Goal: Task Accomplishment & Management: Use online tool/utility

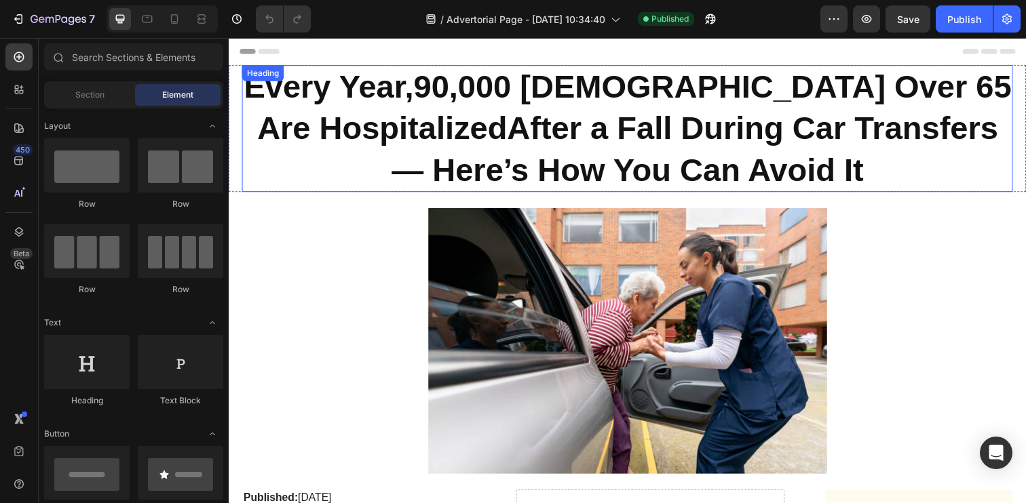
click at [514, 140] on h1 "Every Year, 90,000 [DEMOGRAPHIC_DATA] Over 65 Are Hospitalized After a Fall Dur…" at bounding box center [635, 131] width 787 height 130
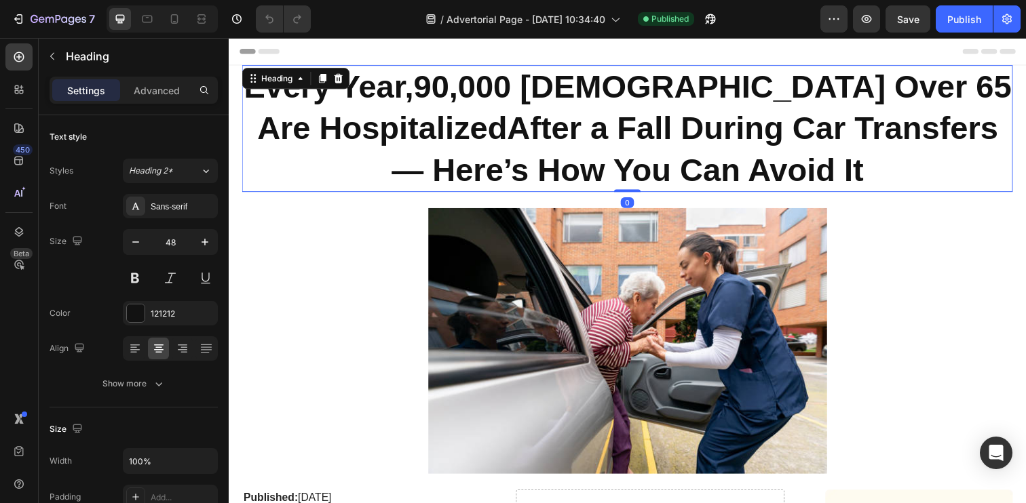
click at [514, 140] on h1 "Every Year, 90,000 [DEMOGRAPHIC_DATA] Over 65 Are Hospitalized After a Fall Dur…" at bounding box center [635, 131] width 787 height 130
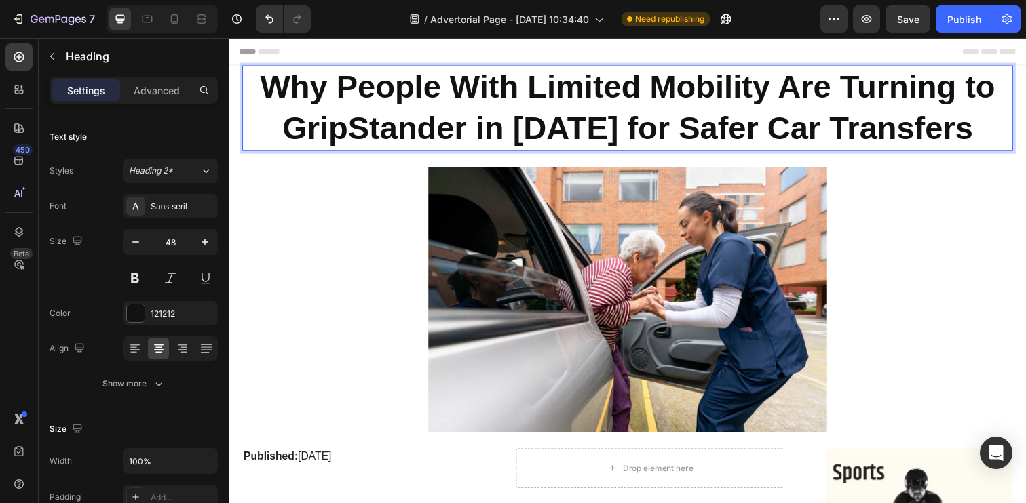
click at [617, 134] on p "Why People With Limited Mobility Are Turning to GripStander in [DATE] for Safer…" at bounding box center [636, 109] width 784 height 85
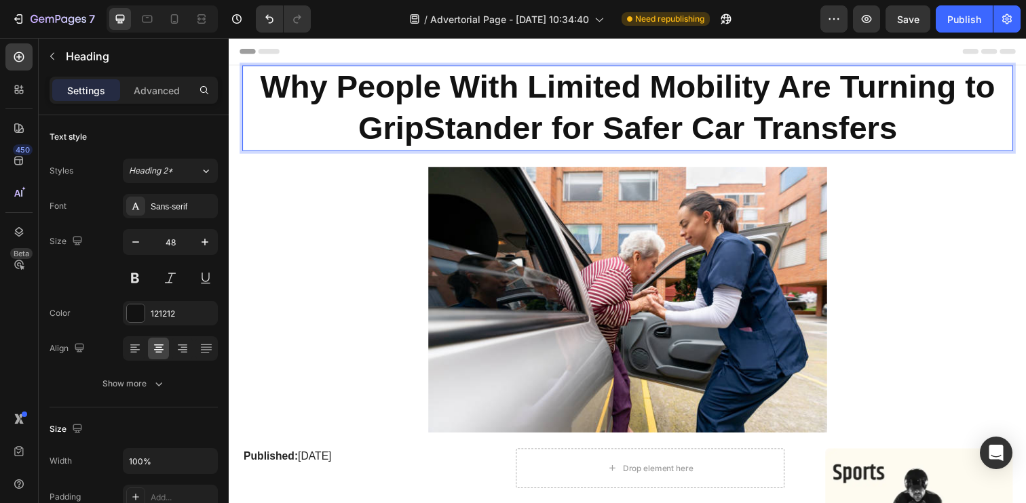
click at [916, 128] on p "Why People With Limited Mobility Are Turning to GripStander for Safer Car Trans…" at bounding box center [636, 109] width 784 height 85
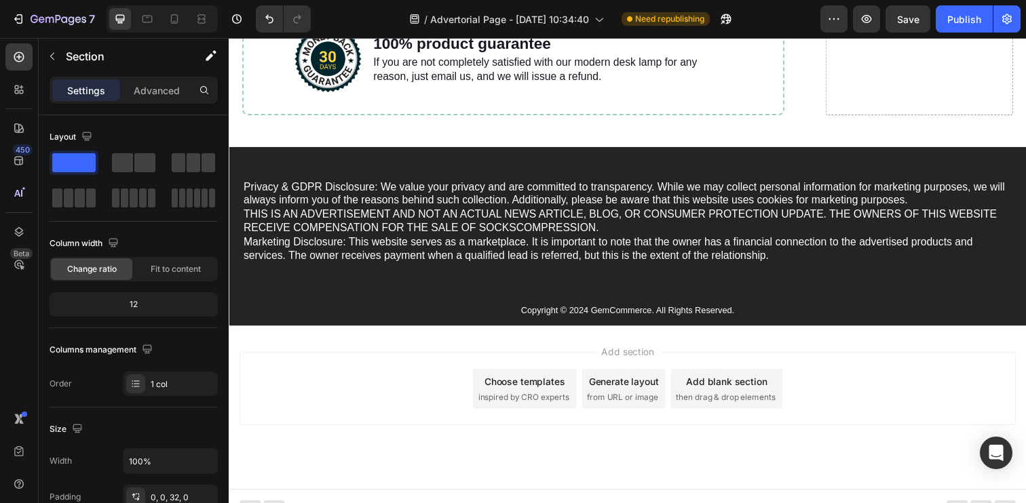
scroll to position [4181, 0]
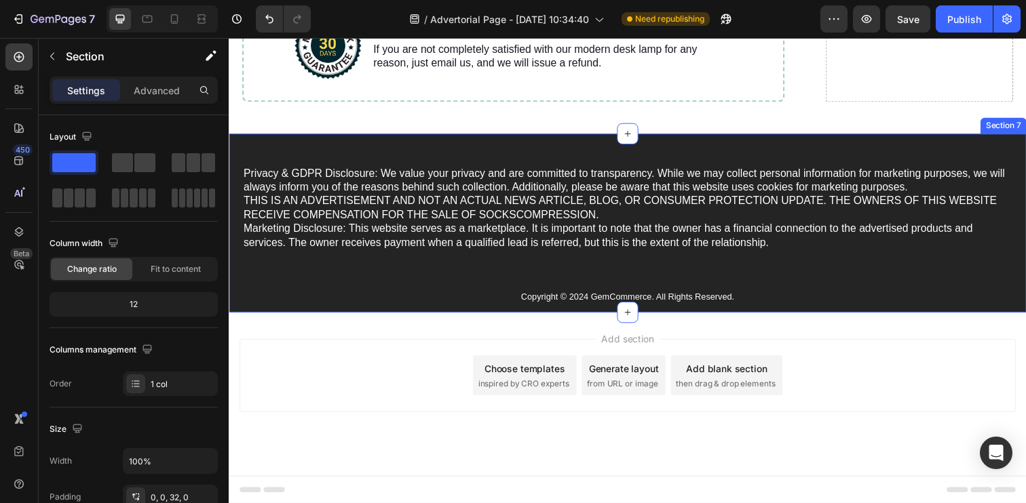
click at [348, 154] on div "Privacy & GDPR Disclosure: We value your privacy and are committed to transpare…" at bounding box center [636, 227] width 814 height 183
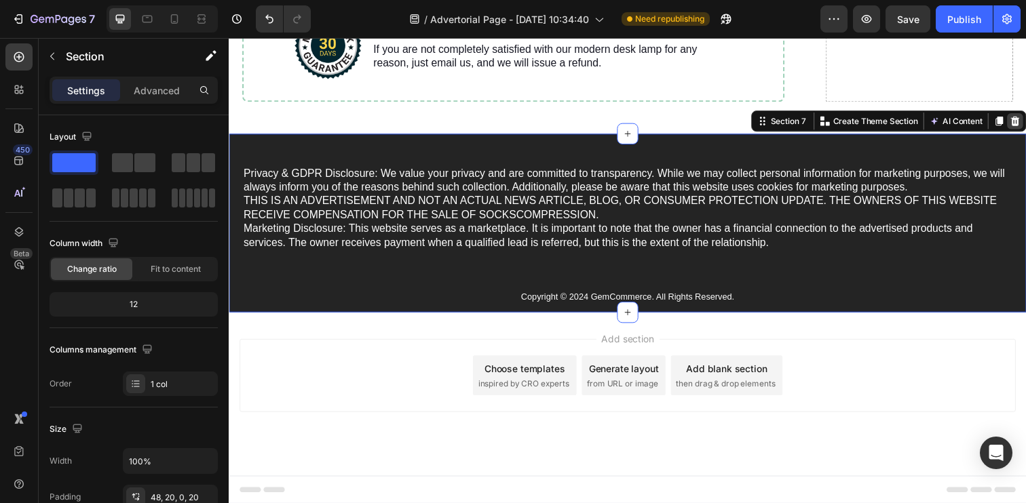
click at [1025, 122] on icon at bounding box center [1031, 121] width 9 height 9
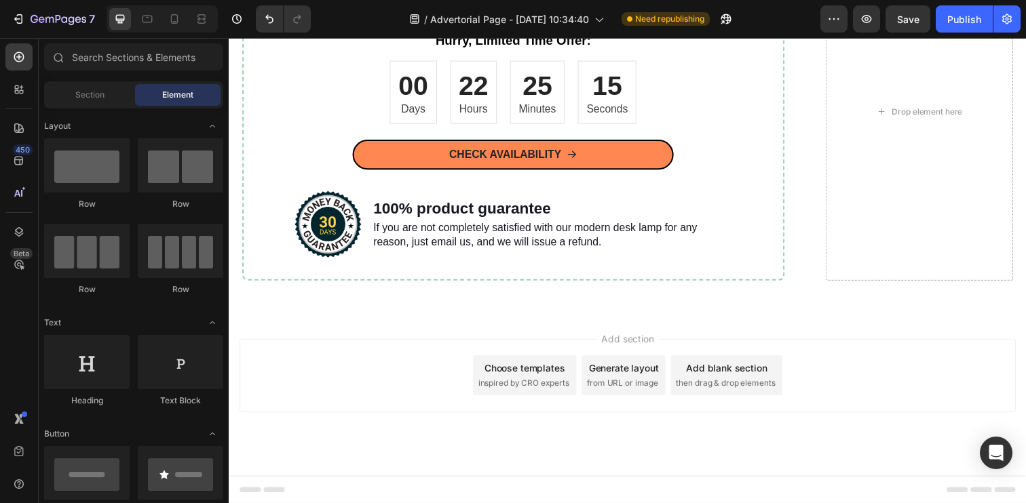
scroll to position [3430, 0]
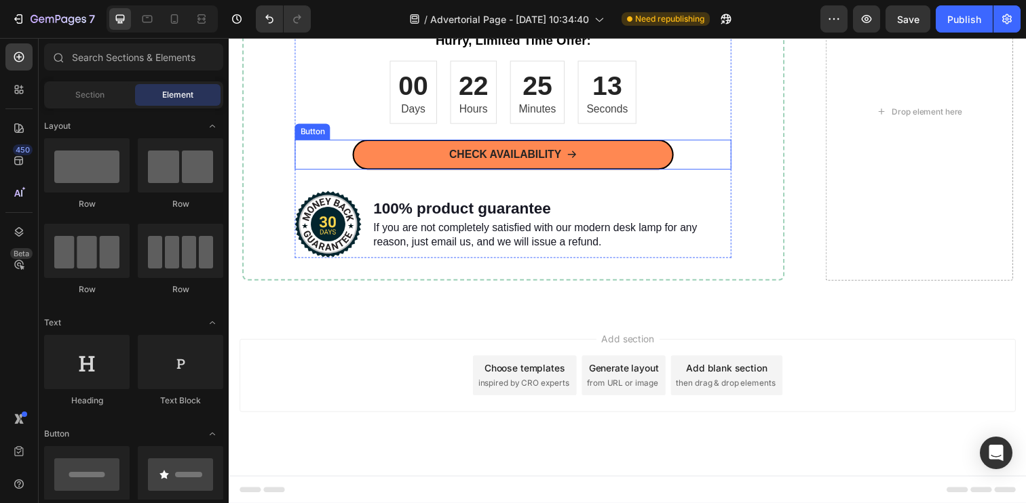
click at [385, 172] on link "CHECK AVAILABILITY" at bounding box center [519, 157] width 328 height 31
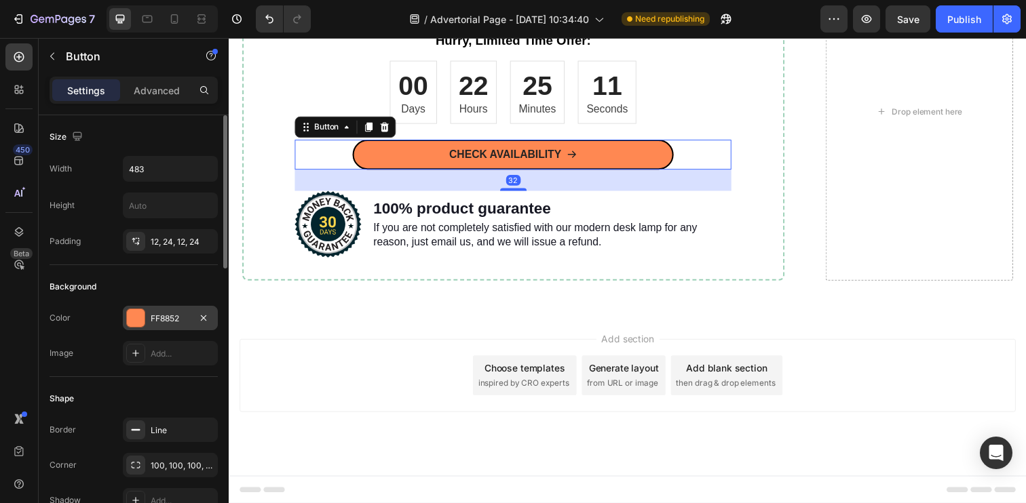
click at [149, 311] on div "FF8852" at bounding box center [170, 318] width 95 height 24
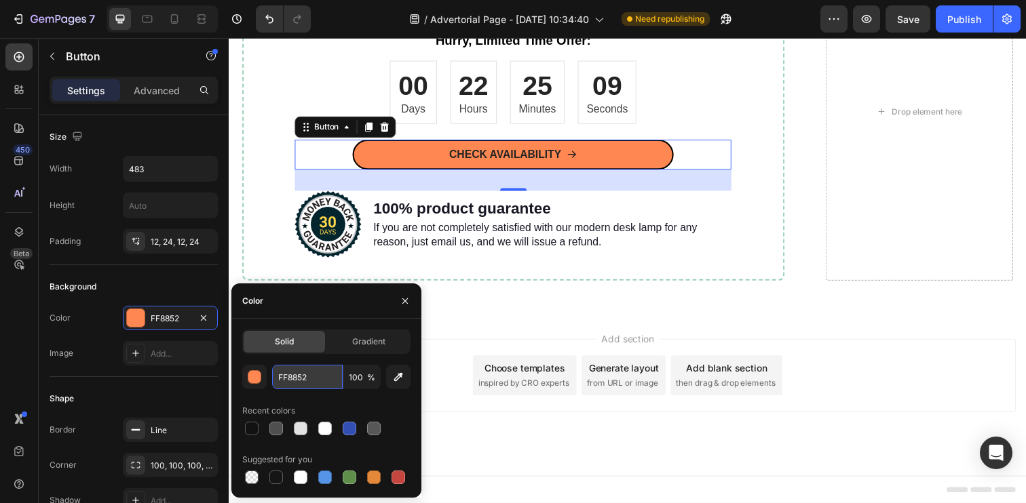
click at [311, 380] on input "FF8852" at bounding box center [307, 377] width 71 height 24
paste input "003983"
type input "003983"
click at [457, 164] on p "CHECK AVAILABILITY" at bounding box center [510, 157] width 115 height 14
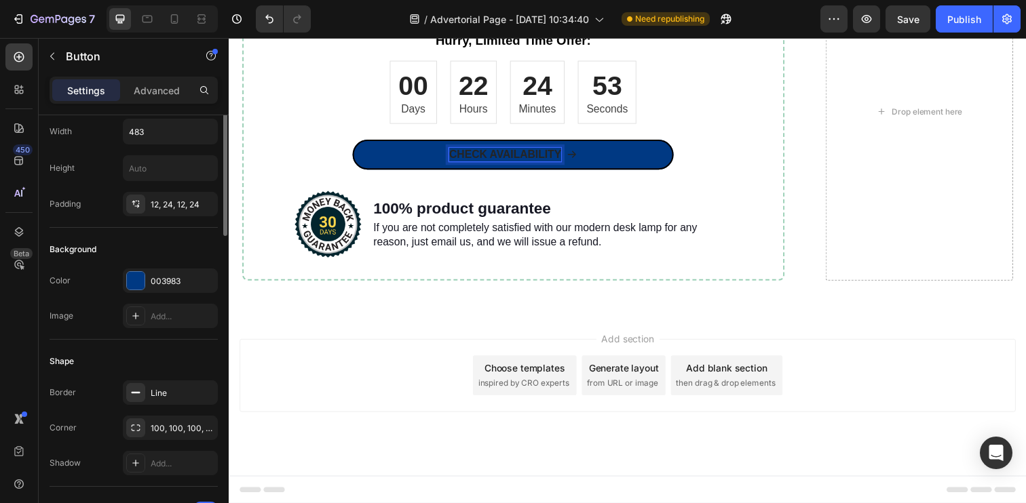
scroll to position [0, 0]
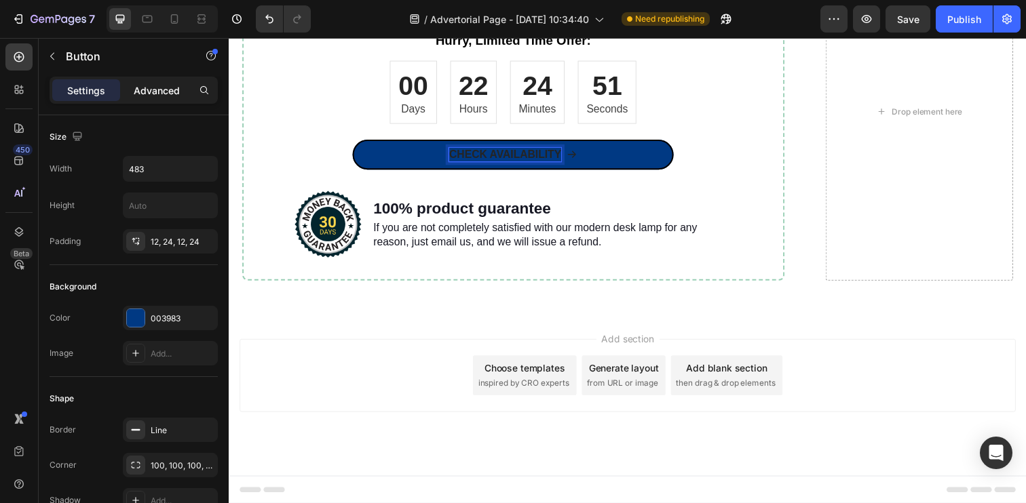
click at [152, 88] on p "Advanced" at bounding box center [157, 90] width 46 height 14
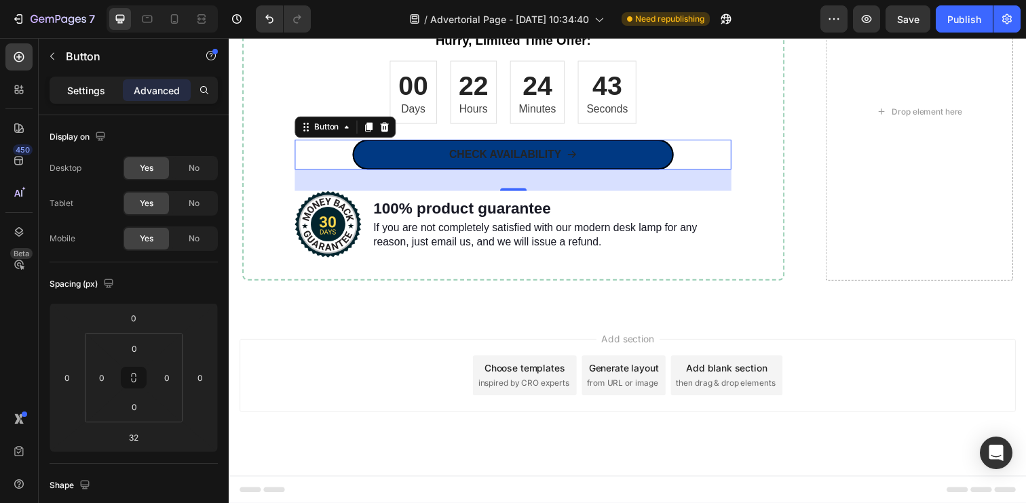
click at [86, 90] on p "Settings" at bounding box center [86, 90] width 38 height 14
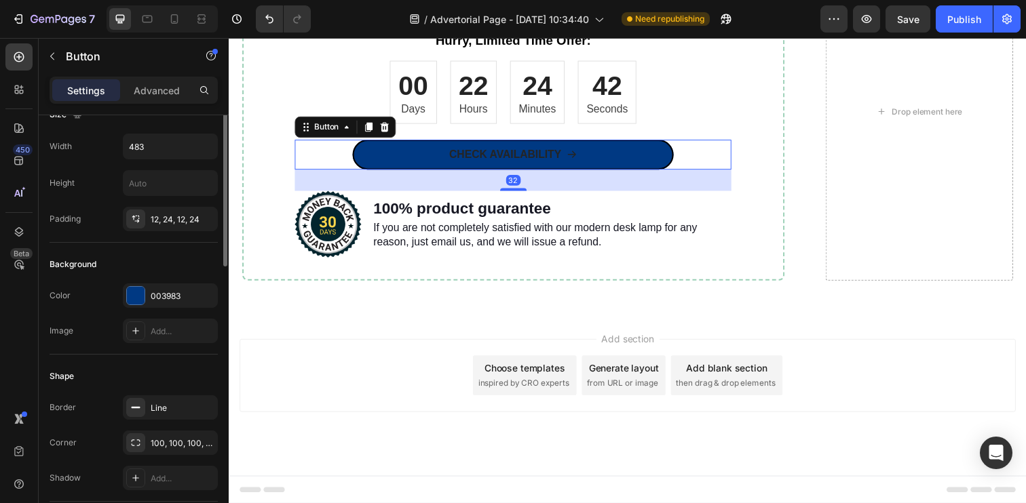
scroll to position [28, 0]
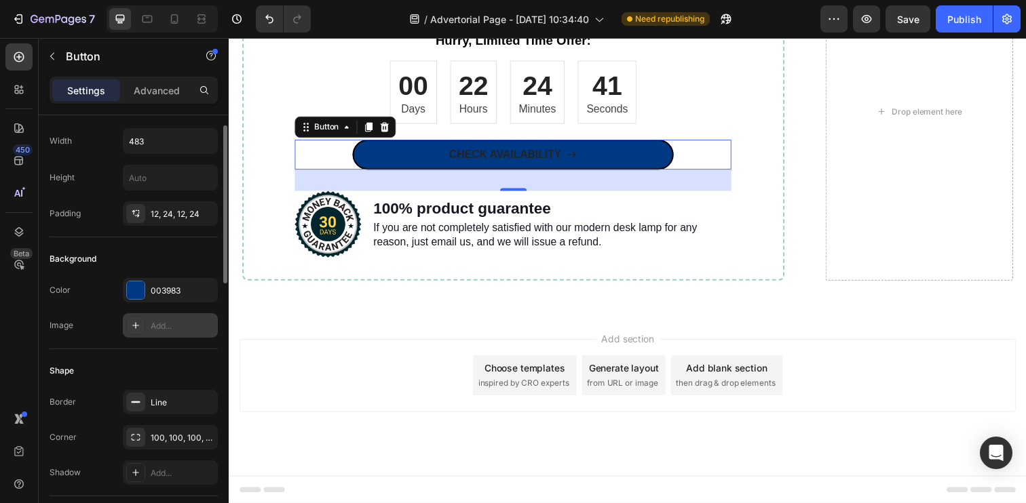
click at [151, 318] on div "Add..." at bounding box center [170, 325] width 95 height 24
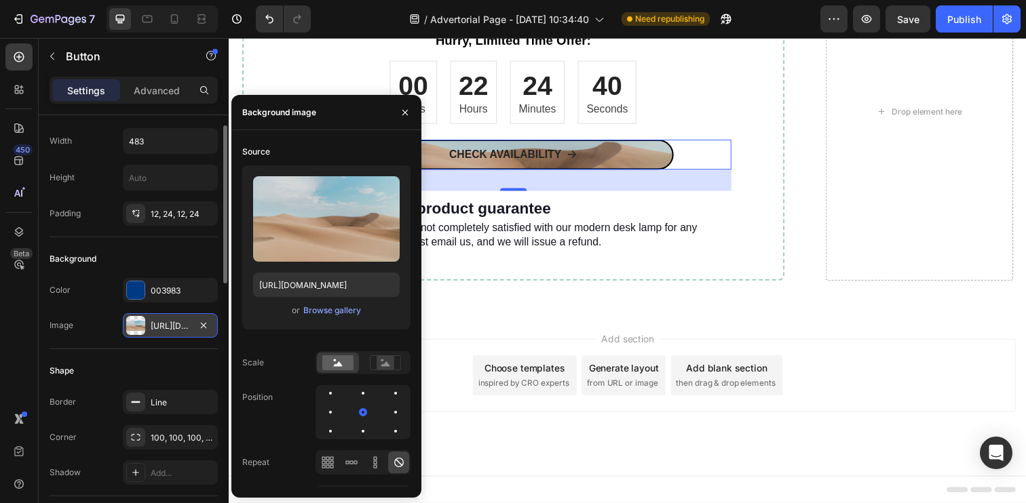
click at [151, 318] on div "[URL][DOMAIN_NAME]" at bounding box center [170, 325] width 95 height 24
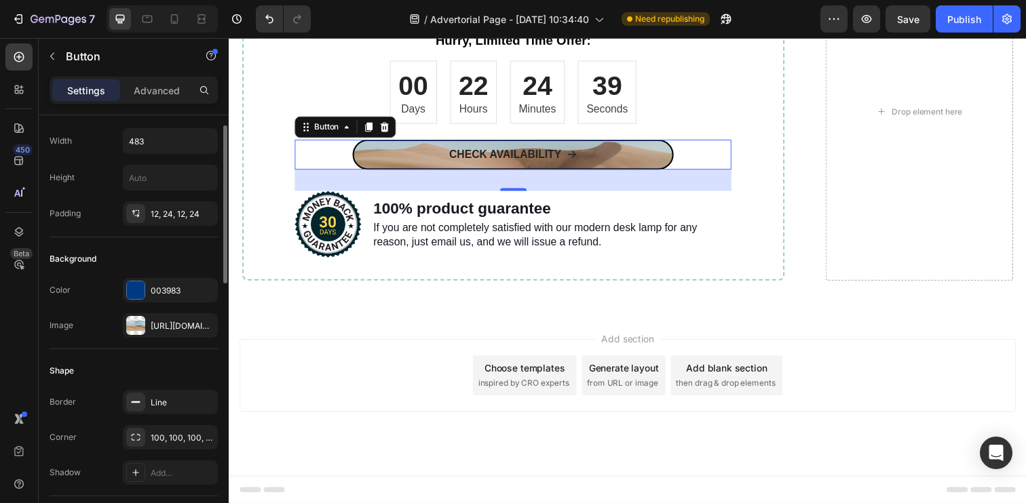
scroll to position [43, 0]
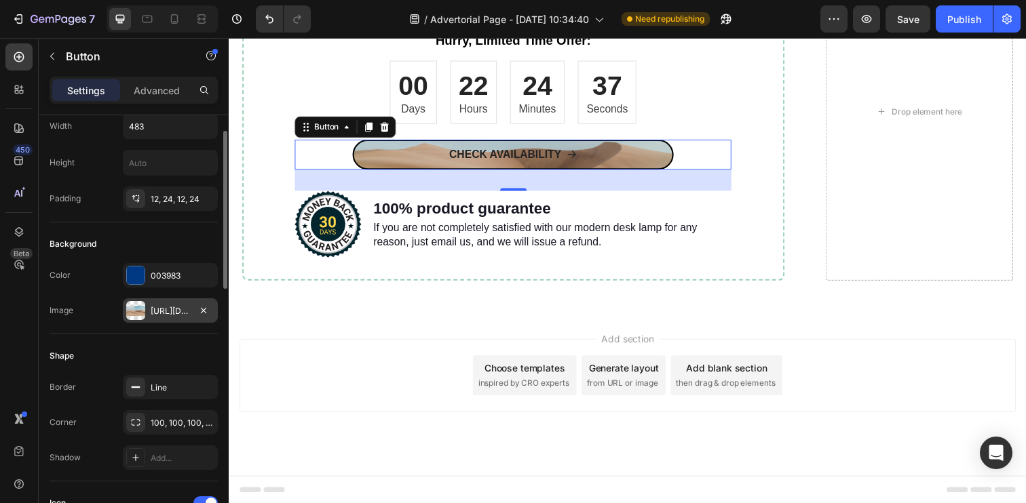
click at [185, 306] on div "[URL][DOMAIN_NAME]" at bounding box center [170, 311] width 39 height 12
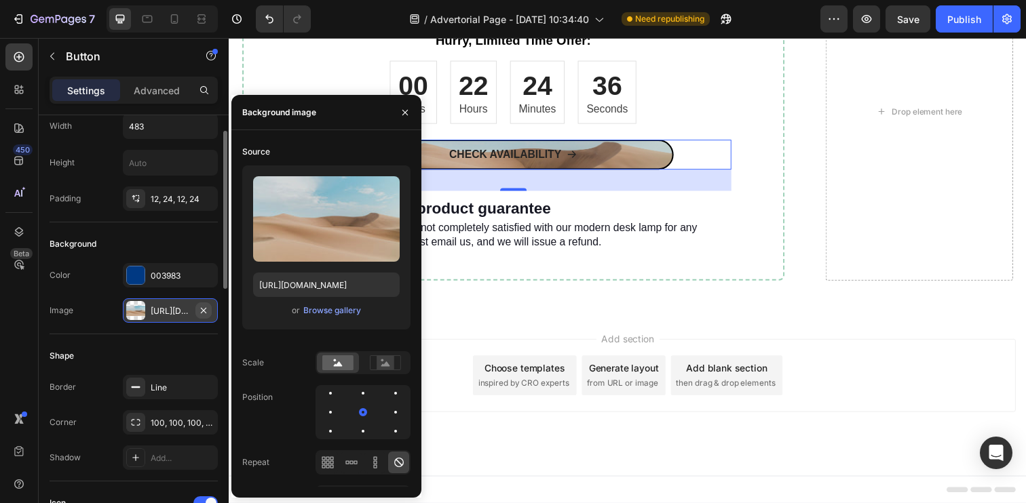
click at [201, 309] on icon "button" at bounding box center [203, 310] width 11 height 11
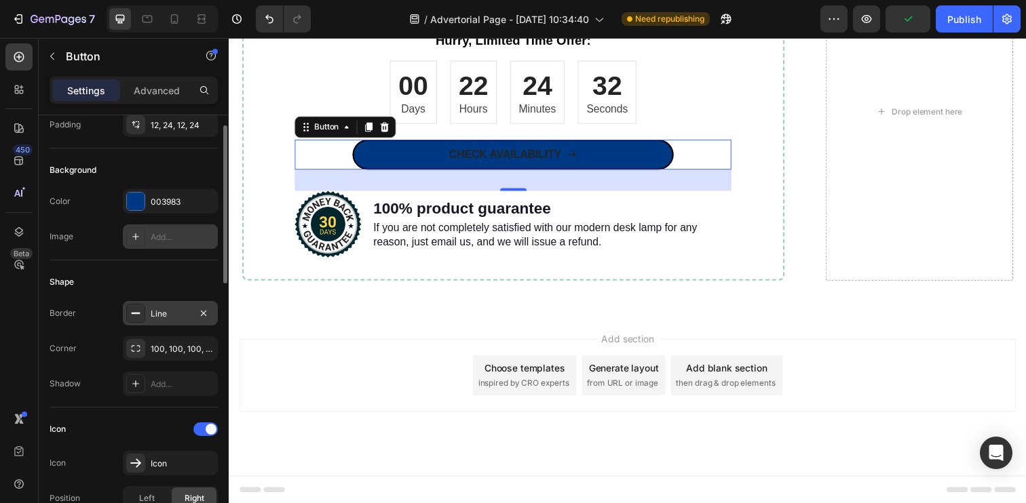
scroll to position [121, 0]
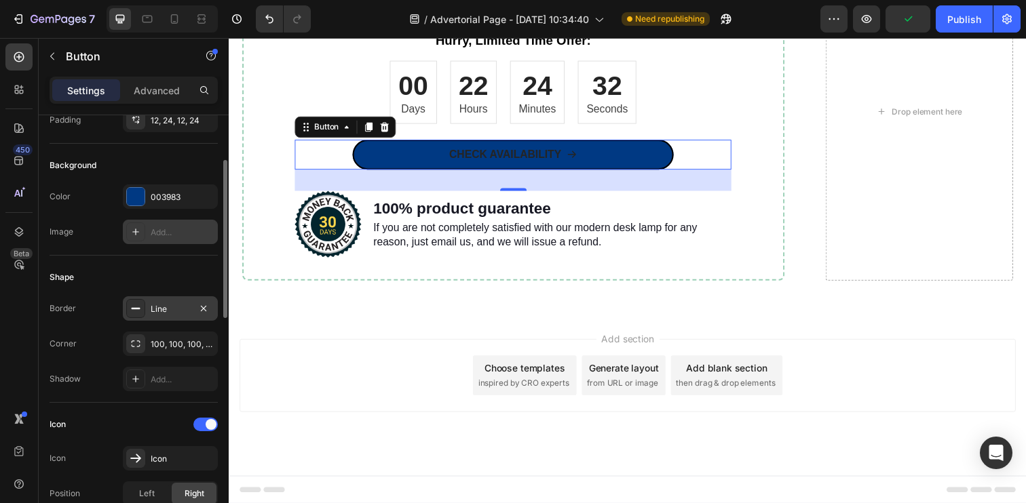
click at [166, 389] on div "Add..." at bounding box center [170, 379] width 95 height 24
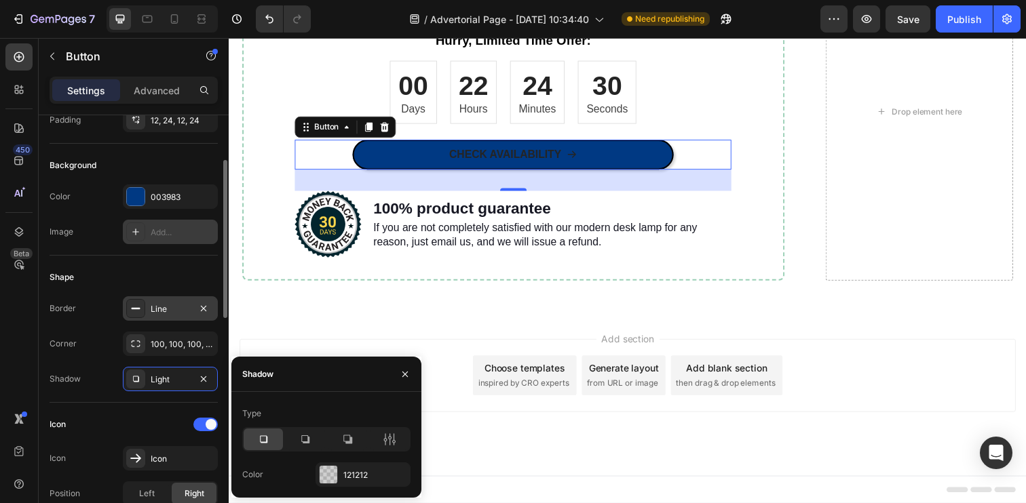
click at [166, 389] on div "Light" at bounding box center [170, 379] width 95 height 24
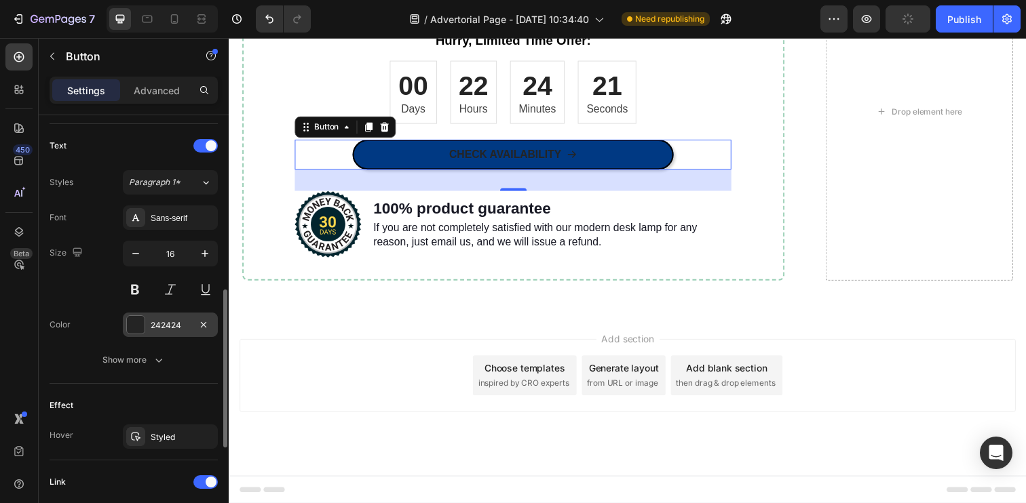
scroll to position [558, 0]
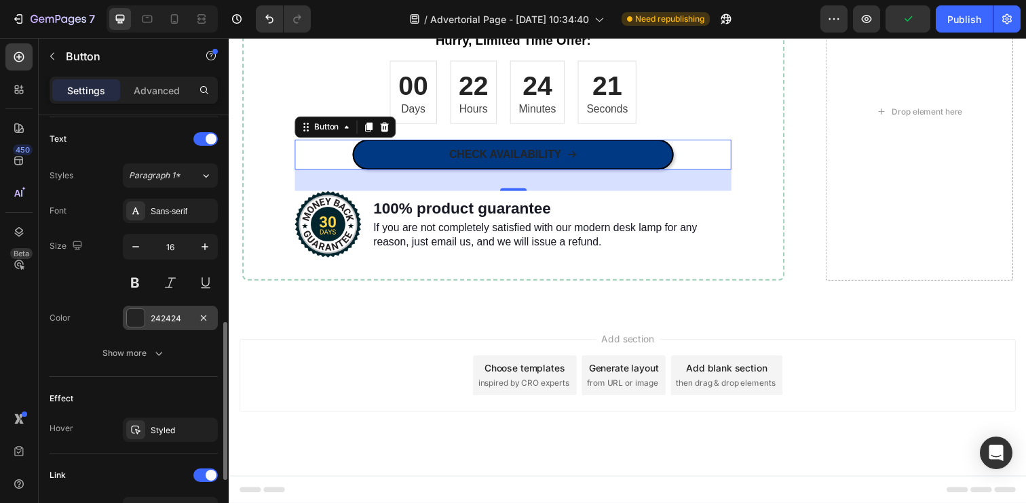
click at [164, 316] on div "242424" at bounding box center [170, 319] width 39 height 12
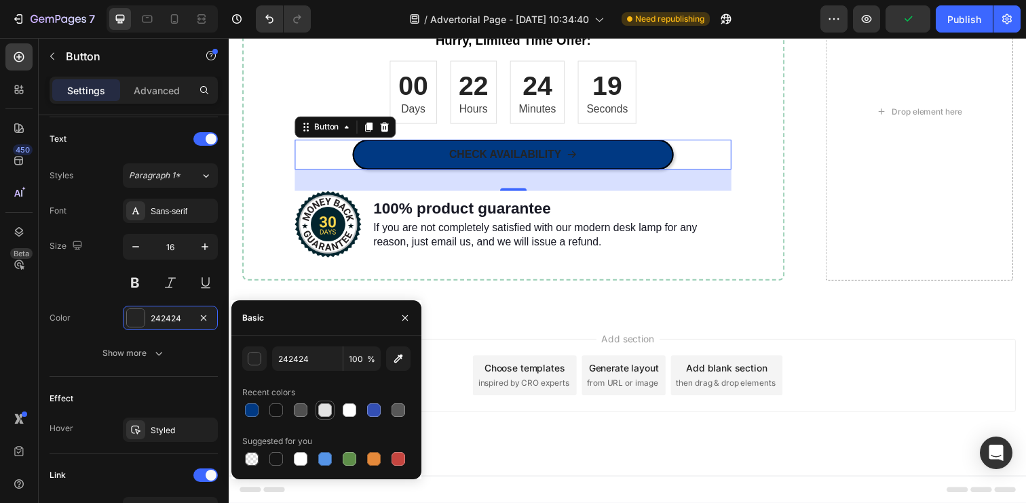
click at [322, 412] on div at bounding box center [325, 411] width 14 height 14
type input "E2E2E2"
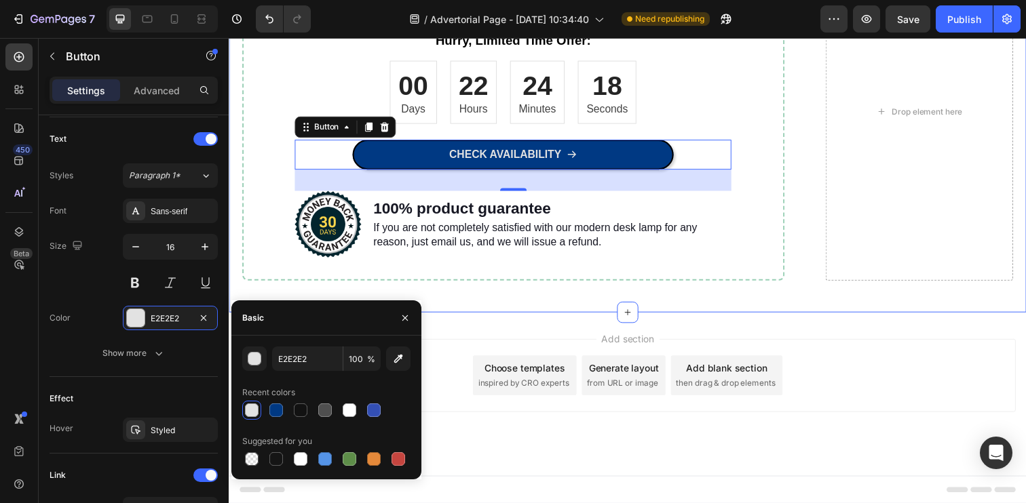
click at [229, 275] on div "Order now for an exclusive 30% discount! Heading Don't miss out on this incredi…" at bounding box center [636, 129] width 814 height 377
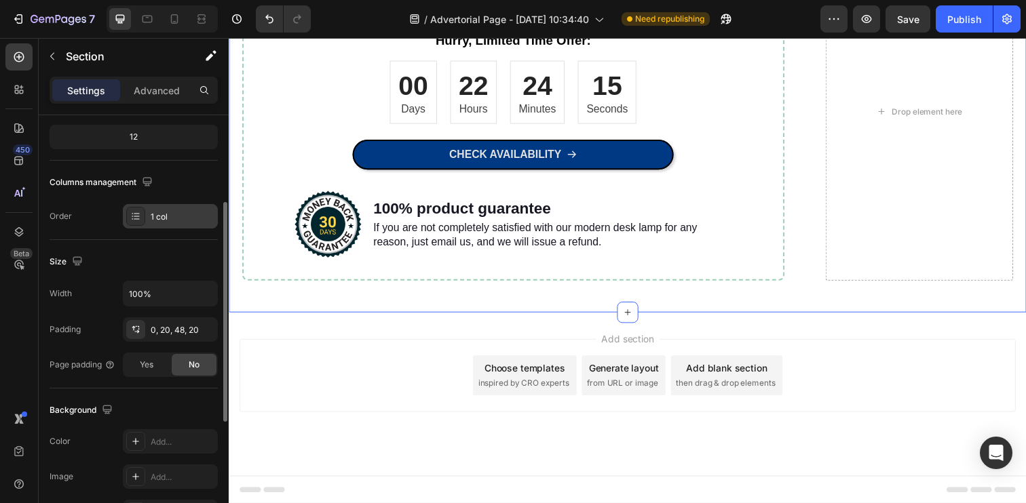
scroll to position [169, 0]
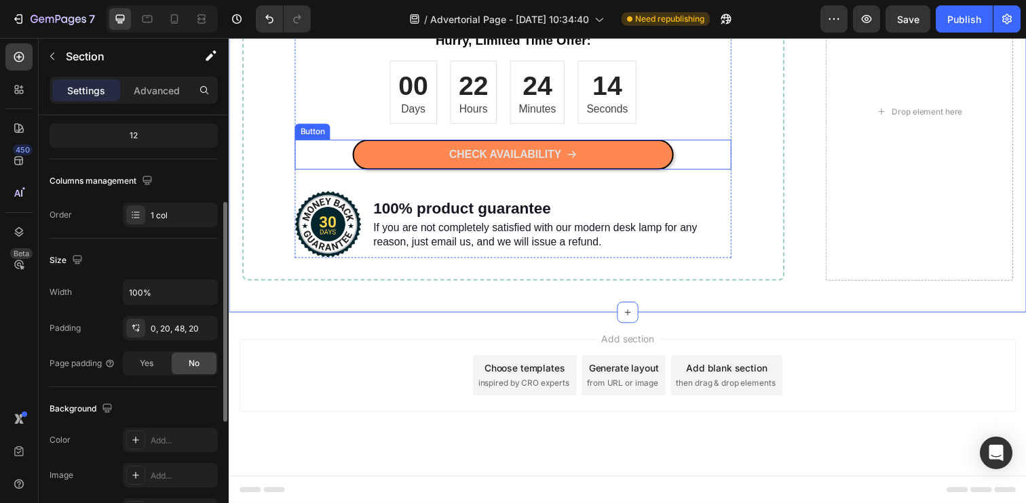
click at [369, 172] on link "CHECK AVAILABILITY" at bounding box center [519, 157] width 328 height 31
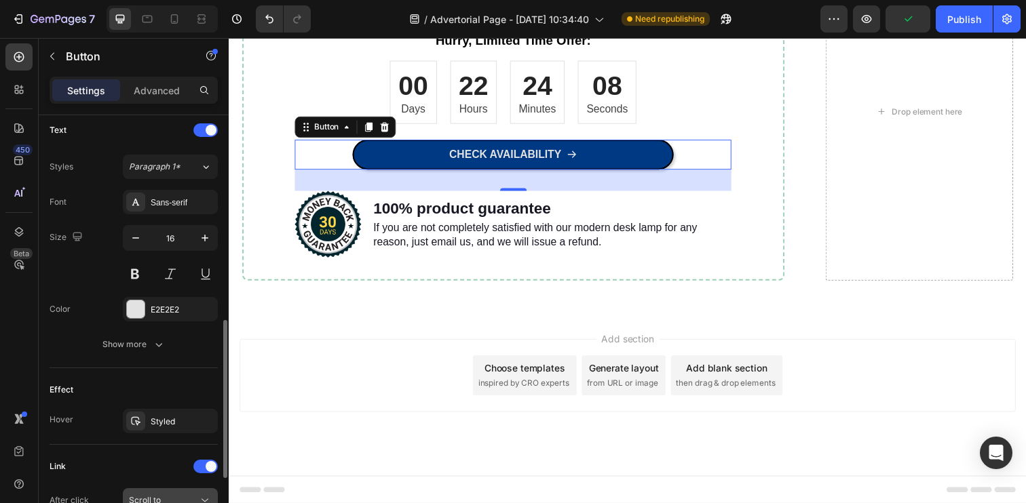
scroll to position [569, 0]
click at [141, 345] on div "Show more" at bounding box center [133, 344] width 63 height 14
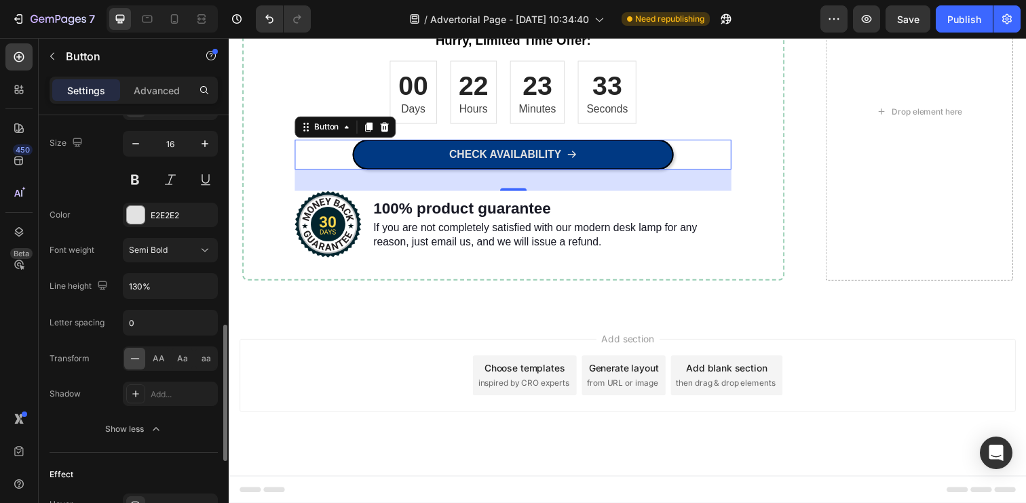
scroll to position [662, 0]
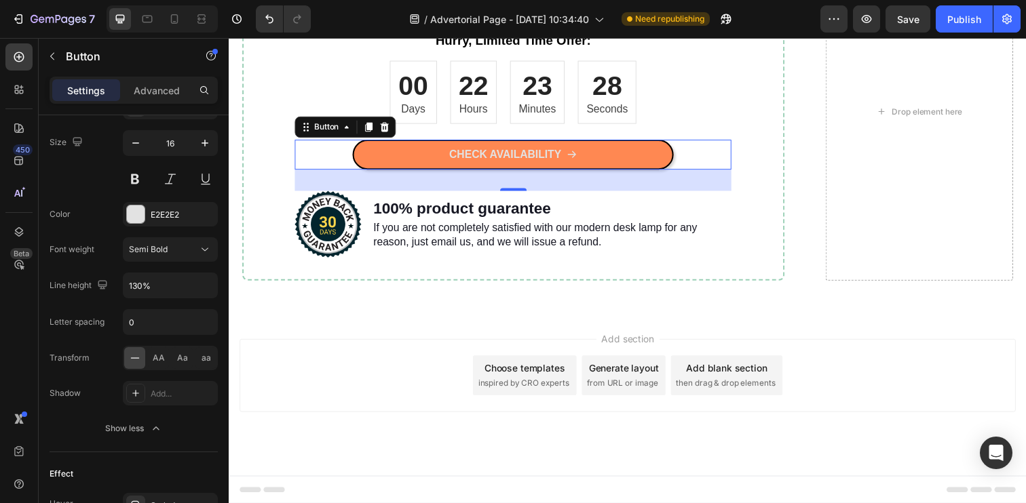
click at [407, 172] on link "CHECK AVAILABILITY" at bounding box center [519, 157] width 328 height 31
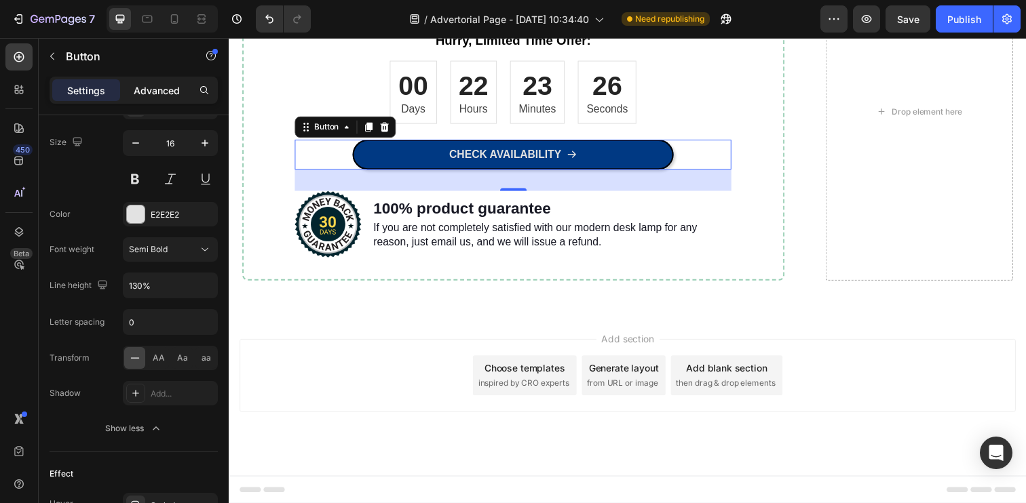
click at [163, 88] on p "Advanced" at bounding box center [157, 90] width 46 height 14
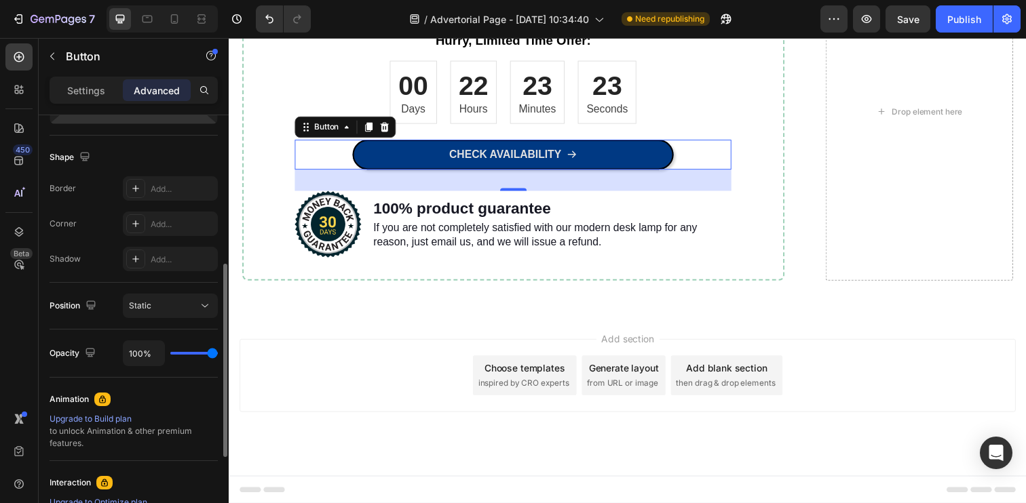
scroll to position [330, 0]
click at [168, 256] on div "Add..." at bounding box center [183, 258] width 64 height 12
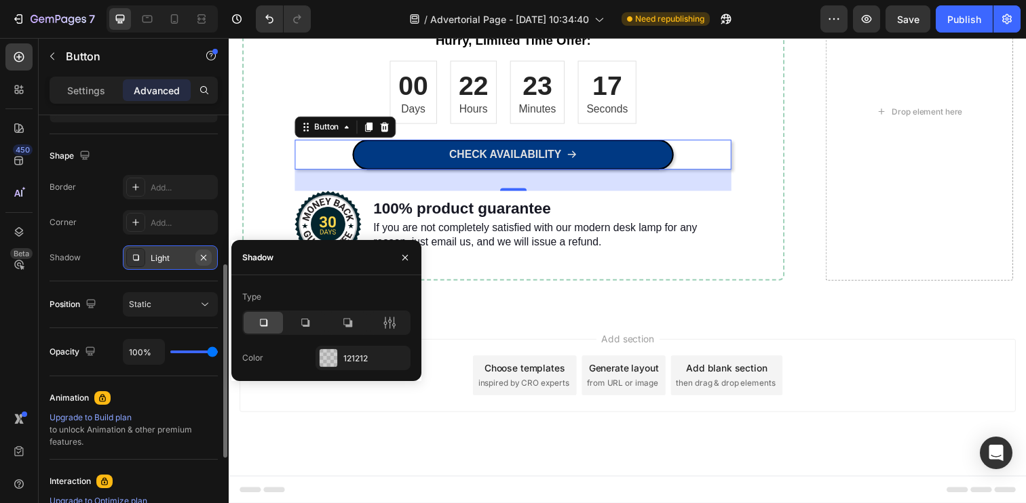
click at [201, 259] on icon "button" at bounding box center [203, 256] width 5 height 5
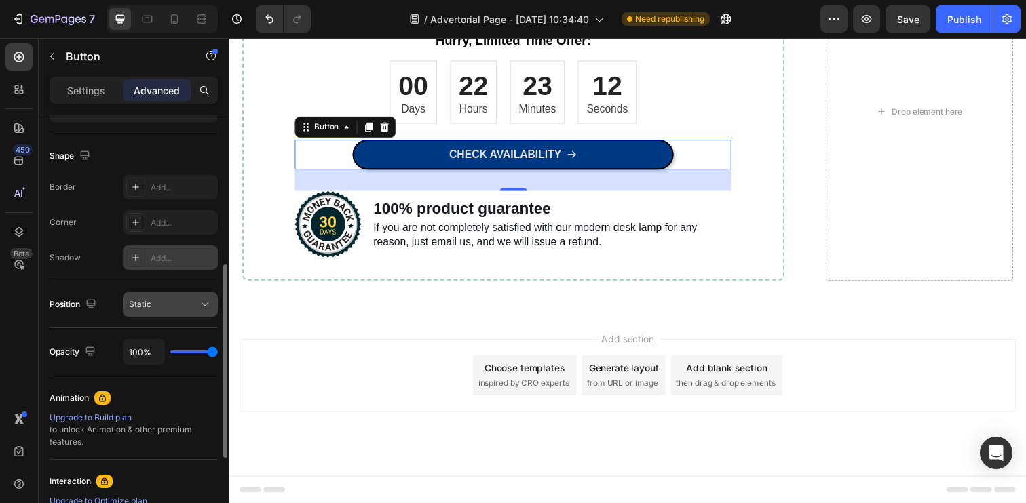
click at [190, 301] on div "Static" at bounding box center [163, 305] width 69 height 12
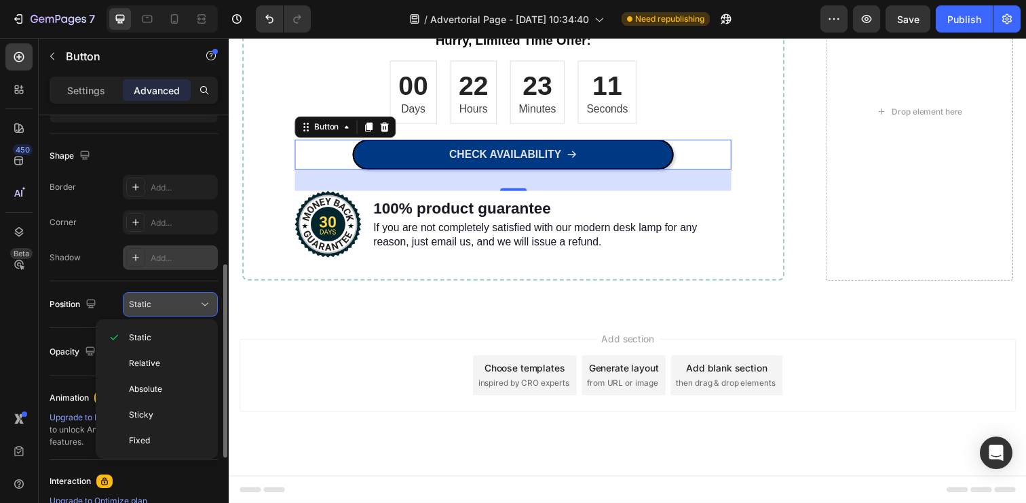
click at [190, 301] on div "Static" at bounding box center [163, 305] width 69 height 12
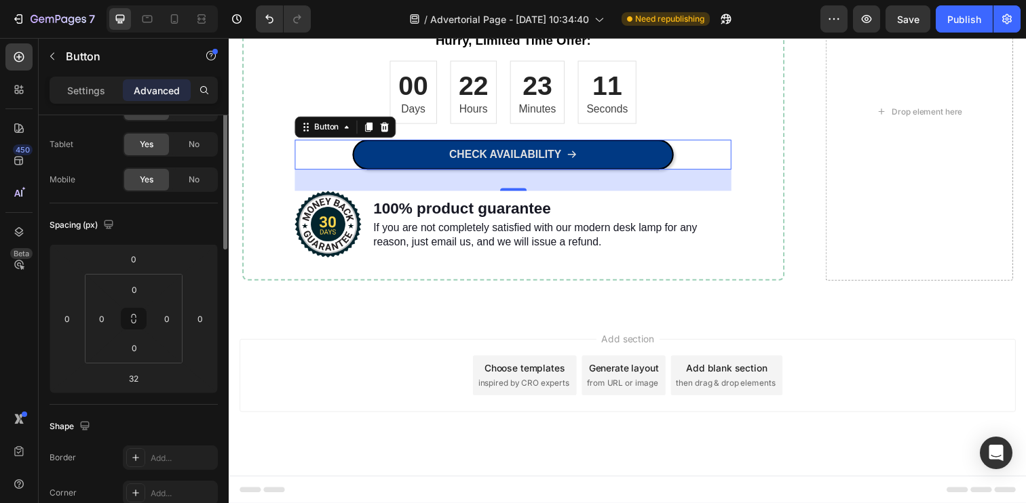
scroll to position [0, 0]
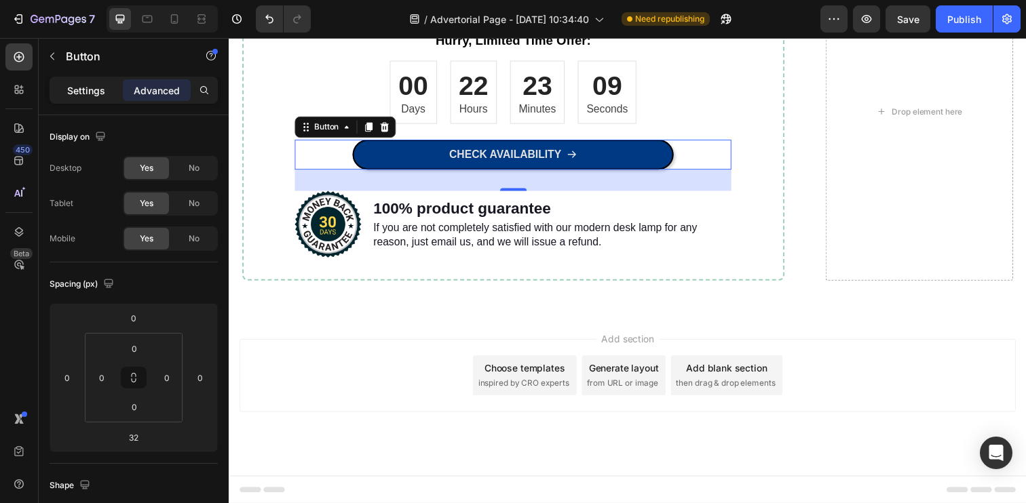
click at [90, 92] on p "Settings" at bounding box center [86, 90] width 38 height 14
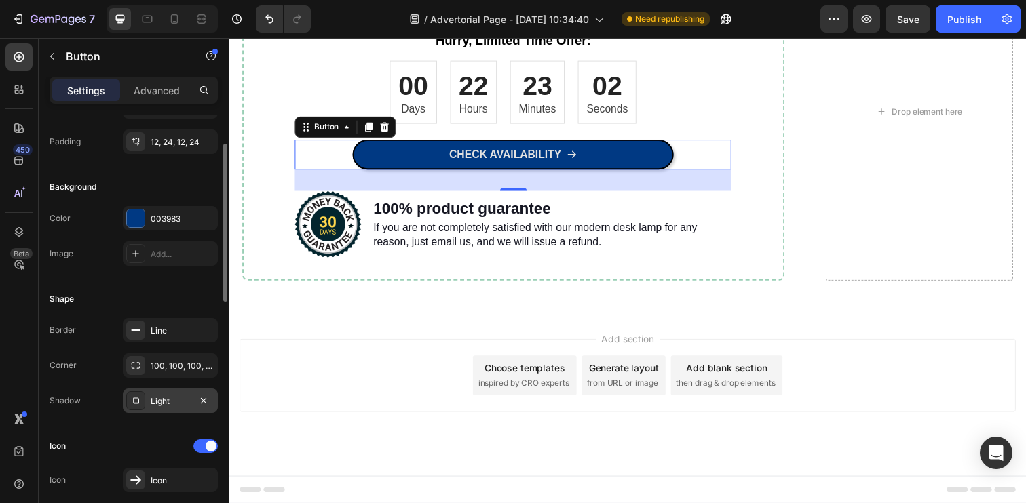
scroll to position [107, 0]
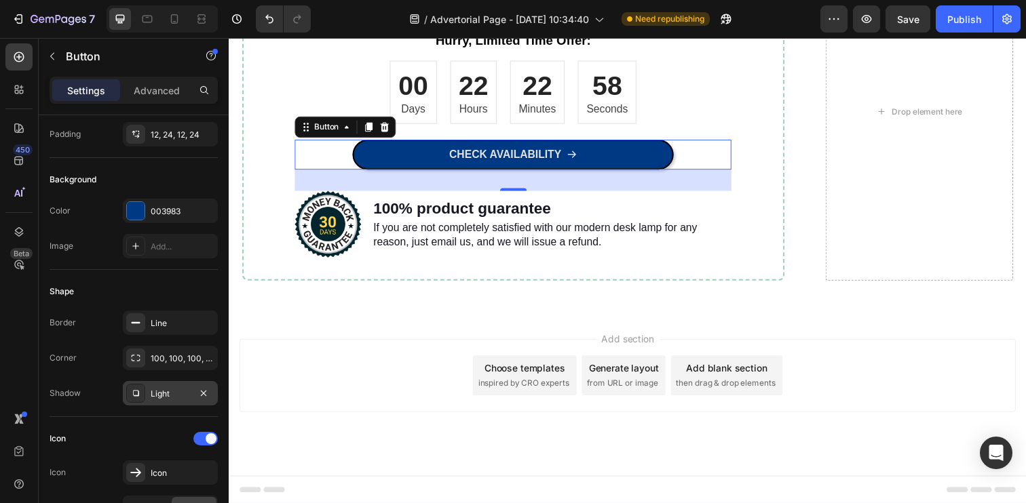
click at [159, 393] on div "Light" at bounding box center [170, 394] width 39 height 12
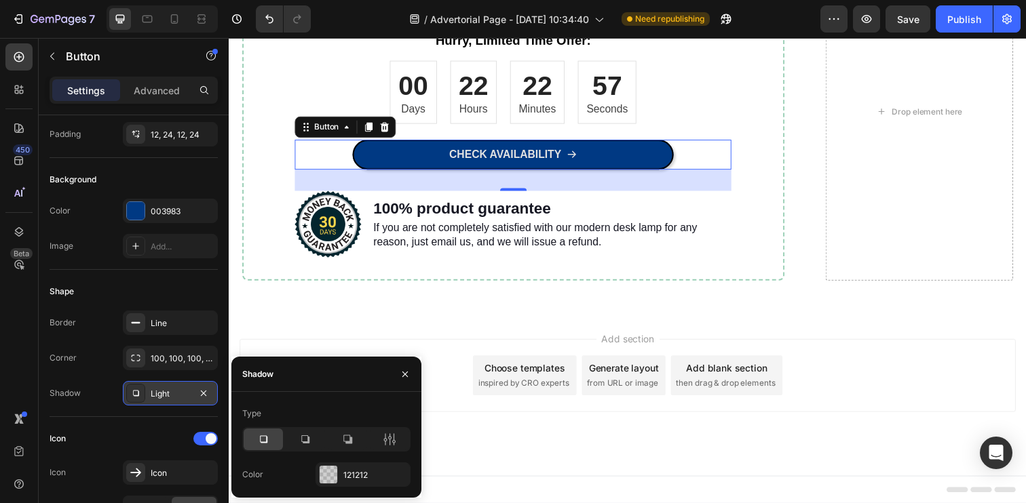
click at [159, 393] on div "Light" at bounding box center [170, 394] width 39 height 12
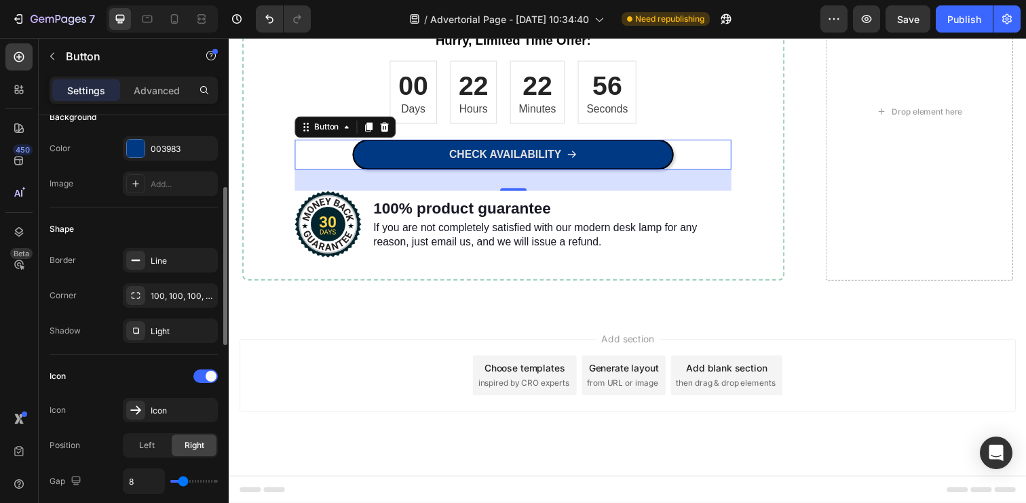
scroll to position [184, 0]
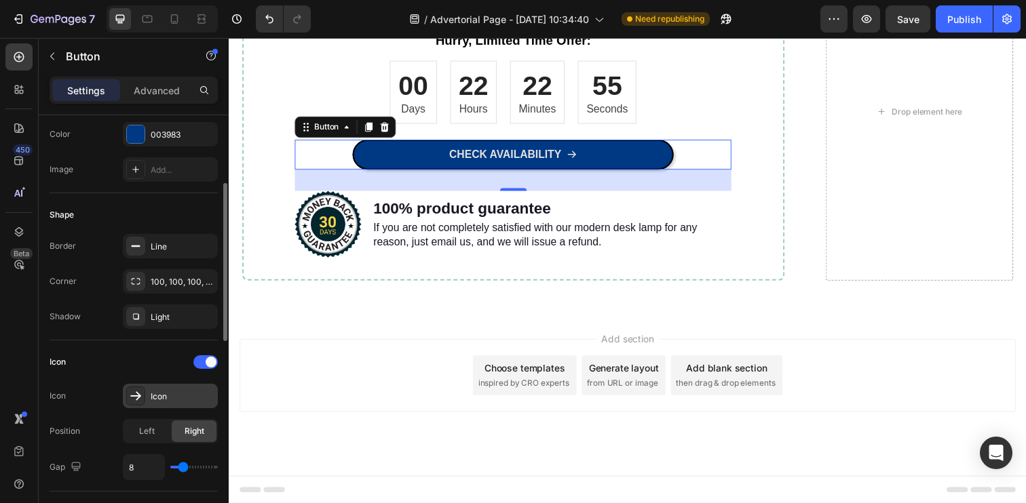
click at [173, 404] on div "Icon" at bounding box center [170, 396] width 95 height 24
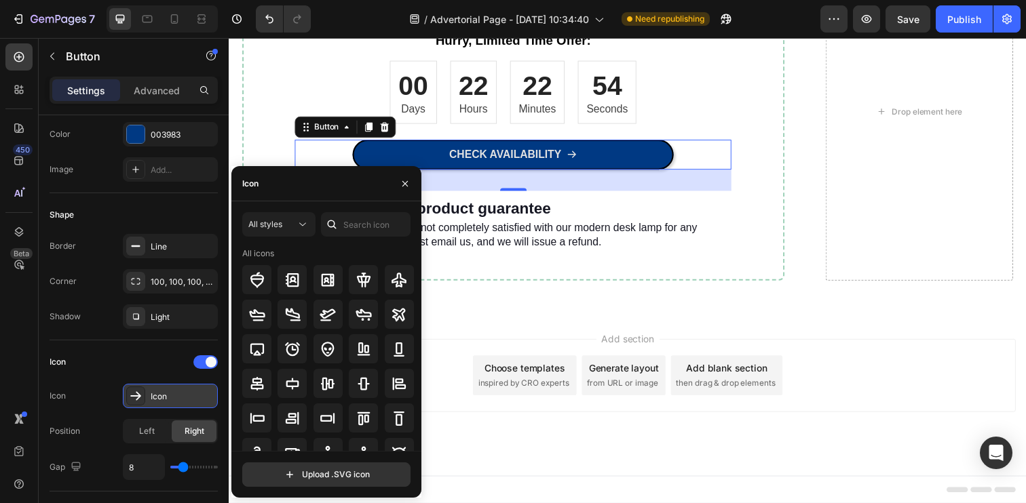
click at [173, 404] on div "Icon" at bounding box center [170, 396] width 95 height 24
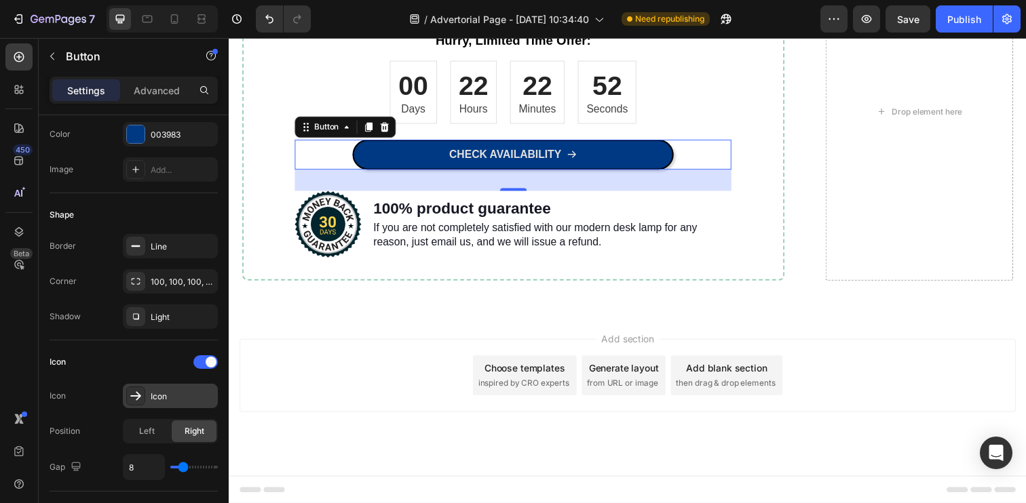
click at [173, 404] on div "Icon" at bounding box center [170, 396] width 95 height 24
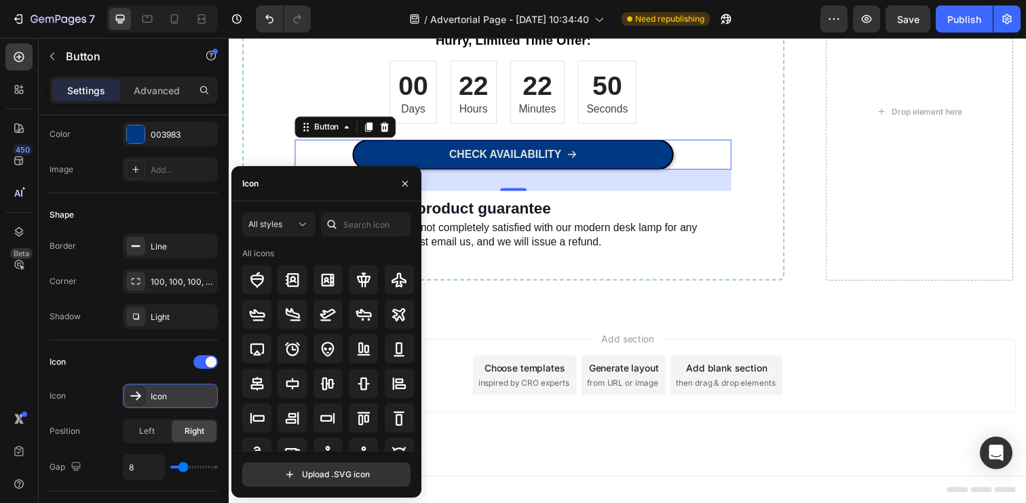
click at [173, 404] on div "Icon" at bounding box center [170, 396] width 95 height 24
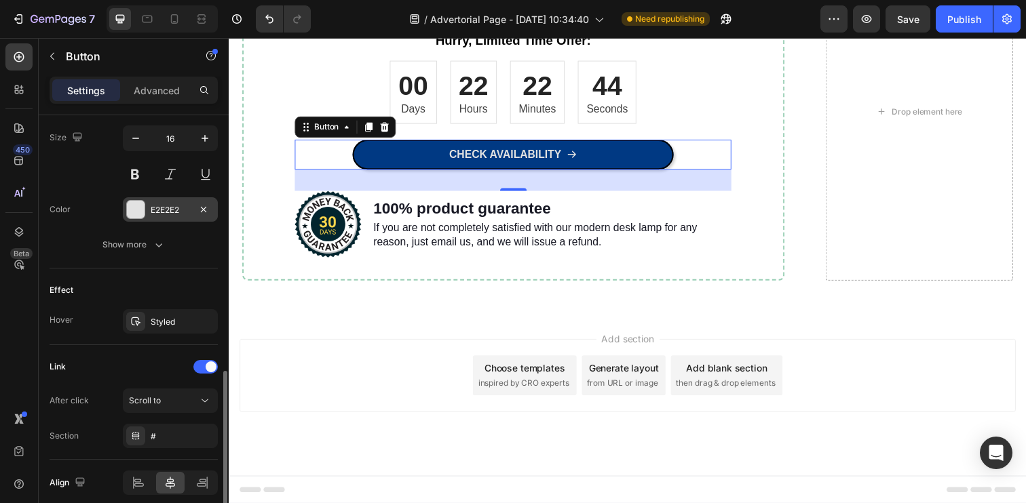
scroll to position [675, 0]
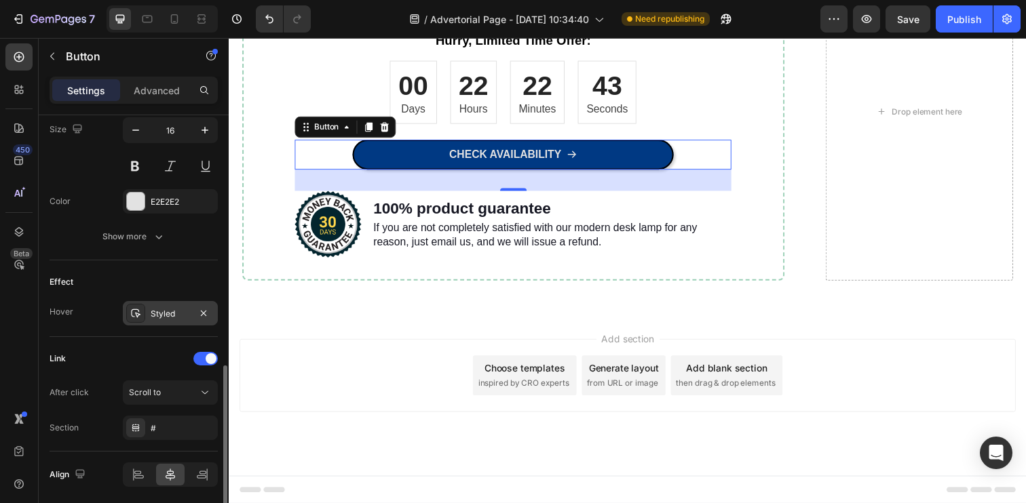
click at [172, 312] on div "Styled" at bounding box center [170, 314] width 39 height 12
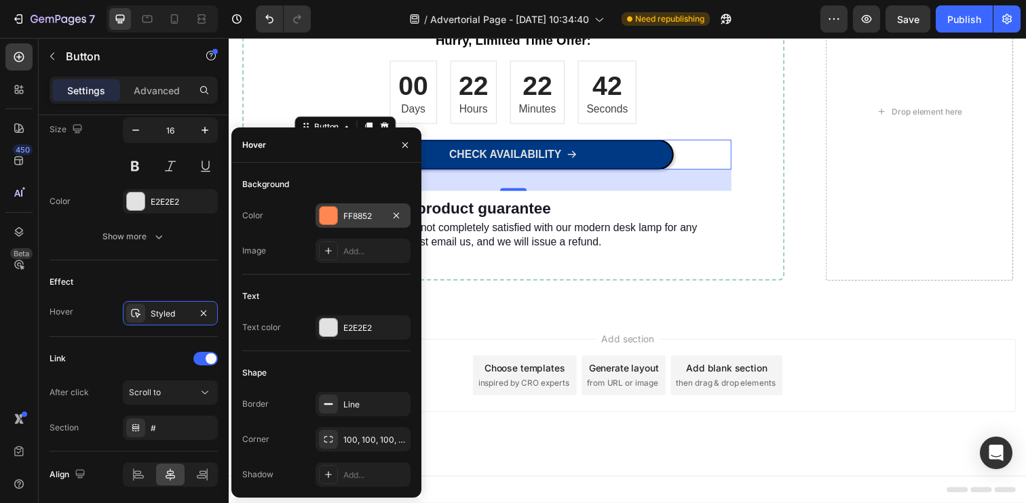
click at [343, 214] on div "FF8852" at bounding box center [362, 216] width 39 height 12
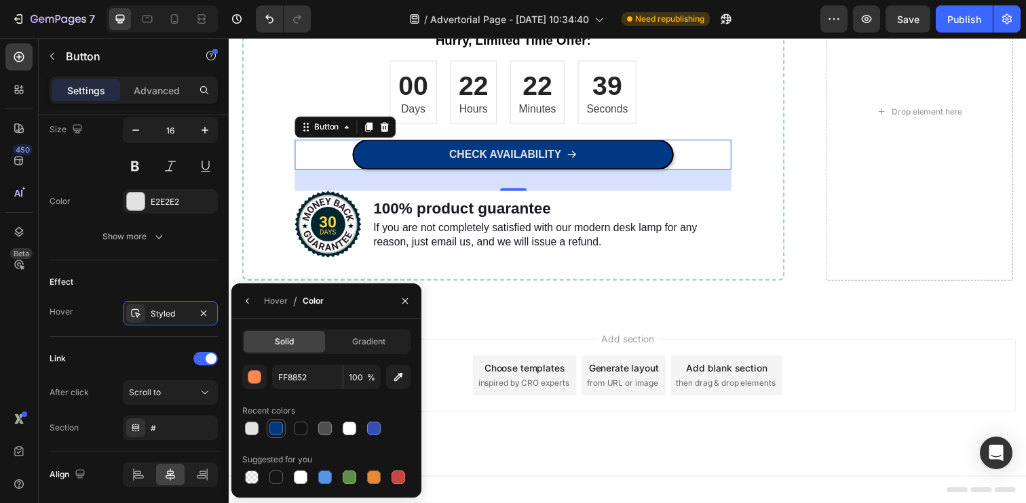
click at [282, 431] on div at bounding box center [276, 429] width 14 height 14
type input "003983"
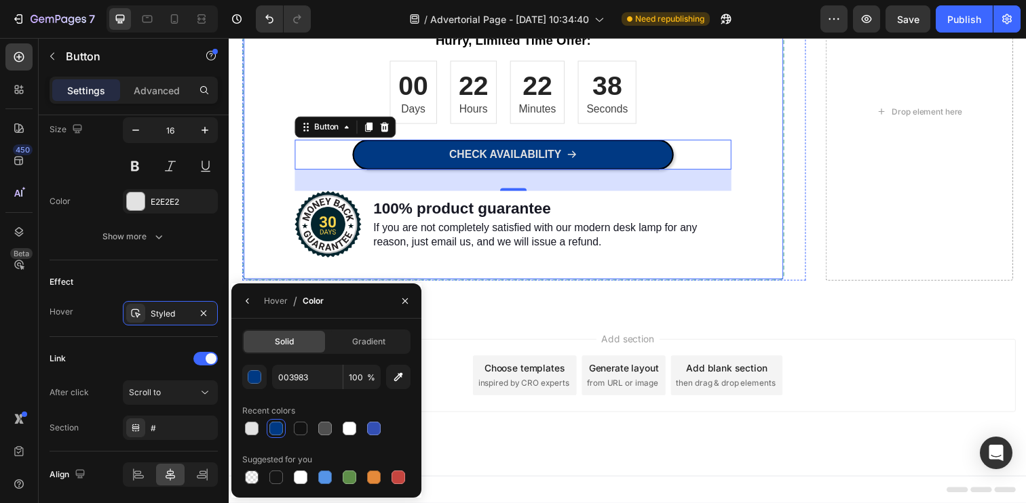
click at [244, 249] on div "Order now for an exclusive 30% discount! Heading Don't miss out on this incredi…" at bounding box center [519, 113] width 551 height 298
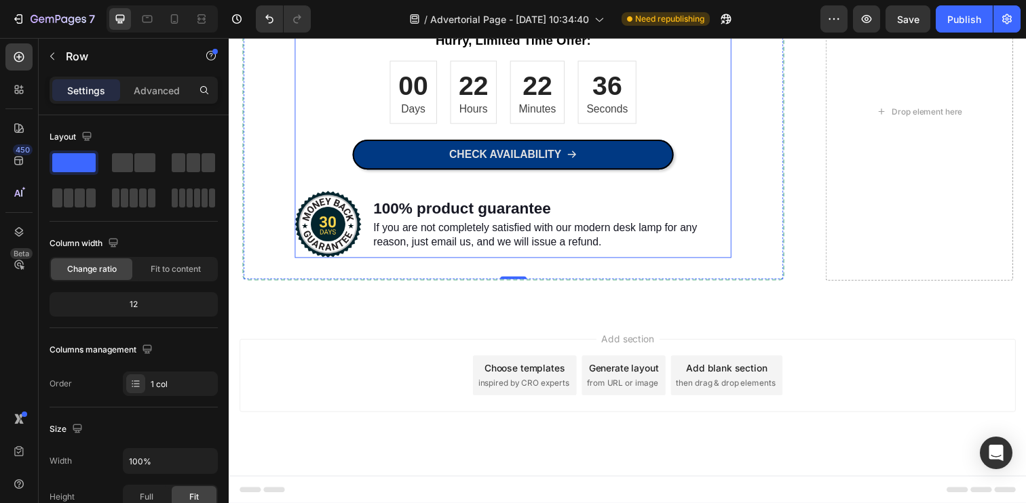
scroll to position [3565, 0]
click at [337, 263] on img at bounding box center [330, 228] width 68 height 69
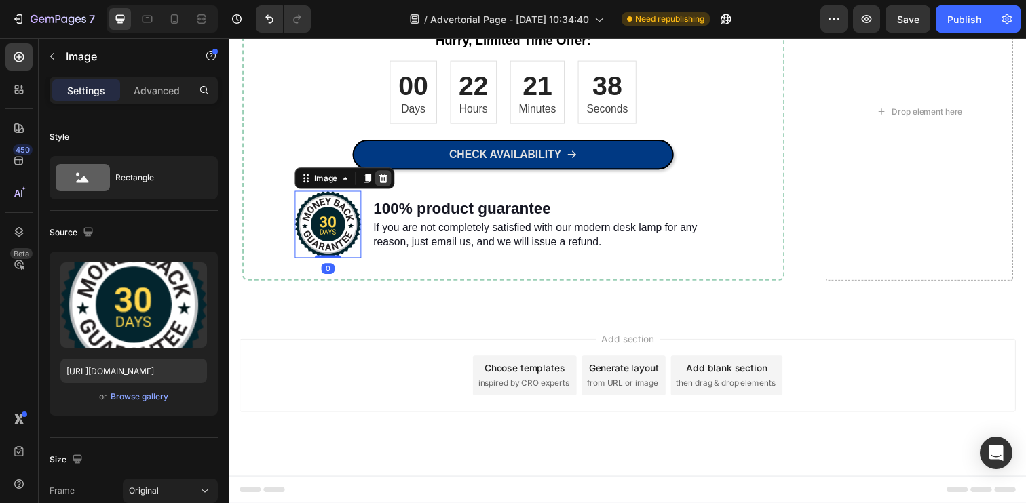
click at [382, 187] on icon at bounding box center [386, 181] width 11 height 11
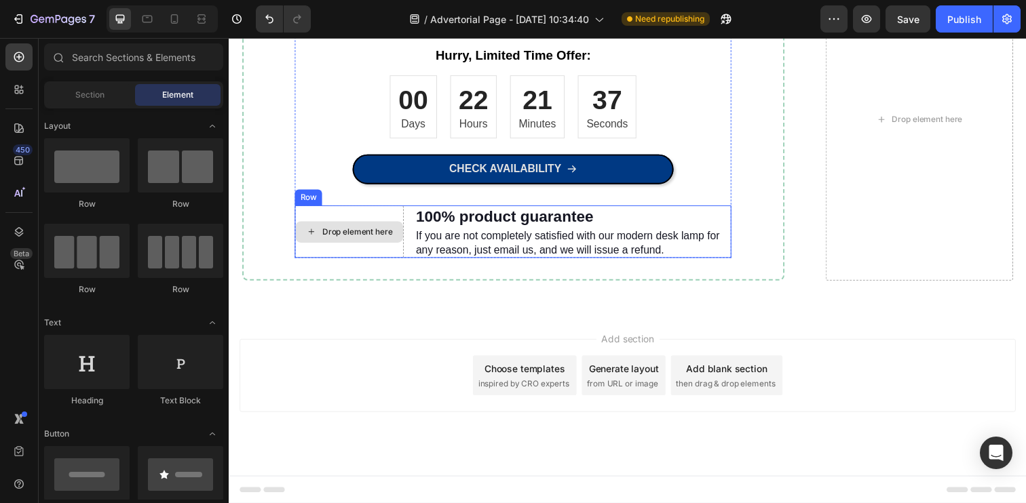
click at [345, 242] on div "Drop element here" at bounding box center [360, 236] width 72 height 11
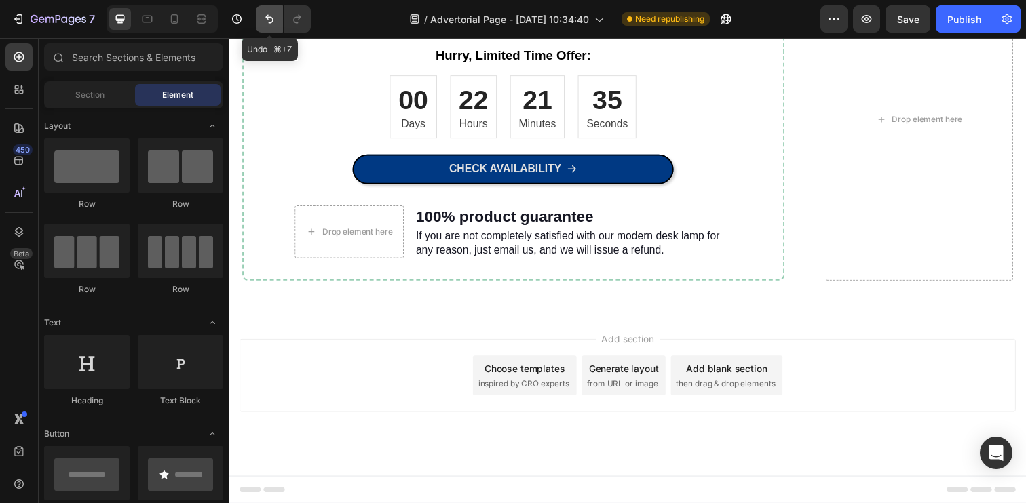
click at [265, 12] on icon "Undo/Redo" at bounding box center [270, 19] width 14 height 14
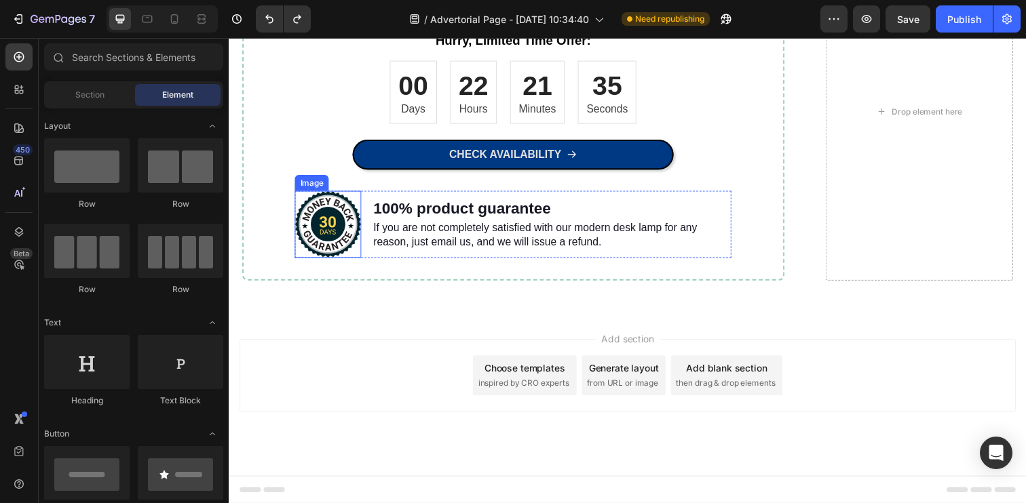
click at [326, 263] on img at bounding box center [330, 228] width 68 height 69
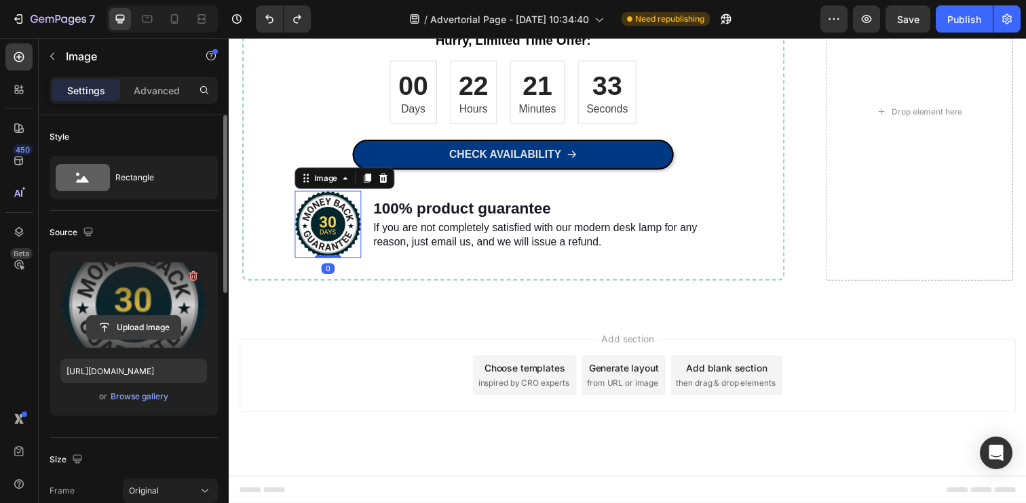
click at [136, 326] on input "file" at bounding box center [134, 327] width 94 height 23
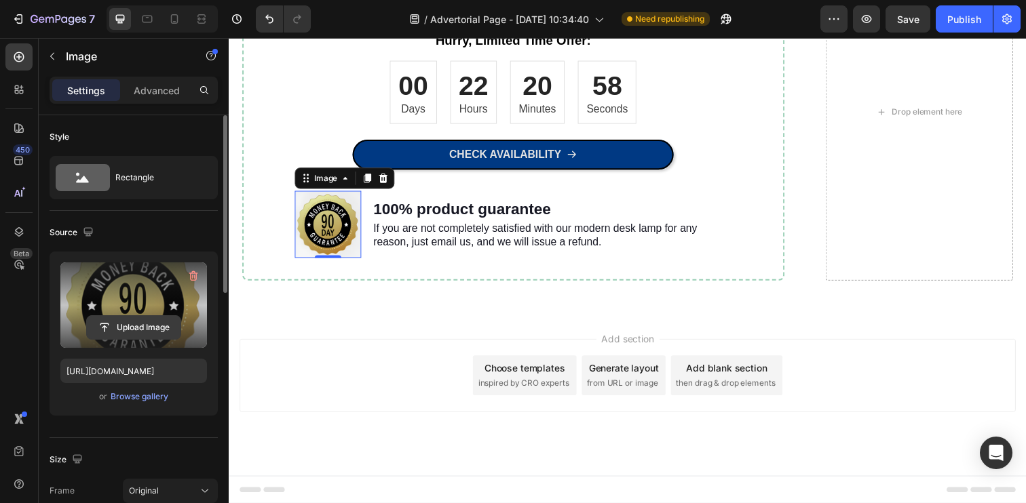
click at [146, 322] on input "file" at bounding box center [134, 327] width 94 height 23
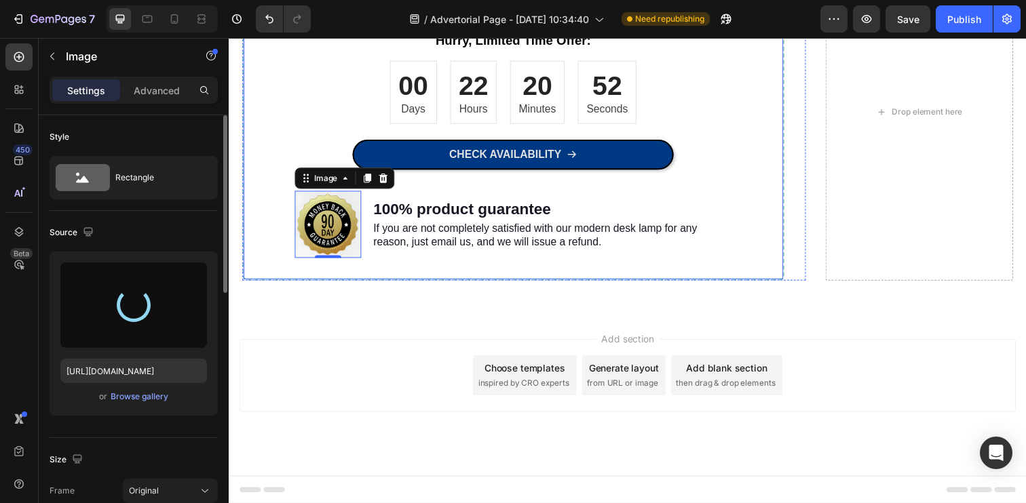
type input "[URL][DOMAIN_NAME]"
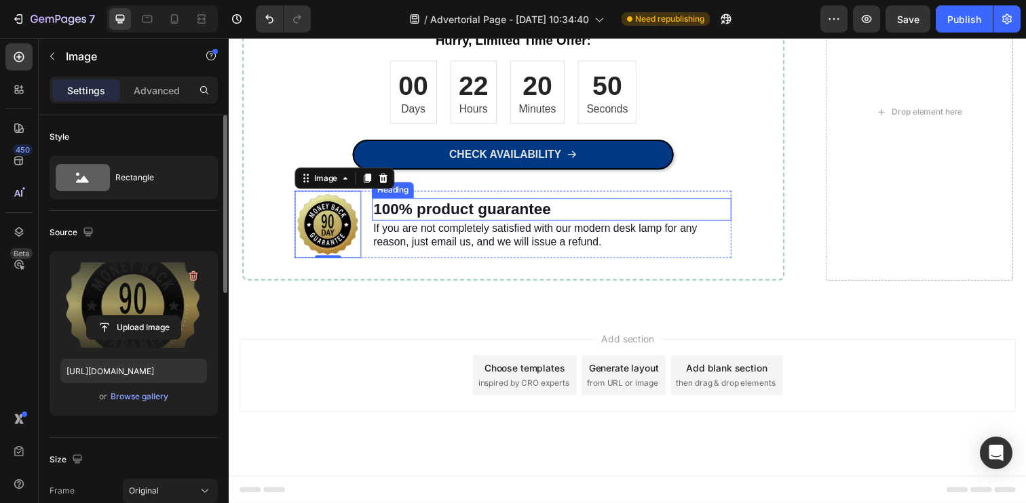
click at [446, 225] on h3 "100% product guarantee" at bounding box center [558, 213] width 367 height 23
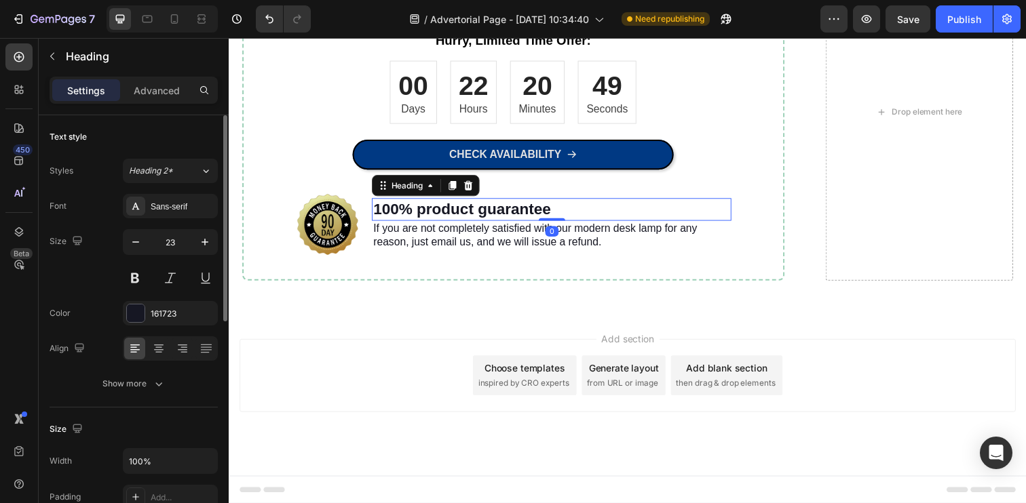
click at [446, 225] on h3 "100% product guarantee" at bounding box center [558, 213] width 367 height 23
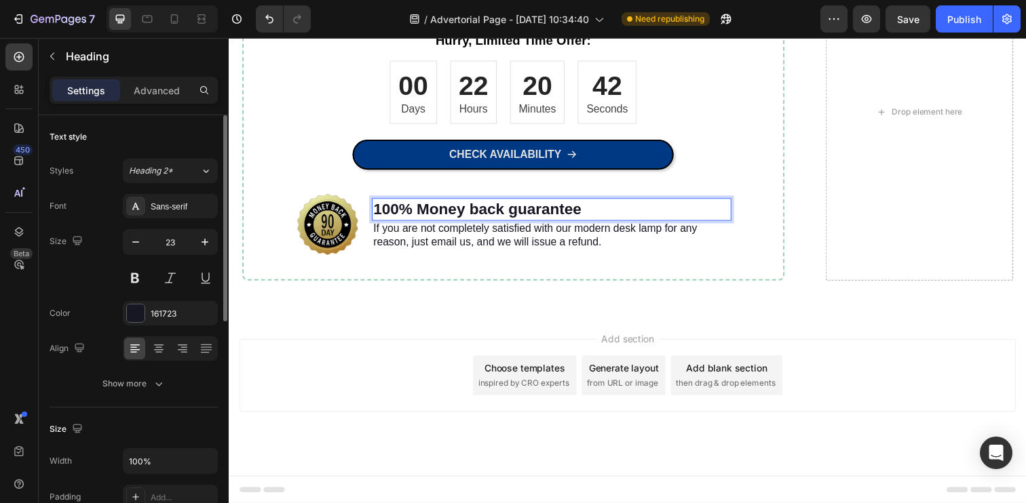
click at [526, 223] on p "100% Money back guarantee" at bounding box center [558, 213] width 364 height 20
click at [509, 254] on p "If you are not completely satisfied with our modern desk lamp for any reason, j…" at bounding box center [558, 240] width 364 height 28
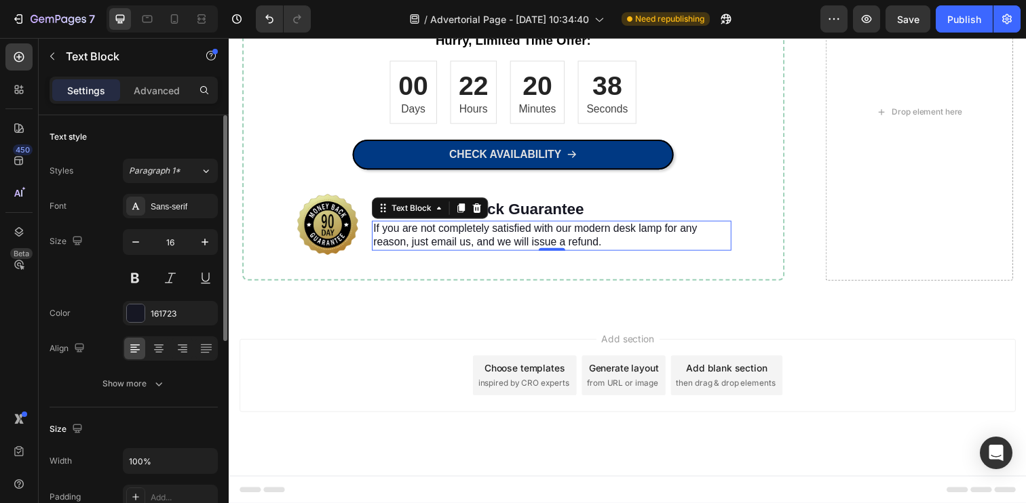
click at [657, 254] on p "If you are not completely satisfied with our modern desk lamp for any reason, j…" at bounding box center [558, 240] width 364 height 28
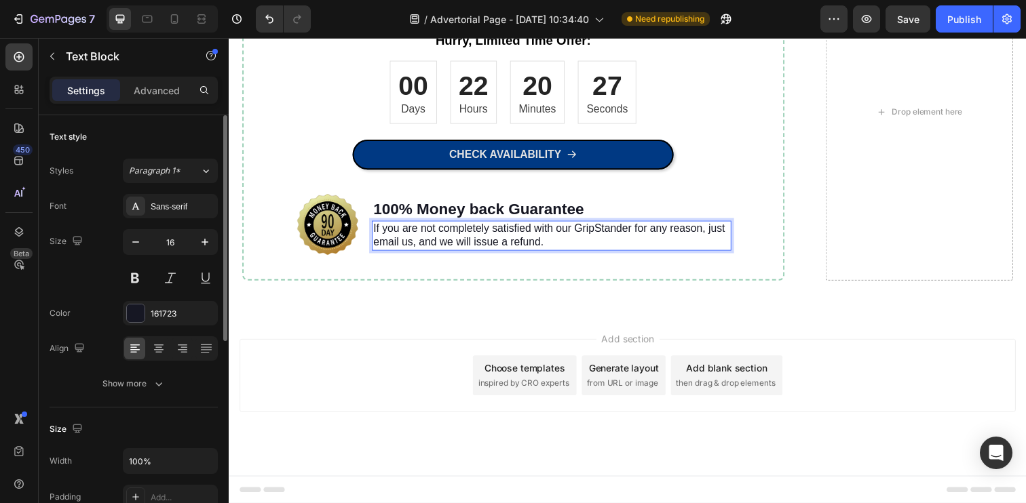
click at [516, 254] on p "If you are not completely satisfied with our GripStander for any reason, just e…" at bounding box center [558, 240] width 364 height 28
click at [640, 434] on div "Add section Choose templates inspired by CRO experts Generate layout from URL o…" at bounding box center [636, 401] width 814 height 167
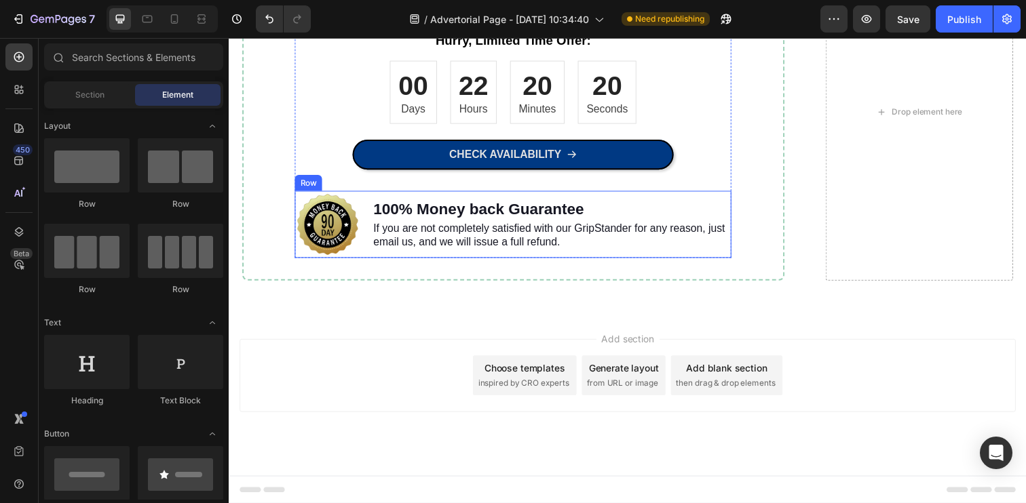
scroll to position [3440, 0]
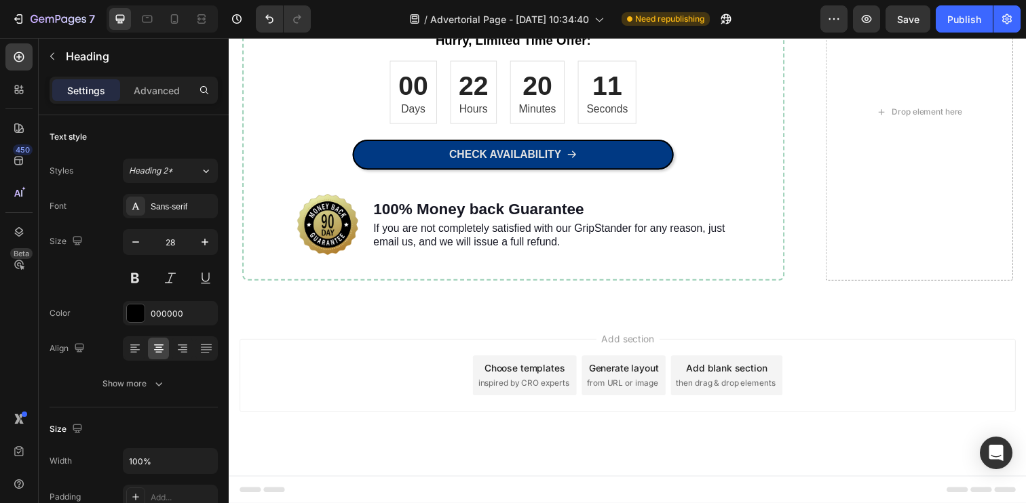
click at [171, 22] on icon at bounding box center [174, 18] width 7 height 9
type input "22"
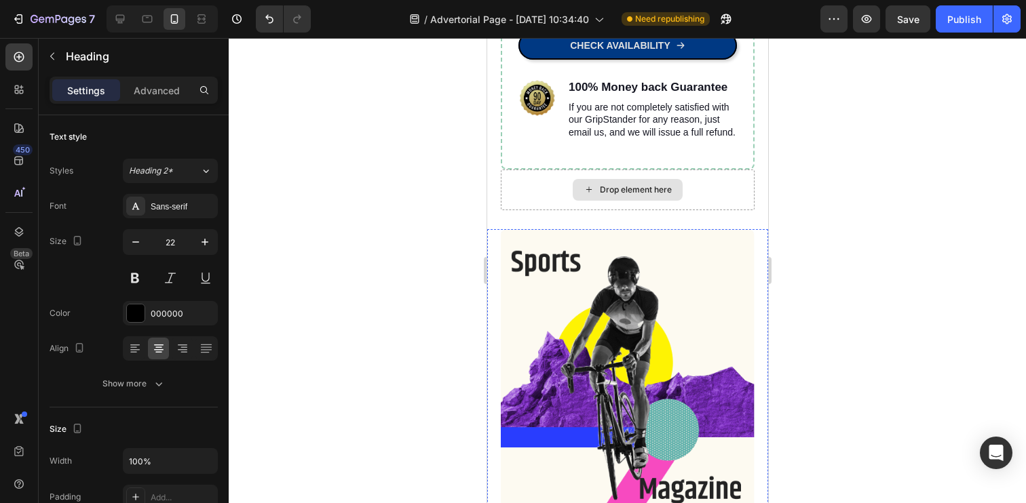
scroll to position [3433, 0]
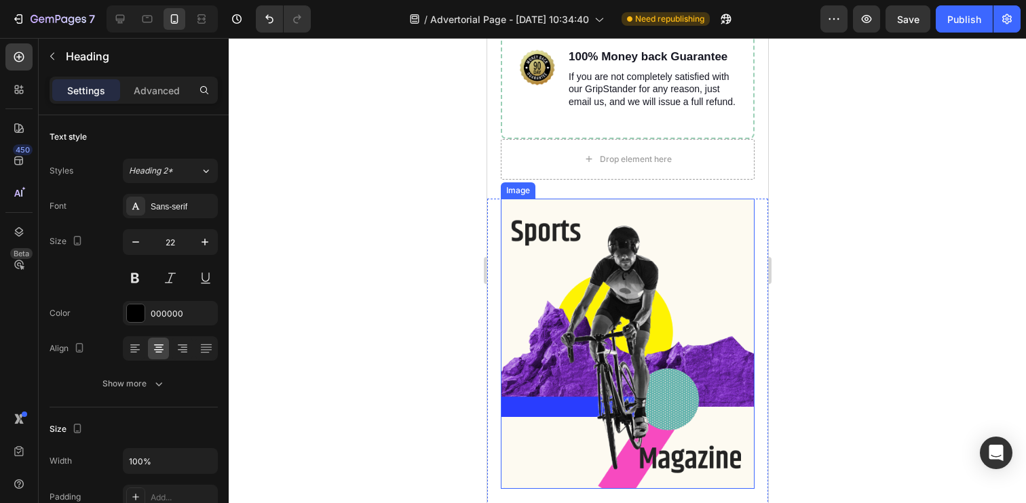
click at [715, 219] on img at bounding box center [627, 344] width 254 height 290
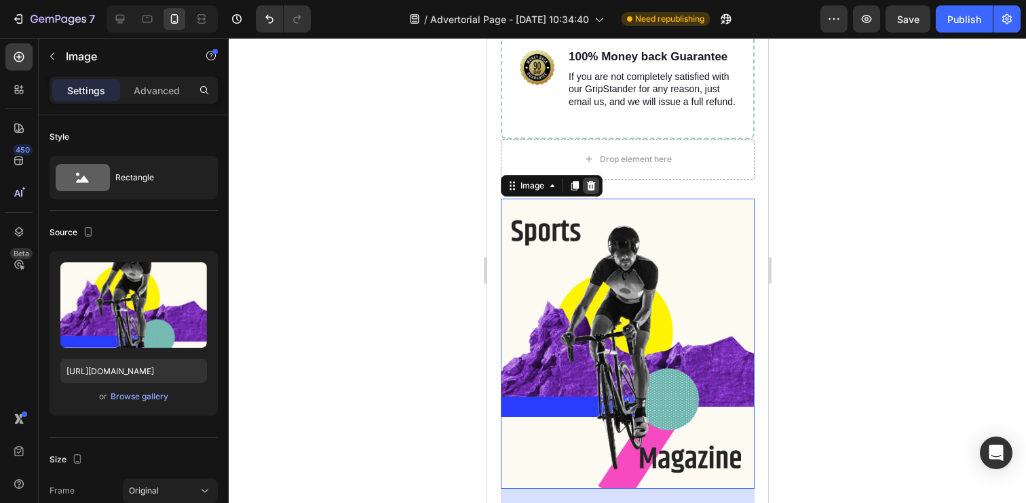
click at [589, 186] on icon at bounding box center [590, 185] width 11 height 11
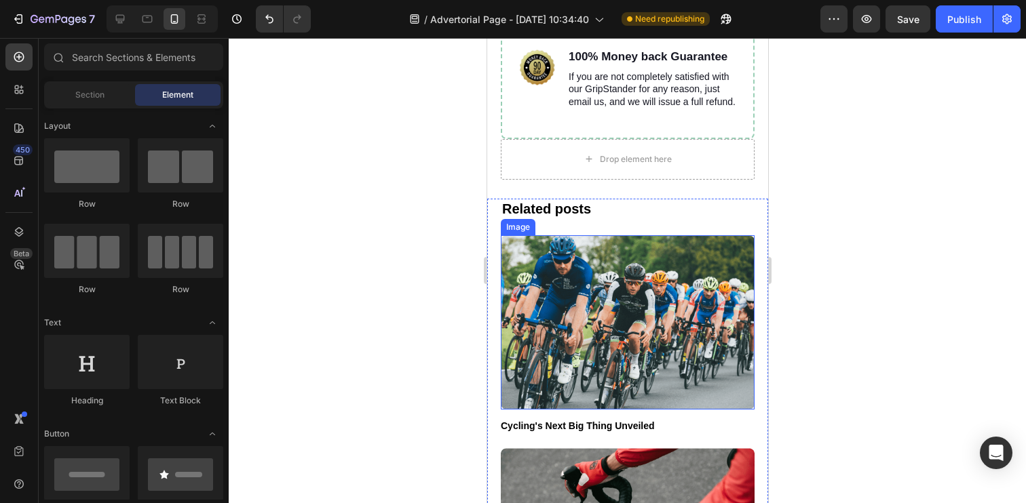
click at [687, 256] on img at bounding box center [627, 322] width 254 height 174
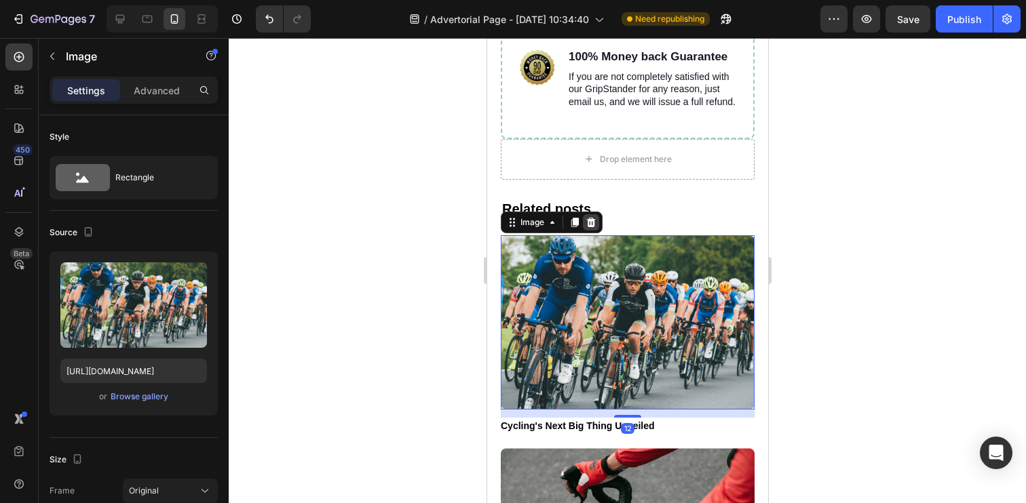
click at [592, 225] on icon at bounding box center [590, 222] width 9 height 9
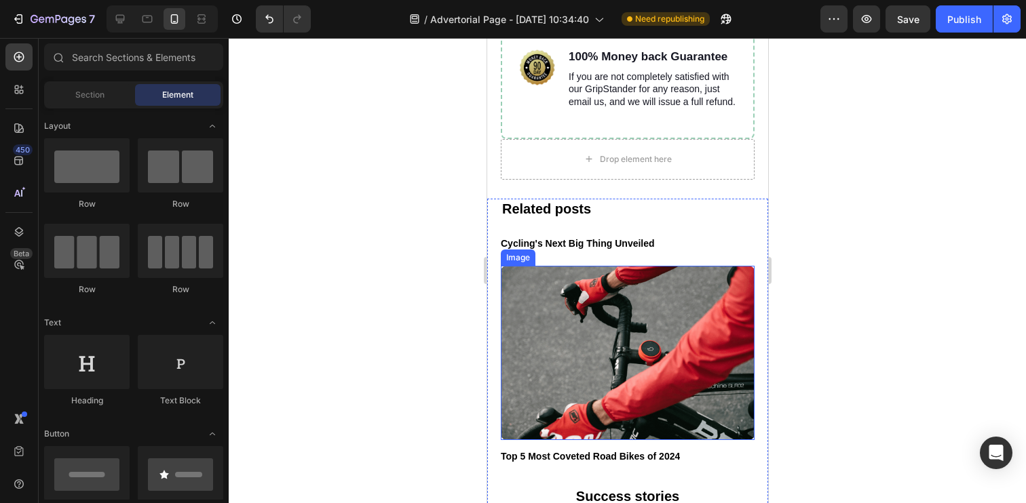
click at [651, 286] on img at bounding box center [627, 353] width 254 height 174
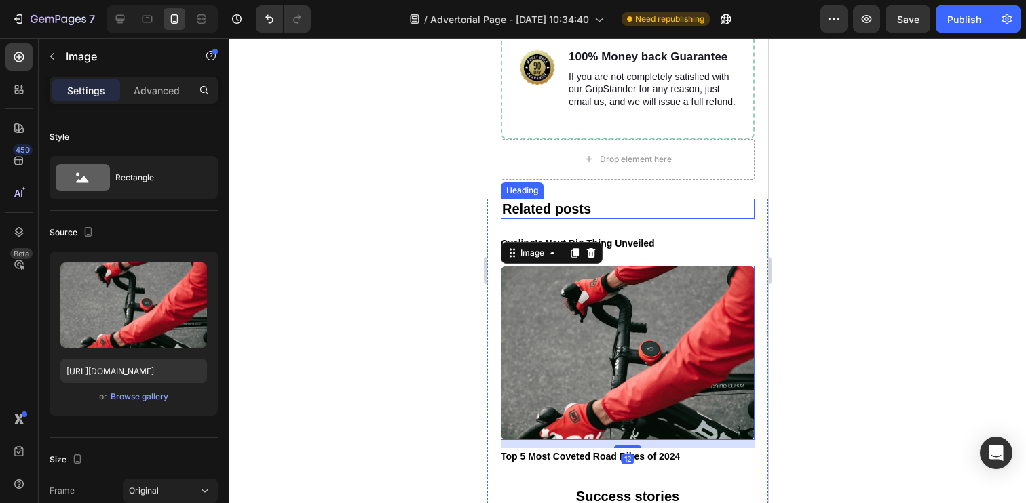
click at [642, 218] on h2 "Related posts" at bounding box center [627, 209] width 254 height 20
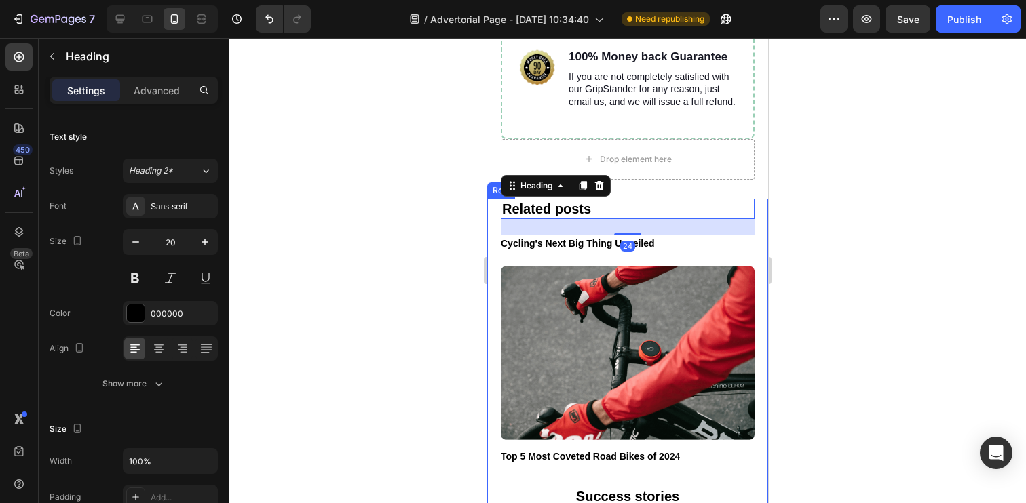
click at [759, 214] on div "Related posts Heading 24 Cycling's Next Big Thing Unveiled Button Image Top 5 M…" at bounding box center [626, 452] width 281 height 506
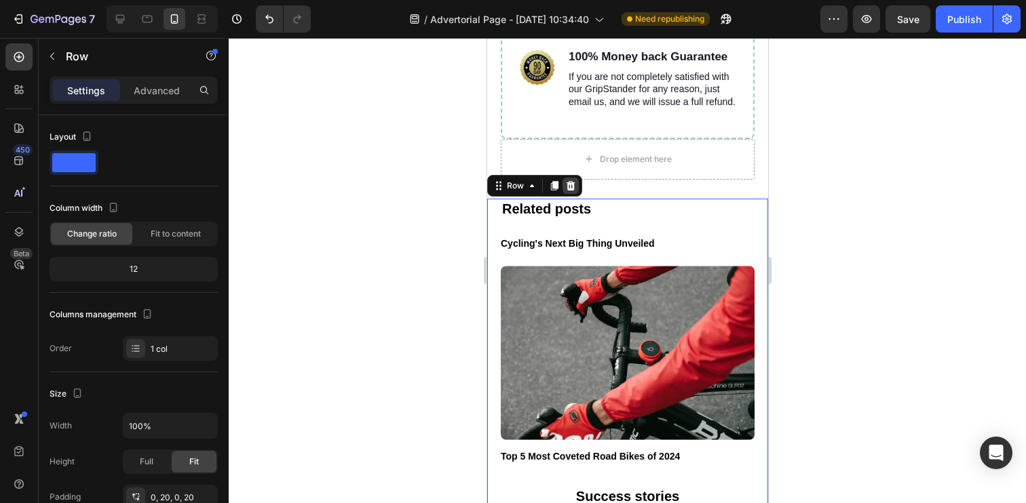
click at [571, 187] on icon at bounding box center [570, 185] width 9 height 9
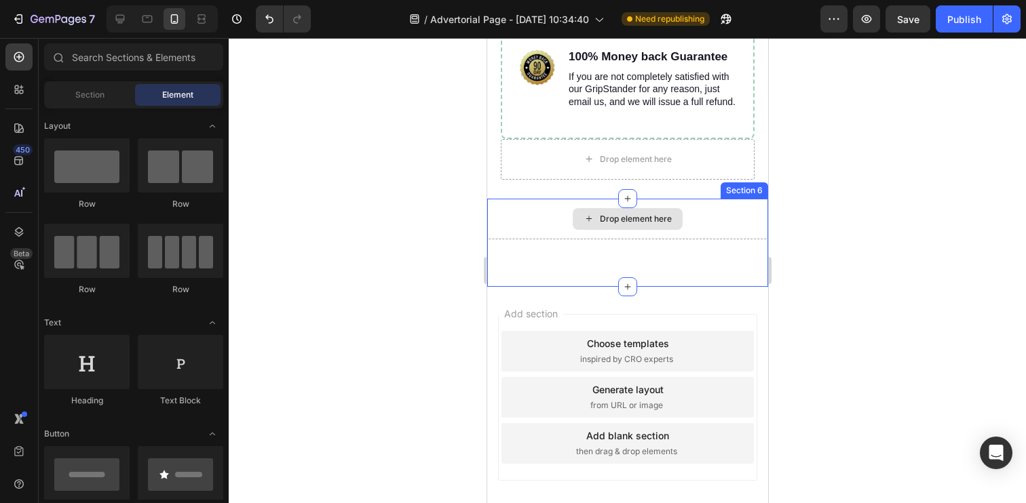
click at [751, 210] on div "Drop element here" at bounding box center [626, 219] width 281 height 41
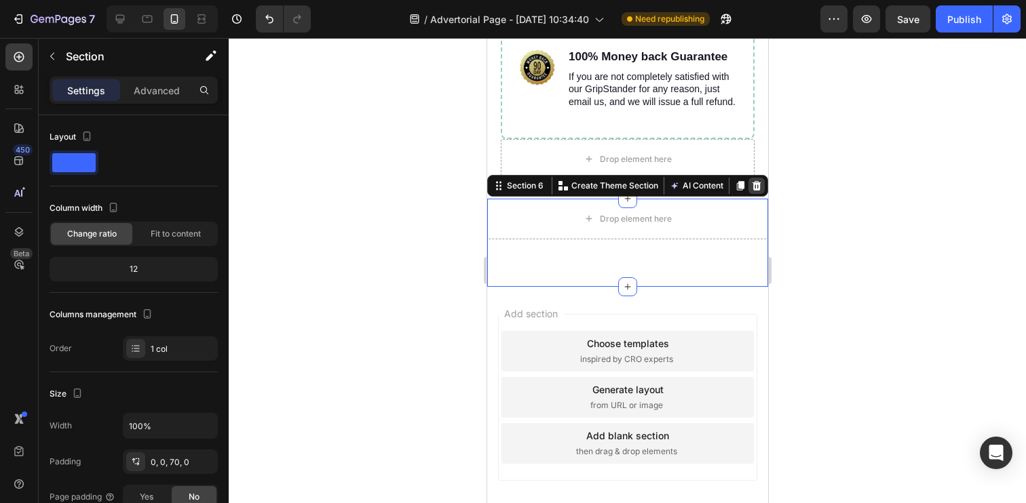
click at [760, 188] on icon at bounding box center [755, 185] width 11 height 11
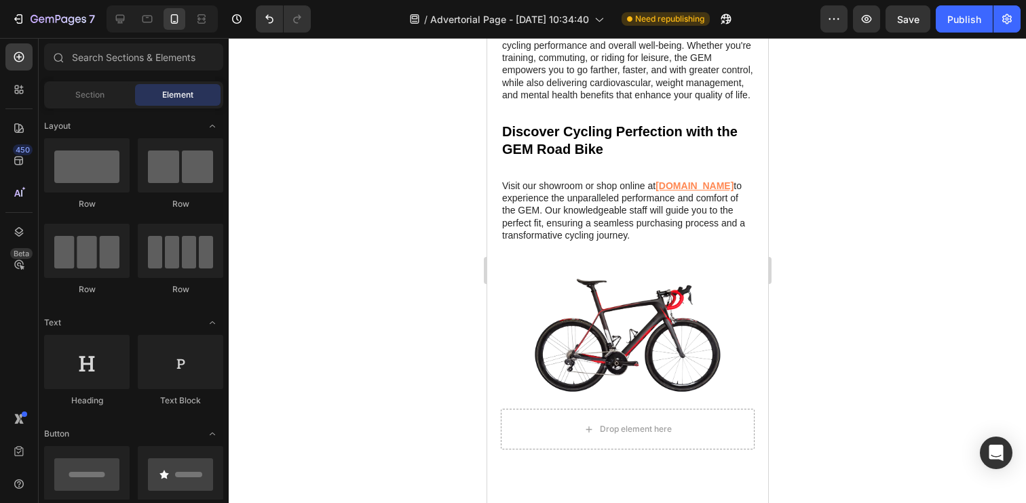
scroll to position [2863, 0]
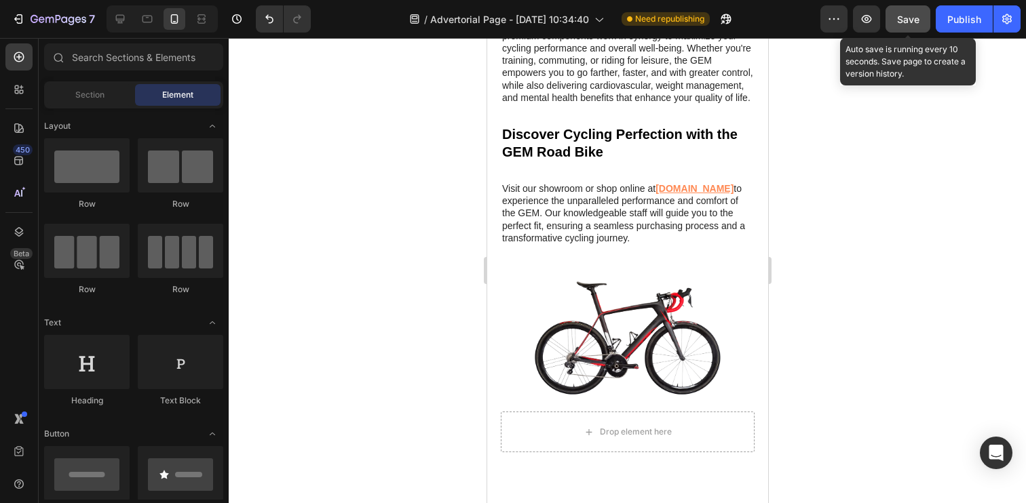
click at [901, 14] on span "Save" at bounding box center [908, 20] width 22 height 12
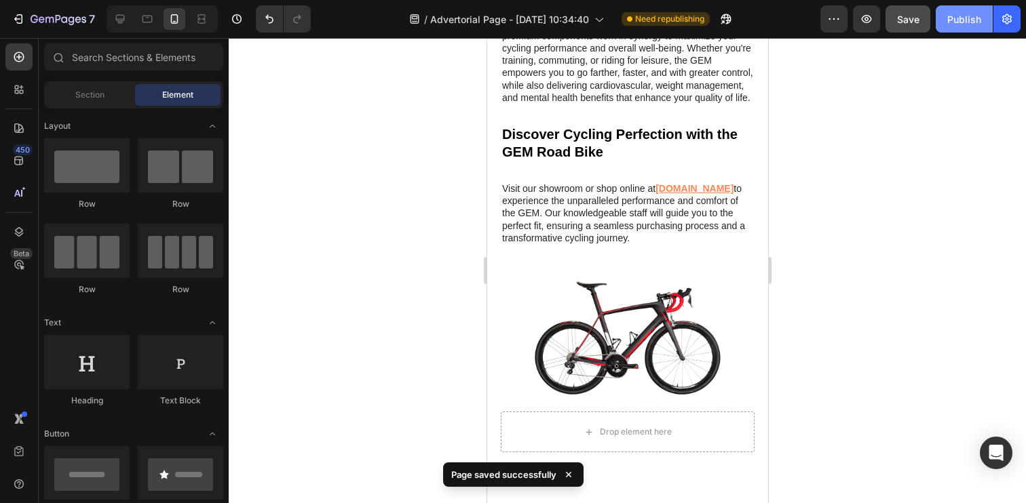
click at [955, 19] on div "Publish" at bounding box center [964, 19] width 34 height 14
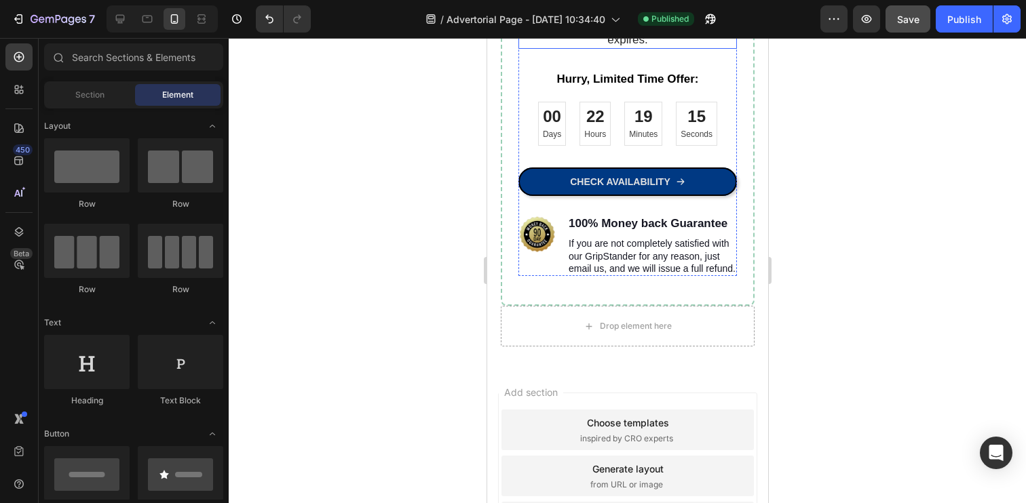
scroll to position [3398, 0]
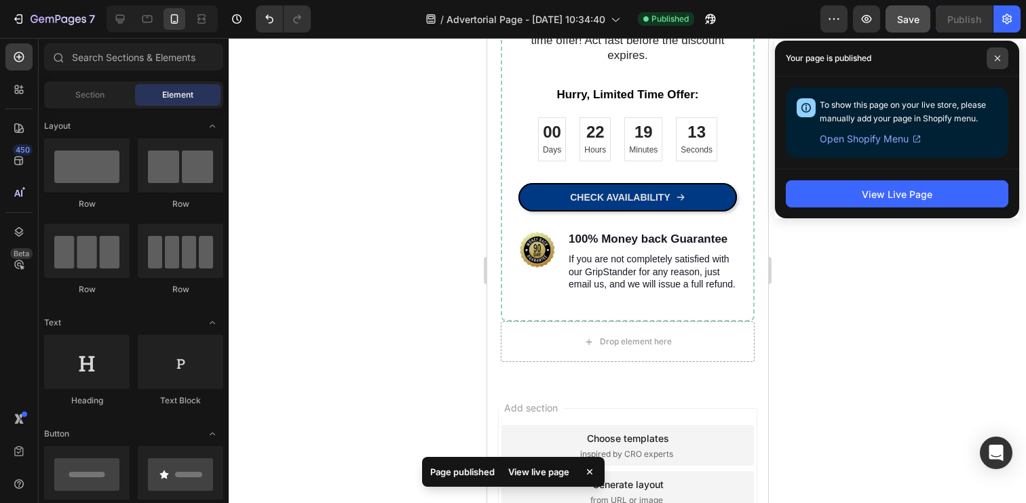
click at [996, 60] on icon at bounding box center [997, 58] width 5 height 5
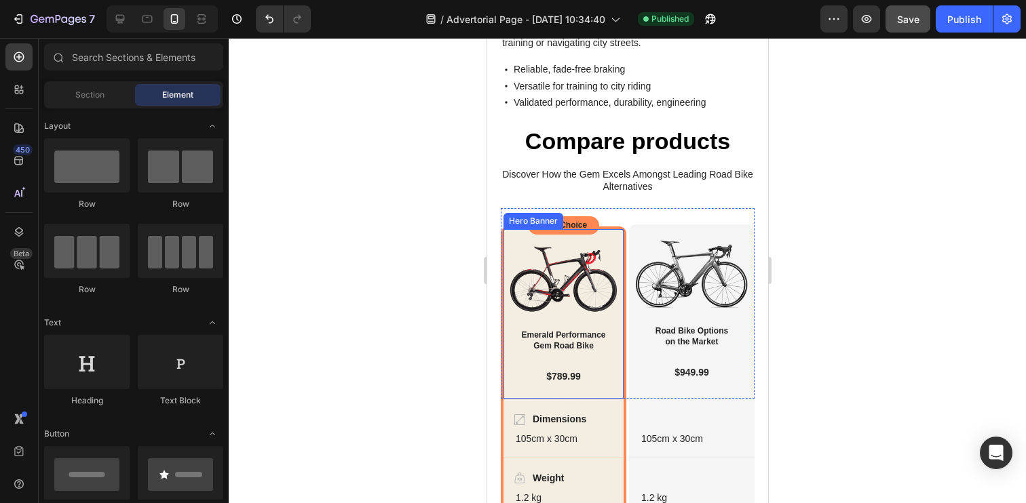
scroll to position [1750, 0]
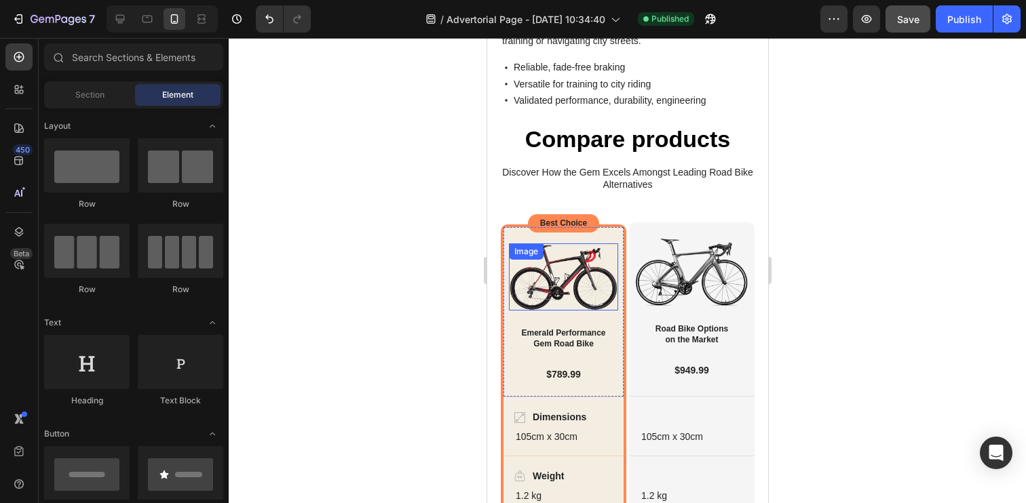
click at [570, 284] on img at bounding box center [562, 277] width 109 height 67
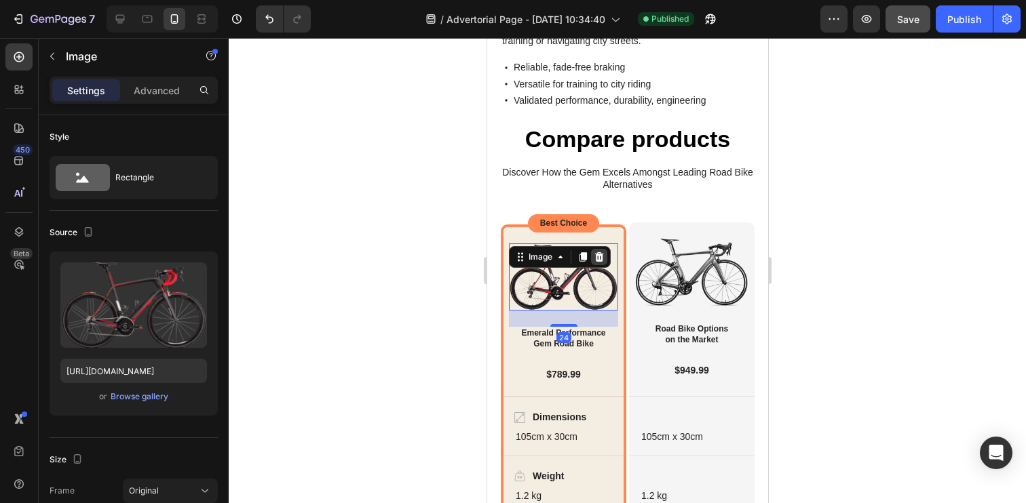
click at [600, 261] on icon at bounding box center [598, 256] width 9 height 9
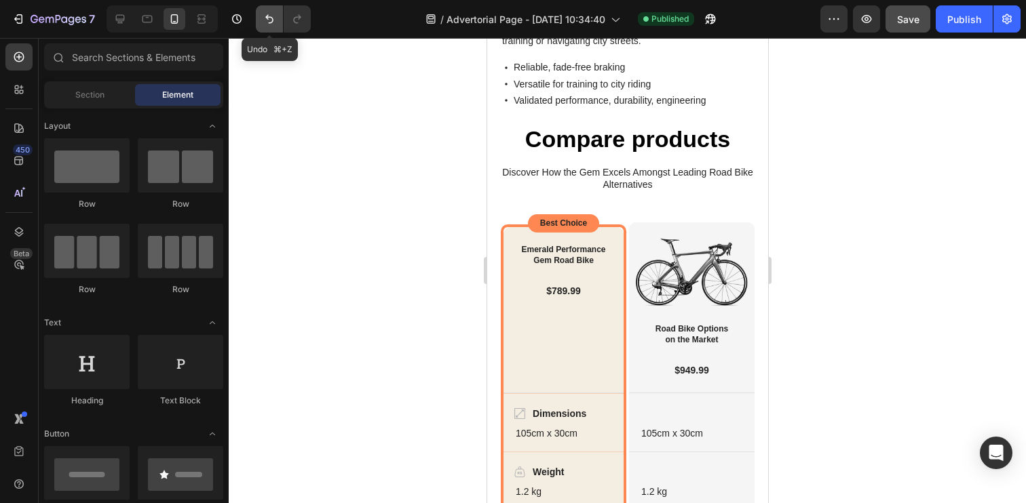
click at [272, 14] on icon "Undo/Redo" at bounding box center [270, 19] width 14 height 14
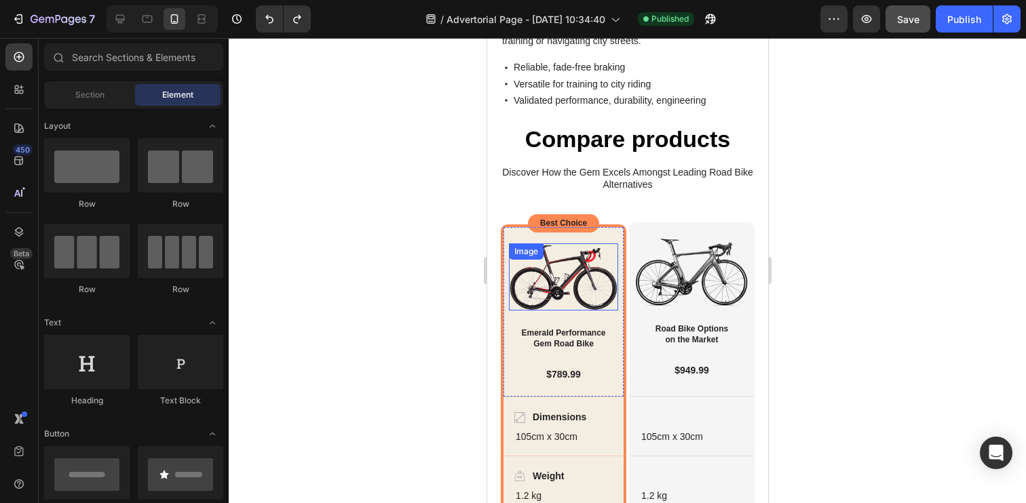
click at [534, 268] on img at bounding box center [562, 277] width 109 height 67
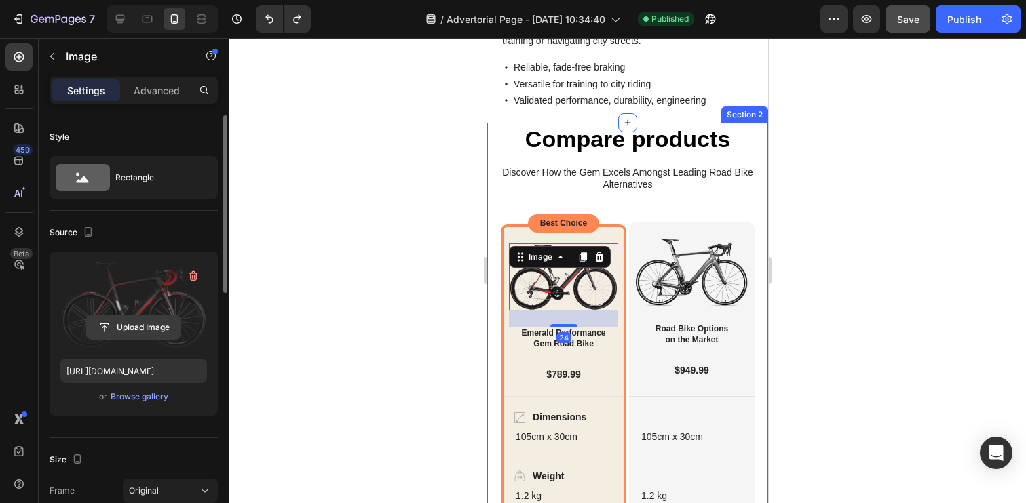
click at [136, 330] on input "file" at bounding box center [134, 327] width 94 height 23
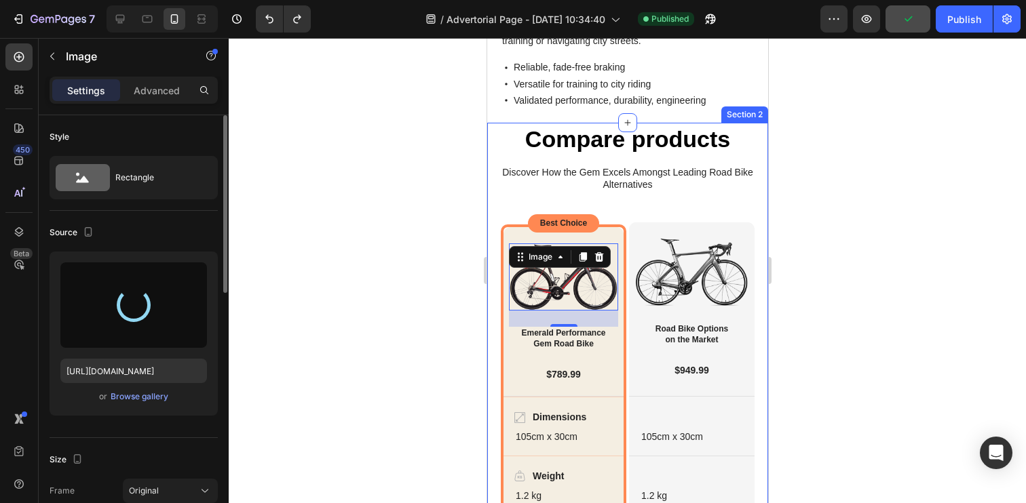
type input "[URL][DOMAIN_NAME]"
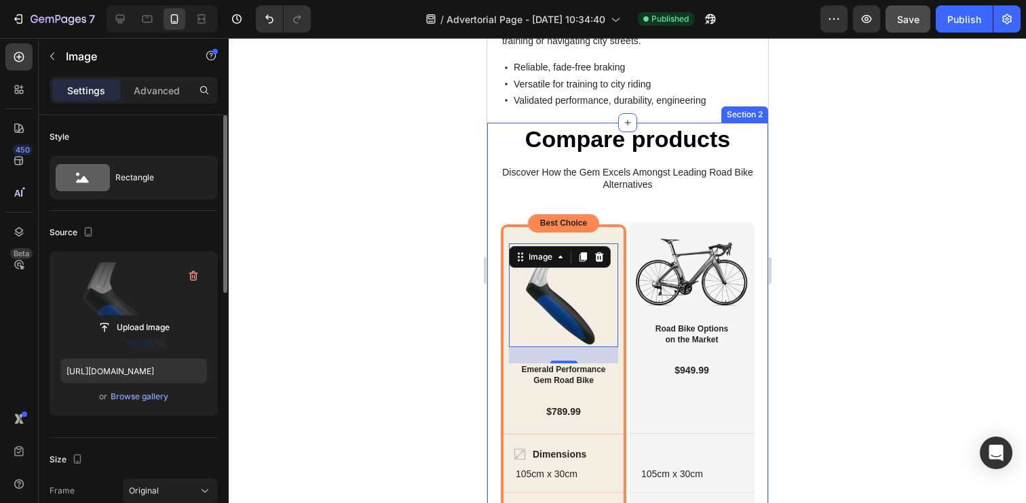
click at [357, 200] on div at bounding box center [627, 270] width 797 height 465
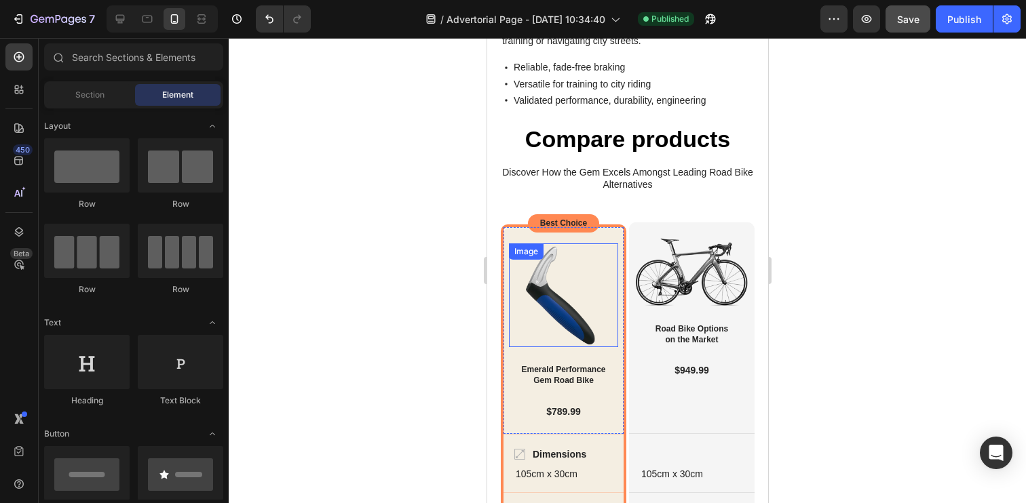
click at [537, 294] on img at bounding box center [562, 296] width 109 height 104
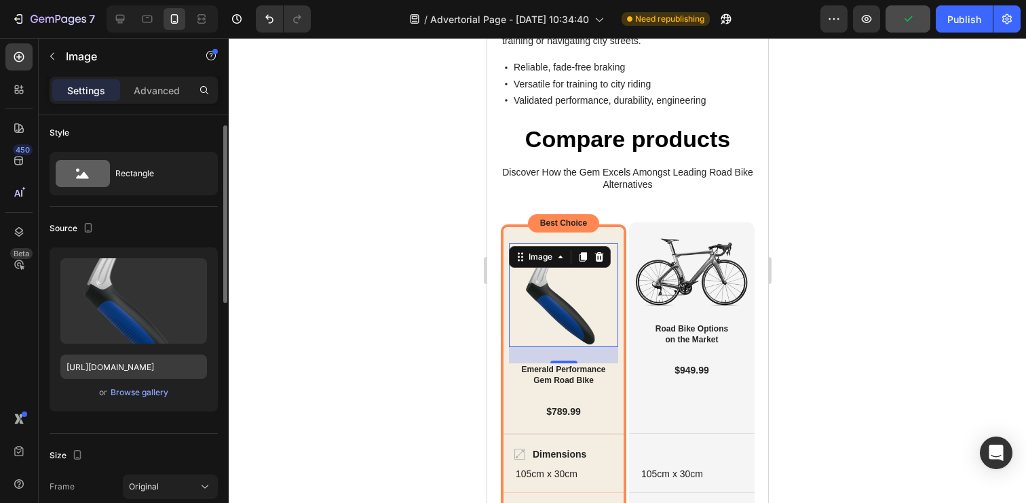
scroll to position [3, 0]
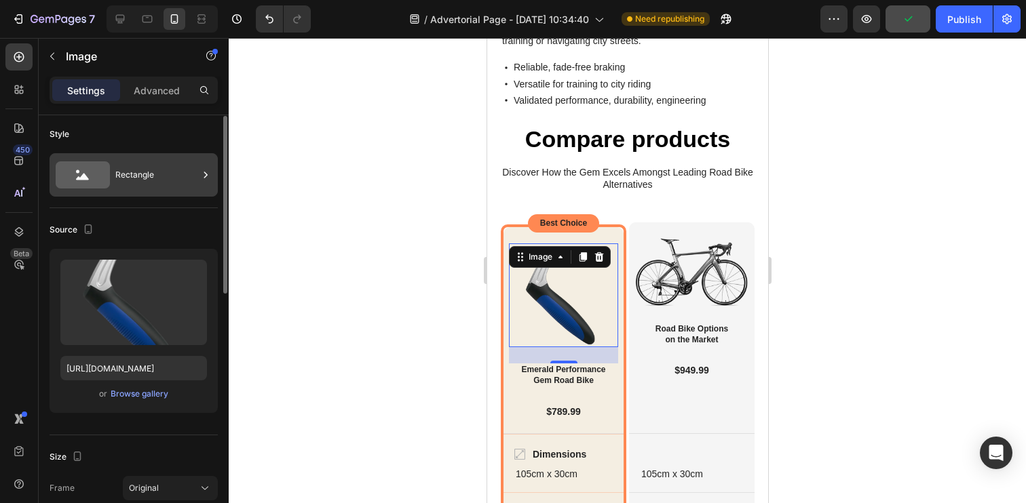
click at [133, 177] on div "Rectangle" at bounding box center [156, 174] width 83 height 31
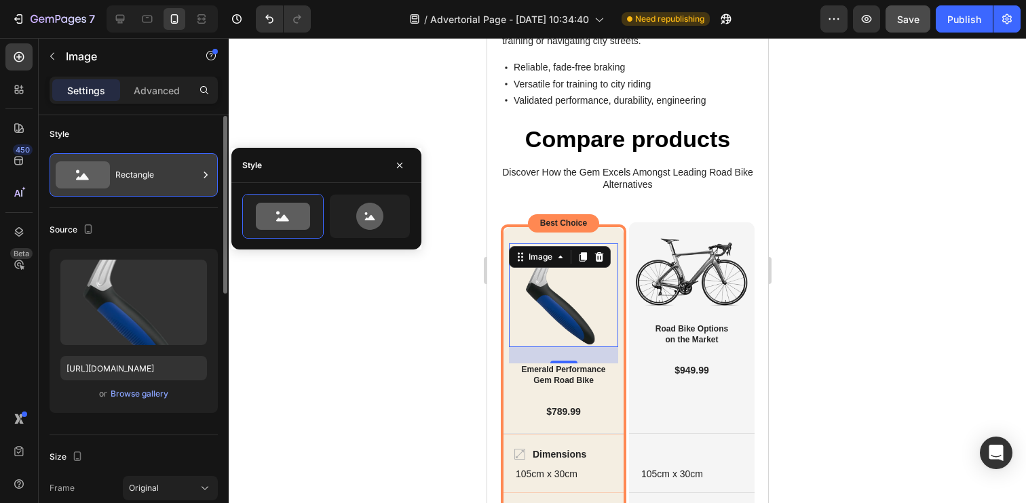
click at [133, 177] on div "Rectangle" at bounding box center [156, 174] width 83 height 31
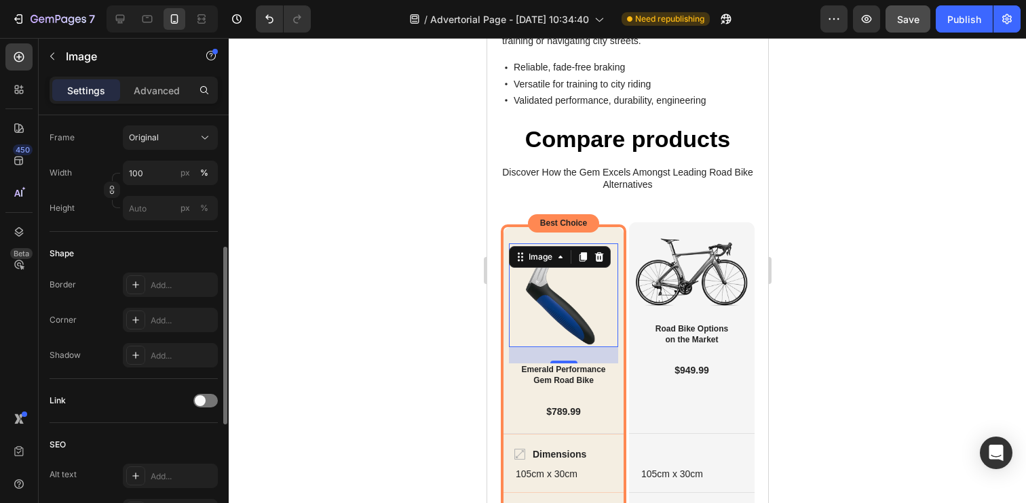
scroll to position [375, 0]
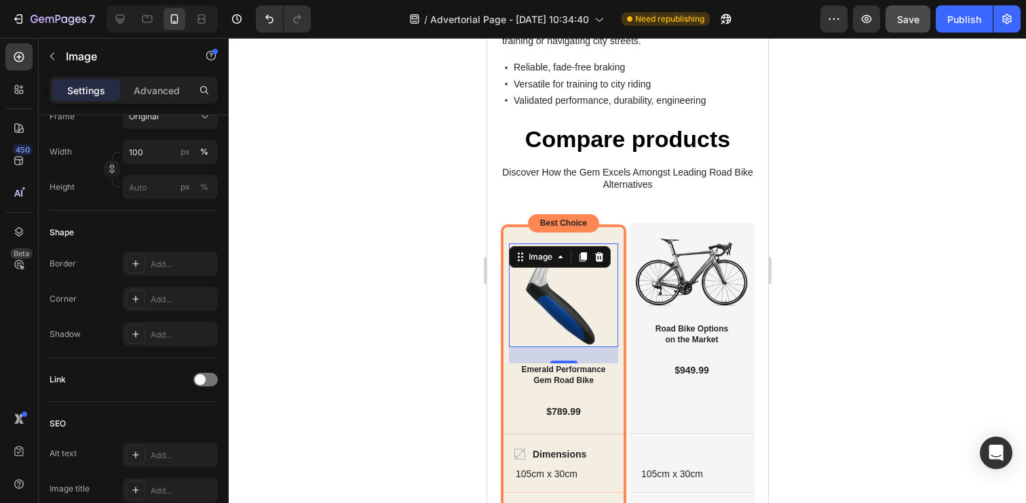
click at [579, 312] on img at bounding box center [562, 296] width 109 height 104
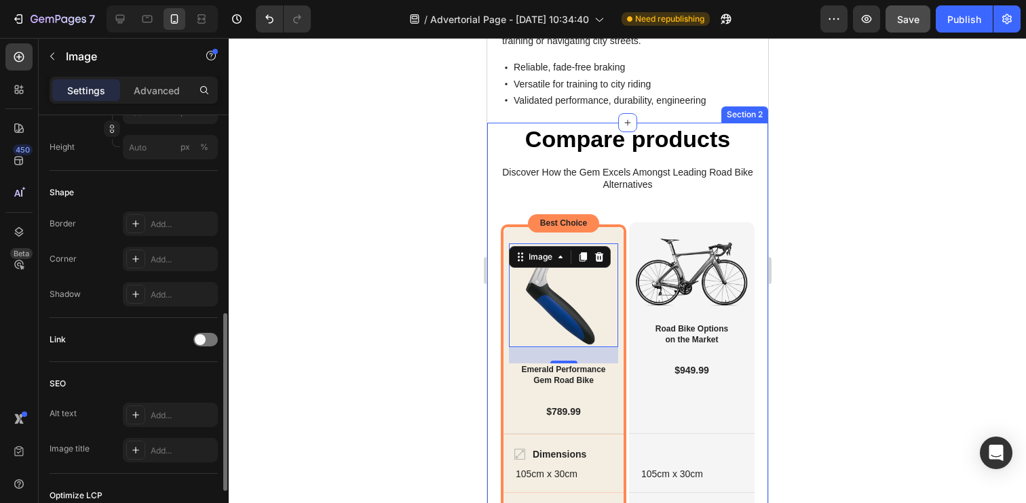
scroll to position [397, 0]
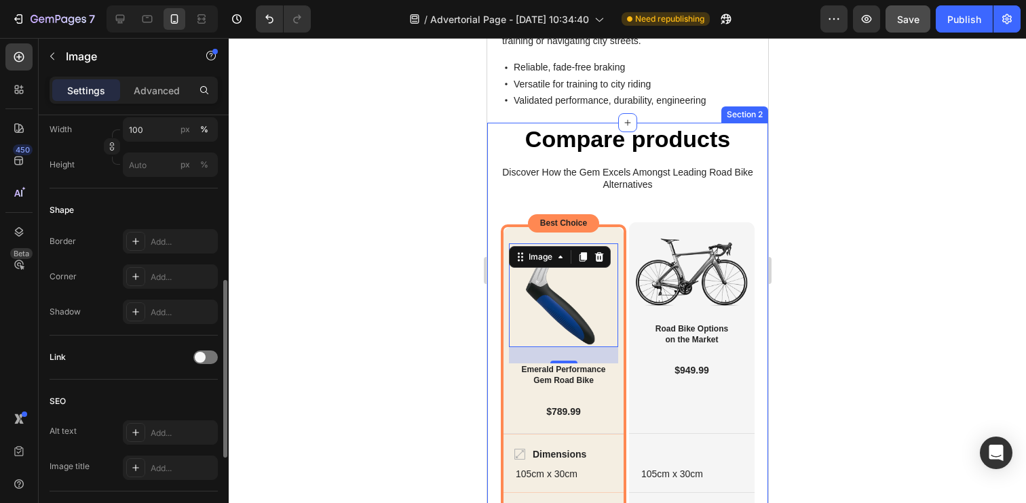
click at [466, 312] on div at bounding box center [627, 270] width 797 height 465
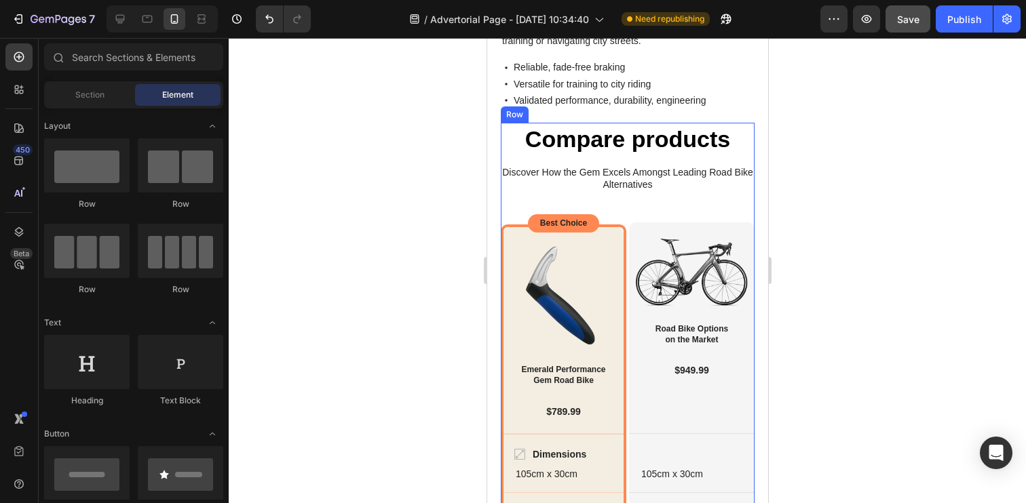
click at [505, 192] on div "Compare products Heading Discover How the Gem Excels Amongst Leading Road Bike …" at bounding box center [627, 164] width 254 height 83
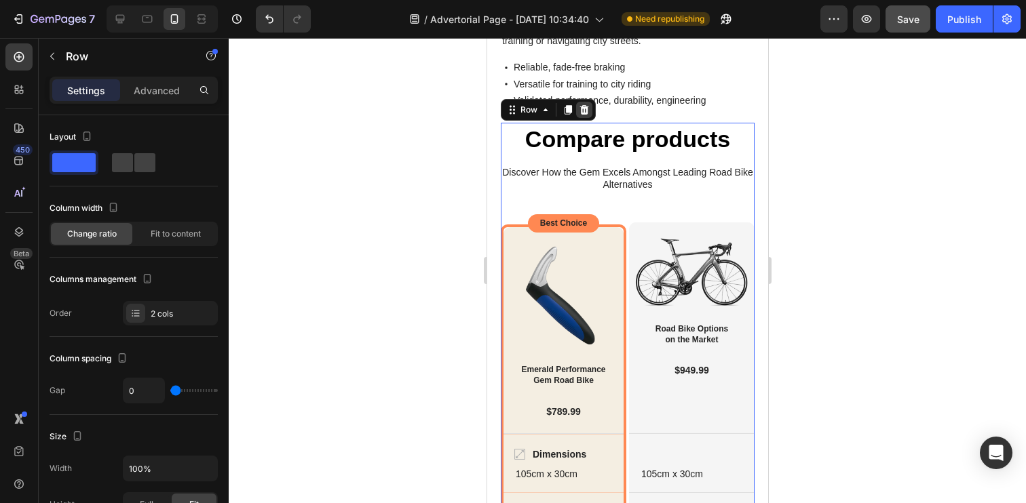
click at [582, 109] on icon at bounding box center [583, 109] width 9 height 9
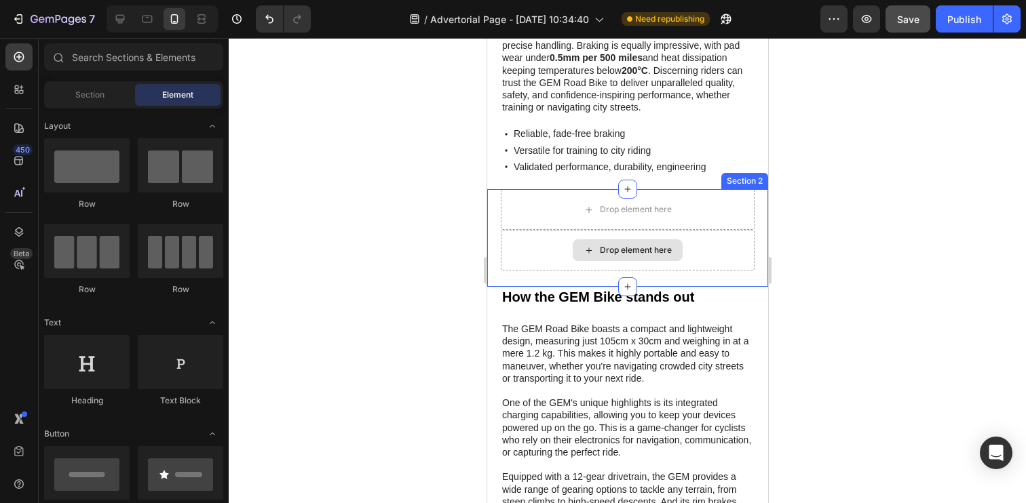
scroll to position [1670, 0]
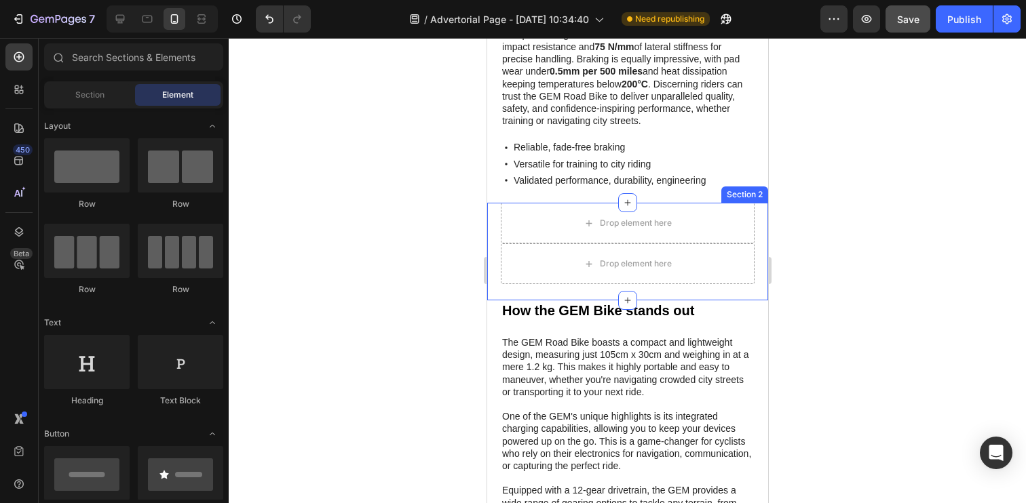
click at [496, 211] on div "Drop element here Drop element here Row Section 2" at bounding box center [626, 252] width 281 height 98
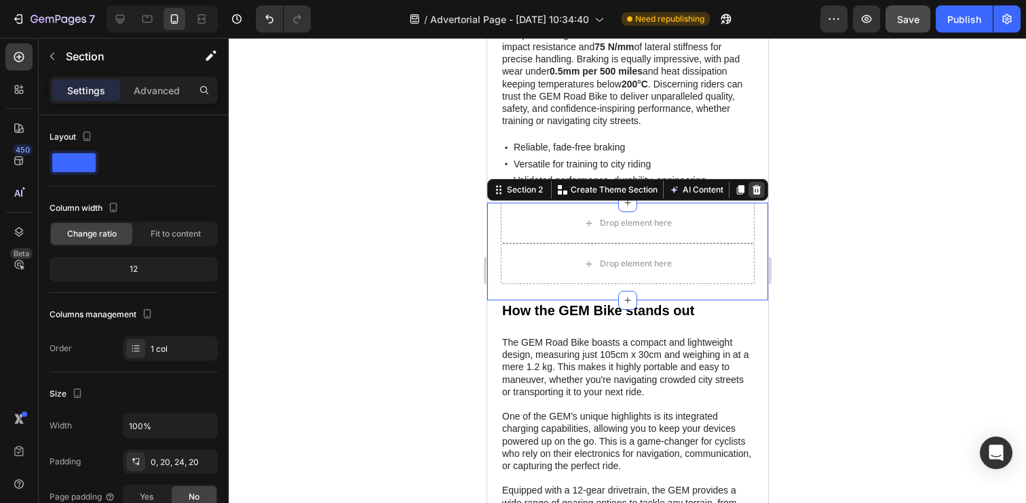
click at [759, 189] on icon at bounding box center [756, 189] width 9 height 9
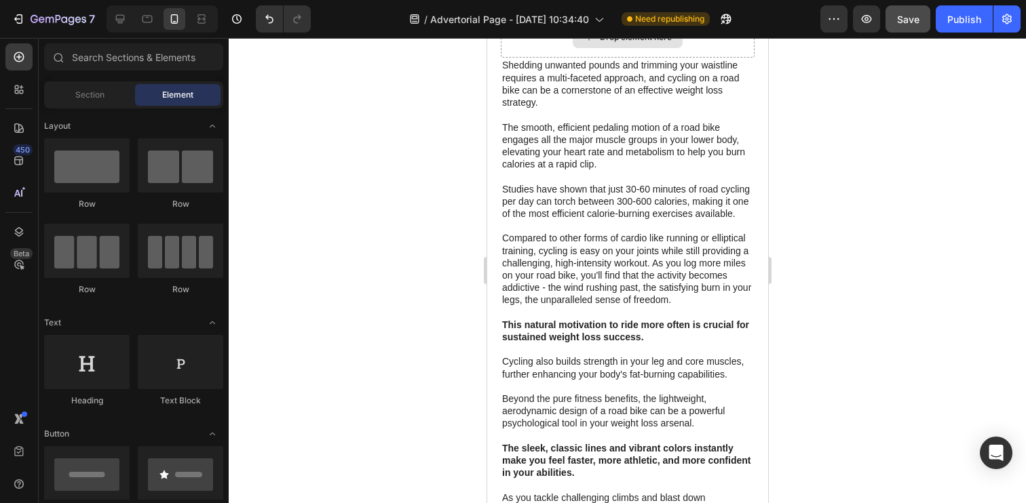
scroll to position [0, 0]
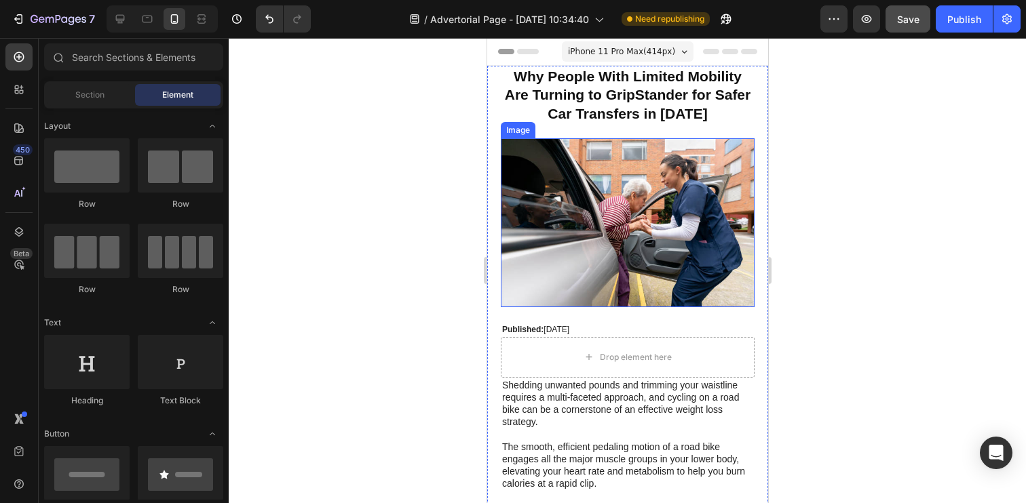
click at [634, 209] on img at bounding box center [627, 222] width 254 height 169
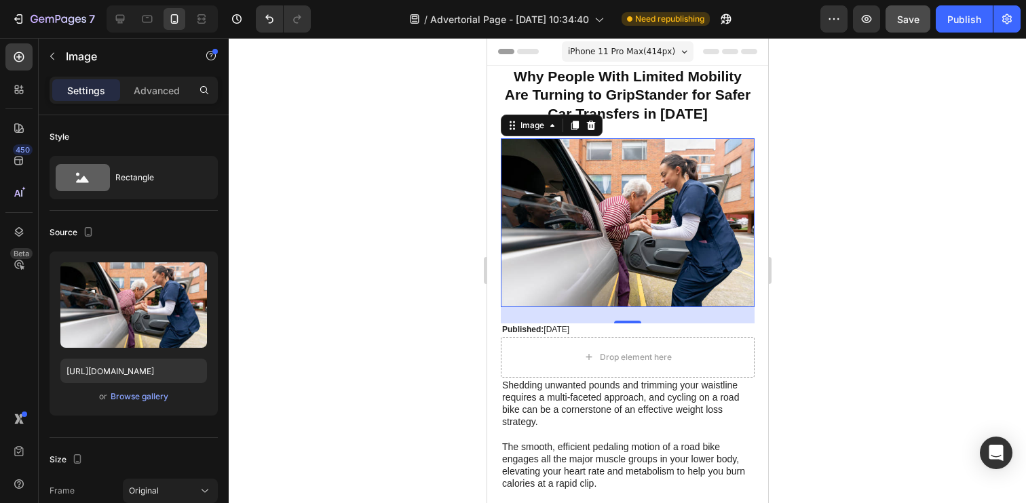
click at [618, 164] on img at bounding box center [627, 222] width 254 height 169
click at [592, 130] on icon at bounding box center [590, 125] width 11 height 11
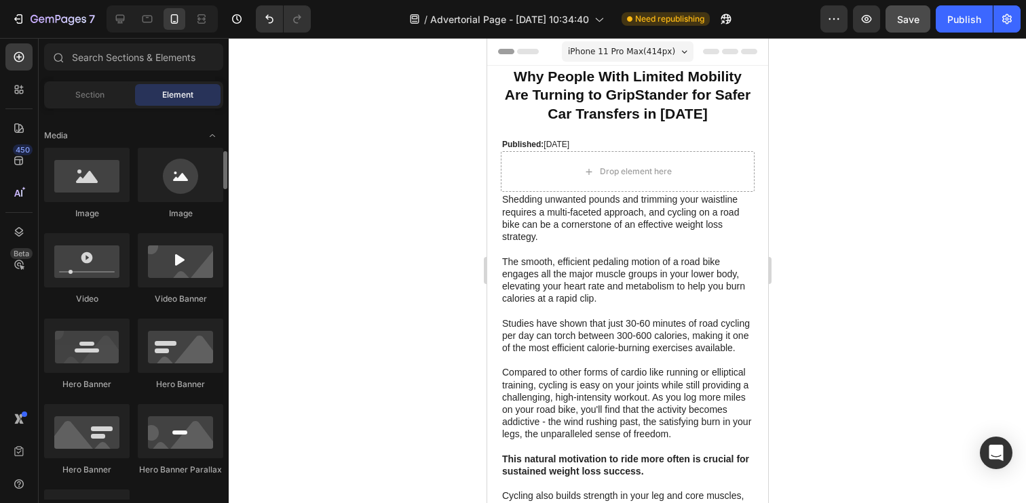
scroll to position [420, 0]
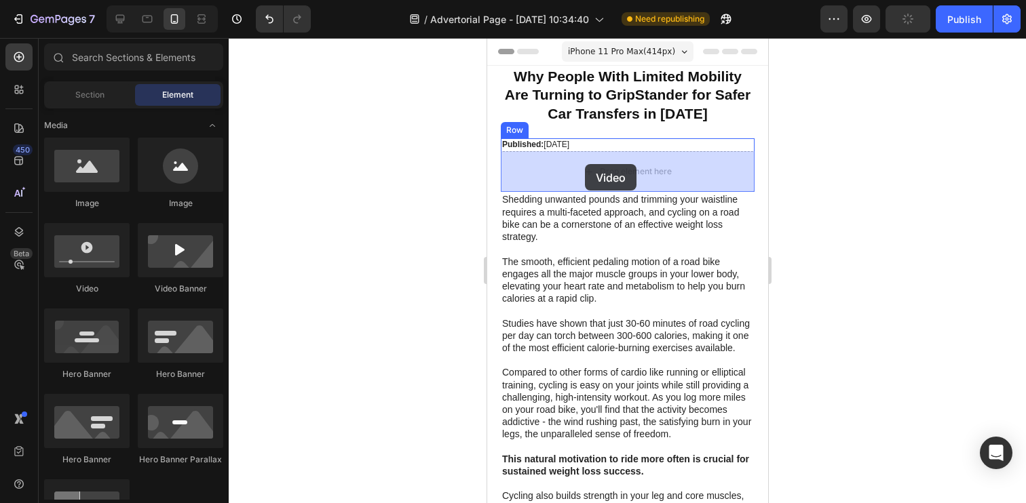
drag, startPoint x: 577, startPoint y: 283, endPoint x: 584, endPoint y: 164, distance: 119.0
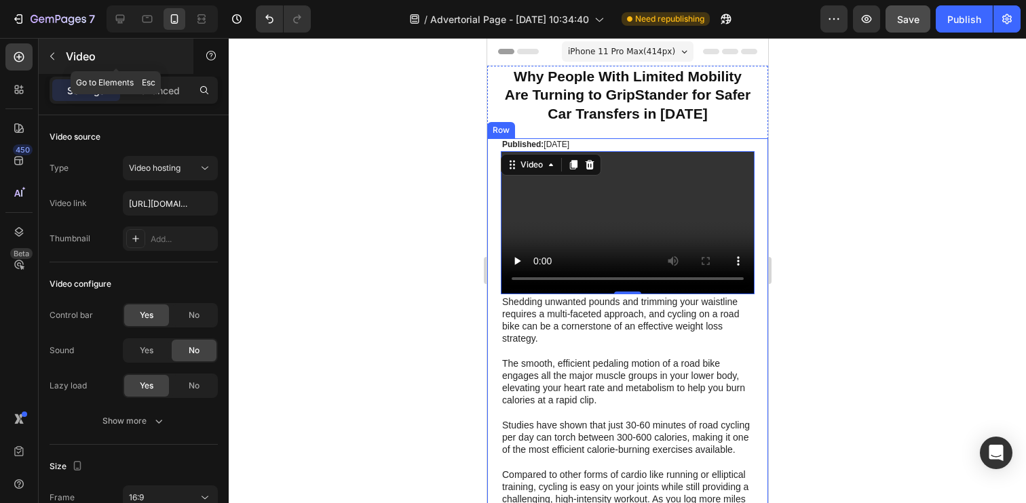
click at [54, 63] on button "button" at bounding box center [52, 56] width 22 height 22
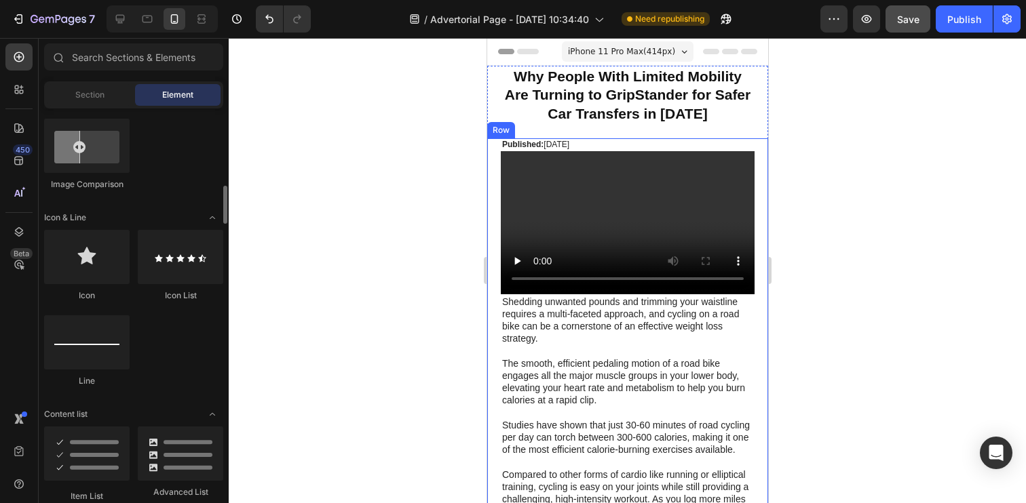
scroll to position [787, 0]
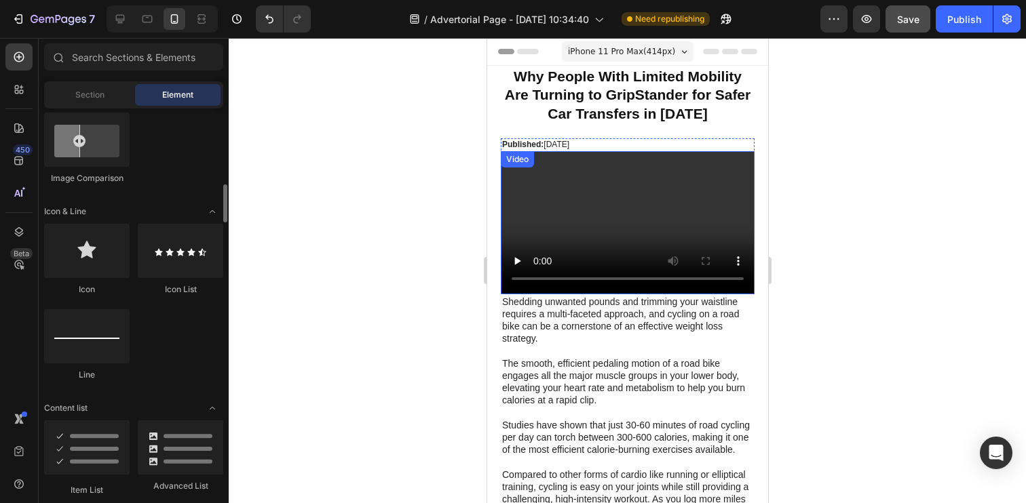
click at [566, 197] on video at bounding box center [627, 222] width 254 height 142
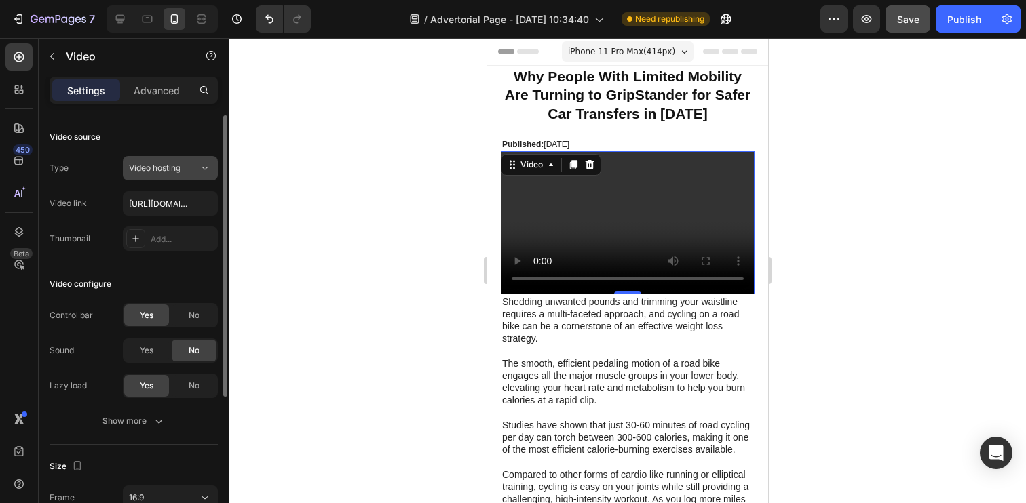
click at [163, 178] on button "Video hosting" at bounding box center [170, 168] width 95 height 24
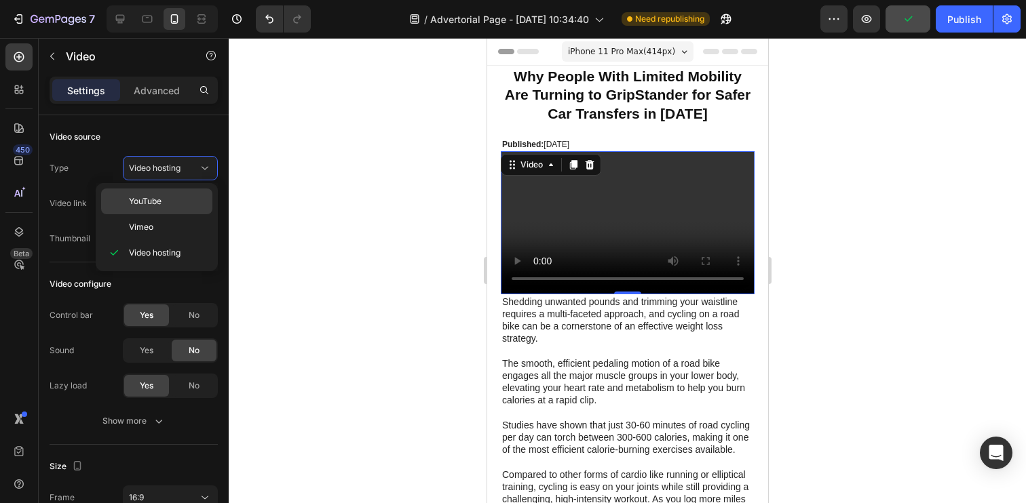
click at [166, 204] on p "YouTube" at bounding box center [167, 201] width 77 height 12
type input "[URL][DOMAIN_NAME]"
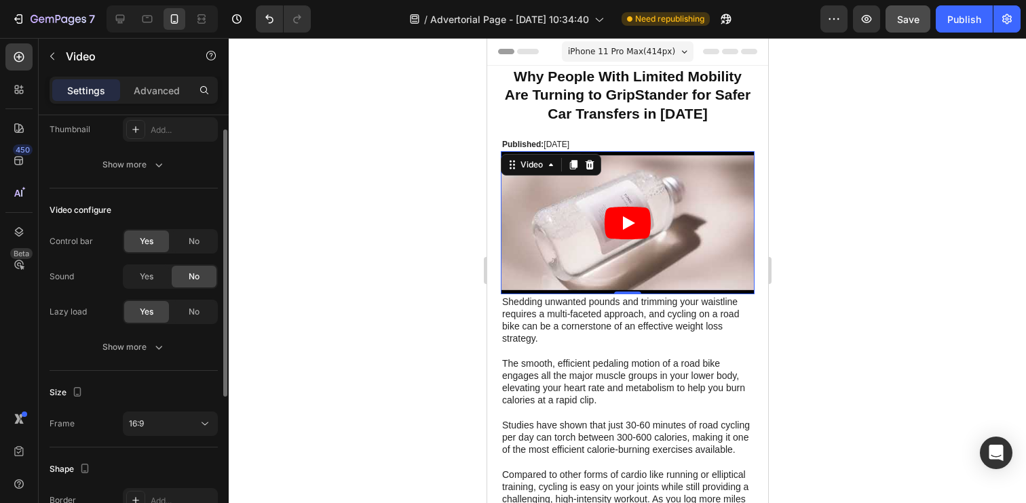
scroll to position [125, 0]
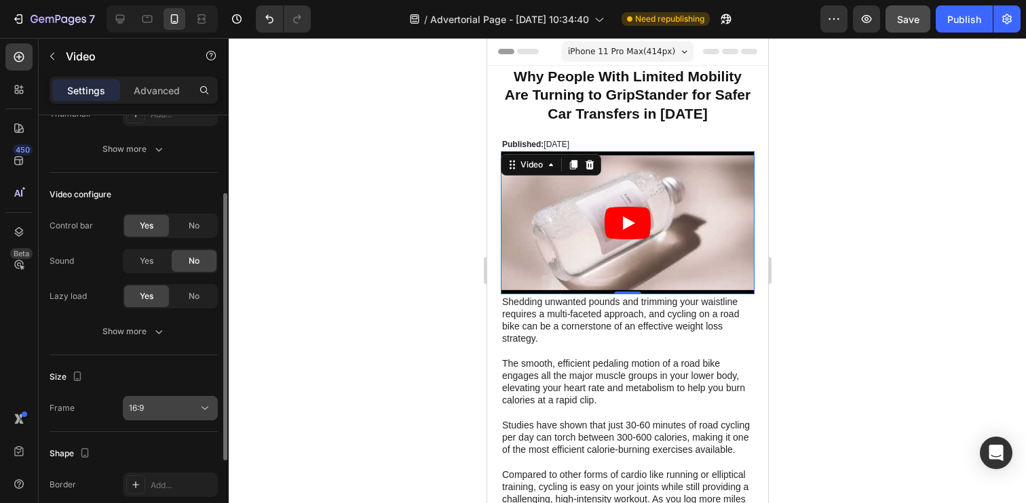
click at [156, 406] on div "16:9" at bounding box center [163, 408] width 69 height 12
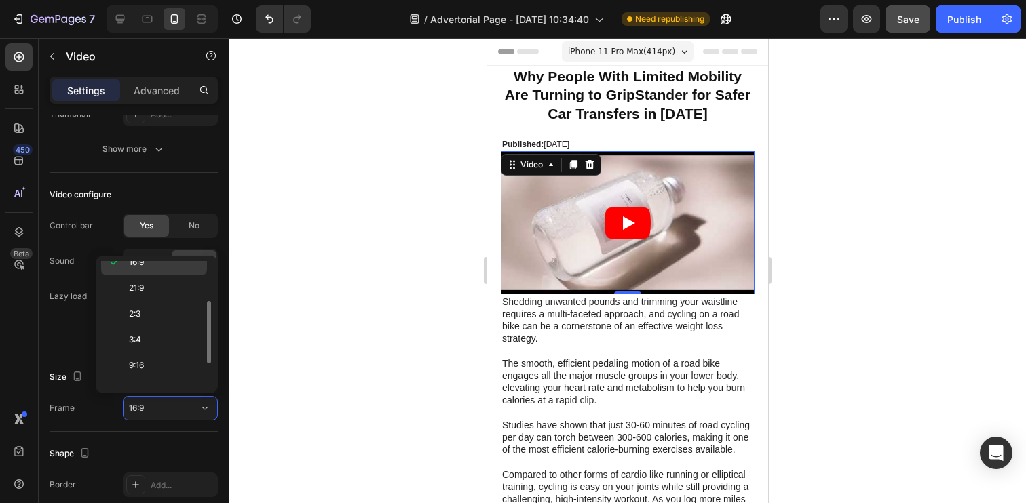
scroll to position [131, 0]
click at [168, 362] on div "9:16" at bounding box center [154, 375] width 106 height 26
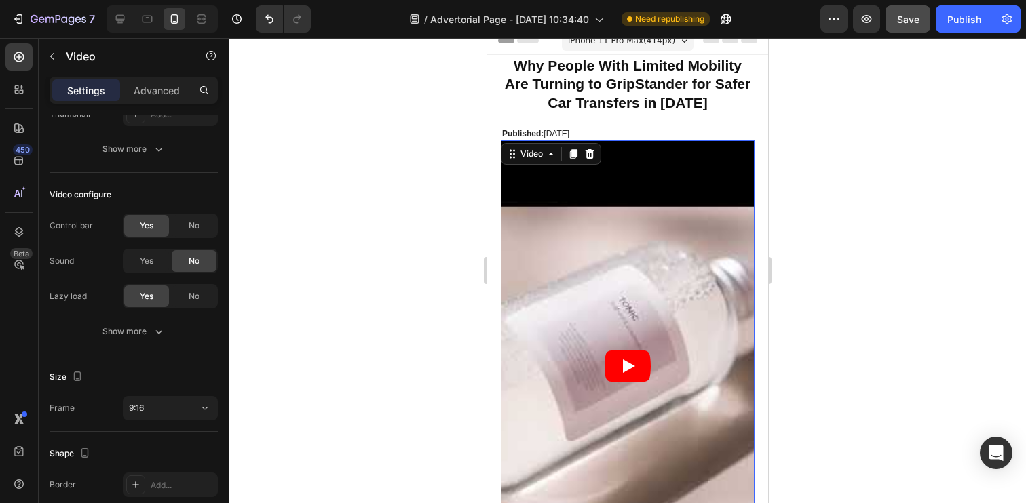
scroll to position [0, 0]
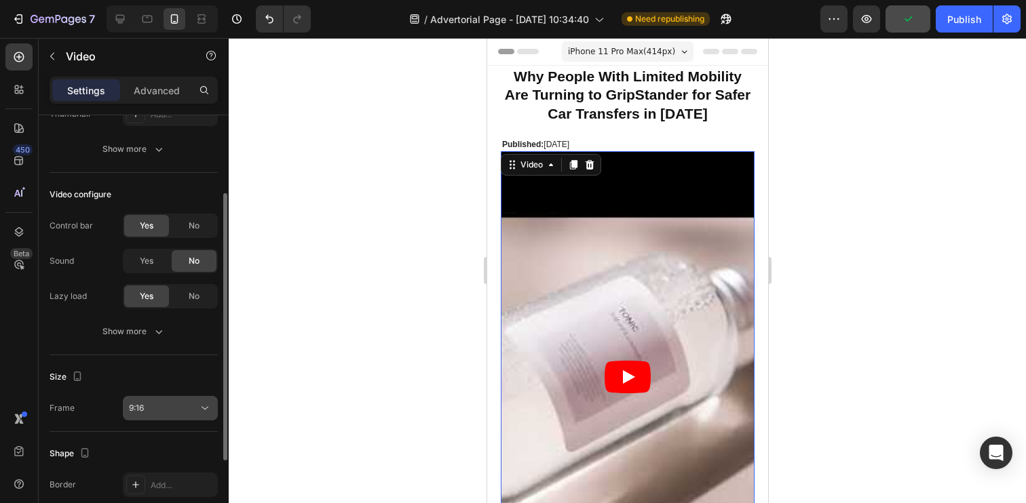
click at [178, 408] on div "9:16" at bounding box center [163, 408] width 69 height 12
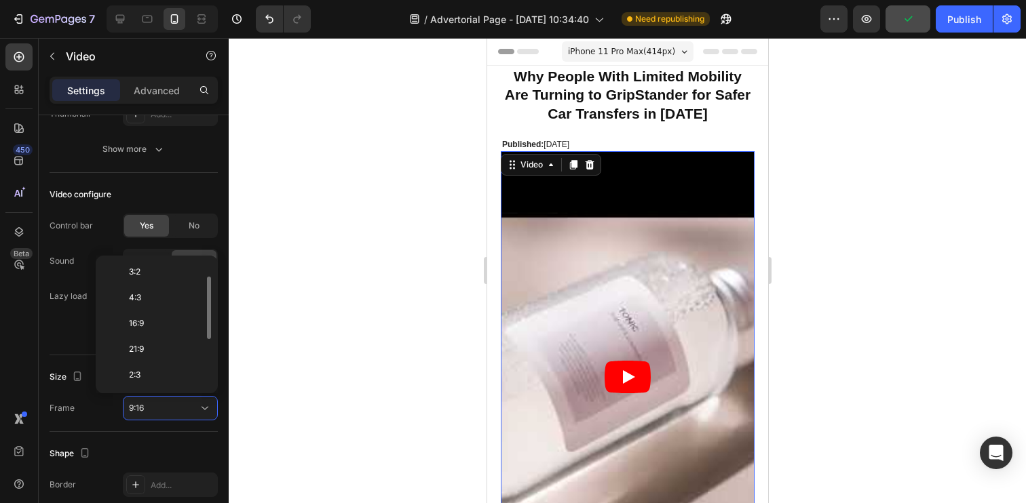
scroll to position [47, 0]
click at [162, 330] on p "16:9" at bounding box center [165, 330] width 72 height 12
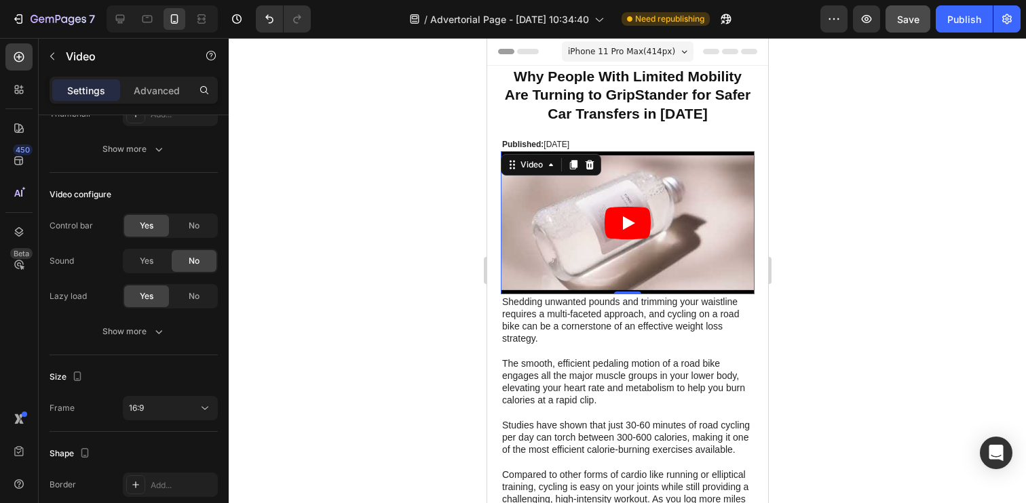
click at [448, 294] on div at bounding box center [627, 270] width 797 height 465
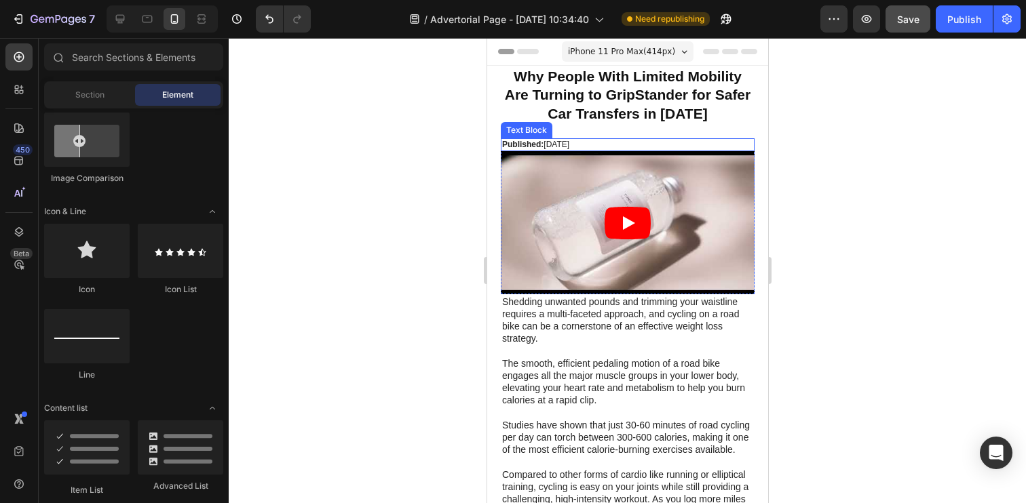
click at [598, 142] on p "Published: [DATE]" at bounding box center [626, 145] width 251 height 11
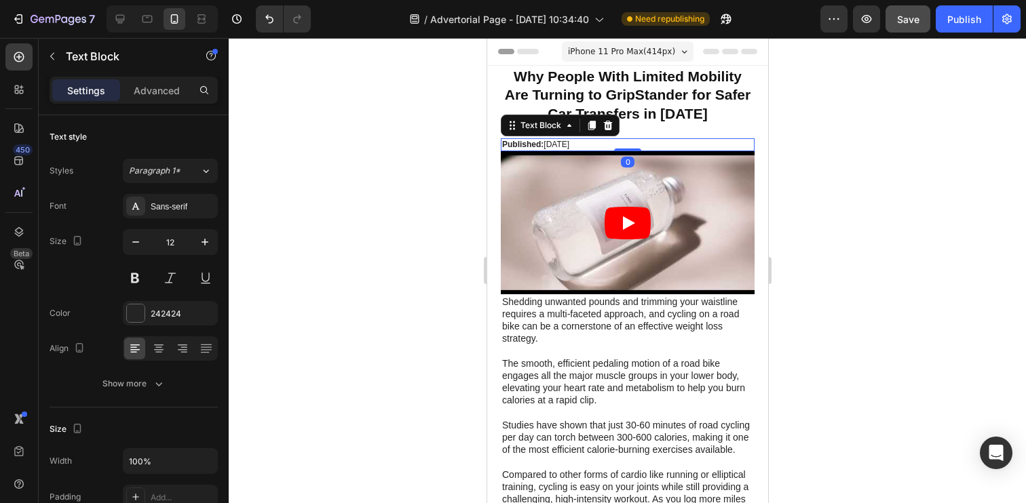
click at [628, 143] on p "Published: [DATE]" at bounding box center [626, 145] width 251 height 11
click at [585, 145] on p "Published: [DATE]" at bounding box center [626, 145] width 251 height 11
click at [410, 193] on div at bounding box center [627, 270] width 797 height 465
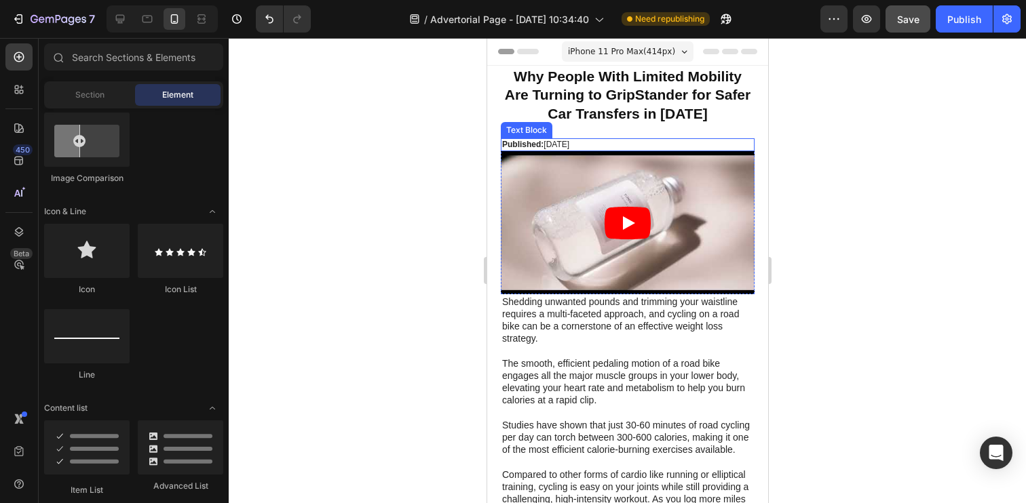
click at [647, 140] on p "Published: [DATE]" at bounding box center [626, 145] width 251 height 11
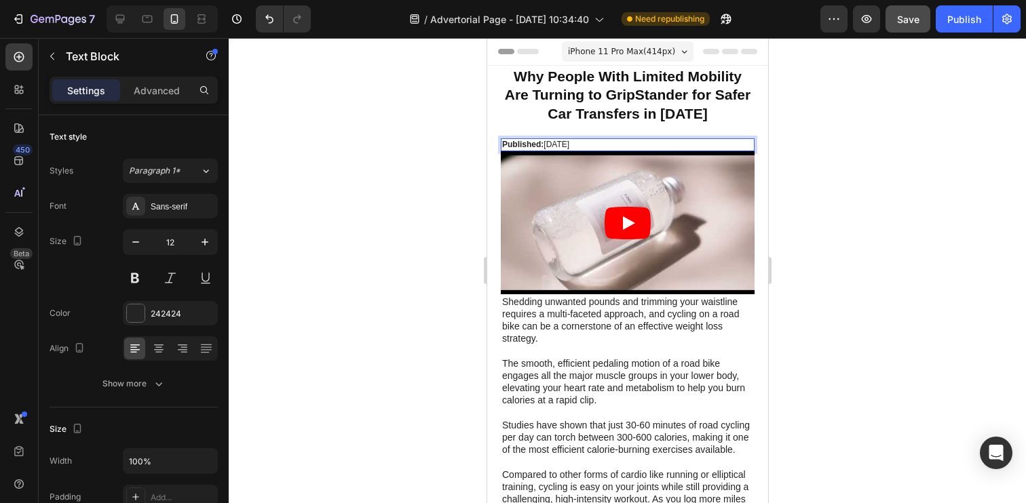
click at [592, 147] on p "Published: [DATE]" at bounding box center [626, 145] width 251 height 11
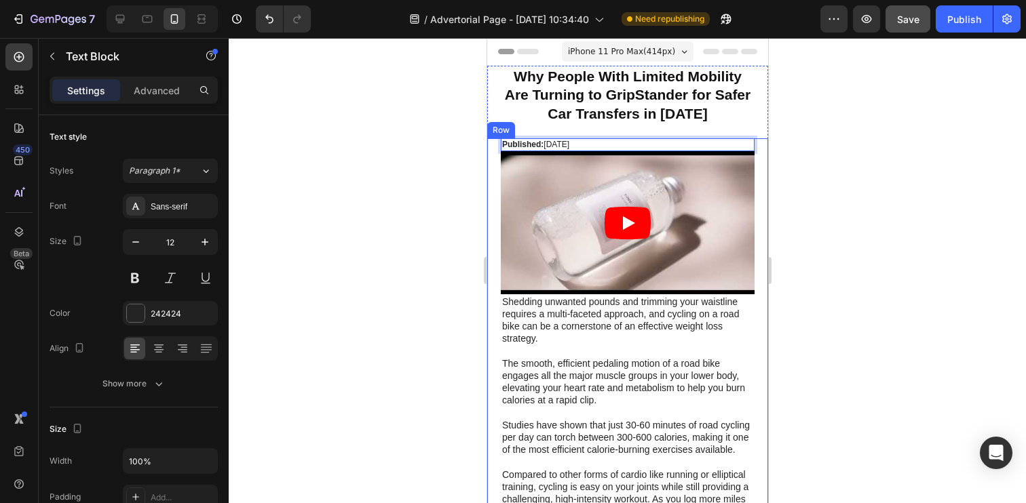
click at [398, 182] on div at bounding box center [627, 270] width 797 height 465
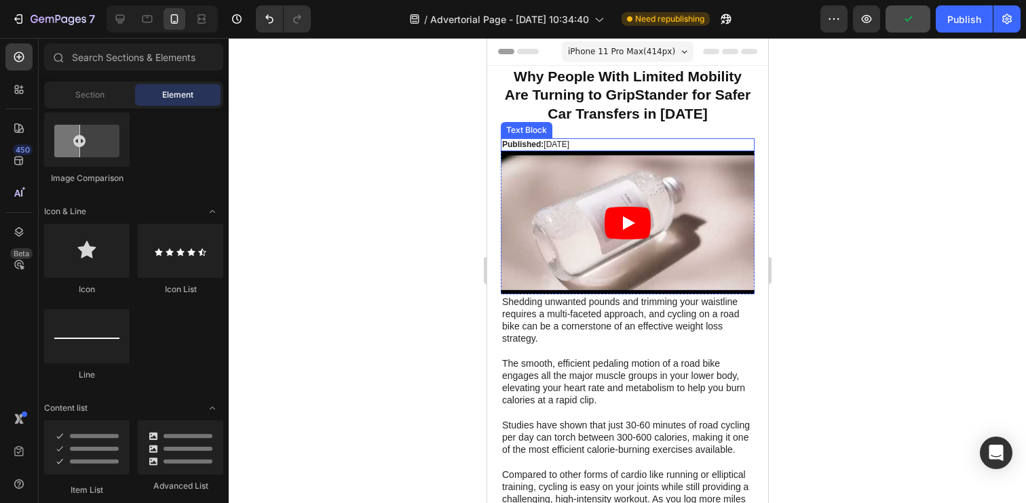
click at [588, 142] on p "Published: [DATE]" at bounding box center [626, 145] width 251 height 11
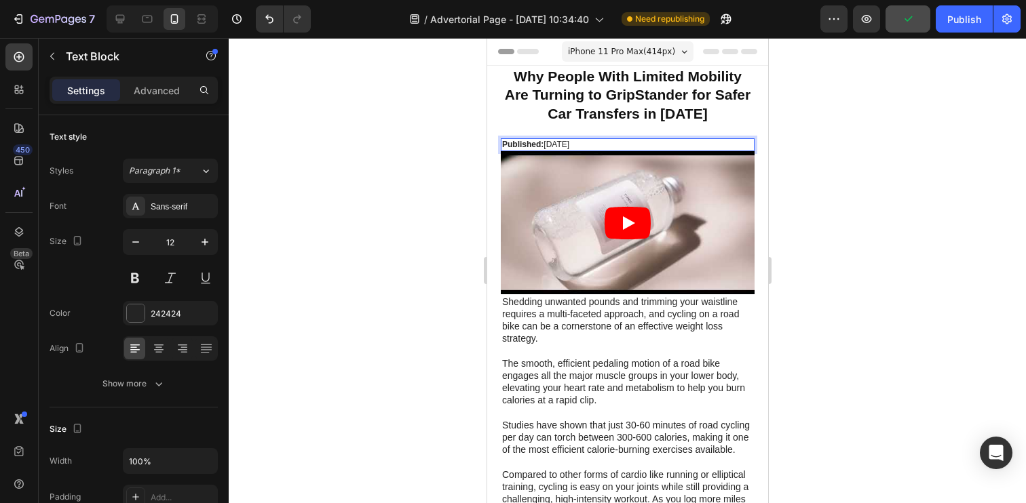
click at [588, 142] on p "Published: [DATE]" at bounding box center [626, 145] width 251 height 11
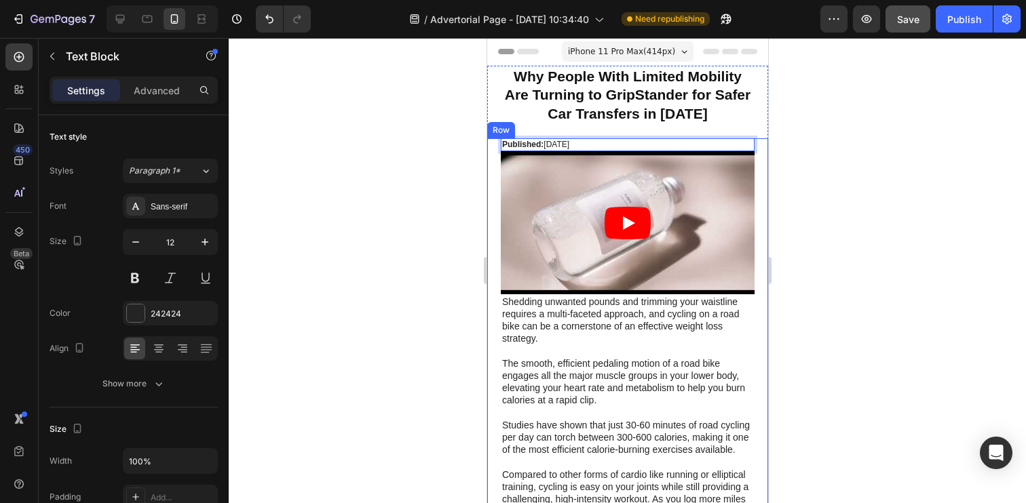
click at [409, 208] on div at bounding box center [627, 270] width 797 height 465
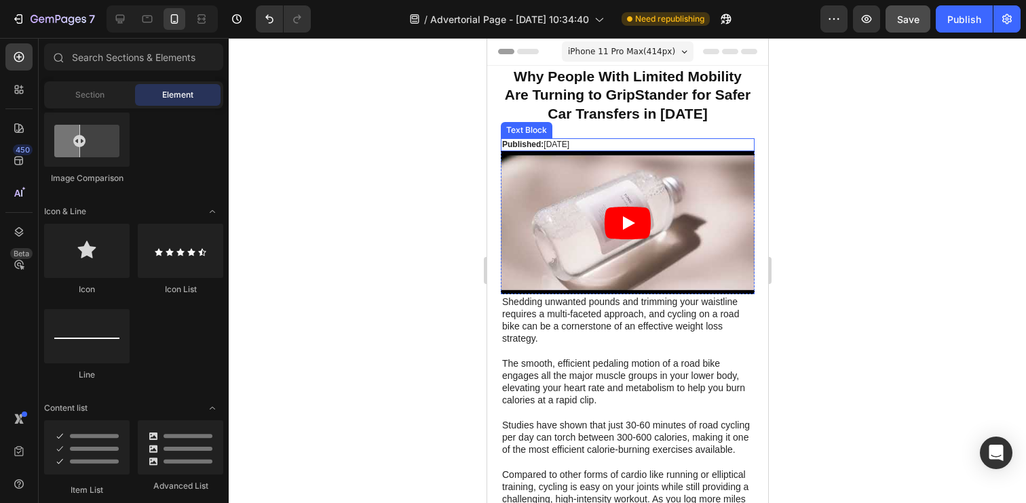
click at [567, 144] on p "Published: [DATE]" at bounding box center [626, 145] width 251 height 11
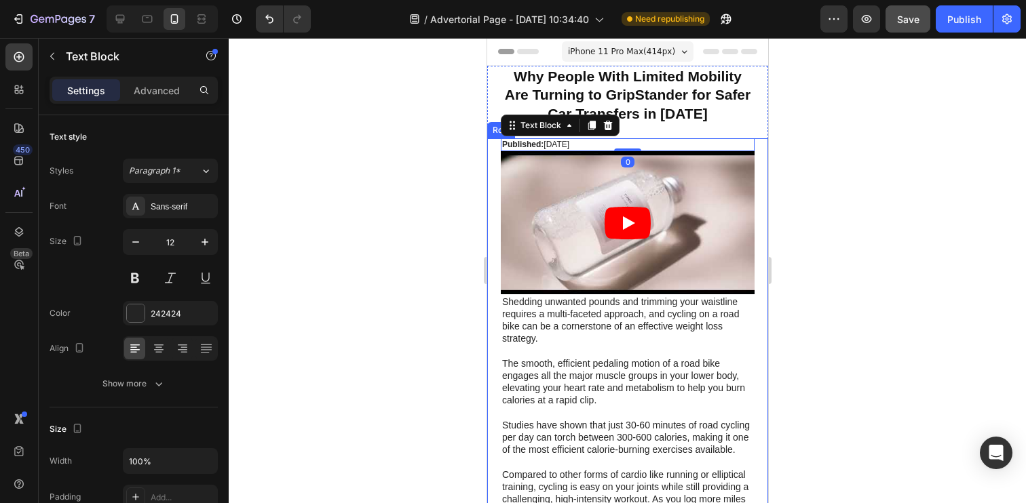
click at [450, 198] on div at bounding box center [627, 270] width 797 height 465
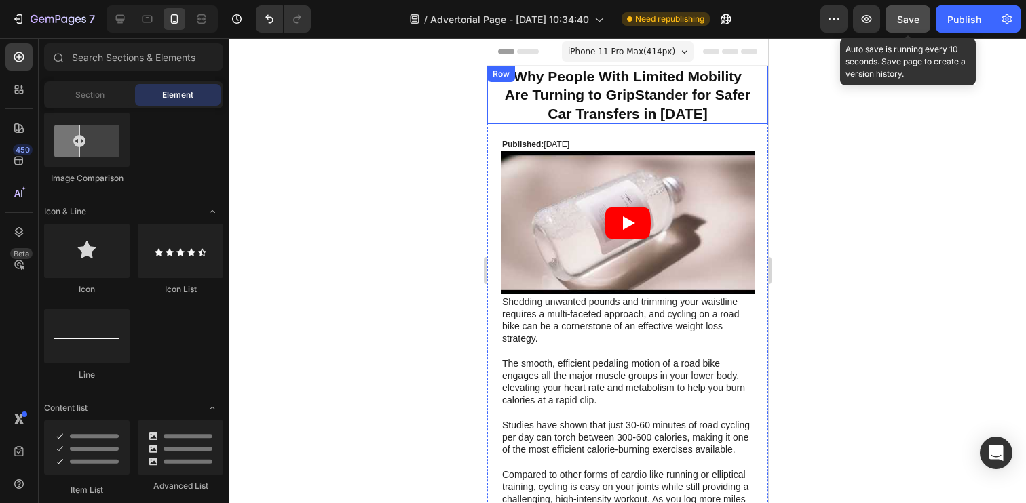
click at [906, 28] on button "Save" at bounding box center [907, 18] width 45 height 27
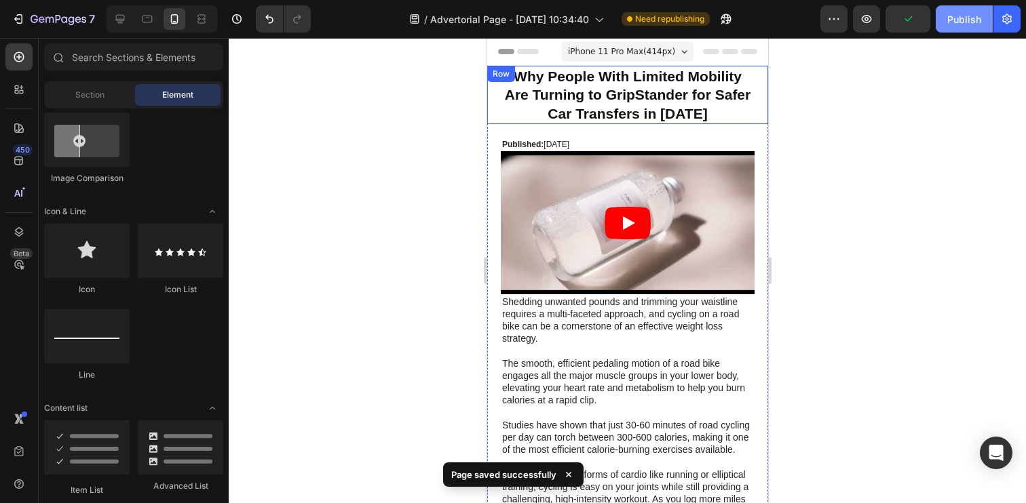
click at [955, 24] on div "Publish" at bounding box center [964, 19] width 34 height 14
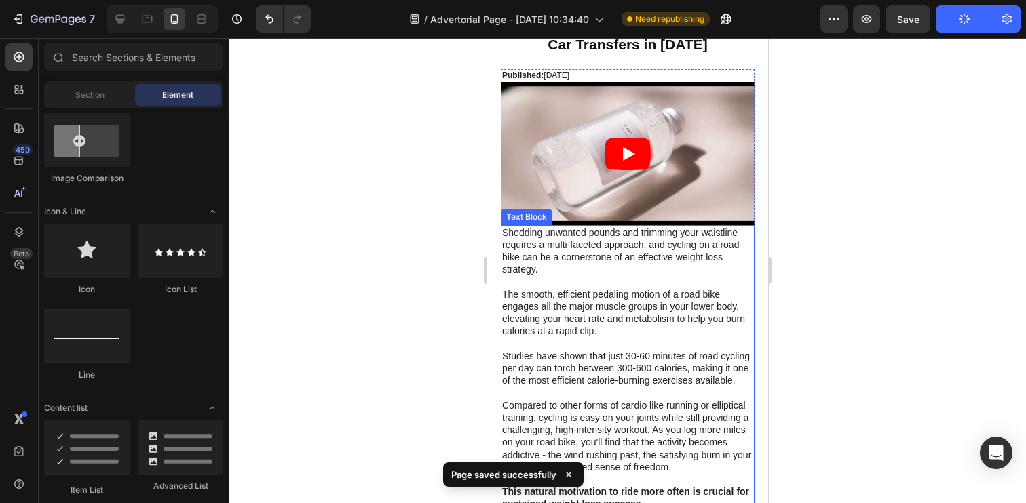
scroll to position [107, 0]
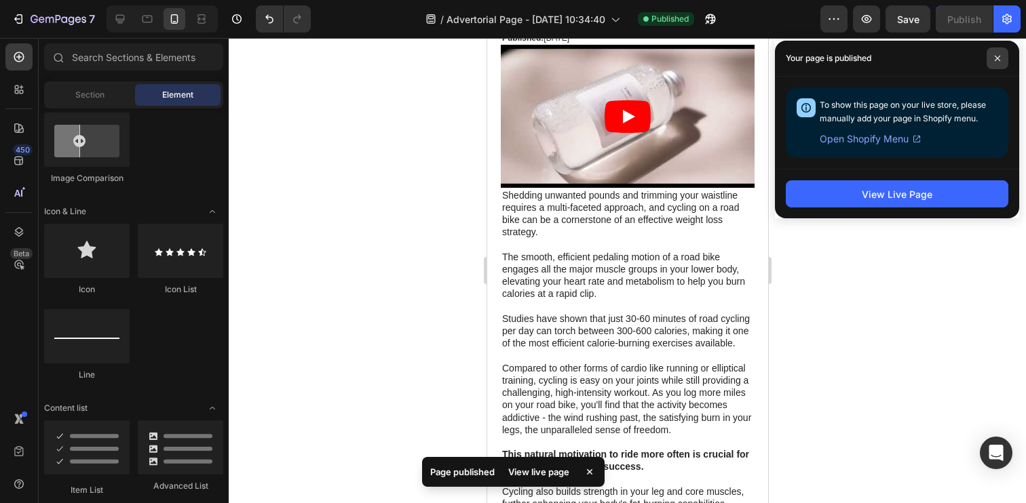
click at [998, 62] on span at bounding box center [997, 58] width 22 height 22
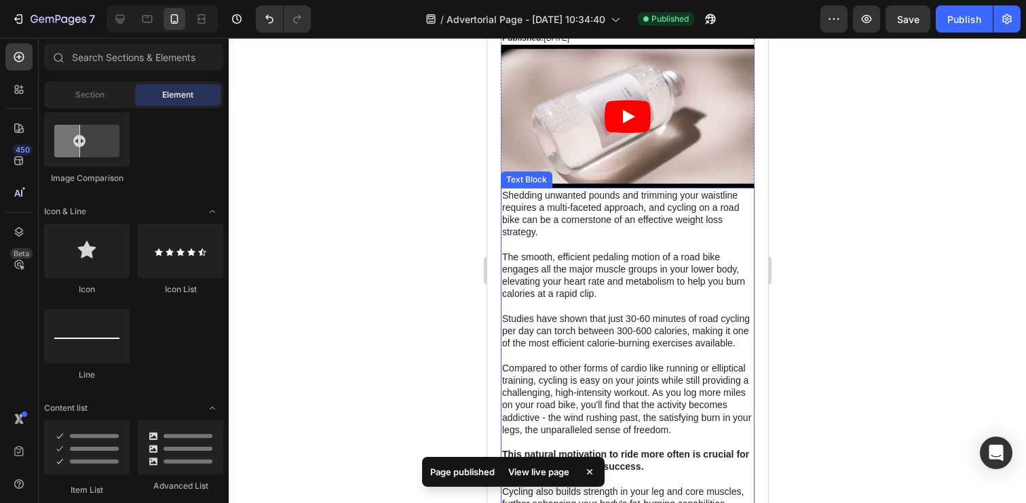
scroll to position [85, 0]
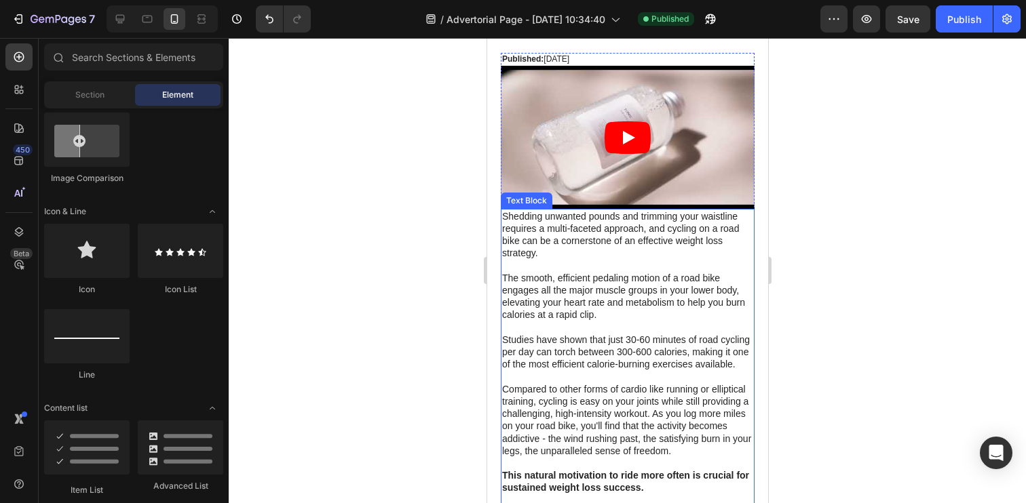
click at [533, 232] on p "Shedding unwanted pounds and trimming your waistline requires a multi-faceted a…" at bounding box center [626, 265] width 251 height 111
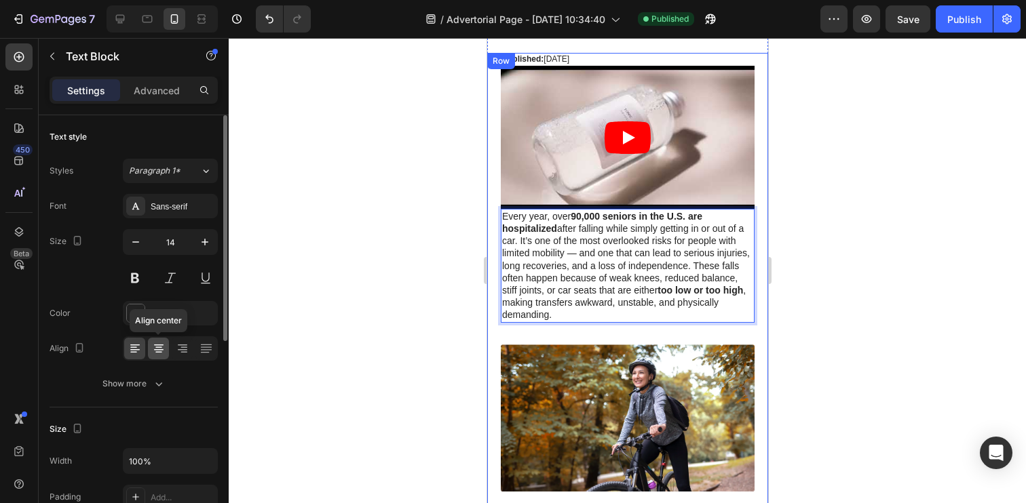
click at [155, 344] on icon at bounding box center [159, 349] width 14 height 14
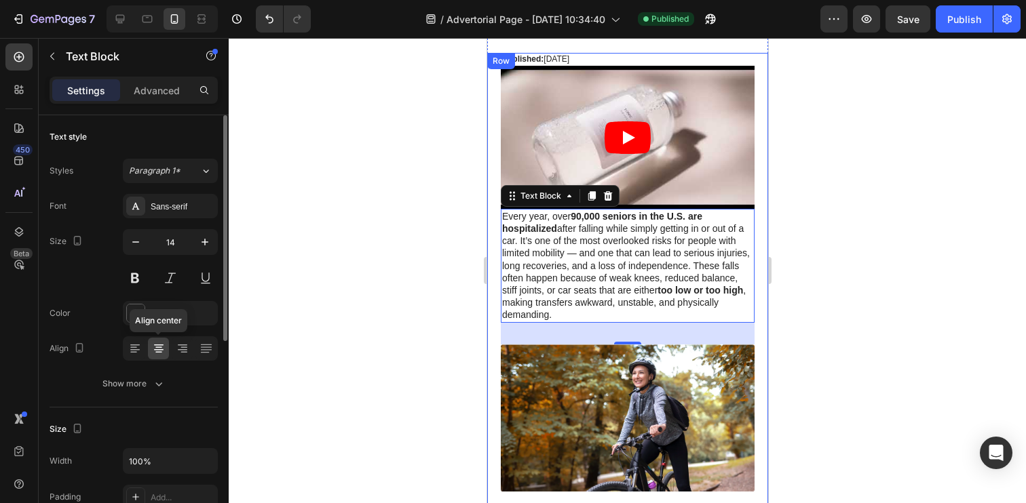
click at [155, 344] on icon at bounding box center [159, 349] width 14 height 14
click at [182, 349] on icon at bounding box center [182, 349] width 9 height 1
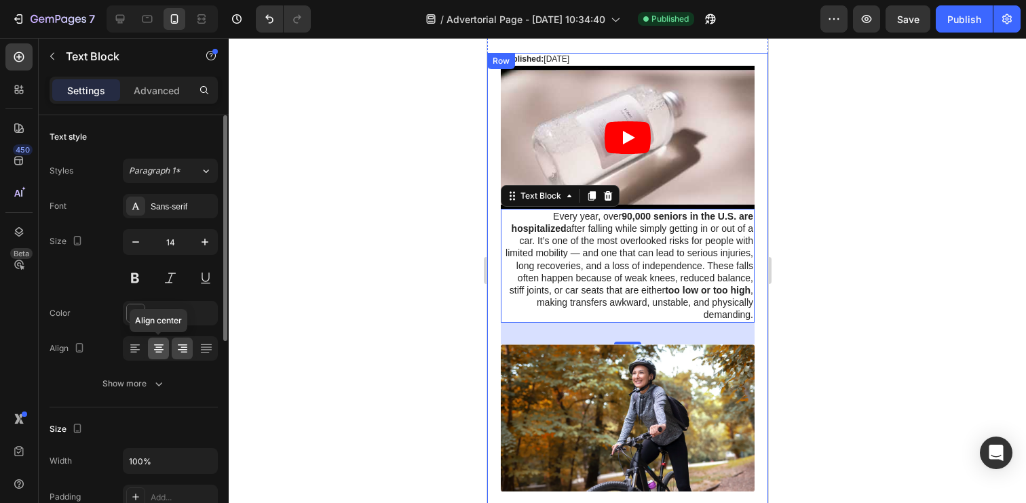
click at [168, 349] on div at bounding box center [158, 349] width 21 height 22
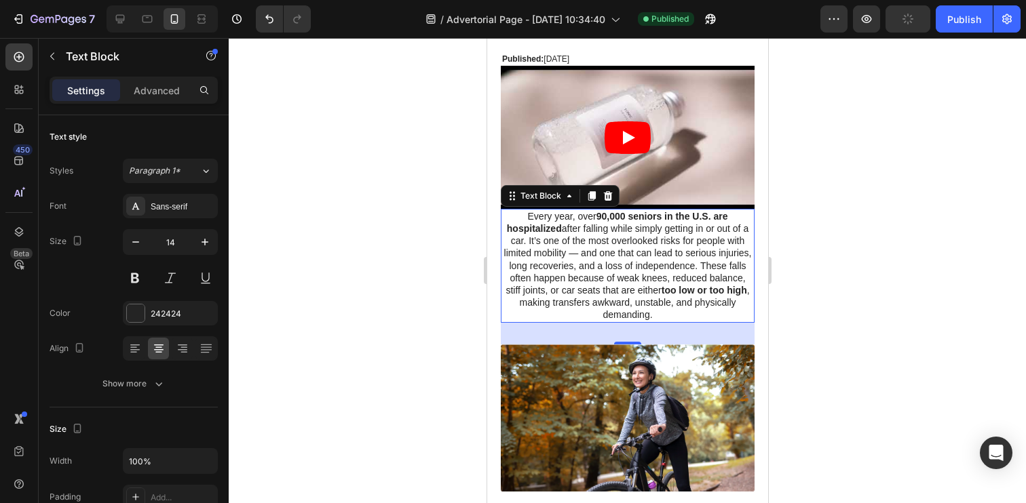
click at [602, 216] on strong "90,000 seniors in the U.S. are hospitalized" at bounding box center [616, 222] width 221 height 23
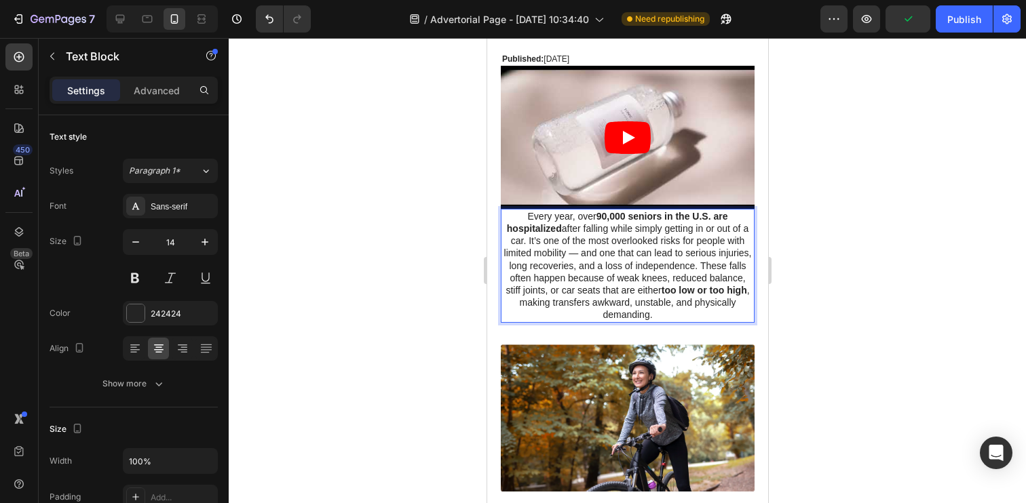
click at [625, 218] on strong "90,000 seniors in the U.S. are hospitalized" at bounding box center [616, 222] width 221 height 23
click at [602, 218] on strong "90,000 seniors in the U.S. are hospitalized" at bounding box center [616, 222] width 221 height 23
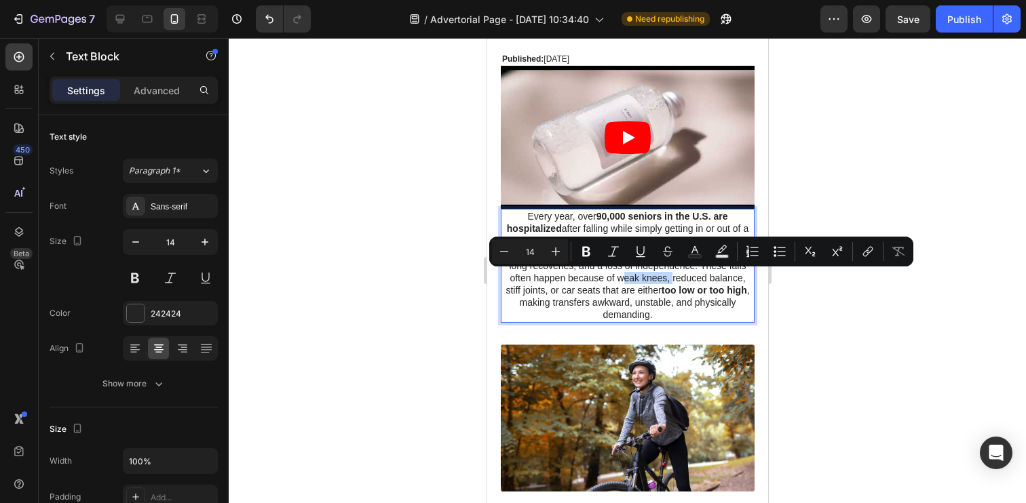
drag, startPoint x: 669, startPoint y: 280, endPoint x: 615, endPoint y: 280, distance: 53.6
click at [615, 280] on p "Every year, over 90,000 seniors in the U.S. are hospitalized after falling whil…" at bounding box center [626, 265] width 251 height 111
click at [596, 290] on p "Every year, over 90,000 seniors in the U.S. are hospitalized after falling whil…" at bounding box center [626, 265] width 251 height 111
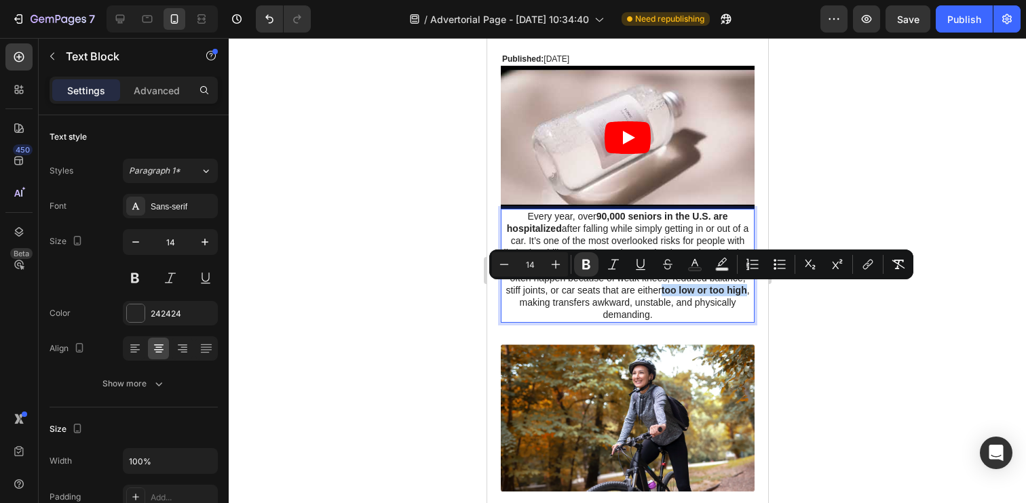
drag, startPoint x: 661, startPoint y: 290, endPoint x: 746, endPoint y: 293, distance: 85.5
click at [746, 293] on p "Every year, over 90,000 seniors in the U.S. are hospitalized after falling whil…" at bounding box center [626, 265] width 251 height 111
click at [585, 258] on icon "Editor contextual toolbar" at bounding box center [586, 265] width 14 height 14
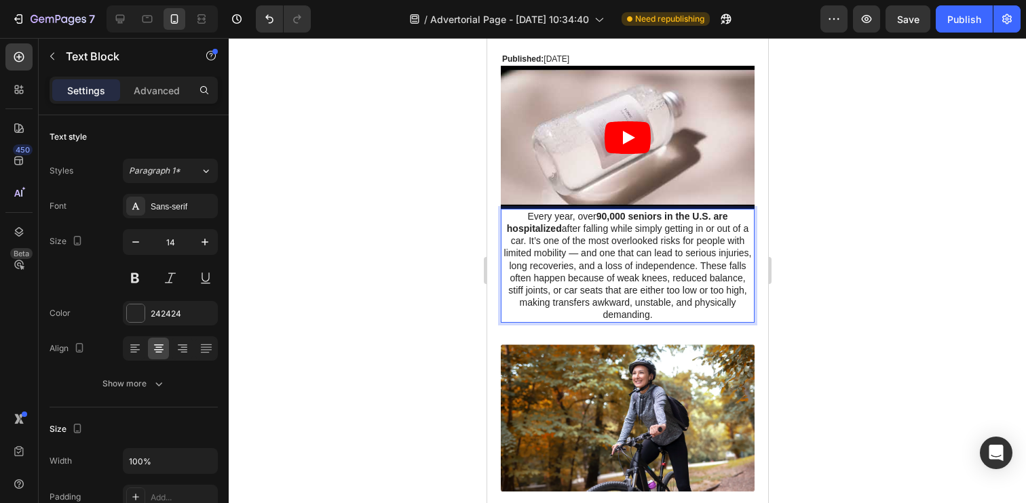
click at [656, 317] on p "Every year, over 90,000 seniors in the U.S. are hospitalized after falling whil…" at bounding box center [626, 265] width 251 height 111
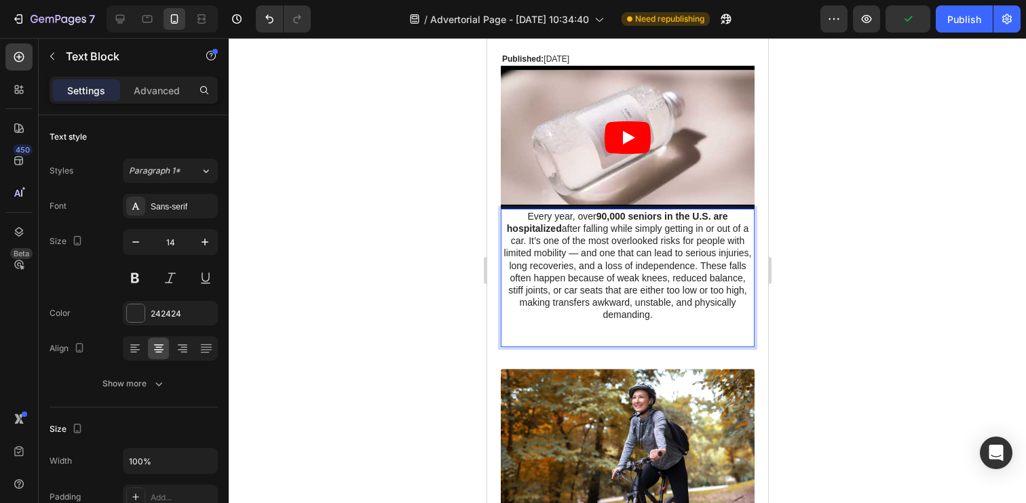
click at [524, 214] on p "Every year, over 90,000 seniors in the U.S. are hospitalized after falling whil…" at bounding box center [626, 265] width 251 height 111
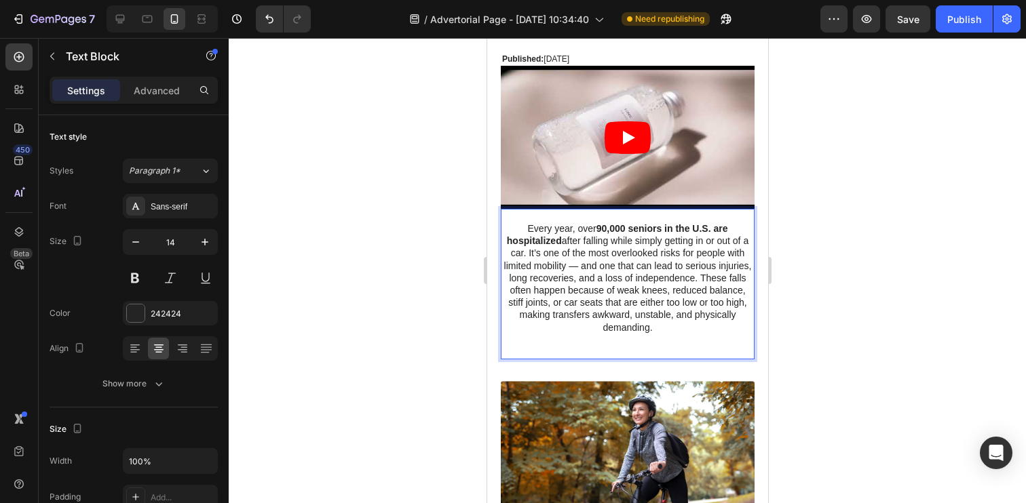
click at [541, 216] on p "Rich Text Editor. Editing area: main" at bounding box center [626, 216] width 251 height 12
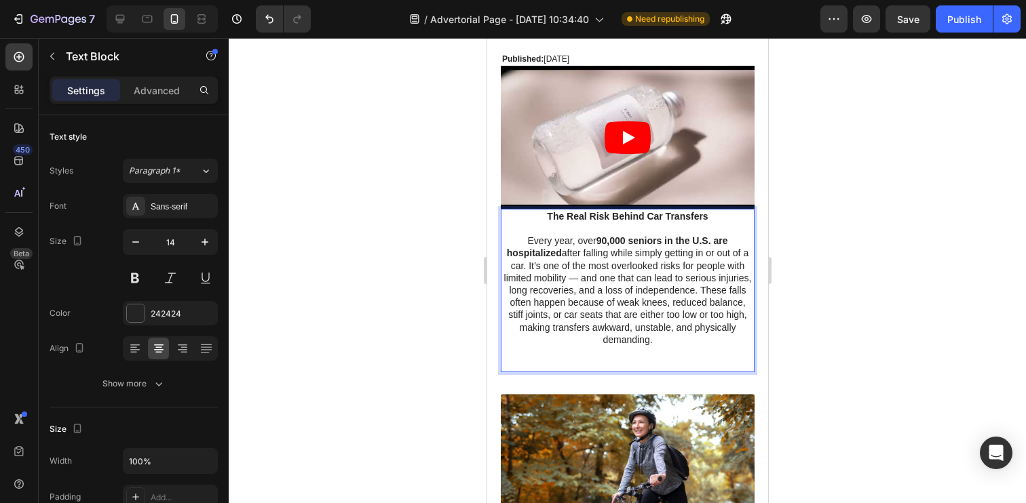
click at [597, 217] on strong "The Real Risk Behind Car Transfers" at bounding box center [626, 216] width 161 height 11
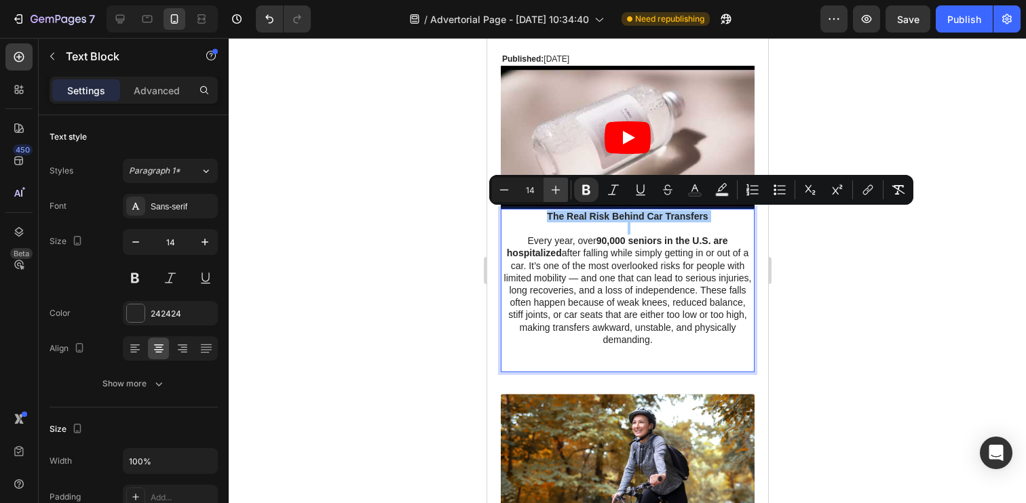
click at [556, 187] on icon "Editor contextual toolbar" at bounding box center [556, 190] width 9 height 9
click at [562, 192] on button "Plus" at bounding box center [555, 190] width 24 height 24
type input "18"
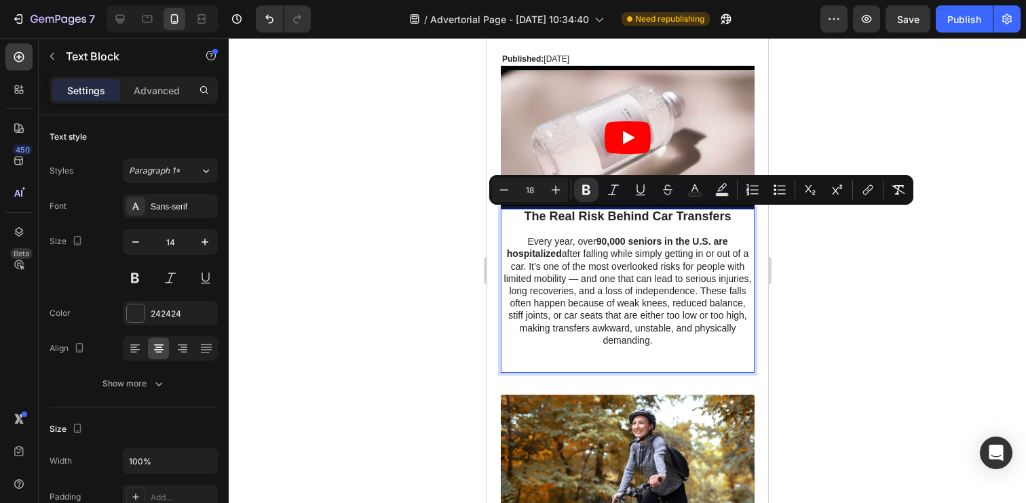
click at [460, 231] on div at bounding box center [627, 270] width 797 height 465
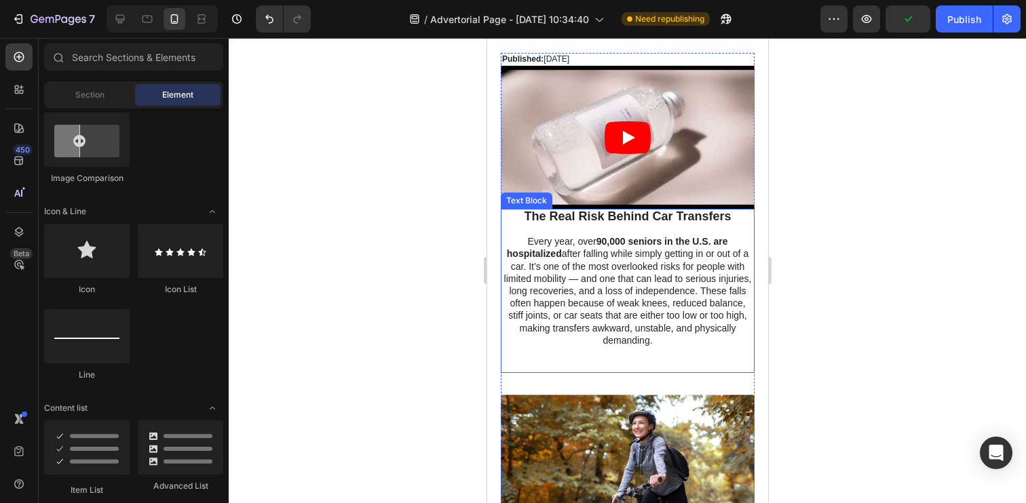
click at [623, 216] on strong "The Real Risk Behind Car Transfers" at bounding box center [626, 217] width 207 height 14
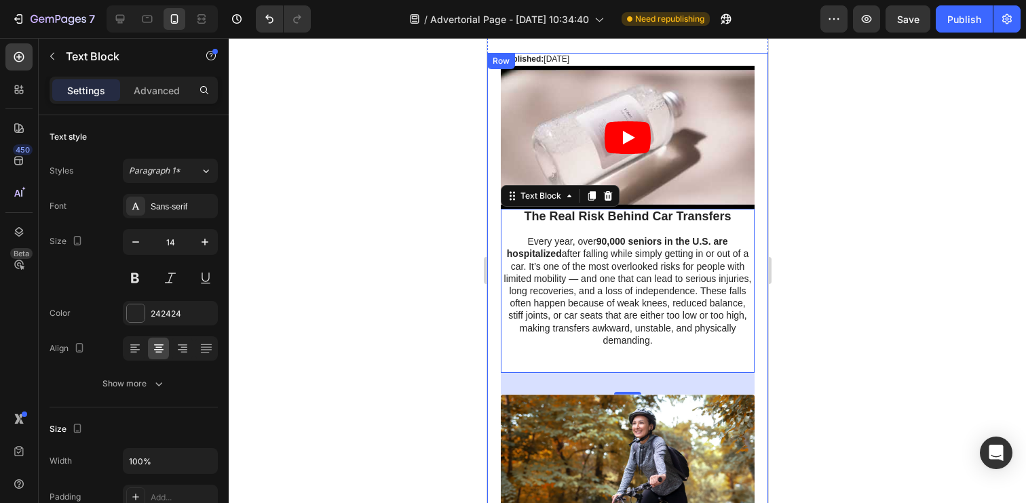
click at [159, 102] on div "Settings Advanced" at bounding box center [134, 90] width 168 height 27
click at [157, 91] on p "Advanced" at bounding box center [157, 90] width 46 height 14
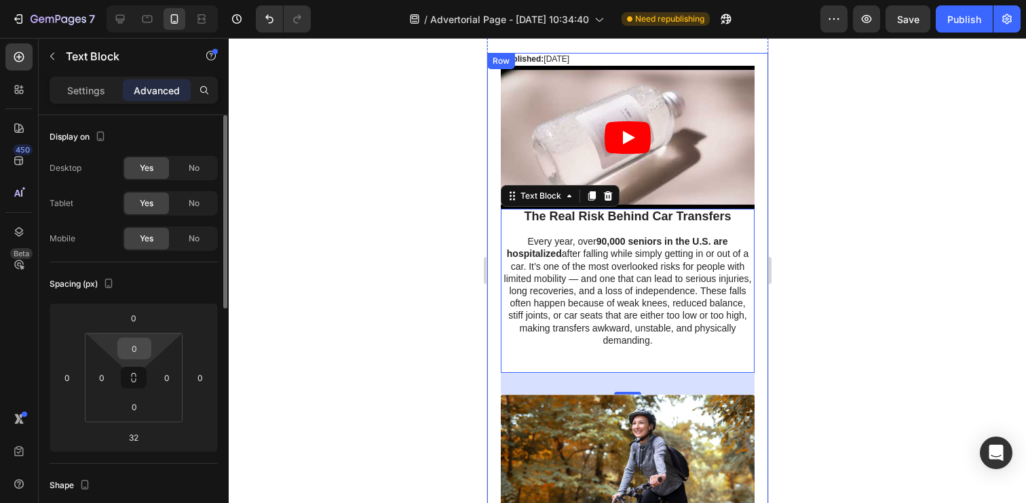
click at [133, 355] on input "0" at bounding box center [134, 349] width 27 height 20
type input "10"
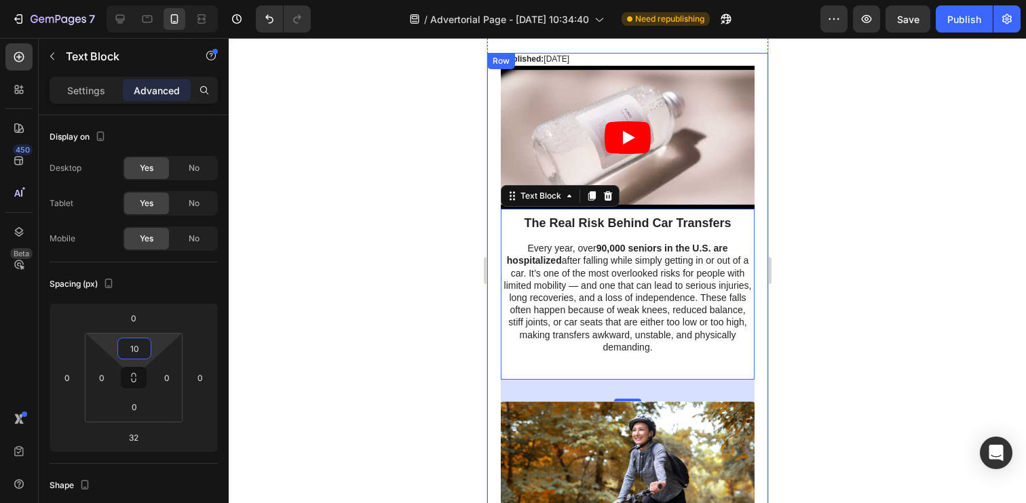
click at [315, 362] on div at bounding box center [627, 270] width 797 height 465
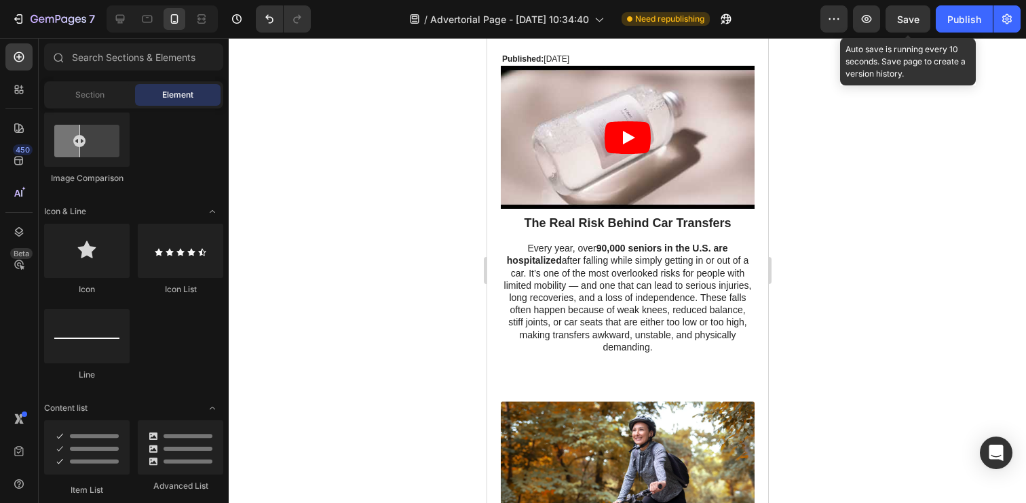
click at [903, 24] on span "Save" at bounding box center [908, 20] width 22 height 12
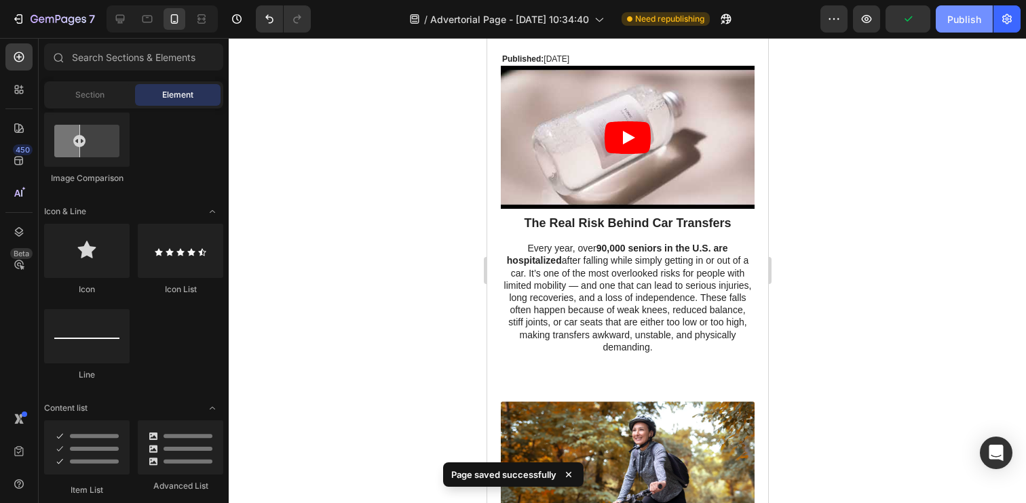
click at [944, 15] on button "Publish" at bounding box center [964, 18] width 57 height 27
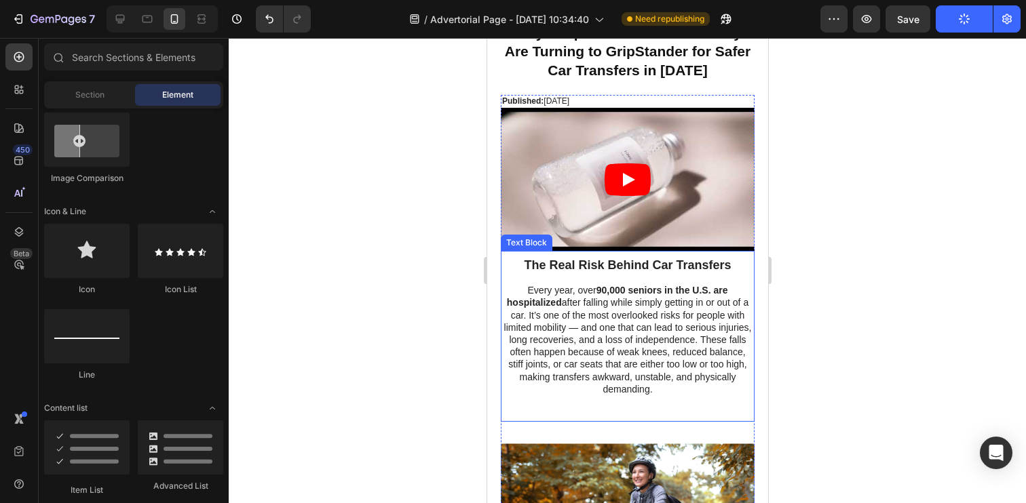
scroll to position [55, 0]
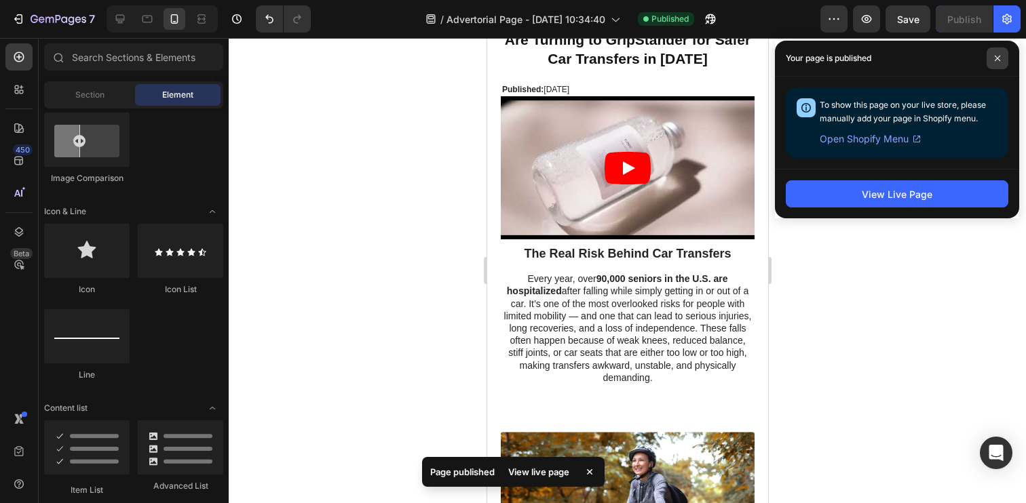
click at [997, 60] on icon at bounding box center [997, 58] width 7 height 7
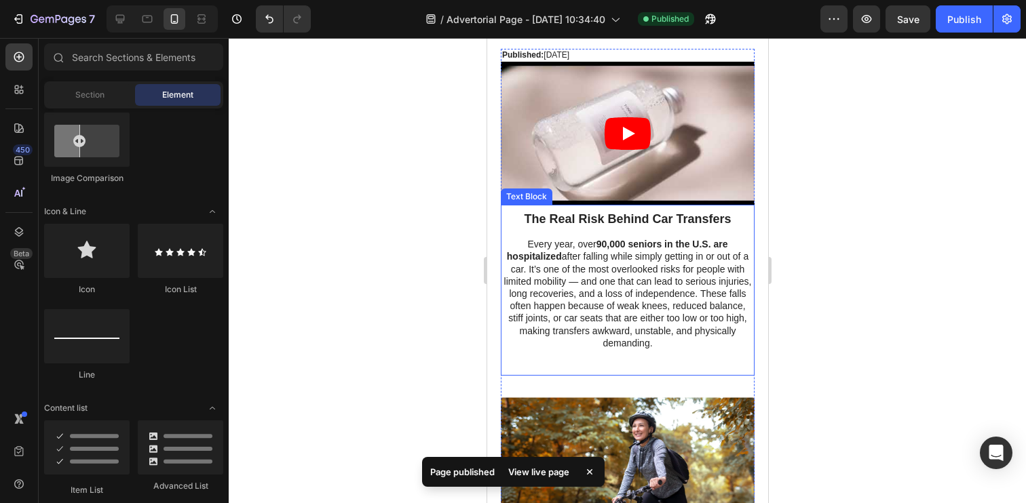
scroll to position [90, 0]
click at [690, 357] on p "Rich Text Editor. Editing area: main" at bounding box center [626, 355] width 251 height 12
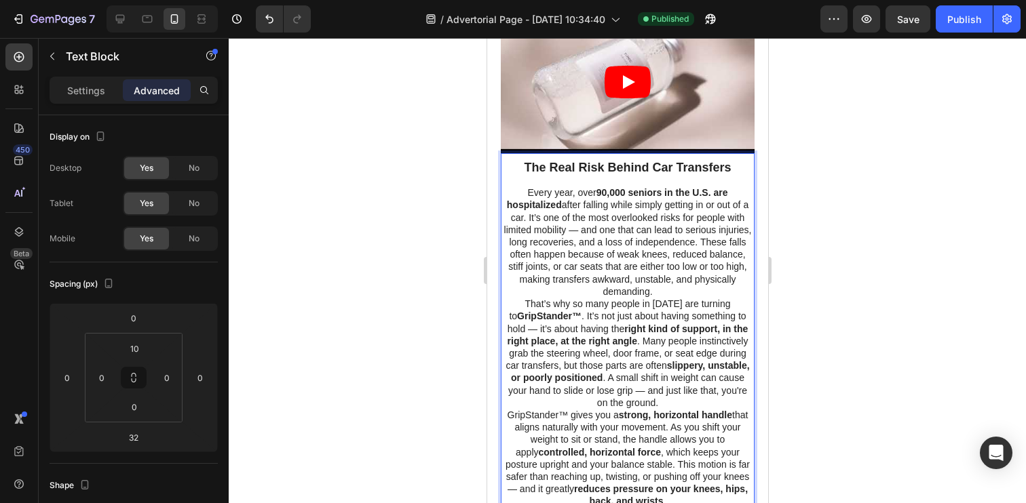
scroll to position [158, 0]
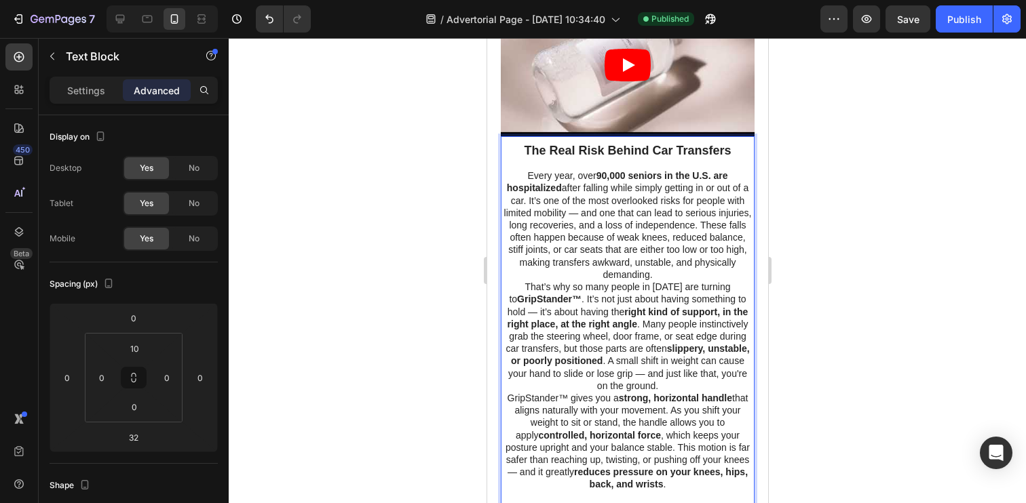
click at [663, 272] on p "Every year, over 90,000 seniors in the U.S. are hospitalized after falling whil…" at bounding box center [626, 225] width 251 height 111
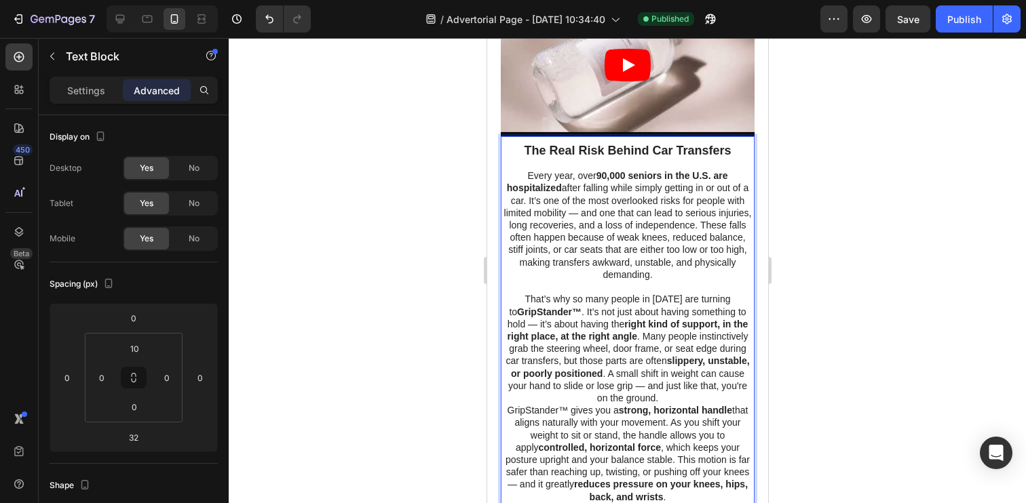
click at [667, 394] on p "That’s why so many people in [DATE] are turning to GripStander™ . It’s not just…" at bounding box center [626, 348] width 251 height 111
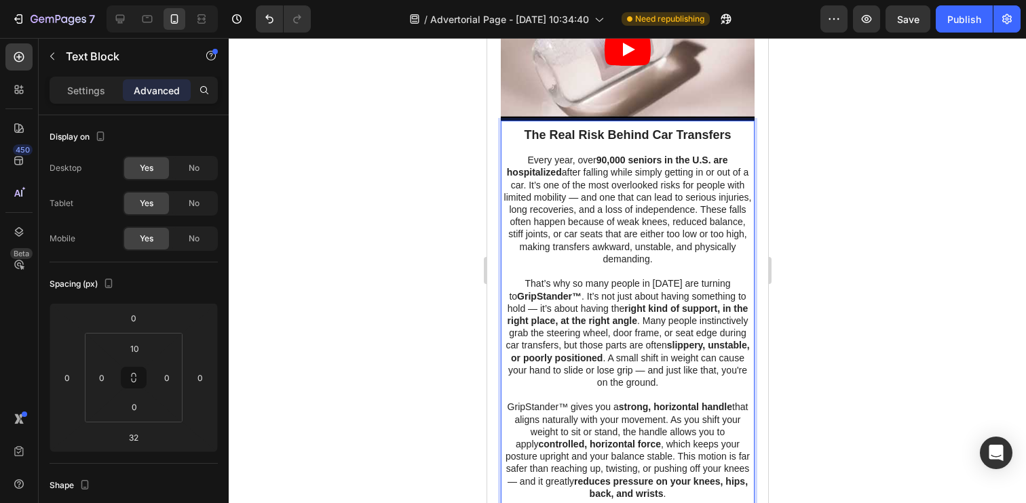
scroll to position [183, 0]
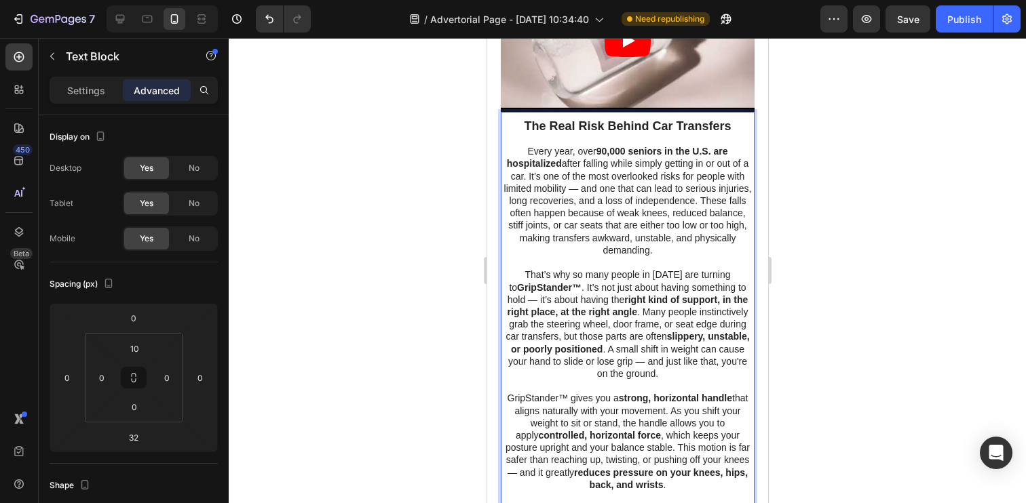
click at [562, 286] on strong "GripStander™" at bounding box center [548, 287] width 64 height 11
click at [534, 287] on strong "GripStander" at bounding box center [538, 287] width 55 height 11
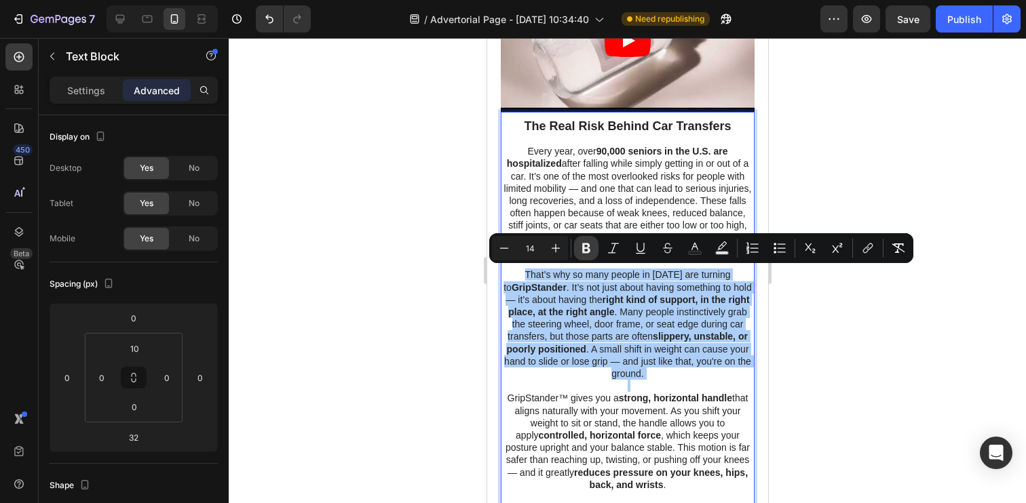
click at [586, 248] on icon "Editor contextual toolbar" at bounding box center [586, 249] width 8 height 10
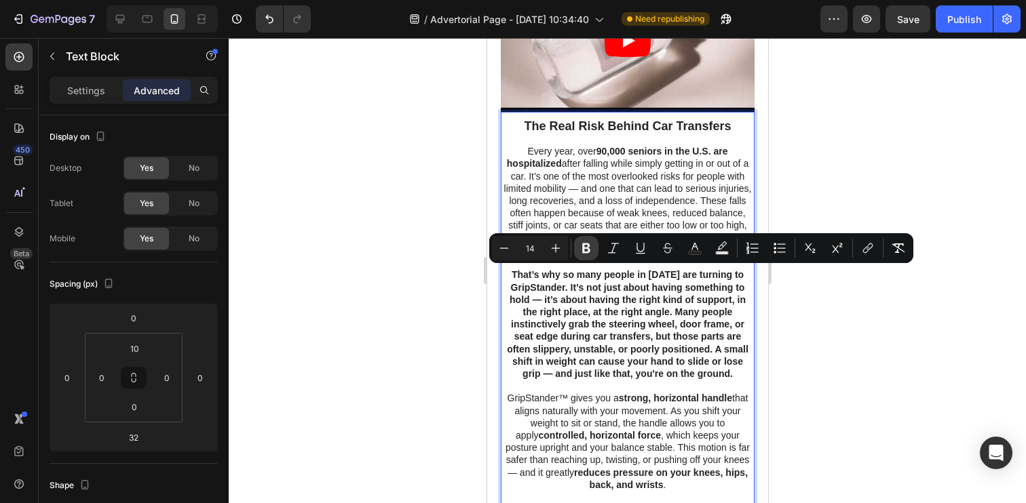
click at [586, 248] on icon "Editor contextual toolbar" at bounding box center [586, 249] width 8 height 10
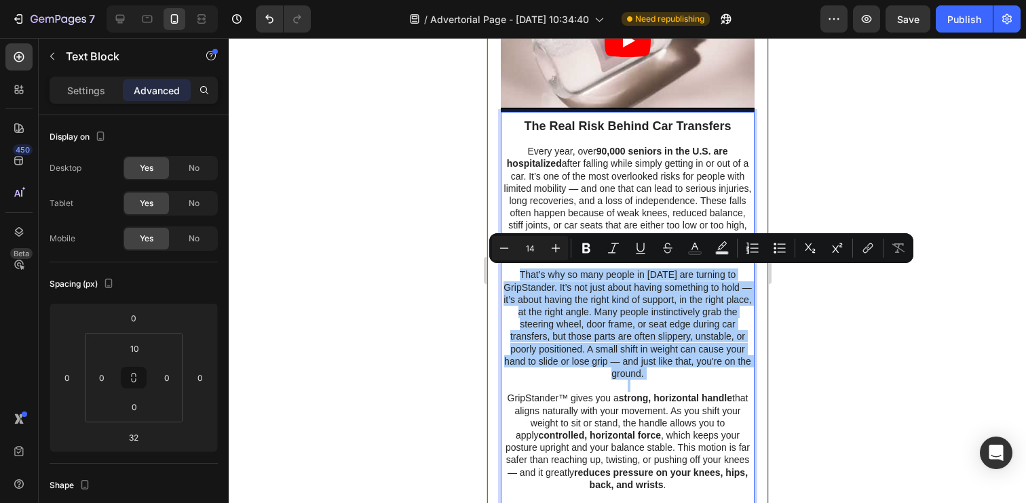
click at [792, 315] on div at bounding box center [627, 270] width 797 height 465
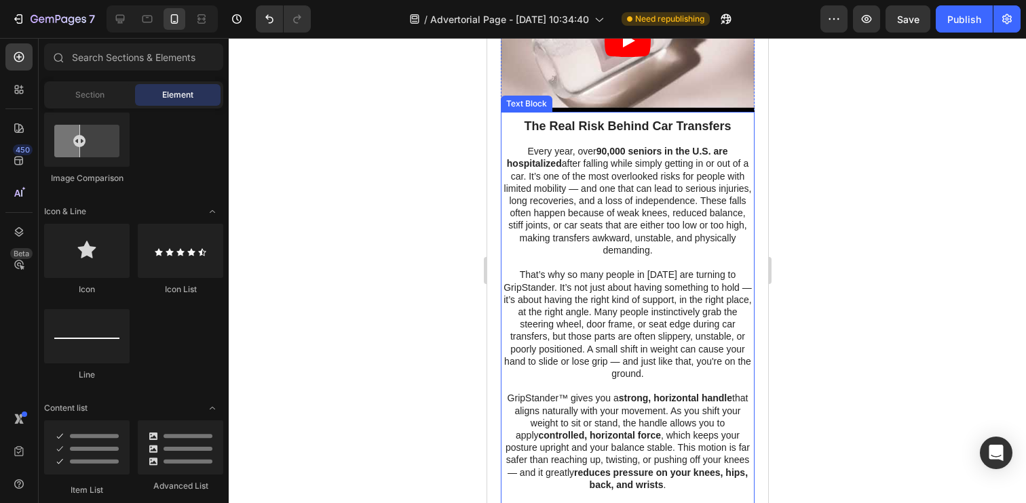
click at [651, 374] on p "That’s why so many people in [DATE] are turning to GripStander. It’s not just a…" at bounding box center [626, 324] width 251 height 111
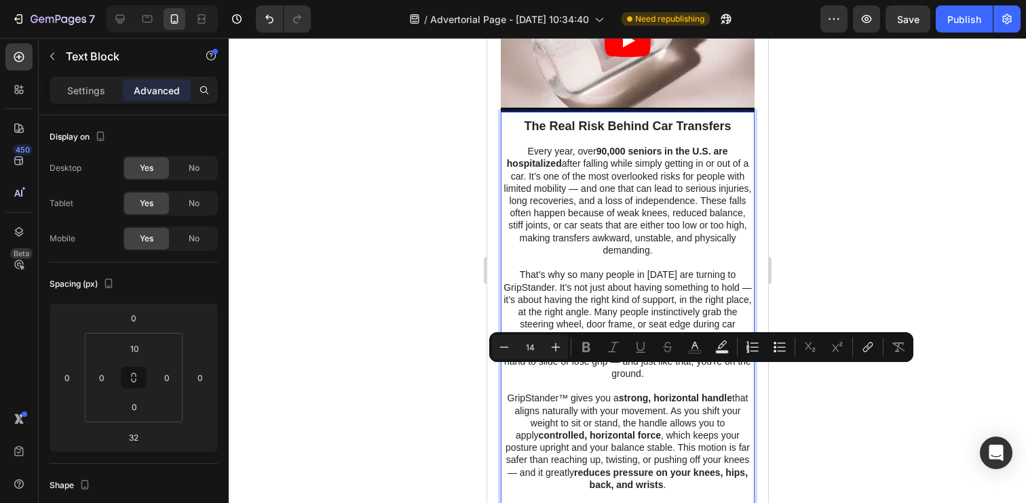
click at [651, 374] on p "That’s why so many people in [DATE] are turning to GripStander. It’s not just a…" at bounding box center [626, 324] width 251 height 111
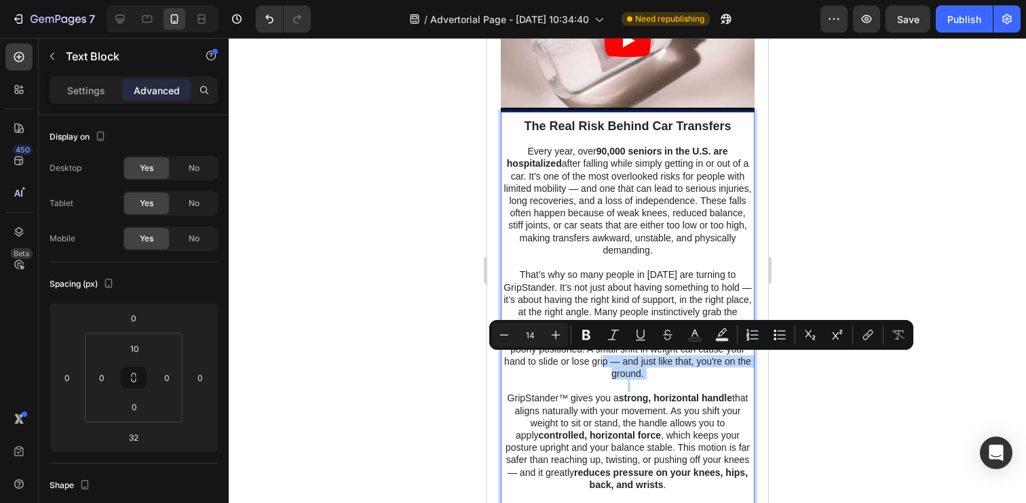
drag, startPoint x: 651, startPoint y: 374, endPoint x: 609, endPoint y: 360, distance: 44.4
click at [609, 360] on p "That’s why so many people in [DATE] are turning to GripStander. It’s not just a…" at bounding box center [626, 324] width 251 height 111
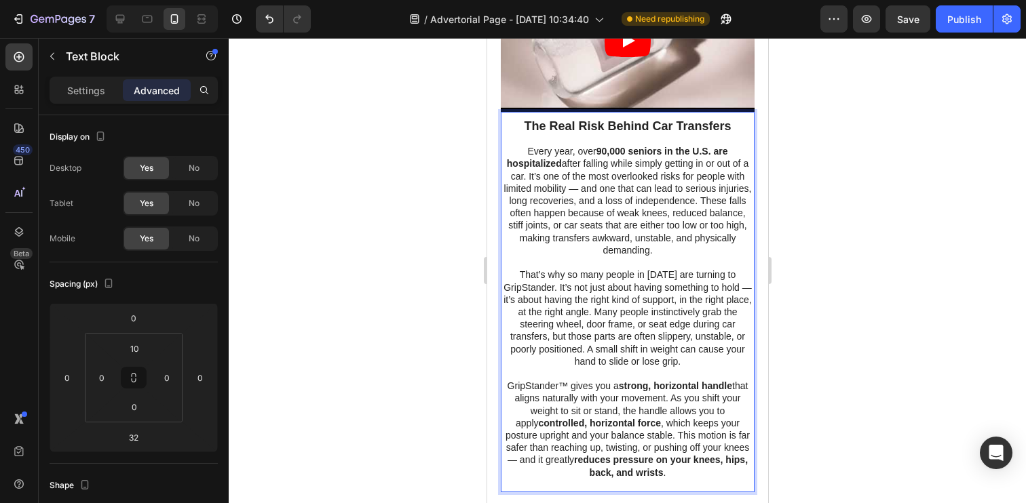
click at [560, 384] on p "GripStander™ gives you a strong, horizontal handle that aligns naturally with y…" at bounding box center [626, 429] width 251 height 99
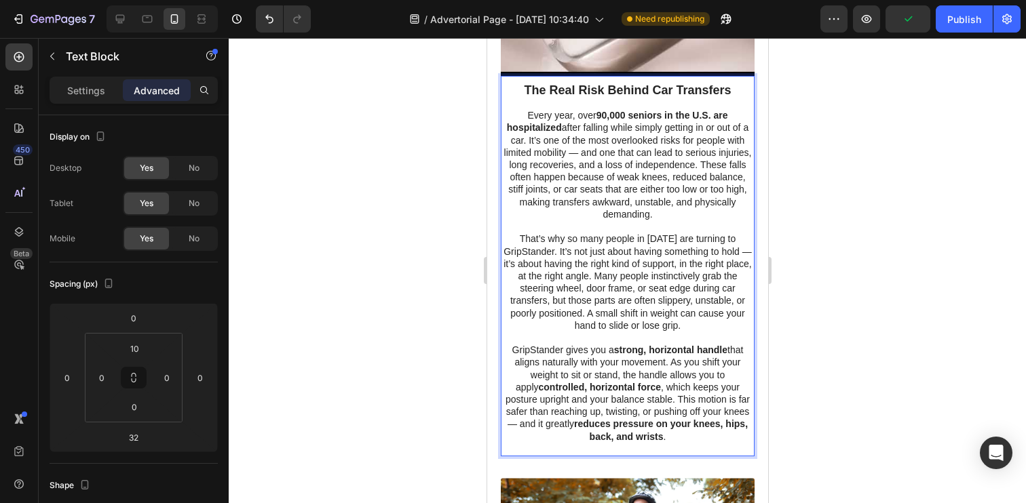
scroll to position [224, 0]
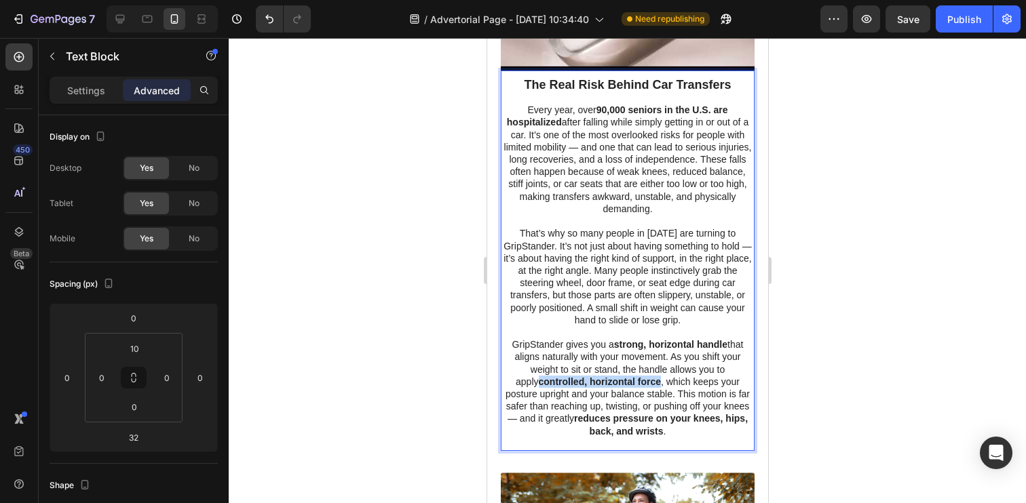
drag, startPoint x: 631, startPoint y: 383, endPoint x: 511, endPoint y: 383, distance: 120.1
click at [538, 383] on strong "controlled, horizontal force" at bounding box center [599, 382] width 122 height 11
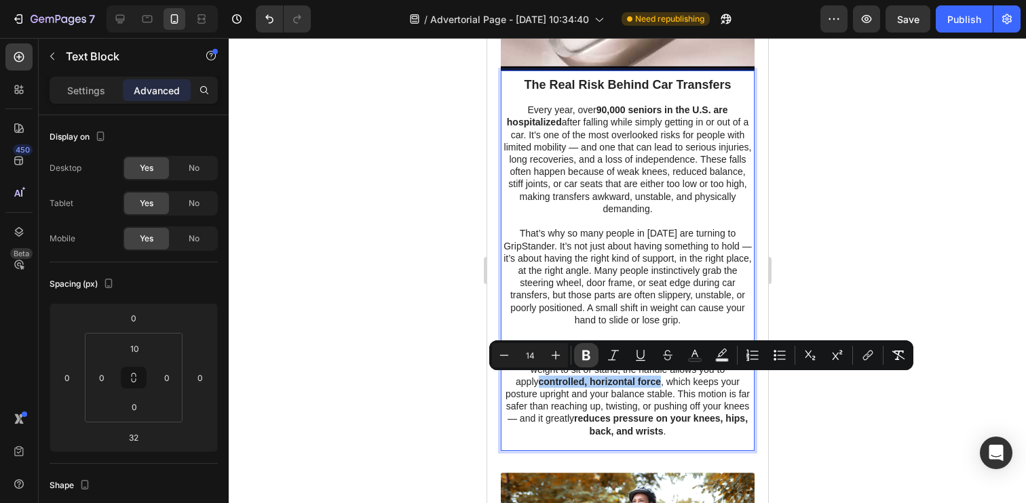
click at [581, 359] on icon "Editor contextual toolbar" at bounding box center [586, 356] width 14 height 14
click at [605, 407] on p "GripStander gives you a strong, horizontal handle that aligns naturally with yo…" at bounding box center [626, 388] width 251 height 99
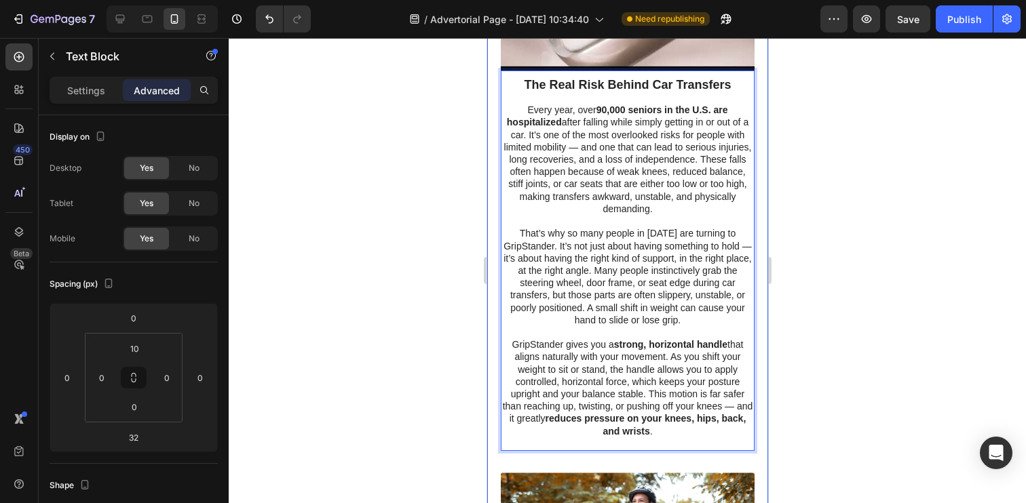
click at [860, 383] on div at bounding box center [627, 270] width 797 height 465
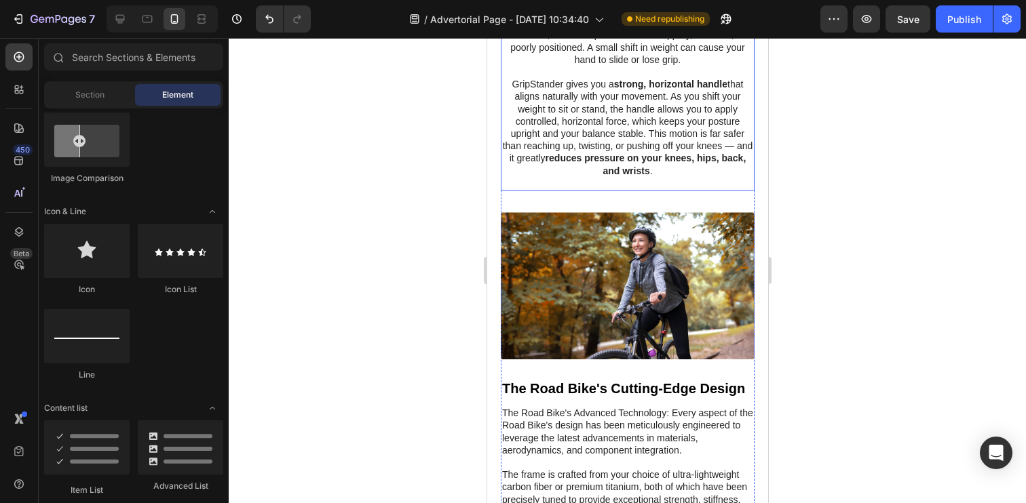
scroll to position [486, 0]
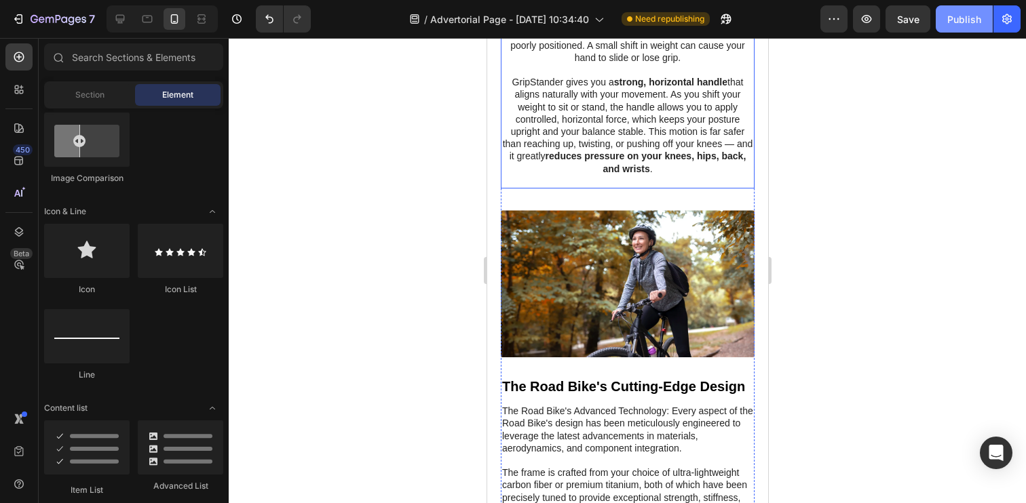
click at [950, 24] on div "Publish" at bounding box center [964, 19] width 34 height 14
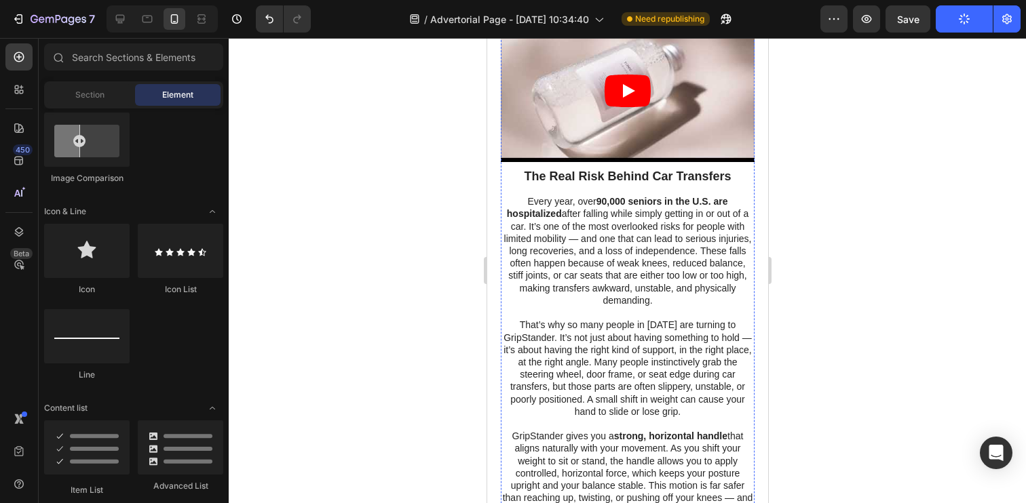
scroll to position [132, 0]
click at [693, 176] on strong "The Real Risk Behind Car Transfers" at bounding box center [626, 177] width 207 height 14
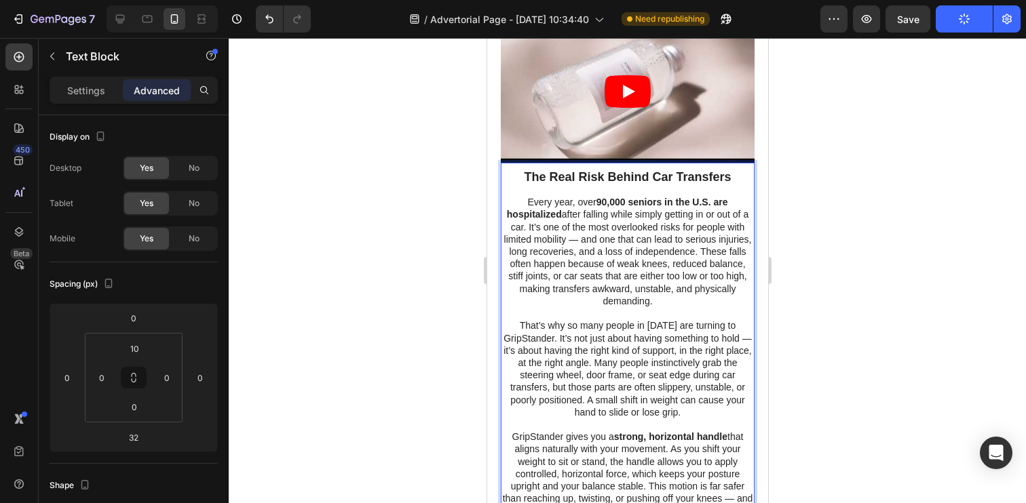
click at [693, 176] on strong "The Real Risk Behind Car Transfers" at bounding box center [626, 177] width 207 height 14
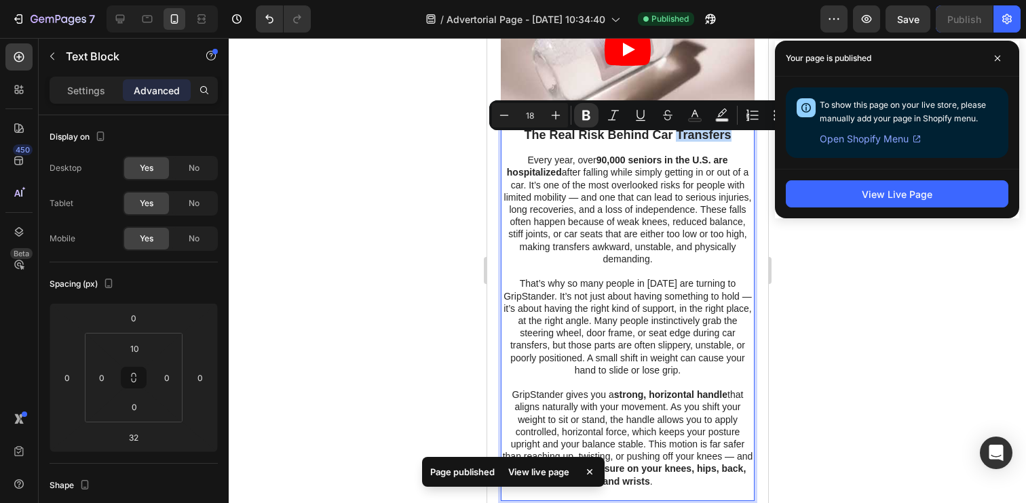
scroll to position [175, 0]
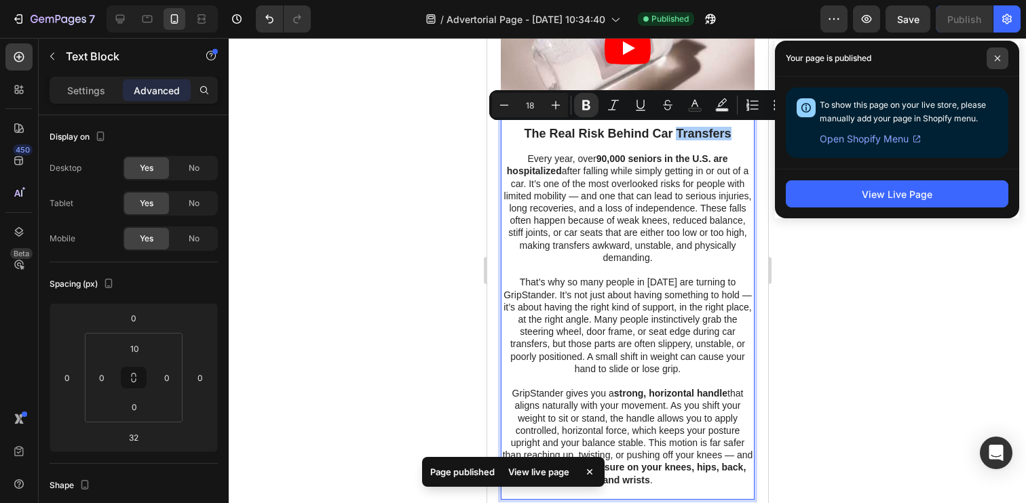
click at [996, 61] on icon at bounding box center [997, 58] width 7 height 7
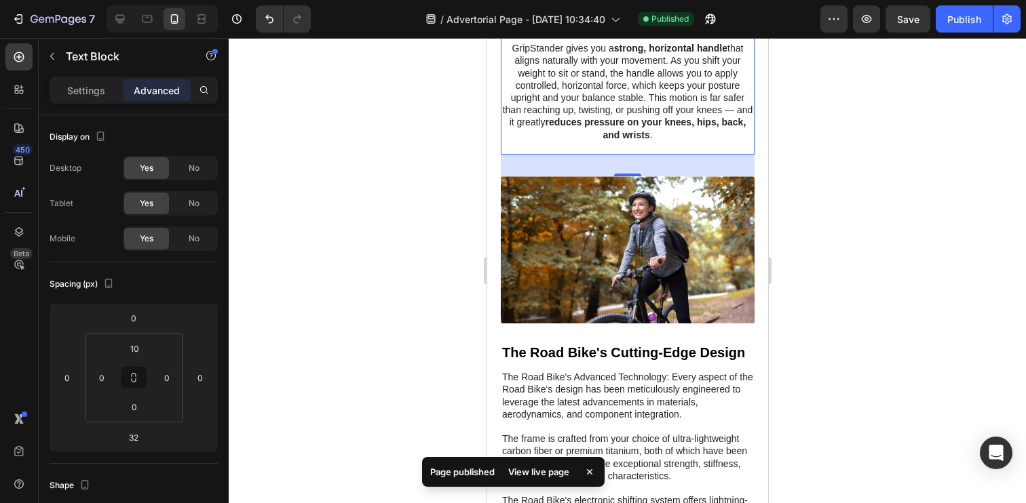
scroll to position [550, 0]
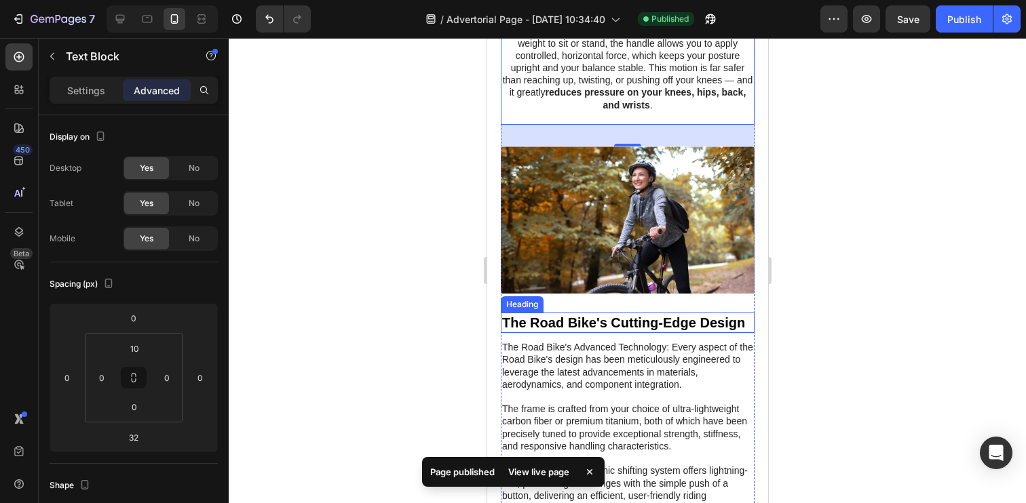
click at [660, 326] on h2 "The Road Bike's Cutting-Edge Design" at bounding box center [627, 323] width 254 height 20
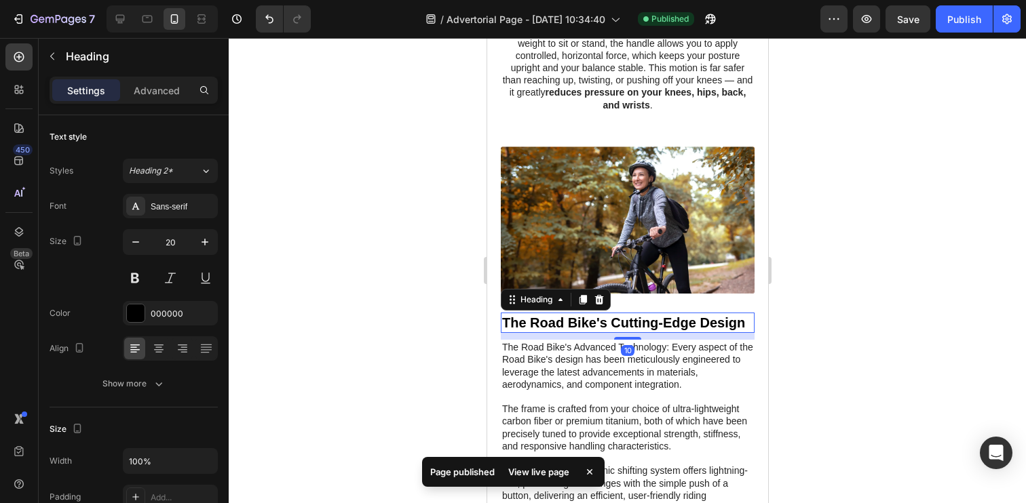
click at [660, 326] on h2 "The Road Bike's Cutting-Edge Design" at bounding box center [627, 323] width 254 height 20
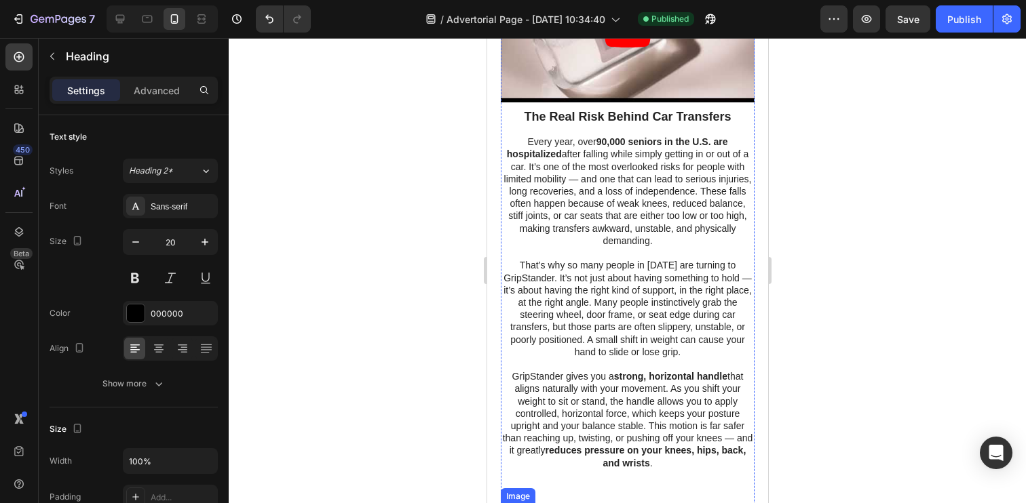
scroll to position [185, 0]
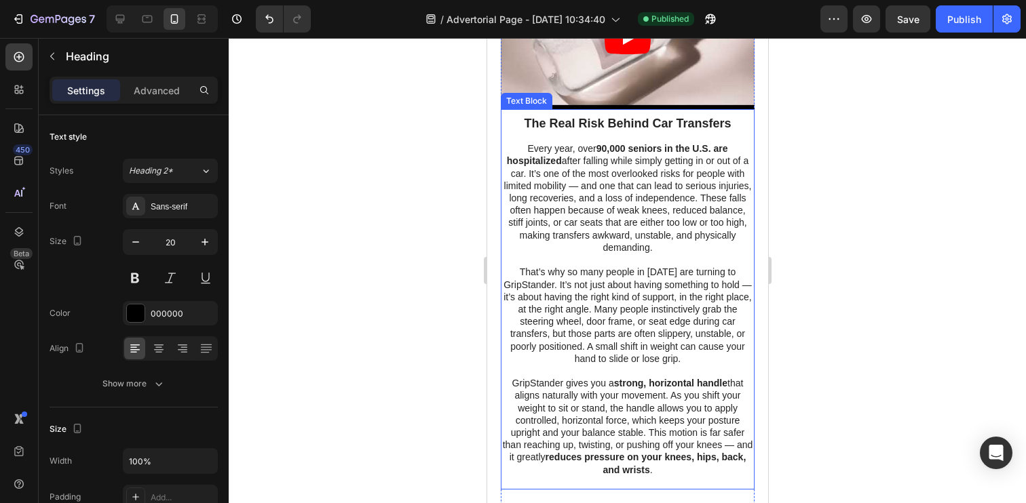
click at [666, 119] on strong "The Real Risk Behind Car Transfers" at bounding box center [626, 124] width 207 height 14
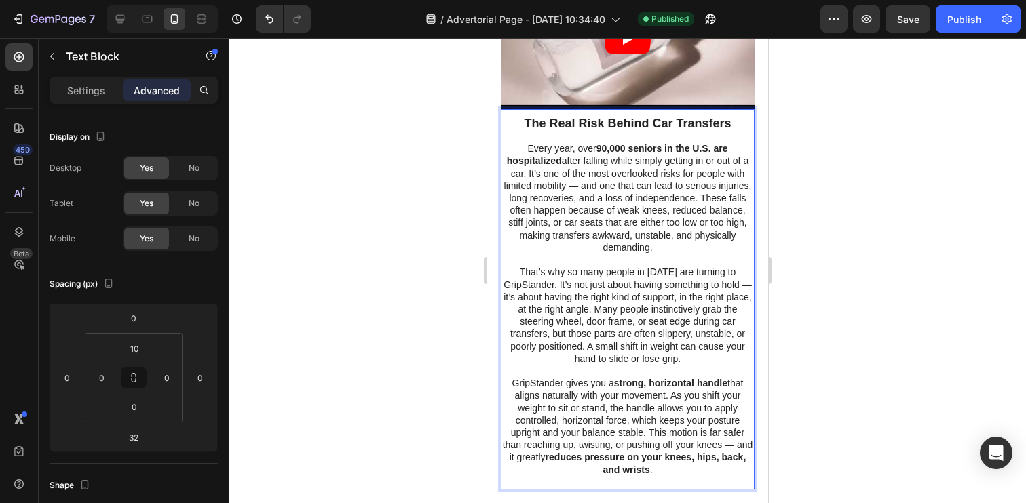
click at [666, 119] on strong "The Real Risk Behind Car Transfers" at bounding box center [626, 124] width 207 height 14
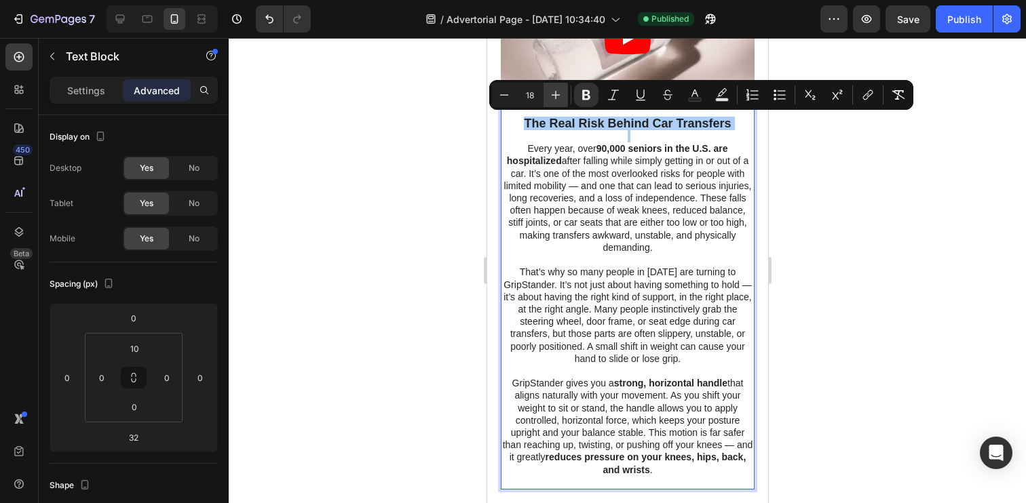
click at [559, 98] on icon "Editor contextual toolbar" at bounding box center [556, 95] width 14 height 14
type input "20"
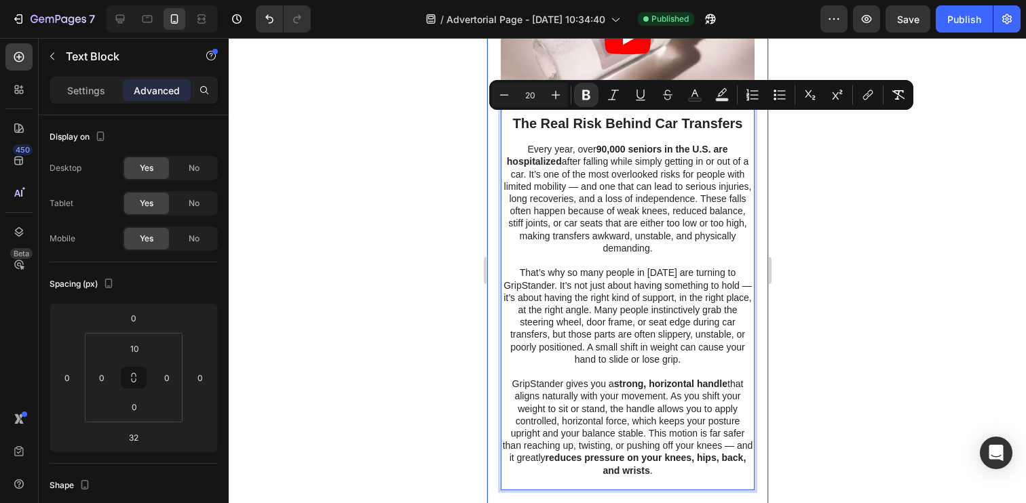
click at [838, 196] on div at bounding box center [627, 270] width 797 height 465
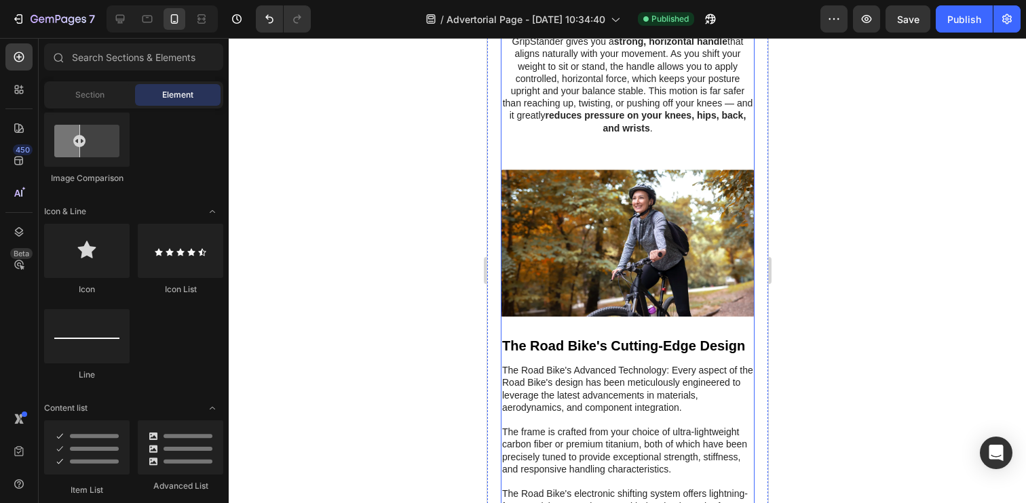
scroll to position [535, 0]
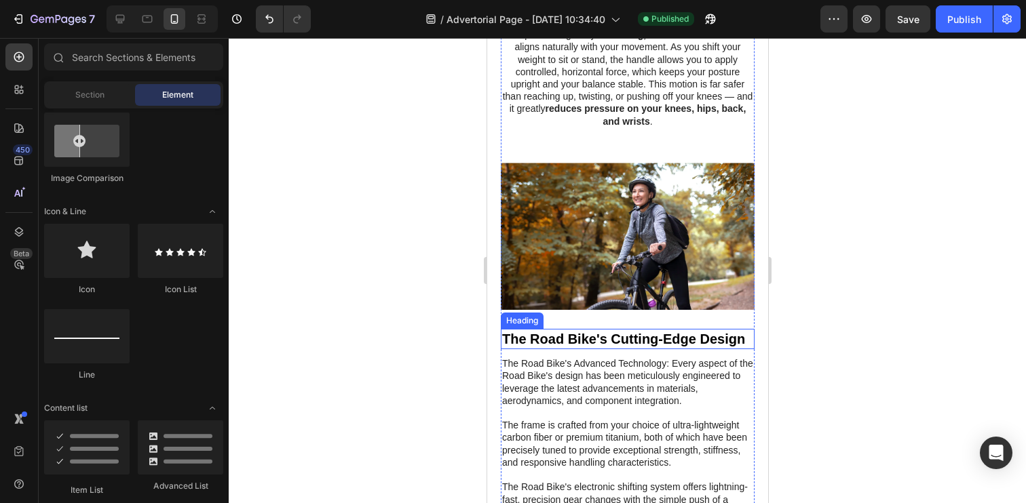
click at [649, 341] on p "The Road Bike's Cutting-Edge Design" at bounding box center [626, 339] width 251 height 18
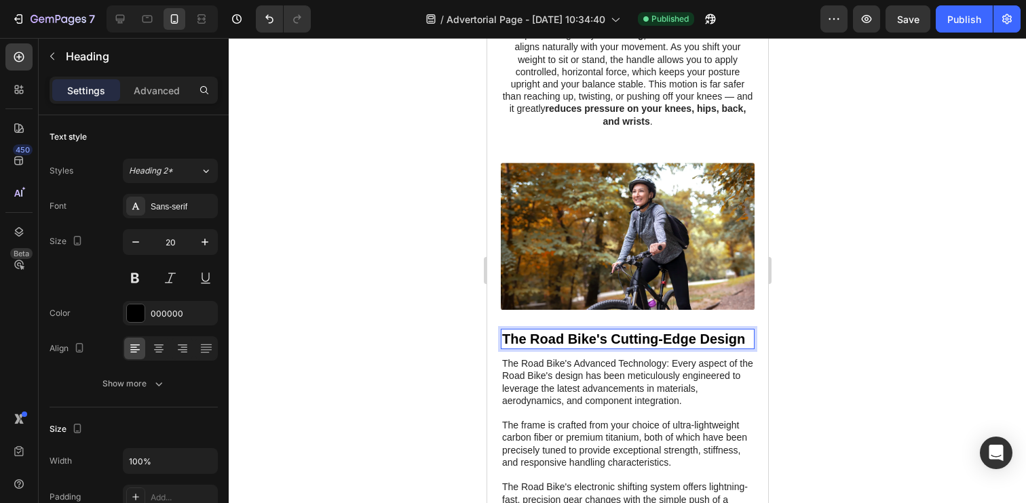
click at [649, 341] on p "The Road Bike's Cutting-Edge Design" at bounding box center [626, 339] width 251 height 18
click at [402, 375] on div at bounding box center [627, 270] width 797 height 465
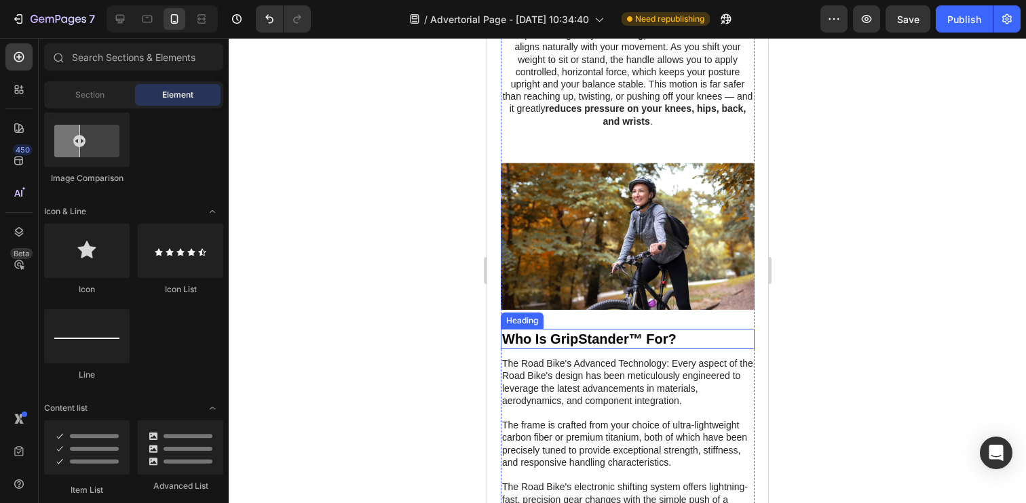
click at [561, 334] on p "Who Is GripStander™ For?" at bounding box center [626, 339] width 251 height 18
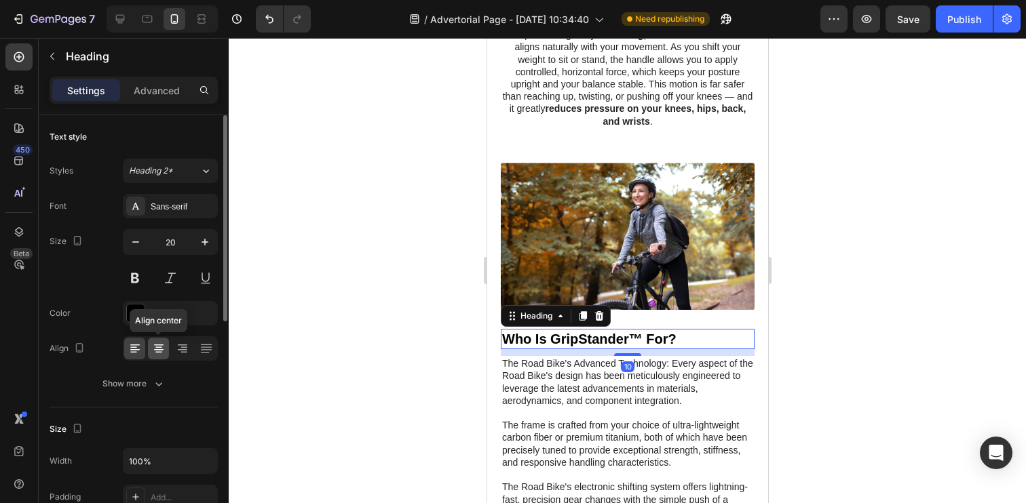
click at [164, 347] on icon at bounding box center [159, 349] width 14 height 14
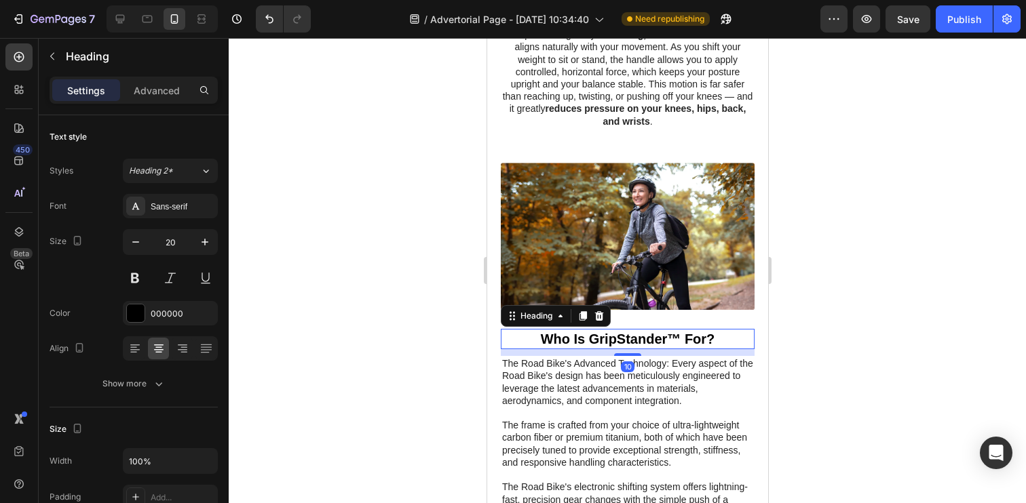
click at [393, 291] on div at bounding box center [627, 270] width 797 height 465
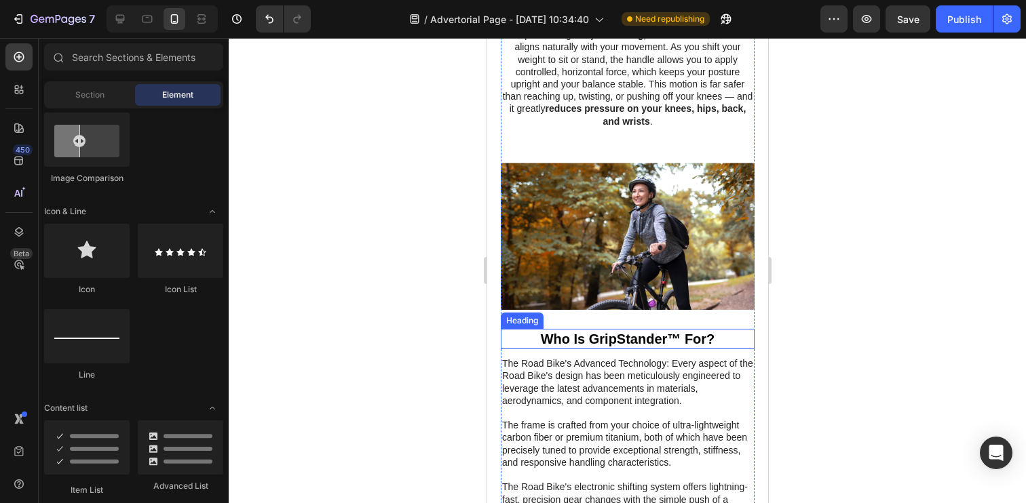
click at [679, 334] on p "Who Is GripStander™ For?" at bounding box center [626, 339] width 251 height 18
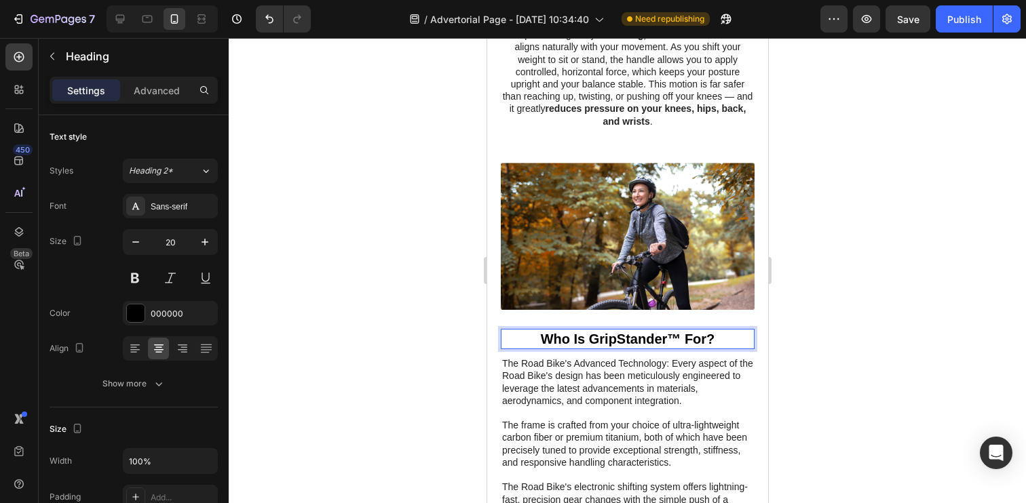
click at [679, 334] on p "Who Is GripStander™ For?" at bounding box center [626, 339] width 251 height 18
click at [458, 332] on div at bounding box center [627, 270] width 797 height 465
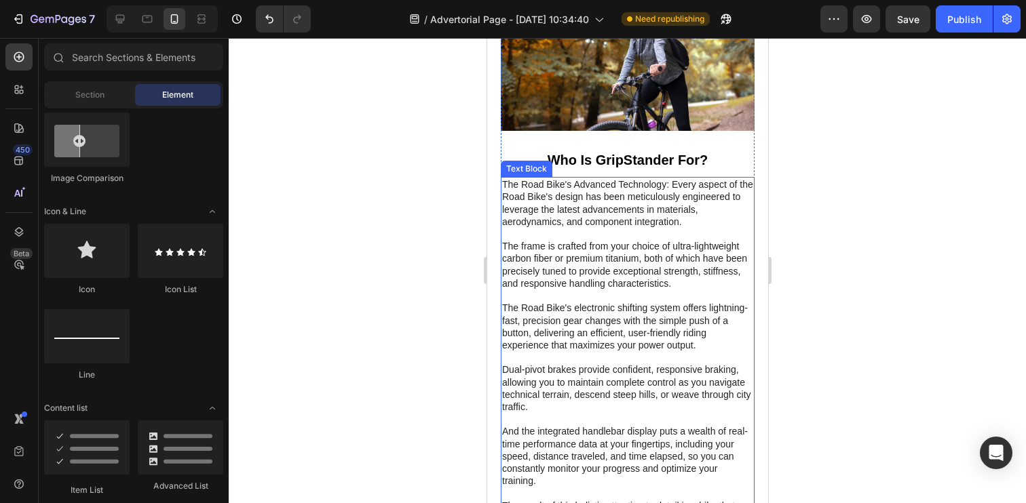
scroll to position [719, 0]
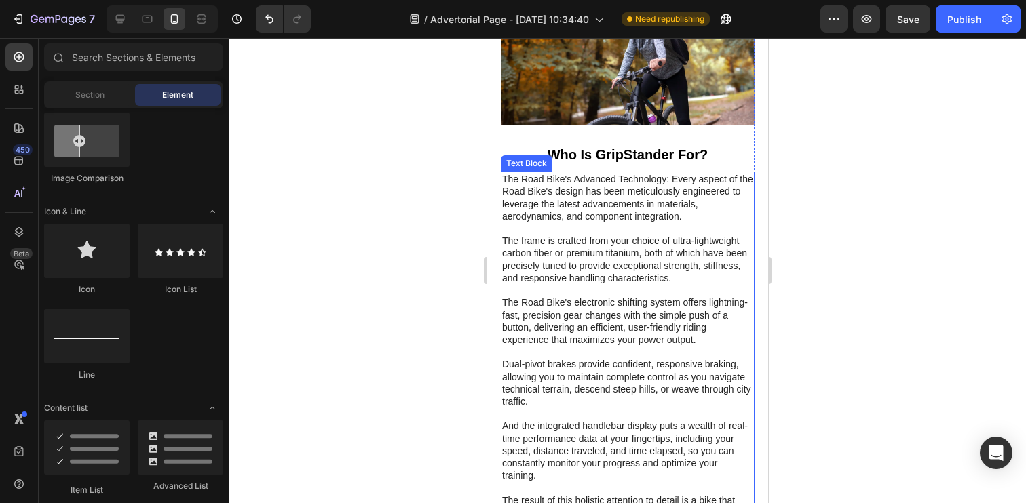
click at [567, 266] on p "The Road Bike's Advanced Technology: Every aspect of the Road Bike's design has…" at bounding box center [626, 352] width 251 height 358
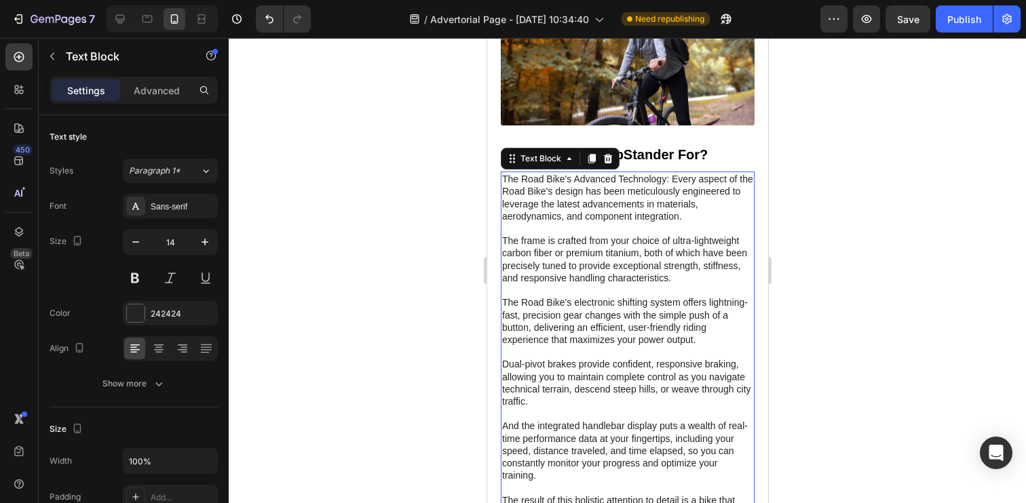
click at [567, 266] on p "The Road Bike's Advanced Technology: Every aspect of the Road Bike's design has…" at bounding box center [626, 352] width 251 height 358
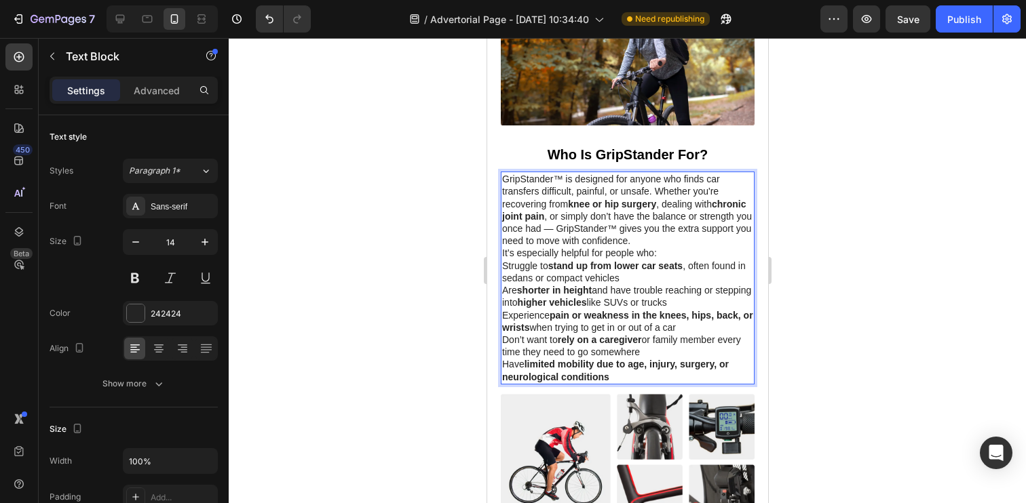
click at [653, 239] on p "GripStander™ is designed for anyone who finds car transfers difficult, painful,…" at bounding box center [626, 210] width 251 height 74
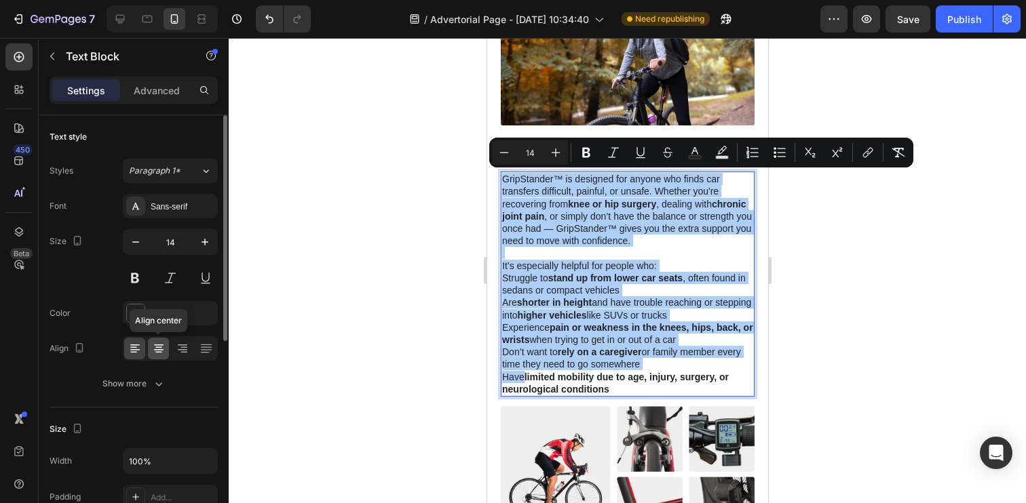
click at [164, 347] on icon at bounding box center [159, 349] width 14 height 14
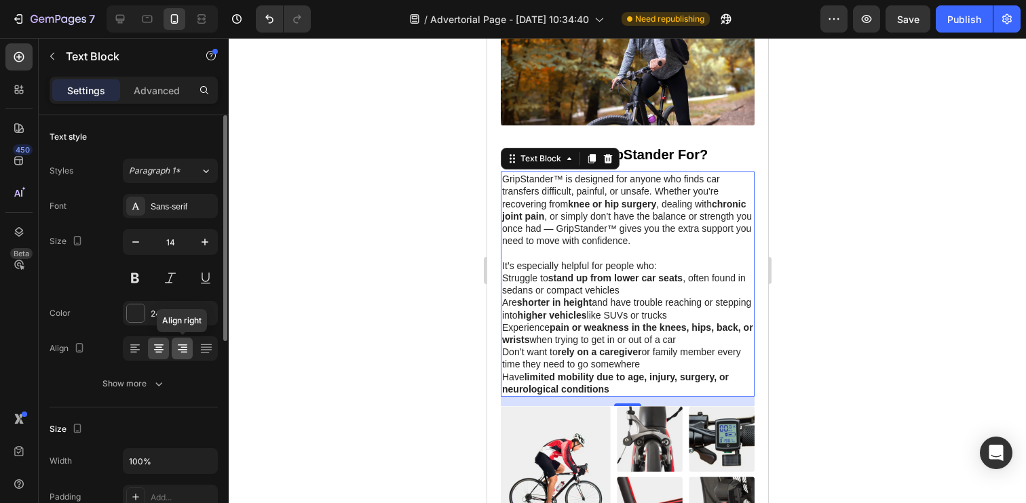
click at [176, 347] on icon at bounding box center [183, 349] width 14 height 14
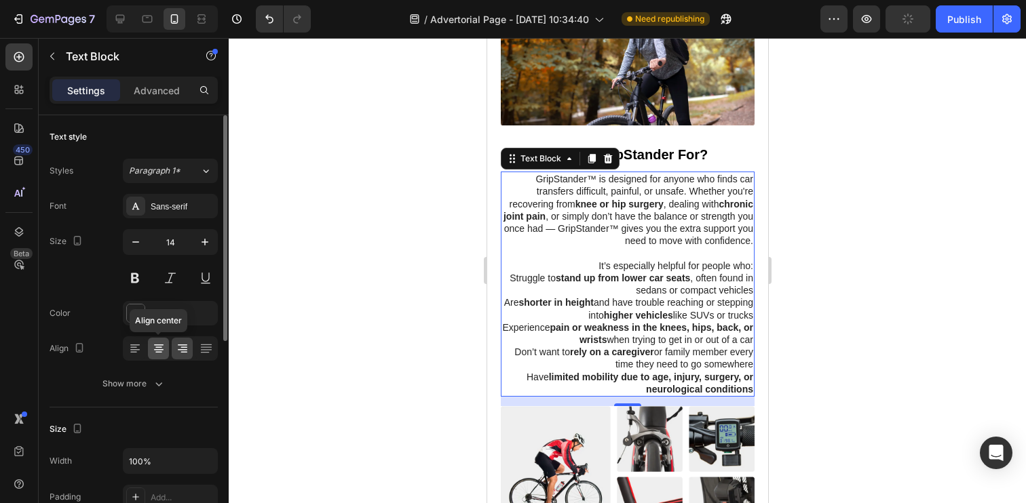
click at [166, 349] on div at bounding box center [158, 349] width 21 height 22
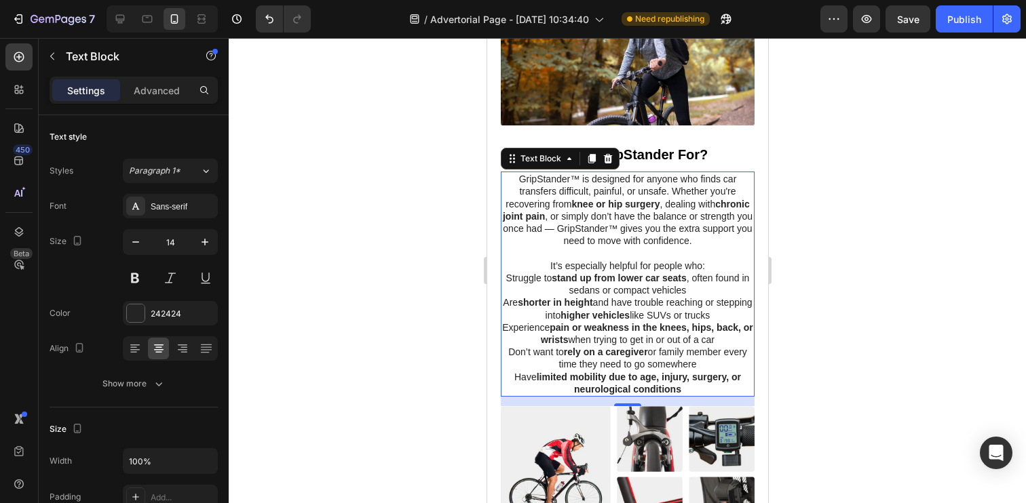
click at [359, 312] on div at bounding box center [627, 270] width 797 height 465
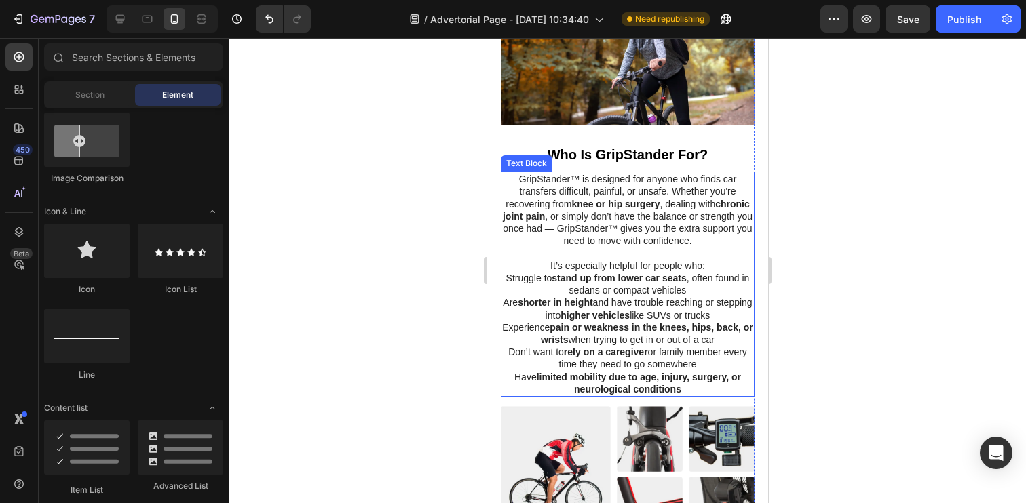
click at [524, 286] on p "Struggle to stand up from lower car seats , often found in sedans or compact ve…" at bounding box center [626, 284] width 251 height 24
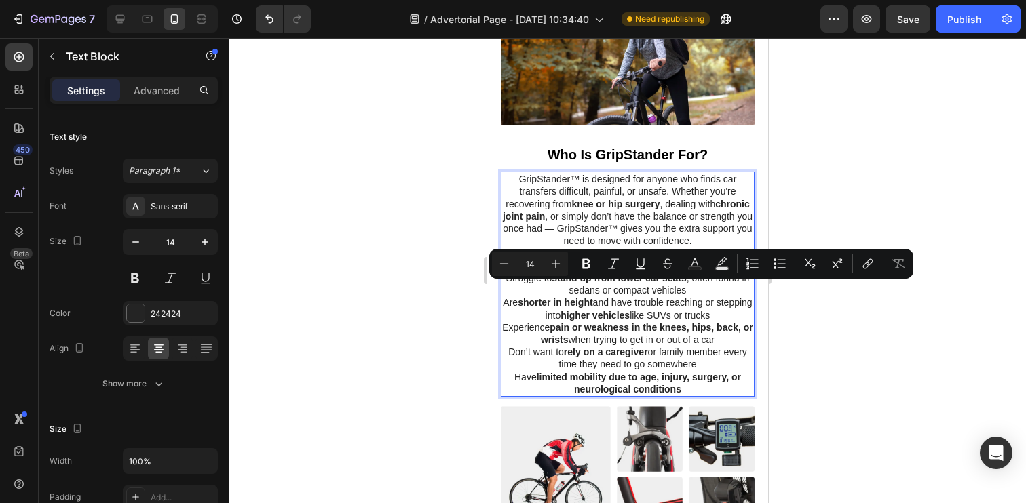
click at [624, 343] on p "Experience pain or weakness in the knees, hips, back, or wrists when trying to …" at bounding box center [626, 334] width 251 height 24
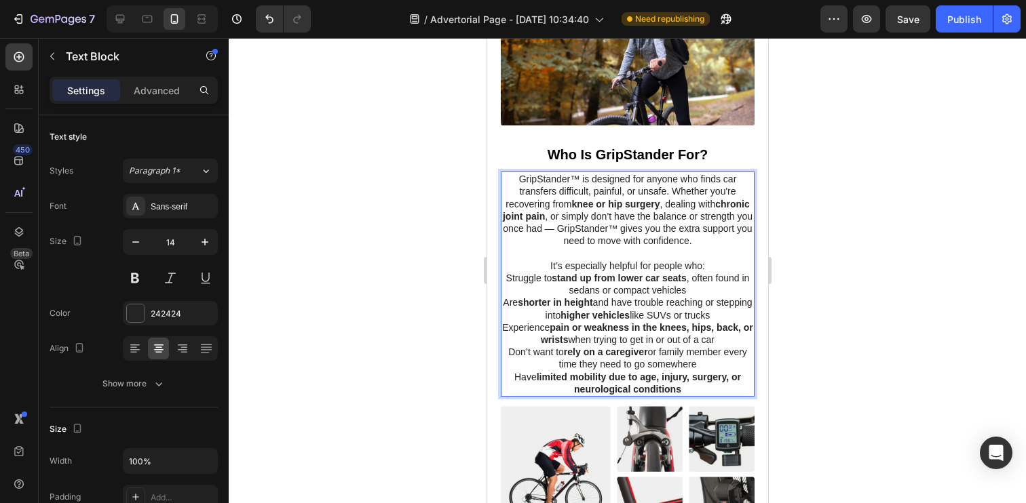
click at [689, 385] on p "Have limited mobility due to age, injury, surgery, or neurological conditions" at bounding box center [626, 383] width 251 height 24
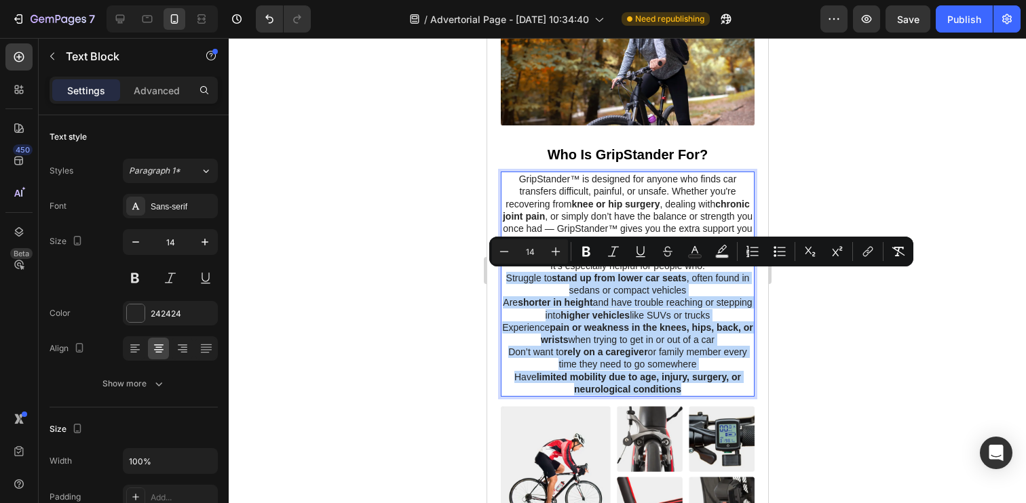
drag, startPoint x: 689, startPoint y: 389, endPoint x: 503, endPoint y: 275, distance: 218.4
click at [503, 275] on div "GripStander™ is designed for anyone who finds car transfers difficult, painful,…" at bounding box center [627, 284] width 254 height 225
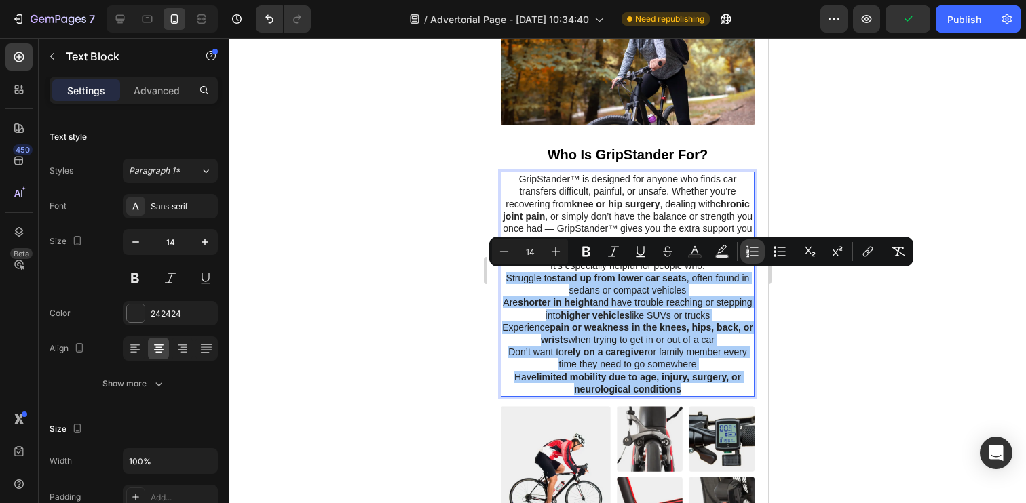
click at [760, 252] on button "Numbered List" at bounding box center [752, 251] width 24 height 24
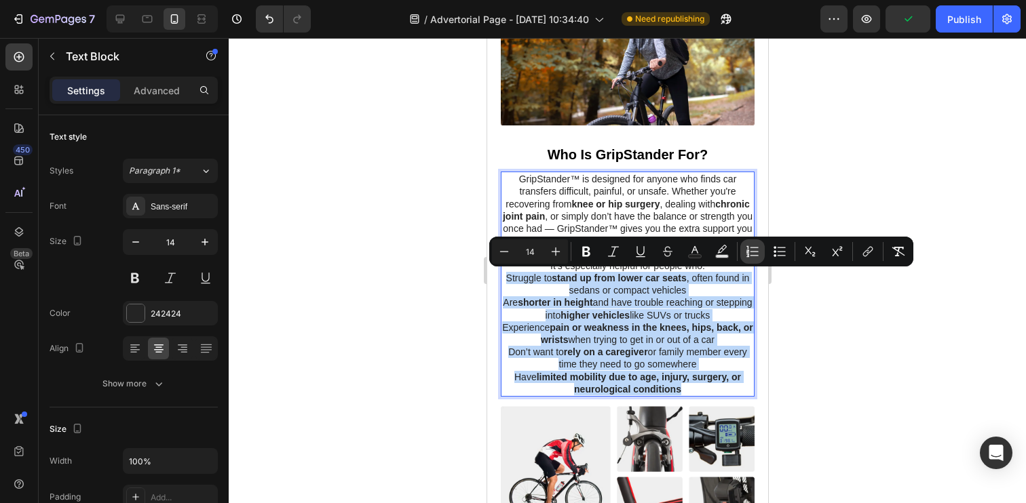
type input "14"
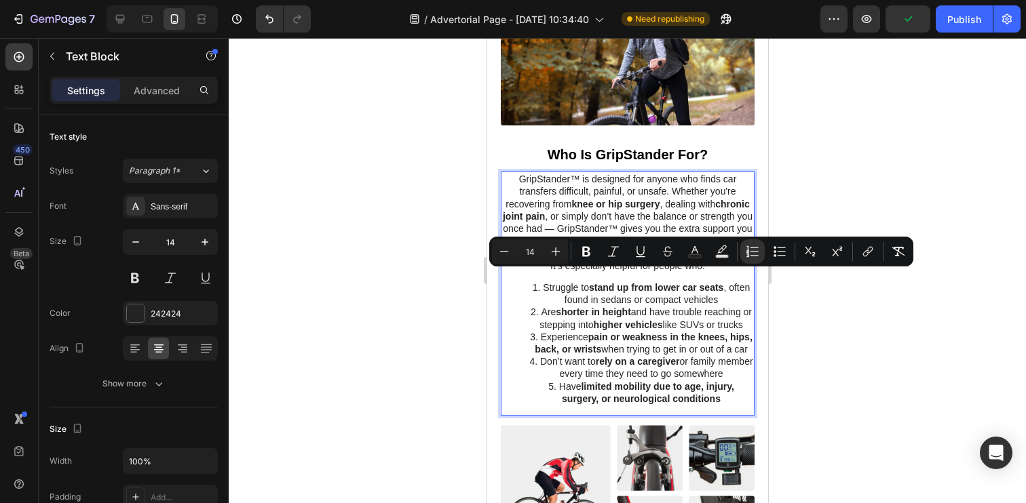
click at [438, 326] on div at bounding box center [627, 270] width 797 height 465
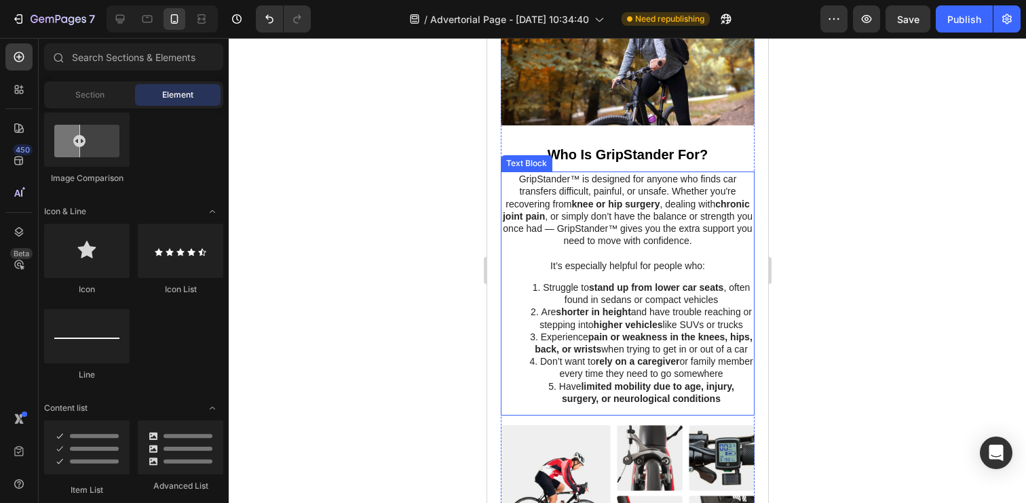
click at [655, 202] on strong "knee or hip surgery" at bounding box center [615, 204] width 88 height 11
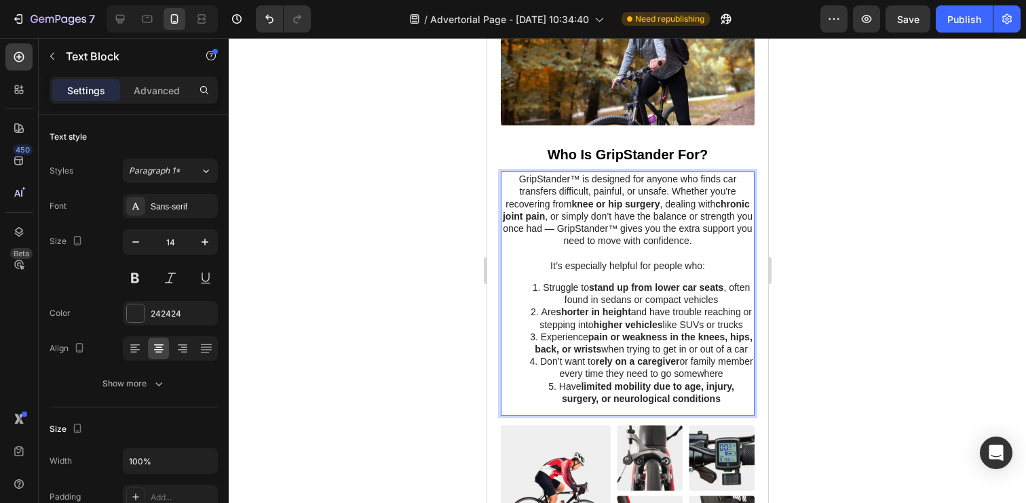
click at [605, 203] on strong "knee or hip surgery" at bounding box center [615, 204] width 88 height 11
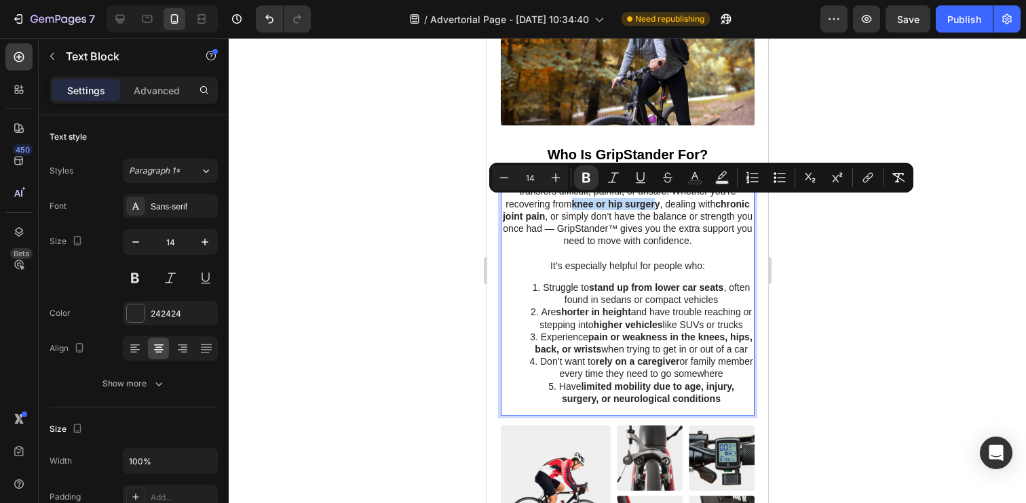
drag, startPoint x: 572, startPoint y: 204, endPoint x: 655, endPoint y: 206, distance: 82.8
click at [655, 206] on strong "knee or hip surgery" at bounding box center [615, 204] width 88 height 11
click at [550, 202] on p "GripStander™ is designed for anyone who finds car transfers difficult, painful,…" at bounding box center [626, 210] width 251 height 74
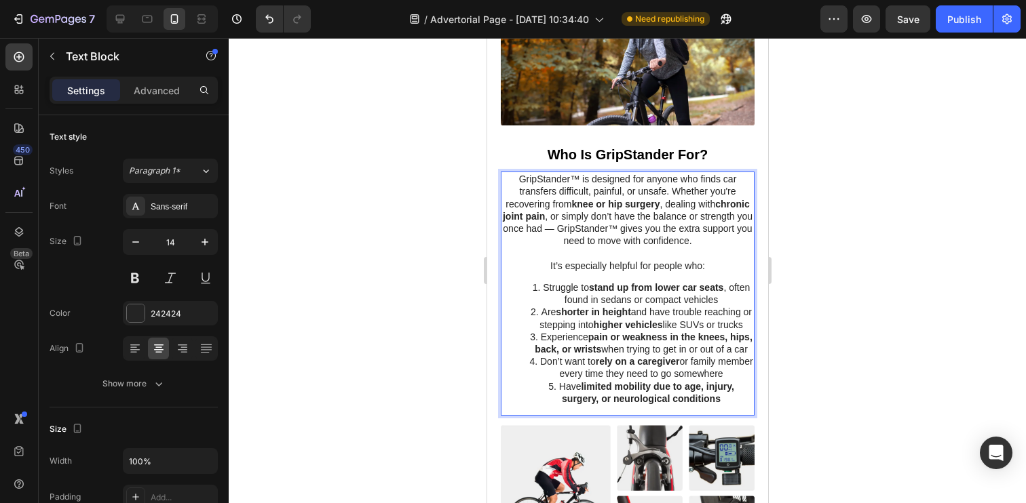
click at [607, 206] on strong "knee or hip surgery" at bounding box center [615, 204] width 88 height 11
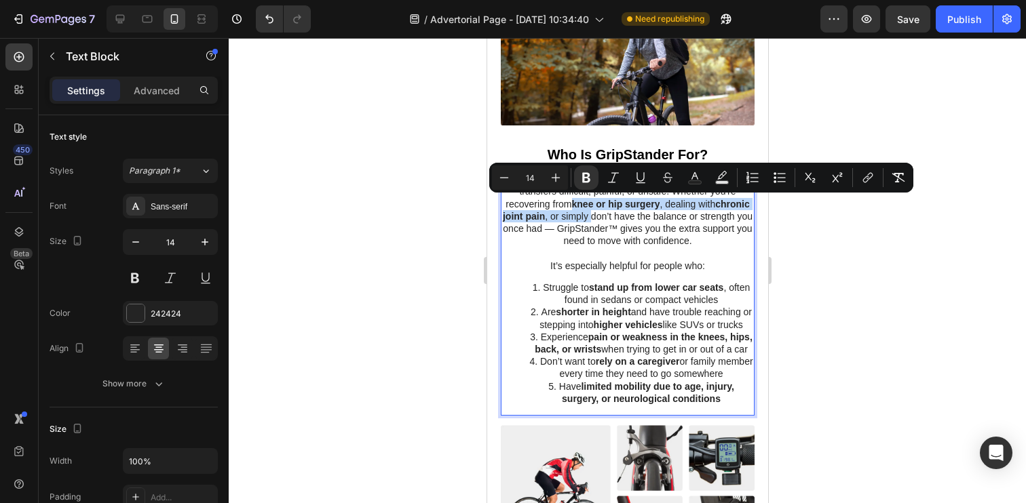
drag, startPoint x: 571, startPoint y: 203, endPoint x: 590, endPoint y: 210, distance: 21.0
click at [590, 210] on p "GripStander™ is designed for anyone who finds car transfers difficult, painful,…" at bounding box center [626, 210] width 251 height 74
click at [687, 242] on p "GripStander™ is designed for anyone who finds car transfers difficult, painful,…" at bounding box center [626, 210] width 251 height 74
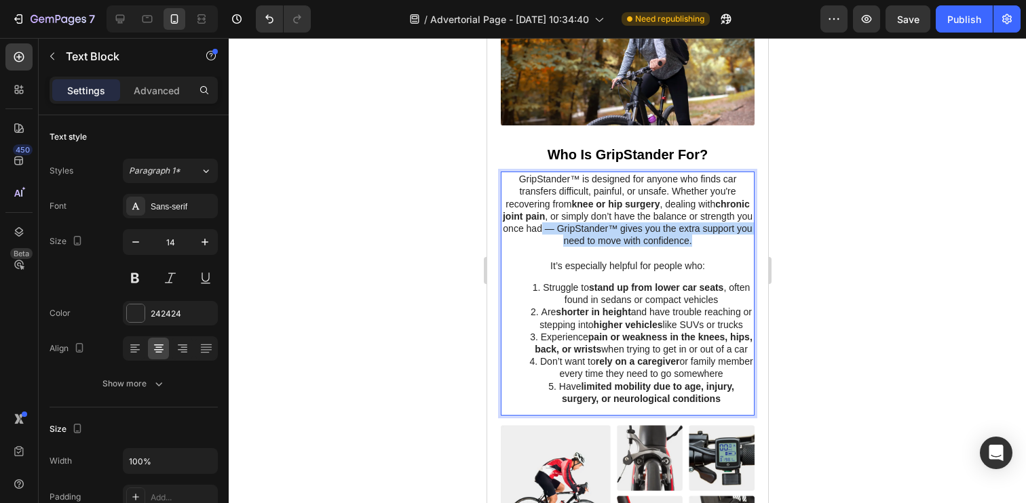
drag, startPoint x: 696, startPoint y: 243, endPoint x: 540, endPoint y: 229, distance: 156.6
click at [540, 229] on p "GripStander™ is designed for anyone who finds car transfers difficult, painful,…" at bounding box center [626, 210] width 251 height 74
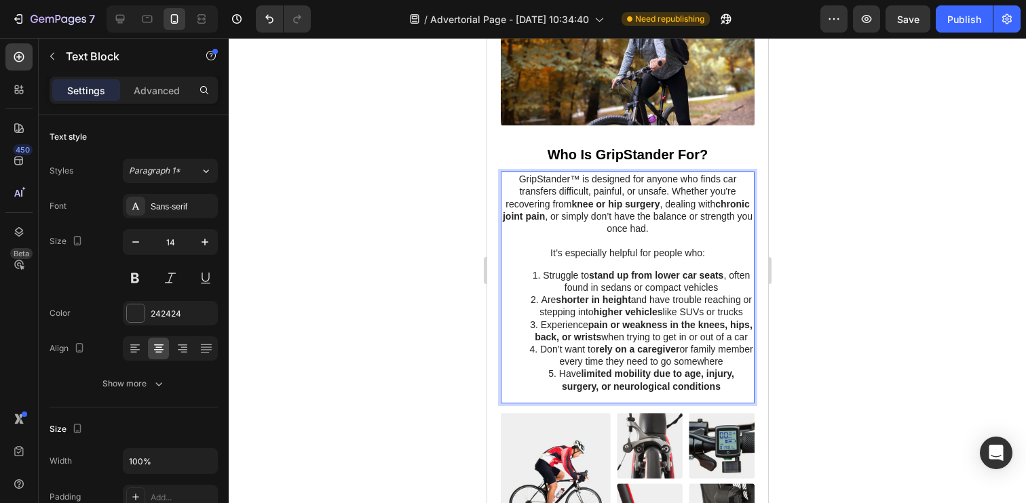
click at [550, 201] on p "GripStander™ is designed for anyone who finds car transfers difficult, painful,…" at bounding box center [626, 204] width 251 height 62
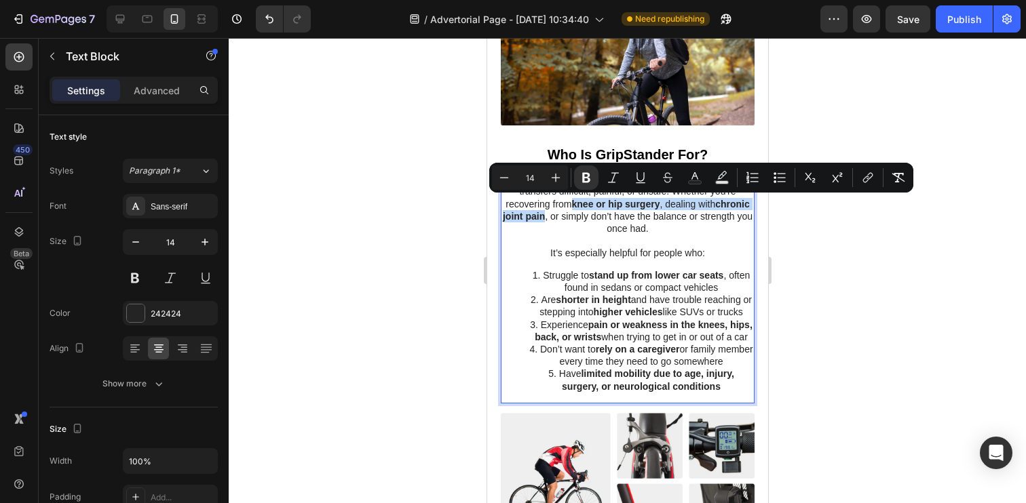
drag, startPoint x: 571, startPoint y: 206, endPoint x: 544, endPoint y: 217, distance: 29.5
click at [544, 217] on p "GripStander™ is designed for anyone who finds car transfers difficult, painful,…" at bounding box center [626, 204] width 251 height 62
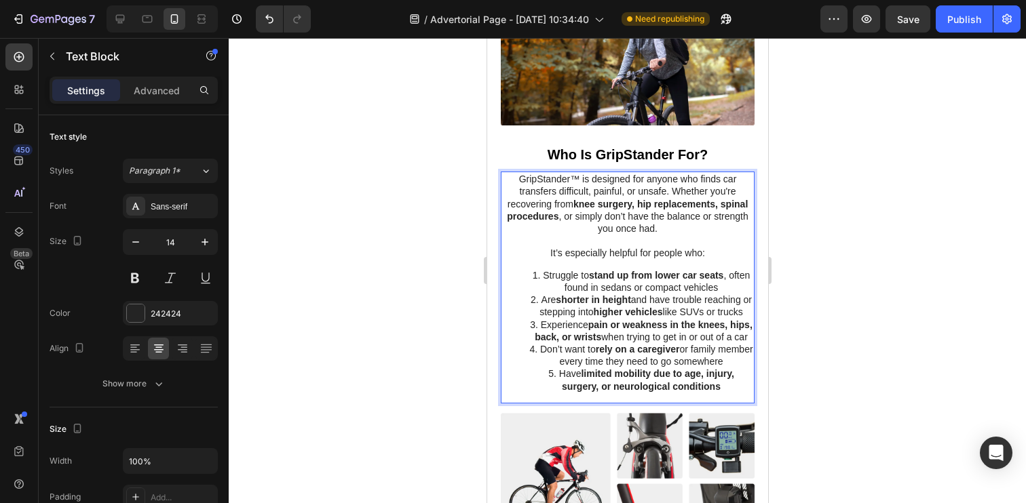
click at [576, 176] on p "GripStander™ is designed for anyone who finds car transfers difficult, painful,…" at bounding box center [626, 204] width 251 height 62
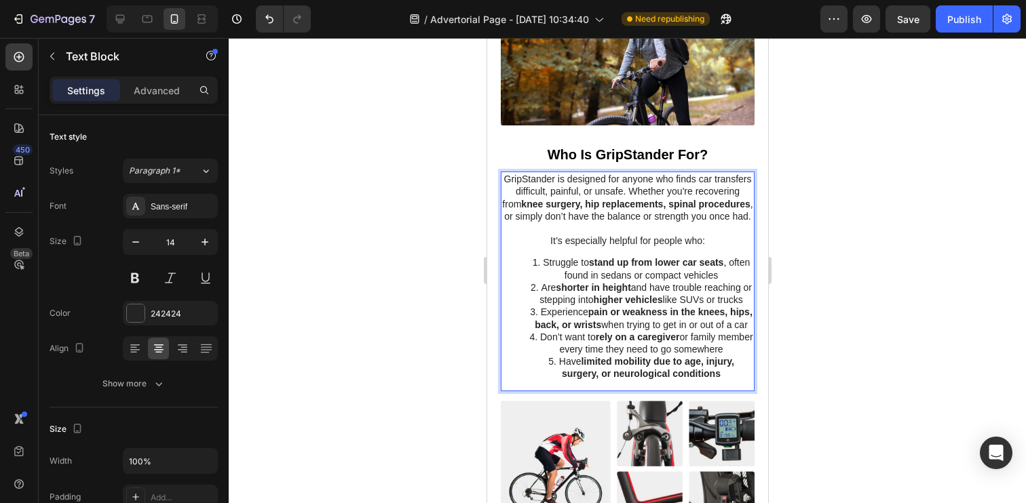
click at [455, 216] on div at bounding box center [627, 270] width 797 height 465
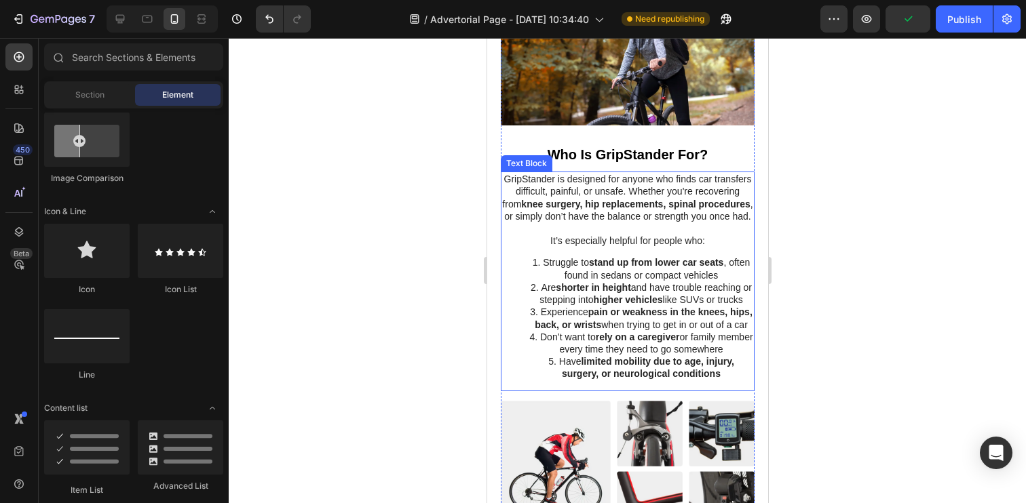
click at [670, 288] on li "Are shorter in height and have trouble reaching or stepping into higher vehicle…" at bounding box center [641, 294] width 224 height 24
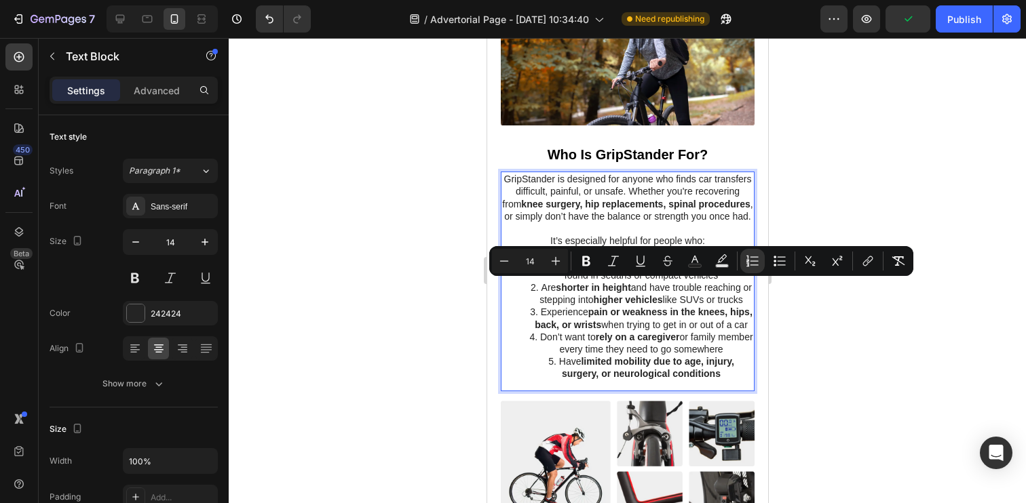
click at [670, 288] on li "Are shorter in height and have trouble reaching or stepping into higher vehicle…" at bounding box center [641, 294] width 224 height 24
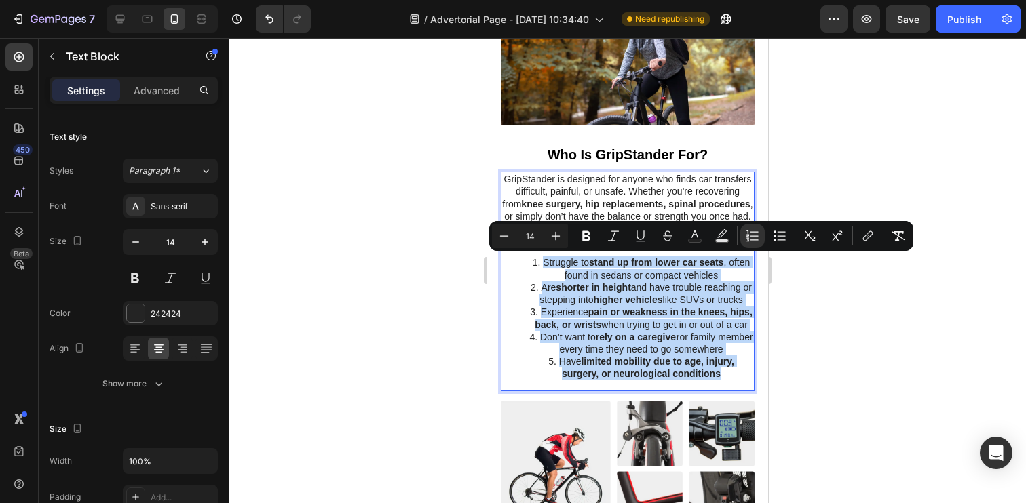
drag, startPoint x: 727, startPoint y: 387, endPoint x: 526, endPoint y: 265, distance: 235.4
click at [526, 265] on ol "Struggle to stand up from lower car seats , often found in sedans or compact ve…" at bounding box center [626, 317] width 251 height 123
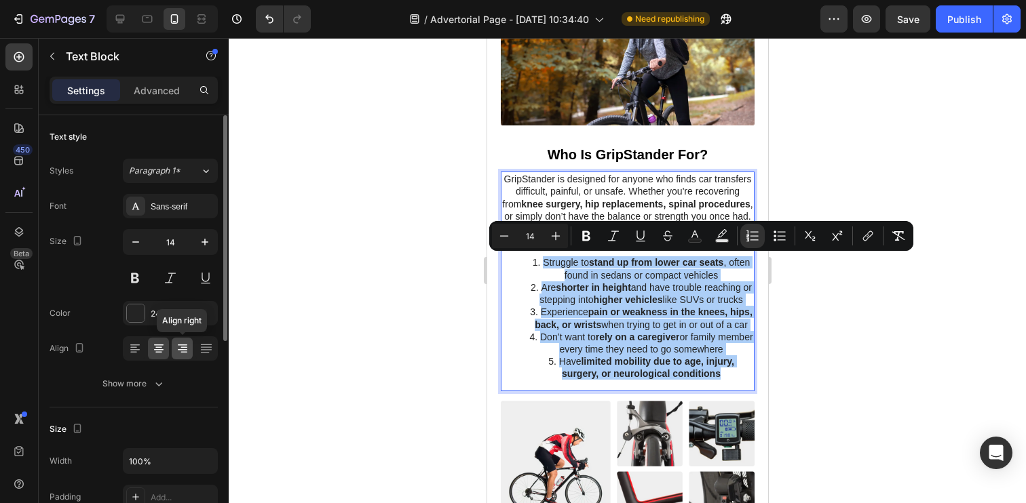
click at [180, 343] on icon at bounding box center [183, 349] width 14 height 14
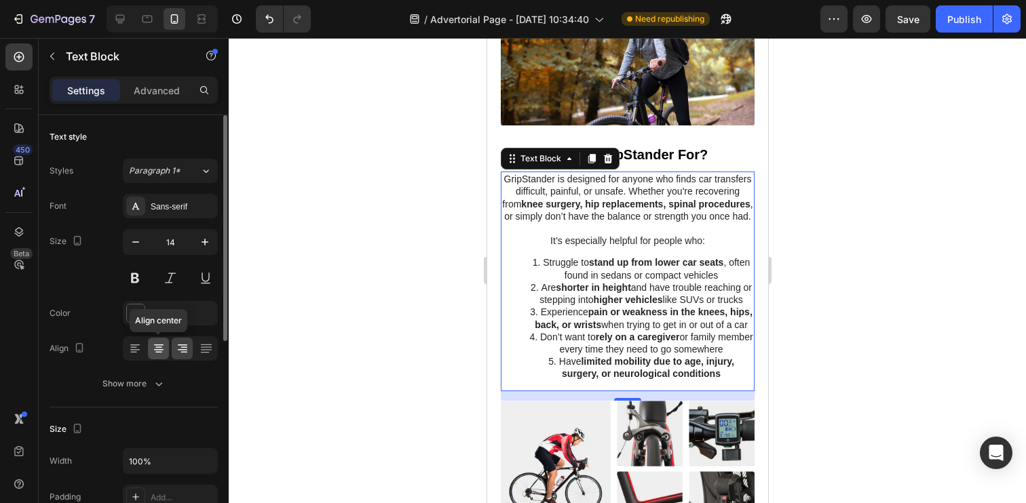
click at [164, 348] on icon at bounding box center [159, 349] width 14 height 14
click at [181, 349] on icon at bounding box center [182, 349] width 9 height 1
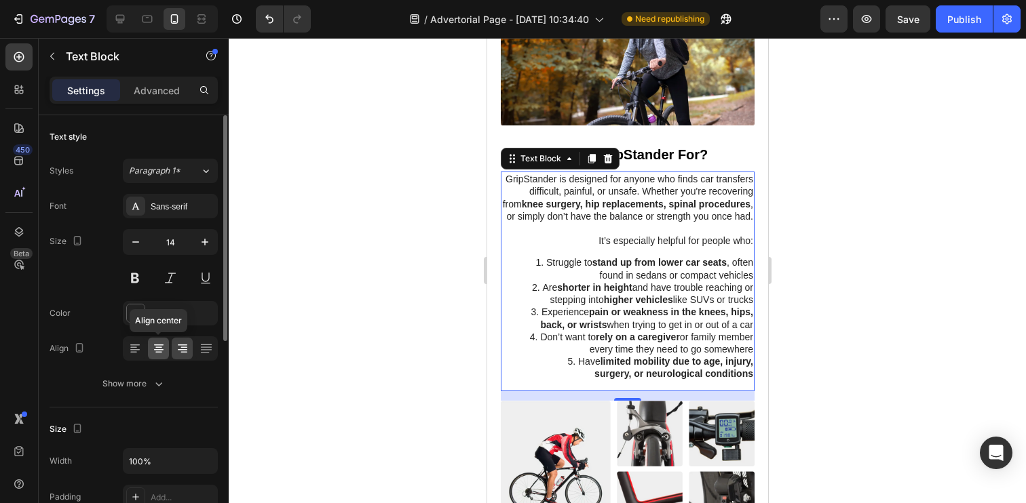
click at [164, 351] on icon at bounding box center [159, 349] width 14 height 14
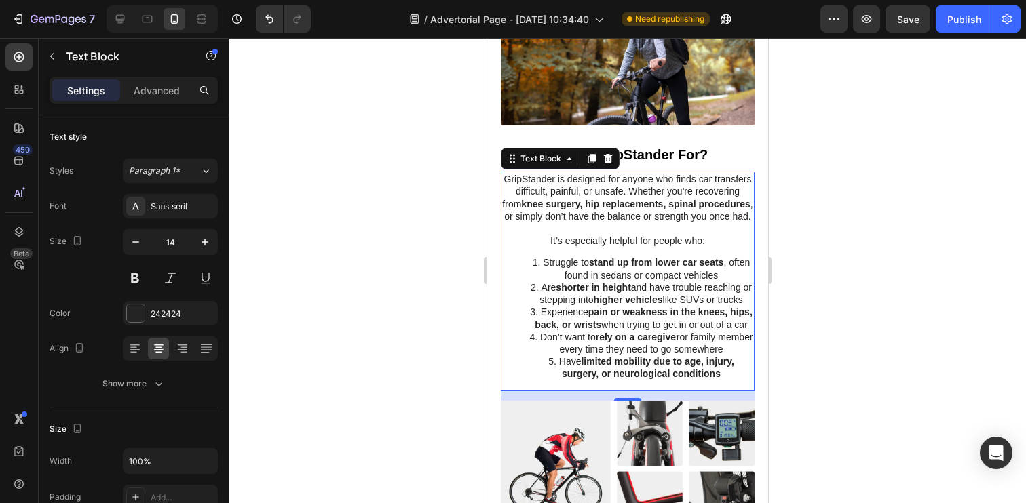
click at [396, 339] on div at bounding box center [627, 270] width 797 height 465
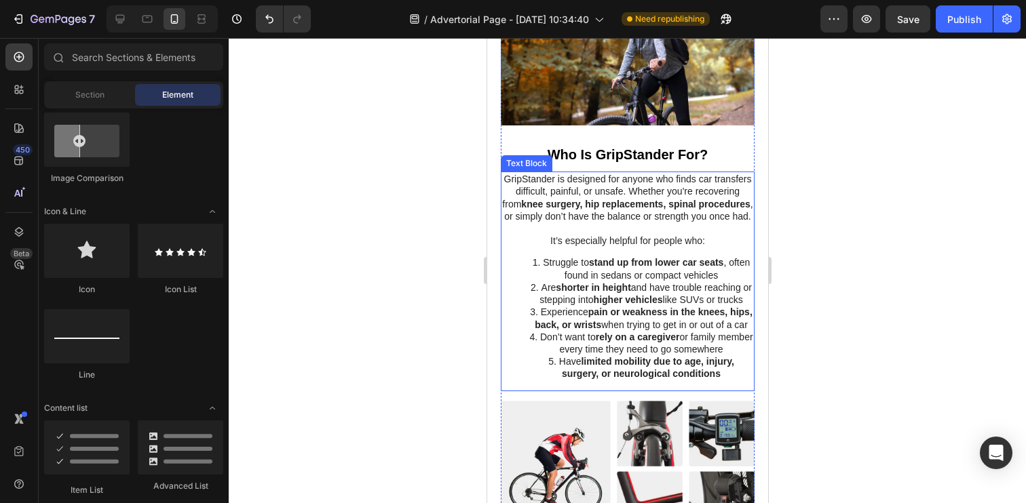
click at [588, 329] on strong "pain or weakness in the knees, hips, back, or wrists" at bounding box center [643, 318] width 218 height 23
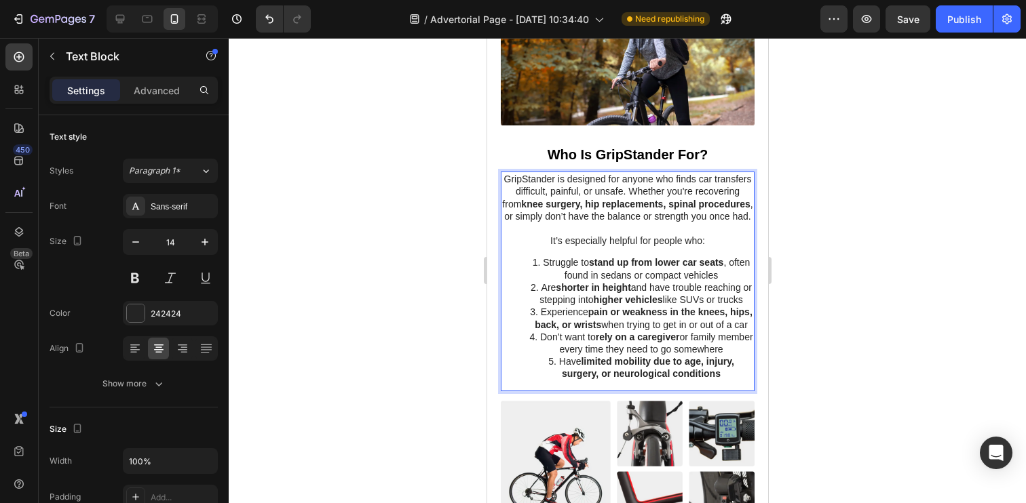
click at [588, 329] on strong "pain or weakness in the knees, hips, back, or wrists" at bounding box center [643, 318] width 218 height 23
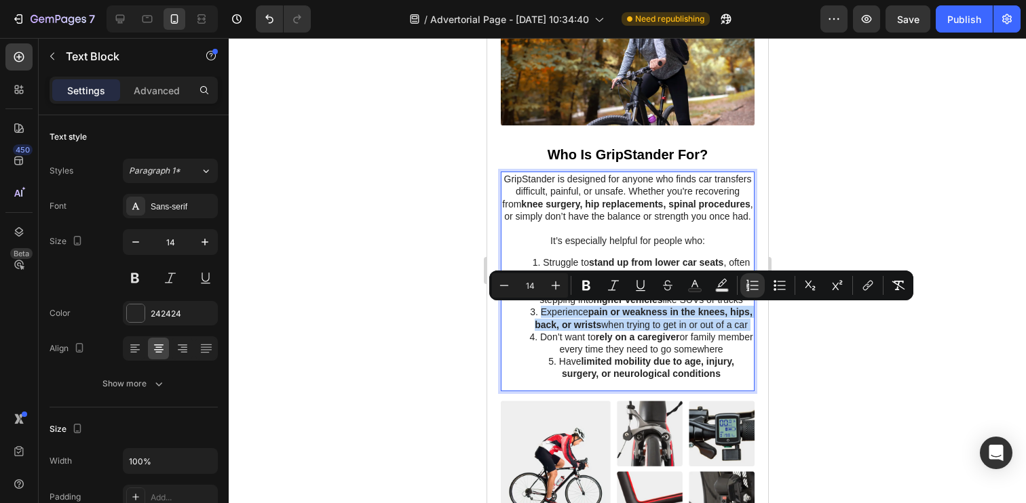
click at [720, 380] on li "Have limited mobility due to age, injury, surgery, or neurological conditions" at bounding box center [641, 368] width 224 height 24
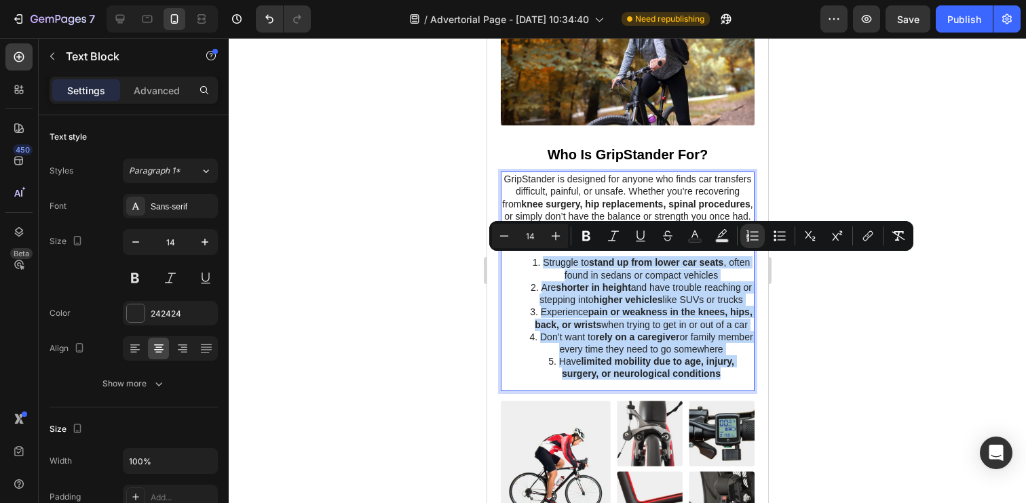
drag, startPoint x: 723, startPoint y: 387, endPoint x: 518, endPoint y: 261, distance: 241.6
click at [518, 261] on ol "Struggle to stand up from lower car seats , often found in sedans or compact ve…" at bounding box center [626, 317] width 251 height 123
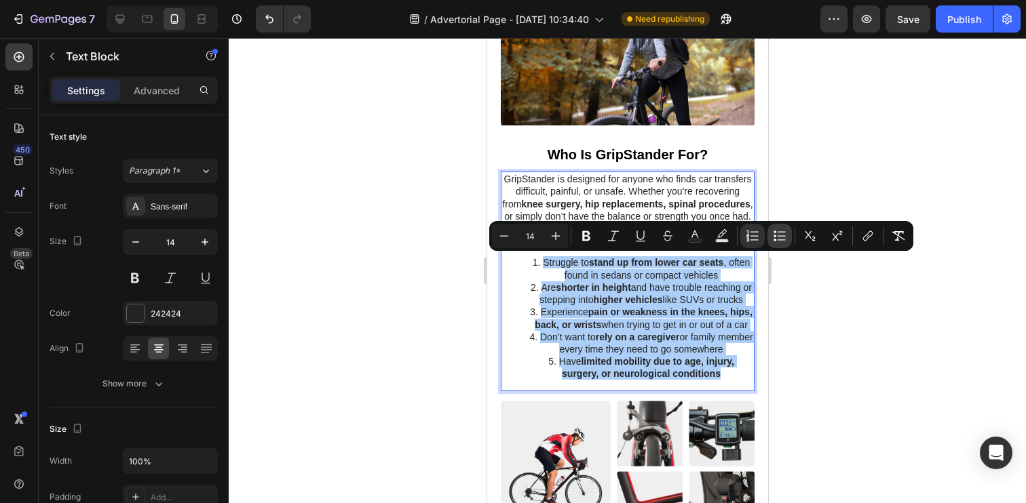
click at [775, 238] on icon "Editor contextual toolbar" at bounding box center [780, 236] width 14 height 14
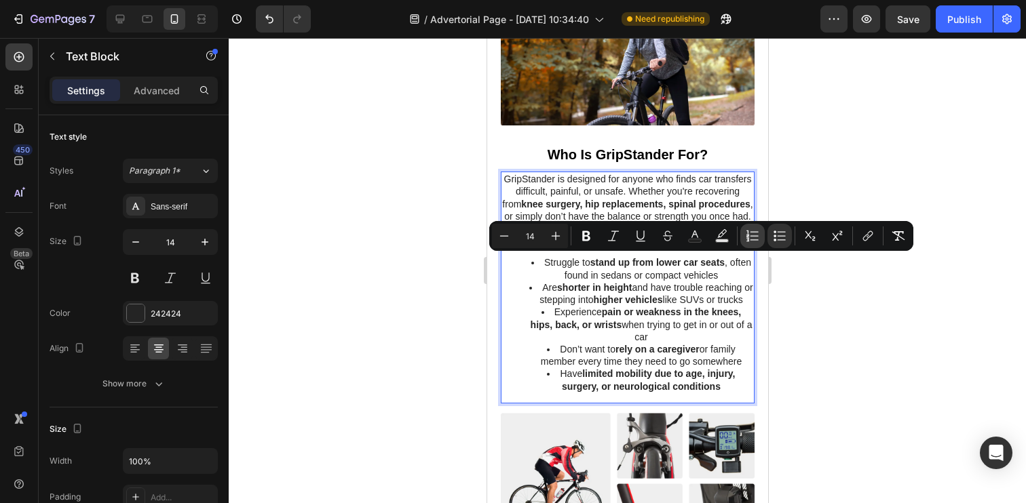
click at [756, 238] on icon "Editor contextual toolbar" at bounding box center [753, 236] width 14 height 14
type input "14"
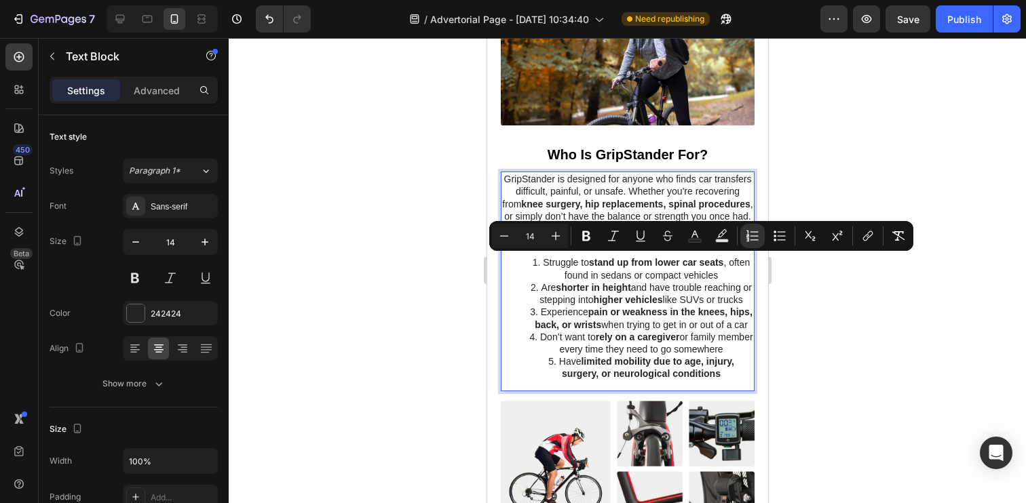
click at [805, 271] on div at bounding box center [627, 270] width 797 height 465
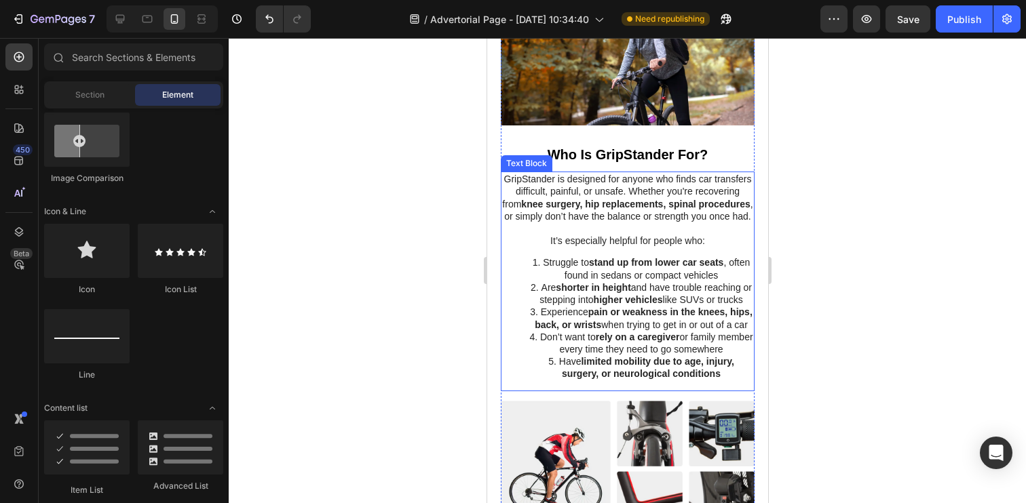
click at [685, 330] on li "Experience pain or weakness in the knees, hips, back, or wrists when trying to …" at bounding box center [641, 318] width 224 height 24
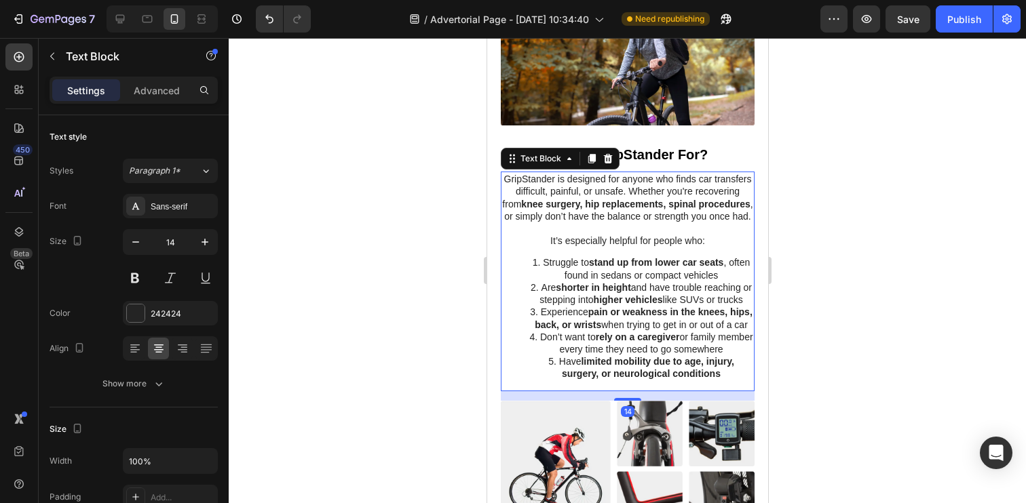
click at [685, 330] on li "Experience pain or weakness in the knees, hips, back, or wrists when trying to …" at bounding box center [641, 318] width 224 height 24
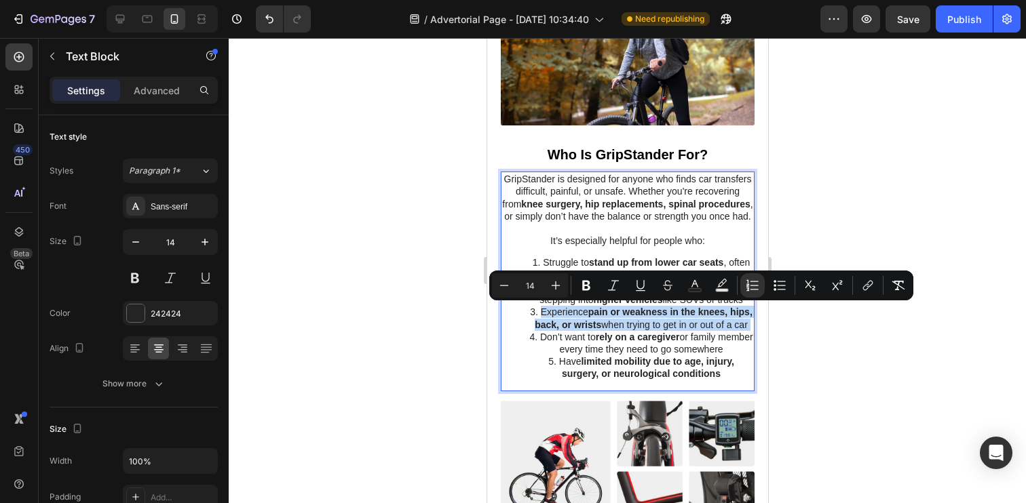
click at [687, 356] on li "Don’t want to rely on a caregiver or family member every time they need to go s…" at bounding box center [641, 343] width 224 height 24
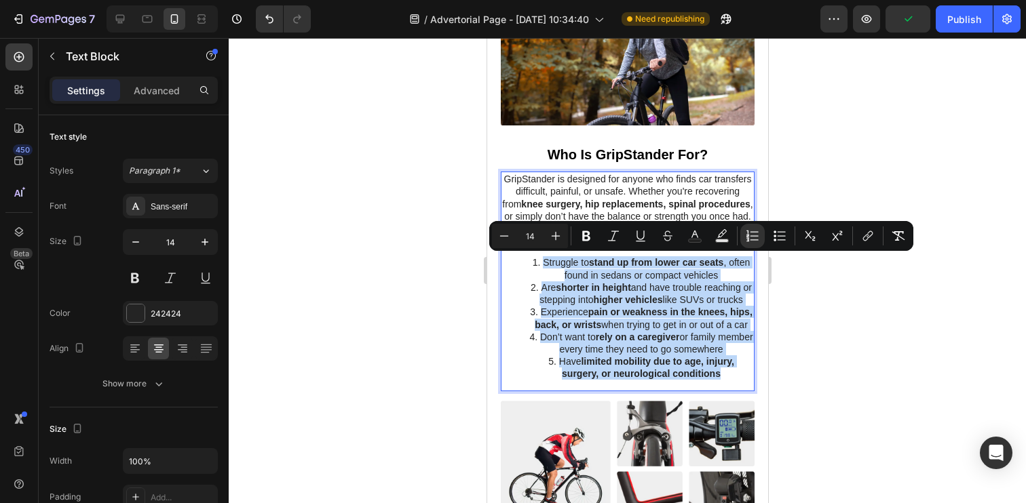
drag, startPoint x: 726, startPoint y: 389, endPoint x: 535, endPoint y: 260, distance: 230.7
click at [535, 260] on ol "Struggle to stand up from lower car seats , often found in sedans or compact ve…" at bounding box center [626, 317] width 251 height 123
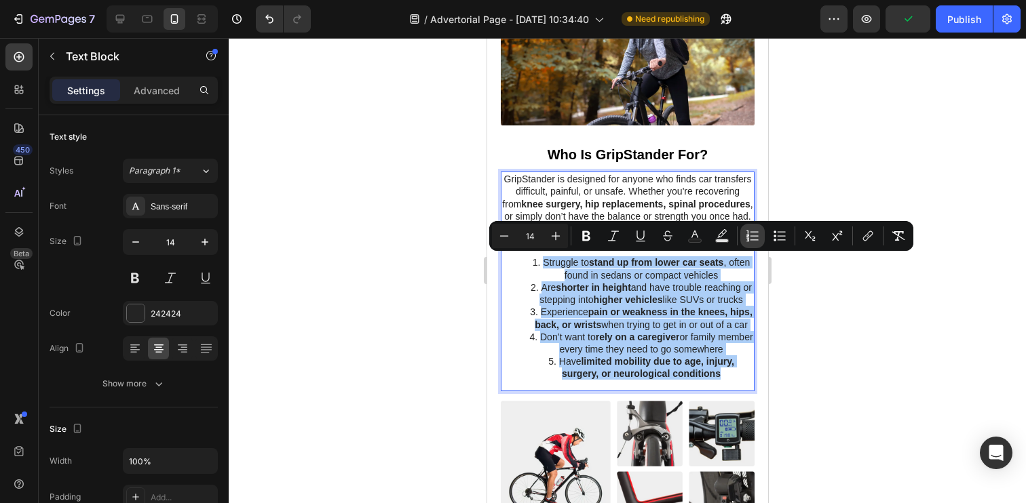
click at [748, 235] on icon "Editor contextual toolbar" at bounding box center [747, 235] width 3 height 3
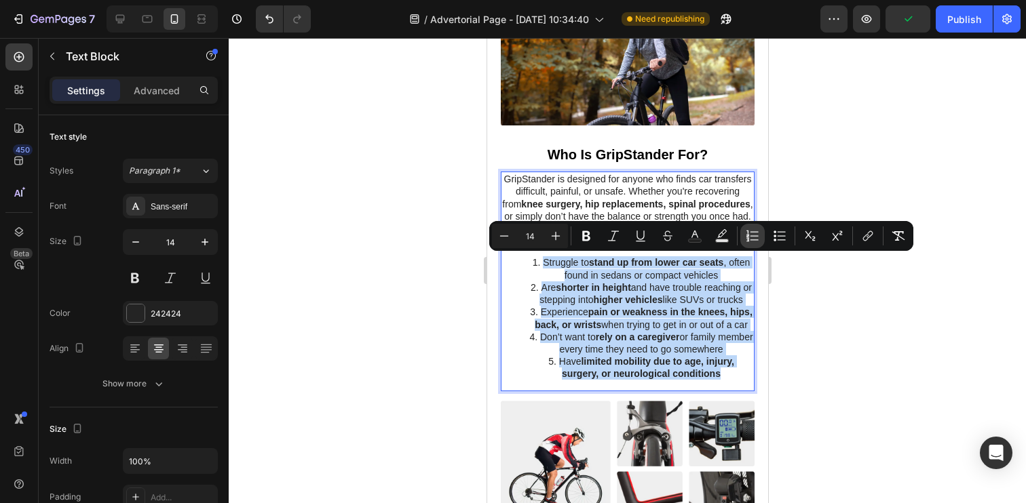
type input "14"
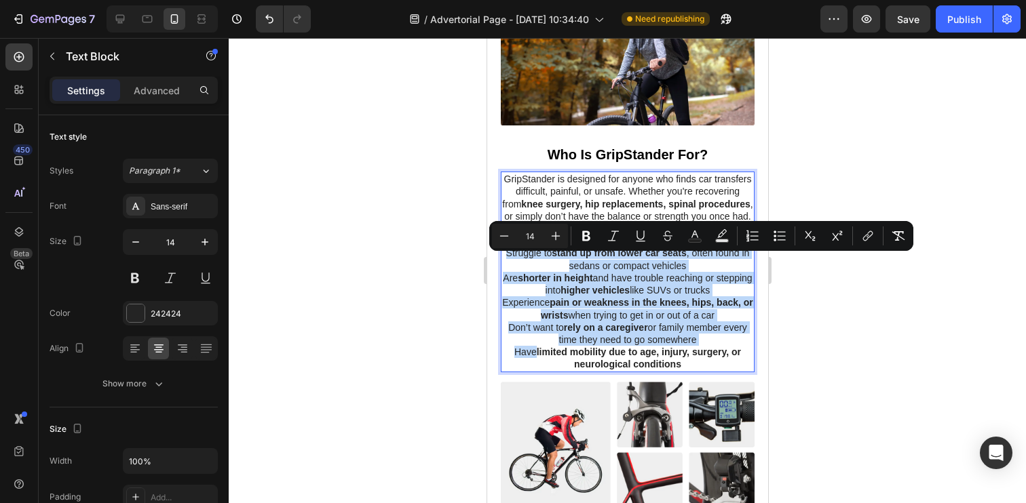
click at [643, 310] on p "Experience pain or weakness in the knees, hips, back, or wrists when trying to …" at bounding box center [626, 308] width 251 height 24
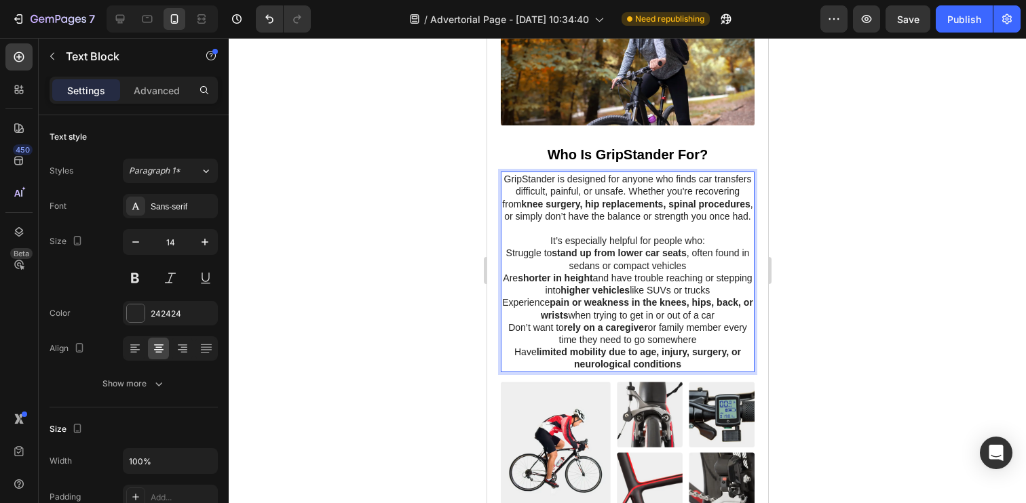
click at [505, 254] on p "Struggle to stand up from lower car seats , often found in sedans or compact ve…" at bounding box center [626, 259] width 251 height 24
click at [515, 275] on p "Are shorter in height and have trouble reaching or stepping into higher vehicle…" at bounding box center [626, 284] width 251 height 24
click at [505, 299] on p "Experience pain or weakness in the knees, hips, back, or wrists when trying to …" at bounding box center [626, 308] width 251 height 24
click at [504, 327] on p "Don’t want to rely on a caregiver or family member every time they need to go s…" at bounding box center [626, 334] width 251 height 24
click at [511, 351] on p "Have limited mobility due to age, injury, surgery, or neurological conditions" at bounding box center [626, 358] width 251 height 24
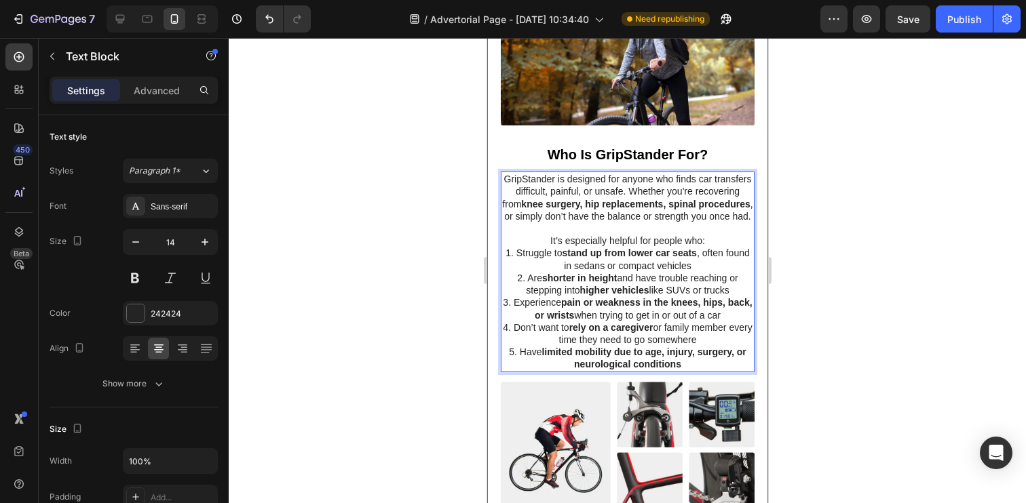
click at [440, 326] on div at bounding box center [627, 270] width 797 height 465
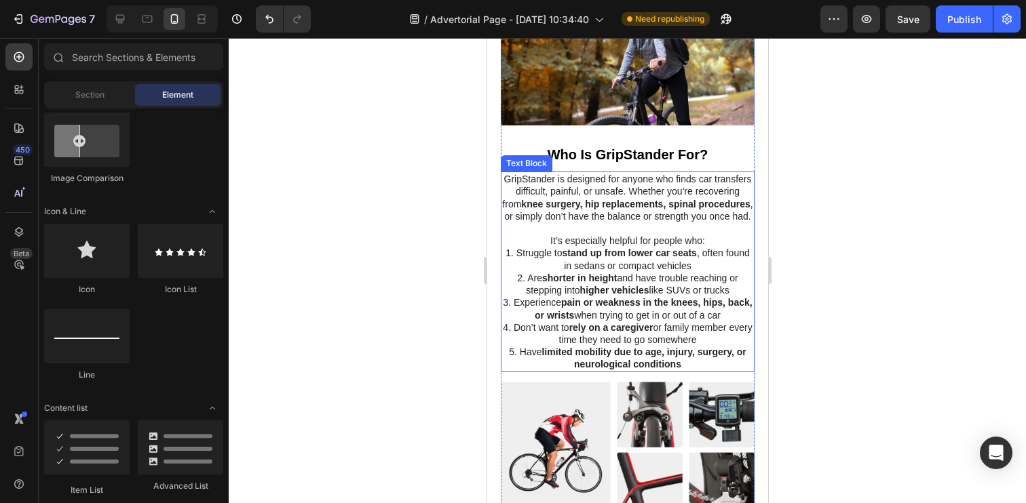
click at [693, 267] on p "1. Struggle to stand up from lower car seats , often found in sedans or compact…" at bounding box center [626, 259] width 251 height 24
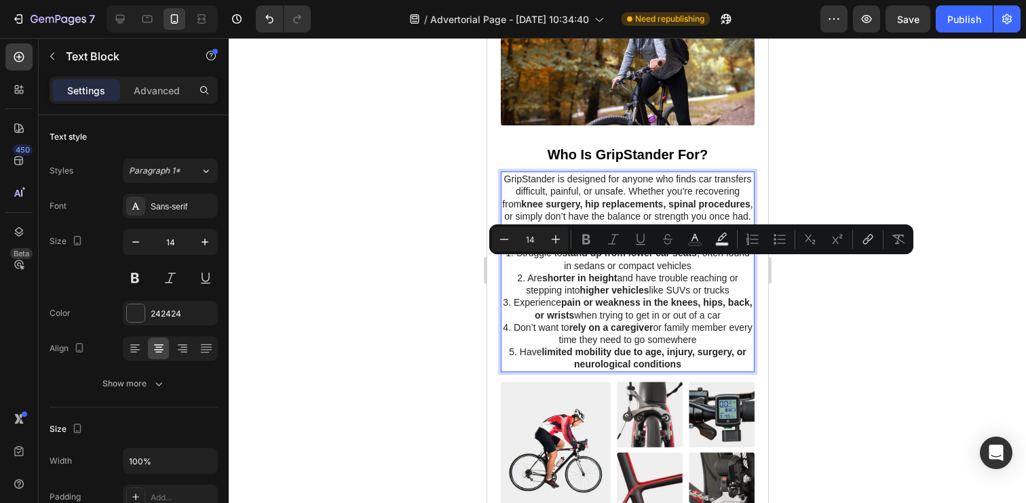
click at [693, 267] on p "1. Struggle to stand up from lower car seats , often found in sedans or compact…" at bounding box center [626, 259] width 251 height 24
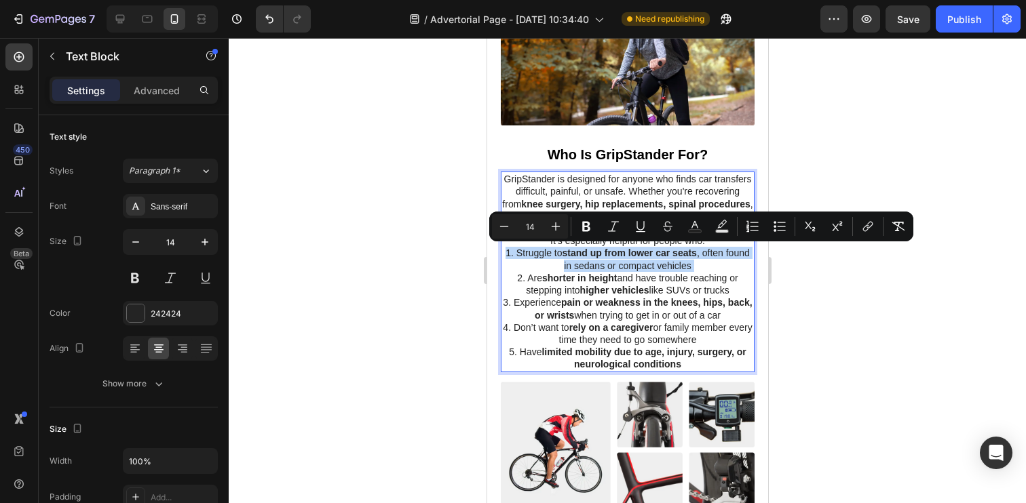
click at [693, 267] on p "1. Struggle to stand up from lower car seats , often found in sedans or compact…" at bounding box center [626, 259] width 251 height 24
click at [702, 267] on p "1. Struggle to stand up from lower car seats , often found in sedans or compact…" at bounding box center [626, 259] width 251 height 24
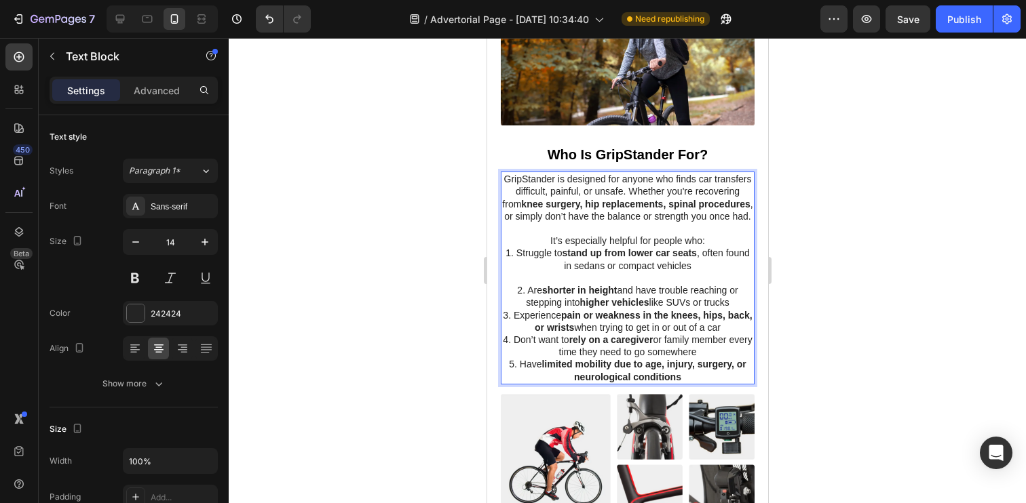
click at [719, 242] on p "It’s especially helpful for people who:" at bounding box center [626, 241] width 251 height 12
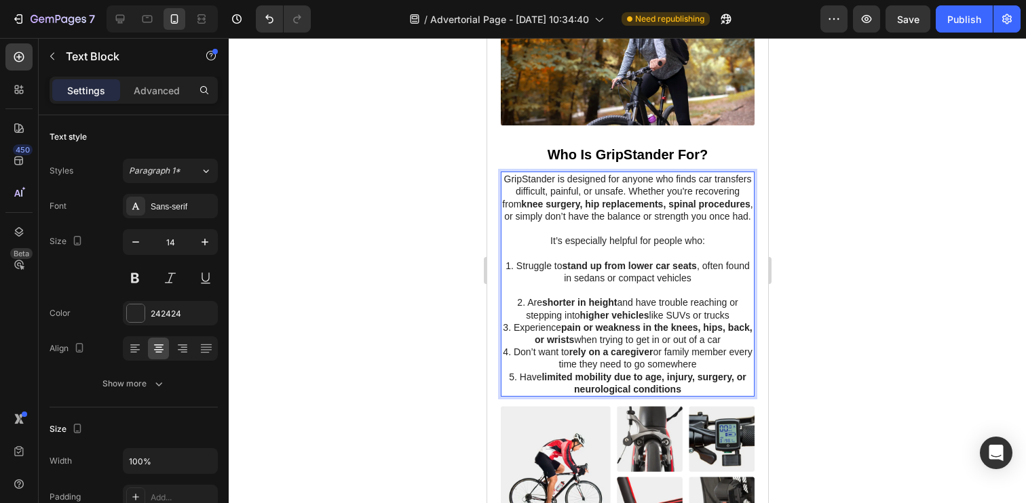
click at [737, 316] on p "2. Are shorter in height and have trouble reaching or stepping into higher vehi…" at bounding box center [626, 308] width 251 height 24
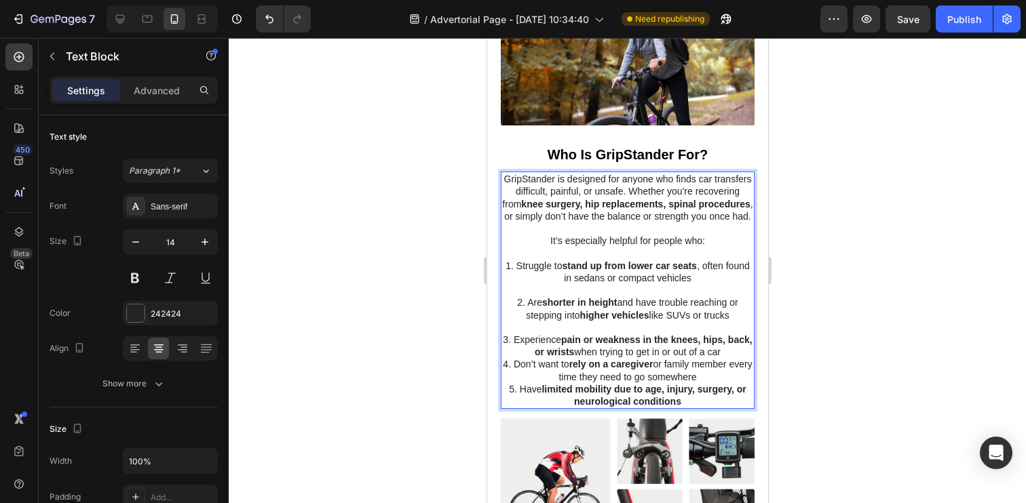
click at [742, 350] on p "3. Experience pain or weakness in the knees, hips, back, or wrists when trying …" at bounding box center [626, 346] width 251 height 24
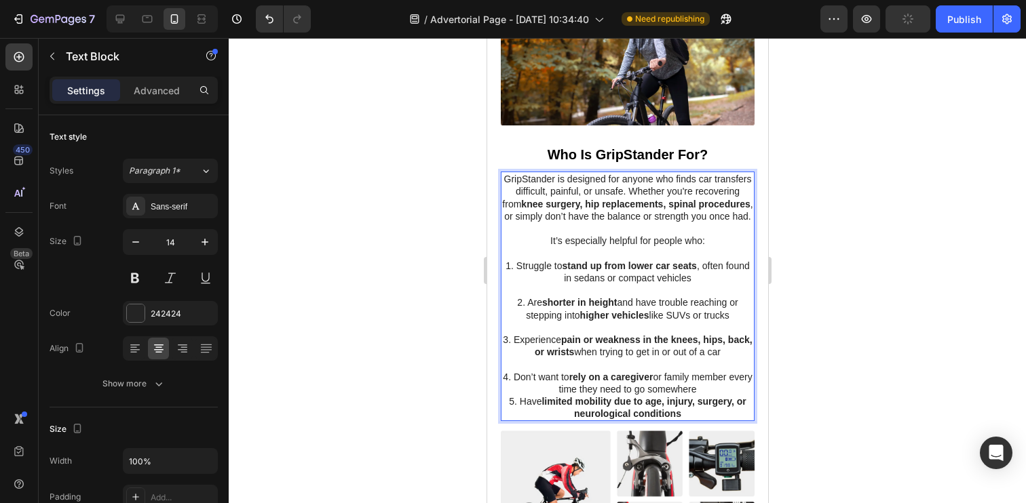
click at [734, 391] on p "4. Don’t want to rely on a caregiver or family member every time they need to g…" at bounding box center [626, 383] width 251 height 24
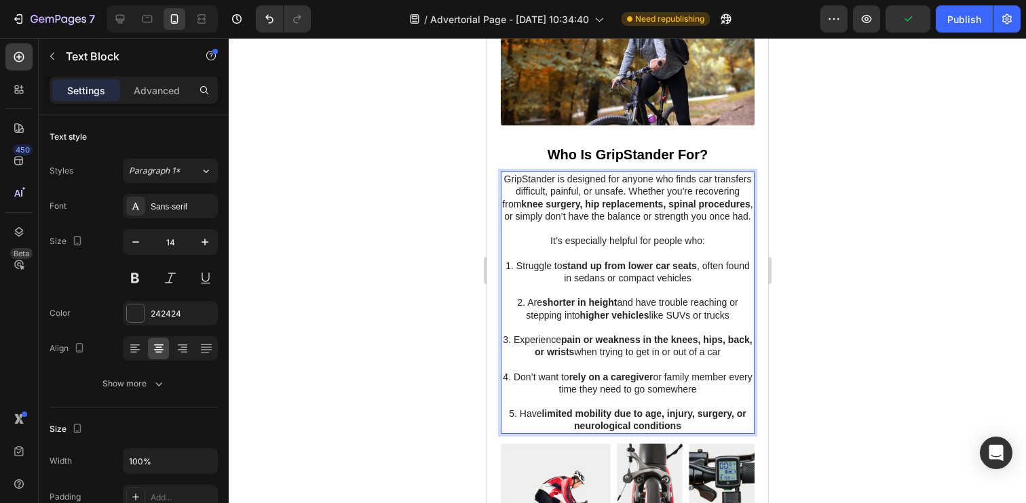
click at [446, 343] on div at bounding box center [627, 270] width 797 height 465
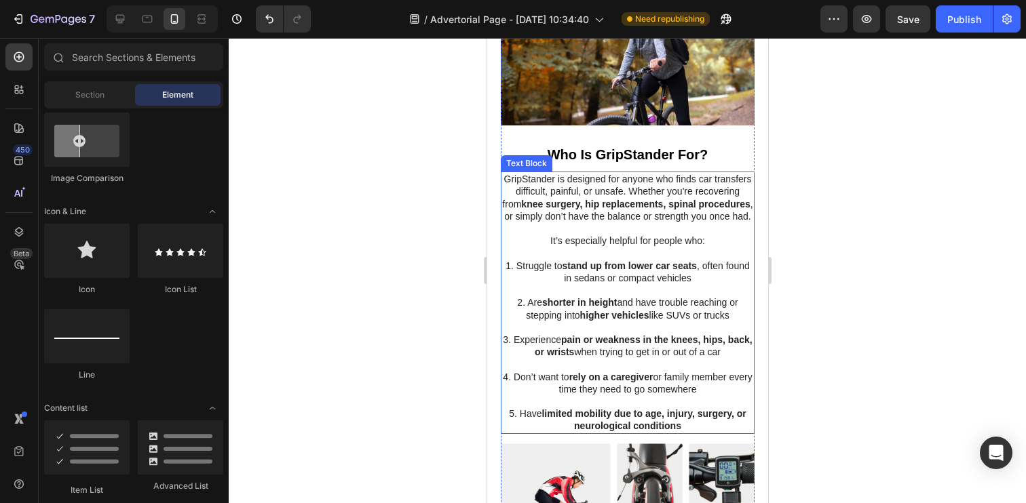
click at [640, 318] on strong "higher vehicles" at bounding box center [613, 315] width 69 height 11
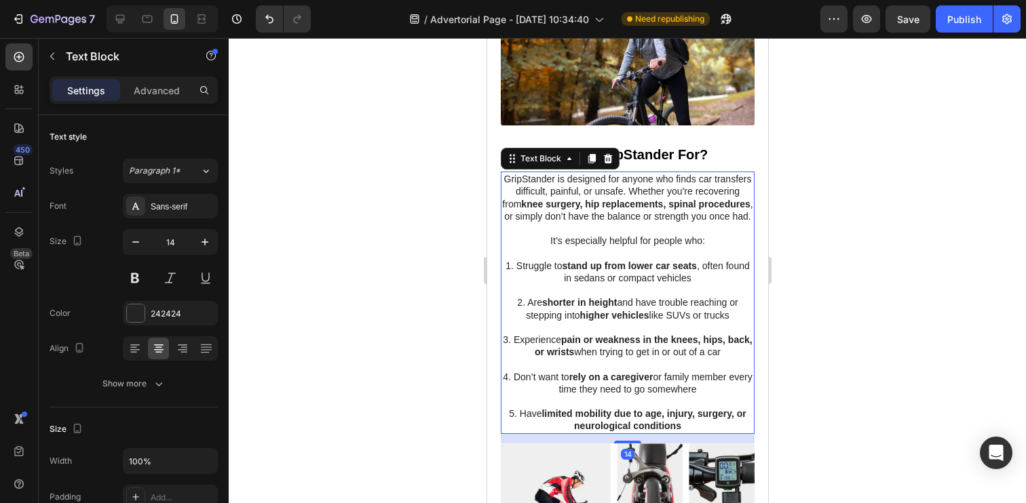
click at [446, 328] on div at bounding box center [627, 270] width 797 height 465
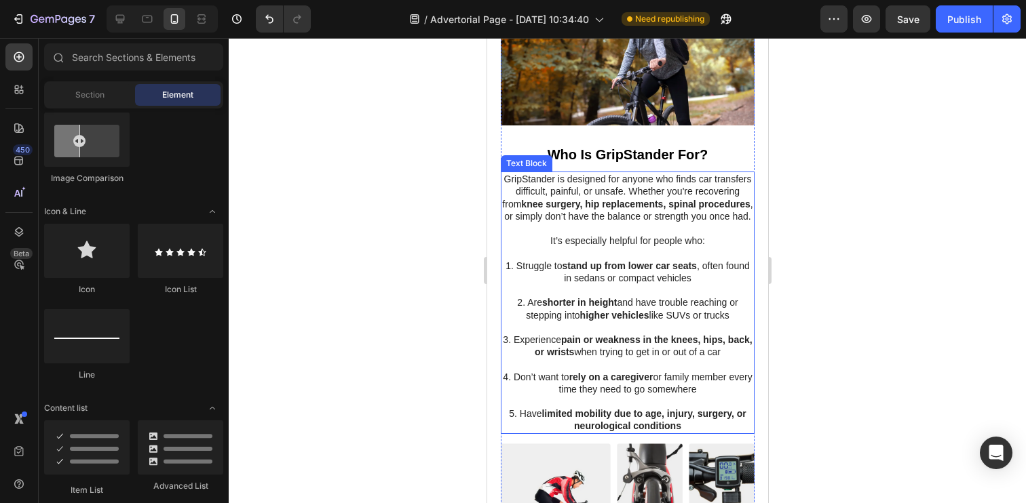
click at [570, 349] on strong "pain or weakness in the knees, hips, back, or wrists" at bounding box center [643, 345] width 218 height 23
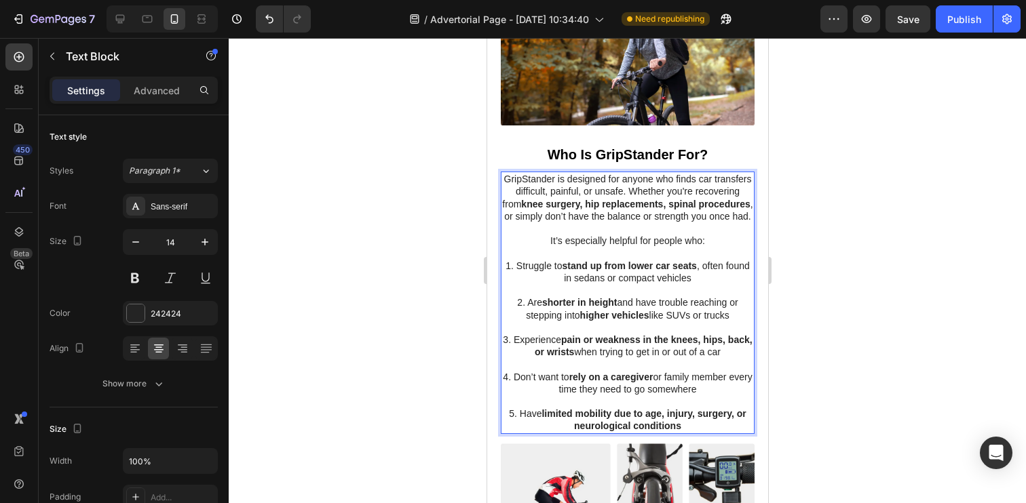
click at [571, 355] on strong "pain or weakness in the knees, hips, back, or wrists" at bounding box center [643, 345] width 218 height 23
click at [726, 339] on strong "pain or weakness in the knees, hips, back" at bounding box center [640, 345] width 195 height 23
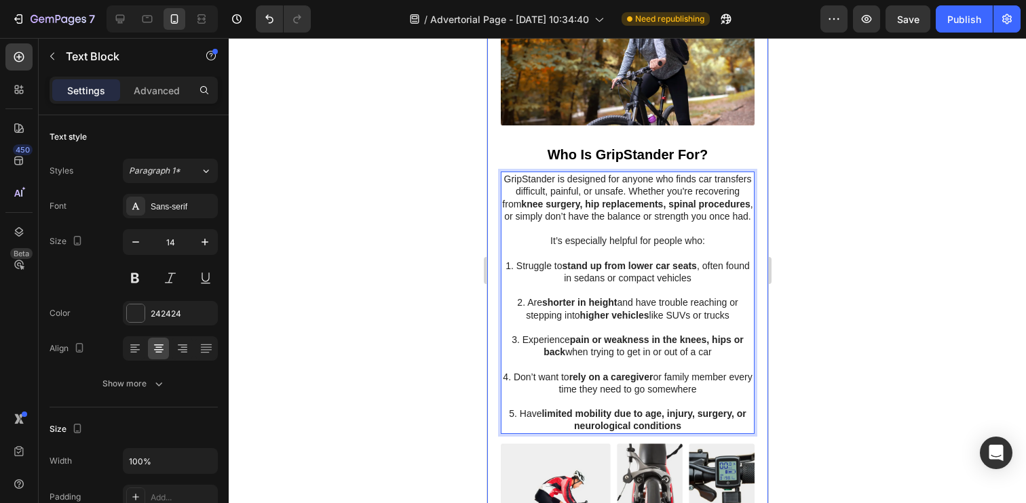
click at [434, 322] on div at bounding box center [627, 270] width 797 height 465
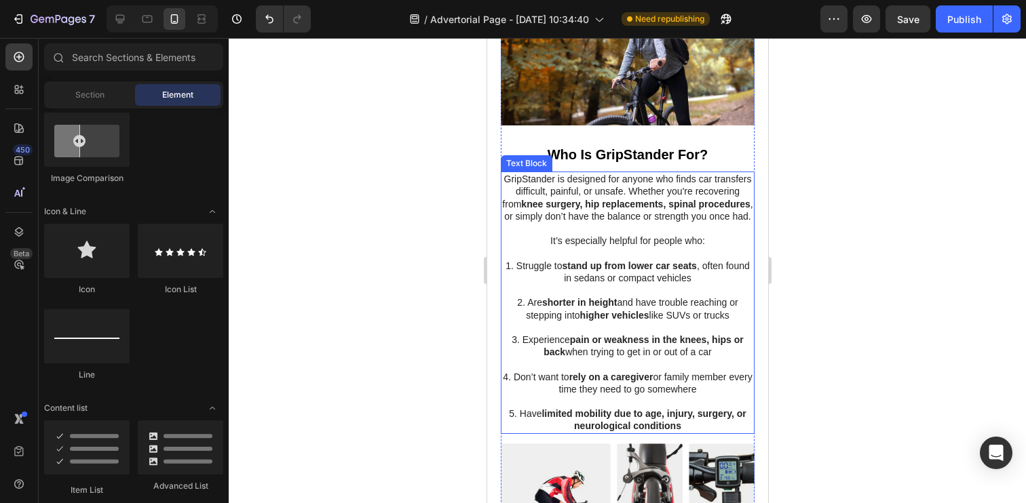
click at [605, 429] on strong "limited mobility due to age, injury, surgery, or neurological conditions" at bounding box center [643, 419] width 204 height 23
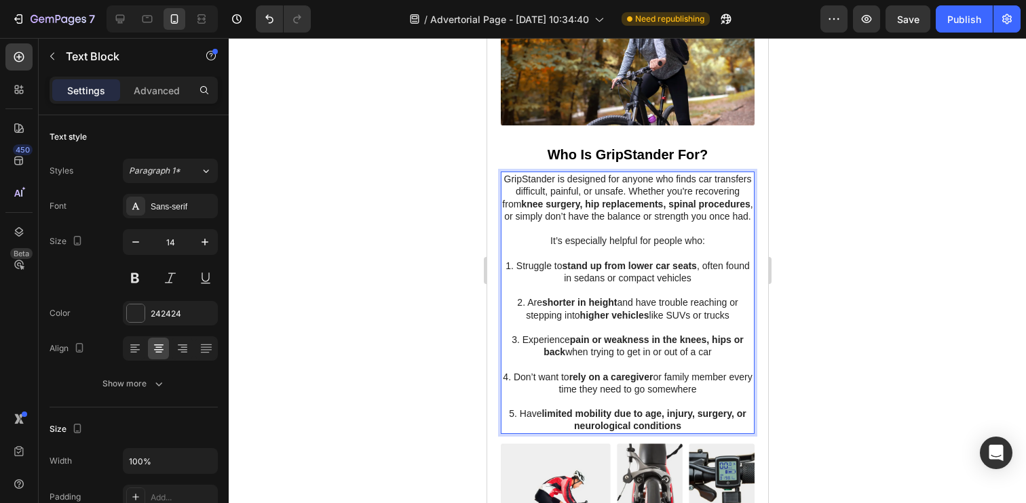
click at [368, 356] on div at bounding box center [627, 270] width 797 height 465
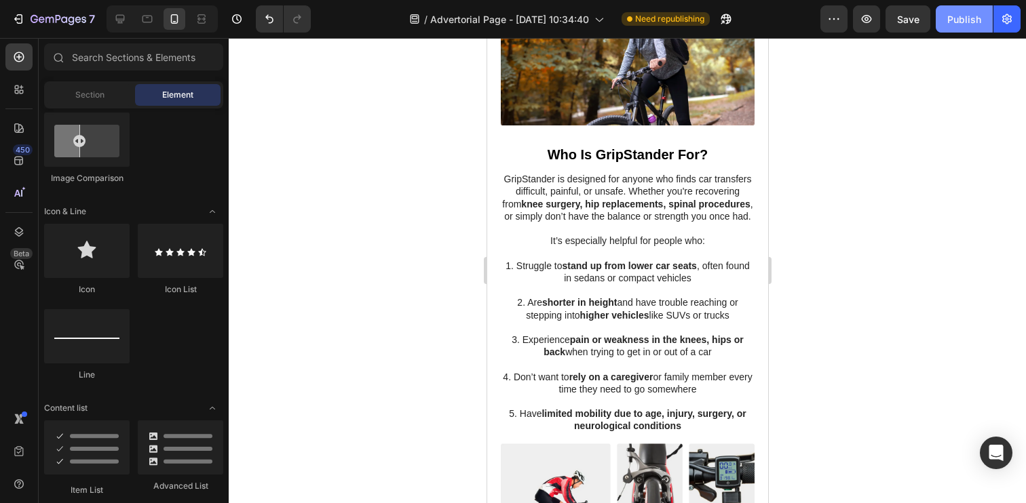
click at [963, 13] on div "Publish" at bounding box center [964, 19] width 34 height 14
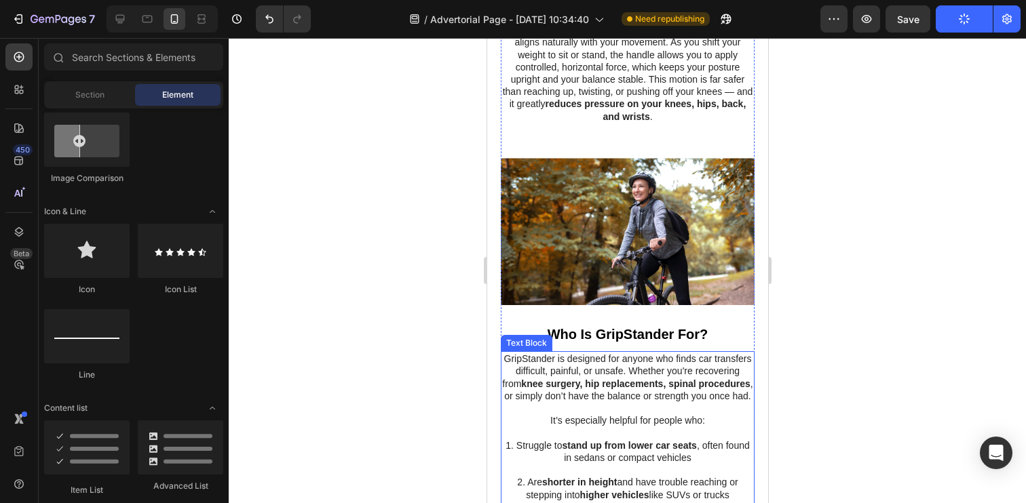
scroll to position [540, 0]
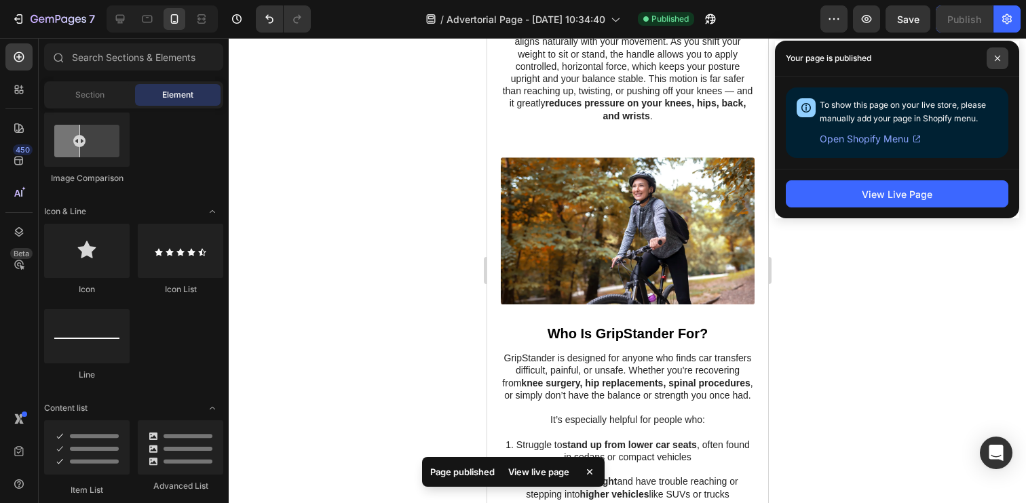
click at [996, 59] on icon at bounding box center [997, 58] width 5 height 5
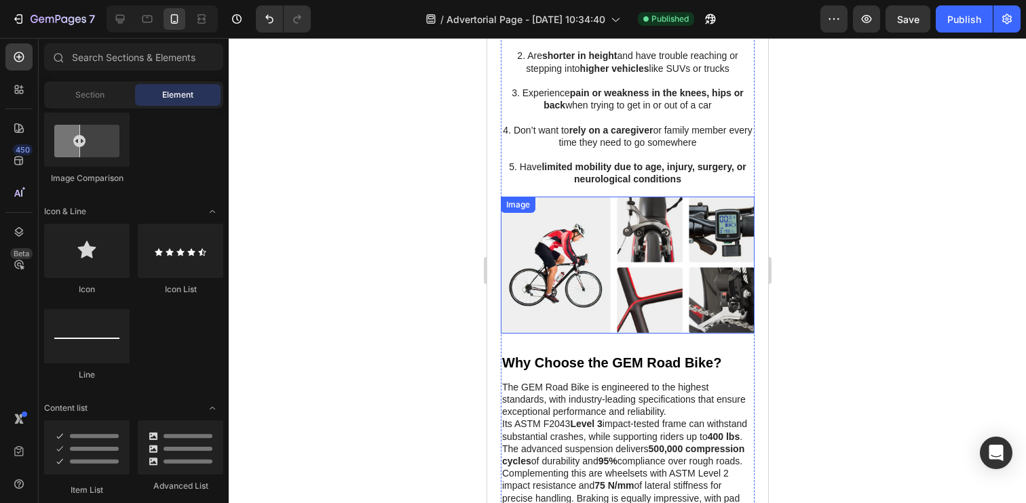
scroll to position [965, 0]
click at [642, 255] on img at bounding box center [627, 265] width 254 height 137
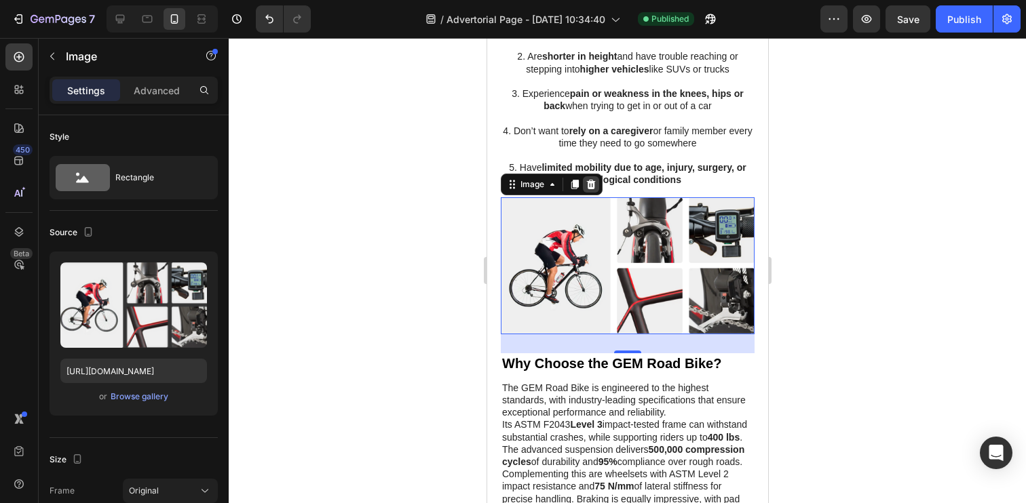
click at [587, 182] on icon at bounding box center [590, 184] width 11 height 11
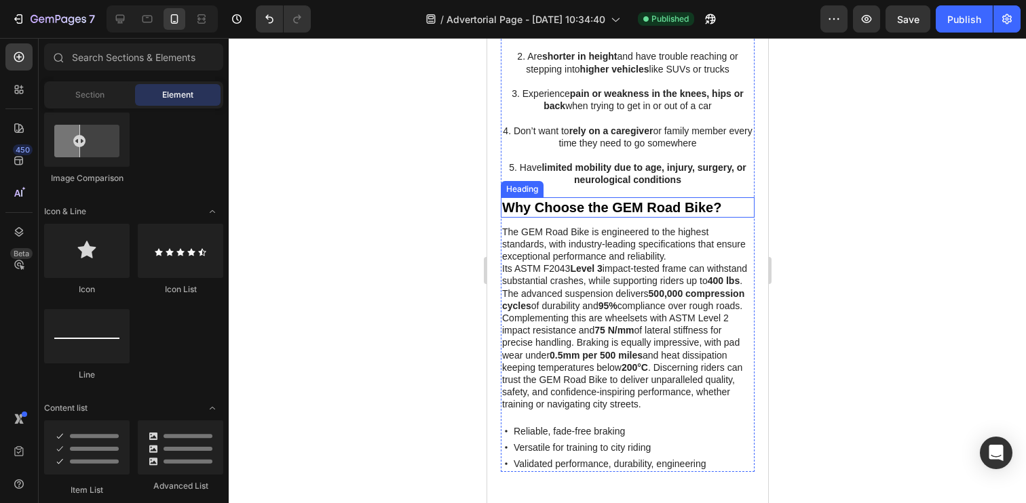
click at [592, 214] on h2 "Why Choose the GEM Road Bike?" at bounding box center [627, 207] width 254 height 20
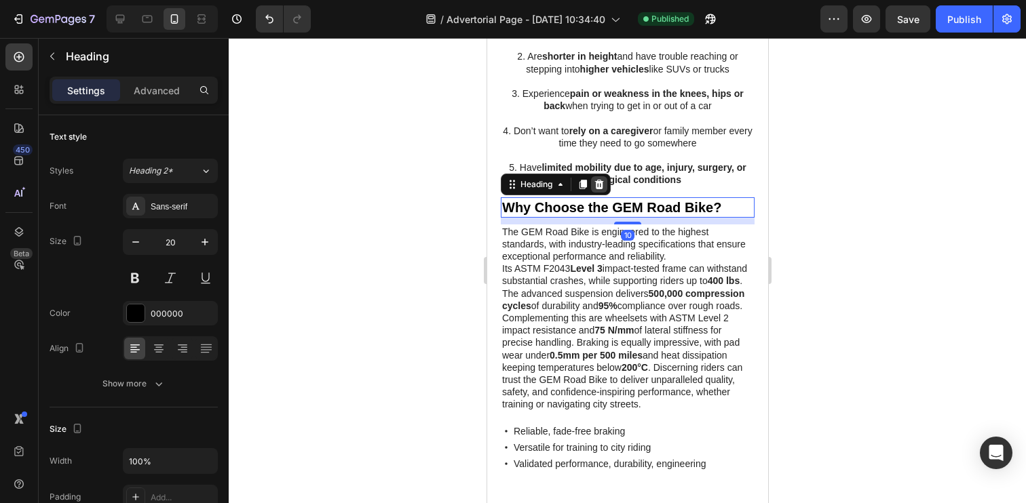
click at [603, 189] on icon at bounding box center [598, 184] width 11 height 11
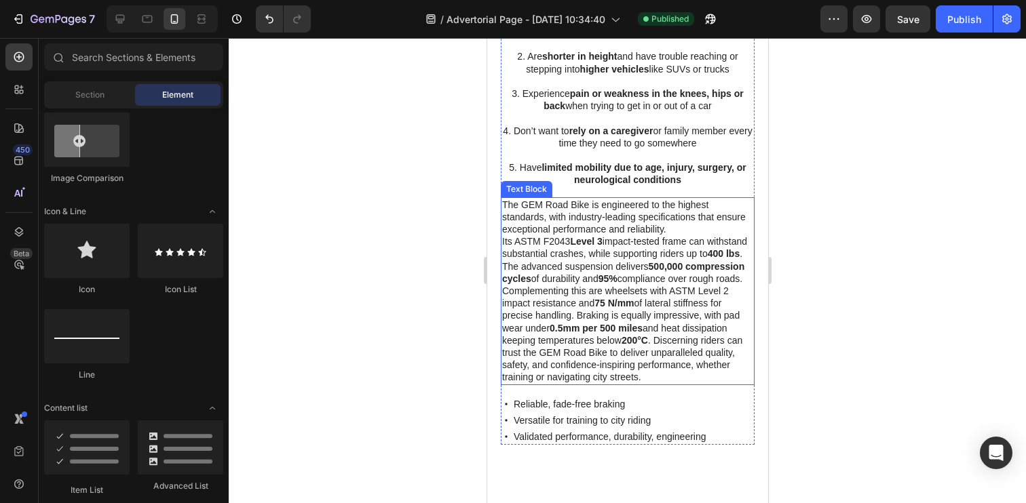
click at [605, 245] on p "The GEM Road Bike is engineered to the highest standards, with industry-leading…" at bounding box center [626, 291] width 251 height 185
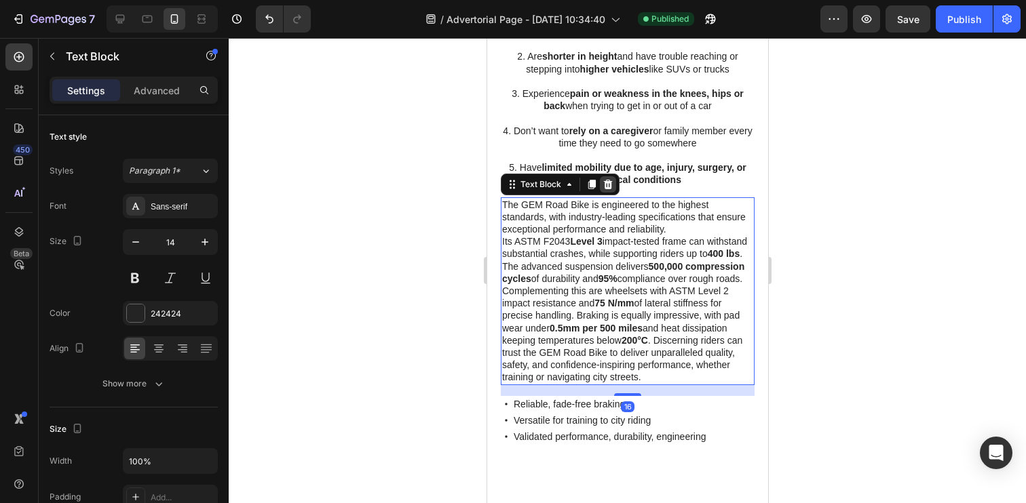
click at [607, 190] on div at bounding box center [607, 184] width 16 height 16
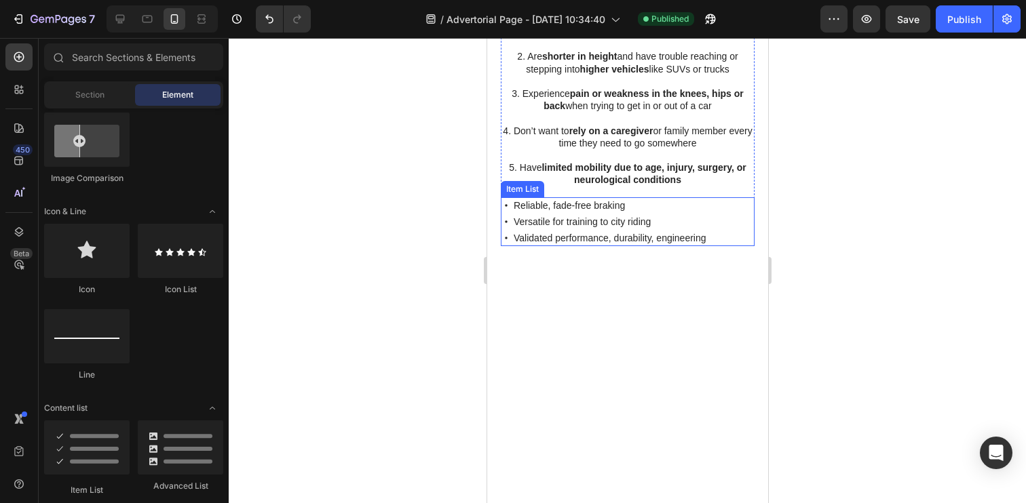
click at [716, 214] on div "Reliable, fade-free braking Versatile for training to city riding Validated per…" at bounding box center [627, 222] width 254 height 50
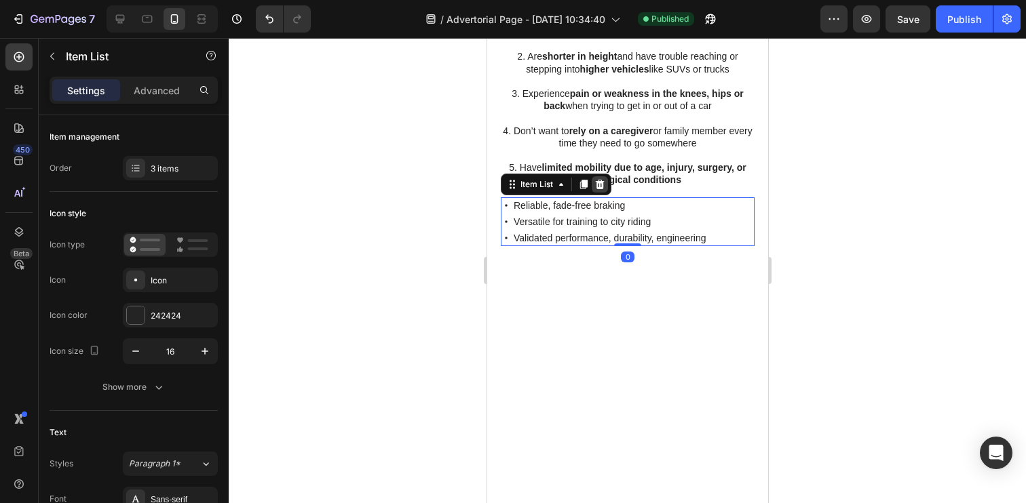
click at [602, 184] on icon at bounding box center [599, 183] width 9 height 9
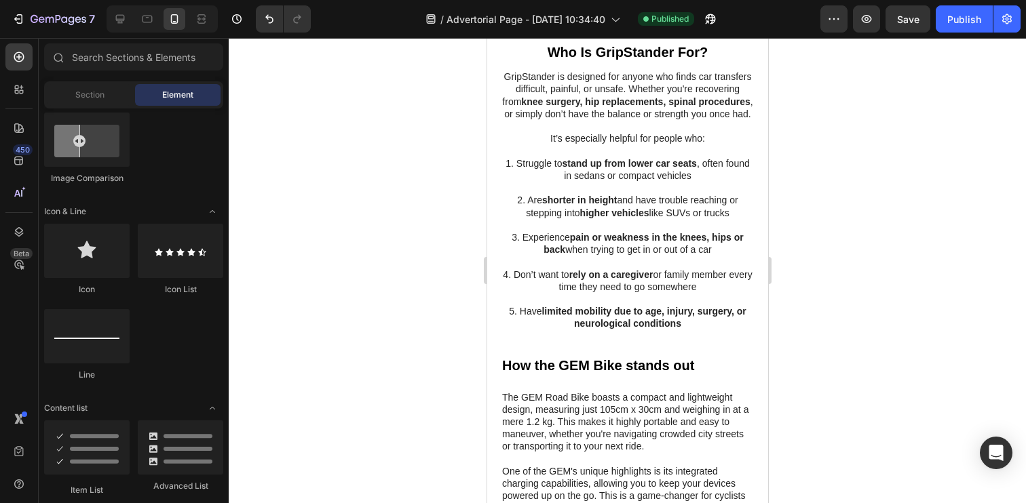
scroll to position [816, 0]
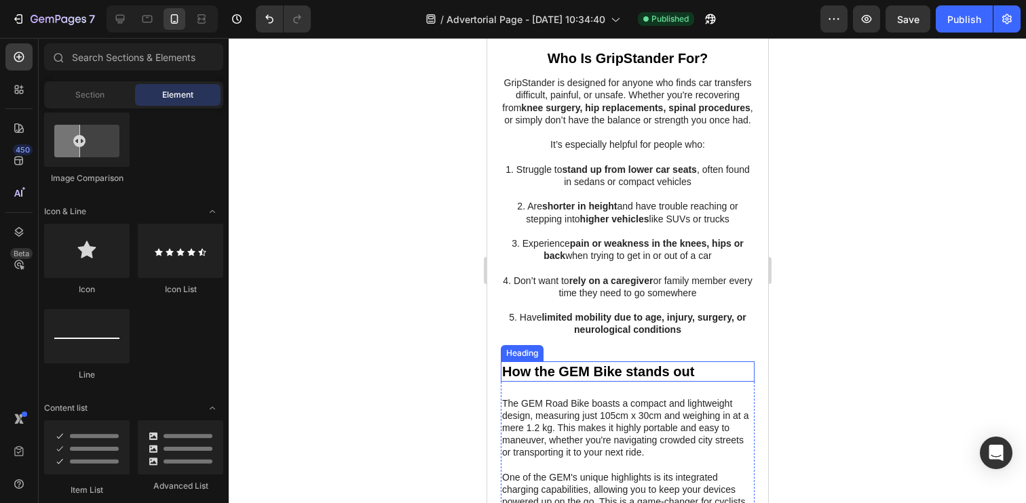
click at [630, 379] on h2 "How the GEM Bike stands out" at bounding box center [627, 372] width 254 height 20
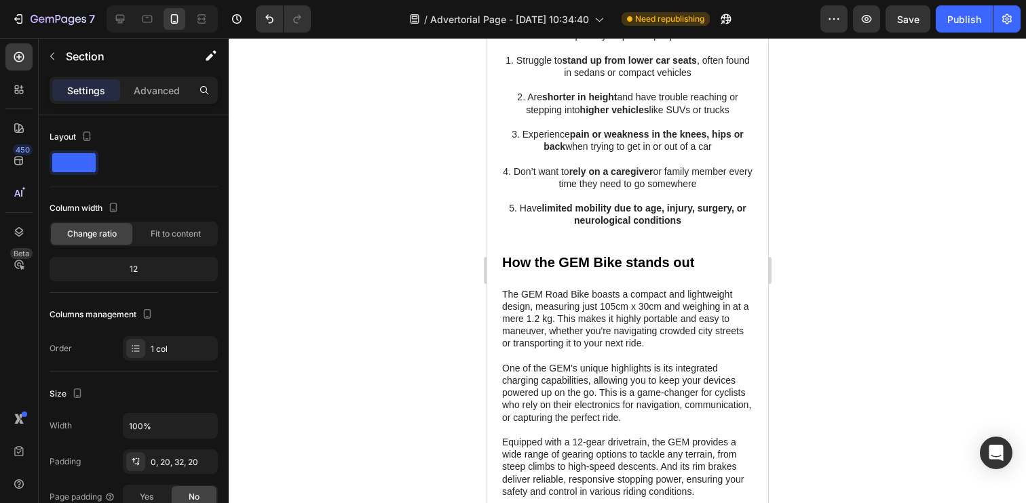
scroll to position [898, 0]
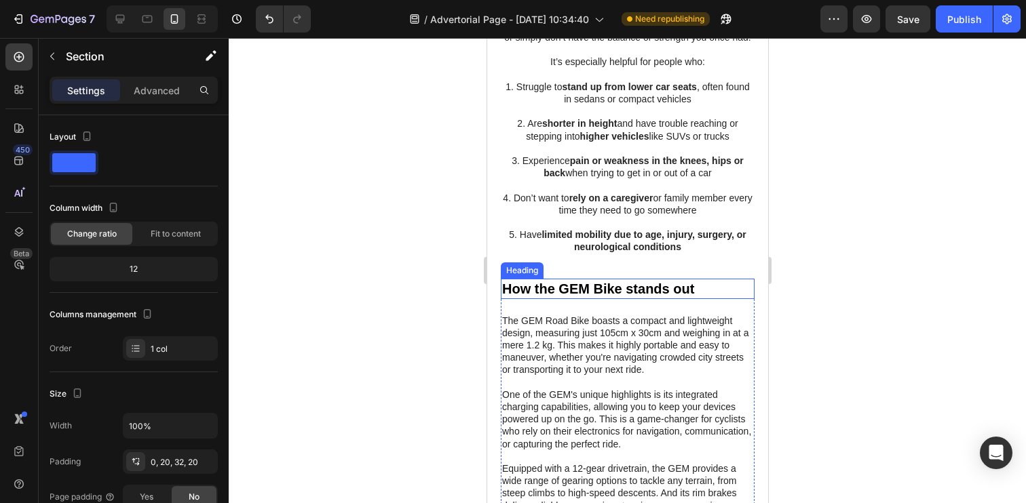
click at [737, 287] on h2 "How the GEM Bike stands out" at bounding box center [627, 289] width 254 height 20
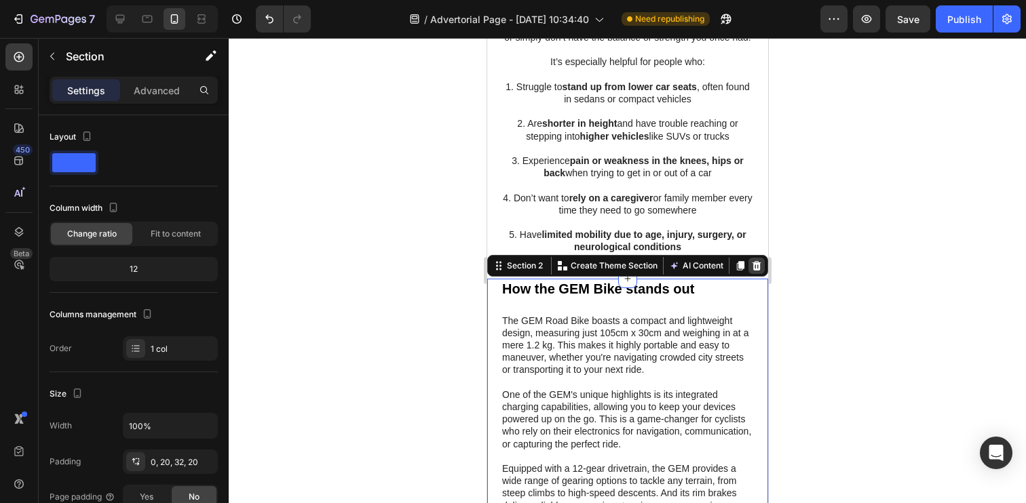
click at [759, 268] on icon at bounding box center [755, 266] width 11 height 11
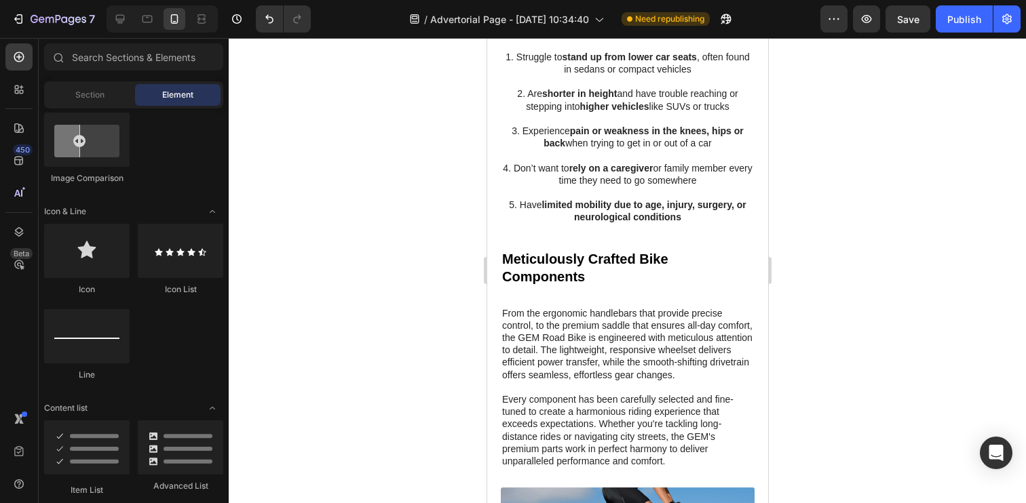
scroll to position [924, 0]
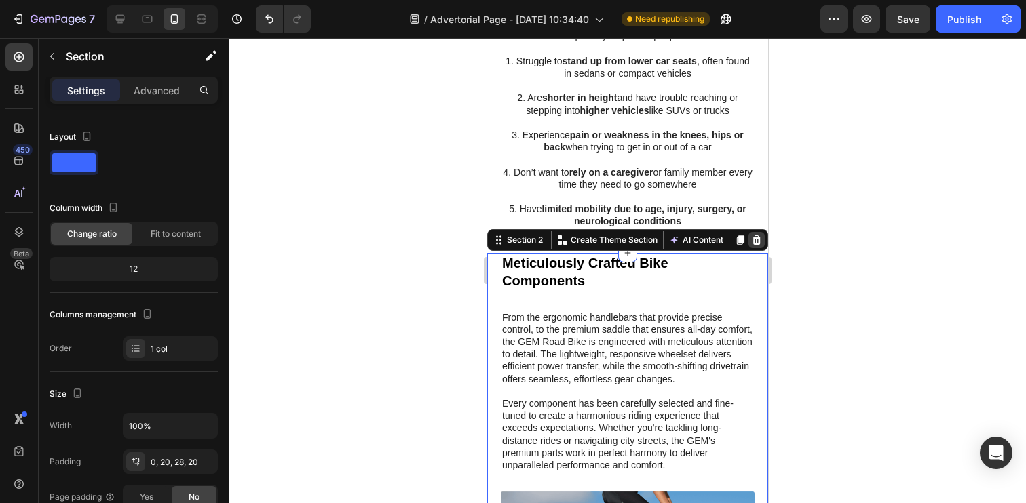
click at [756, 242] on icon at bounding box center [756, 239] width 9 height 9
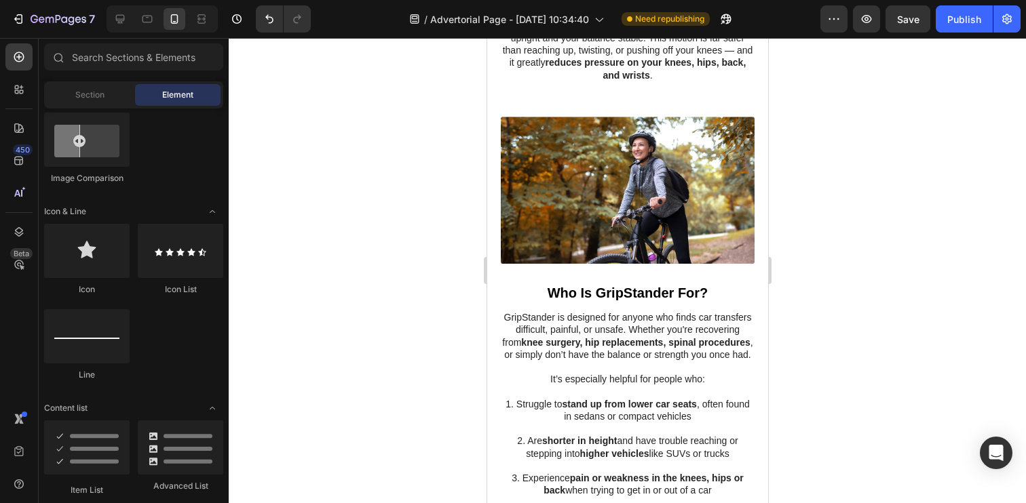
scroll to position [580, 0]
click at [960, 20] on div "Publish" at bounding box center [964, 19] width 34 height 14
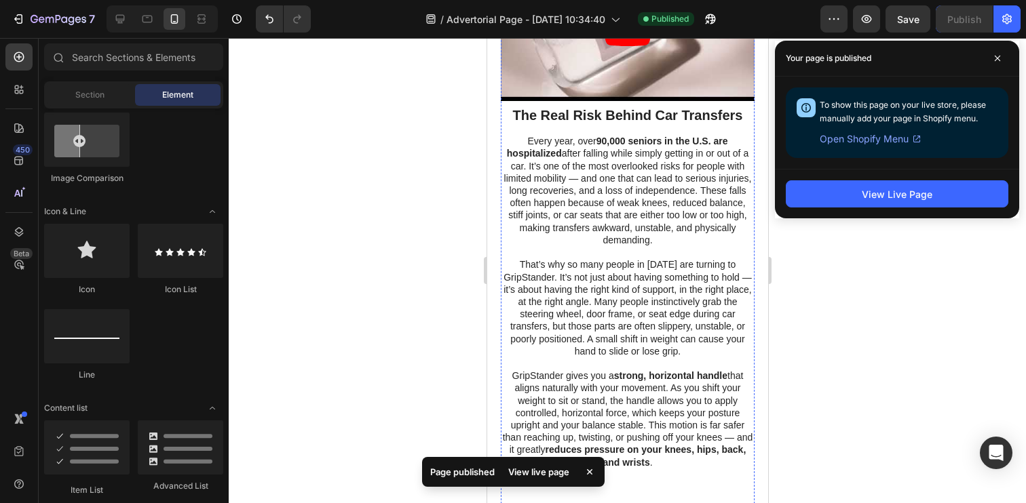
scroll to position [194, 0]
click at [998, 61] on icon at bounding box center [997, 58] width 7 height 7
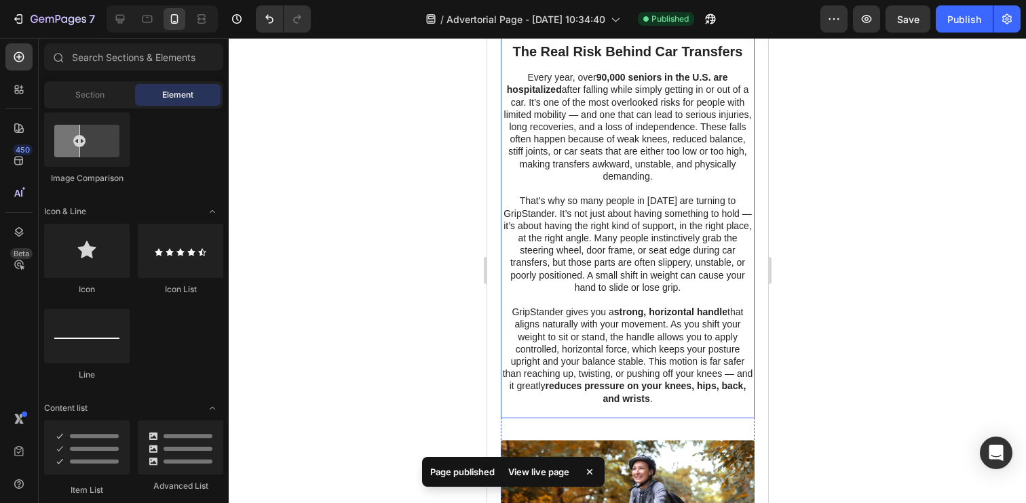
scroll to position [271, 0]
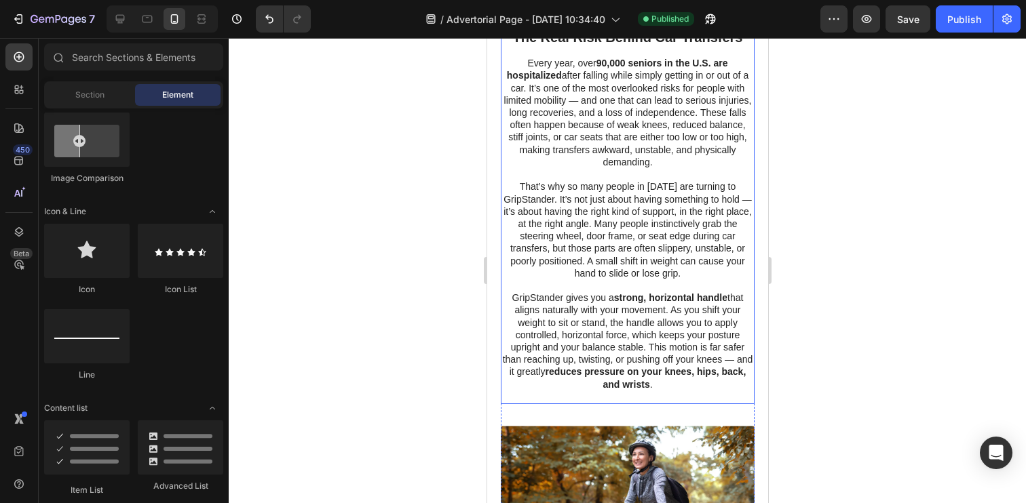
click at [675, 240] on p "That’s why so many people in 2025 are turning to GripStander. It’s not just abo…" at bounding box center [626, 229] width 251 height 99
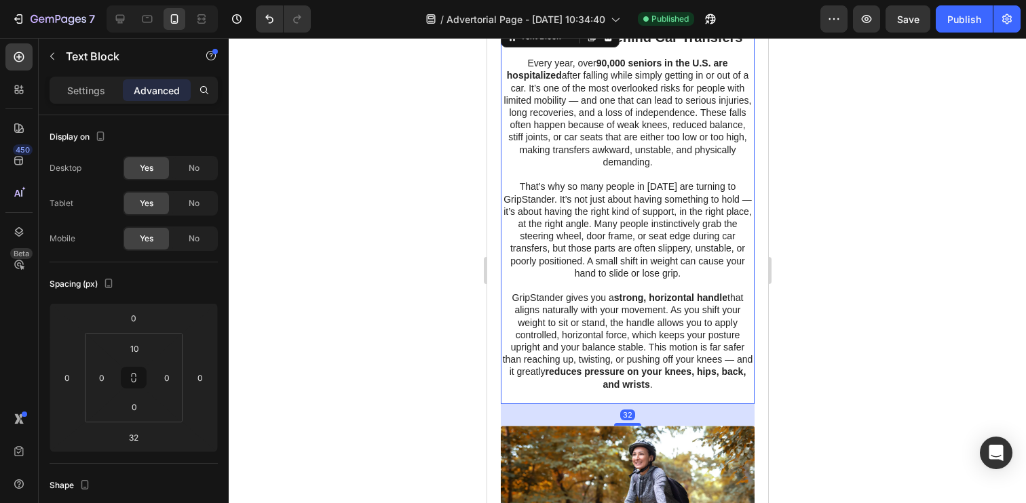
click at [675, 240] on p "That’s why so many people in 2025 are turning to GripStander. It’s not just abo…" at bounding box center [626, 229] width 251 height 99
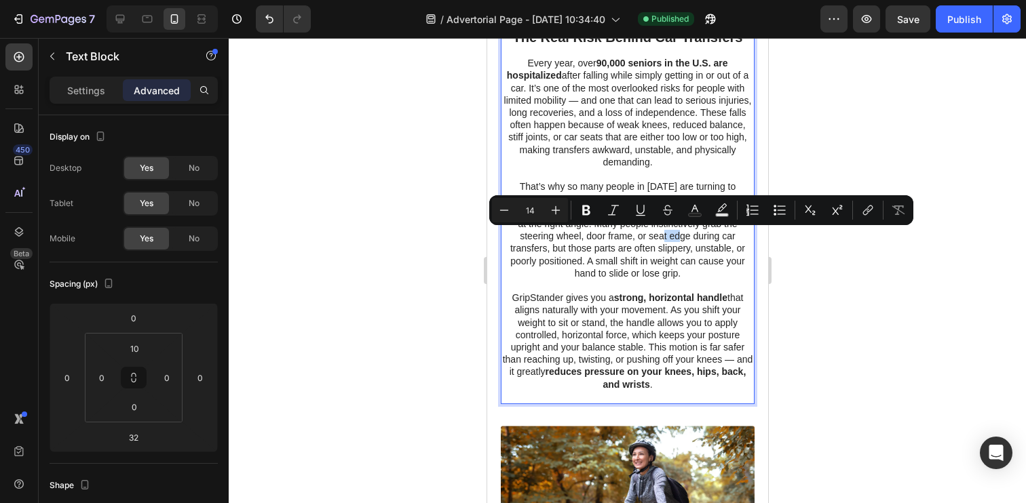
click at [634, 255] on p "That’s why so many people in 2025 are turning to GripStander. It’s not just abo…" at bounding box center [626, 229] width 251 height 99
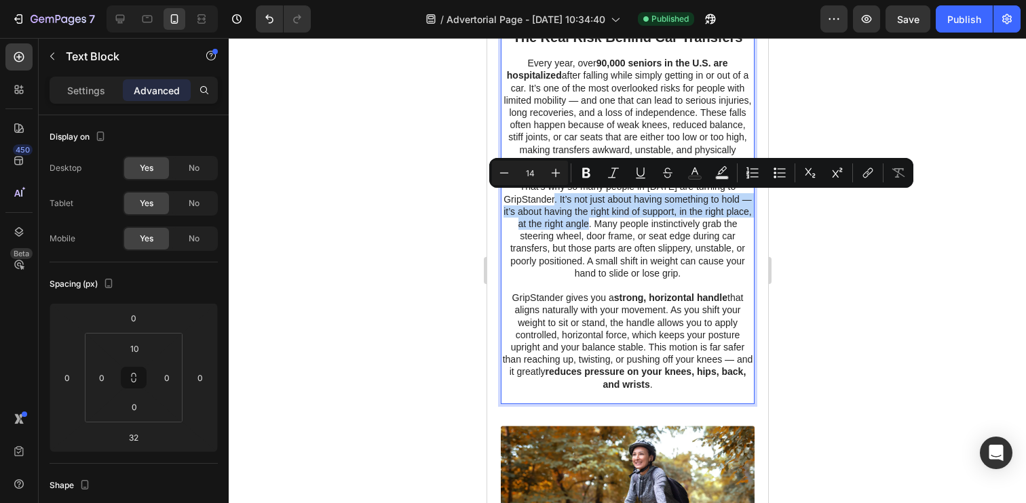
drag, startPoint x: 594, startPoint y: 225, endPoint x: 559, endPoint y: 202, distance: 41.2
click at [559, 202] on p "That’s why so many people in 2025 are turning to GripStander. It’s not just abo…" at bounding box center [626, 229] width 251 height 99
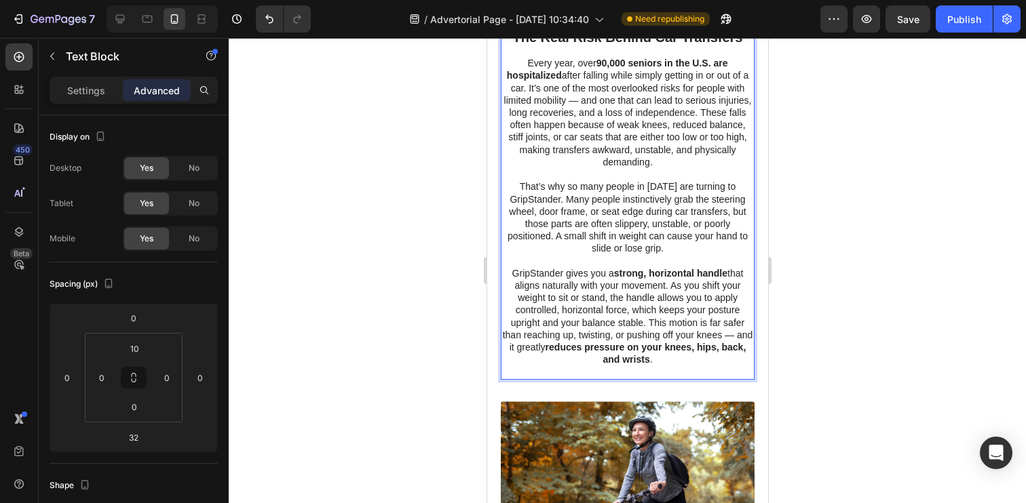
click at [690, 357] on p "GripStander gives you a strong, horizontal handle that aligns naturally with yo…" at bounding box center [626, 316] width 251 height 99
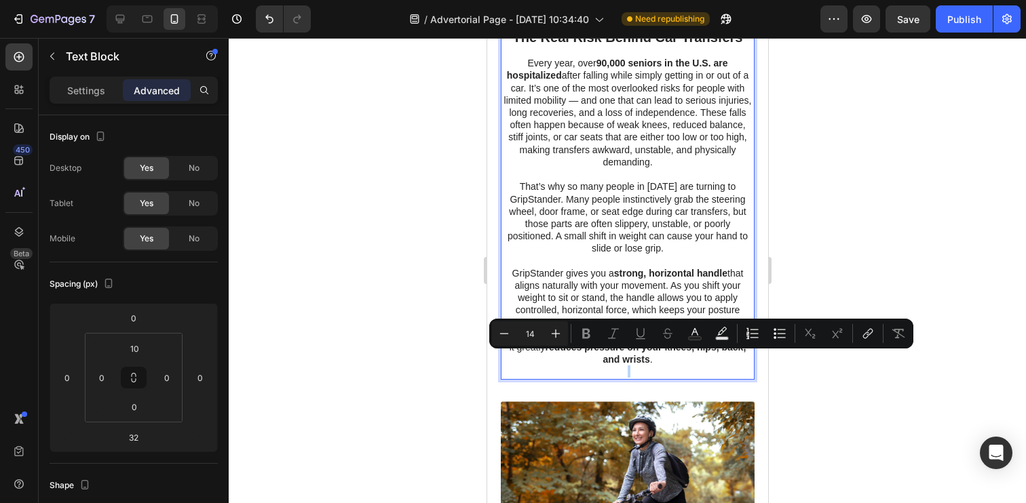
click at [690, 357] on p "GripStander gives you a strong, horizontal handle that aligns naturally with yo…" at bounding box center [626, 316] width 251 height 99
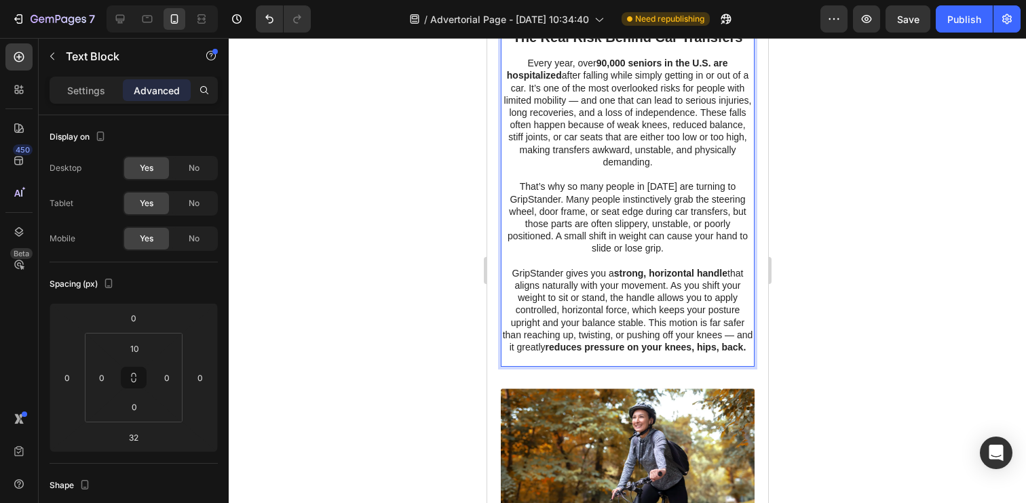
click at [722, 348] on strong "reduces pressure on your knees, hips, back." at bounding box center [645, 347] width 201 height 11
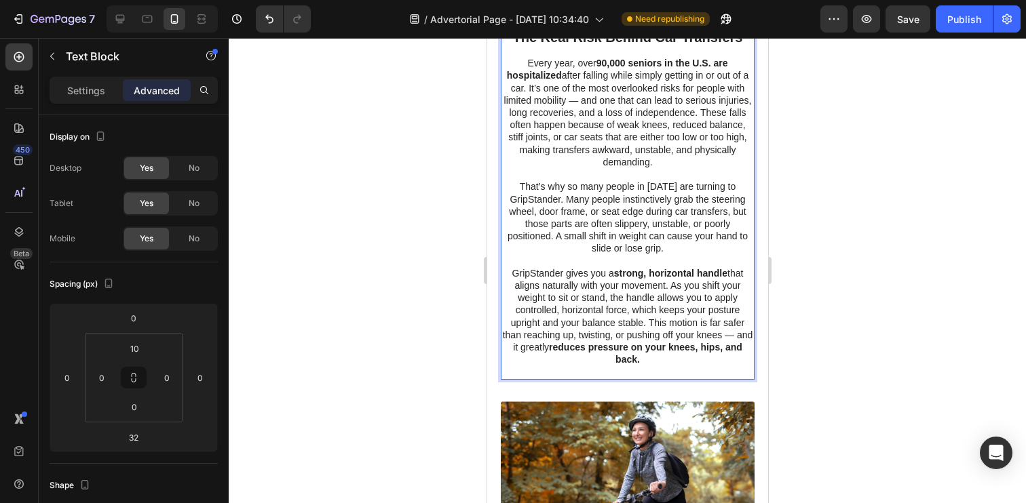
click at [723, 349] on strong "reduces pressure on your knees, hips, and back." at bounding box center [644, 353] width 193 height 23
click at [883, 353] on div at bounding box center [627, 270] width 797 height 465
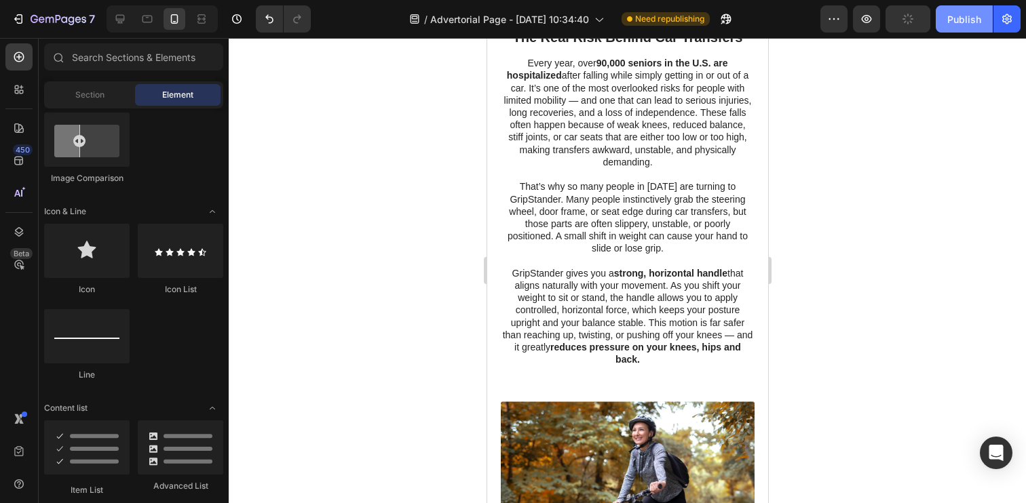
click at [957, 26] on div "Publish" at bounding box center [964, 19] width 34 height 14
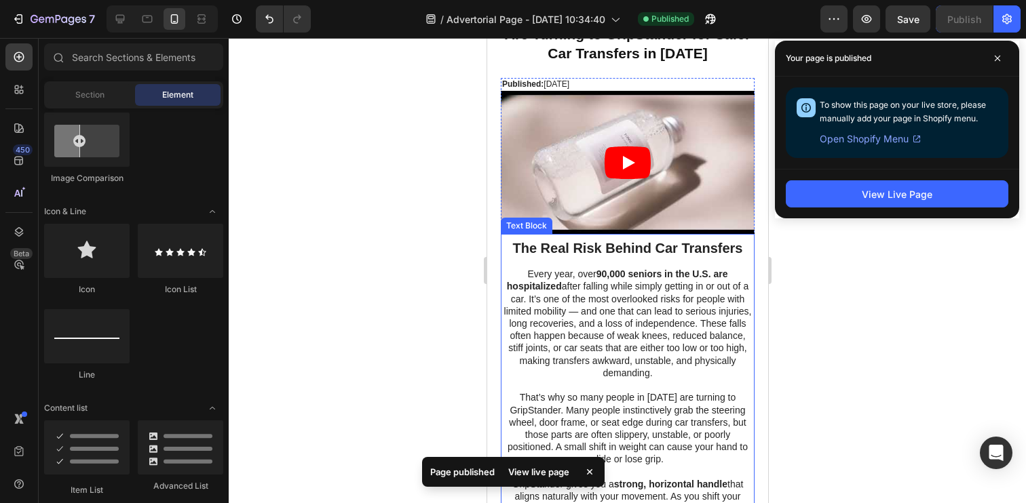
scroll to position [68, 0]
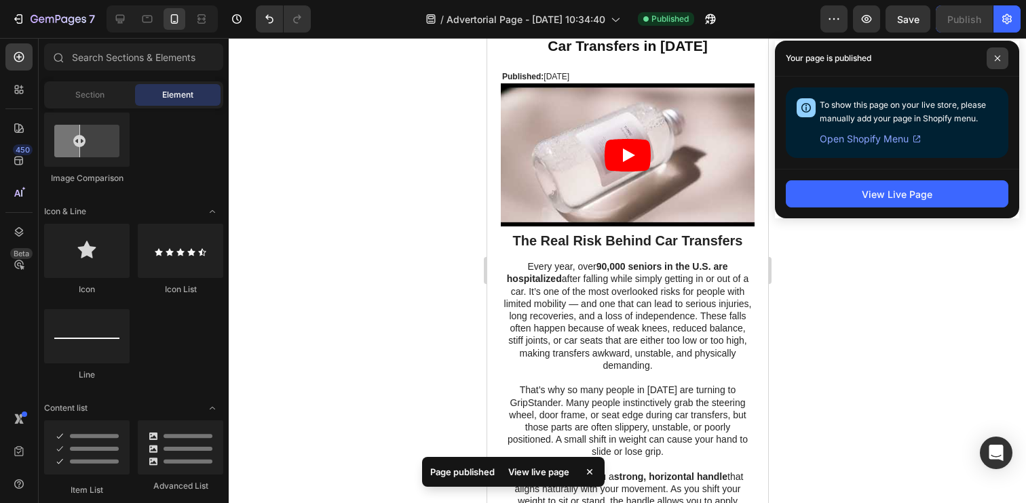
click at [997, 62] on span at bounding box center [997, 58] width 22 height 22
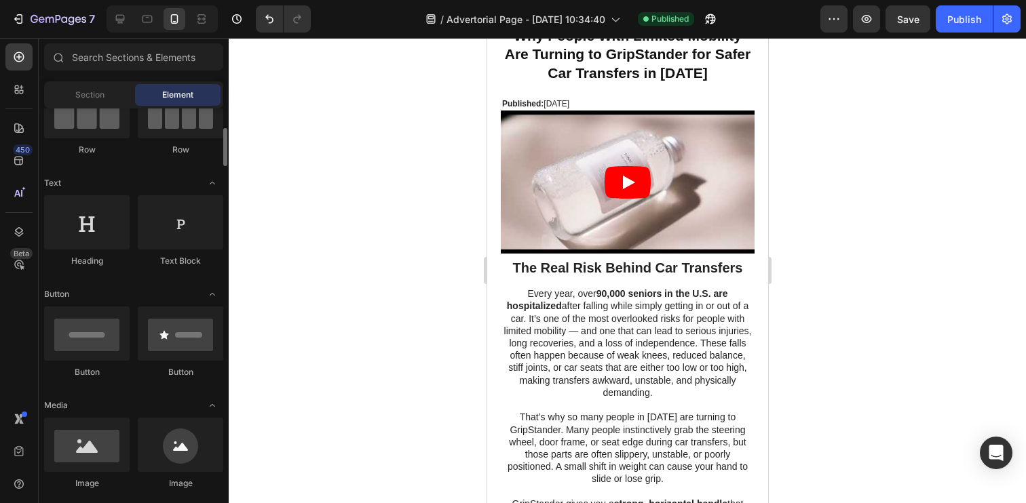
scroll to position [162, 0]
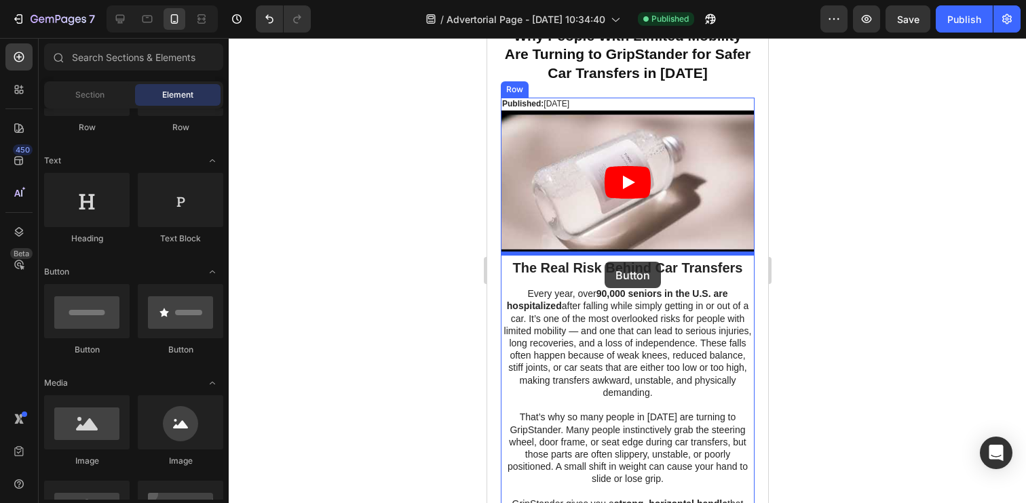
drag, startPoint x: 590, startPoint y: 356, endPoint x: 604, endPoint y: 262, distance: 95.4
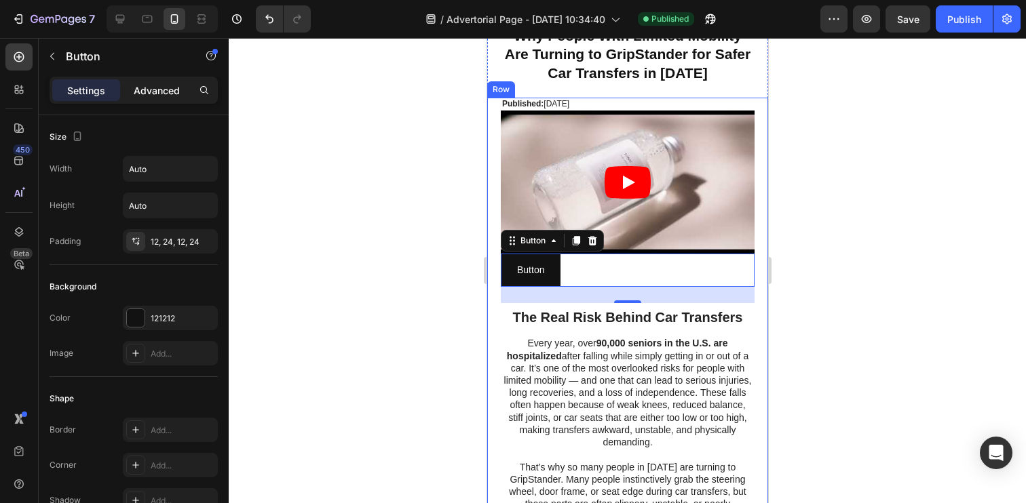
click at [153, 83] on p "Advanced" at bounding box center [157, 90] width 46 height 14
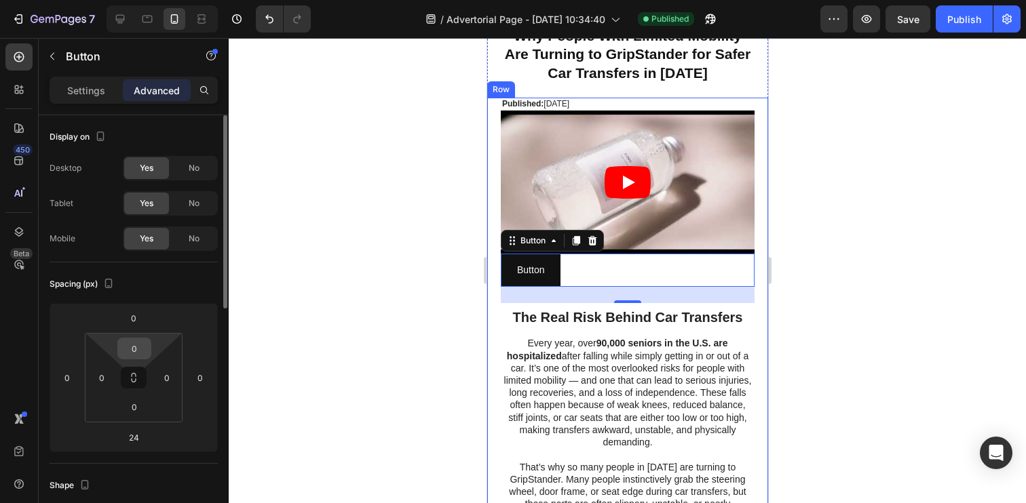
click at [135, 347] on input "0" at bounding box center [134, 349] width 27 height 20
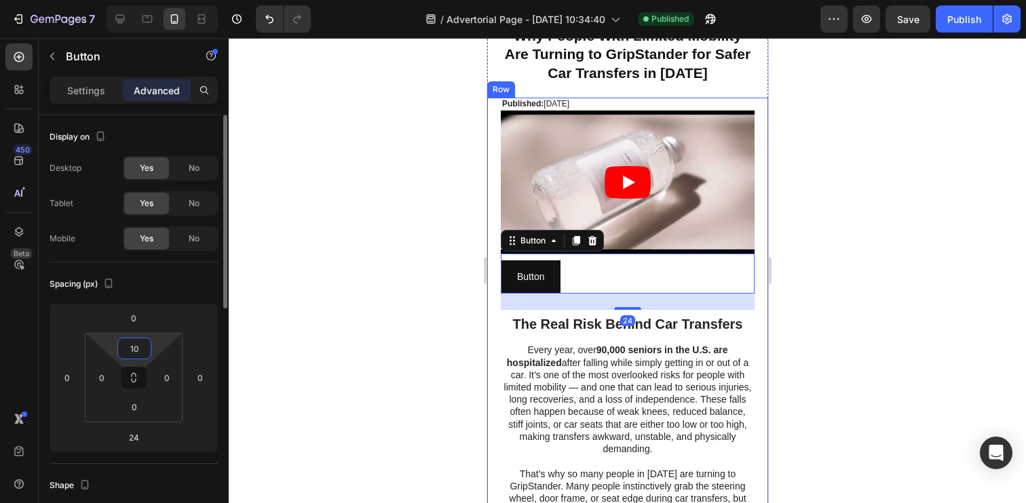
type input "1"
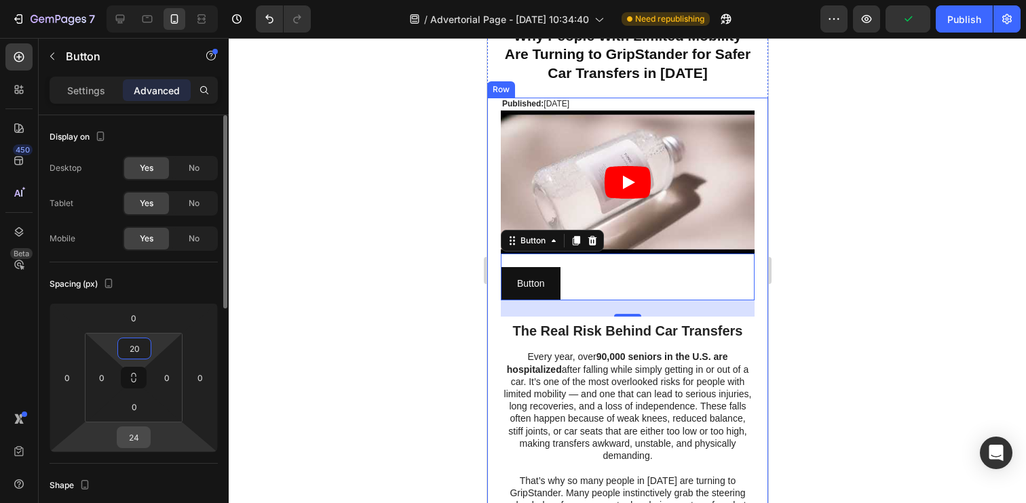
type input "20"
click at [140, 434] on input "24" at bounding box center [133, 437] width 27 height 20
type input "10"
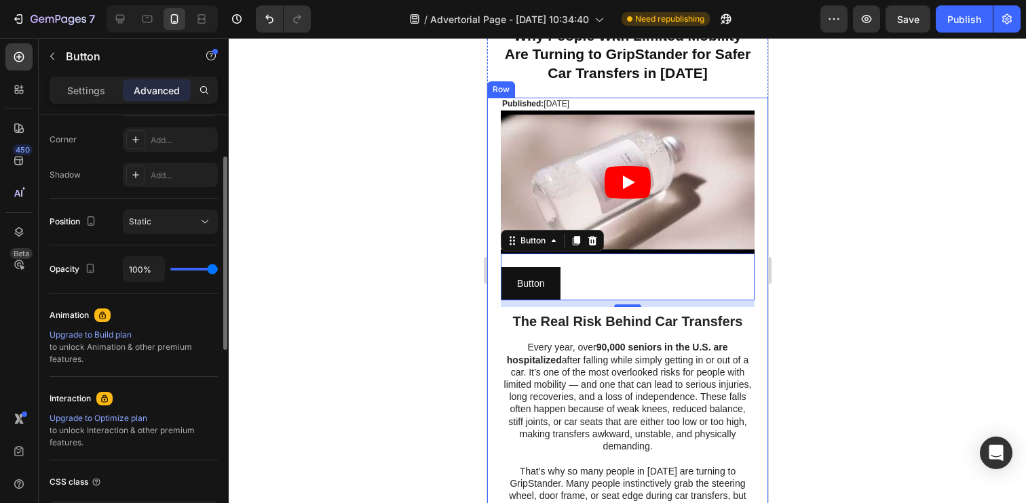
scroll to position [515, 0]
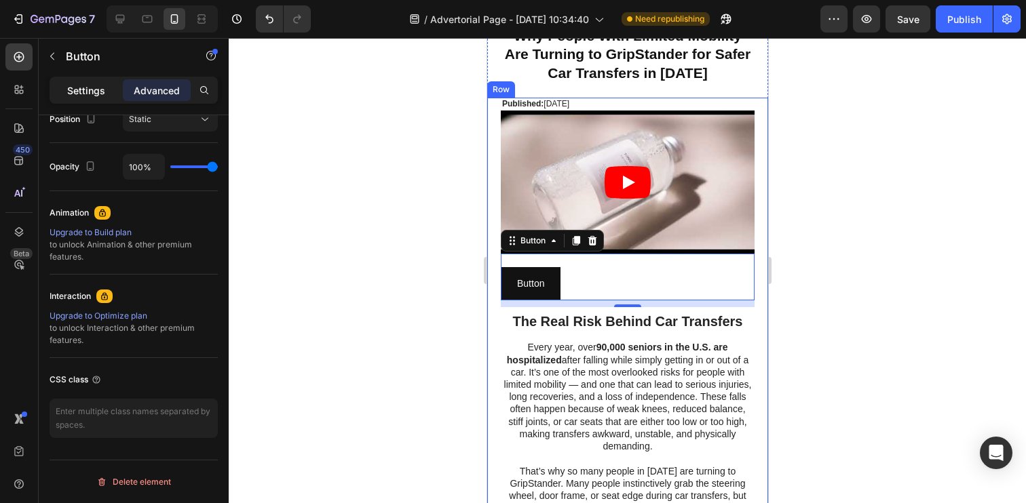
click at [94, 87] on p "Settings" at bounding box center [86, 90] width 38 height 14
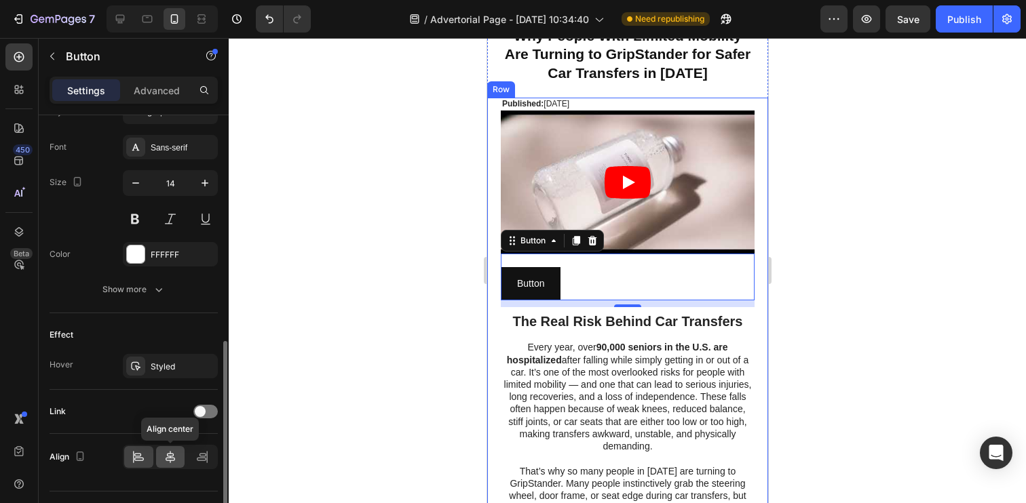
click at [167, 455] on icon at bounding box center [170, 457] width 9 height 12
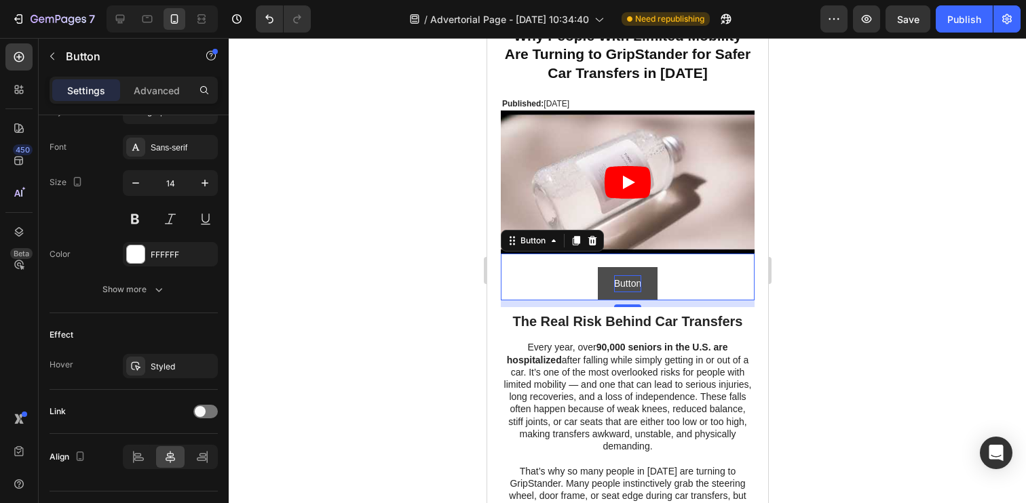
click at [630, 280] on p "Button" at bounding box center [626, 283] width 27 height 17
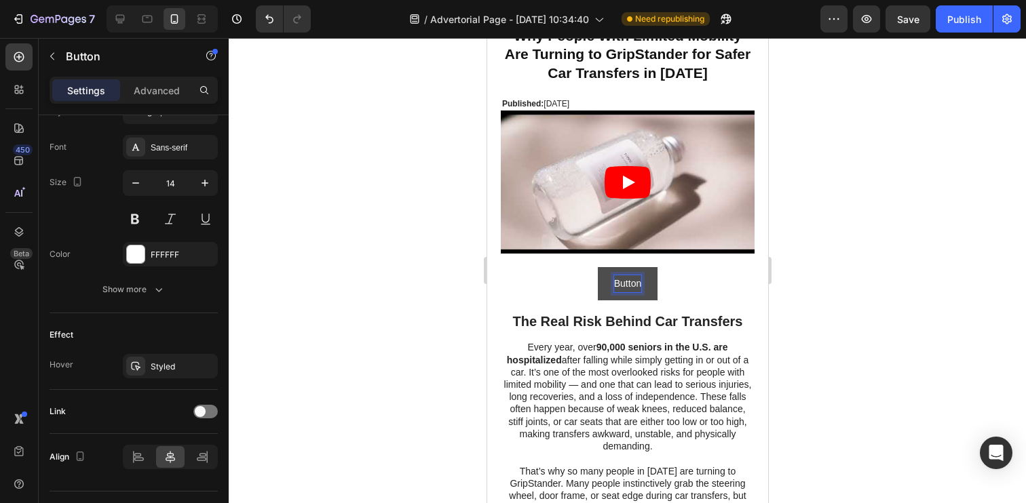
click at [630, 280] on p "Button" at bounding box center [626, 283] width 27 height 17
click at [597, 267] on button "Check" at bounding box center [627, 283] width 60 height 33
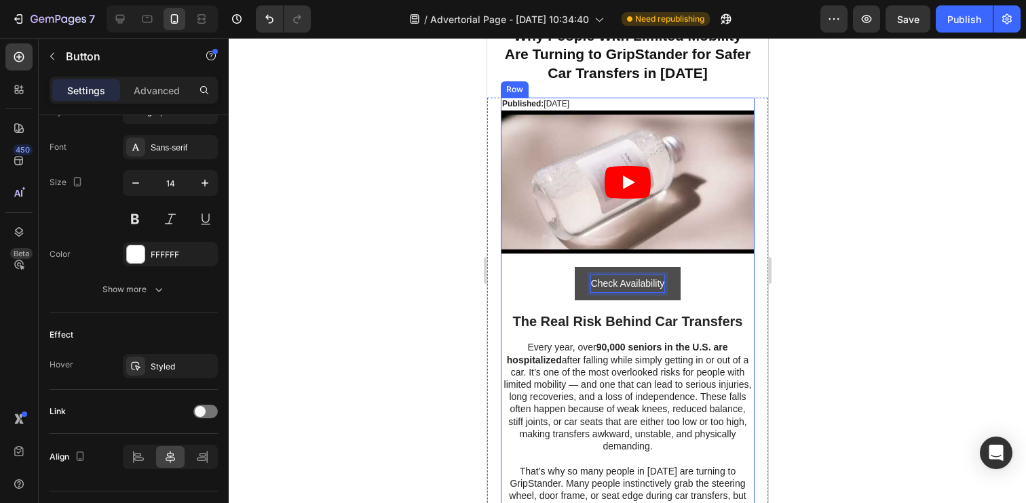
click at [351, 313] on div at bounding box center [627, 270] width 797 height 465
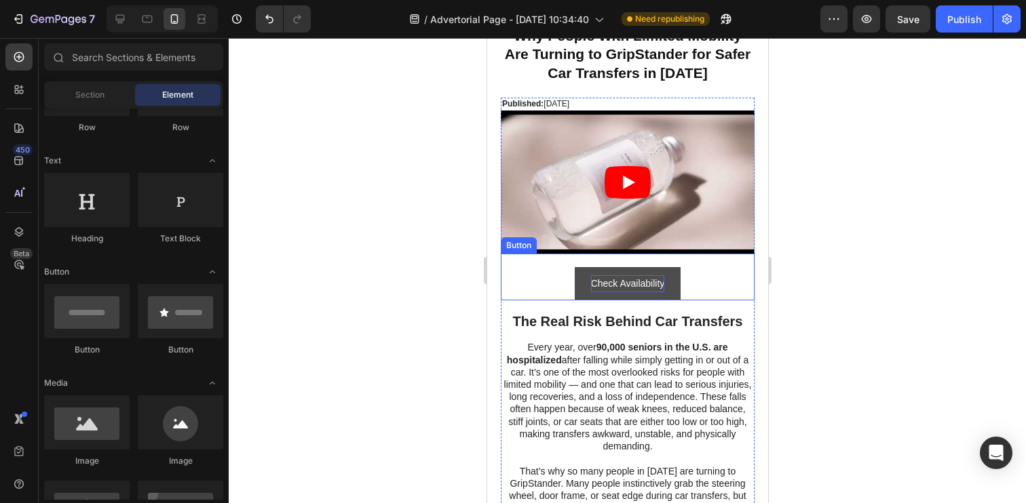
click at [581, 292] on button "Check Availability" at bounding box center [627, 283] width 107 height 33
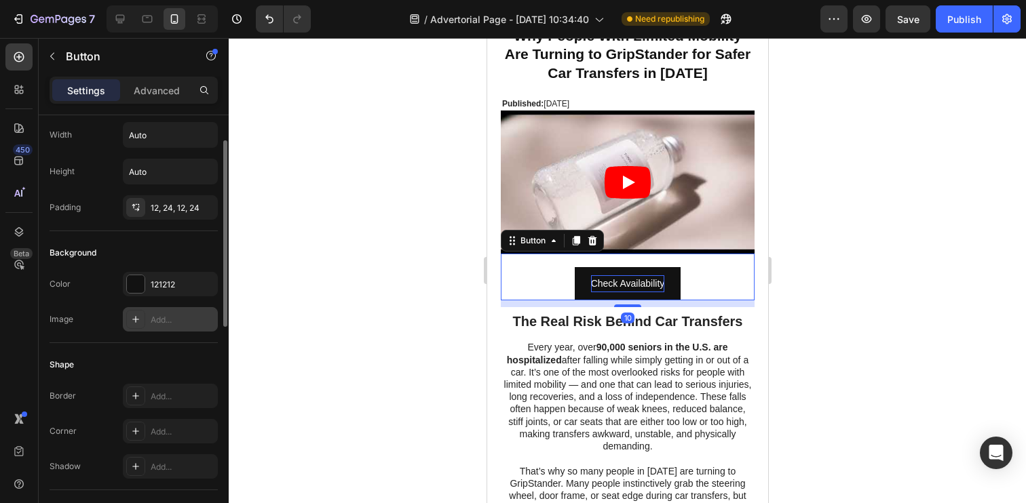
scroll to position [46, 0]
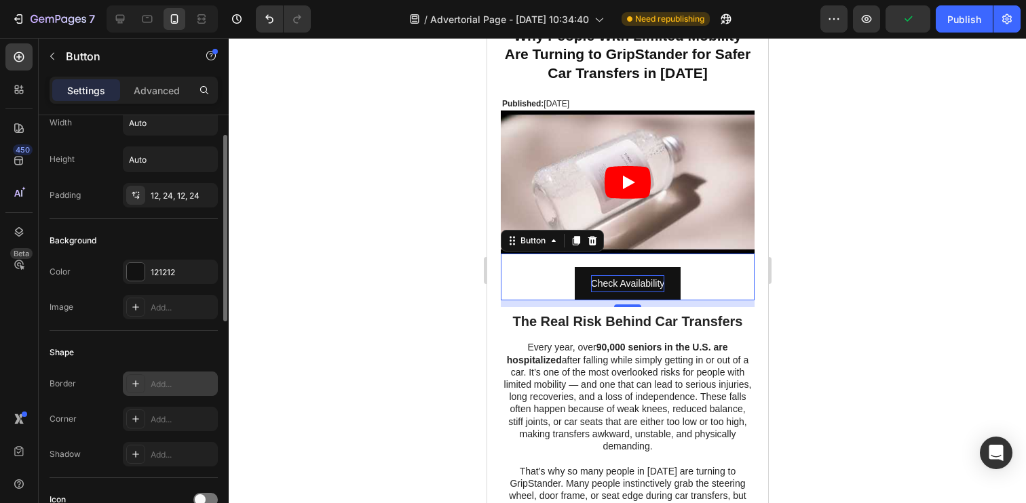
click at [147, 377] on div "Add..." at bounding box center [170, 384] width 95 height 24
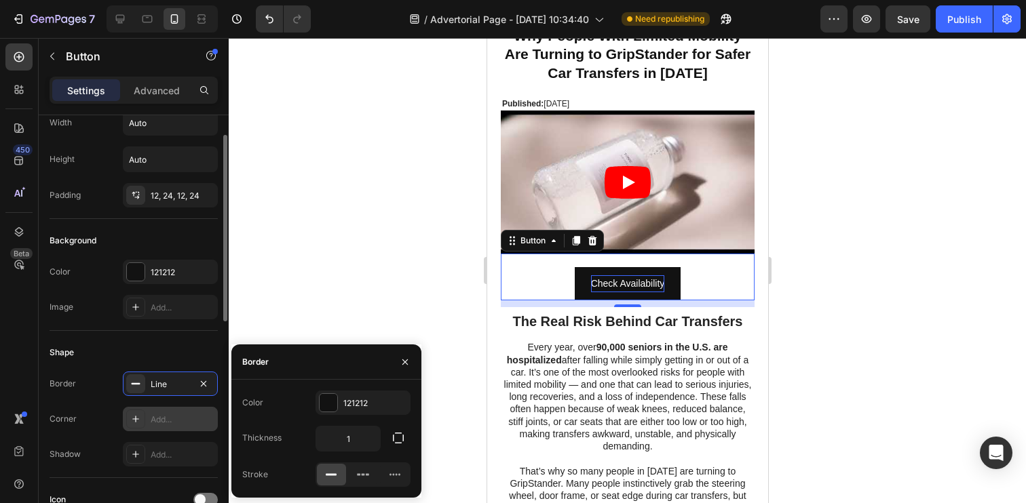
click at [177, 414] on div "Add..." at bounding box center [183, 420] width 64 height 12
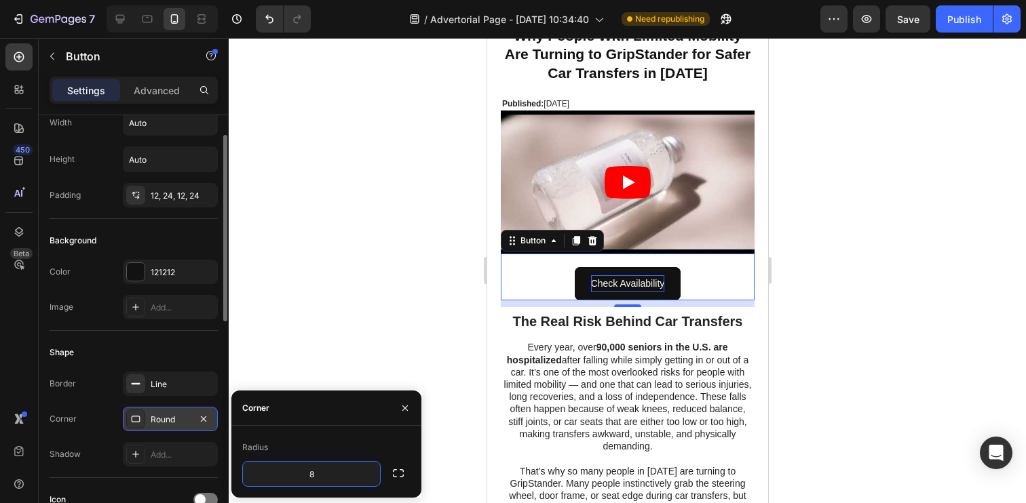
click at [318, 349] on div at bounding box center [627, 270] width 797 height 465
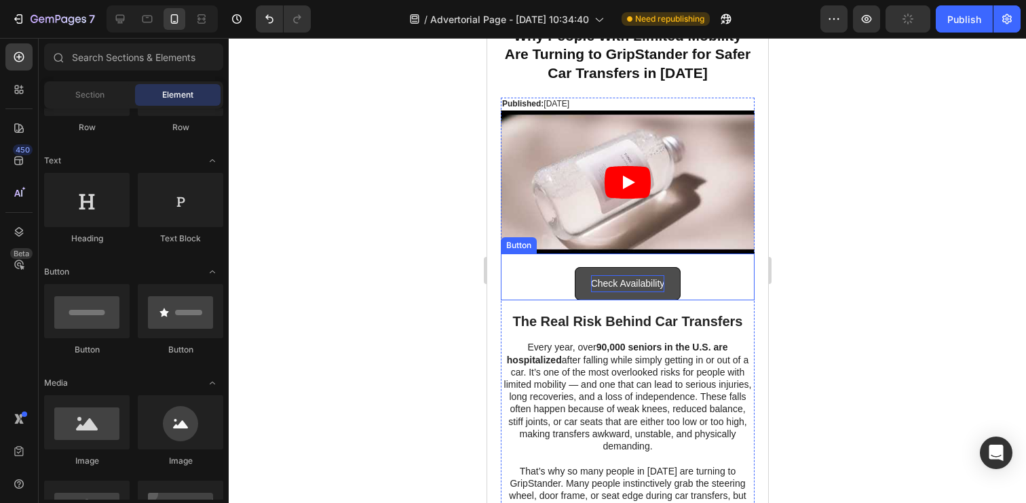
click at [585, 292] on button "Check Availability" at bounding box center [627, 283] width 107 height 33
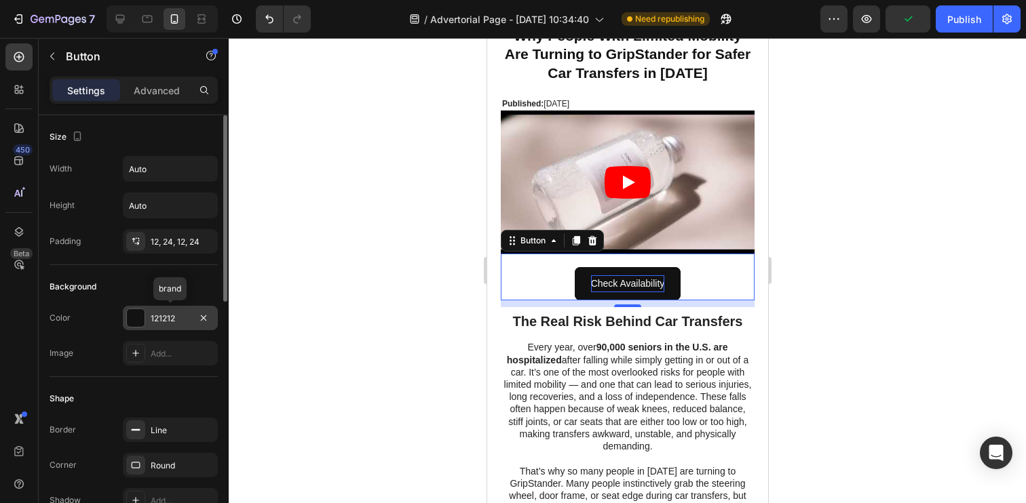
click at [165, 313] on div "121212" at bounding box center [170, 319] width 39 height 12
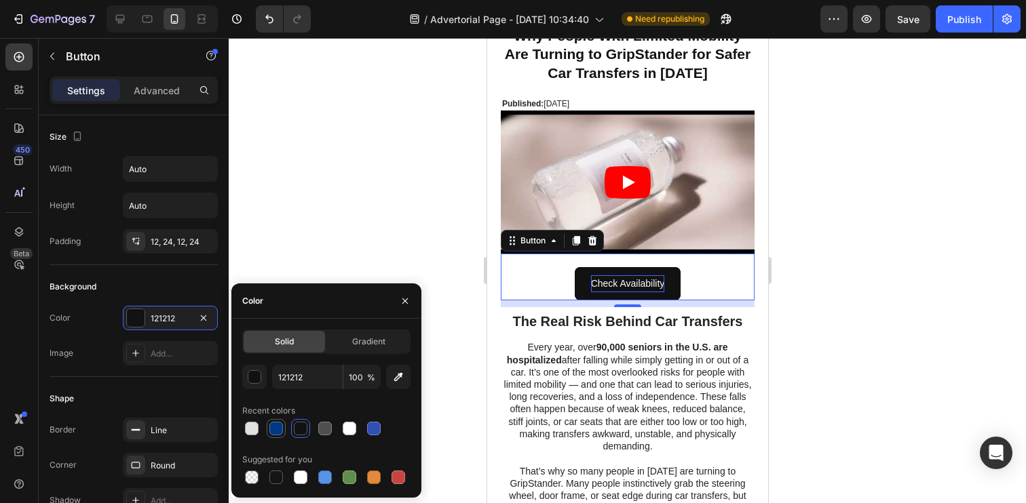
click at [282, 430] on div at bounding box center [276, 429] width 14 height 14
type input "003983"
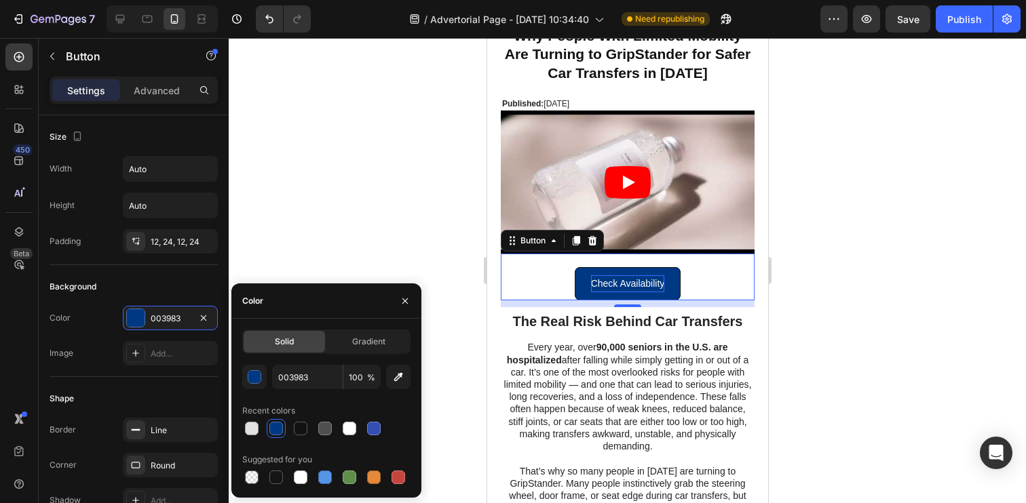
click at [334, 217] on div at bounding box center [627, 270] width 797 height 465
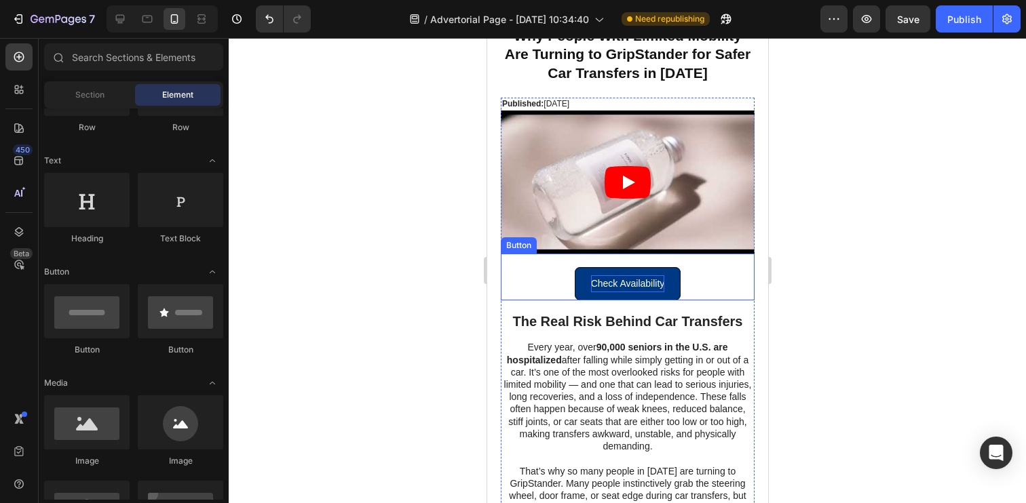
scroll to position [0, 0]
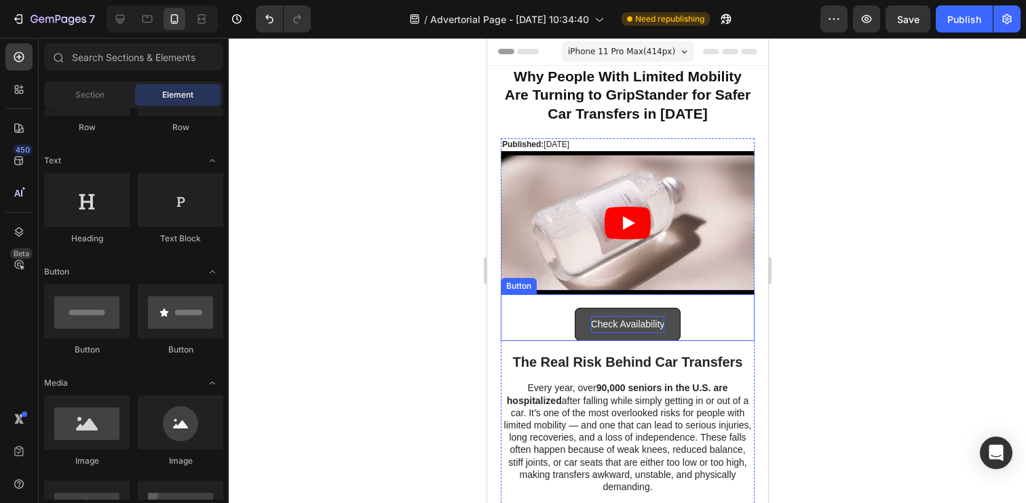
click at [661, 311] on button "Check Availability" at bounding box center [627, 324] width 107 height 33
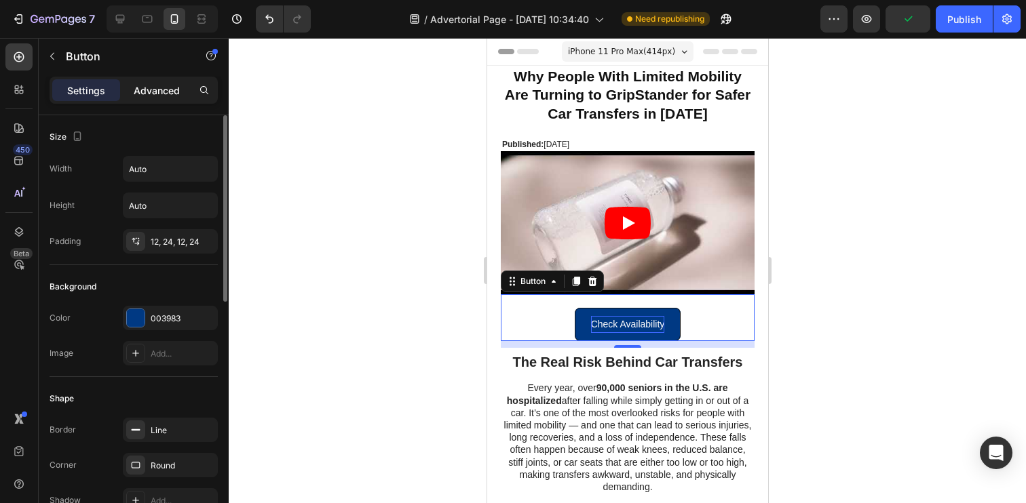
click at [153, 90] on p "Advanced" at bounding box center [157, 90] width 46 height 14
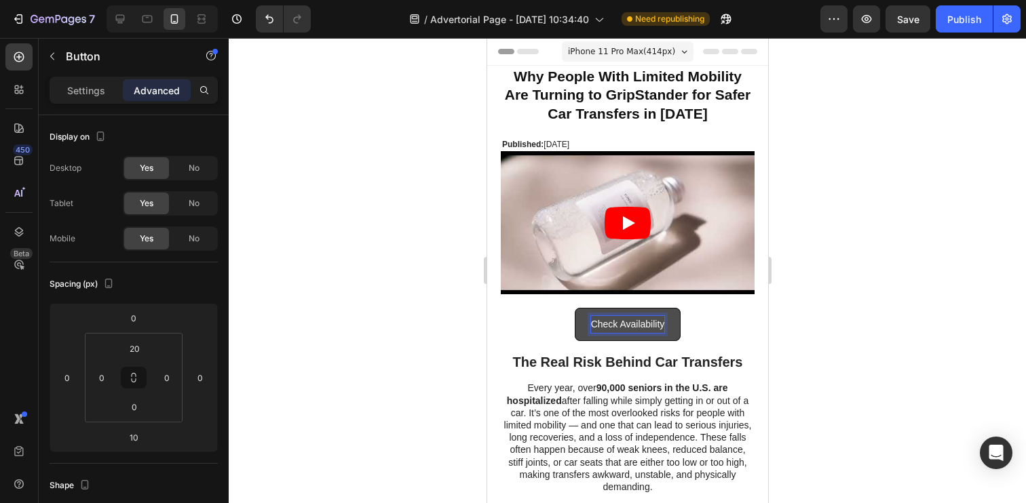
click at [586, 323] on button "Check Availability" at bounding box center [627, 324] width 107 height 33
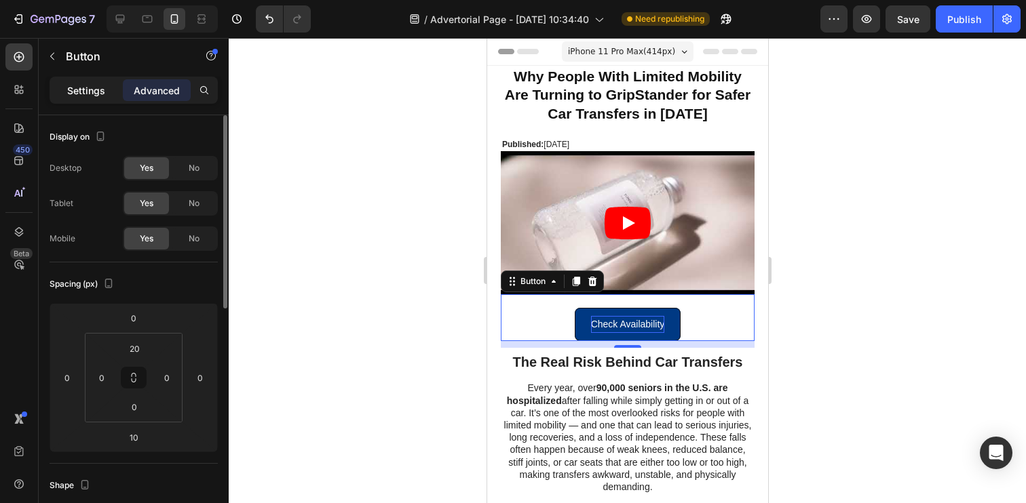
click at [89, 93] on p "Settings" at bounding box center [86, 90] width 38 height 14
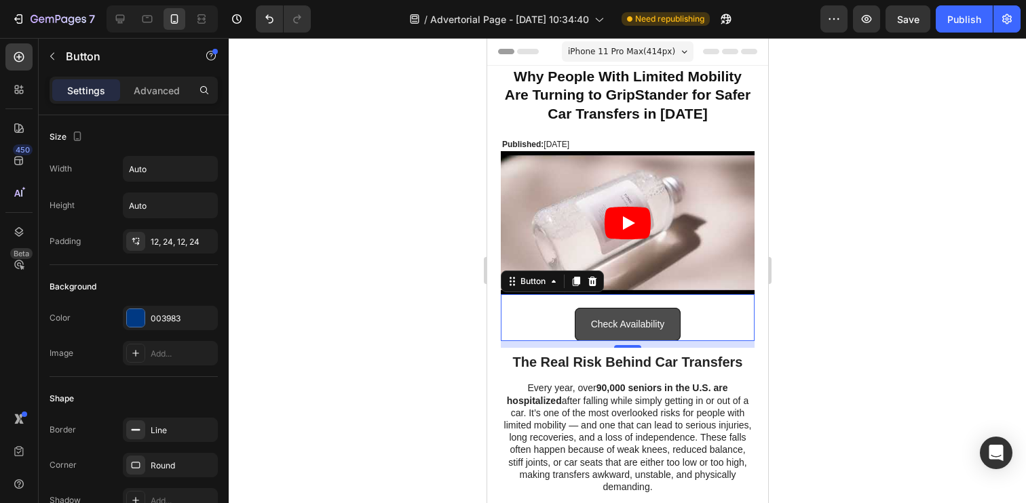
click at [579, 326] on button "Check Availability" at bounding box center [627, 324] width 107 height 33
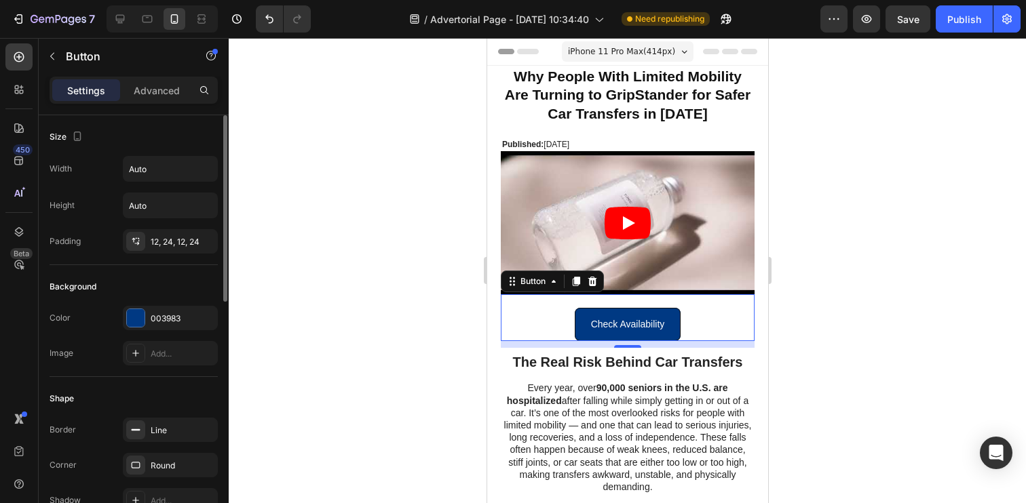
scroll to position [12, 0]
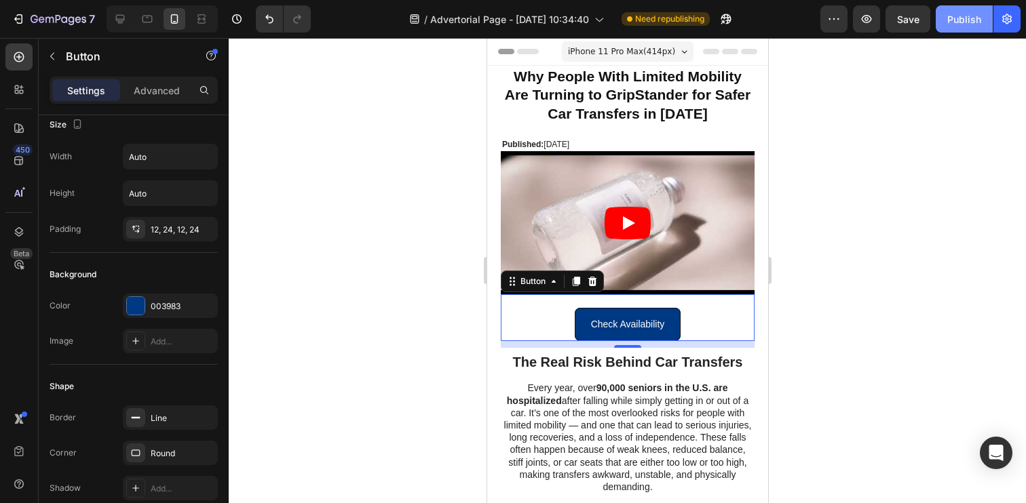
click at [967, 24] on div "Publish" at bounding box center [964, 19] width 34 height 14
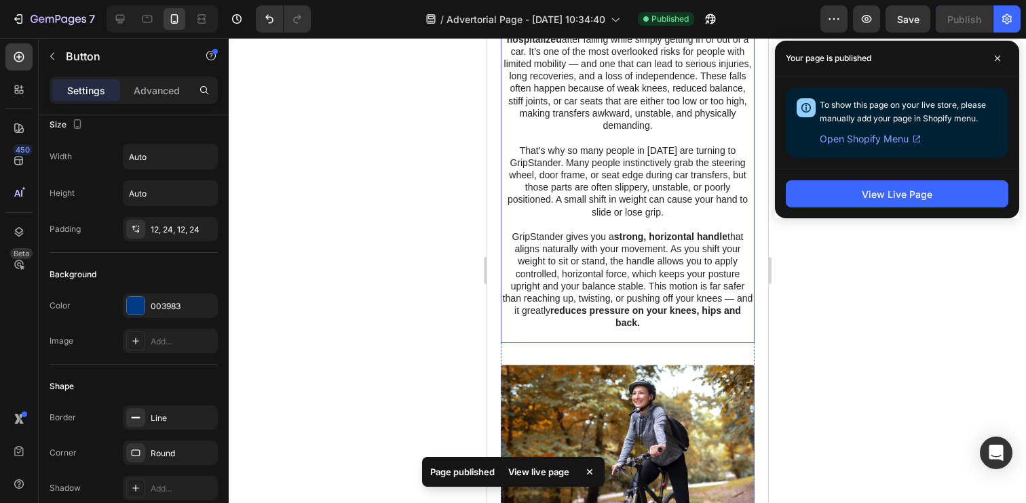
scroll to position [0, 0]
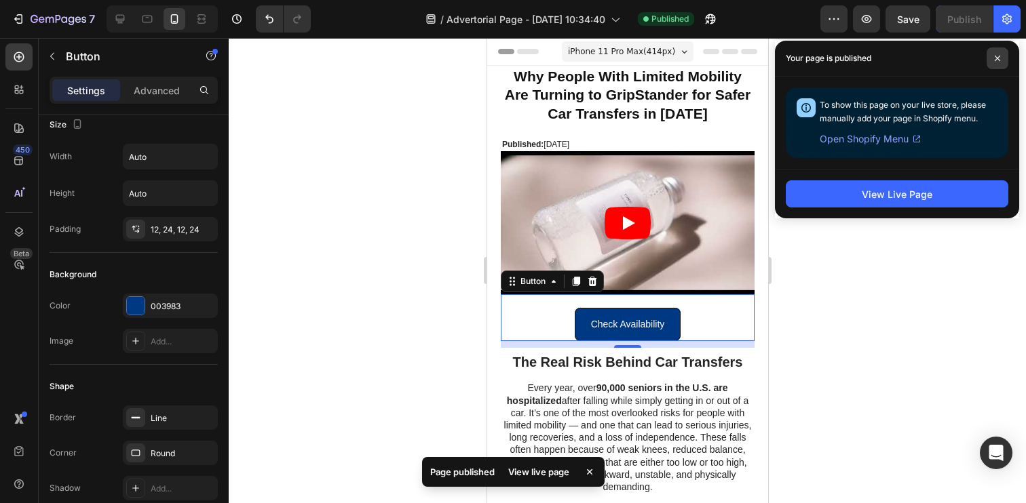
click at [998, 55] on icon at bounding box center [997, 58] width 7 height 7
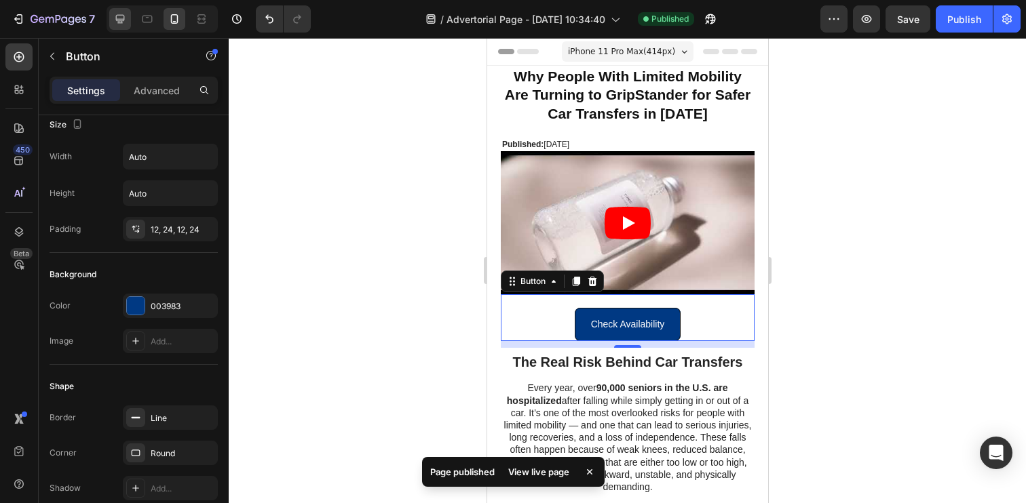
click at [128, 13] on div at bounding box center [120, 19] width 22 height 22
type input "16"
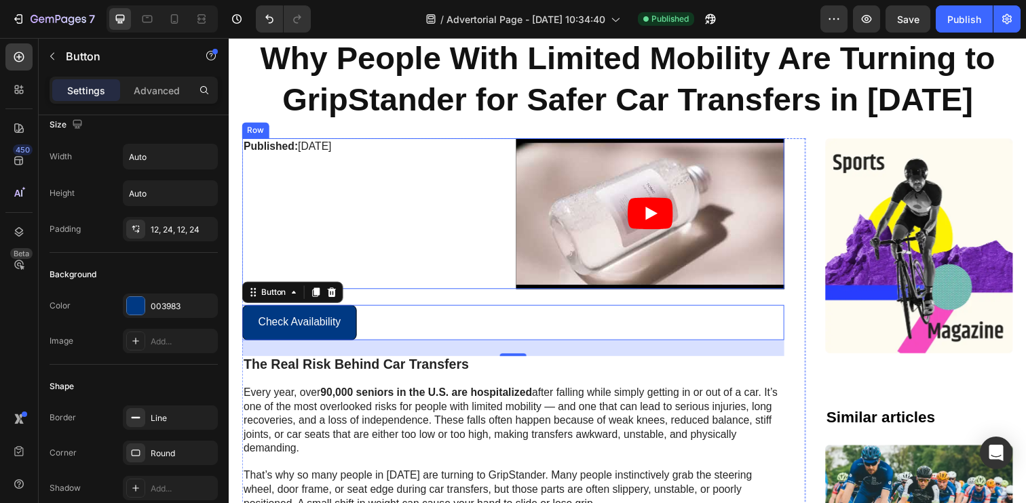
scroll to position [33, 0]
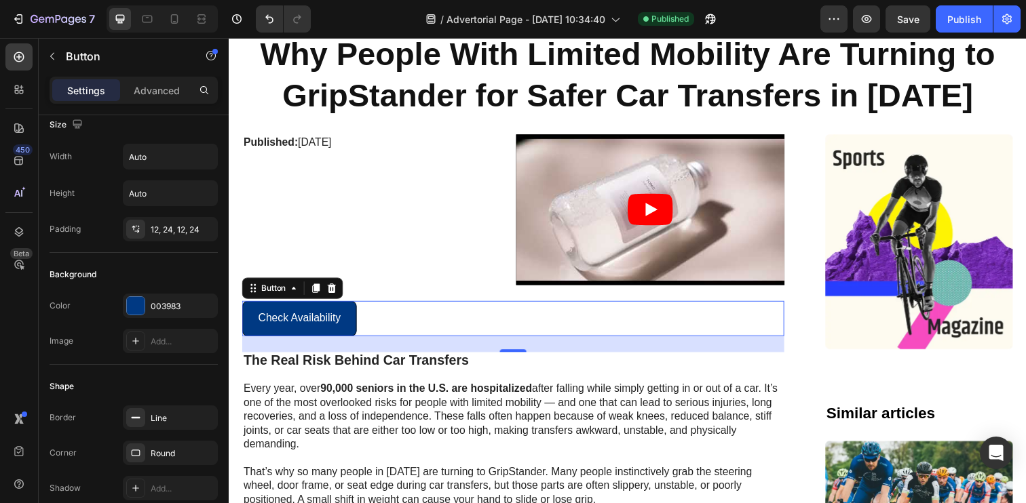
click at [435, 336] on div "Check Availability Button 10" at bounding box center [519, 325] width 554 height 36
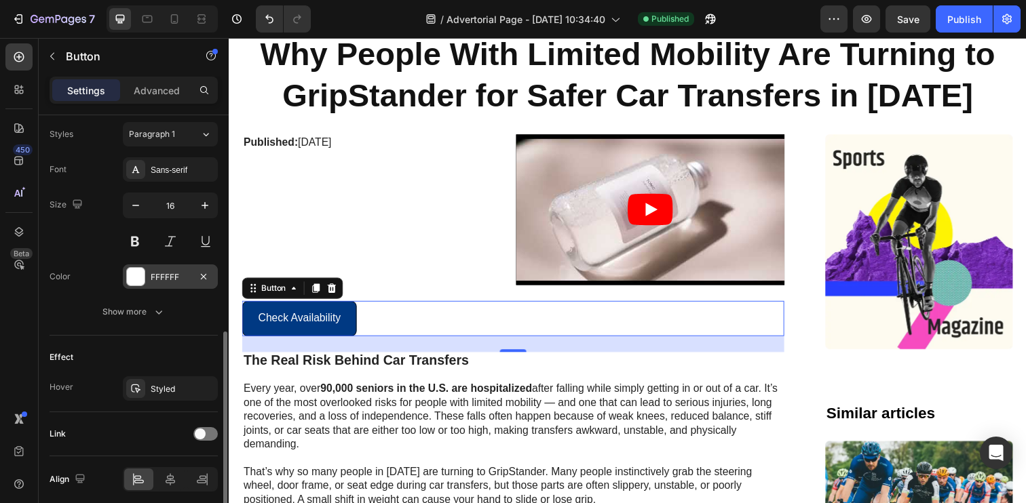
scroll to position [546, 0]
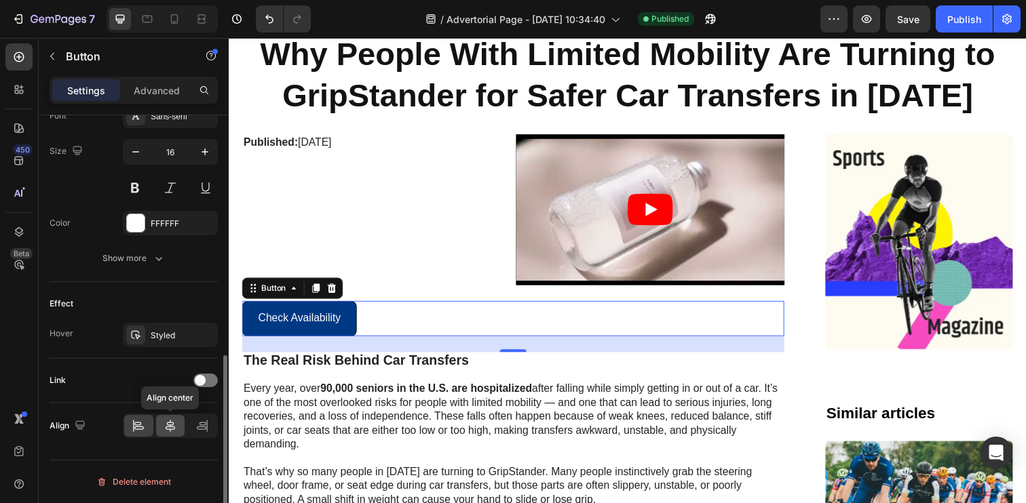
click at [169, 417] on div at bounding box center [170, 426] width 29 height 22
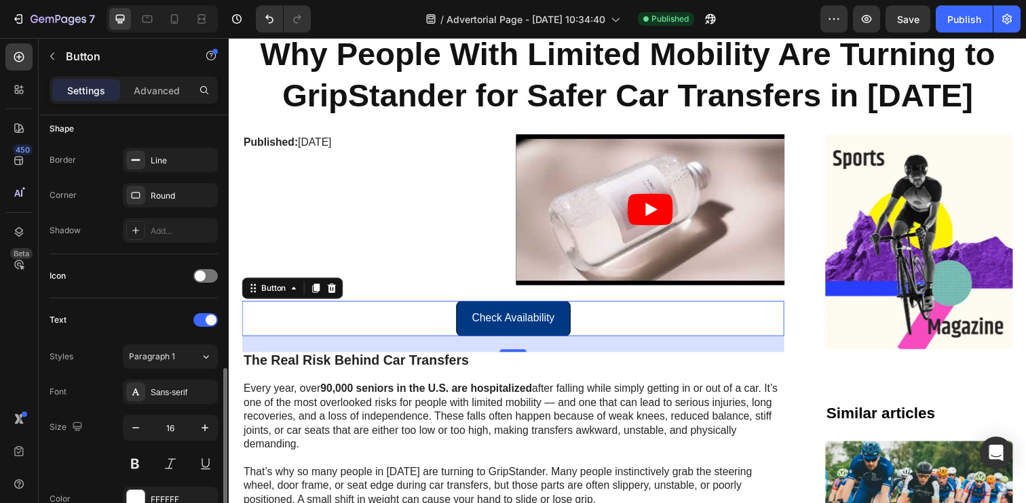
scroll to position [0, 0]
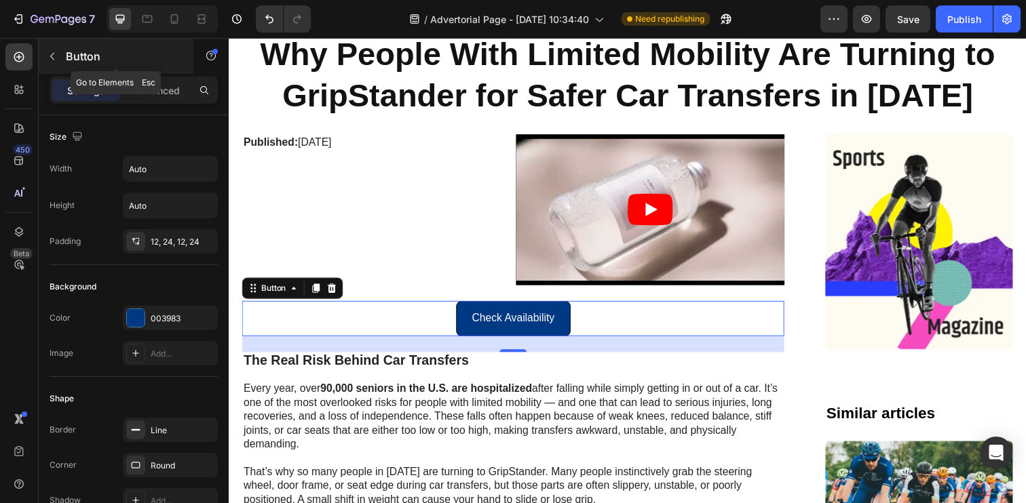
click at [61, 60] on button "button" at bounding box center [52, 56] width 22 height 22
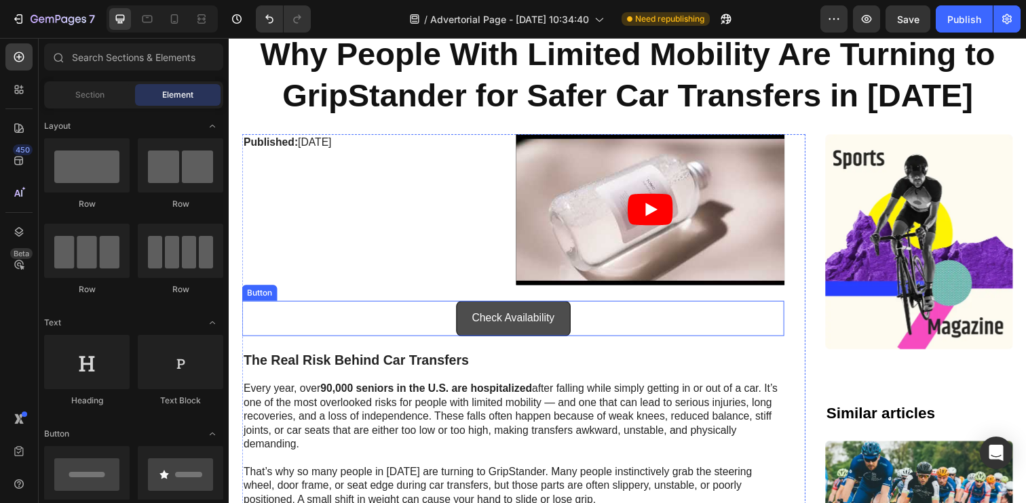
click at [473, 317] on button "Check Availability" at bounding box center [519, 325] width 117 height 36
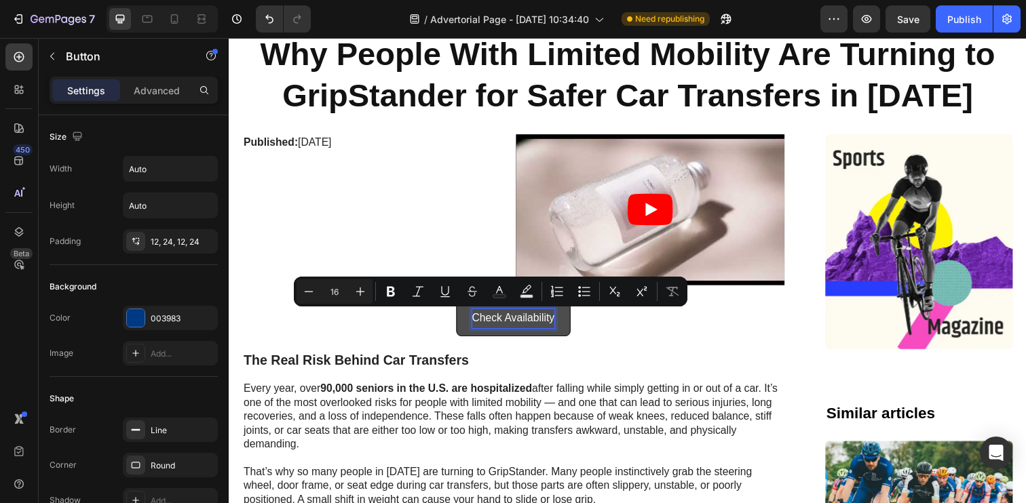
click at [494, 321] on p "Check Availability" at bounding box center [519, 325] width 84 height 20
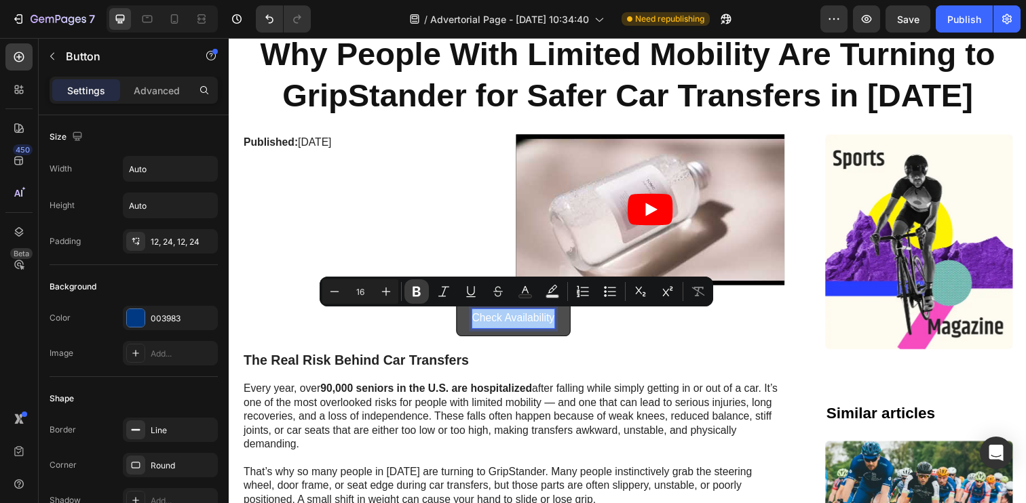
click at [417, 292] on icon "Editor contextual toolbar" at bounding box center [416, 292] width 8 height 10
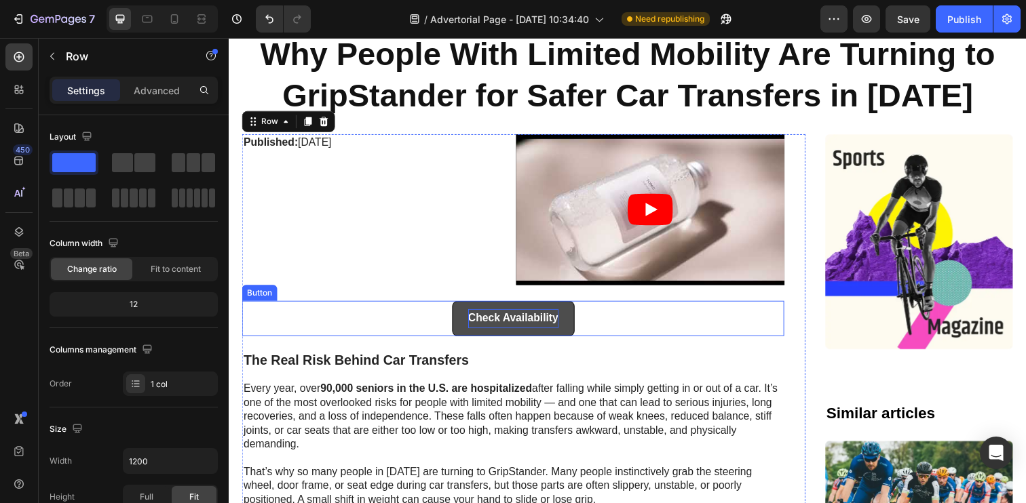
click at [465, 328] on button "Check Availability" at bounding box center [519, 325] width 125 height 36
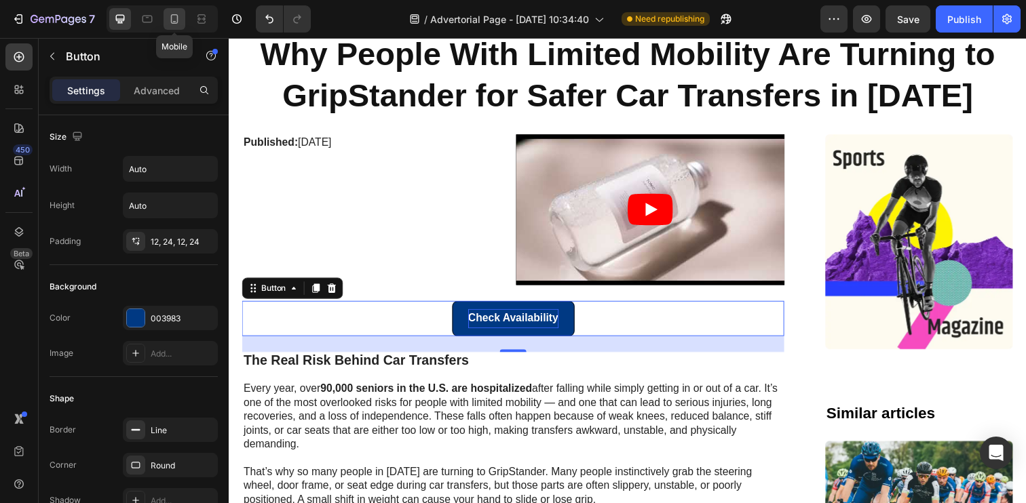
click at [176, 22] on icon at bounding box center [175, 19] width 14 height 14
type input "14"
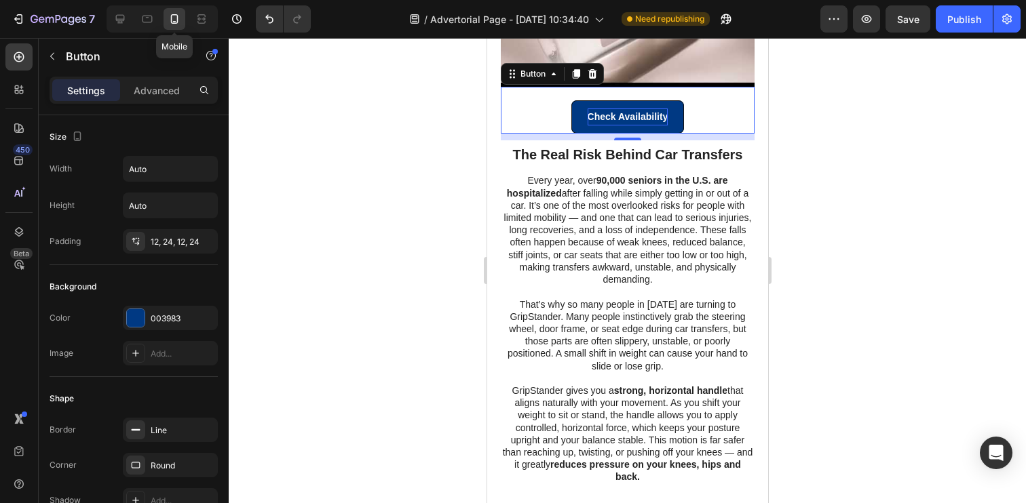
scroll to position [209, 0]
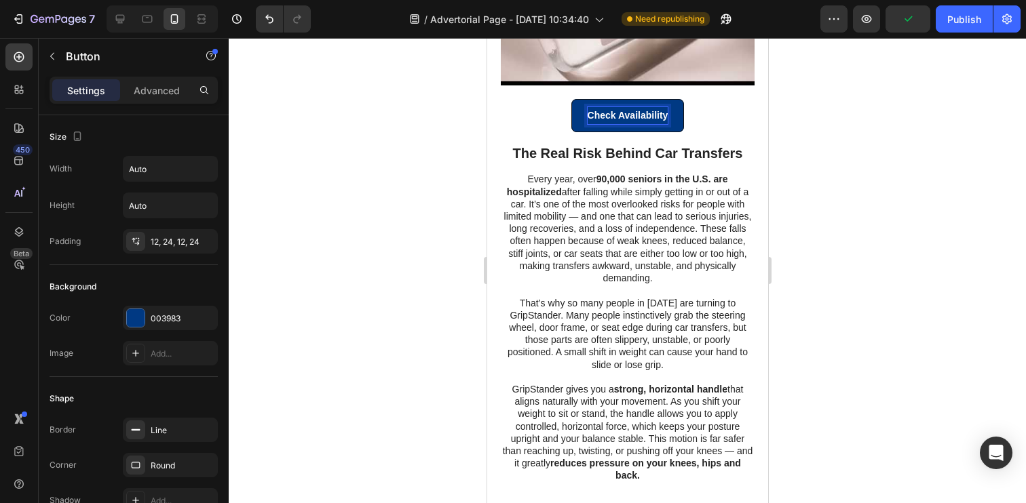
click at [605, 114] on strong "Check Availability" at bounding box center [627, 115] width 81 height 11
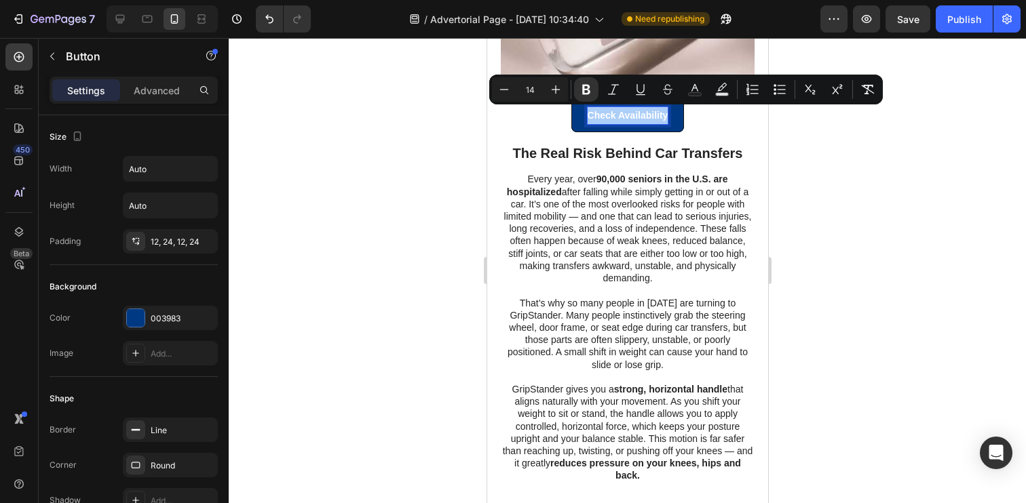
click at [450, 140] on div at bounding box center [627, 270] width 797 height 465
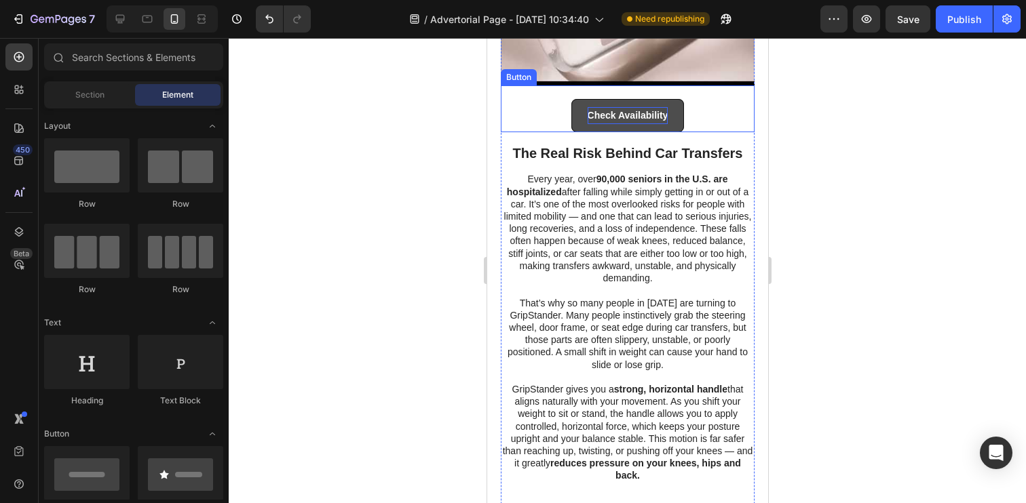
click at [577, 125] on button "Check Availability" at bounding box center [627, 115] width 113 height 33
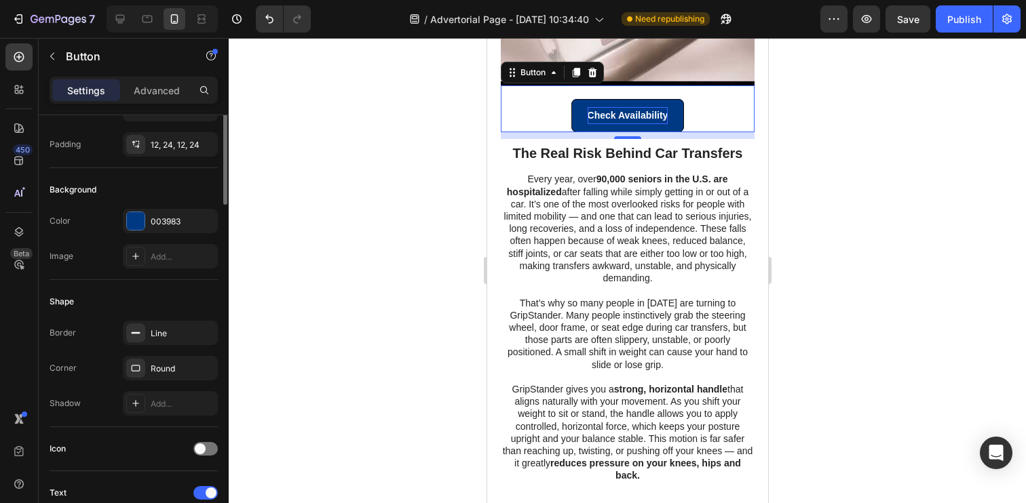
scroll to position [0, 0]
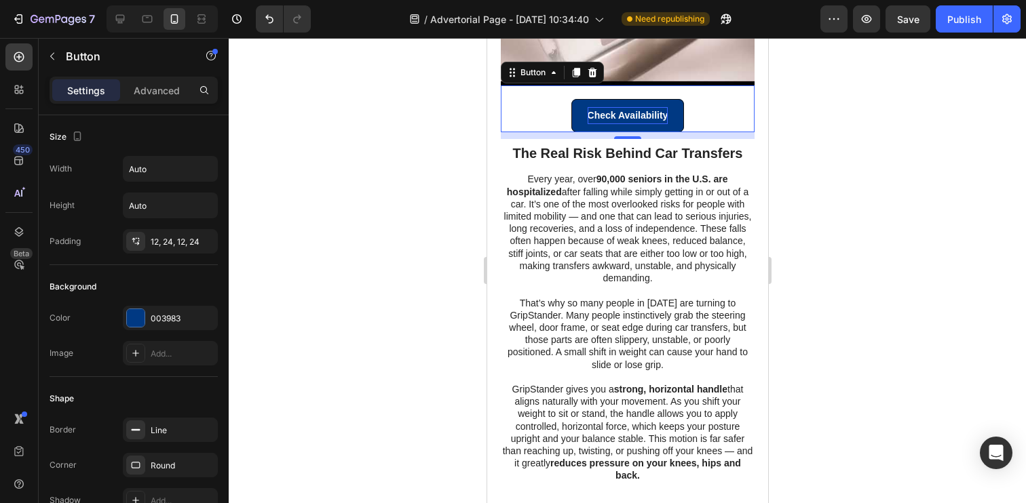
click at [520, 117] on div "Check Availability Button 10" at bounding box center [627, 108] width 254 height 47
click at [512, 102] on div "Check Availability Button 10" at bounding box center [627, 108] width 254 height 47
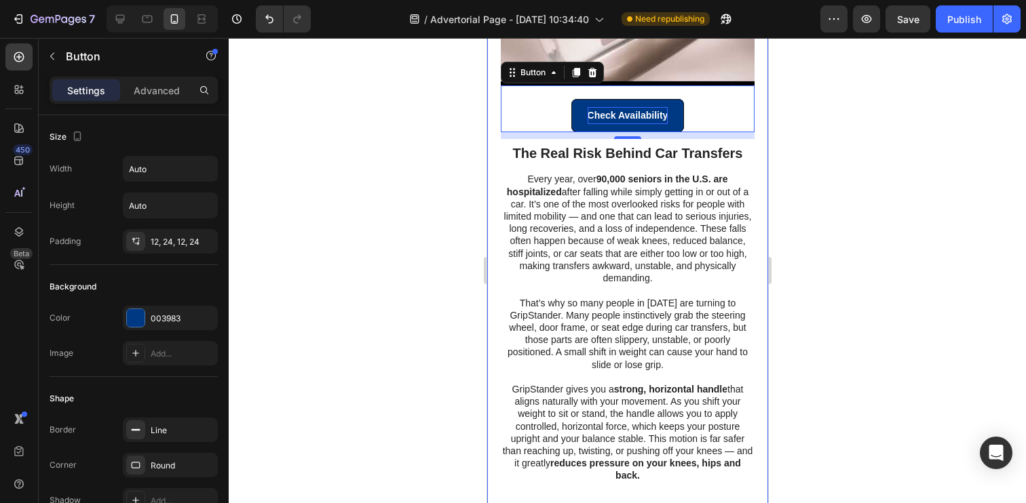
click at [494, 114] on div "Published: Monday, March 24, 2025 Text Block Video Row Check Availability Butto…" at bounding box center [626, 455] width 281 height 1053
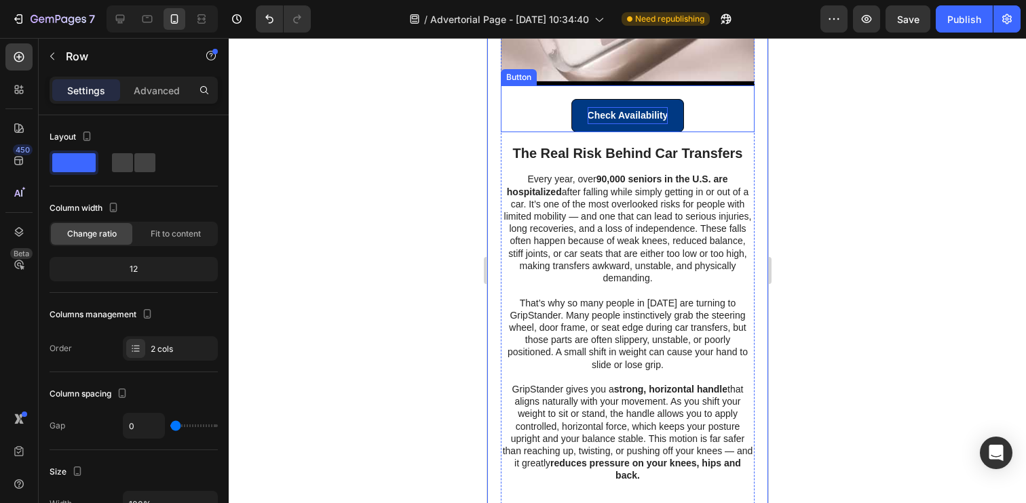
click at [539, 118] on div "Check Availability Button" at bounding box center [627, 108] width 254 height 47
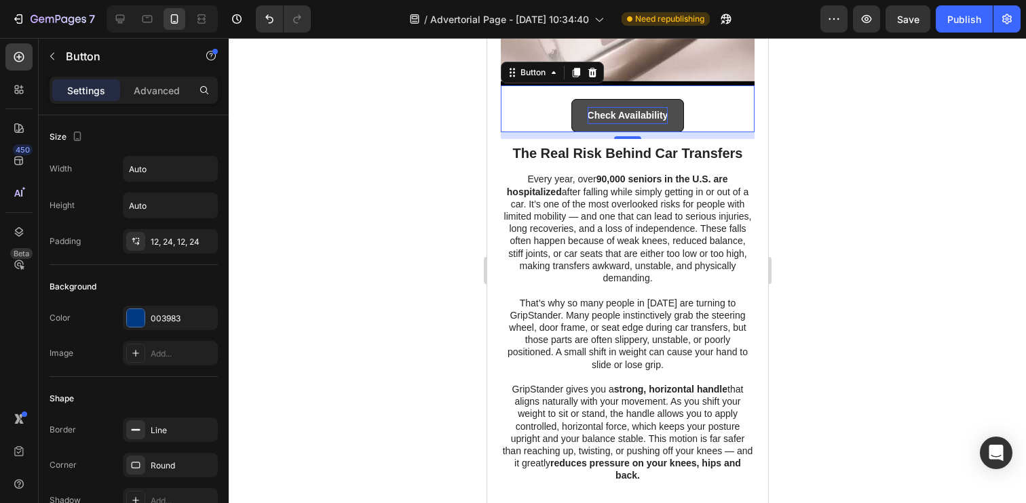
click at [669, 111] on button "Check Availability" at bounding box center [627, 115] width 113 height 33
click at [550, 73] on icon at bounding box center [553, 72] width 11 height 11
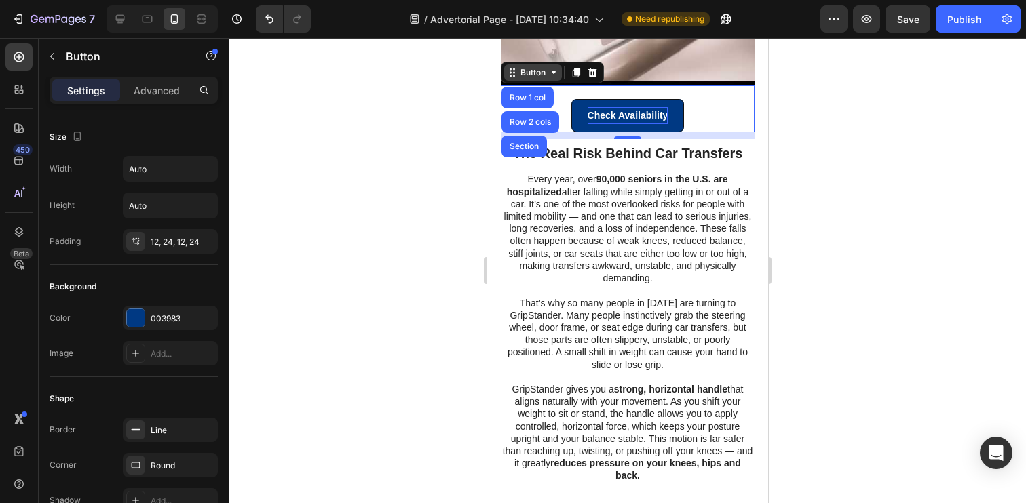
click at [550, 73] on icon at bounding box center [553, 72] width 11 height 11
click at [733, 100] on div "Check Availability Button 10" at bounding box center [627, 108] width 254 height 47
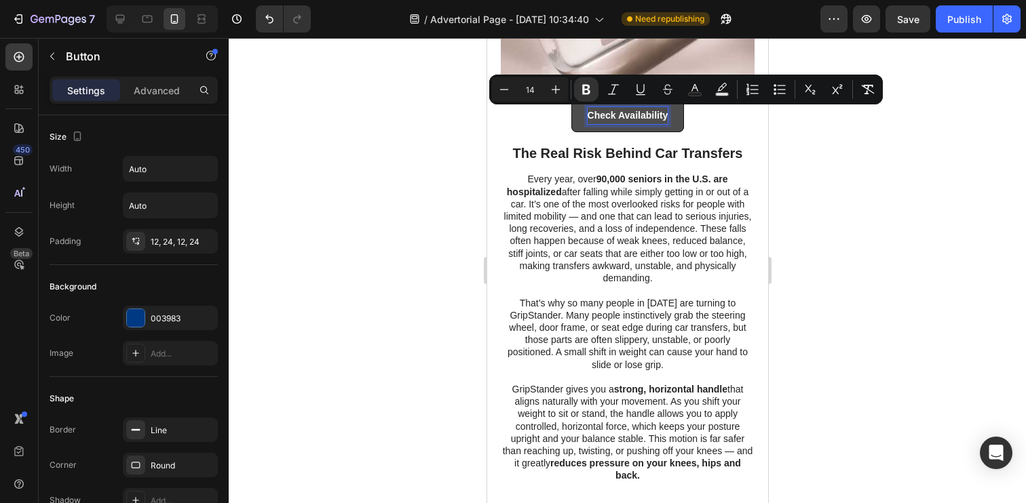
click at [674, 115] on button "Check Availability" at bounding box center [627, 115] width 113 height 33
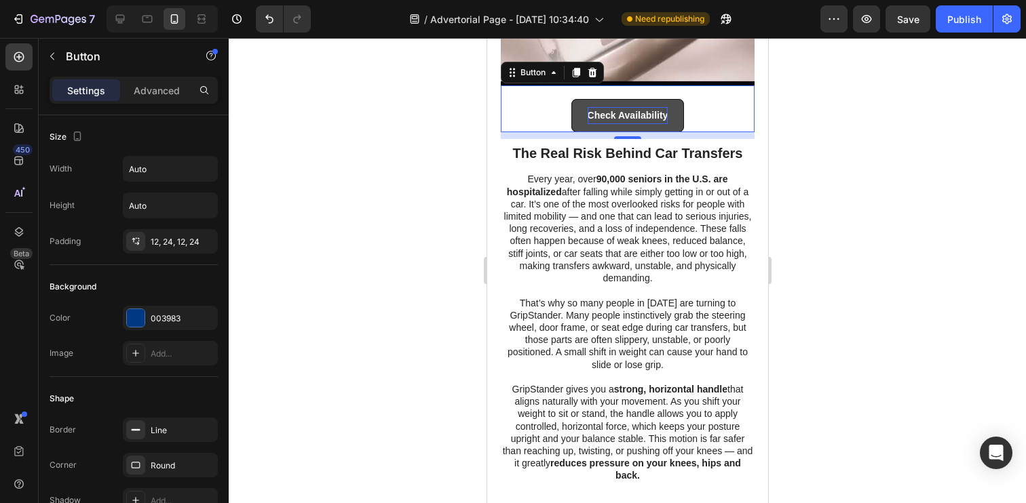
click at [674, 115] on button "Check Availability" at bounding box center [627, 115] width 113 height 33
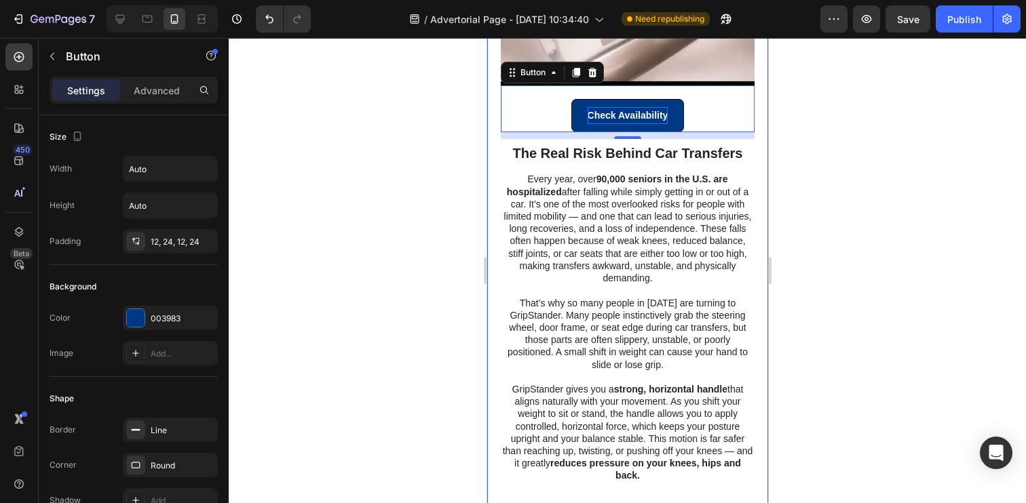
click at [815, 132] on div at bounding box center [627, 270] width 797 height 465
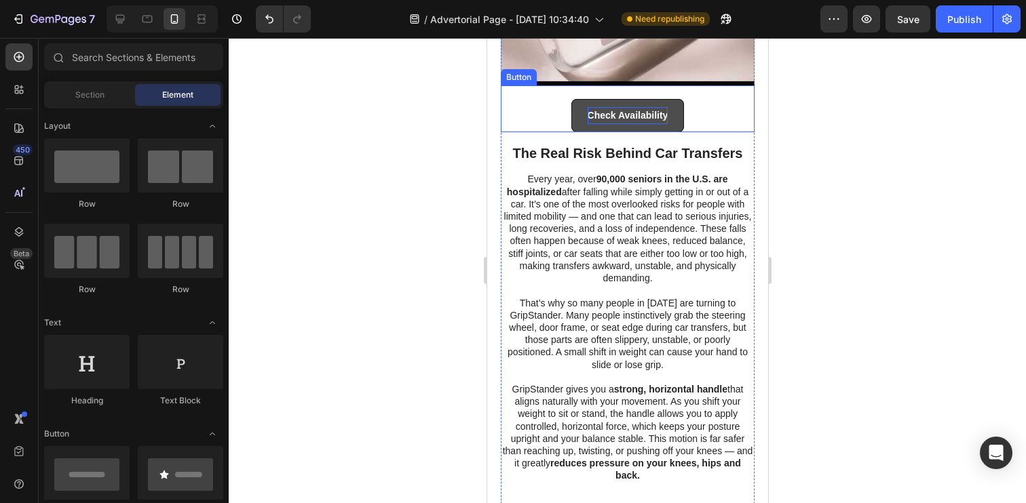
click at [677, 116] on button "Check Availability" at bounding box center [627, 115] width 113 height 33
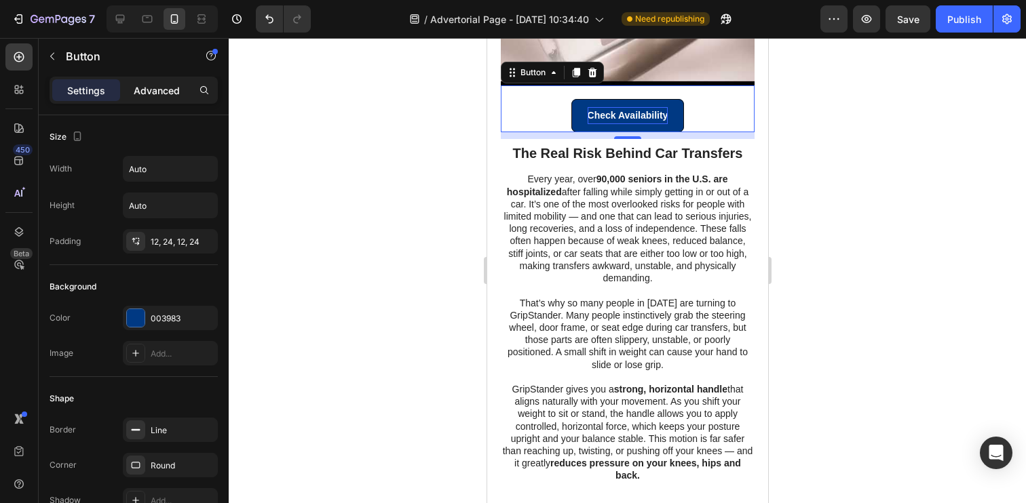
click at [140, 92] on p "Advanced" at bounding box center [157, 90] width 46 height 14
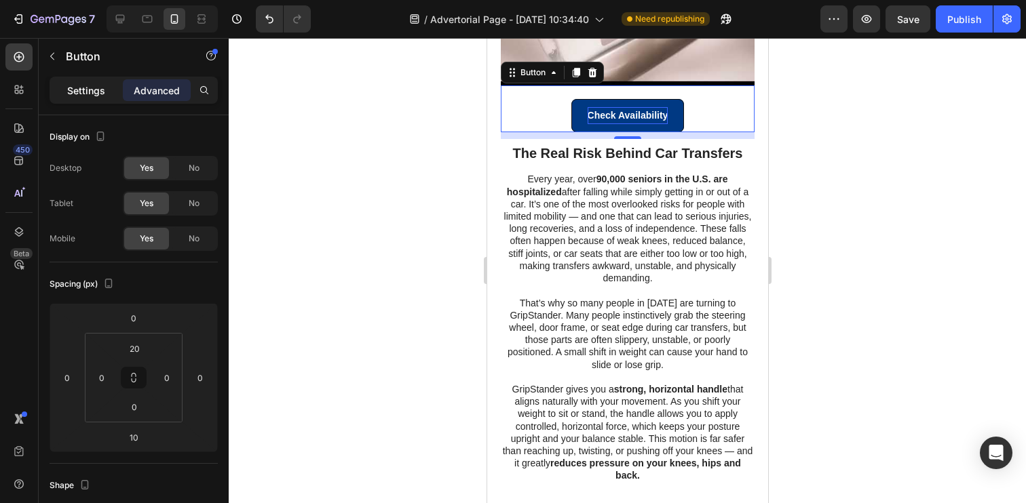
click at [81, 85] on p "Settings" at bounding box center [86, 90] width 38 height 14
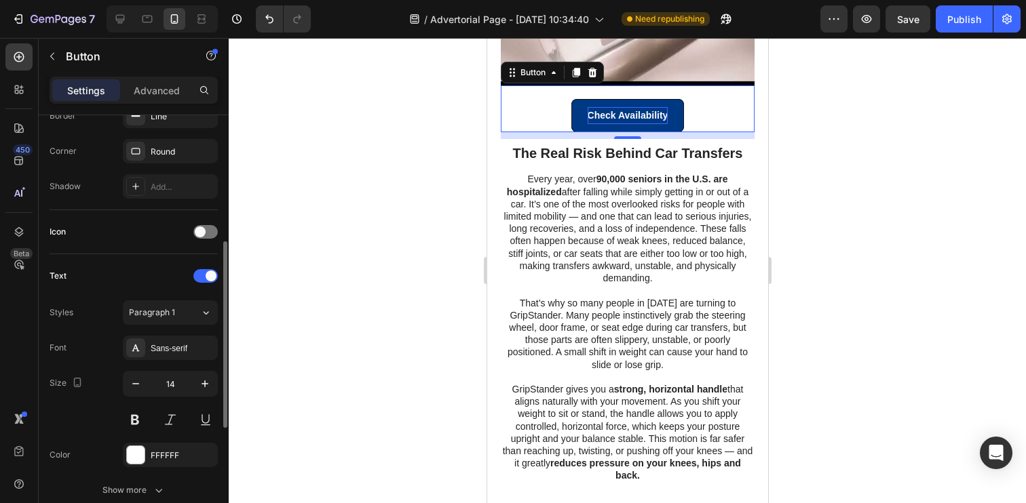
scroll to position [328, 0]
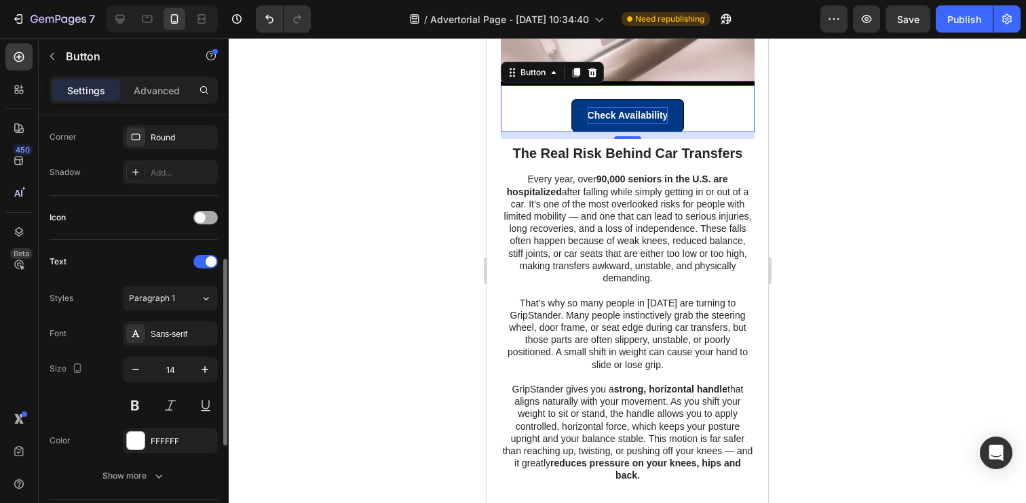
click at [204, 220] on span at bounding box center [200, 217] width 11 height 11
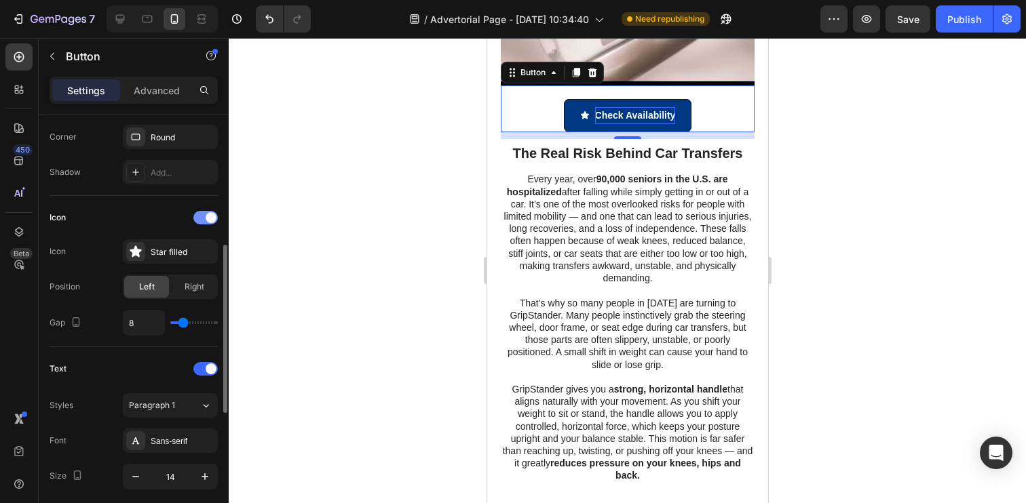
click at [204, 220] on div at bounding box center [205, 218] width 24 height 14
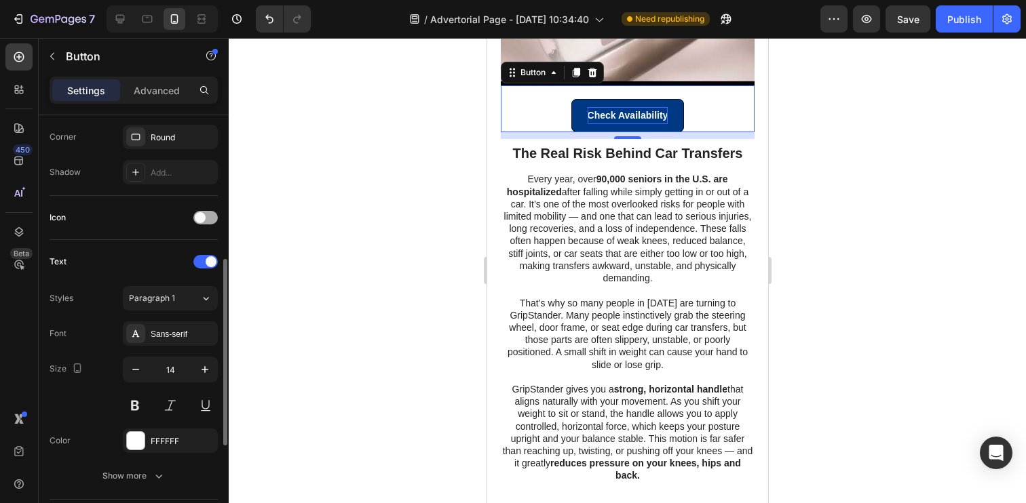
click at [206, 216] on div at bounding box center [205, 218] width 24 height 14
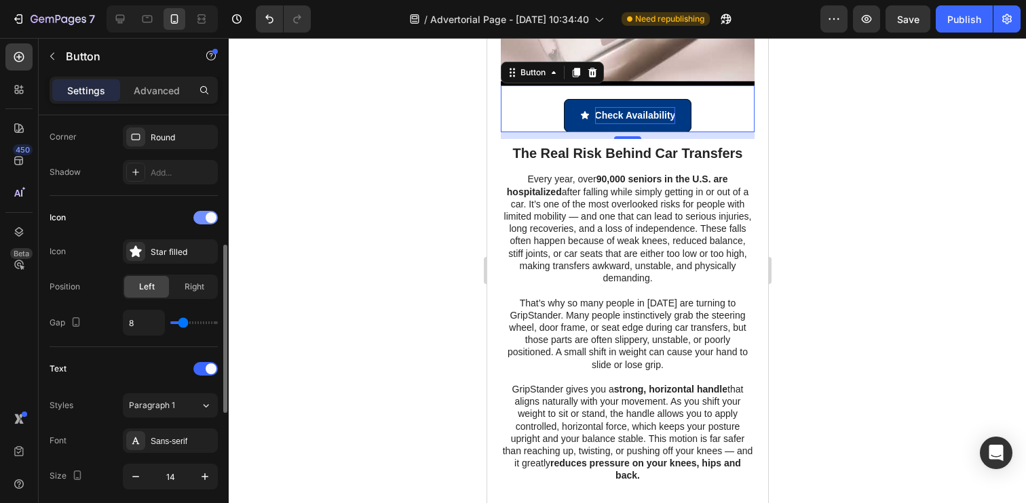
click at [206, 216] on span at bounding box center [211, 217] width 11 height 11
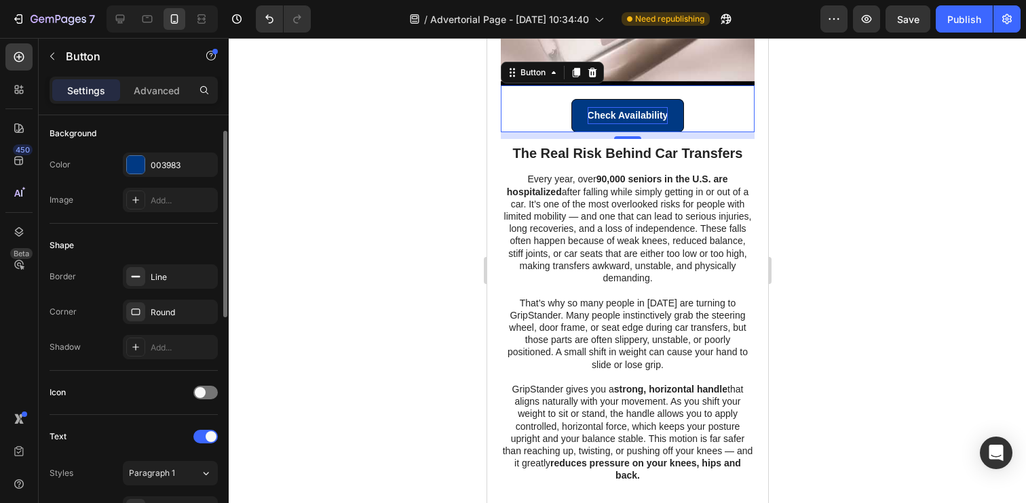
scroll to position [0, 0]
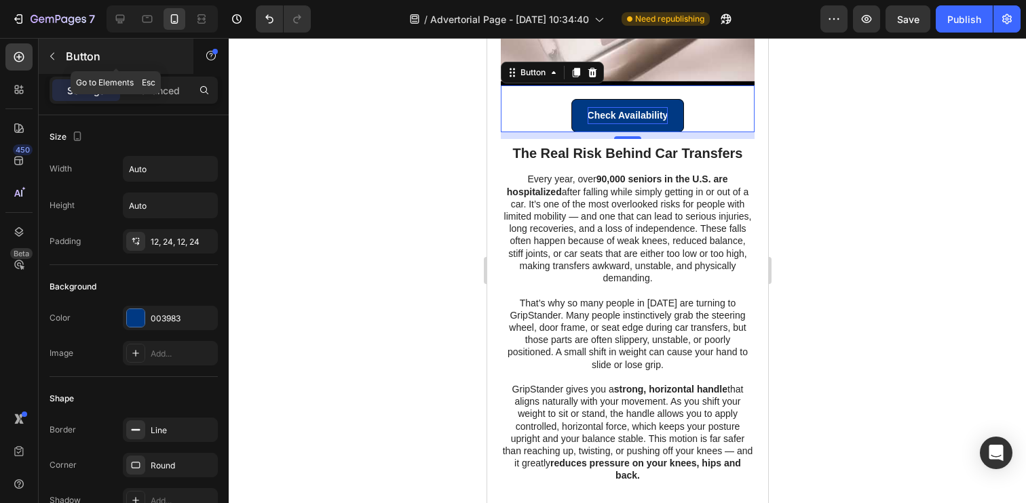
click at [54, 69] on div "Button" at bounding box center [116, 56] width 155 height 35
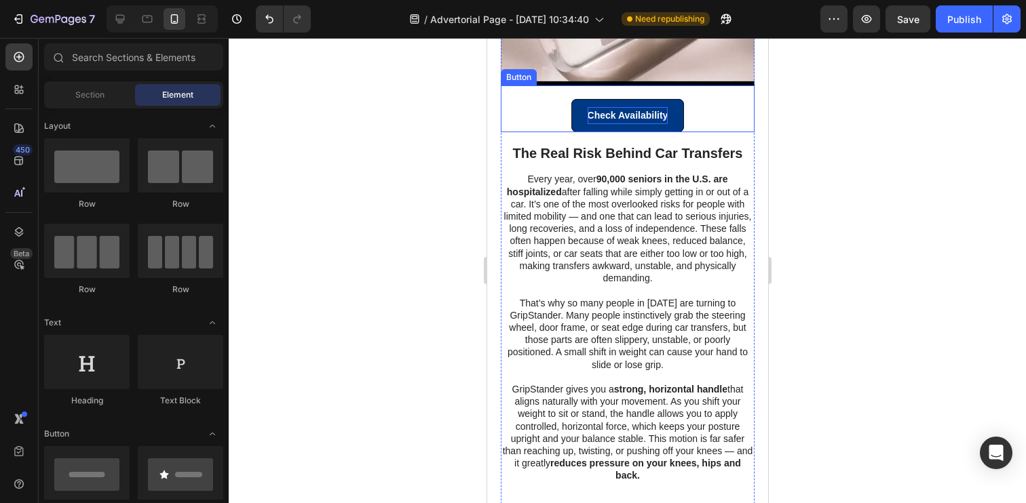
click at [540, 115] on div "Check Availability Button" at bounding box center [627, 108] width 254 height 47
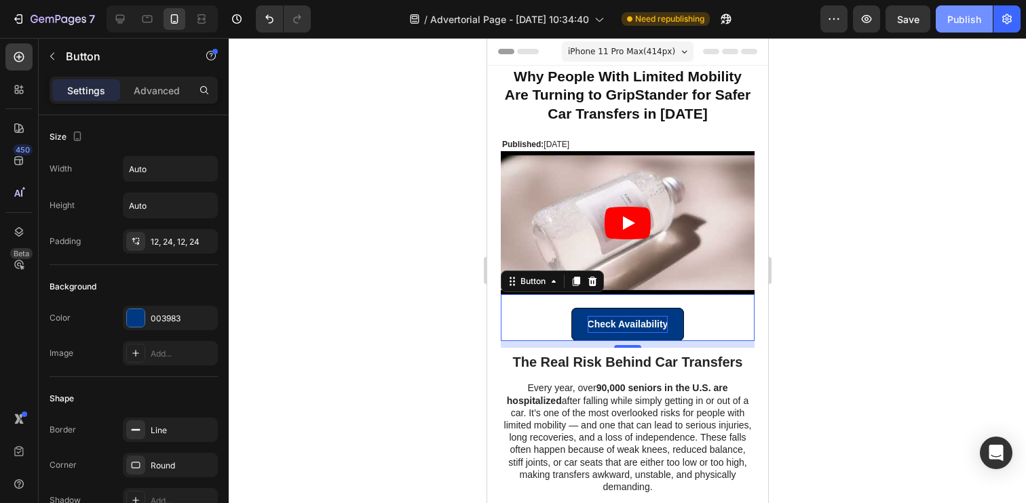
click at [944, 25] on button "Publish" at bounding box center [964, 18] width 57 height 27
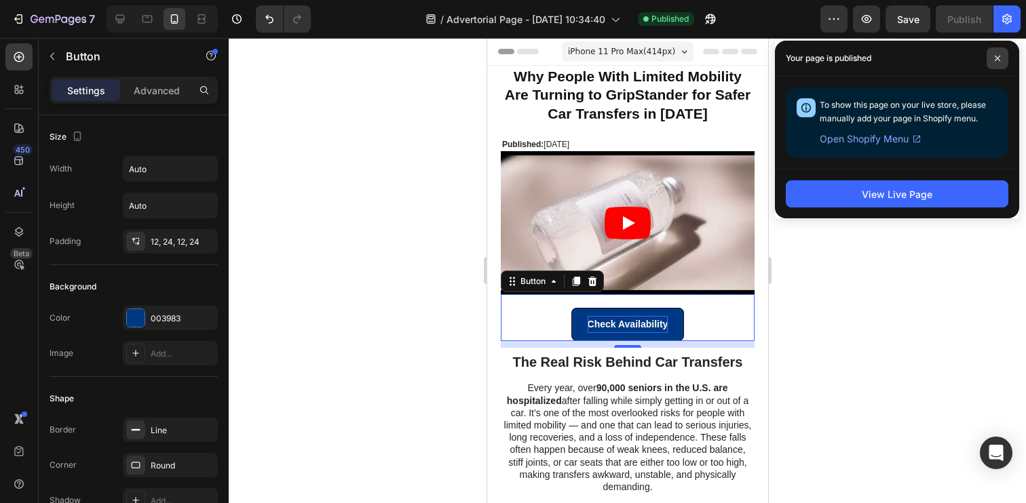
click at [1002, 52] on span at bounding box center [997, 58] width 22 height 22
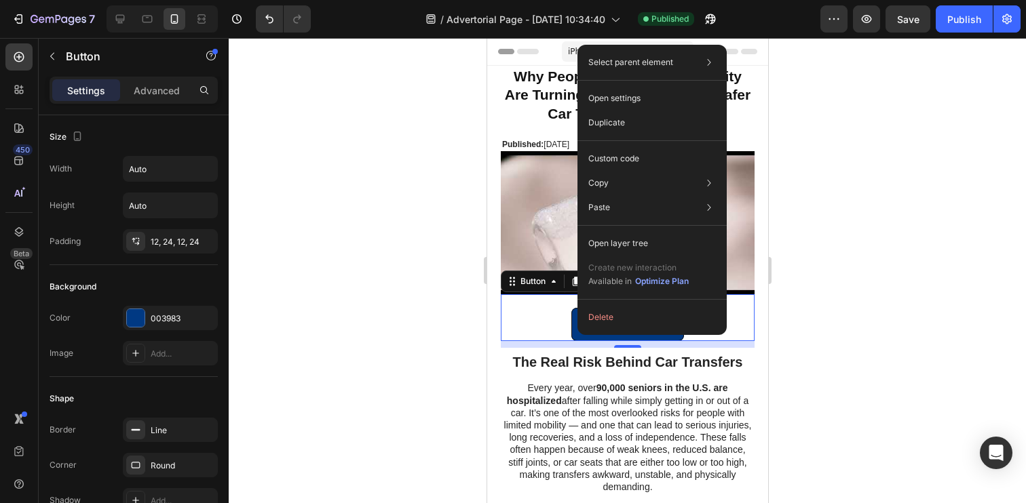
click at [438, 281] on div at bounding box center [627, 270] width 797 height 465
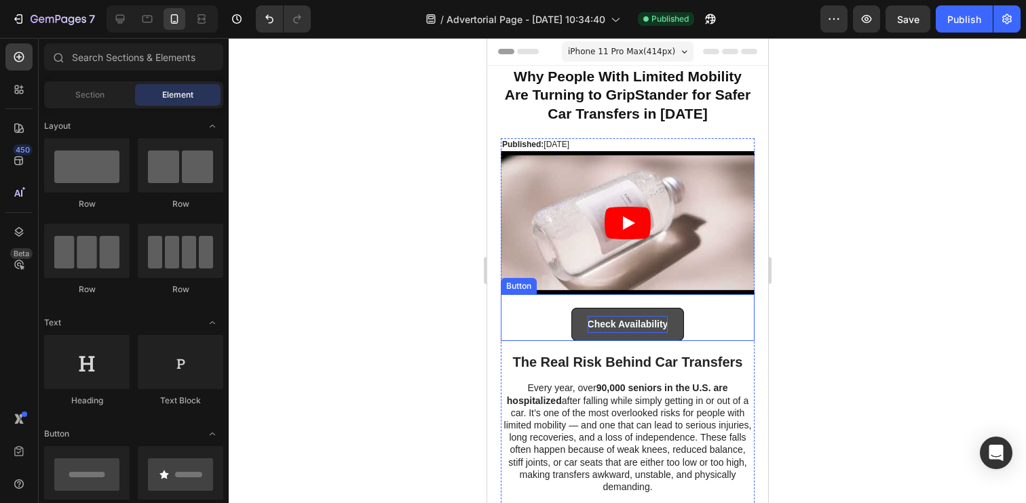
click at [573, 324] on button "Check Availability" at bounding box center [627, 324] width 113 height 33
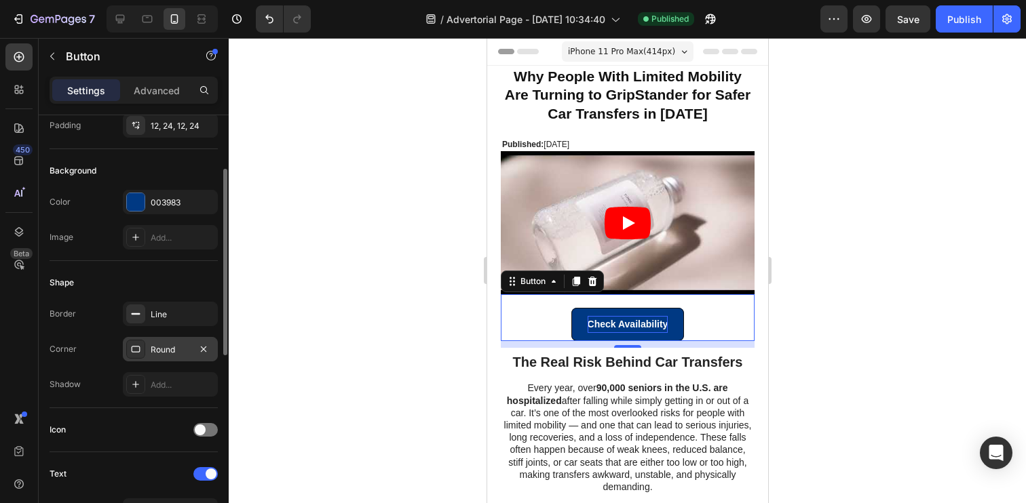
scroll to position [118, 0]
click at [155, 389] on div "Add..." at bounding box center [170, 382] width 95 height 24
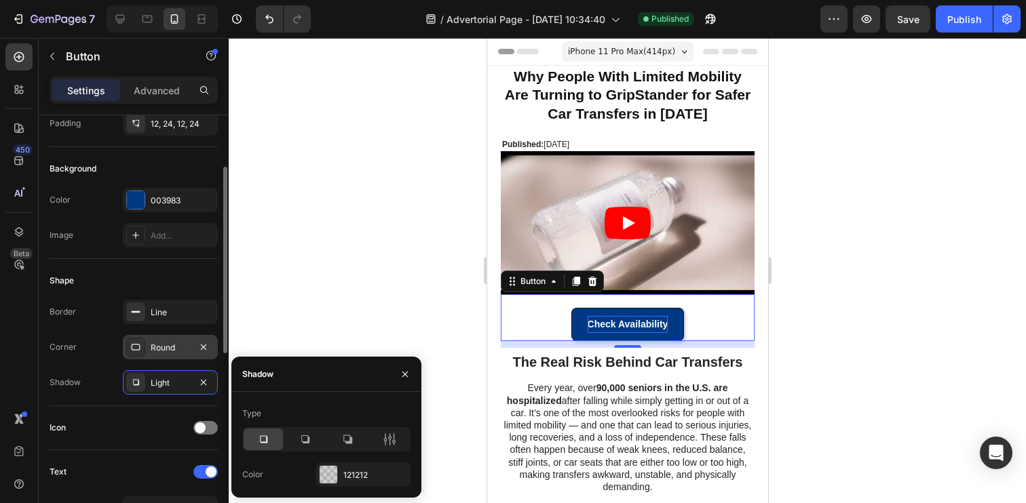
click at [155, 389] on div "Light" at bounding box center [170, 382] width 95 height 24
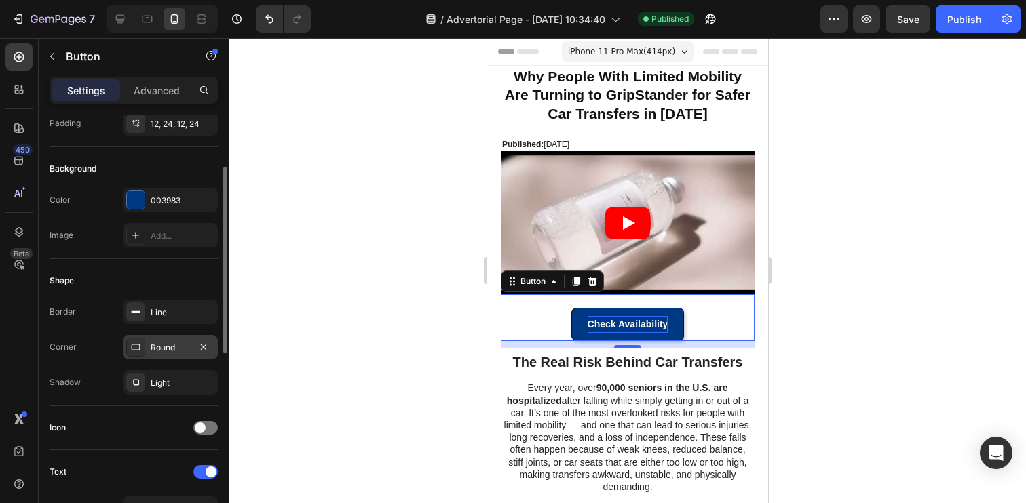
click at [161, 342] on div "Round" at bounding box center [170, 348] width 39 height 12
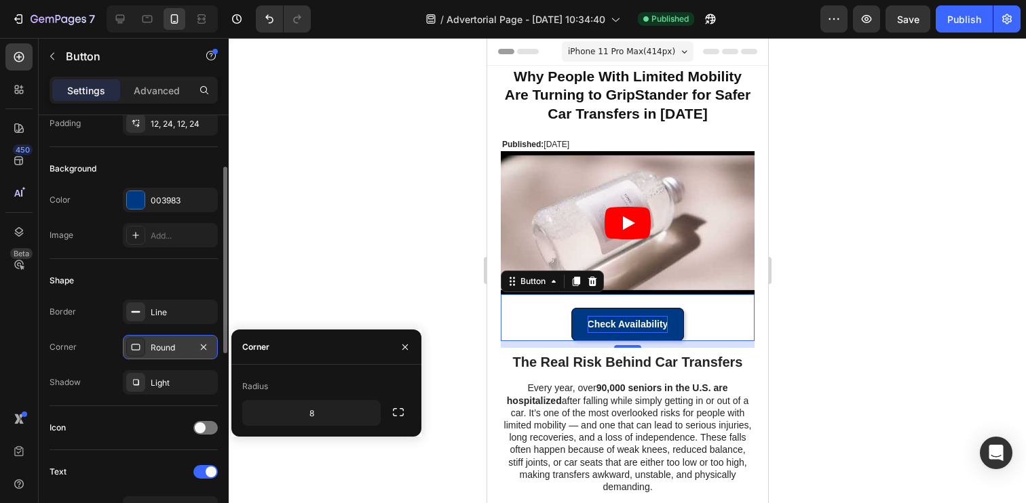
click at [161, 342] on div "Round" at bounding box center [170, 348] width 39 height 12
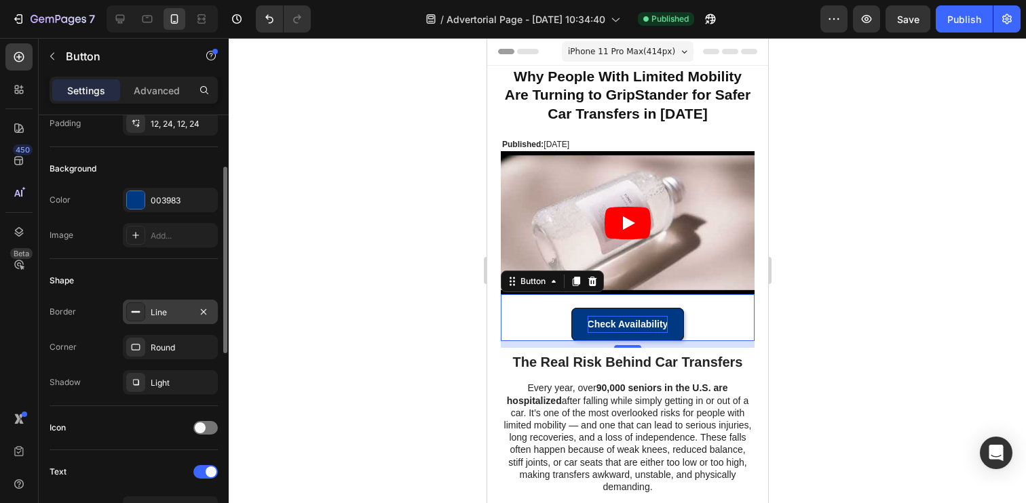
click at [172, 310] on div "Line" at bounding box center [170, 313] width 39 height 12
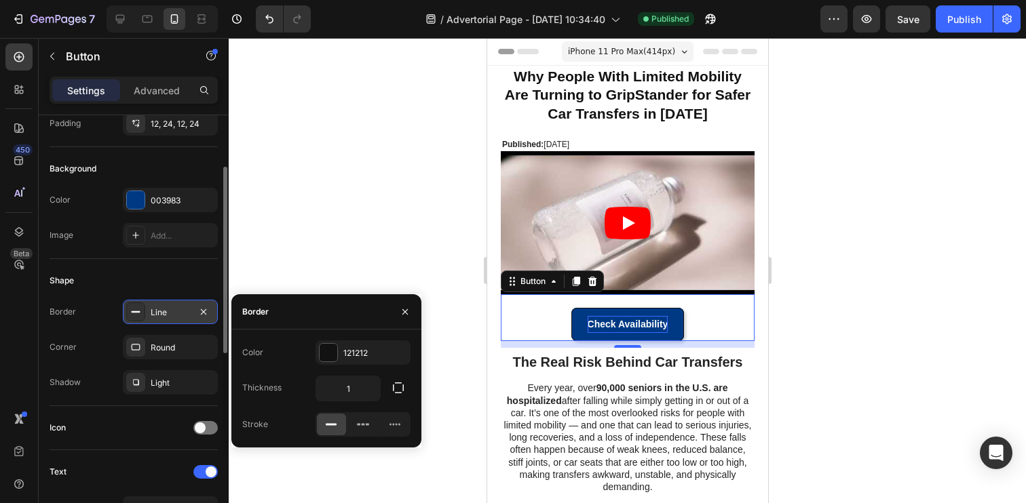
click at [172, 310] on div "Line" at bounding box center [170, 313] width 39 height 12
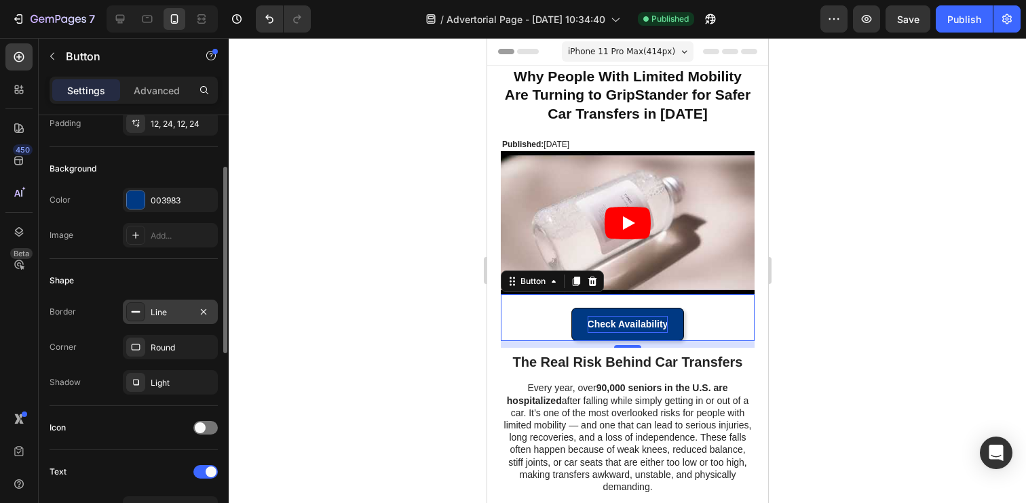
click at [172, 310] on div "Line" at bounding box center [170, 313] width 39 height 12
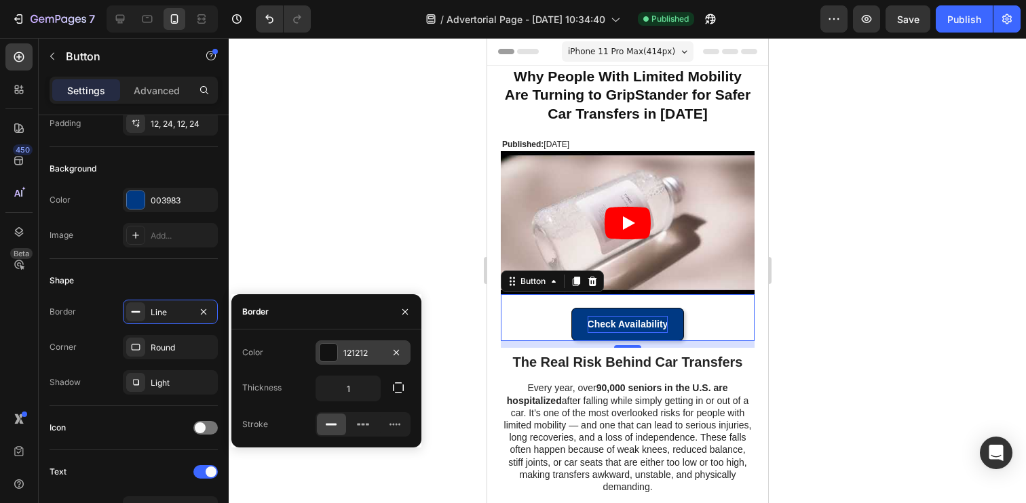
click at [354, 352] on div "121212" at bounding box center [362, 353] width 39 height 12
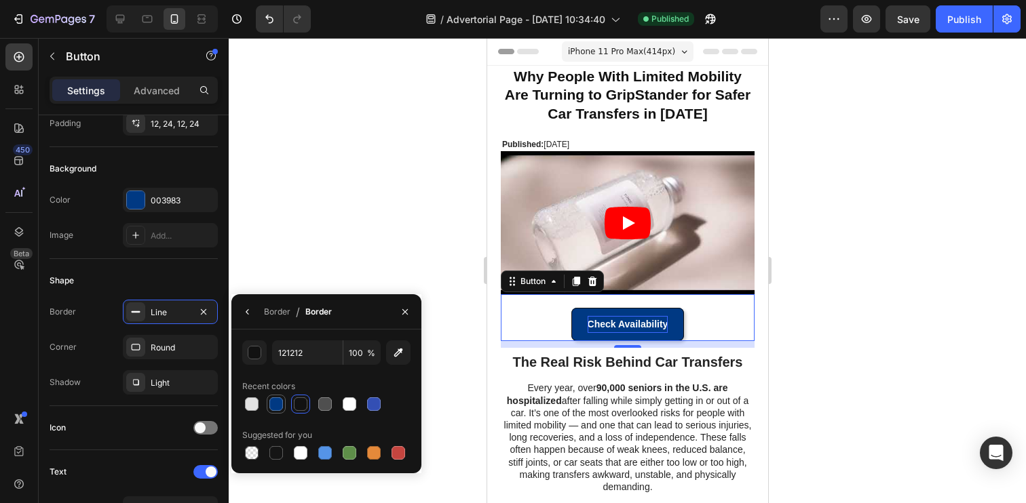
click at [283, 404] on div at bounding box center [276, 404] width 16 height 16
type input "003983"
click at [330, 231] on div at bounding box center [627, 270] width 797 height 465
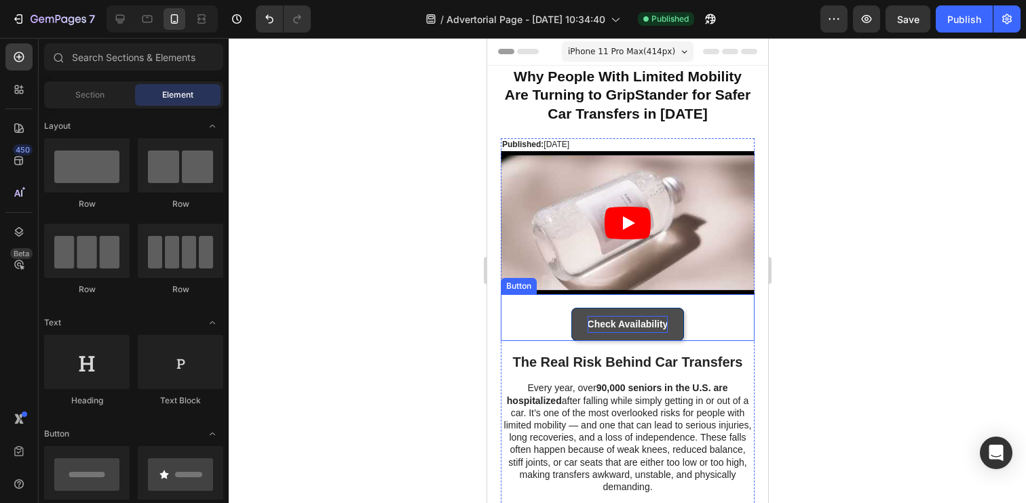
click at [582, 322] on button "Check Availability" at bounding box center [627, 324] width 113 height 33
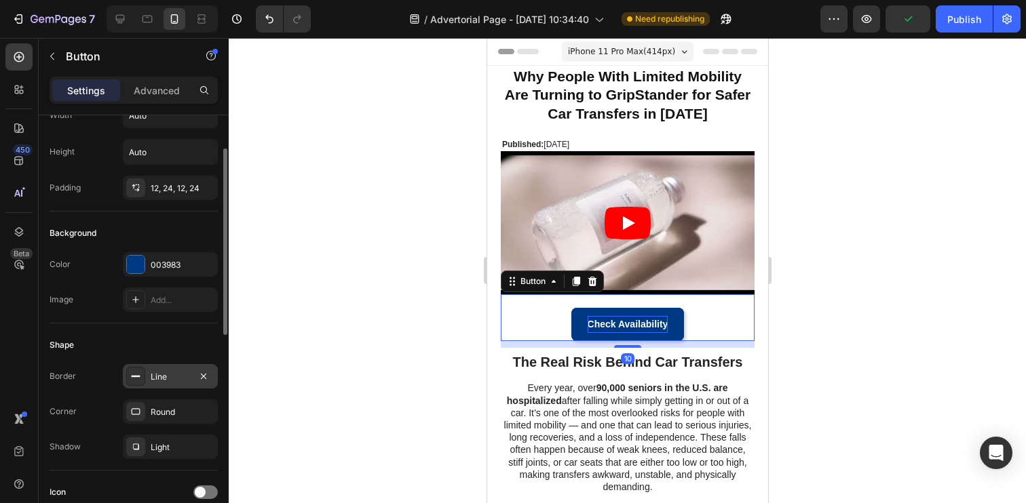
scroll to position [60, 0]
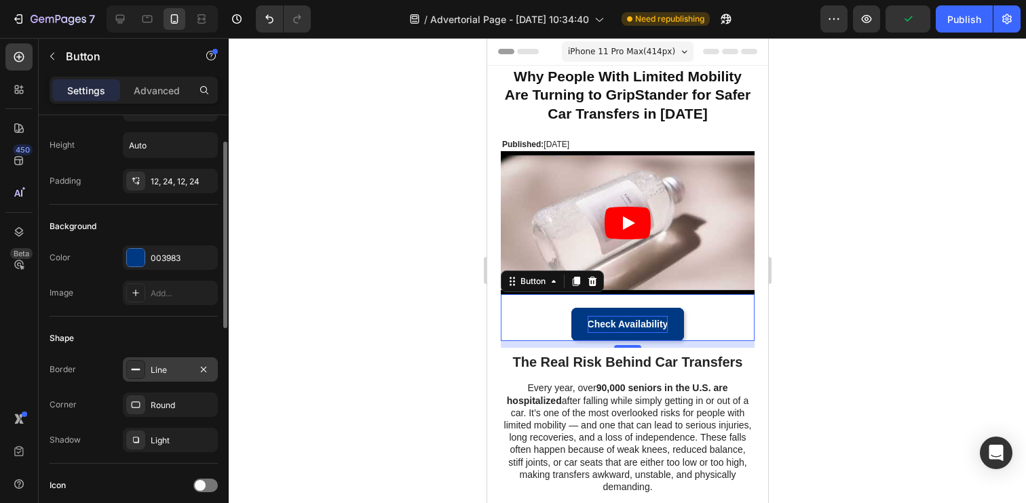
click at [176, 376] on div "Line" at bounding box center [170, 370] width 95 height 24
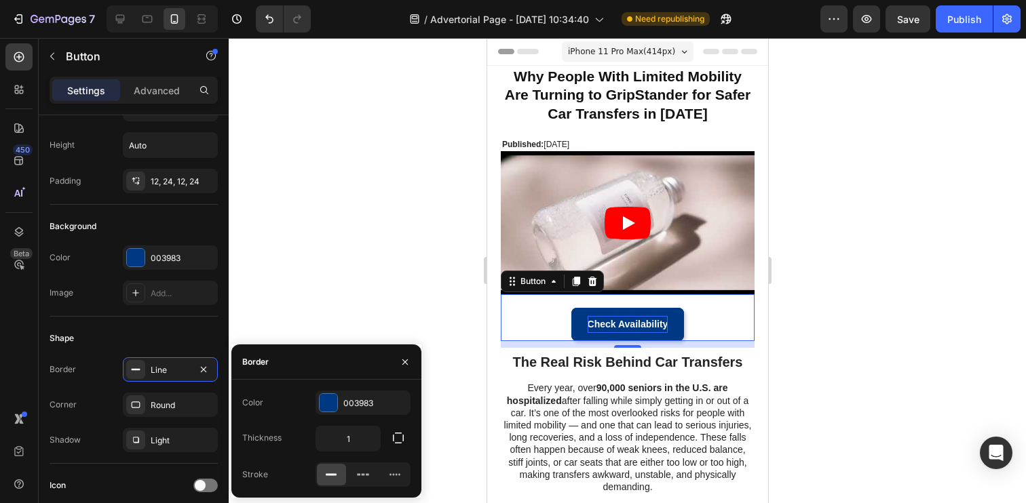
click at [309, 292] on div at bounding box center [627, 270] width 797 height 465
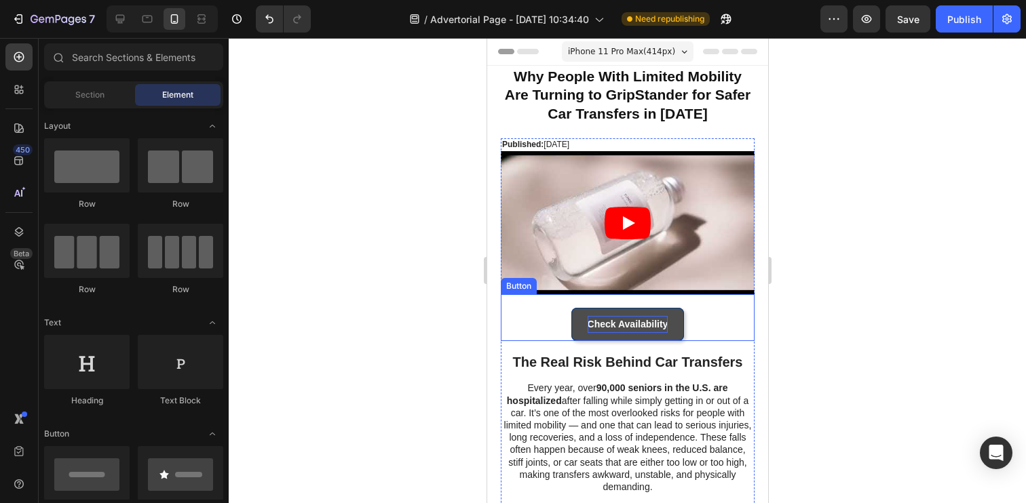
click at [577, 322] on button "Check Availability" at bounding box center [627, 324] width 113 height 33
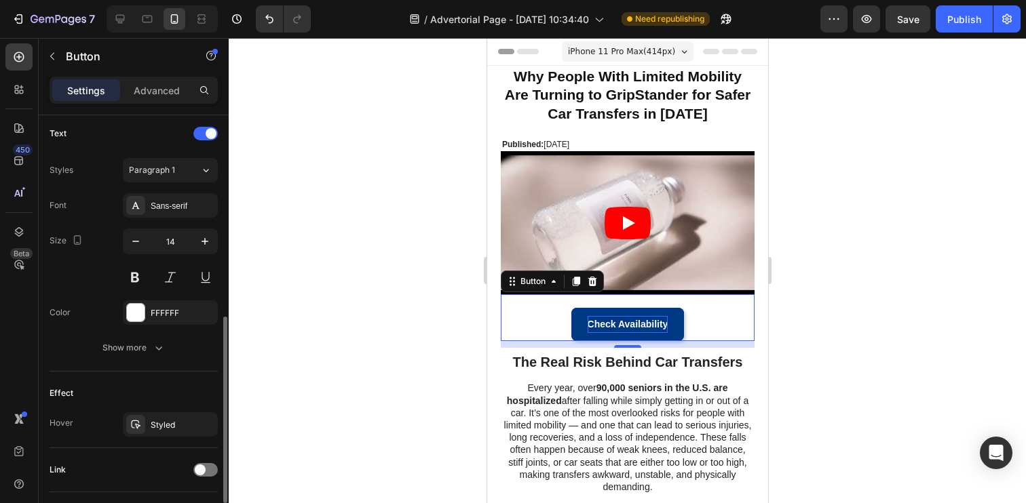
scroll to position [458, 0]
click at [159, 340] on icon "button" at bounding box center [159, 347] width 14 height 14
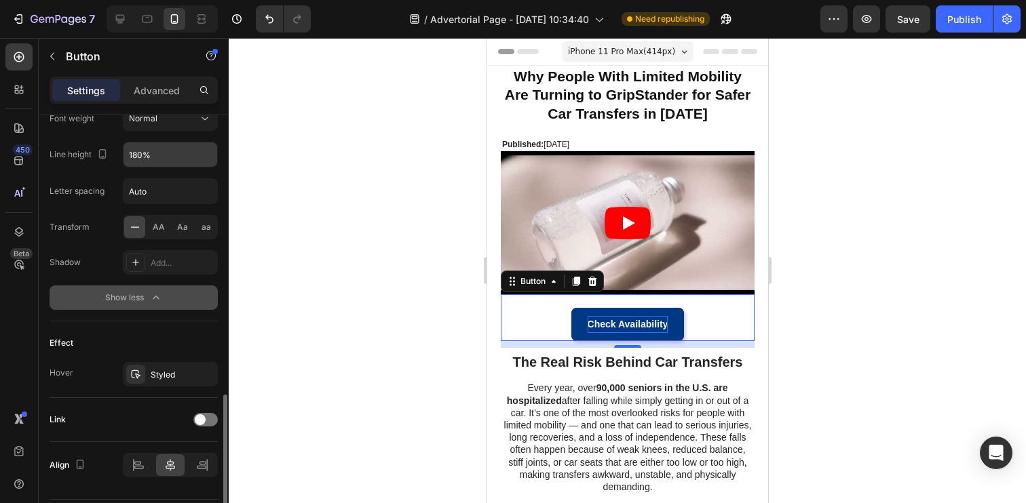
scroll to position [725, 0]
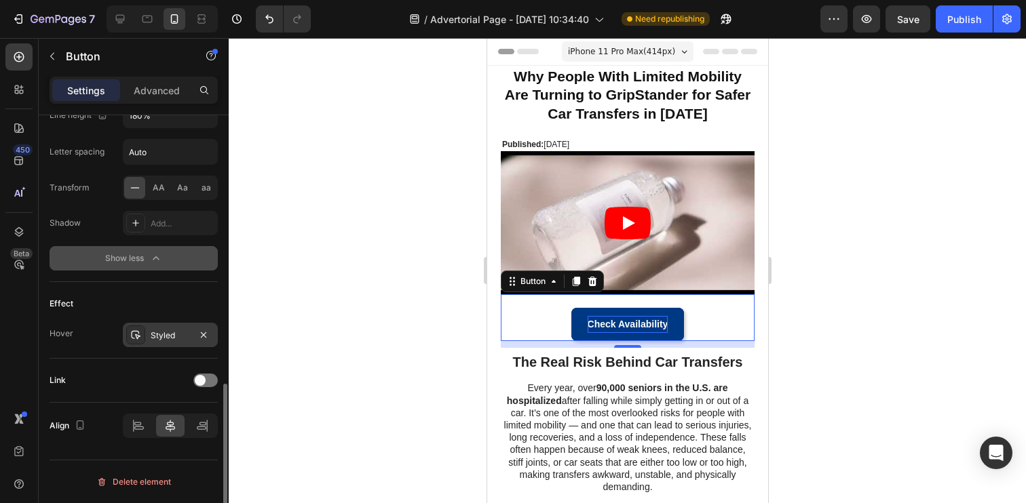
click at [170, 335] on div "Styled" at bounding box center [170, 336] width 39 height 12
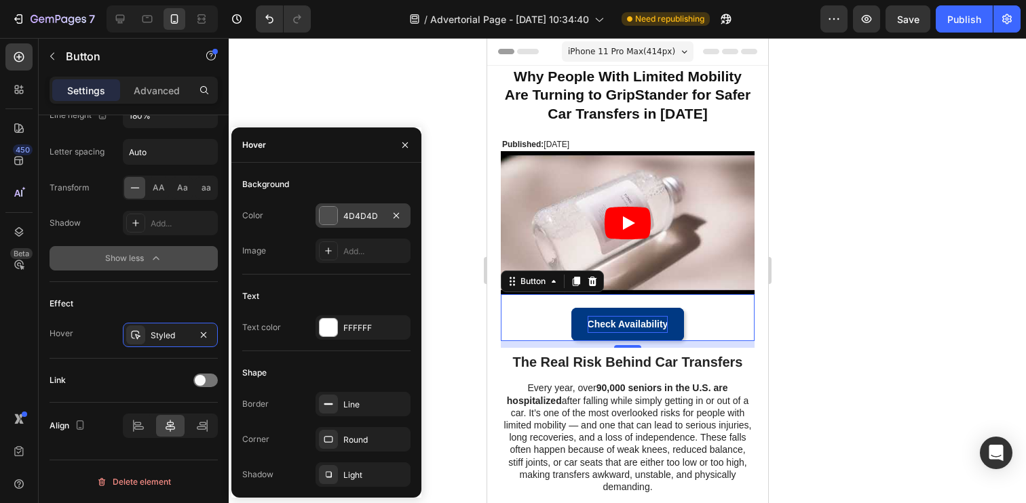
click at [356, 216] on div "4D4D4D" at bounding box center [362, 216] width 39 height 12
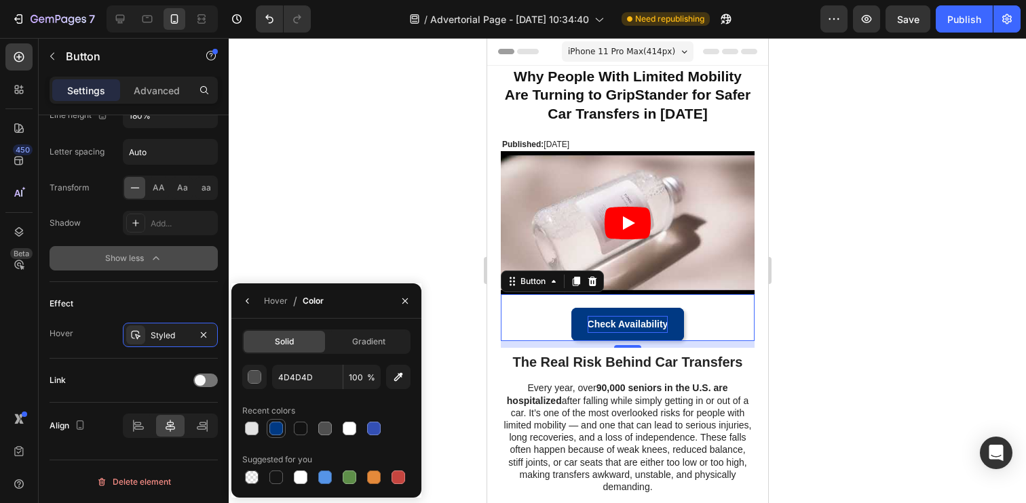
click at [282, 428] on div at bounding box center [276, 429] width 14 height 14
type input "003983"
click at [178, 380] on div "Link" at bounding box center [134, 381] width 168 height 22
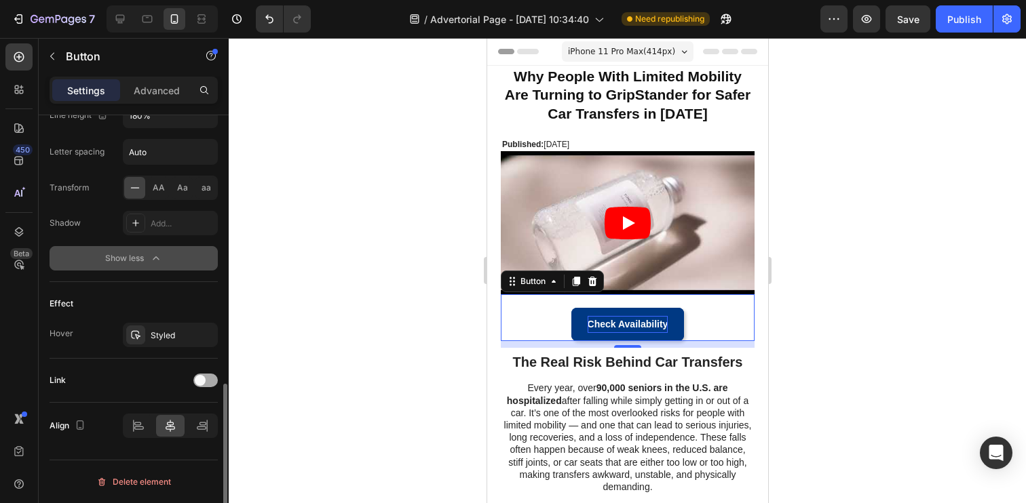
click at [202, 379] on span at bounding box center [200, 380] width 11 height 11
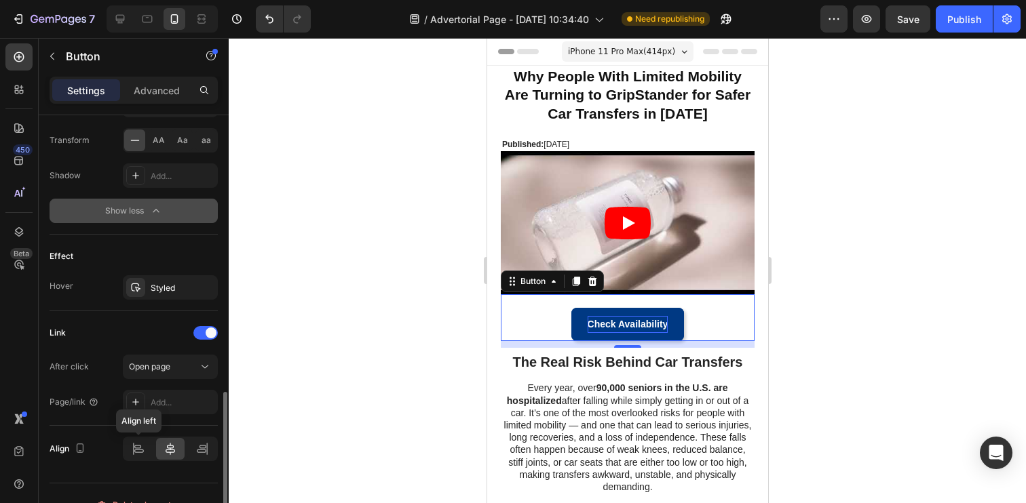
scroll to position [796, 0]
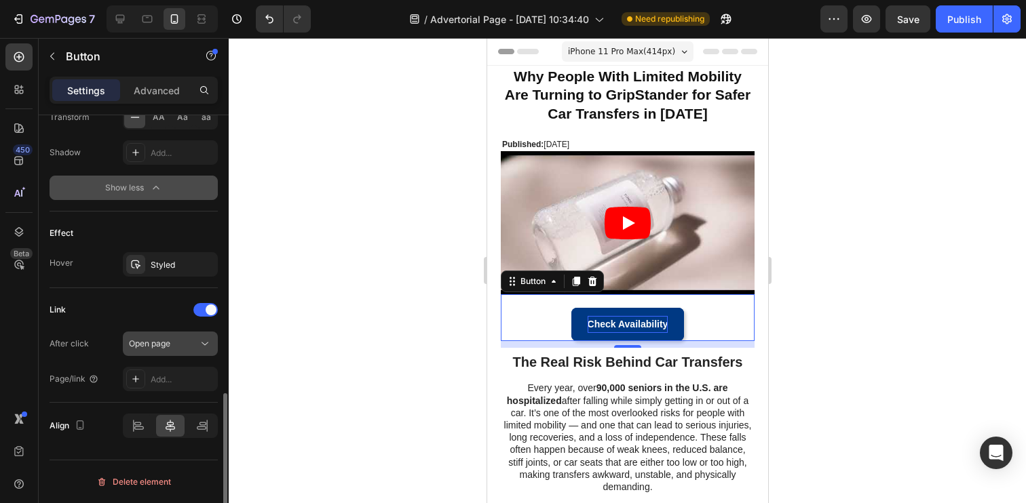
click at [162, 343] on span "Open page" at bounding box center [149, 344] width 41 height 10
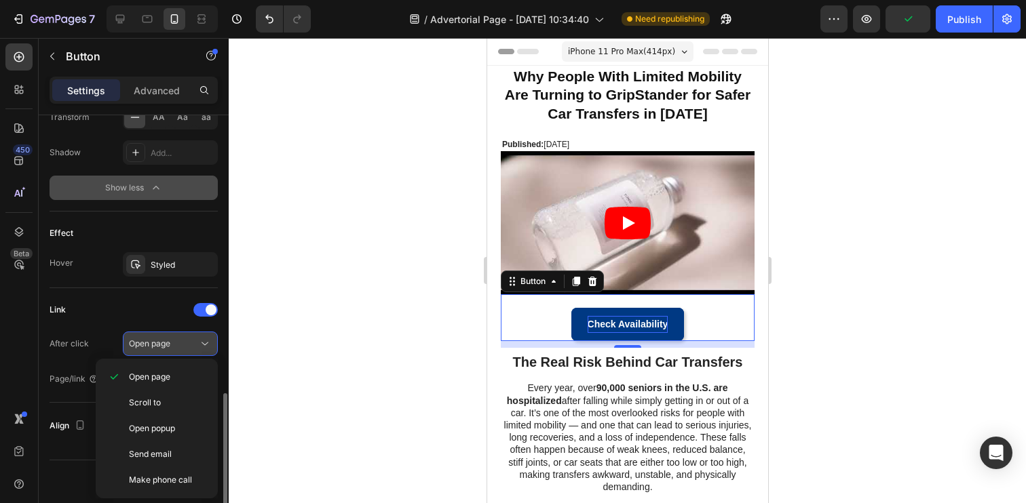
click at [162, 343] on span "Open page" at bounding box center [149, 344] width 41 height 10
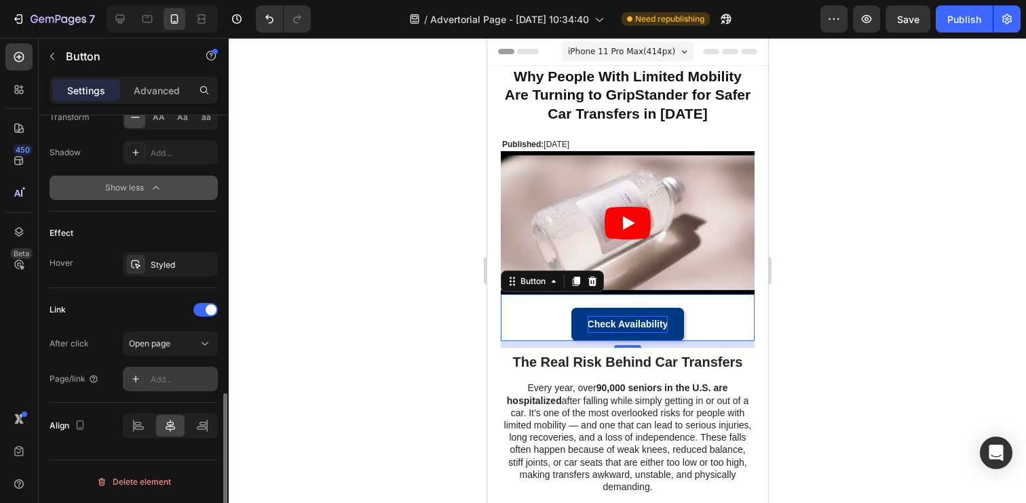
click at [166, 372] on div "Add..." at bounding box center [170, 379] width 95 height 24
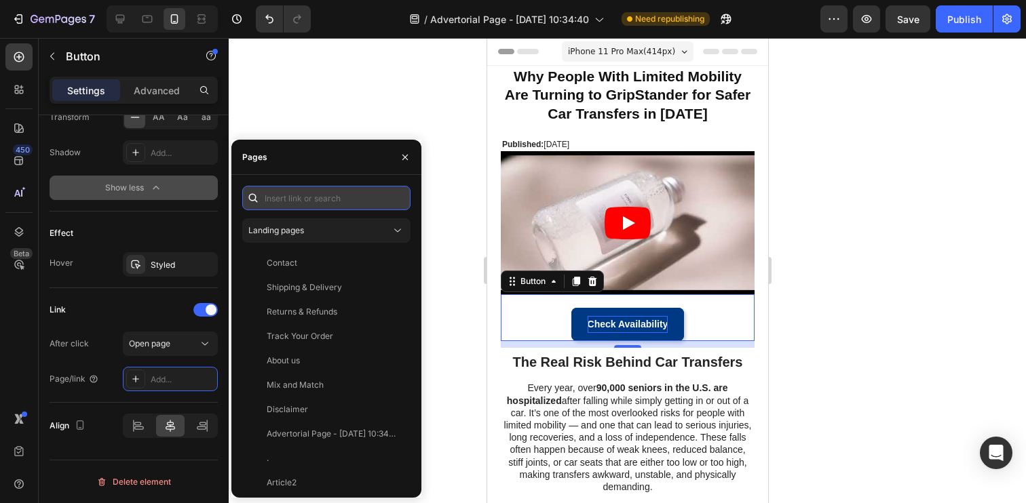
click at [317, 197] on input "text" at bounding box center [326, 198] width 168 height 24
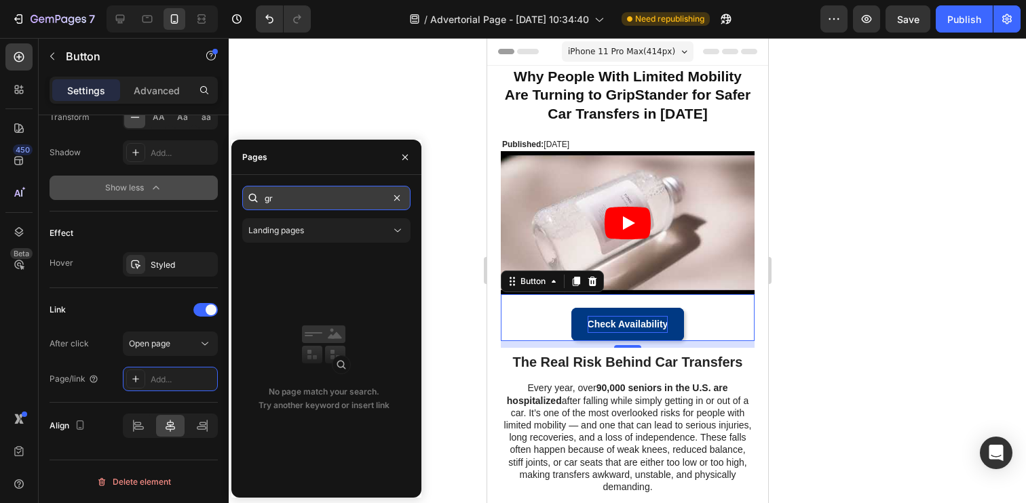
type input "g"
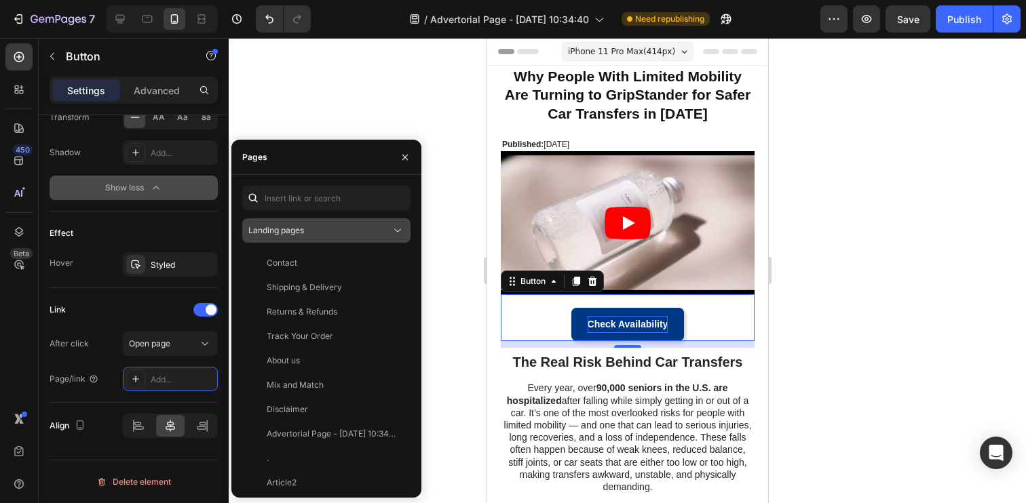
click at [327, 239] on button "Landing pages" at bounding box center [326, 230] width 168 height 24
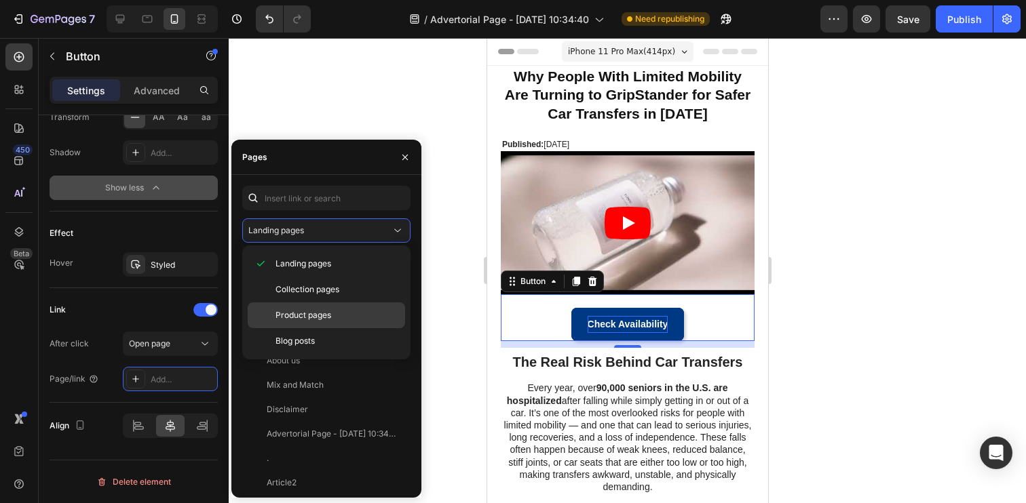
click at [326, 311] on span "Product pages" at bounding box center [303, 315] width 56 height 12
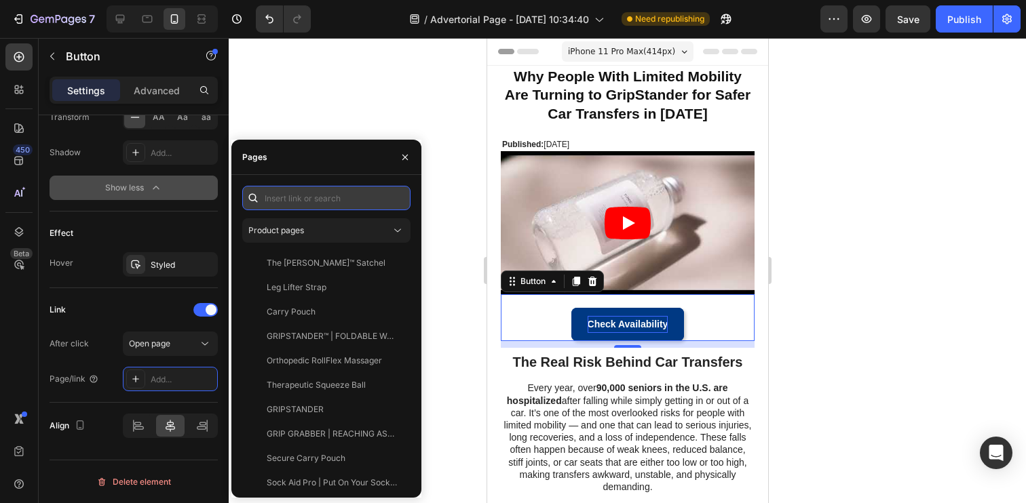
click at [322, 206] on input "text" at bounding box center [326, 198] width 168 height 24
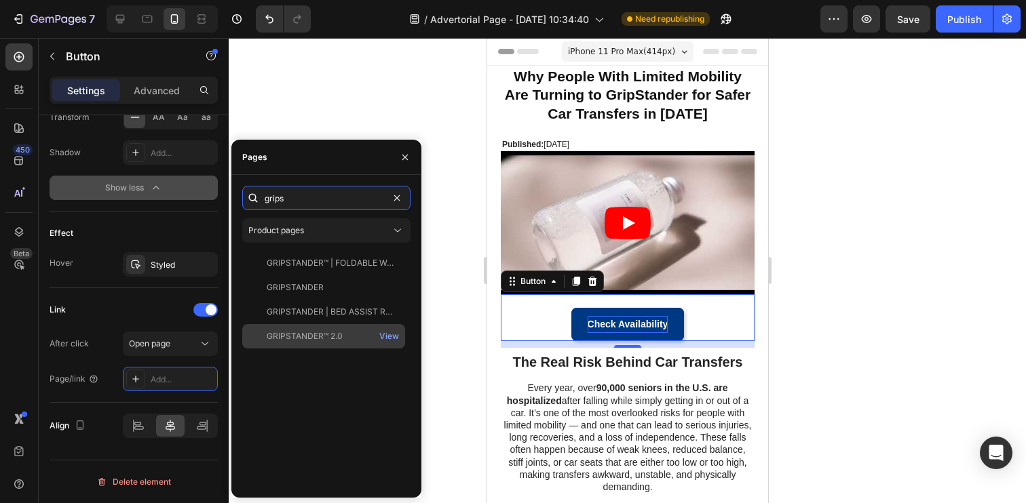
type input "grips"
click at [328, 329] on div "GRIPSTANDER™ 2.0 View" at bounding box center [323, 336] width 163 height 24
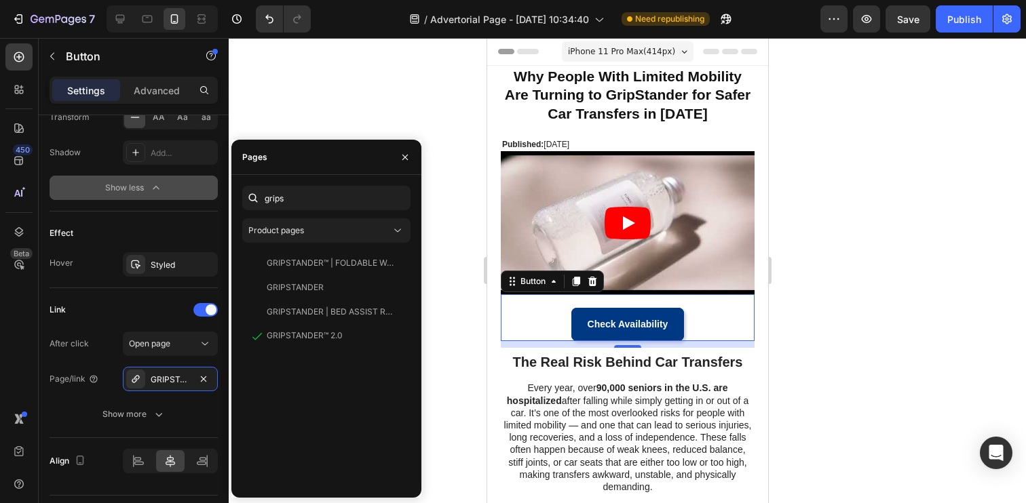
click at [457, 130] on div at bounding box center [627, 270] width 797 height 465
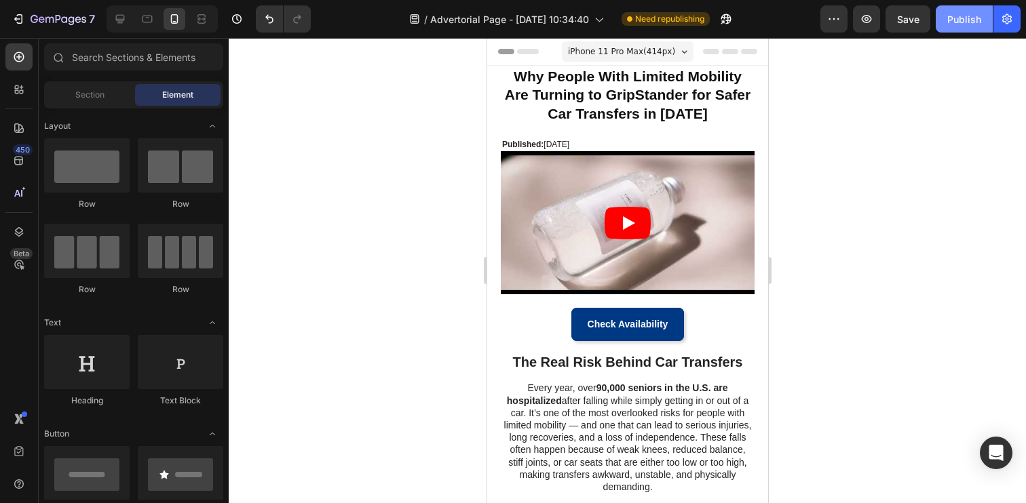
click at [950, 26] on div "Publish" at bounding box center [964, 19] width 34 height 14
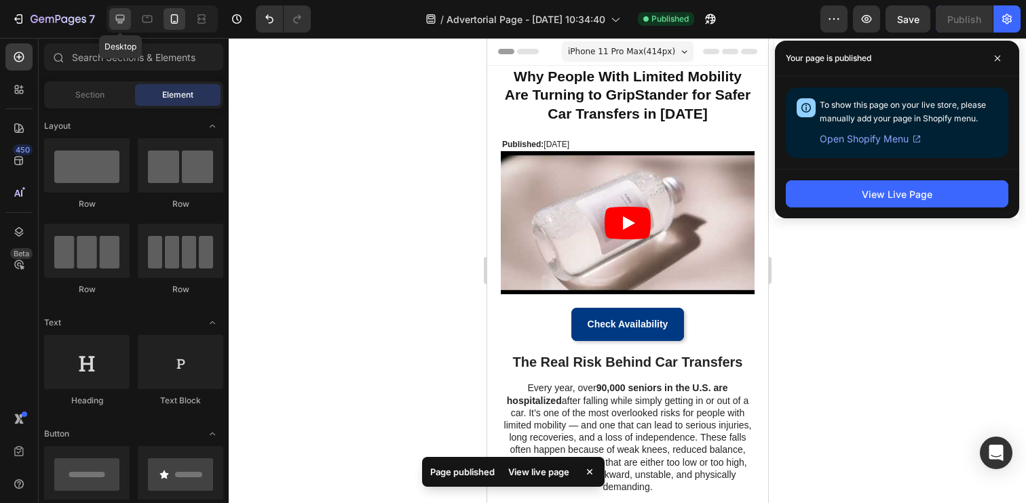
click at [123, 24] on icon at bounding box center [120, 19] width 14 height 14
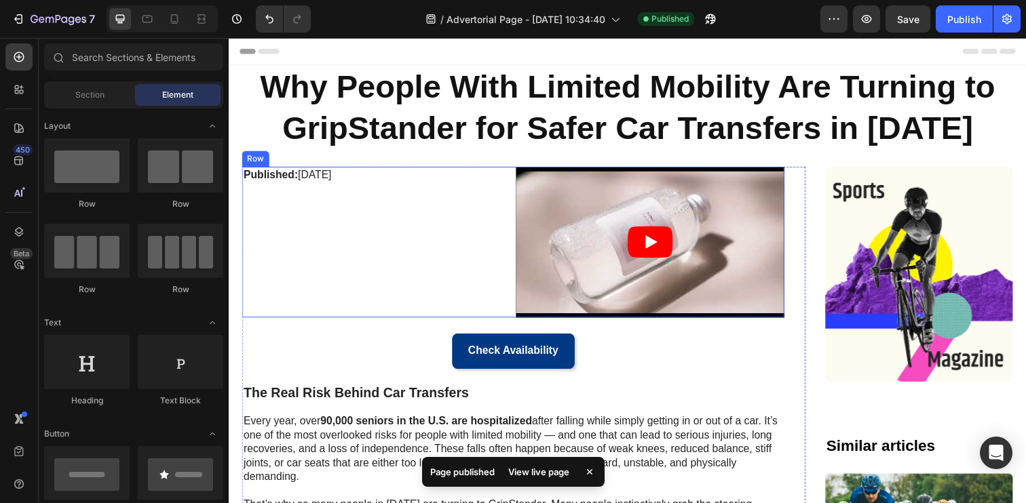
click at [455, 239] on div "Published: Monday, March 24, 2025 Text Block" at bounding box center [379, 247] width 274 height 154
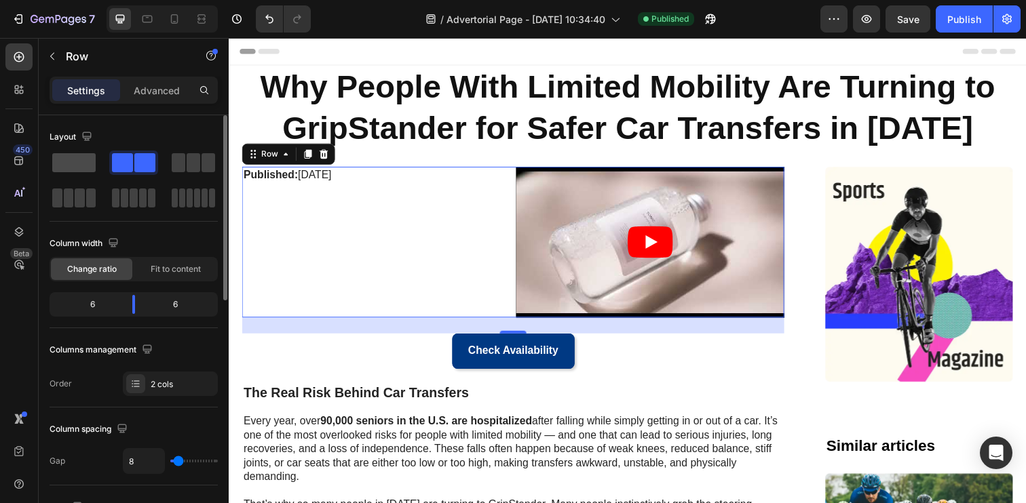
click at [88, 170] on span at bounding box center [73, 162] width 43 height 19
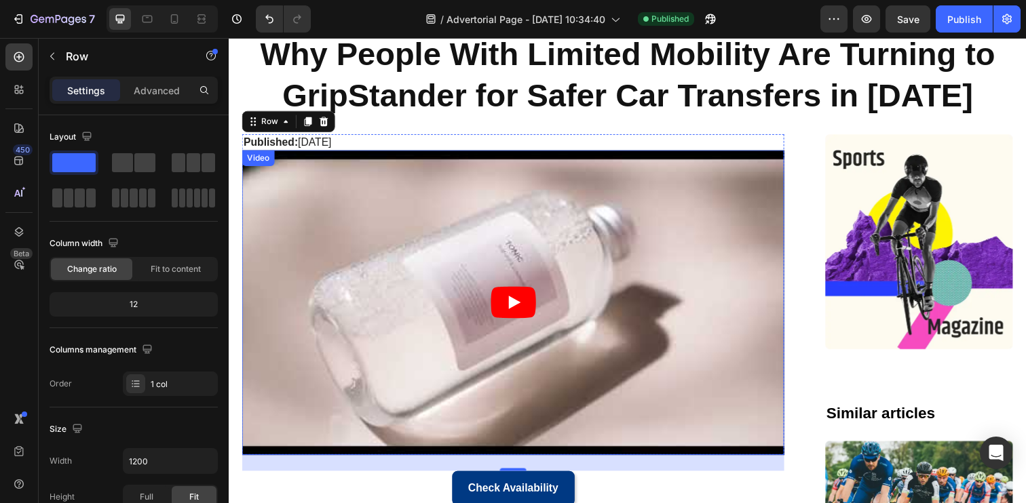
scroll to position [20, 0]
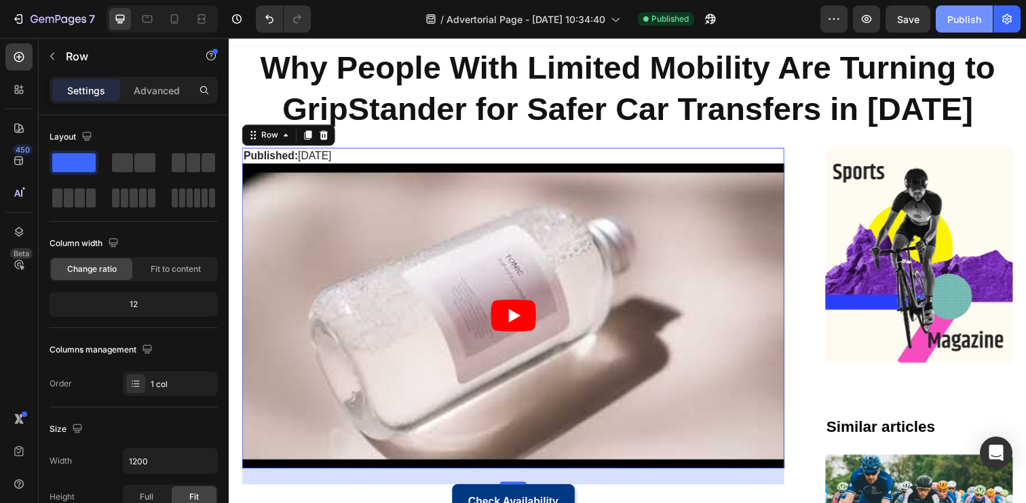
click at [953, 22] on div "Publish" at bounding box center [964, 19] width 34 height 14
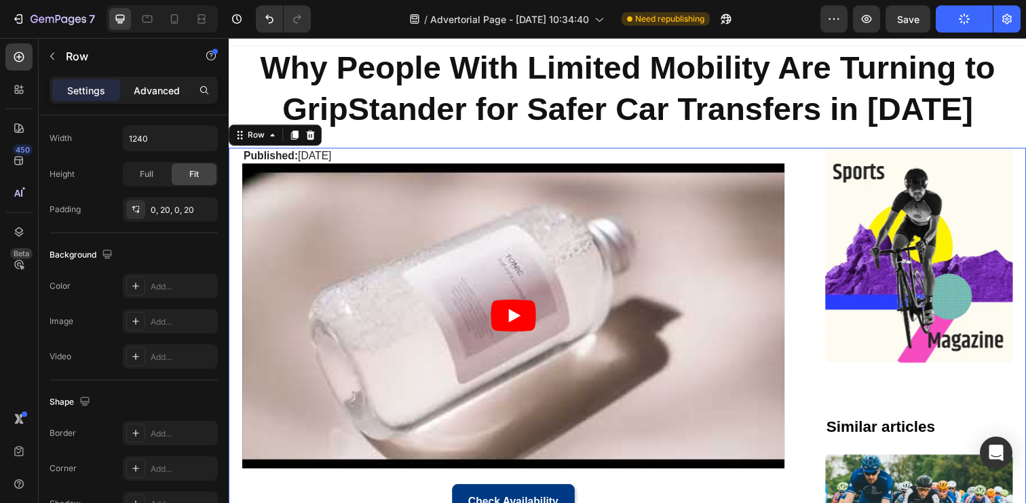
click at [159, 92] on p "Advanced" at bounding box center [157, 90] width 46 height 14
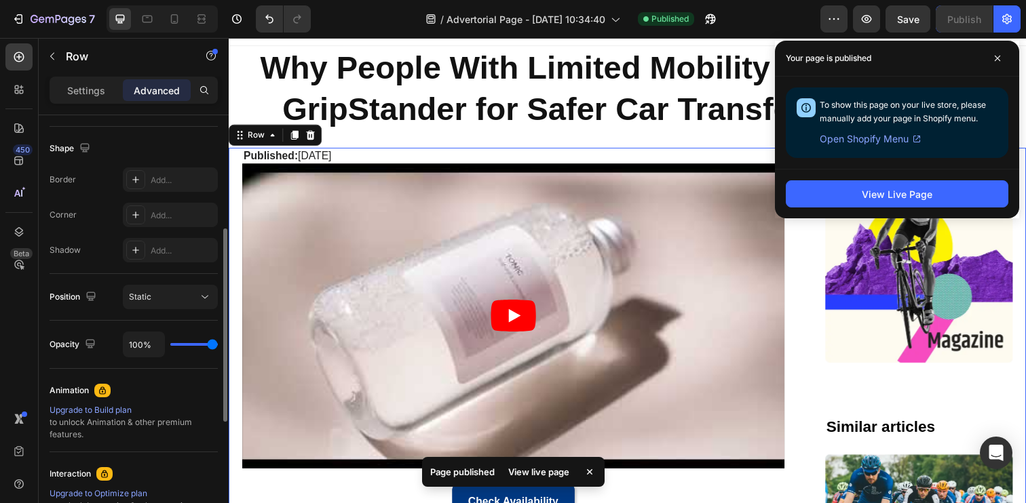
scroll to position [0, 0]
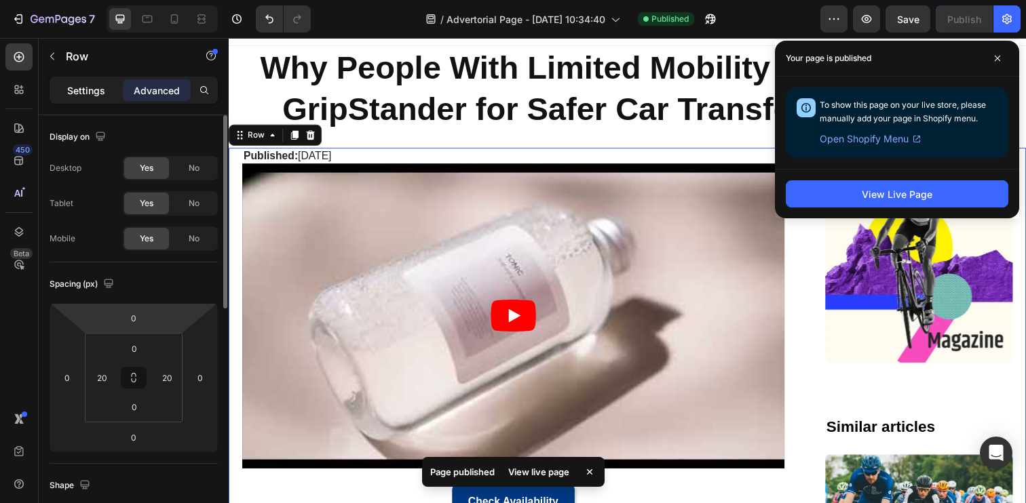
click at [100, 85] on p "Settings" at bounding box center [86, 90] width 38 height 14
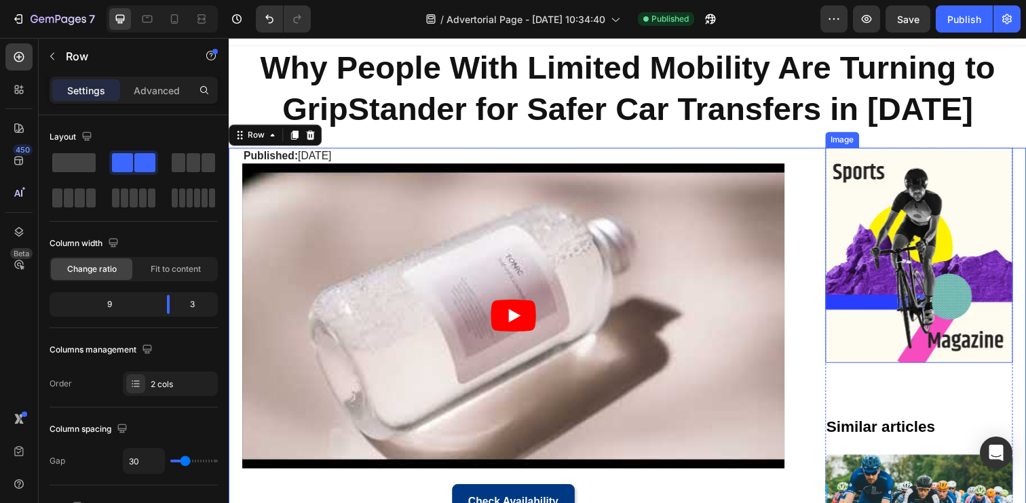
click at [849, 235] on img at bounding box center [934, 260] width 192 height 220
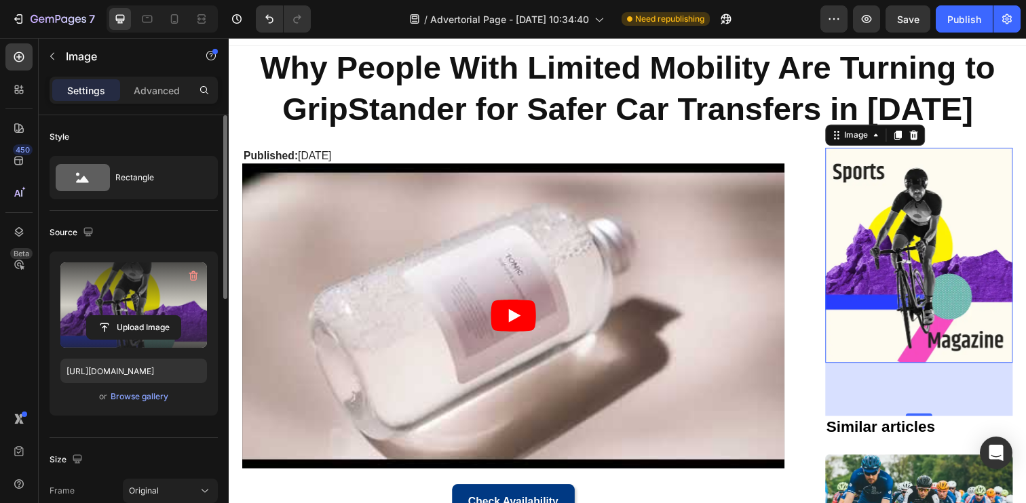
click at [145, 275] on label at bounding box center [133, 305] width 147 height 85
click at [145, 316] on input "file" at bounding box center [134, 327] width 94 height 23
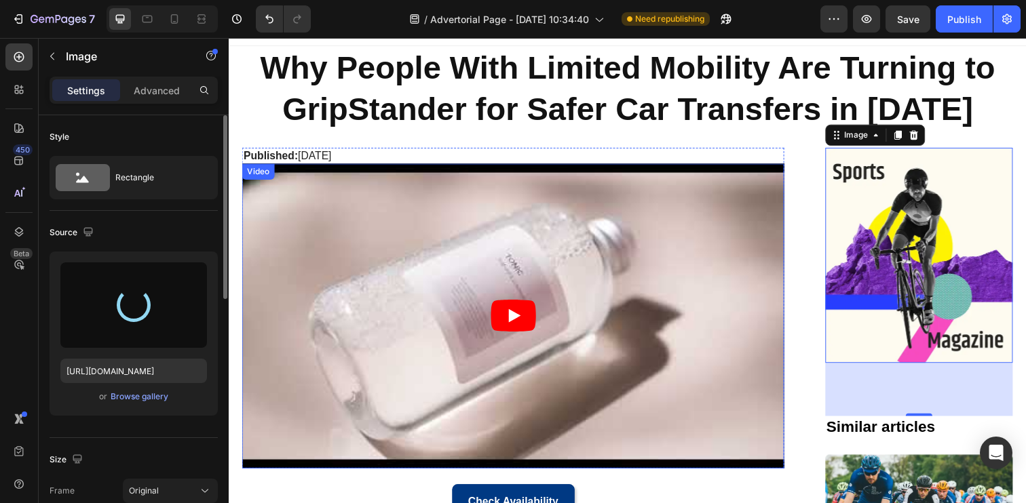
type input "https://cdn.shopify.com/s/files/1/0769/5191/2779/files/gempages_581611669520646…"
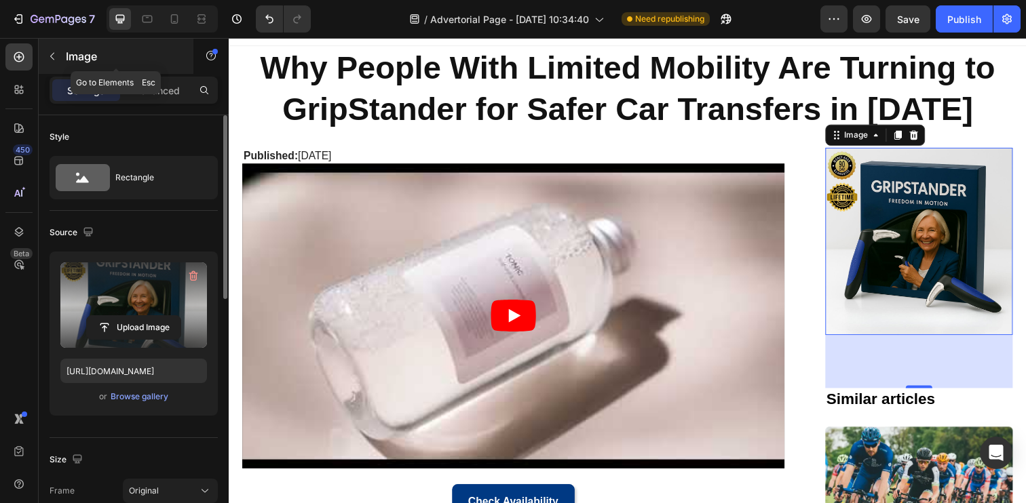
click at [60, 60] on button "button" at bounding box center [52, 56] width 22 height 22
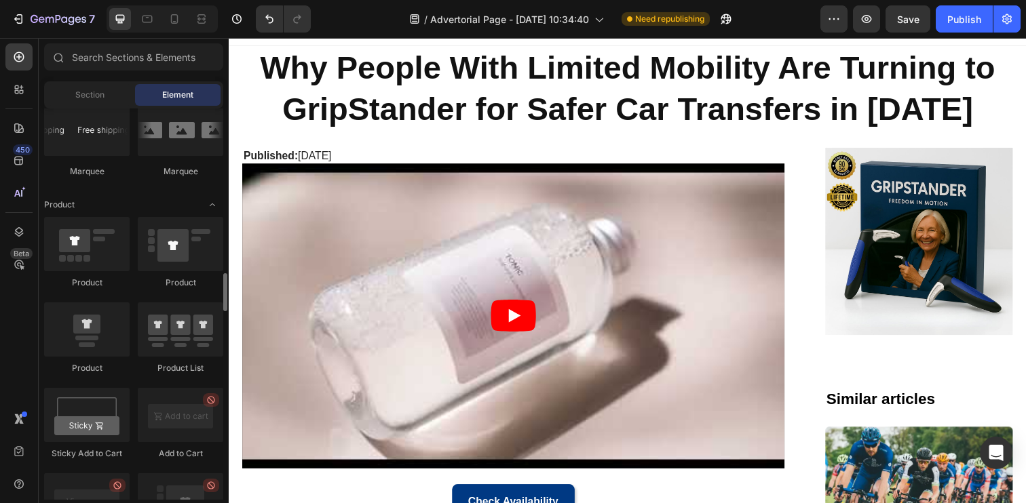
scroll to position [1662, 0]
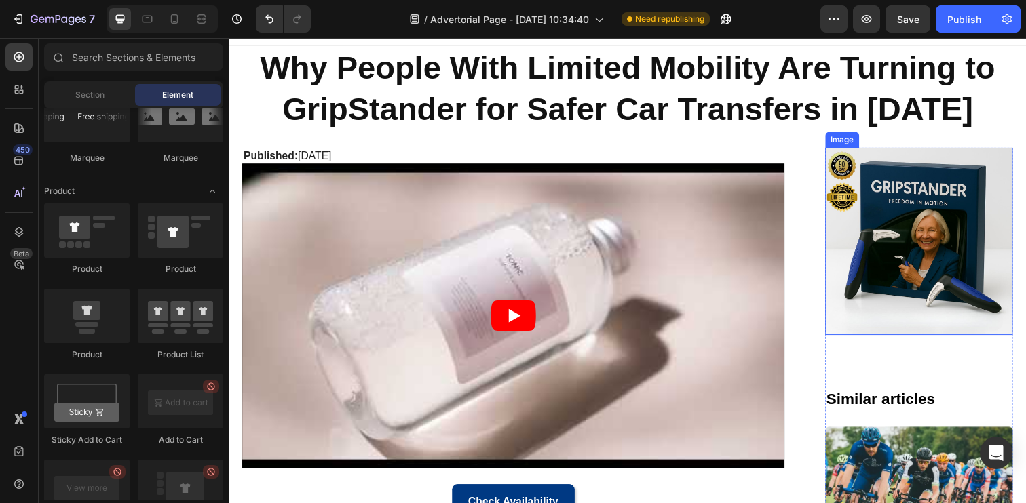
click at [840, 236] on img at bounding box center [934, 246] width 192 height 192
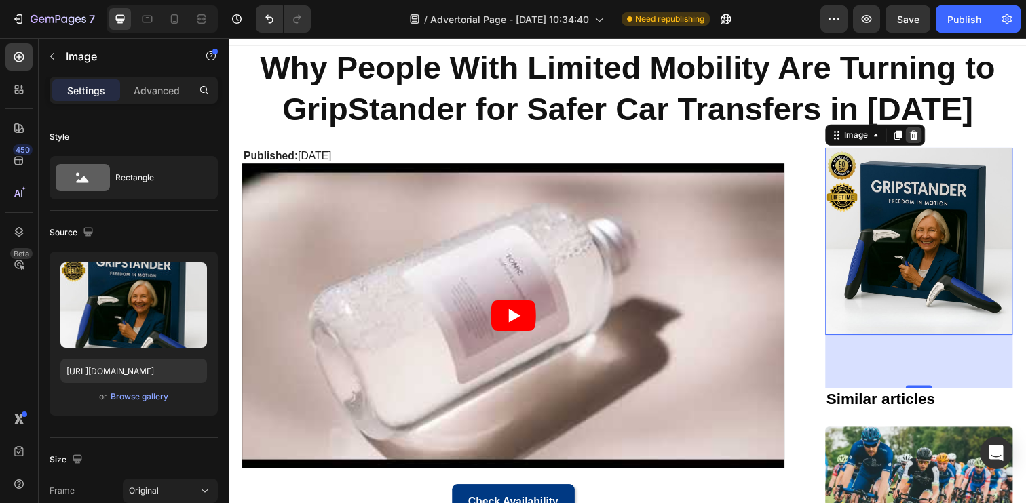
click at [929, 139] on icon at bounding box center [927, 136] width 9 height 9
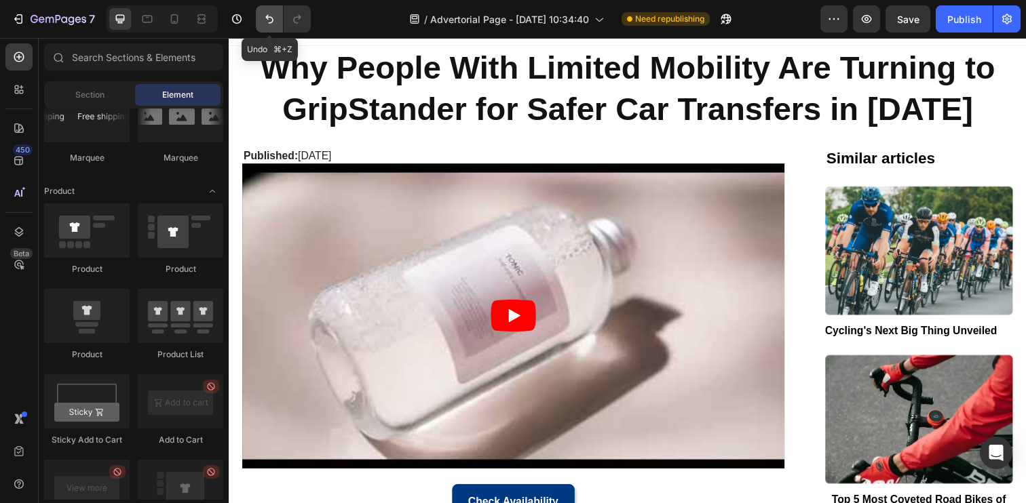
click at [274, 22] on icon "Undo/Redo" at bounding box center [270, 19] width 14 height 14
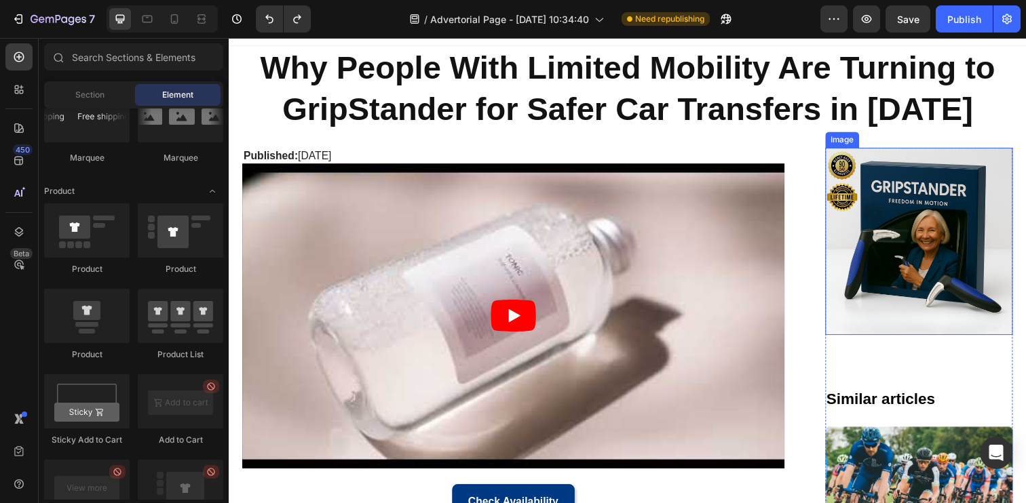
click at [914, 227] on img at bounding box center [934, 246] width 192 height 192
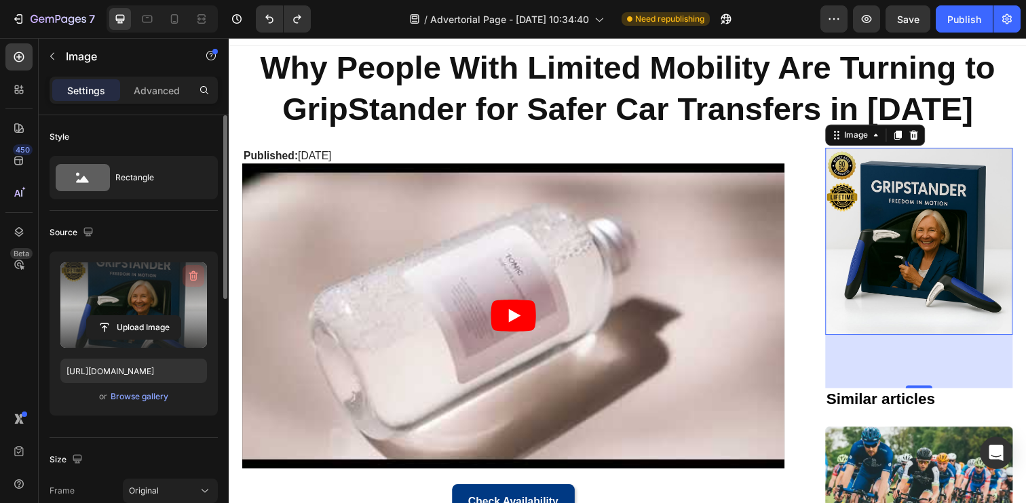
click at [192, 276] on icon "button" at bounding box center [192, 277] width 1 height 4
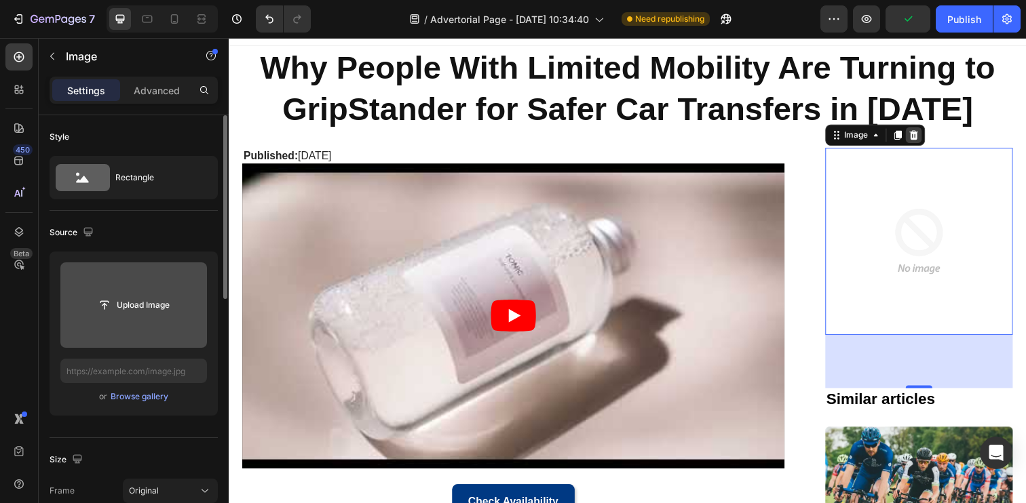
click at [925, 136] on icon at bounding box center [927, 136] width 9 height 9
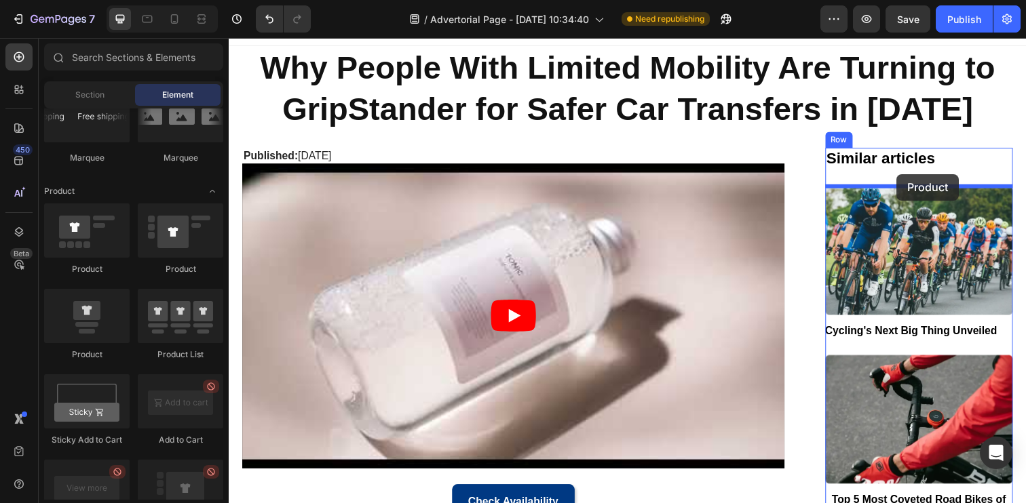
drag, startPoint x: 313, startPoint y: 375, endPoint x: 910, endPoint y: 177, distance: 629.0
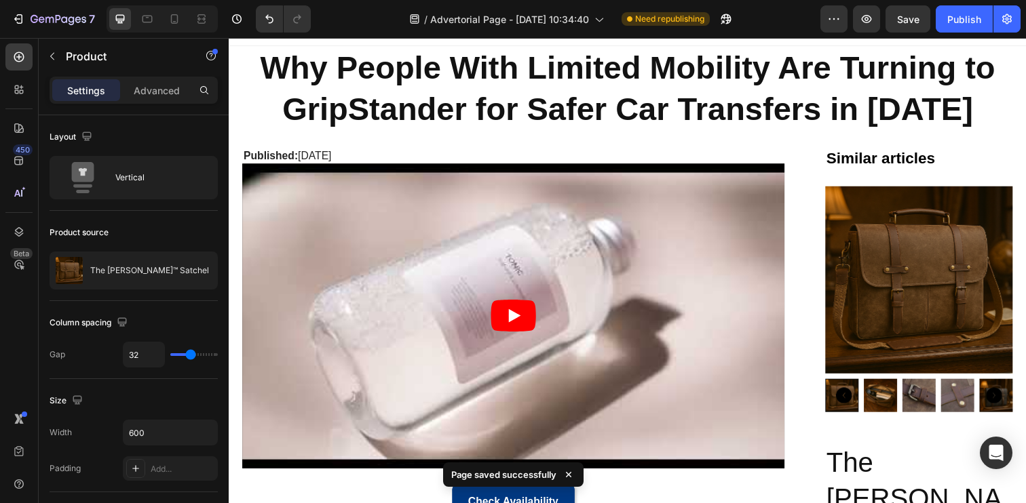
click at [910, 299] on img at bounding box center [934, 285] width 192 height 192
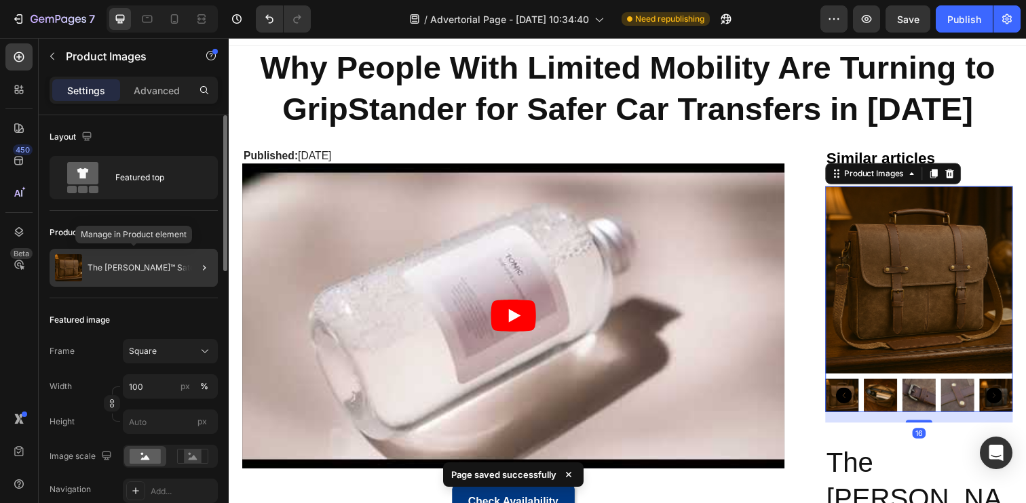
click at [155, 261] on div "The [PERSON_NAME]™ Satchel" at bounding box center [134, 268] width 168 height 38
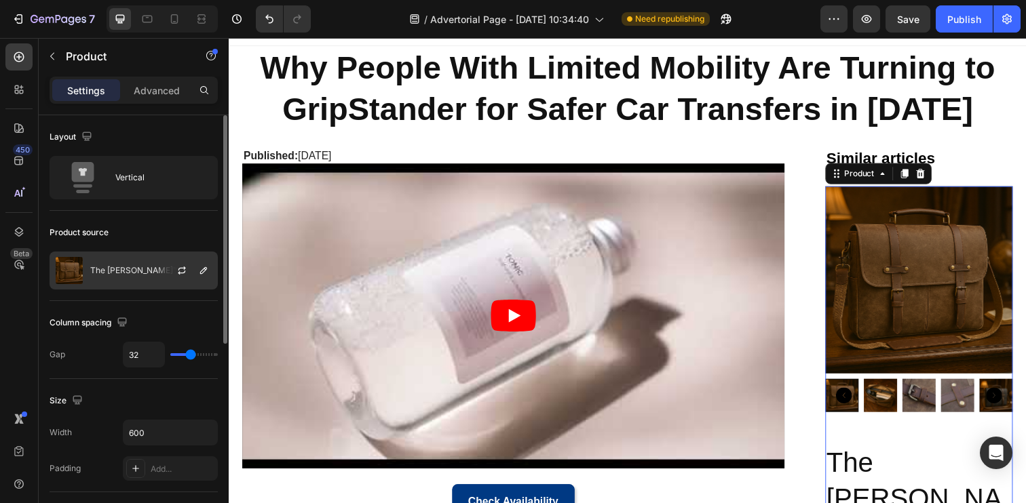
click at [136, 267] on p "The [PERSON_NAME]™ Satchel" at bounding box center [149, 270] width 119 height 9
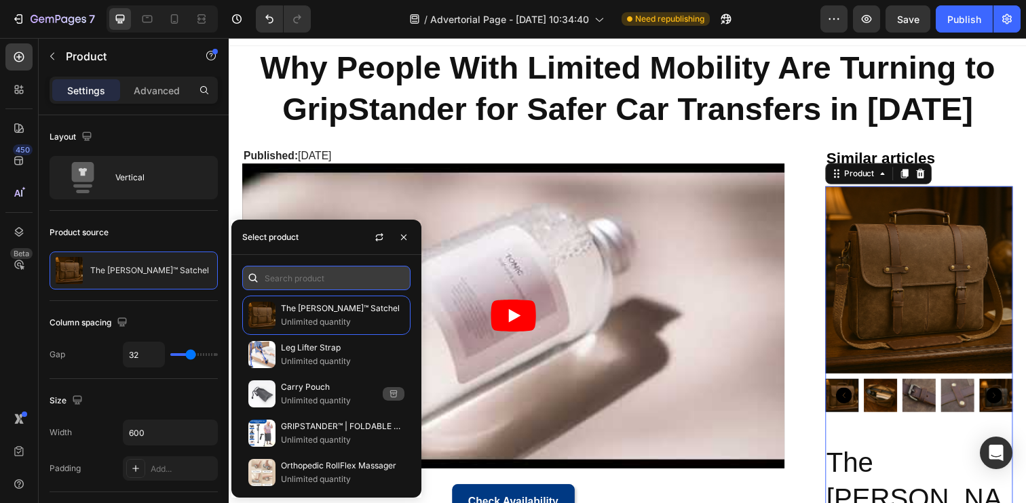
click at [280, 280] on input "text" at bounding box center [326, 278] width 168 height 24
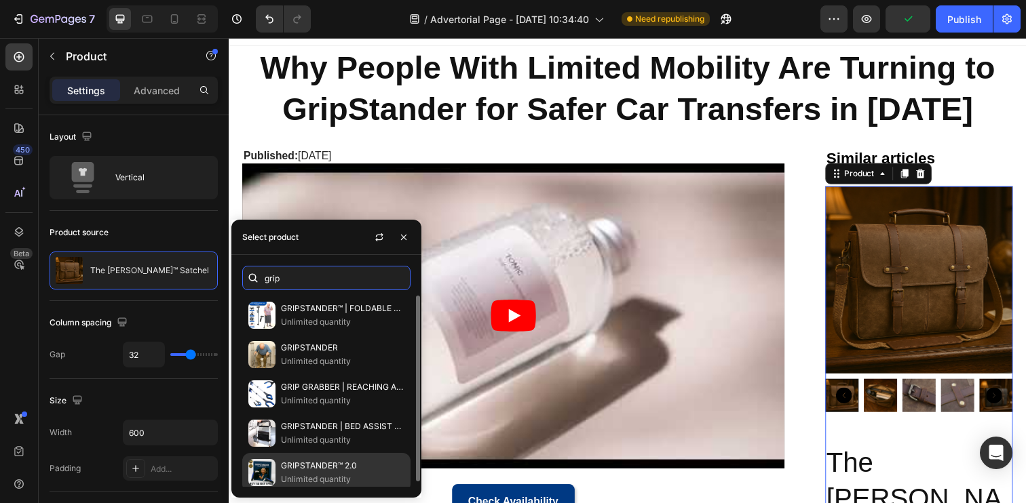
type input "grip"
click at [309, 466] on p "GRIPSTANDER™ 2.0" at bounding box center [342, 466] width 123 height 14
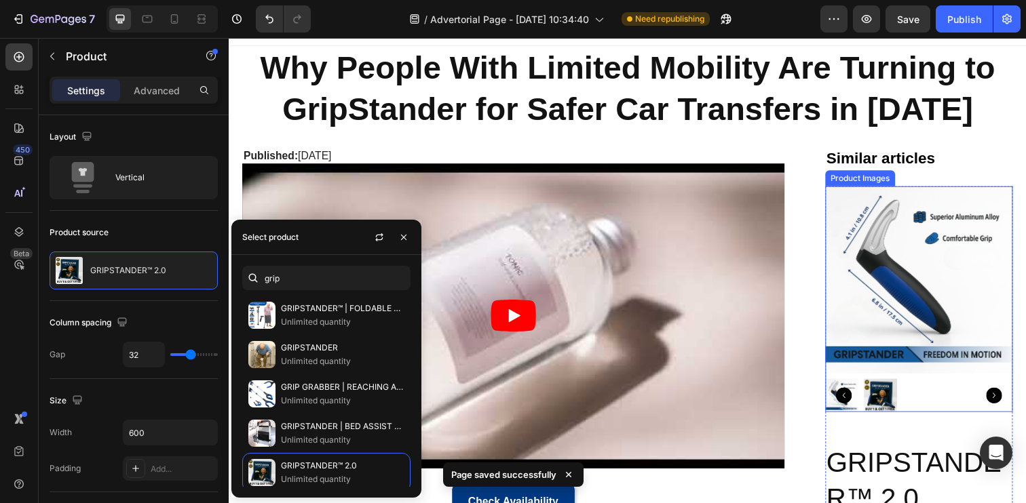
click at [893, 394] on img at bounding box center [894, 403] width 34 height 34
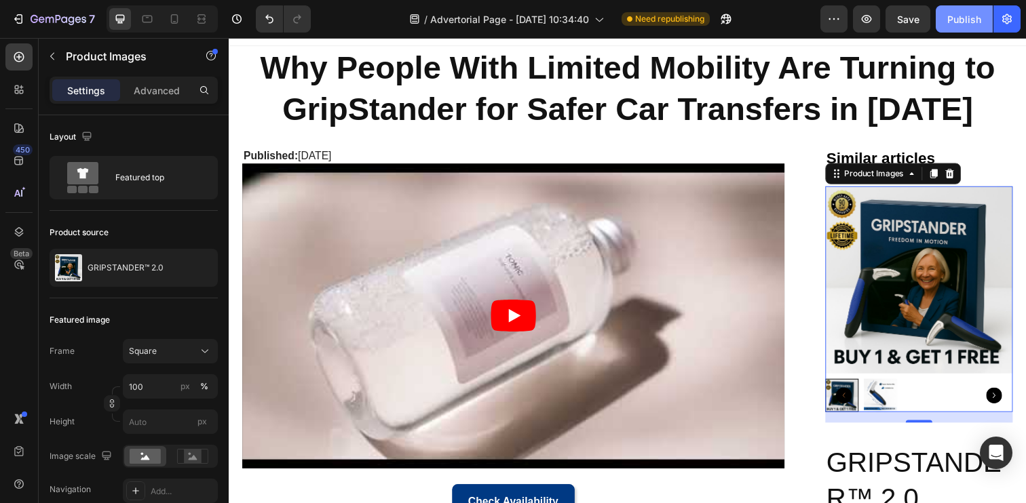
click at [961, 22] on div "Publish" at bounding box center [964, 19] width 34 height 14
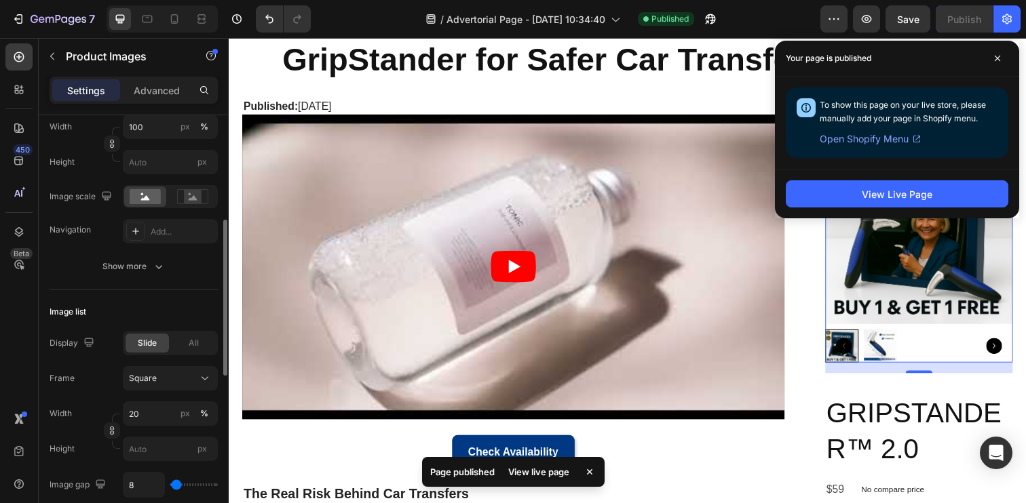
scroll to position [299, 0]
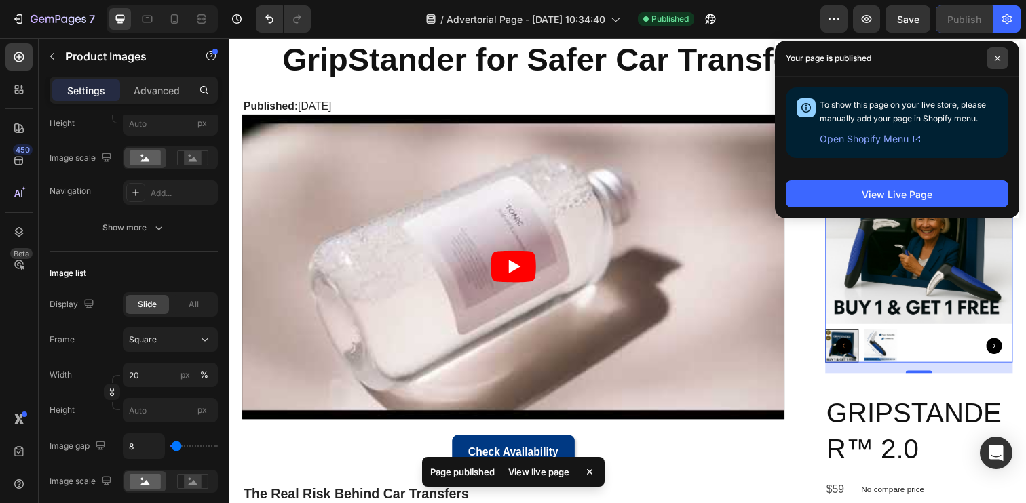
click at [993, 62] on span at bounding box center [997, 58] width 22 height 22
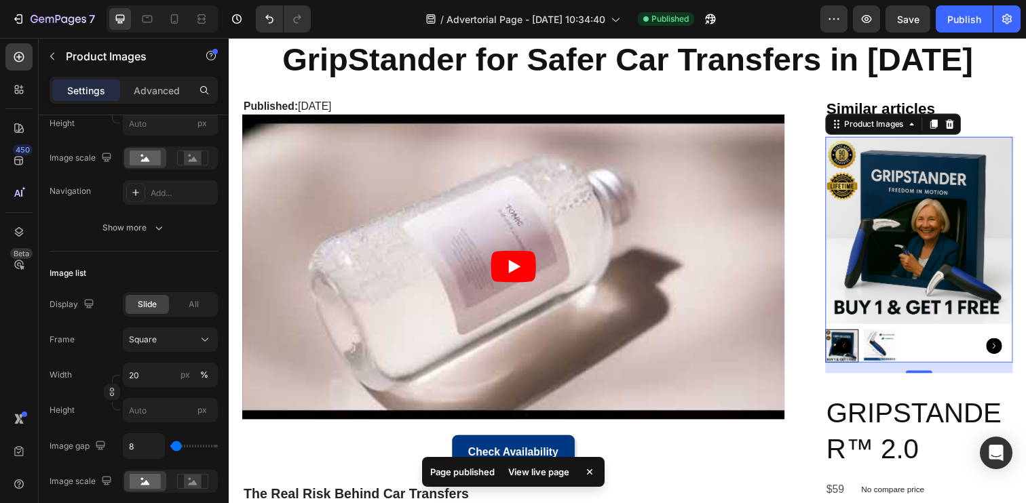
click at [940, 346] on div at bounding box center [934, 353] width 192 height 34
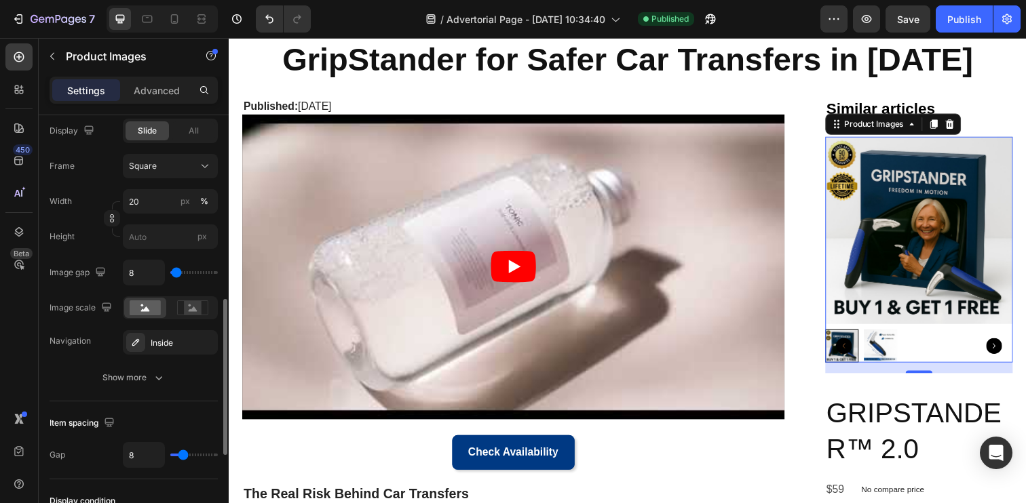
scroll to position [480, 0]
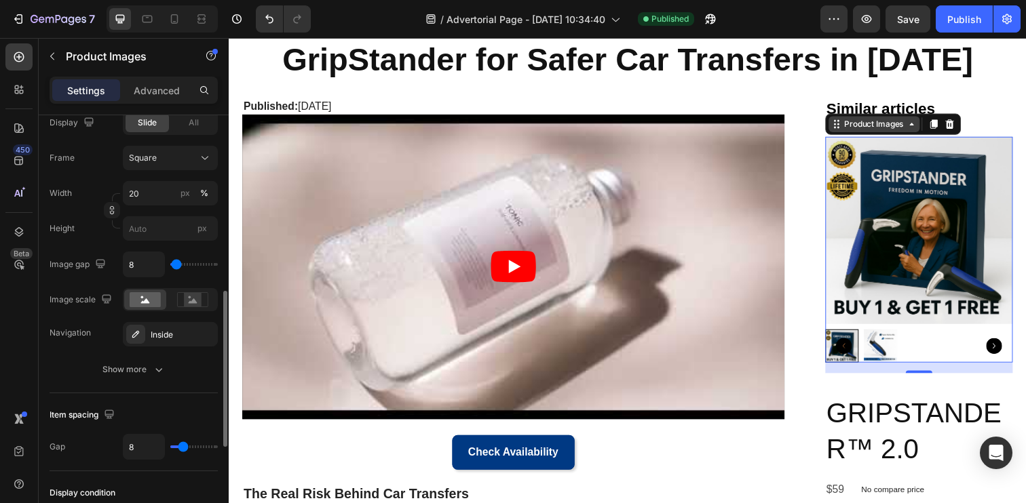
click at [851, 120] on div "Product Images" at bounding box center [887, 126] width 93 height 16
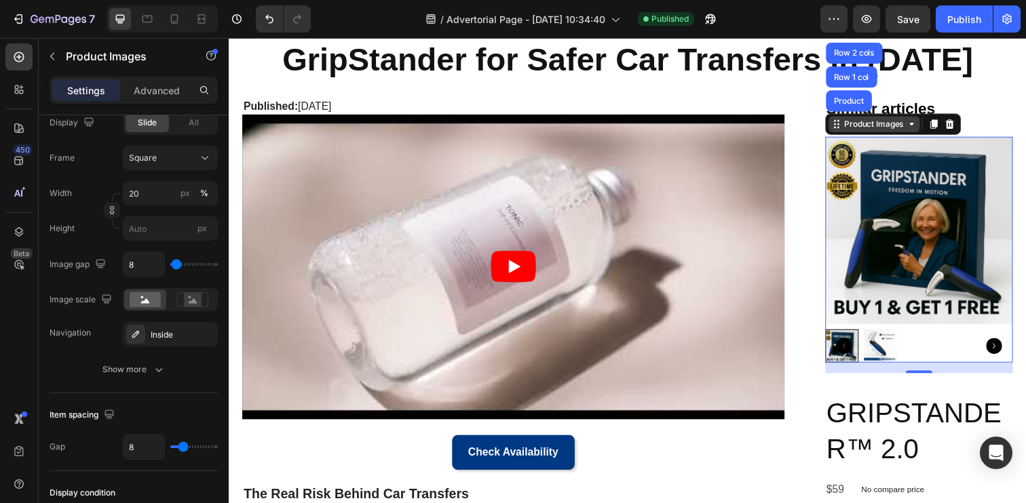
click at [927, 130] on icon at bounding box center [926, 126] width 11 height 11
click at [932, 128] on div "Product Images" at bounding box center [887, 126] width 93 height 16
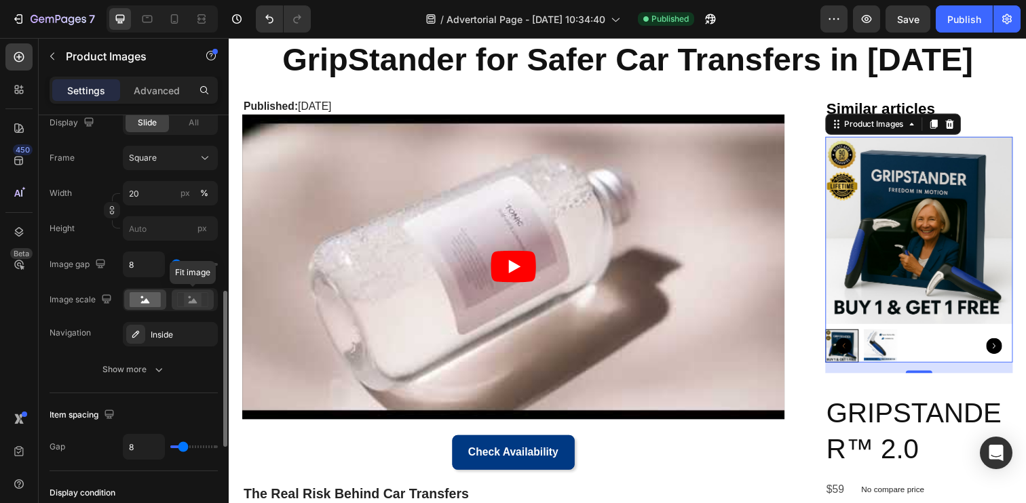
click at [177, 303] on rect at bounding box center [192, 300] width 31 height 14
click at [146, 298] on rect at bounding box center [145, 299] width 31 height 15
click at [158, 86] on p "Advanced" at bounding box center [157, 90] width 46 height 14
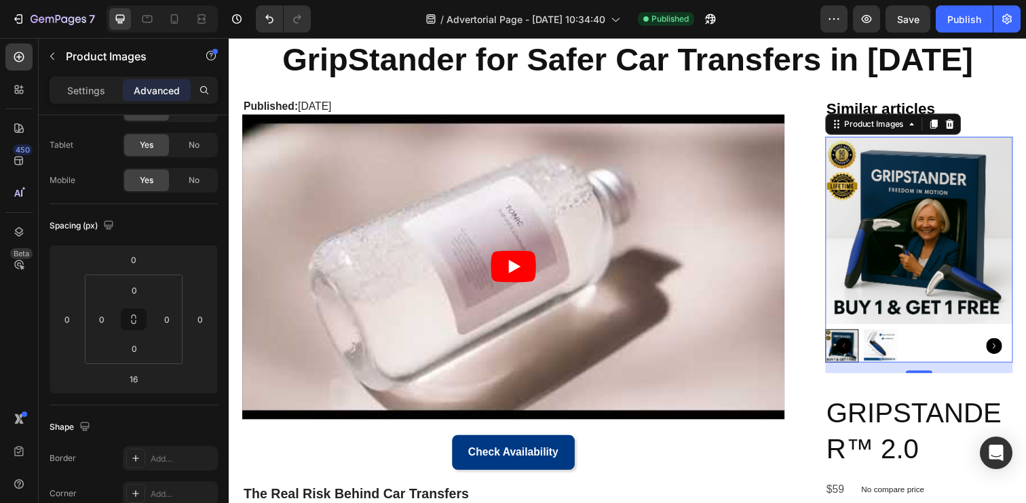
scroll to position [0, 0]
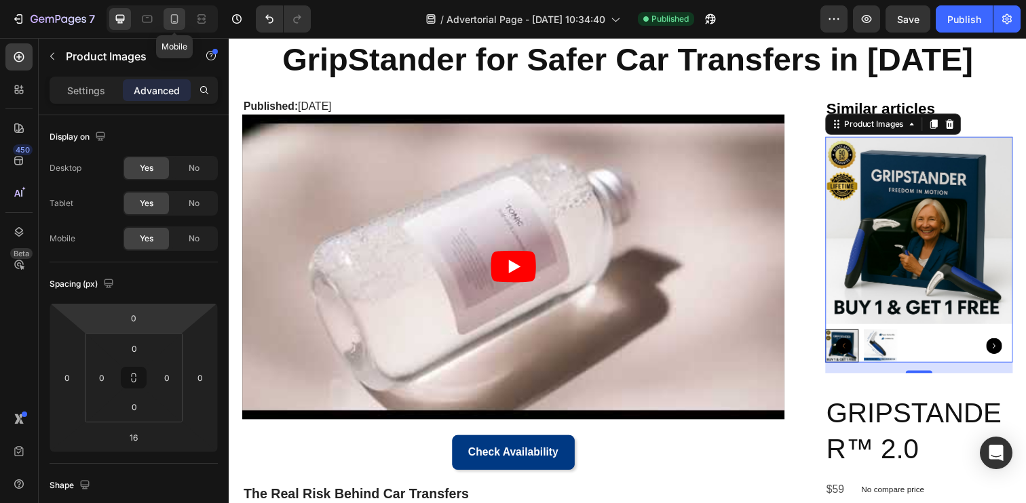
click at [164, 14] on div at bounding box center [175, 19] width 22 height 22
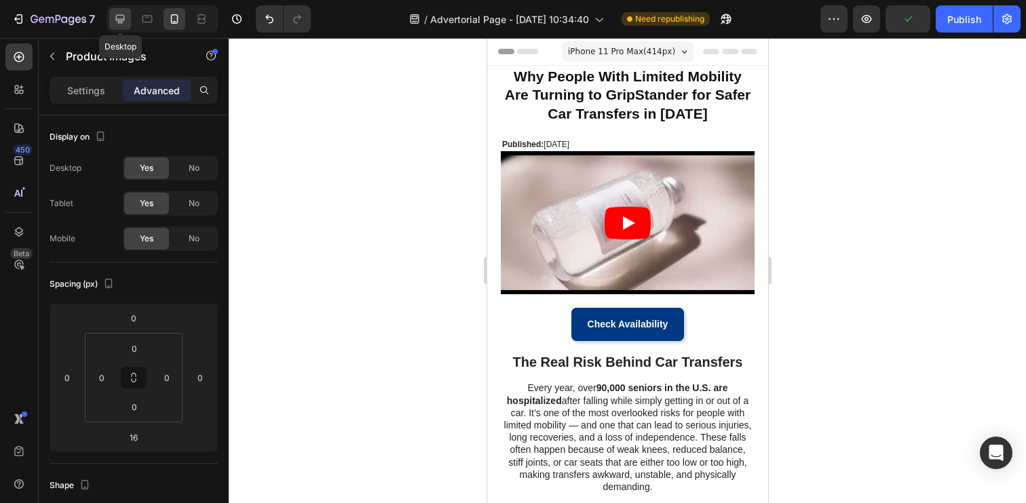
click at [117, 25] on icon at bounding box center [120, 19] width 14 height 14
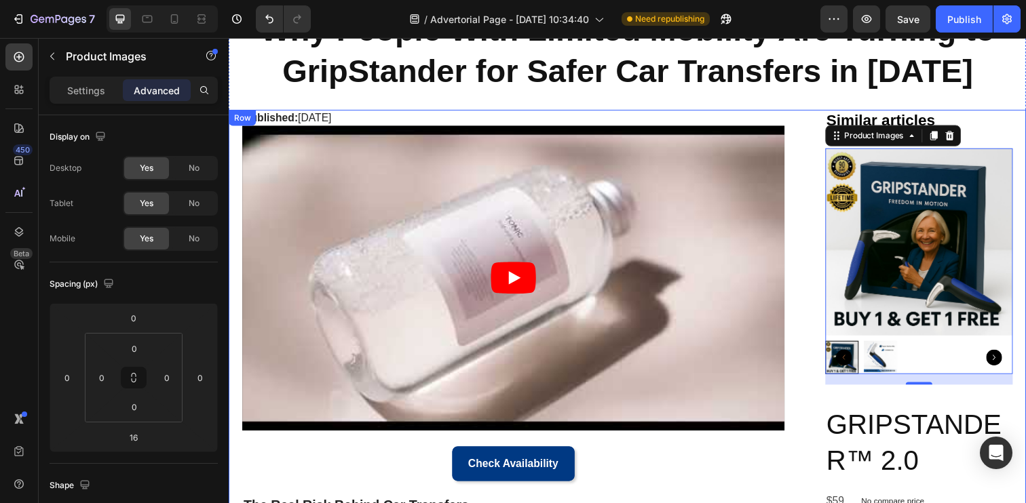
scroll to position [50, 0]
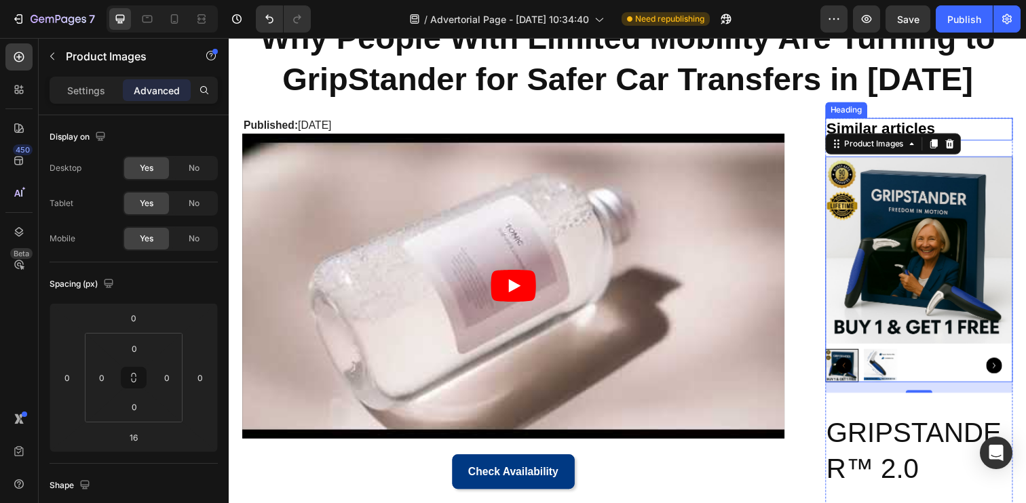
click at [881, 126] on h2 "Similar articles" at bounding box center [934, 130] width 192 height 23
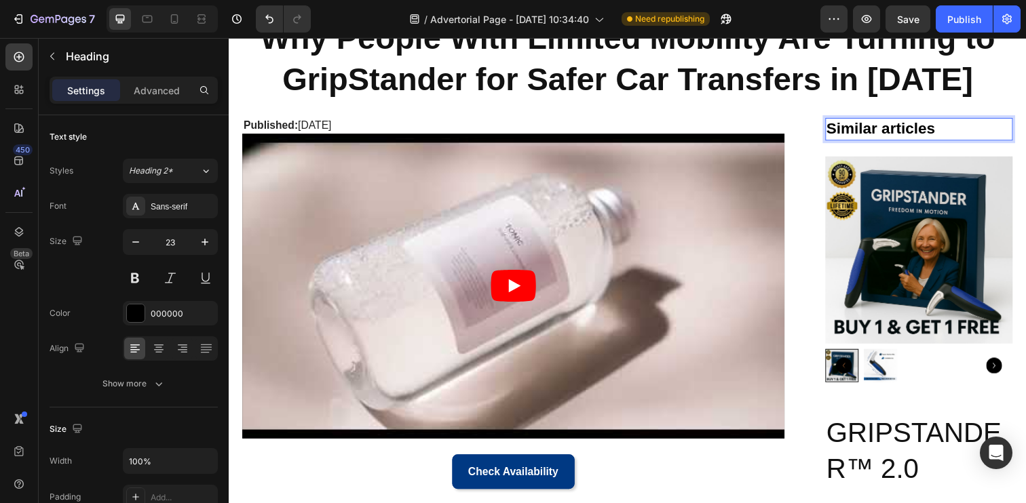
click at [881, 126] on p "Similar articles" at bounding box center [933, 131] width 189 height 20
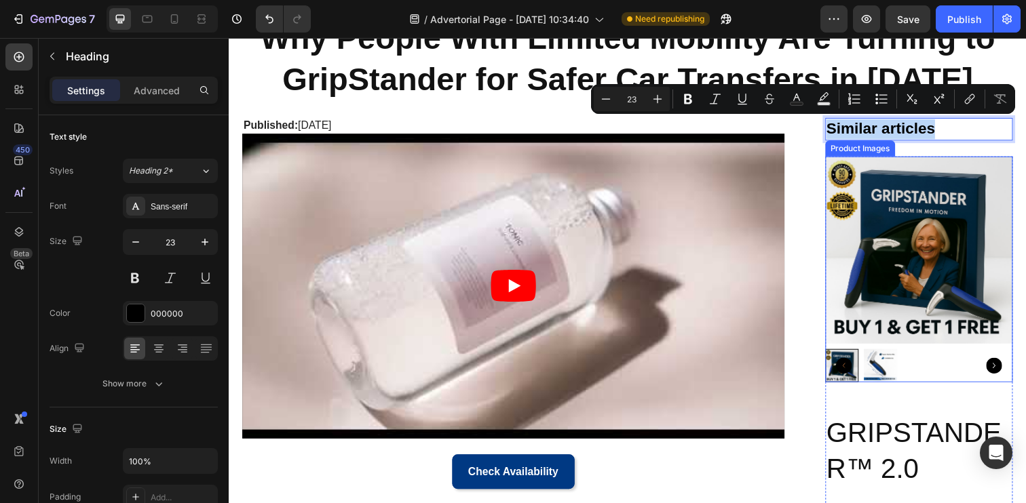
click at [936, 174] on img at bounding box center [934, 255] width 192 height 192
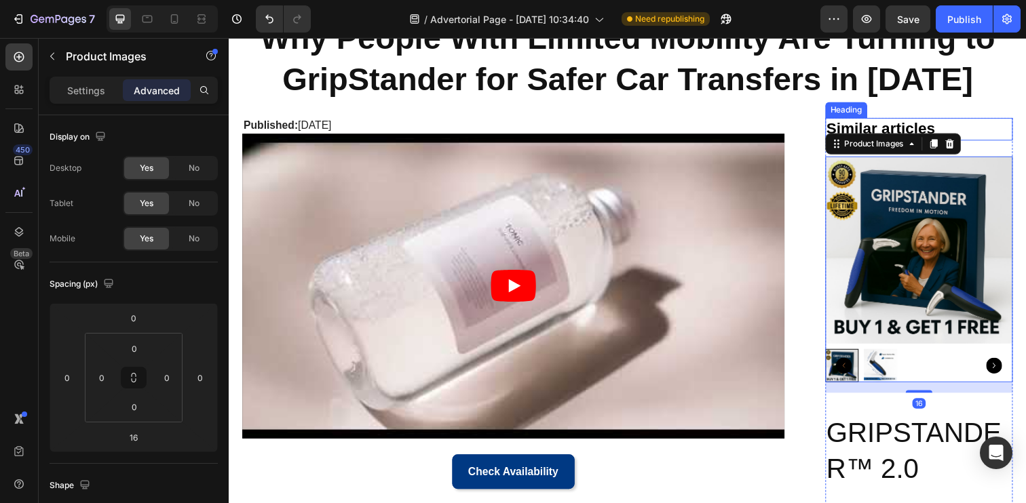
click at [985, 130] on p "Similar articles" at bounding box center [933, 131] width 189 height 20
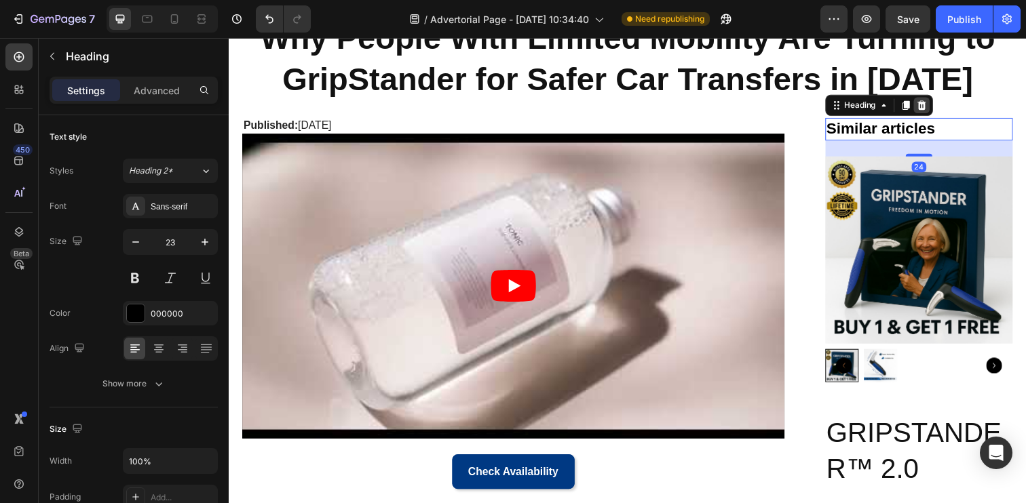
click at [940, 104] on icon at bounding box center [936, 106] width 9 height 9
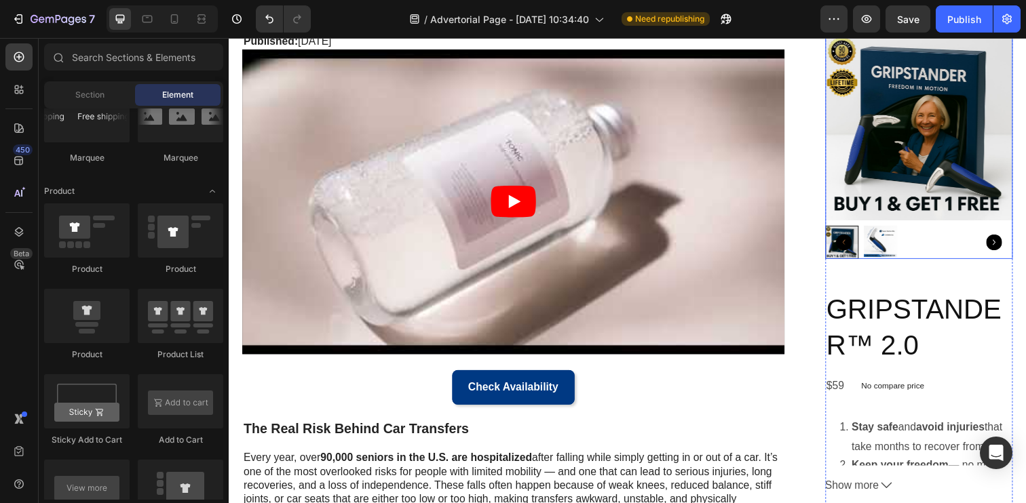
scroll to position [142, 0]
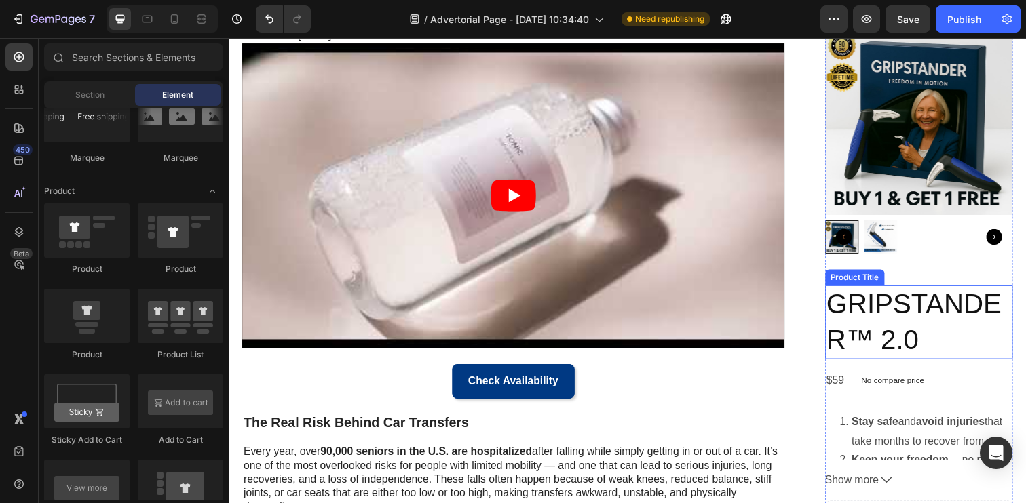
click at [893, 322] on h2 "GRIPSTANDER™ 2.0" at bounding box center [934, 327] width 192 height 75
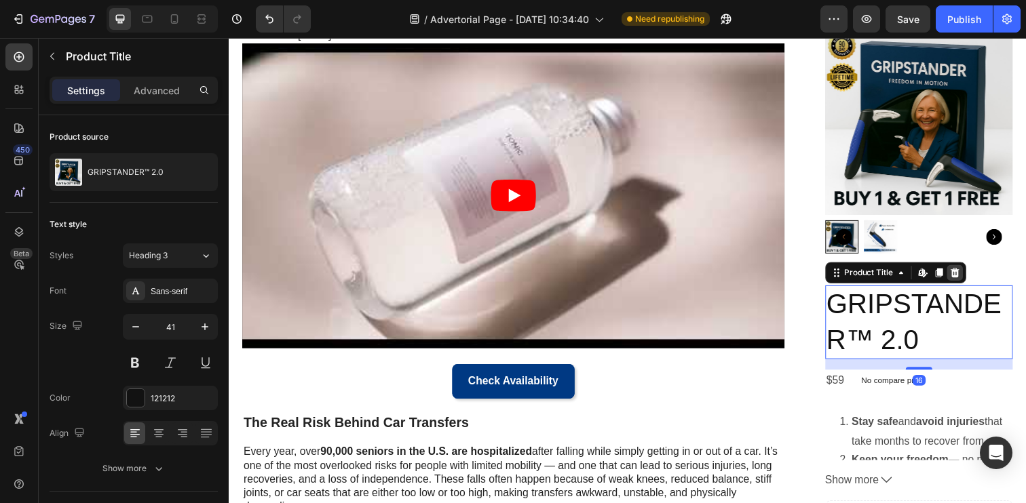
click at [970, 281] on icon at bounding box center [969, 277] width 9 height 9
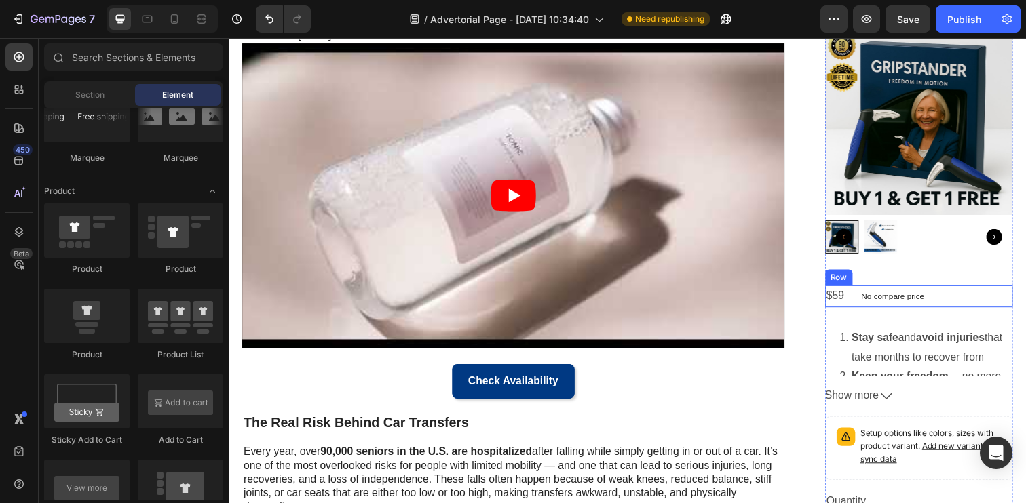
click at [961, 307] on div "$59 Product Price Product Price No compare price Product Price Row" at bounding box center [934, 301] width 192 height 22
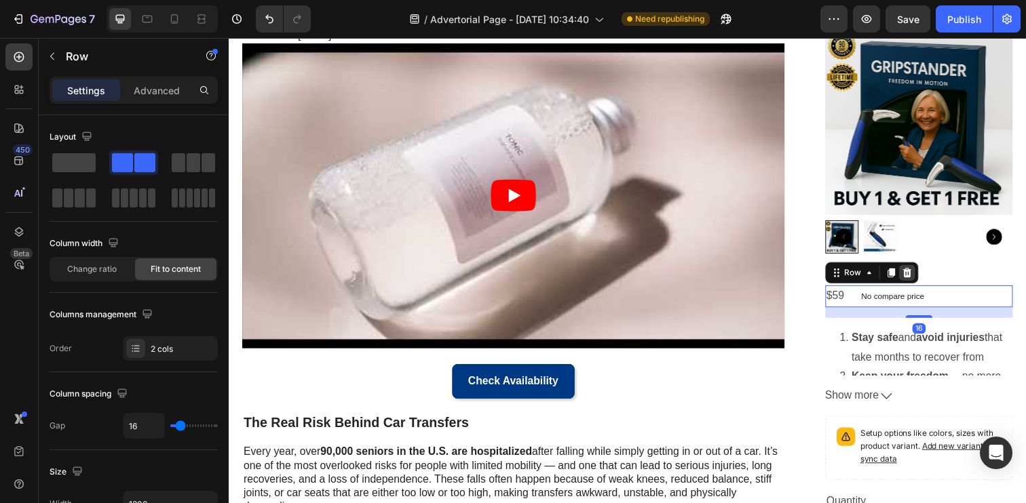
click at [921, 280] on icon at bounding box center [921, 277] width 9 height 9
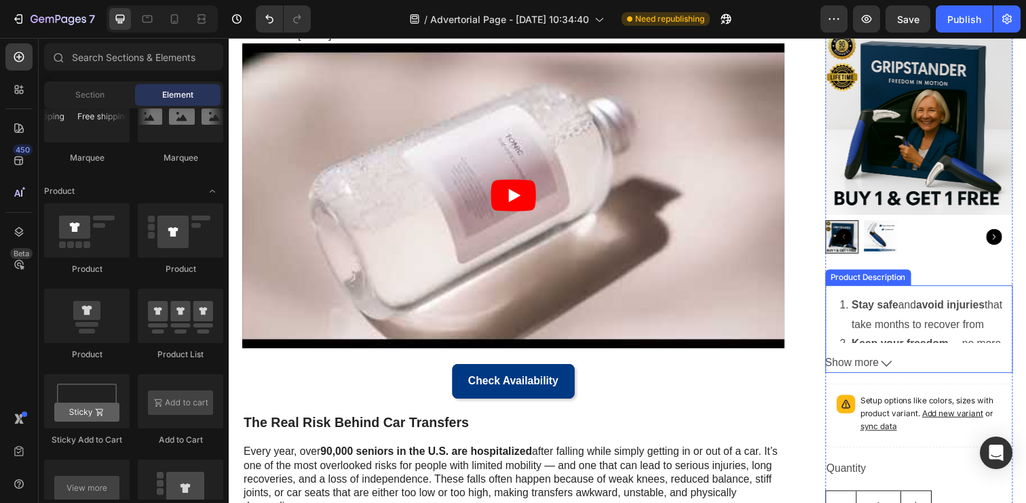
click at [946, 313] on strong "avoid" at bounding box center [944, 311] width 28 height 12
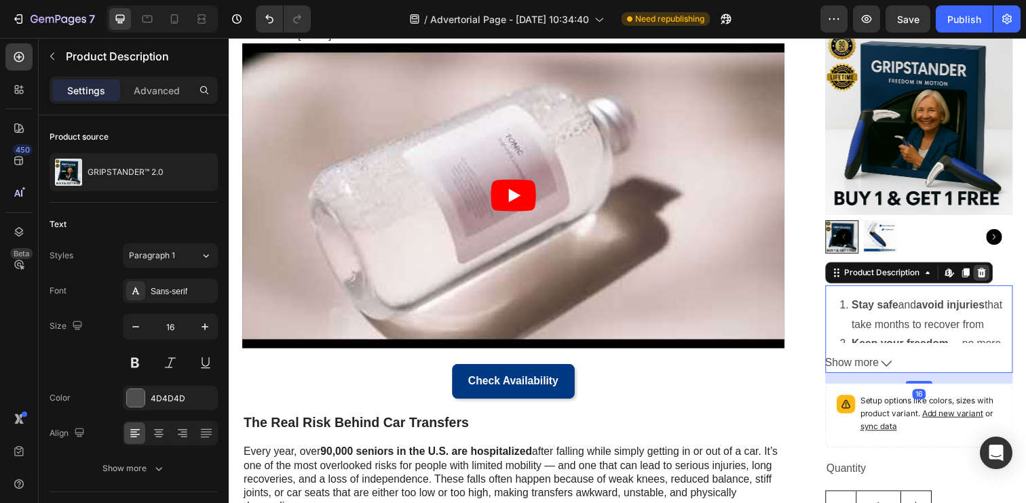
click at [997, 280] on icon at bounding box center [997, 277] width 9 height 9
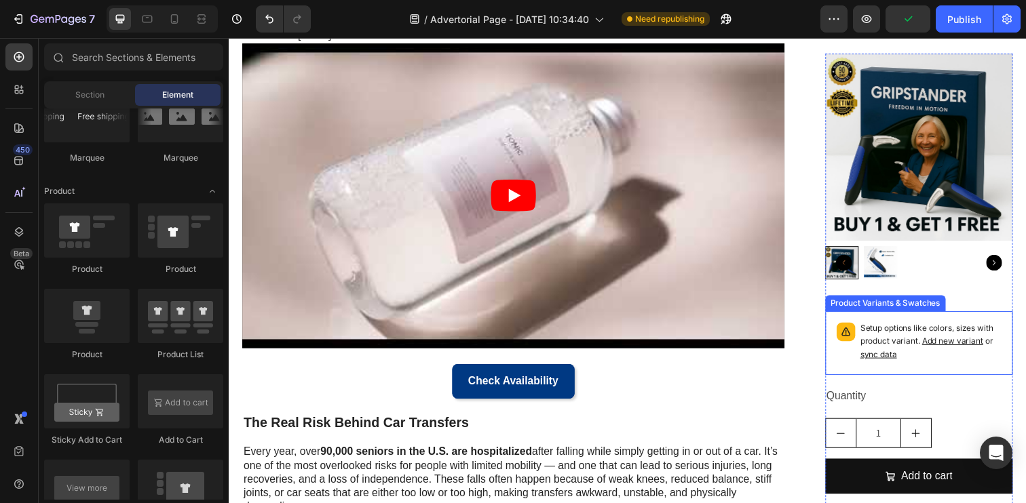
click at [970, 324] on div "Setup options like colors, sizes with product variant. Add new variant or sync …" at bounding box center [934, 350] width 180 height 53
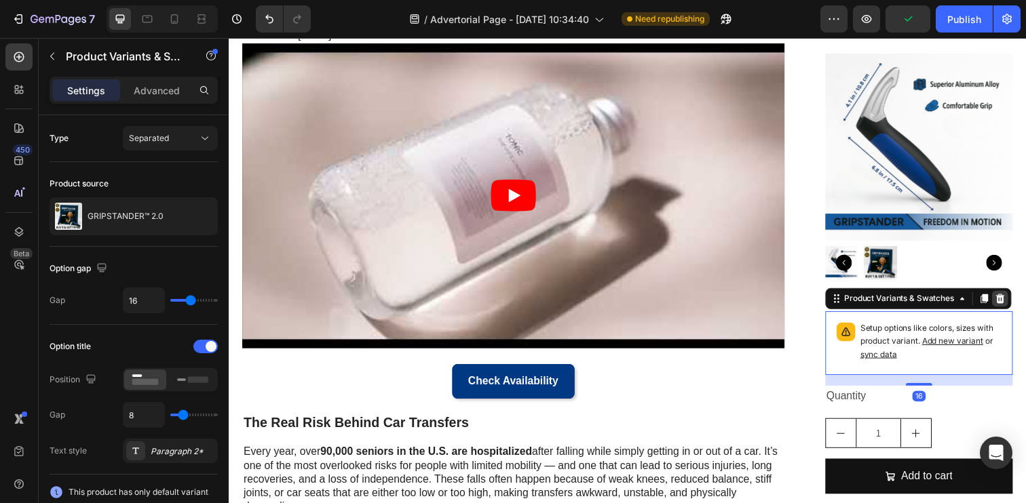
click at [1016, 300] on icon at bounding box center [1016, 304] width 9 height 9
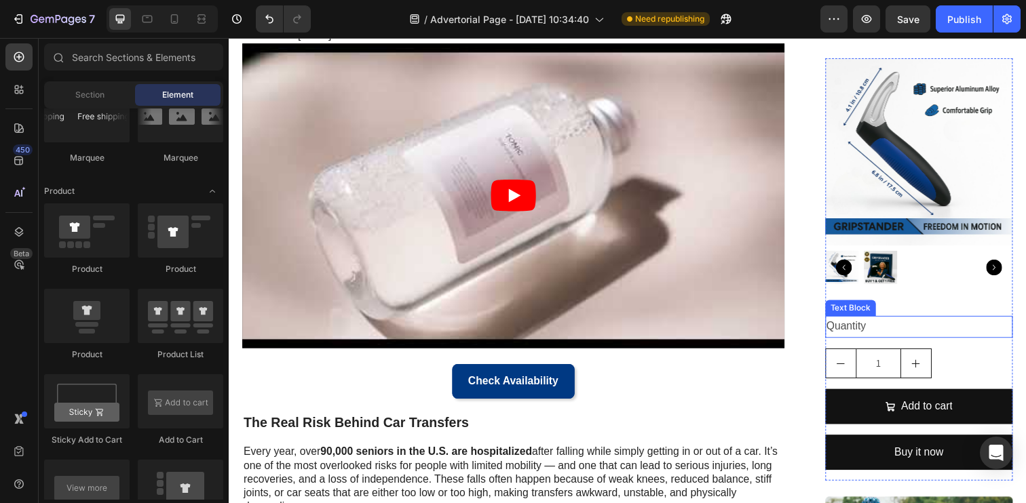
click at [986, 322] on div "Quantity" at bounding box center [934, 333] width 192 height 22
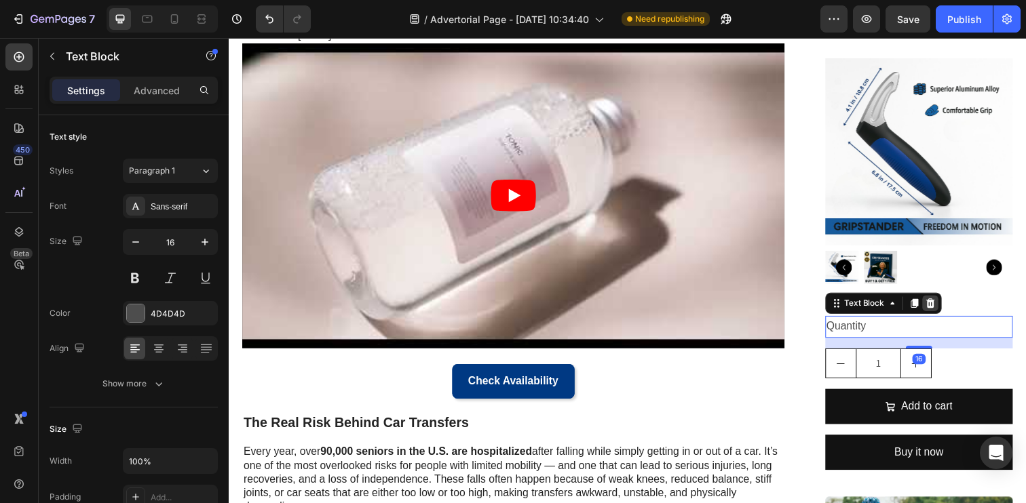
click at [945, 304] on icon at bounding box center [944, 308] width 9 height 9
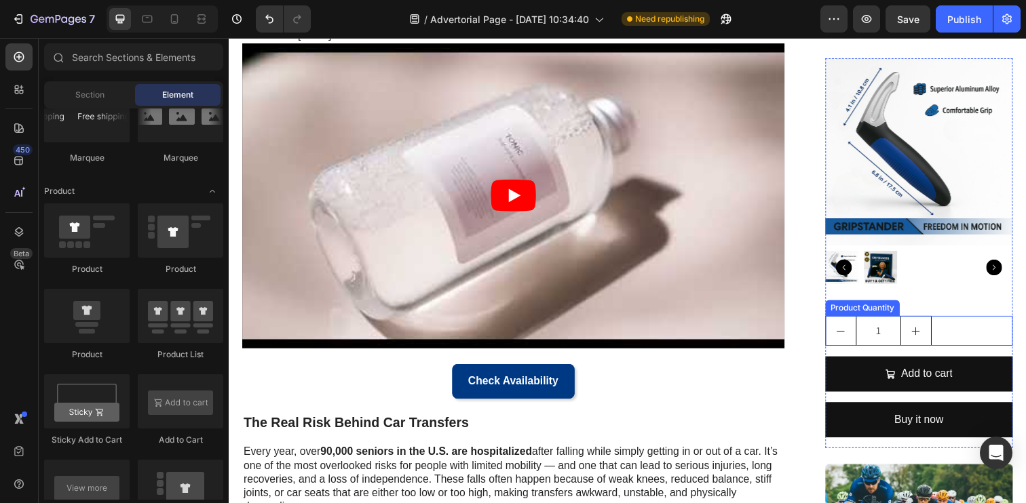
click at [976, 322] on div "1" at bounding box center [934, 337] width 192 height 31
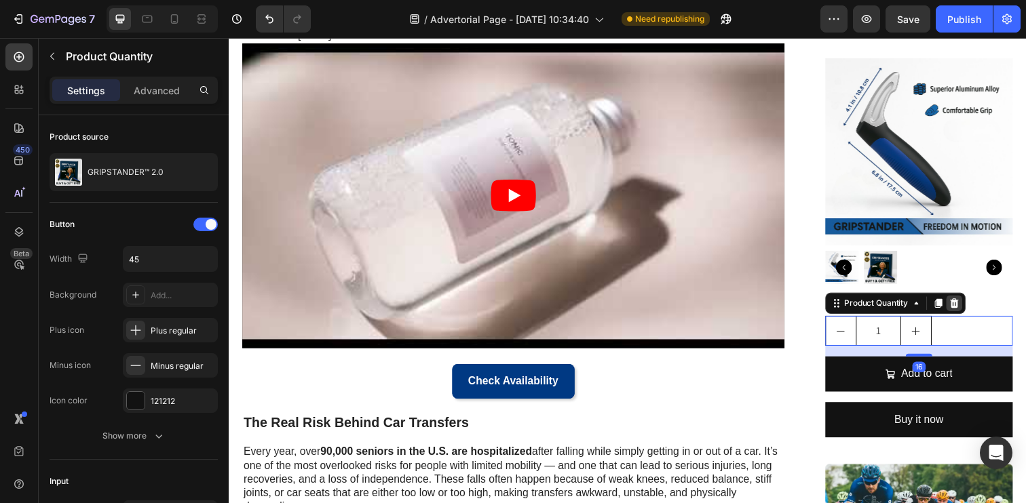
click at [974, 304] on icon at bounding box center [969, 309] width 11 height 11
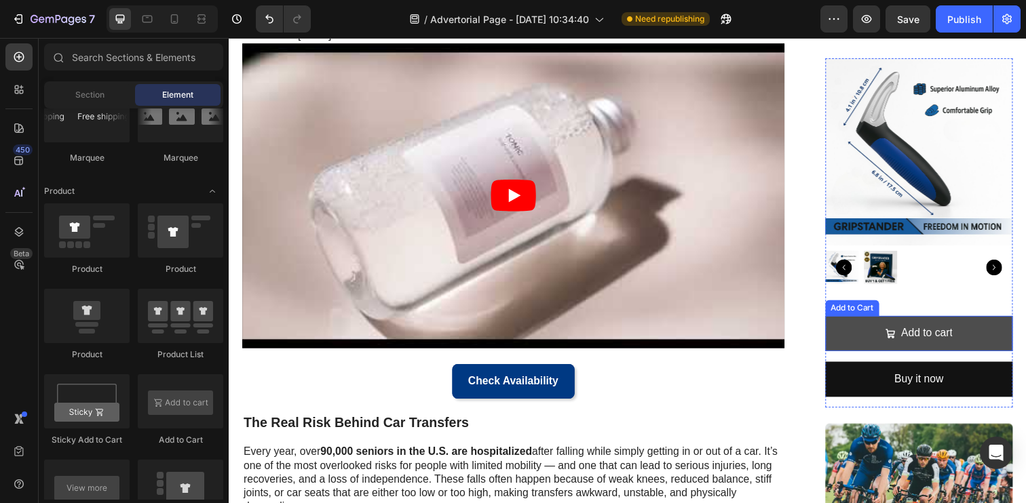
click at [999, 332] on button "Add to cart" at bounding box center [934, 340] width 192 height 36
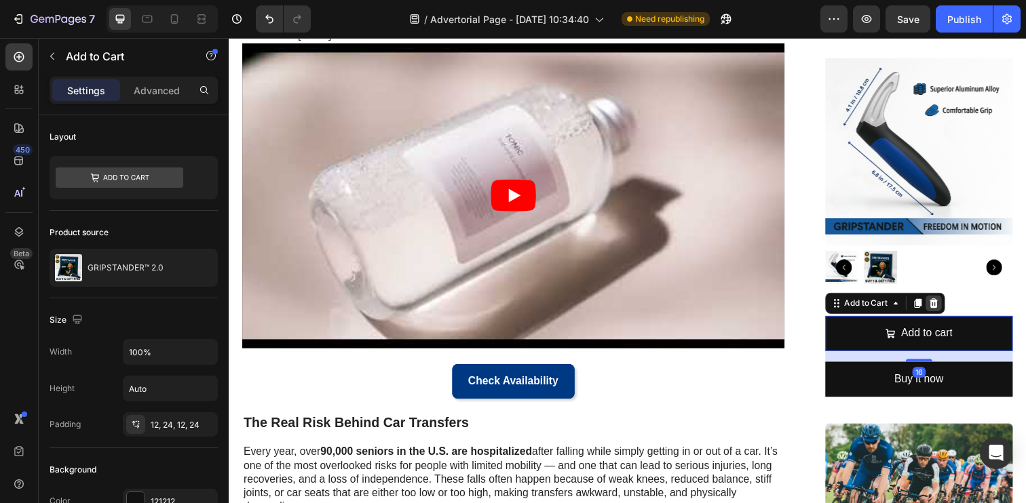
click at [953, 308] on icon at bounding box center [948, 309] width 11 height 11
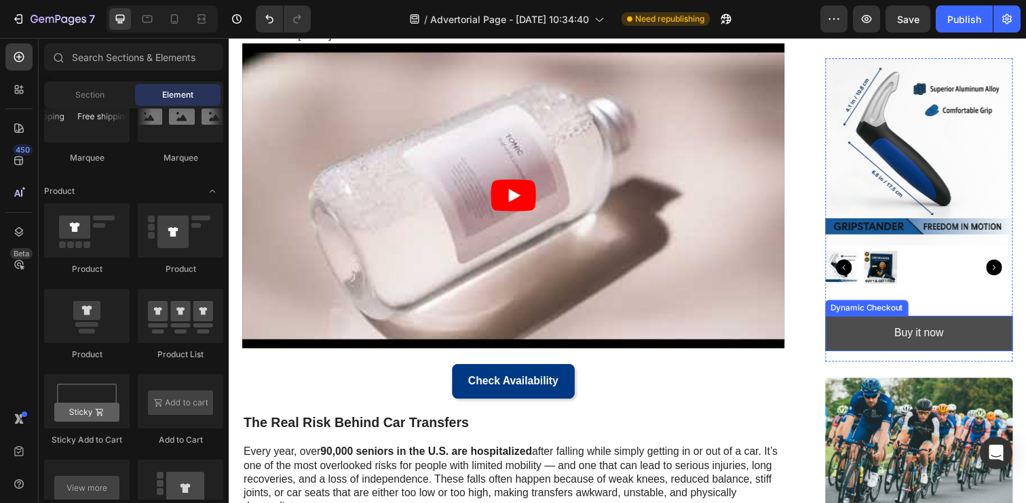
click at [988, 338] on button "Buy it now" at bounding box center [934, 340] width 192 height 36
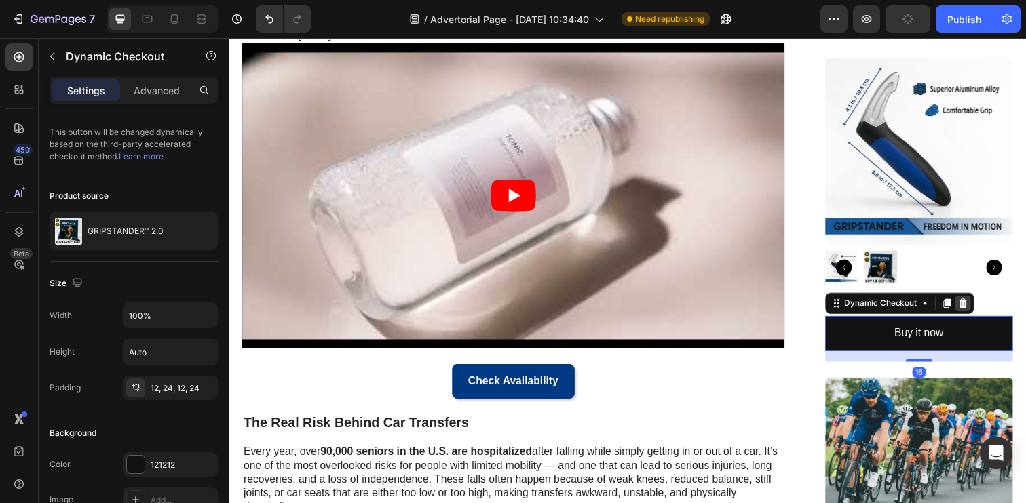
click at [976, 311] on icon at bounding box center [978, 309] width 11 height 11
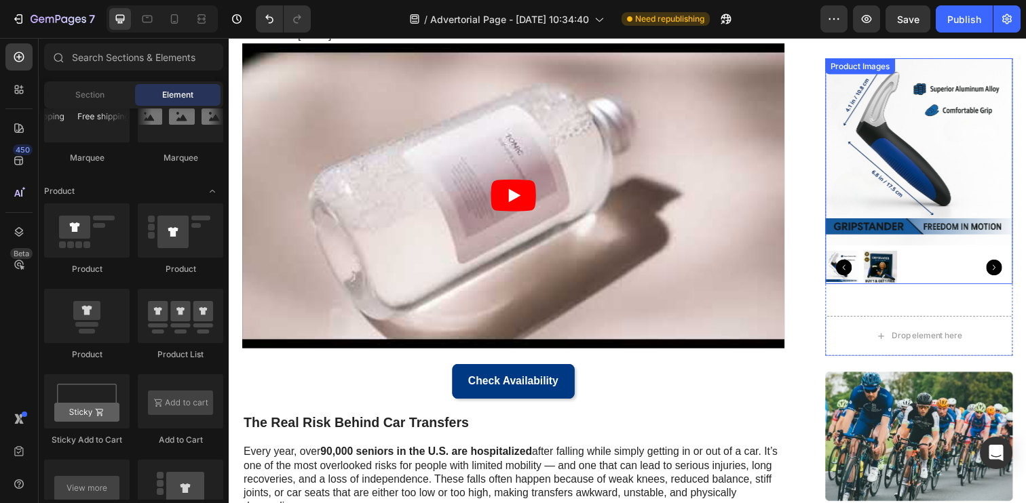
click at [898, 265] on img at bounding box center [894, 273] width 34 height 34
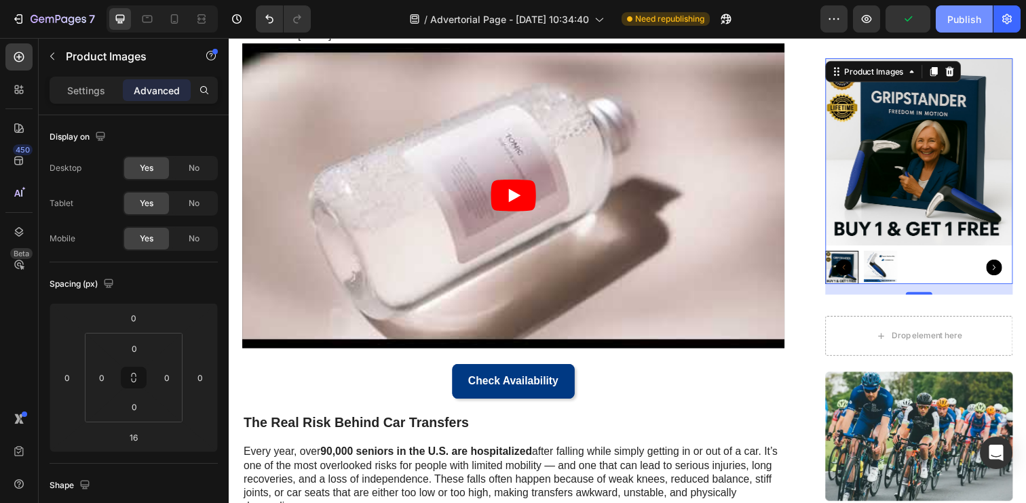
click at [955, 13] on div "Publish" at bounding box center [964, 19] width 34 height 14
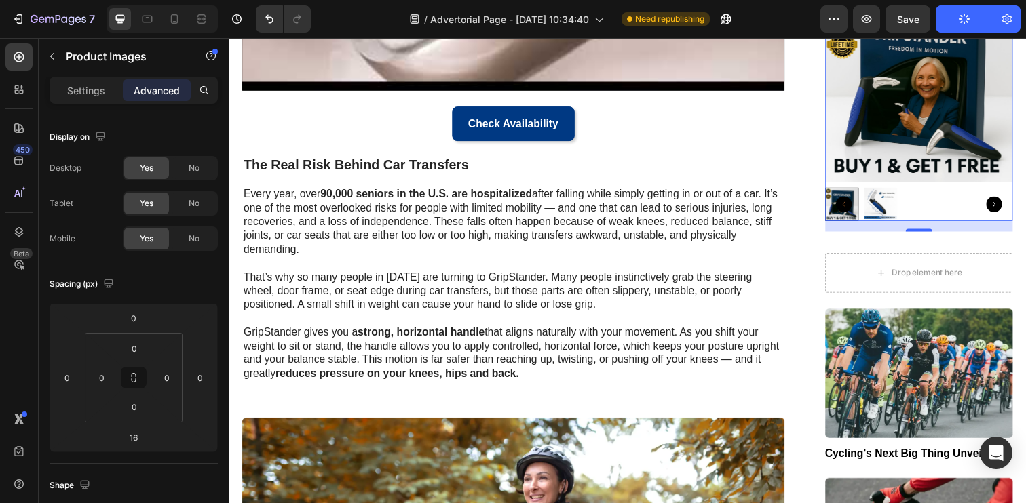
scroll to position [412, 0]
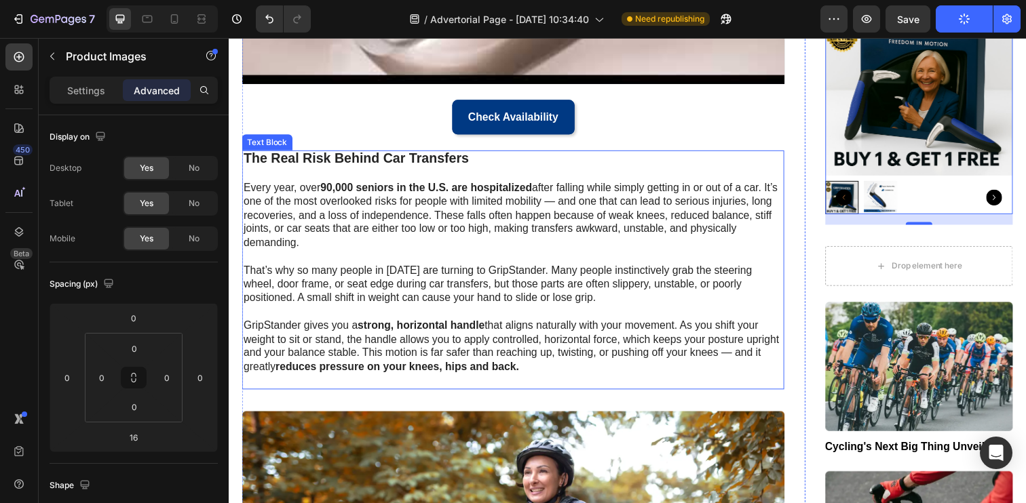
click at [463, 164] on strong "The Real Risk Behind Car Transfers" at bounding box center [359, 160] width 230 height 15
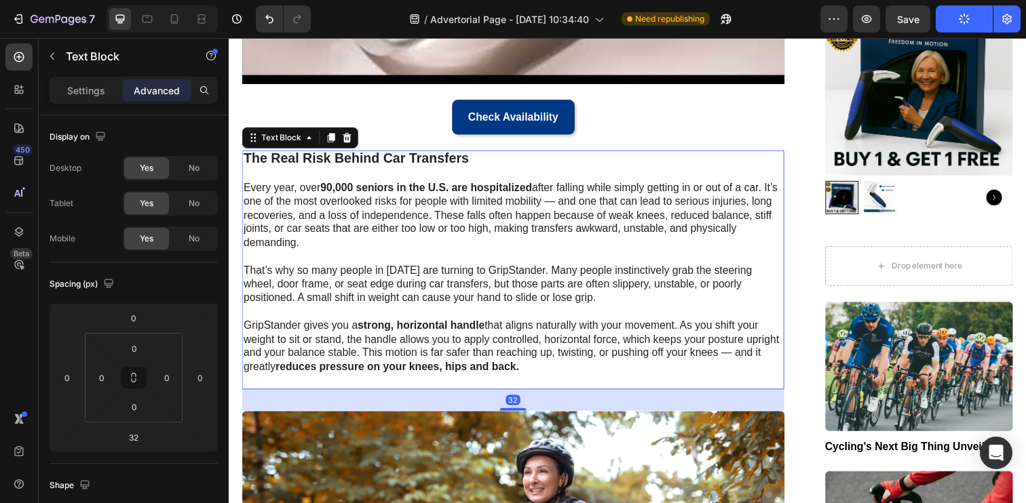
click at [463, 164] on strong "The Real Risk Behind Car Transfers" at bounding box center [359, 160] width 230 height 15
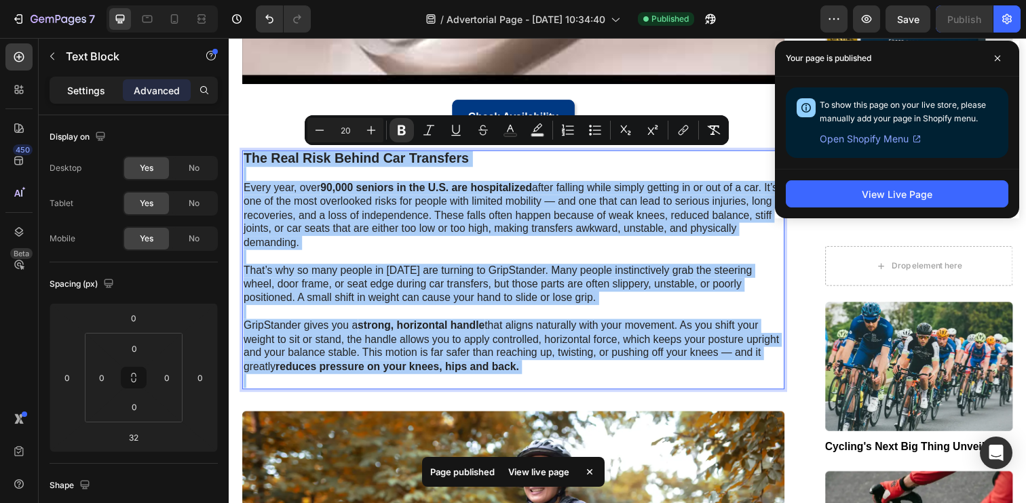
click at [94, 95] on p "Settings" at bounding box center [86, 90] width 38 height 14
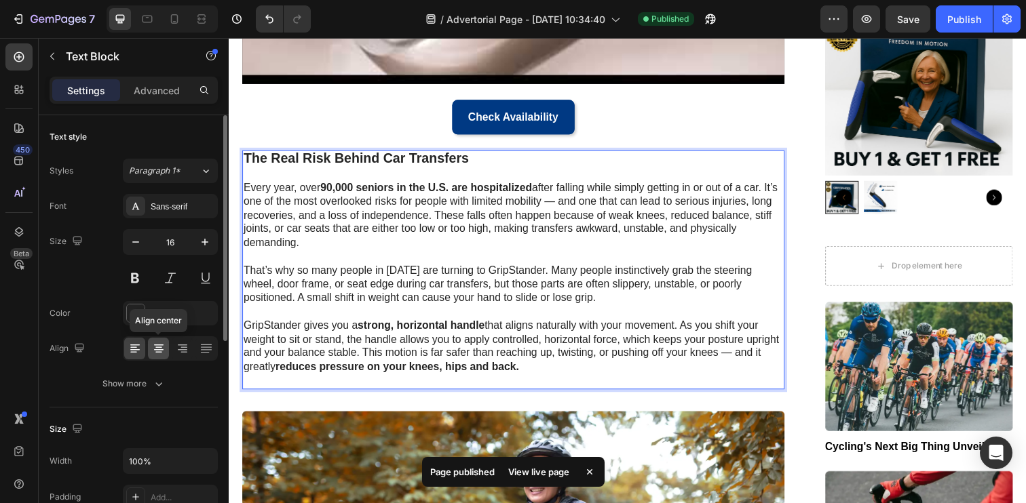
click at [160, 349] on icon at bounding box center [159, 349] width 14 height 14
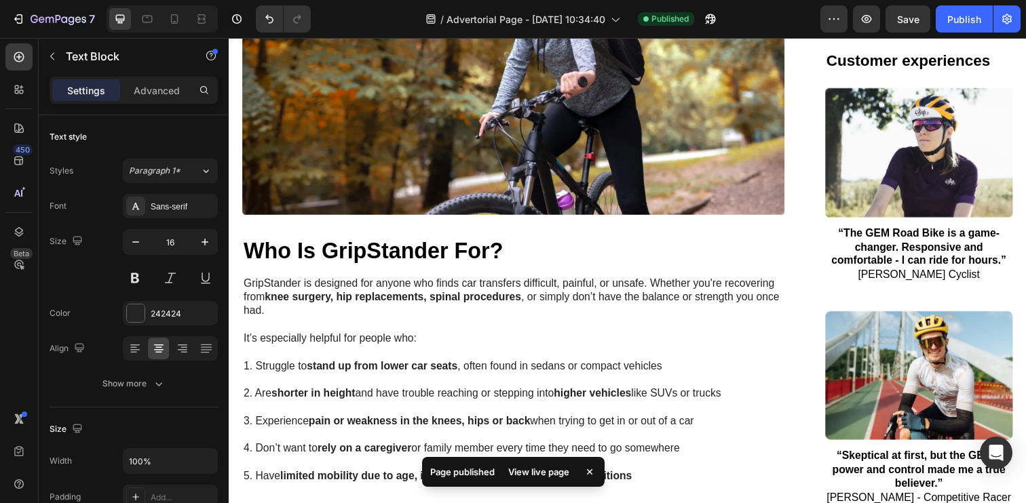
scroll to position [943, 0]
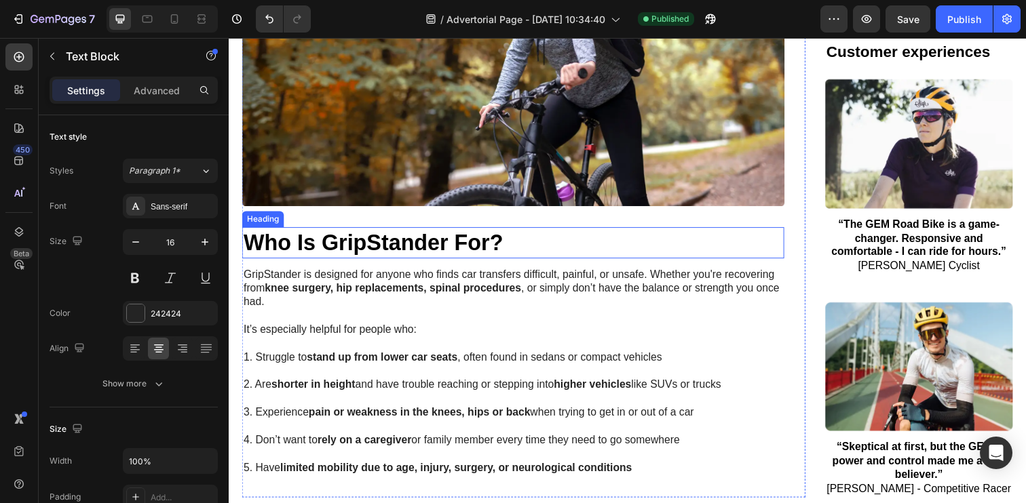
click at [432, 251] on h2 "Who Is GripStander For?" at bounding box center [519, 247] width 554 height 32
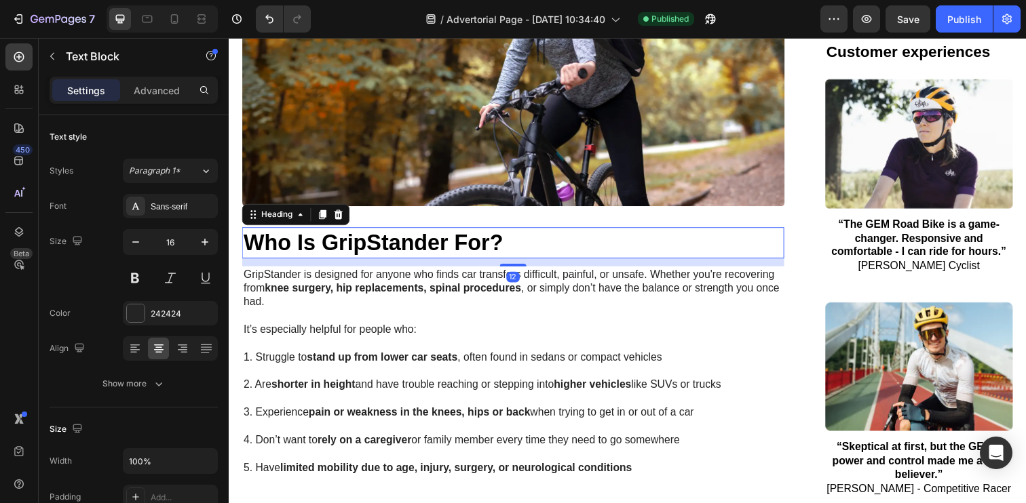
click at [432, 251] on h2 "Who Is GripStander For?" at bounding box center [519, 247] width 554 height 32
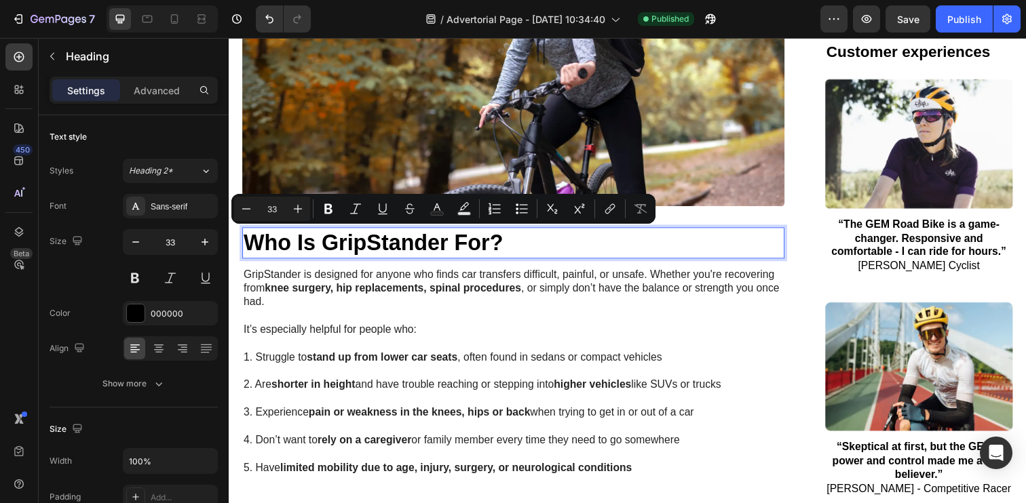
click at [411, 251] on p "Who Is GripStander For?" at bounding box center [519, 247] width 551 height 29
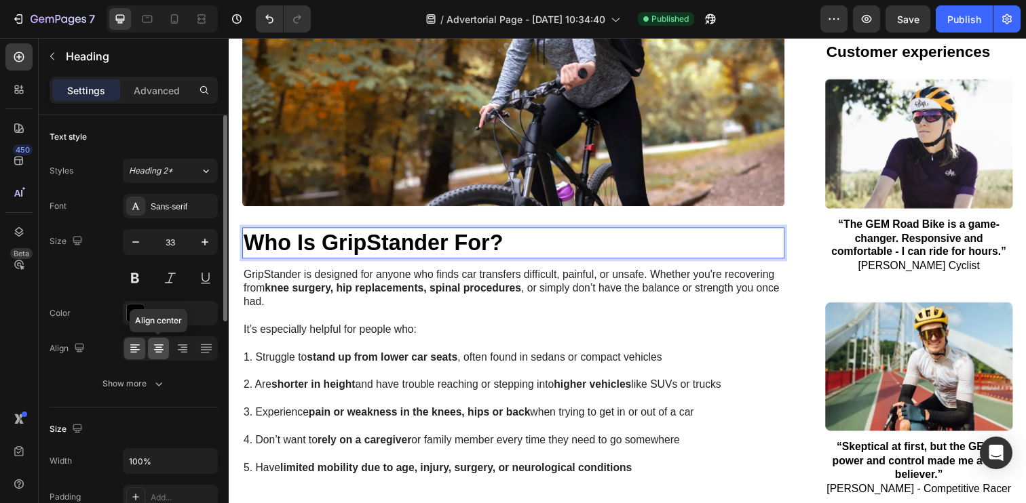
click at [157, 350] on icon at bounding box center [159, 349] width 14 height 14
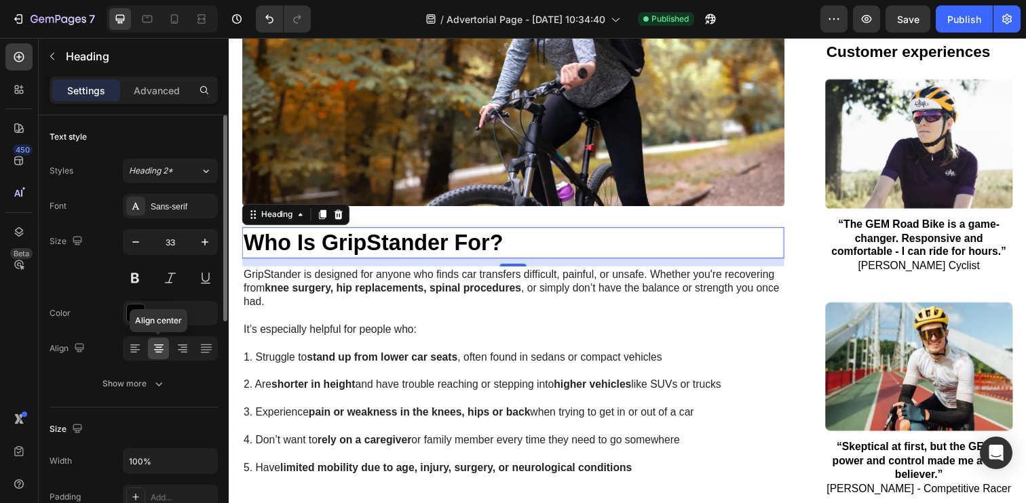
click at [157, 350] on icon at bounding box center [159, 349] width 14 height 14
click at [179, 350] on icon at bounding box center [183, 349] width 14 height 14
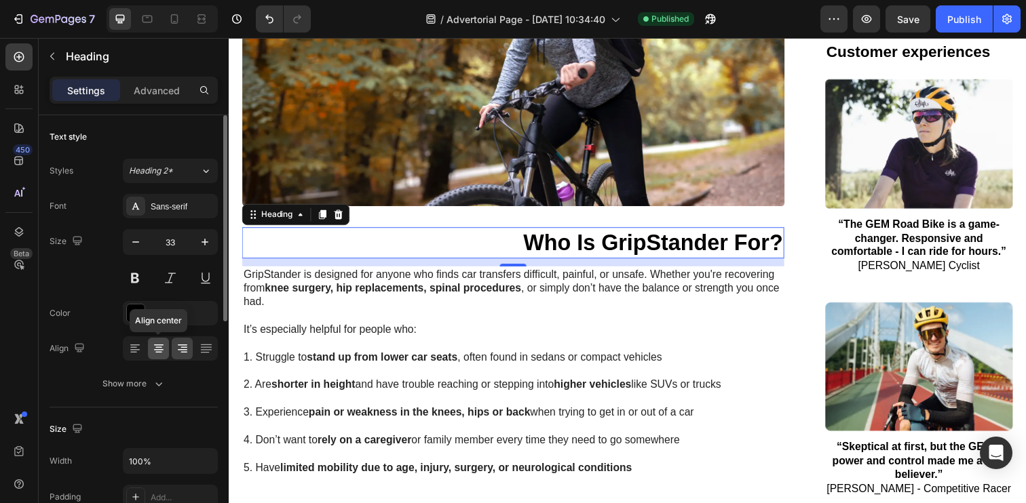
click at [161, 349] on icon at bounding box center [158, 349] width 9 height 1
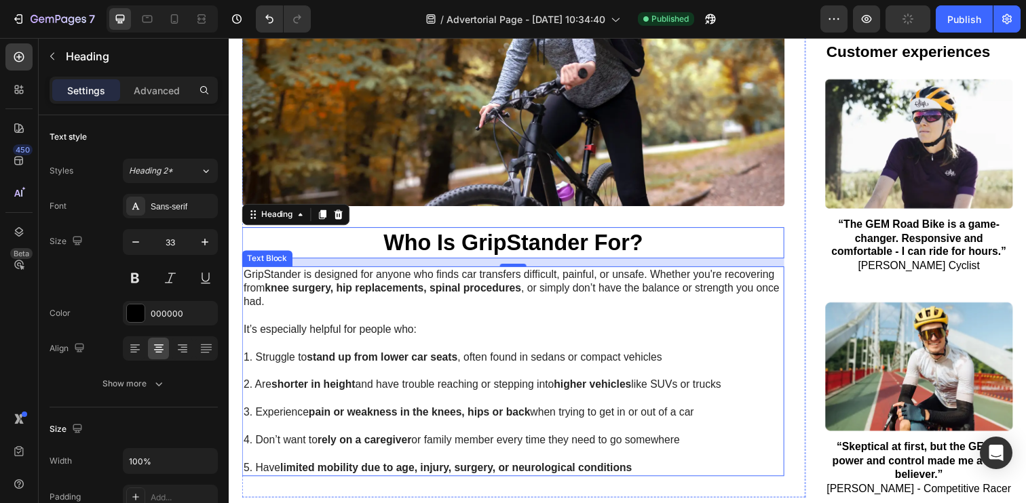
click at [412, 358] on strong "stand up from lower car seats" at bounding box center [385, 364] width 154 height 12
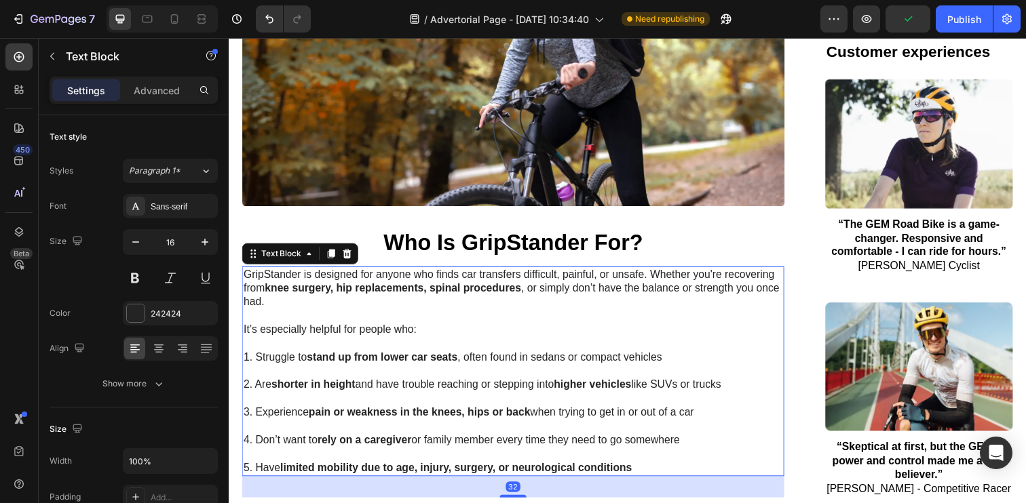
click at [412, 358] on strong "stand up from lower car seats" at bounding box center [385, 364] width 154 height 12
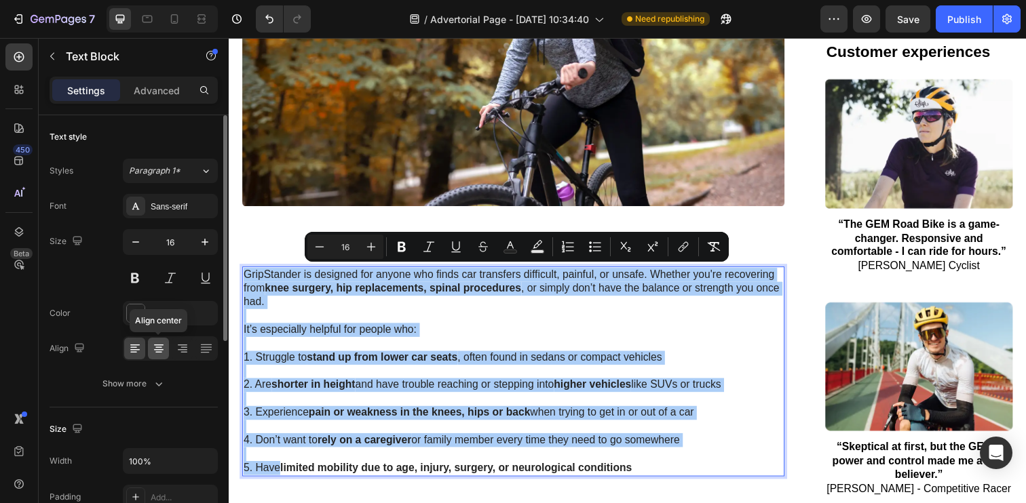
click at [157, 357] on div at bounding box center [158, 349] width 21 height 22
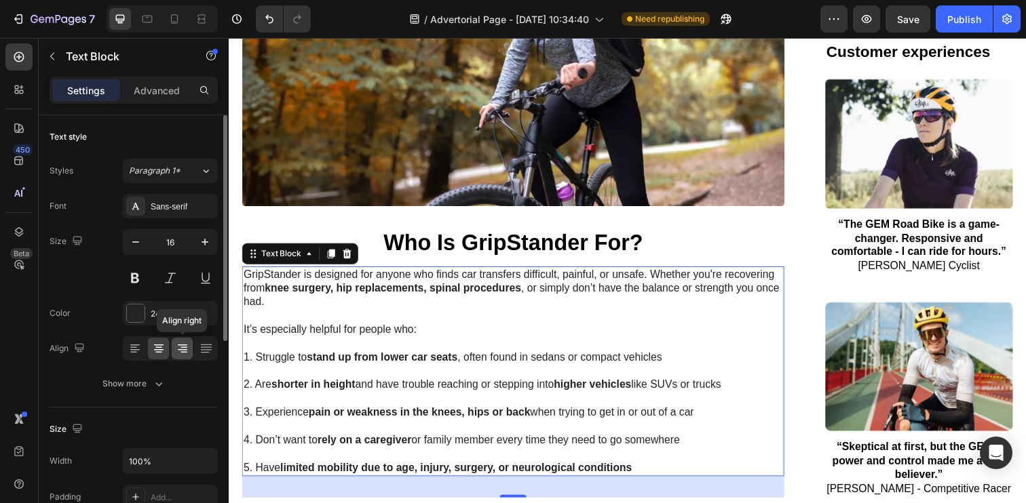
click at [180, 357] on div at bounding box center [182, 349] width 21 height 22
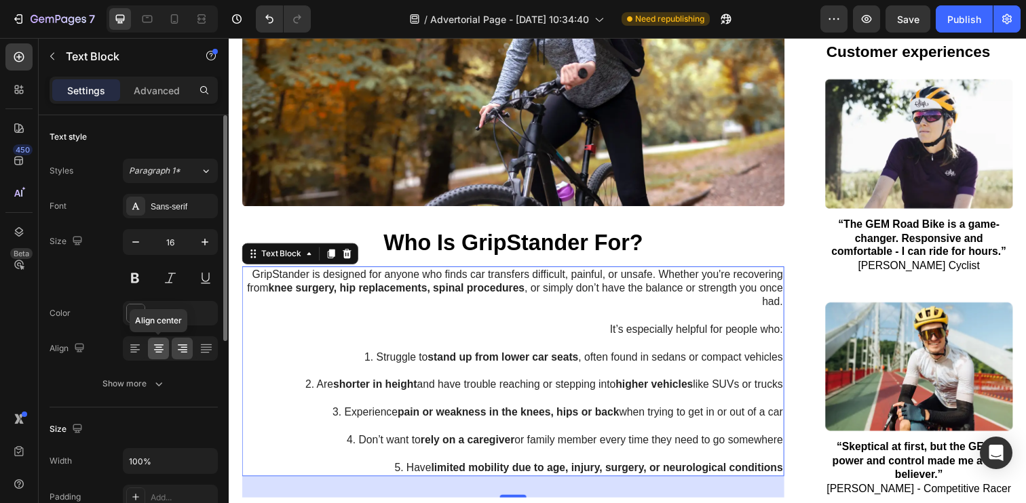
click at [161, 356] on div at bounding box center [158, 349] width 21 height 22
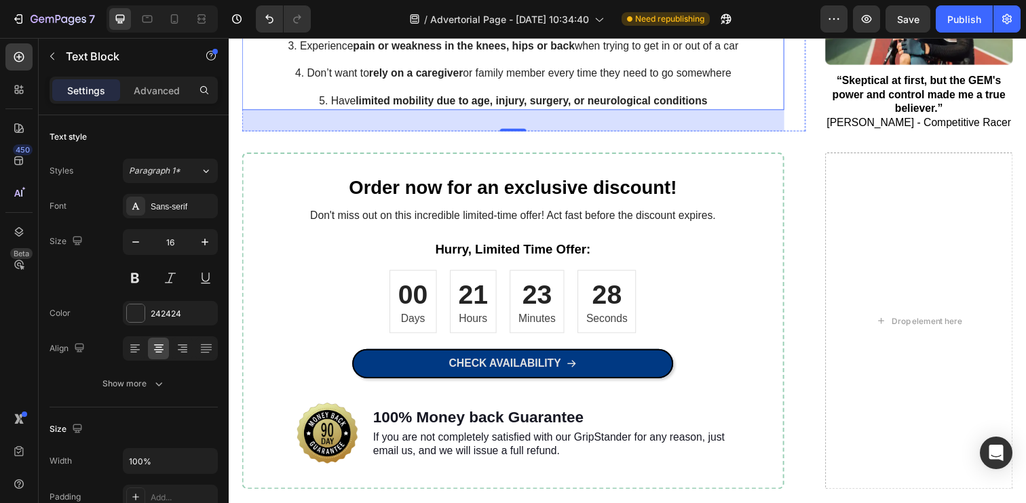
scroll to position [1332, 0]
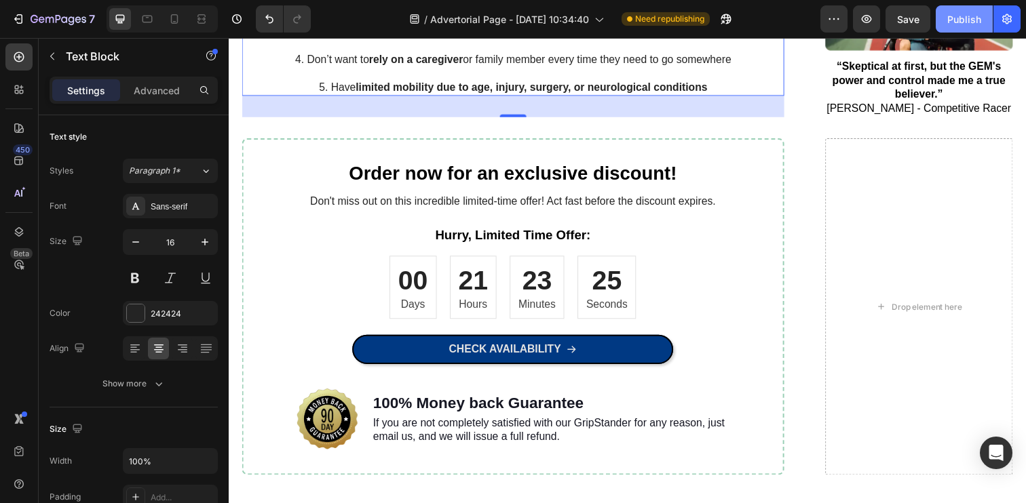
click at [948, 26] on button "Publish" at bounding box center [964, 18] width 57 height 27
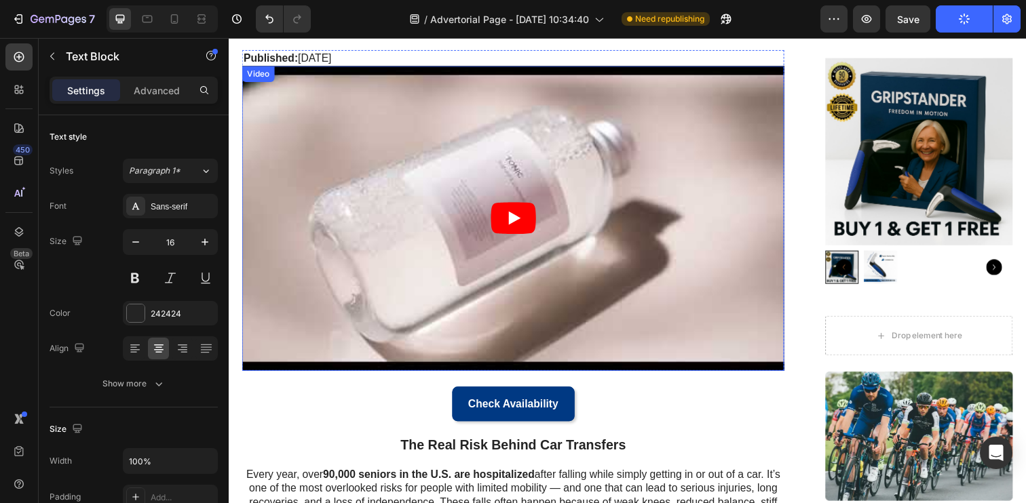
scroll to position [60, 0]
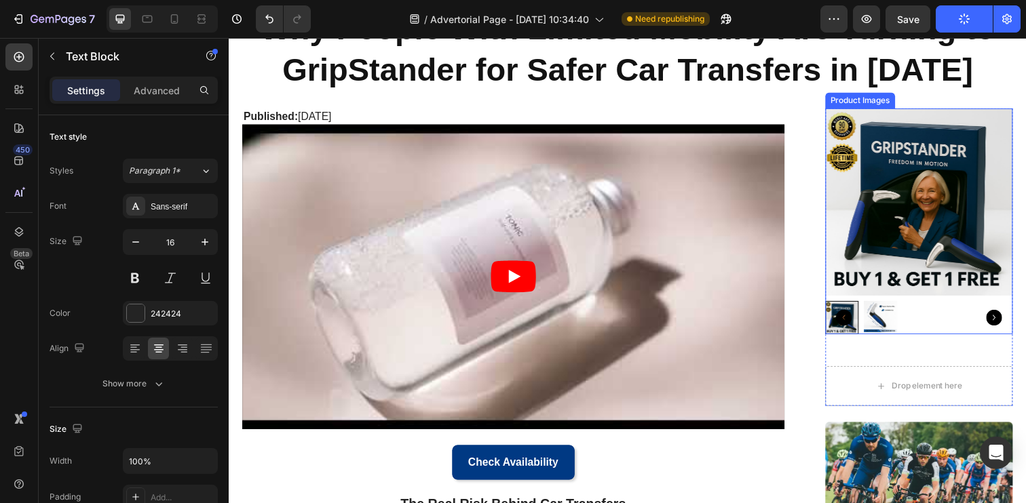
click at [1011, 322] on icon "Carousel Next Arrow" at bounding box center [1010, 323] width 16 height 16
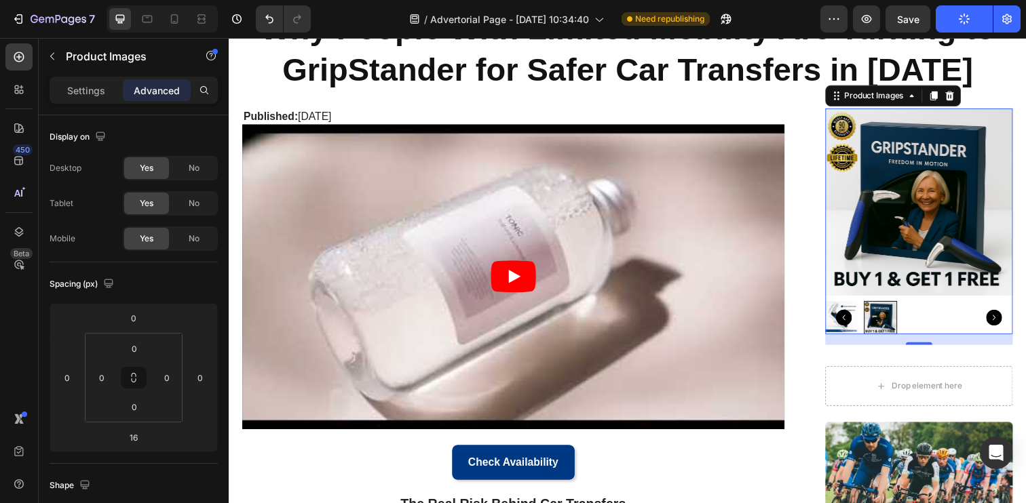
click at [856, 325] on icon "Carousel Back Arrow" at bounding box center [857, 323] width 16 height 16
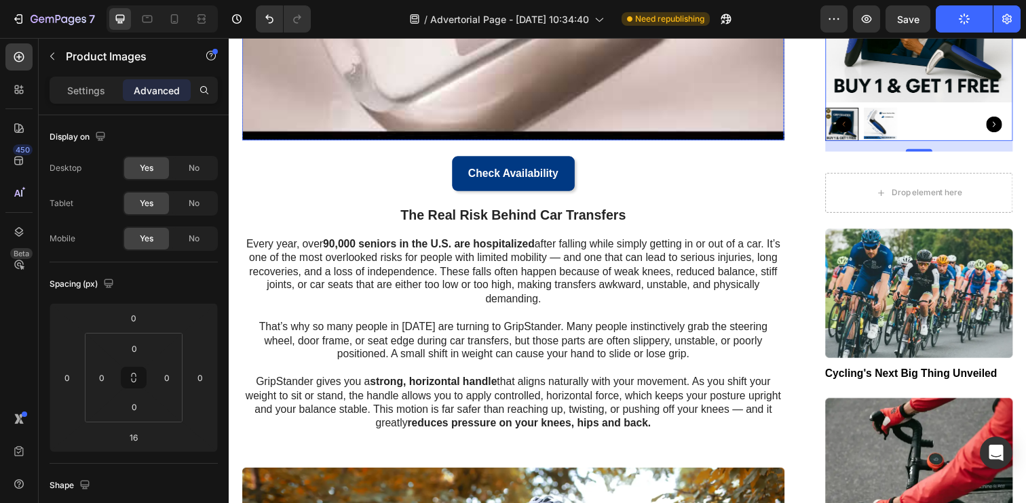
scroll to position [395, 0]
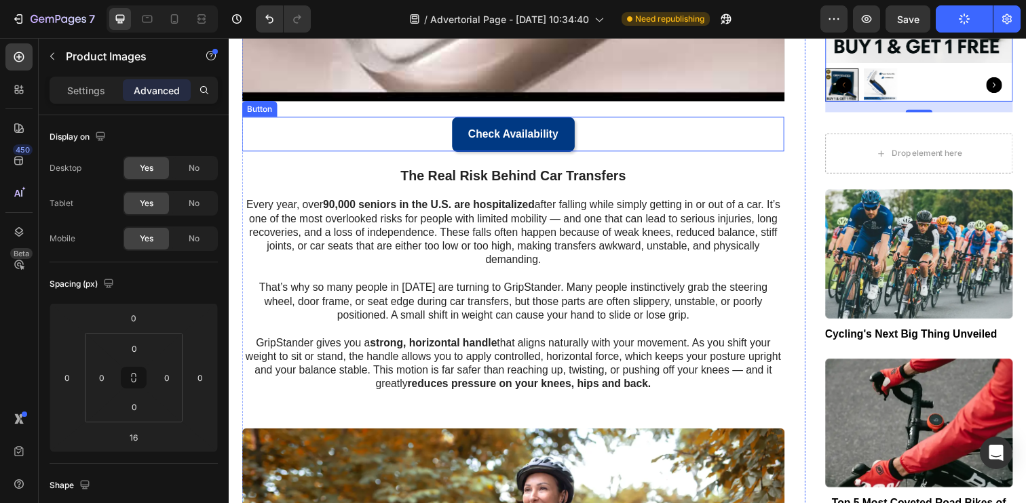
click at [573, 123] on link "Check Availability" at bounding box center [519, 137] width 125 height 36
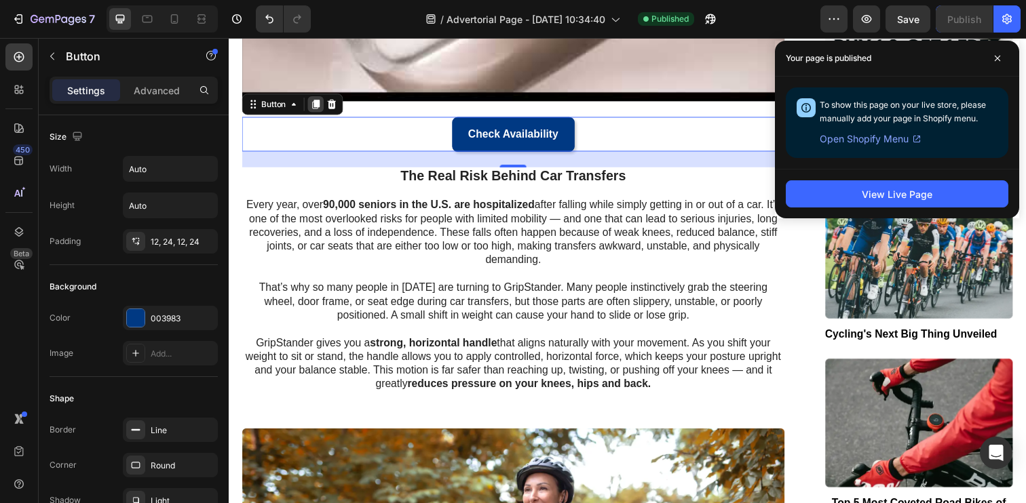
click at [319, 108] on icon at bounding box center [317, 105] width 7 height 9
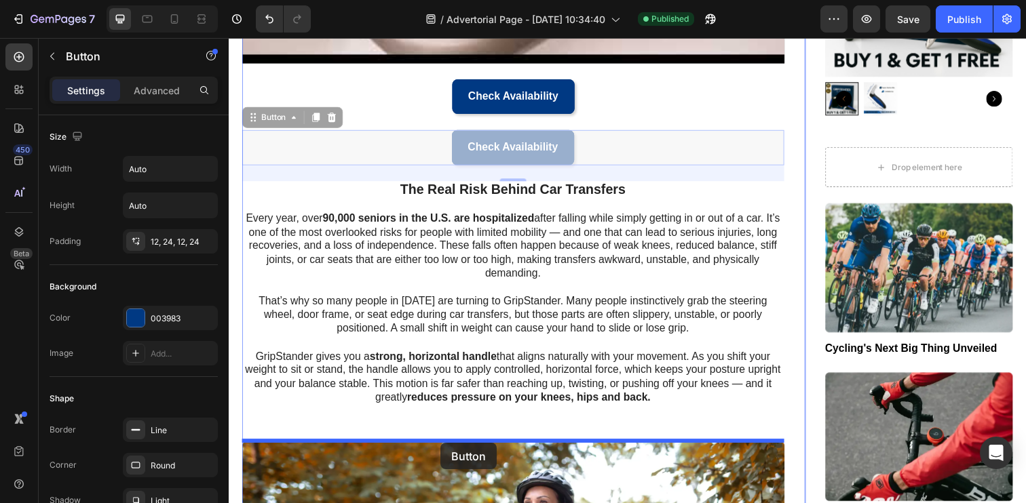
scroll to position [438, 0]
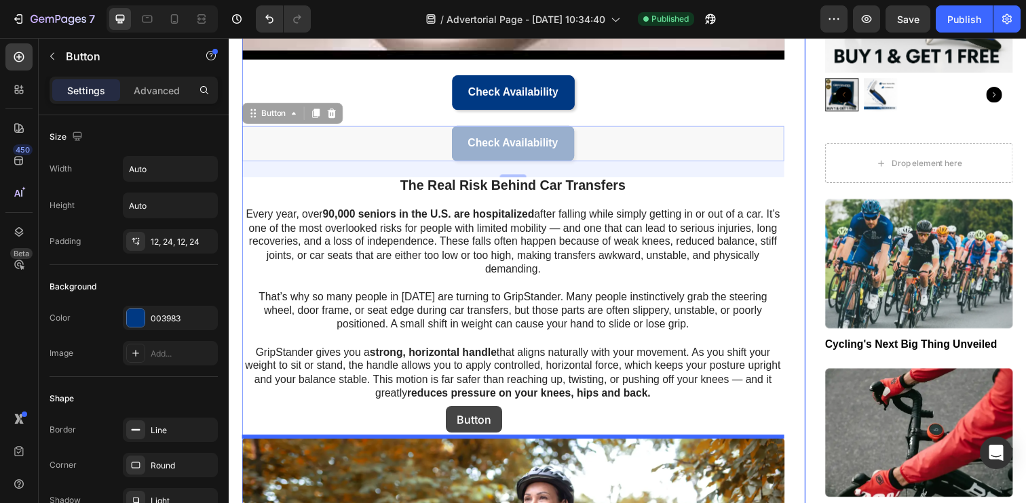
drag, startPoint x: 256, startPoint y: 163, endPoint x: 450, endPoint y: 415, distance: 317.8
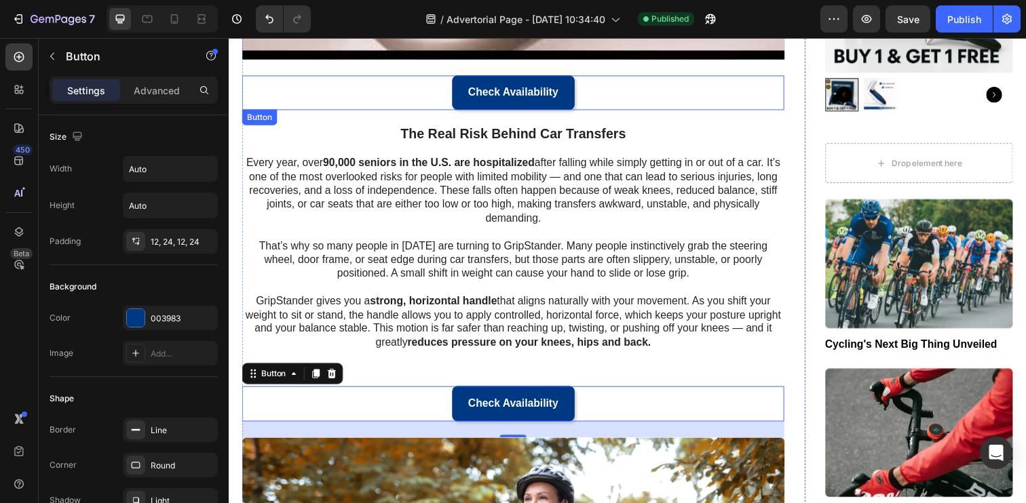
click at [423, 87] on div "Check Availability Button" at bounding box center [519, 94] width 554 height 36
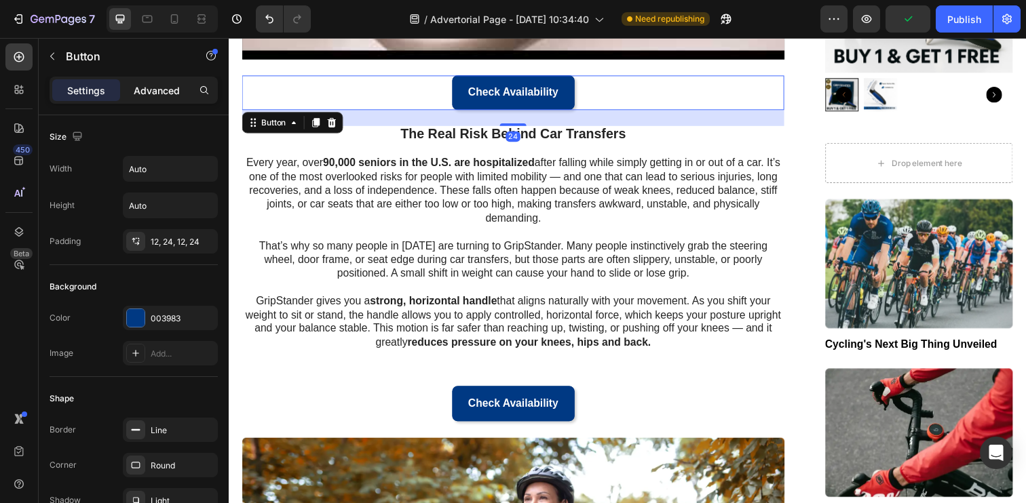
click at [165, 81] on div "Advanced" at bounding box center [157, 90] width 68 height 22
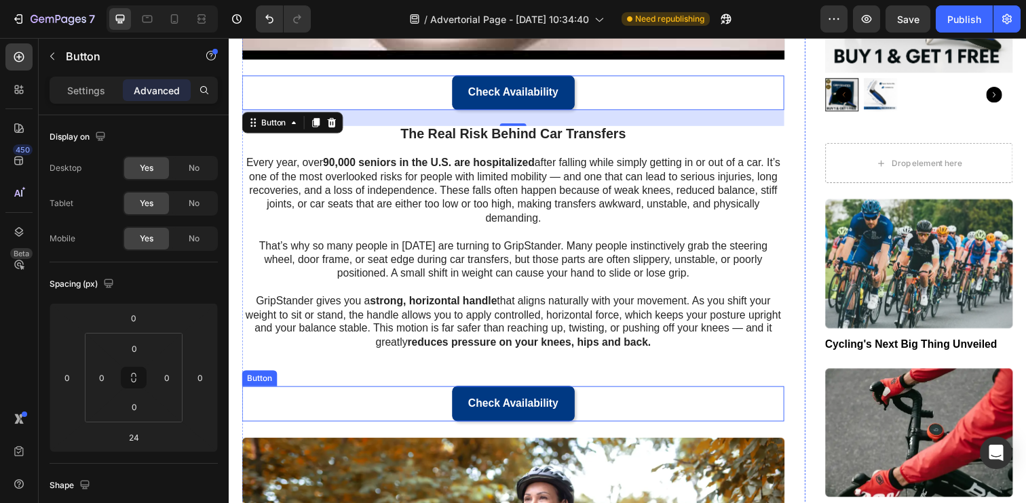
click at [374, 404] on div "Check Availability Button" at bounding box center [519, 412] width 554 height 36
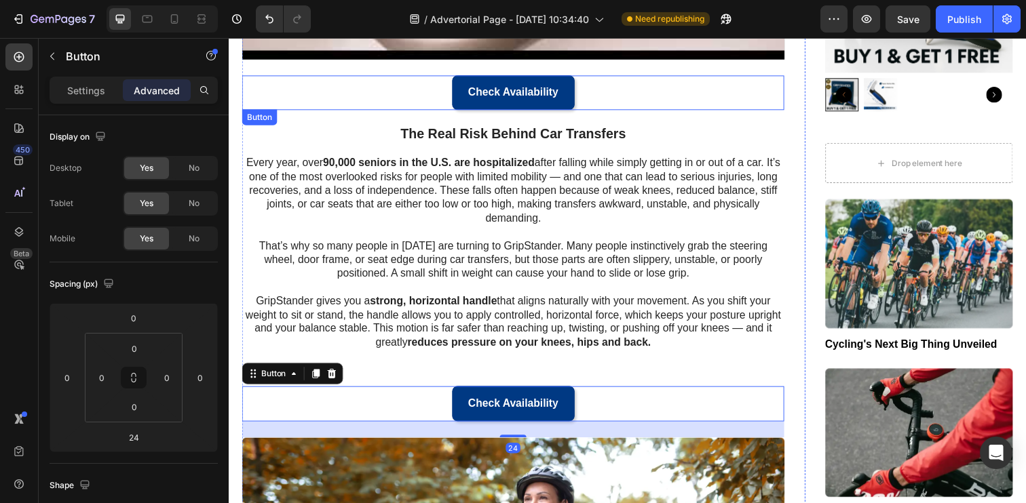
click at [413, 107] on div "Check Availability Button" at bounding box center [519, 94] width 554 height 36
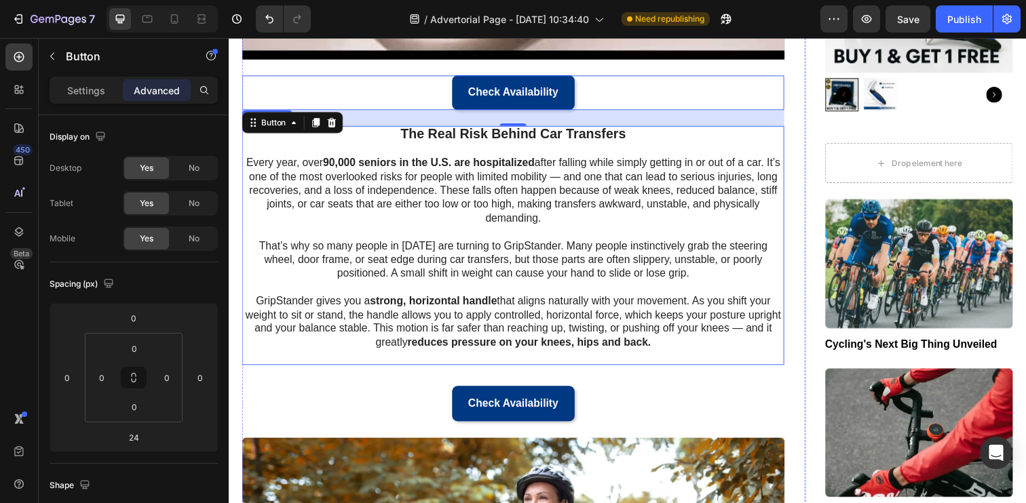
click at [421, 346] on strong "reduces pressure on your knees, hips and back." at bounding box center [535, 349] width 248 height 12
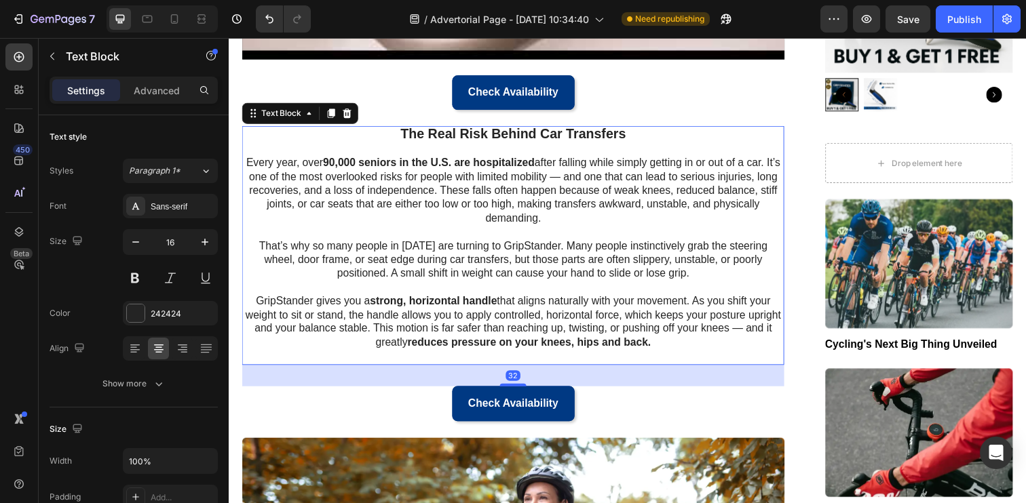
click at [154, 103] on div "Settings Advanced" at bounding box center [134, 90] width 168 height 27
click at [158, 97] on div "Advanced" at bounding box center [157, 90] width 68 height 22
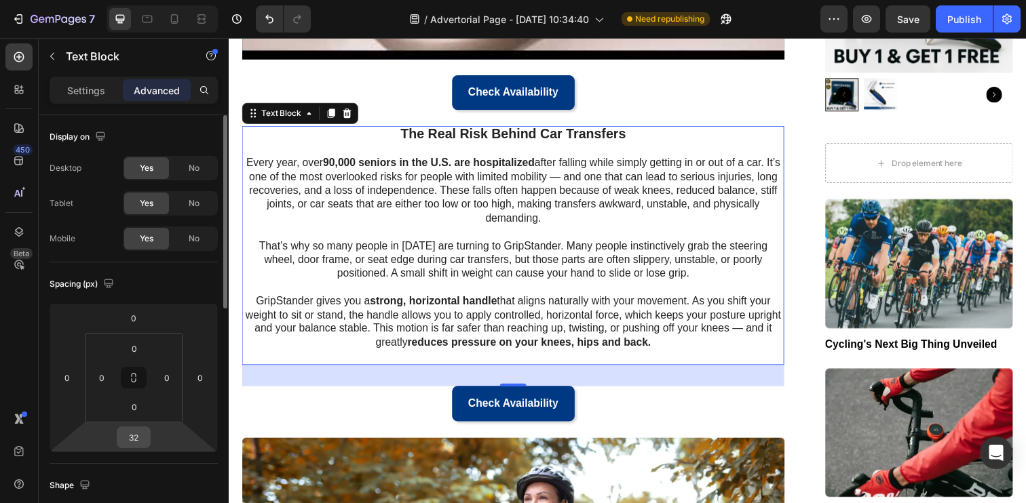
click at [143, 435] on input "32" at bounding box center [133, 437] width 27 height 20
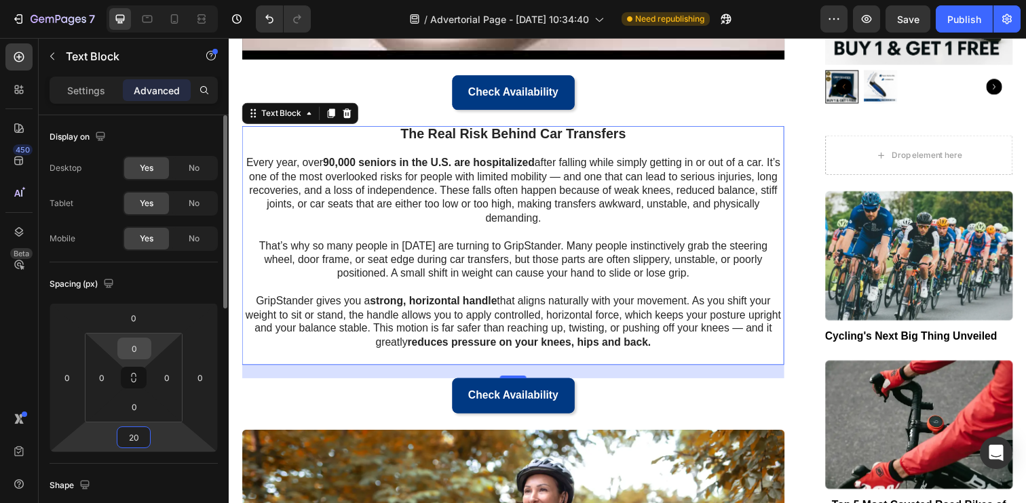
type input "20"
click at [136, 342] on input "0" at bounding box center [134, 349] width 27 height 20
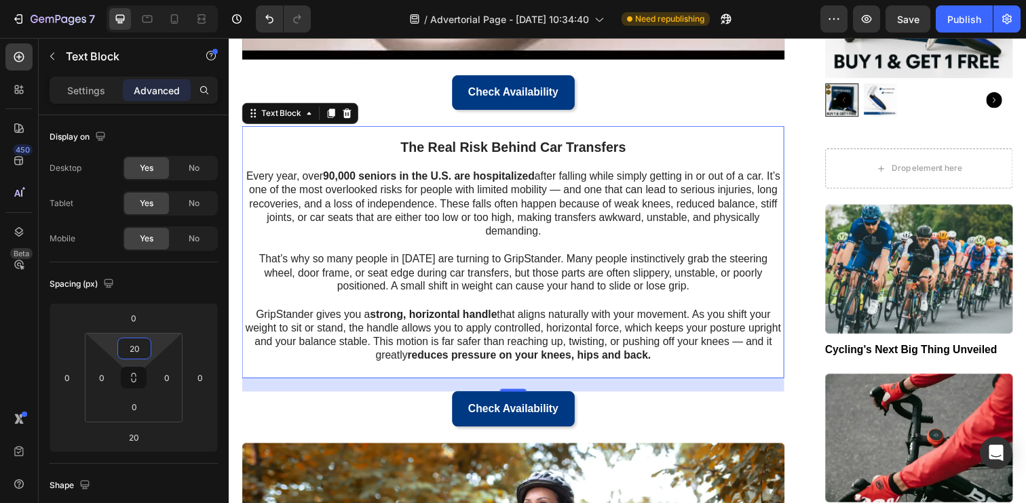
type input "20"
click at [163, 20] on div at bounding box center [162, 18] width 111 height 27
click at [171, 20] on icon at bounding box center [174, 18] width 7 height 9
type input "32"
type input "10"
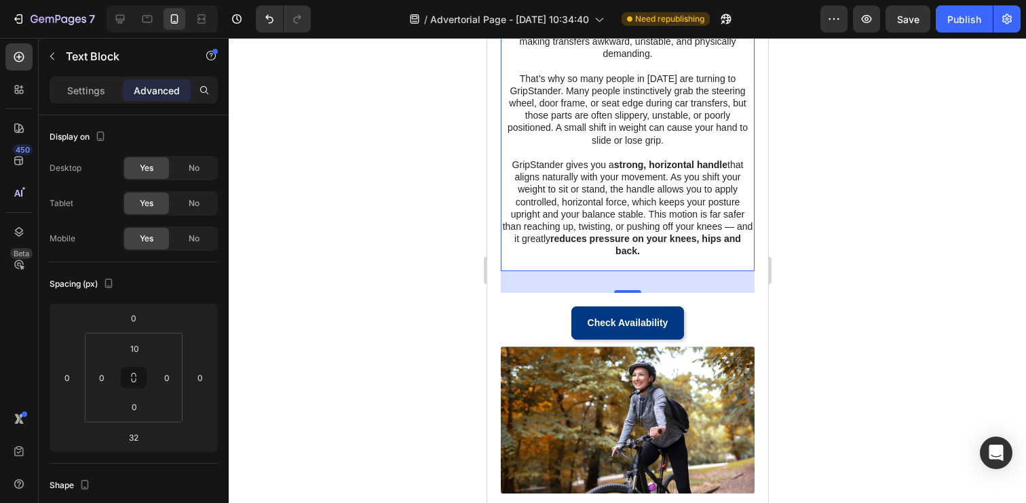
scroll to position [437, 0]
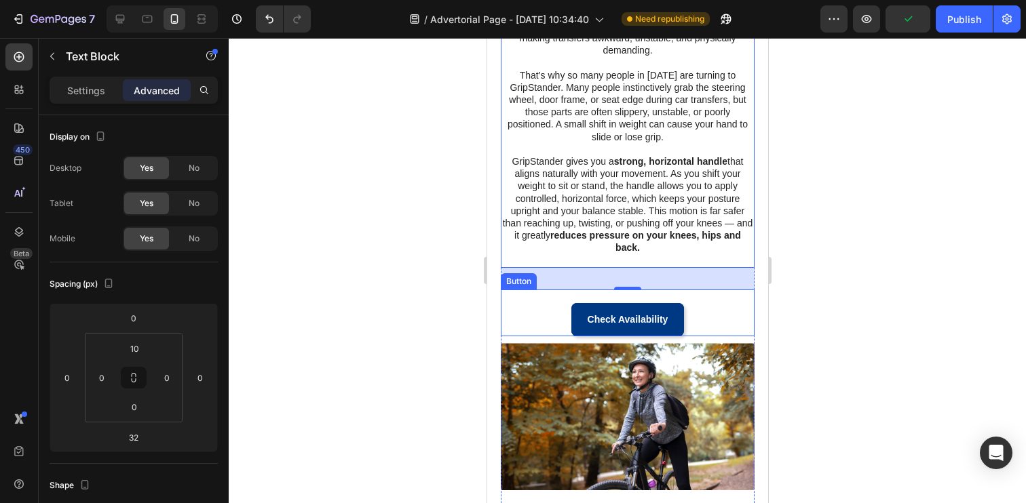
click at [525, 309] on div "Check Availability Button" at bounding box center [627, 313] width 254 height 47
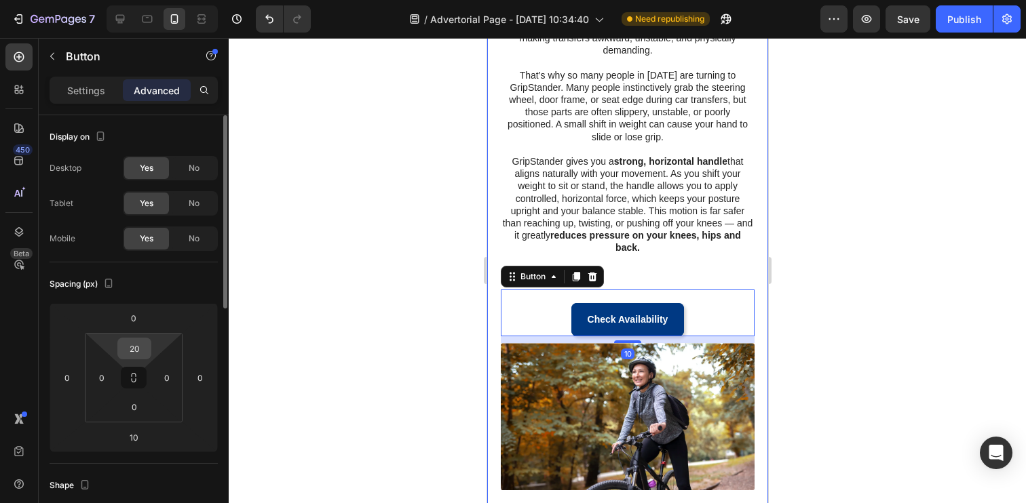
click at [134, 355] on input "20" at bounding box center [134, 349] width 27 height 20
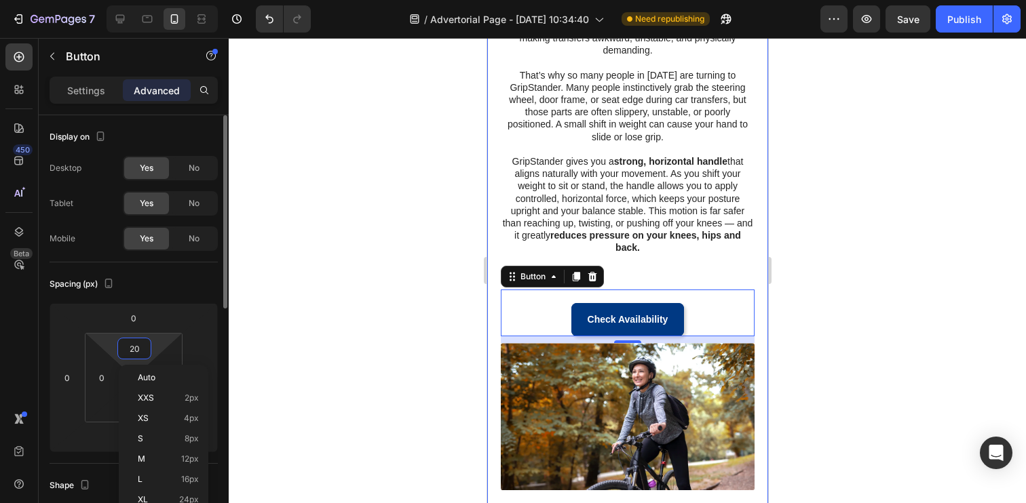
type input "0"
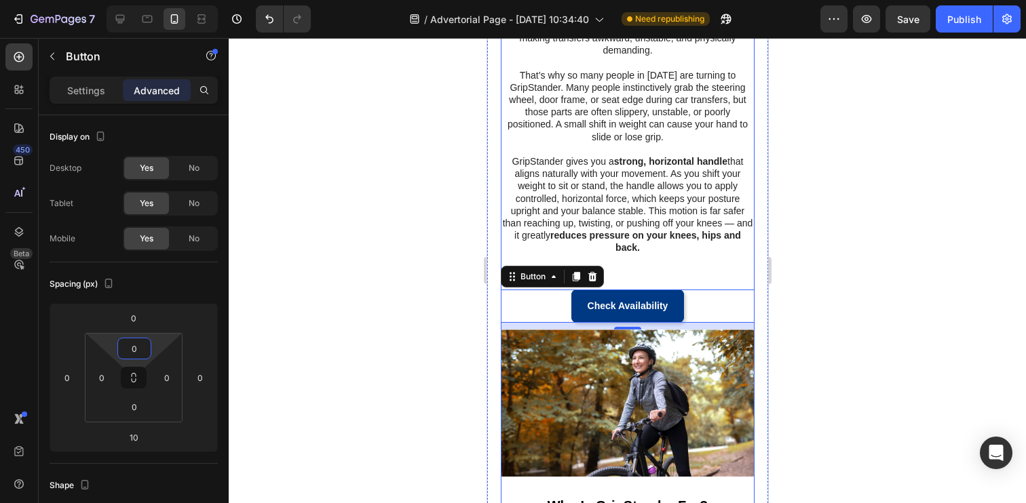
click at [643, 276] on div "Published: Monday, March 24, 2025 Text Block Video Row Check Availability Butto…" at bounding box center [627, 248] width 254 height 1094
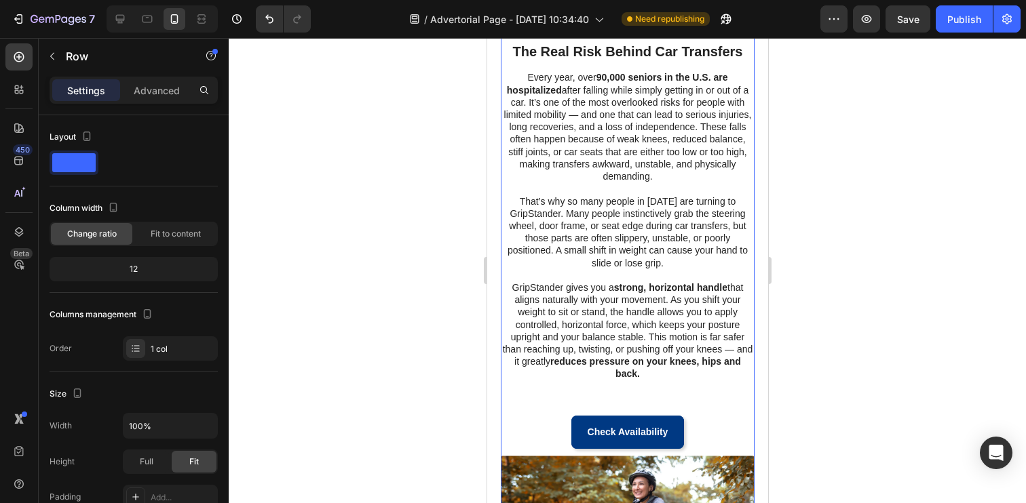
scroll to position [331, 0]
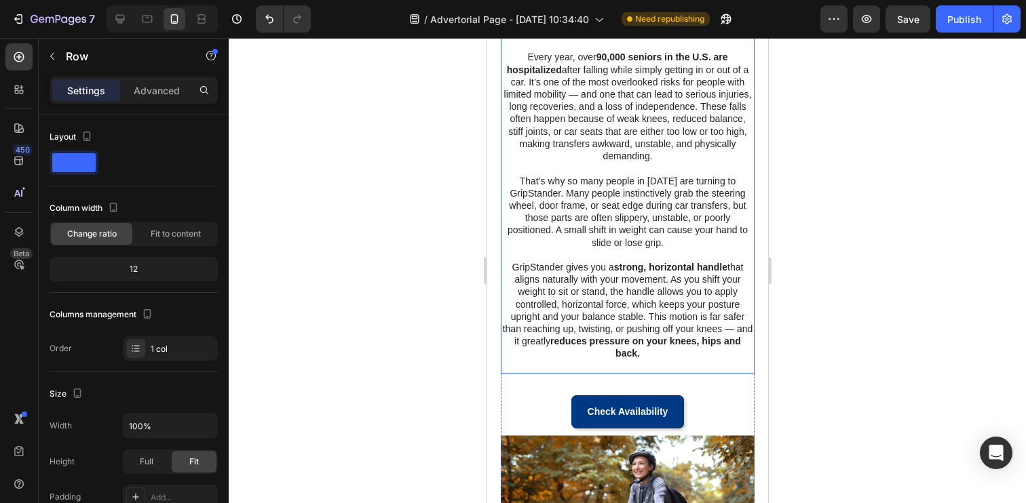
click at [632, 353] on strong "reduces pressure on your knees, hips and back." at bounding box center [645, 347] width 191 height 23
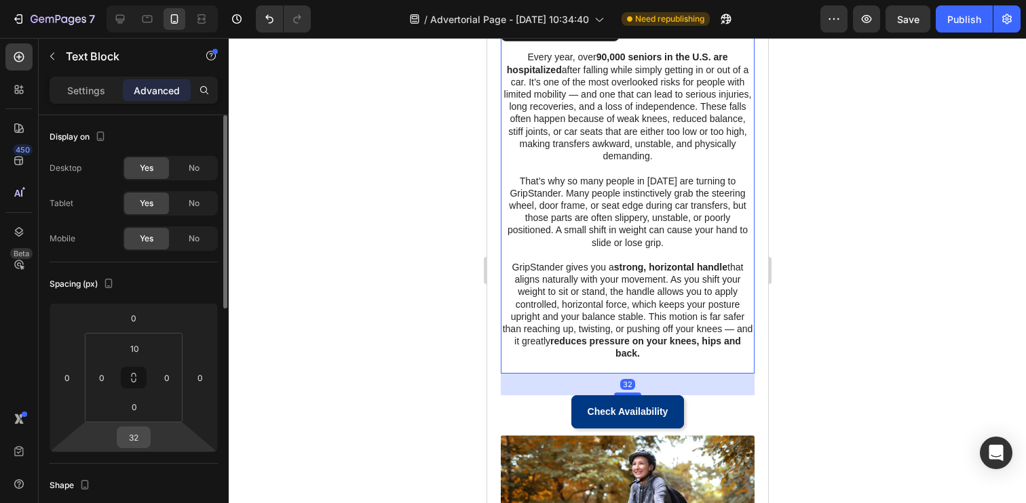
click at [138, 436] on input "32" at bounding box center [133, 437] width 27 height 20
type input "20"
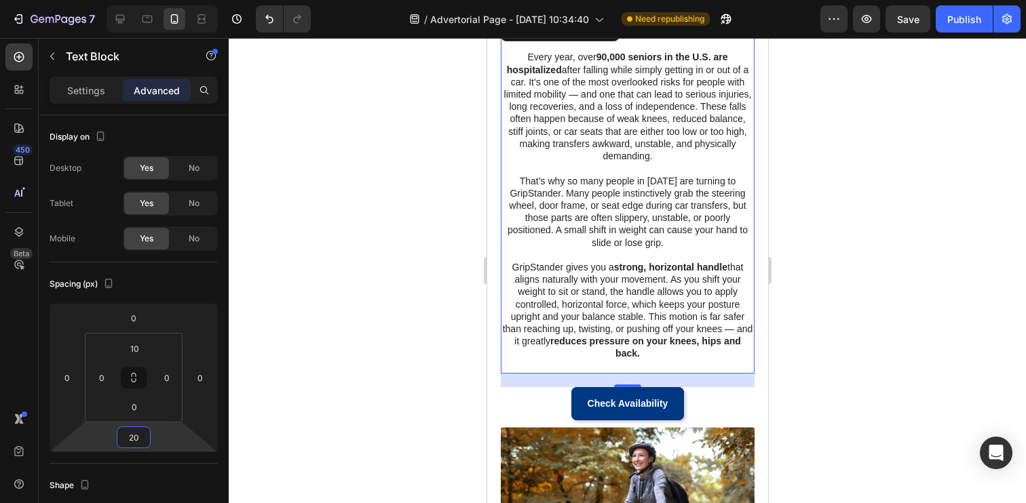
click at [311, 380] on div at bounding box center [627, 270] width 797 height 465
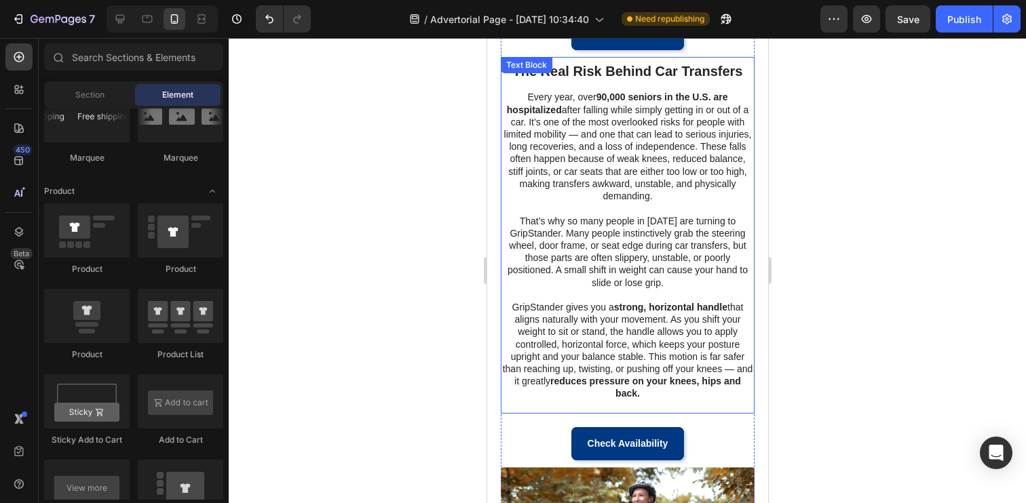
scroll to position [304, 0]
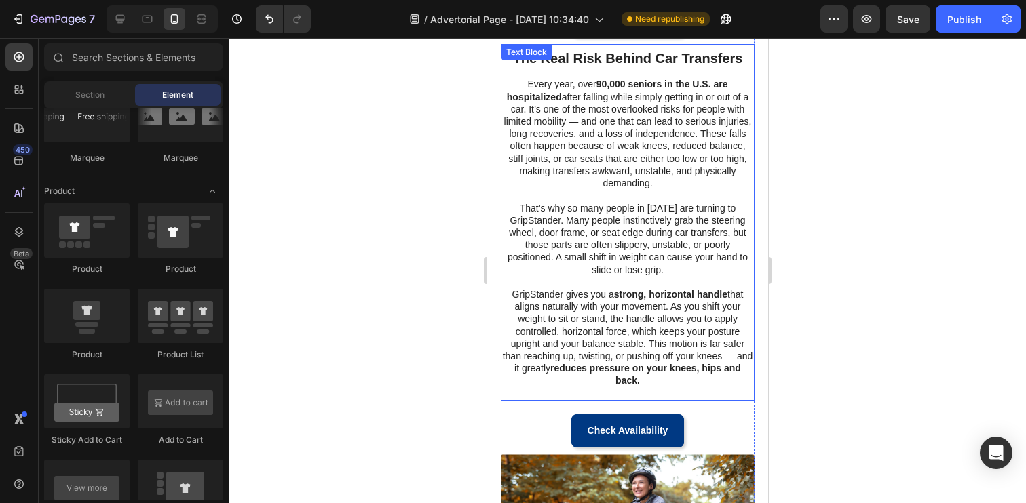
click at [545, 384] on p "GripStander gives you a strong, horizontal handle that aligns naturally with yo…" at bounding box center [626, 337] width 251 height 99
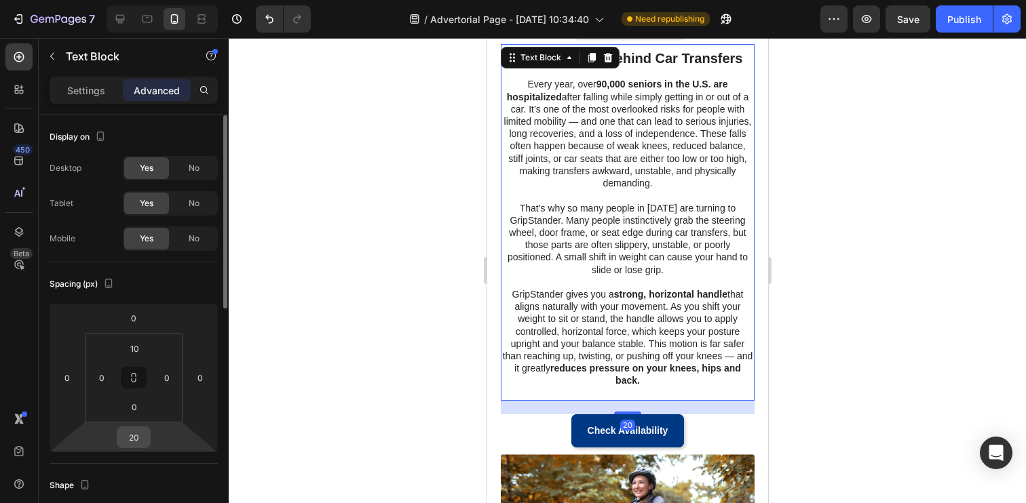
click at [139, 438] on input "20" at bounding box center [133, 437] width 27 height 20
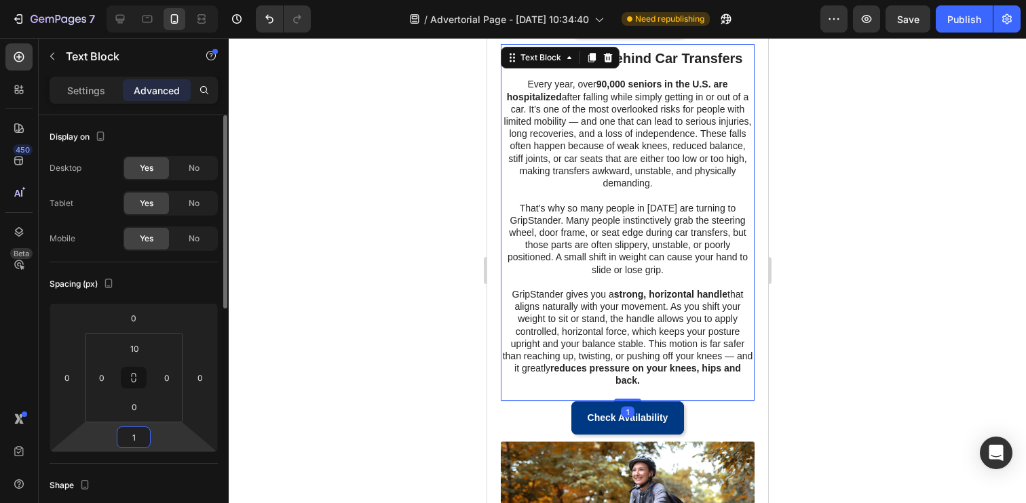
type input "10"
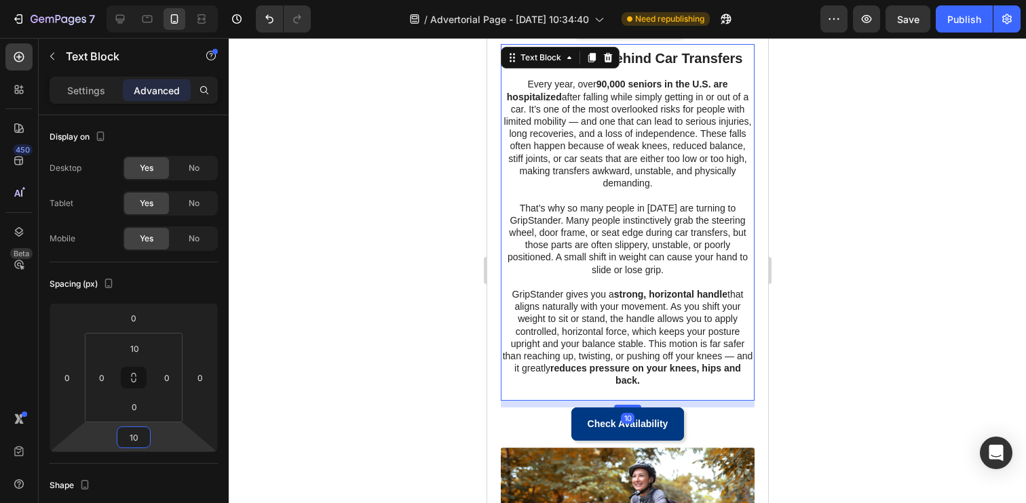
click at [274, 425] on div at bounding box center [627, 270] width 797 height 465
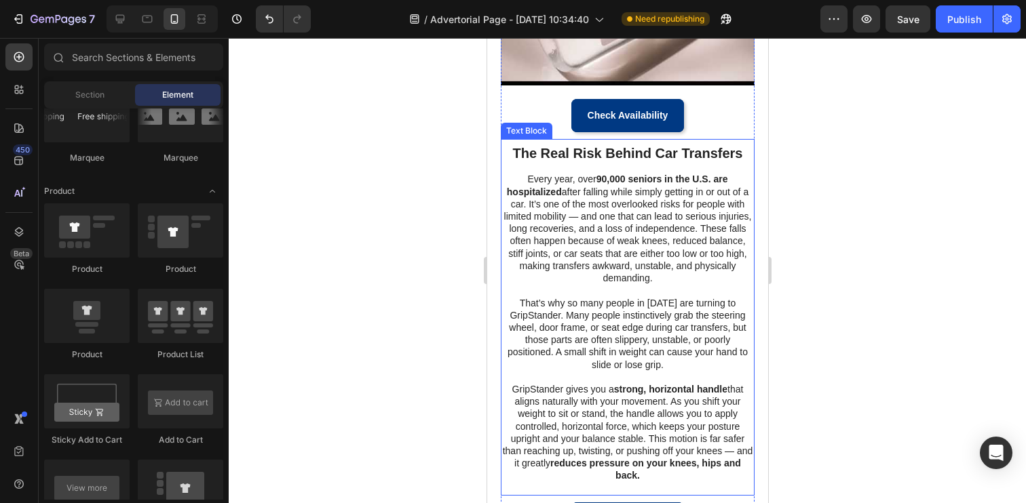
scroll to position [204, 0]
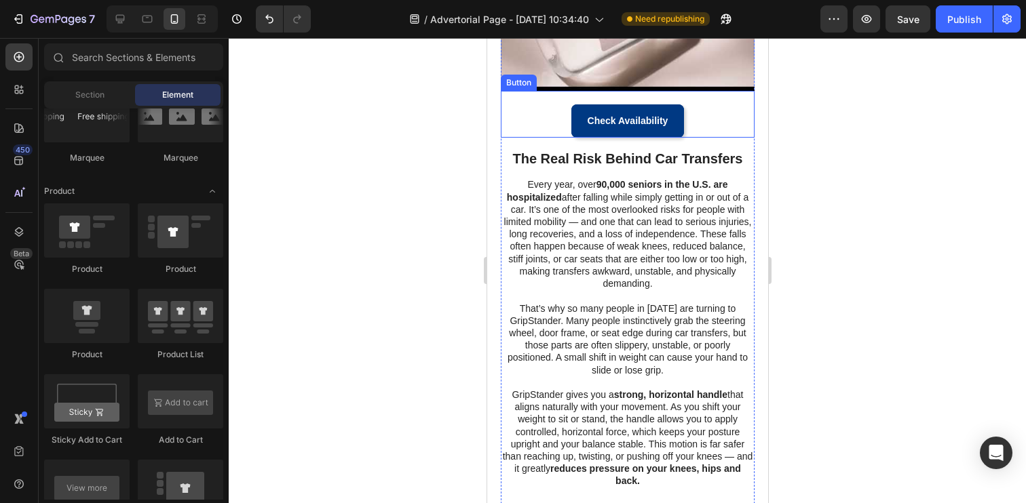
click at [700, 126] on div "Check Availability Button" at bounding box center [627, 114] width 254 height 47
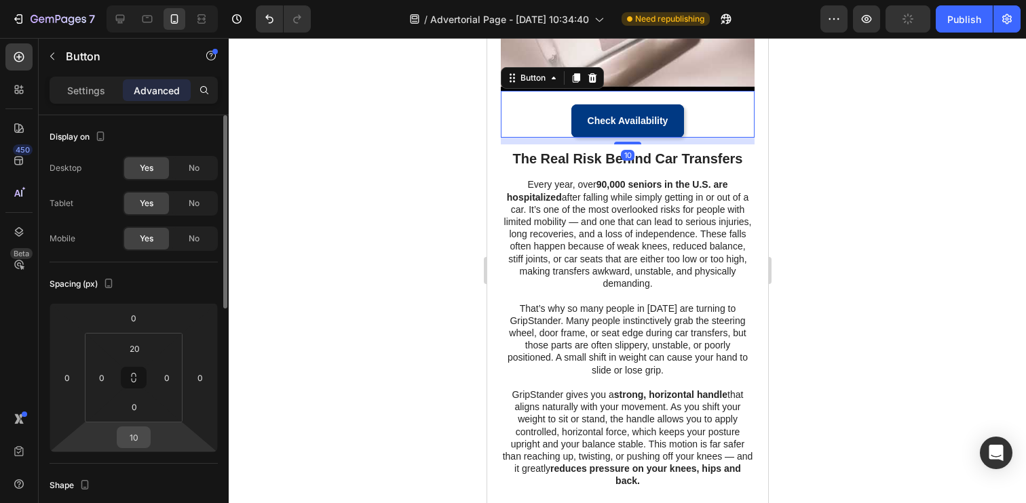
click at [134, 442] on input "10" at bounding box center [133, 437] width 27 height 20
type input "20"
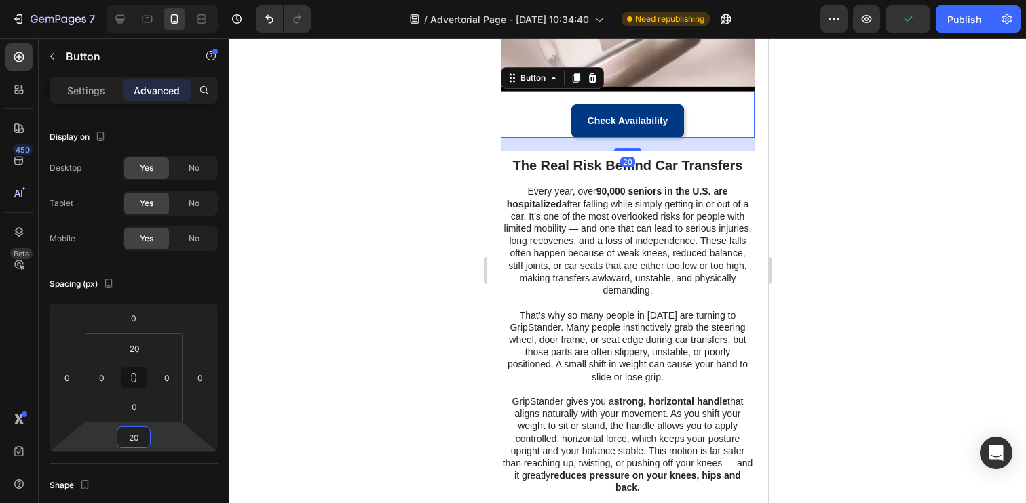
click at [320, 410] on div at bounding box center [627, 270] width 797 height 465
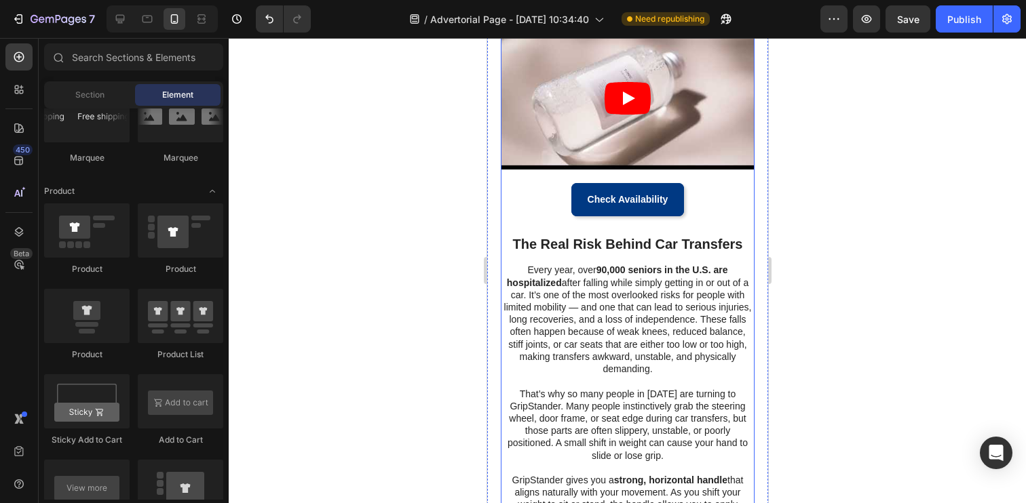
scroll to position [121, 0]
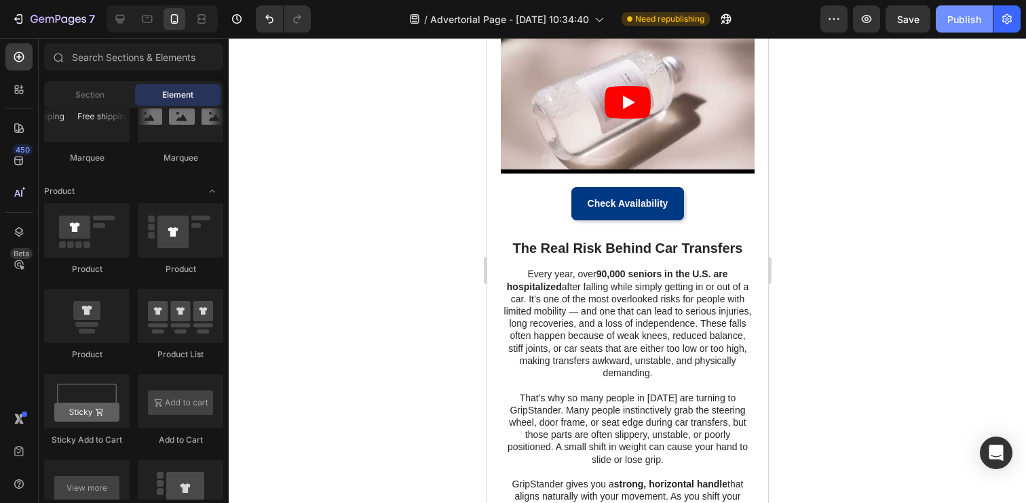
click at [974, 20] on div "Publish" at bounding box center [964, 19] width 34 height 14
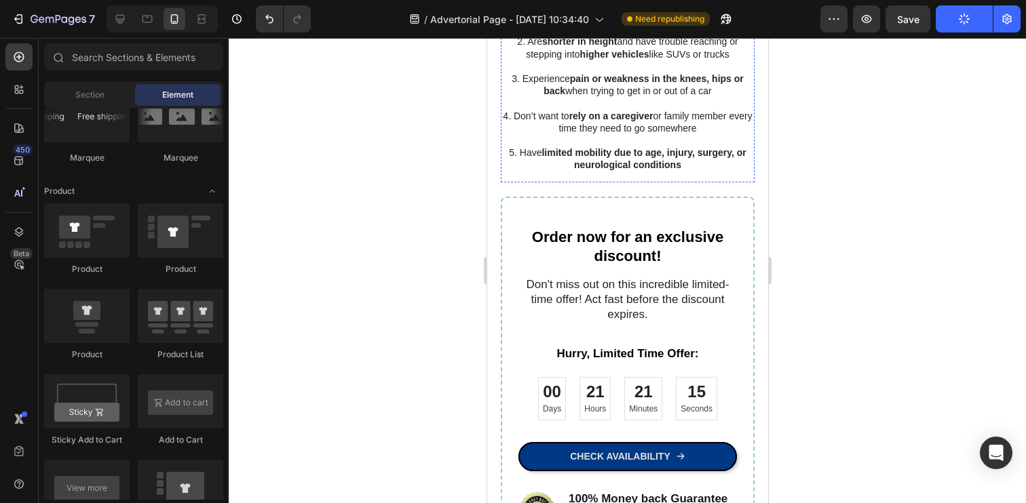
scroll to position [1043, 0]
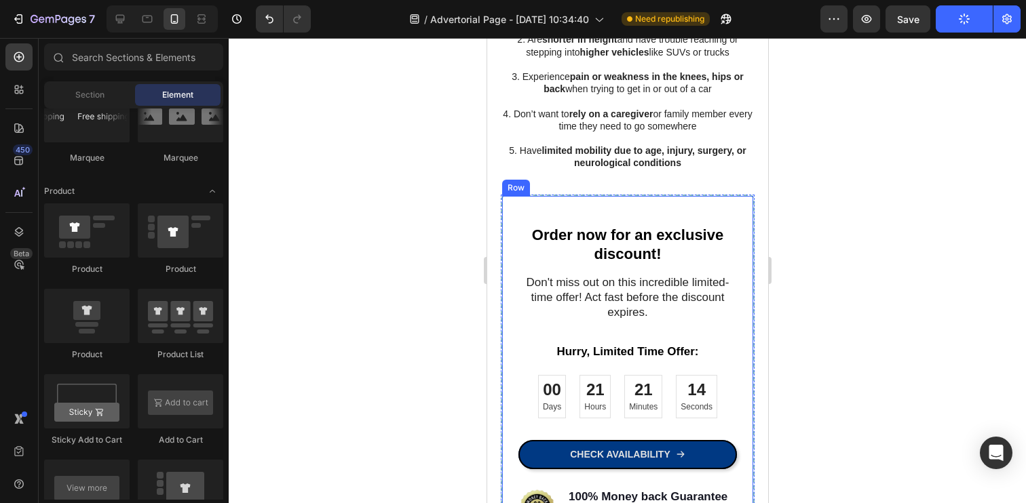
click at [502, 204] on div "Order now for an exclusive discount! Heading Don't miss out on this incredible …" at bounding box center [627, 387] width 254 height 385
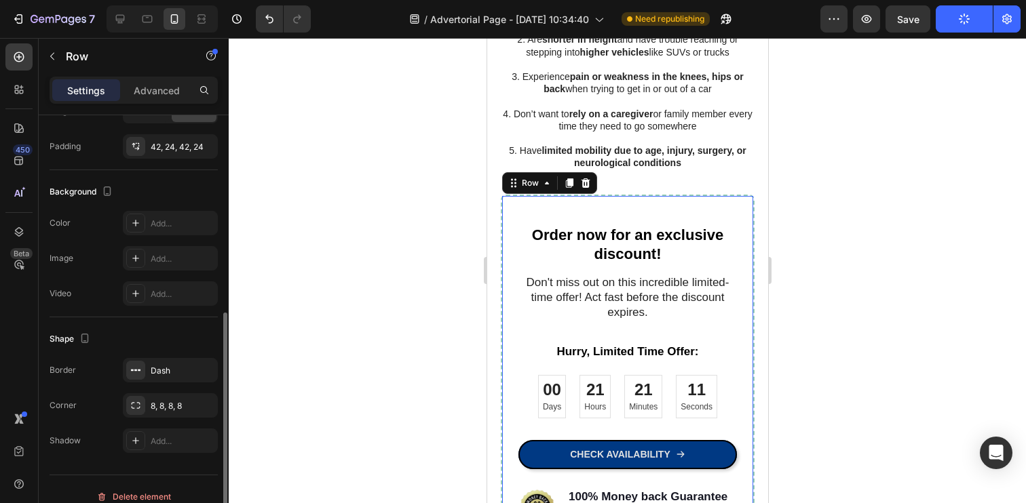
scroll to position [366, 0]
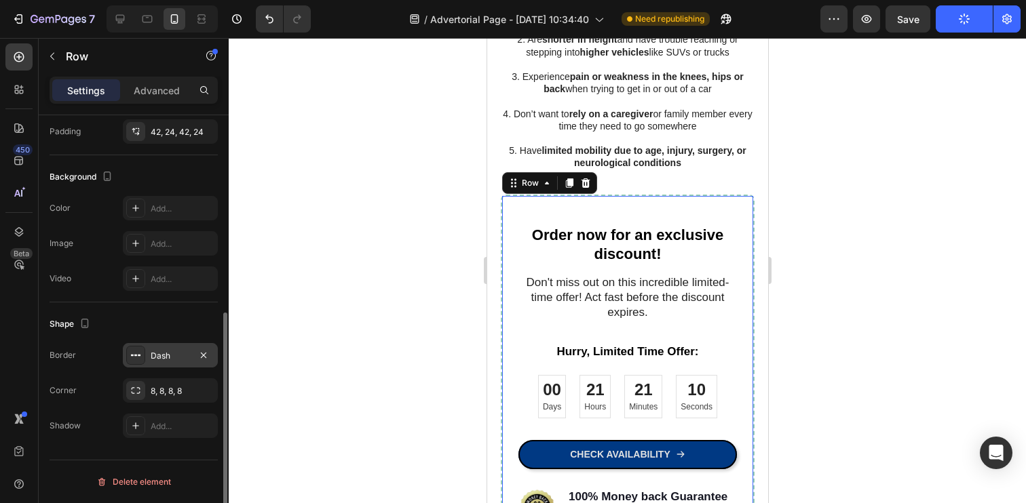
click at [157, 353] on div "Dash" at bounding box center [170, 356] width 39 height 12
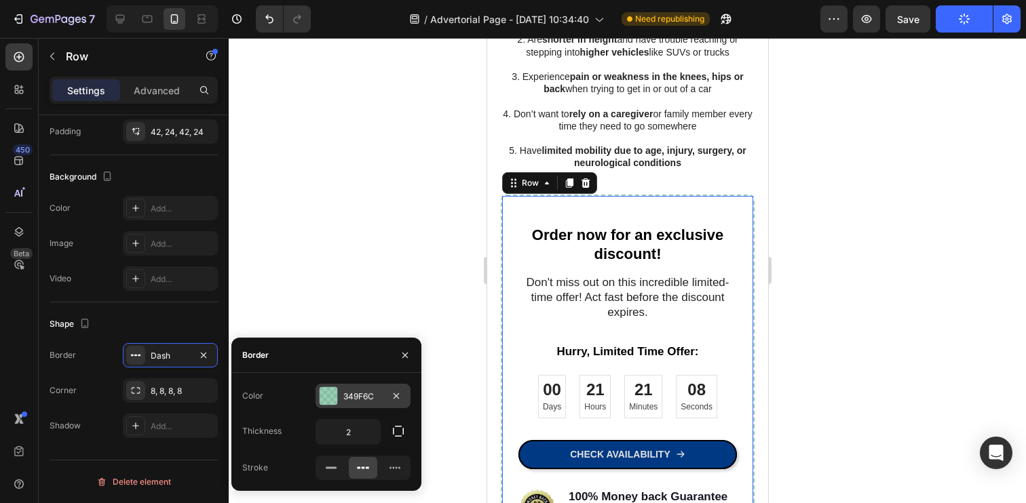
click at [328, 400] on div at bounding box center [329, 396] width 18 height 18
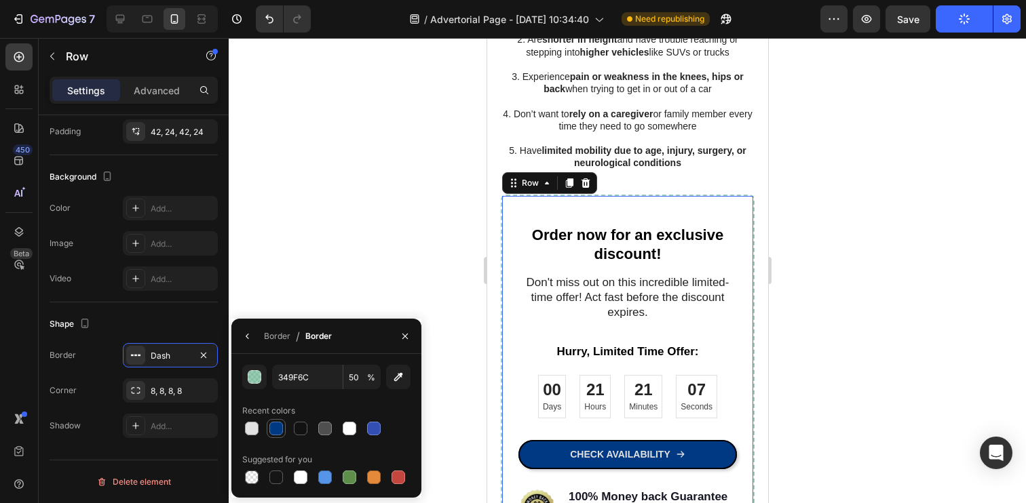
click at [276, 430] on div at bounding box center [276, 429] width 14 height 14
type input "003983"
type input "100"
click at [293, 271] on div at bounding box center [627, 270] width 797 height 465
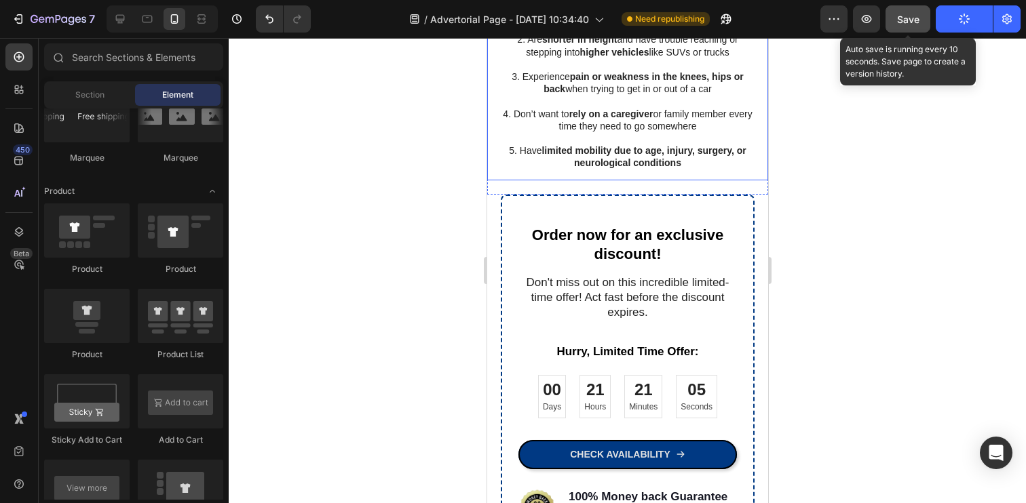
click at [908, 22] on span "Save" at bounding box center [908, 20] width 22 height 12
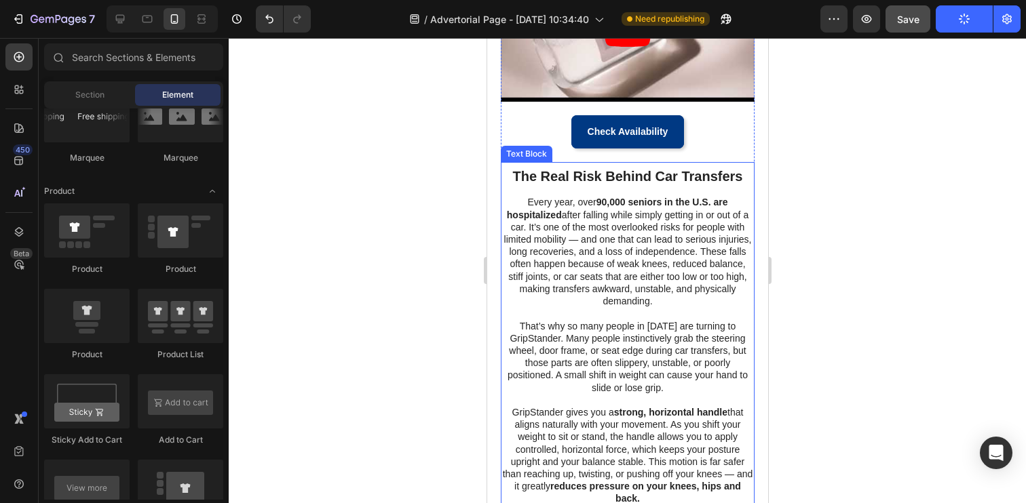
scroll to position [196, 0]
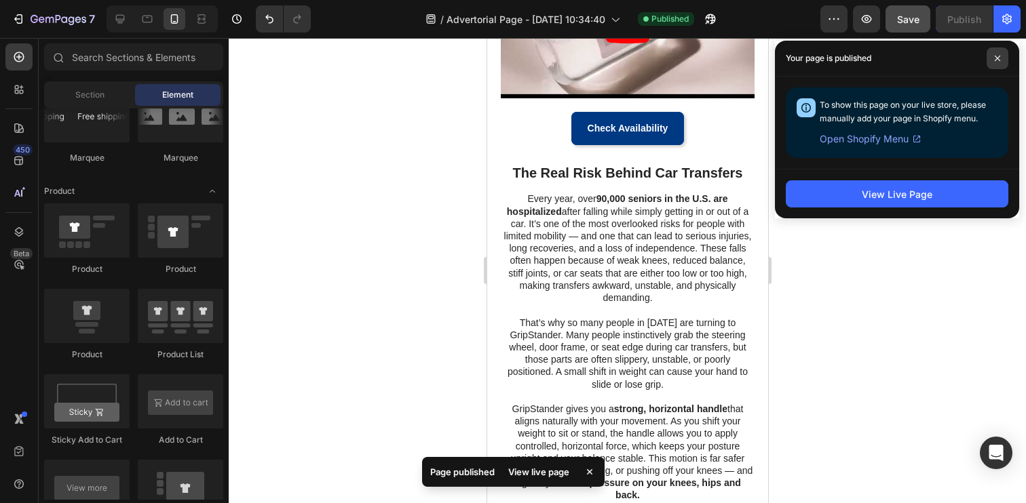
click at [1000, 60] on icon at bounding box center [997, 58] width 7 height 7
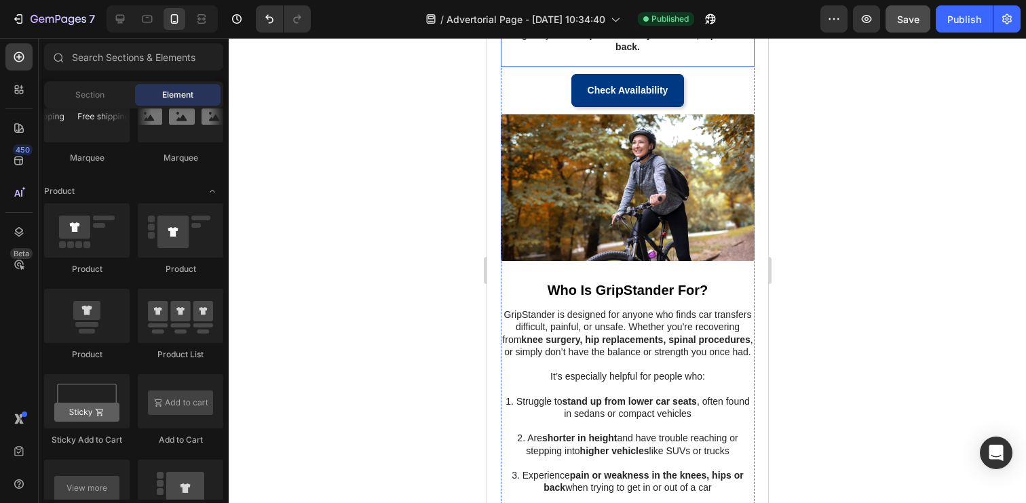
scroll to position [642, 0]
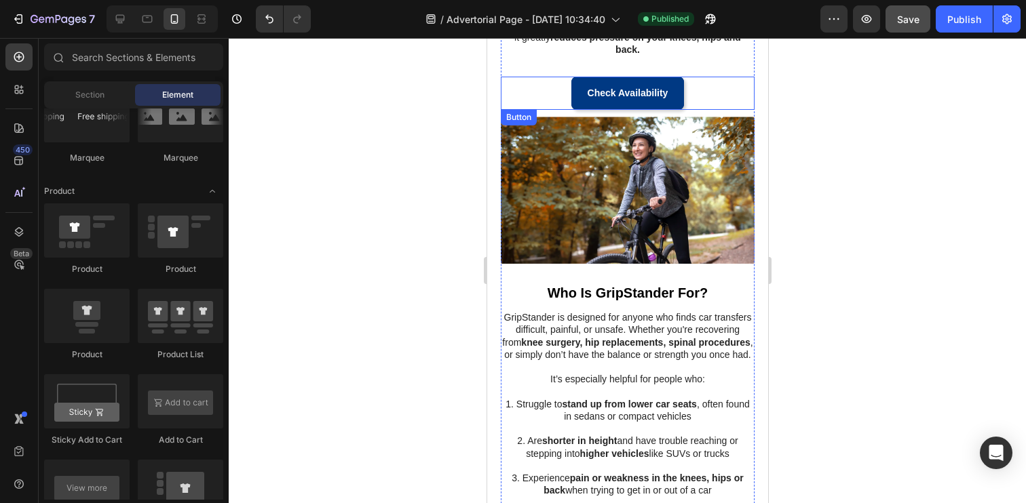
click at [672, 98] on link "Check Availability" at bounding box center [627, 93] width 113 height 33
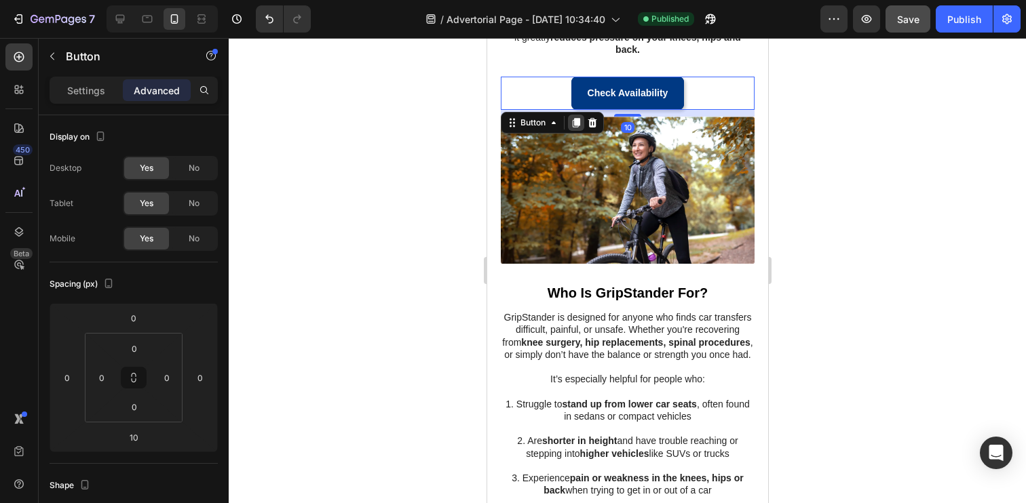
click at [575, 126] on icon at bounding box center [575, 122] width 11 height 11
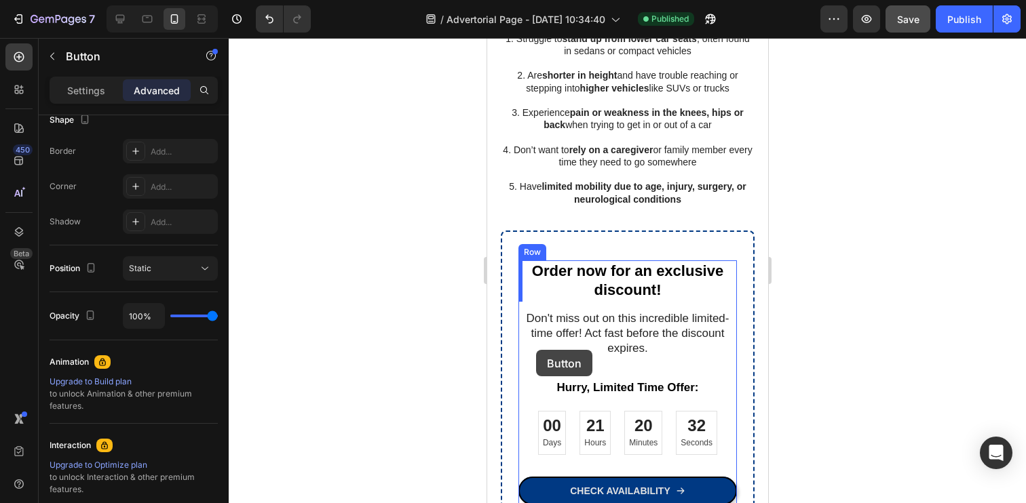
scroll to position [1058, 0]
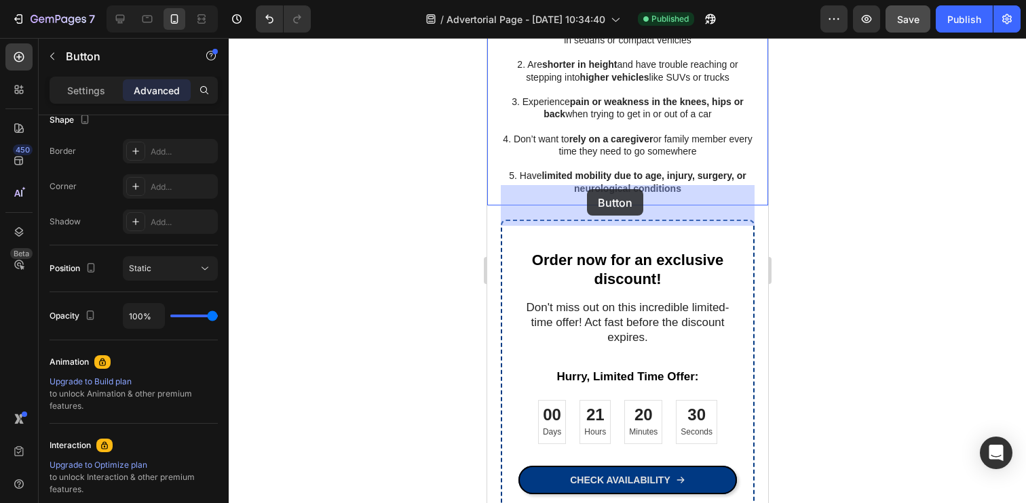
drag, startPoint x: 512, startPoint y: 107, endPoint x: 586, endPoint y: 189, distance: 110.5
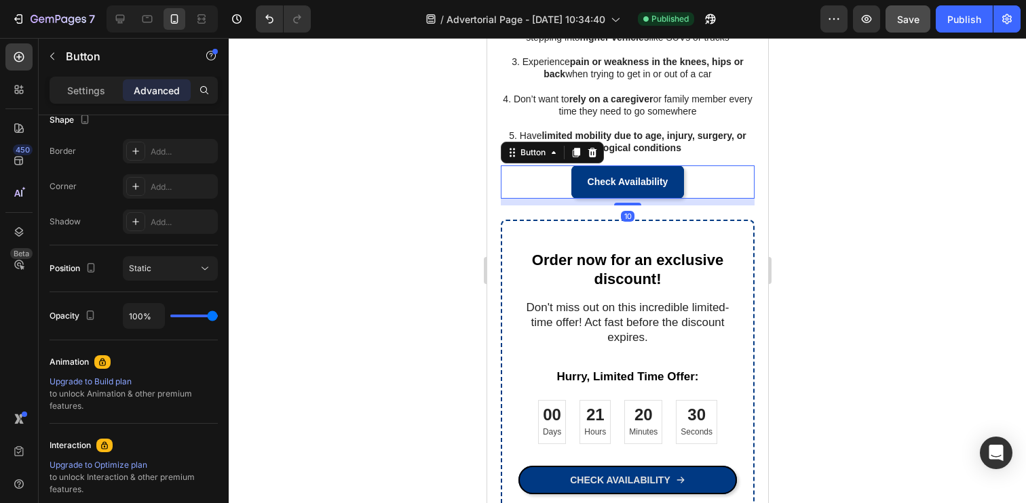
scroll to position [1018, 0]
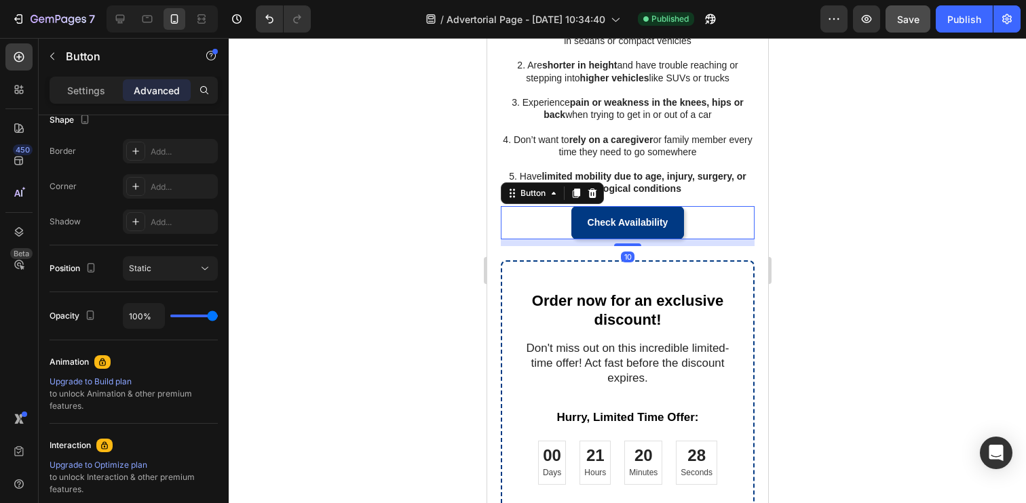
click at [457, 261] on div at bounding box center [627, 270] width 797 height 465
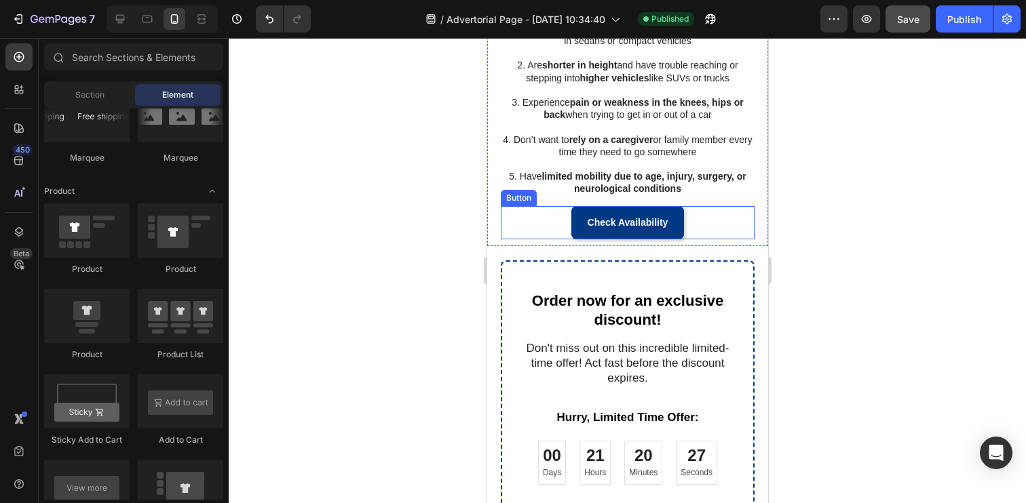
click at [583, 214] on link "Check Availability" at bounding box center [627, 222] width 113 height 33
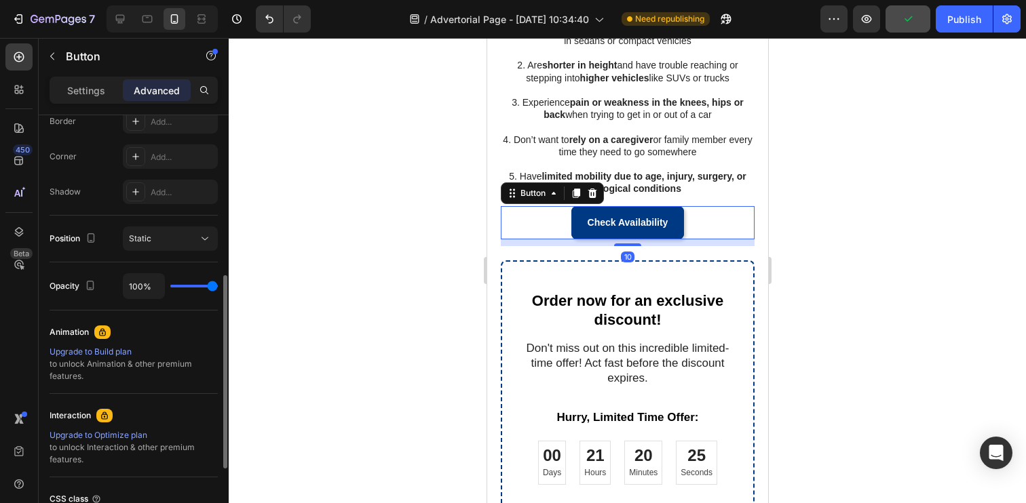
scroll to position [373, 0]
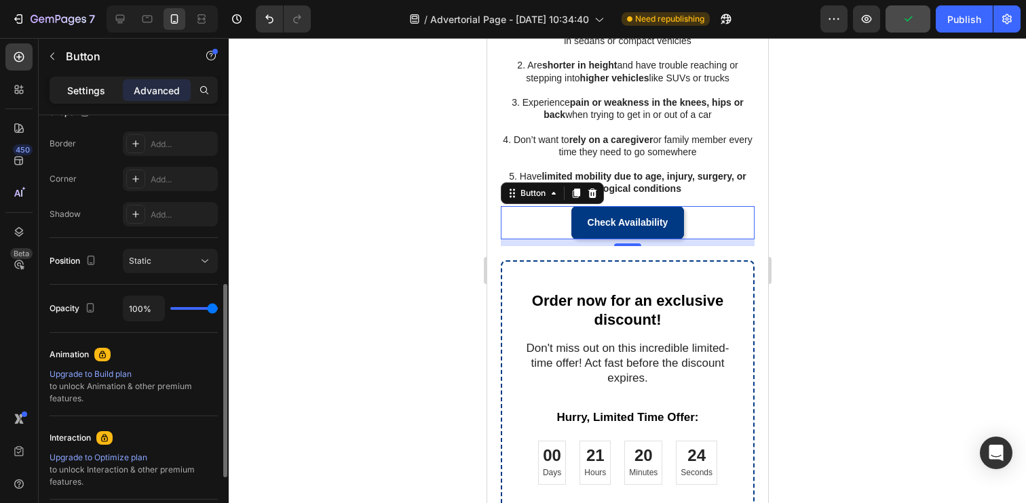
click at [93, 80] on div "Settings" at bounding box center [86, 90] width 68 height 22
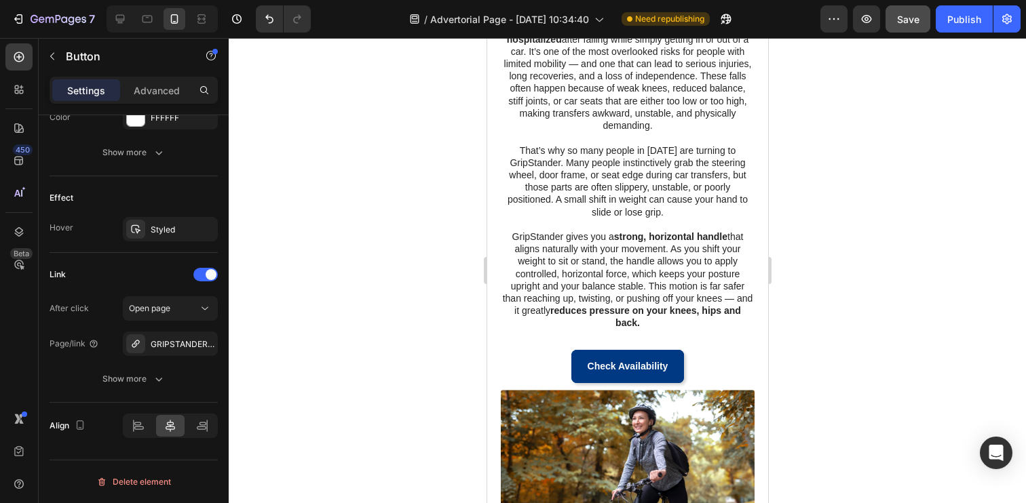
scroll to position [206, 0]
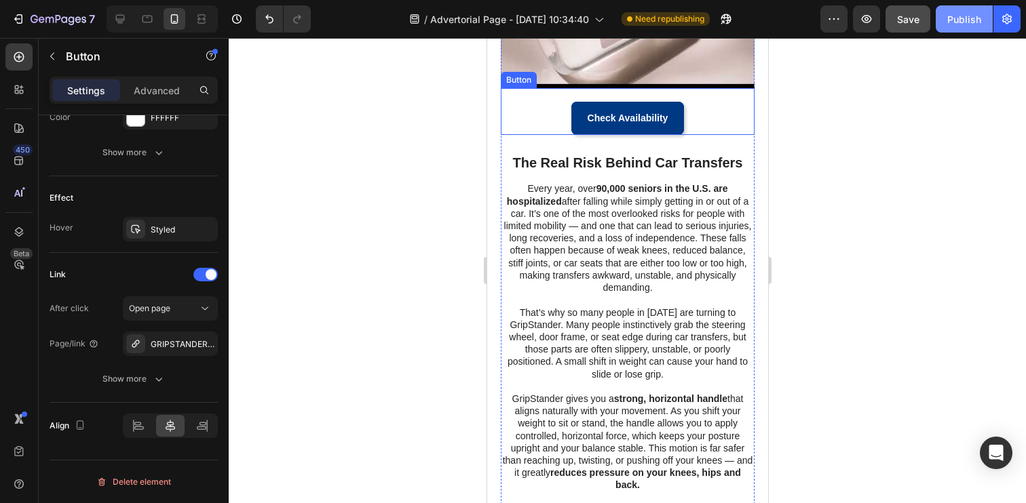
click at [942, 20] on button "Publish" at bounding box center [964, 18] width 57 height 27
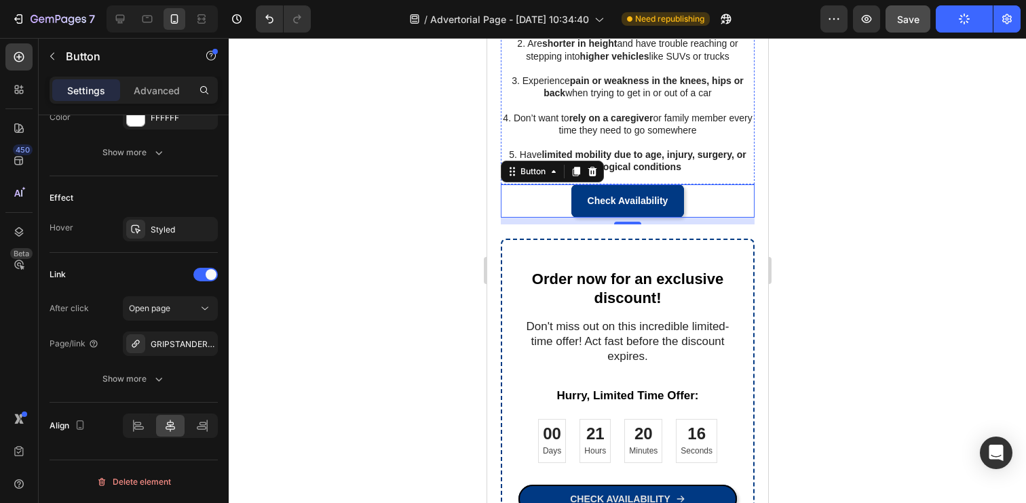
scroll to position [1035, 0]
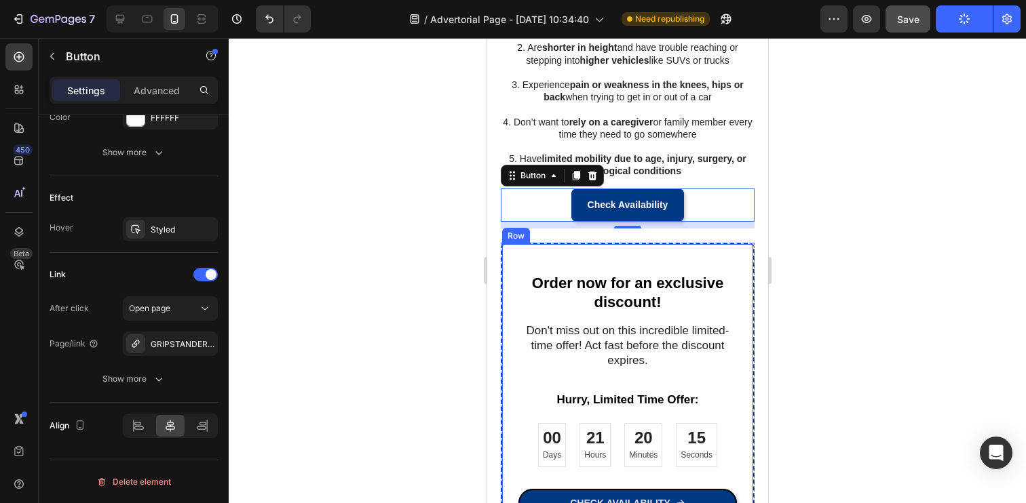
click at [418, 329] on div at bounding box center [627, 270] width 797 height 465
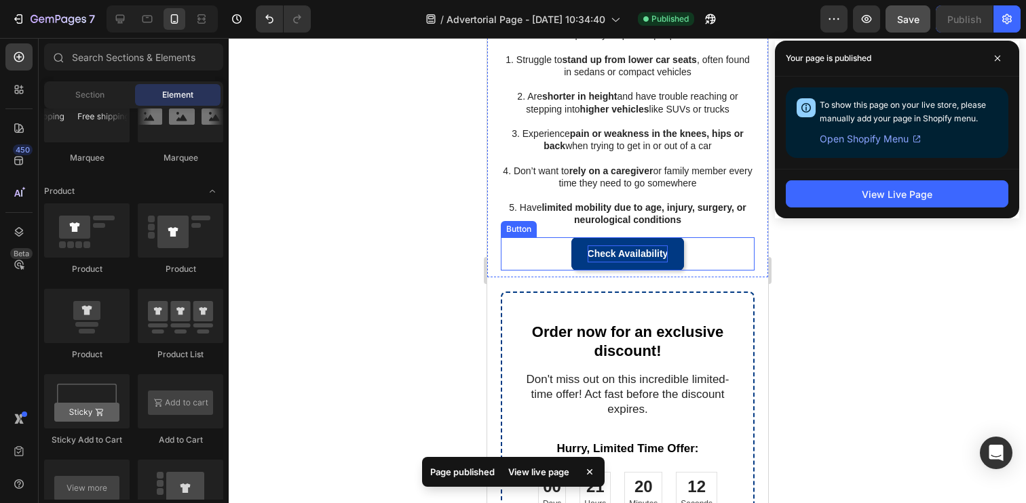
scroll to position [982, 0]
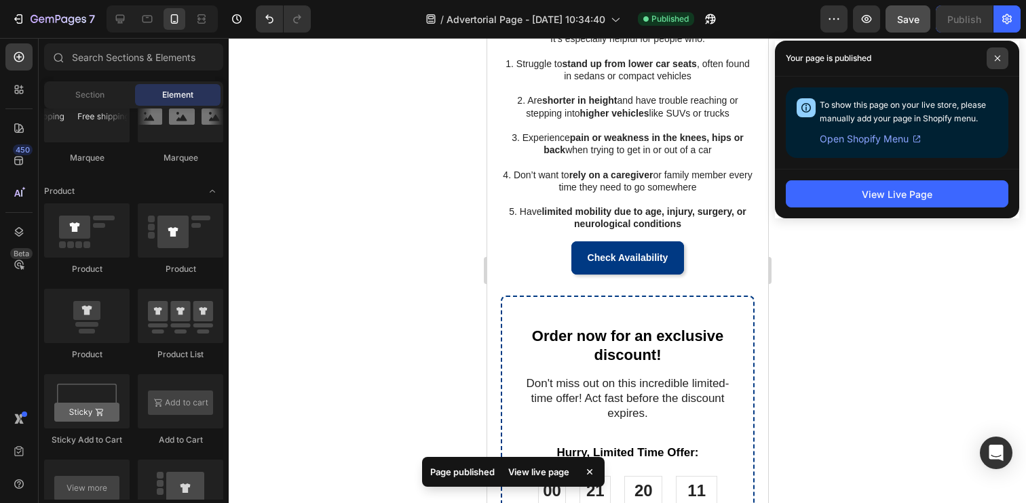
click at [1003, 56] on span at bounding box center [997, 58] width 22 height 22
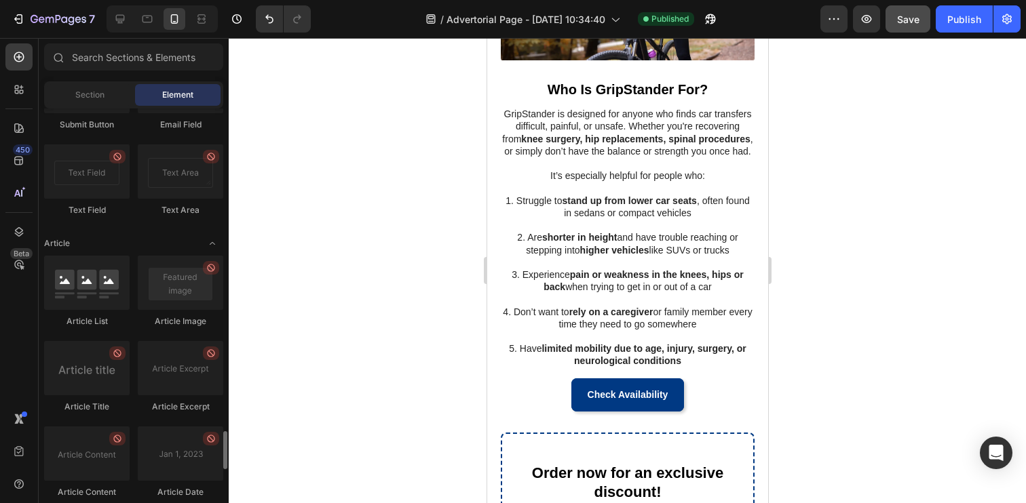
scroll to position [3325, 0]
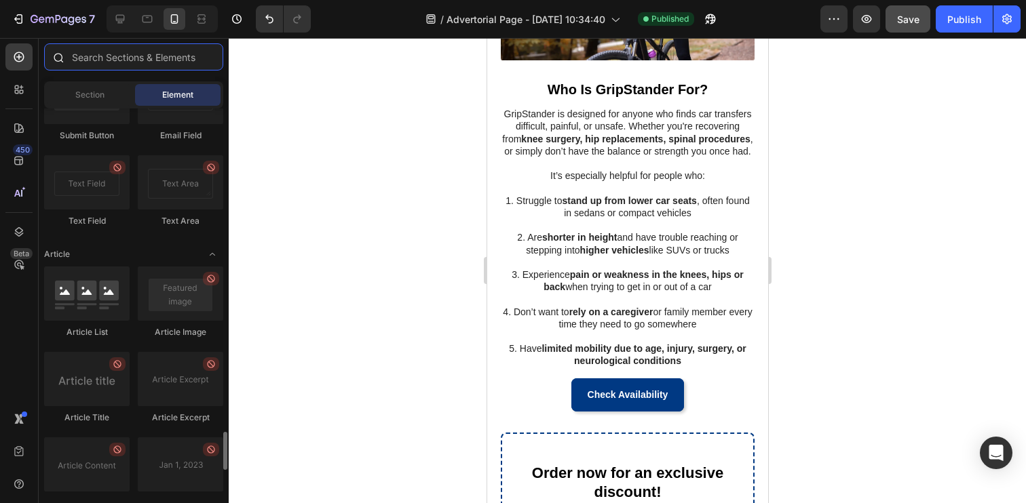
click at [162, 61] on input "text" at bounding box center [133, 56] width 179 height 27
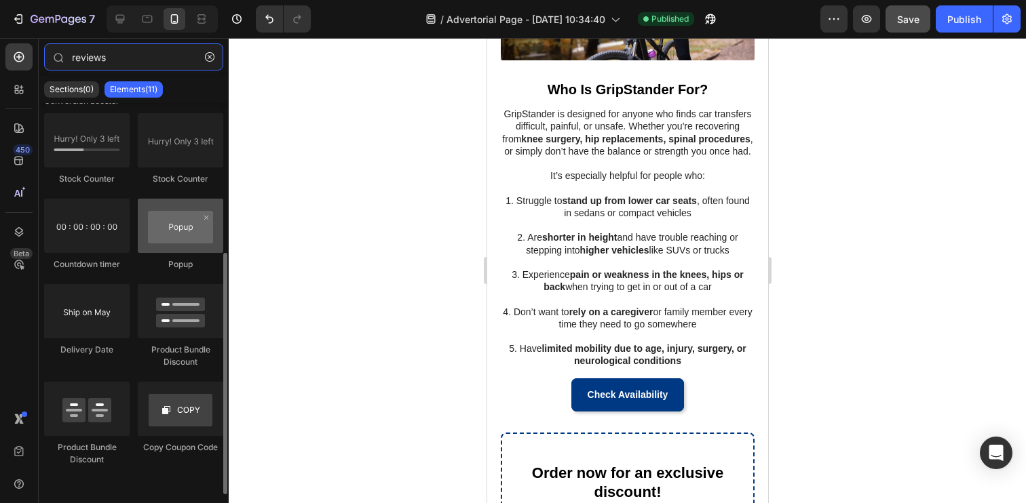
scroll to position [0, 0]
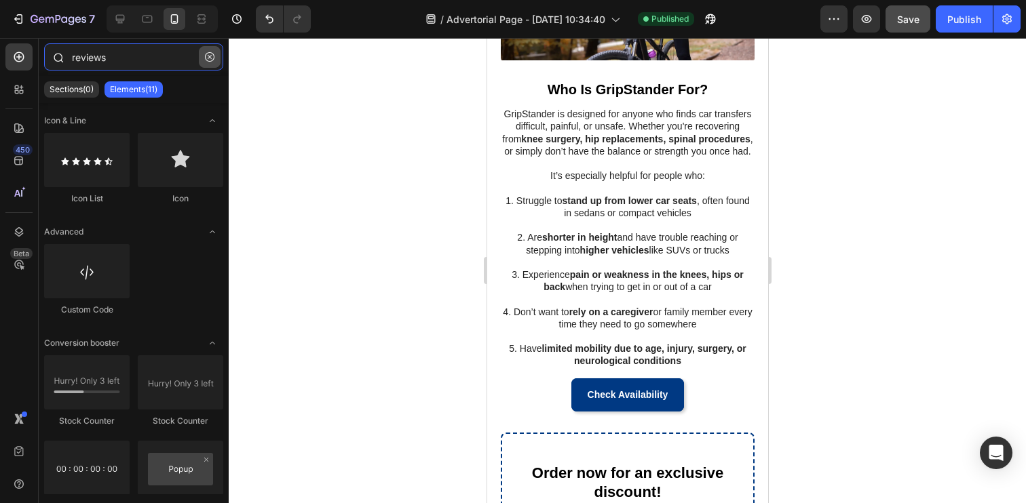
type input "reviews"
click at [209, 58] on icon "button" at bounding box center [209, 56] width 9 height 9
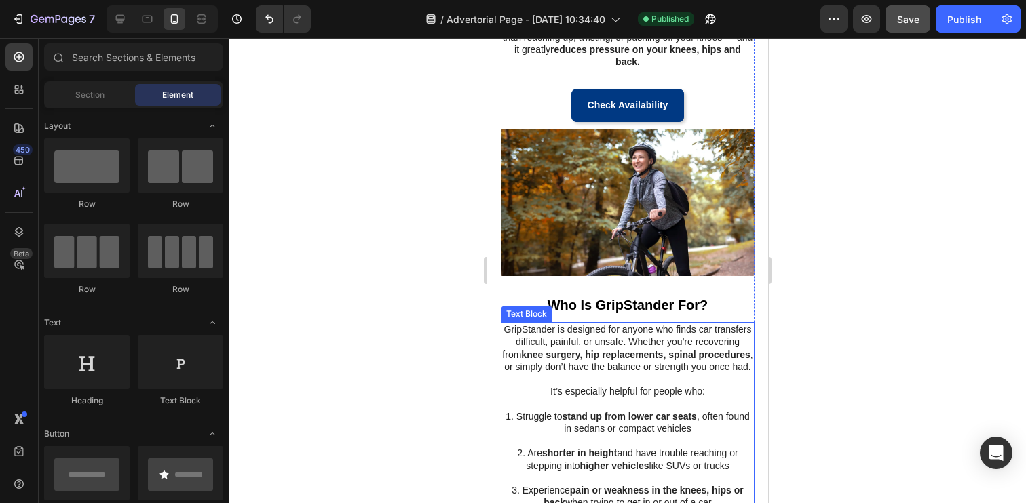
scroll to position [610, 0]
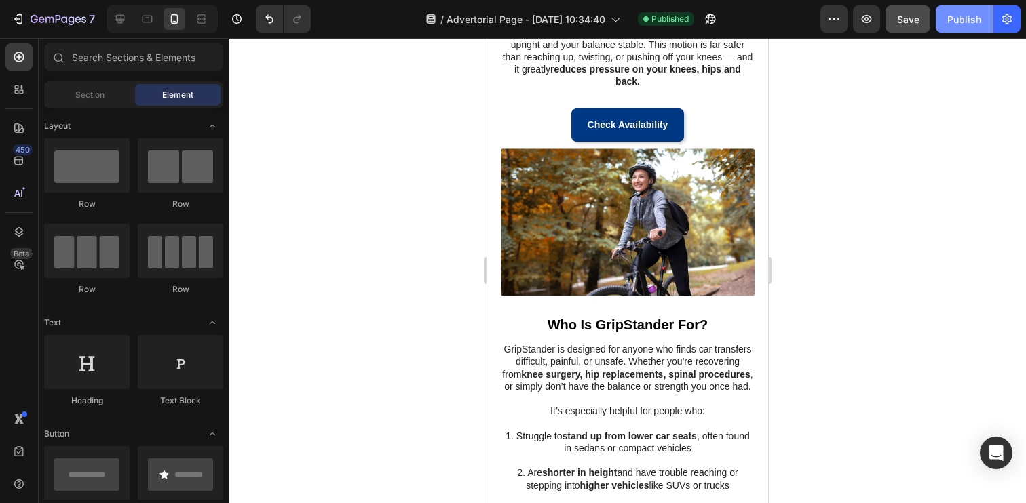
click at [951, 22] on div "Publish" at bounding box center [964, 19] width 34 height 14
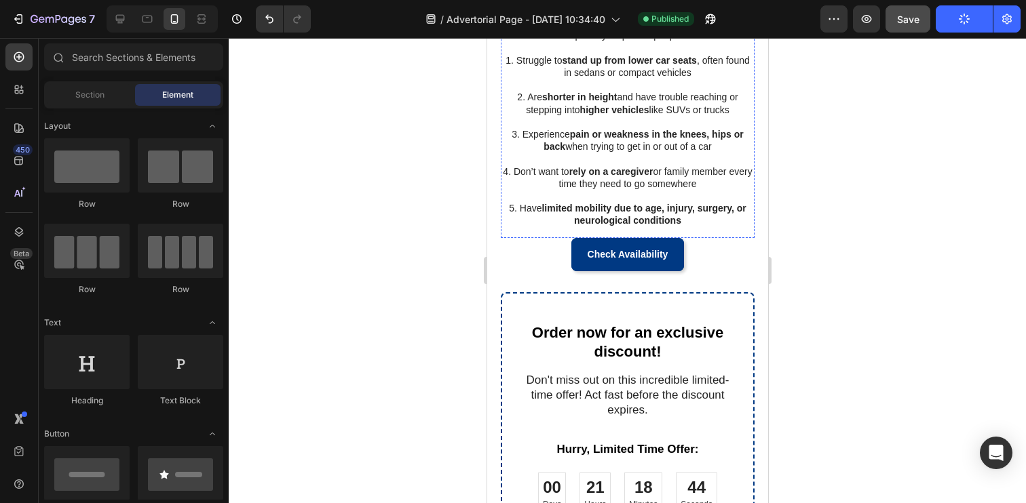
scroll to position [954, 0]
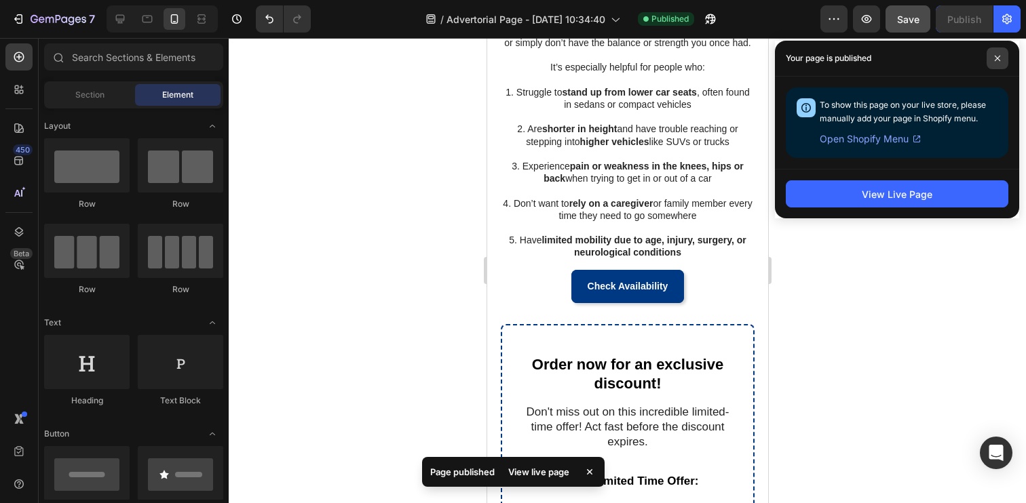
click at [1003, 62] on span at bounding box center [997, 58] width 22 height 22
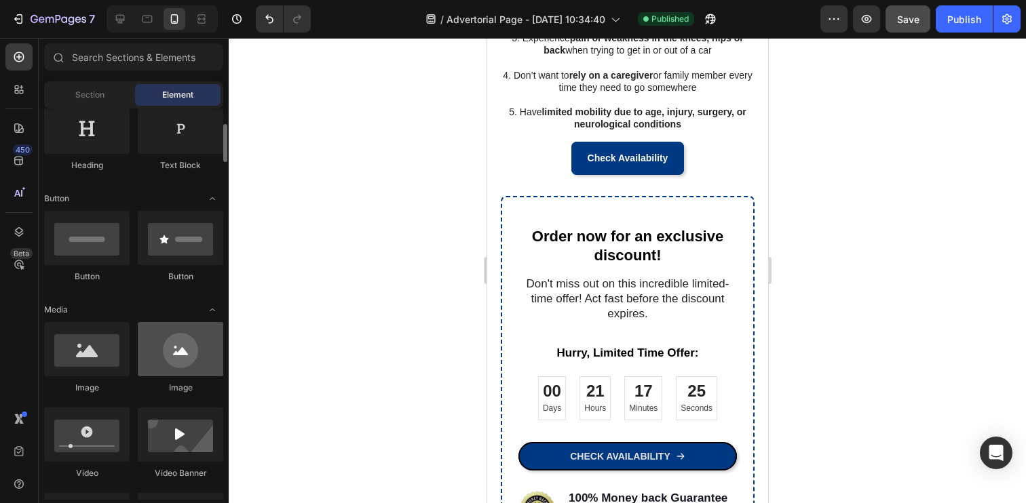
scroll to position [246, 0]
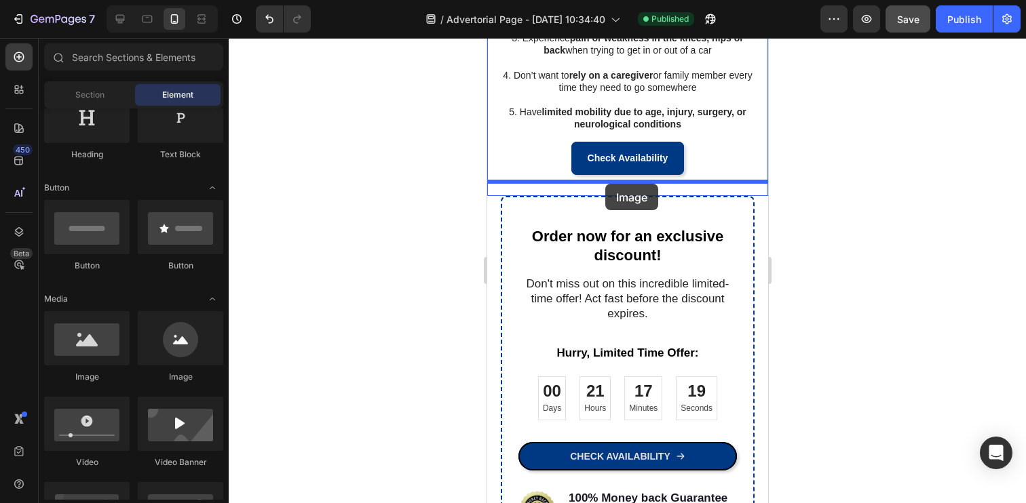
drag, startPoint x: 679, startPoint y: 398, endPoint x: 605, endPoint y: 184, distance: 227.0
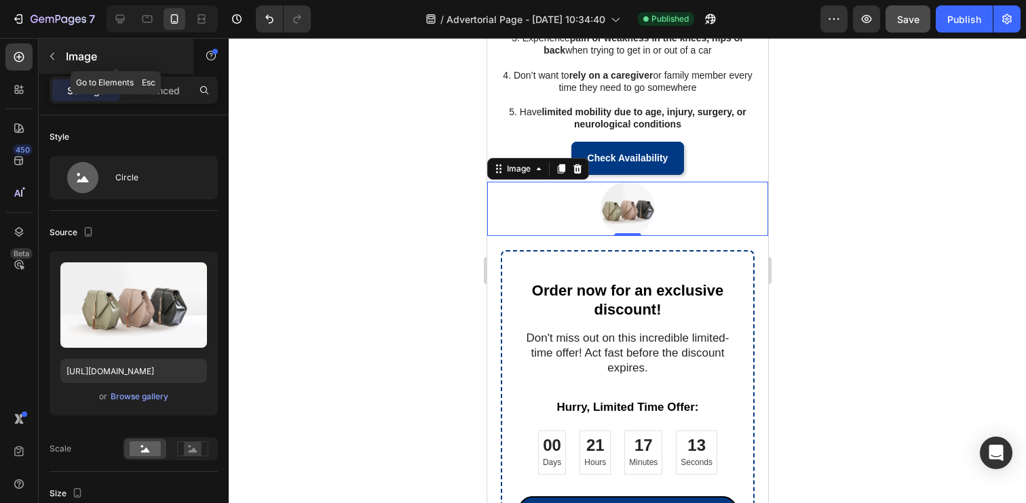
click at [54, 58] on icon "button" at bounding box center [52, 56] width 11 height 11
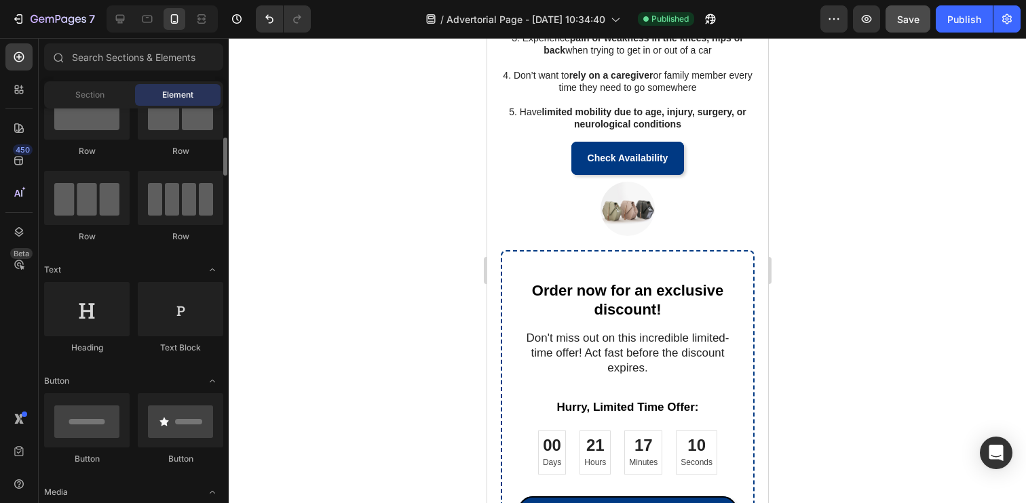
scroll to position [47, 0]
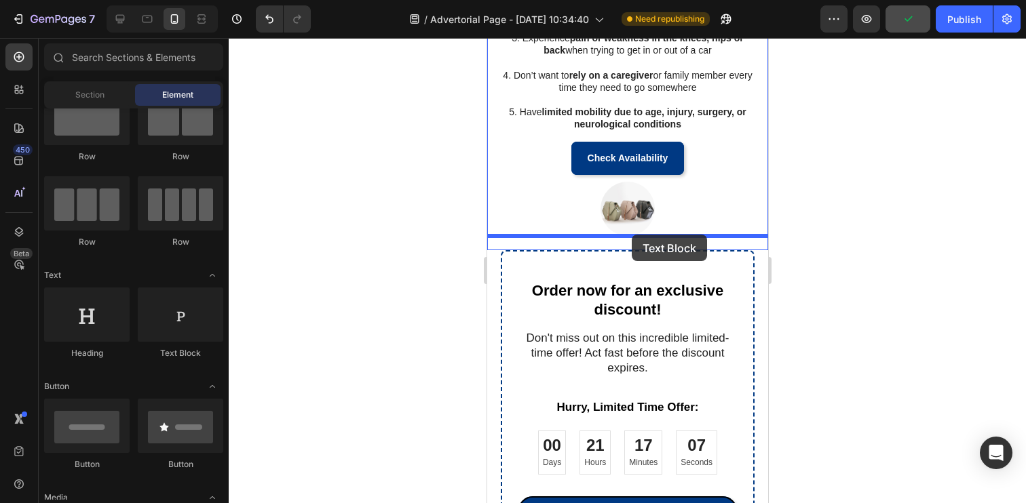
drag, startPoint x: 652, startPoint y: 360, endPoint x: 631, endPoint y: 235, distance: 127.3
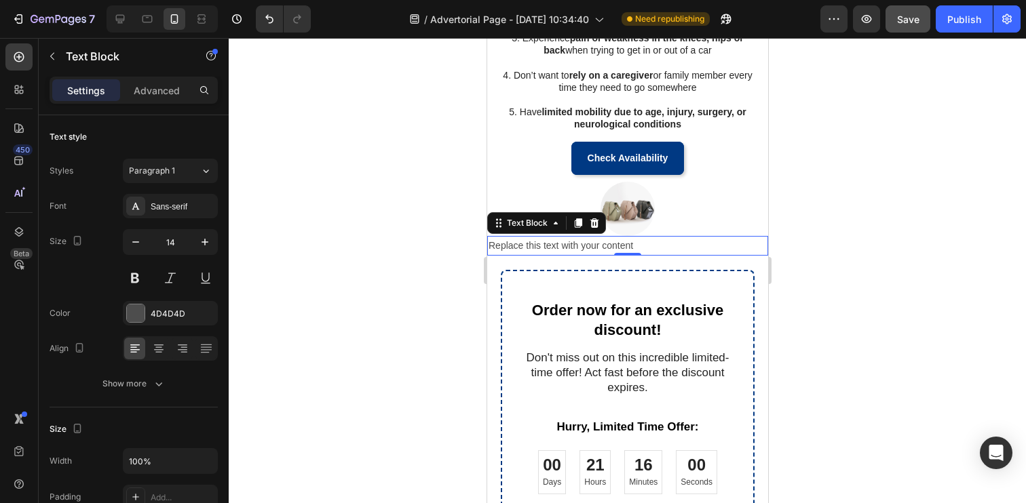
click at [575, 242] on div "Replace this text with your content" at bounding box center [626, 246] width 281 height 20
click at [575, 242] on p "Replace this text with your content" at bounding box center [627, 245] width 278 height 17
click at [577, 247] on p "Got my confidence back!" at bounding box center [627, 245] width 278 height 17
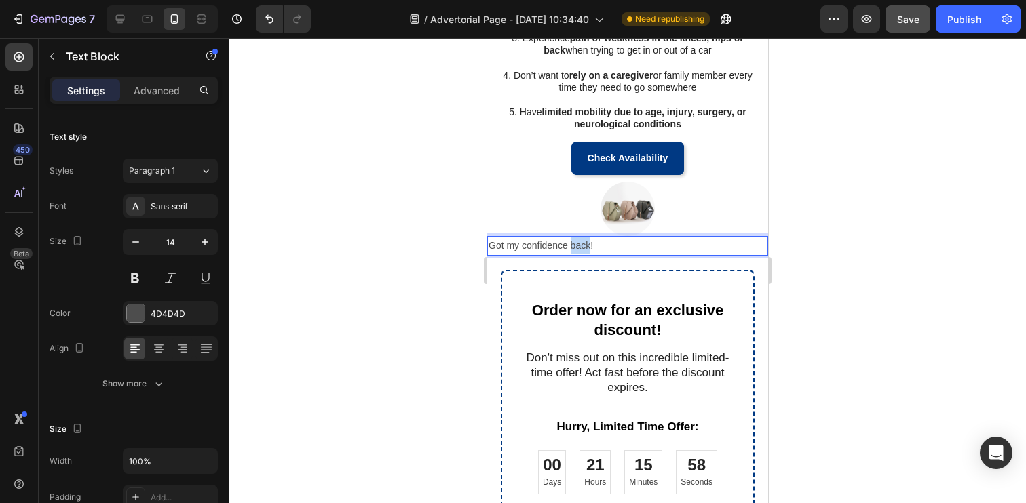
click at [577, 247] on p "Got my confidence back!" at bounding box center [627, 245] width 278 height 17
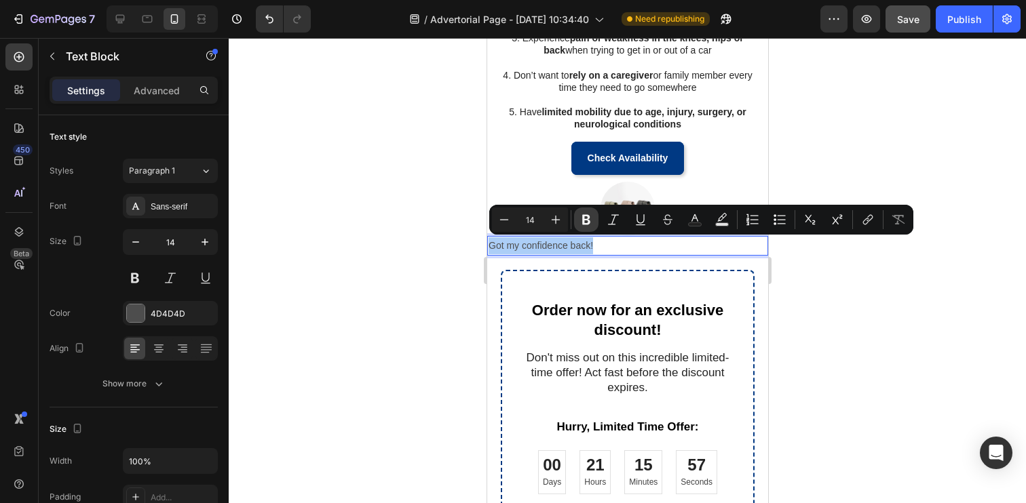
click at [584, 226] on icon "Editor contextual toolbar" at bounding box center [586, 220] width 14 height 14
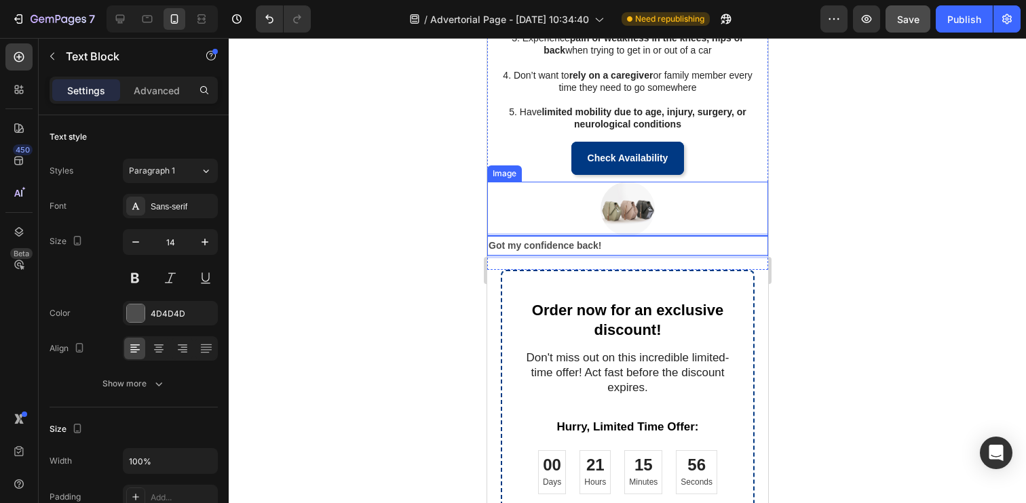
click at [560, 222] on div at bounding box center [626, 209] width 281 height 54
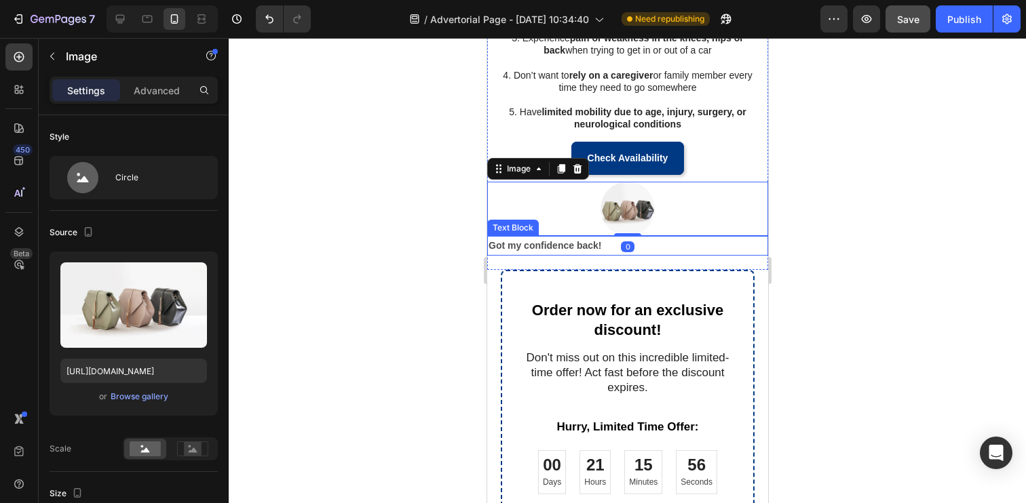
click at [562, 243] on strong "Got my confidence back!" at bounding box center [544, 245] width 113 height 11
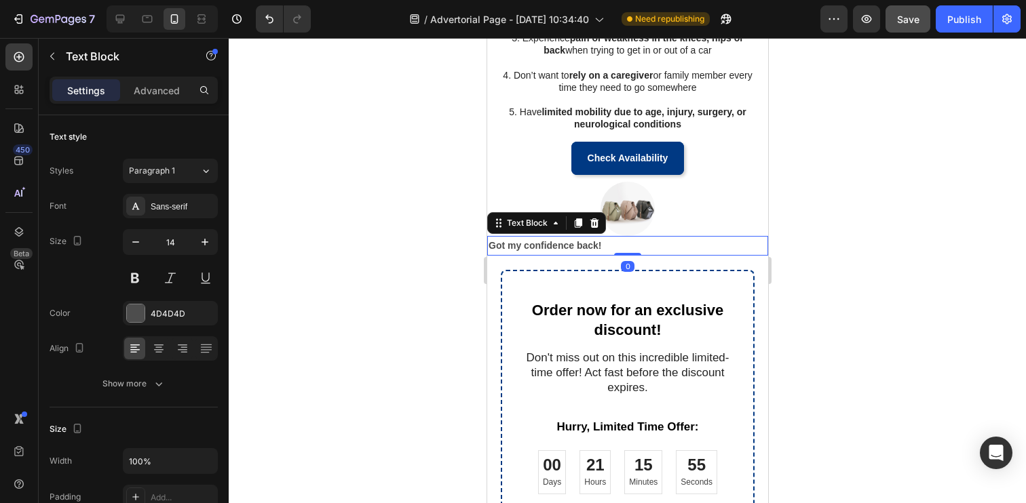
click at [562, 243] on strong "Got my confidence back!" at bounding box center [544, 245] width 113 height 11
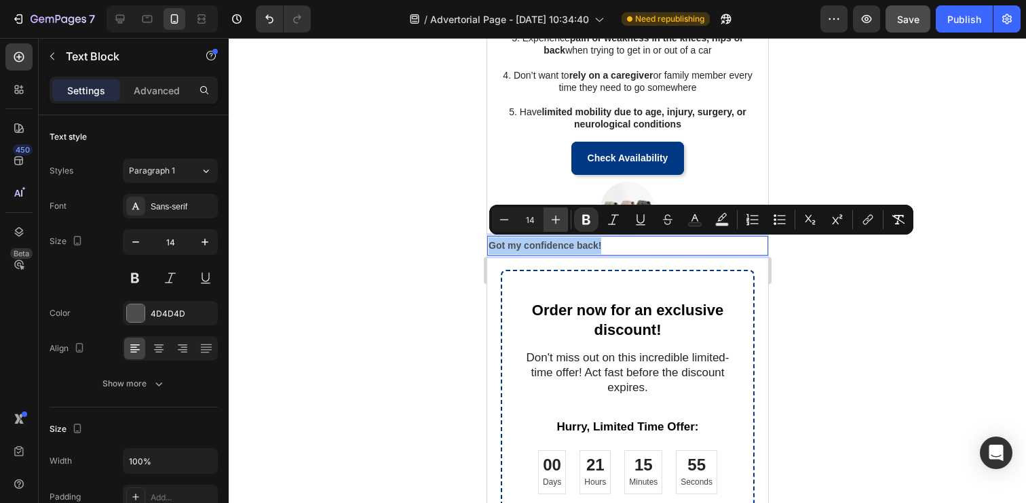
click at [557, 222] on icon "Editor contextual toolbar" at bounding box center [556, 220] width 14 height 14
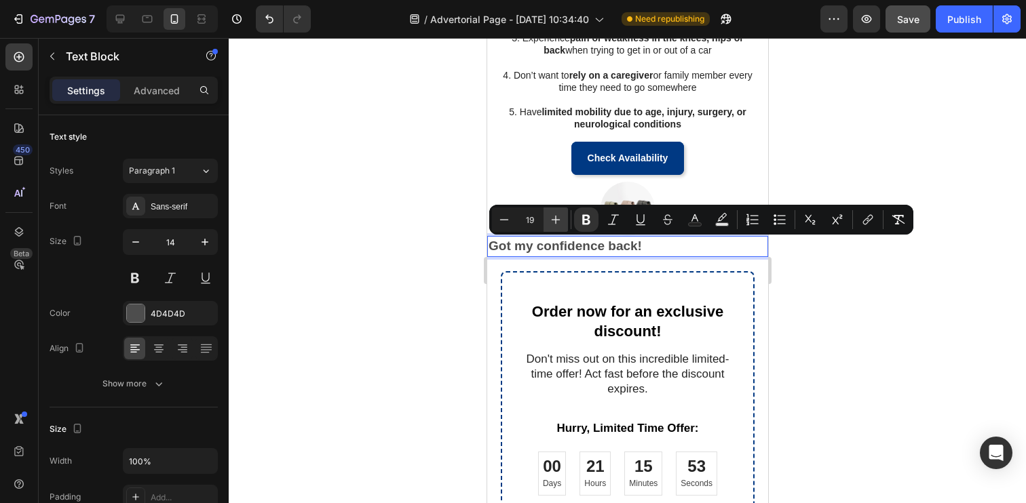
click at [557, 222] on icon "Editor contextual toolbar" at bounding box center [556, 220] width 14 height 14
type input "20"
click at [163, 348] on icon at bounding box center [159, 349] width 14 height 14
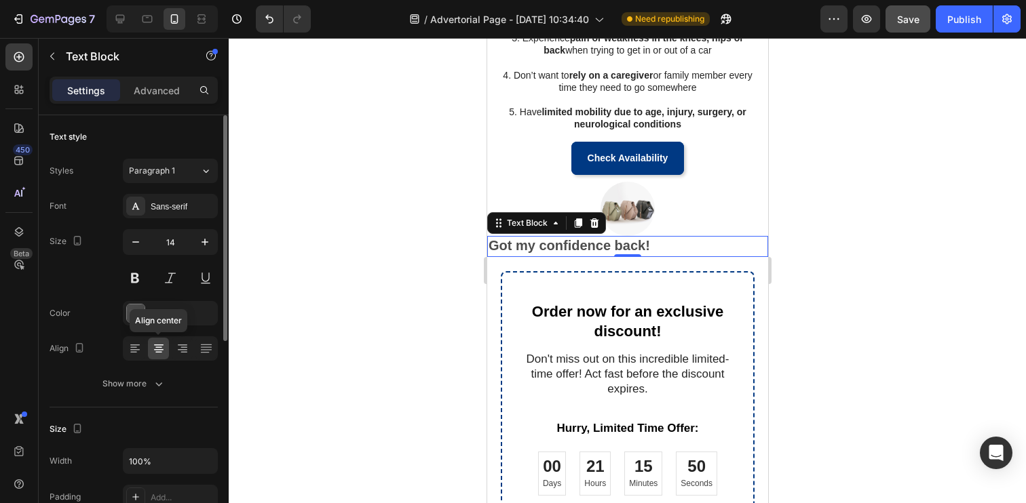
click at [163, 348] on icon at bounding box center [159, 349] width 14 height 14
click at [135, 352] on icon at bounding box center [133, 352] width 7 height 1
click at [152, 351] on icon at bounding box center [159, 349] width 14 height 14
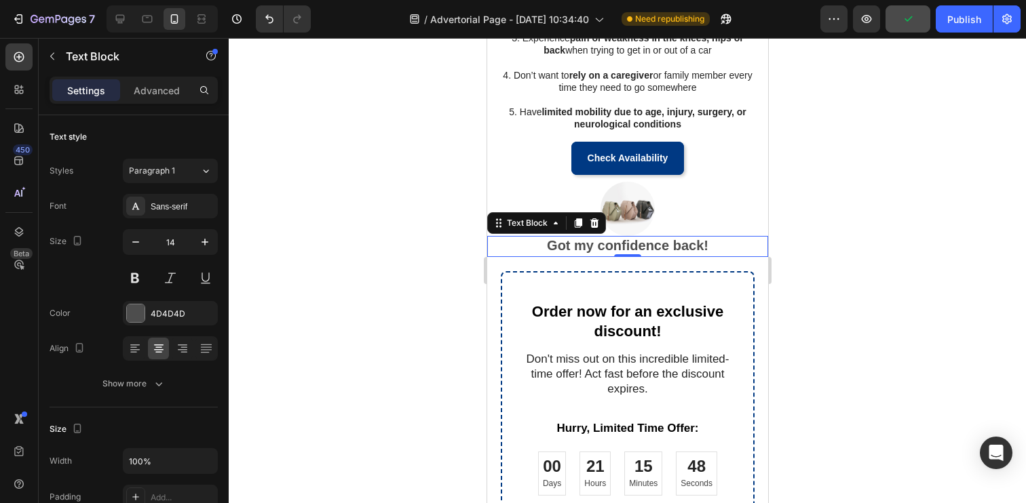
click at [717, 246] on p "Got my confidence back!" at bounding box center [627, 246] width 278 height 18
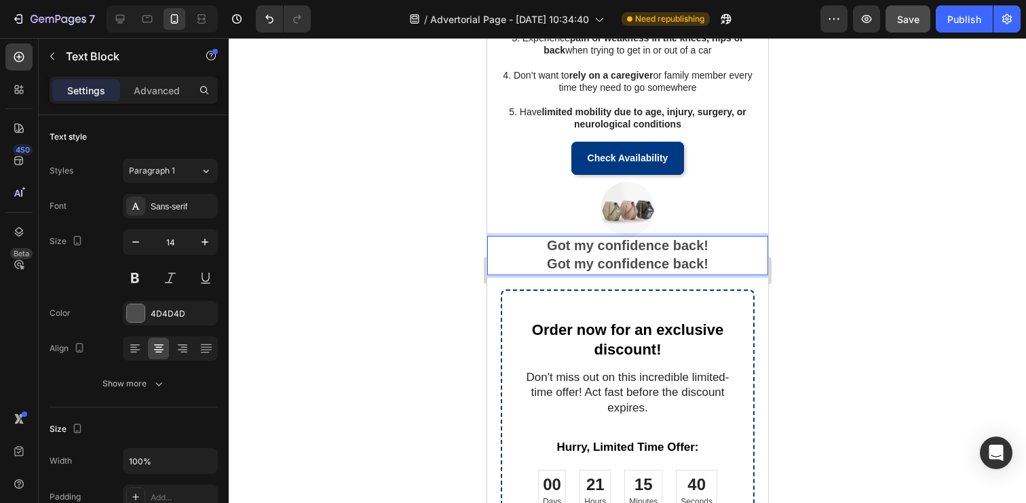
click at [630, 263] on strong "Got my confidence back!" at bounding box center [626, 263] width 161 height 15
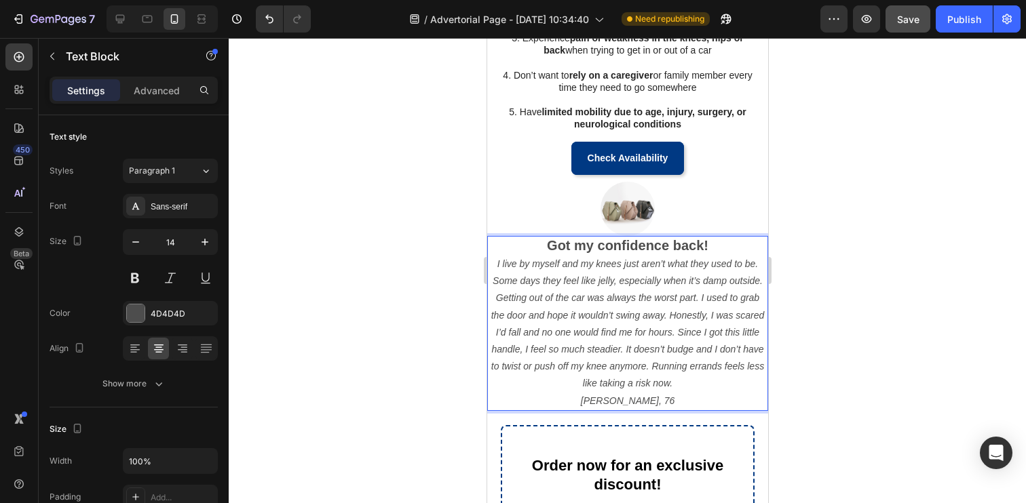
click at [632, 401] on icon "Doris, 76" at bounding box center [627, 401] width 94 height 11
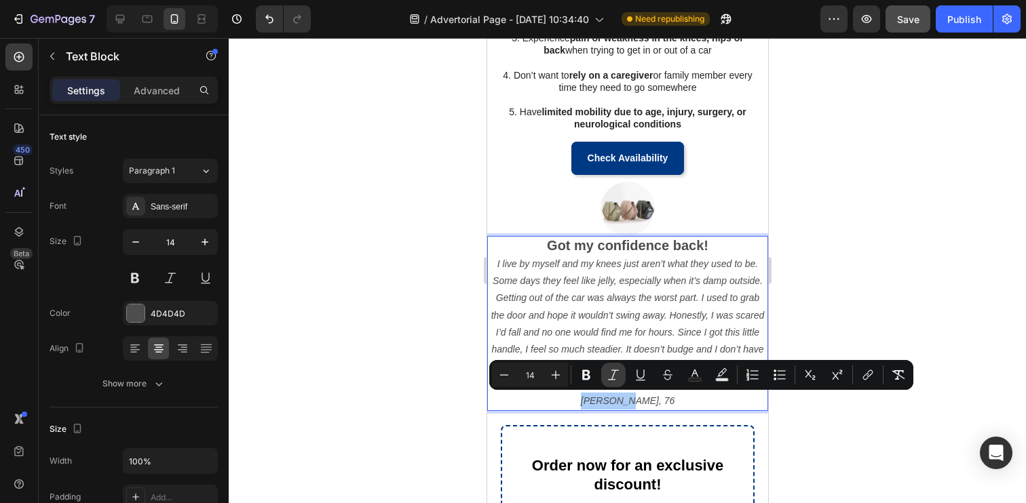
click at [609, 376] on icon "Editor contextual toolbar" at bounding box center [614, 375] width 14 height 14
click at [587, 379] on icon "Editor contextual toolbar" at bounding box center [586, 375] width 8 height 10
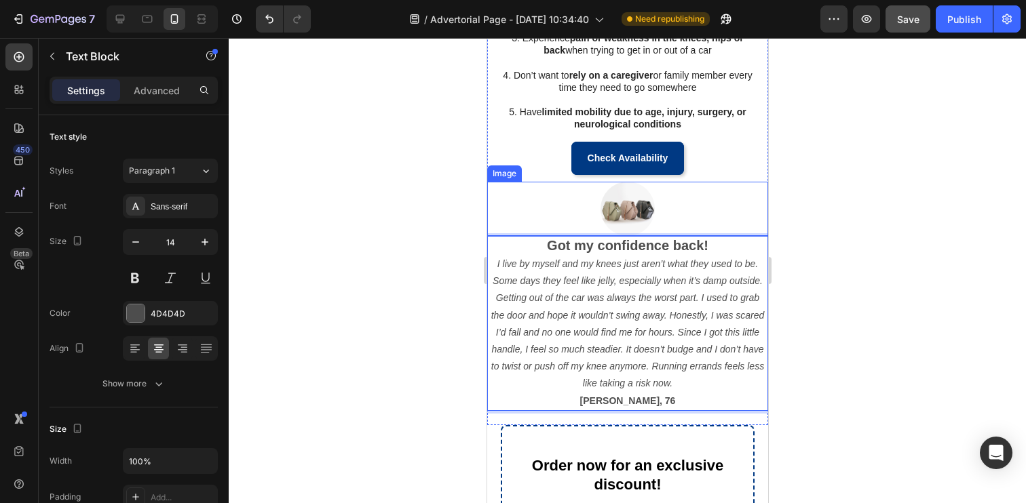
click at [620, 208] on img at bounding box center [627, 209] width 54 height 54
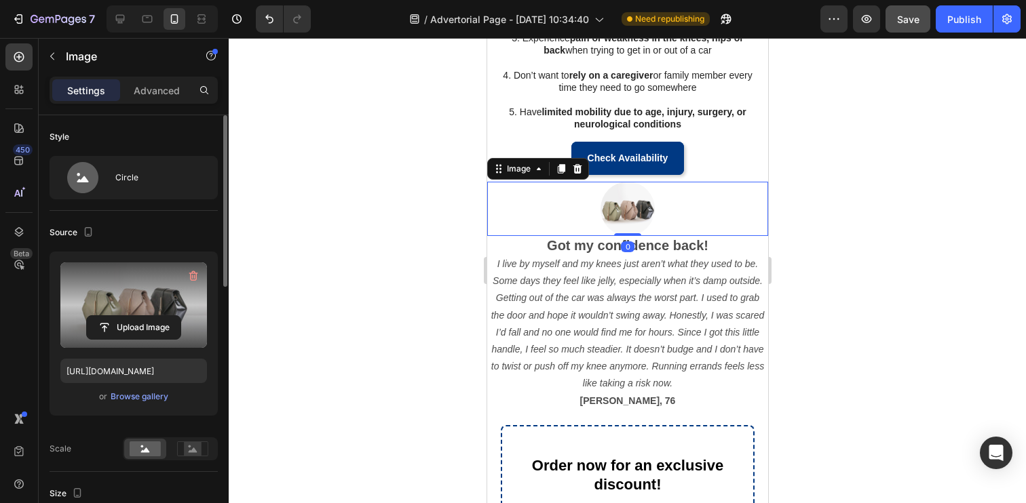
click at [174, 306] on label at bounding box center [133, 305] width 147 height 85
click at [174, 316] on input "file" at bounding box center [134, 327] width 94 height 23
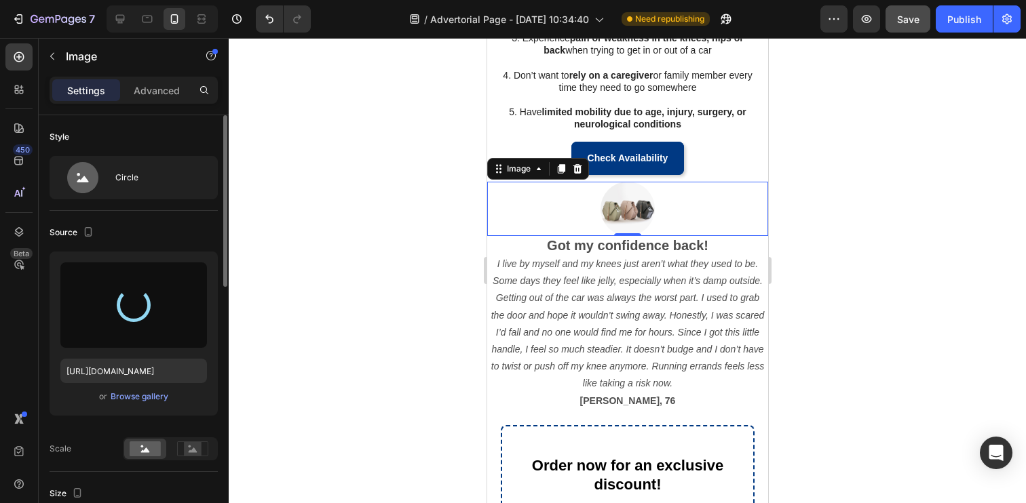
type input "https://cdn.shopify.com/s/files/1/0769/5191/2779/files/gempages_581611669520646…"
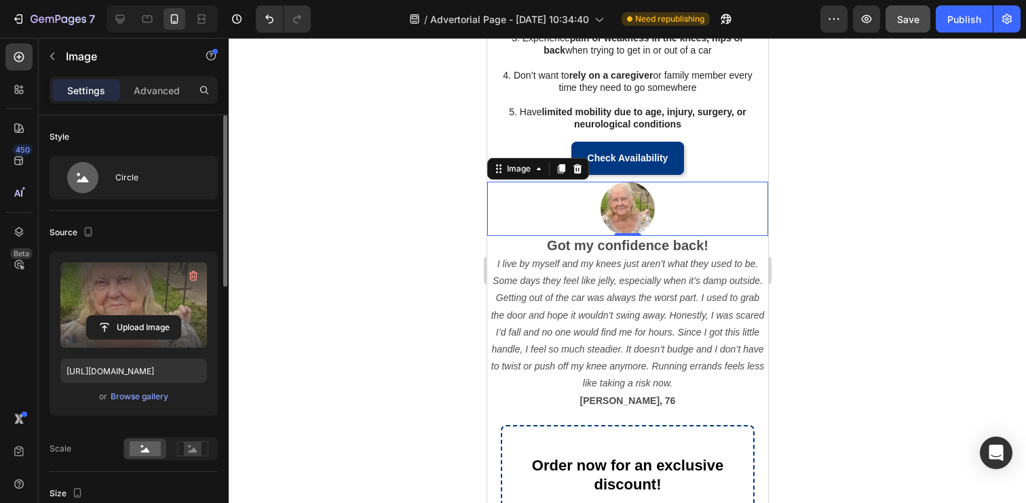
click at [436, 271] on div at bounding box center [627, 270] width 797 height 465
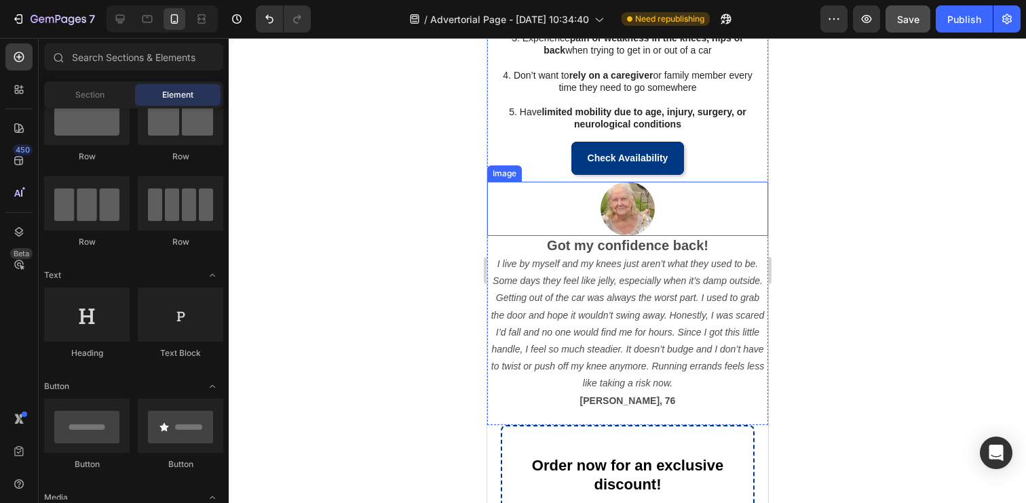
click at [667, 202] on div at bounding box center [626, 209] width 281 height 54
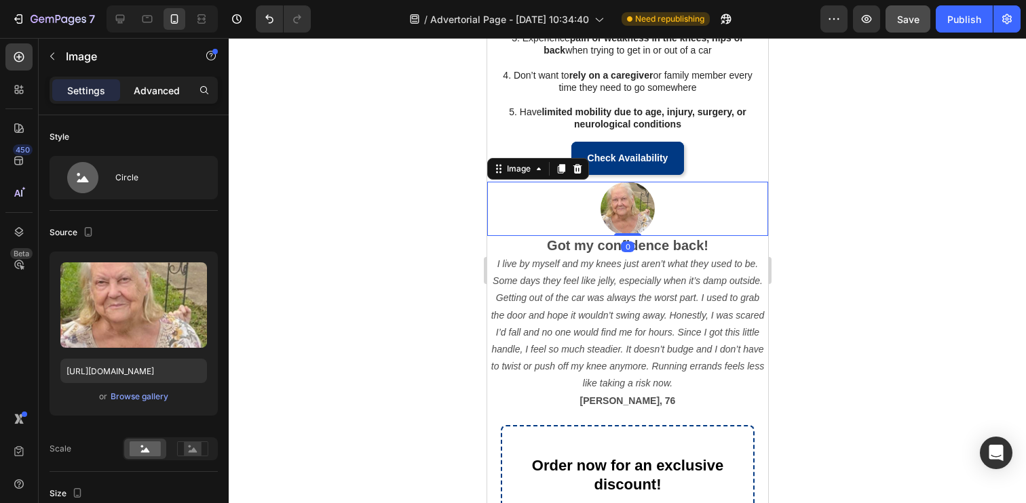
click at [151, 94] on p "Advanced" at bounding box center [157, 90] width 46 height 14
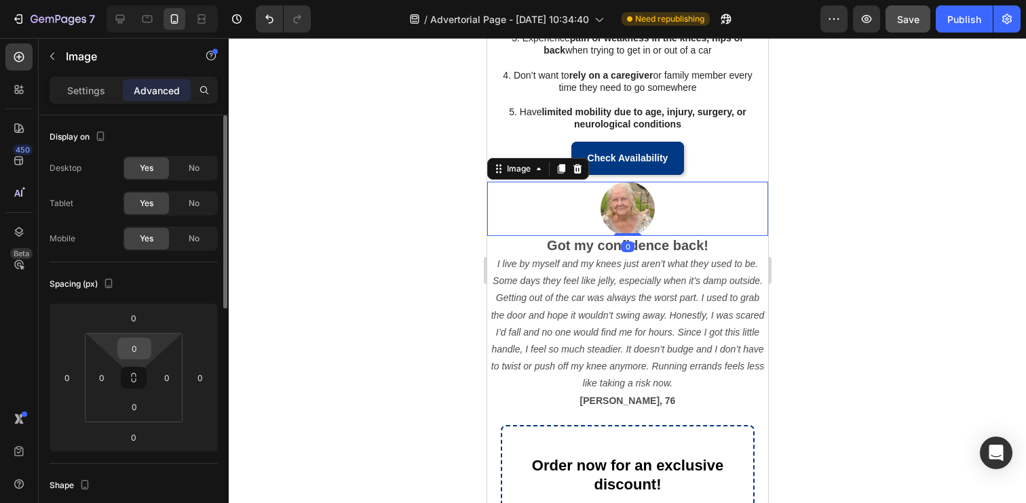
click at [140, 343] on input "0" at bounding box center [134, 349] width 27 height 20
type input "20"
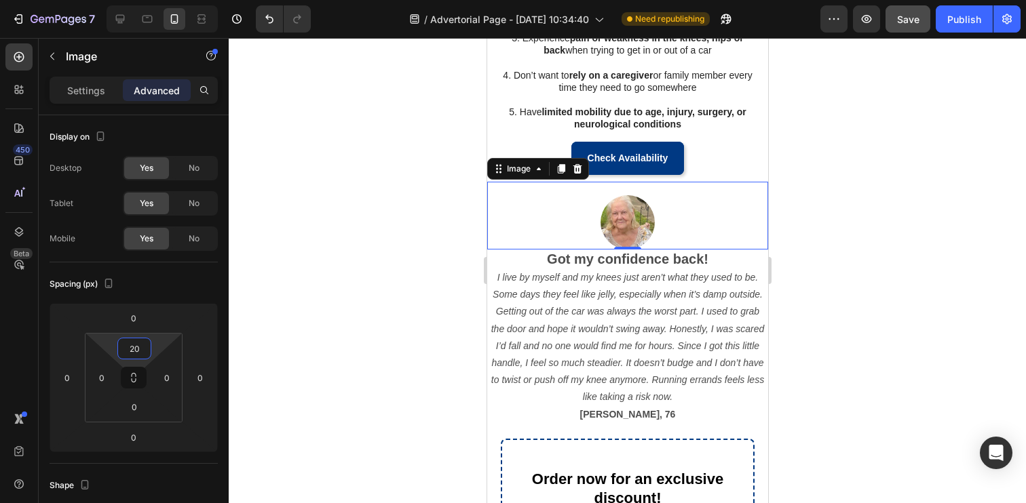
click at [319, 341] on div at bounding box center [627, 270] width 797 height 465
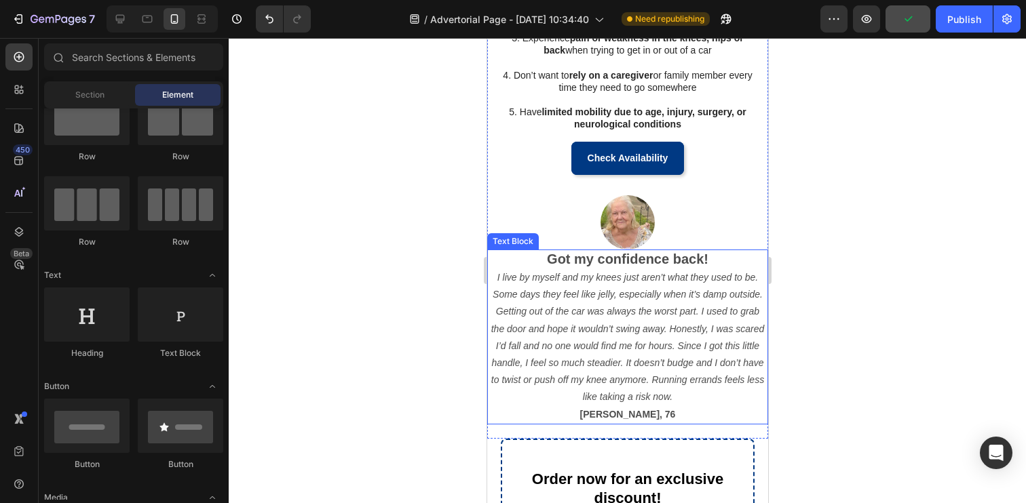
click at [434, 328] on div at bounding box center [627, 270] width 797 height 465
click at [410, 325] on div at bounding box center [627, 270] width 797 height 465
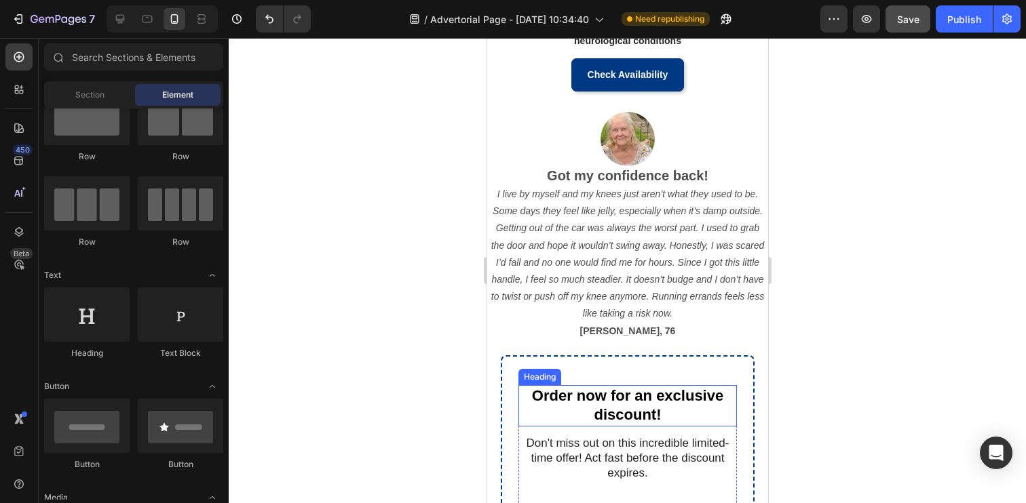
scroll to position [1154, 0]
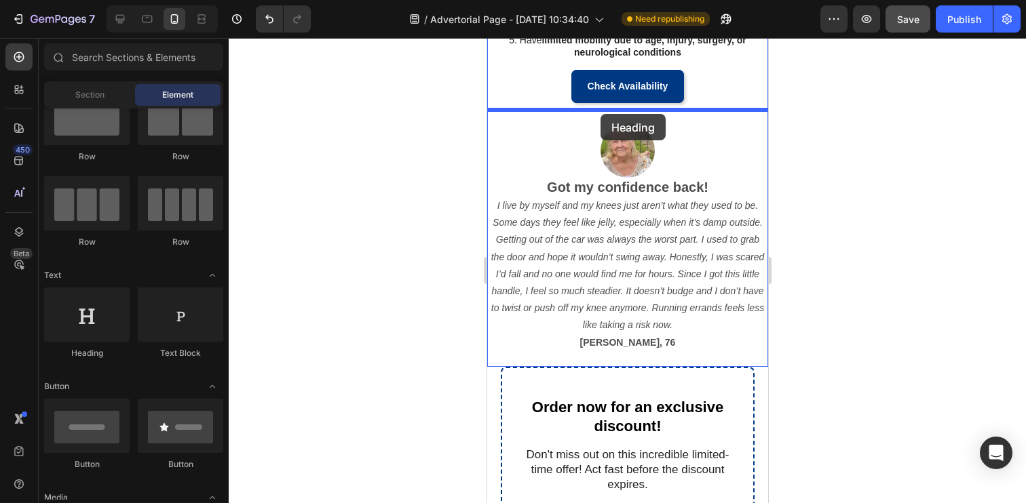
drag, startPoint x: 594, startPoint y: 363, endPoint x: 600, endPoint y: 114, distance: 249.1
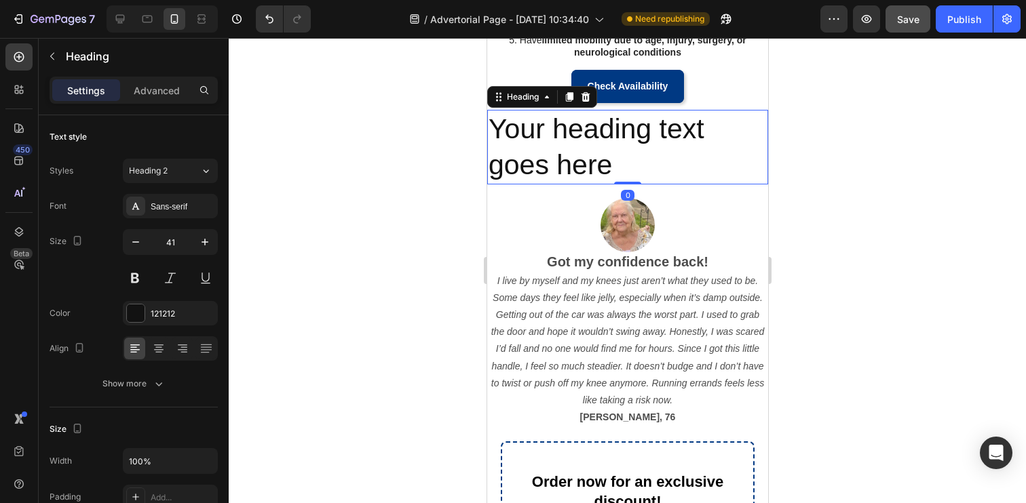
click at [580, 154] on h2 "Your heading text goes here" at bounding box center [626, 147] width 281 height 75
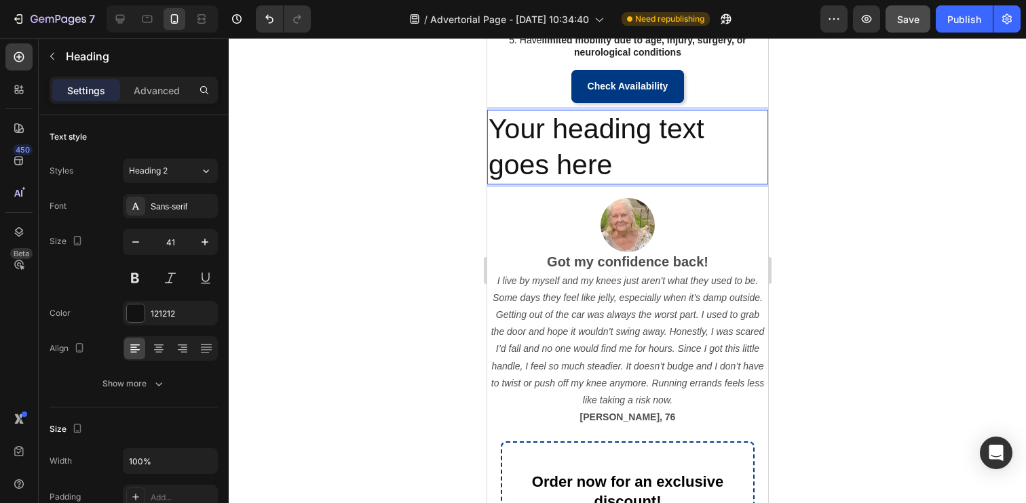
click at [580, 154] on p "Your heading text goes here" at bounding box center [627, 147] width 278 height 73
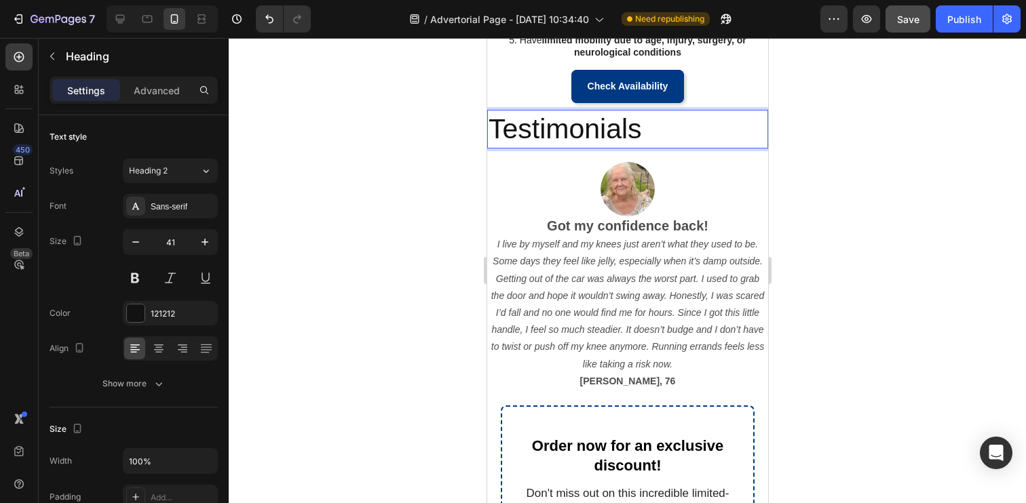
click at [581, 125] on p "Testimonials" at bounding box center [627, 129] width 278 height 36
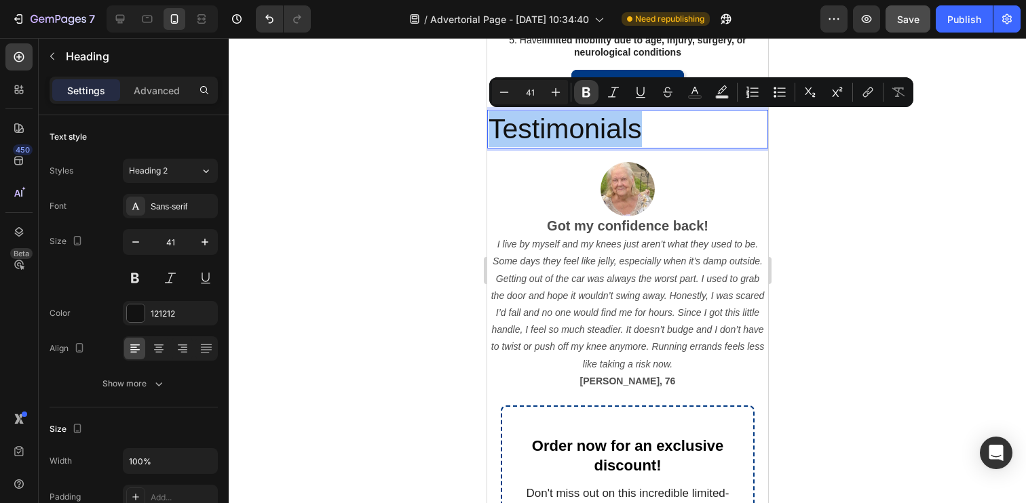
click at [583, 88] on icon "Editor contextual toolbar" at bounding box center [586, 93] width 8 height 10
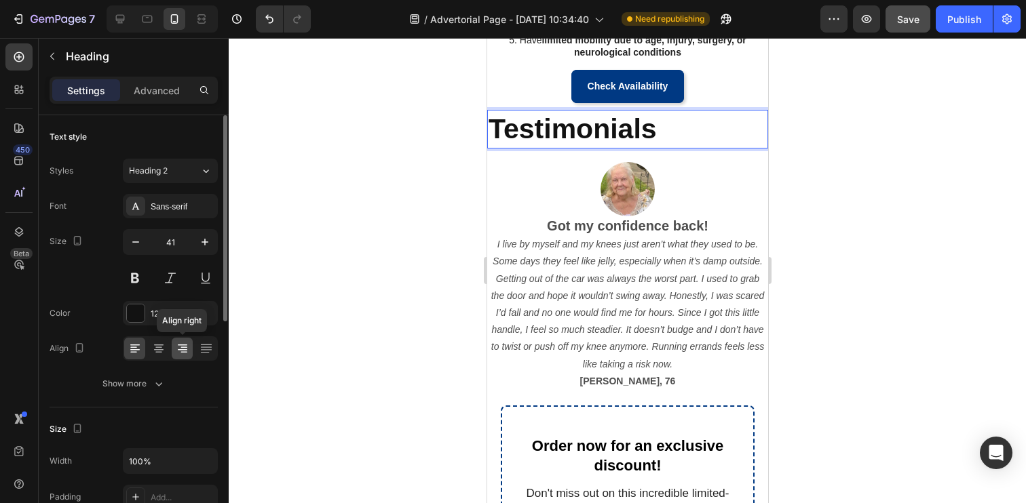
click at [178, 349] on icon at bounding box center [183, 349] width 14 height 14
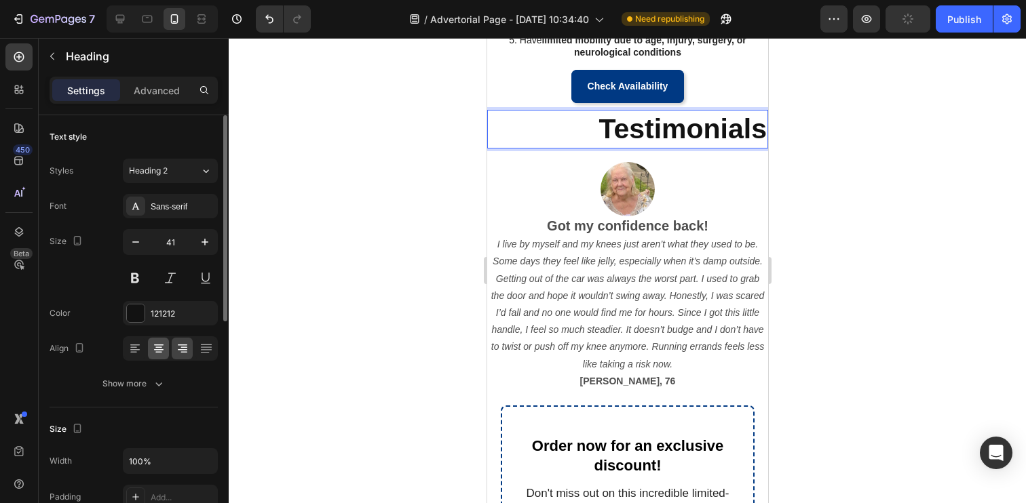
click at [159, 351] on icon at bounding box center [159, 349] width 14 height 14
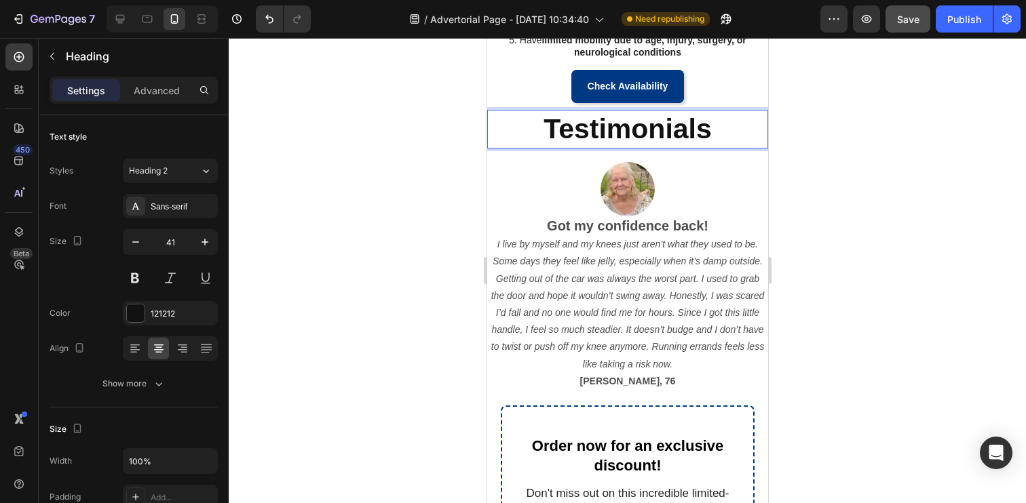
click at [349, 312] on div at bounding box center [627, 270] width 797 height 465
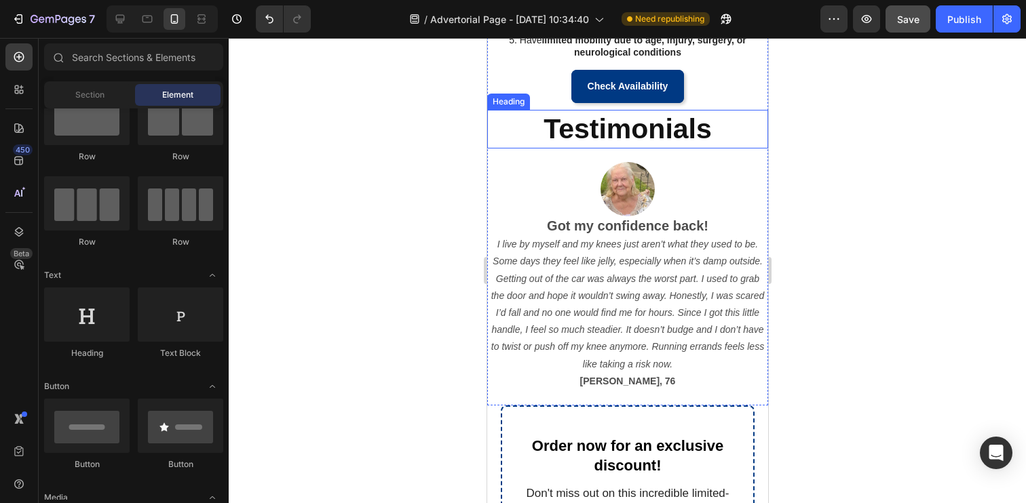
click at [649, 136] on strong "Testimonials" at bounding box center [627, 128] width 168 height 31
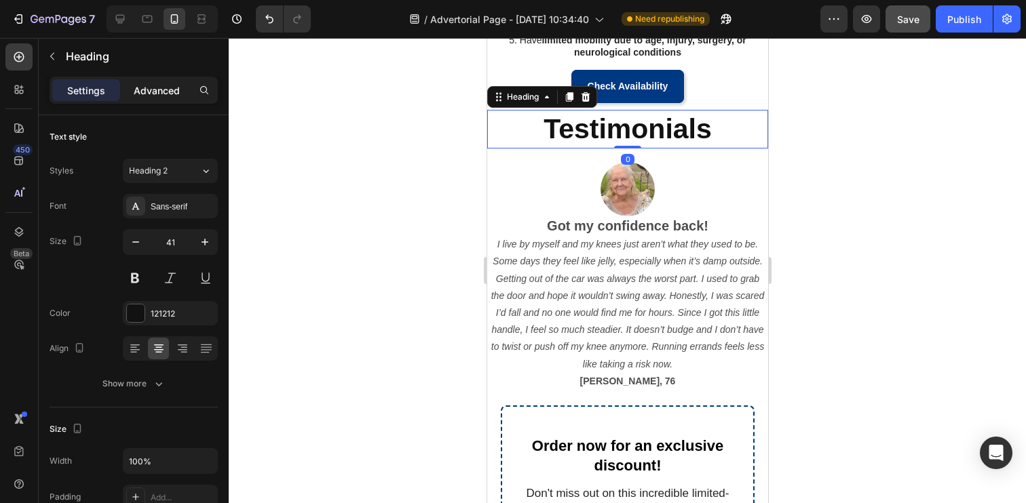
click at [172, 88] on p "Advanced" at bounding box center [157, 90] width 46 height 14
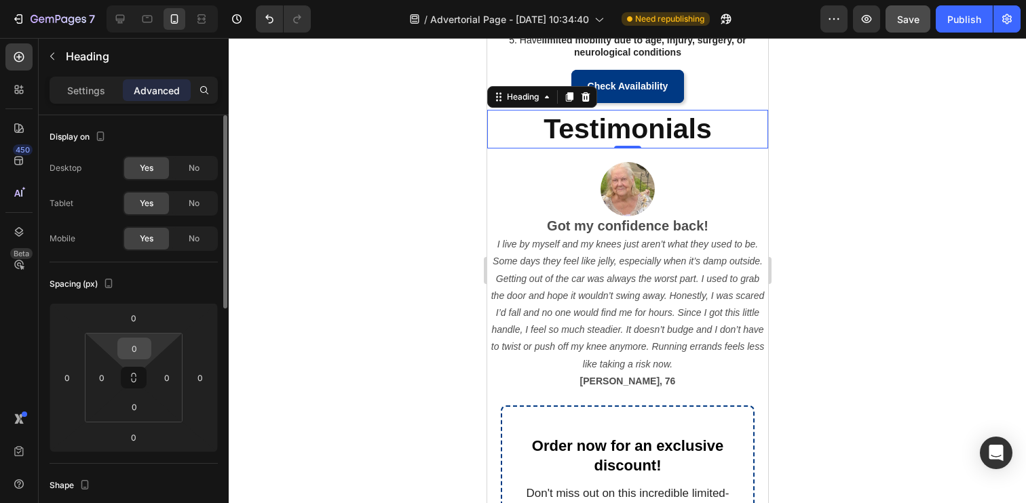
click at [142, 358] on input "0" at bounding box center [134, 349] width 27 height 20
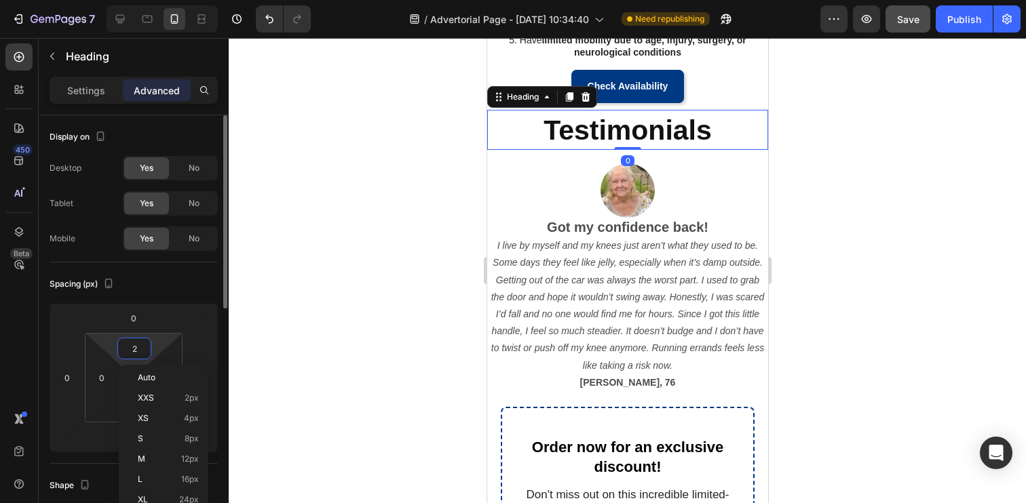
type input "20"
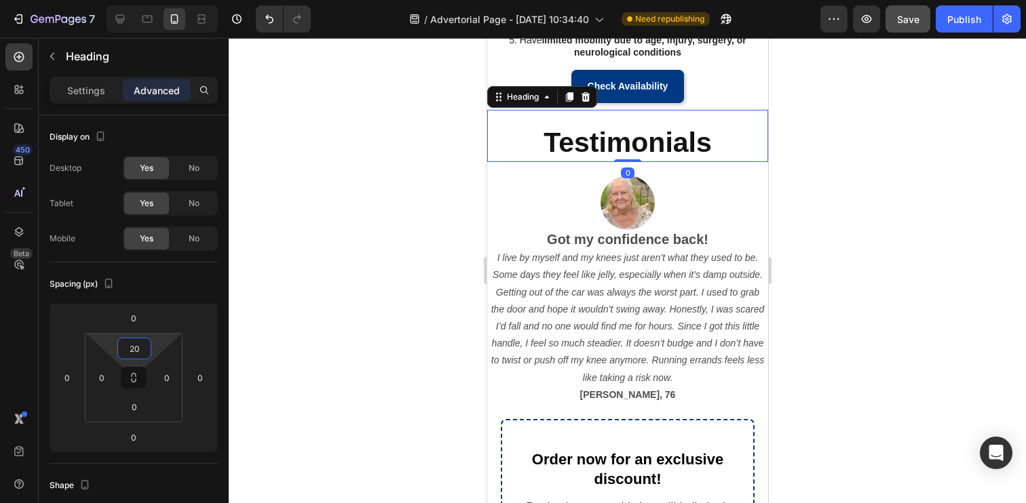
click at [356, 349] on div at bounding box center [627, 270] width 797 height 465
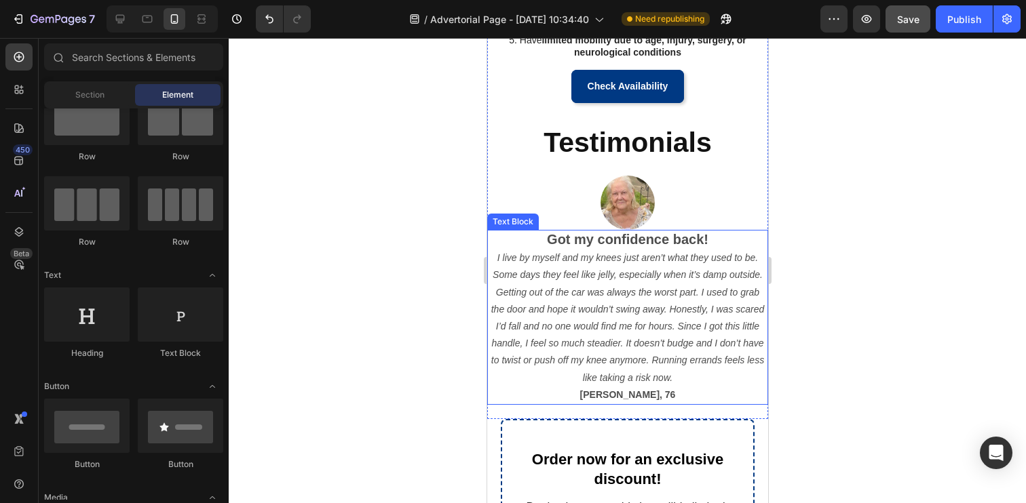
click at [319, 201] on div at bounding box center [627, 270] width 797 height 465
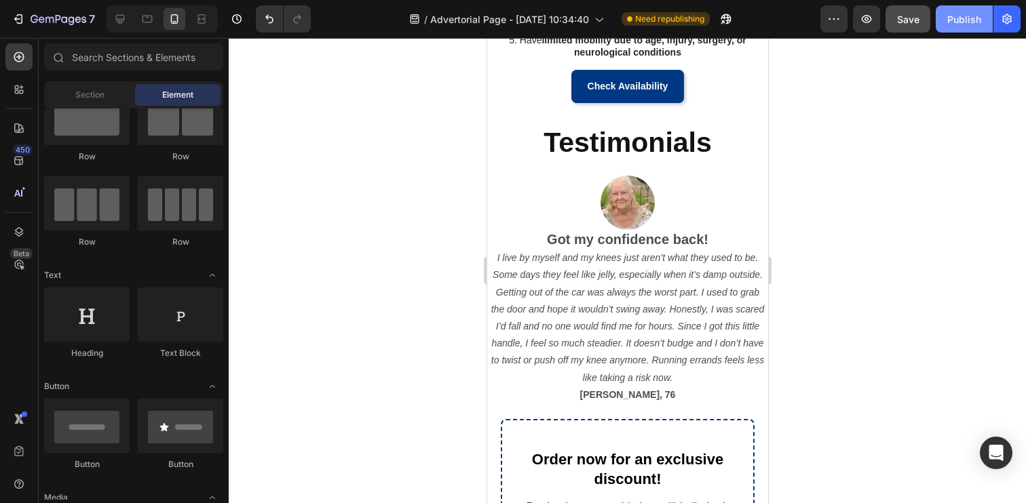
click at [963, 22] on div "Publish" at bounding box center [964, 19] width 34 height 14
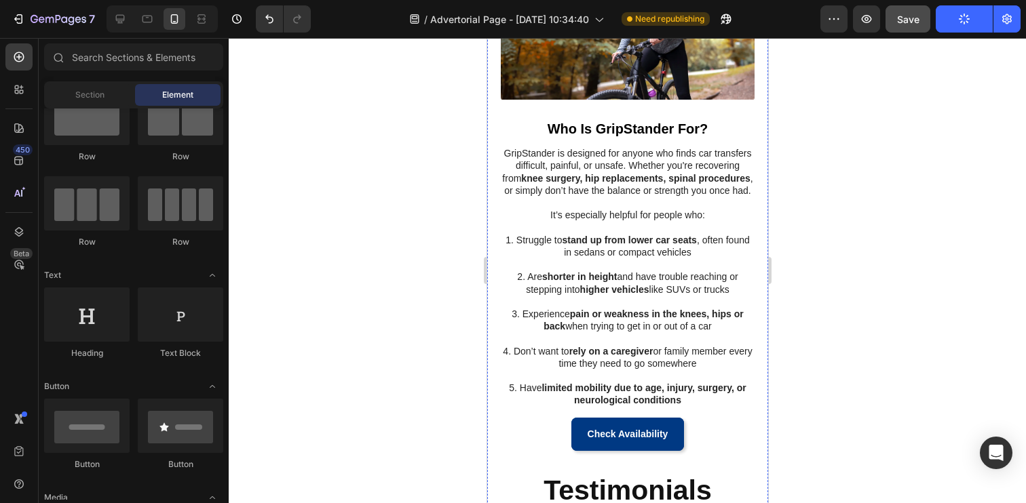
scroll to position [771, 0]
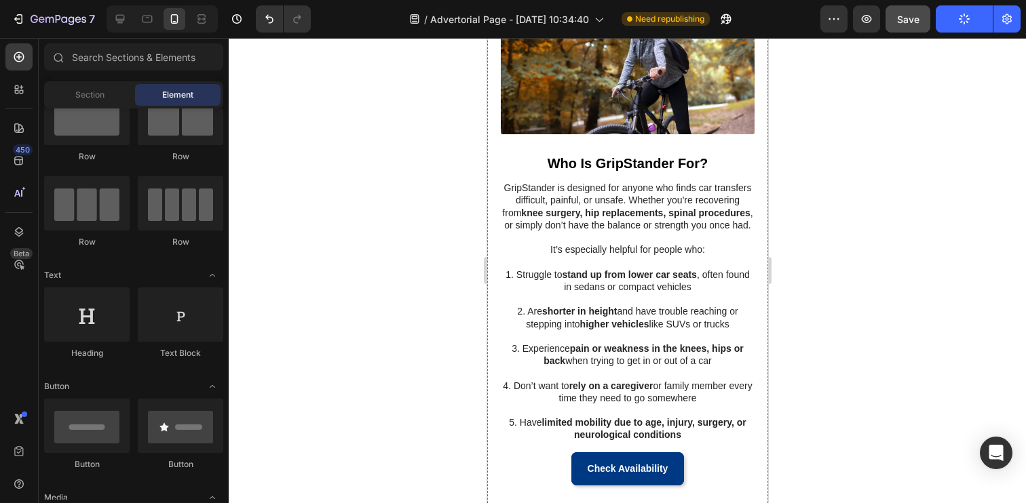
click at [550, 256] on p at bounding box center [626, 262] width 251 height 12
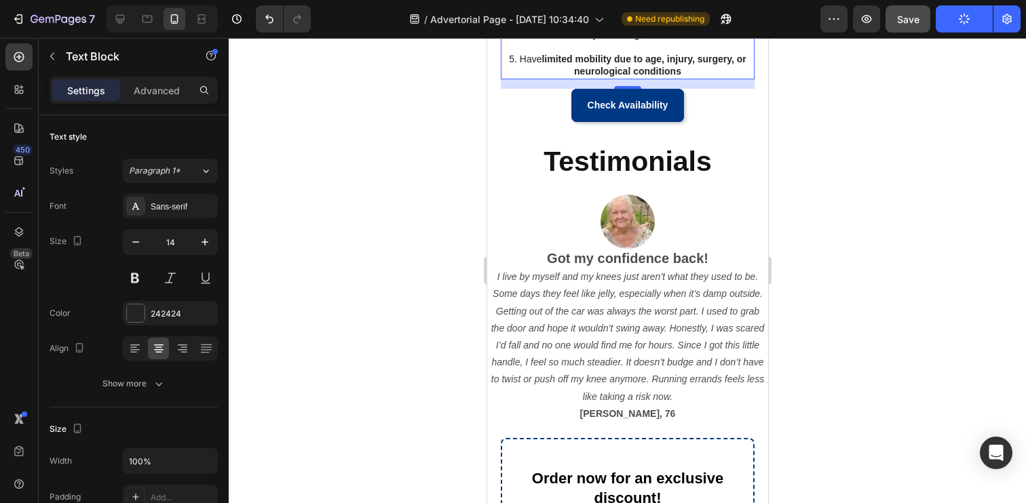
scroll to position [1138, 0]
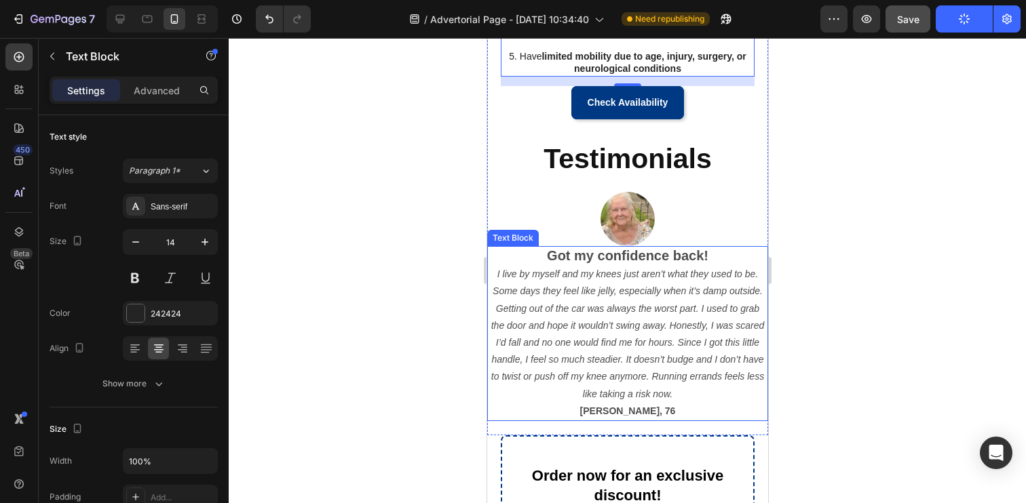
click at [415, 378] on div at bounding box center [627, 270] width 797 height 465
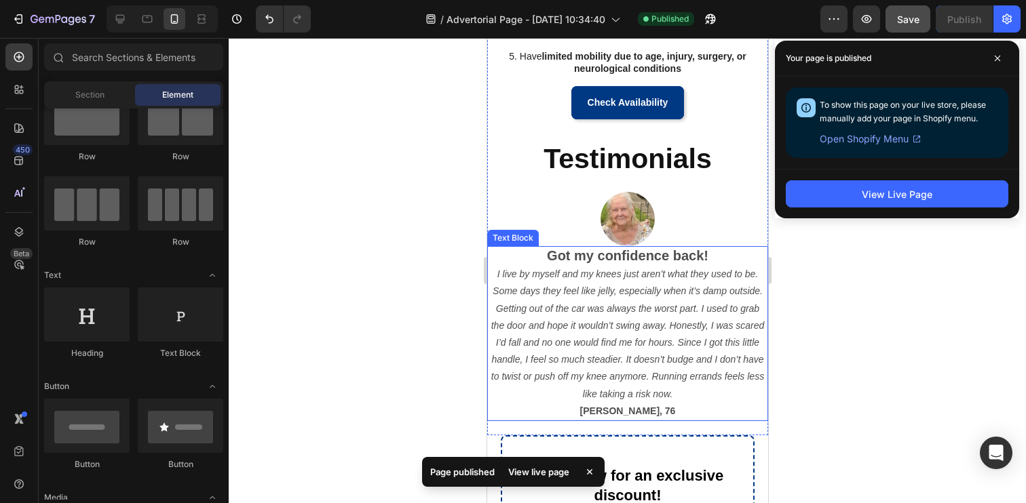
click at [457, 324] on div at bounding box center [627, 270] width 797 height 465
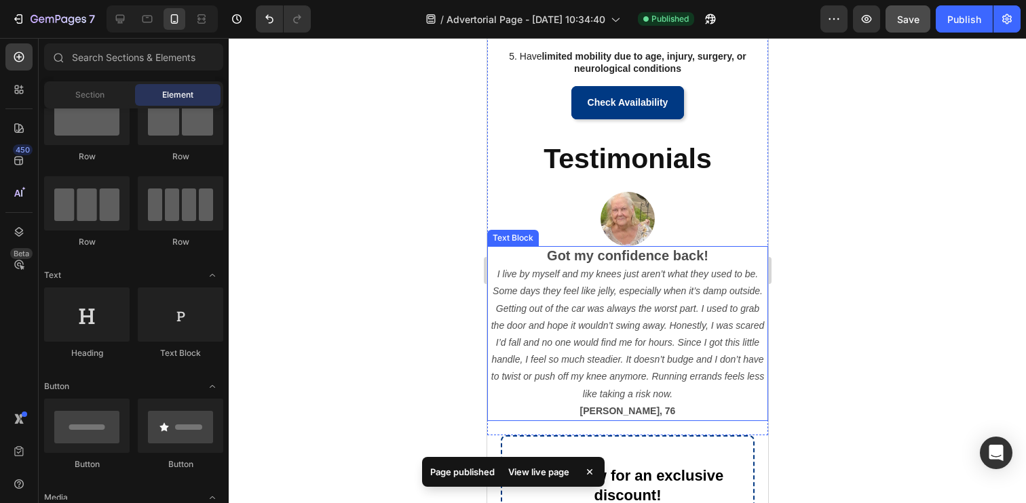
click at [501, 267] on p "I live by myself and my knees just aren’t what they used to be. Some days they …" at bounding box center [627, 334] width 278 height 137
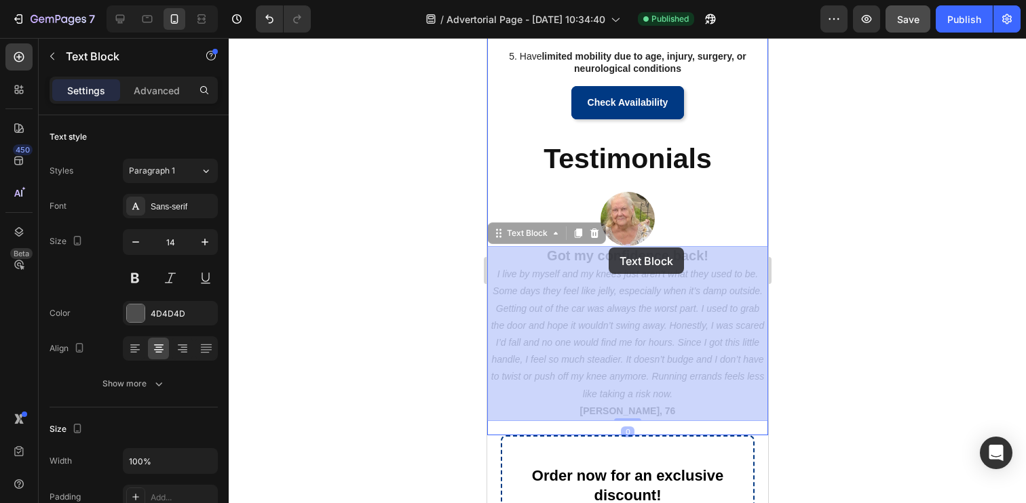
drag, startPoint x: 499, startPoint y: 237, endPoint x: 608, endPoint y: 248, distance: 109.8
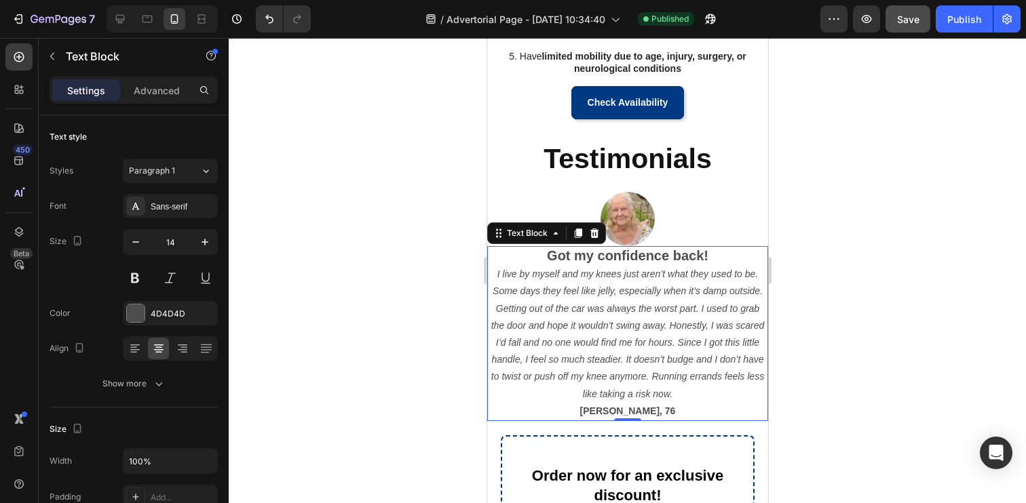
click at [385, 303] on div at bounding box center [627, 270] width 797 height 465
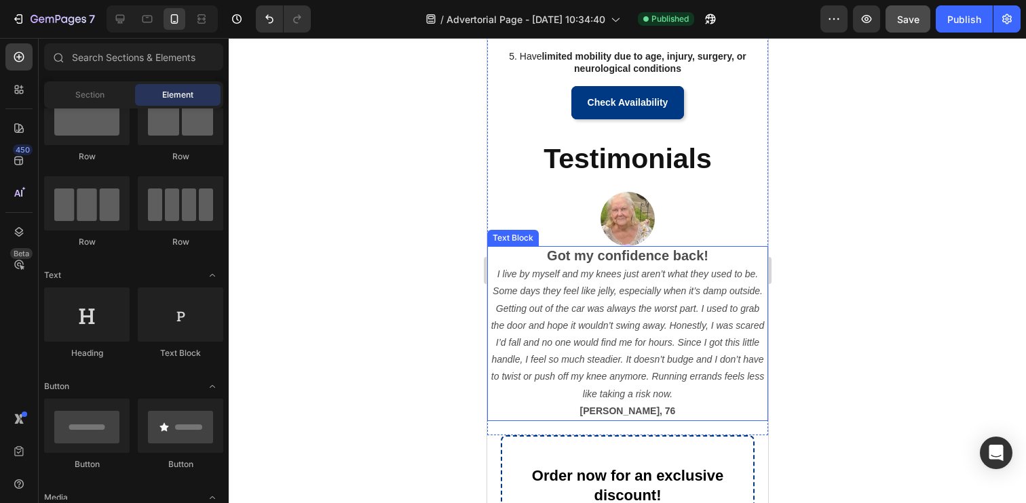
click at [525, 303] on icon "I live by myself and my knees just aren’t what they used to be. Some days they …" at bounding box center [627, 334] width 273 height 130
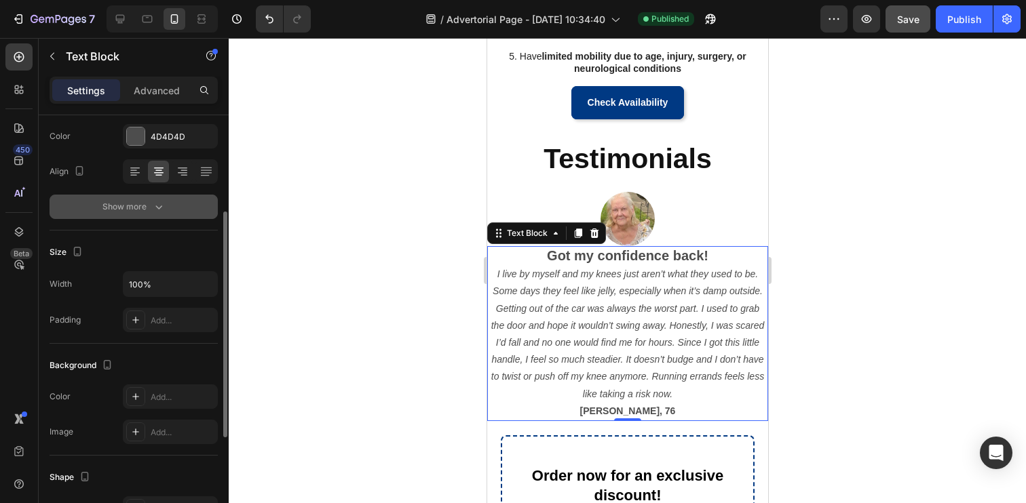
scroll to position [178, 0]
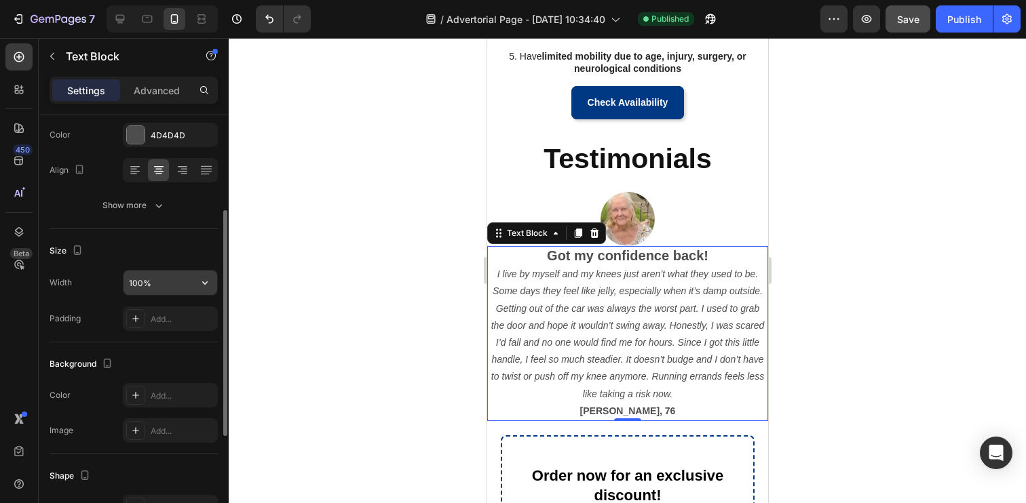
click at [159, 281] on input "100%" at bounding box center [170, 283] width 94 height 24
click at [206, 282] on icon "button" at bounding box center [205, 283] width 14 height 14
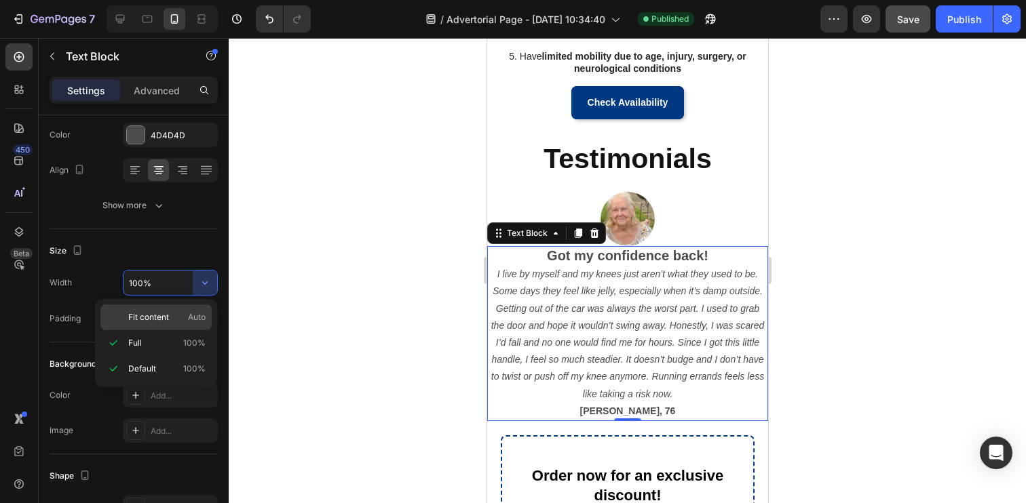
click at [164, 311] on div "Fit content Auto" at bounding box center [155, 318] width 111 height 26
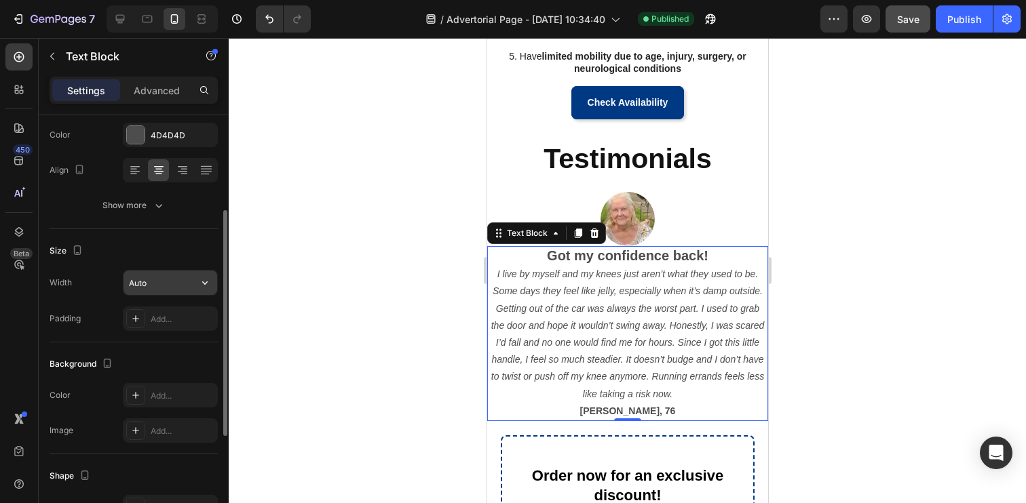
click at [171, 288] on input "Auto" at bounding box center [170, 283] width 94 height 24
click at [177, 281] on input "Auto" at bounding box center [170, 283] width 94 height 24
click at [198, 281] on icon "button" at bounding box center [205, 283] width 14 height 14
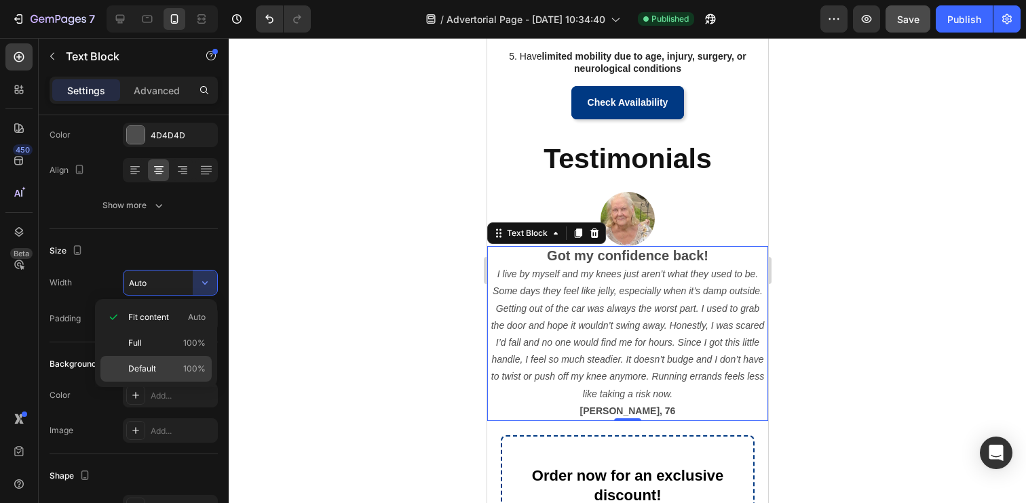
click at [162, 367] on p "Default 100%" at bounding box center [166, 369] width 77 height 12
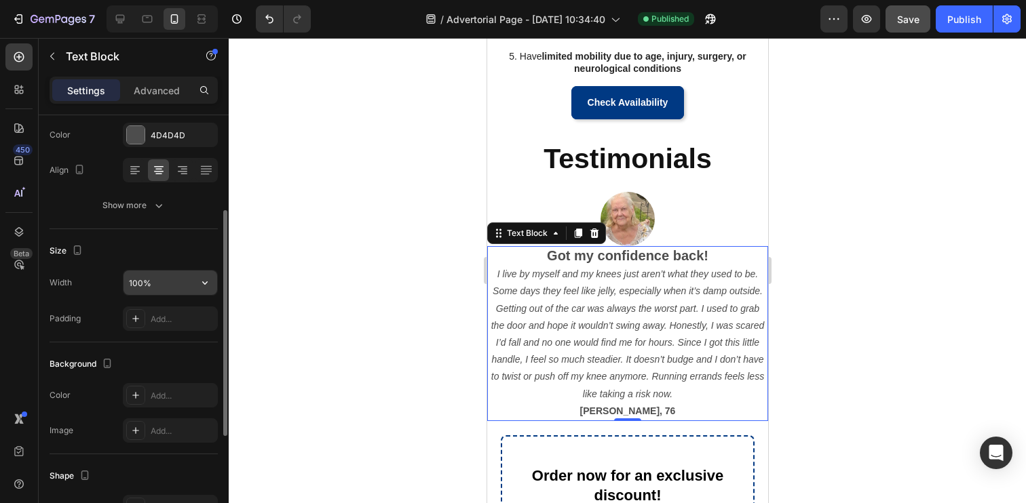
click at [153, 284] on input "100%" at bounding box center [170, 283] width 94 height 24
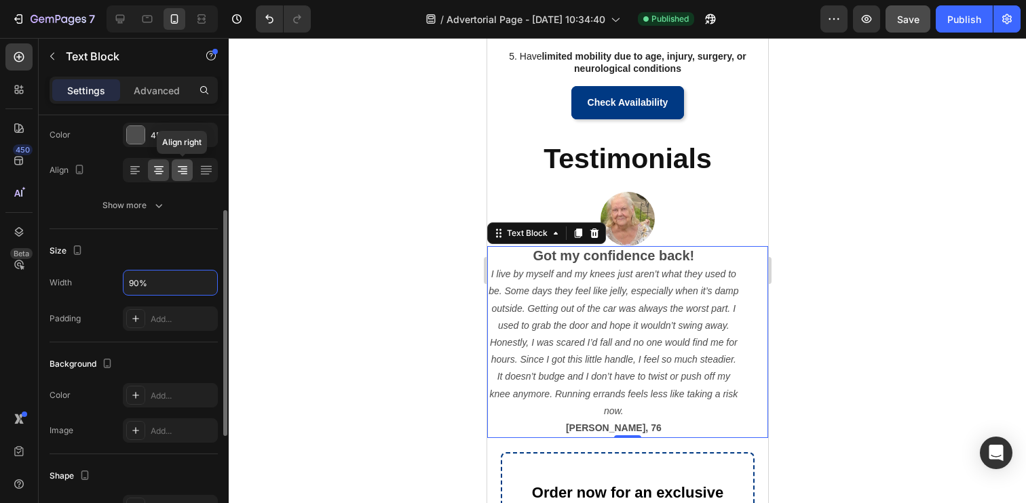
click at [178, 175] on icon at bounding box center [183, 171] width 14 height 14
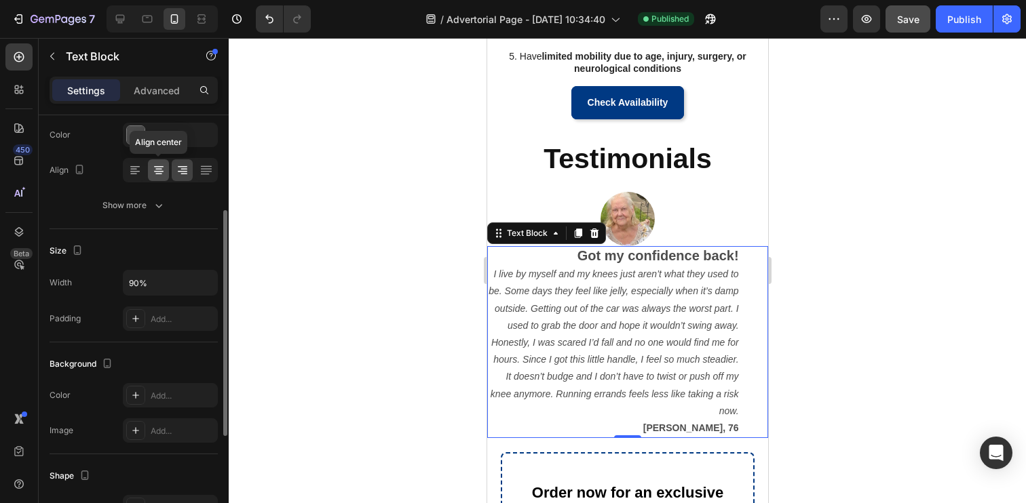
click at [160, 172] on icon at bounding box center [159, 171] width 14 height 14
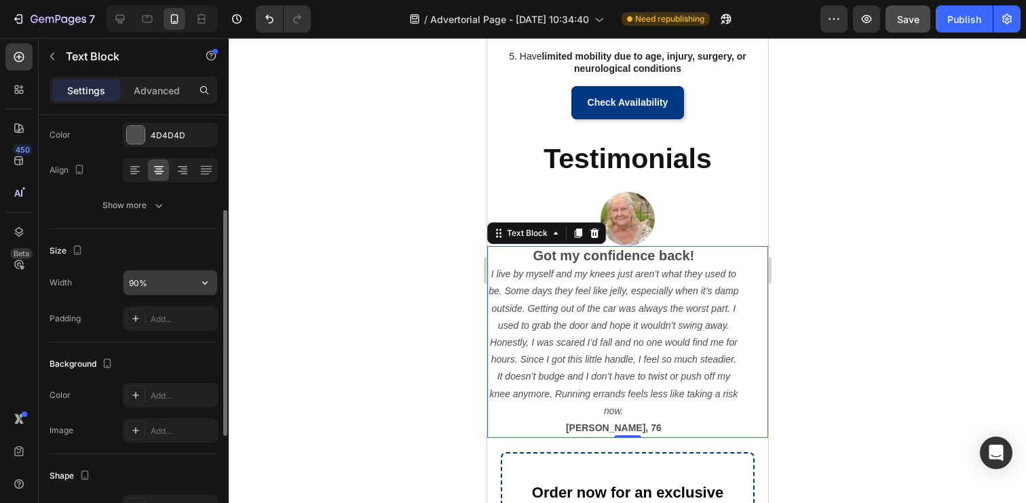
click at [158, 288] on input "90%" at bounding box center [170, 283] width 94 height 24
click at [167, 284] on input "90%" at bounding box center [170, 283] width 94 height 24
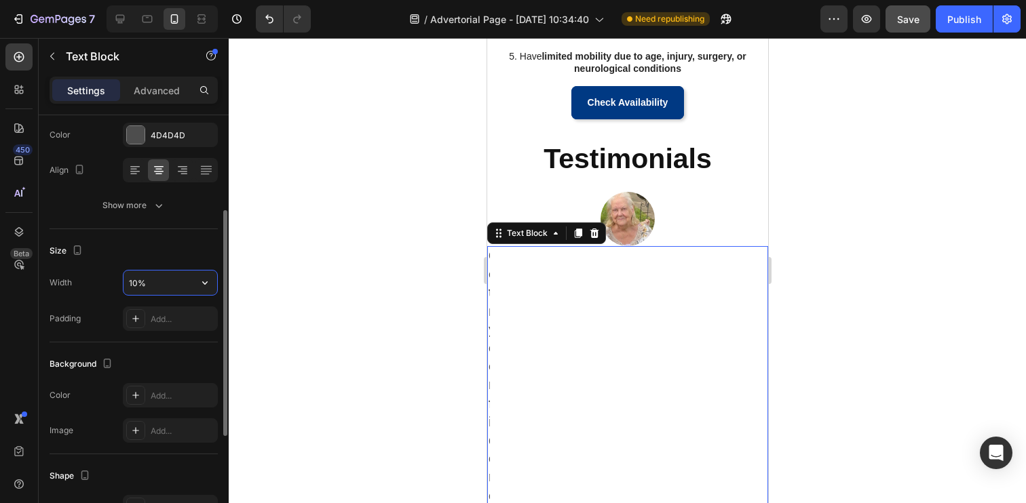
type input "100%"
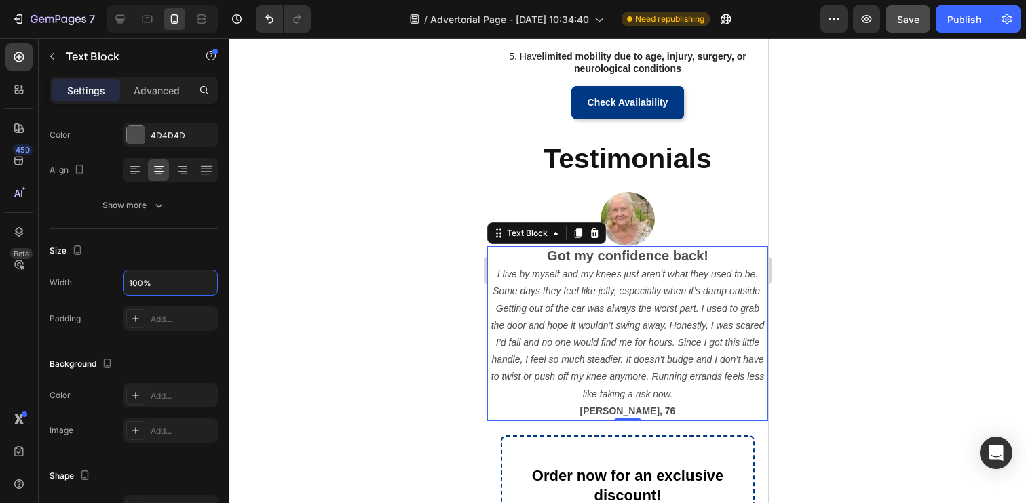
click at [353, 264] on div at bounding box center [627, 270] width 797 height 465
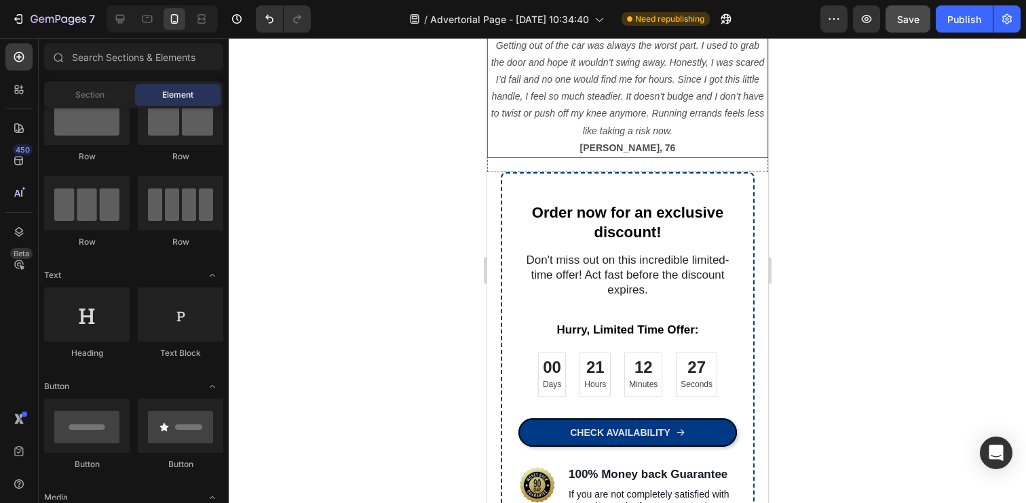
scroll to position [1411, 0]
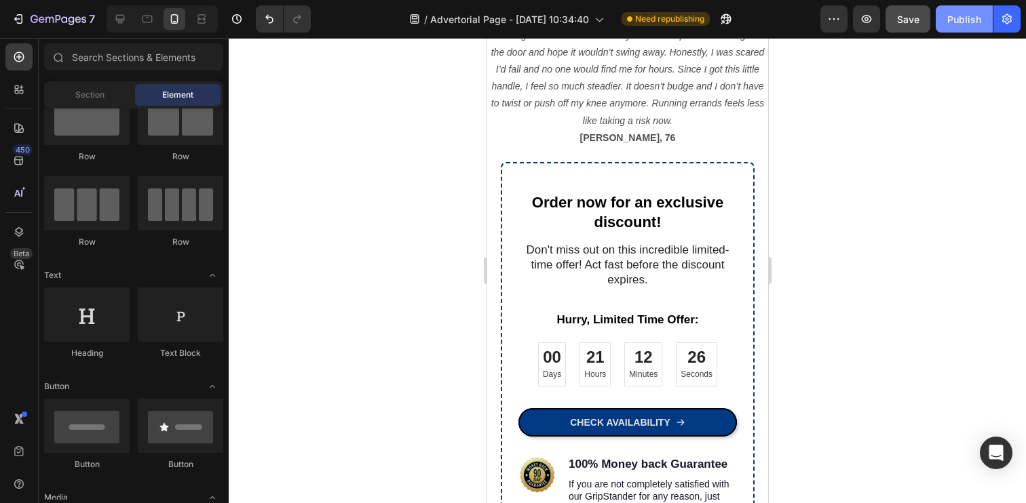
click at [950, 26] on div "Publish" at bounding box center [964, 19] width 34 height 14
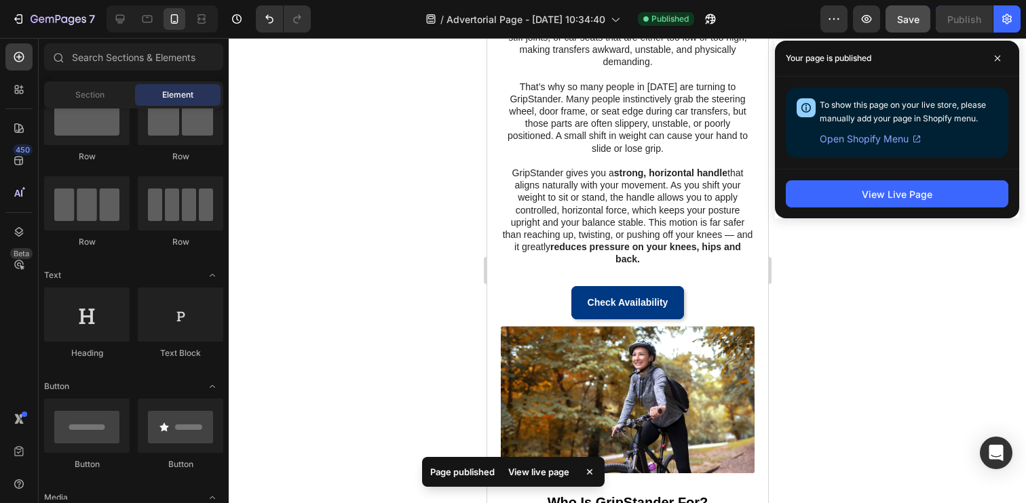
scroll to position [396, 0]
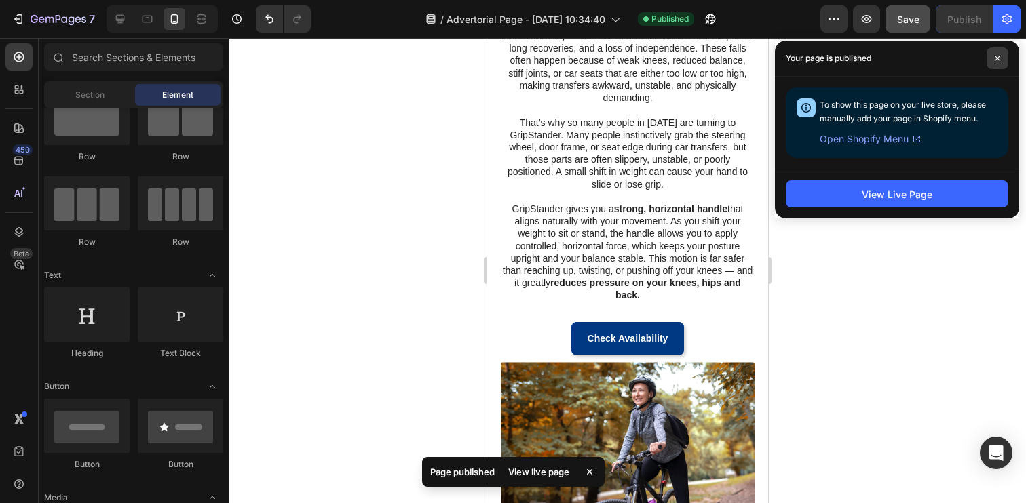
click at [995, 62] on span at bounding box center [997, 58] width 22 height 22
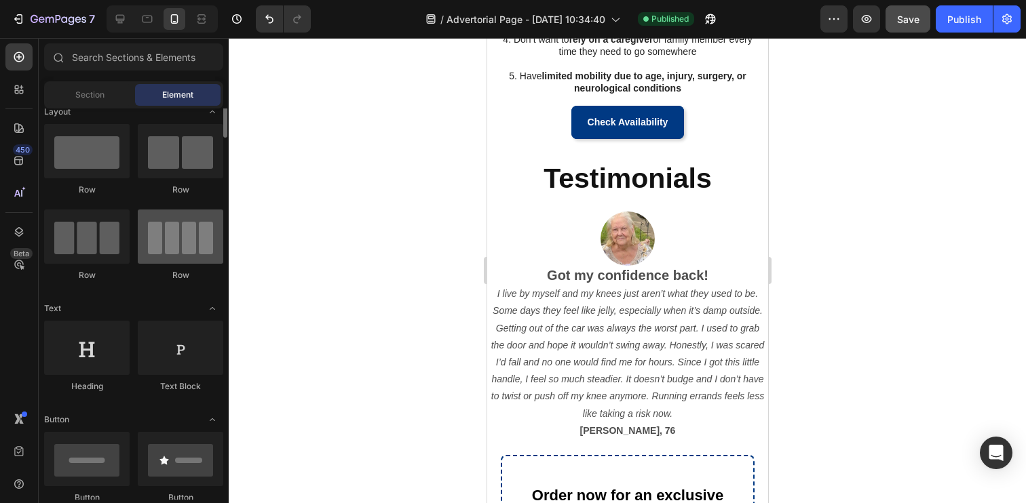
scroll to position [5, 0]
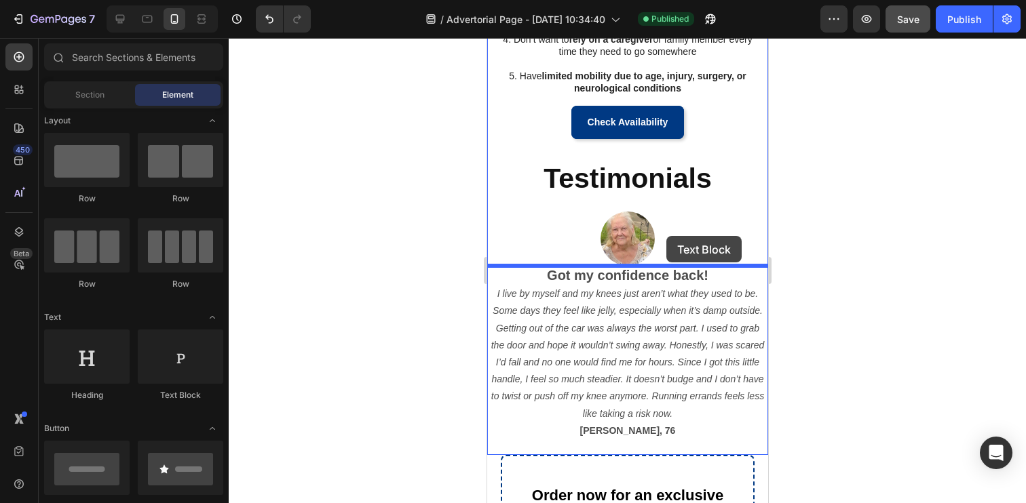
drag, startPoint x: 656, startPoint y: 389, endPoint x: 666, endPoint y: 236, distance: 152.9
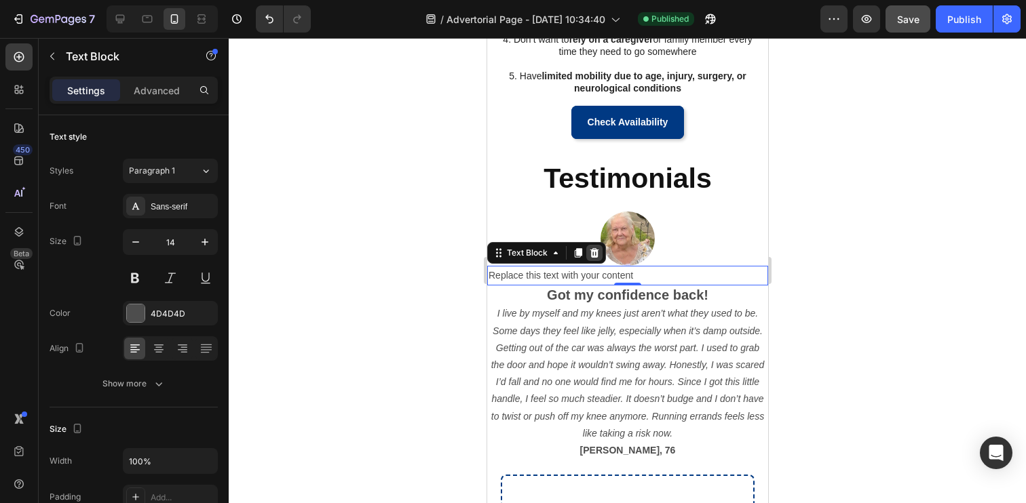
click at [593, 254] on icon at bounding box center [594, 252] width 9 height 9
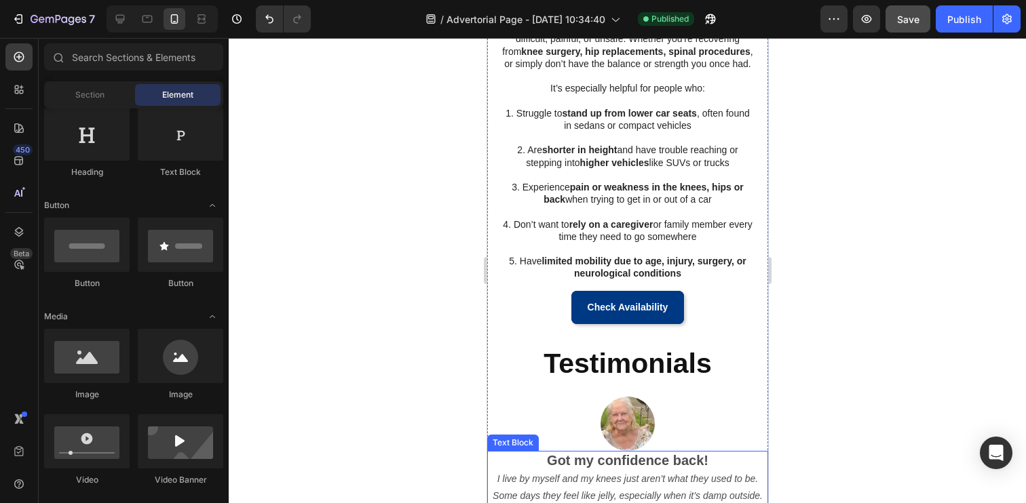
scroll to position [932, 0]
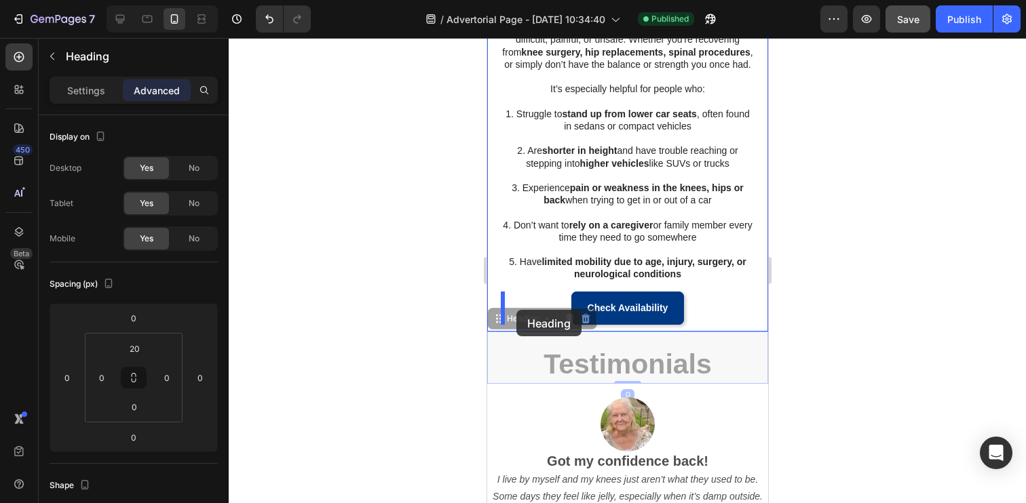
drag, startPoint x: 496, startPoint y: 325, endPoint x: 516, endPoint y: 310, distance: 24.7
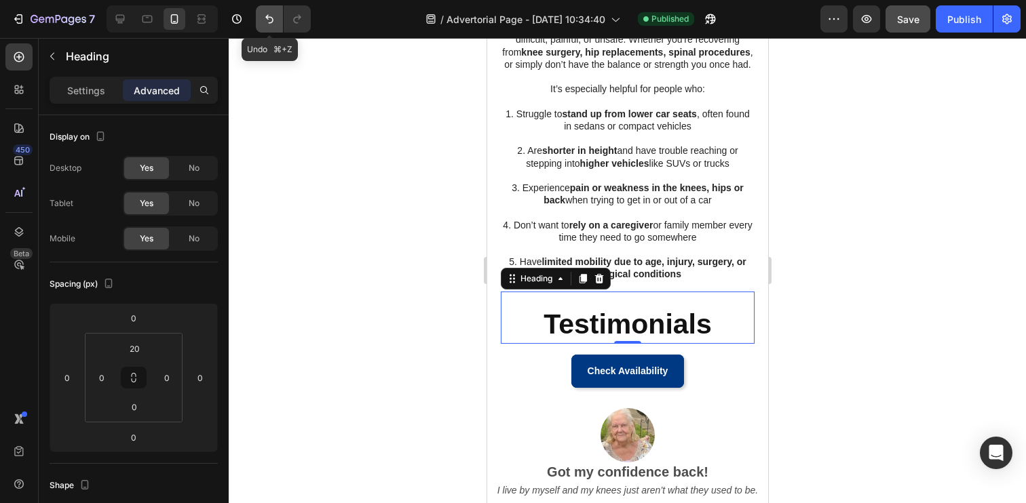
click at [269, 22] on icon "Undo/Redo" at bounding box center [270, 19] width 14 height 14
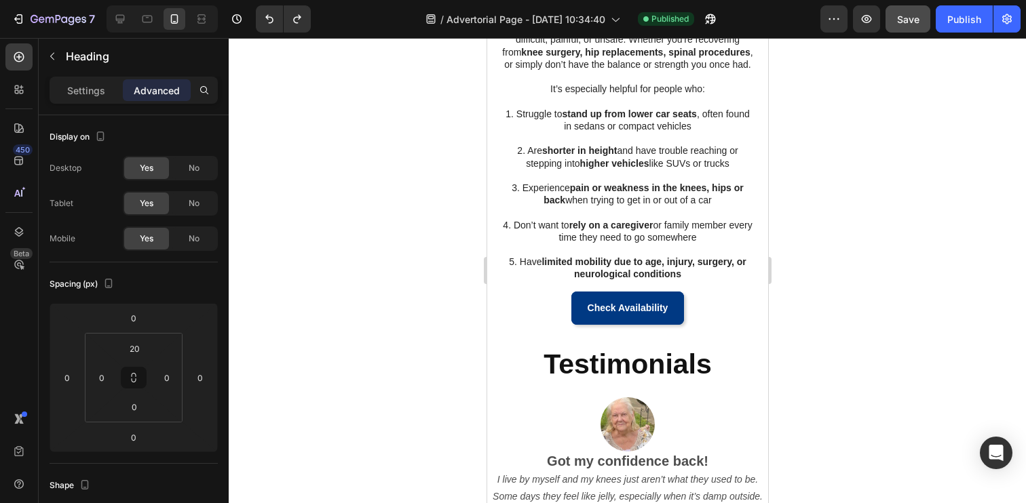
click at [573, 361] on strong "Testimonials" at bounding box center [627, 364] width 168 height 31
click at [422, 356] on div at bounding box center [627, 270] width 797 height 465
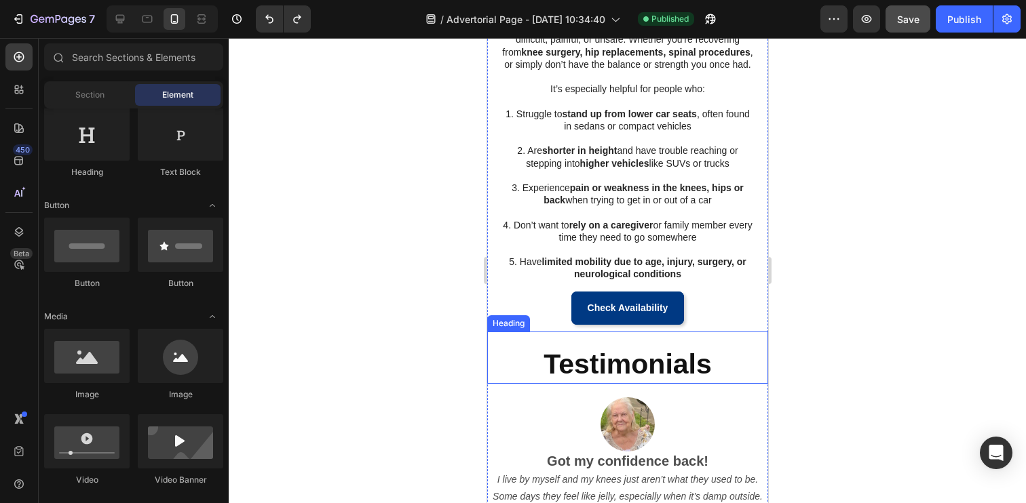
click at [592, 372] on strong "Testimonials" at bounding box center [627, 364] width 168 height 31
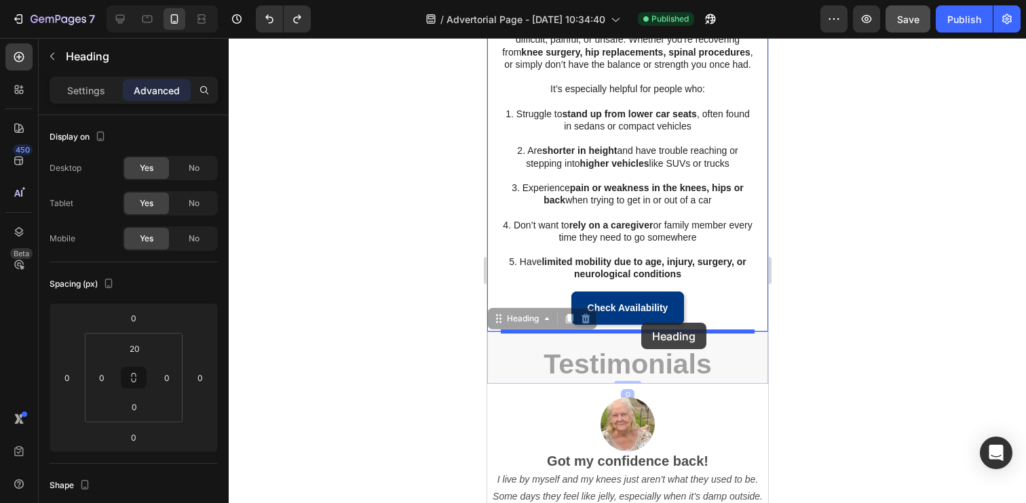
drag, startPoint x: 495, startPoint y: 320, endPoint x: 640, endPoint y: 323, distance: 145.2
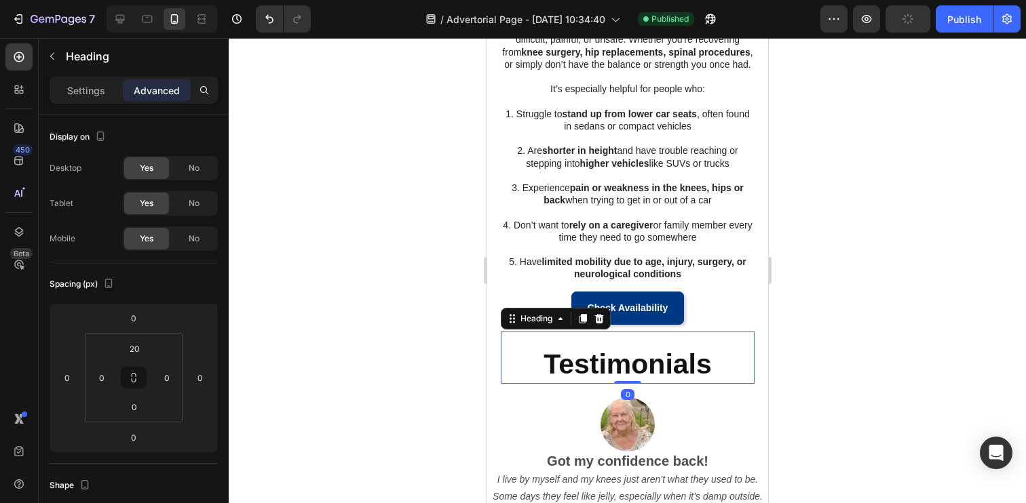
click at [436, 349] on div at bounding box center [627, 270] width 797 height 465
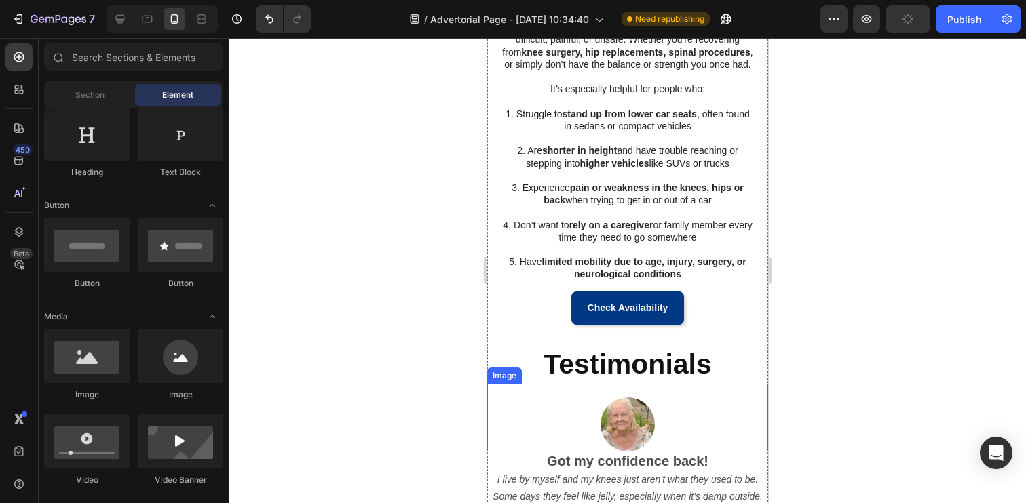
click at [611, 428] on img at bounding box center [627, 425] width 54 height 54
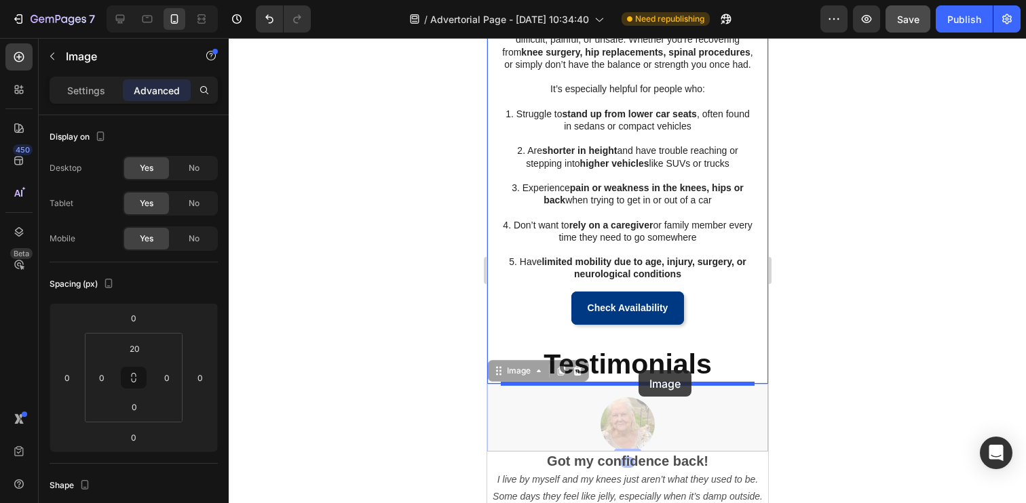
drag, startPoint x: 498, startPoint y: 372, endPoint x: 638, endPoint y: 370, distance: 139.8
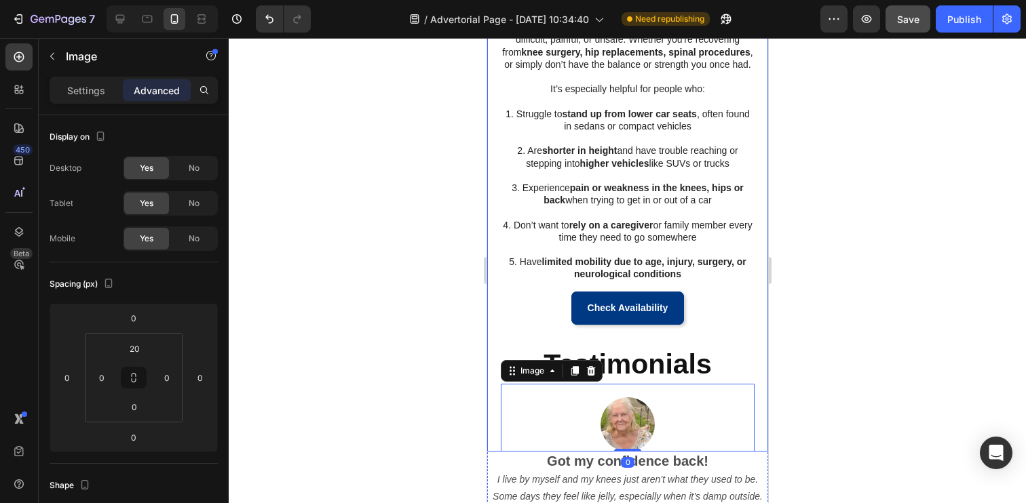
click at [424, 398] on div at bounding box center [627, 270] width 797 height 465
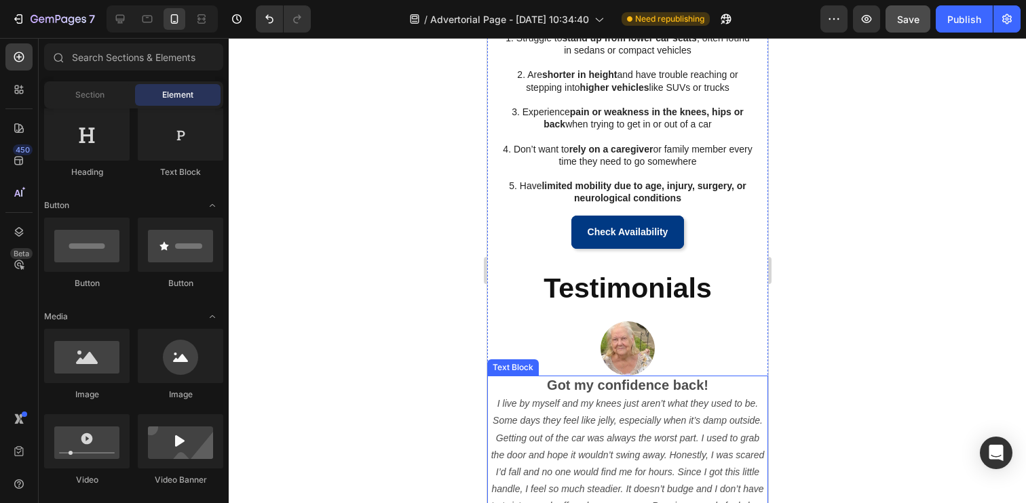
scroll to position [1036, 0]
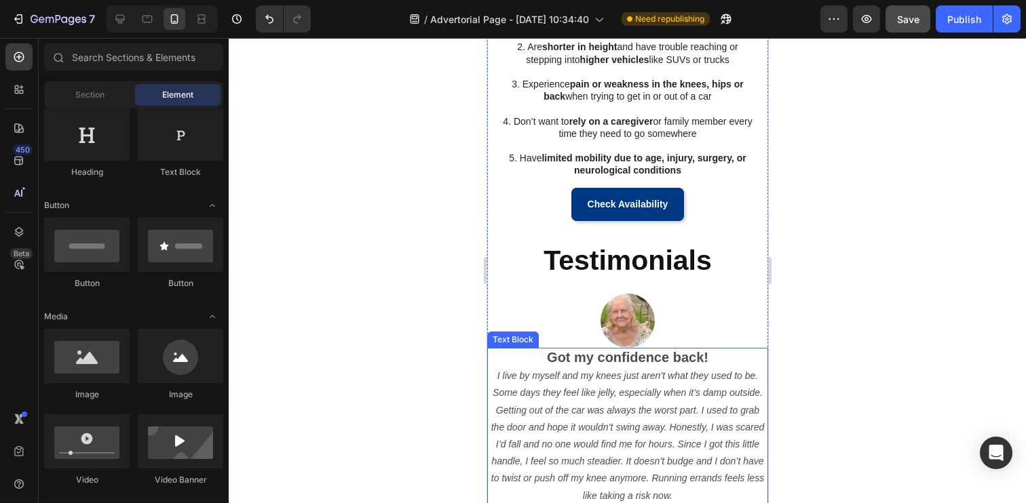
click at [543, 398] on icon "I live by myself and my knees just aren’t what they used to be. Some days they …" at bounding box center [627, 435] width 273 height 130
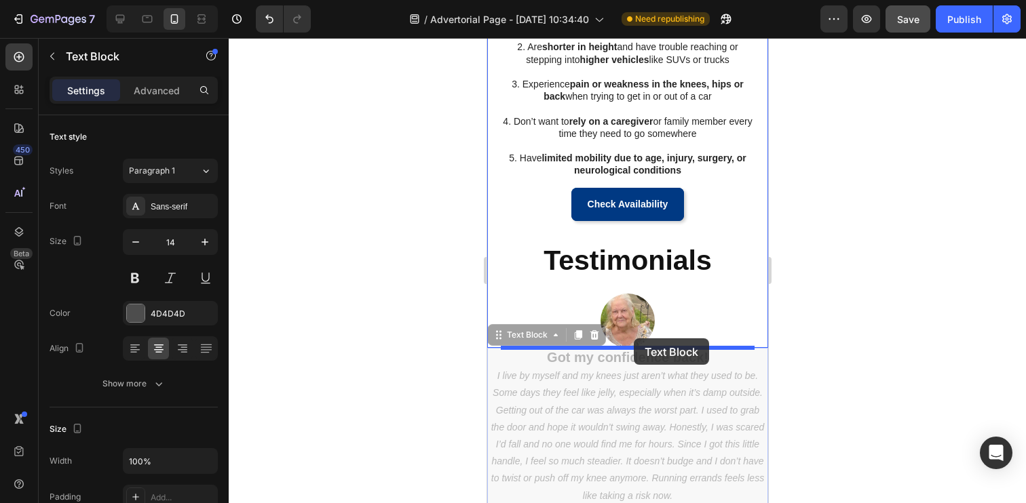
drag, startPoint x: 497, startPoint y: 337, endPoint x: 633, endPoint y: 339, distance: 136.4
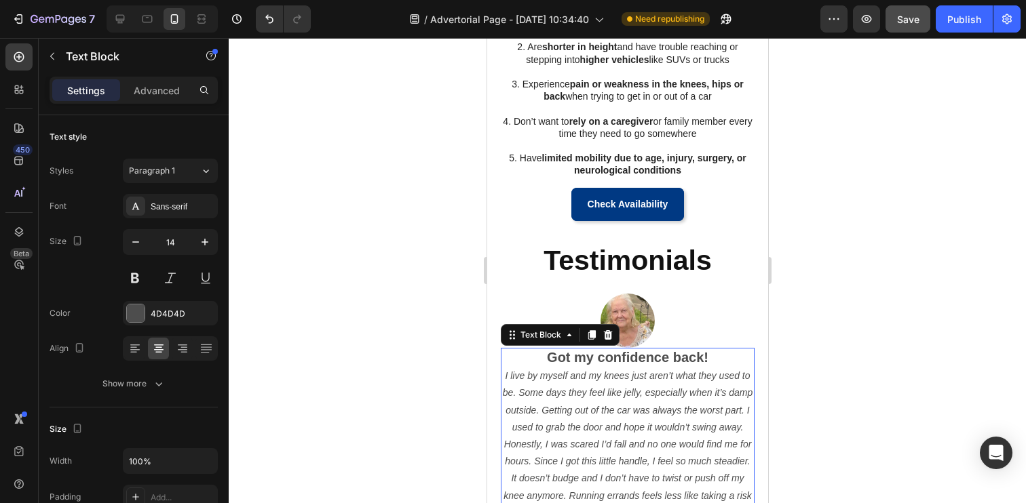
click at [423, 346] on div at bounding box center [627, 270] width 797 height 465
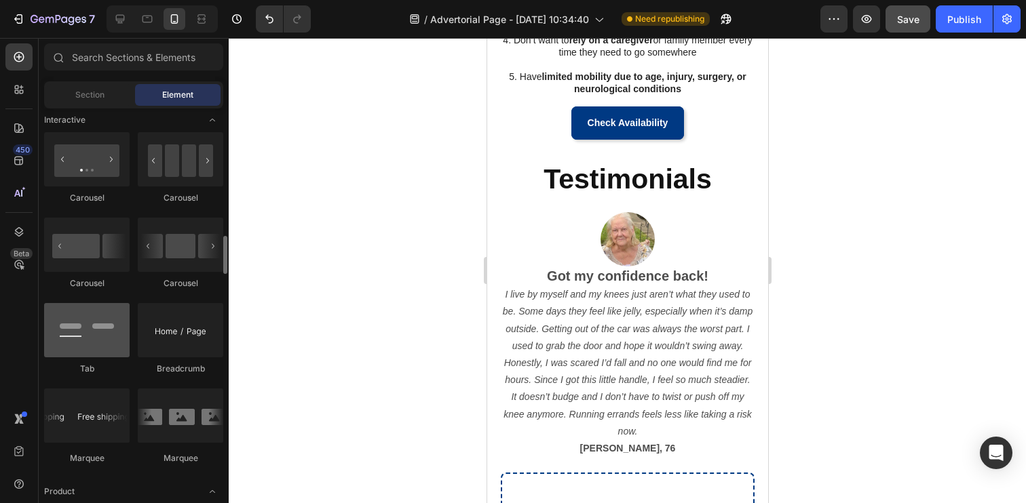
scroll to position [1355, 0]
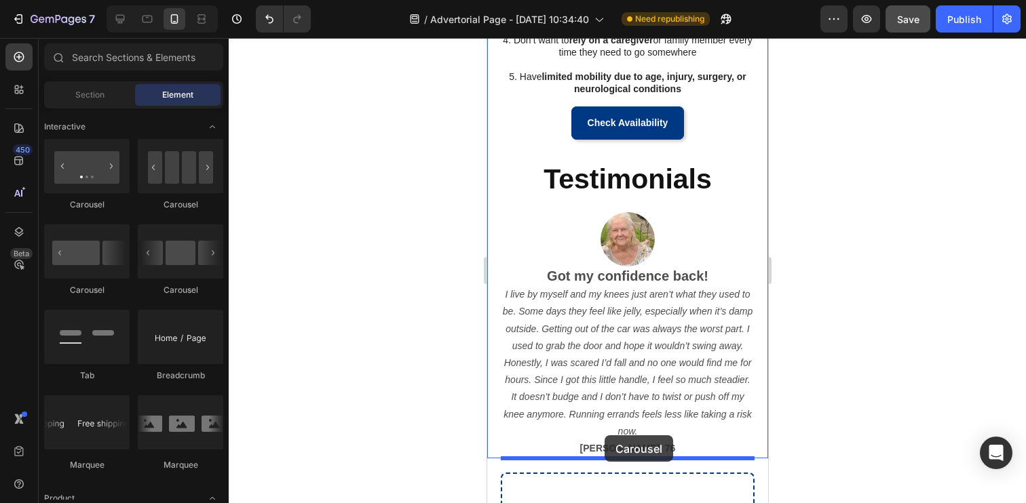
drag, startPoint x: 588, startPoint y: 302, endPoint x: 604, endPoint y: 436, distance: 134.6
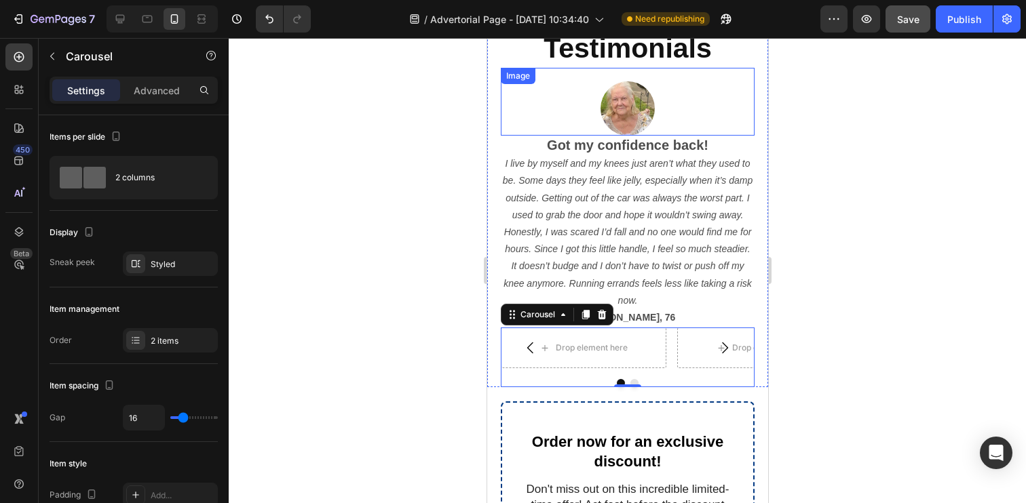
scroll to position [1240, 0]
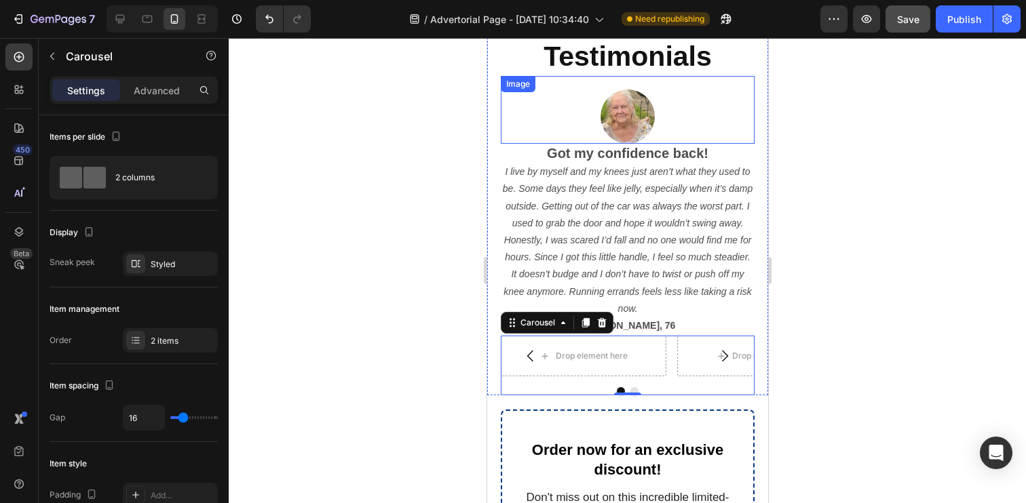
click at [607, 106] on img at bounding box center [627, 117] width 54 height 54
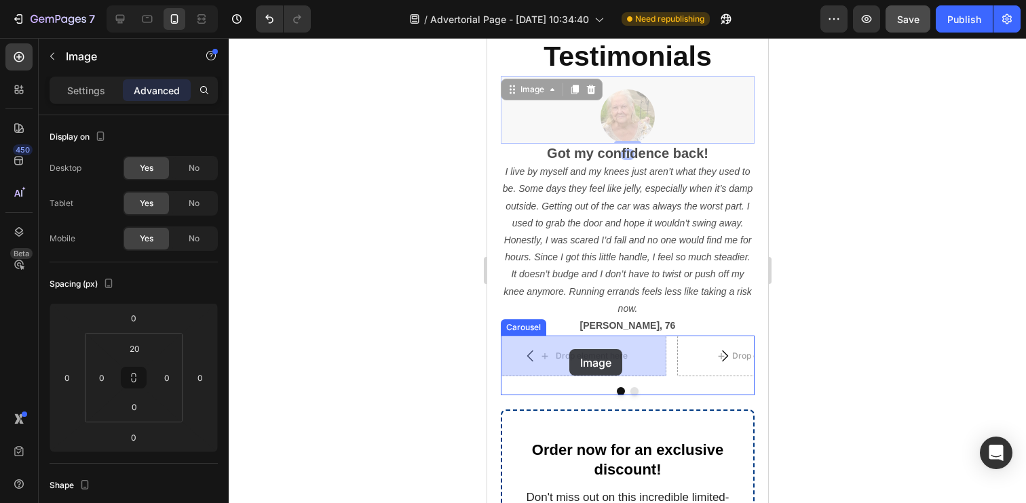
drag, startPoint x: 509, startPoint y: 94, endPoint x: 569, endPoint y: 349, distance: 262.7
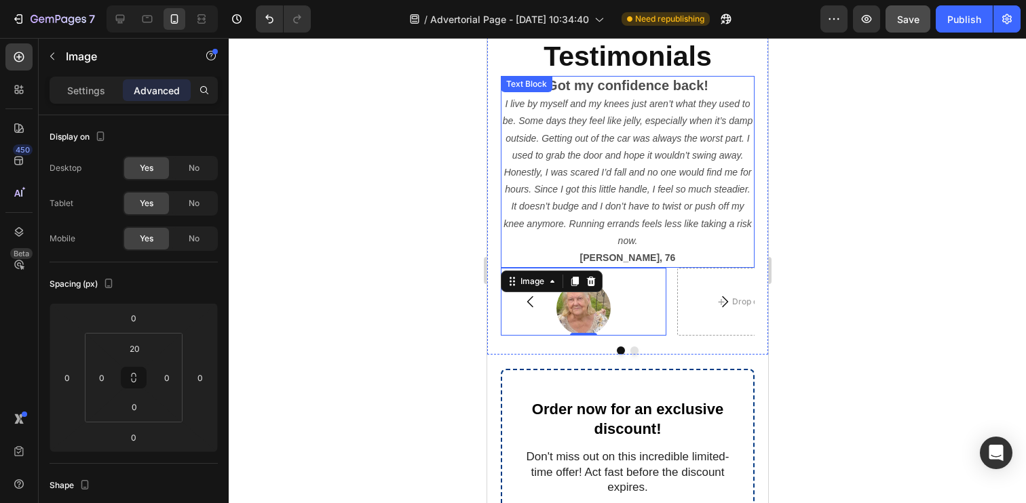
click at [582, 111] on p "I live by myself and my knees just aren’t what they used to be. Some days they …" at bounding box center [626, 173] width 251 height 154
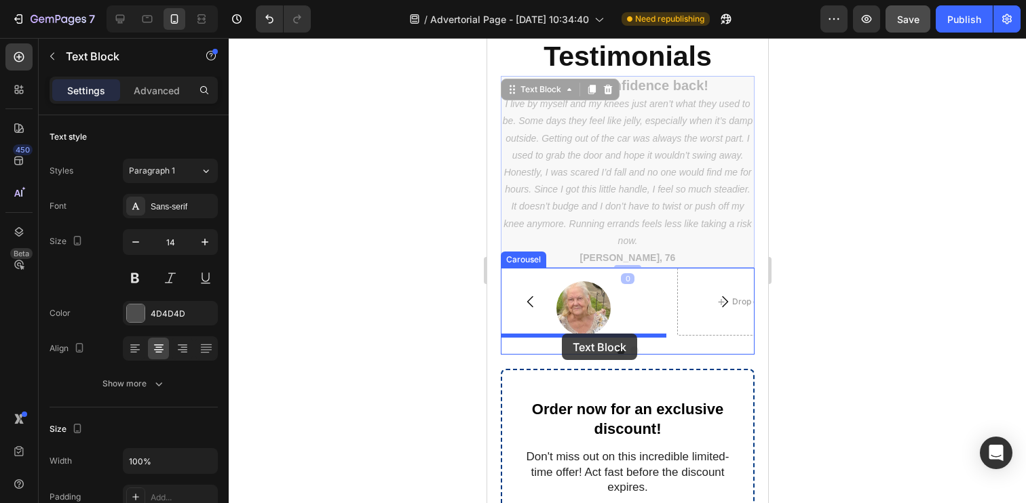
drag, startPoint x: 511, startPoint y: 90, endPoint x: 561, endPoint y: 334, distance: 248.7
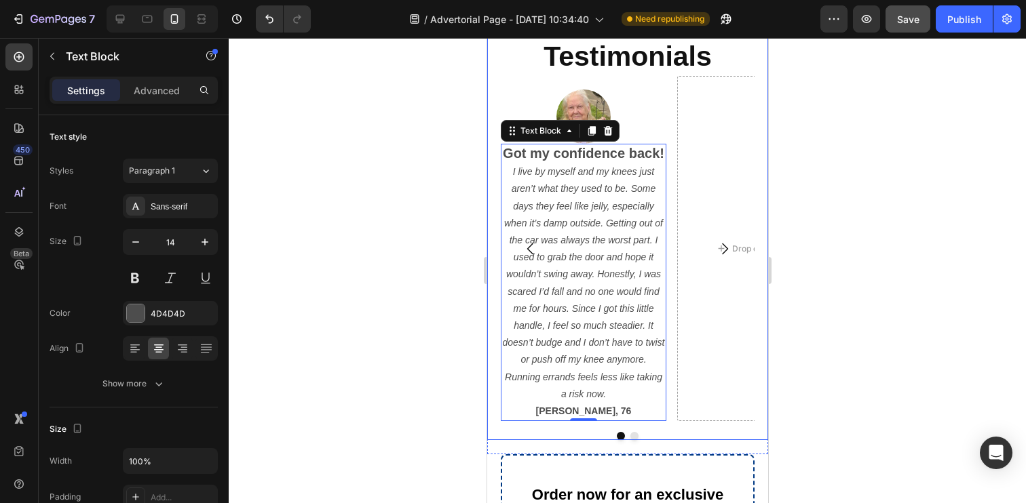
click at [453, 294] on div at bounding box center [627, 270] width 797 height 465
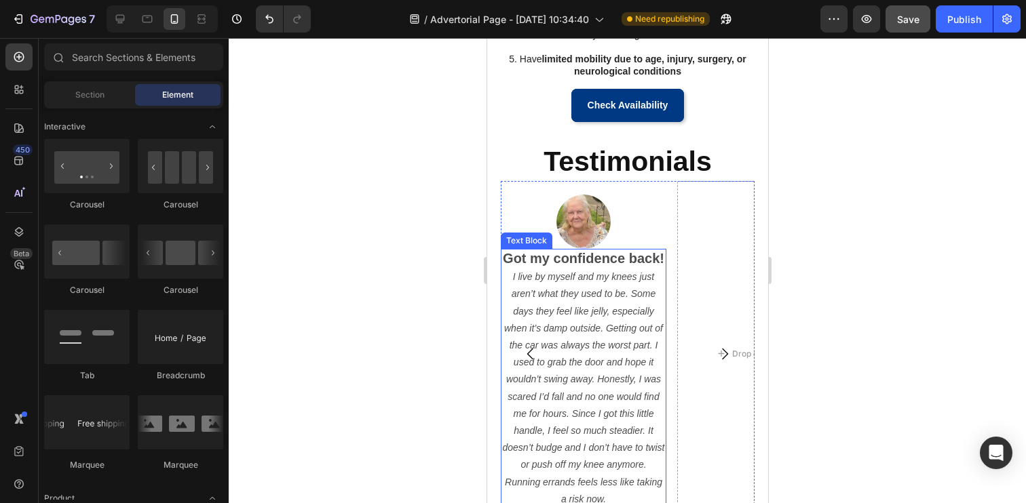
scroll to position [1153, 0]
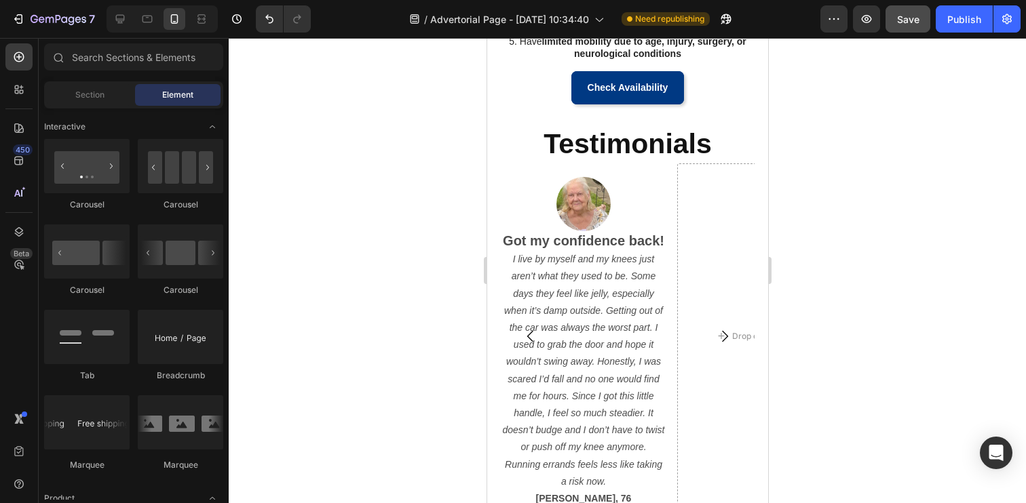
click at [435, 296] on div at bounding box center [627, 270] width 797 height 465
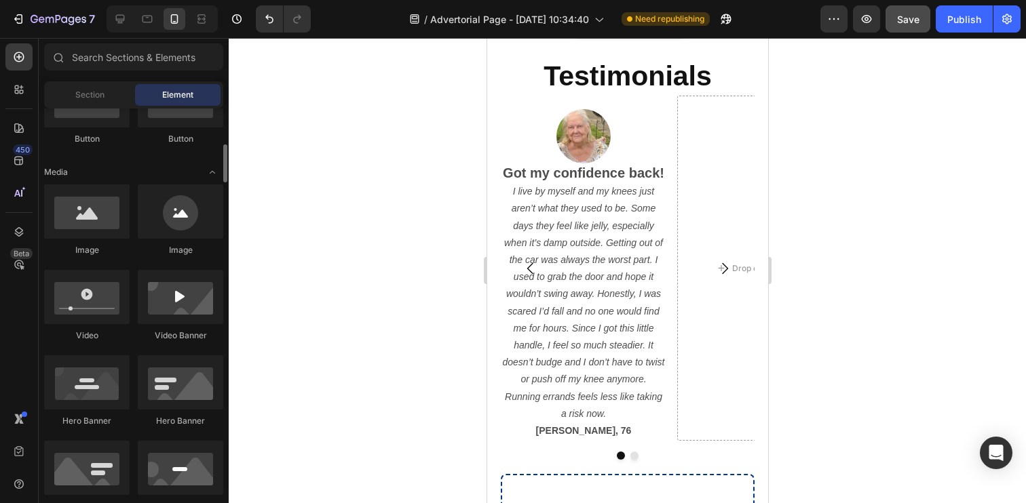
scroll to position [386, 0]
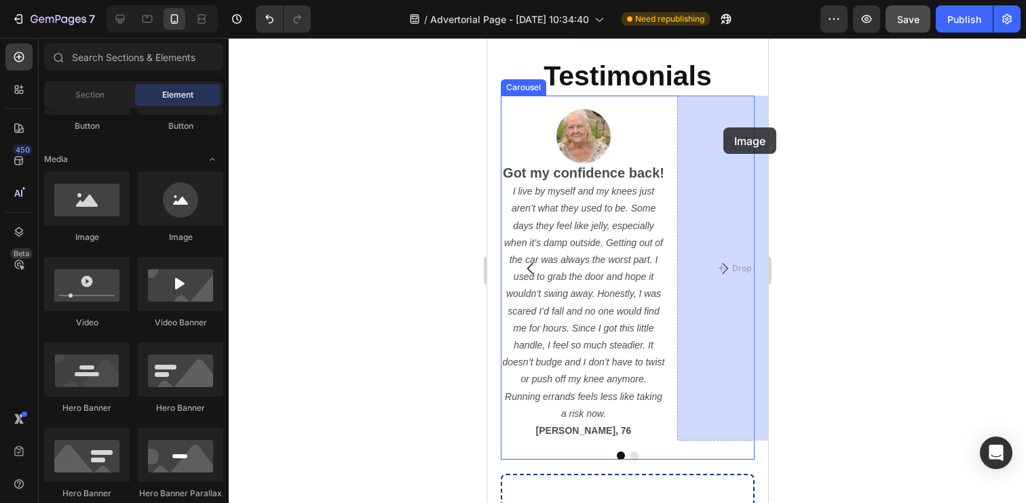
drag, startPoint x: 669, startPoint y: 240, endPoint x: 723, endPoint y: 128, distance: 124.7
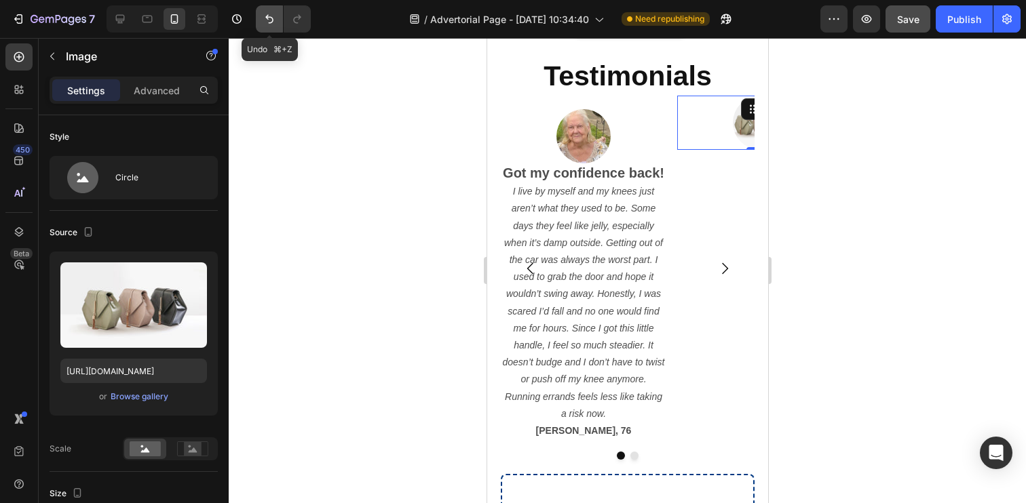
click at [275, 22] on icon "Undo/Redo" at bounding box center [270, 19] width 14 height 14
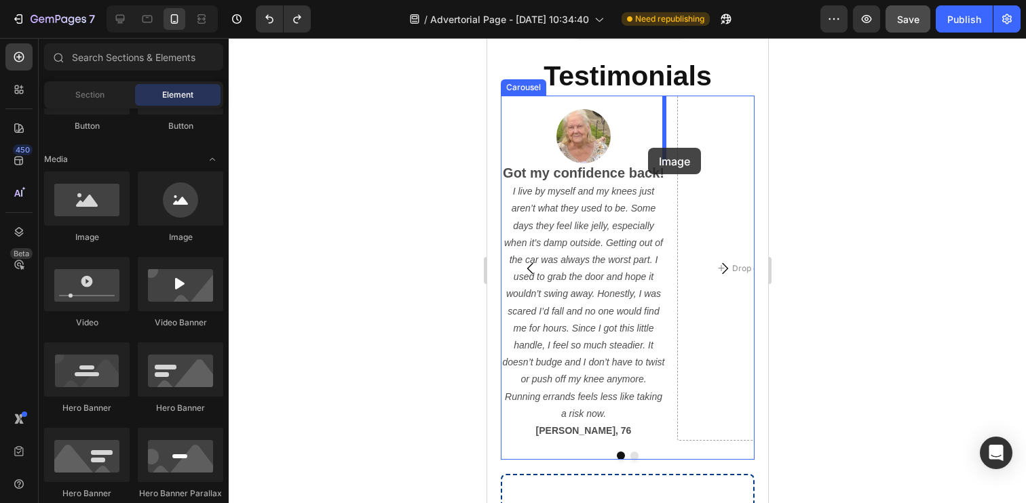
drag, startPoint x: 659, startPoint y: 243, endPoint x: 647, endPoint y: 148, distance: 95.8
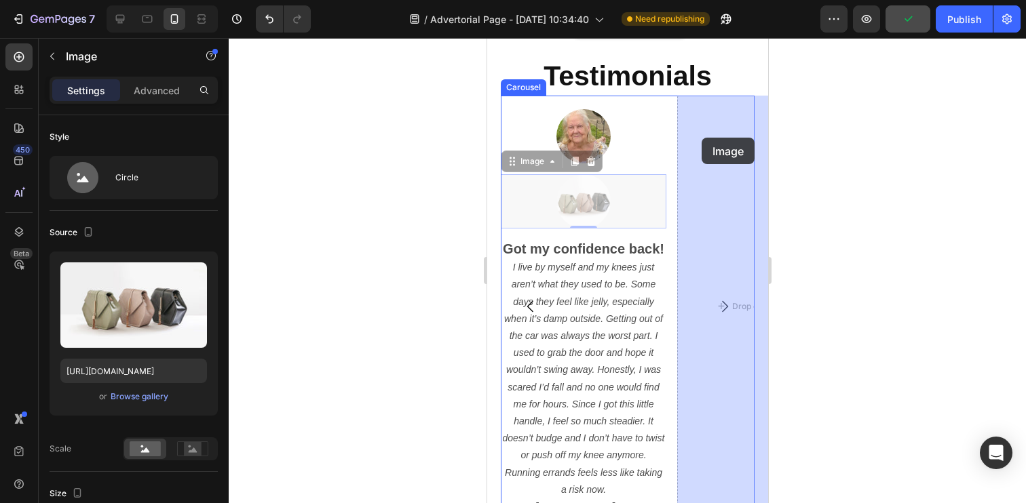
drag, startPoint x: 511, startPoint y: 164, endPoint x: 701, endPoint y: 138, distance: 191.7
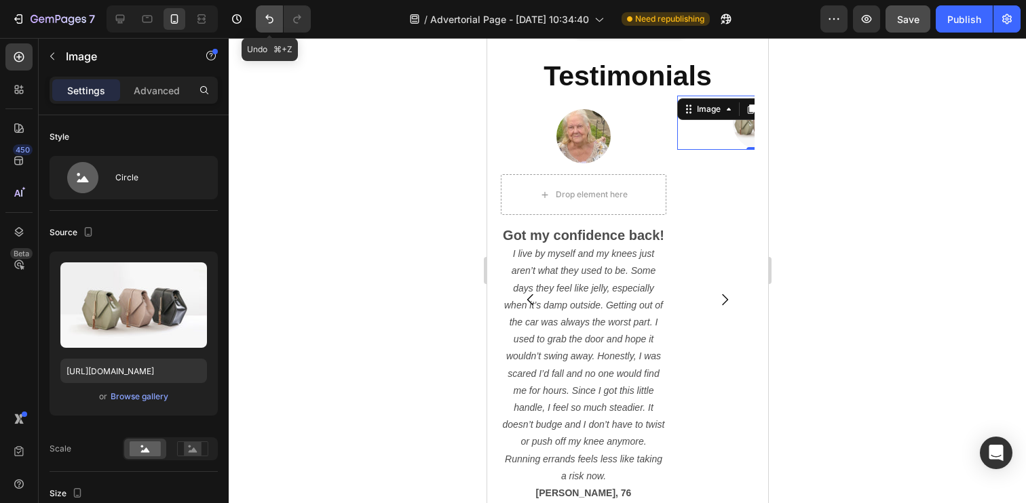
click at [270, 18] on icon "Undo/Redo" at bounding box center [270, 19] width 14 height 14
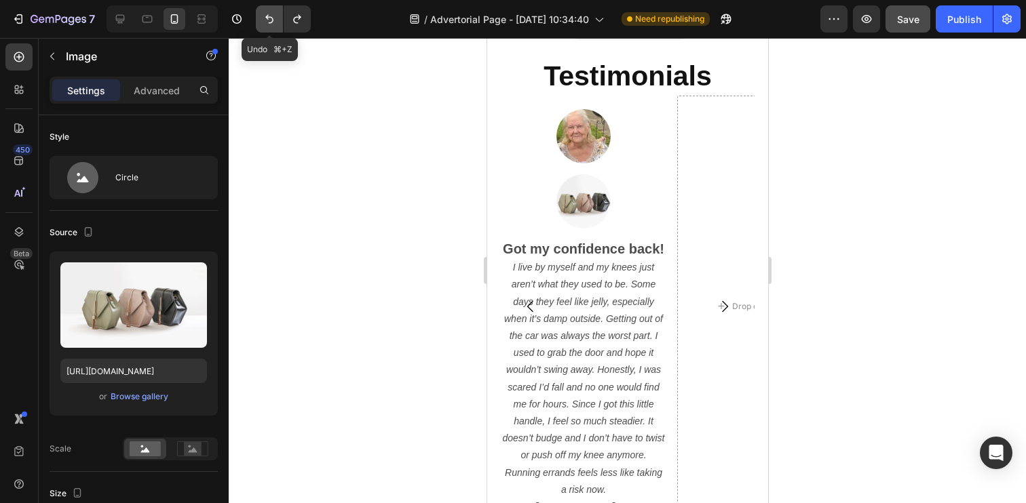
click at [270, 18] on icon "Undo/Redo" at bounding box center [270, 19] width 14 height 14
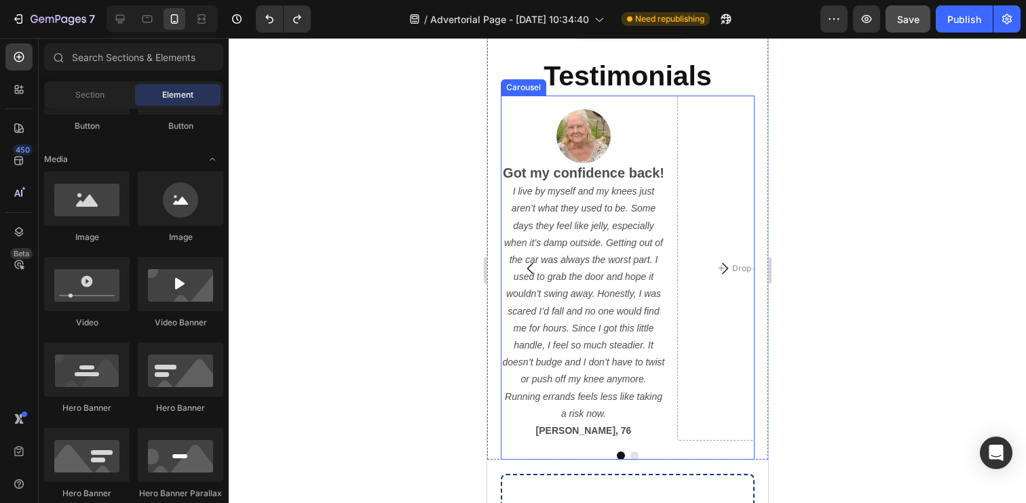
click at [727, 269] on icon "Carousel Next Arrow" at bounding box center [724, 269] width 16 height 16
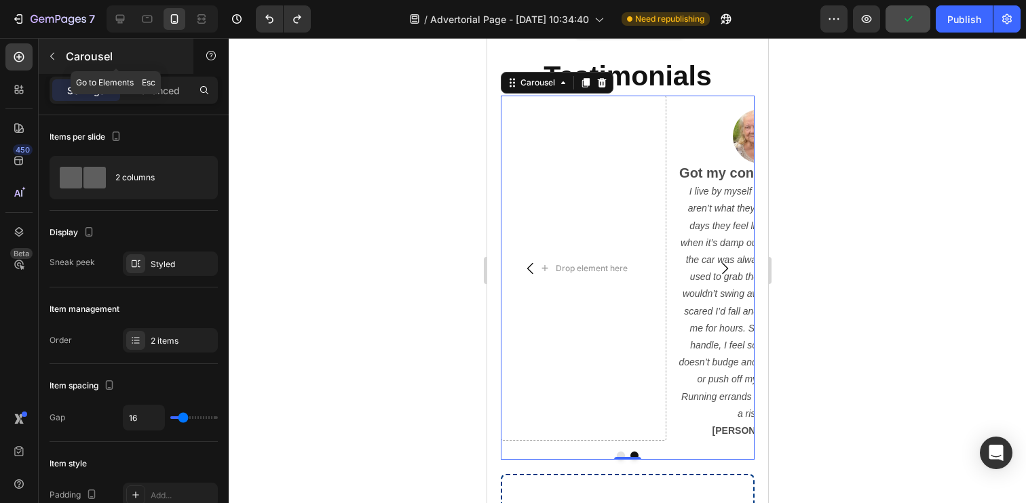
click at [60, 55] on button "button" at bounding box center [52, 56] width 22 height 22
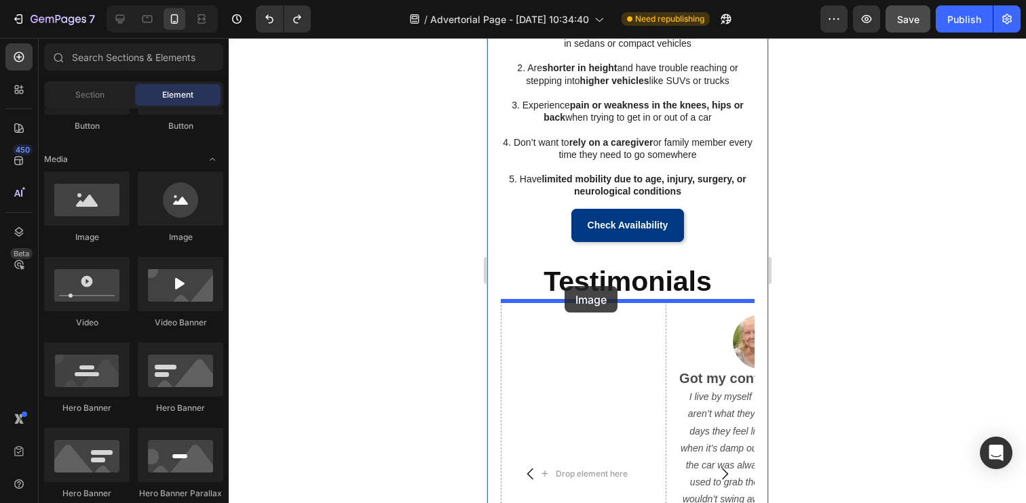
scroll to position [995, 0]
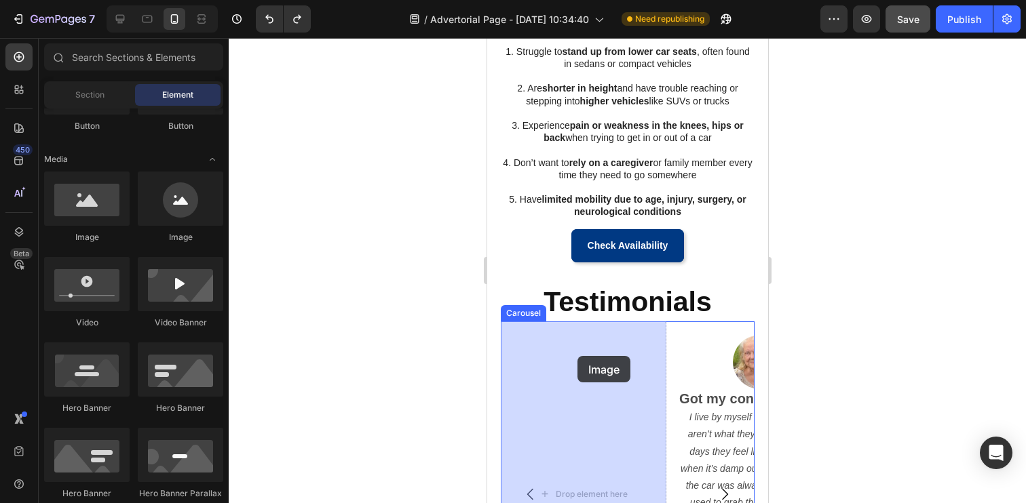
drag, startPoint x: 663, startPoint y: 237, endPoint x: 577, endPoint y: 356, distance: 146.7
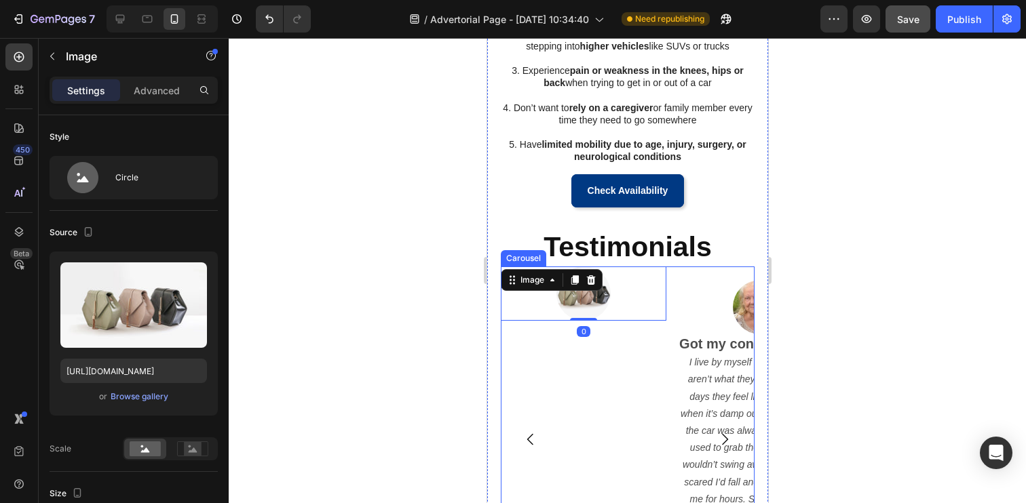
scroll to position [1071, 0]
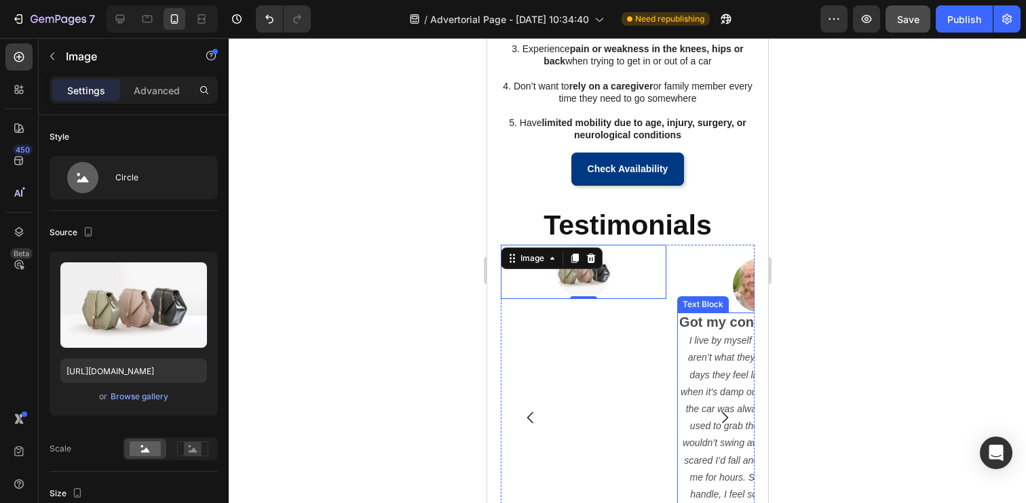
click at [704, 320] on strong "Got my confidence back!" at bounding box center [758, 322] width 161 height 15
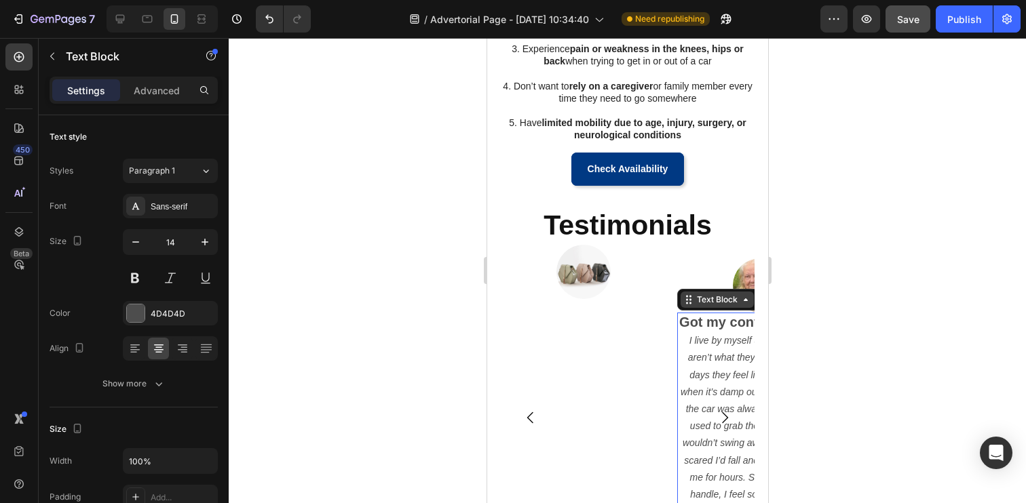
click at [686, 304] on icon at bounding box center [688, 299] width 11 height 11
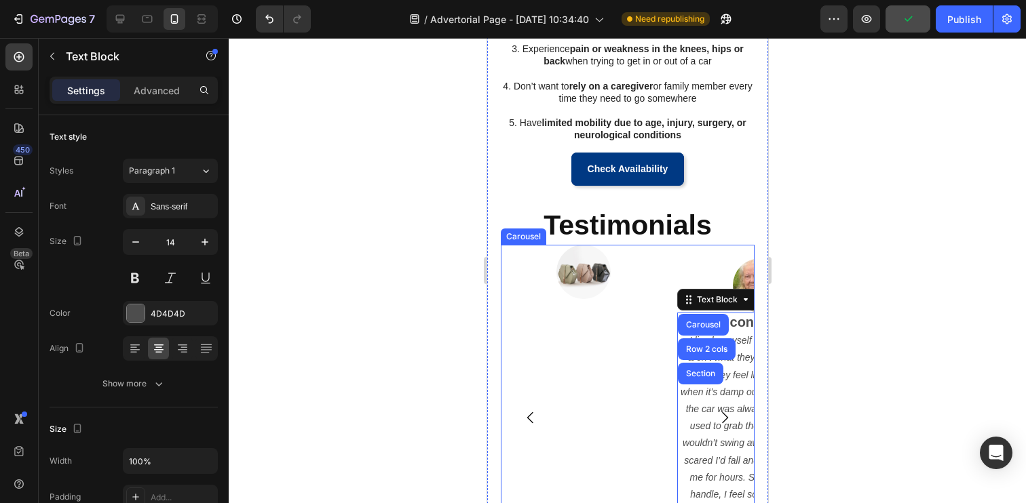
click at [525, 414] on icon "Carousel Back Arrow" at bounding box center [530, 418] width 16 height 16
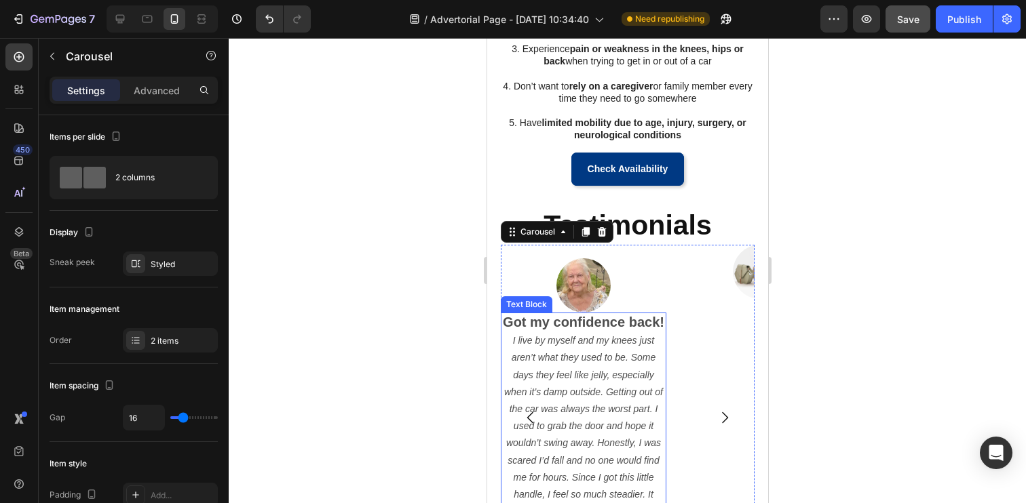
click at [613, 328] on strong "Got my confidence back!" at bounding box center [582, 322] width 161 height 15
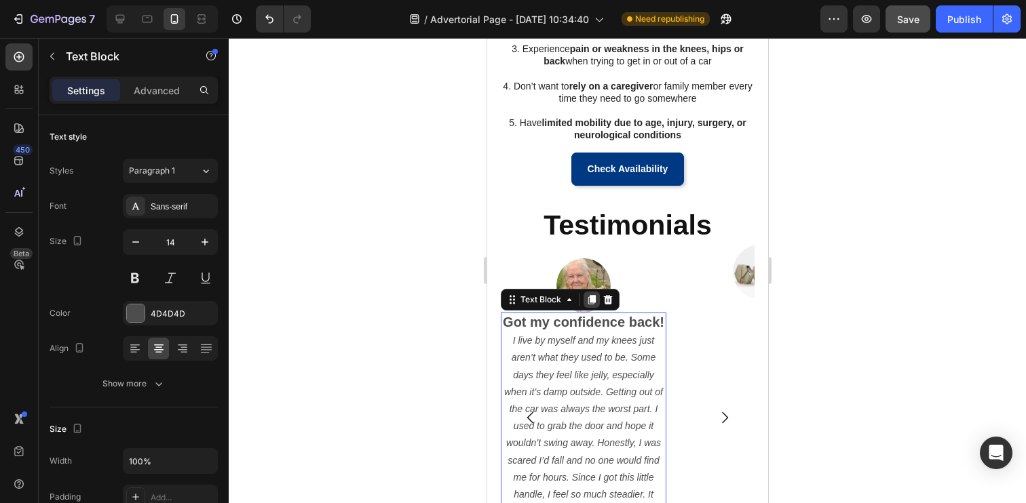
click at [590, 304] on icon at bounding box center [591, 299] width 7 height 9
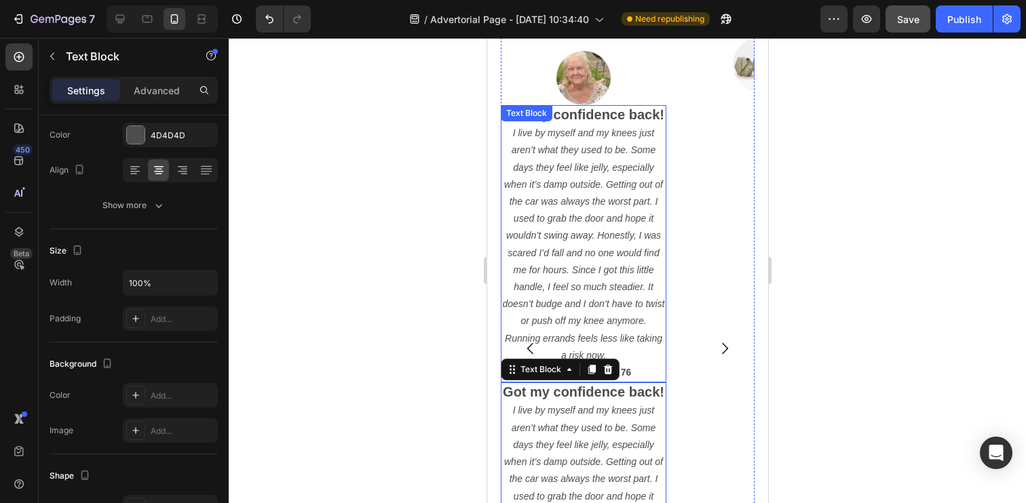
scroll to position [1270, 0]
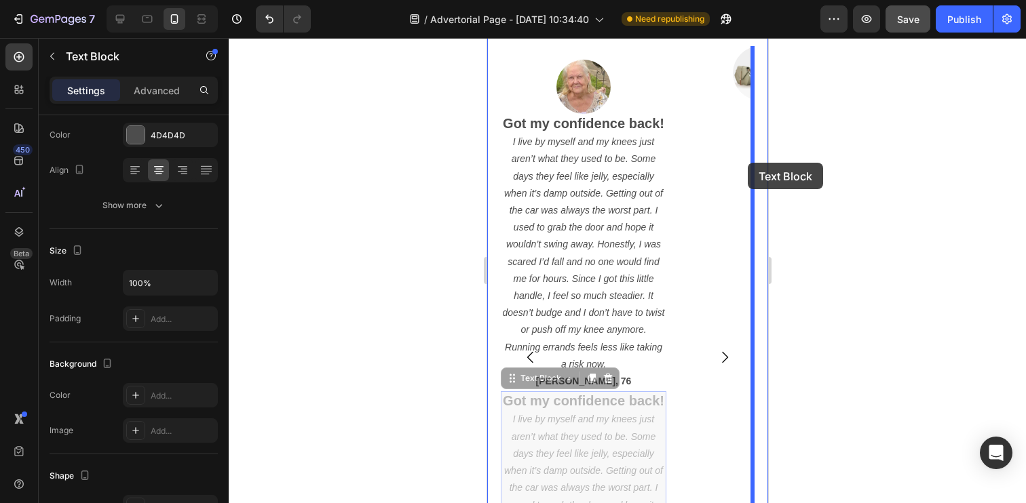
drag, startPoint x: 512, startPoint y: 381, endPoint x: 747, endPoint y: 163, distance: 320.7
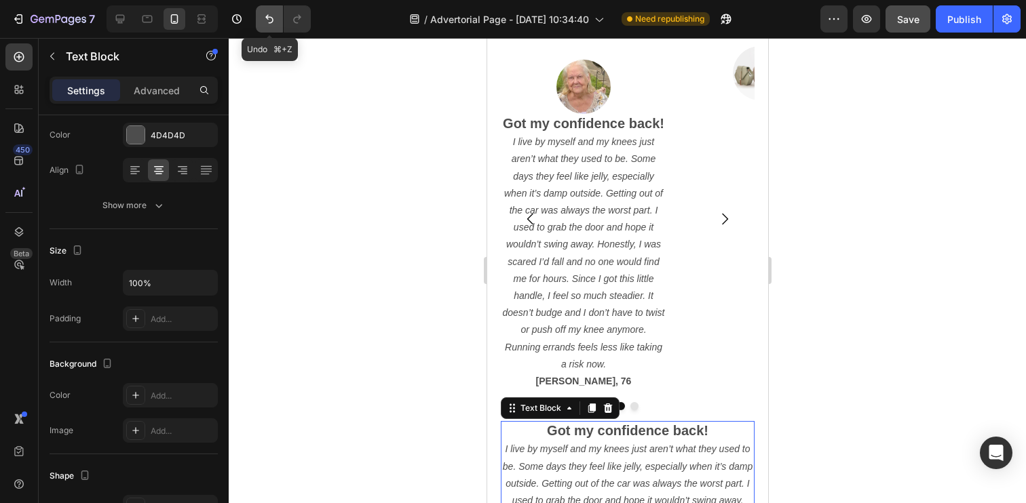
click at [271, 18] on icon "Undo/Redo" at bounding box center [270, 19] width 14 height 14
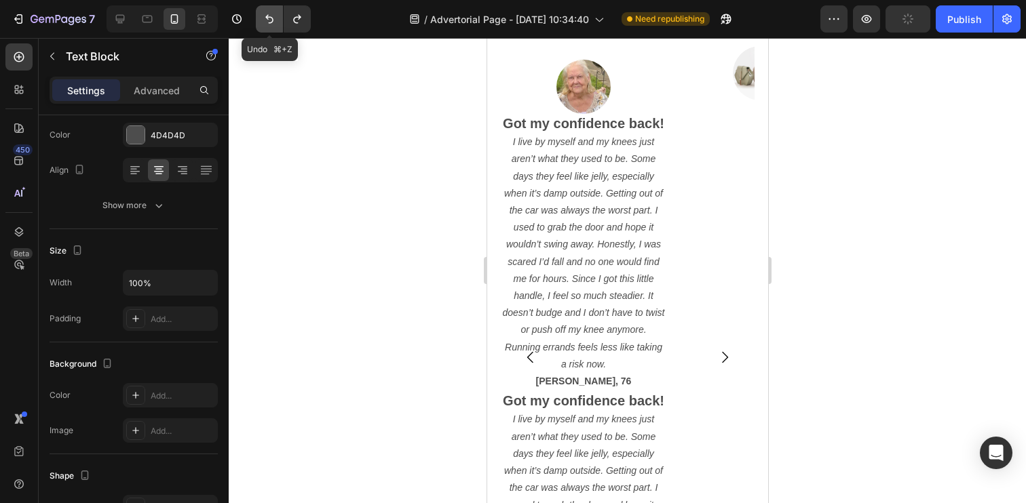
click at [271, 18] on icon "Undo/Redo" at bounding box center [270, 19] width 14 height 14
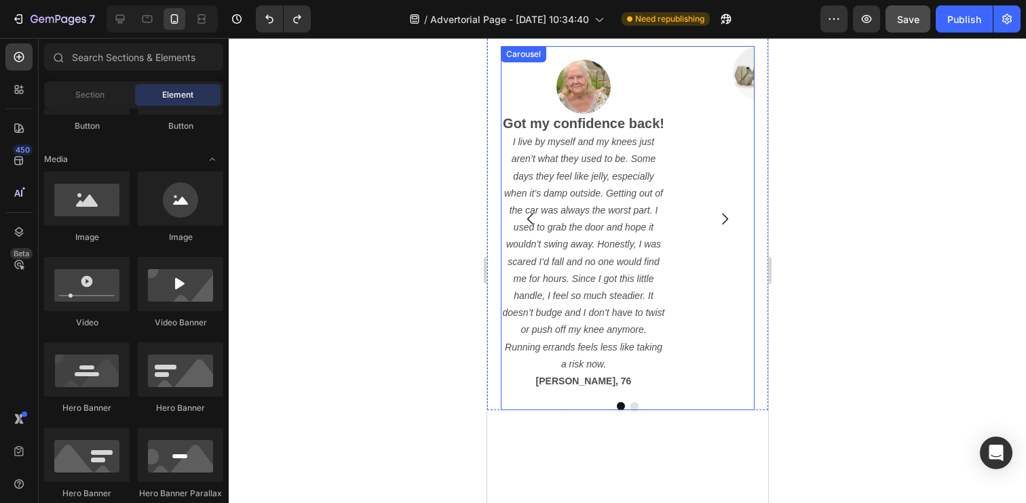
click at [718, 224] on icon "Carousel Next Arrow" at bounding box center [724, 219] width 16 height 16
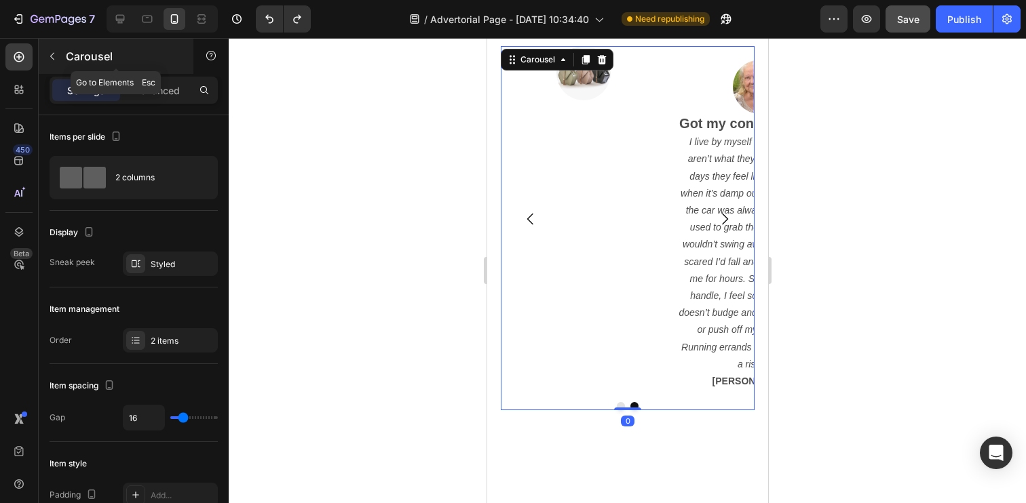
click at [59, 54] on button "button" at bounding box center [52, 56] width 22 height 22
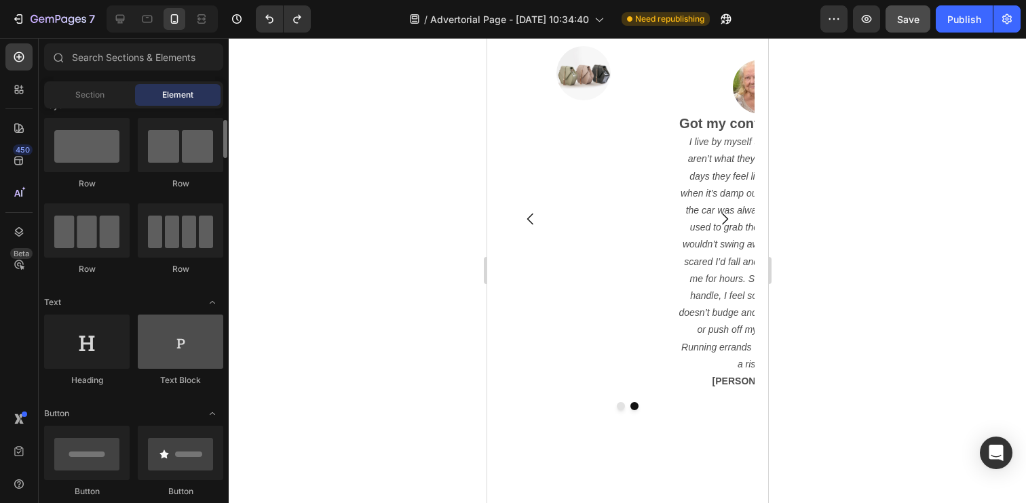
scroll to position [29, 0]
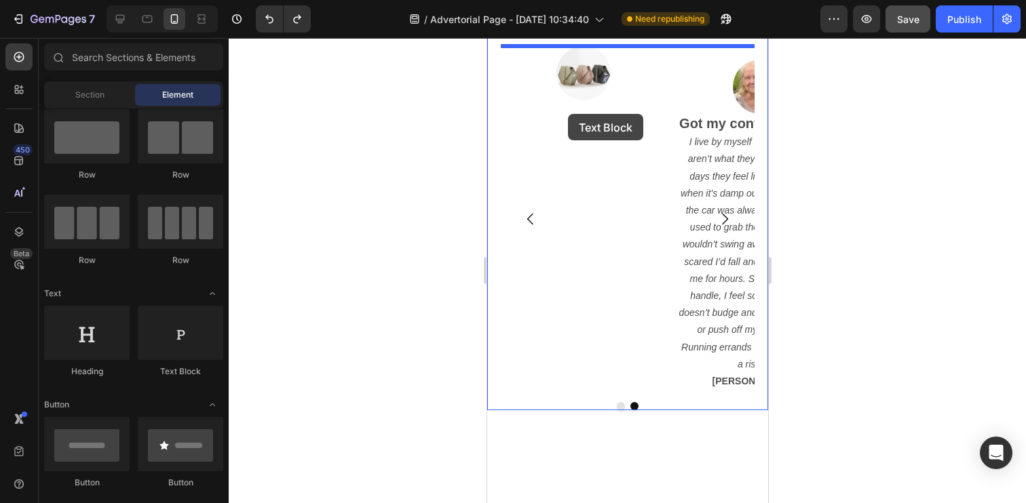
drag, startPoint x: 676, startPoint y: 391, endPoint x: 567, endPoint y: 114, distance: 298.0
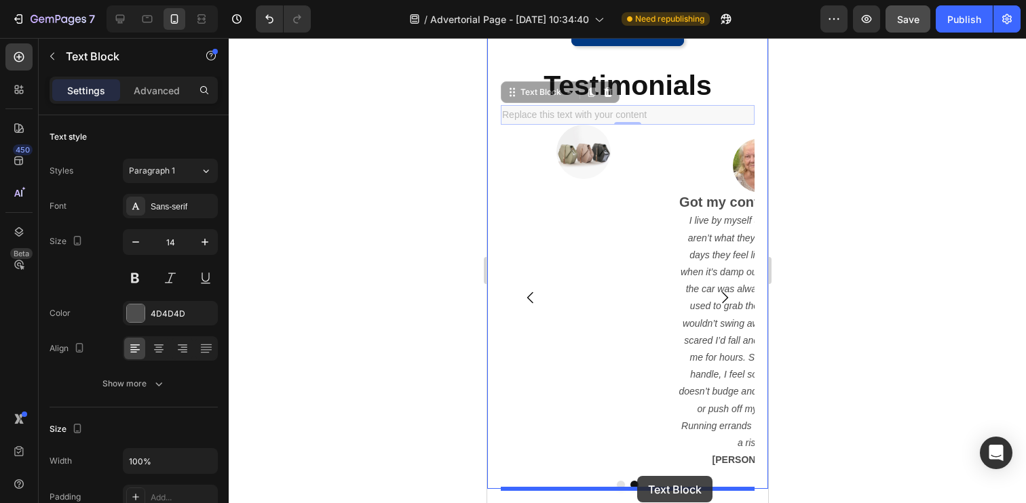
scroll to position [1256, 0]
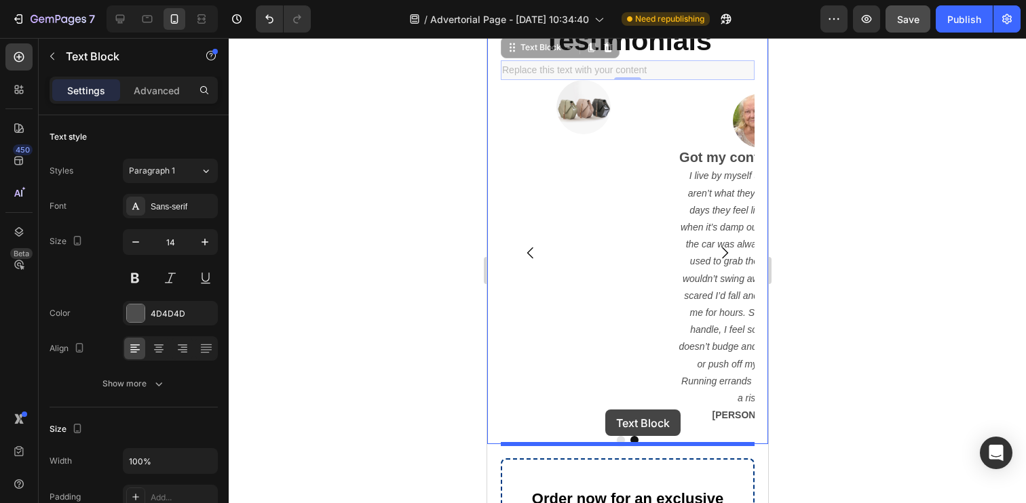
drag, startPoint x: 512, startPoint y: 142, endPoint x: 605, endPoint y: 410, distance: 283.0
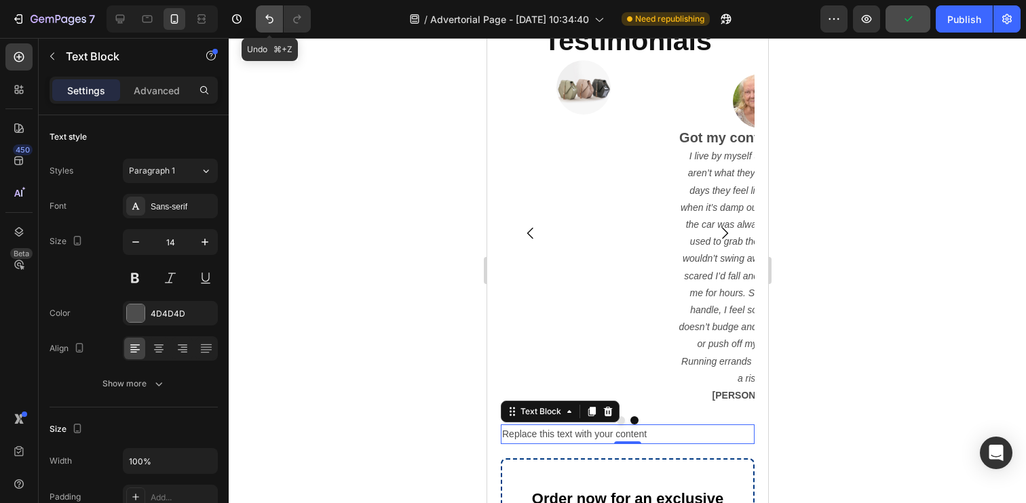
click at [265, 18] on icon "Undo/Redo" at bounding box center [270, 19] width 14 height 14
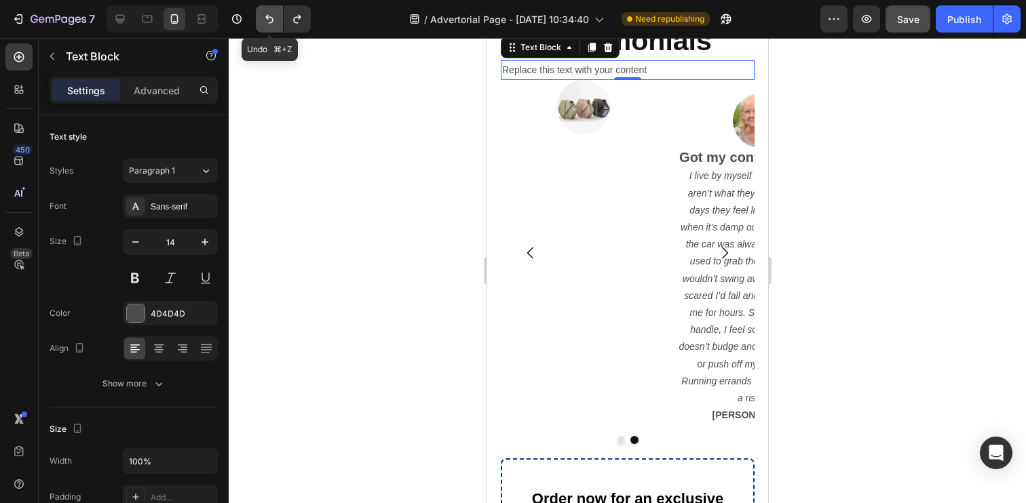
click at [265, 18] on icon "Undo/Redo" at bounding box center [270, 19] width 14 height 14
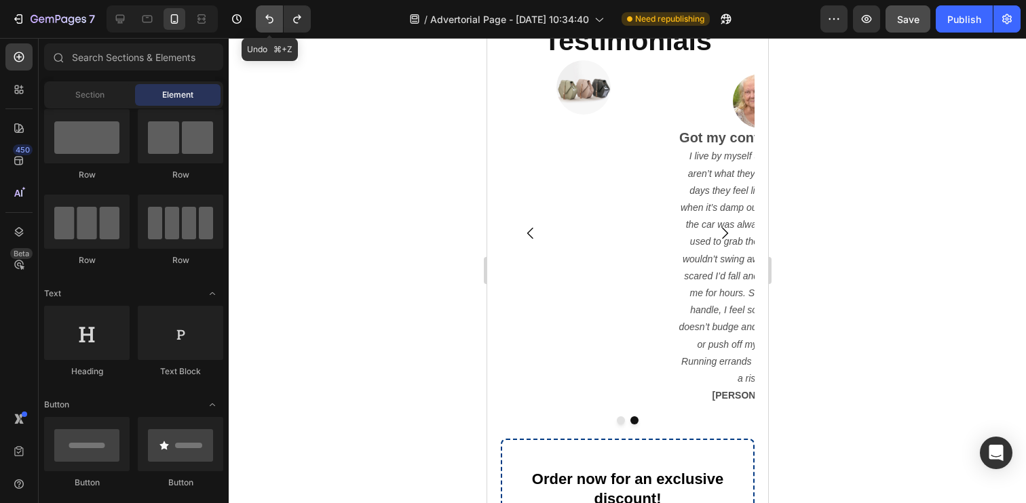
click at [265, 18] on icon "Undo/Redo" at bounding box center [270, 19] width 14 height 14
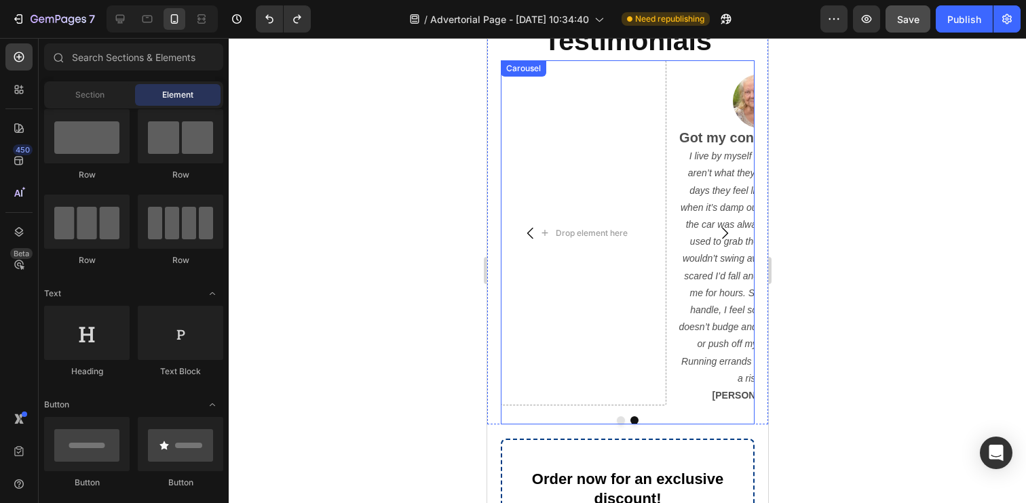
click at [729, 237] on icon "Carousel Next Arrow" at bounding box center [724, 233] width 16 height 16
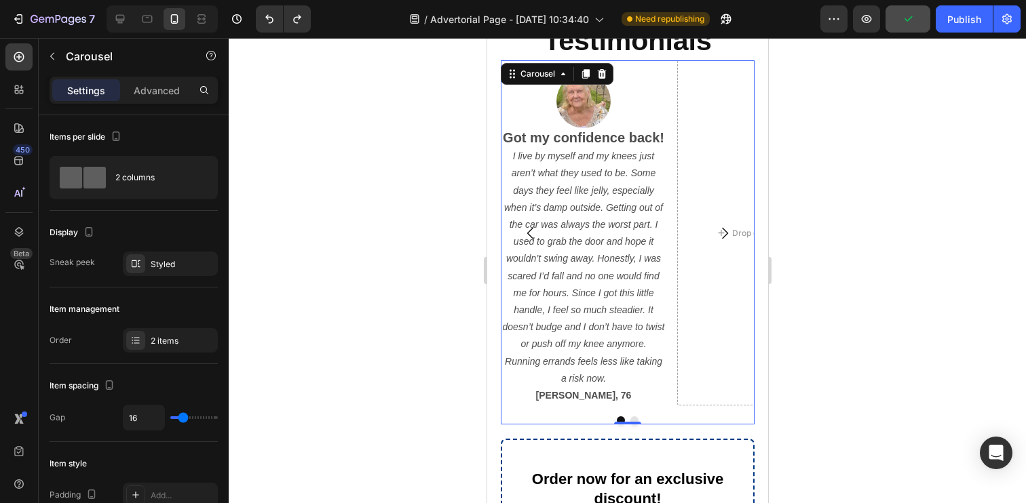
click at [729, 237] on icon "Carousel Next Arrow" at bounding box center [724, 233] width 16 height 16
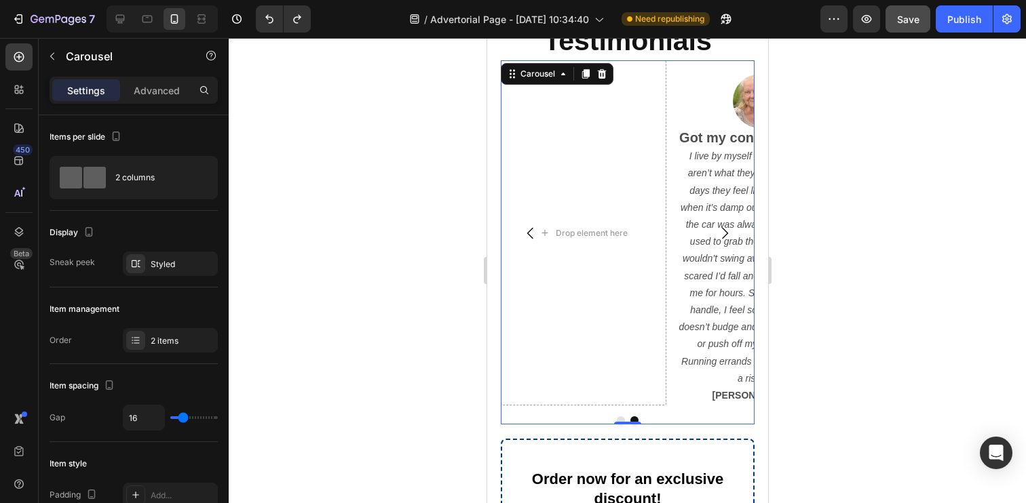
click at [462, 182] on div at bounding box center [627, 270] width 797 height 465
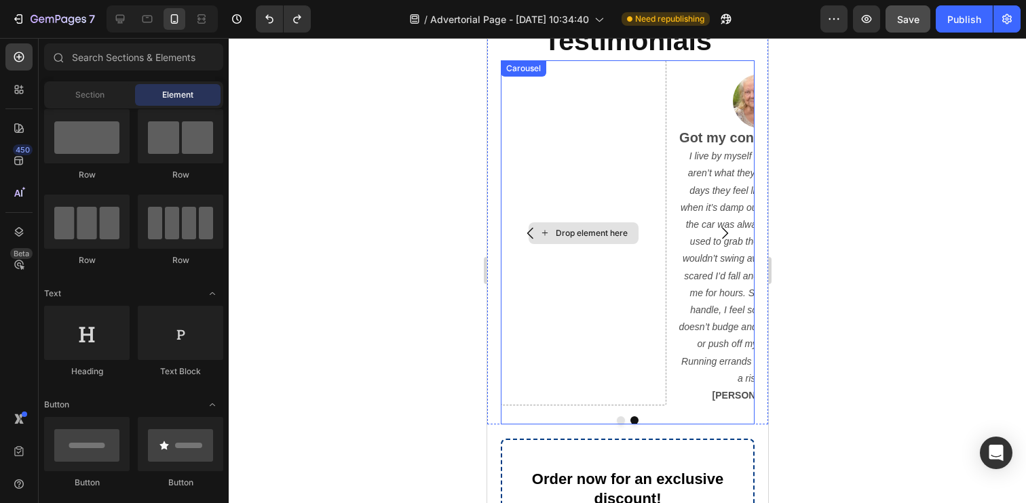
scroll to position [1223, 0]
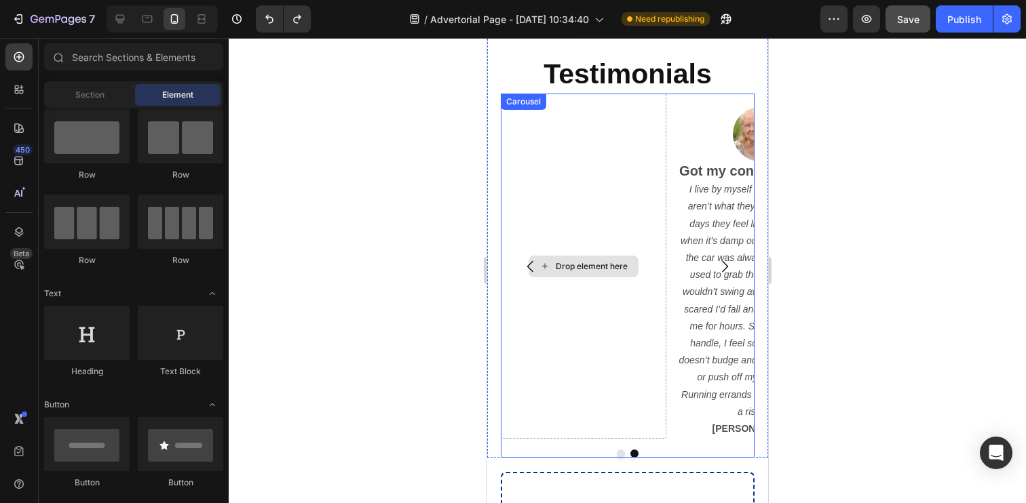
click at [526, 195] on div "Drop element here" at bounding box center [583, 266] width 166 height 345
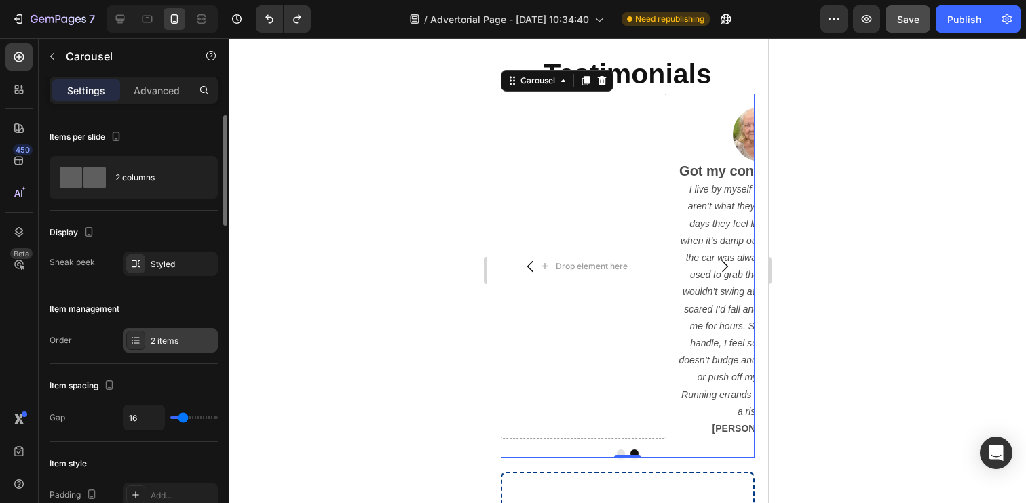
click at [172, 335] on div "2 items" at bounding box center [183, 341] width 64 height 12
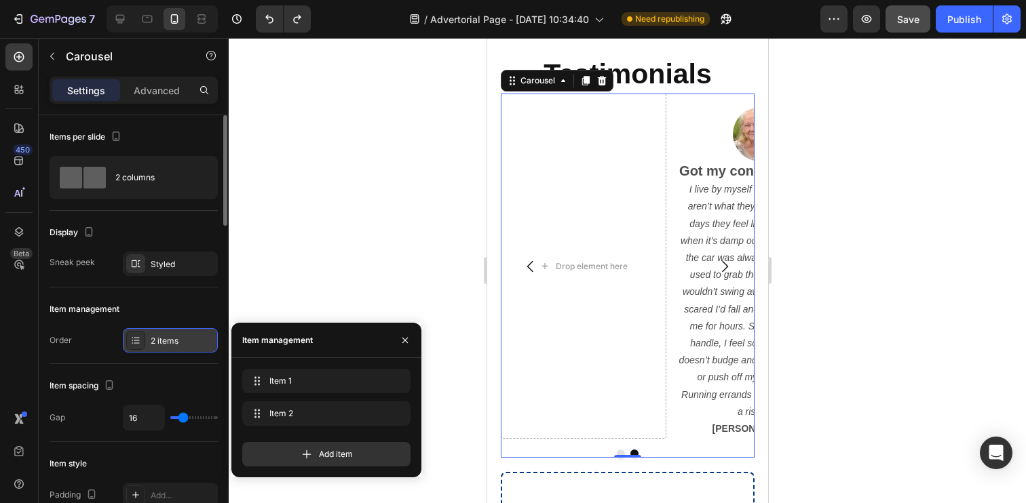
click at [172, 335] on div "2 items" at bounding box center [183, 341] width 64 height 12
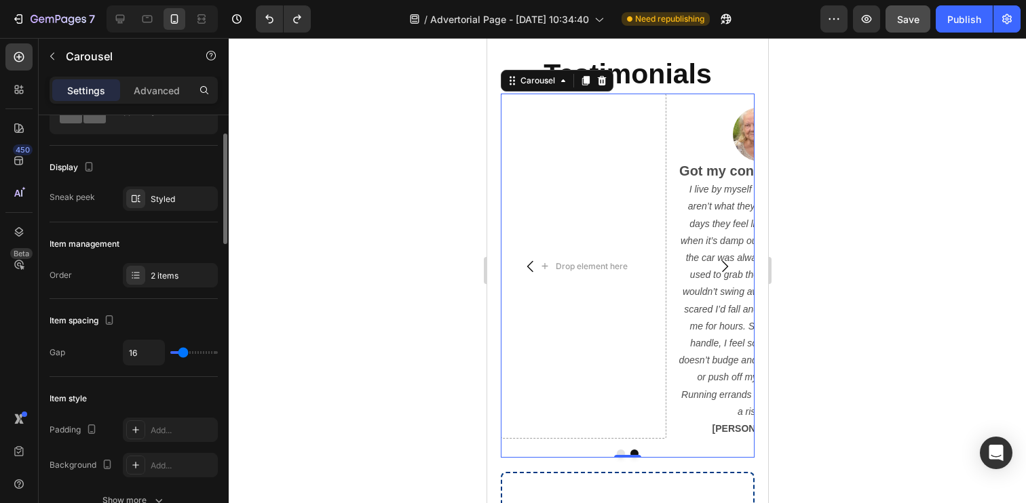
scroll to position [68, 0]
type input "27"
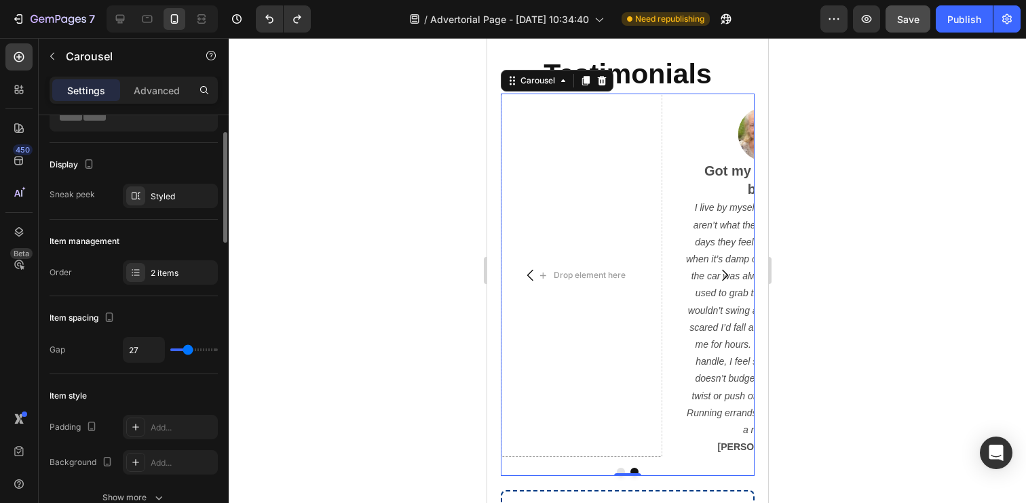
type input "32"
type input "35"
type input "36"
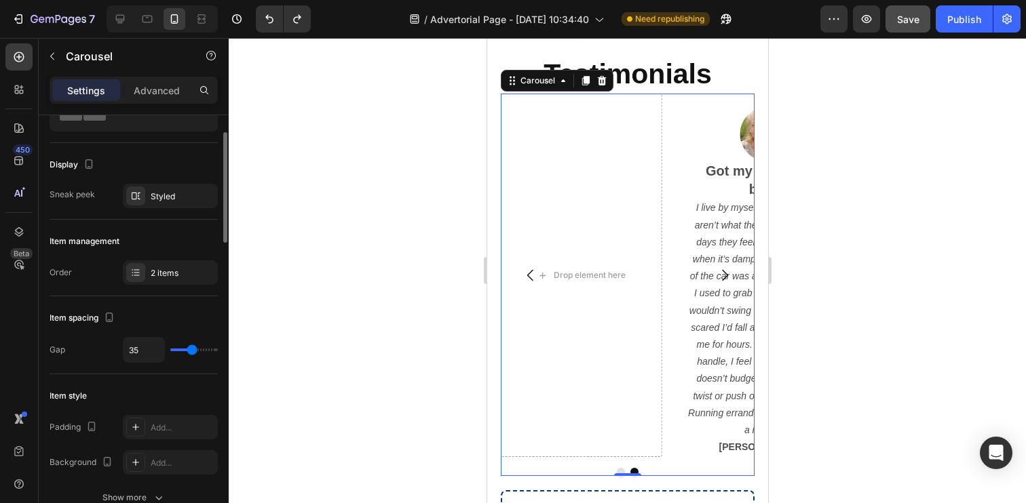
type input "36"
type input "49"
type input "37"
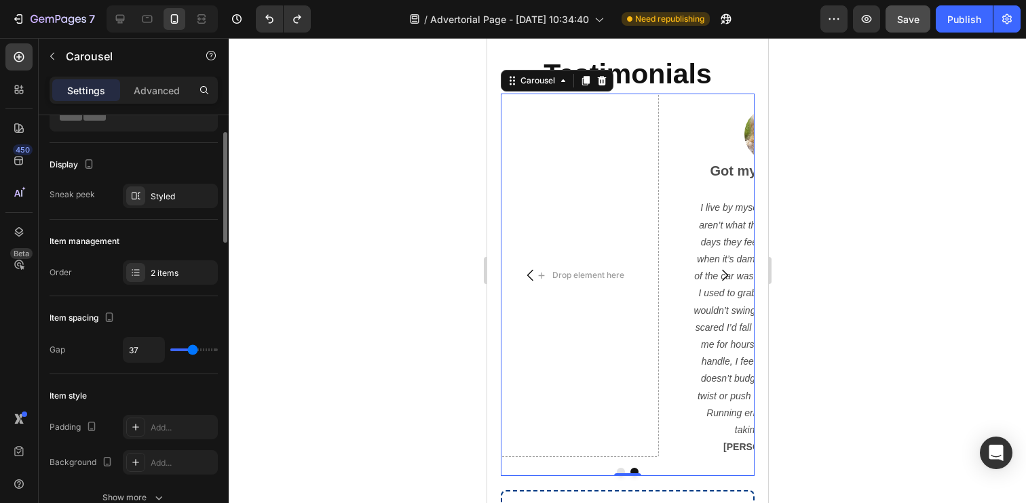
type input "36"
type input "25"
type input "24"
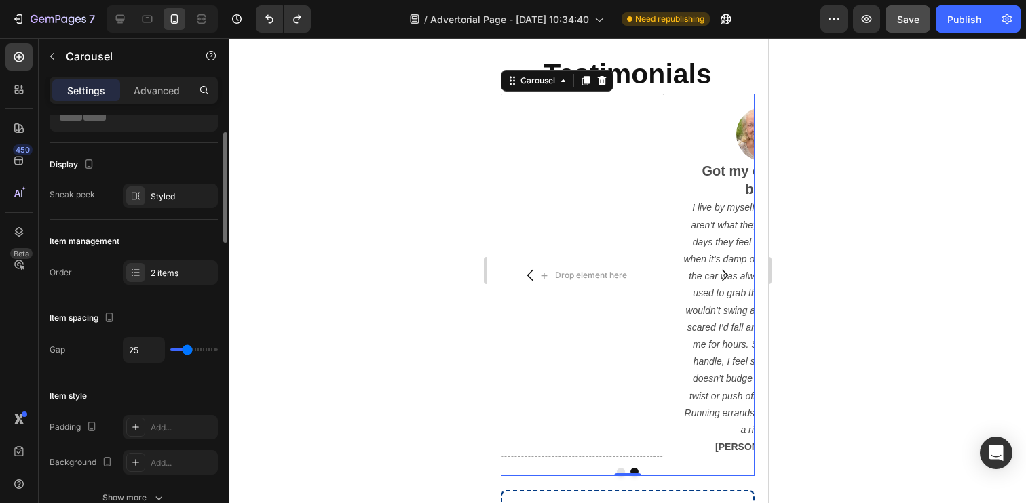
type input "24"
type input "18"
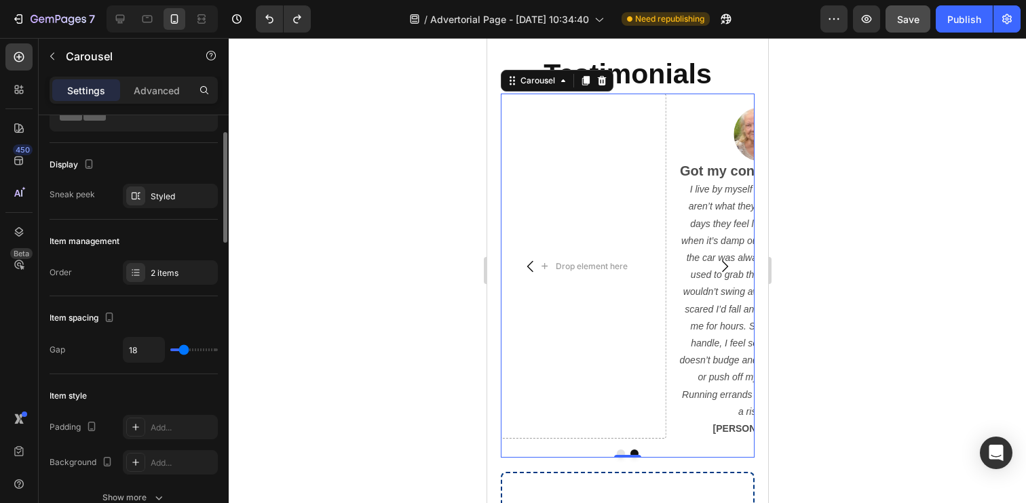
type input "17"
type input "16"
click at [183, 351] on input "range" at bounding box center [193, 350] width 47 height 3
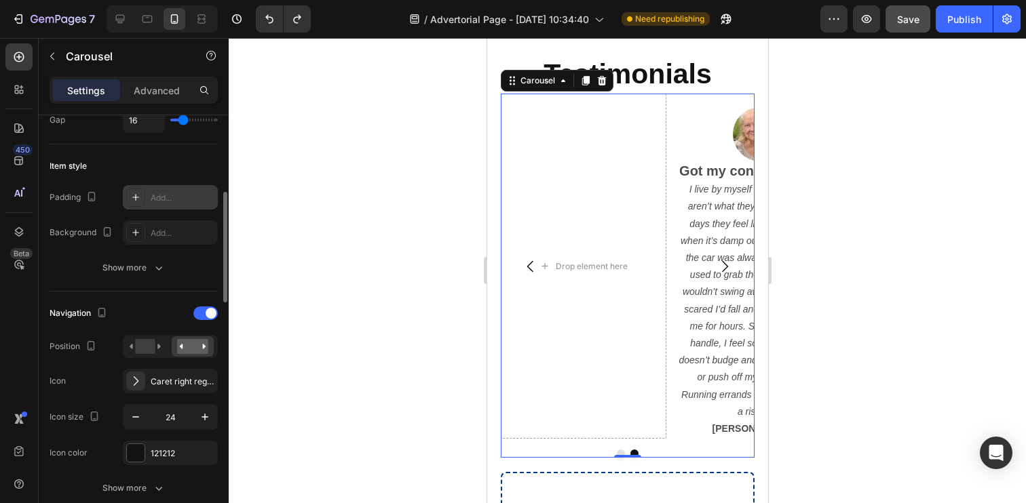
scroll to position [303, 0]
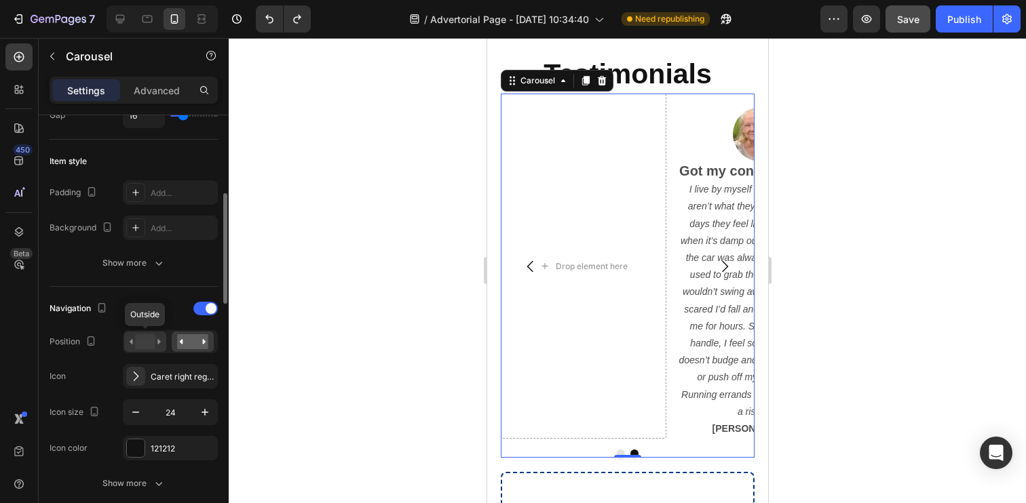
click at [155, 343] on icon at bounding box center [145, 341] width 31 height 15
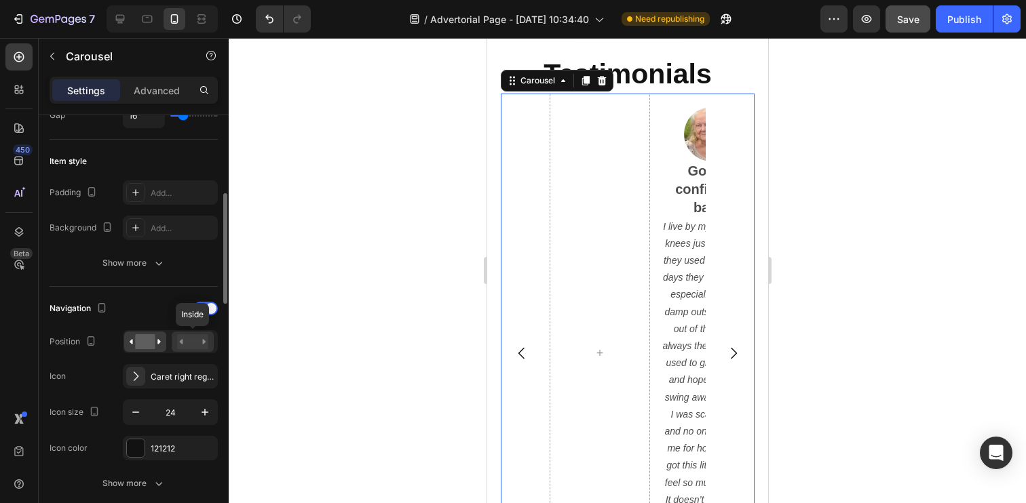
click at [184, 345] on rect at bounding box center [192, 341] width 31 height 15
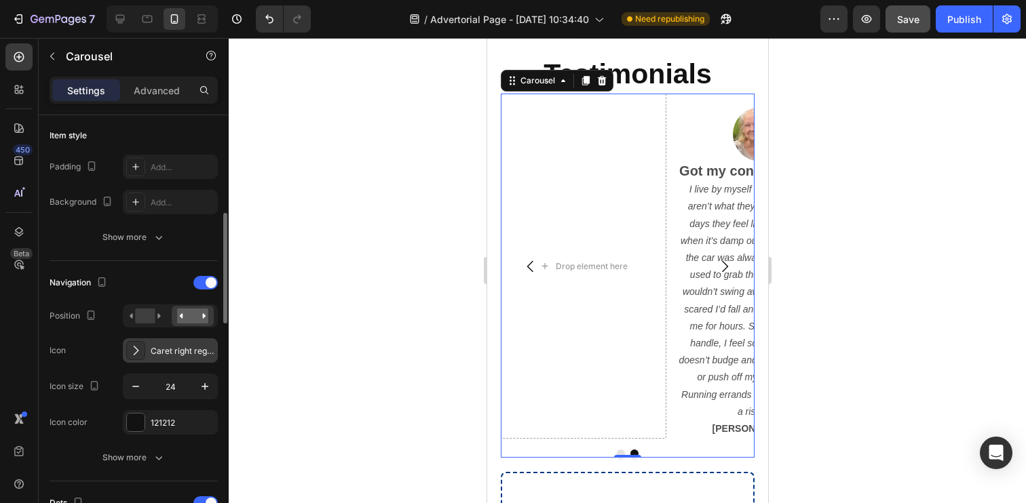
scroll to position [342, 0]
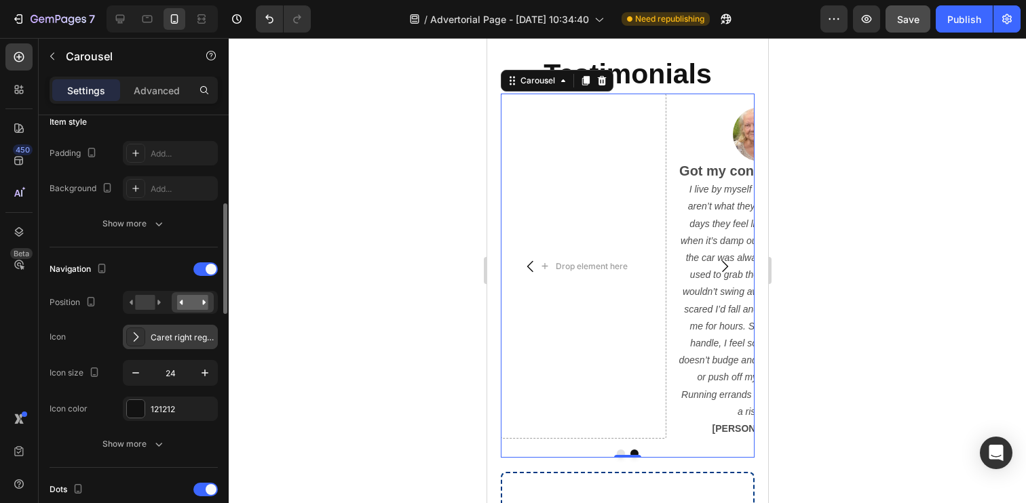
click at [136, 342] on icon at bounding box center [136, 337] width 14 height 14
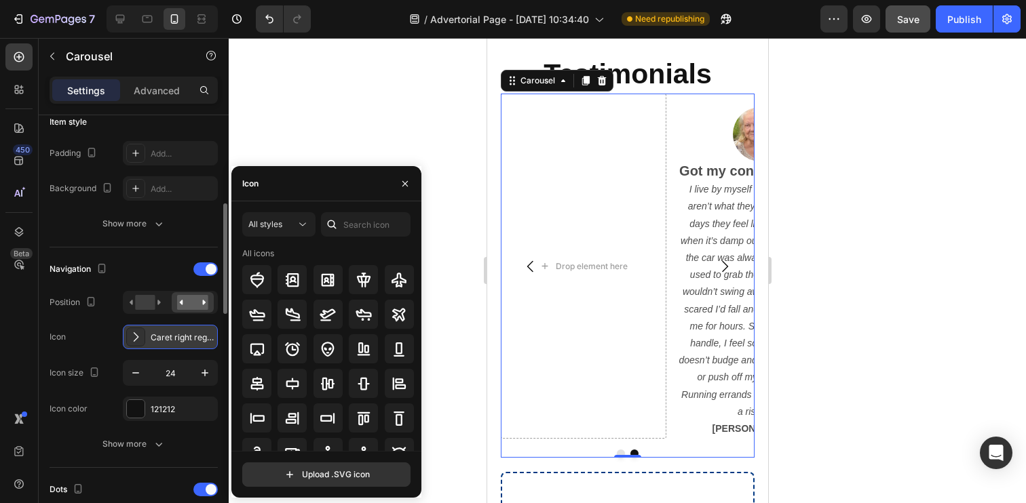
click at [136, 342] on icon at bounding box center [136, 337] width 14 height 14
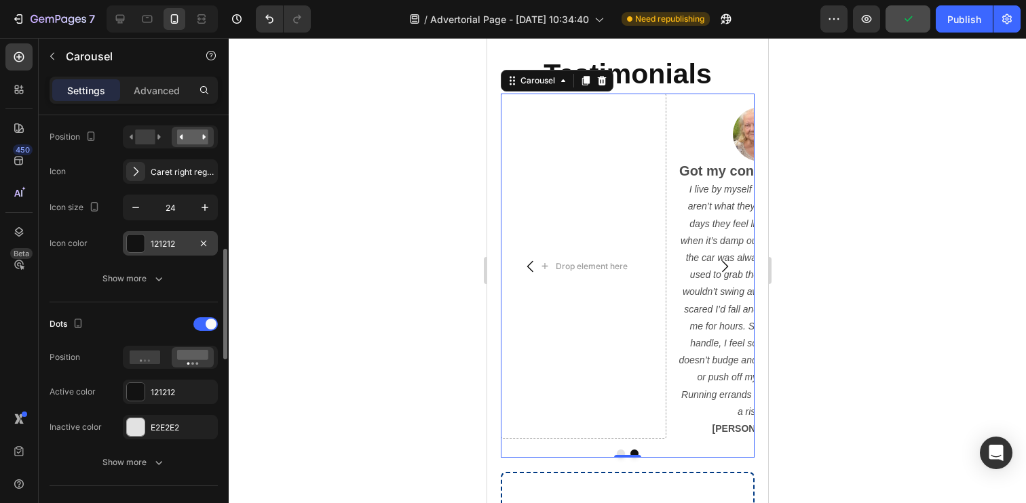
scroll to position [527, 0]
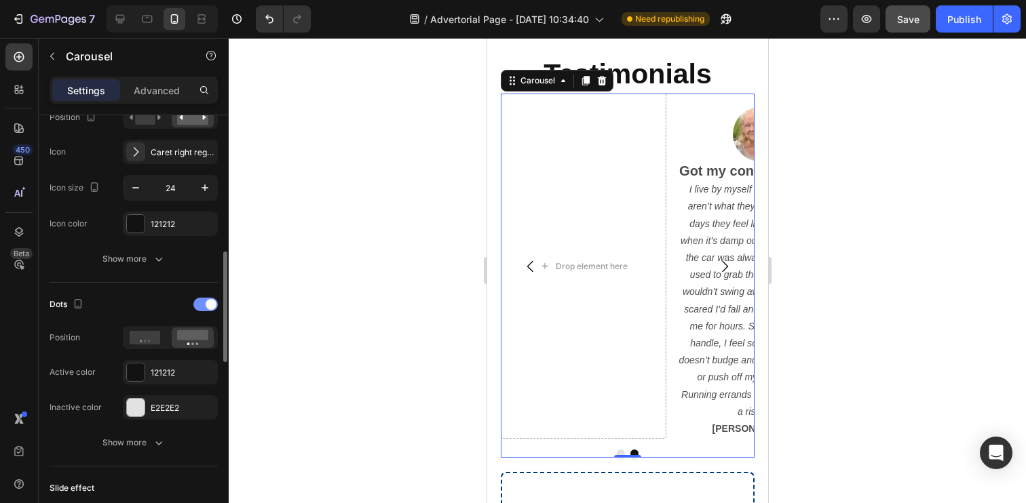
click at [208, 307] on span at bounding box center [211, 304] width 11 height 11
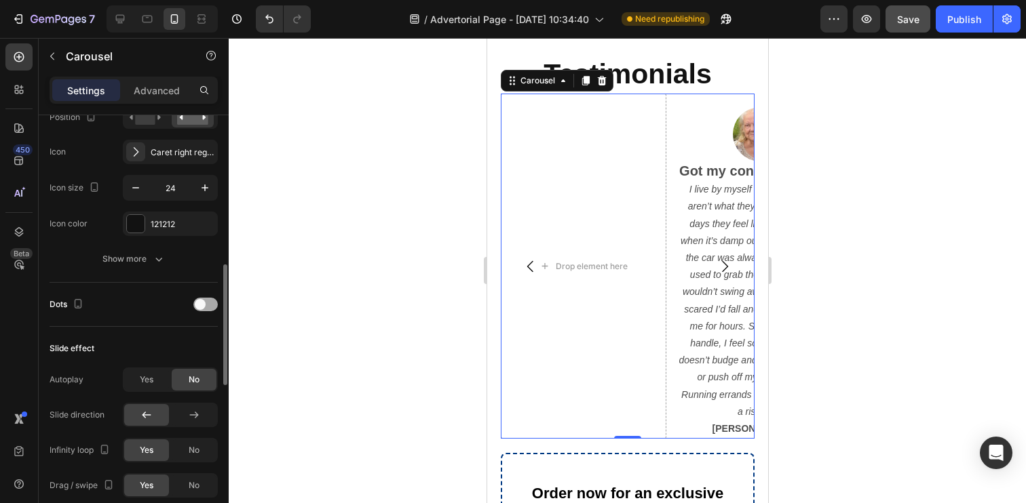
click at [208, 307] on div at bounding box center [205, 305] width 24 height 14
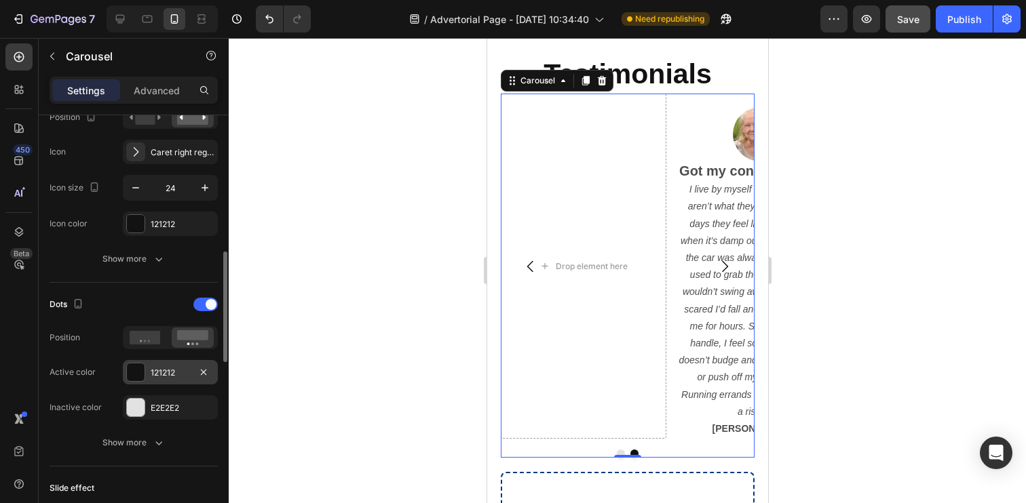
click at [134, 377] on div at bounding box center [136, 373] width 18 height 18
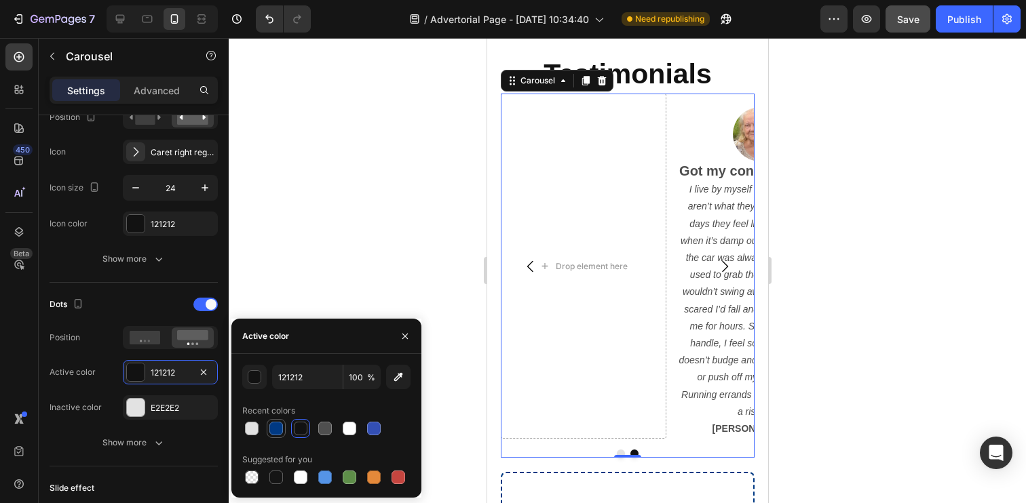
click at [275, 429] on div at bounding box center [276, 429] width 14 height 14
type input "003983"
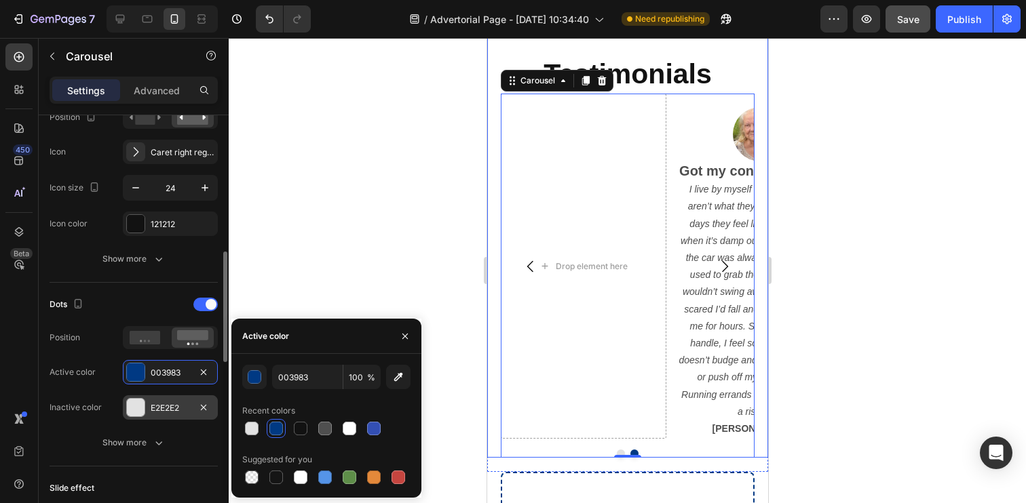
click at [132, 410] on div at bounding box center [136, 408] width 18 height 18
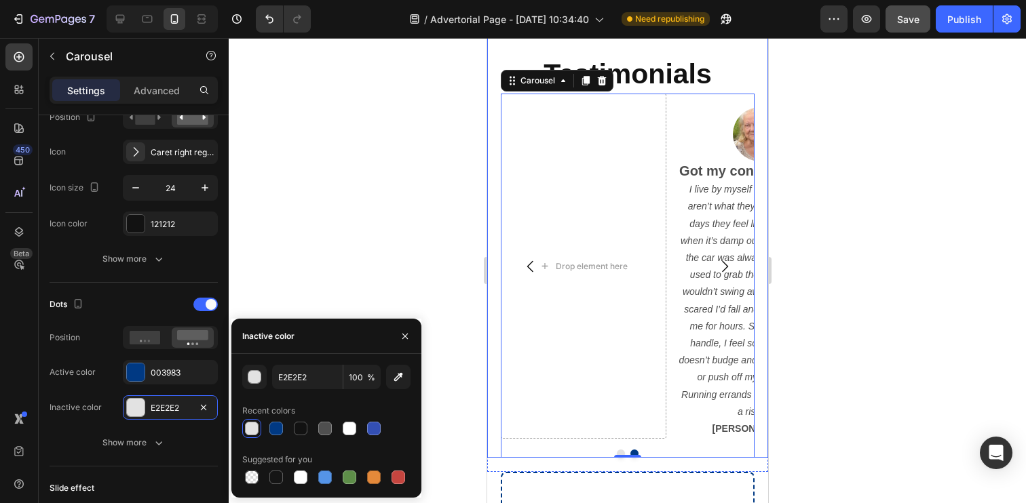
click at [368, 281] on div at bounding box center [627, 270] width 797 height 465
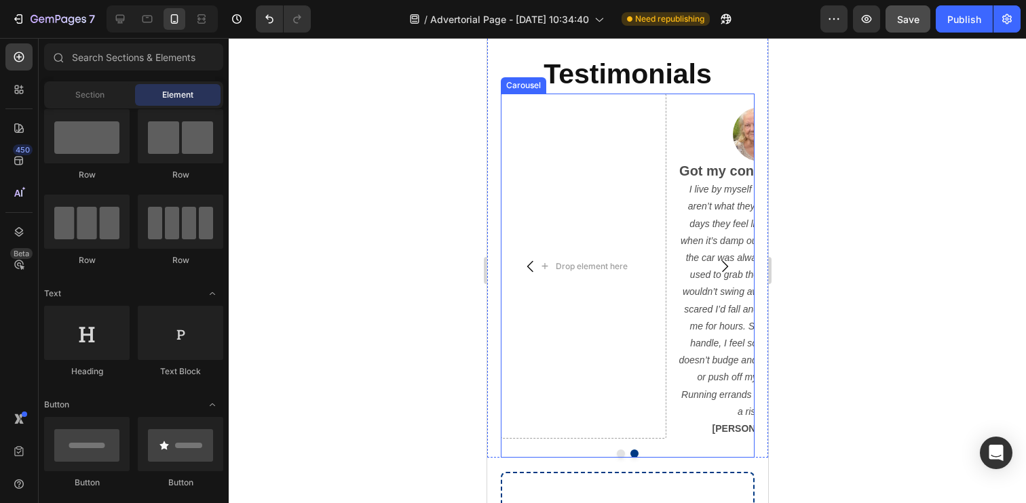
click at [625, 453] on div at bounding box center [627, 454] width 254 height 8
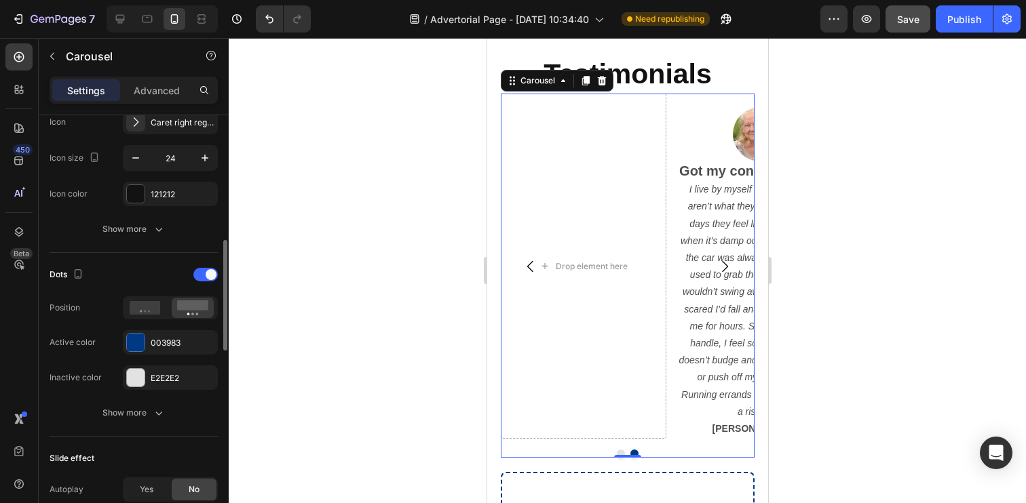
scroll to position [564, 0]
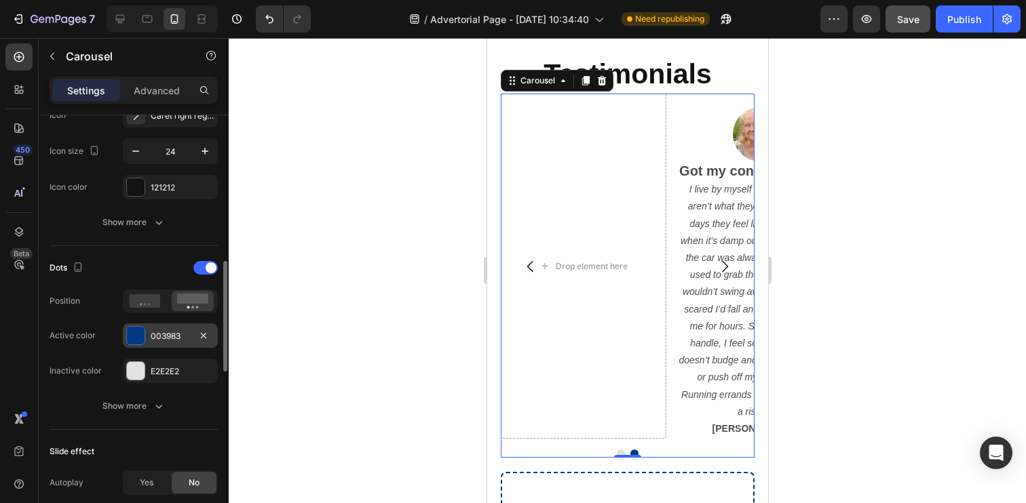
click at [138, 332] on div at bounding box center [136, 336] width 18 height 18
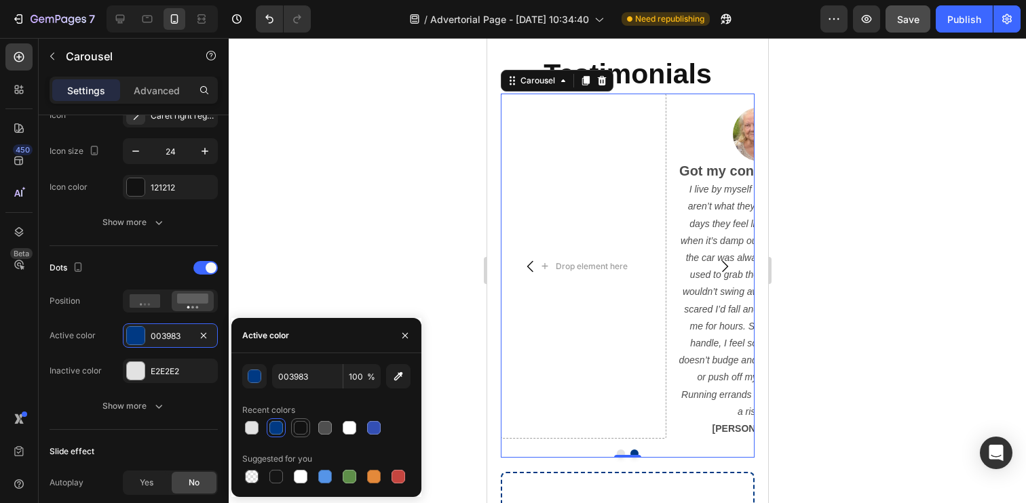
click at [299, 425] on div at bounding box center [301, 428] width 14 height 14
type input "121212"
click at [319, 232] on div at bounding box center [627, 270] width 797 height 465
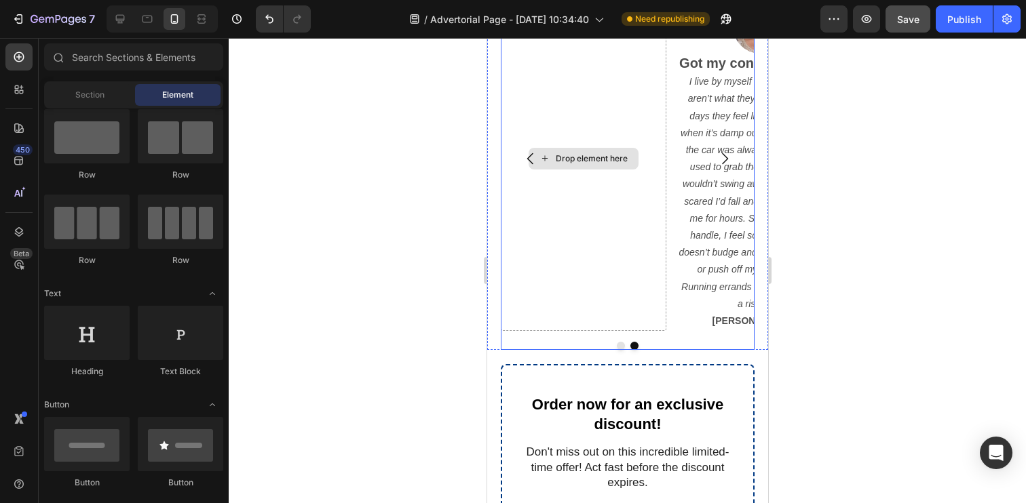
scroll to position [1338, 0]
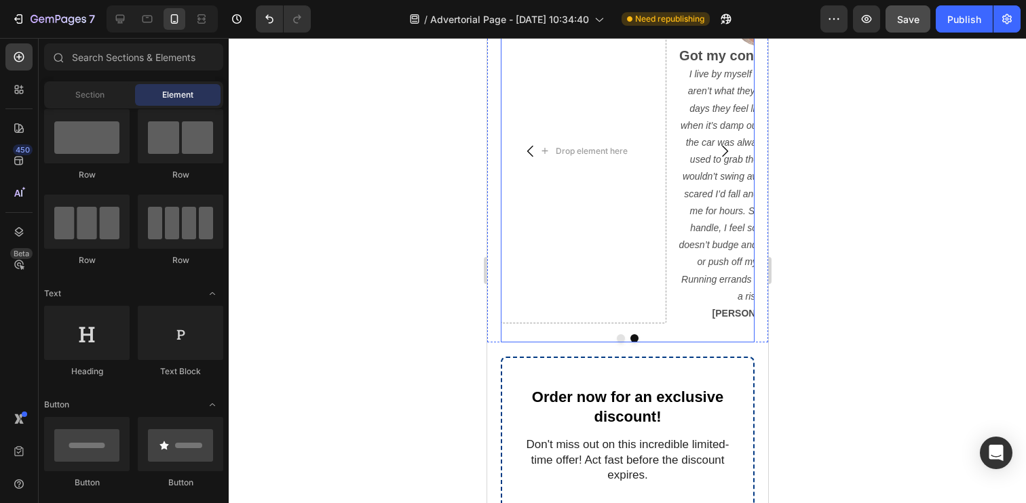
click at [541, 335] on div at bounding box center [627, 338] width 254 height 8
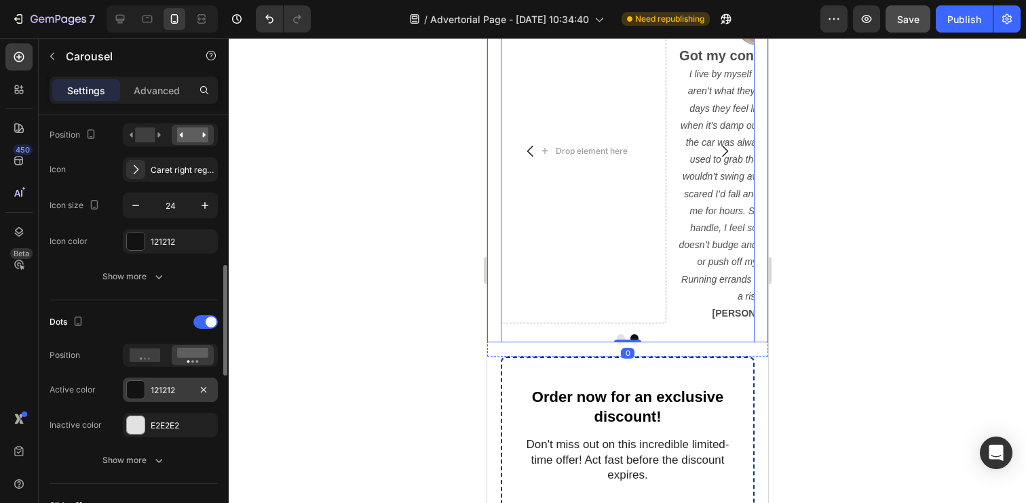
scroll to position [526, 0]
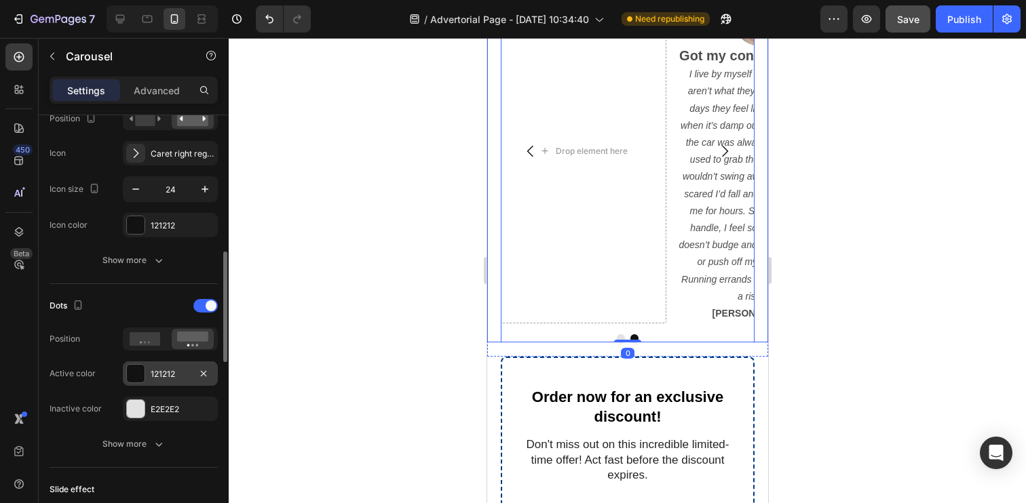
click at [133, 370] on div at bounding box center [136, 374] width 18 height 18
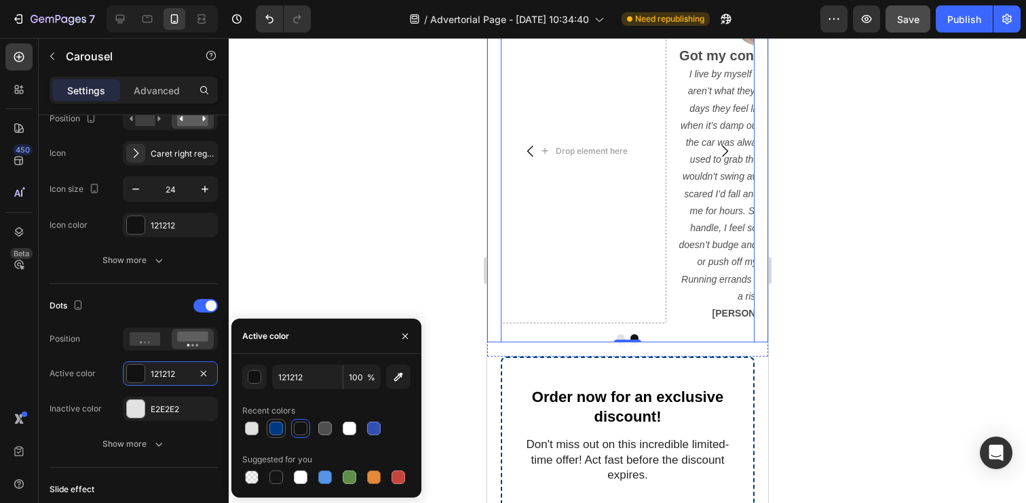
click at [281, 427] on div at bounding box center [276, 429] width 14 height 14
type input "003983"
click at [402, 266] on div at bounding box center [627, 270] width 797 height 465
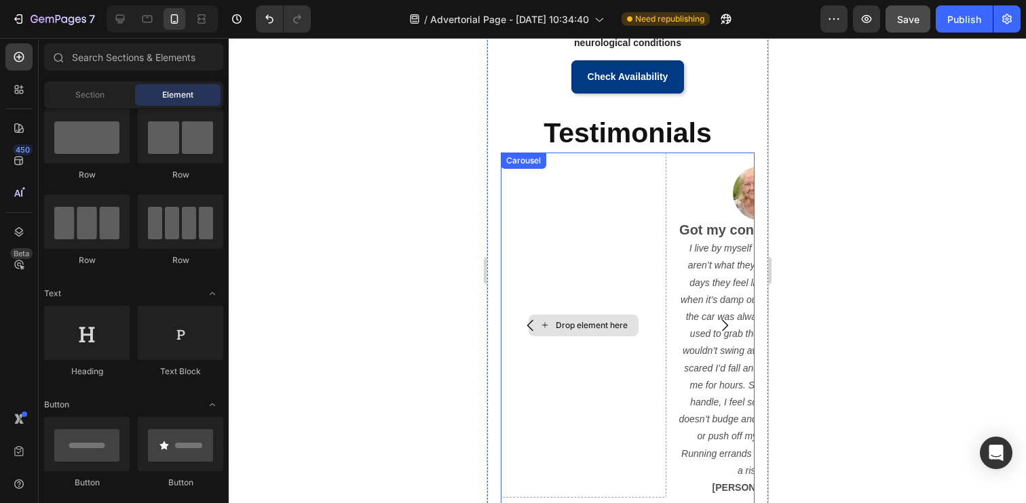
scroll to position [1163, 0]
click at [546, 318] on button "Carousel Back Arrow" at bounding box center [530, 326] width 38 height 38
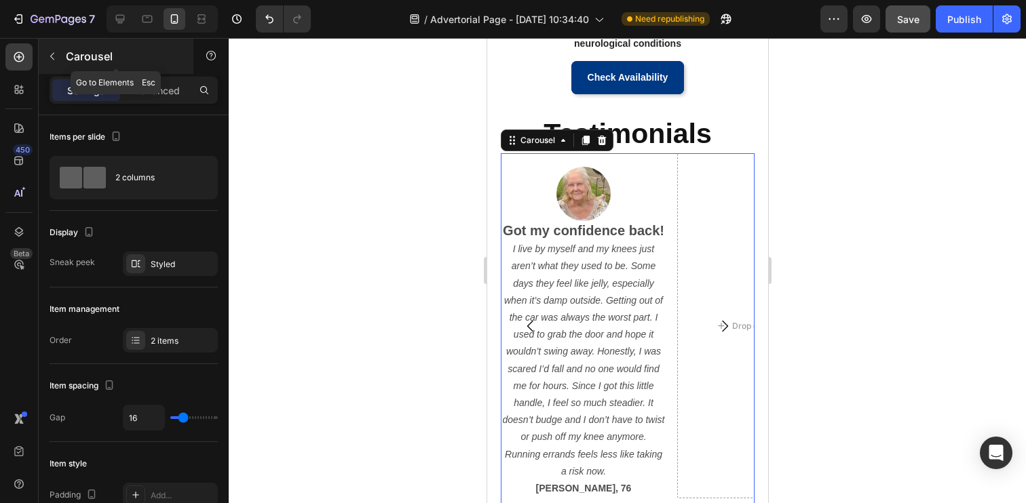
click at [62, 56] on button "button" at bounding box center [52, 56] width 22 height 22
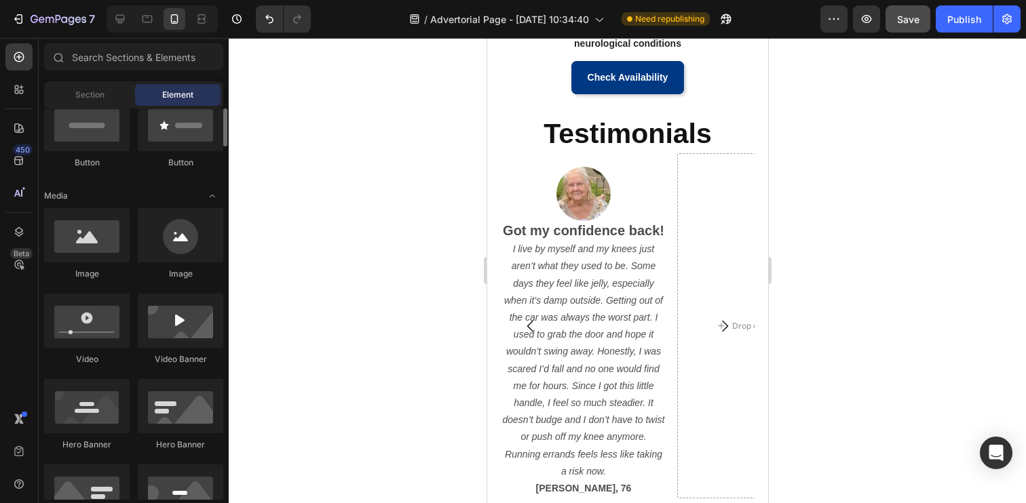
scroll to position [352, 0]
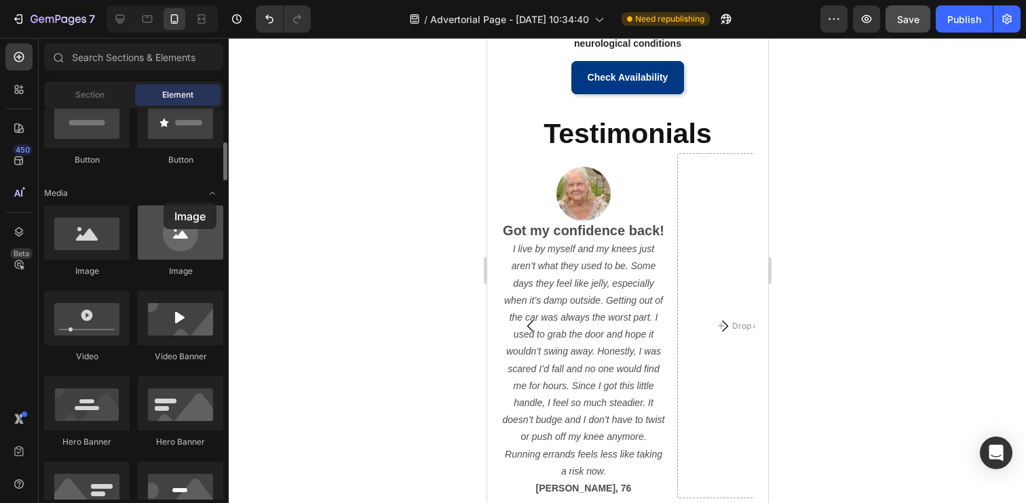
drag, startPoint x: 169, startPoint y: 243, endPoint x: 163, endPoint y: 225, distance: 19.3
click at [163, 225] on div at bounding box center [180, 233] width 85 height 54
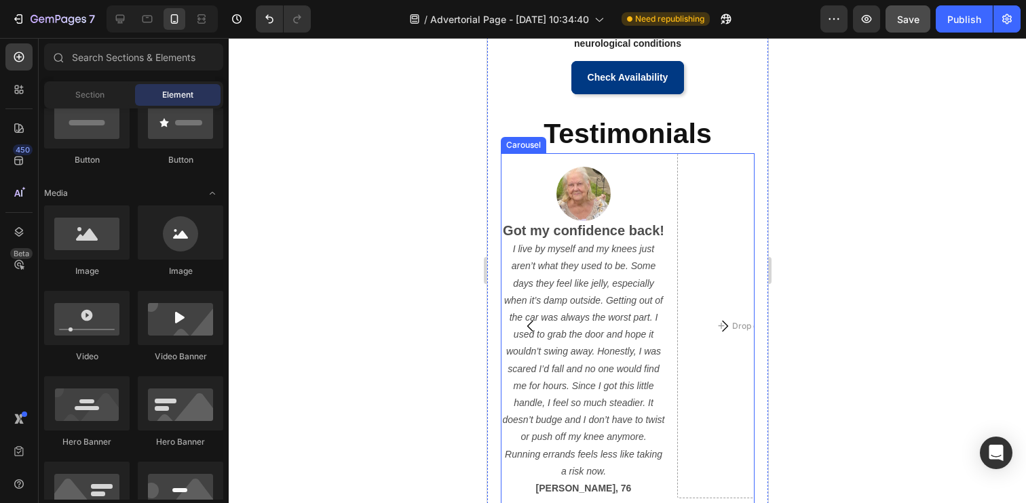
click at [729, 317] on button "Carousel Next Arrow" at bounding box center [724, 326] width 38 height 38
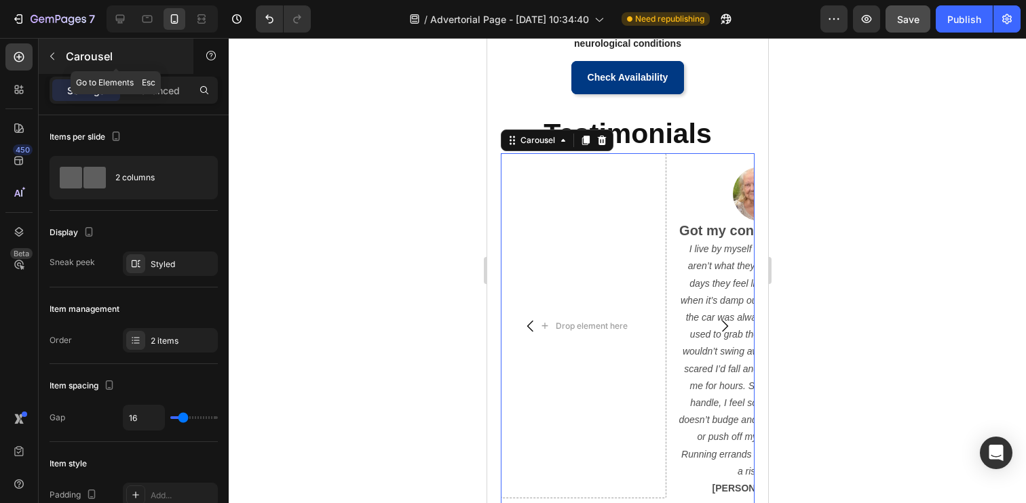
click at [56, 61] on icon "button" at bounding box center [52, 56] width 11 height 11
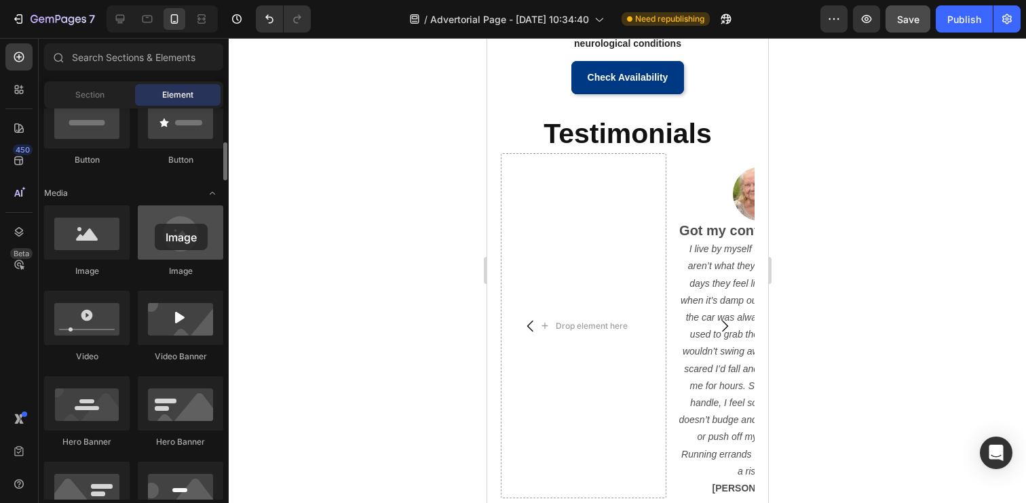
drag, startPoint x: 172, startPoint y: 253, endPoint x: 155, endPoint y: 224, distance: 34.1
click at [155, 224] on div at bounding box center [180, 233] width 85 height 54
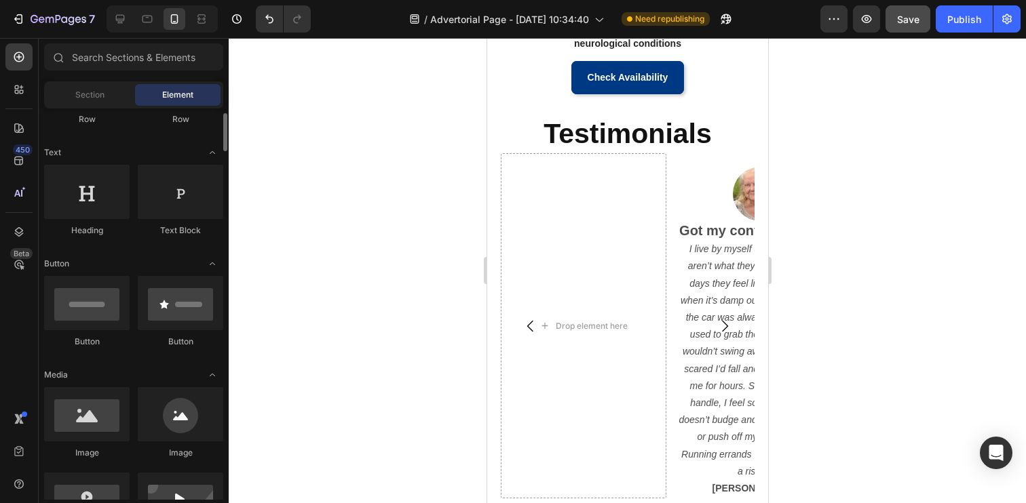
scroll to position [0, 0]
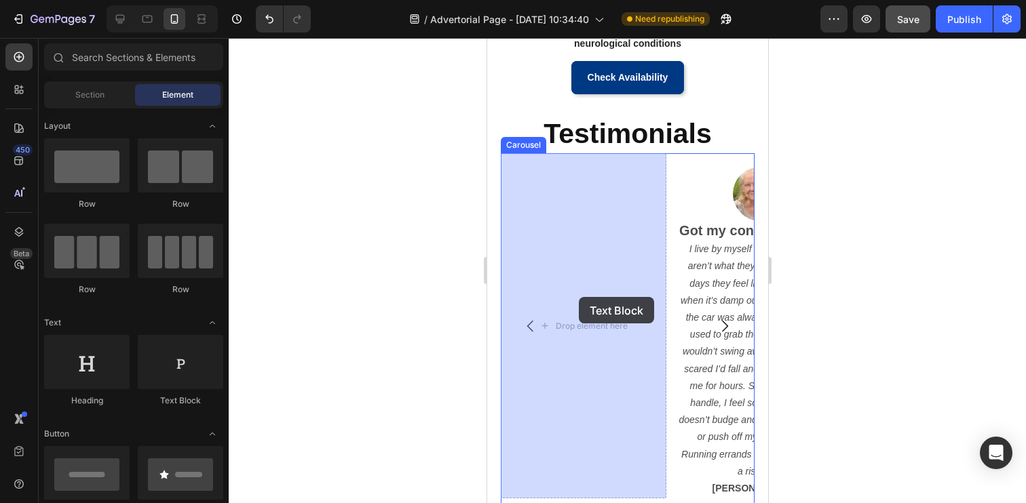
drag, startPoint x: 673, startPoint y: 420, endPoint x: 578, endPoint y: 297, distance: 155.2
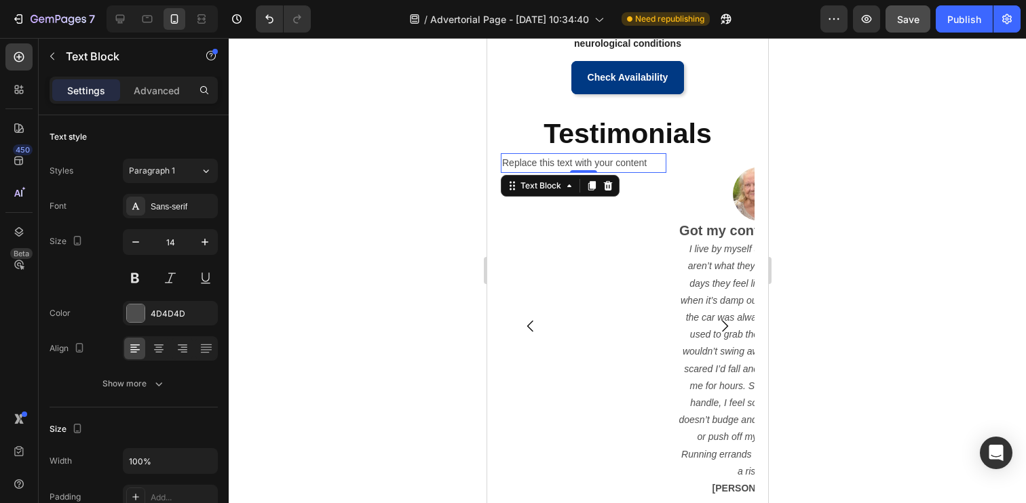
click at [568, 165] on div "Replace this text with your content" at bounding box center [583, 163] width 166 height 20
click at [568, 165] on p "Replace this text with your content" at bounding box center [582, 163] width 163 height 17
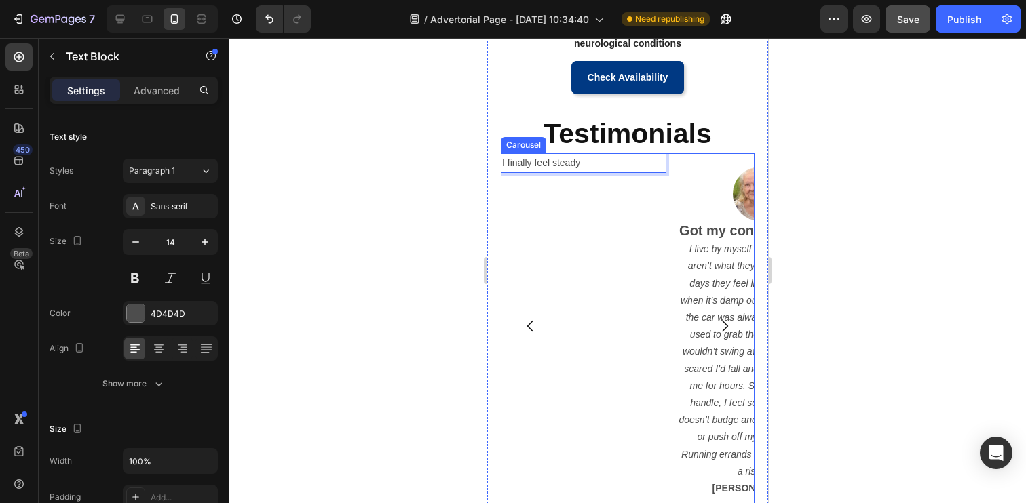
click at [432, 177] on div at bounding box center [627, 270] width 797 height 465
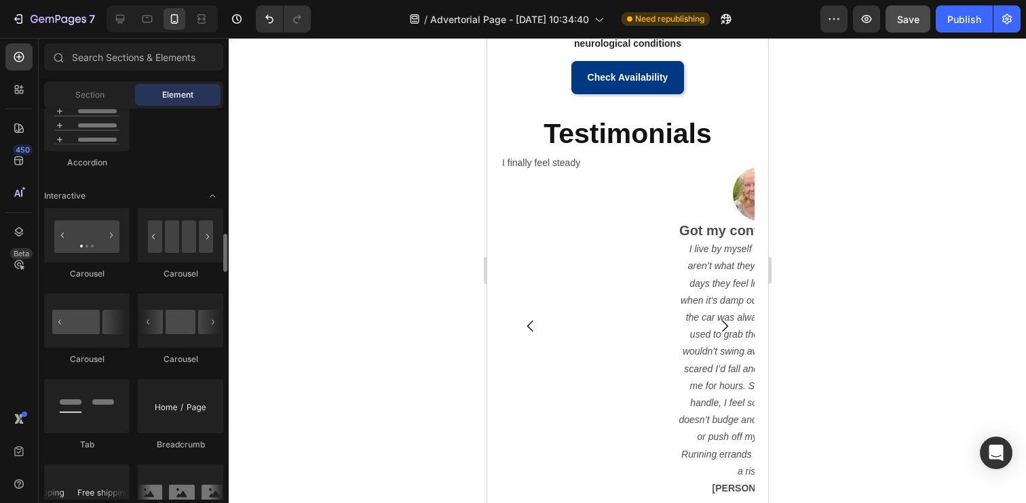
scroll to position [1294, 0]
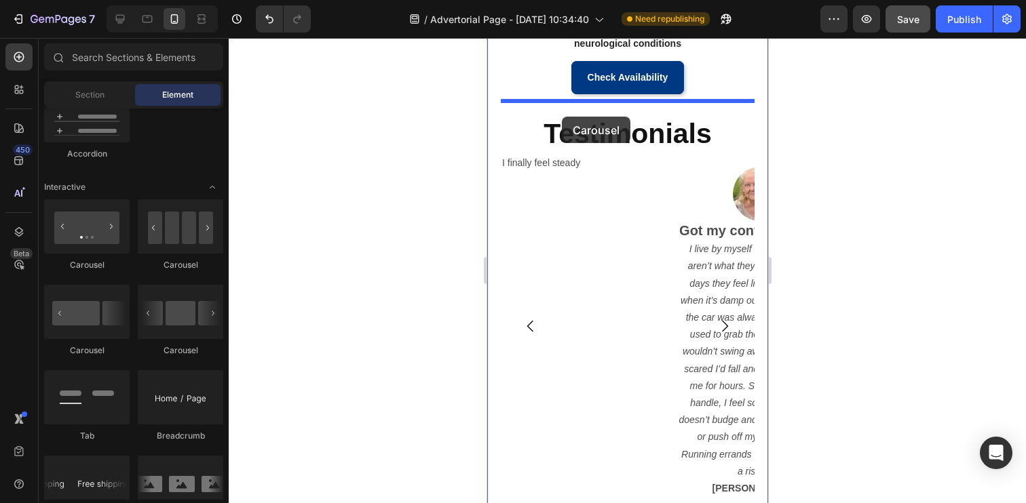
drag, startPoint x: 590, startPoint y: 361, endPoint x: 561, endPoint y: 117, distance: 245.9
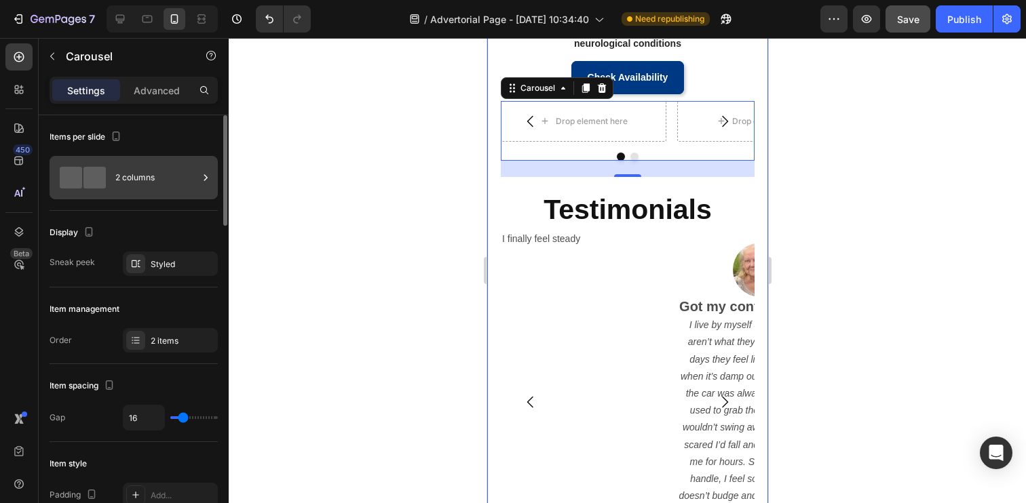
click at [189, 173] on div "2 columns" at bounding box center [156, 177] width 83 height 31
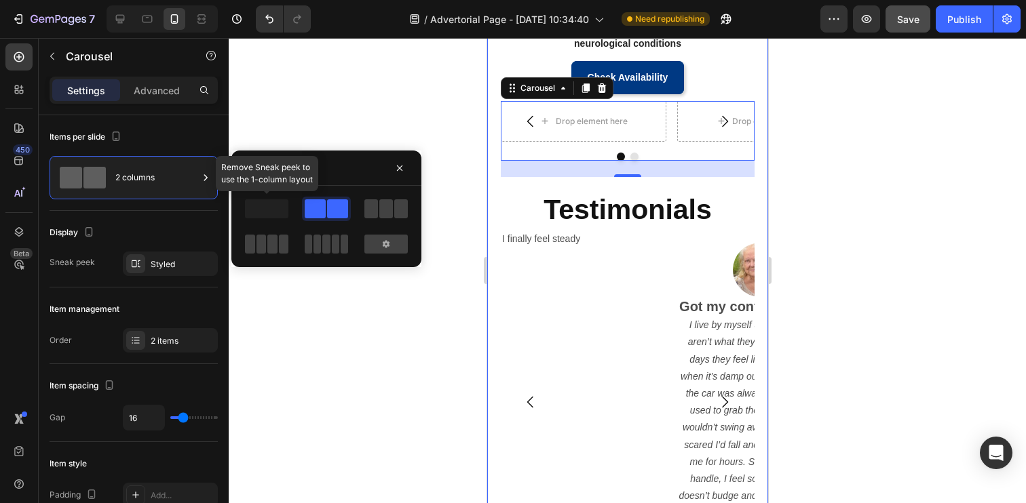
click at [282, 208] on span at bounding box center [266, 208] width 43 height 19
click at [273, 209] on span at bounding box center [266, 208] width 43 height 19
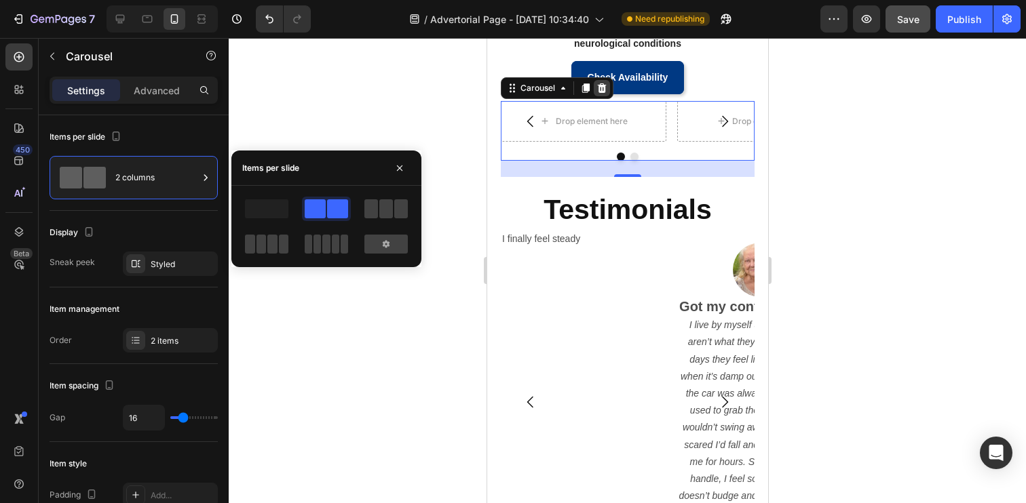
click at [602, 85] on icon at bounding box center [601, 87] width 9 height 9
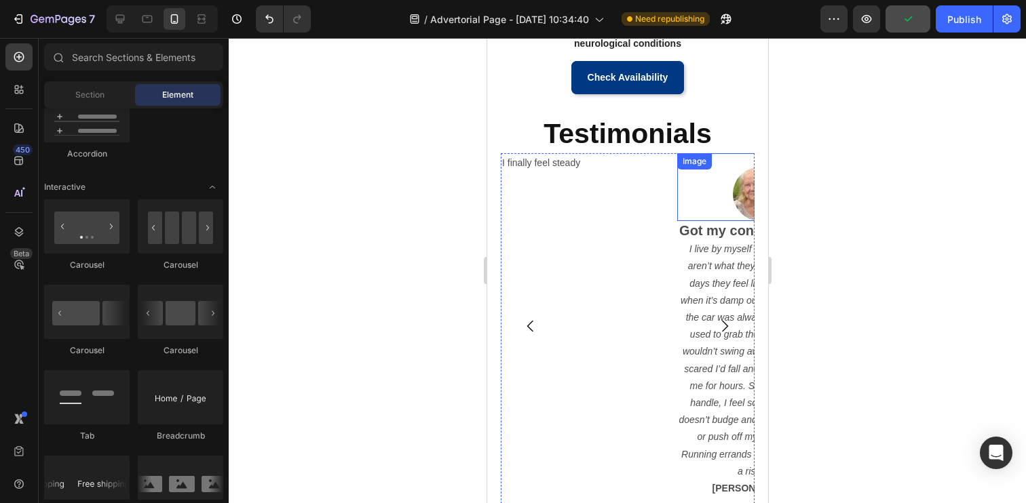
click at [683, 173] on div "Image" at bounding box center [759, 187] width 166 height 68
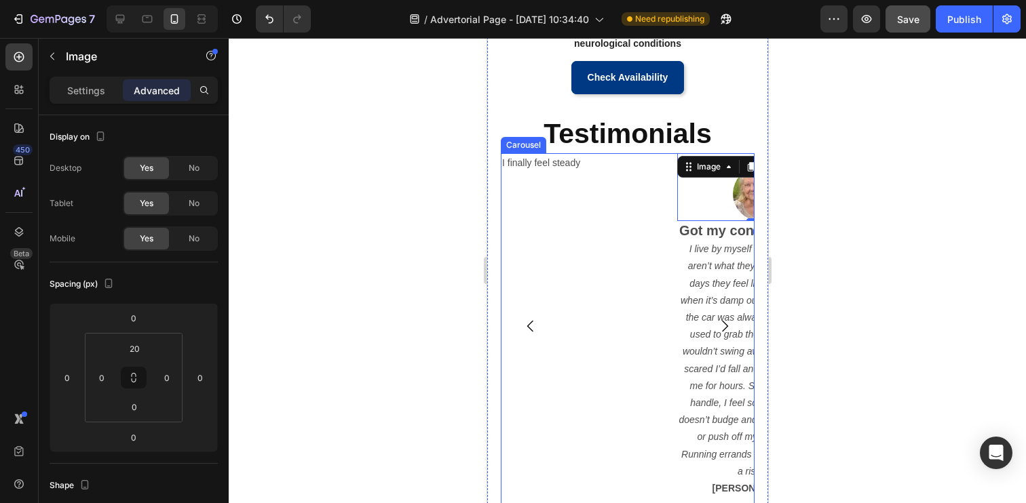
click at [668, 160] on div "Image 0 Got my confidence back! I live by myself and my knees just aren’t what …" at bounding box center [627, 325] width 254 height 345
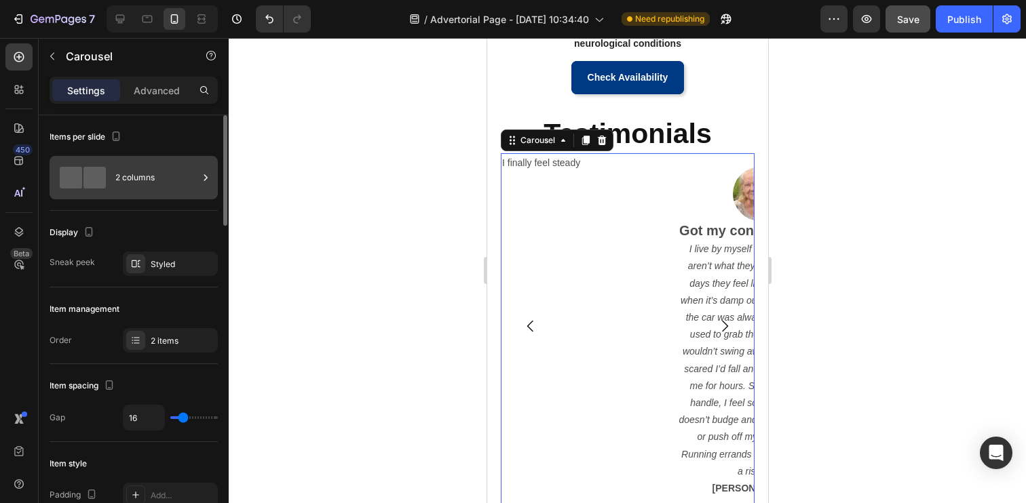
click at [145, 174] on div "2 columns" at bounding box center [156, 177] width 83 height 31
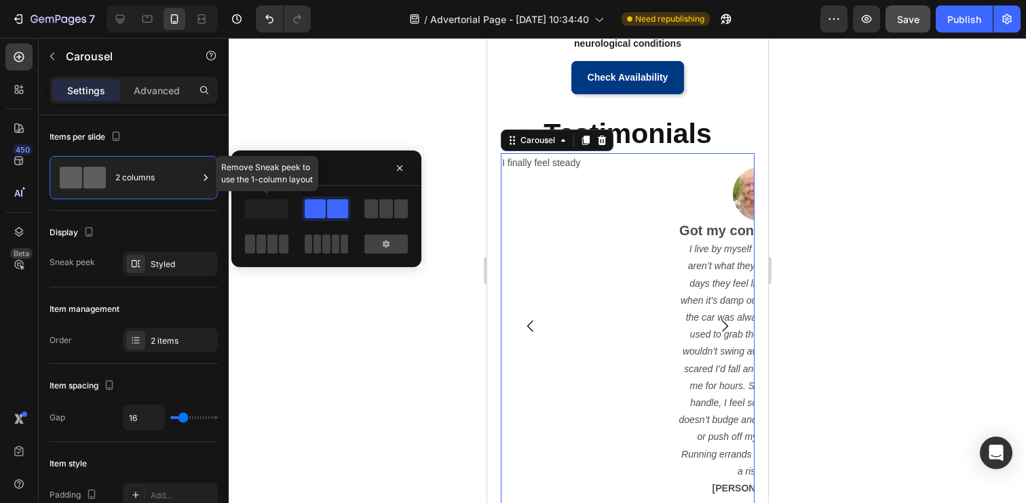
click at [281, 207] on span at bounding box center [266, 208] width 43 height 19
click at [534, 165] on p "I finally feel steady" at bounding box center [582, 163] width 163 height 17
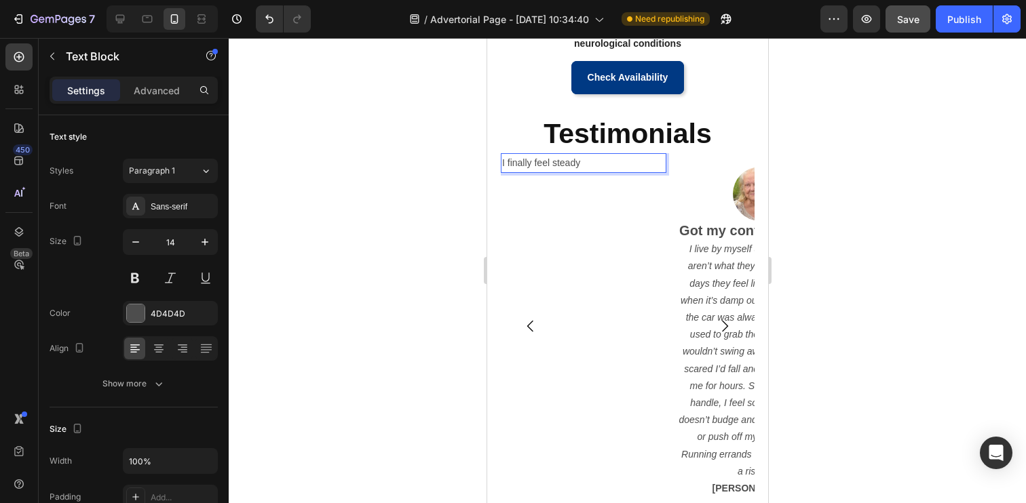
click at [582, 206] on div "I finally feel steady Text Block 0" at bounding box center [583, 325] width 166 height 345
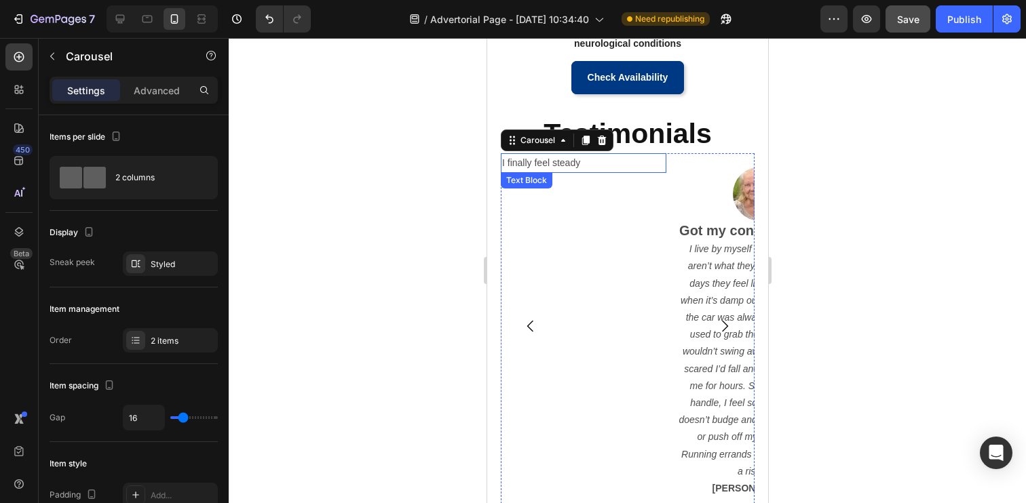
click at [590, 162] on p "I finally feel steady" at bounding box center [582, 163] width 163 height 17
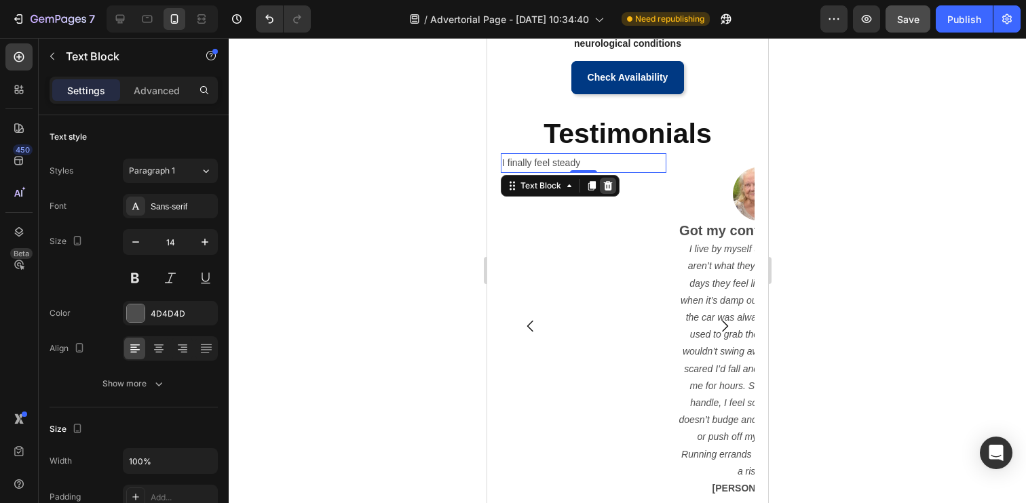
click at [606, 185] on icon at bounding box center [607, 185] width 11 height 11
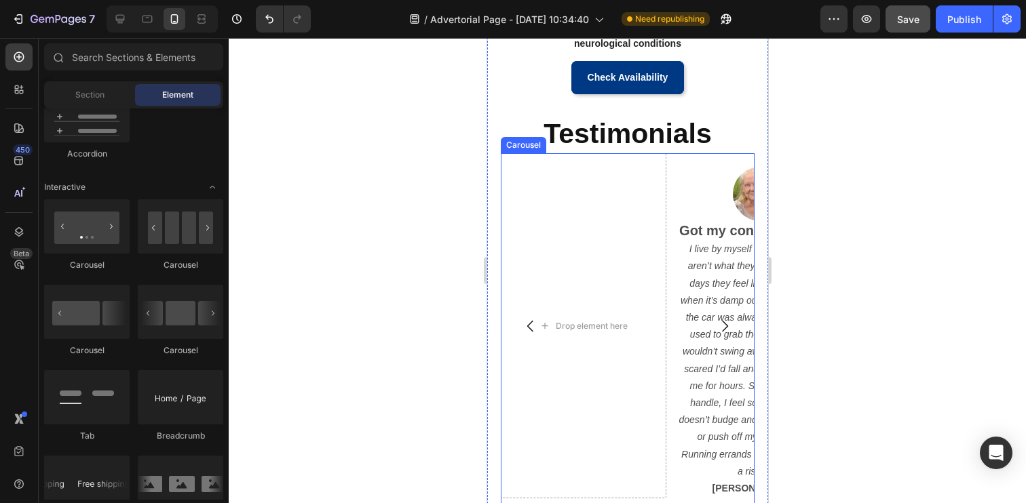
click at [673, 166] on div "Image Got my confidence back! I live by myself and my knees just aren’t what th…" at bounding box center [627, 325] width 254 height 345
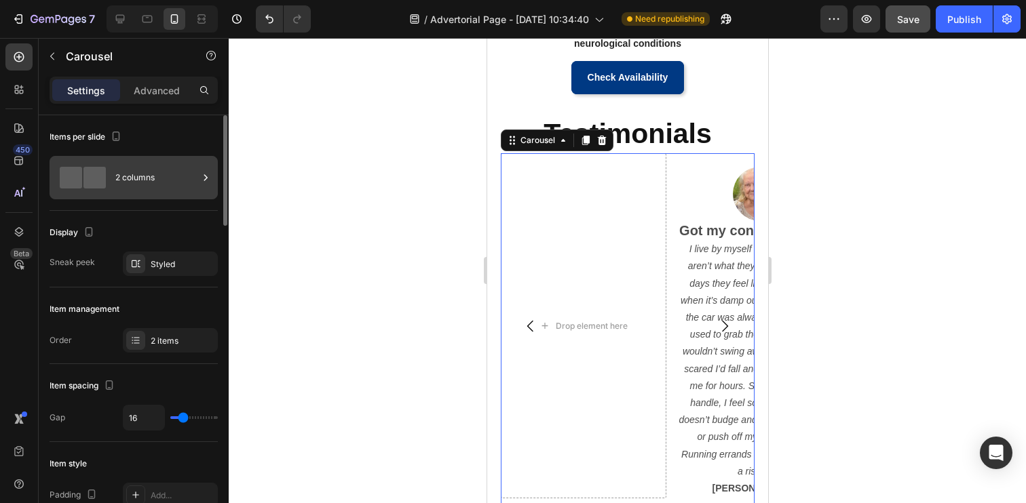
click at [165, 168] on div "2 columns" at bounding box center [156, 177] width 83 height 31
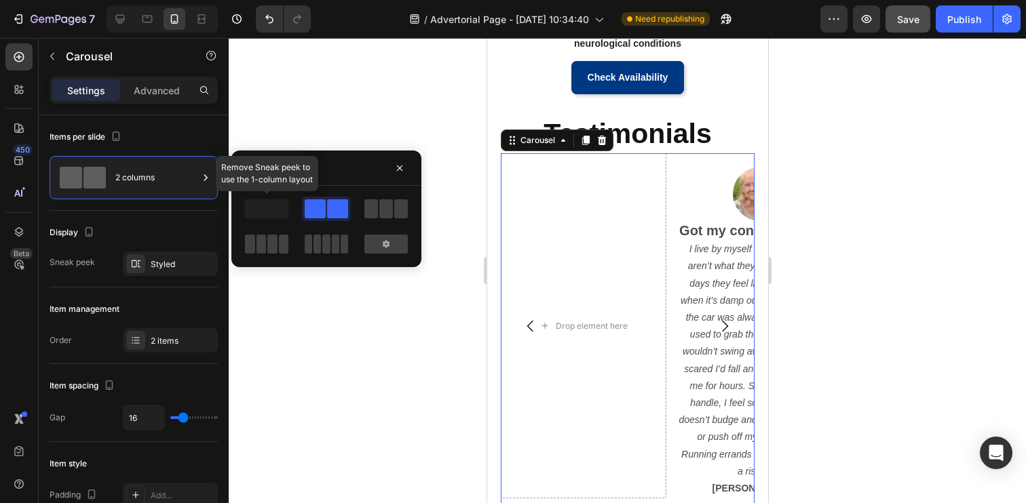
click at [262, 208] on span at bounding box center [266, 208] width 43 height 19
click at [364, 210] on div at bounding box center [386, 209] width 49 height 24
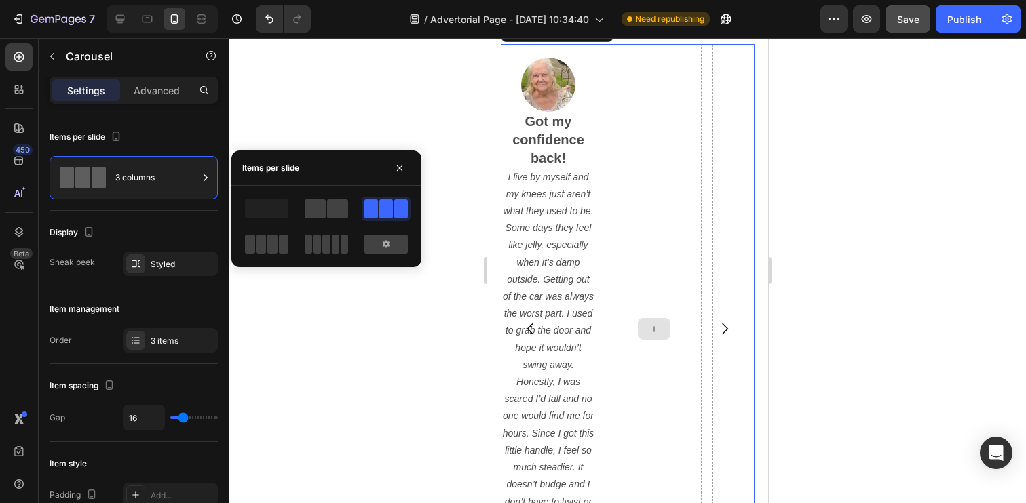
scroll to position [1285, 0]
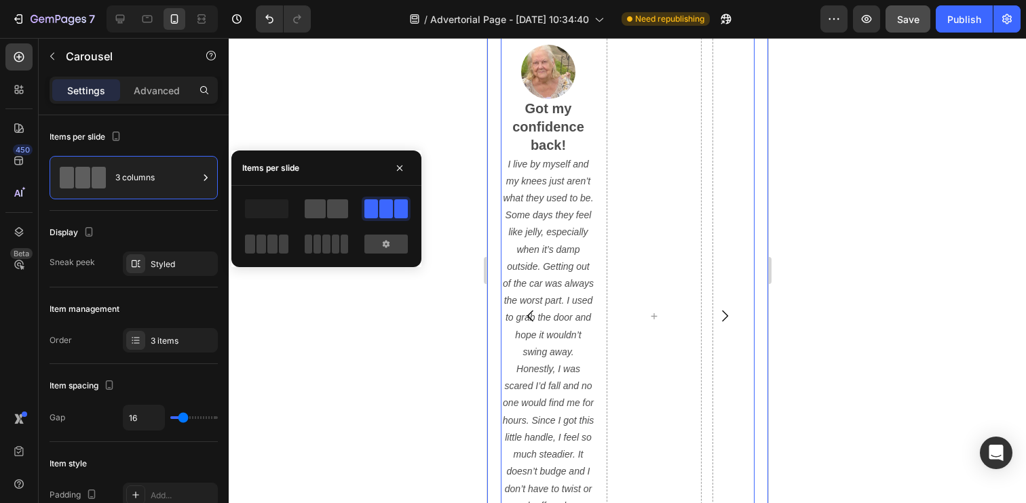
click at [328, 206] on span at bounding box center [337, 208] width 21 height 19
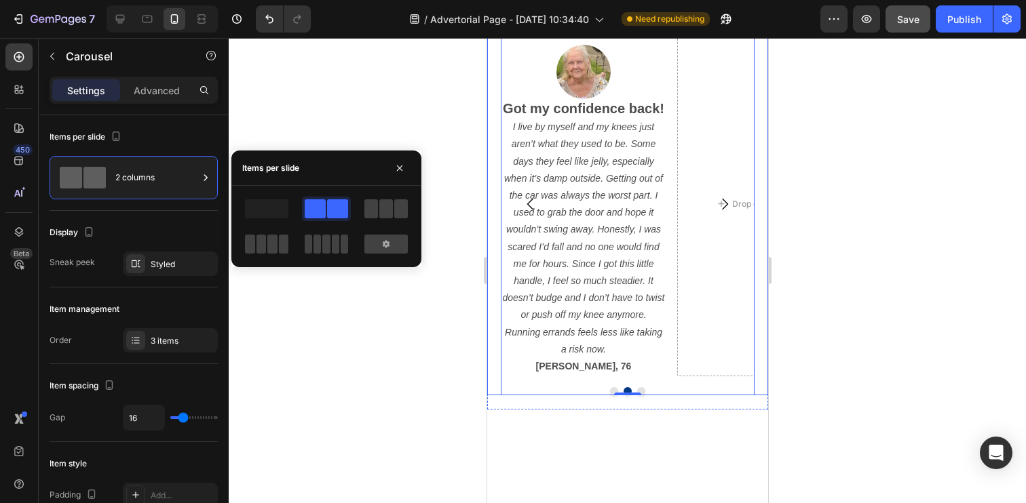
scroll to position [1181, 0]
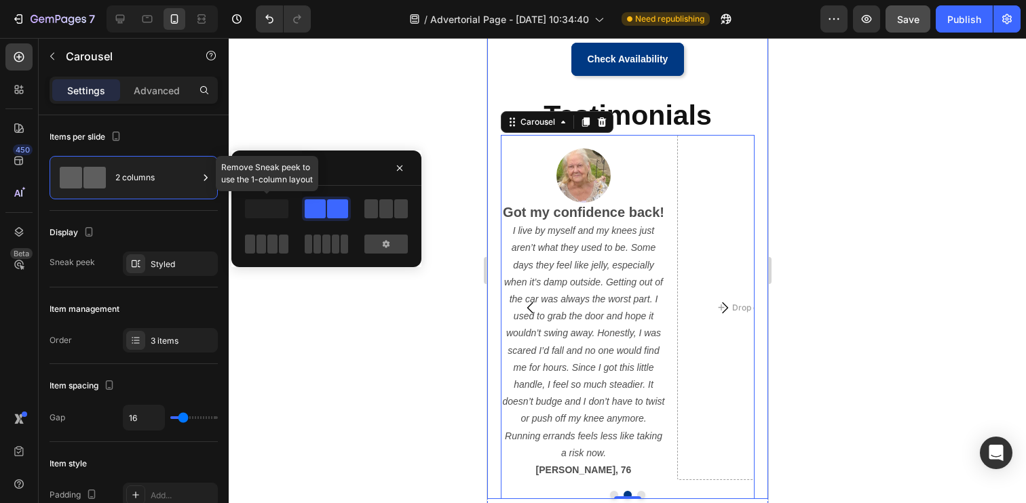
click at [273, 206] on span at bounding box center [266, 208] width 43 height 19
click at [275, 210] on span at bounding box center [266, 208] width 43 height 19
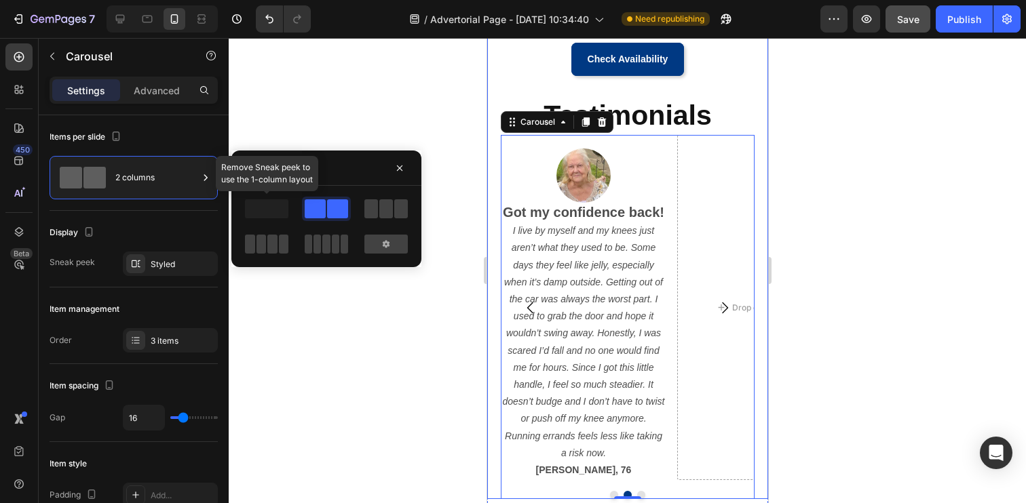
click at [275, 210] on span at bounding box center [266, 208] width 43 height 19
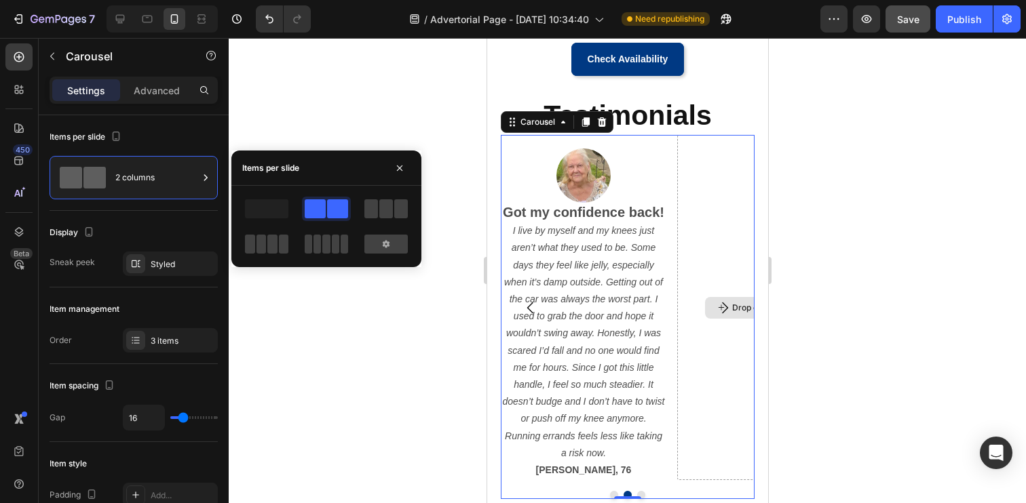
click at [694, 263] on div "Drop element here" at bounding box center [759, 307] width 166 height 345
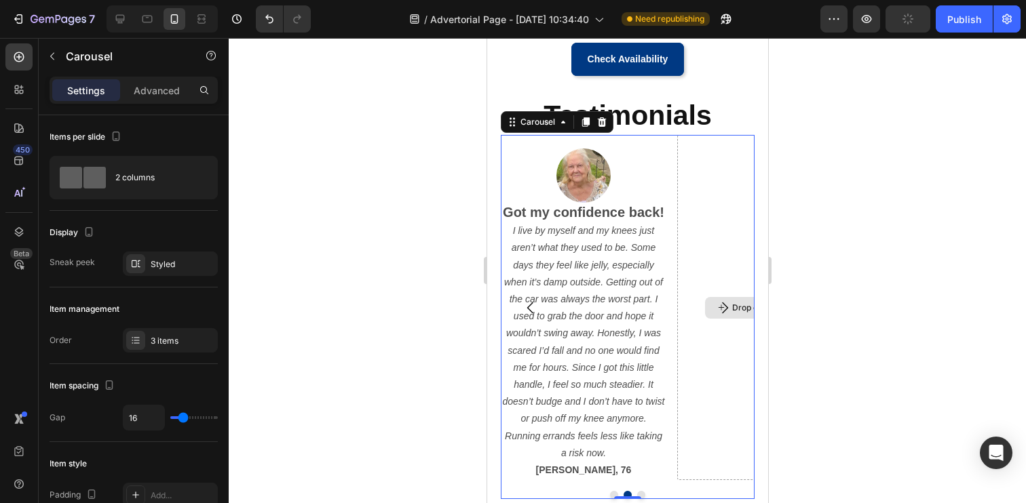
click at [695, 160] on div "Drop element here" at bounding box center [759, 307] width 166 height 345
click at [723, 305] on icon "Carousel Next Arrow" at bounding box center [724, 308] width 16 height 16
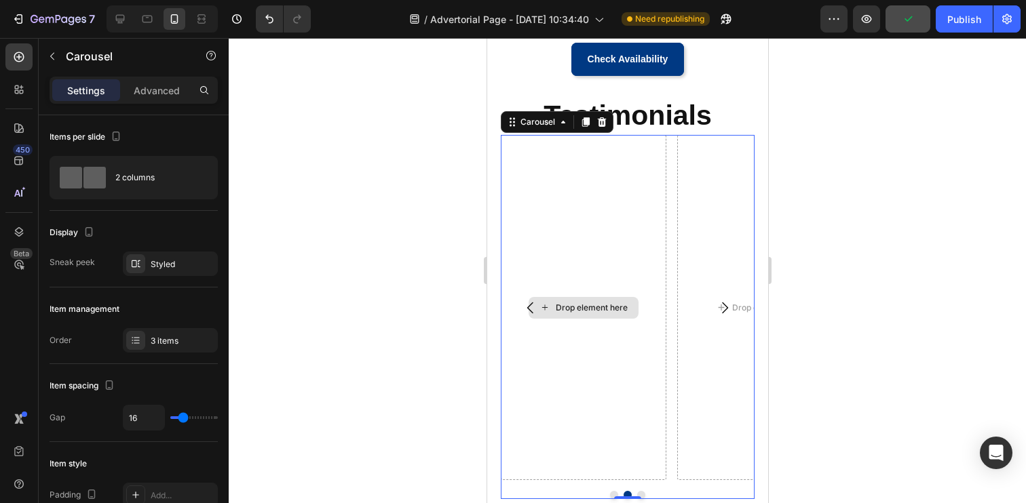
click at [605, 199] on div "Drop element here" at bounding box center [583, 307] width 166 height 345
click at [626, 214] on div "Drop element here" at bounding box center [583, 307] width 166 height 345
click at [717, 303] on icon "Carousel Next Arrow" at bounding box center [724, 308] width 16 height 16
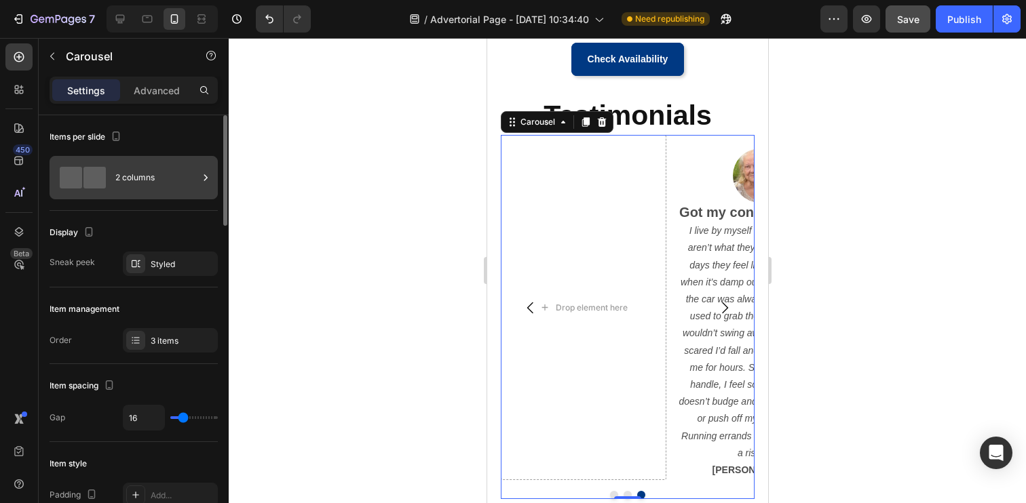
click at [141, 172] on div "2 columns" at bounding box center [156, 177] width 83 height 31
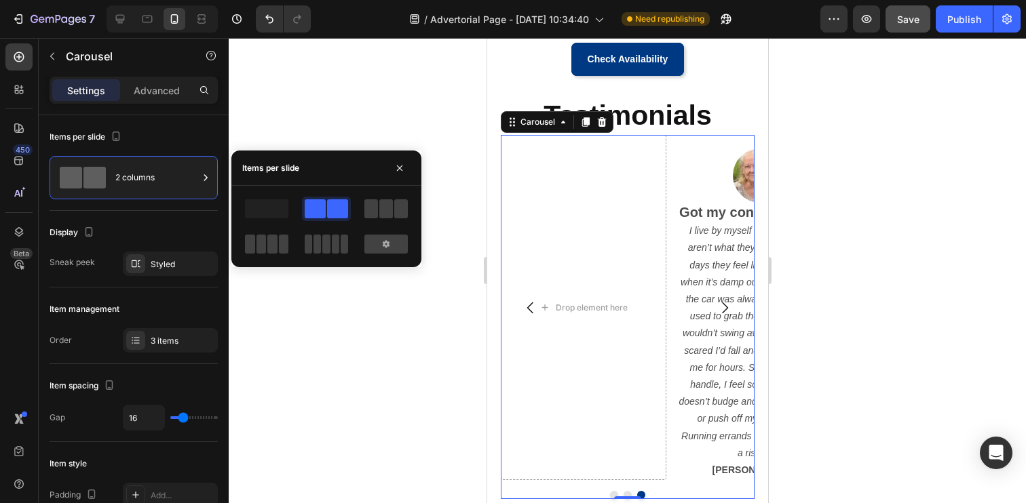
click at [329, 209] on span at bounding box center [337, 208] width 21 height 19
click at [283, 210] on span at bounding box center [266, 208] width 43 height 19
click at [330, 214] on span at bounding box center [337, 208] width 21 height 19
click at [384, 244] on icon at bounding box center [386, 243] width 7 height 7
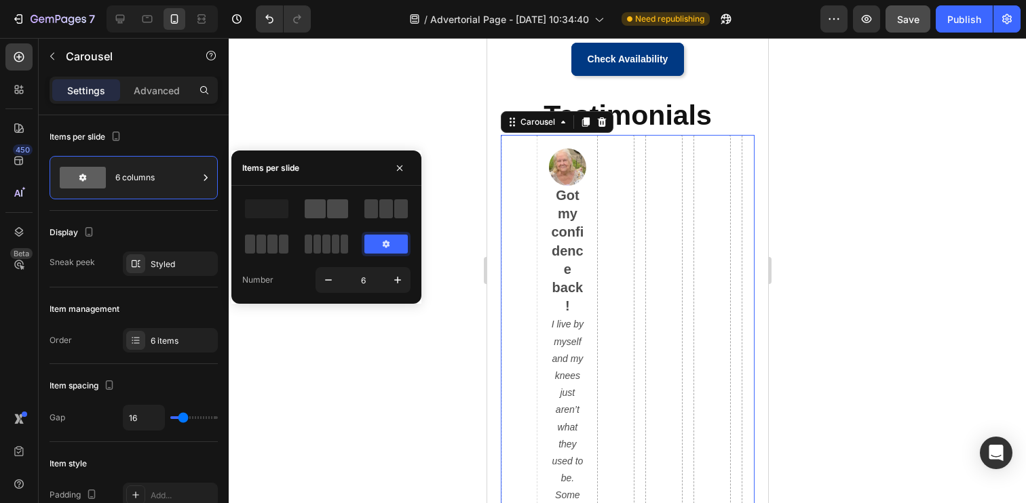
click at [326, 212] on div at bounding box center [326, 208] width 43 height 19
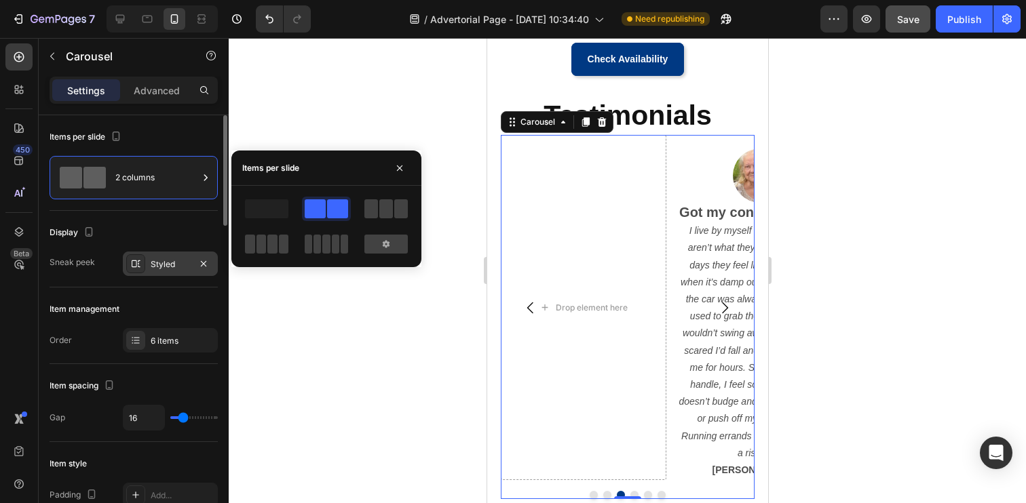
click at [161, 265] on div "Styled" at bounding box center [170, 264] width 39 height 12
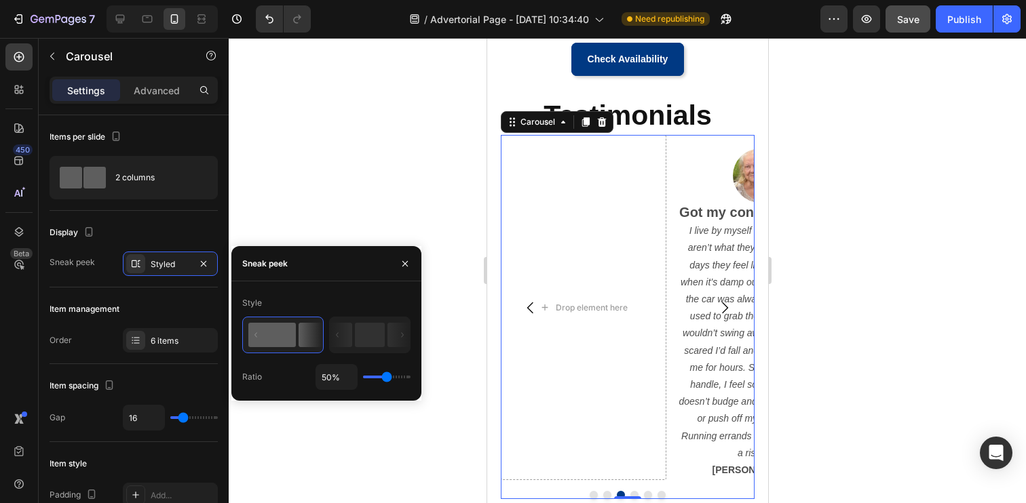
type input "100%"
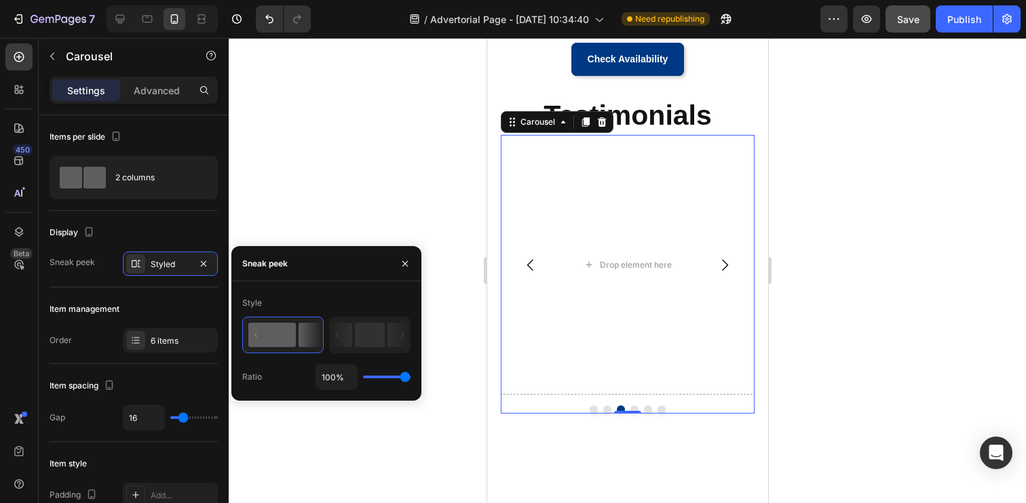
drag, startPoint x: 384, startPoint y: 375, endPoint x: 415, endPoint y: 377, distance: 31.3
type input "100"
click at [410, 377] on input "range" at bounding box center [386, 377] width 47 height 3
click at [410, 169] on div at bounding box center [627, 270] width 797 height 465
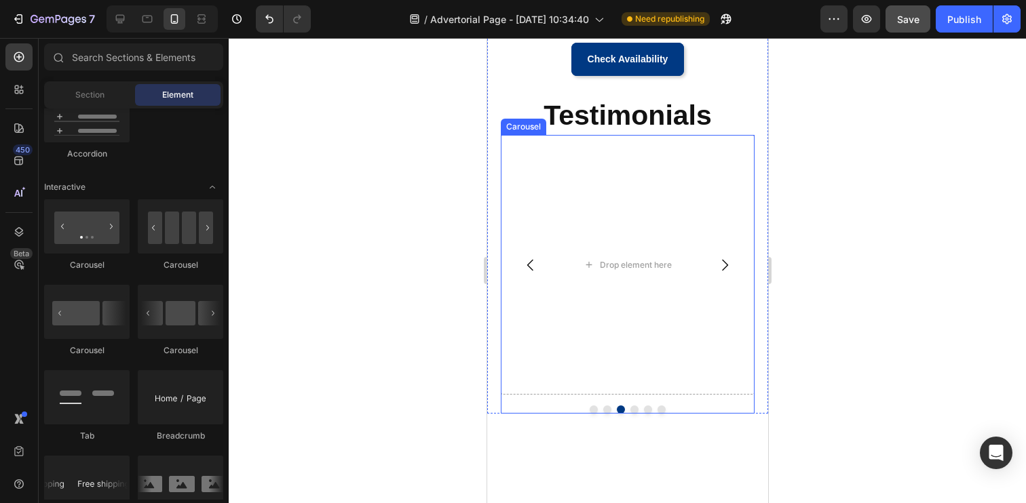
click at [528, 255] on button "Carousel Back Arrow" at bounding box center [530, 265] width 38 height 38
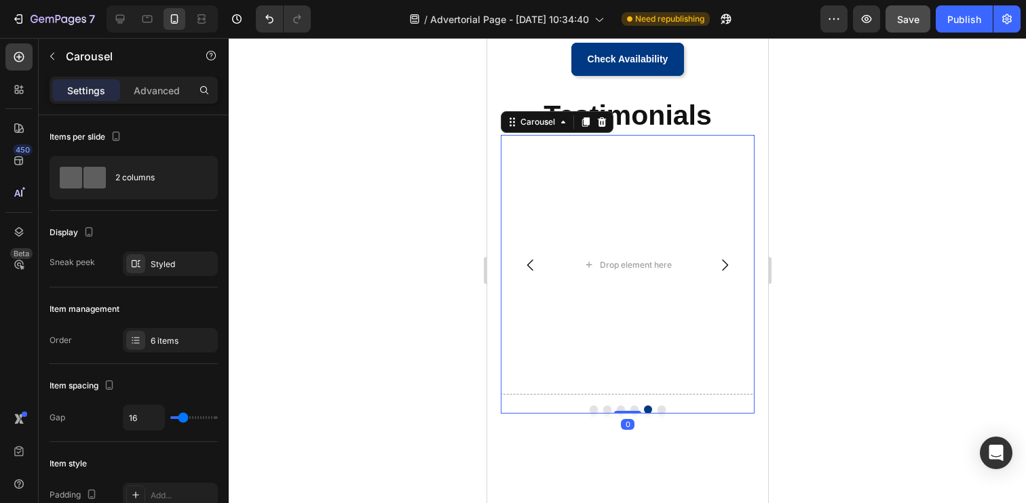
click at [528, 255] on button "Carousel Back Arrow" at bounding box center [530, 265] width 38 height 38
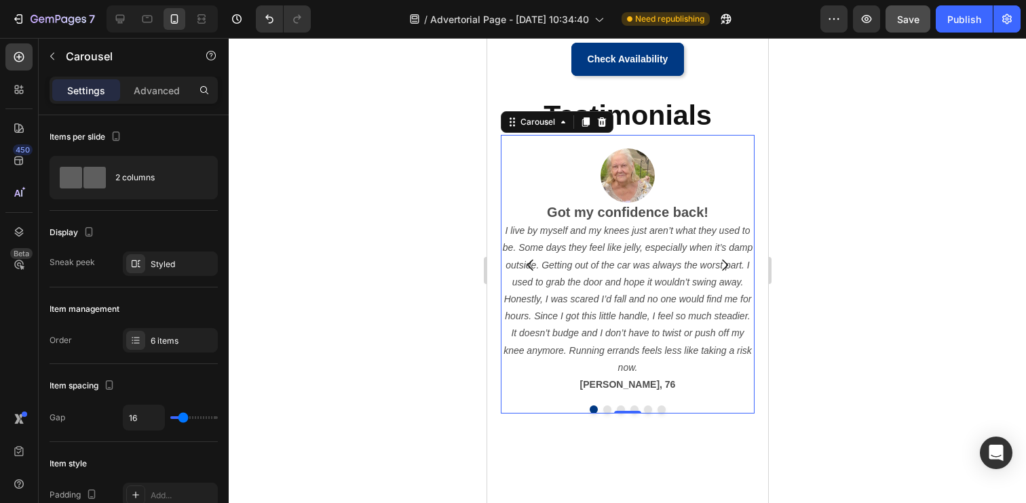
click at [723, 267] on icon "Carousel Next Arrow" at bounding box center [724, 265] width 16 height 16
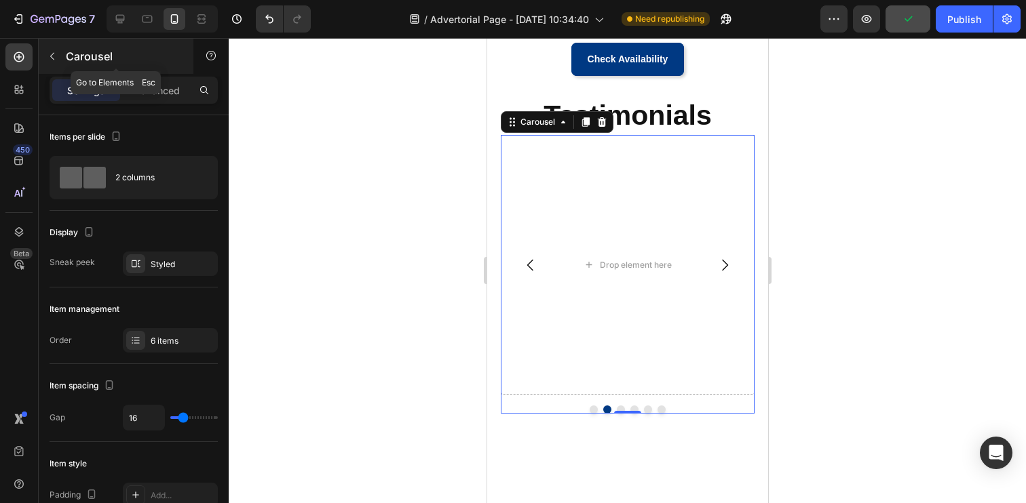
click at [60, 56] on button "button" at bounding box center [52, 56] width 22 height 22
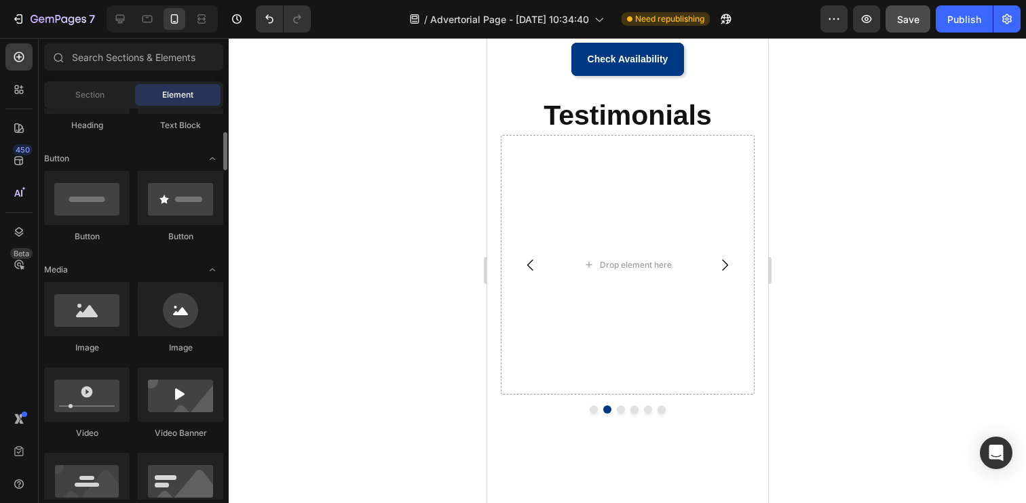
scroll to position [277, 0]
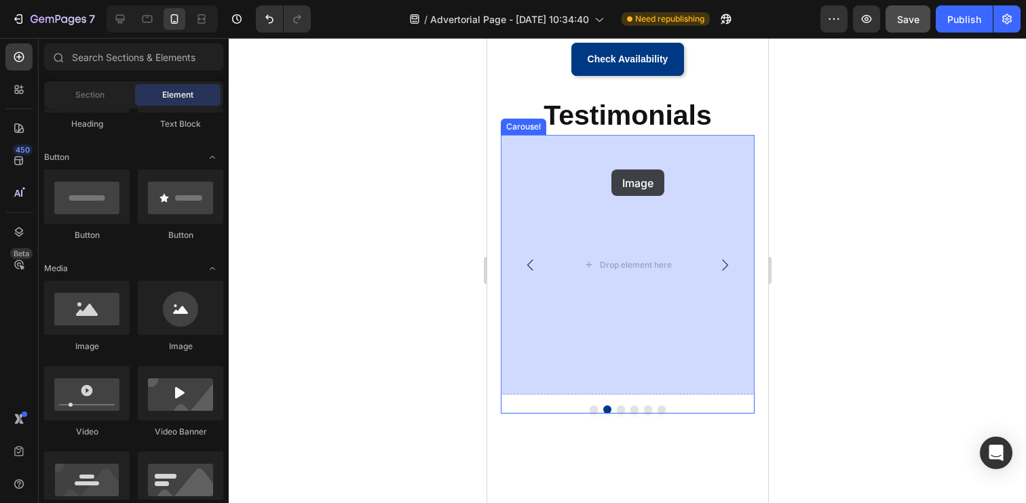
drag, startPoint x: 671, startPoint y: 349, endPoint x: 611, endPoint y: 170, distance: 189.7
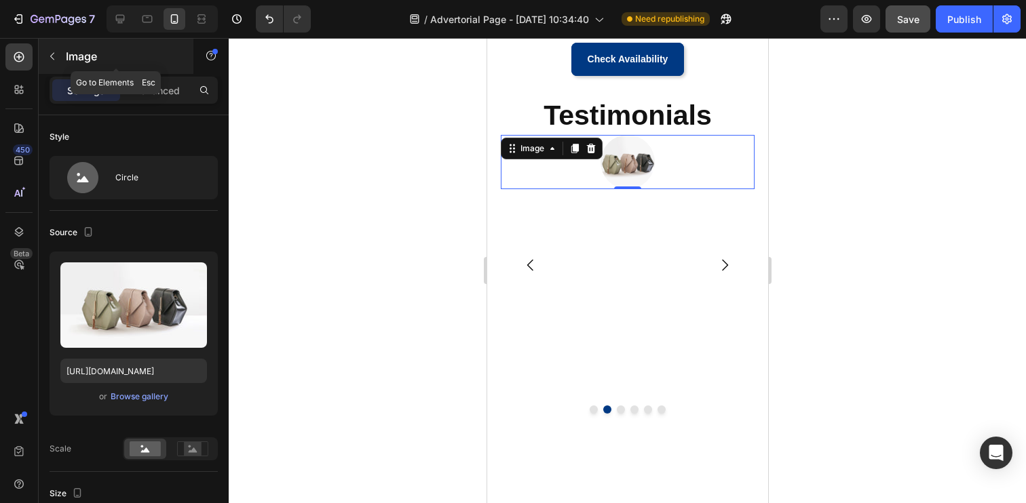
click at [50, 58] on icon "button" at bounding box center [52, 56] width 11 height 11
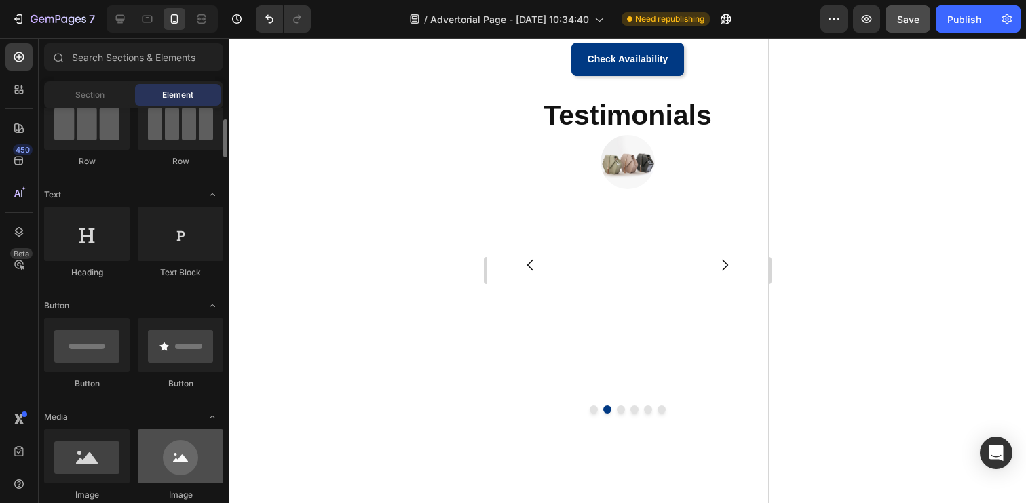
scroll to position [115, 0]
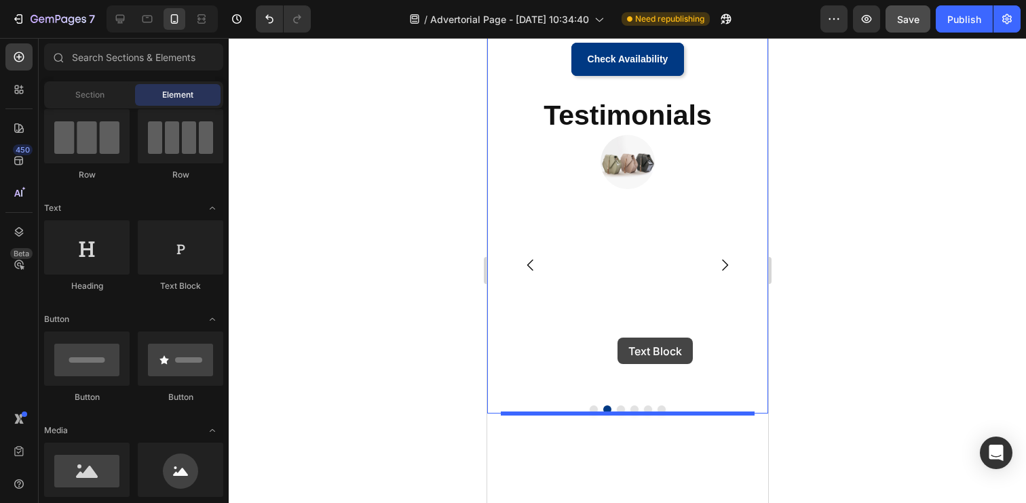
drag, startPoint x: 679, startPoint y: 291, endPoint x: 617, endPoint y: 338, distance: 78.0
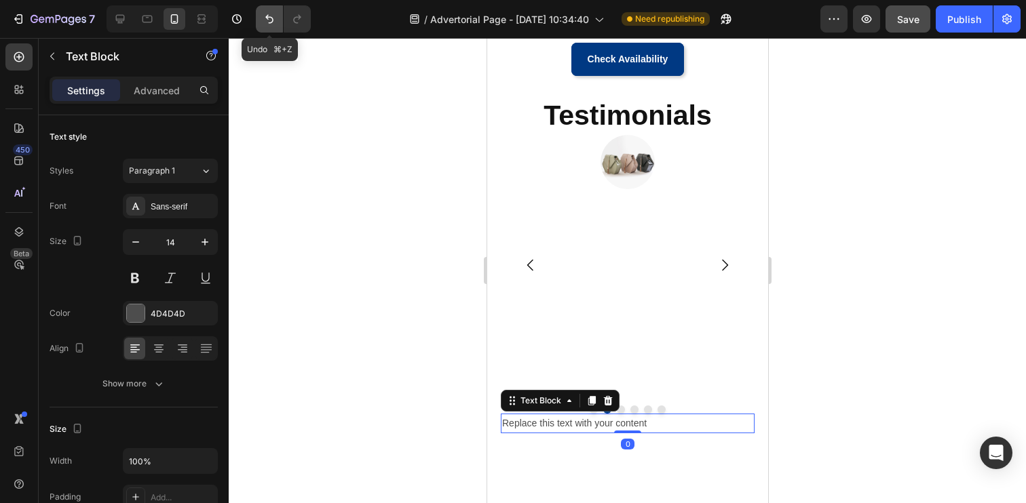
click at [270, 31] on button "Undo/Redo" at bounding box center [269, 18] width 27 height 27
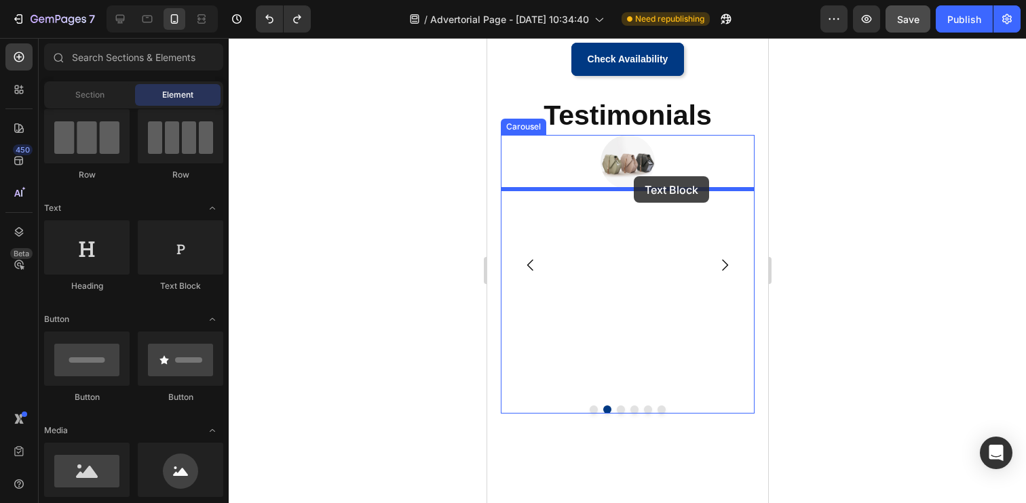
drag, startPoint x: 647, startPoint y: 303, endPoint x: 633, endPoint y: 176, distance: 127.0
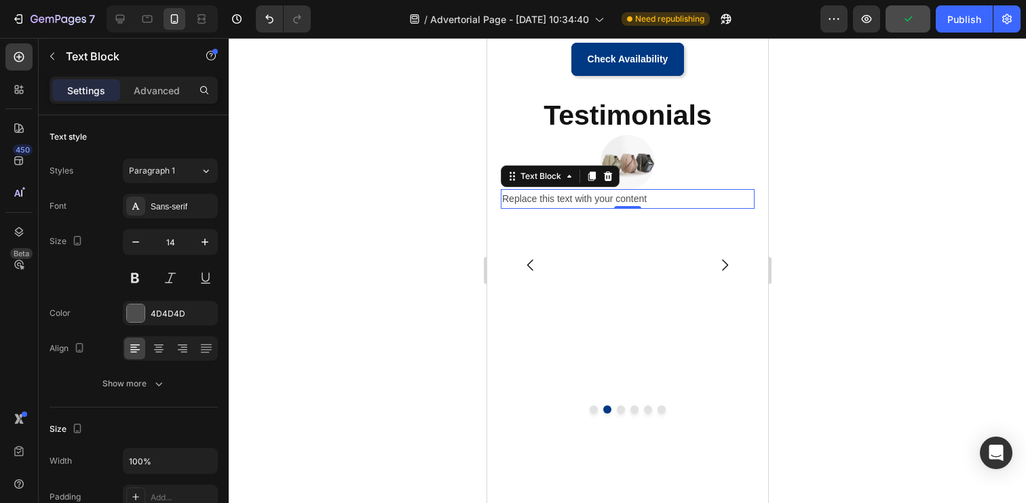
click at [609, 197] on div "Replace this text with your content" at bounding box center [627, 199] width 254 height 20
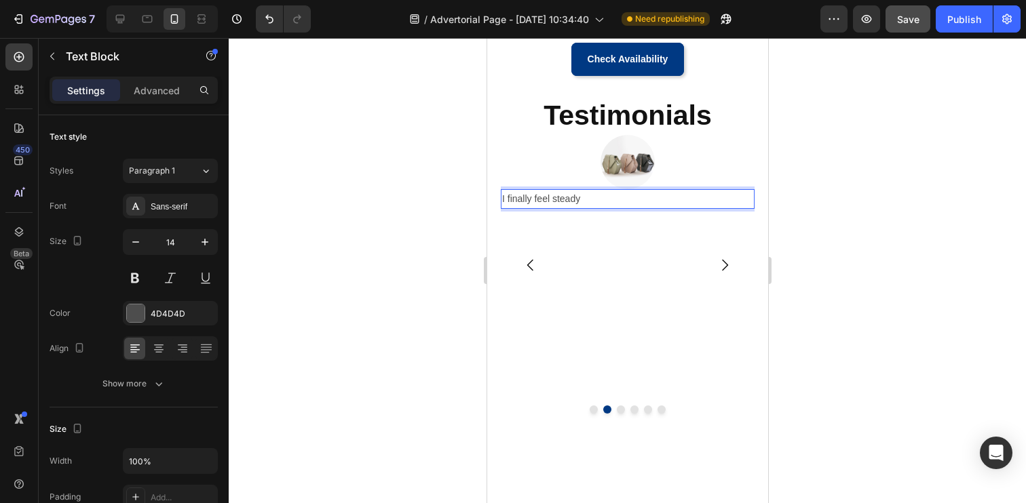
click at [579, 201] on p "I finally feel steady" at bounding box center [626, 199] width 251 height 17
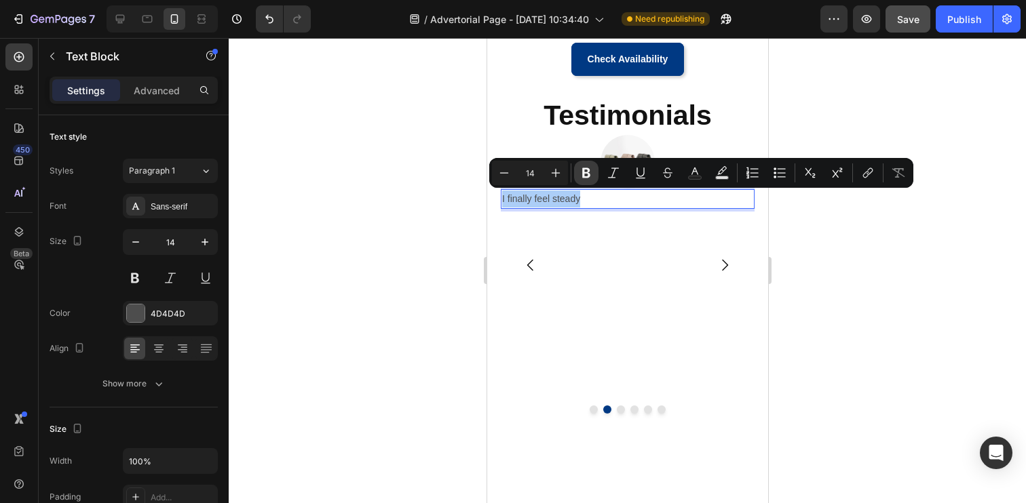
click at [584, 170] on icon "Editor contextual toolbar" at bounding box center [586, 173] width 14 height 14
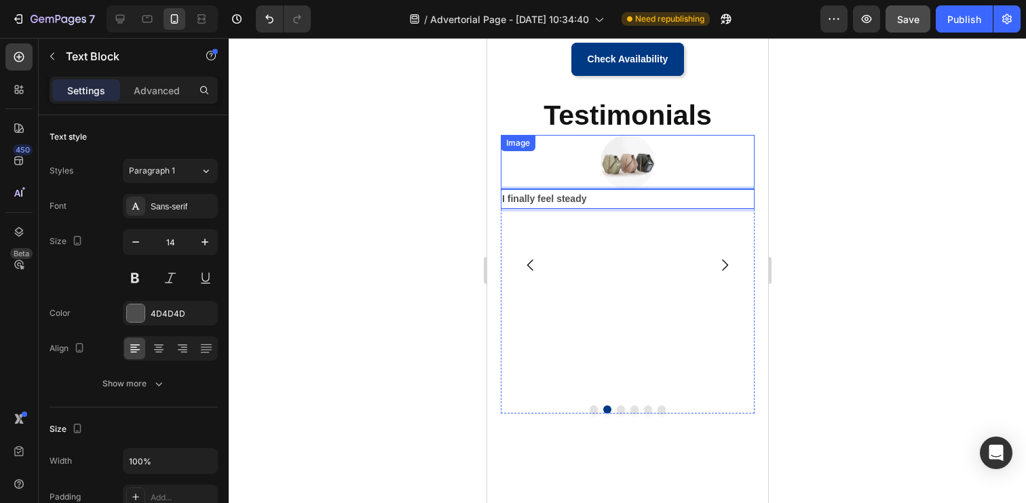
click at [562, 172] on div at bounding box center [627, 162] width 254 height 54
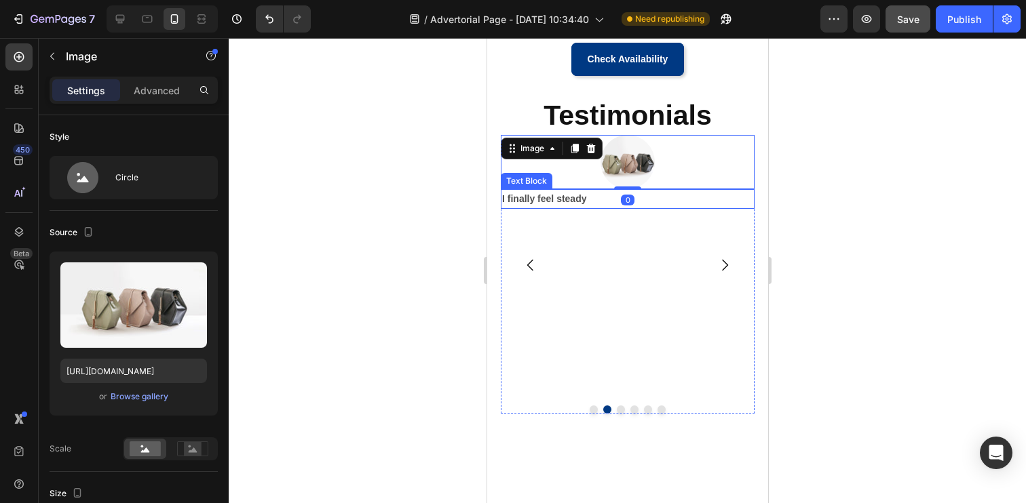
click at [563, 193] on strong "I finally feel steady" at bounding box center [543, 198] width 85 height 11
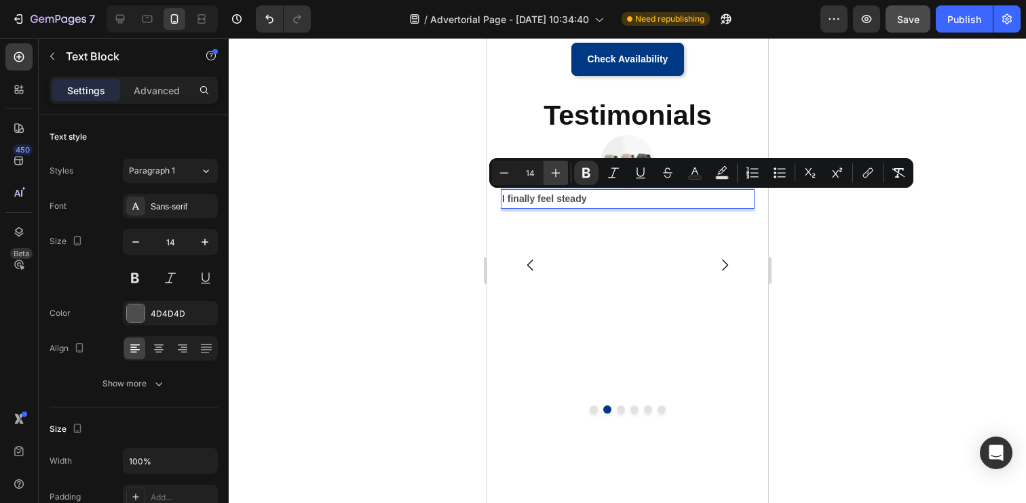
click at [562, 176] on icon "Editor contextual toolbar" at bounding box center [556, 173] width 14 height 14
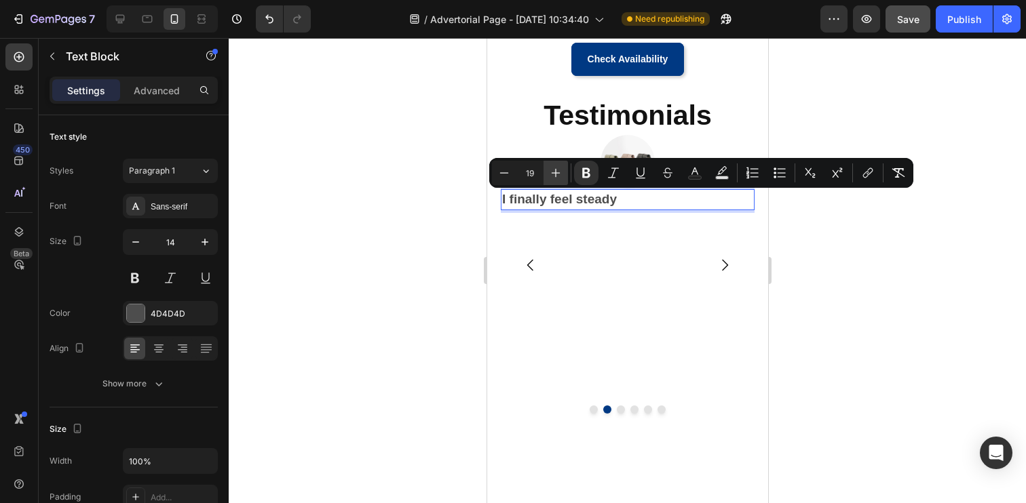
click at [562, 176] on icon "Editor contextual toolbar" at bounding box center [556, 173] width 14 height 14
type input "20"
click at [161, 357] on div at bounding box center [158, 349] width 21 height 22
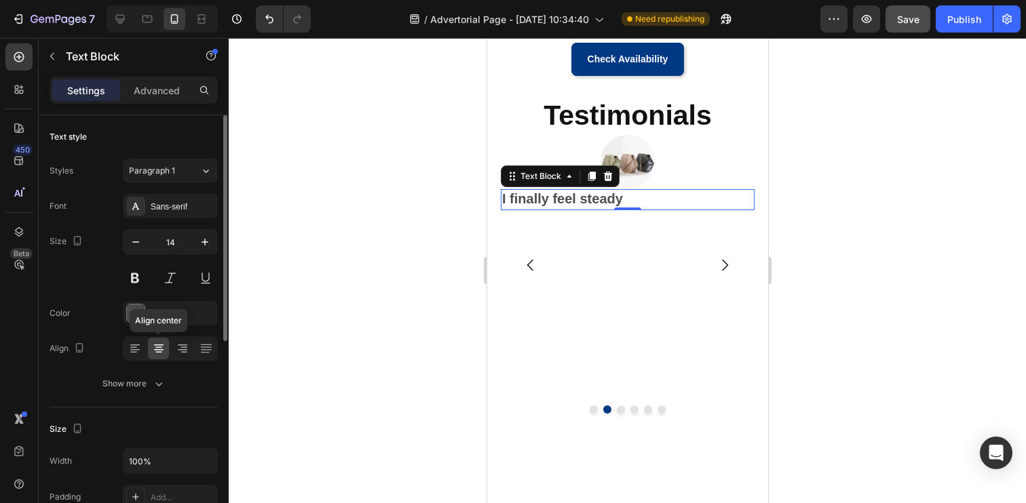
click at [161, 357] on div at bounding box center [158, 349] width 21 height 22
click at [180, 353] on icon at bounding box center [183, 349] width 14 height 14
click at [160, 350] on icon at bounding box center [159, 349] width 14 height 14
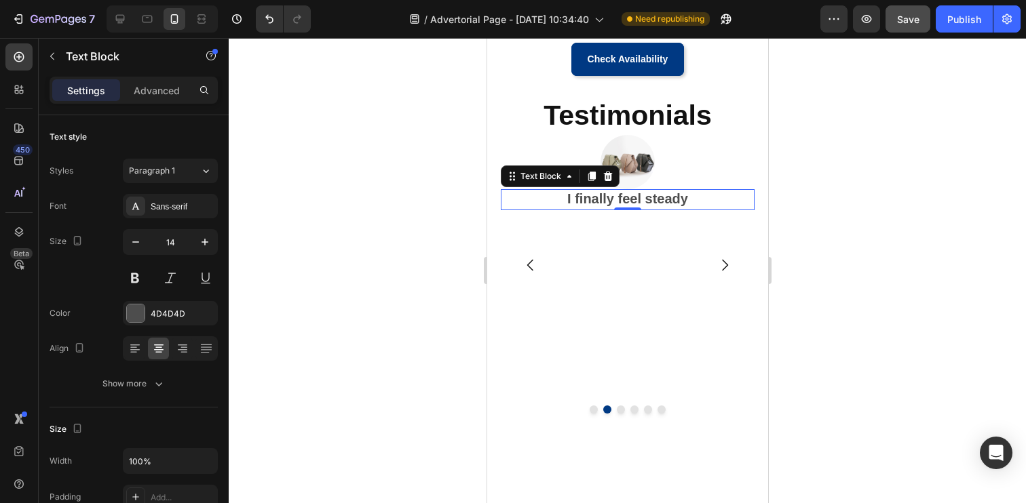
click at [324, 292] on div at bounding box center [627, 270] width 797 height 465
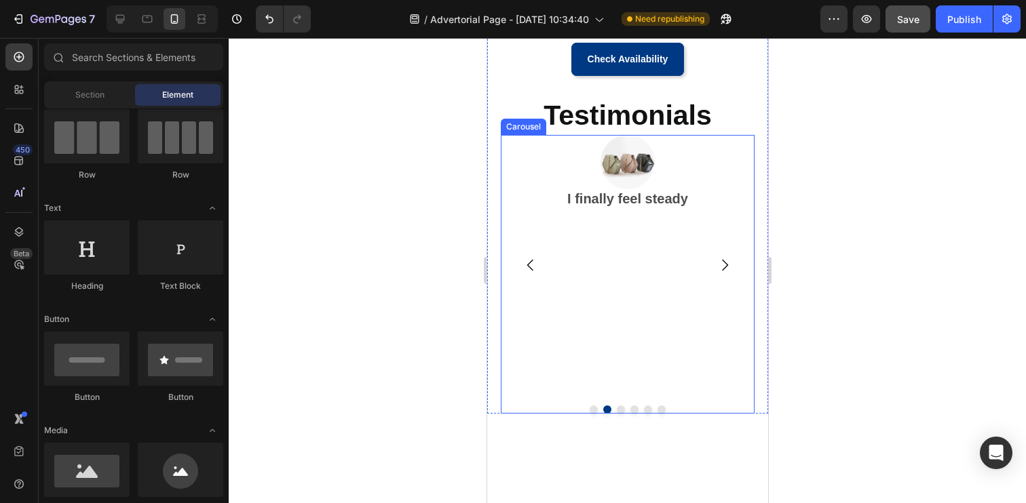
click at [632, 225] on div "Image I finally feel steady Text Block" at bounding box center [627, 265] width 254 height 260
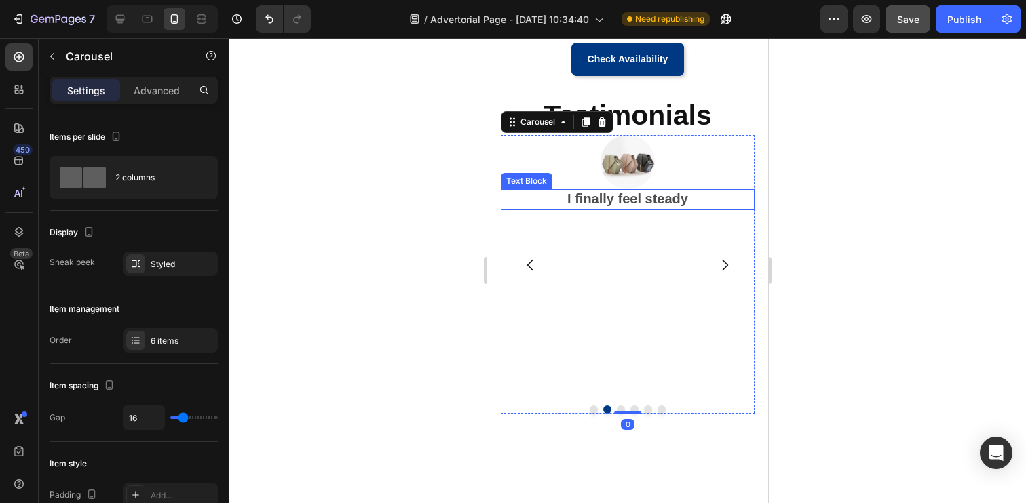
click at [677, 195] on strong "I finally feel steady" at bounding box center [627, 198] width 121 height 15
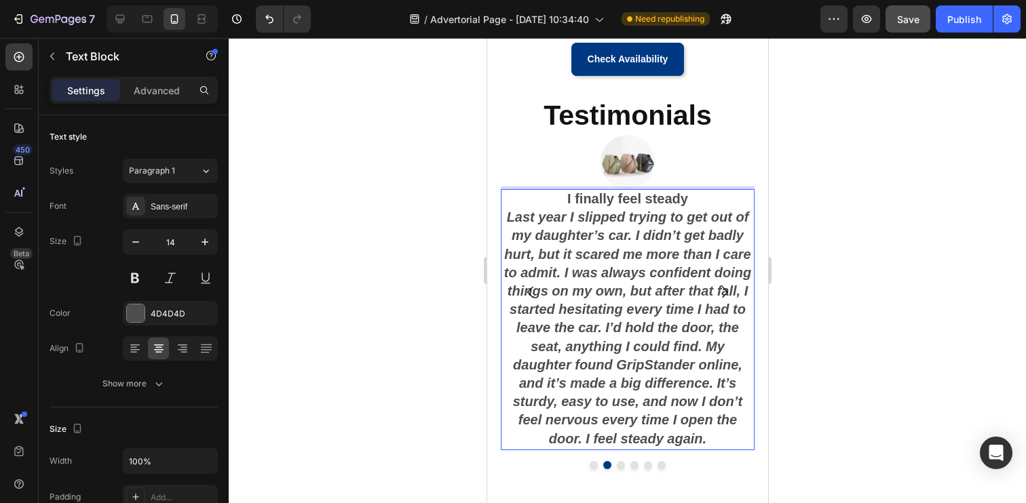
click at [622, 266] on strong "Last year I slipped trying to get out of my daughter’s car. I didn’t get badly …" at bounding box center [627, 328] width 248 height 236
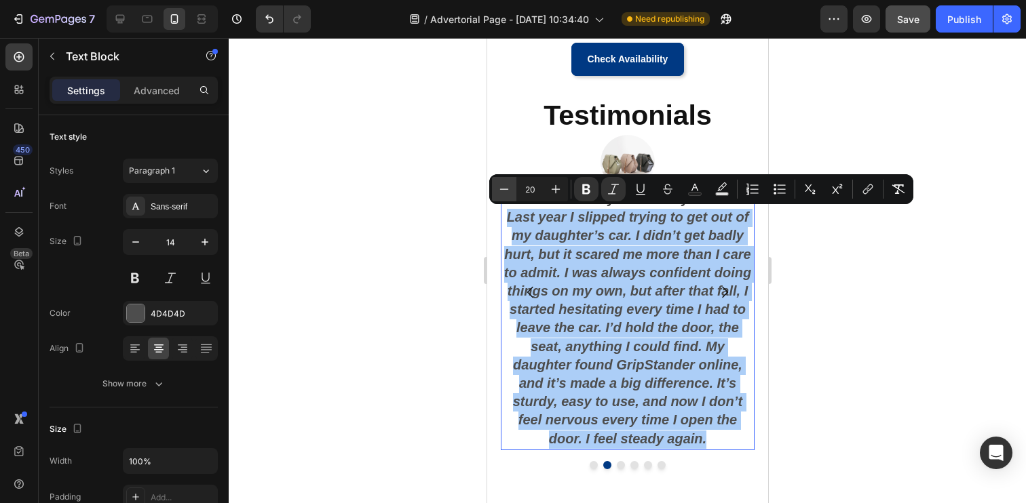
click at [510, 189] on icon "Editor contextual toolbar" at bounding box center [504, 190] width 14 height 14
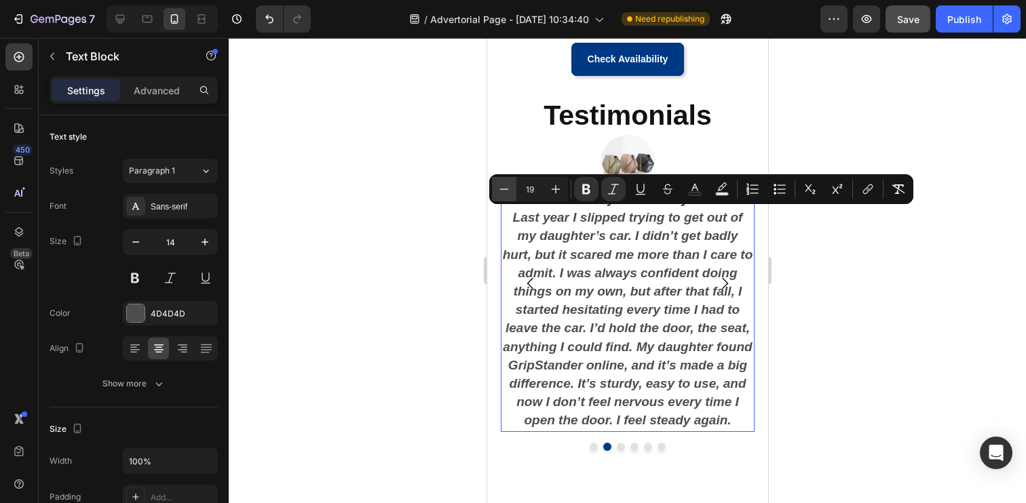
click at [510, 189] on icon "Editor contextual toolbar" at bounding box center [504, 190] width 14 height 14
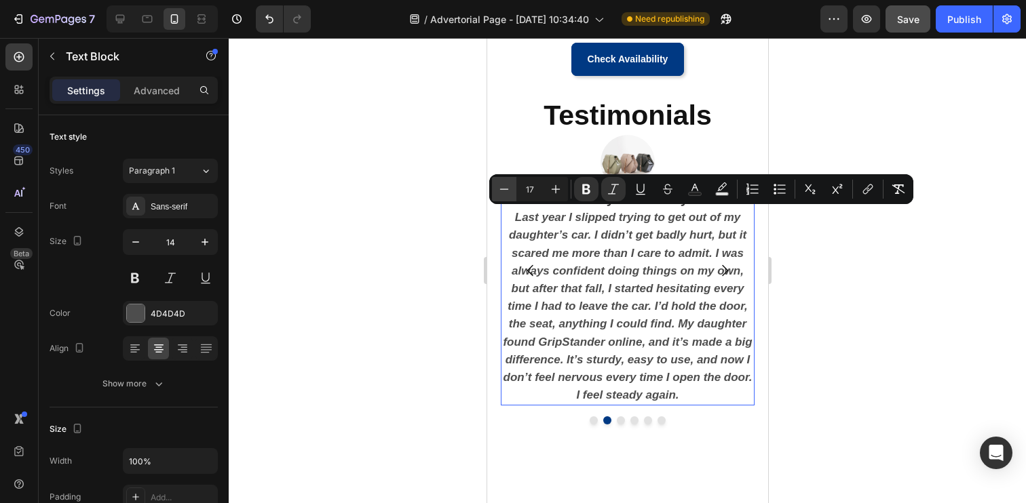
click at [510, 189] on icon "Editor contextual toolbar" at bounding box center [504, 190] width 14 height 14
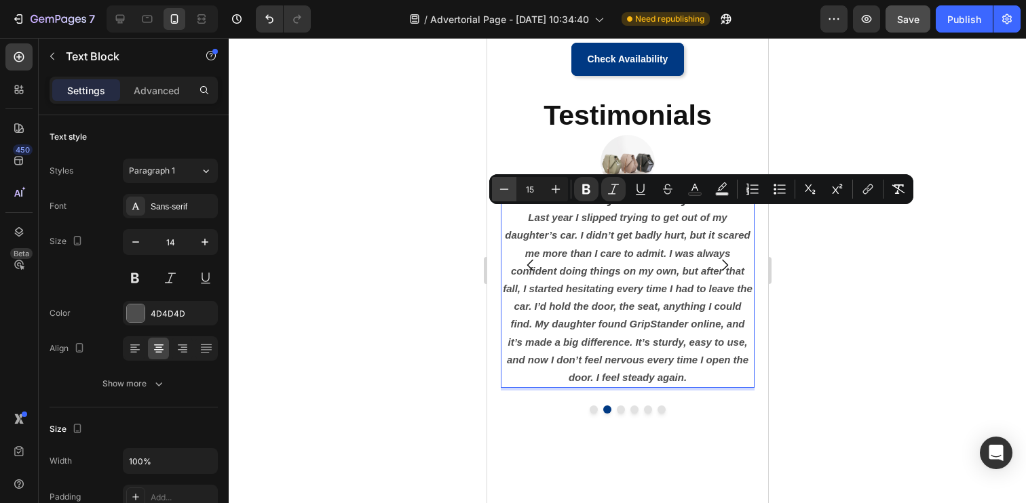
click at [510, 189] on icon "Editor contextual toolbar" at bounding box center [504, 190] width 14 height 14
type input "14"
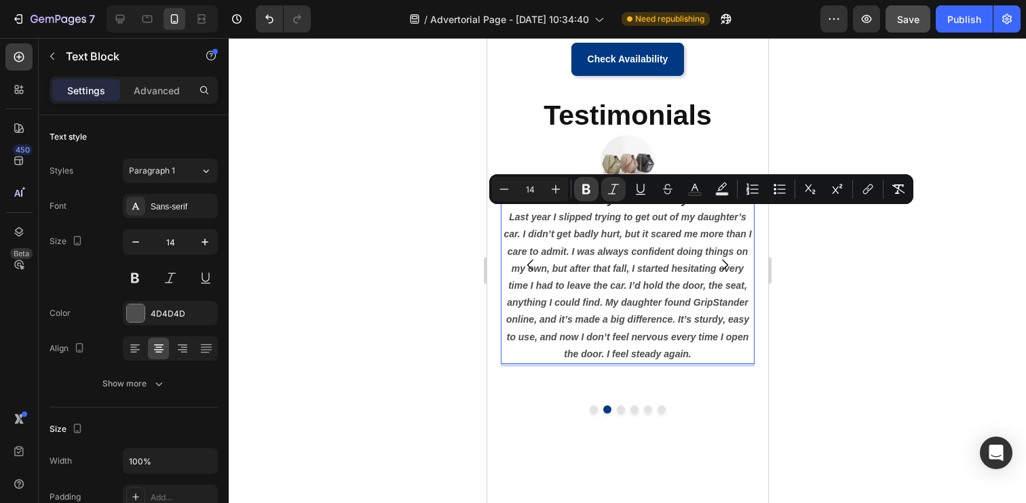
click at [591, 189] on icon "Editor contextual toolbar" at bounding box center [586, 190] width 14 height 14
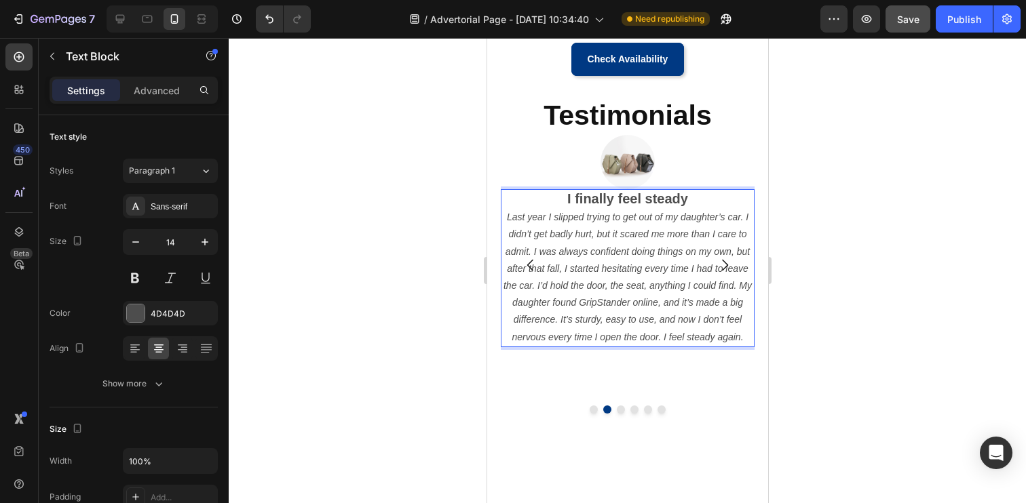
click at [743, 337] on p "Last year I slipped trying to get out of my daughter’s car. I didn’t get badly …" at bounding box center [626, 277] width 251 height 137
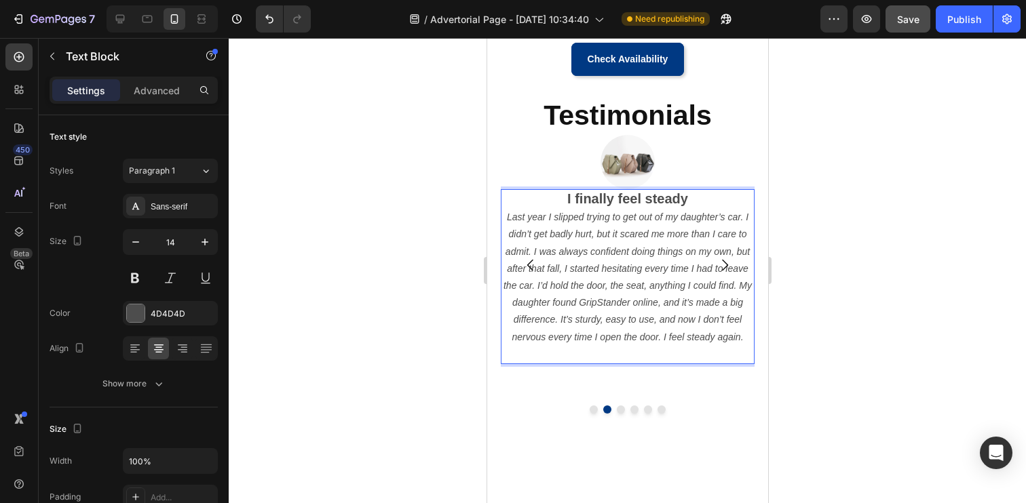
click at [740, 334] on icon "Last year I slipped trying to get out of my daughter’s car. I didn’t get badly …" at bounding box center [627, 277] width 248 height 130
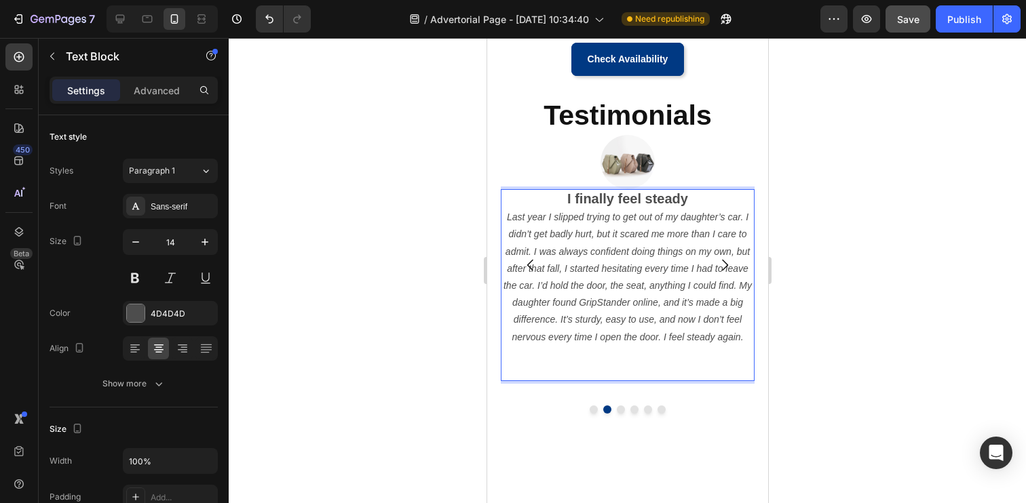
click at [697, 367] on p "Rich Text Editor. Editing area: main" at bounding box center [626, 371] width 251 height 17
click at [641, 351] on p "Rich Text Editor. Editing area: main" at bounding box center [626, 354] width 251 height 17
click at [584, 198] on strong "I finally feel steady" at bounding box center [644, 198] width 121 height 15
click at [637, 358] on p "V" at bounding box center [626, 354] width 251 height 17
click at [642, 355] on p "Vi" at bounding box center [626, 354] width 251 height 17
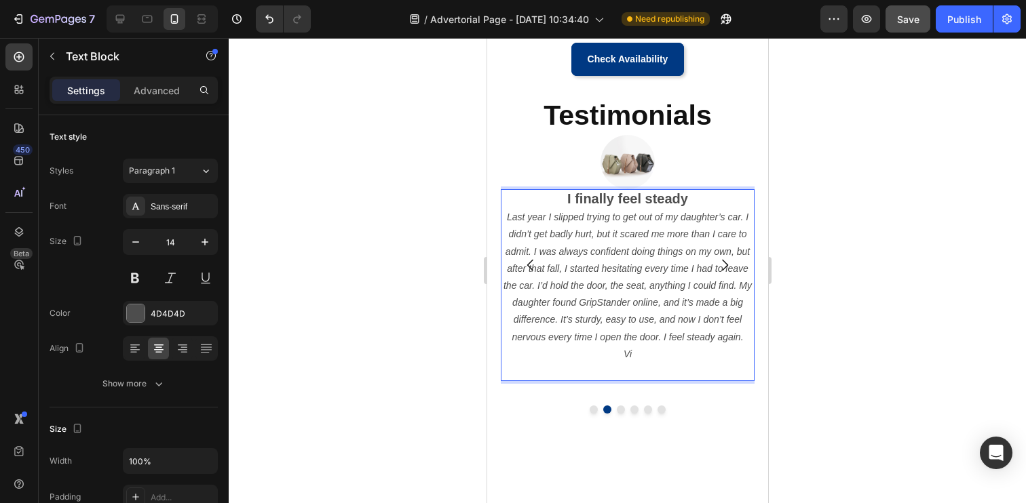
click at [637, 371] on p "Rich Text Editor. Editing area: main" at bounding box center [626, 371] width 251 height 17
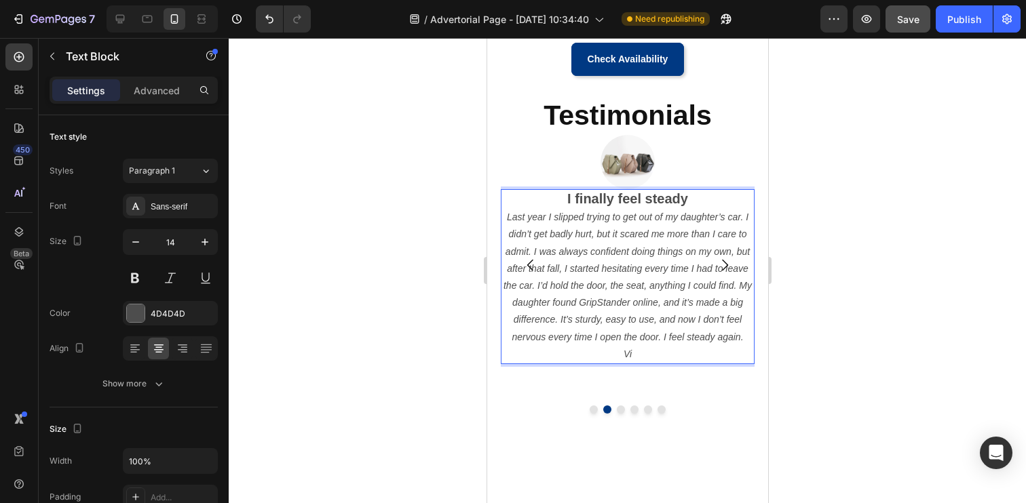
click at [648, 357] on p "Vi" at bounding box center [626, 354] width 251 height 17
click at [648, 357] on p "Vic" at bounding box center [626, 354] width 251 height 17
click at [648, 357] on p "Vick" at bounding box center [626, 354] width 251 height 17
click at [648, 357] on p "Vicki" at bounding box center [626, 354] width 251 height 17
click at [648, 357] on p "Vickie" at bounding box center [626, 354] width 251 height 17
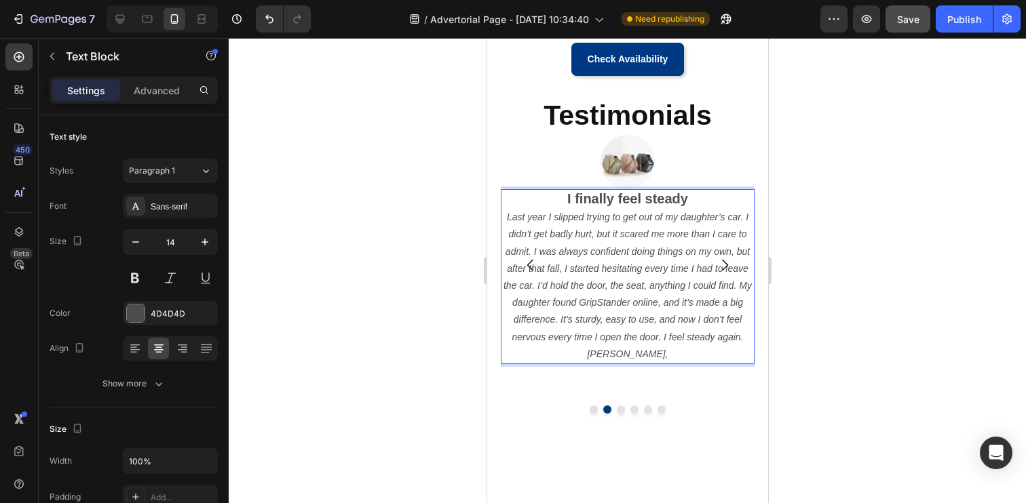
click at [648, 357] on p "Vickie," at bounding box center [626, 354] width 251 height 17
click at [648, 357] on p "Vickie, 7" at bounding box center [626, 354] width 251 height 17
click at [637, 355] on icon "Vickie, 78" at bounding box center [627, 354] width 94 height 11
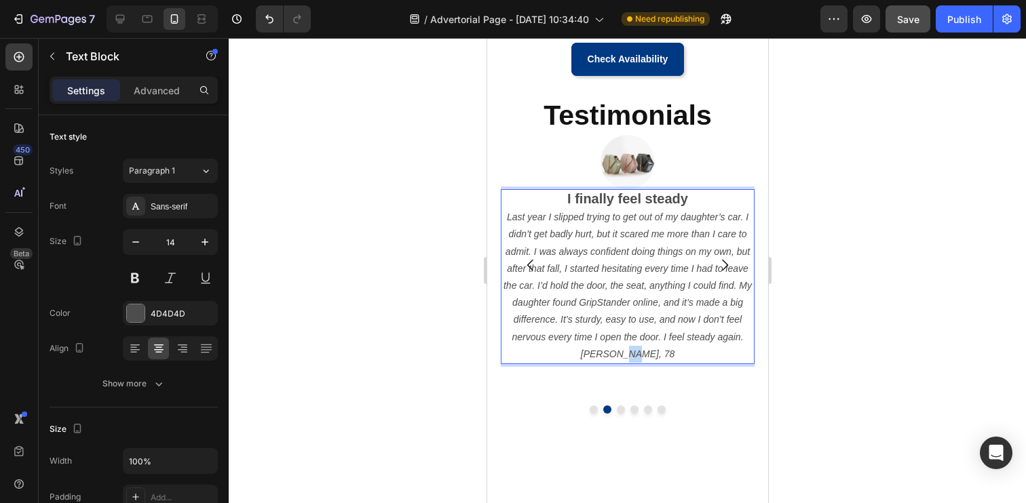
click at [637, 355] on icon "Vickie, 78" at bounding box center [627, 354] width 94 height 11
click at [628, 352] on icon "Vickie, 78" at bounding box center [627, 354] width 94 height 11
click at [140, 279] on button at bounding box center [135, 278] width 24 height 24
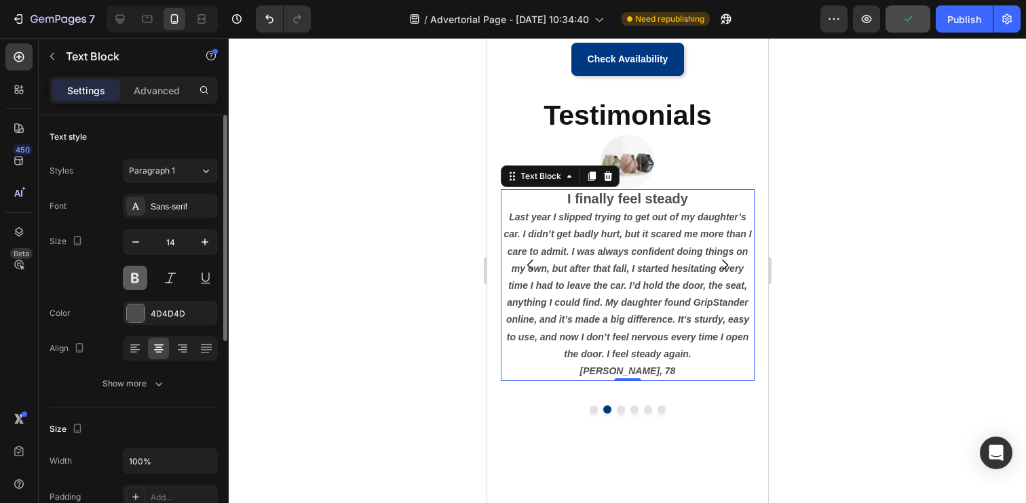
click at [140, 279] on button at bounding box center [135, 278] width 24 height 24
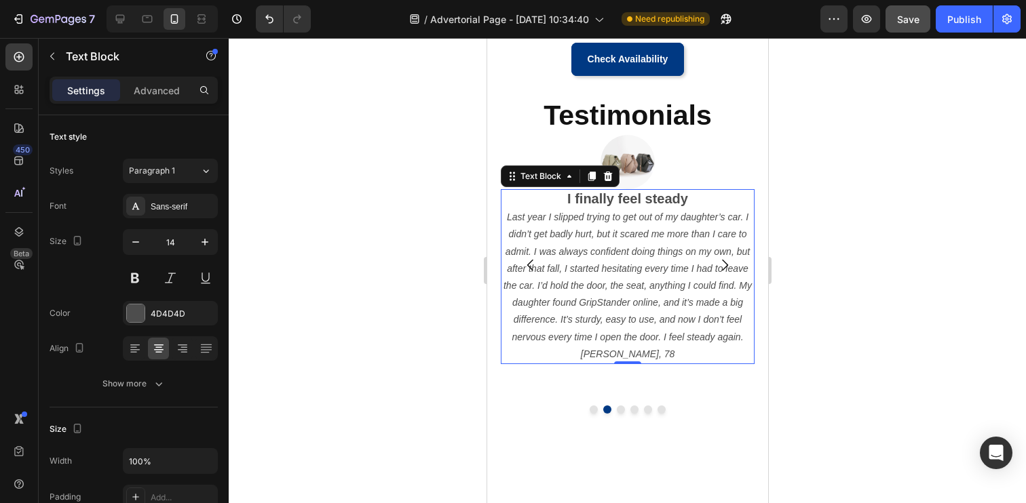
click at [619, 354] on icon "Vickie, 78" at bounding box center [627, 354] width 94 height 11
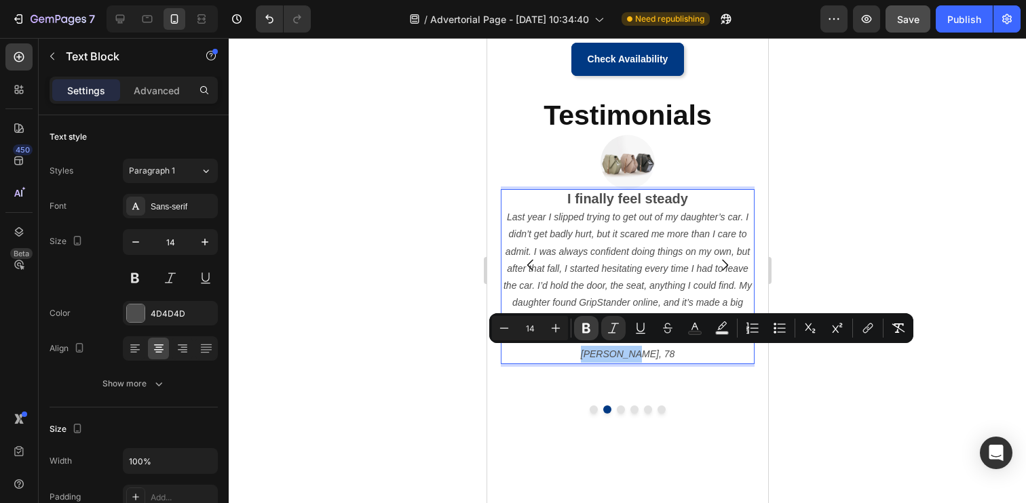
click at [586, 324] on icon "Editor contextual toolbar" at bounding box center [586, 329] width 8 height 10
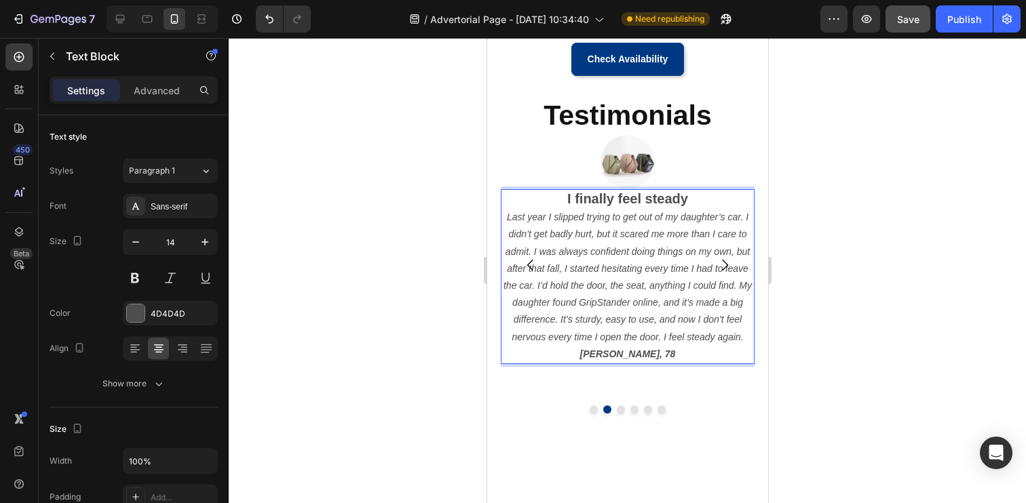
click at [624, 353] on strong "Vickie, 78" at bounding box center [627, 354] width 96 height 11
click at [621, 307] on icon "Last year I slipped trying to get out of my daughter’s car. I didn’t get badly …" at bounding box center [627, 277] width 248 height 130
click at [621, 351] on strong "Vickie, 78" at bounding box center [627, 354] width 96 height 11
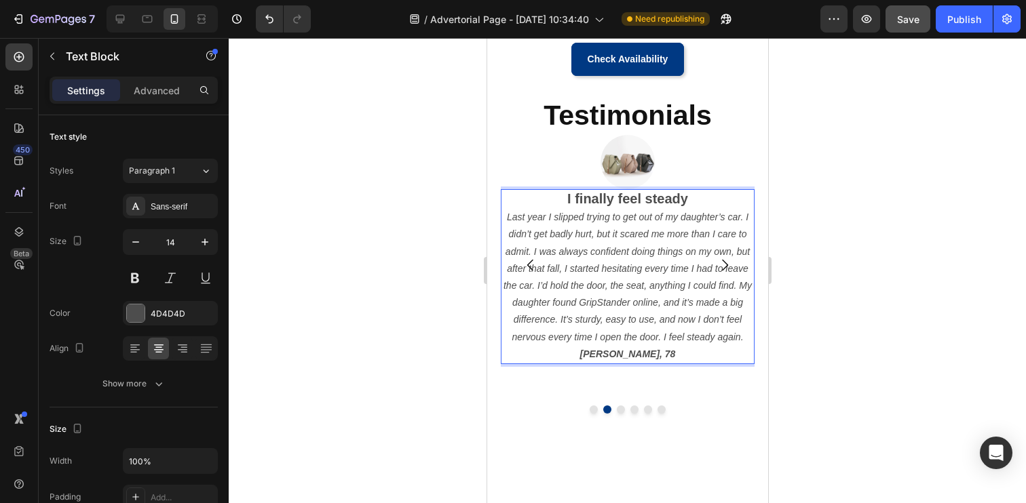
click at [621, 351] on strong "Vickie, 78" at bounding box center [627, 354] width 96 height 11
click at [545, 315] on icon "Last year I slipped trying to get out of my daughter’s car. I didn’t get badly …" at bounding box center [627, 277] width 248 height 130
click at [421, 327] on div at bounding box center [627, 270] width 797 height 465
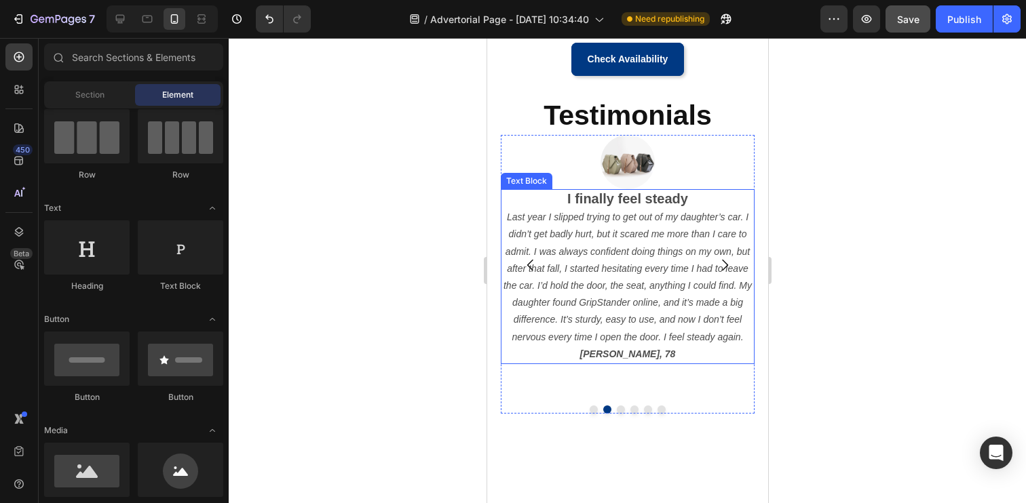
click at [626, 358] on strong "Vickie, 78" at bounding box center [627, 354] width 96 height 11
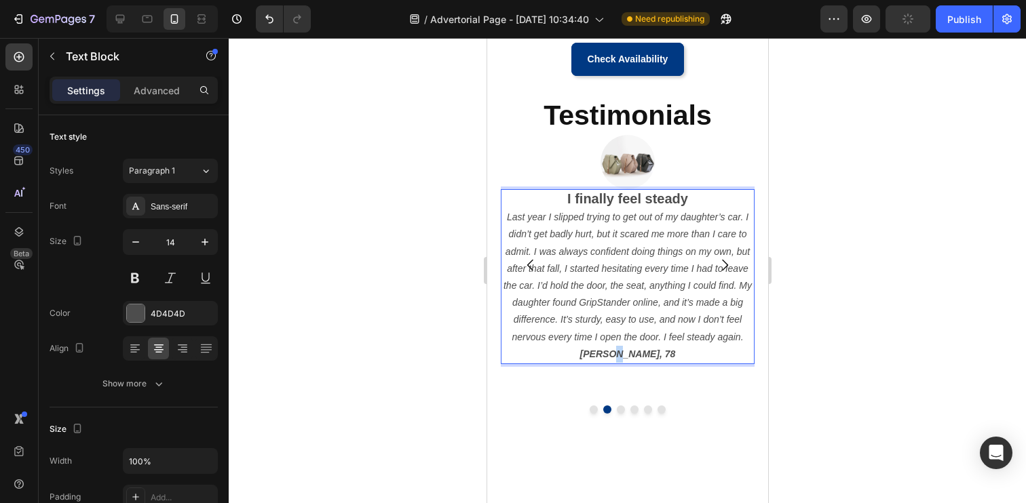
click at [630, 350] on strong "Vickie, 78" at bounding box center [627, 354] width 96 height 11
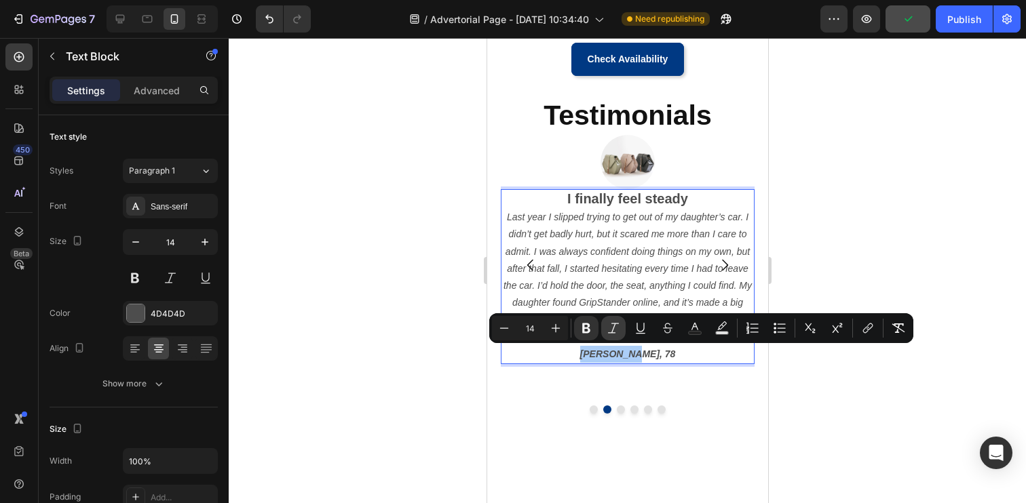
click at [615, 327] on icon "Editor contextual toolbar" at bounding box center [614, 329] width 14 height 14
click at [423, 307] on div at bounding box center [627, 270] width 797 height 465
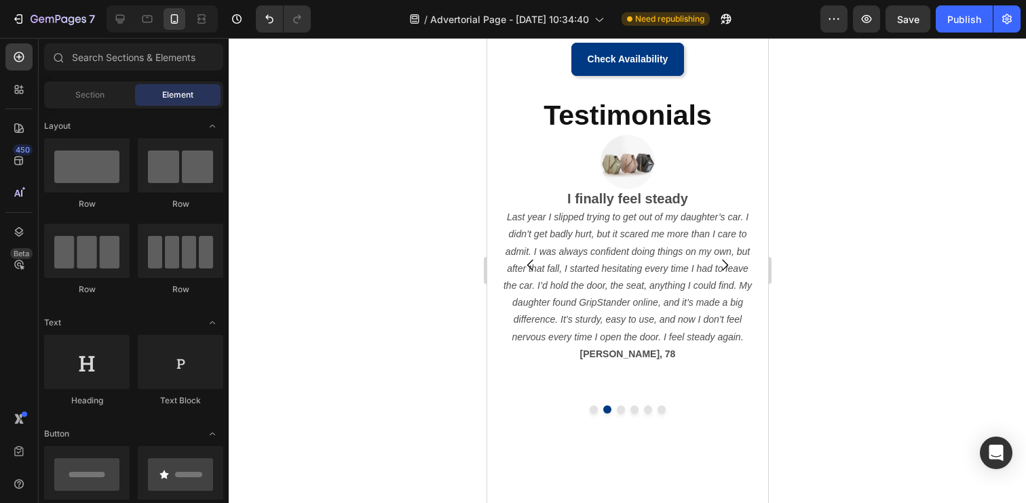
scroll to position [115, 0]
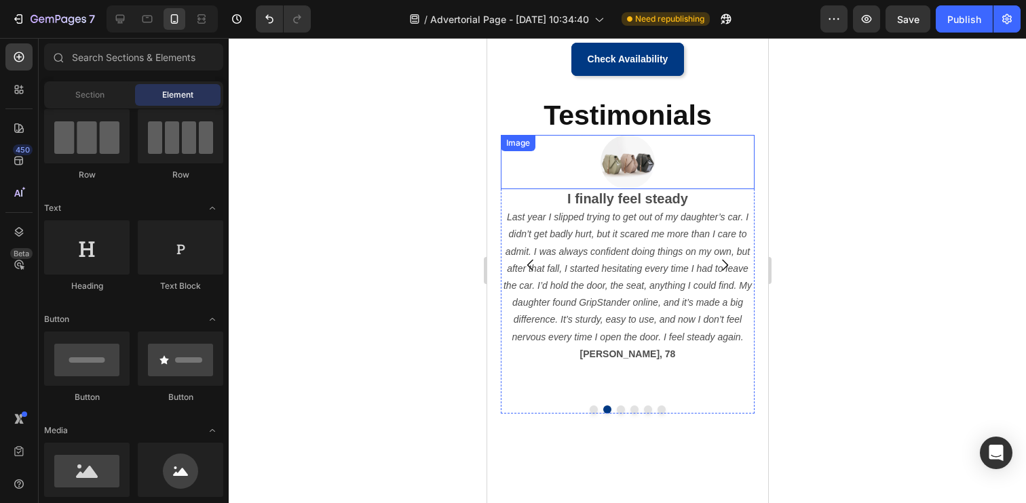
click at [613, 164] on img at bounding box center [627, 162] width 54 height 54
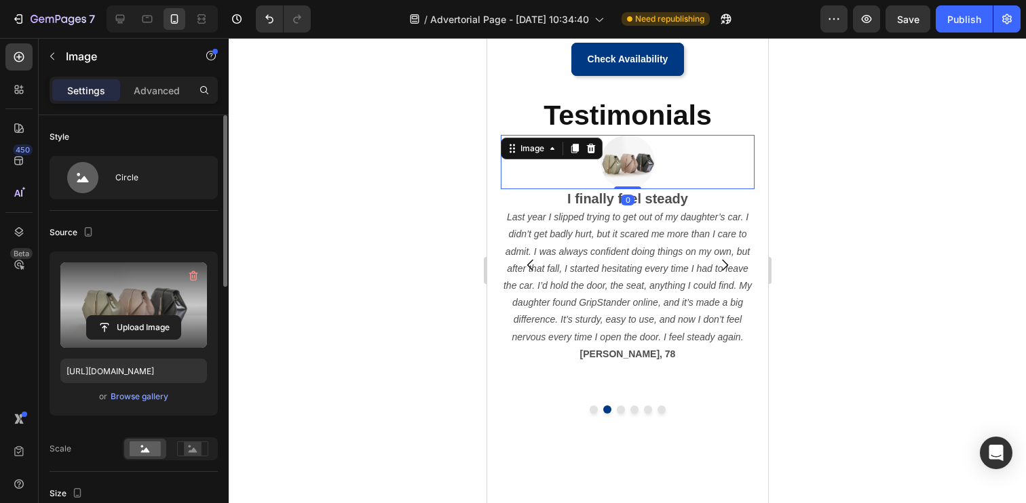
click at [148, 308] on label at bounding box center [133, 305] width 147 height 85
click at [148, 316] on input "file" at bounding box center [134, 327] width 94 height 23
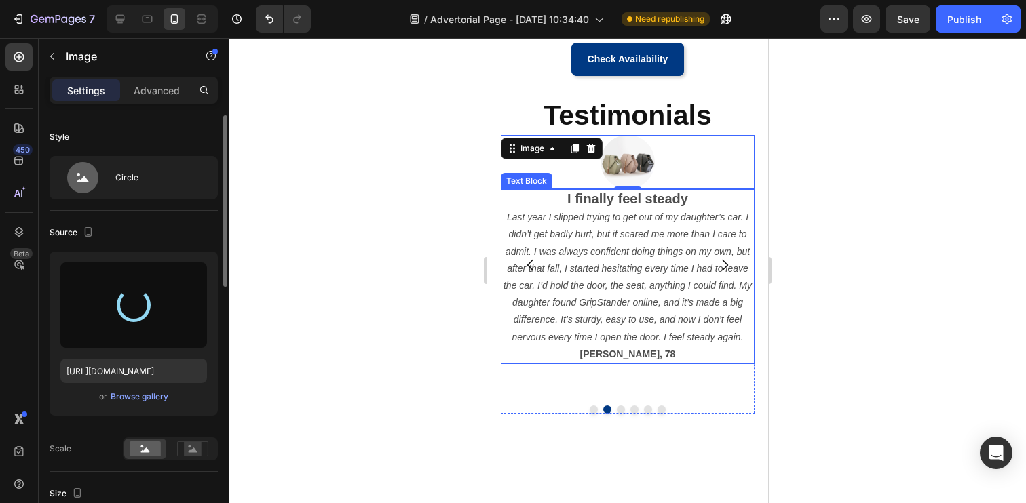
type input "https://cdn.shopify.com/s/files/1/0769/5191/2779/files/gempages_581611669520646…"
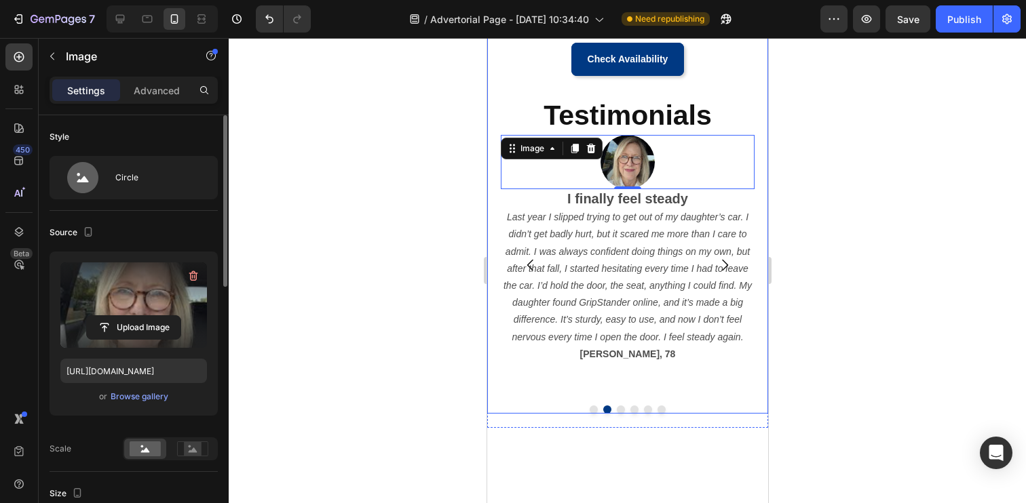
click at [412, 299] on div at bounding box center [627, 270] width 797 height 465
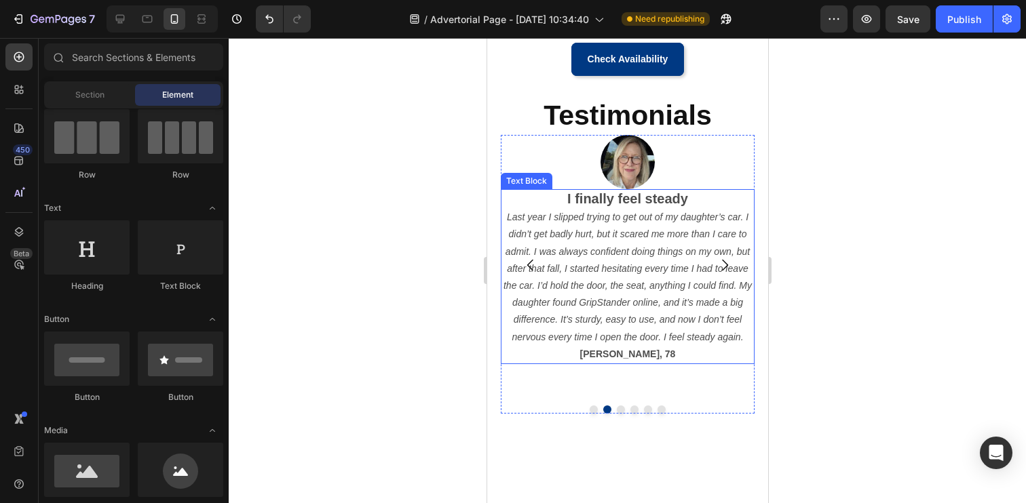
click at [654, 354] on p "Vickie, 78" at bounding box center [626, 354] width 251 height 17
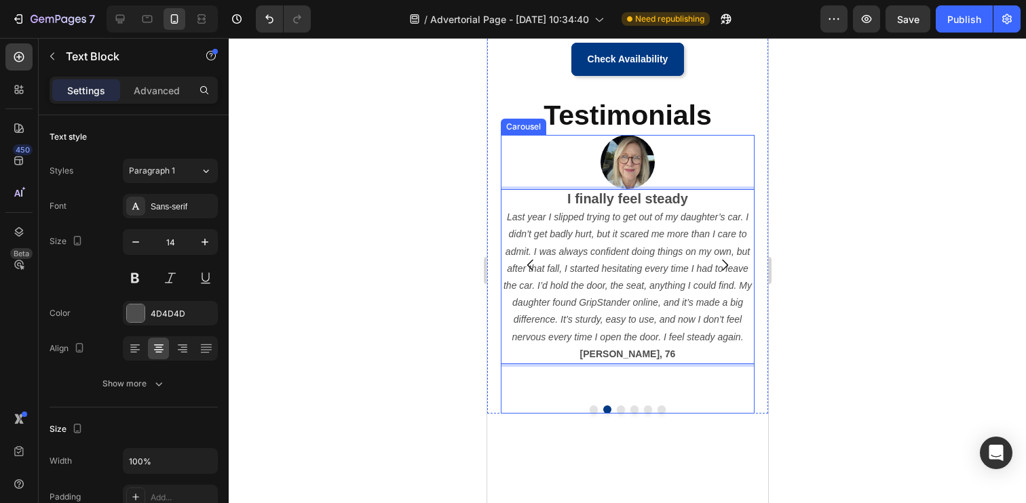
click at [530, 267] on icon "Carousel Back Arrow" at bounding box center [529, 265] width 6 height 12
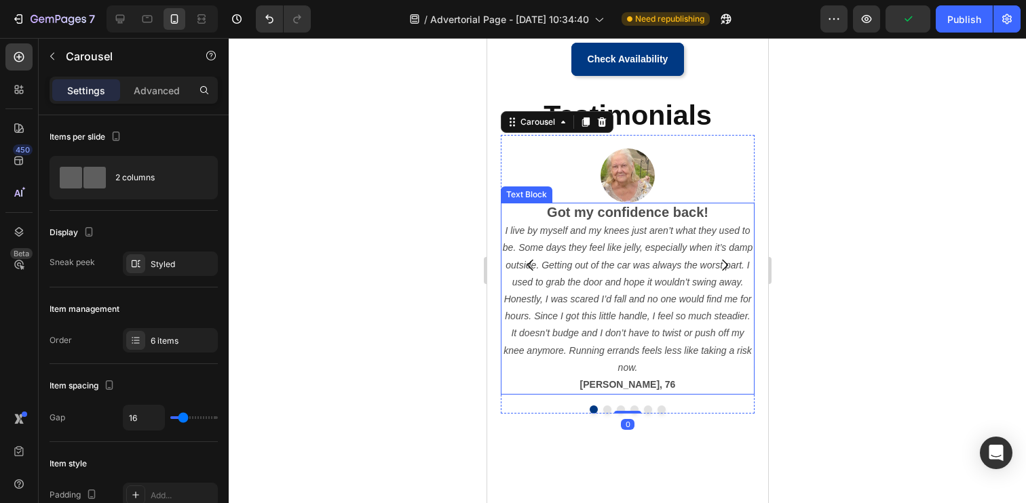
click at [659, 383] on p "Doris, 76" at bounding box center [626, 385] width 251 height 17
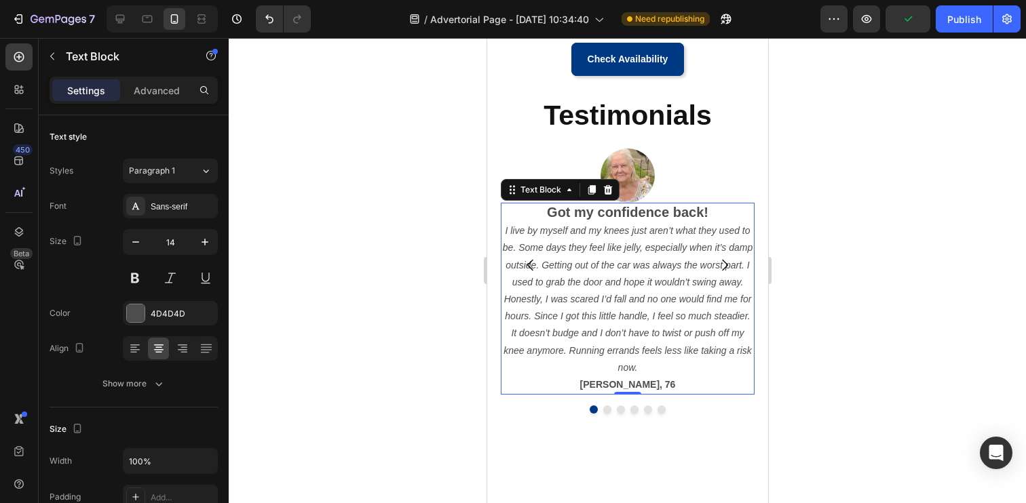
click at [659, 383] on p "Doris, 76" at bounding box center [626, 385] width 251 height 17
click at [410, 348] on div at bounding box center [627, 270] width 797 height 465
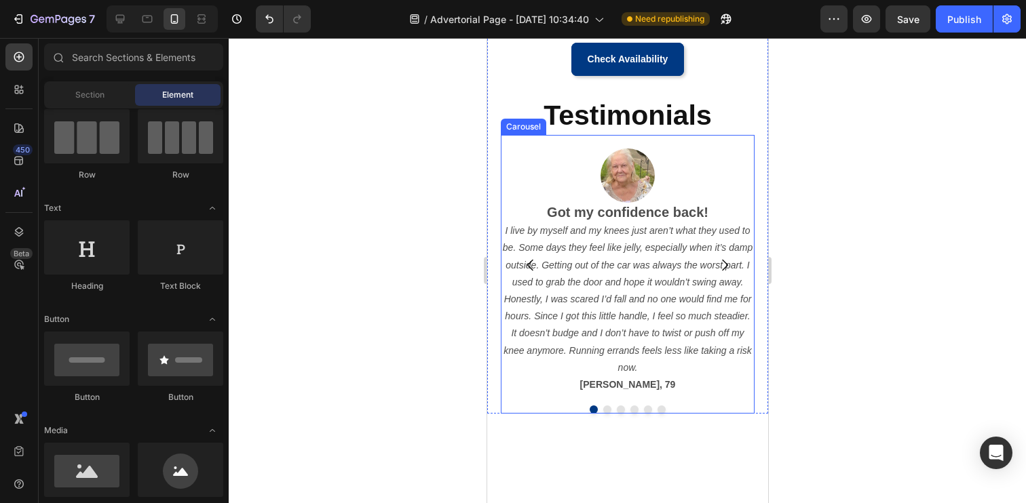
click at [722, 260] on icon "Carousel Next Arrow" at bounding box center [724, 265] width 6 height 12
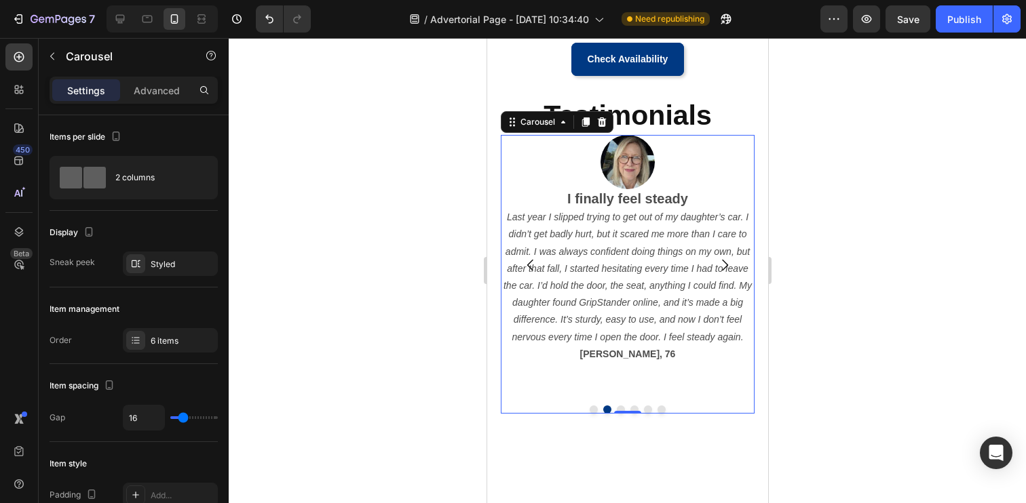
click at [522, 263] on icon "Carousel Back Arrow" at bounding box center [530, 265] width 16 height 16
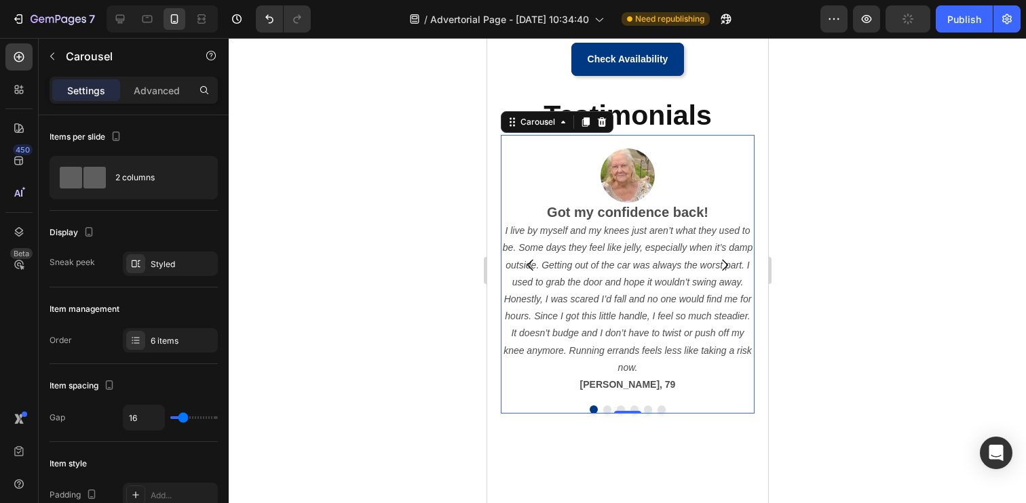
click at [736, 265] on button "Carousel Next Arrow" at bounding box center [724, 265] width 38 height 38
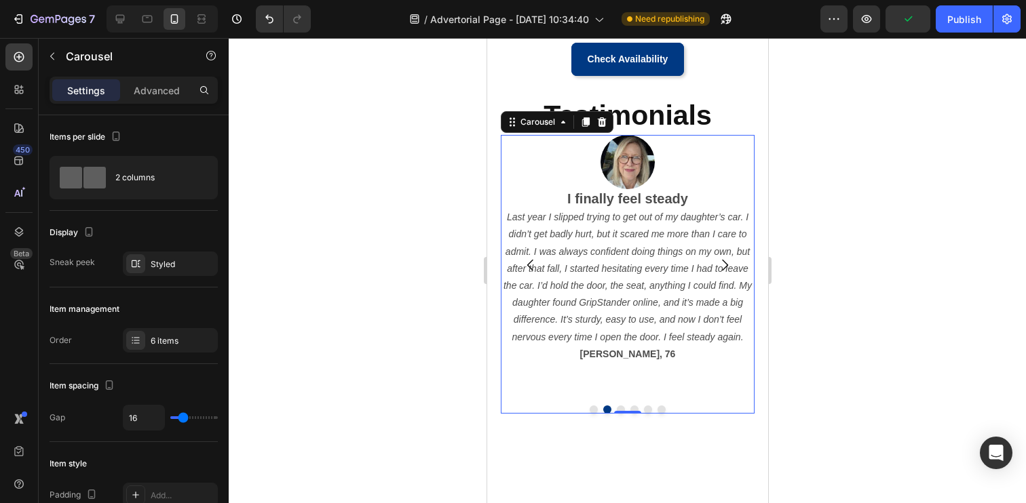
click at [529, 262] on icon "Carousel Back Arrow" at bounding box center [530, 265] width 16 height 16
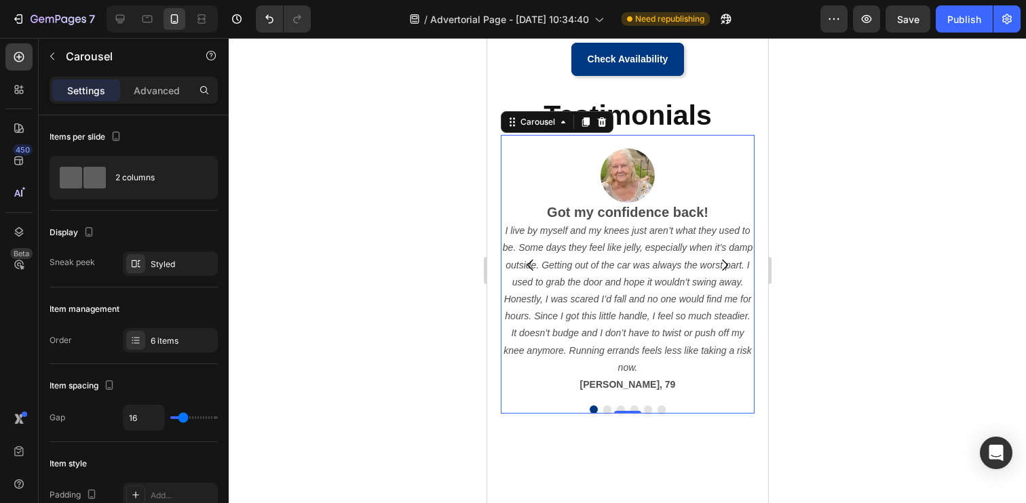
click at [716, 265] on icon "Carousel Next Arrow" at bounding box center [724, 265] width 16 height 16
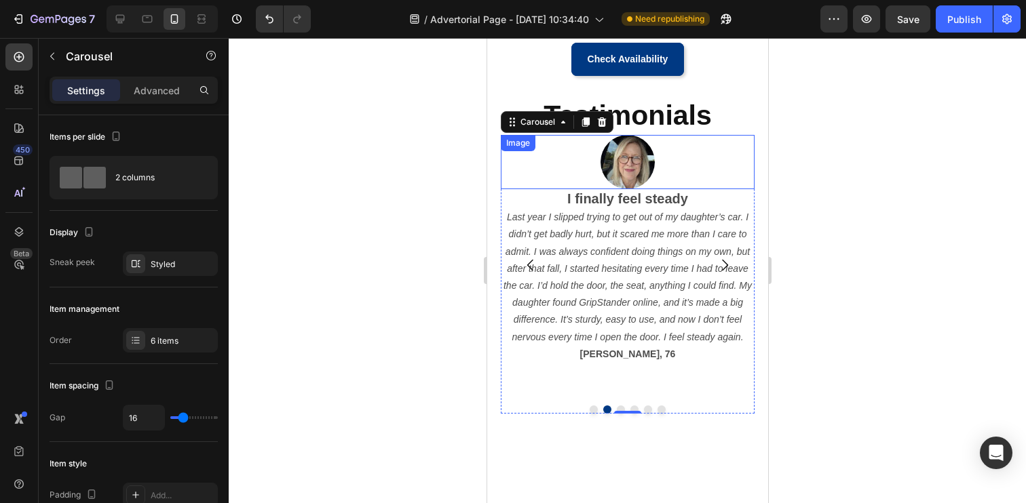
click at [628, 166] on img at bounding box center [627, 162] width 54 height 54
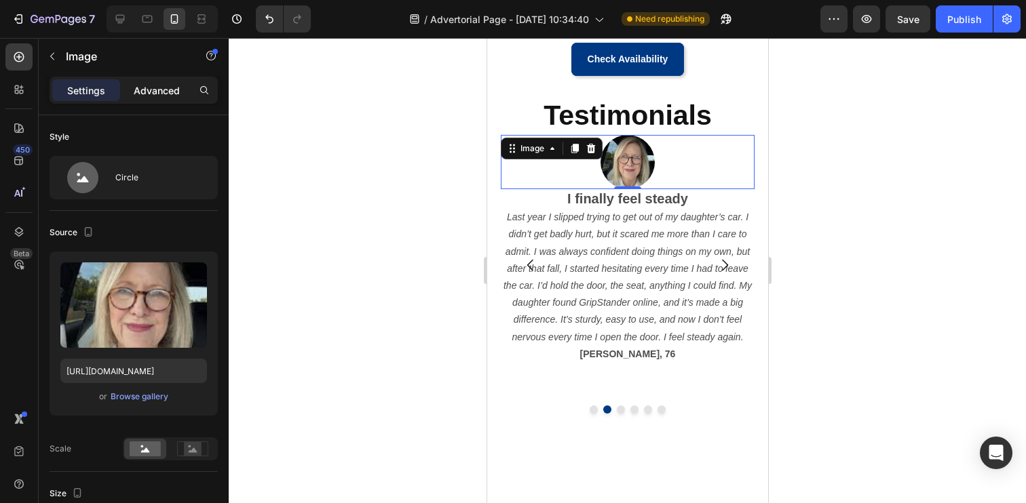
click at [149, 92] on p "Advanced" at bounding box center [157, 90] width 46 height 14
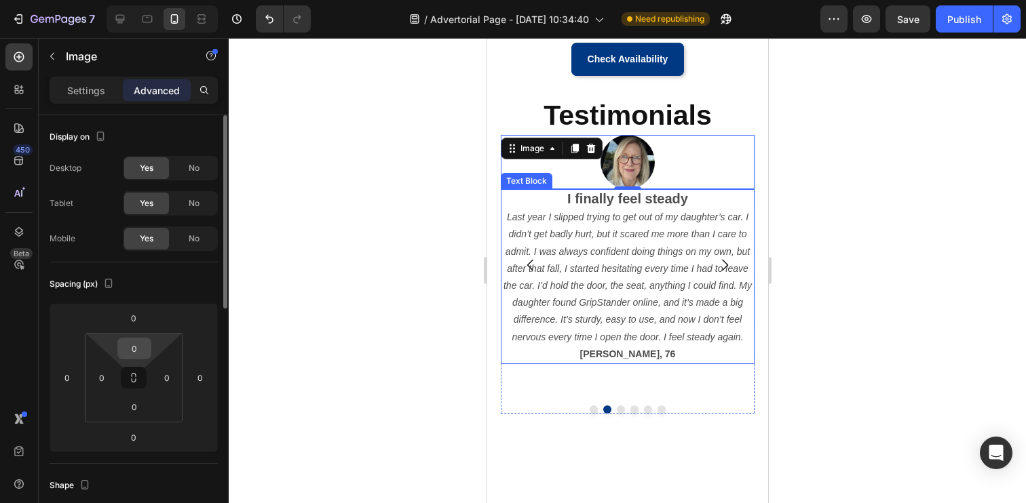
click at [140, 340] on input "0" at bounding box center [134, 349] width 27 height 20
type input "20"
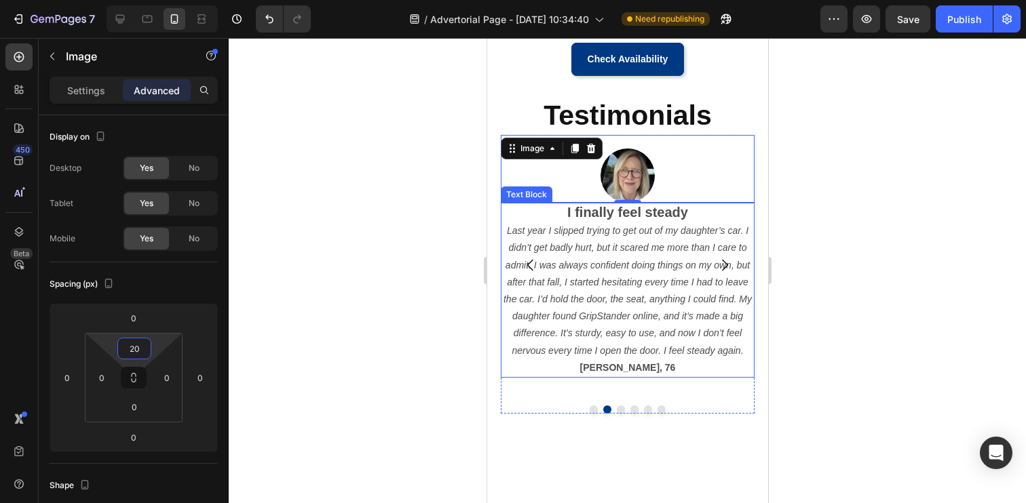
click at [307, 346] on div at bounding box center [627, 270] width 797 height 465
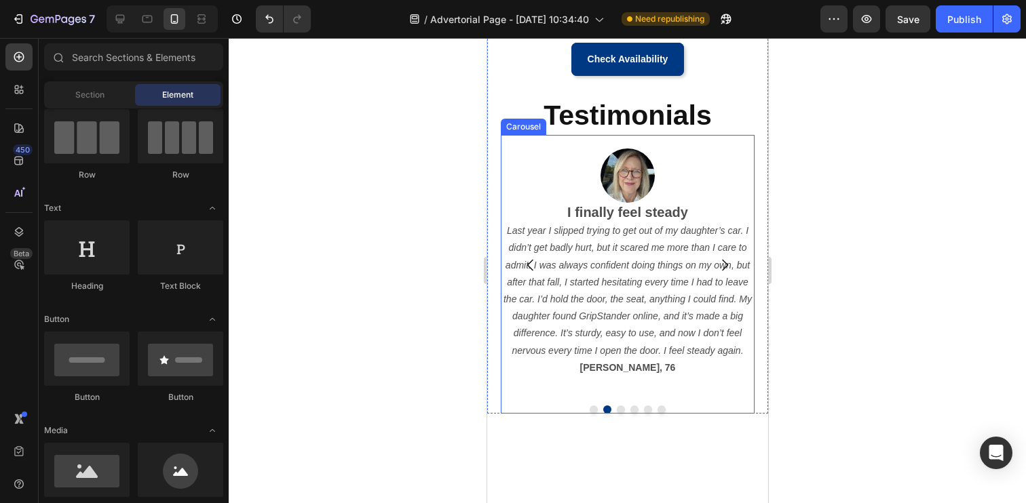
click at [533, 265] on icon "Carousel Back Arrow" at bounding box center [530, 265] width 16 height 16
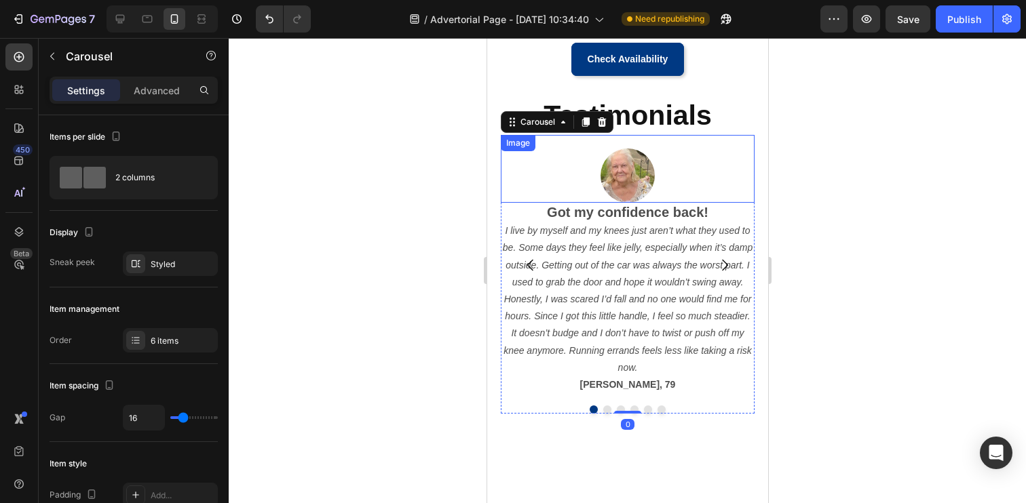
click at [632, 165] on img at bounding box center [627, 176] width 54 height 54
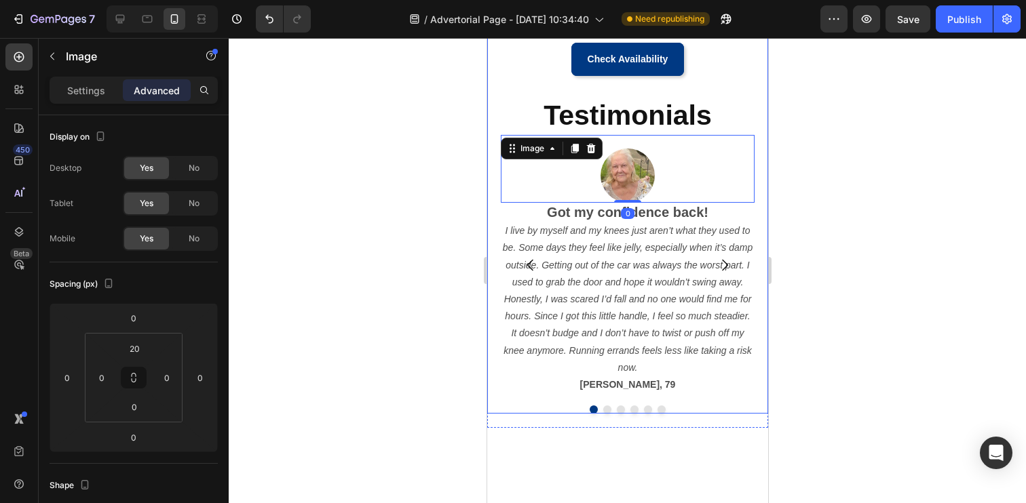
click at [372, 246] on div at bounding box center [627, 270] width 797 height 465
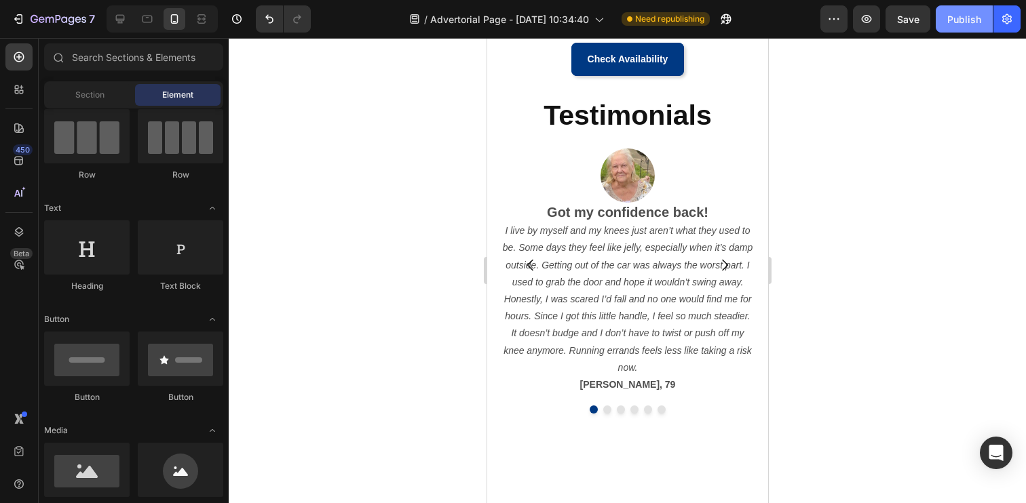
click at [955, 26] on div "Publish" at bounding box center [964, 19] width 34 height 14
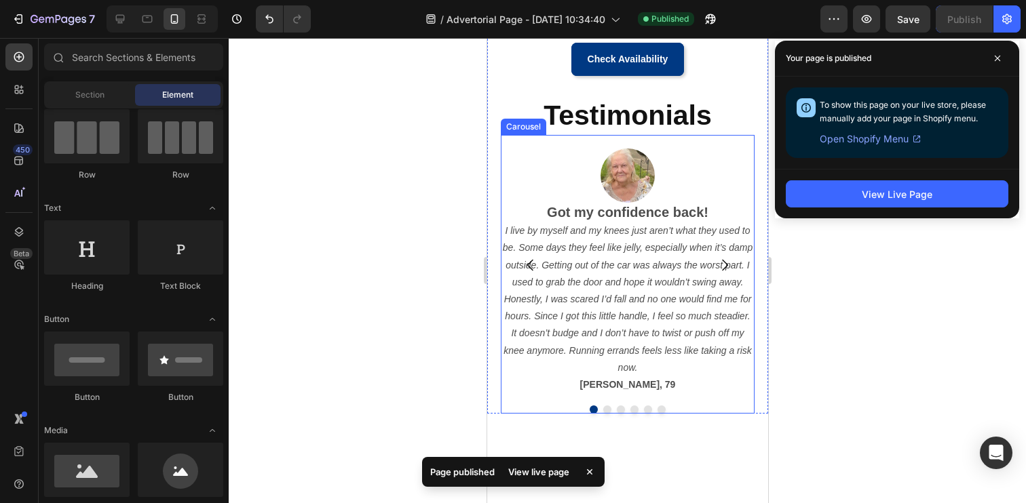
click at [727, 261] on icon "Carousel Next Arrow" at bounding box center [724, 265] width 16 height 16
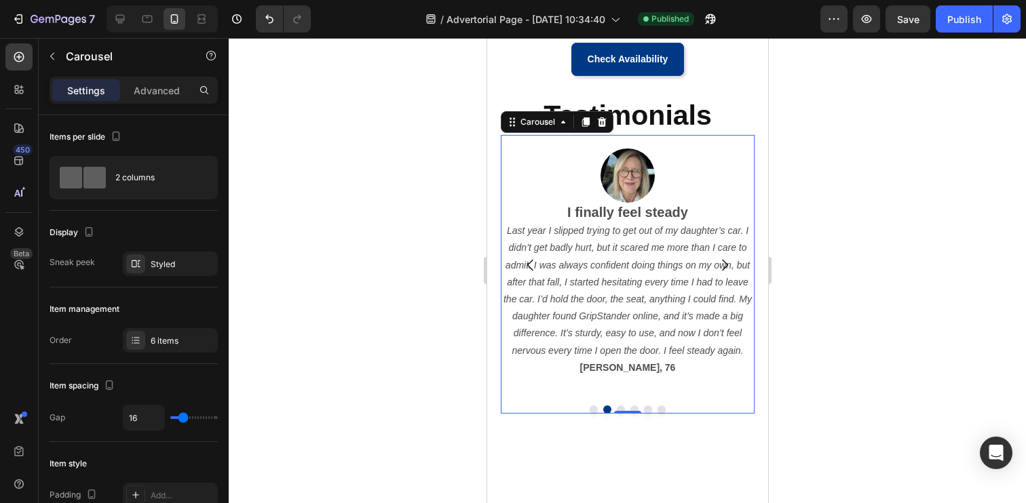
click at [727, 266] on icon "Carousel Next Arrow" at bounding box center [724, 265] width 16 height 16
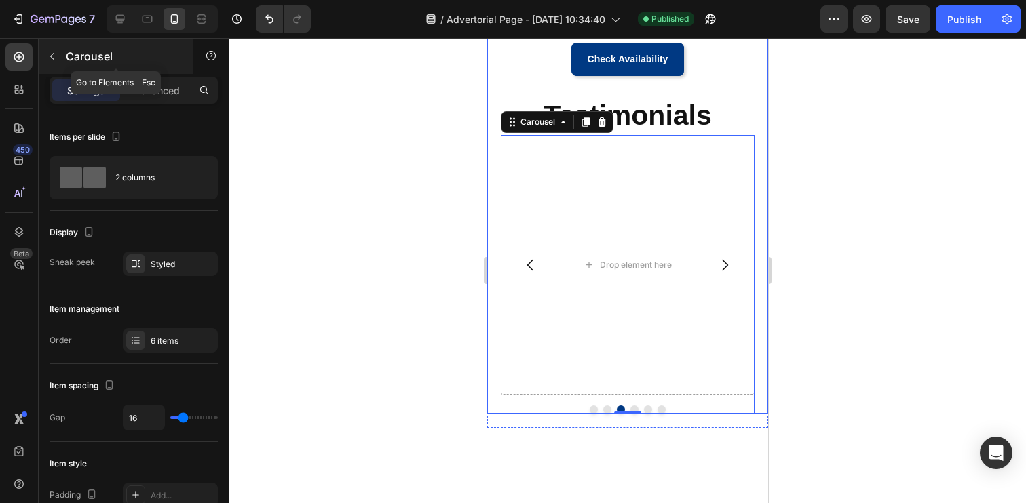
click at [51, 62] on button "button" at bounding box center [52, 56] width 22 height 22
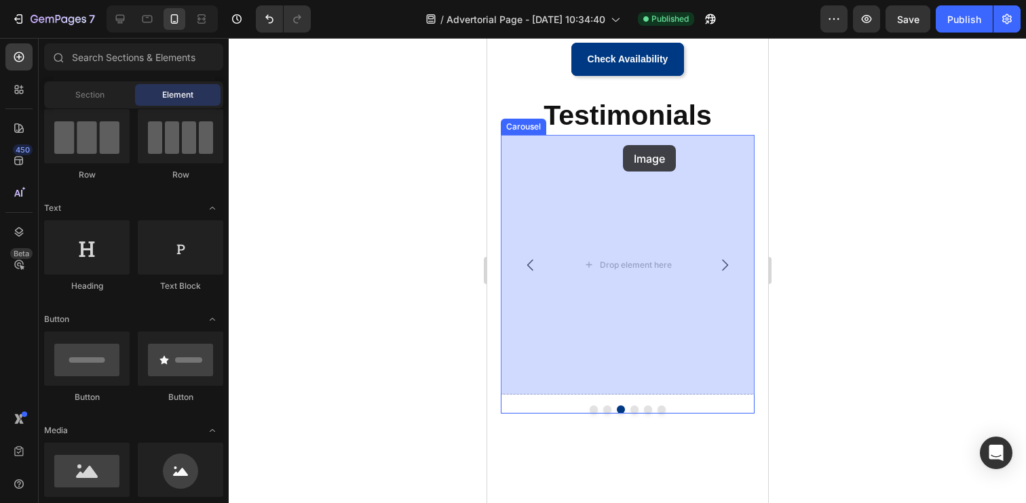
drag, startPoint x: 672, startPoint y: 497, endPoint x: 622, endPoint y: 145, distance: 355.7
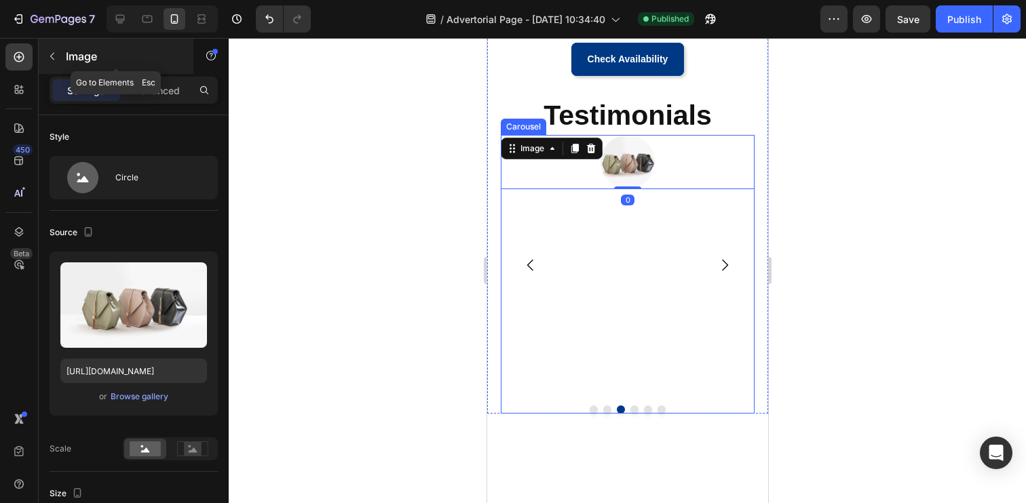
click at [55, 51] on icon "button" at bounding box center [52, 56] width 11 height 11
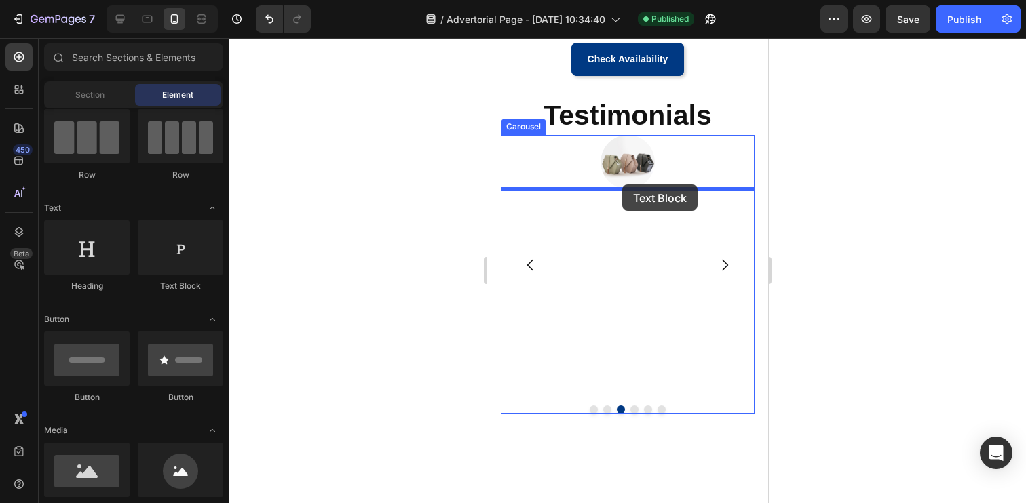
drag, startPoint x: 664, startPoint y: 307, endPoint x: 621, endPoint y: 185, distance: 129.4
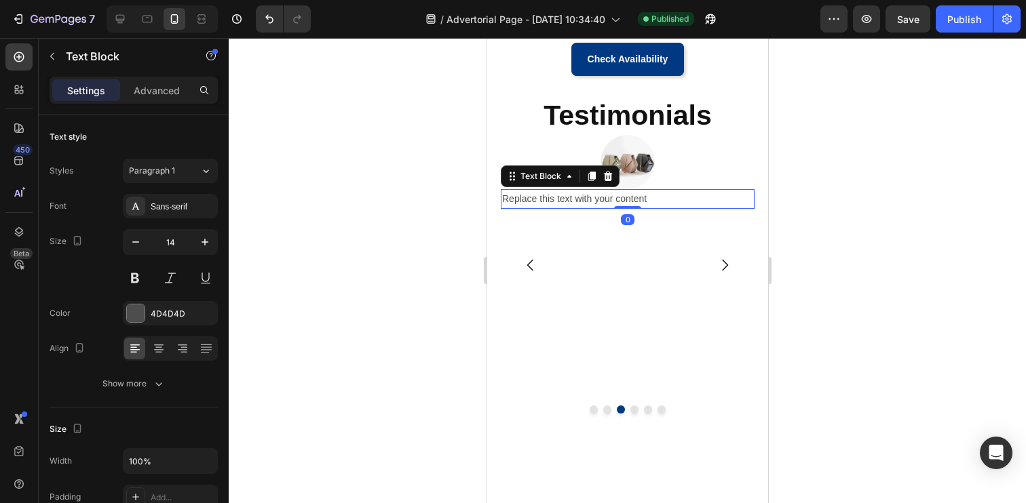
click at [598, 195] on div "Replace this text with your content" at bounding box center [627, 199] width 254 height 20
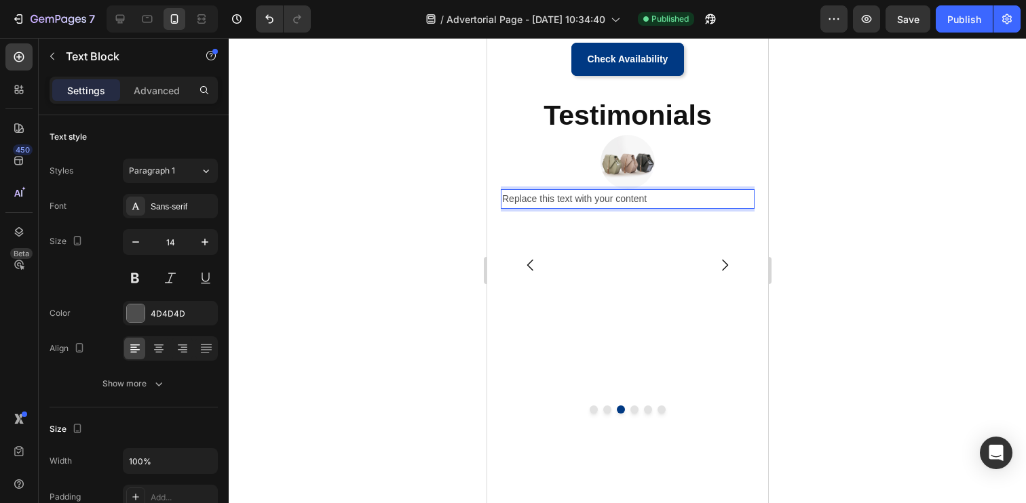
click at [598, 195] on p "Replace this text with your content" at bounding box center [626, 199] width 251 height 17
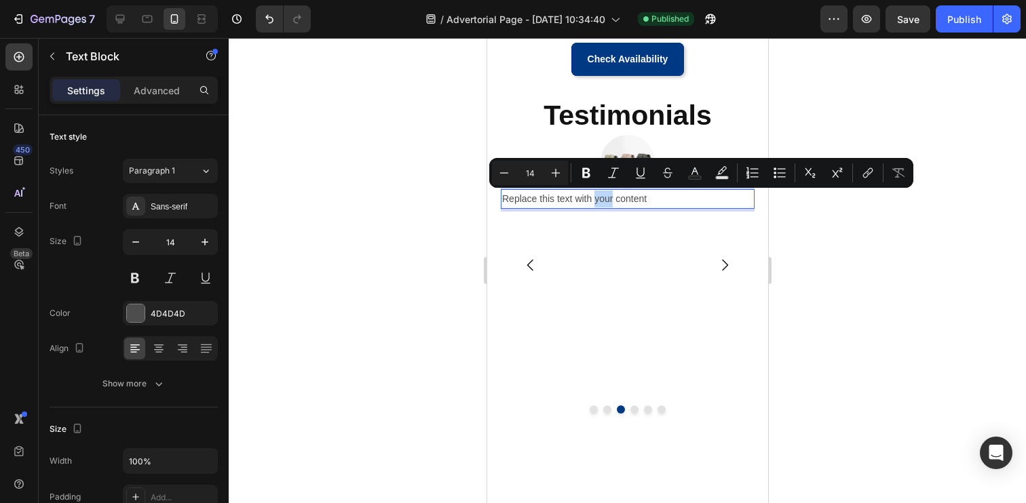
click at [598, 195] on p "Replace this text with your content" at bounding box center [626, 199] width 251 height 17
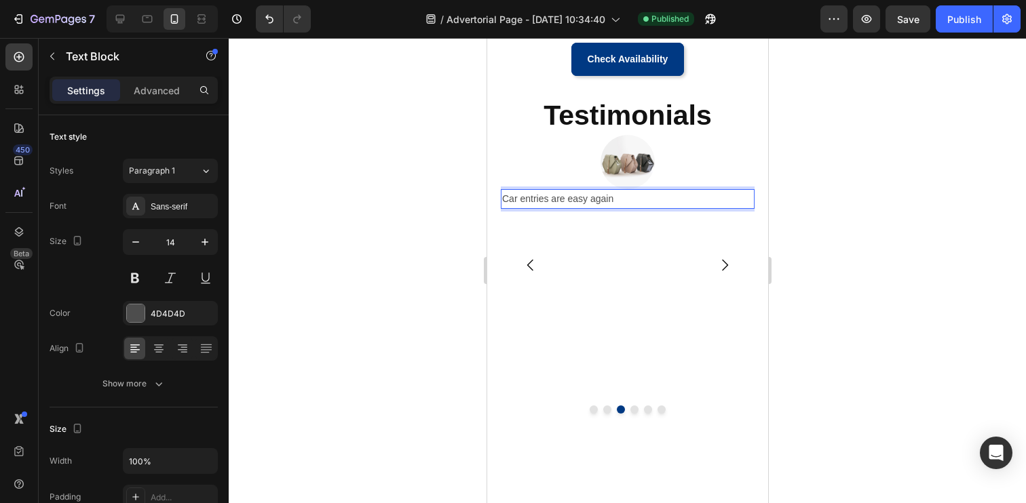
click at [586, 201] on p "Car entries are easy again" at bounding box center [626, 199] width 251 height 17
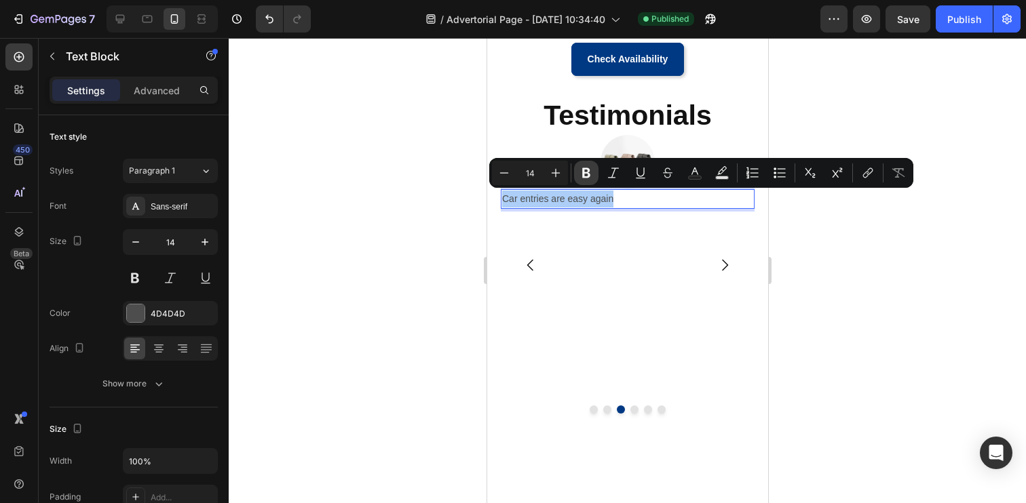
click at [583, 174] on icon "Editor contextual toolbar" at bounding box center [586, 173] width 8 height 10
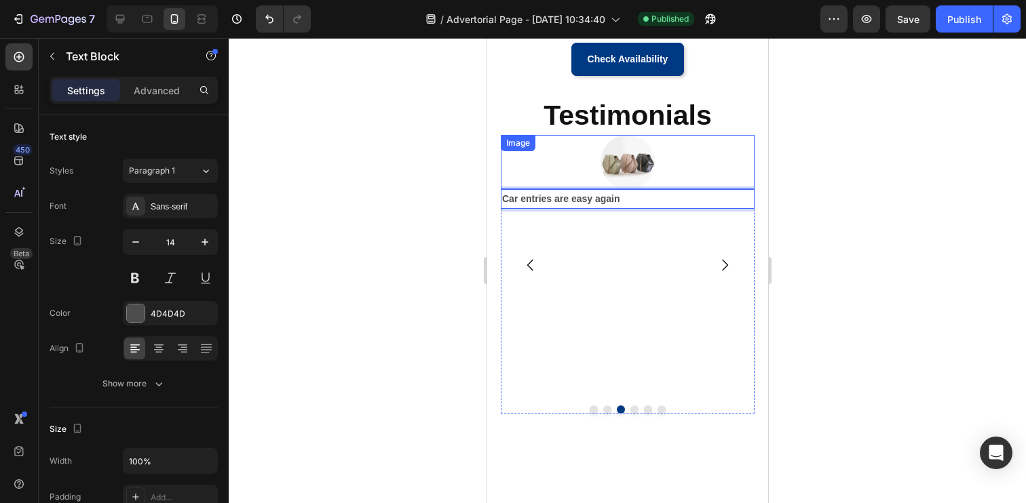
click at [560, 174] on div at bounding box center [627, 162] width 254 height 54
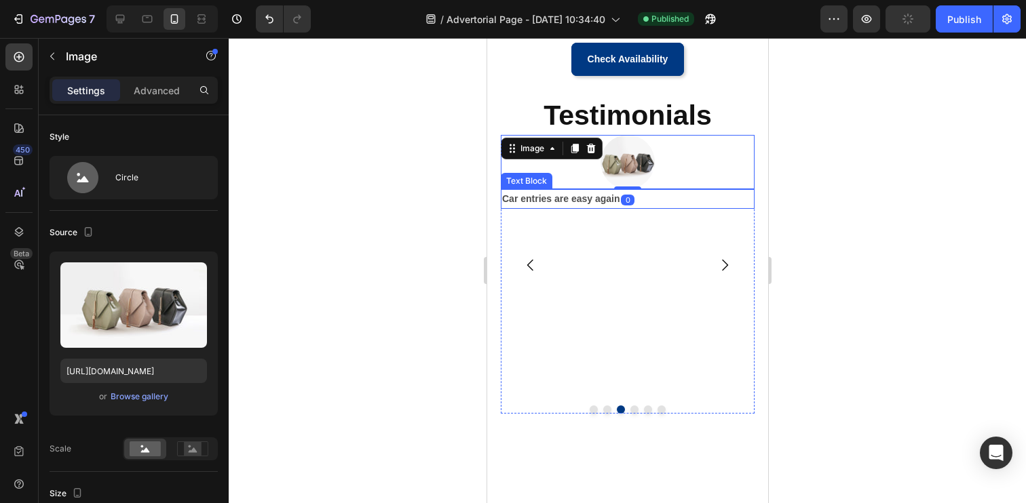
click at [566, 193] on strong "Car entries are easy again" at bounding box center [560, 198] width 118 height 11
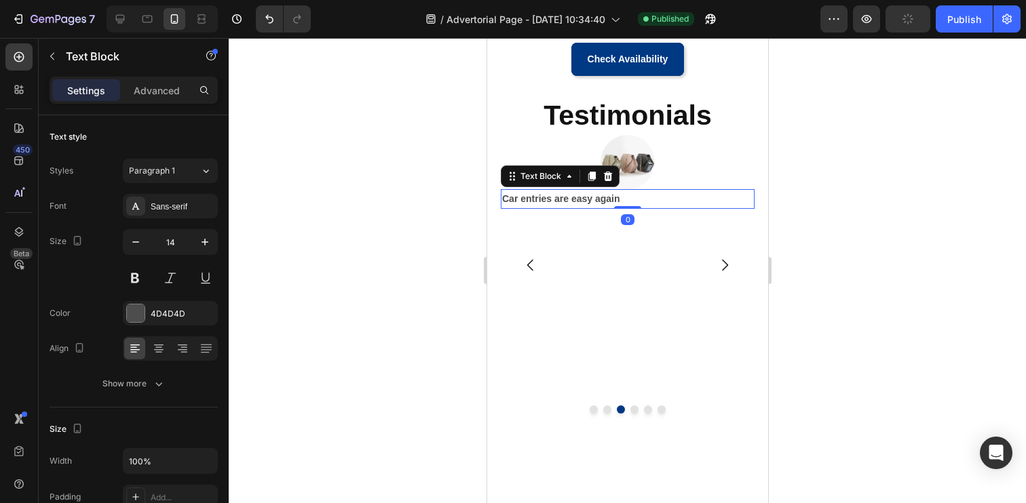
click at [566, 193] on strong "Car entries are easy again" at bounding box center [560, 198] width 118 height 11
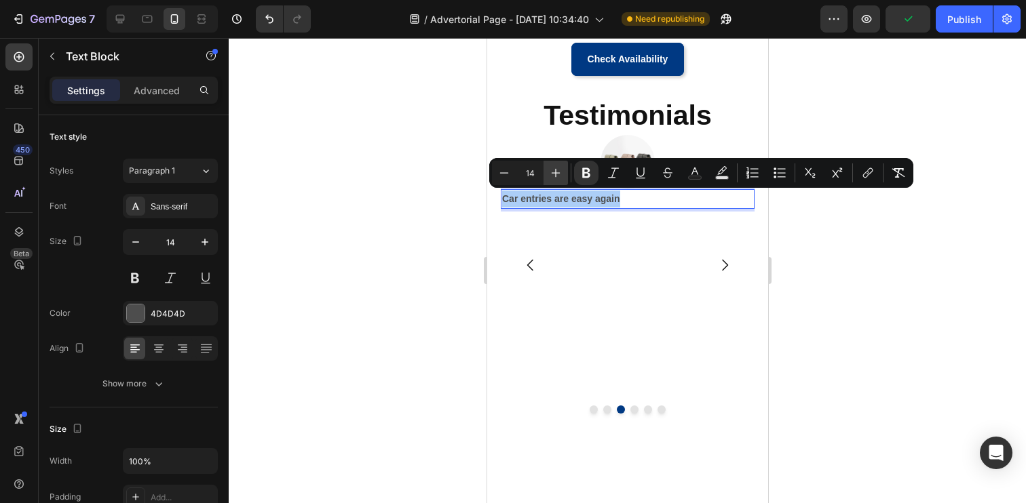
click at [552, 176] on icon "Editor contextual toolbar" at bounding box center [556, 173] width 14 height 14
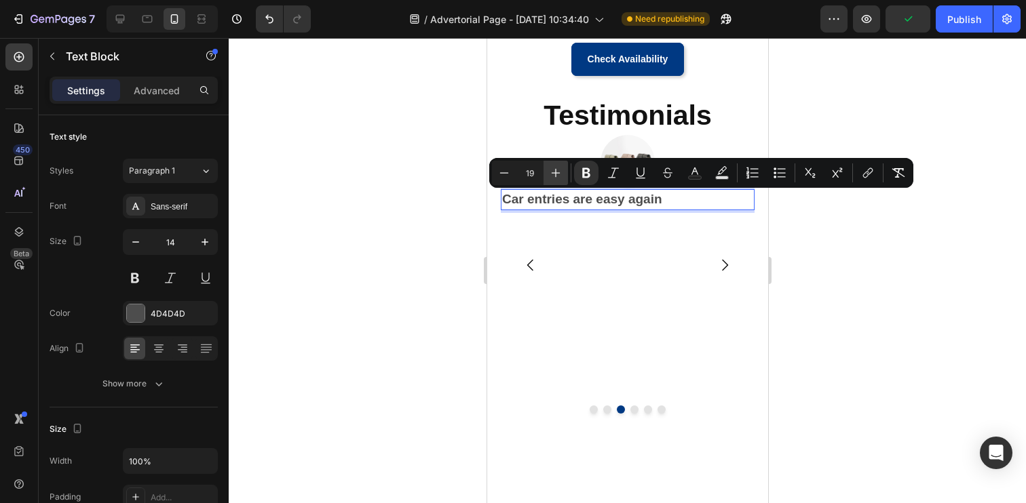
click at [552, 176] on icon "Editor contextual toolbar" at bounding box center [556, 173] width 14 height 14
type input "20"
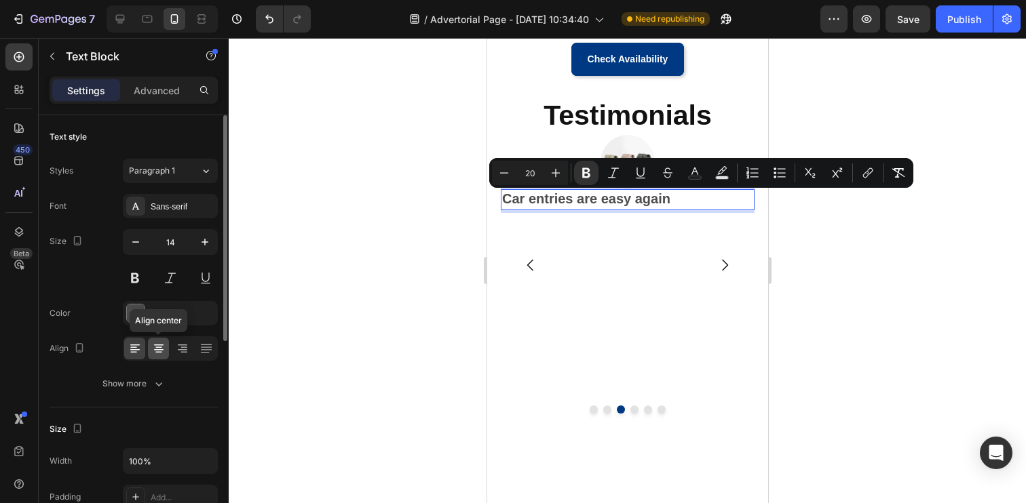
click at [160, 353] on icon at bounding box center [159, 349] width 14 height 14
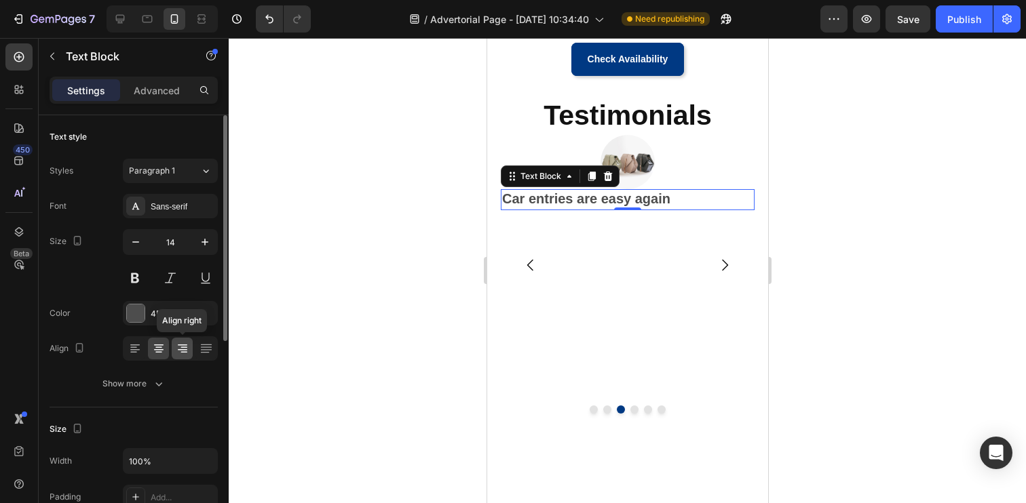
click at [180, 349] on icon at bounding box center [182, 349] width 9 height 1
click at [166, 349] on div at bounding box center [158, 349] width 21 height 22
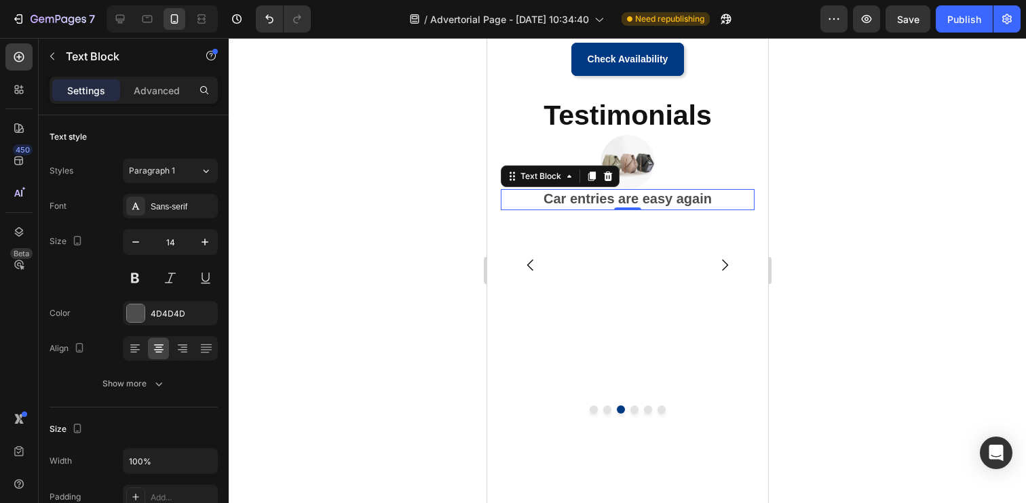
click at [419, 292] on div at bounding box center [627, 270] width 797 height 465
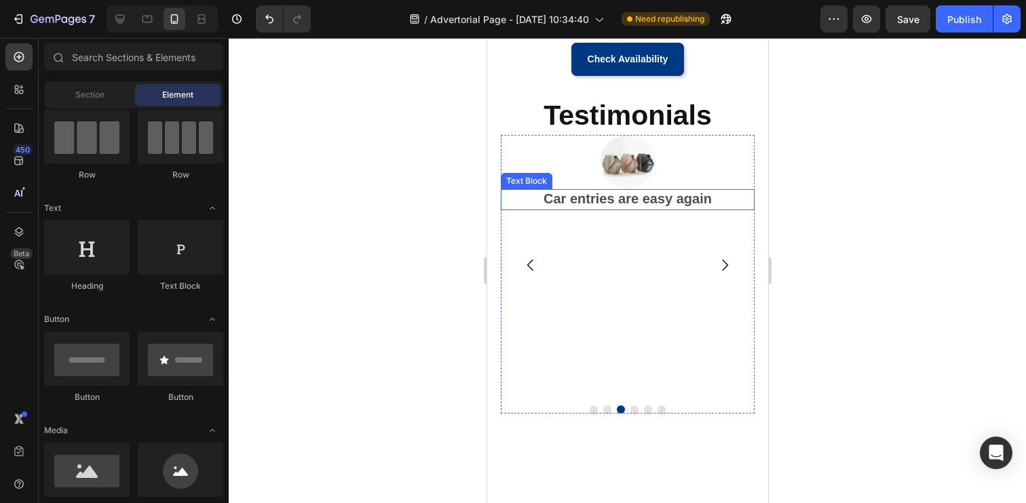
click at [713, 202] on p "Car entries are easy again" at bounding box center [626, 200] width 251 height 18
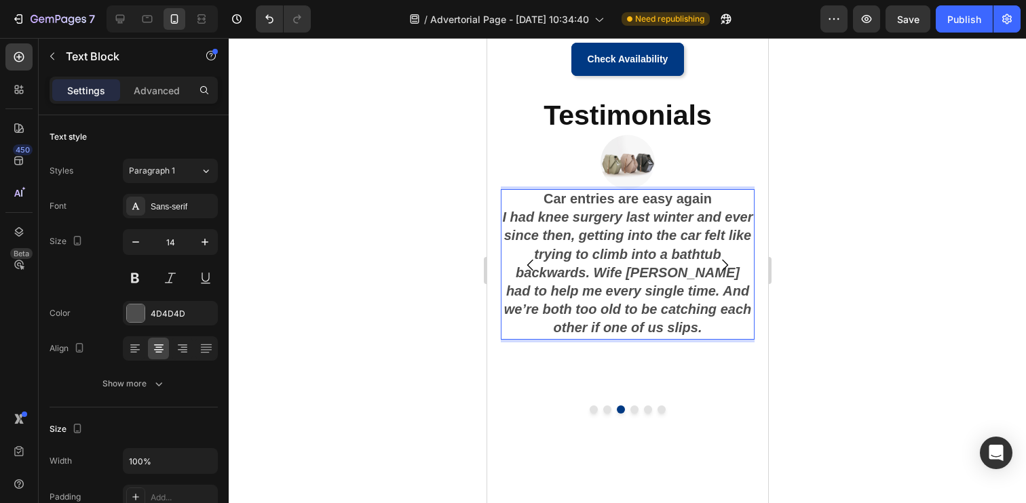
click at [628, 255] on strong "I had knee surgery last winter and ever since then, getting into the car felt l…" at bounding box center [626, 273] width 250 height 126
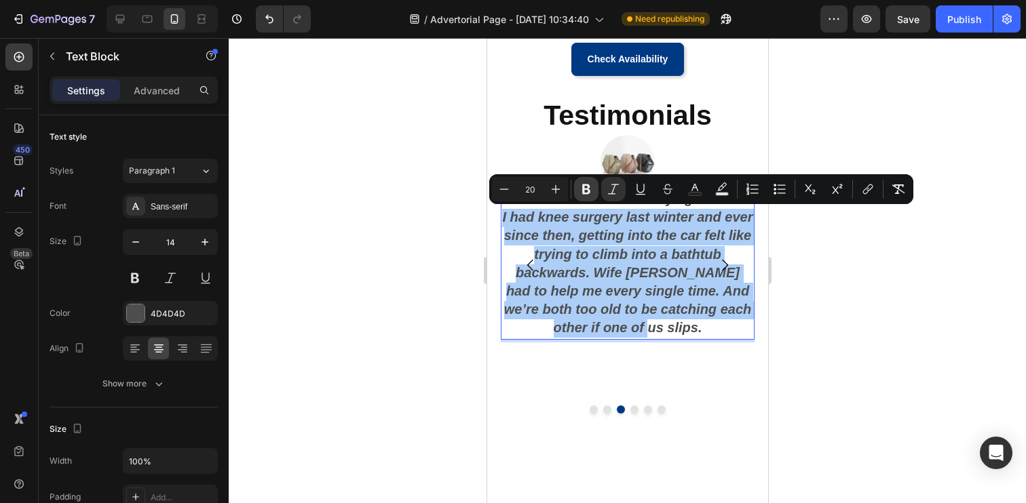
click at [588, 193] on icon "Editor contextual toolbar" at bounding box center [586, 190] width 8 height 10
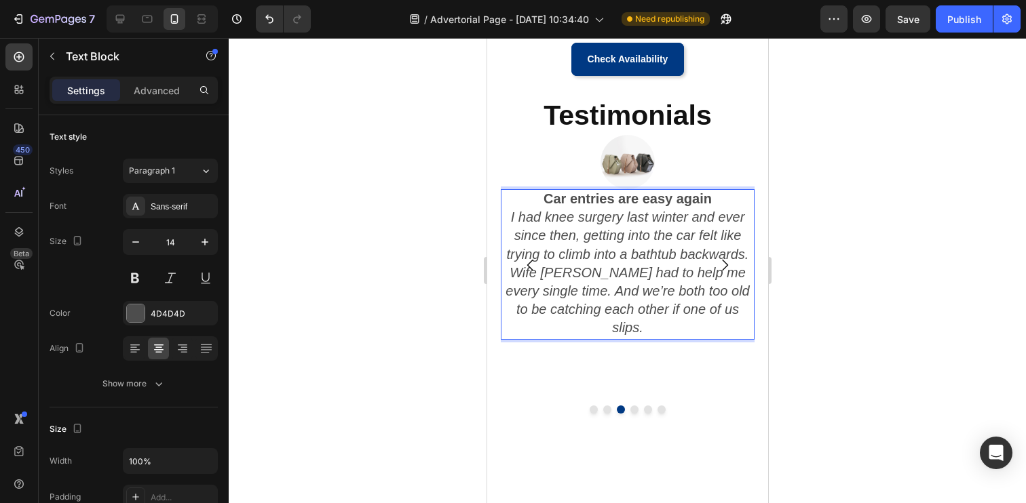
click at [599, 232] on icon "I had knee surgery last winter and ever since then, getting into the car felt l…" at bounding box center [627, 273] width 244 height 126
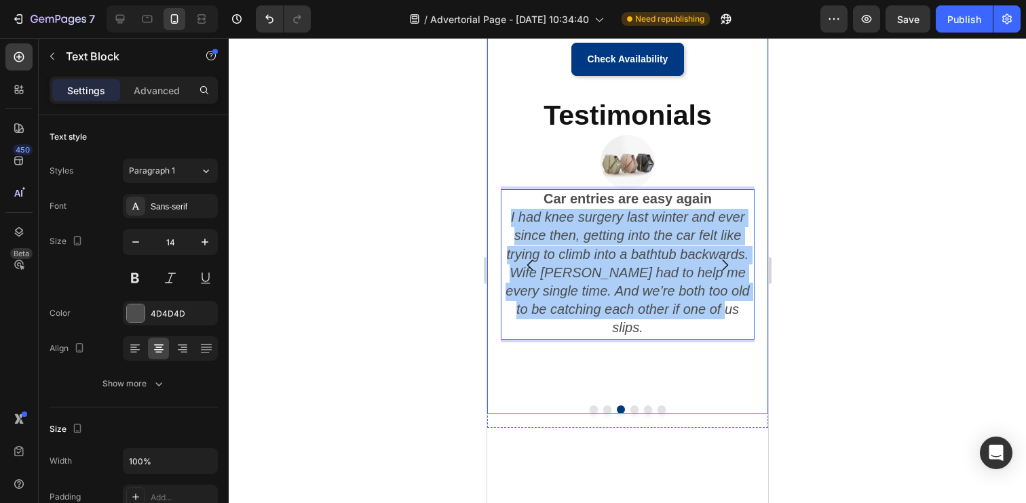
click at [394, 294] on div at bounding box center [627, 270] width 797 height 465
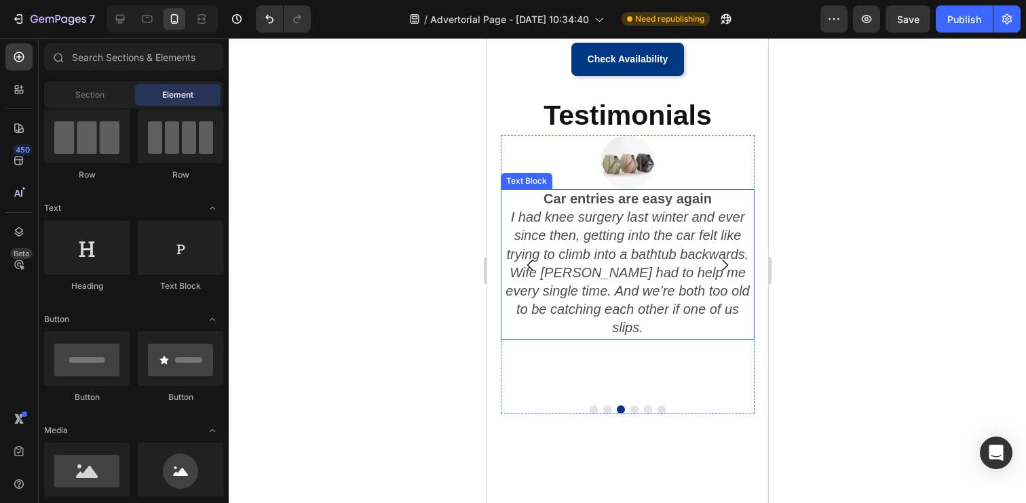
click at [732, 312] on icon "I had knee surgery last winter and ever since then, getting into the car felt l…" at bounding box center [627, 273] width 244 height 126
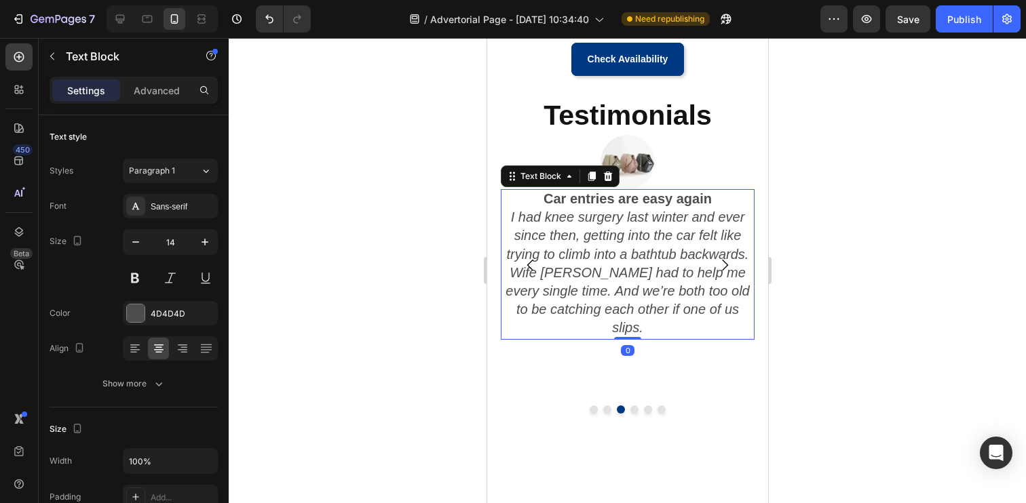
click at [732, 312] on icon "I had knee surgery last winter and ever since then, getting into the car felt l…" at bounding box center [627, 273] width 244 height 126
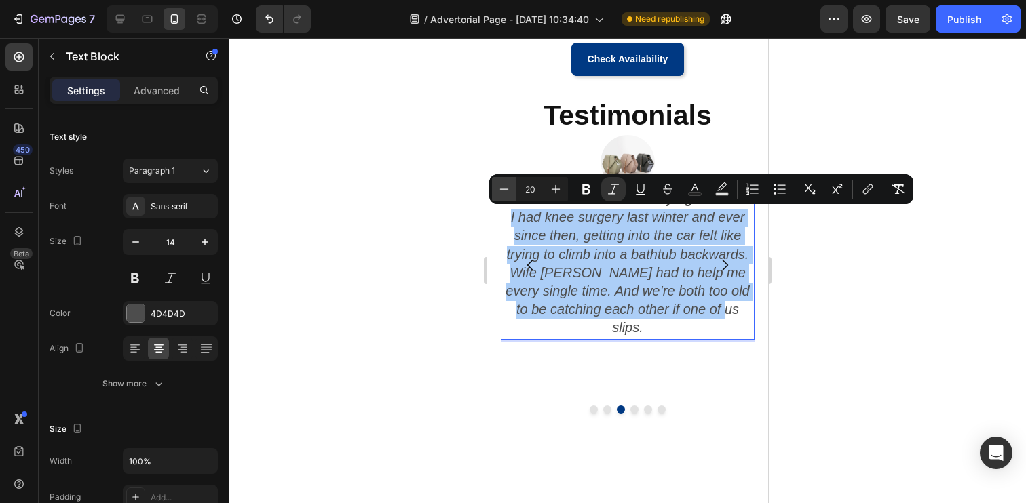
click at [507, 189] on icon "Editor contextual toolbar" at bounding box center [504, 190] width 14 height 14
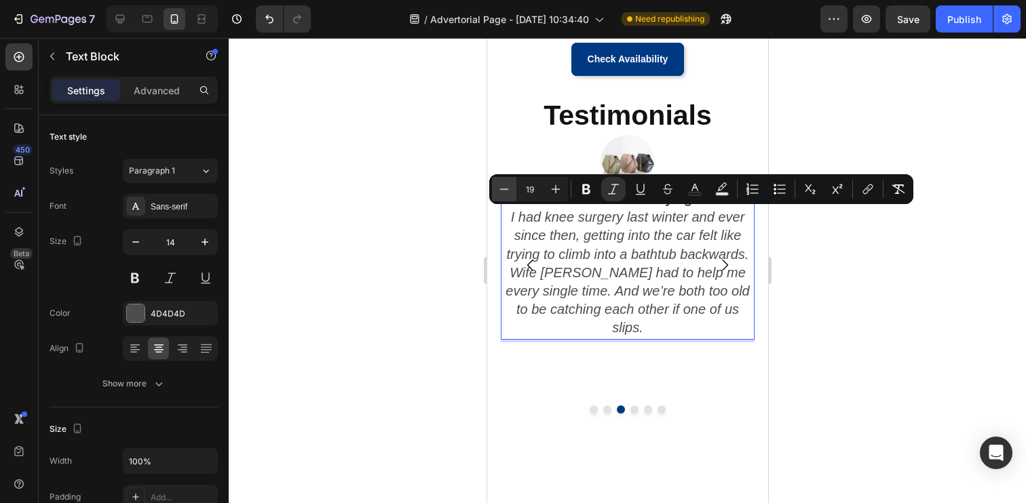
click at [507, 189] on icon "Editor contextual toolbar" at bounding box center [504, 190] width 14 height 14
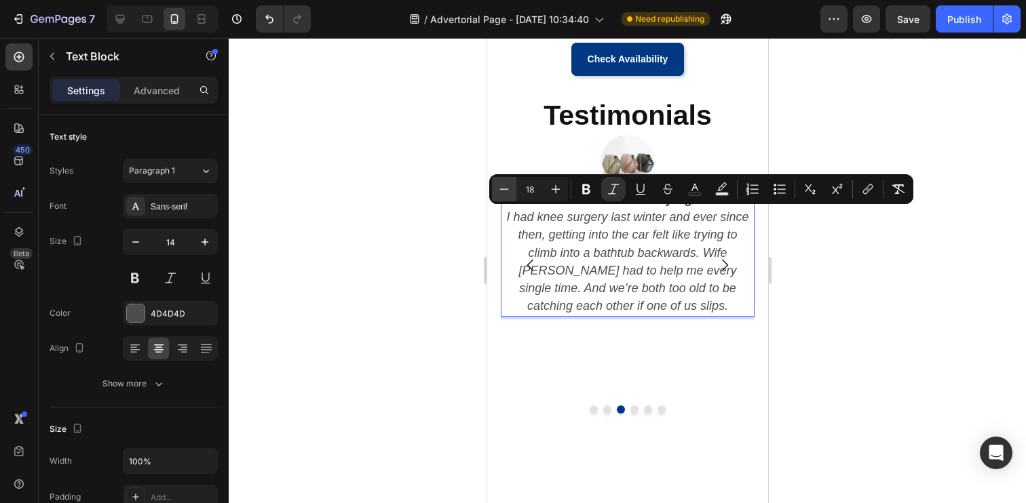
click at [507, 189] on icon "Editor contextual toolbar" at bounding box center [504, 190] width 14 height 14
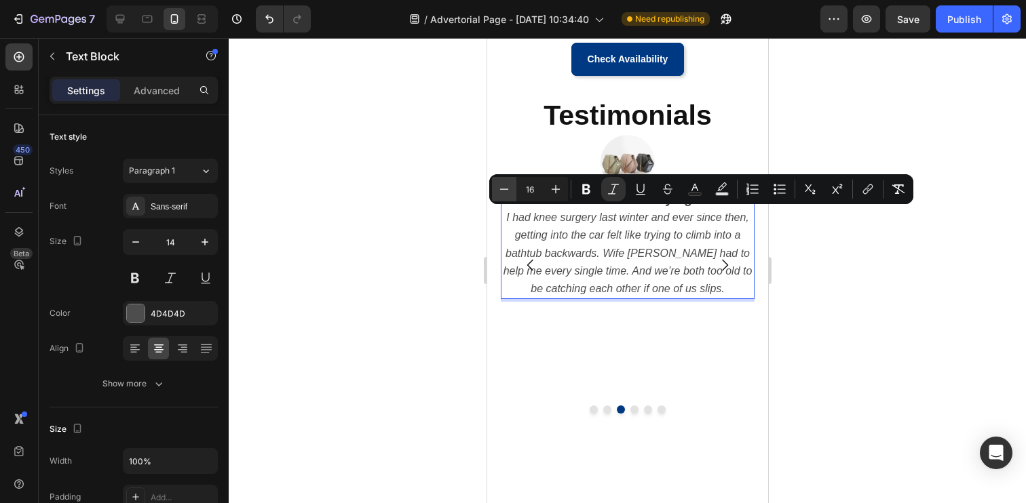
click at [507, 189] on icon "Editor contextual toolbar" at bounding box center [504, 190] width 14 height 14
type input "14"
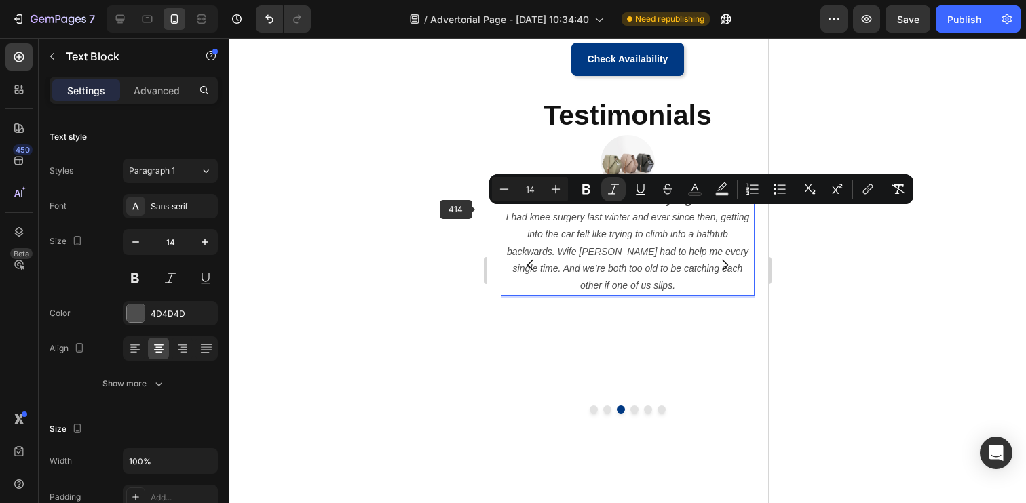
click at [442, 236] on div at bounding box center [627, 270] width 797 height 465
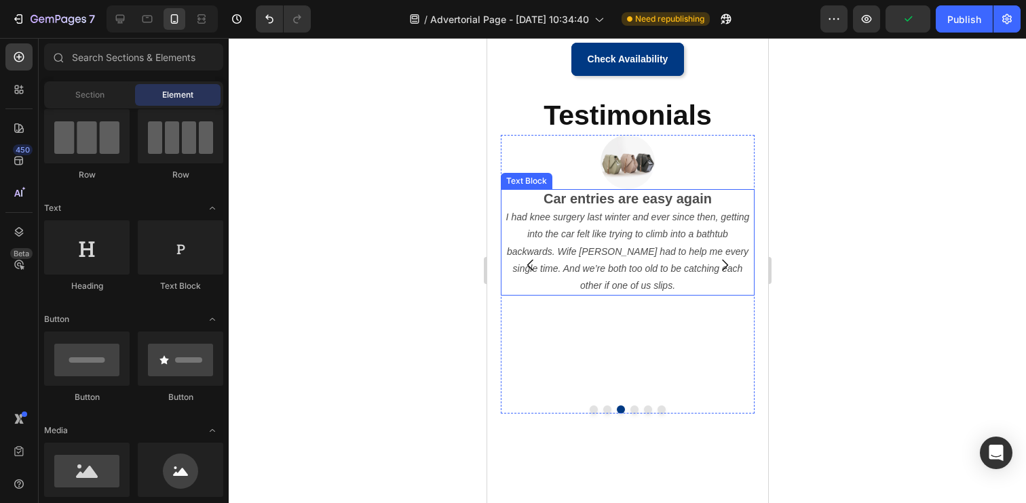
click at [671, 282] on p "I had knee surgery last winter and ever since then, getting into the car felt l…" at bounding box center [626, 251] width 251 height 85
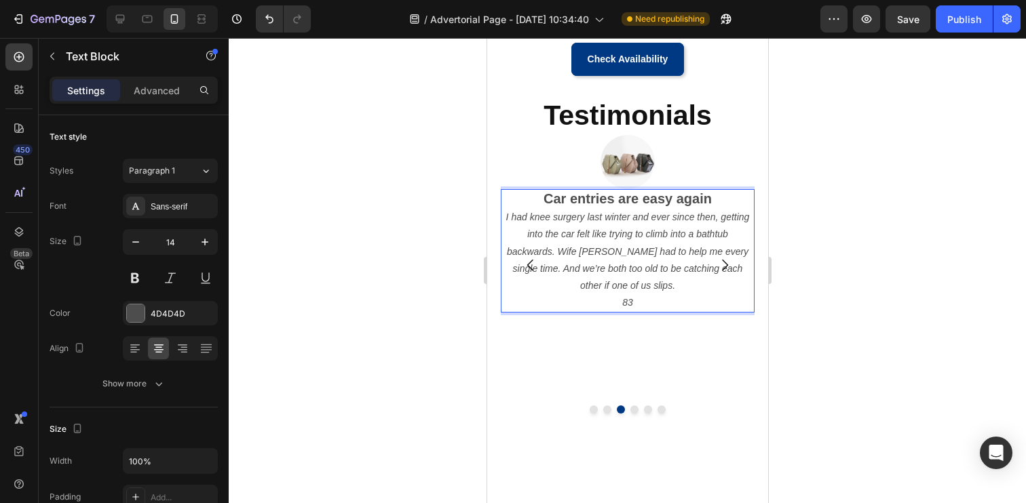
click at [615, 300] on p "83" at bounding box center [626, 302] width 251 height 17
click at [647, 304] on icon "Gerald, 83" at bounding box center [627, 302] width 94 height 11
click at [636, 306] on icon "Gerald, 69" at bounding box center [627, 302] width 94 height 11
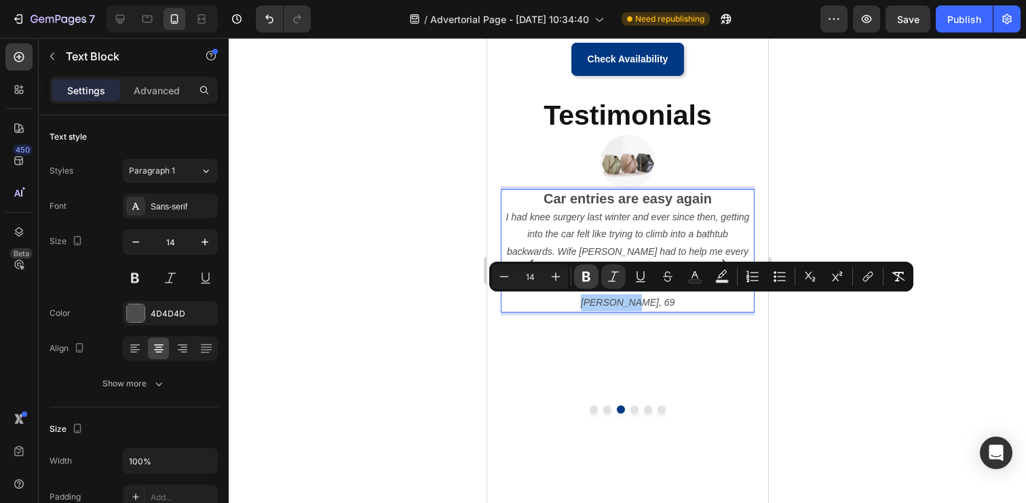
click at [589, 277] on icon "Editor contextual toolbar" at bounding box center [586, 277] width 8 height 10
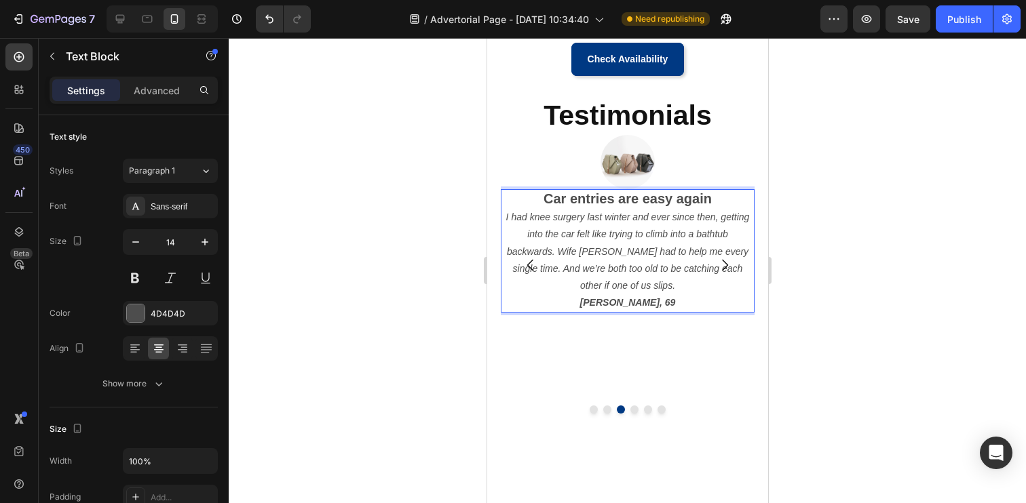
click at [620, 304] on strong "Gerald, 69" at bounding box center [627, 302] width 96 height 11
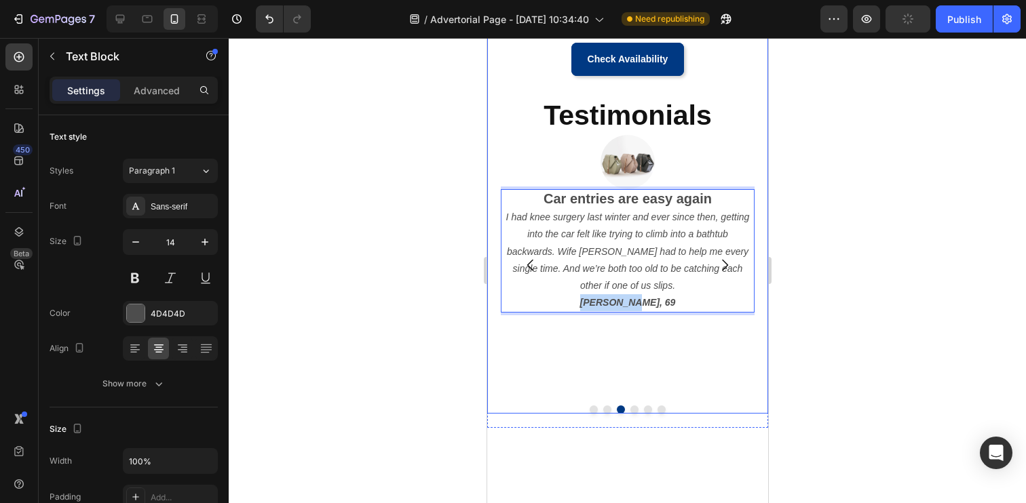
click at [419, 338] on div at bounding box center [627, 270] width 797 height 465
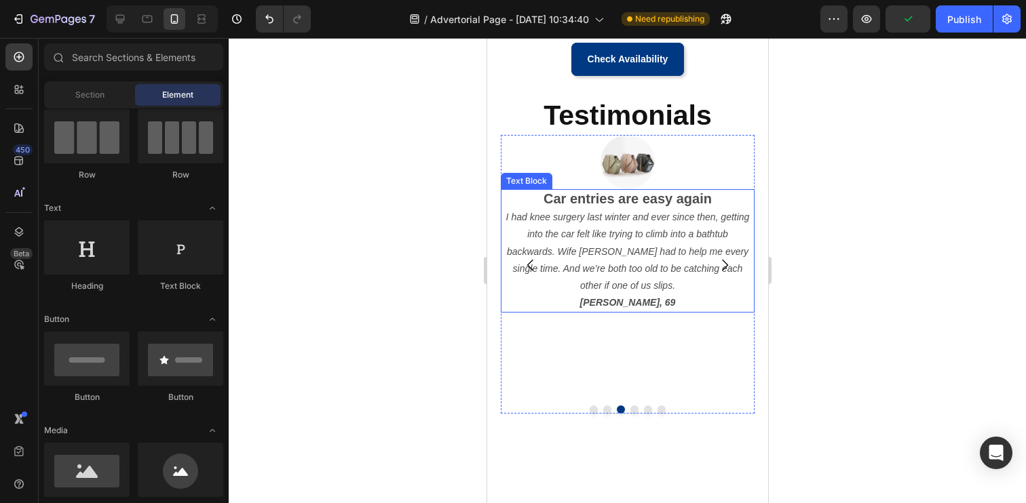
click at [642, 302] on strong "Gerald, 69" at bounding box center [627, 302] width 96 height 11
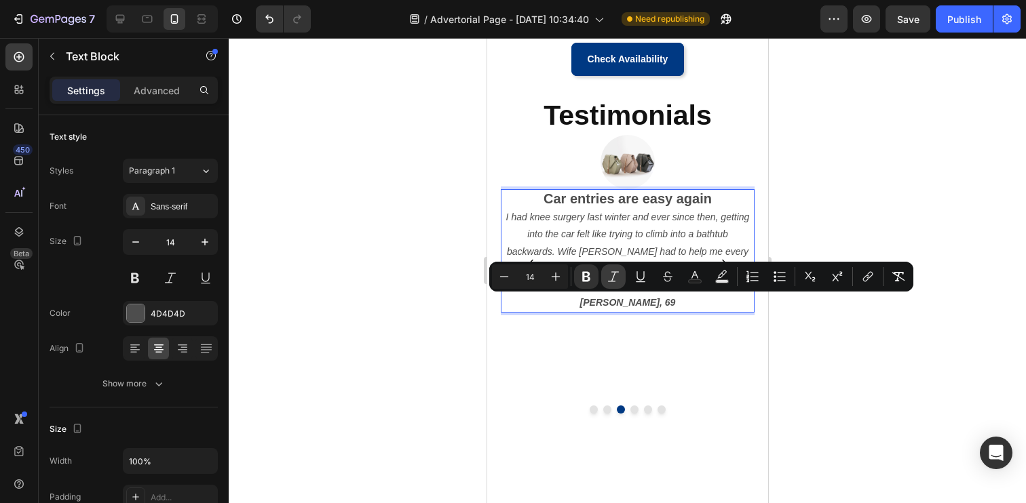
click at [605, 279] on button "Italic" at bounding box center [613, 277] width 24 height 24
click at [420, 288] on div at bounding box center [627, 270] width 797 height 465
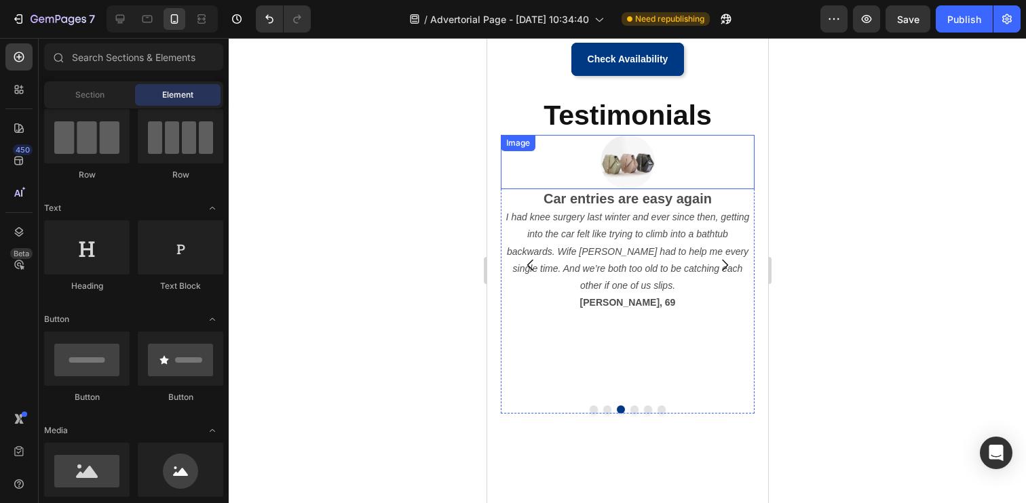
click at [632, 161] on img at bounding box center [627, 162] width 54 height 54
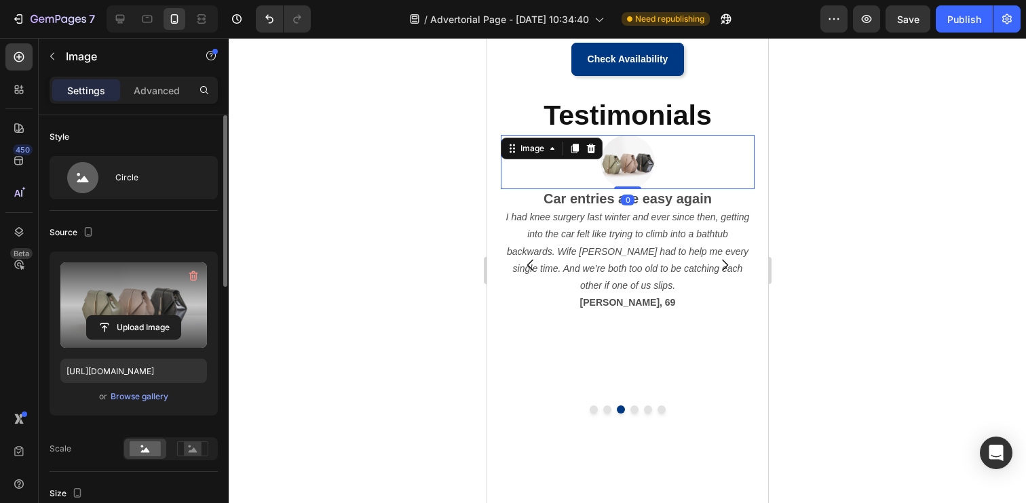
click at [134, 294] on label at bounding box center [133, 305] width 147 height 85
click at [134, 316] on input "file" at bounding box center [134, 327] width 94 height 23
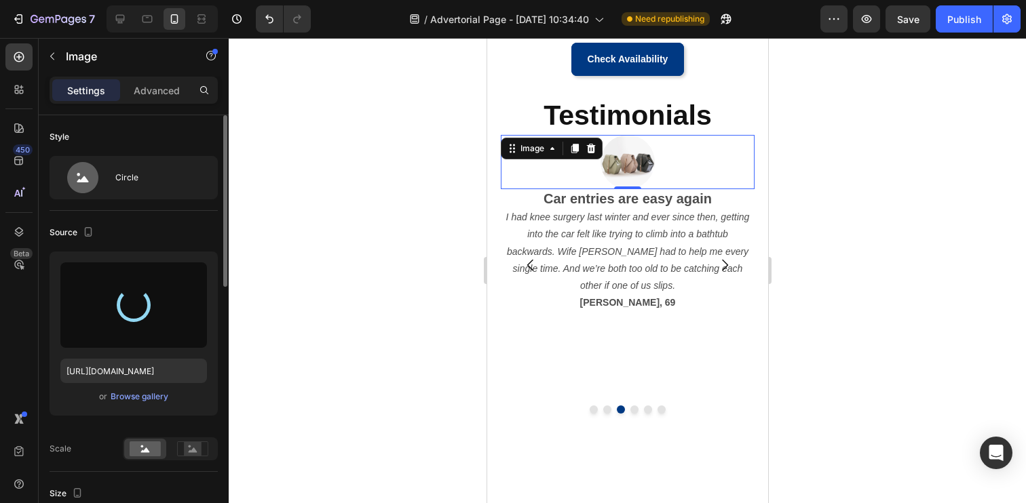
type input "https://cdn.shopify.com/s/files/1/0769/5191/2779/files/gempages_581611669520646…"
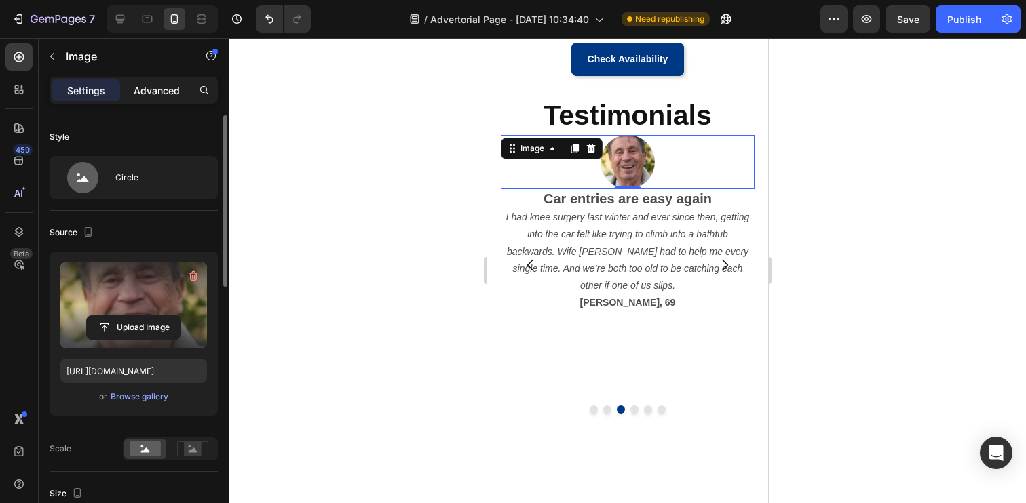
click at [149, 90] on p "Advanced" at bounding box center [157, 90] width 46 height 14
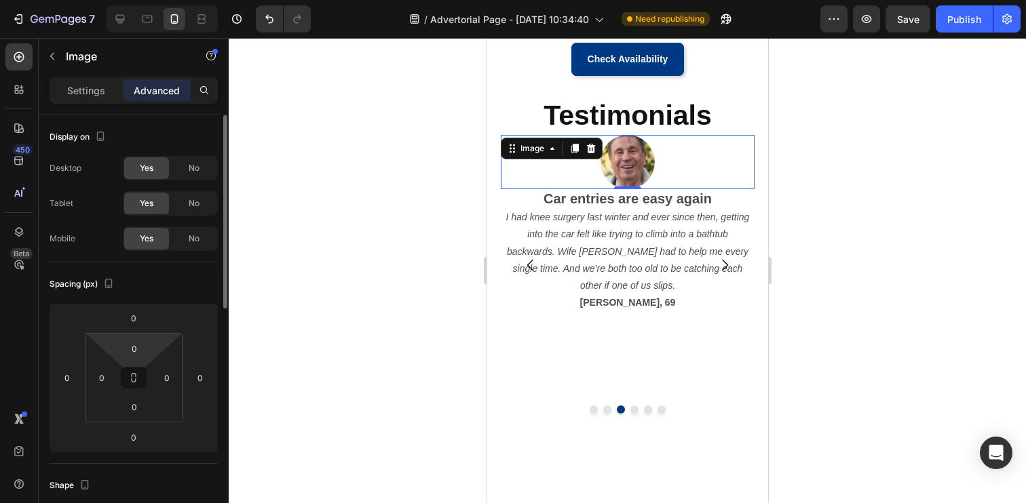
click at [134, 0] on html "7 / Advertorial Page - Aug 26, 10:34:40 Need republishing Preview Save Publish …" at bounding box center [513, 0] width 1026 height 0
type input "20"
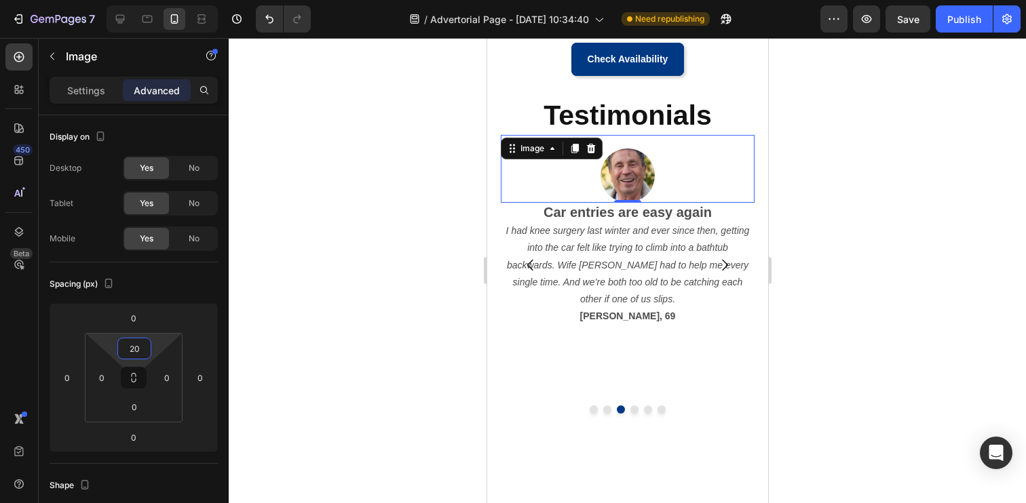
click at [373, 368] on div at bounding box center [627, 270] width 797 height 465
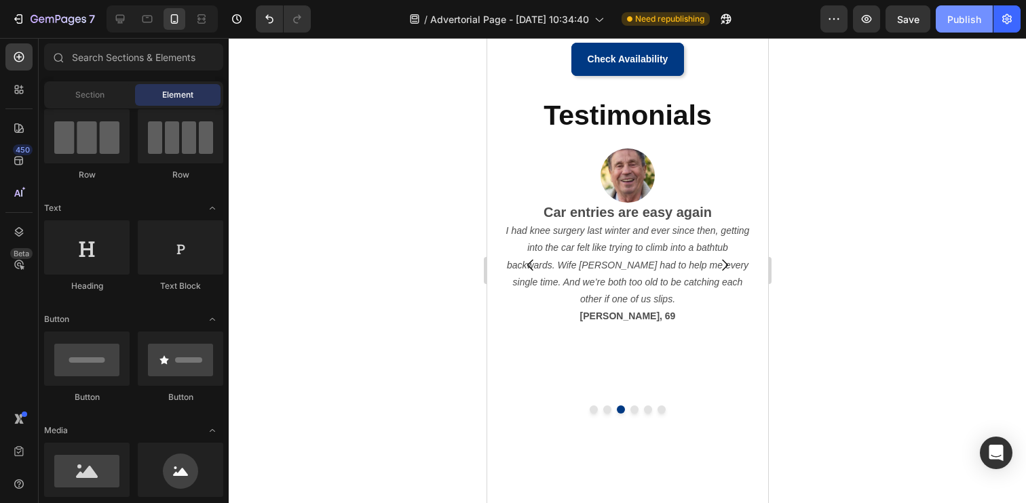
click at [960, 9] on button "Publish" at bounding box center [964, 18] width 57 height 27
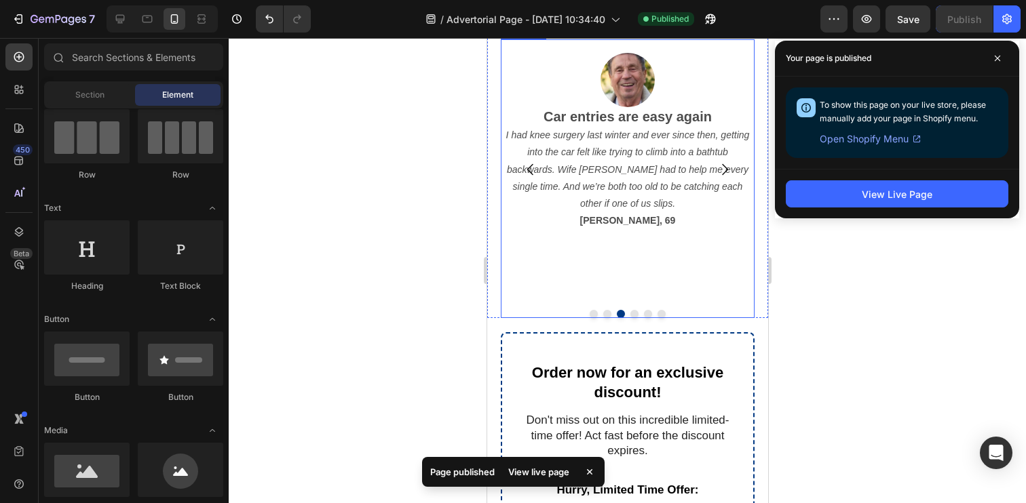
scroll to position [1265, 0]
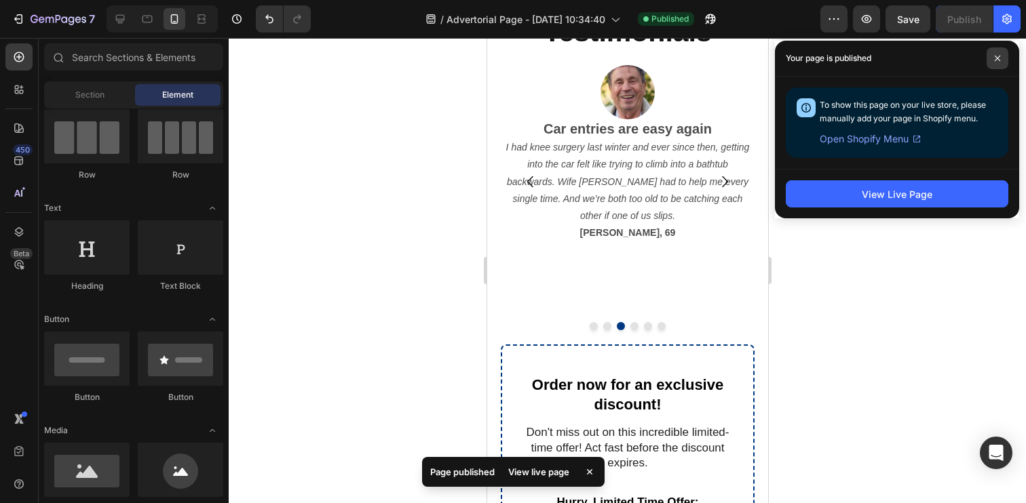
click at [998, 52] on span at bounding box center [997, 58] width 22 height 22
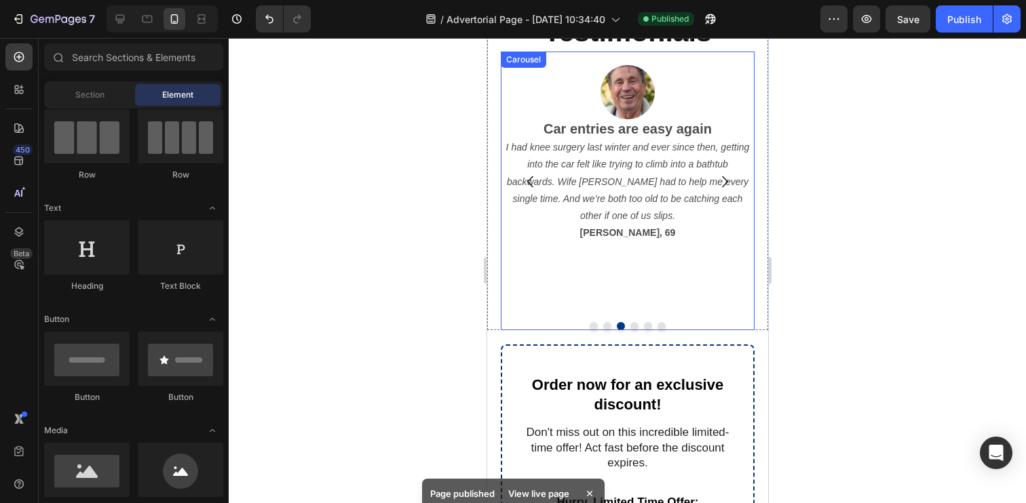
click at [527, 183] on icon "Carousel Back Arrow" at bounding box center [530, 182] width 16 height 16
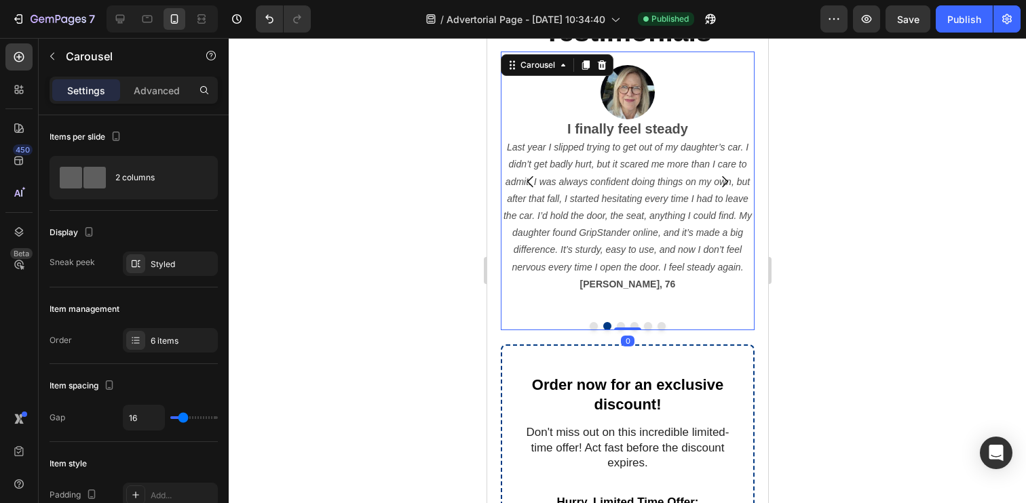
click at [527, 183] on icon "Carousel Back Arrow" at bounding box center [530, 182] width 16 height 16
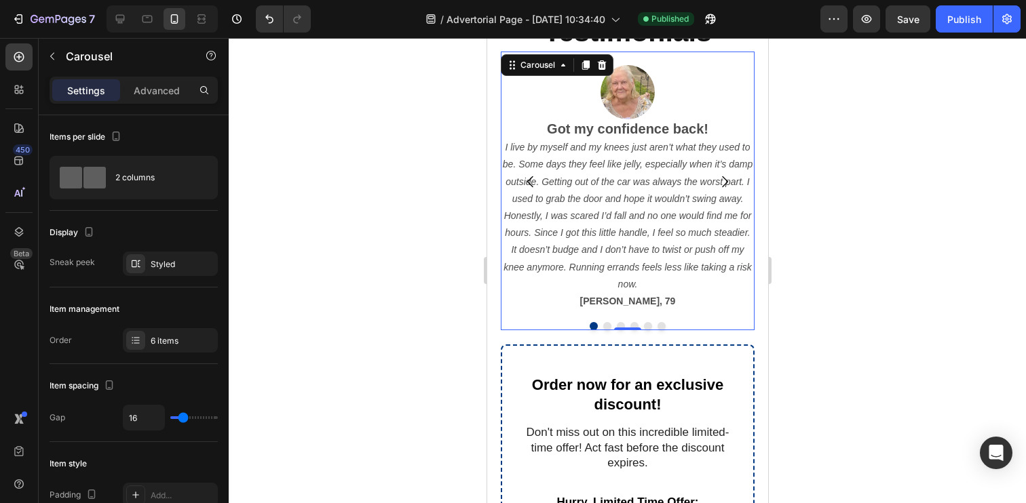
click at [728, 184] on icon "Carousel Next Arrow" at bounding box center [724, 182] width 16 height 16
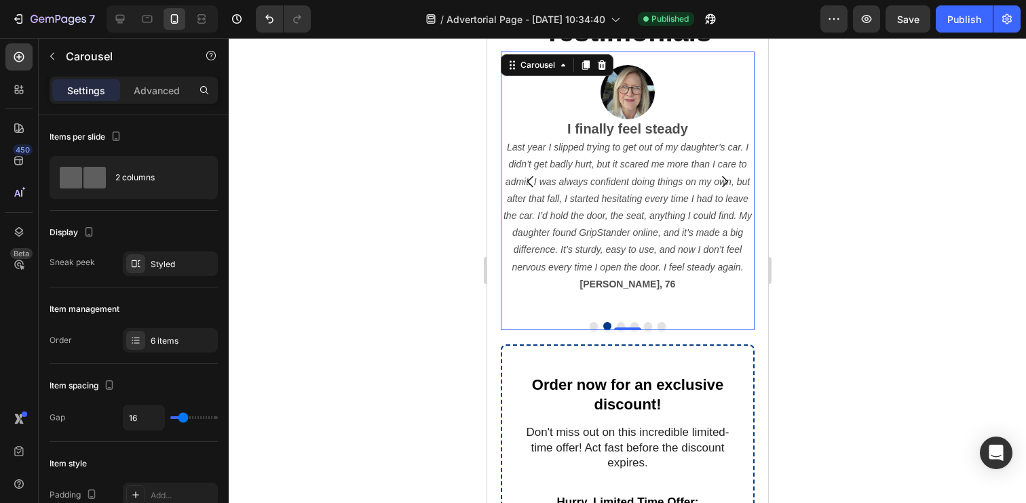
click at [728, 184] on icon "Carousel Next Arrow" at bounding box center [724, 182] width 16 height 16
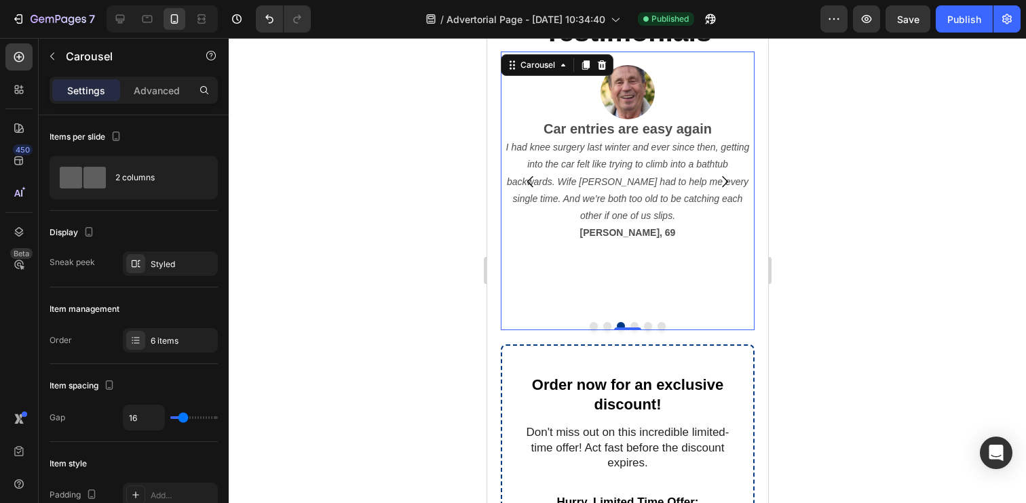
click at [728, 184] on icon "Carousel Next Arrow" at bounding box center [724, 182] width 16 height 16
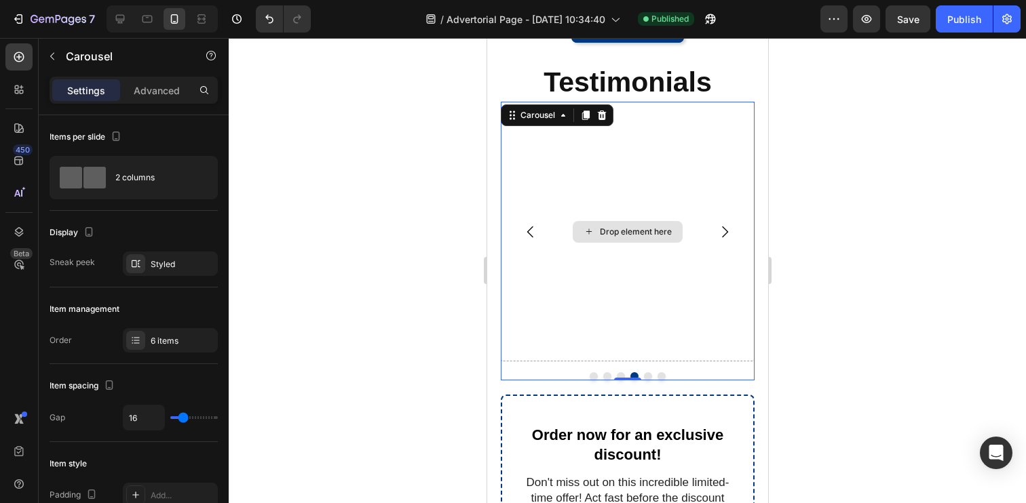
scroll to position [1210, 0]
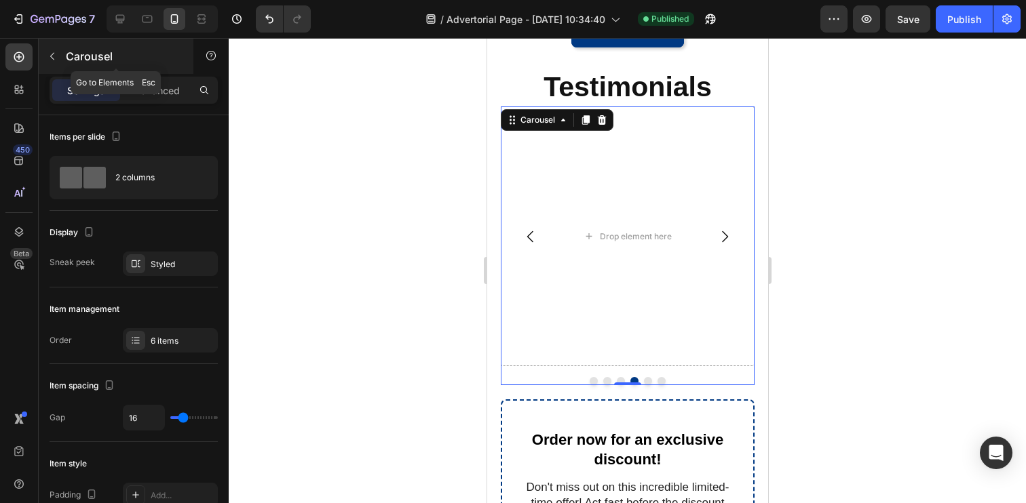
click at [57, 55] on icon "button" at bounding box center [52, 56] width 11 height 11
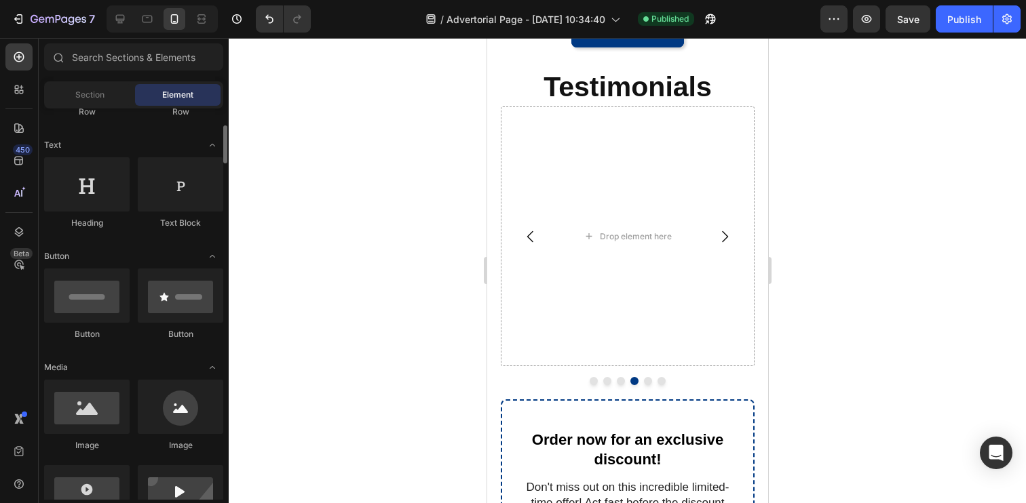
scroll to position [205, 0]
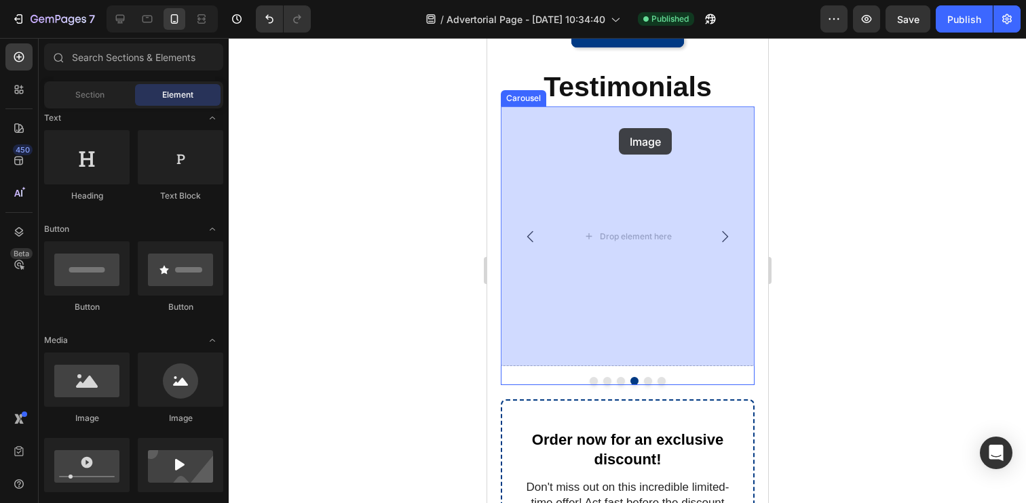
drag, startPoint x: 672, startPoint y: 420, endPoint x: 618, endPoint y: 128, distance: 296.7
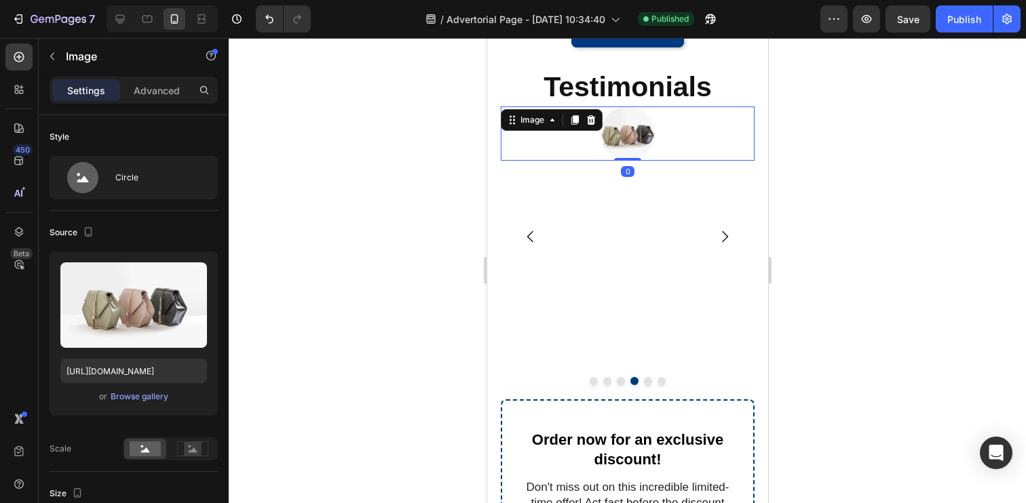
click at [153, 109] on div "Settings Advanced" at bounding box center [134, 96] width 190 height 39
click at [154, 95] on p "Advanced" at bounding box center [157, 90] width 46 height 14
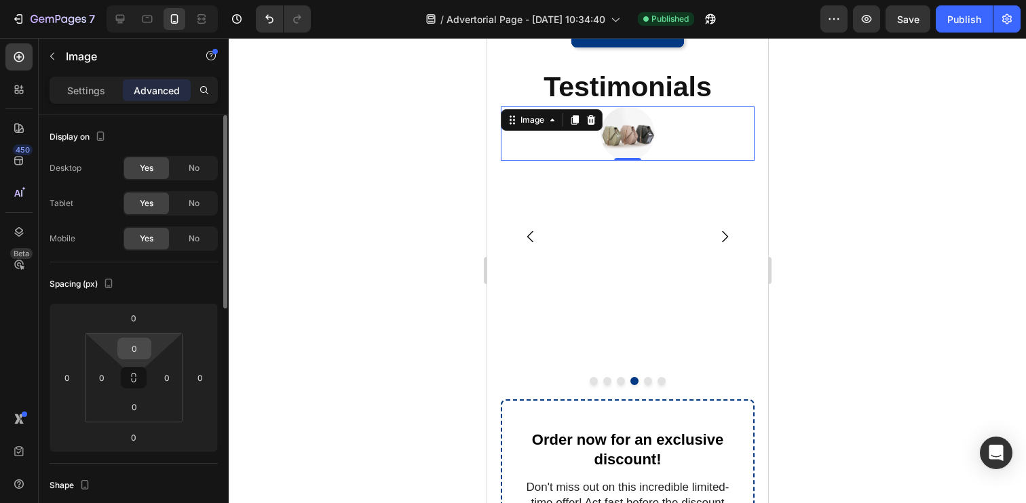
click at [135, 357] on input "0" at bounding box center [134, 349] width 27 height 20
type input "20"
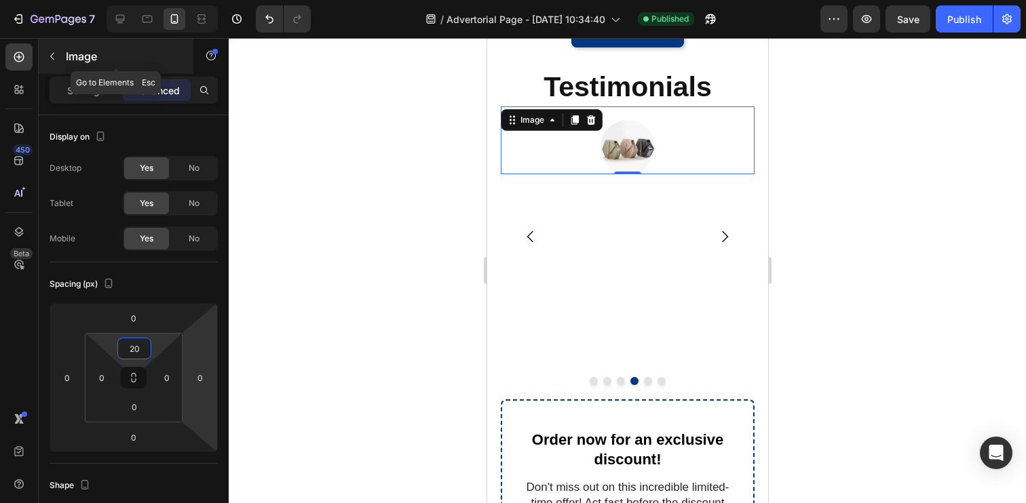
click at [45, 58] on button "button" at bounding box center [52, 56] width 22 height 22
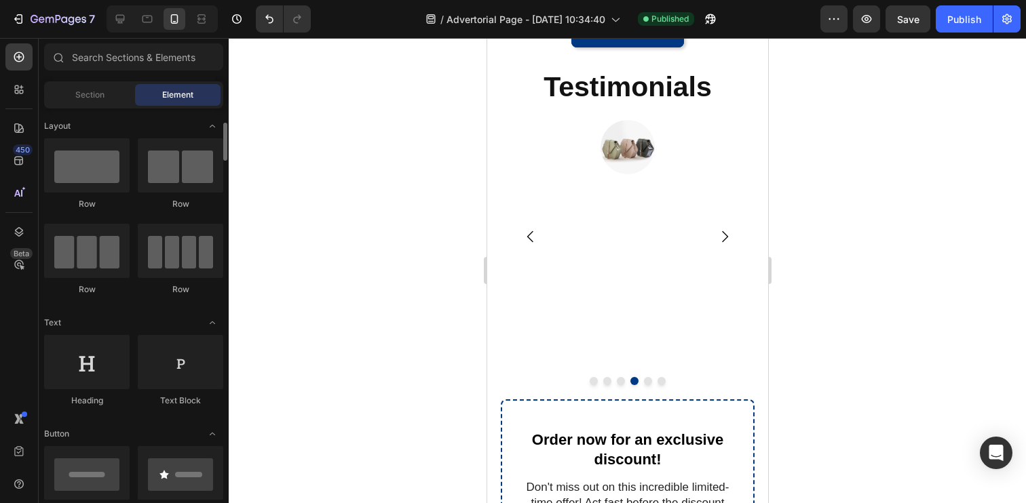
scroll to position [36, 0]
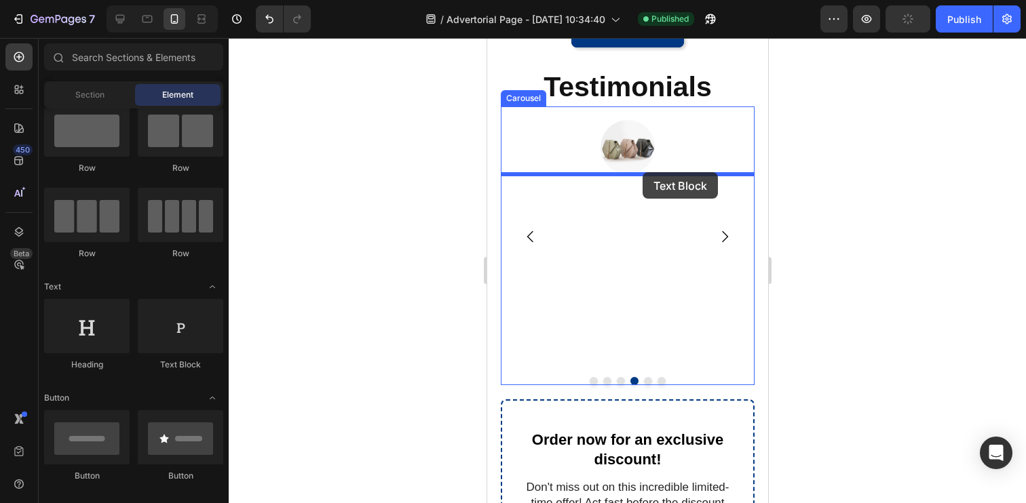
drag, startPoint x: 674, startPoint y: 372, endPoint x: 642, endPoint y: 172, distance: 202.7
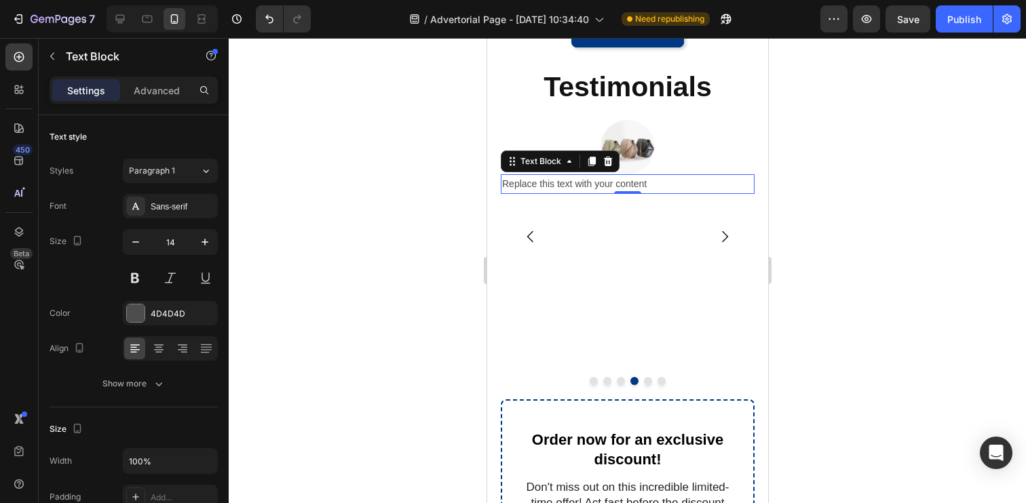
click at [533, 184] on div "Replace this text with your content" at bounding box center [627, 184] width 254 height 20
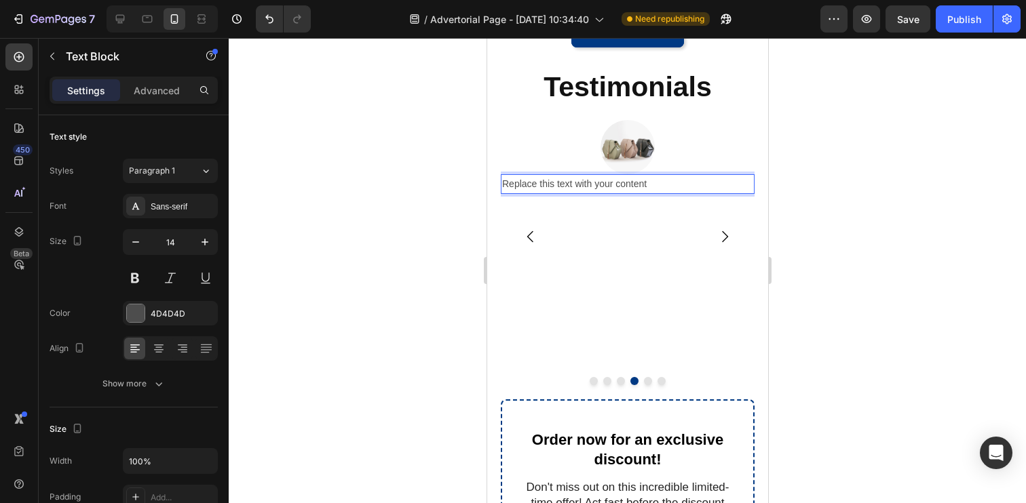
click at [533, 184] on p "Replace this text with your content" at bounding box center [626, 184] width 251 height 17
click at [554, 183] on p "It actually works" at bounding box center [626, 184] width 251 height 17
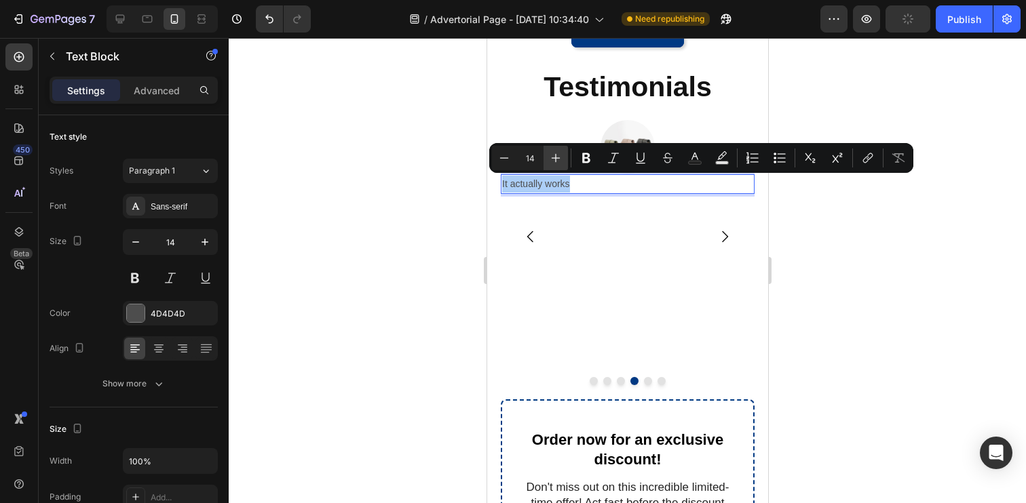
click at [548, 166] on button "Plus" at bounding box center [555, 158] width 24 height 24
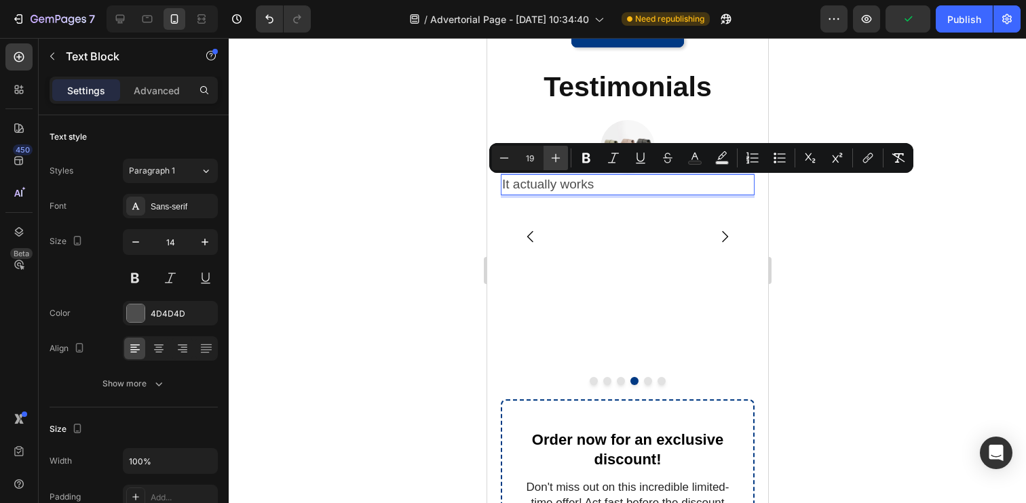
click at [548, 166] on button "Plus" at bounding box center [555, 158] width 24 height 24
type input "20"
click at [581, 163] on icon "Editor contextual toolbar" at bounding box center [586, 158] width 14 height 14
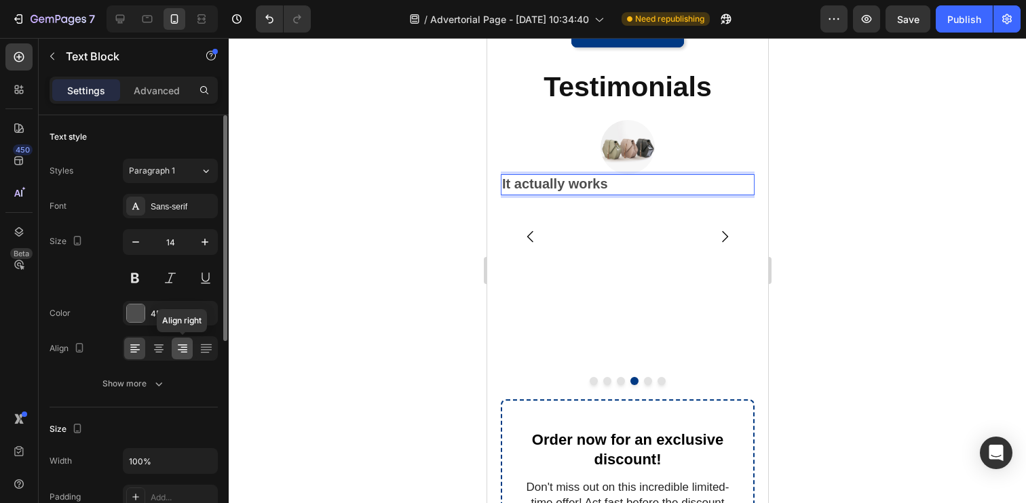
click at [182, 345] on icon at bounding box center [183, 349] width 14 height 14
click at [151, 353] on div at bounding box center [158, 349] width 21 height 22
click at [181, 352] on icon at bounding box center [183, 352] width 7 height 1
click at [156, 352] on icon at bounding box center [158, 352] width 7 height 1
click at [524, 191] on strong "It actually works" at bounding box center [554, 183] width 106 height 15
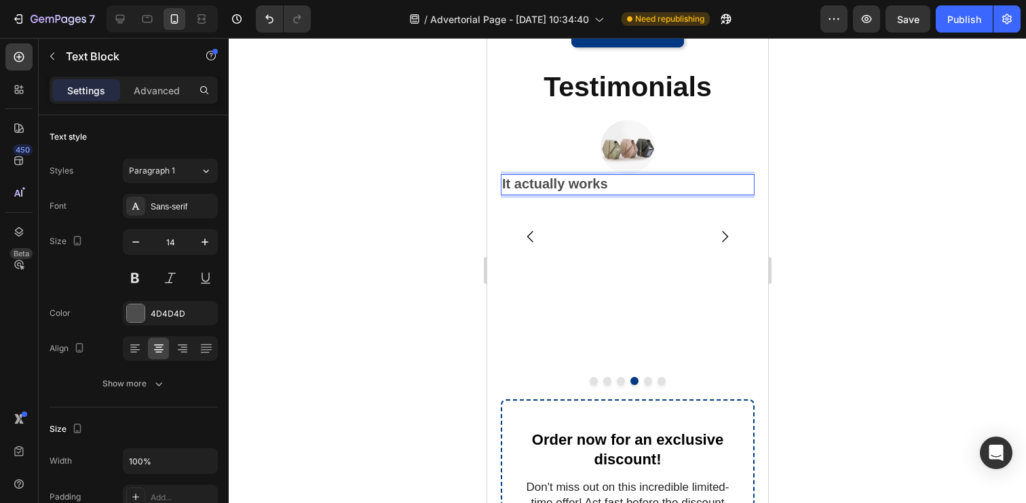
click at [524, 191] on strong "It actually works" at bounding box center [554, 183] width 106 height 15
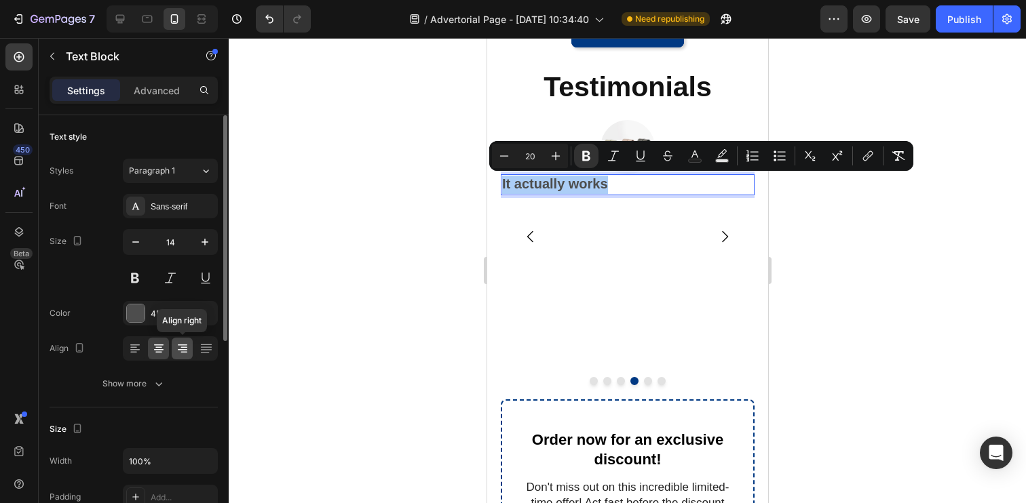
click at [180, 356] on div at bounding box center [182, 349] width 21 height 22
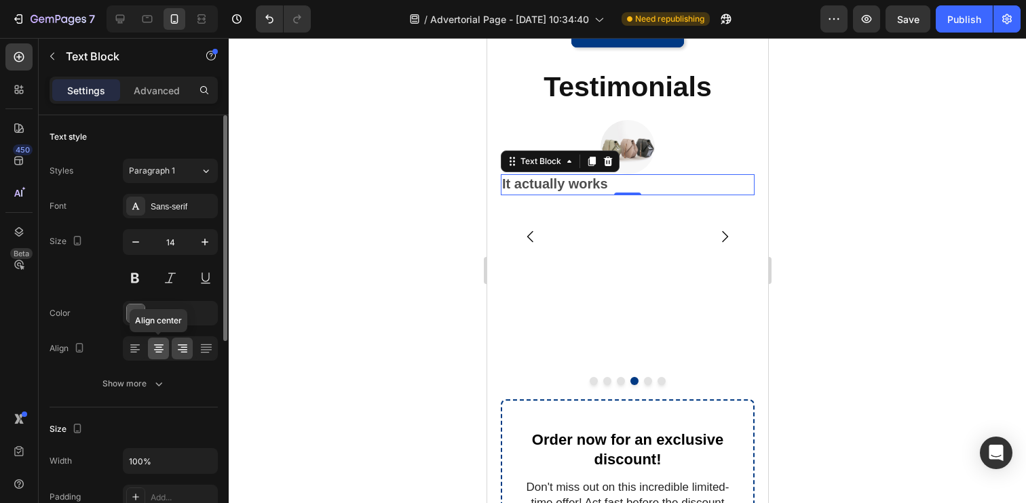
click at [161, 349] on icon at bounding box center [159, 349] width 14 height 14
click at [182, 347] on icon at bounding box center [183, 347] width 7 height 1
click at [159, 347] on icon at bounding box center [158, 347] width 7 height 1
click at [384, 263] on div at bounding box center [627, 270] width 797 height 465
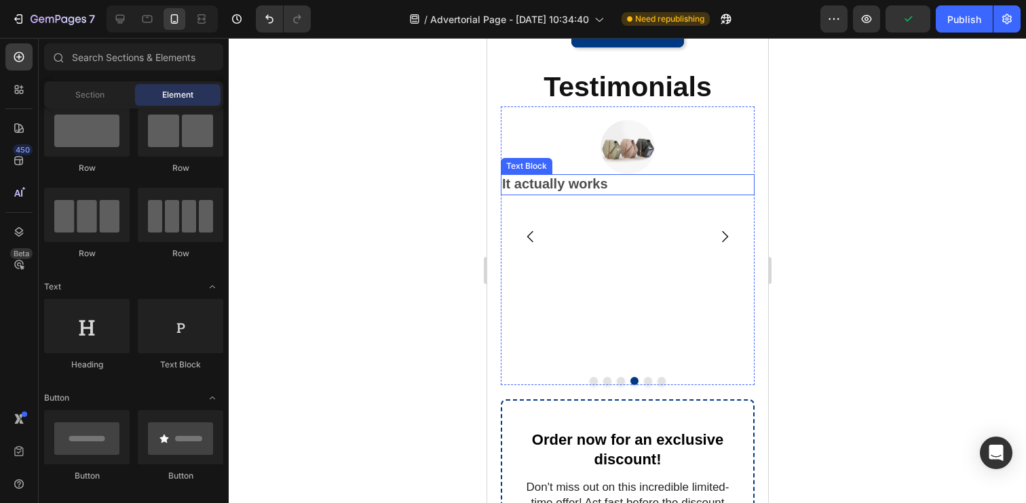
click at [609, 188] on div "It actually works" at bounding box center [627, 184] width 254 height 21
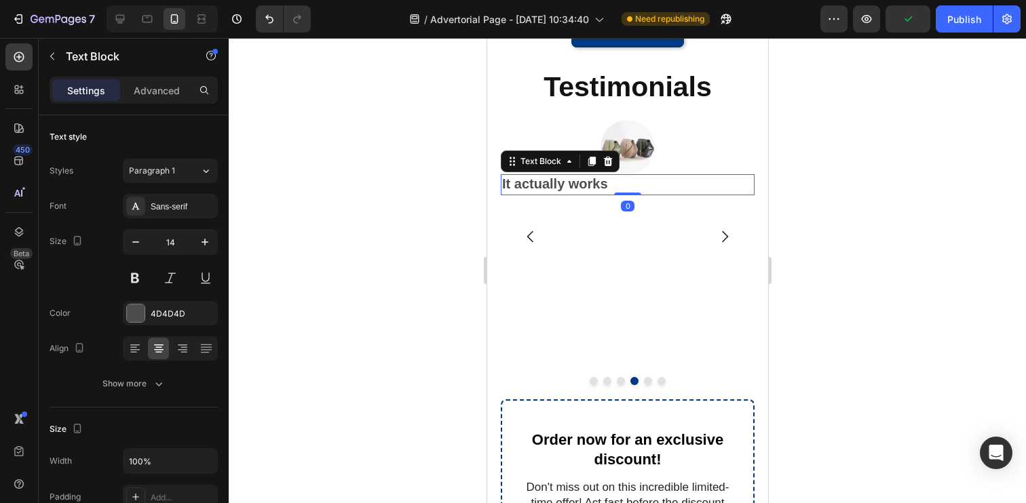
click at [609, 188] on div "It actually works" at bounding box center [627, 184] width 254 height 21
click at [189, 347] on div at bounding box center [182, 349] width 21 height 22
click at [163, 352] on icon at bounding box center [159, 349] width 14 height 14
click at [414, 265] on div at bounding box center [627, 270] width 797 height 465
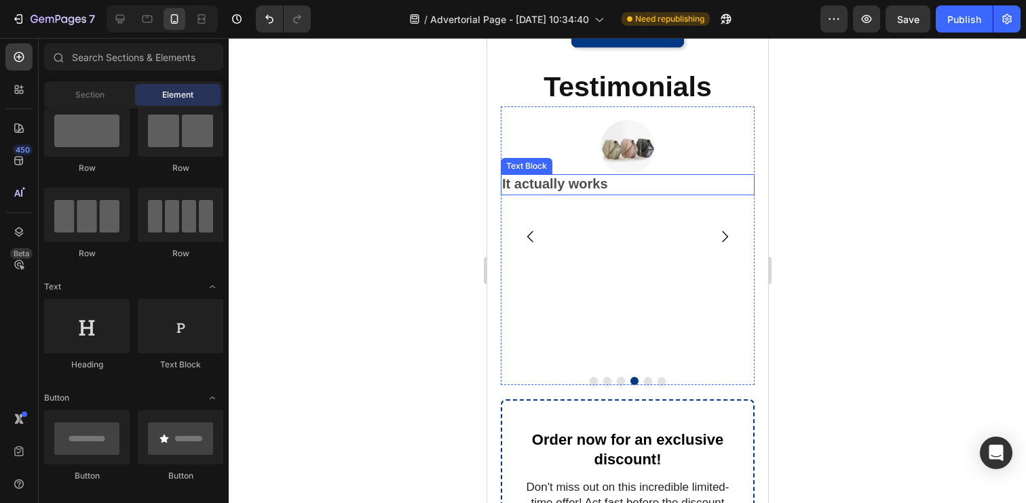
click at [638, 185] on div "It actually works" at bounding box center [627, 184] width 254 height 21
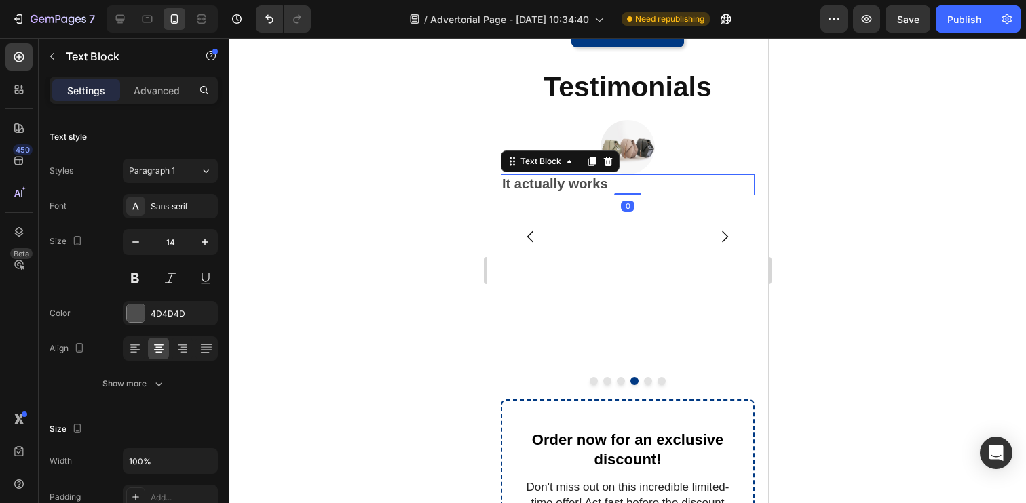
click at [638, 185] on div "It actually works" at bounding box center [627, 184] width 254 height 21
click at [611, 184] on div "It actually works" at bounding box center [627, 184] width 254 height 21
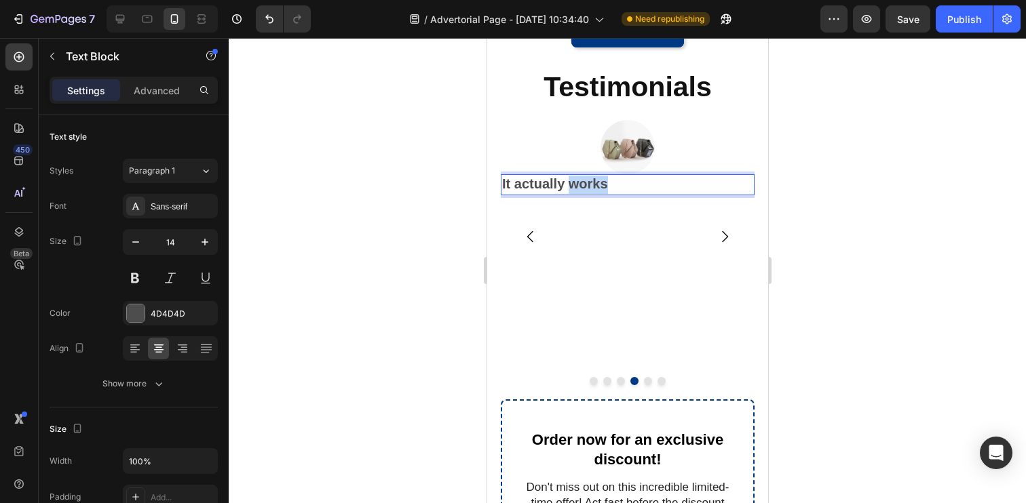
click at [594, 184] on strong "It actually works" at bounding box center [554, 183] width 106 height 15
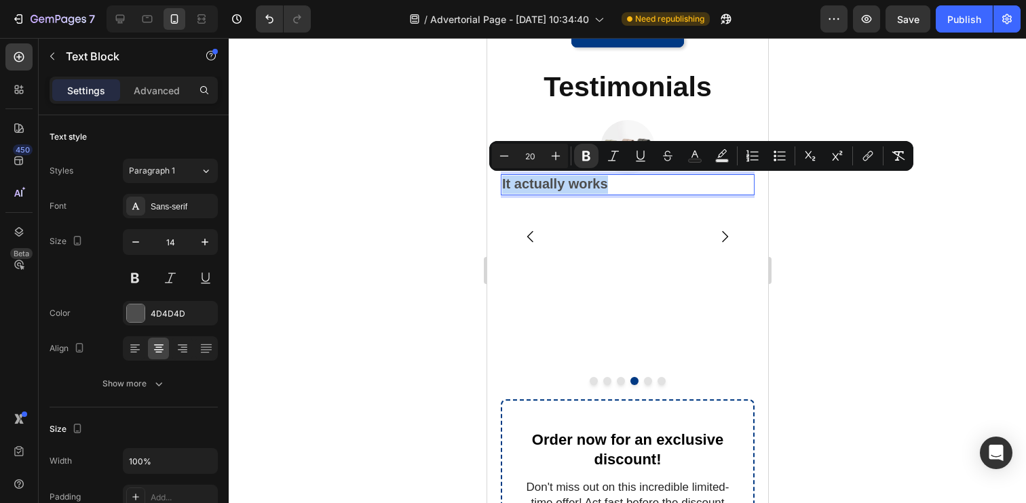
click at [609, 184] on div "It actually works" at bounding box center [627, 184] width 254 height 21
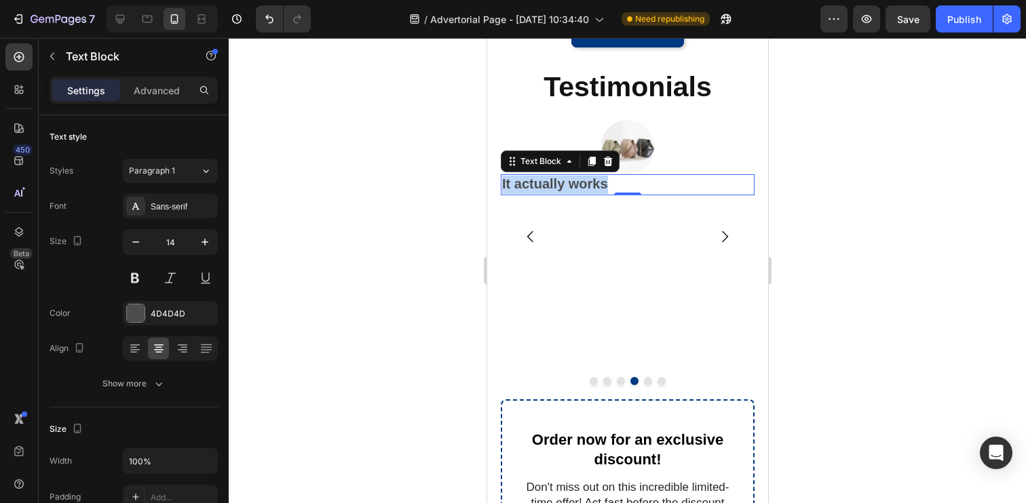
click at [609, 184] on div "It actually works" at bounding box center [627, 184] width 254 height 21
click at [626, 185] on div "It actually works" at bounding box center [627, 184] width 254 height 21
click at [588, 197] on div "Image It actually works Text Block 0" at bounding box center [627, 237] width 254 height 260
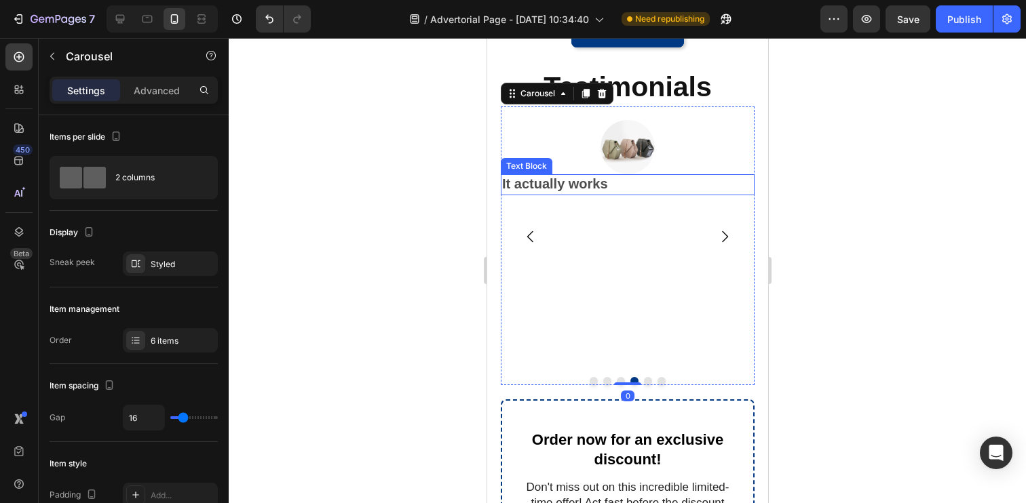
click at [607, 186] on div "It actually works" at bounding box center [554, 184] width 109 height 21
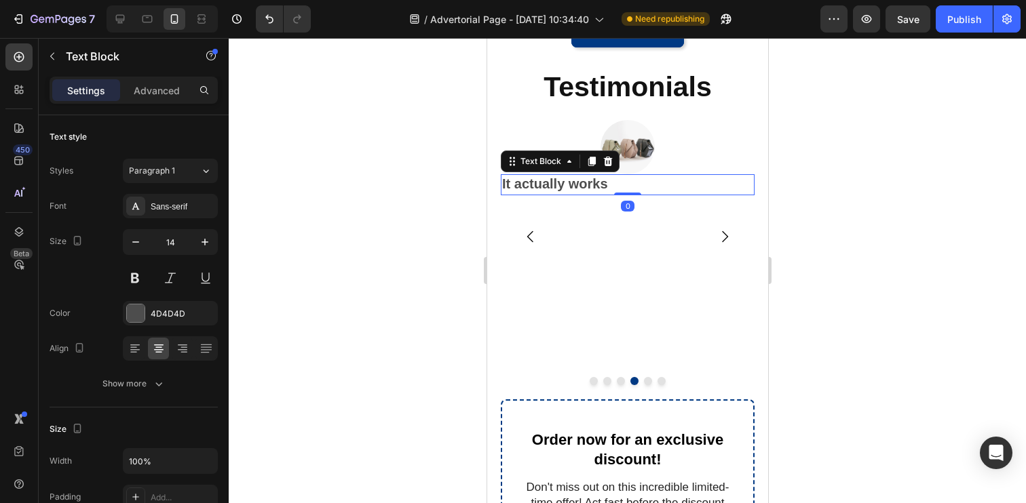
click at [607, 186] on div "It actually works" at bounding box center [554, 184] width 109 height 21
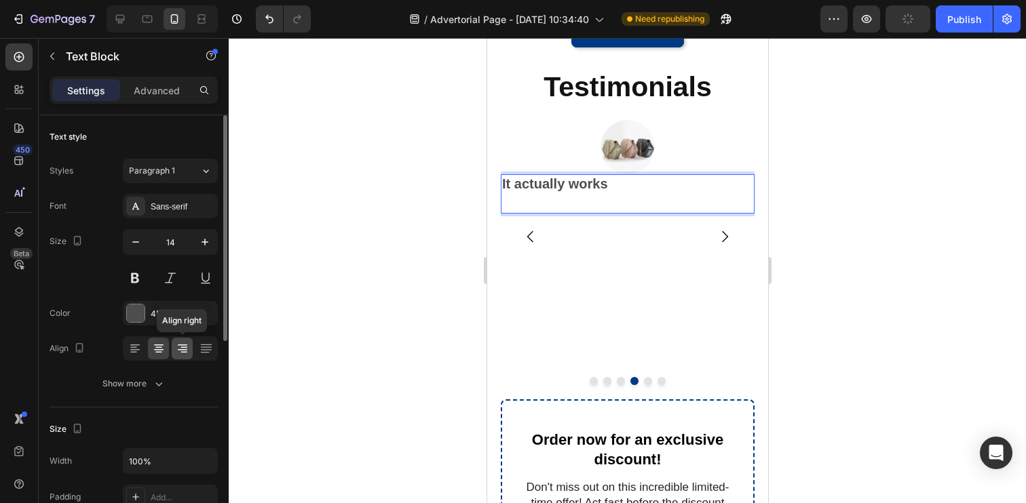
click at [180, 343] on icon at bounding box center [183, 349] width 14 height 14
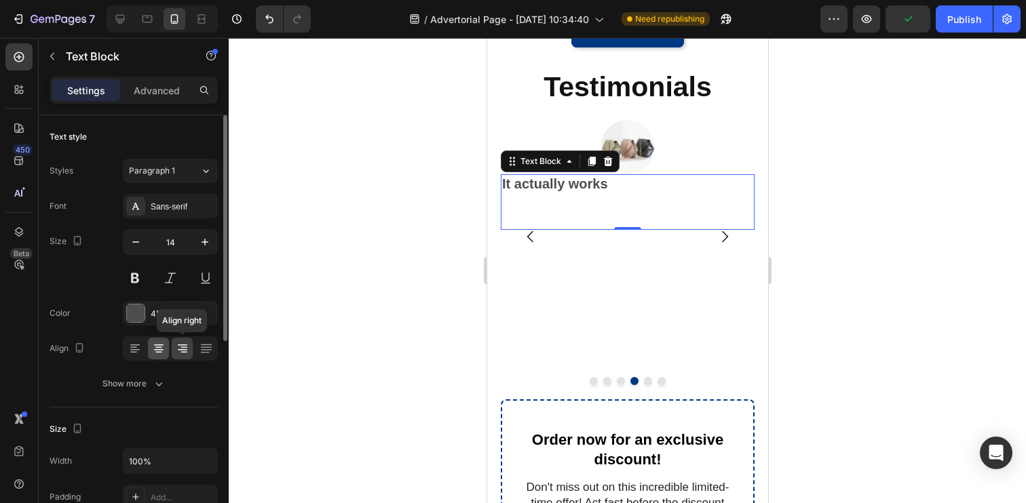
click at [164, 348] on icon at bounding box center [159, 349] width 14 height 14
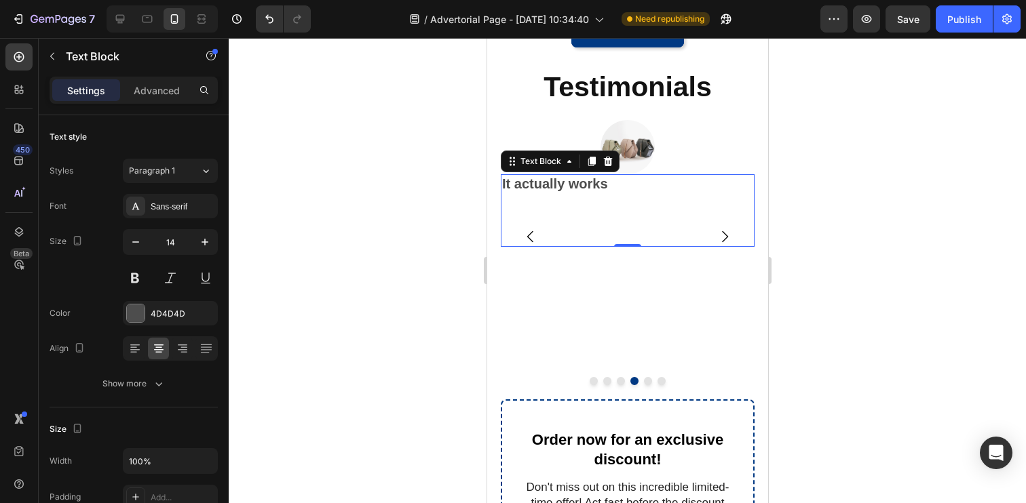
click at [612, 199] on div "It actually works" at bounding box center [627, 210] width 254 height 73
click at [598, 191] on strong "It actually works" at bounding box center [554, 183] width 106 height 15
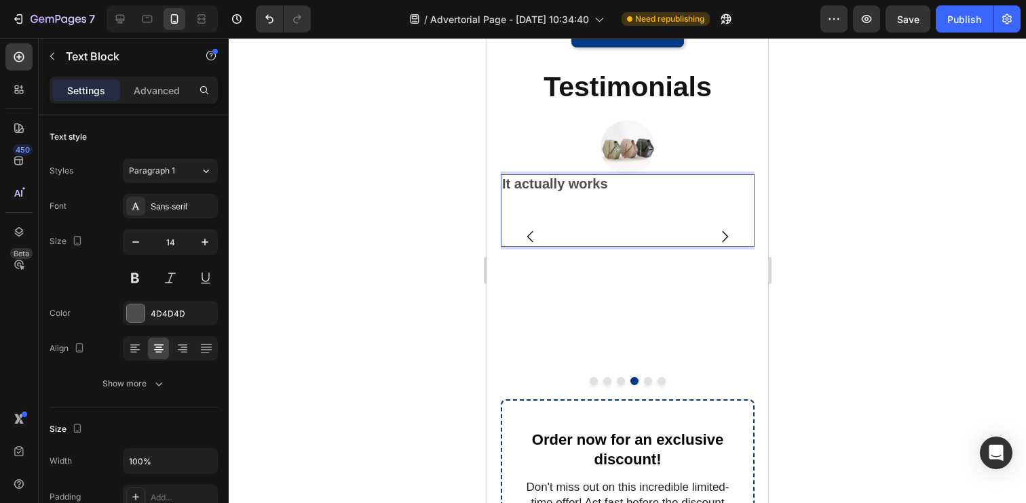
click at [617, 188] on div "It actually works" at bounding box center [627, 210] width 254 height 73
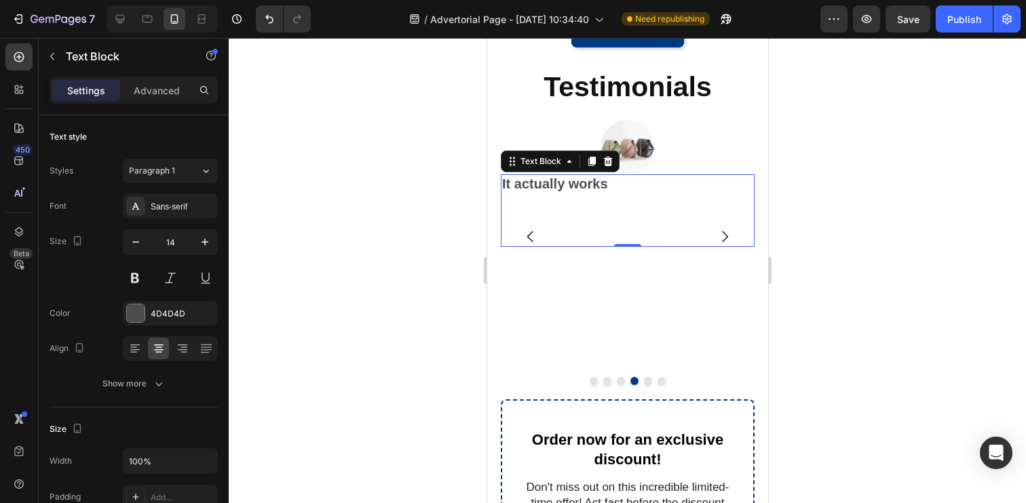
click at [617, 188] on div "It actually works" at bounding box center [627, 210] width 254 height 73
click at [450, 202] on div at bounding box center [627, 270] width 797 height 465
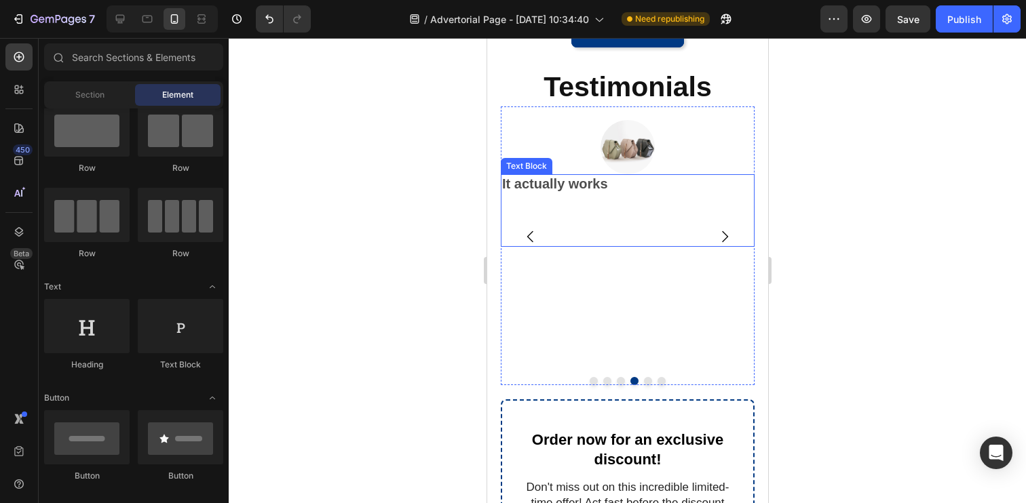
click at [601, 191] on strong "It actually works" at bounding box center [554, 183] width 106 height 15
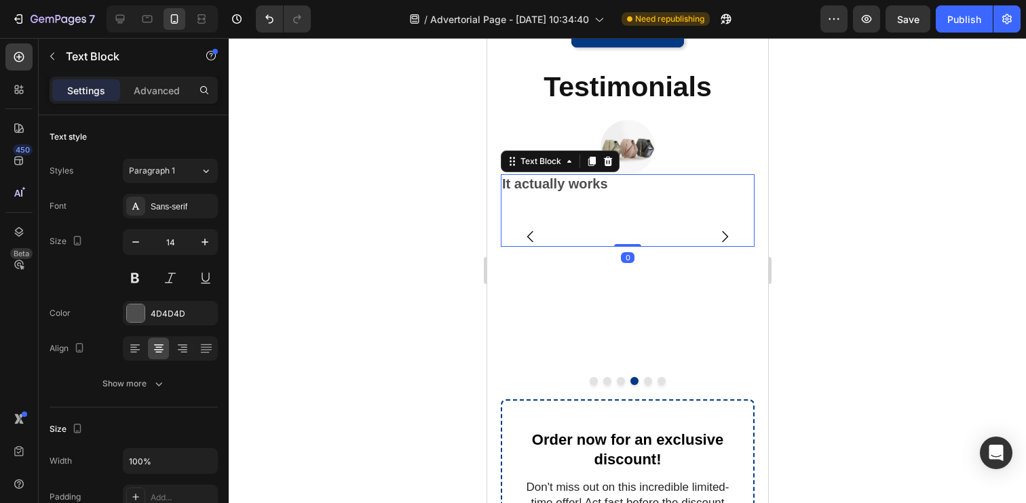
click at [609, 189] on div "It actually works" at bounding box center [627, 210] width 254 height 73
click at [609, 187] on div "It actually works" at bounding box center [627, 210] width 254 height 73
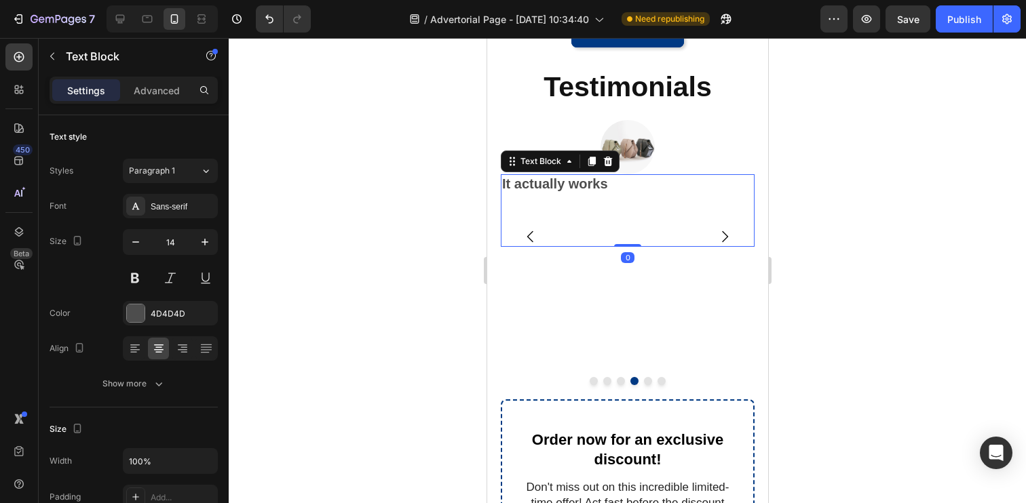
click at [609, 187] on div "It actually works" at bounding box center [627, 210] width 254 height 73
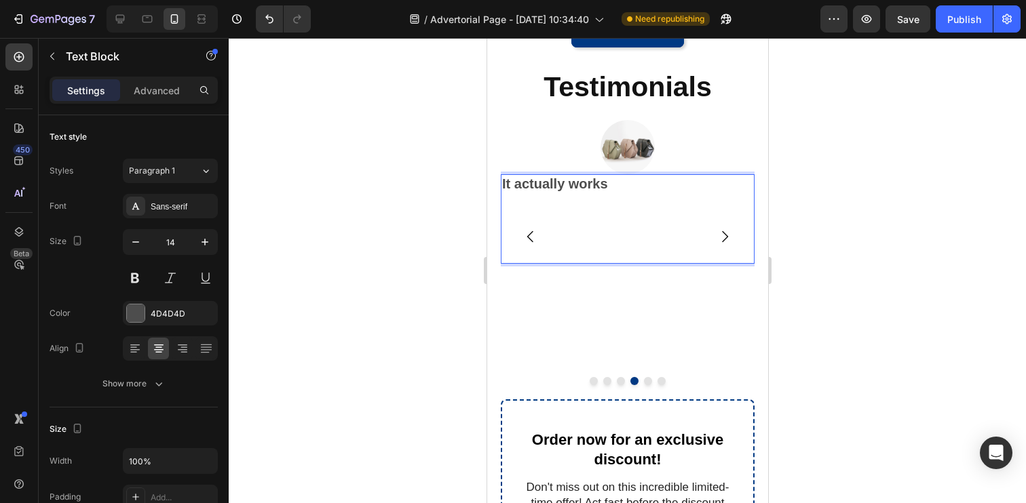
click at [610, 184] on div "It actually works" at bounding box center [627, 219] width 254 height 90
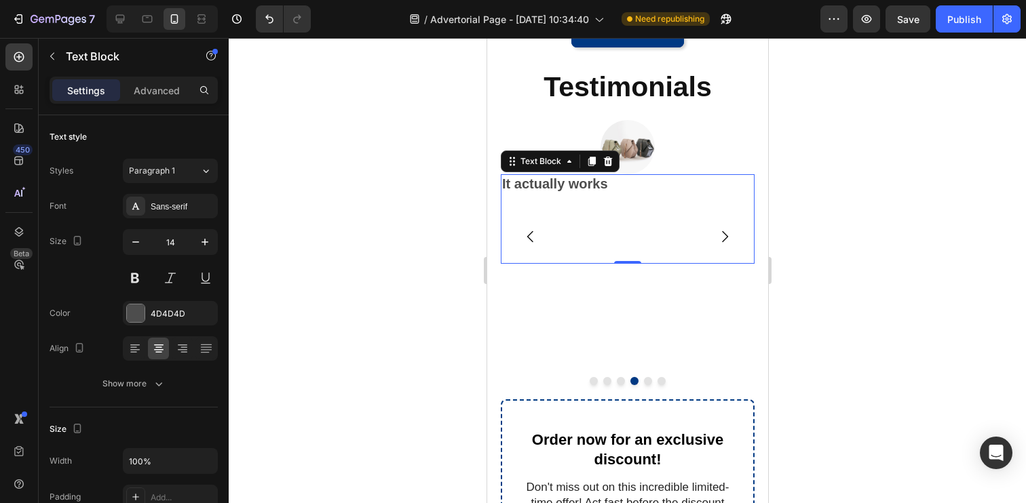
click at [610, 184] on div "It actually works" at bounding box center [627, 219] width 254 height 90
click at [416, 183] on div at bounding box center [627, 270] width 797 height 465
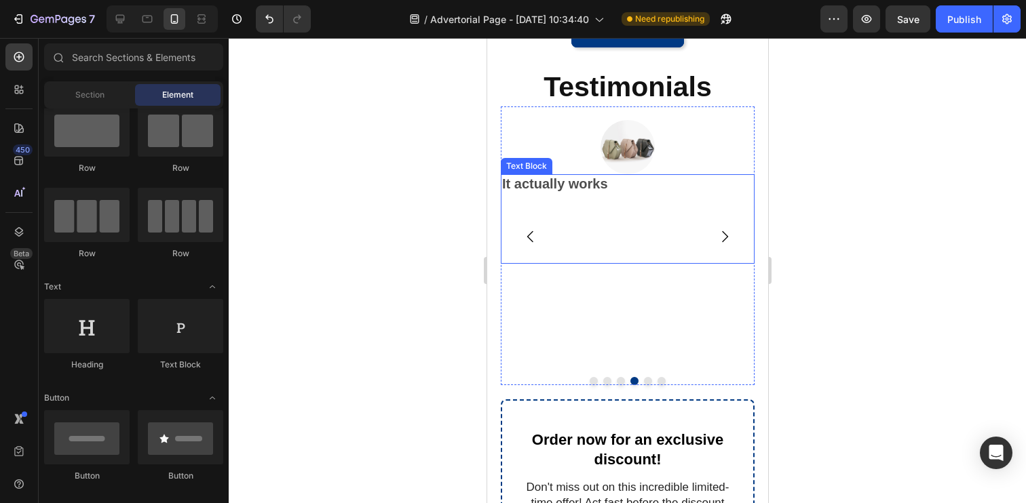
click at [609, 183] on div "It actually works" at bounding box center [627, 219] width 254 height 90
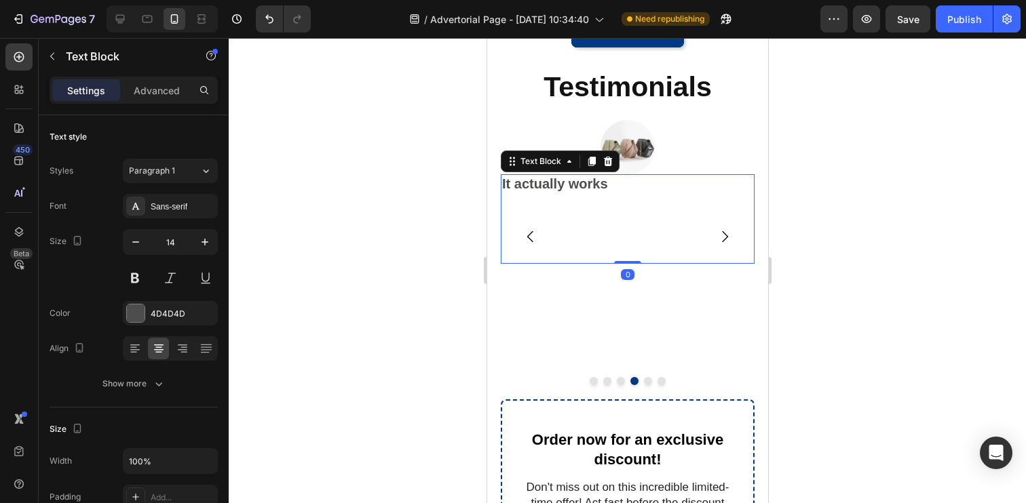
click at [609, 183] on div "It actually works" at bounding box center [627, 219] width 254 height 90
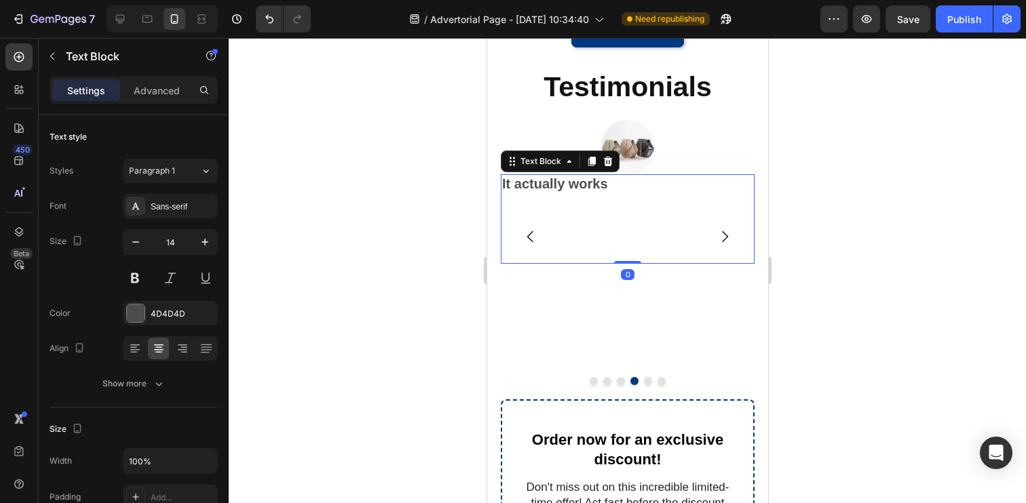
click at [609, 183] on div "It actually works" at bounding box center [627, 219] width 254 height 90
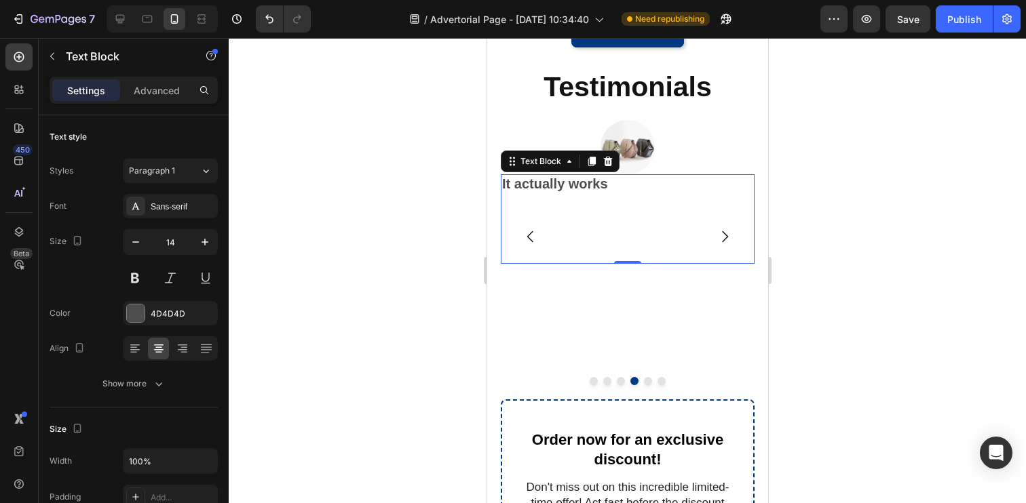
click at [393, 246] on div at bounding box center [627, 270] width 797 height 465
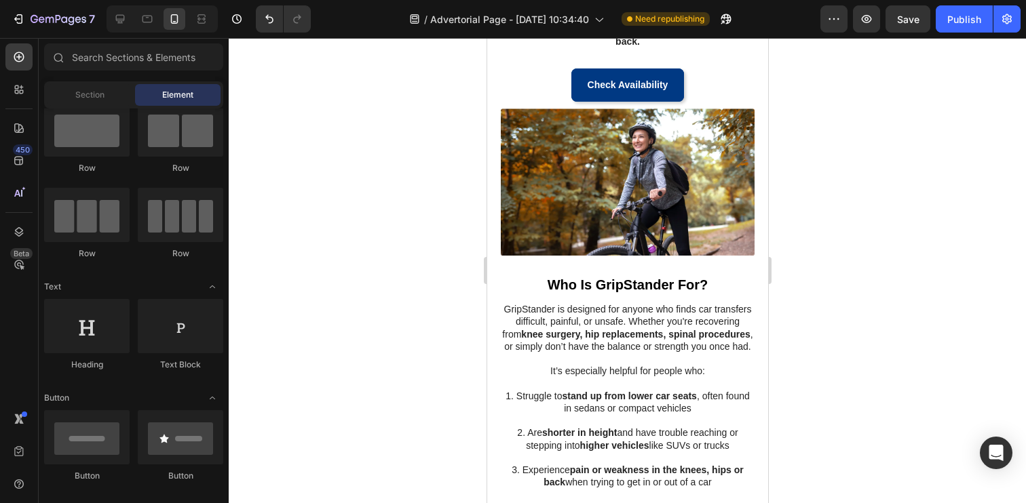
scroll to position [625, 0]
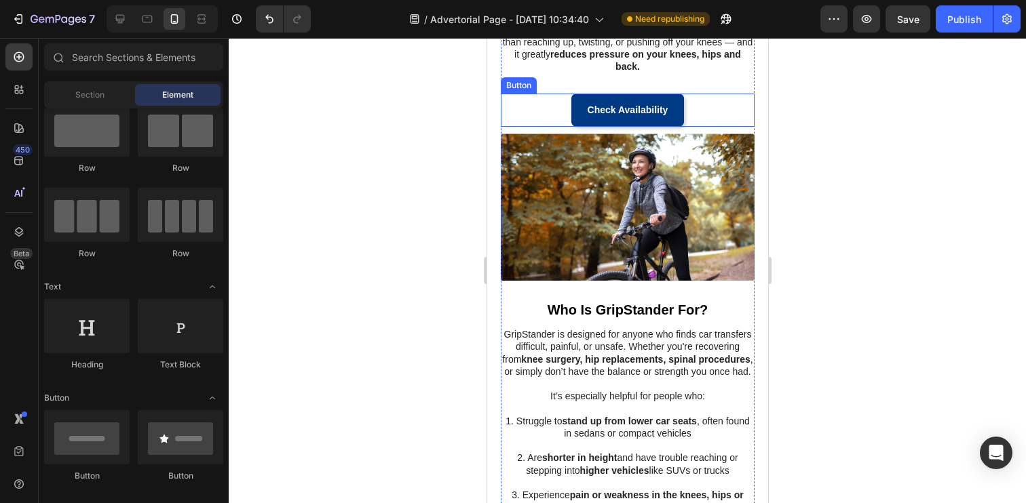
click at [705, 108] on div "Check Availability Button" at bounding box center [627, 110] width 254 height 33
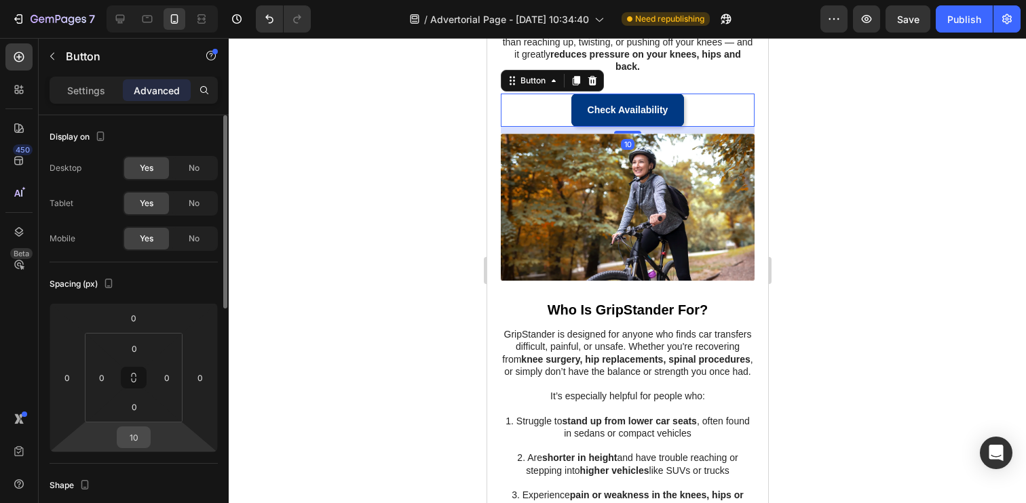
click at [145, 442] on input "10" at bounding box center [133, 437] width 27 height 20
type input "20"
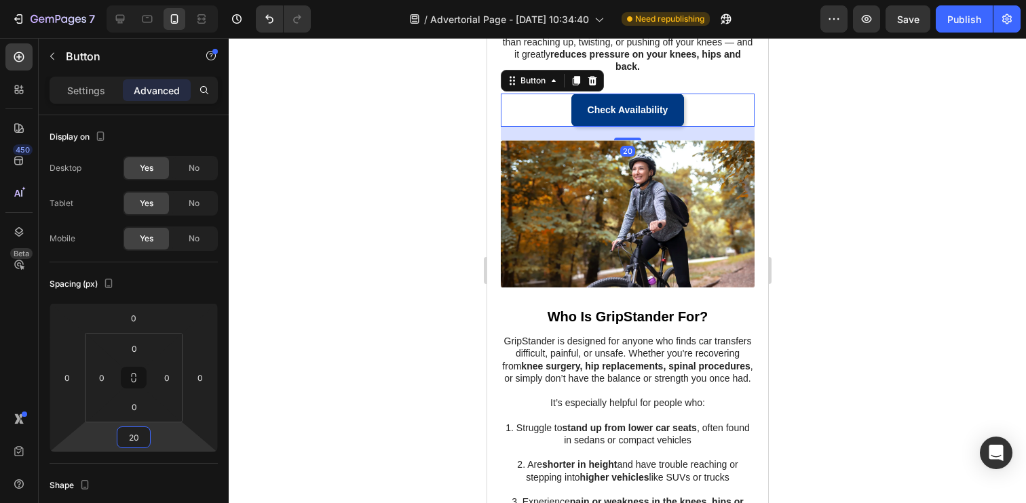
click at [324, 398] on div at bounding box center [627, 270] width 797 height 465
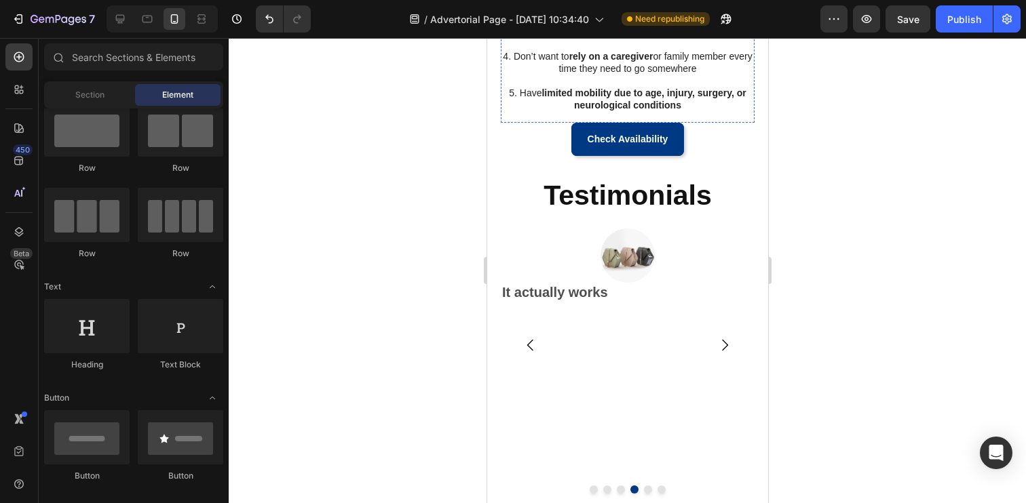
scroll to position [1147, 0]
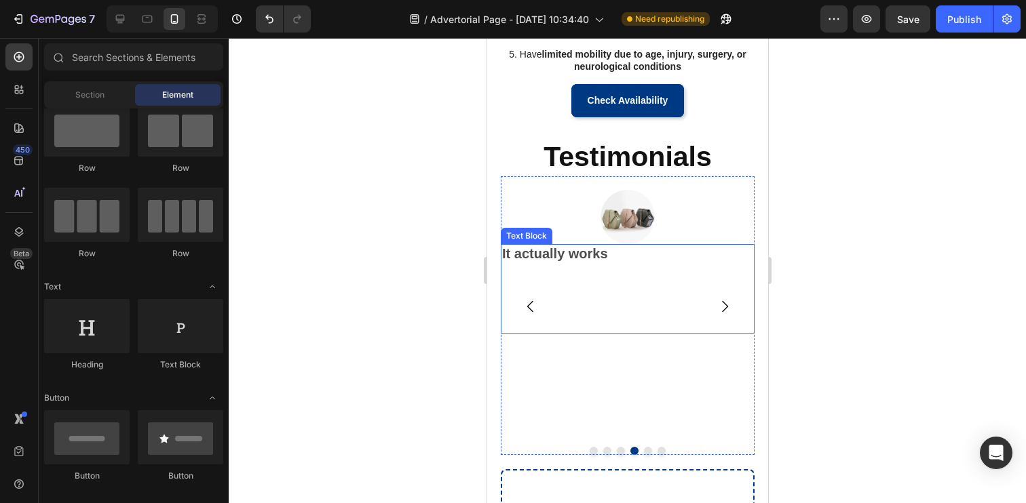
click at [614, 259] on div "It actually works" at bounding box center [627, 289] width 254 height 90
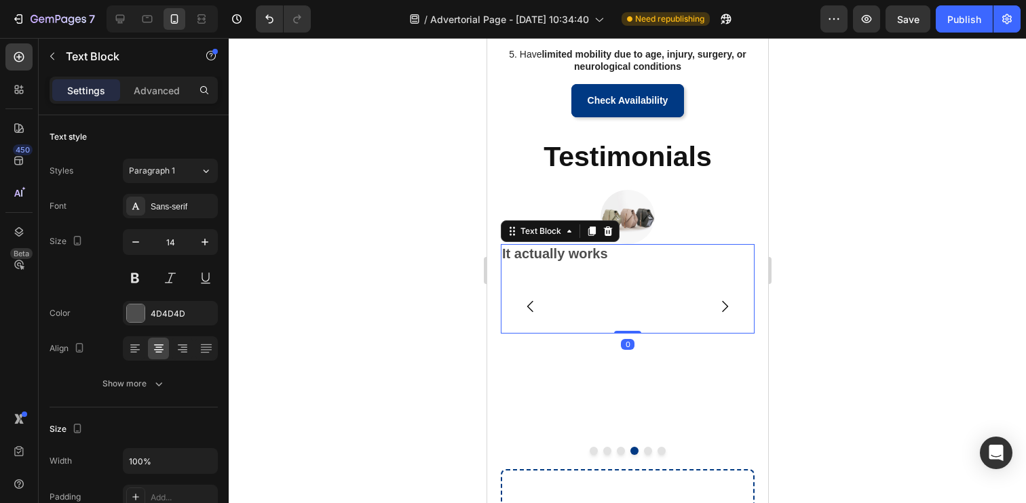
click at [614, 259] on div "It actually works" at bounding box center [627, 289] width 254 height 90
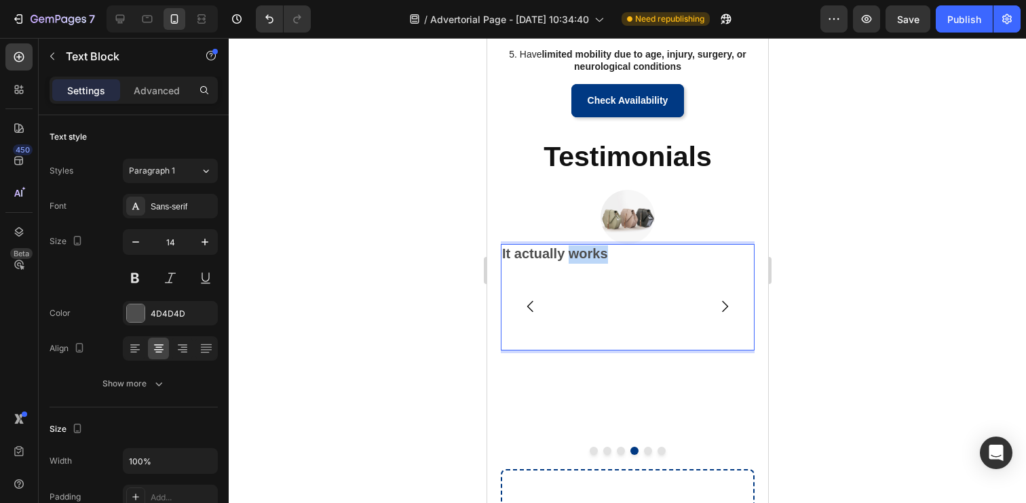
click at [600, 254] on strong "It actually works" at bounding box center [554, 253] width 106 height 15
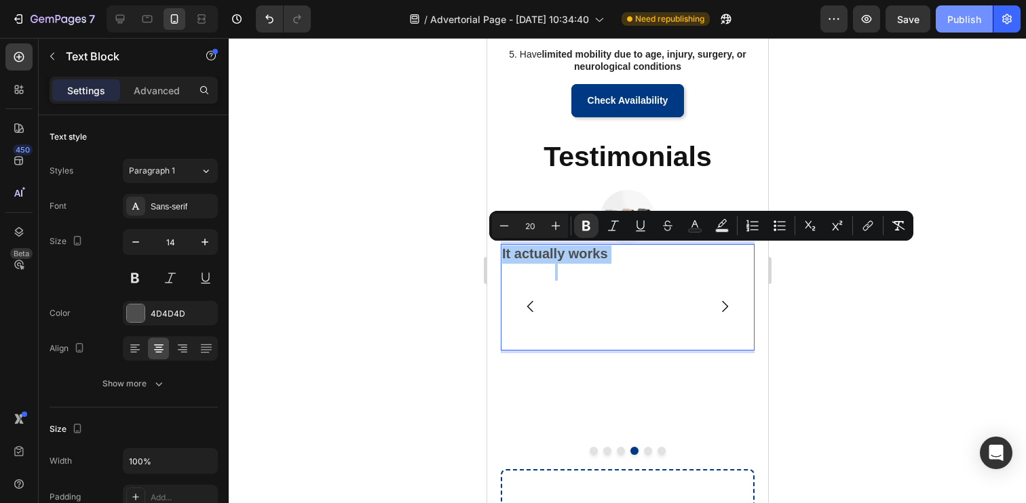
click at [953, 19] on div "Publish" at bounding box center [964, 19] width 34 height 14
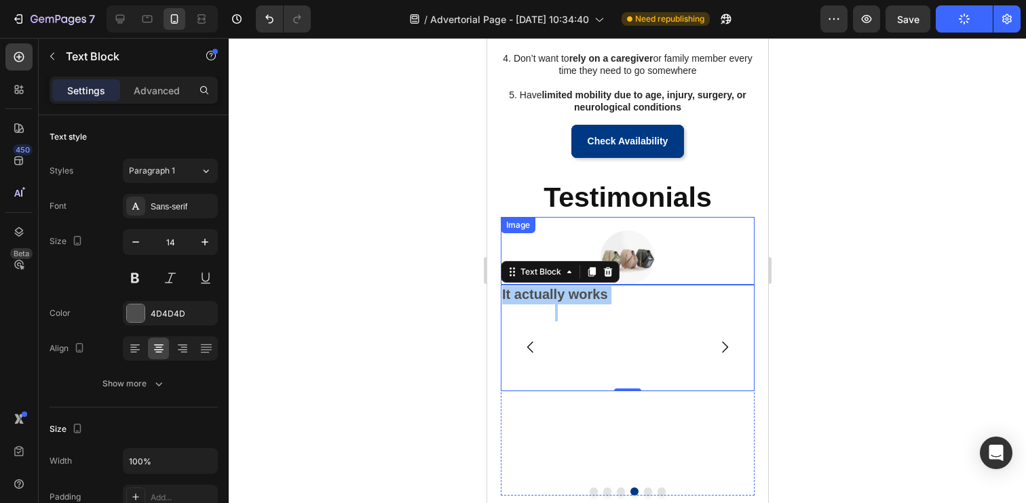
scroll to position [1114, 0]
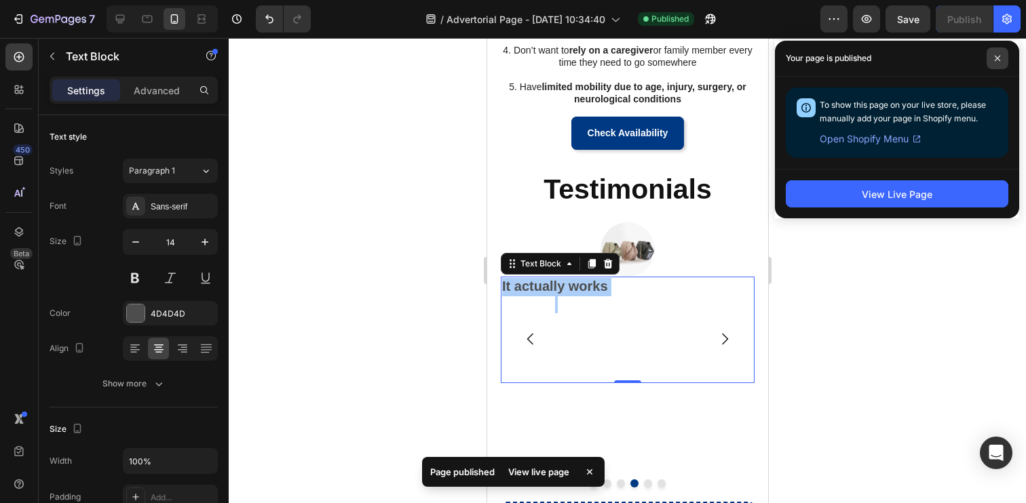
click at [998, 60] on icon at bounding box center [997, 58] width 5 height 5
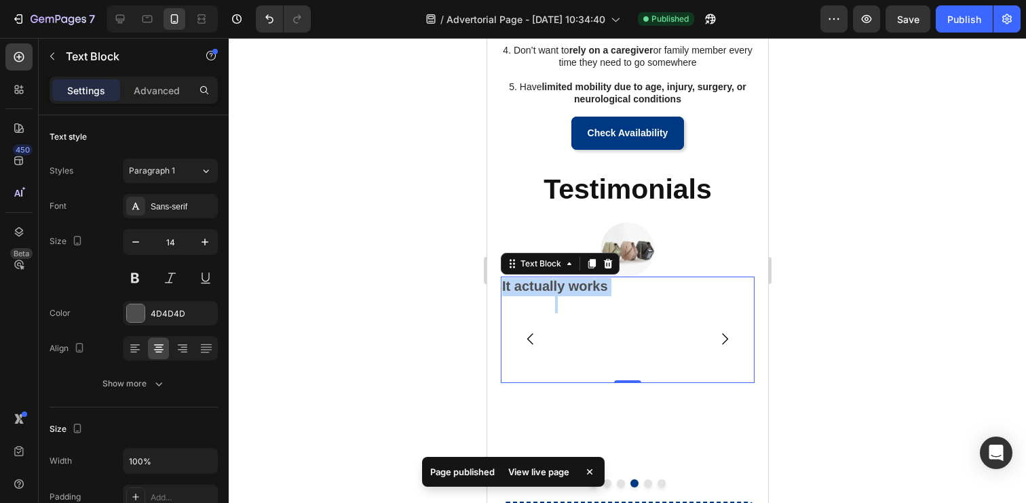
click at [636, 288] on div "It actually works" at bounding box center [627, 330] width 254 height 107
click at [592, 292] on strong "It actually works" at bounding box center [554, 286] width 106 height 15
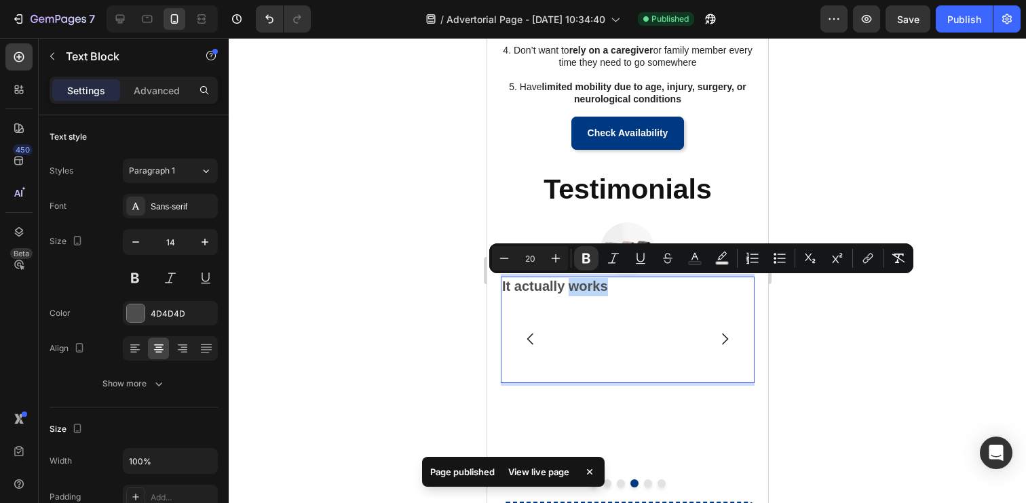
click at [609, 292] on div "It actually works" at bounding box center [627, 330] width 254 height 107
click at [607, 289] on div "It actually works" at bounding box center [554, 330] width 109 height 107
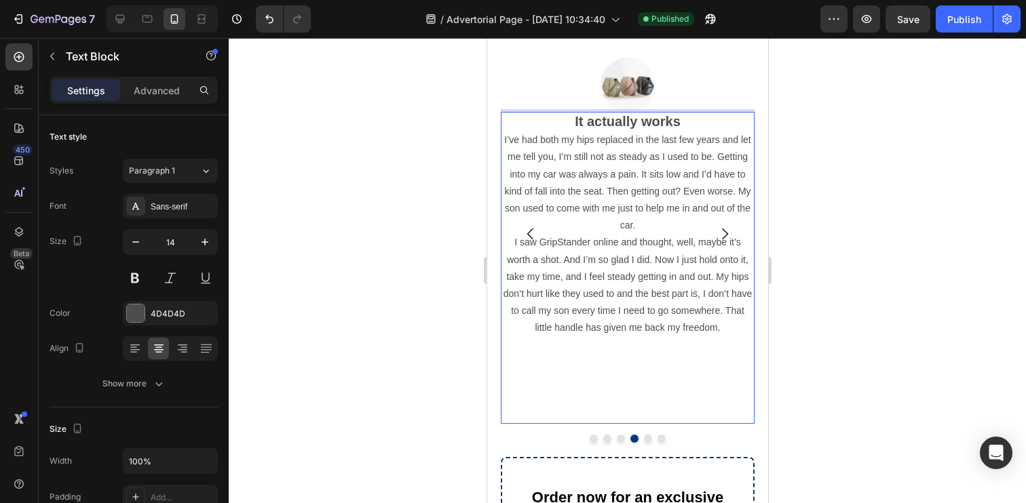
scroll to position [1280, 0]
click at [592, 393] on p "Rich Text Editor. Editing area: main" at bounding box center [626, 379] width 251 height 85
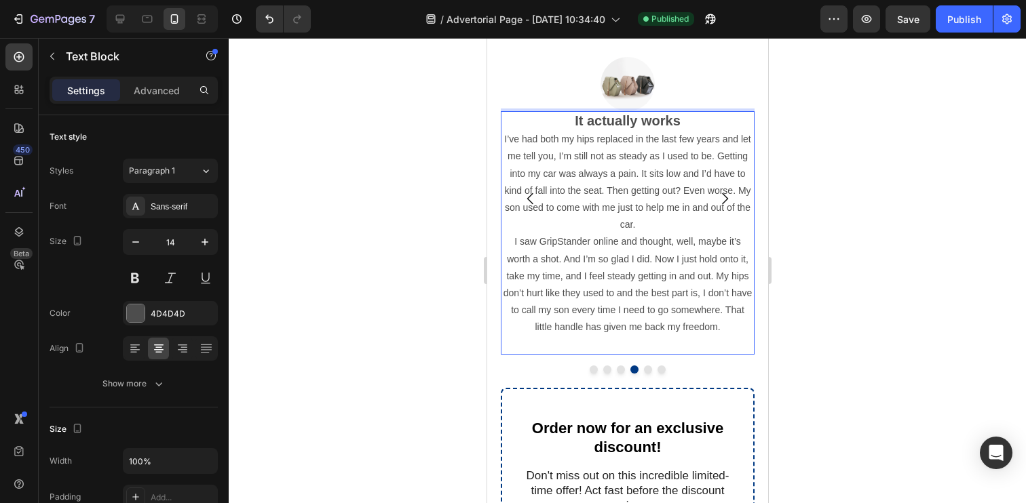
click at [653, 341] on p "I saw GripStander online and thought, well, maybe it’s worth a shot. And I’m so…" at bounding box center [626, 292] width 251 height 119
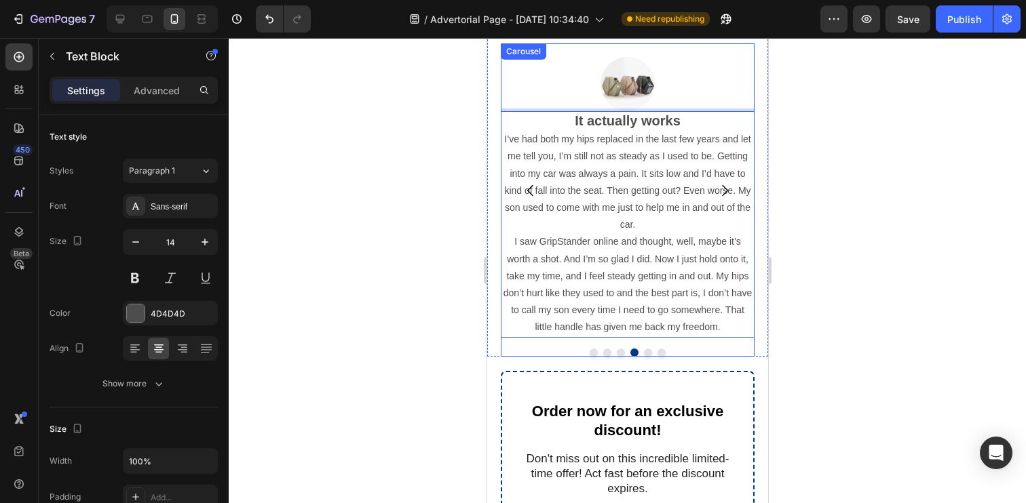
click at [529, 193] on icon "Carousel Back Arrow" at bounding box center [529, 191] width 6 height 12
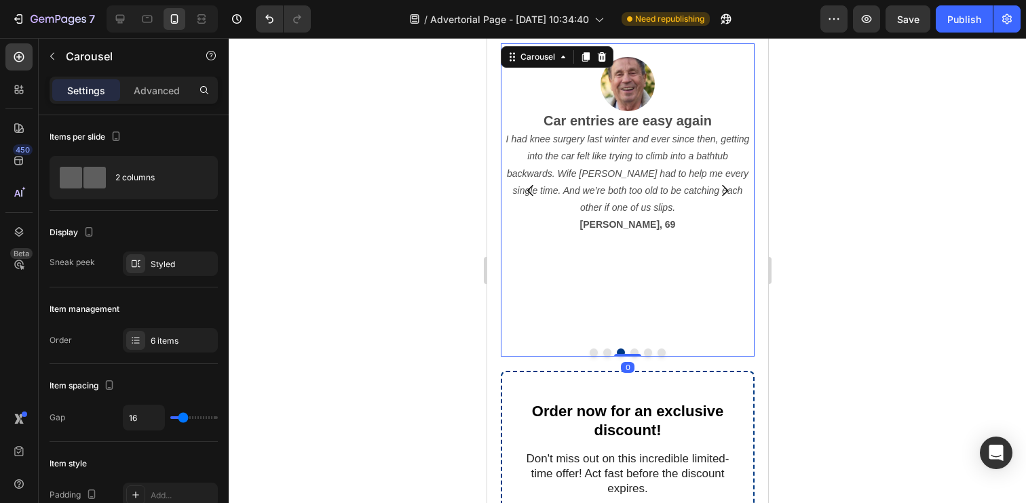
click at [529, 193] on icon "Carousel Back Arrow" at bounding box center [529, 191] width 6 height 12
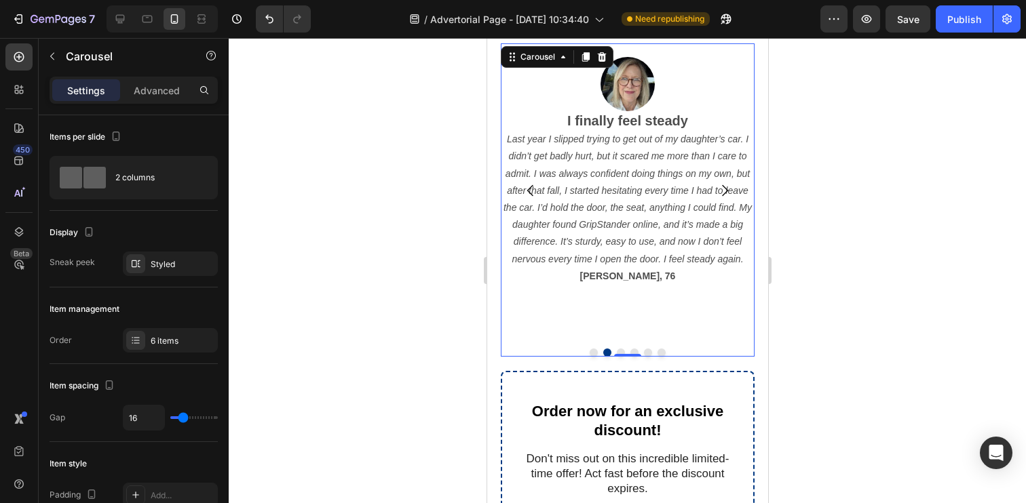
click at [529, 193] on icon "Carousel Back Arrow" at bounding box center [529, 191] width 6 height 12
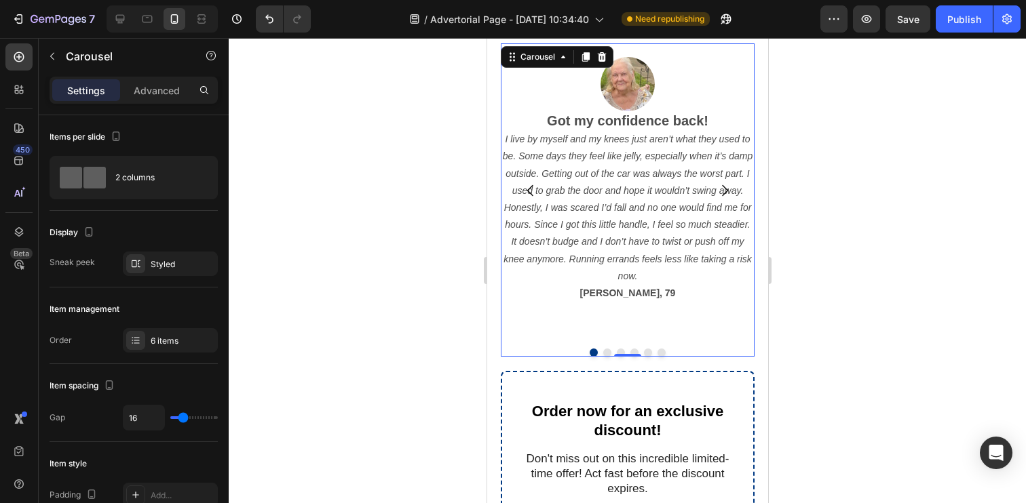
click at [587, 344] on div "Image Got my confidence back! I live by myself and my knees just aren’t what th…" at bounding box center [627, 199] width 254 height 313
click at [587, 330] on div "Image Got my confidence back! I live by myself and my knees just aren’t what th…" at bounding box center [627, 190] width 254 height 294
click at [666, 286] on p "Doris, 79" at bounding box center [626, 293] width 251 height 17
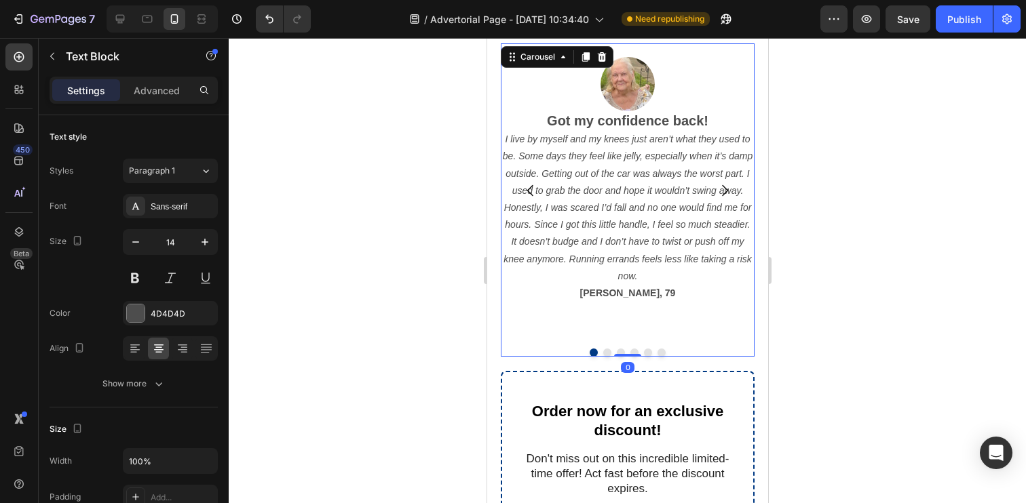
click at [653, 321] on div "Image Got my confidence back! I live by myself and my knees just aren’t what th…" at bounding box center [627, 190] width 254 height 294
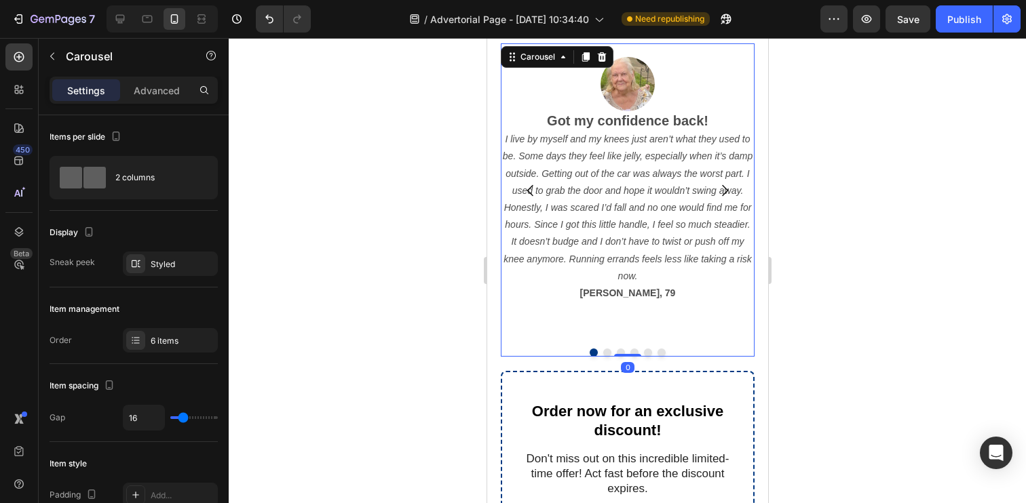
click at [657, 323] on div "Image Got my confidence back! I live by myself and my knees just aren’t what th…" at bounding box center [627, 190] width 254 height 294
click at [663, 290] on p "Doris, 79" at bounding box center [626, 293] width 251 height 17
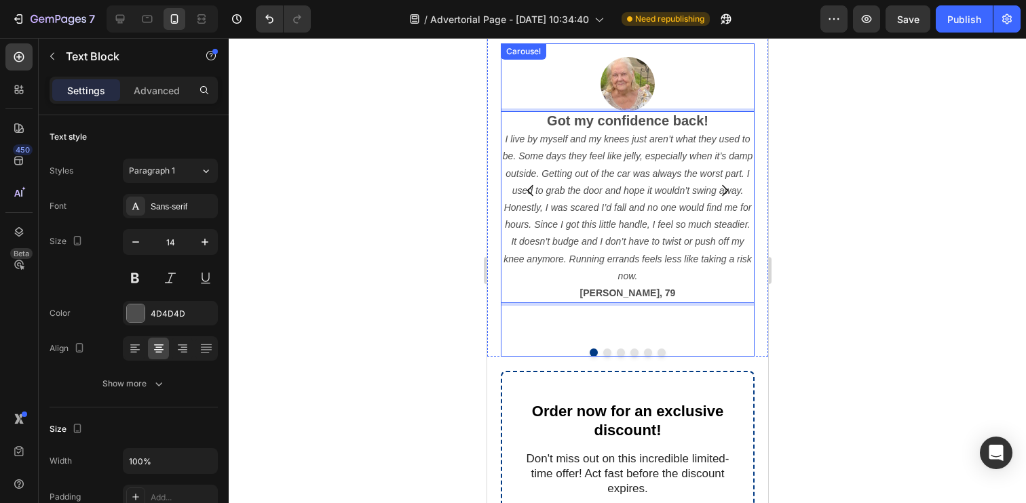
click at [723, 190] on icon "Carousel Next Arrow" at bounding box center [724, 191] width 16 height 16
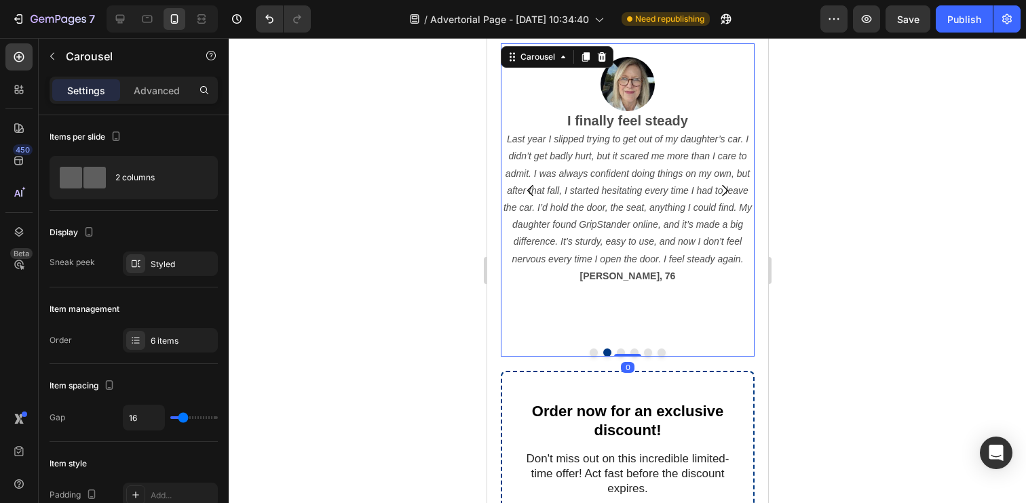
click at [726, 194] on icon "Carousel Next Arrow" at bounding box center [724, 191] width 16 height 16
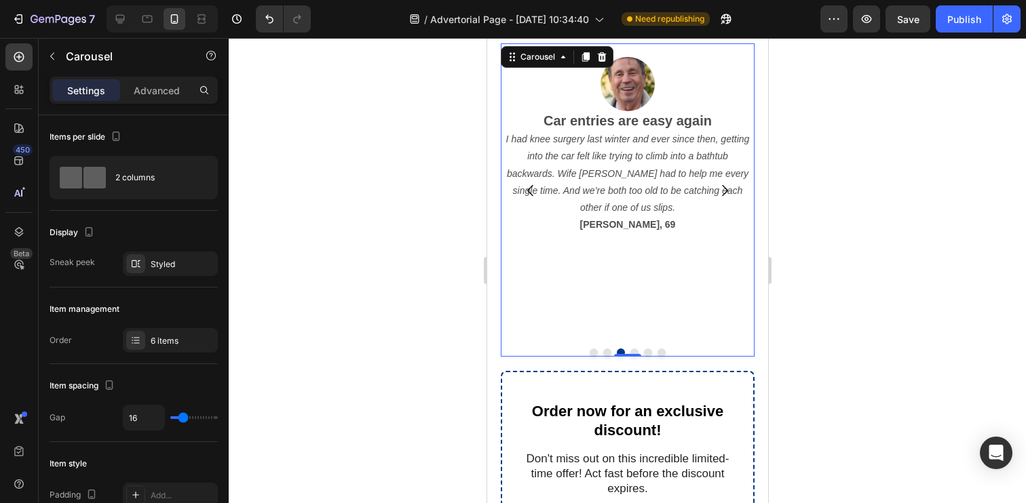
click at [721, 188] on icon "Carousel Next Arrow" at bounding box center [724, 191] width 16 height 16
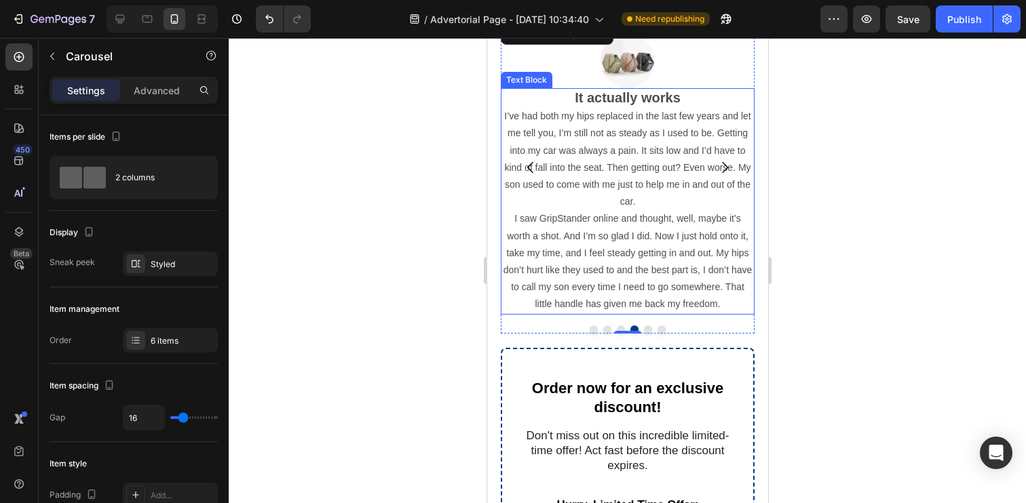
scroll to position [1286, 0]
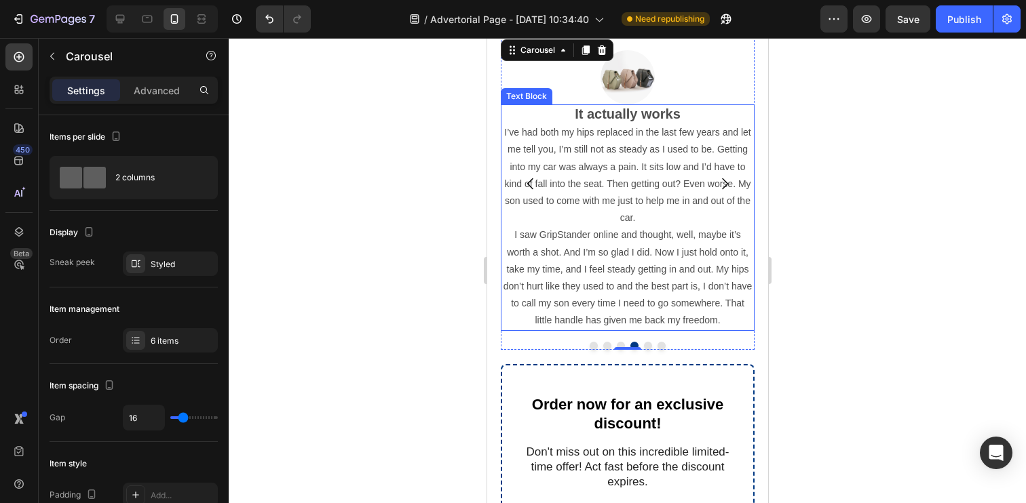
click at [514, 232] on p "I saw GripStander online and thought, well, maybe it’s worth a shot. And I’m so…" at bounding box center [626, 278] width 251 height 102
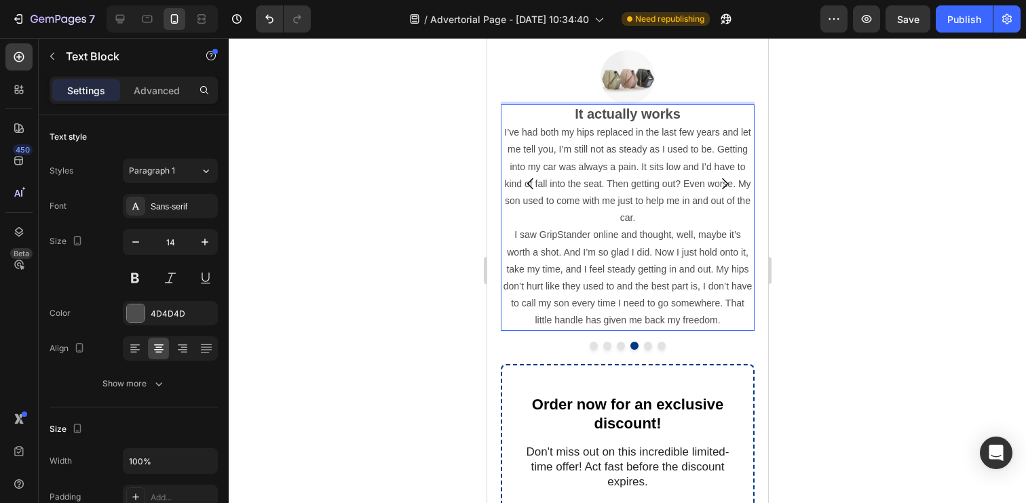
click at [514, 232] on p "I saw GripStander online and thought, well, maybe it’s worth a shot. And I’m so…" at bounding box center [626, 278] width 251 height 102
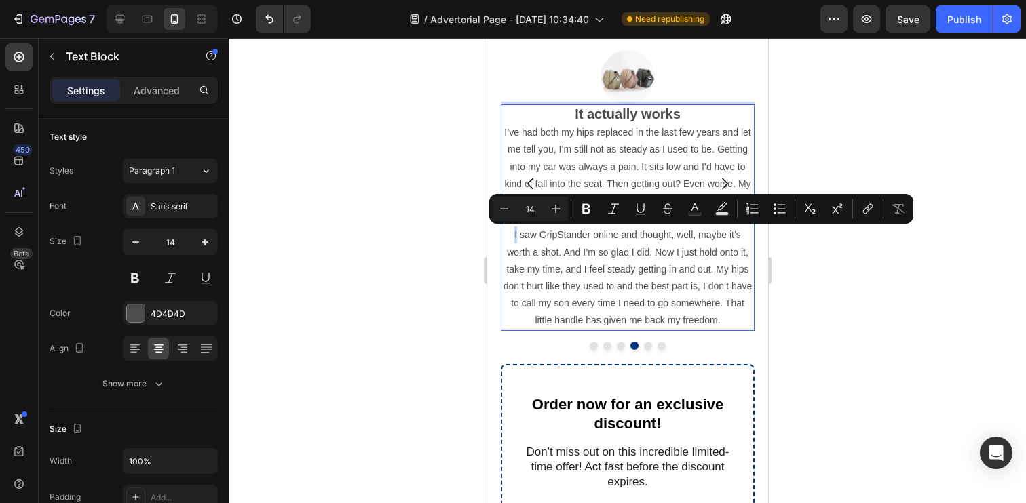
click at [514, 232] on p "I saw GripStander online and thought, well, maybe it’s worth a shot. And I’m so…" at bounding box center [626, 278] width 251 height 102
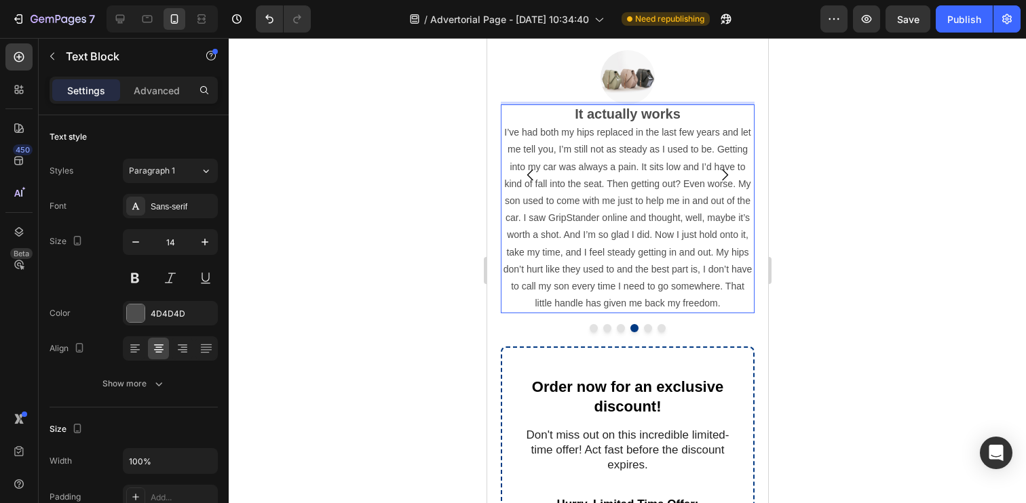
click at [602, 283] on p "I’ve had both my hips replaced in the last few years and let me tell you, I’m s…" at bounding box center [626, 218] width 251 height 188
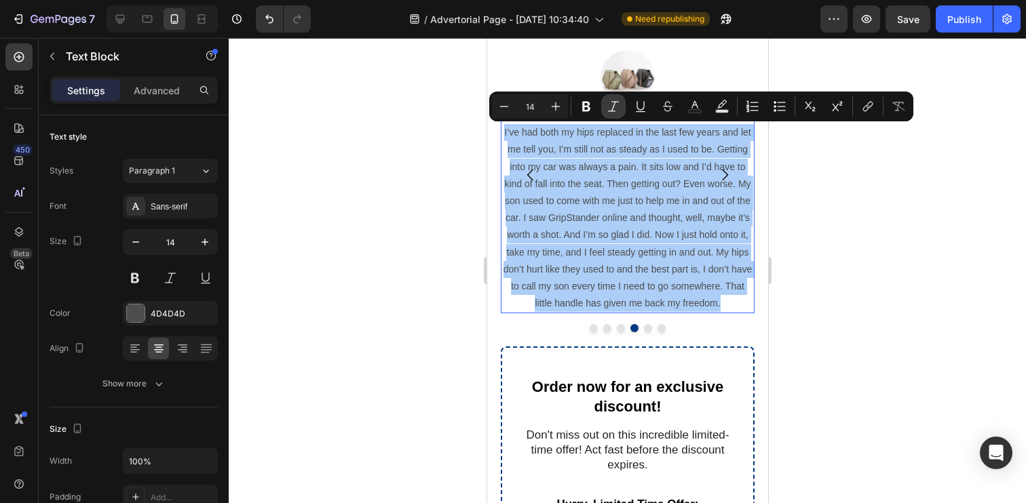
click at [612, 102] on icon "Editor contextual toolbar" at bounding box center [614, 107] width 14 height 14
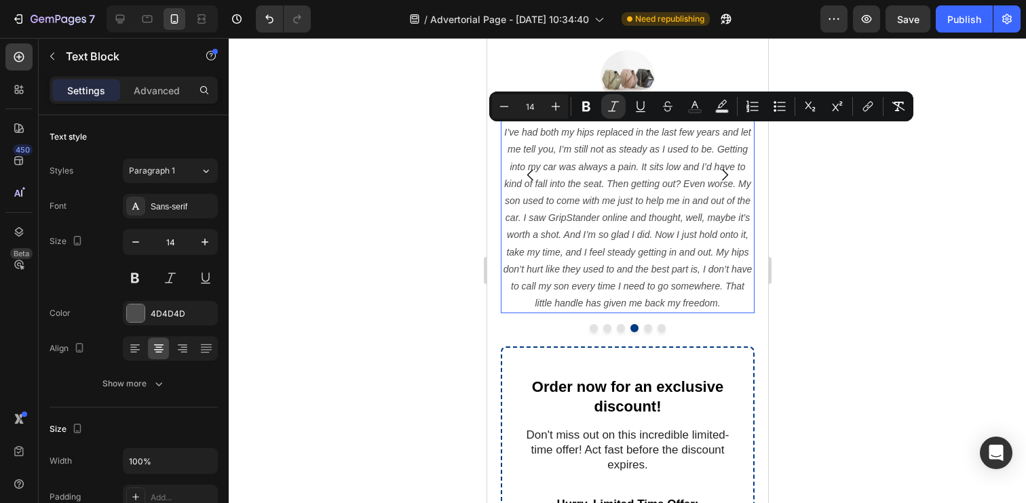
click at [701, 279] on p "I’ve had both my hips replaced in the last few years and let me tell you, I’m s…" at bounding box center [626, 218] width 251 height 188
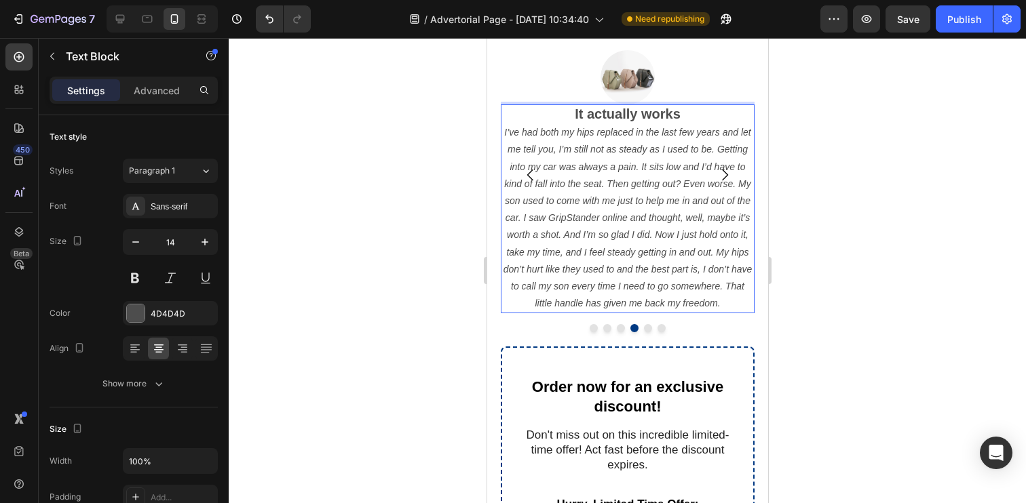
click at [721, 303] on p "I’ve had both my hips replaced in the last few years and let me tell you, I’m s…" at bounding box center [626, 218] width 251 height 188
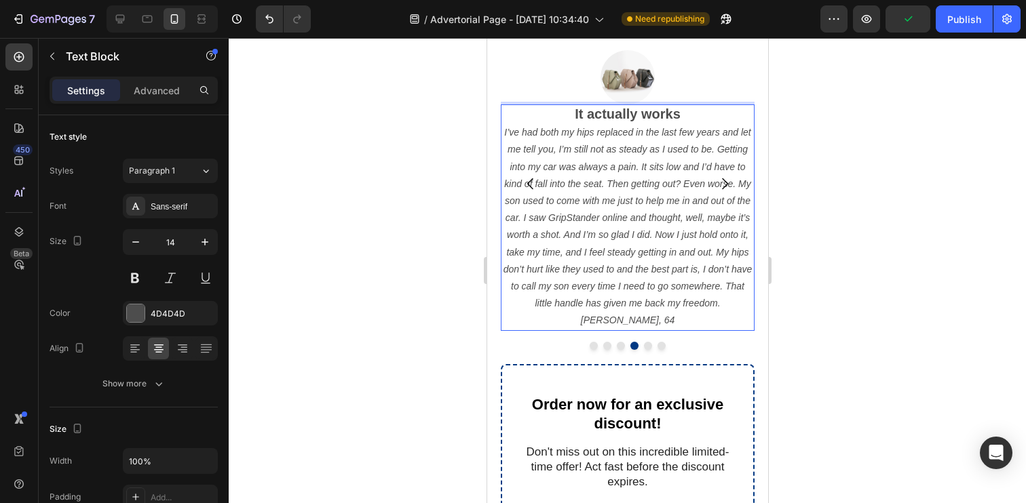
click at [626, 319] on icon "Barbara, 64" at bounding box center [627, 320] width 94 height 11
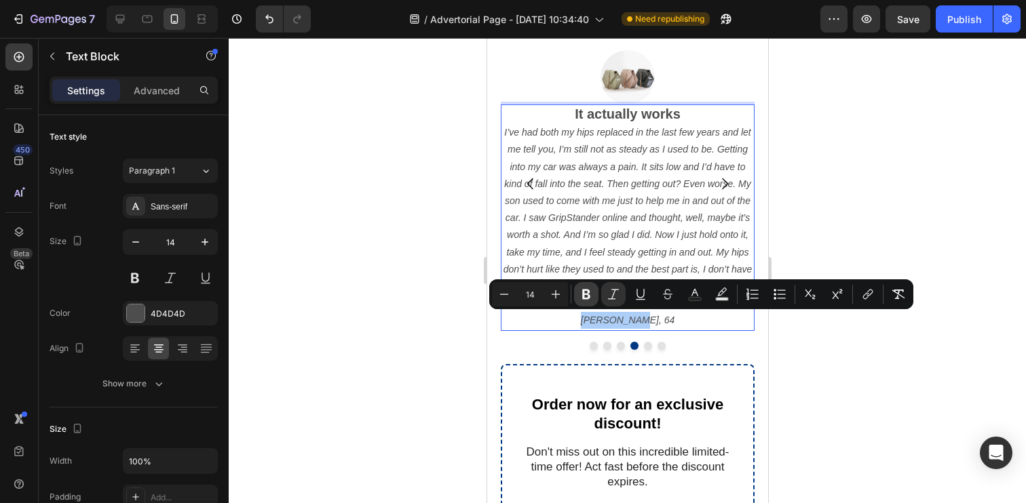
click at [588, 295] on icon "Editor contextual toolbar" at bounding box center [586, 295] width 8 height 10
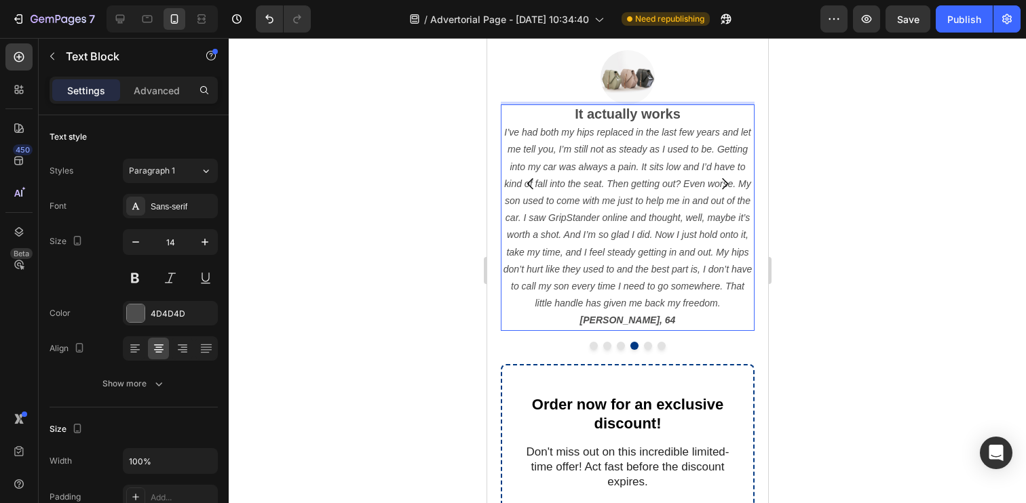
click at [621, 318] on strong "Barbara, 64" at bounding box center [627, 320] width 96 height 11
click at [469, 326] on div at bounding box center [627, 270] width 797 height 465
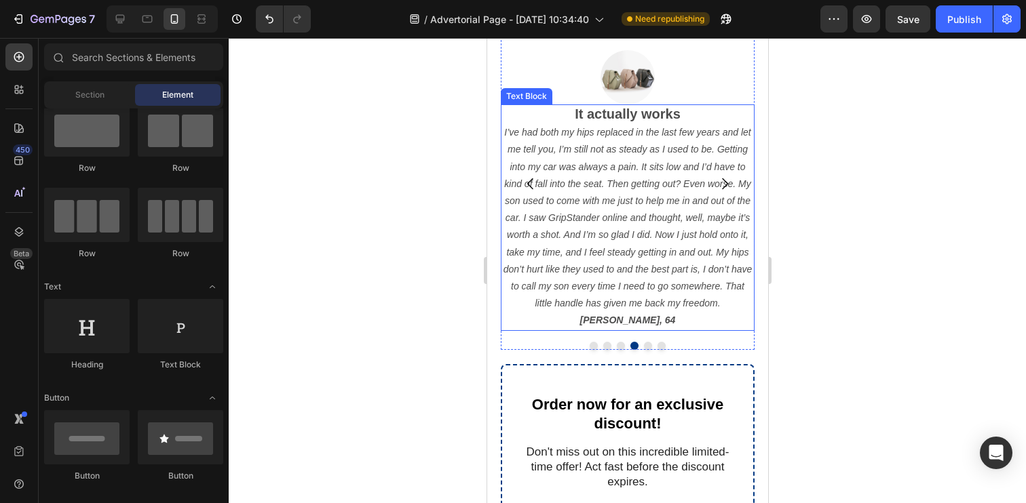
click at [630, 318] on strong "Barbara, 64" at bounding box center [627, 320] width 96 height 11
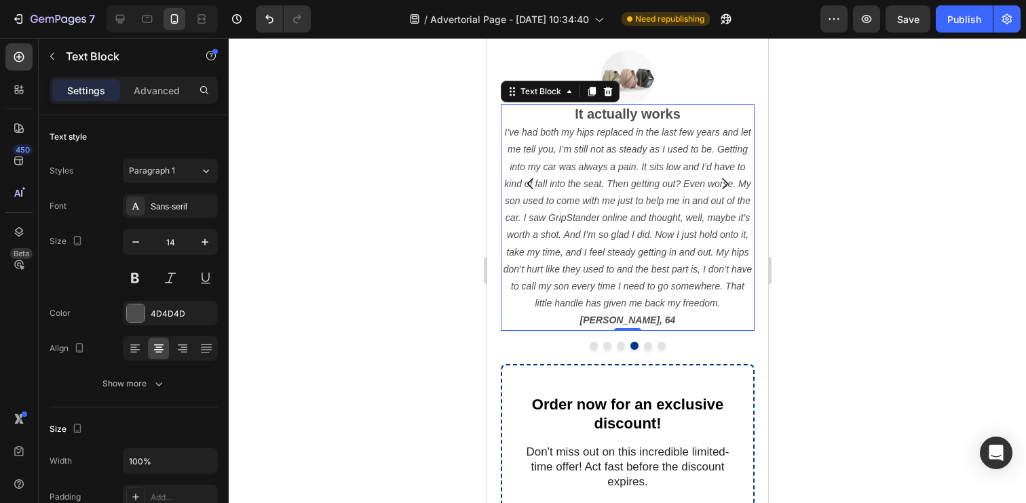
click at [630, 318] on strong "Barbara, 64" at bounding box center [627, 320] width 96 height 11
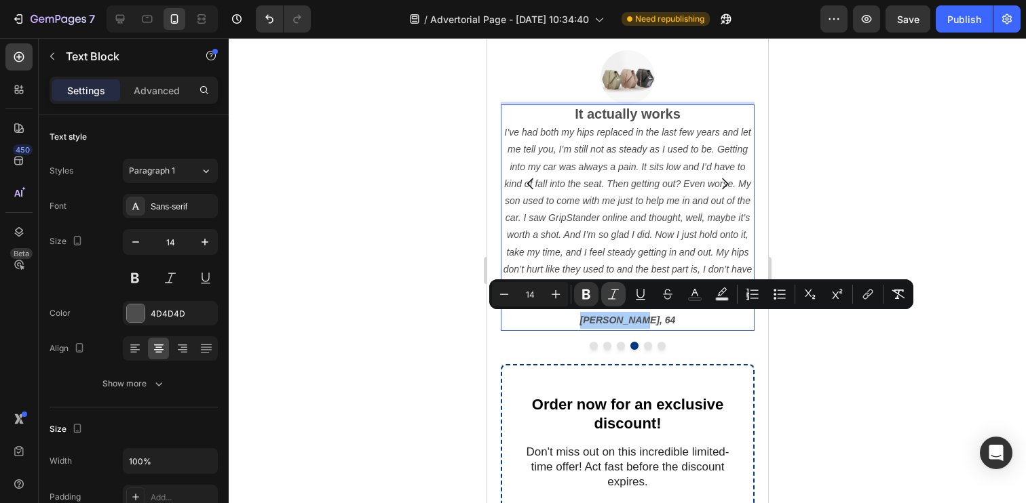
click at [616, 298] on icon "Editor contextual toolbar" at bounding box center [614, 295] width 14 height 14
click at [429, 320] on div at bounding box center [627, 270] width 797 height 465
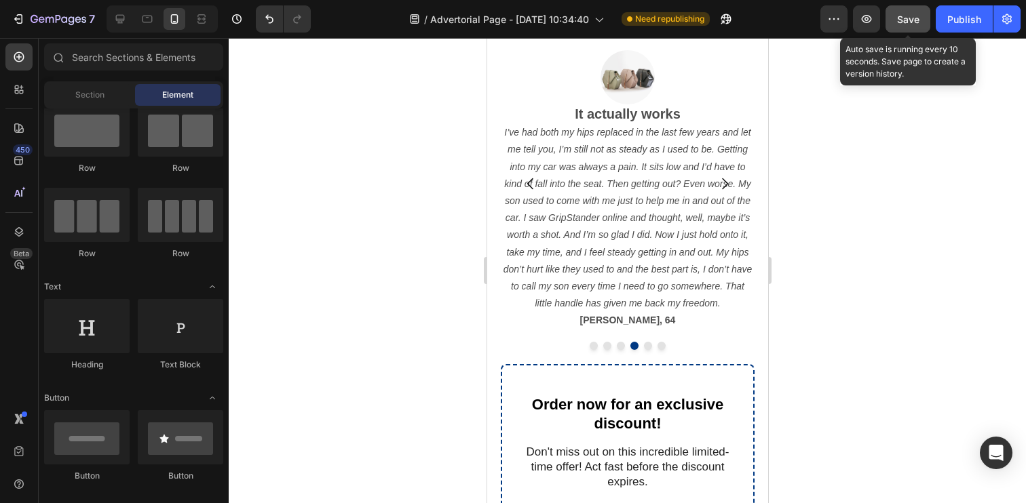
click at [917, 24] on div "Save" at bounding box center [908, 19] width 22 height 14
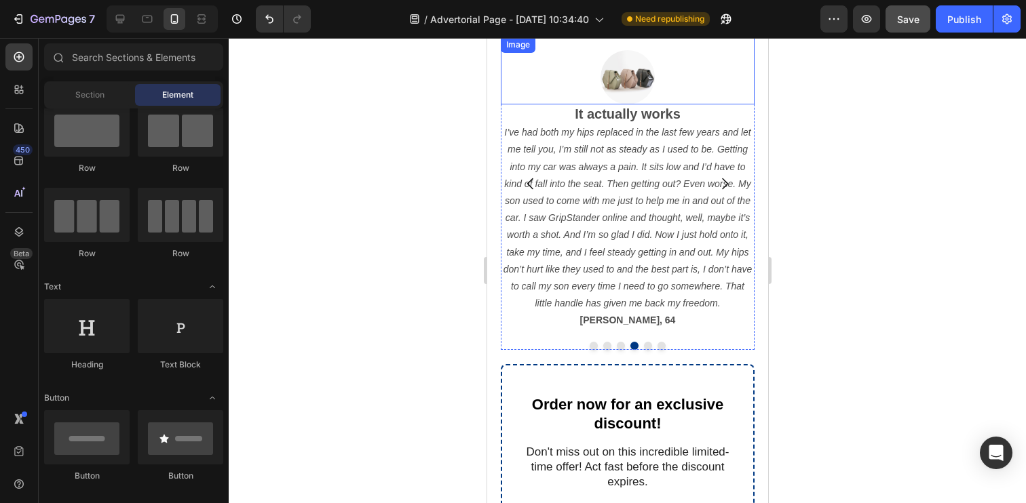
click at [623, 79] on img at bounding box center [627, 77] width 54 height 54
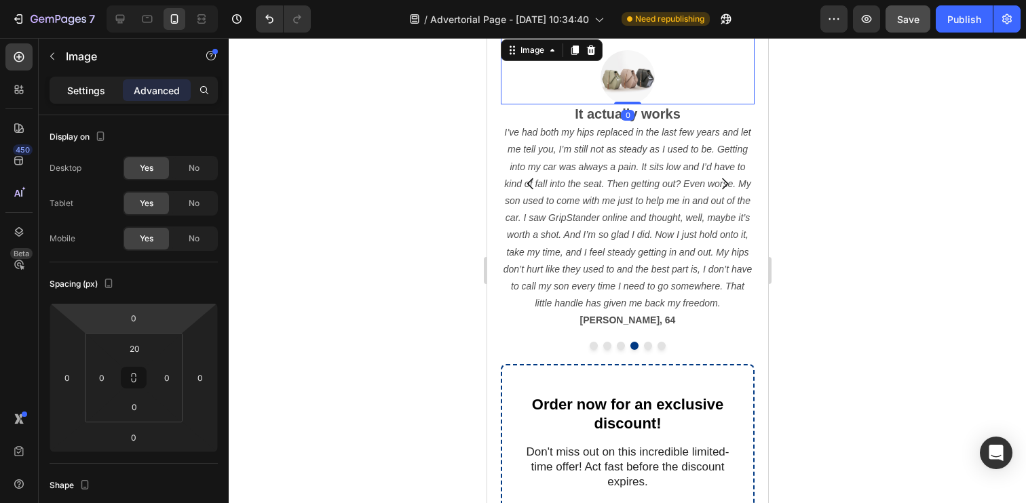
click at [94, 92] on p "Settings" at bounding box center [86, 90] width 38 height 14
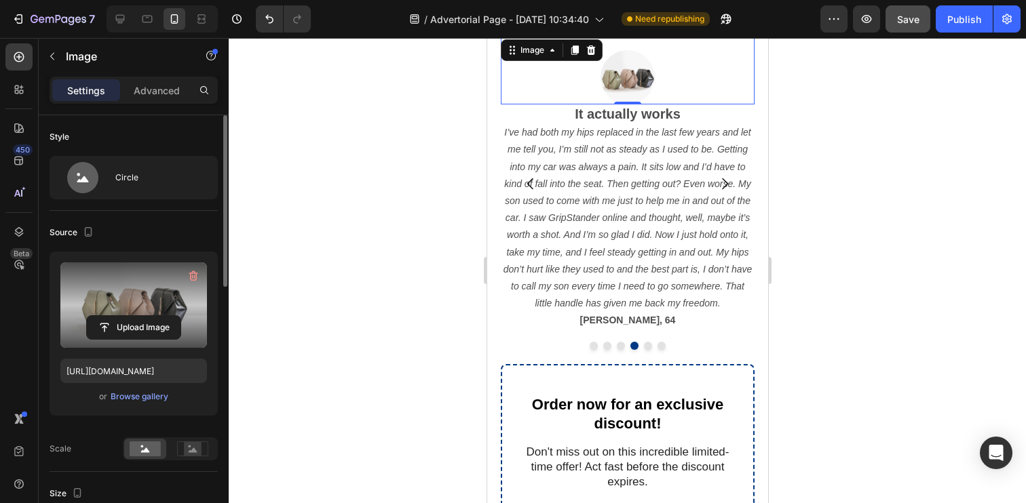
click at [122, 296] on label at bounding box center [133, 305] width 147 height 85
click at [122, 316] on input "file" at bounding box center [134, 327] width 94 height 23
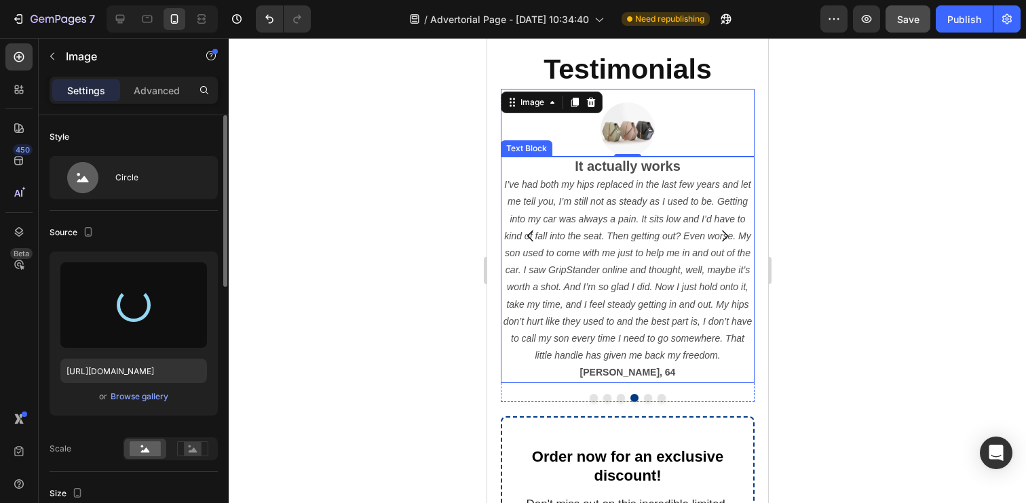
scroll to position [1216, 0]
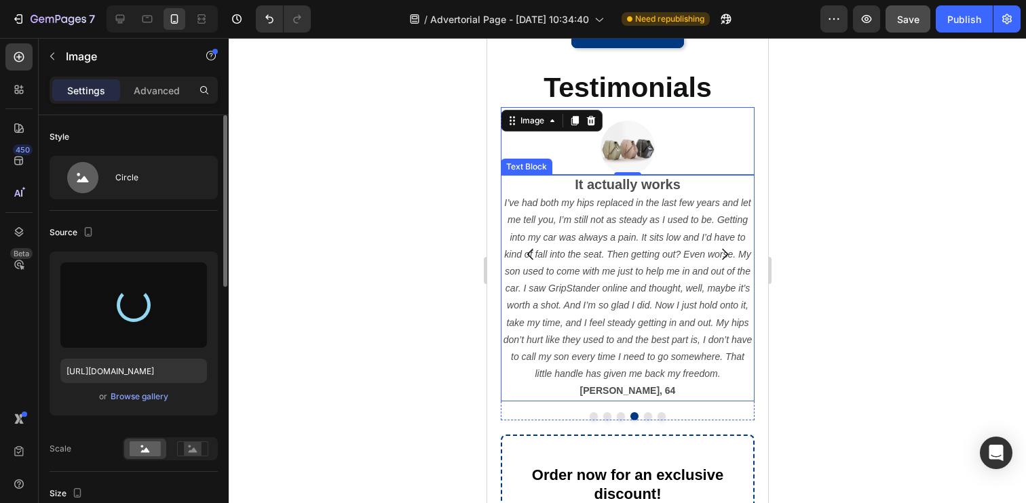
type input "https://cdn.shopify.com/s/files/1/0769/5191/2779/files/gempages_581611669520646…"
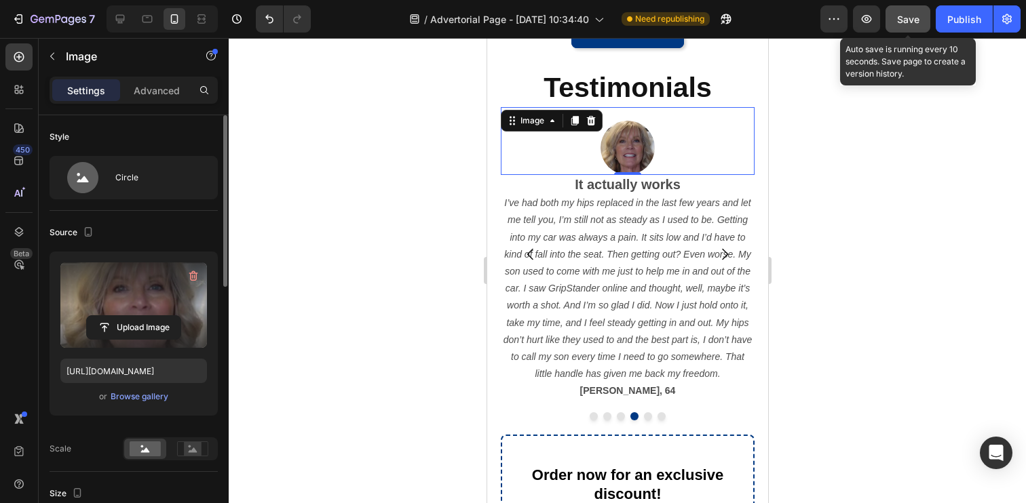
click at [906, 22] on span "Save" at bounding box center [908, 20] width 22 height 12
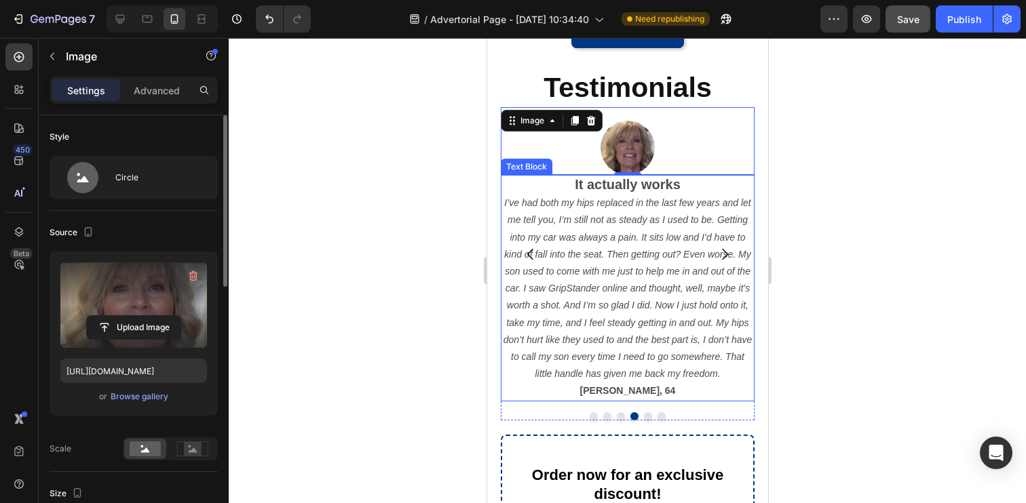
click at [679, 252] on icon "I’ve had both my hips replaced in the last few years and let me tell you, I’m s…" at bounding box center [627, 288] width 249 height 182
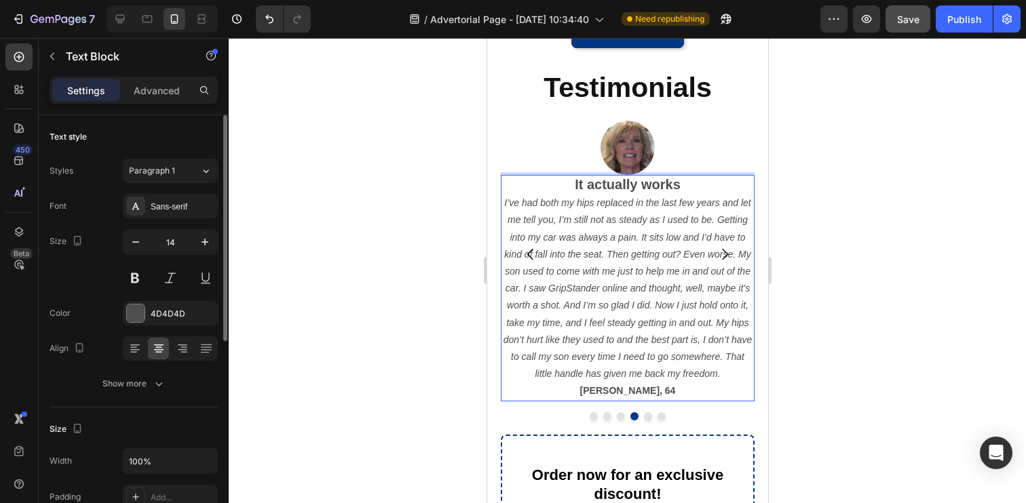
click at [689, 256] on icon "I’ve had both my hips replaced in the last few years and let me tell you, I’m s…" at bounding box center [627, 288] width 249 height 182
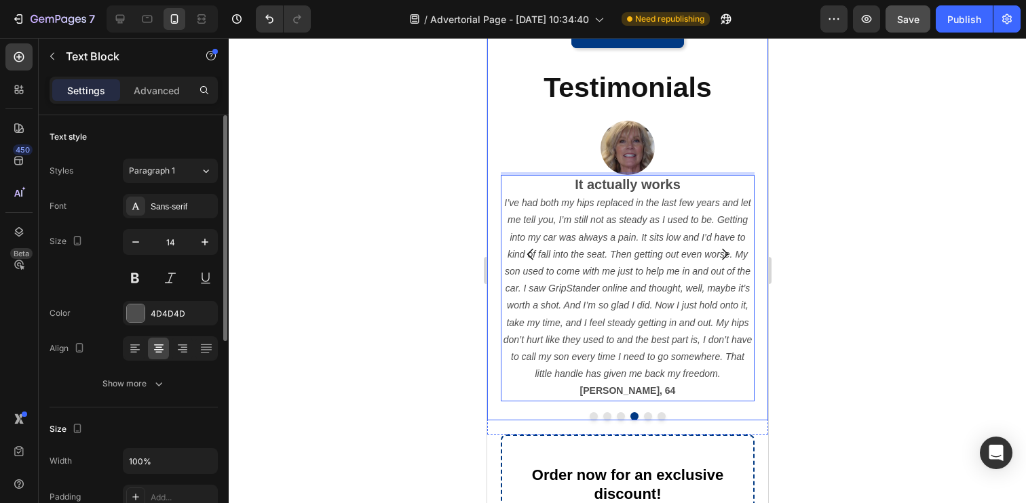
click at [826, 277] on div at bounding box center [627, 270] width 797 height 465
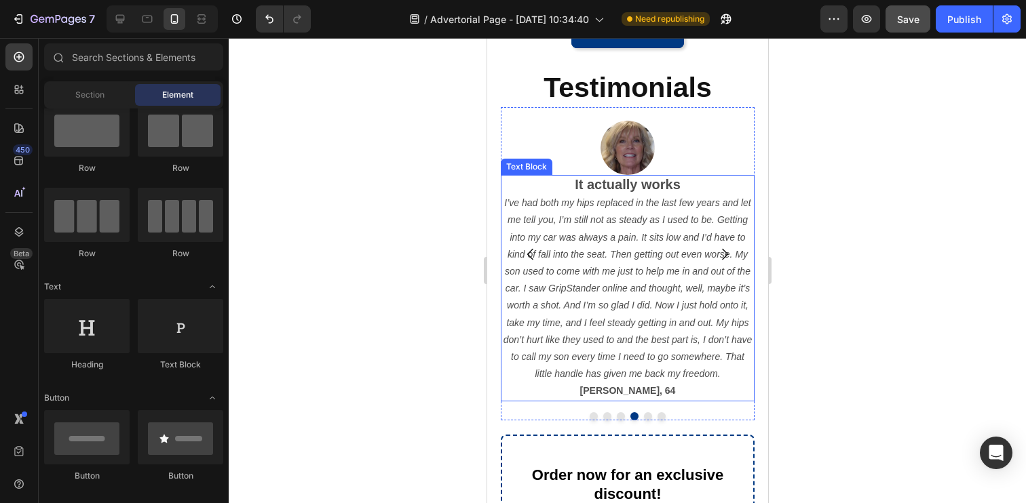
click at [579, 292] on icon "I’ve had both my hips replaced in the last few years and let me tell you, I’m s…" at bounding box center [627, 288] width 249 height 182
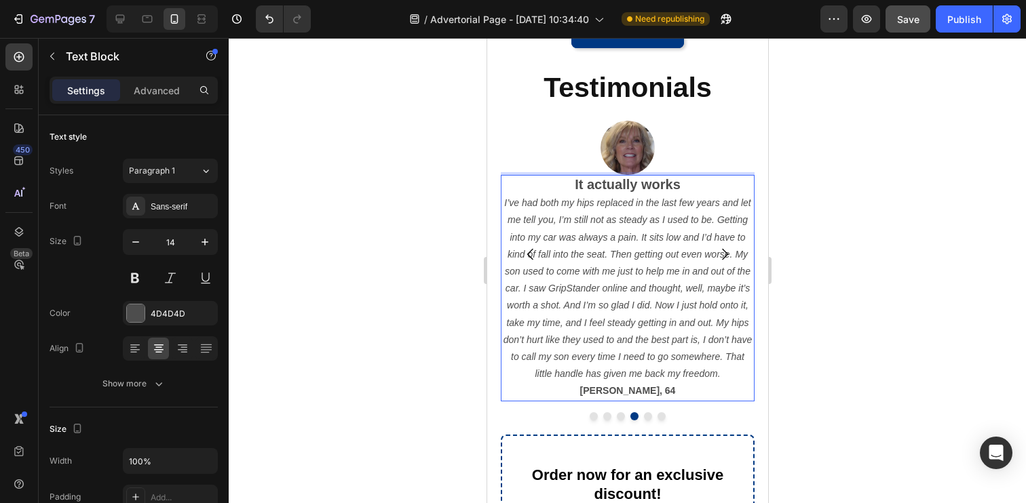
click at [666, 389] on p "Barbara, 64" at bounding box center [626, 391] width 251 height 17
click at [723, 375] on p "I’ve had both my hips replaced in the last few years and let me tell you, I’m s…" at bounding box center [626, 289] width 251 height 188
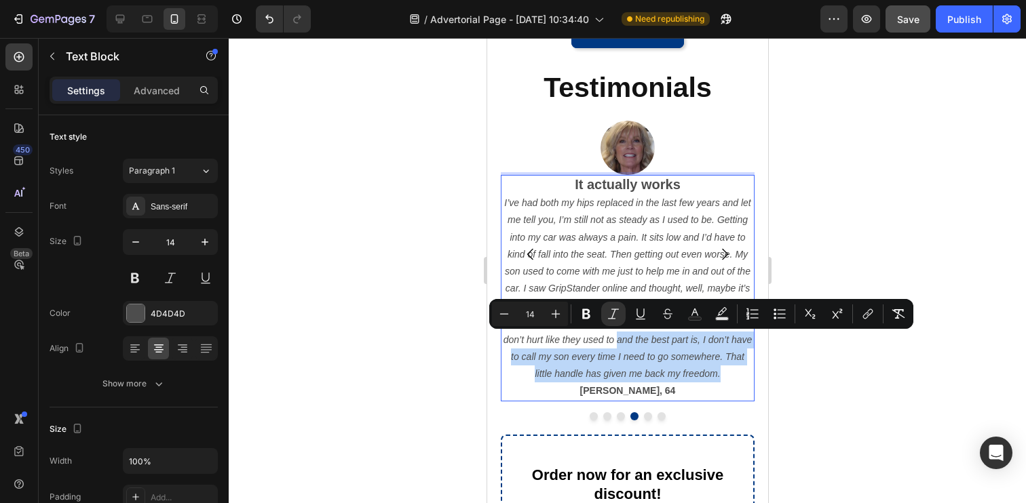
drag, startPoint x: 723, startPoint y: 375, endPoint x: 617, endPoint y: 345, distance: 110.0
click at [617, 345] on p "I’ve had both my hips replaced in the last few years and let me tell you, I’m s…" at bounding box center [626, 289] width 251 height 188
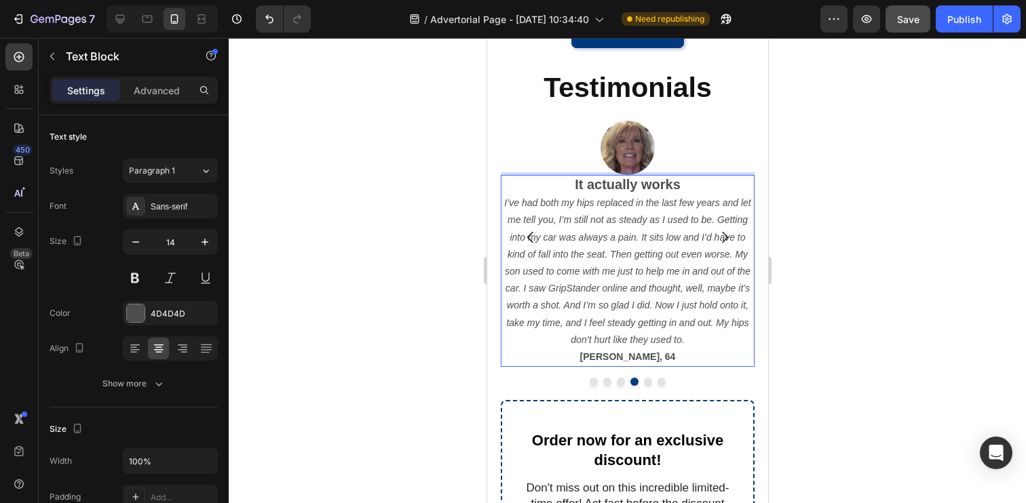
click at [824, 343] on div at bounding box center [627, 270] width 797 height 465
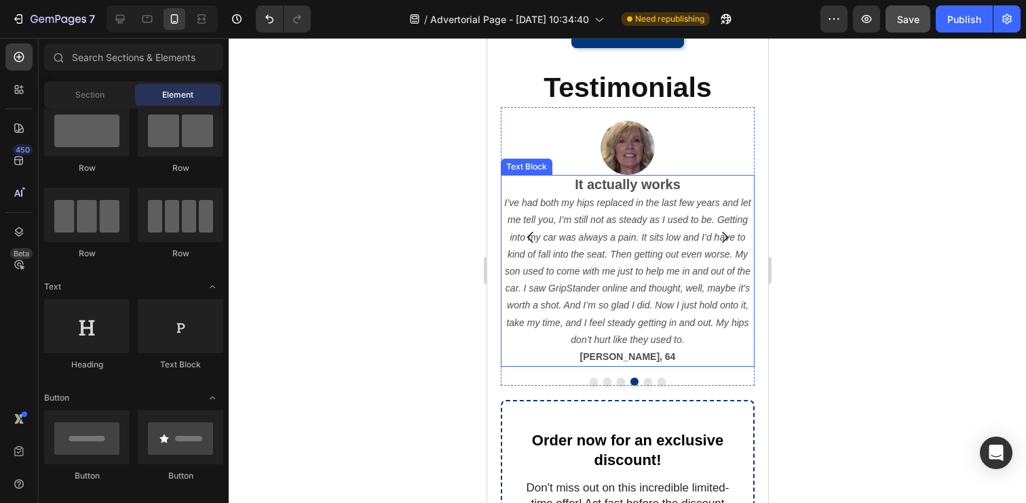
click at [657, 356] on p "Barbara, 64" at bounding box center [626, 357] width 251 height 17
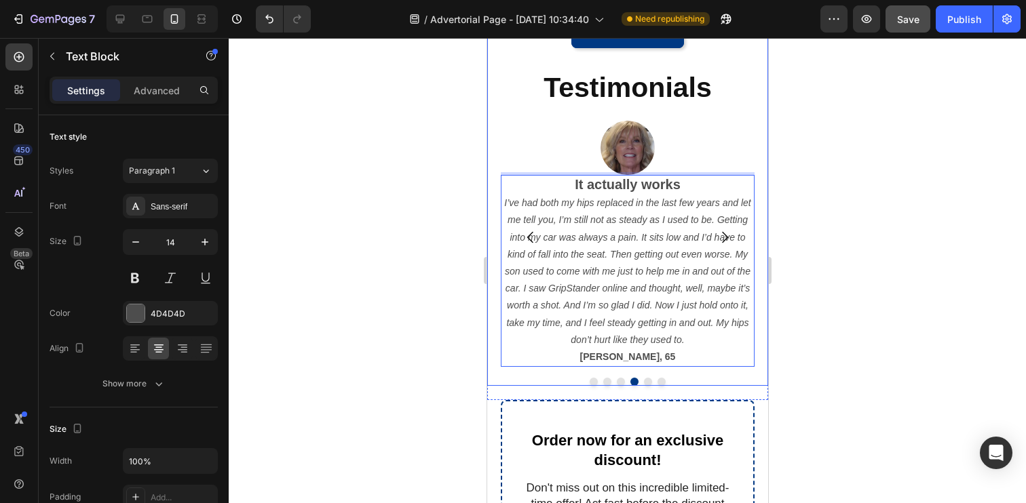
click at [837, 351] on div at bounding box center [627, 270] width 797 height 465
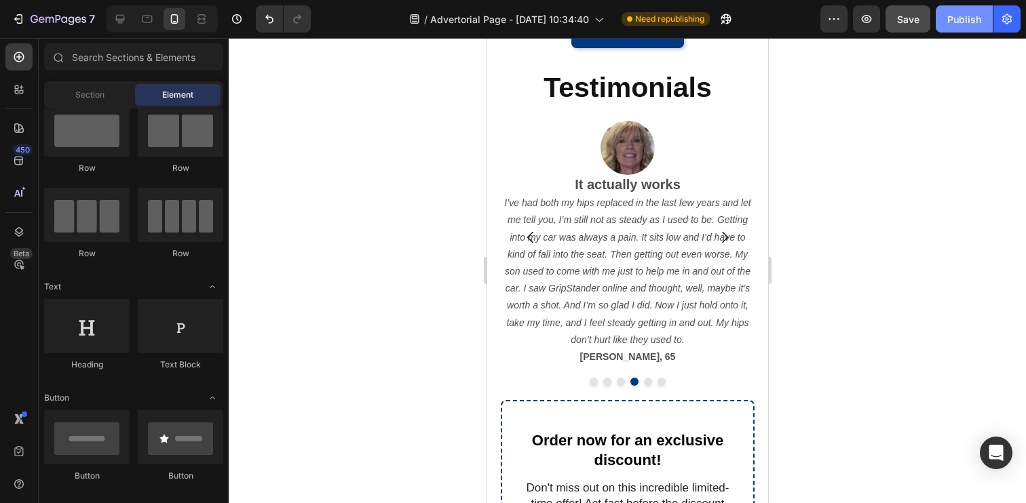
click at [959, 20] on div "Publish" at bounding box center [964, 19] width 34 height 14
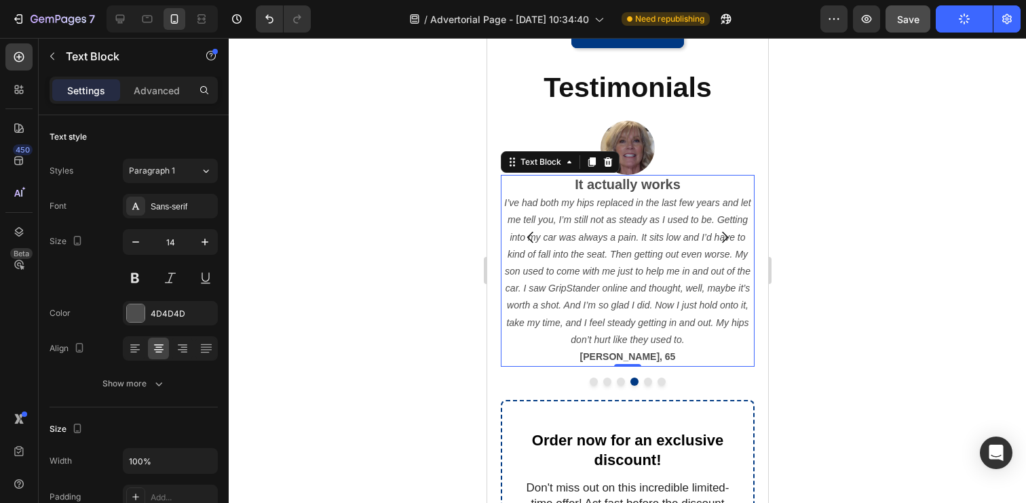
click at [662, 358] on p "Barbara, 65" at bounding box center [626, 357] width 251 height 17
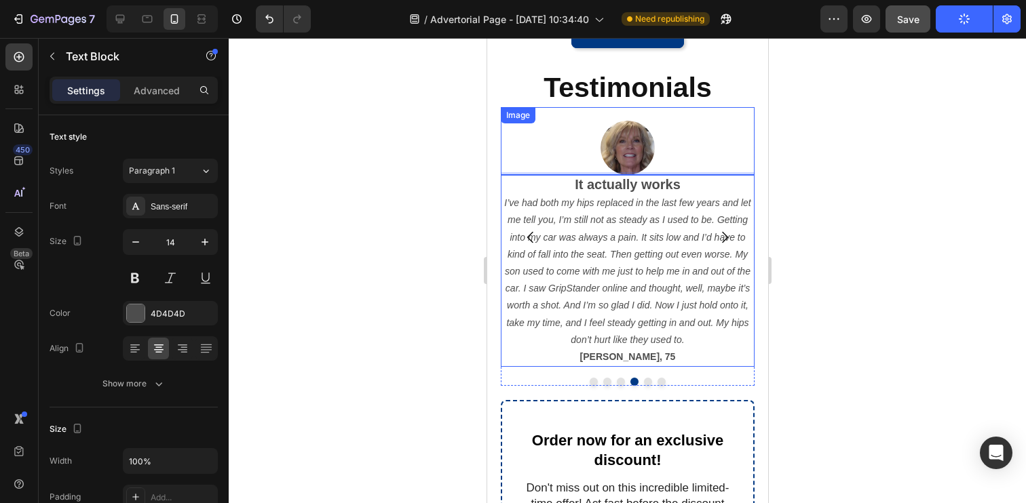
click at [624, 148] on img at bounding box center [627, 148] width 54 height 54
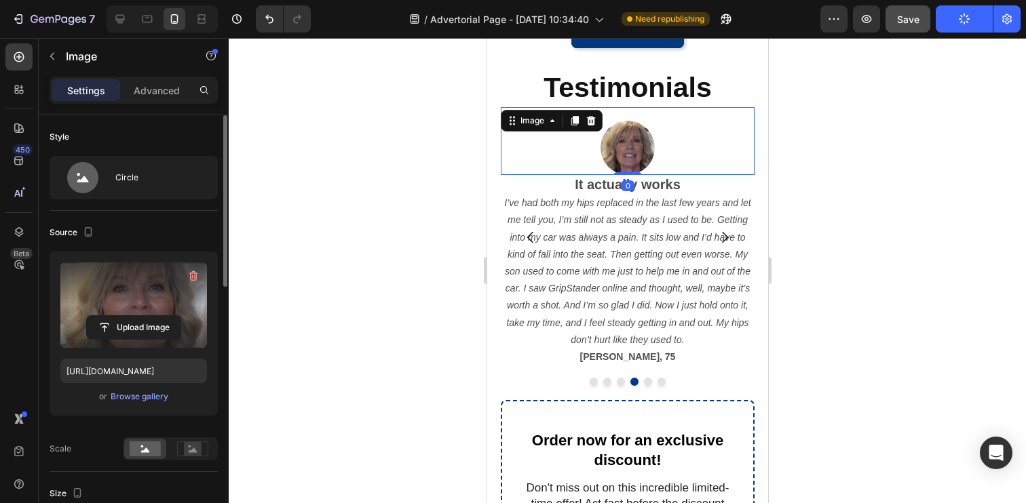
click at [129, 293] on label at bounding box center [133, 305] width 147 height 85
click at [129, 316] on input "file" at bounding box center [134, 327] width 94 height 23
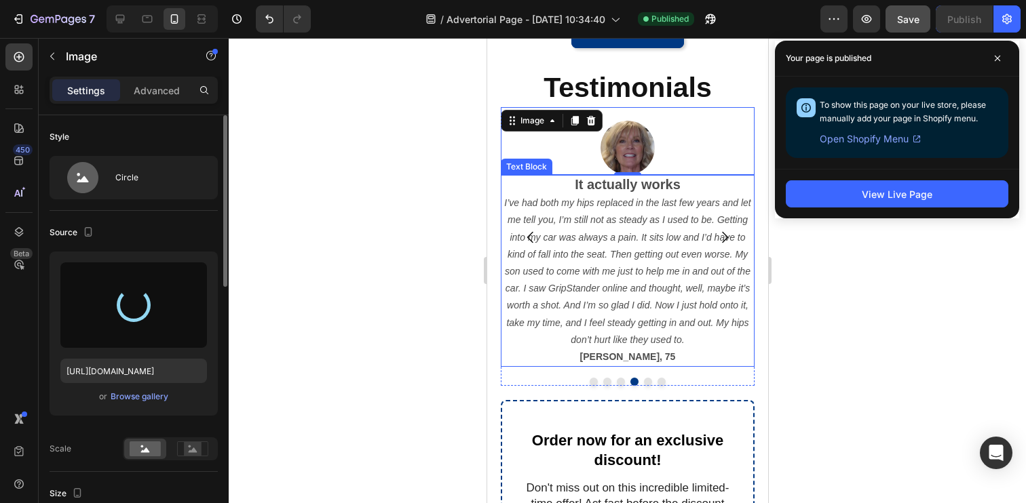
type input "https://cdn.shopify.com/s/files/1/0769/5191/2779/files/gempages_581611669520646…"
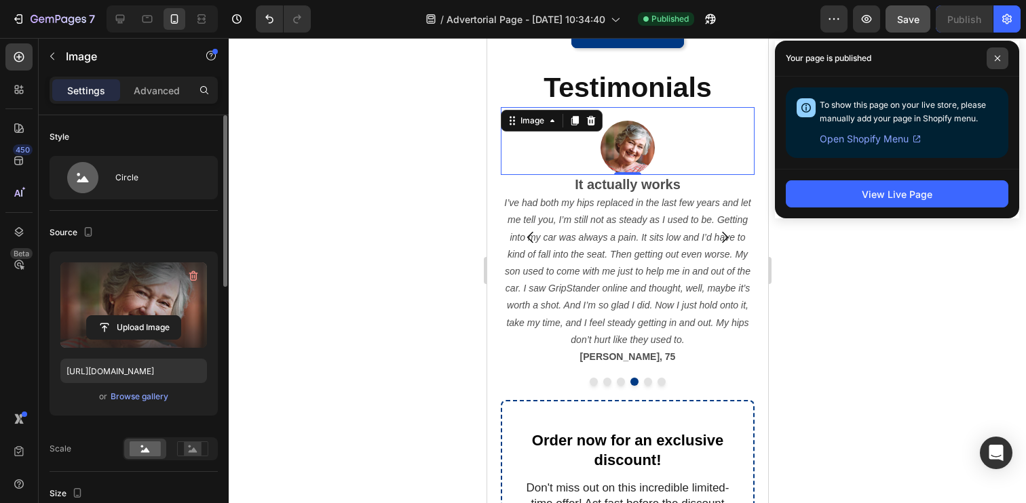
click at [997, 61] on icon at bounding box center [997, 58] width 7 height 7
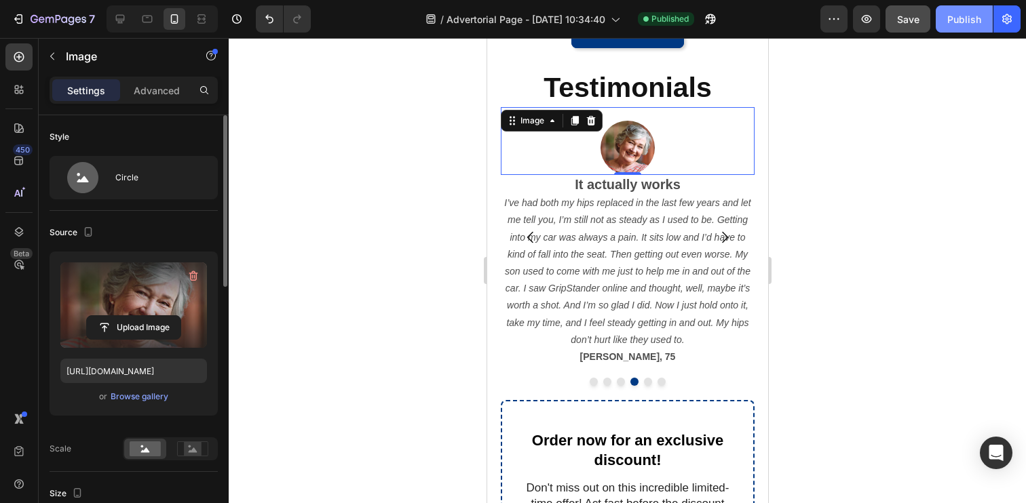
click at [958, 22] on div "Publish" at bounding box center [964, 19] width 34 height 14
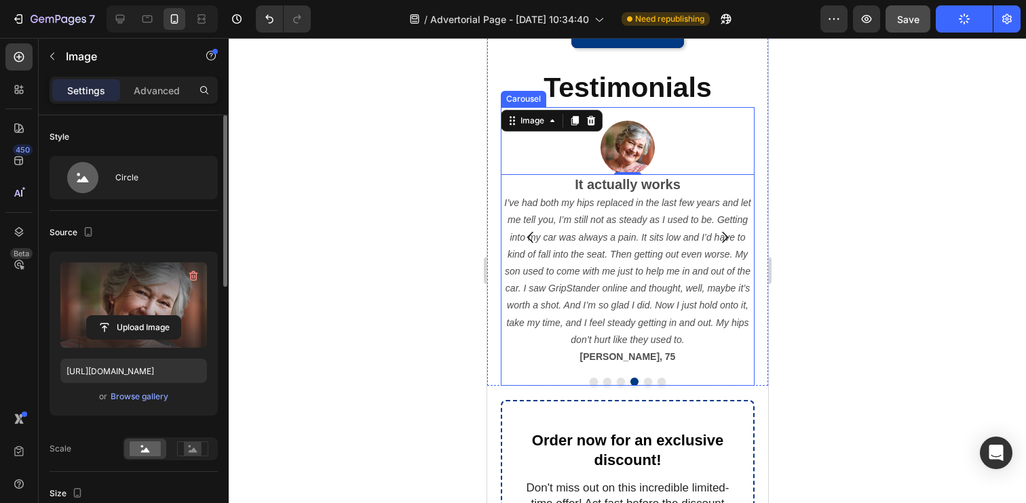
click at [525, 242] on icon "Carousel Back Arrow" at bounding box center [530, 237] width 16 height 16
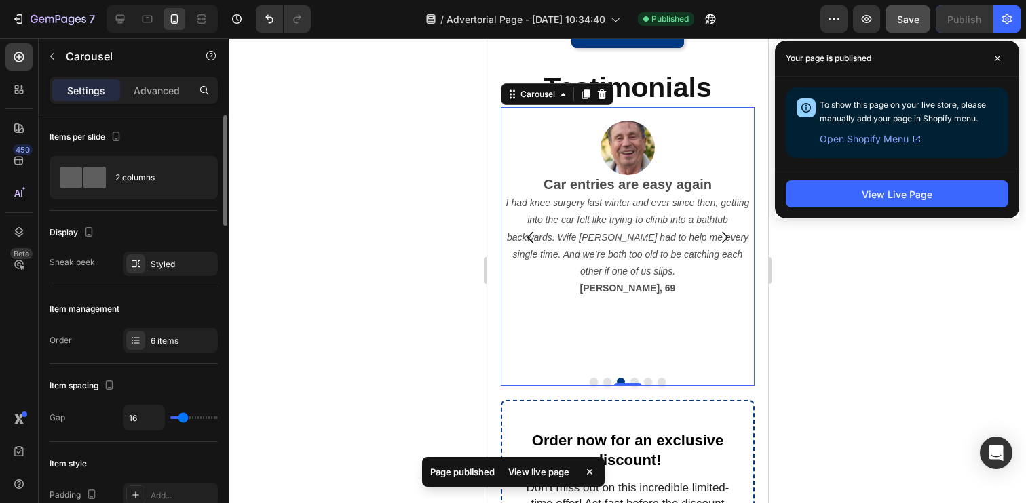
click at [529, 240] on icon "Carousel Back Arrow" at bounding box center [530, 237] width 16 height 16
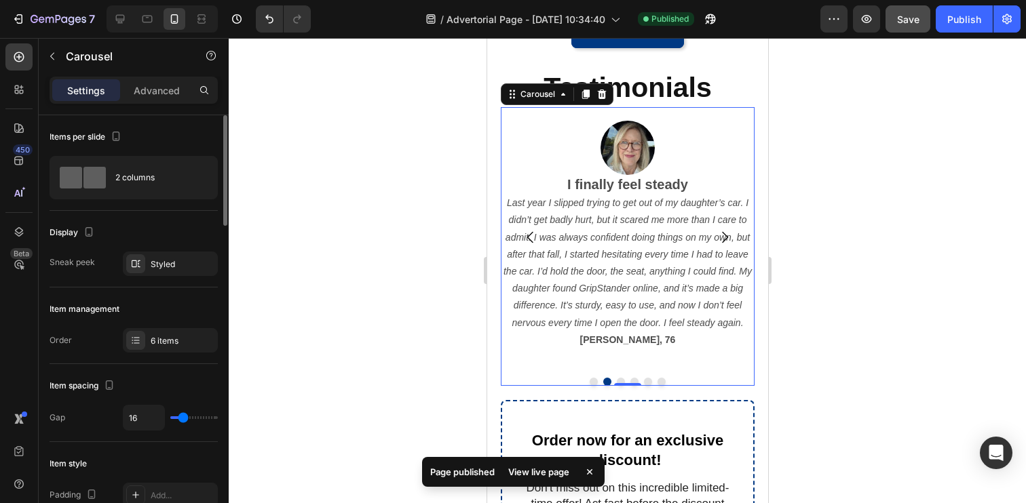
click at [529, 240] on icon "Carousel Back Arrow" at bounding box center [530, 237] width 16 height 16
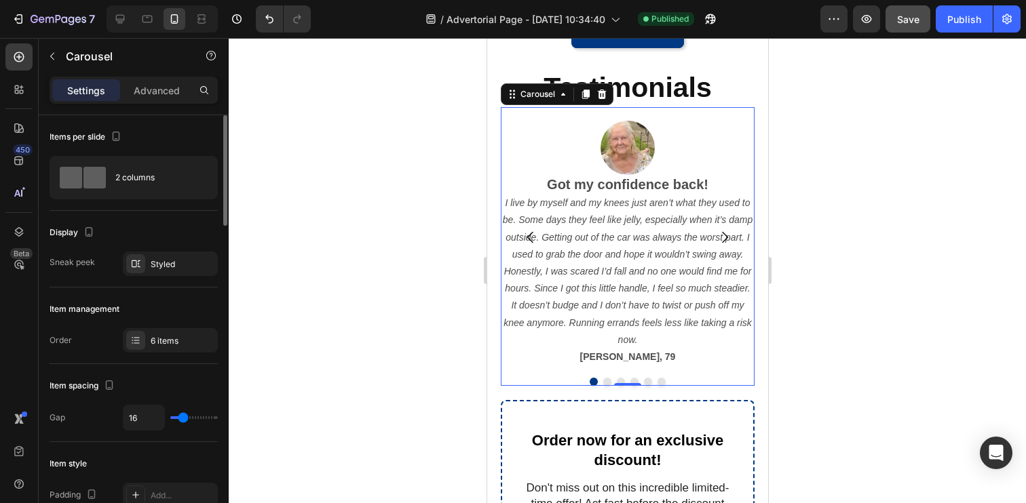
click at [723, 234] on icon "Carousel Next Arrow" at bounding box center [724, 237] width 16 height 16
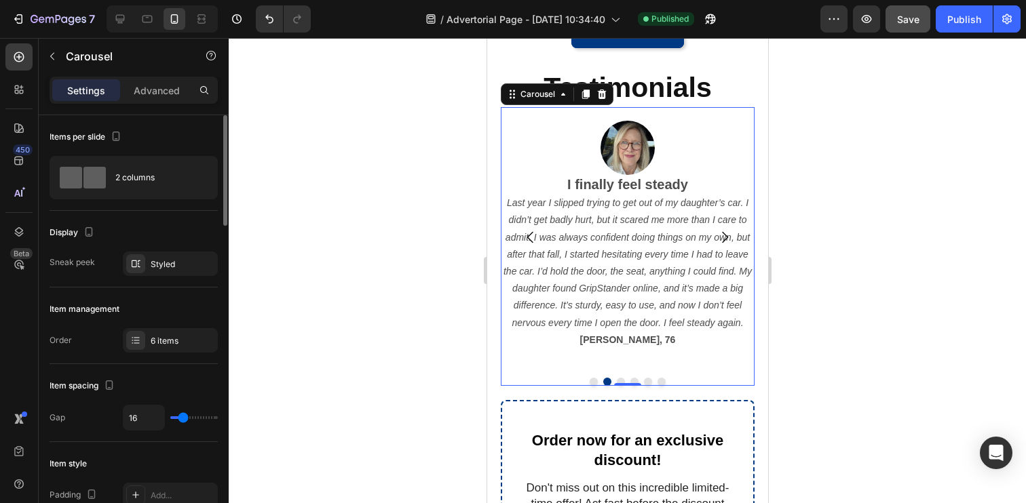
click at [529, 239] on icon "Carousel Back Arrow" at bounding box center [530, 237] width 16 height 16
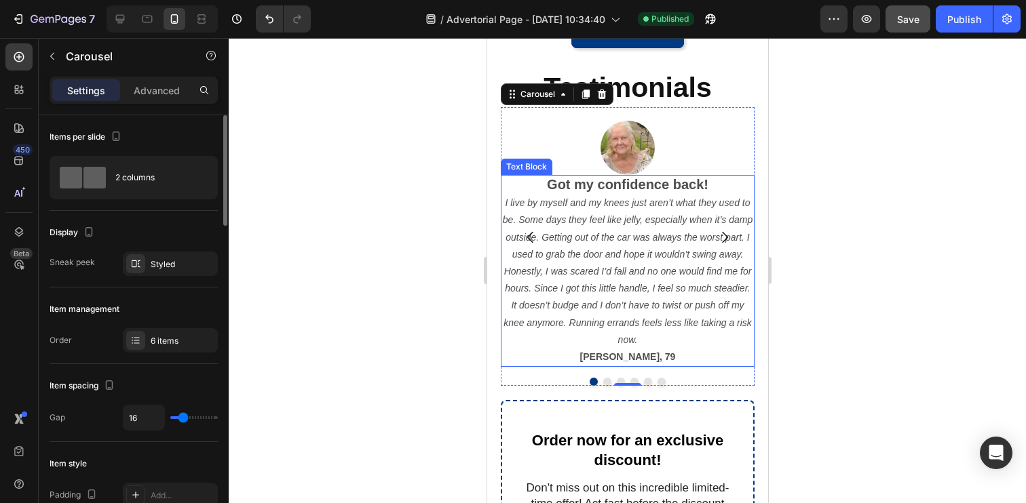
click at [653, 339] on p "I live by myself and my knees just aren’t what they used to be. Some days they …" at bounding box center [626, 272] width 251 height 154
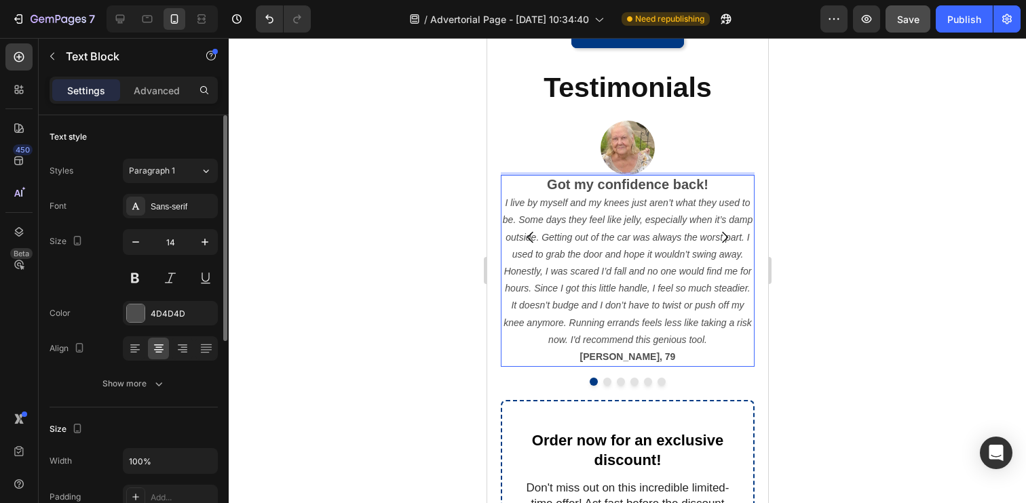
click at [470, 329] on div at bounding box center [627, 270] width 797 height 465
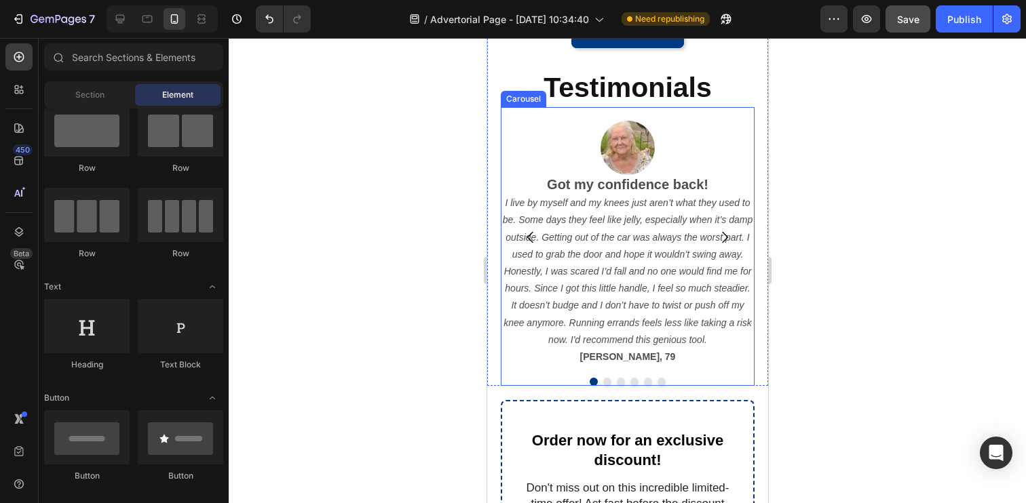
click at [723, 236] on icon "Carousel Next Arrow" at bounding box center [724, 237] width 16 height 16
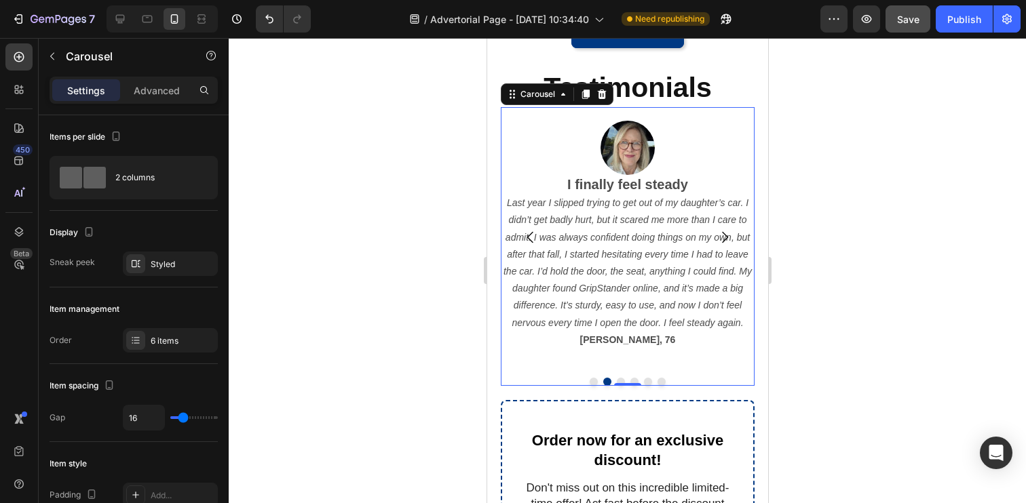
click at [726, 232] on icon "Carousel Next Arrow" at bounding box center [724, 237] width 16 height 16
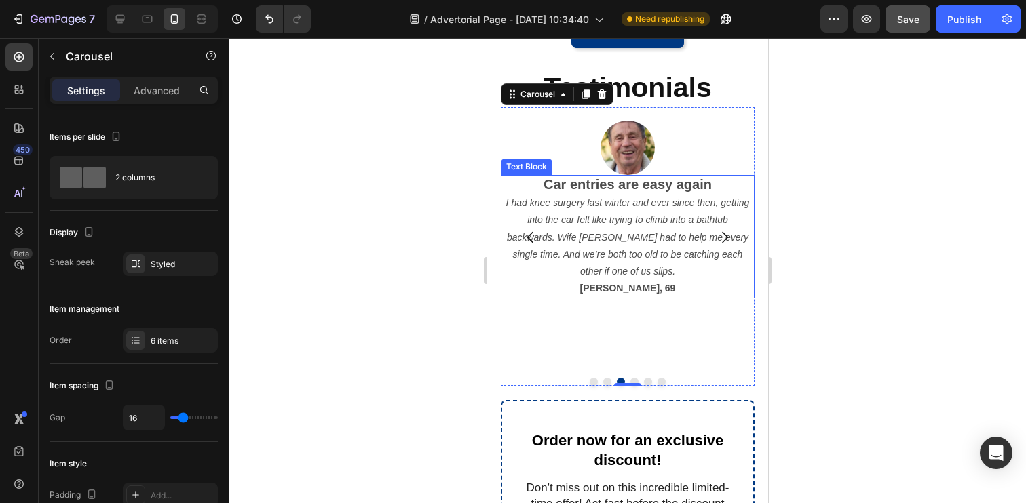
click at [669, 284] on p "Gerald, 69" at bounding box center [626, 288] width 251 height 17
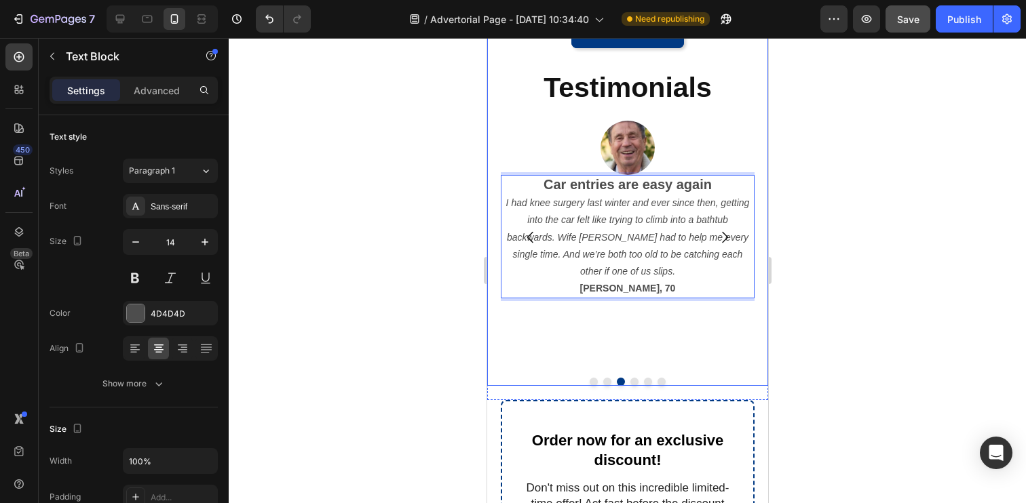
click at [865, 328] on div at bounding box center [627, 270] width 797 height 465
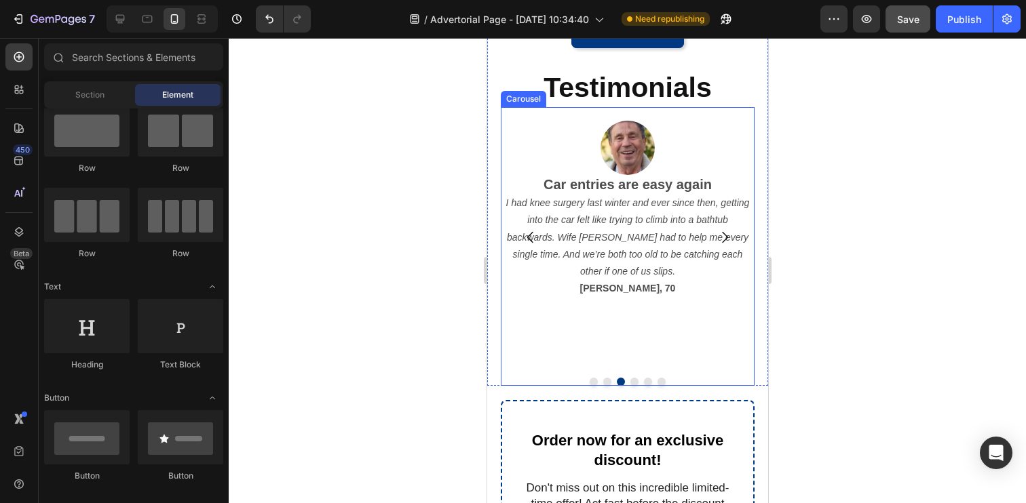
click at [721, 233] on icon "Carousel Next Arrow" at bounding box center [724, 237] width 16 height 16
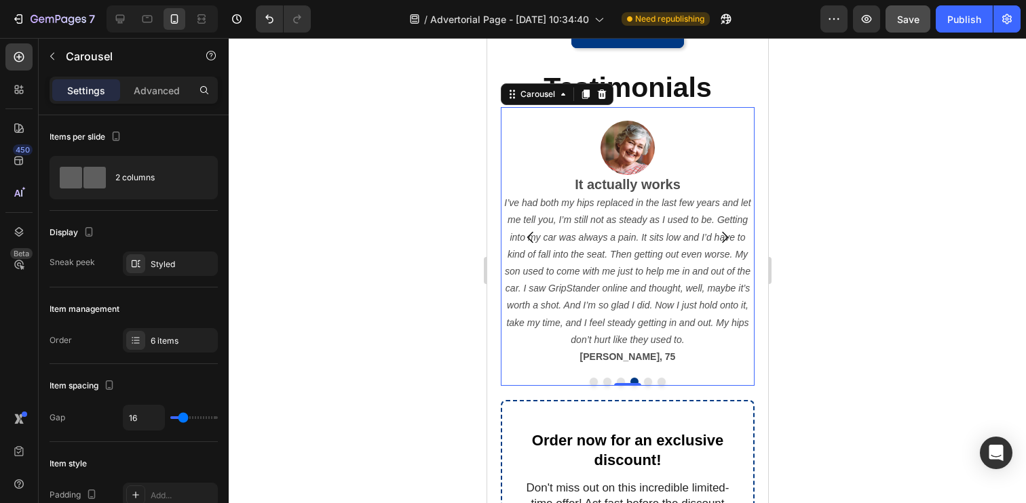
click at [721, 233] on icon "Carousel Next Arrow" at bounding box center [724, 237] width 16 height 16
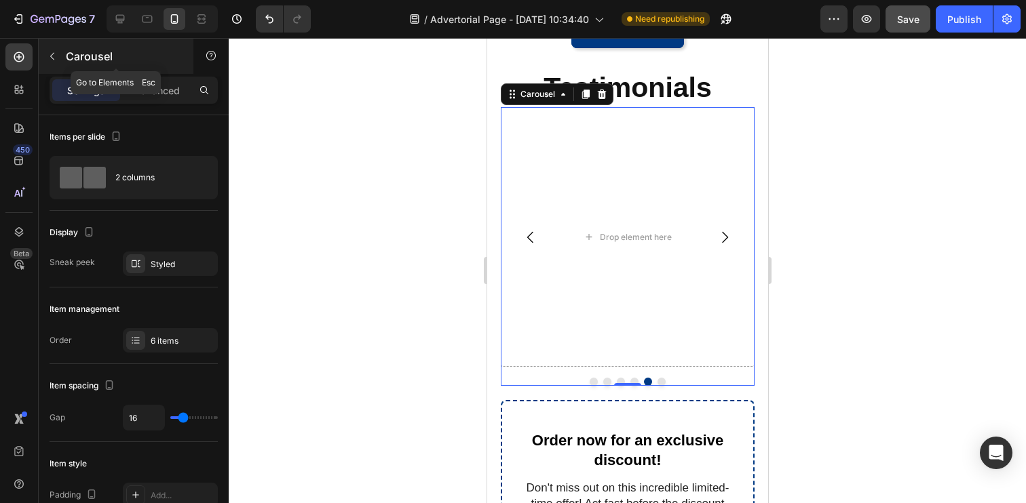
click at [58, 60] on button "button" at bounding box center [52, 56] width 22 height 22
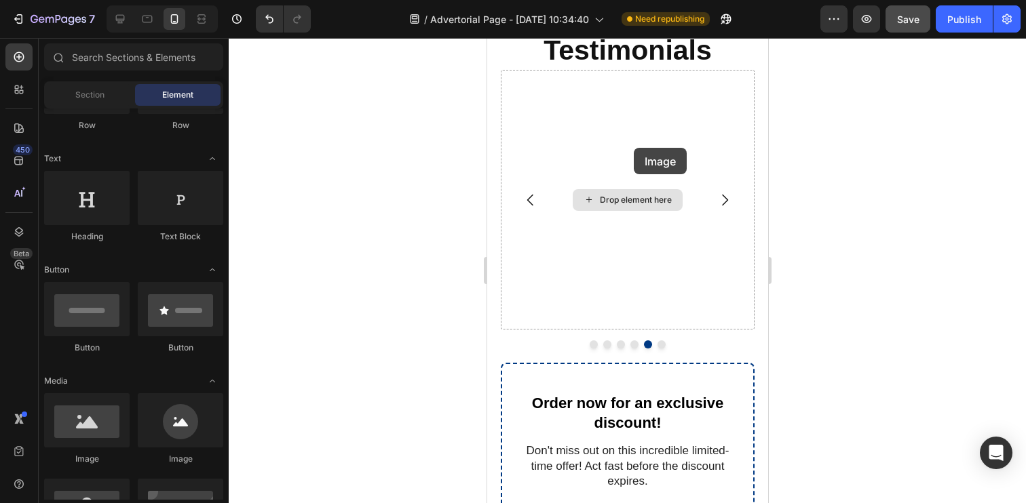
scroll to position [1260, 0]
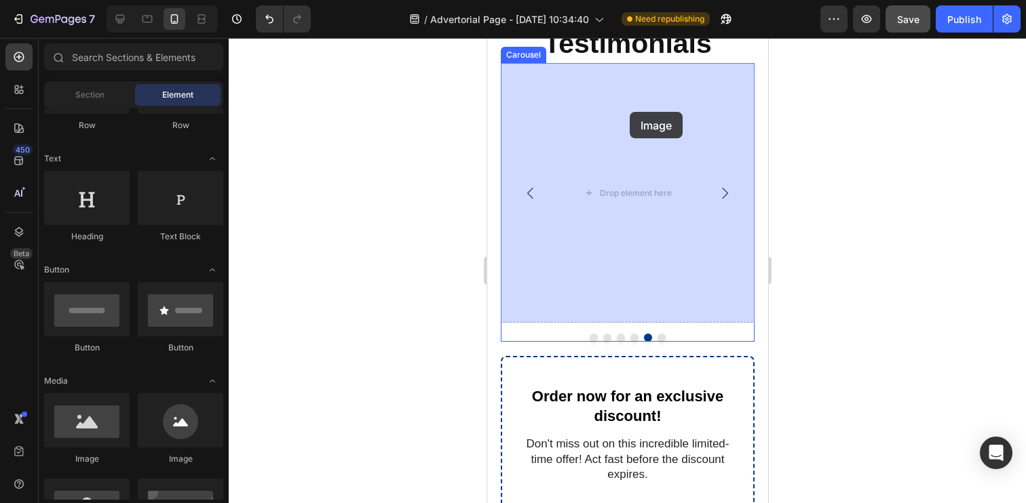
drag, startPoint x: 658, startPoint y: 457, endPoint x: 629, endPoint y: 112, distance: 346.6
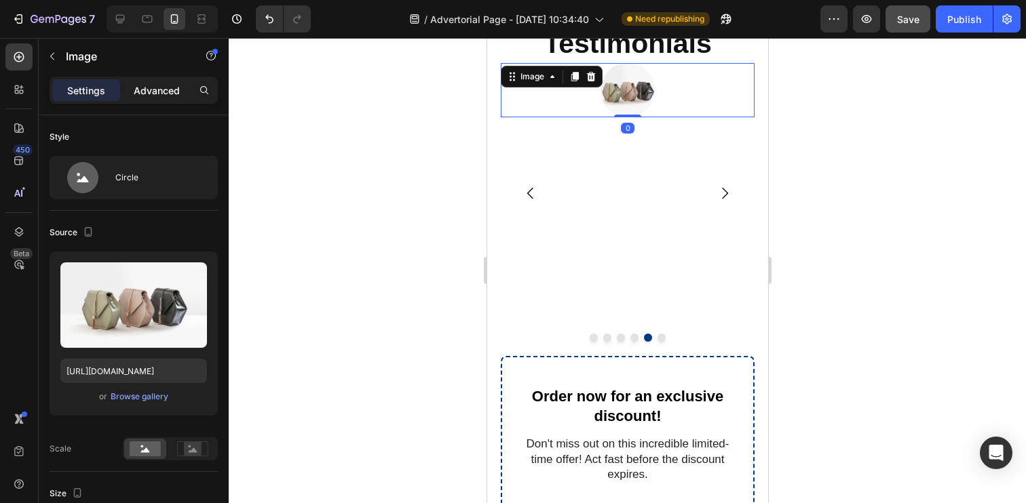
click at [166, 92] on p "Advanced" at bounding box center [157, 90] width 46 height 14
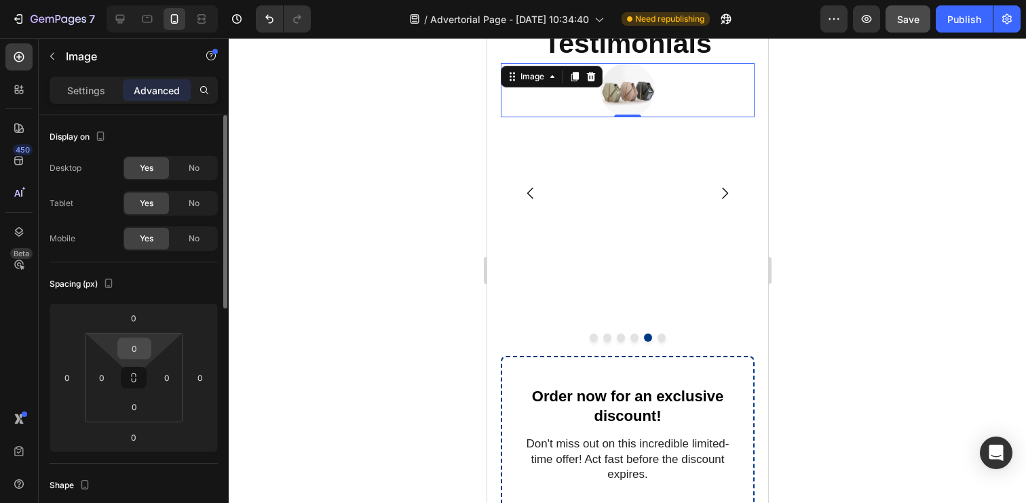
click at [132, 350] on input "0" at bounding box center [134, 349] width 27 height 20
type input "20"
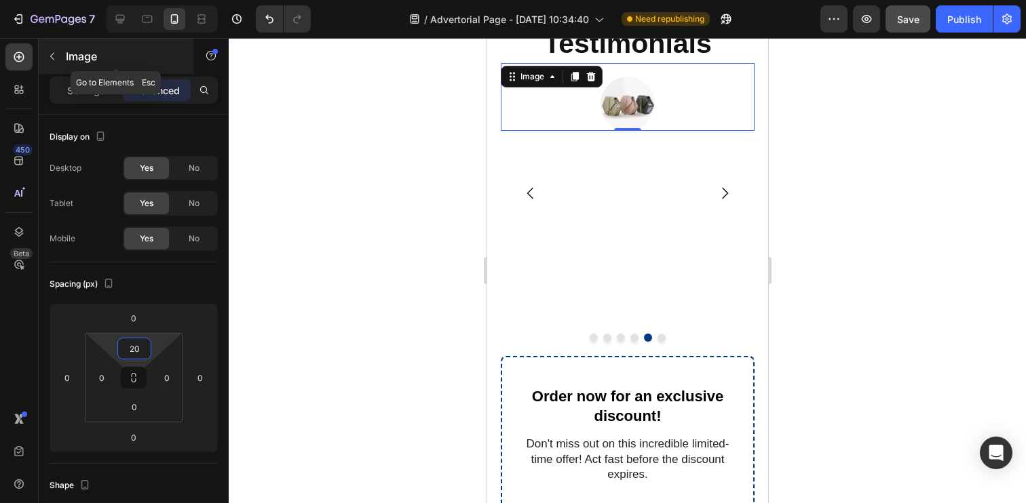
click at [54, 61] on icon "button" at bounding box center [52, 56] width 11 height 11
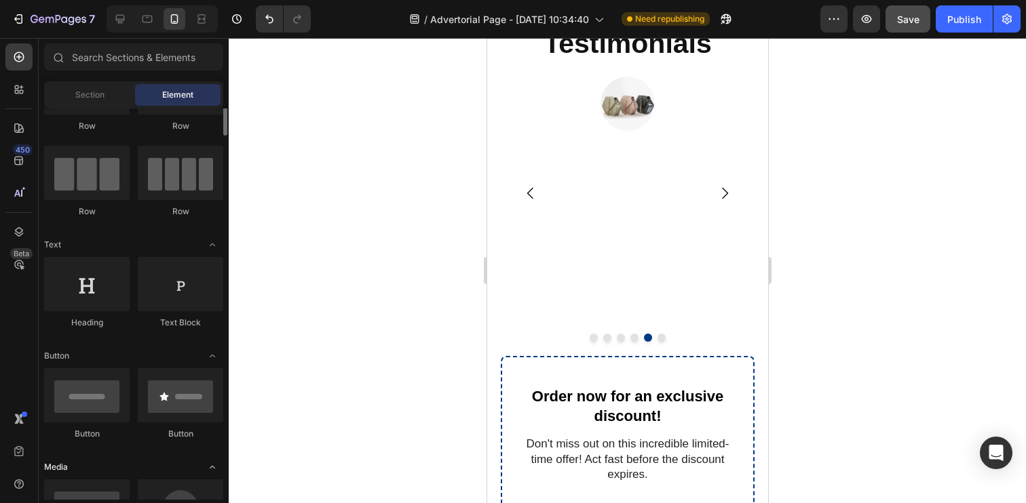
scroll to position [56, 0]
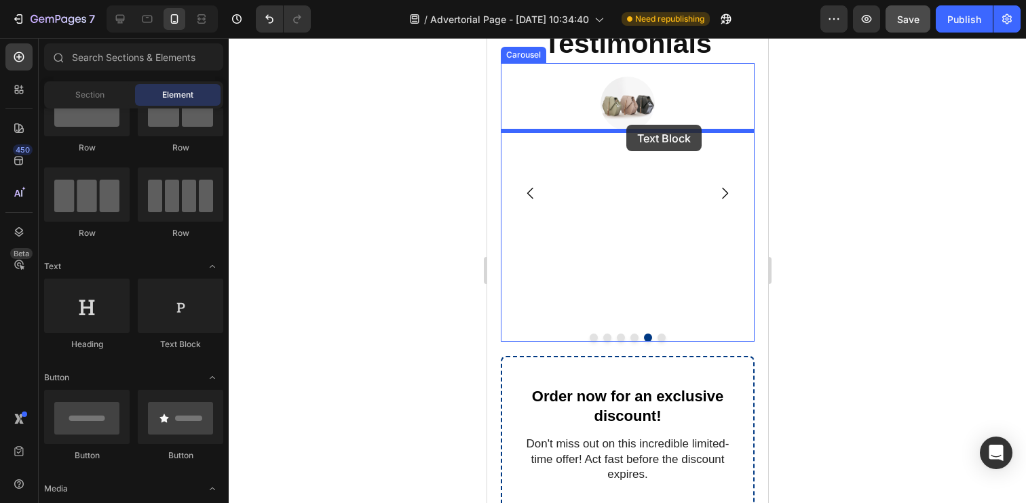
drag, startPoint x: 664, startPoint y: 370, endPoint x: 626, endPoint y: 125, distance: 248.0
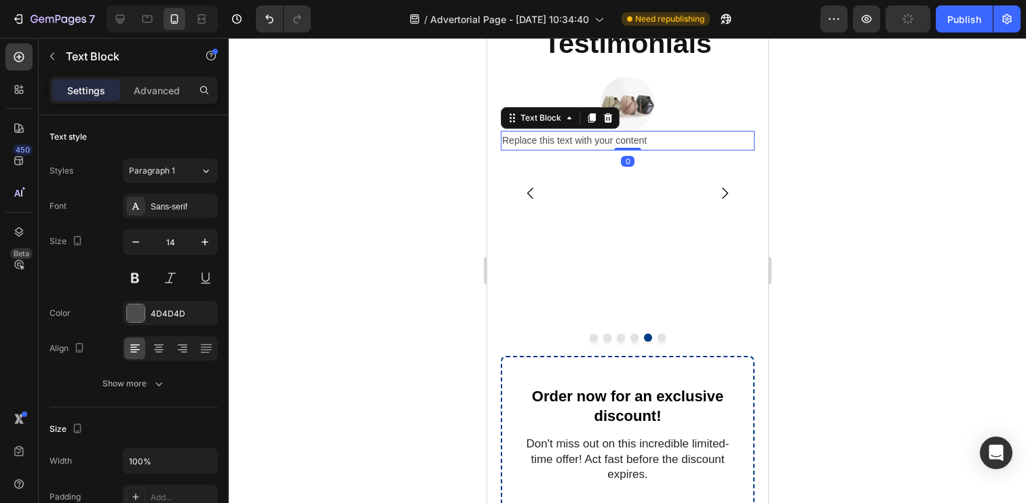
click at [560, 135] on div "Replace this text with your content" at bounding box center [627, 141] width 254 height 20
click at [560, 135] on p "Replace this text with your content" at bounding box center [626, 140] width 251 height 17
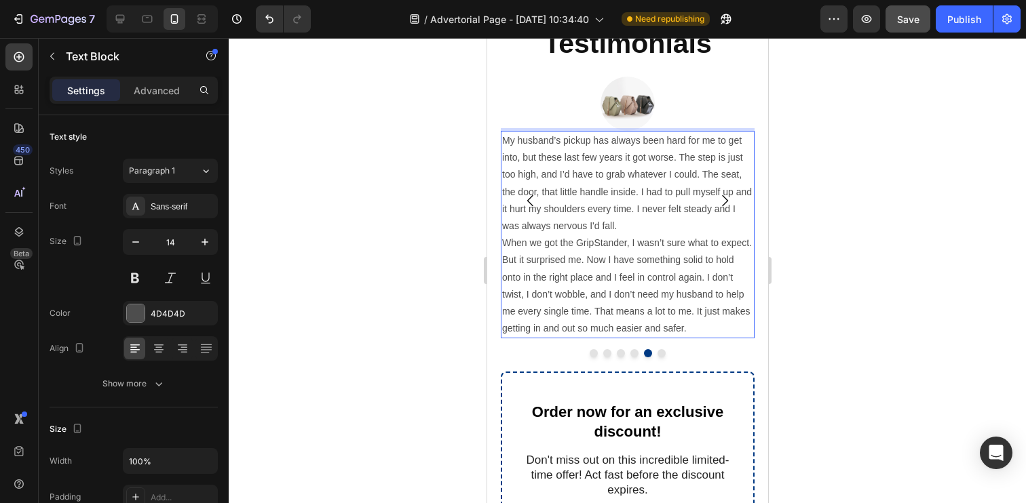
click at [567, 206] on p "My husband’s pickup has always been hard for me to get into, but these last few…" at bounding box center [626, 183] width 251 height 102
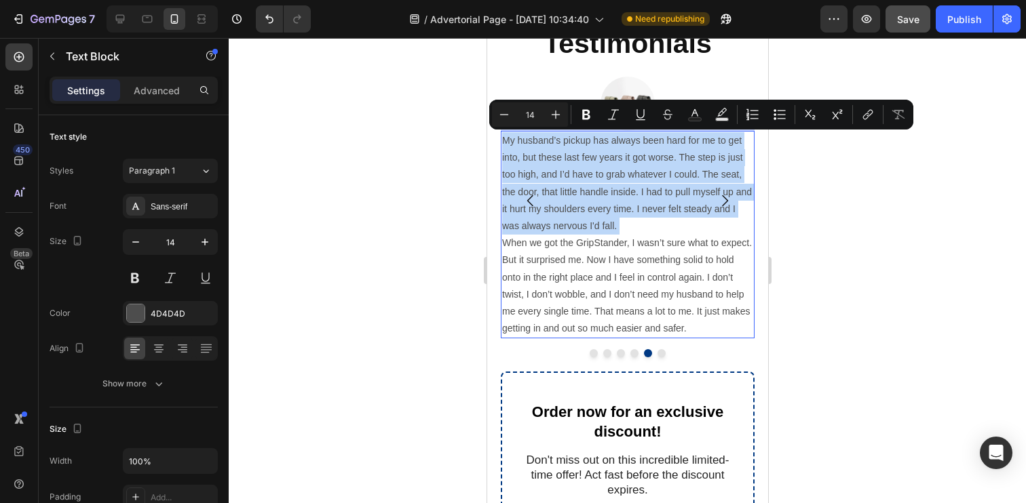
click at [567, 206] on p "My husband’s pickup has always been hard for me to get into, but these last few…" at bounding box center [626, 183] width 251 height 102
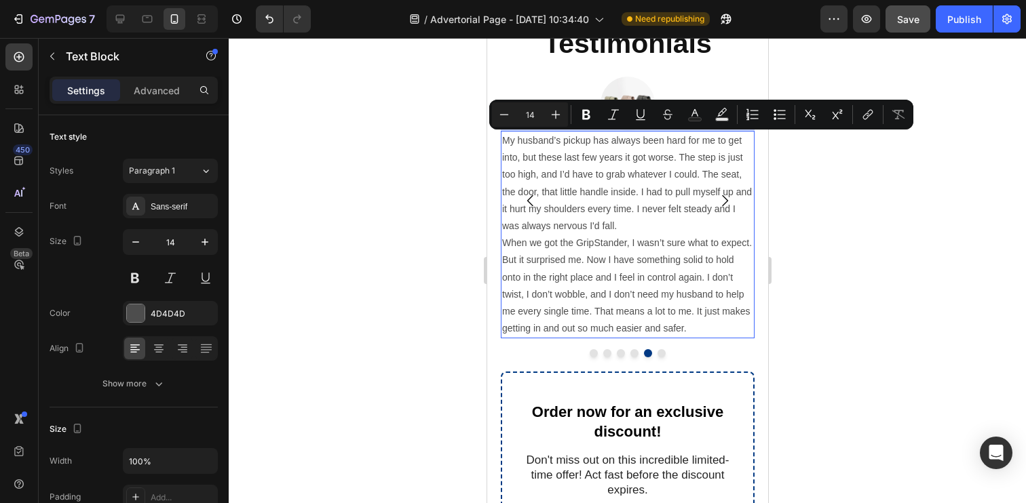
click at [567, 206] on p "My husband’s pickup has always been hard for me to get into, but these last few…" at bounding box center [626, 183] width 251 height 102
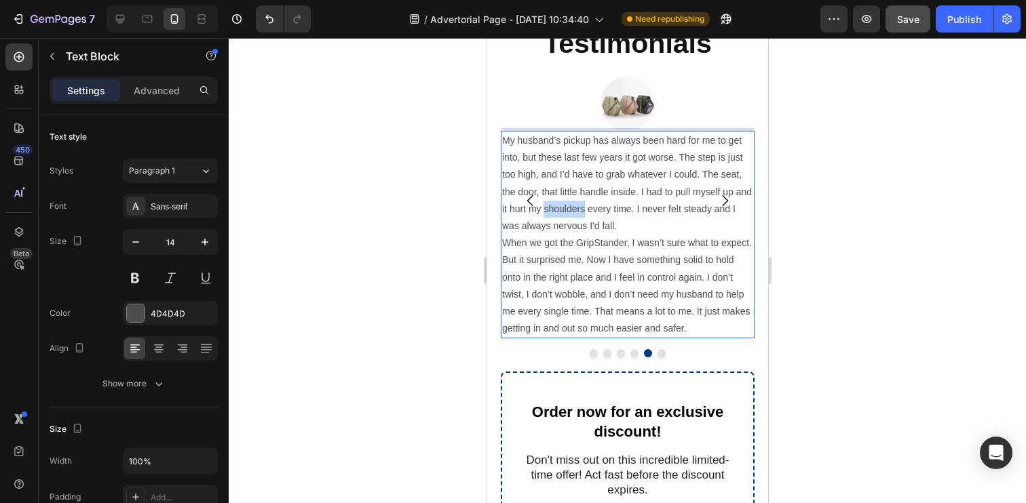
click at [567, 206] on p "My husband’s pickup has always been hard for me to get into, but these last few…" at bounding box center [626, 183] width 251 height 102
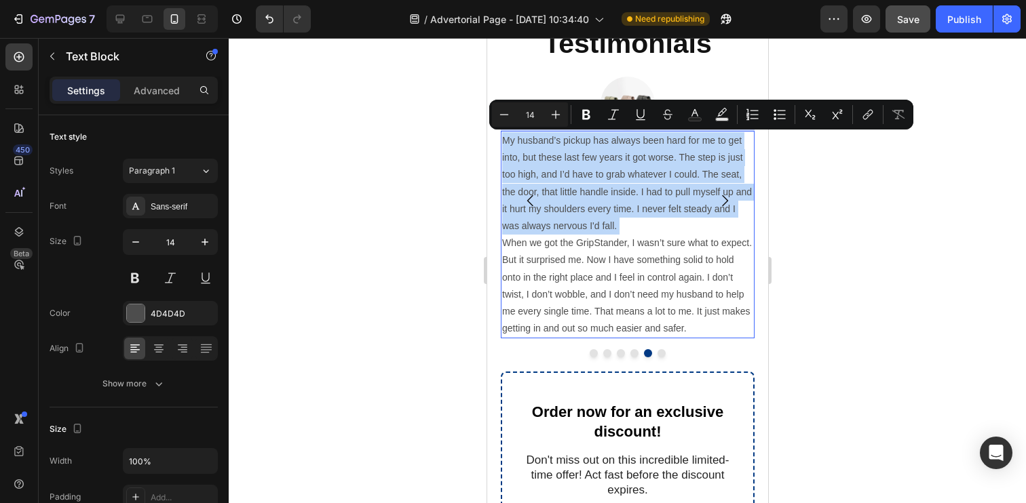
click at [571, 221] on p "My husband’s pickup has always been hard for me to get into, but these last few…" at bounding box center [626, 183] width 251 height 102
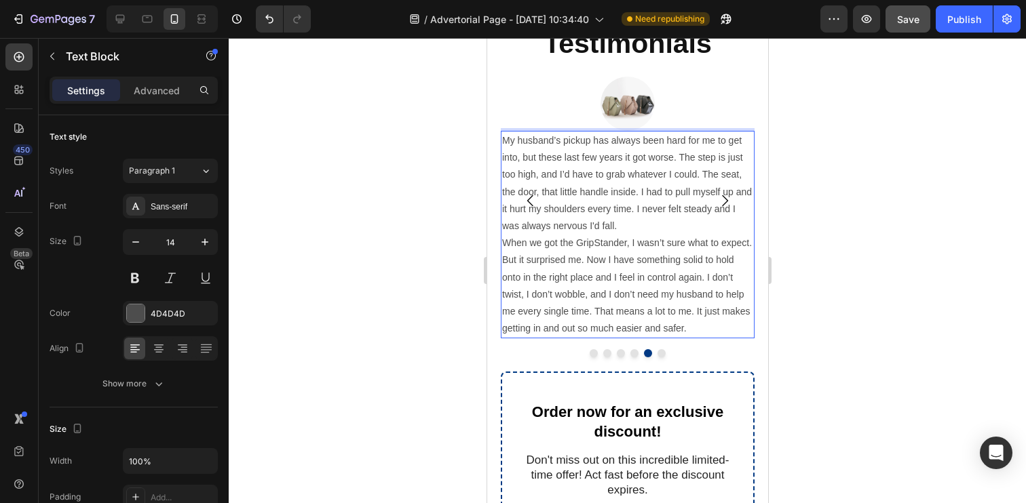
click at [505, 240] on p "When we got the GripStander, I wasn’t sure what to expect. But it surprised me.…" at bounding box center [626, 286] width 251 height 102
click at [708, 229] on p "My husband’s pickup has always been hard for me to get into, but these last few…" at bounding box center [626, 234] width 251 height 205
click at [664, 270] on p "My husband’s pickup has always been hard for me to get into, but these last few…" at bounding box center [626, 234] width 251 height 205
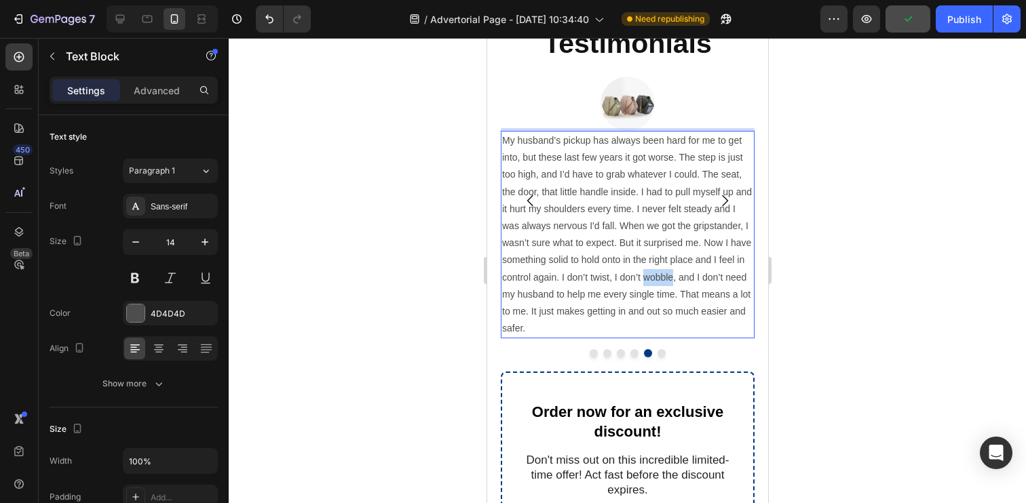
click at [664, 270] on p "My husband’s pickup has always been hard for me to get into, but these last few…" at bounding box center [626, 234] width 251 height 205
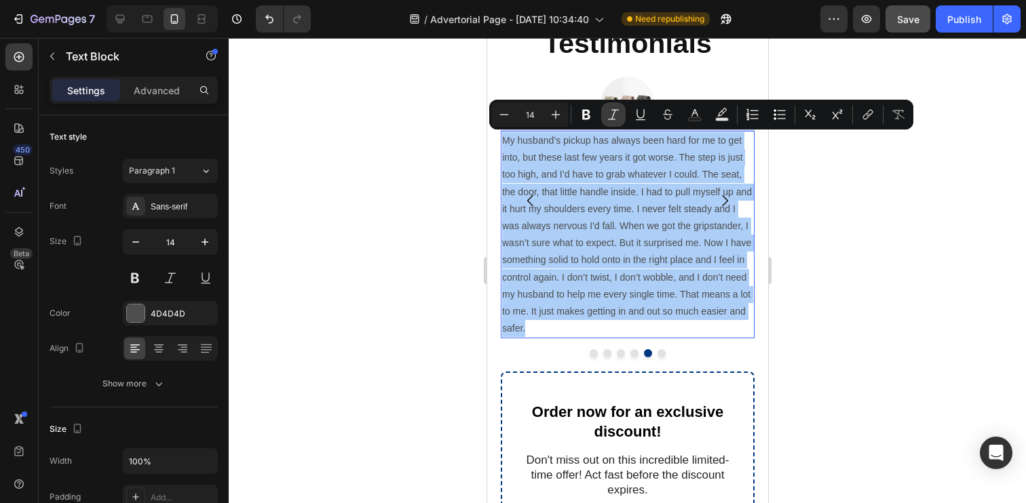
click at [608, 114] on icon "Editor contextual toolbar" at bounding box center [614, 115] width 14 height 14
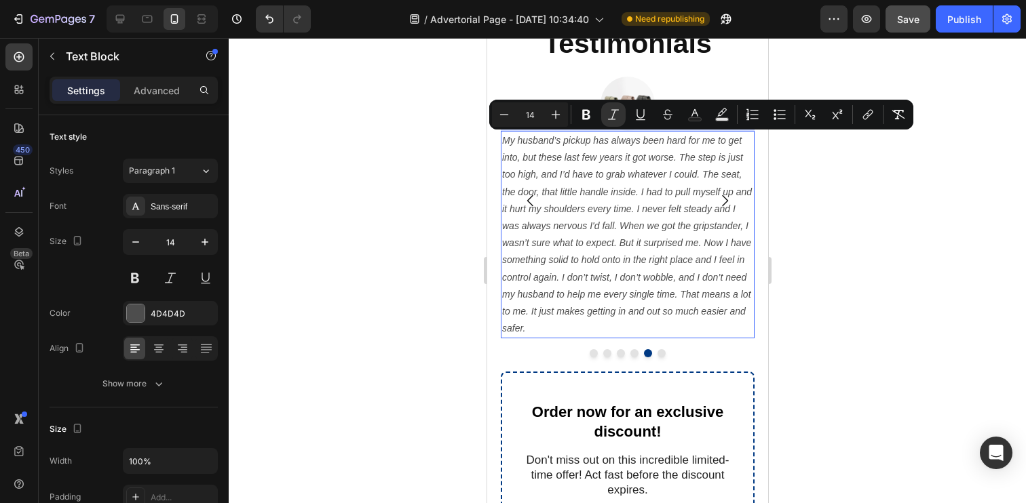
click at [589, 174] on icon "My husband’s pickup has always been hard for me to get into, but these last few…" at bounding box center [626, 234] width 250 height 199
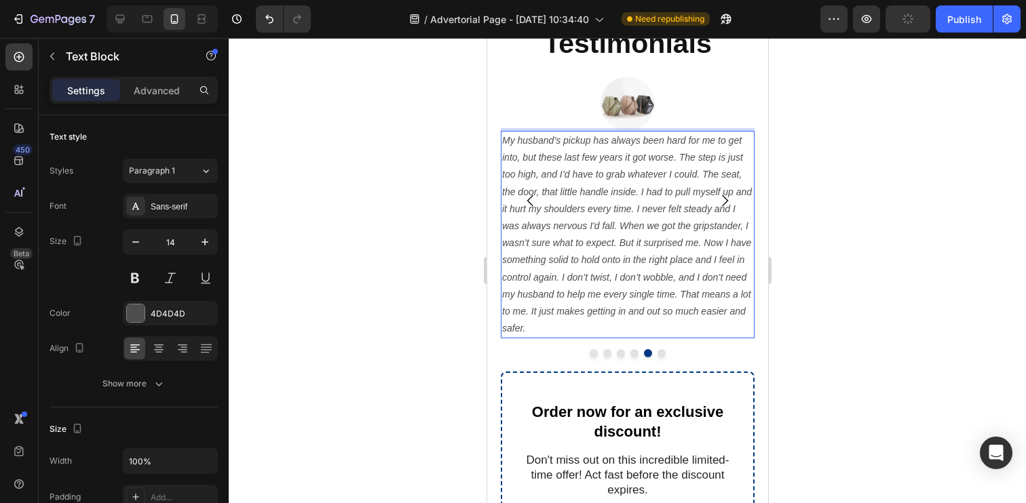
click at [507, 136] on icon "My husband’s pickup has always been hard for me to get into, but these last few…" at bounding box center [626, 234] width 250 height 199
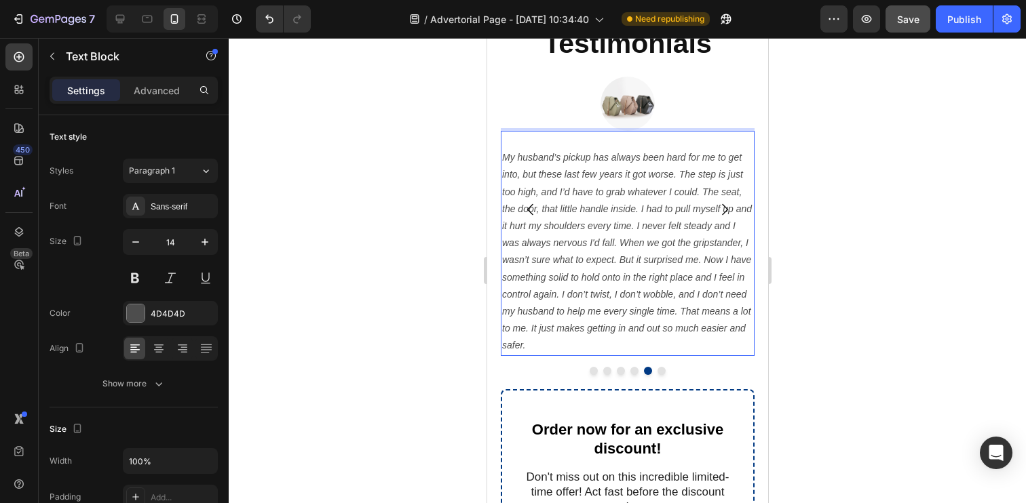
click at [543, 145] on p "Rich Text Editor. Editing area: main" at bounding box center [626, 140] width 251 height 17
click at [576, 137] on p "His truck was too high for me" at bounding box center [626, 140] width 251 height 17
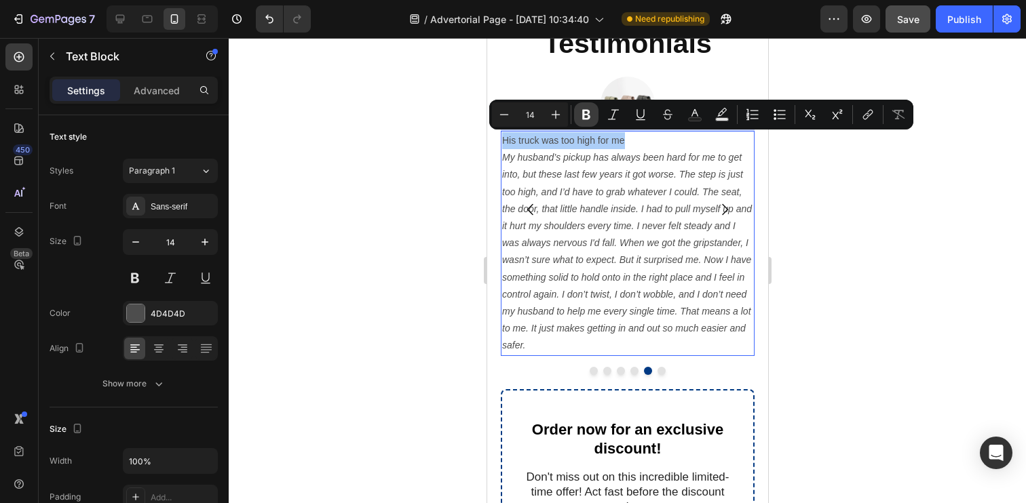
click at [580, 118] on icon "Editor contextual toolbar" at bounding box center [586, 115] width 14 height 14
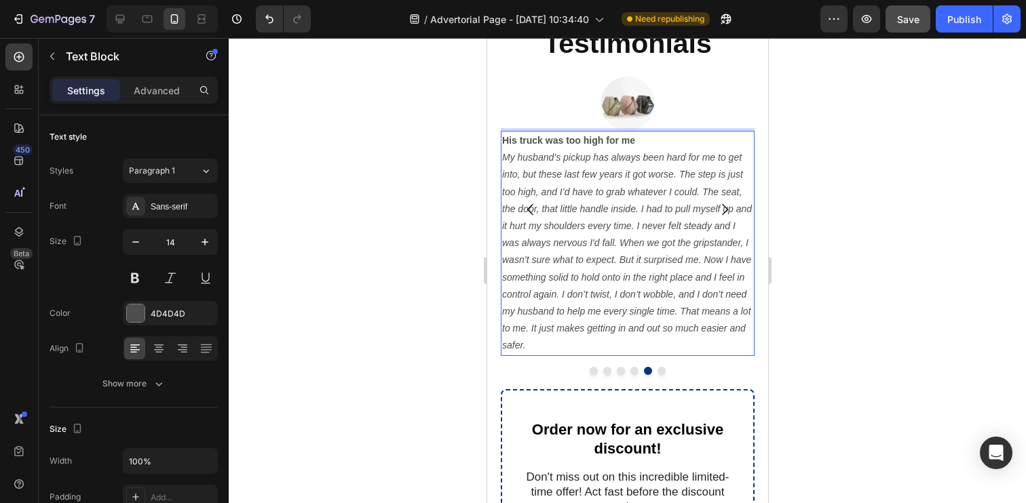
click at [557, 141] on strong "His truck was too high for me" at bounding box center [567, 140] width 133 height 11
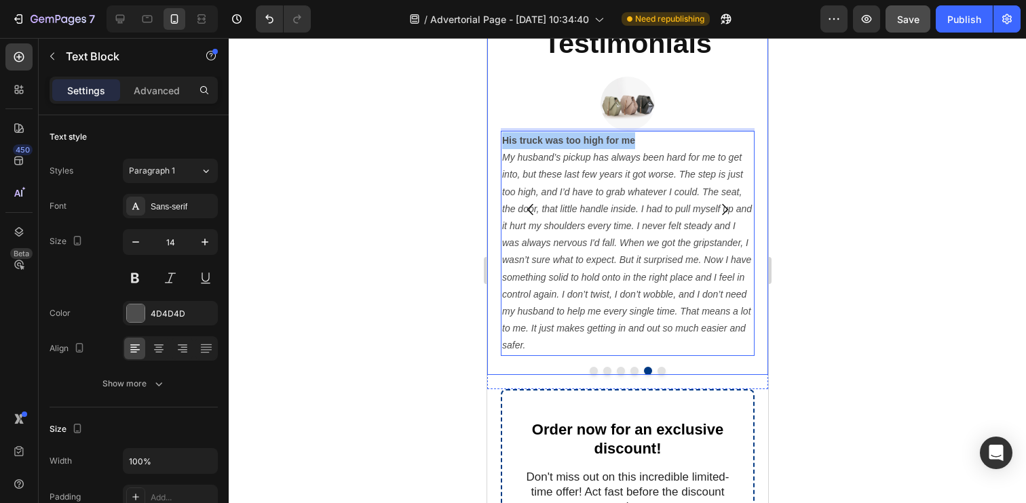
click at [458, 150] on div at bounding box center [627, 270] width 797 height 465
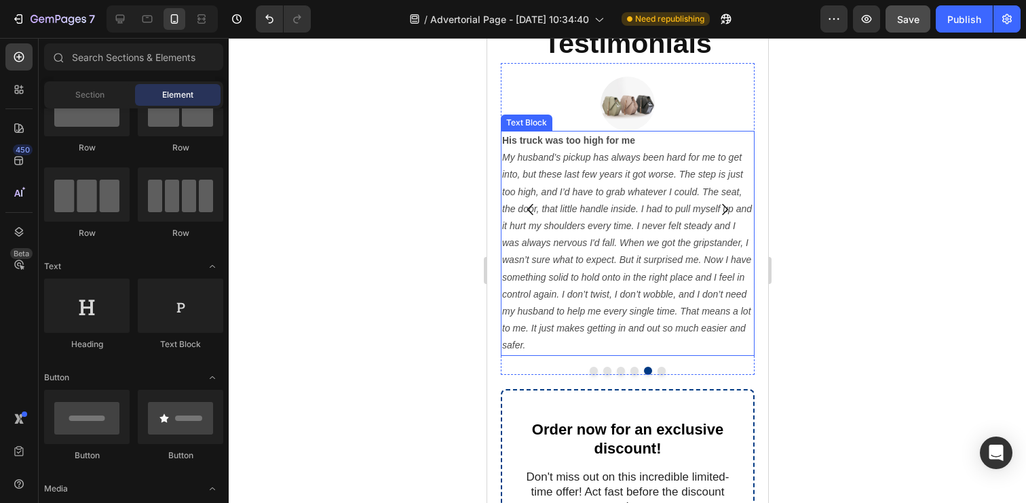
click at [544, 142] on strong "His truck was too high for me" at bounding box center [567, 140] width 133 height 11
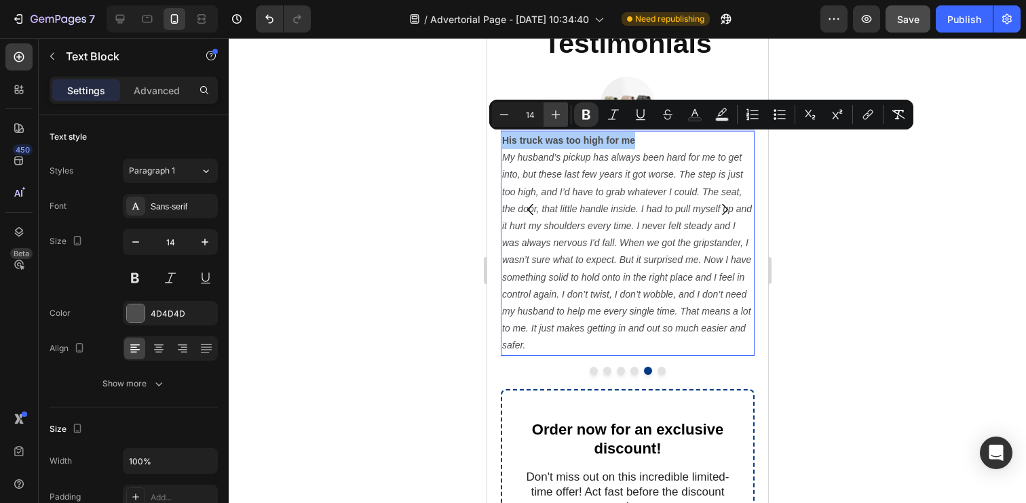
click at [554, 114] on icon "Editor contextual toolbar" at bounding box center [556, 115] width 9 height 9
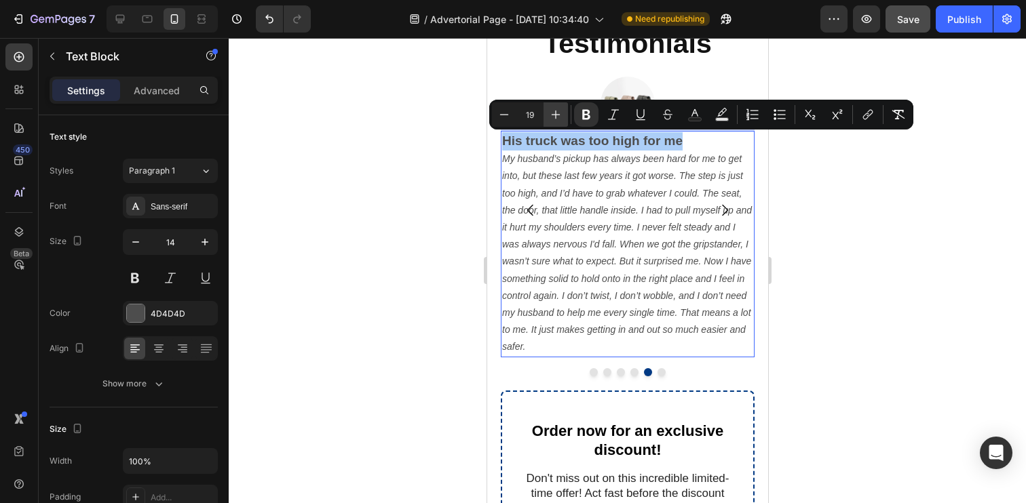
click at [554, 114] on icon "Editor contextual toolbar" at bounding box center [556, 115] width 9 height 9
type input "20"
click at [530, 139] on strong "His truck was too high for me" at bounding box center [596, 140] width 190 height 15
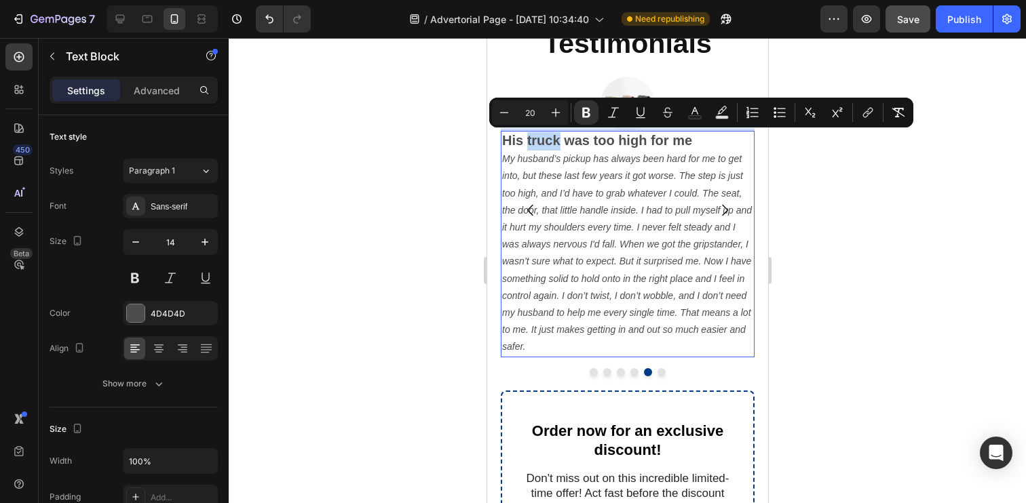
click at [510, 141] on strong "His truck was too high for me" at bounding box center [596, 140] width 190 height 15
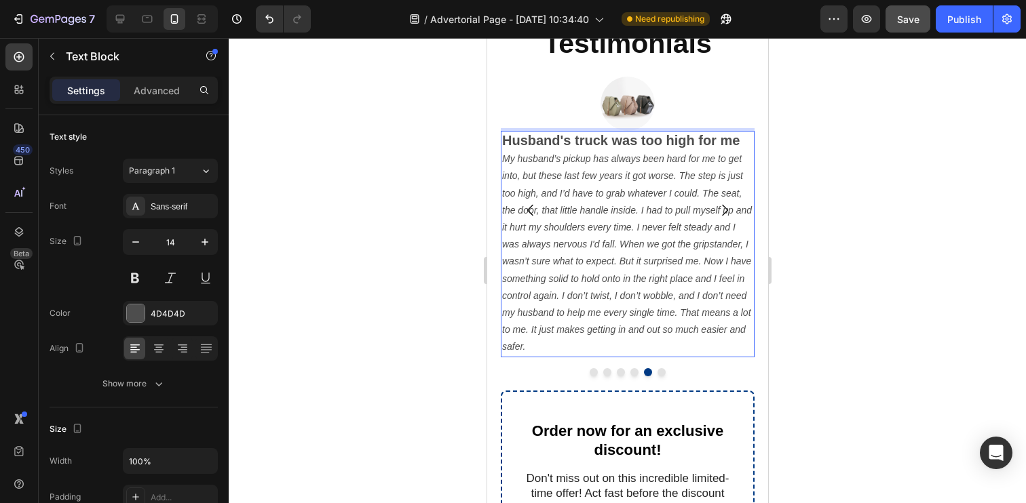
click at [610, 142] on strong "Husband's truck was too high for me" at bounding box center [619, 140] width 237 height 15
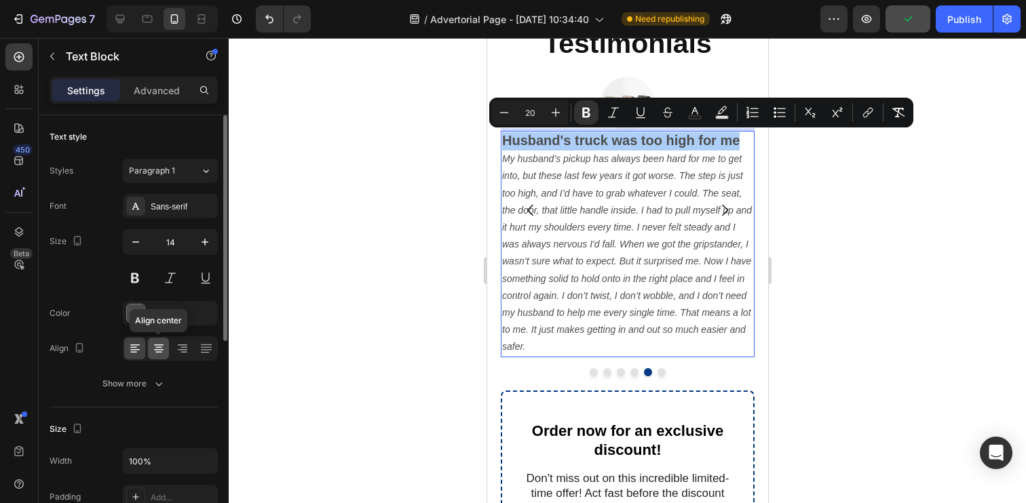
click at [159, 347] on icon at bounding box center [158, 347] width 7 height 1
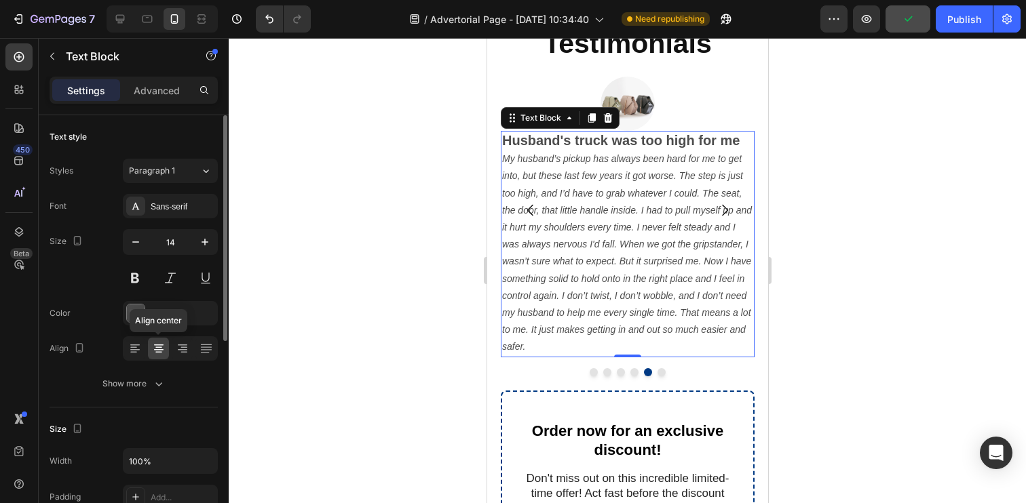
click at [159, 347] on icon at bounding box center [158, 347] width 7 height 1
click at [418, 244] on div at bounding box center [627, 270] width 797 height 465
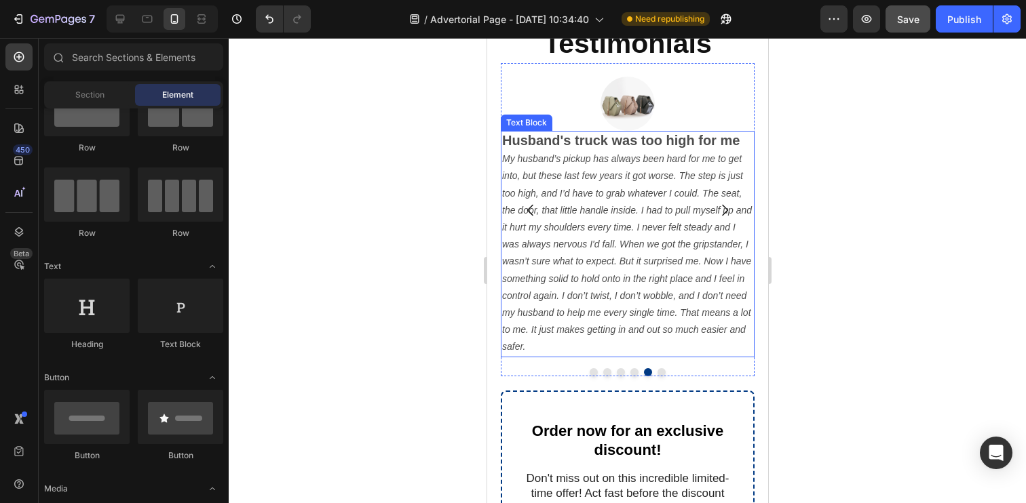
click at [562, 232] on icon "My husband’s pickup has always been hard for me to get into, but these last few…" at bounding box center [626, 252] width 250 height 199
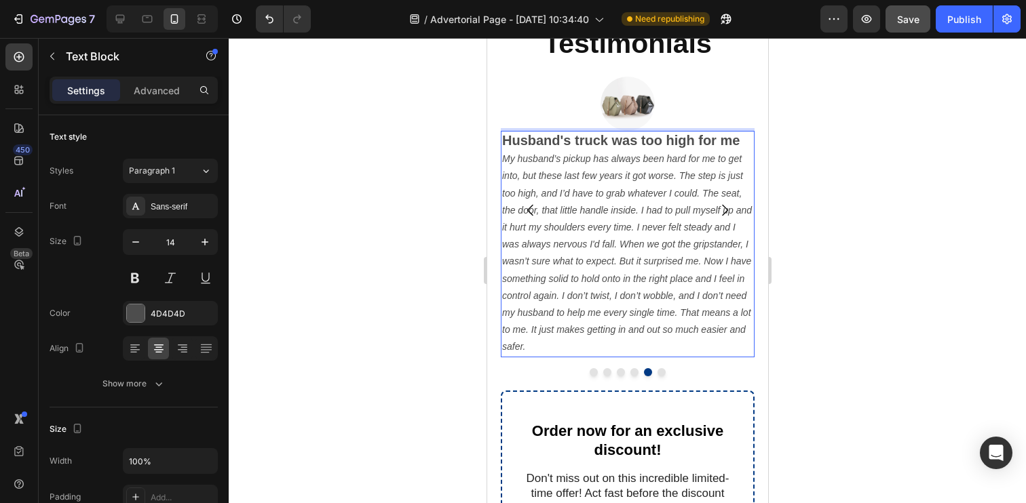
click at [562, 232] on icon "My husband’s pickup has always been hard for me to get into, but these last few…" at bounding box center [626, 252] width 250 height 199
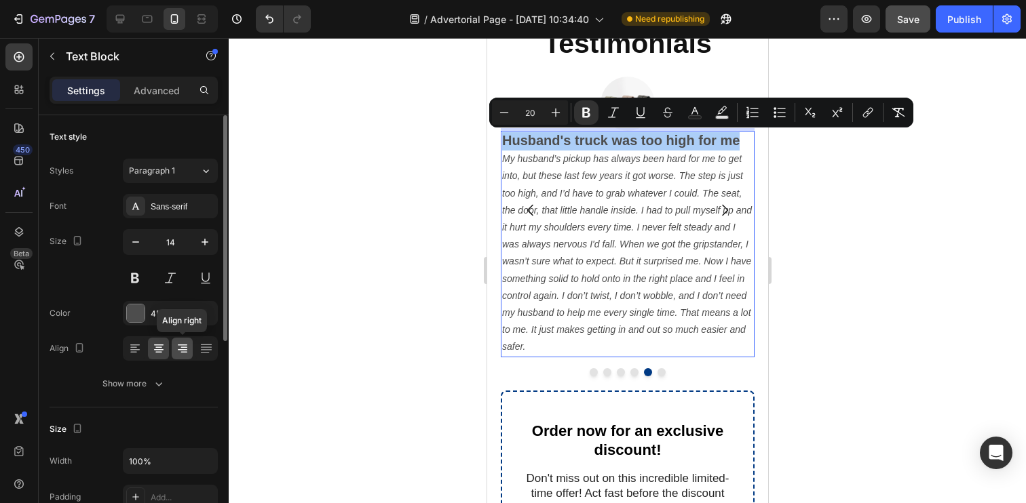
click at [183, 351] on icon at bounding box center [183, 349] width 14 height 14
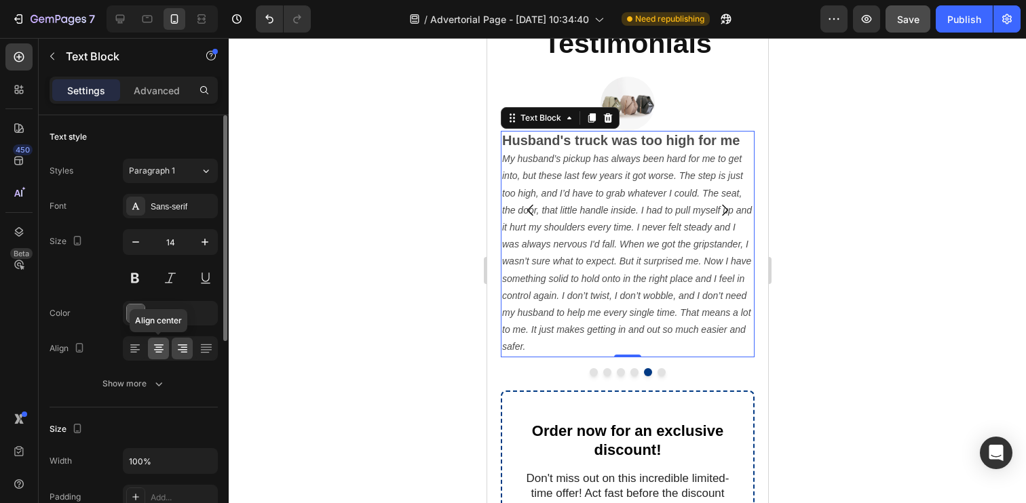
click at [159, 350] on icon at bounding box center [159, 349] width 14 height 14
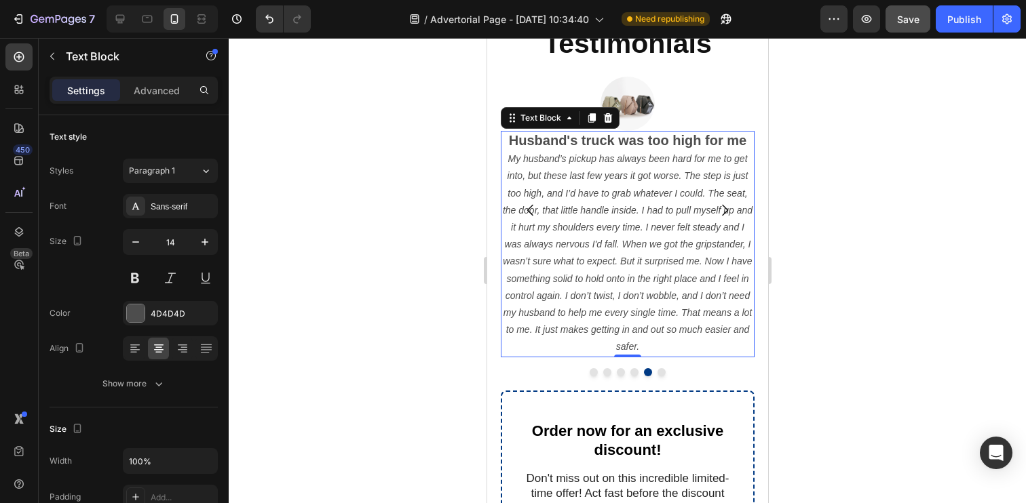
click at [404, 303] on div at bounding box center [627, 270] width 797 height 465
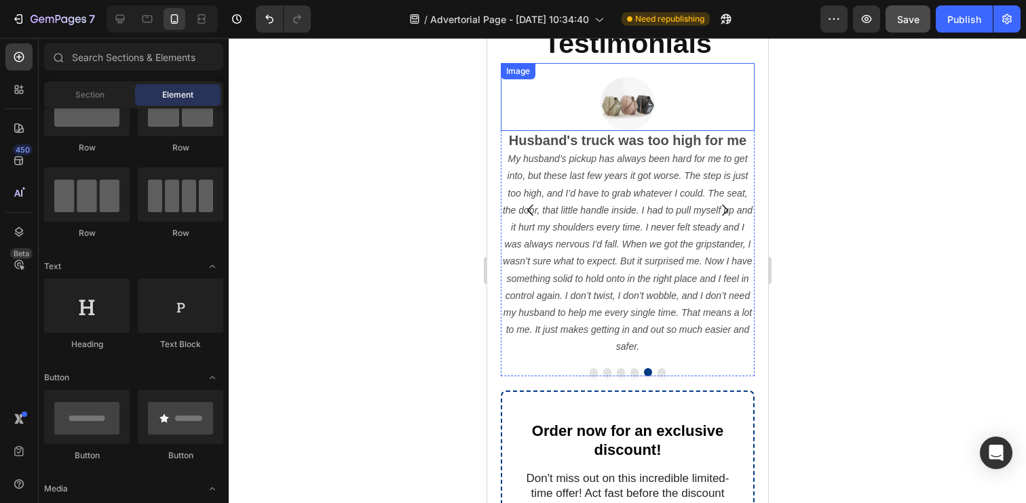
click at [636, 119] on img at bounding box center [627, 104] width 54 height 54
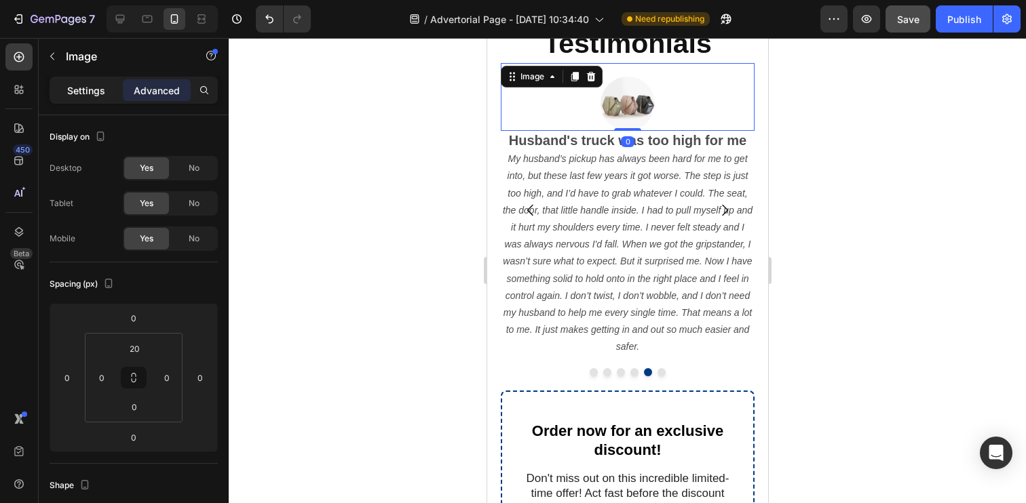
click at [92, 89] on p "Settings" at bounding box center [86, 90] width 38 height 14
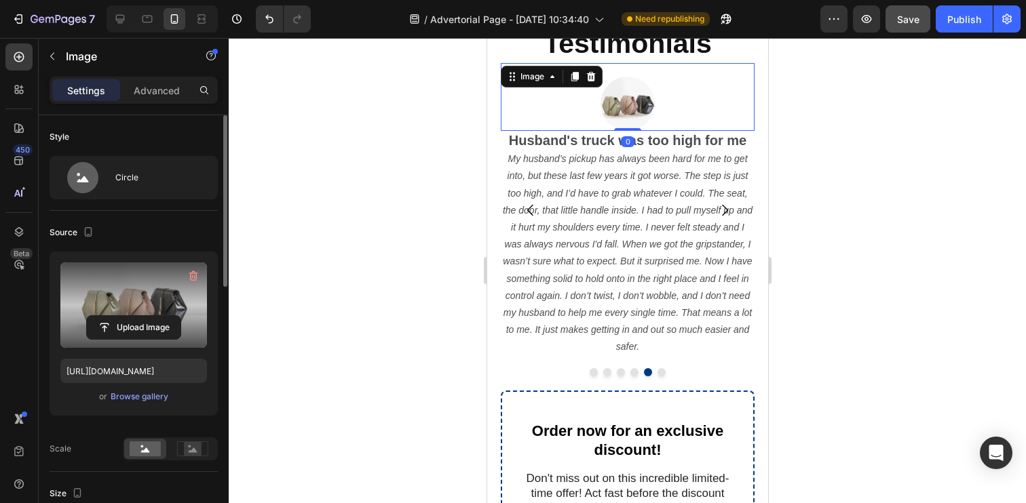
click at [133, 299] on label at bounding box center [133, 305] width 147 height 85
click at [133, 316] on input "file" at bounding box center [134, 327] width 94 height 23
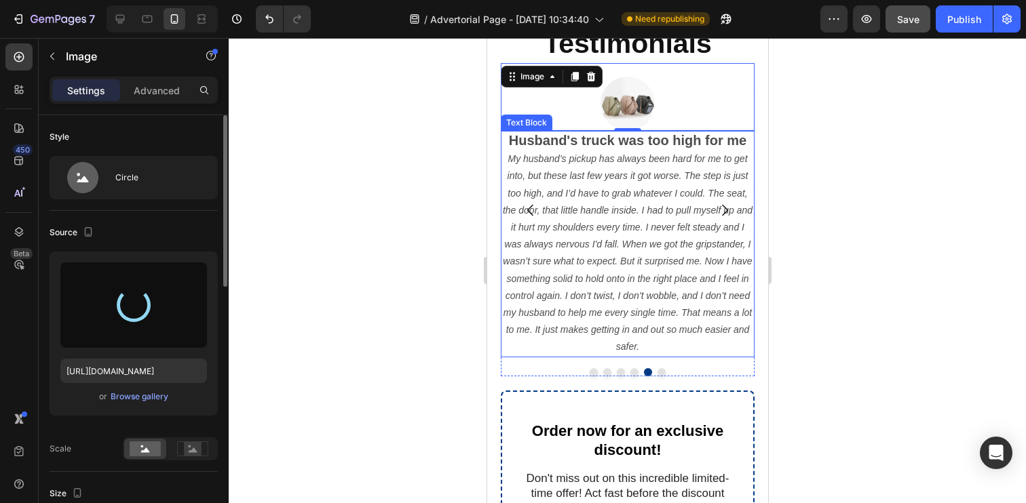
type input "https://cdn.shopify.com/s/files/1/0769/5191/2779/files/gempages_581611669520646…"
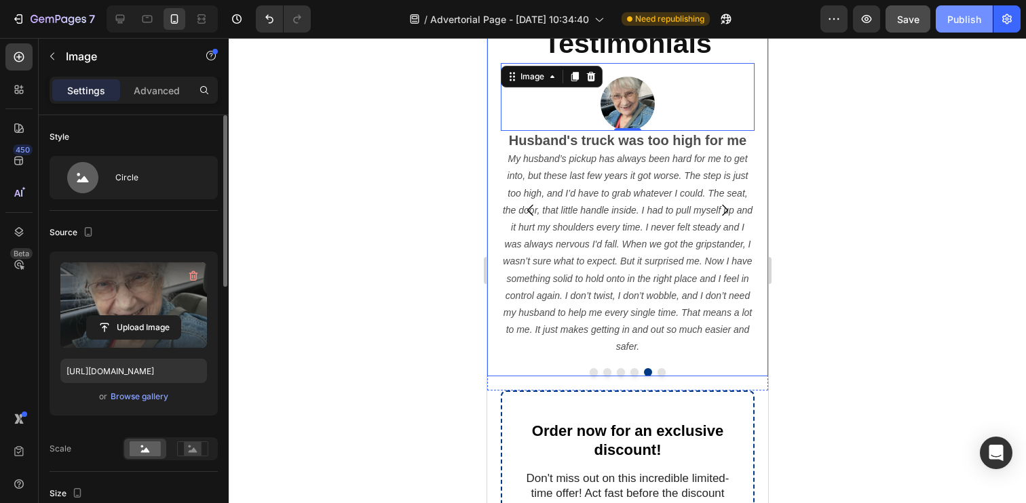
click at [960, 24] on div "Publish" at bounding box center [964, 19] width 34 height 14
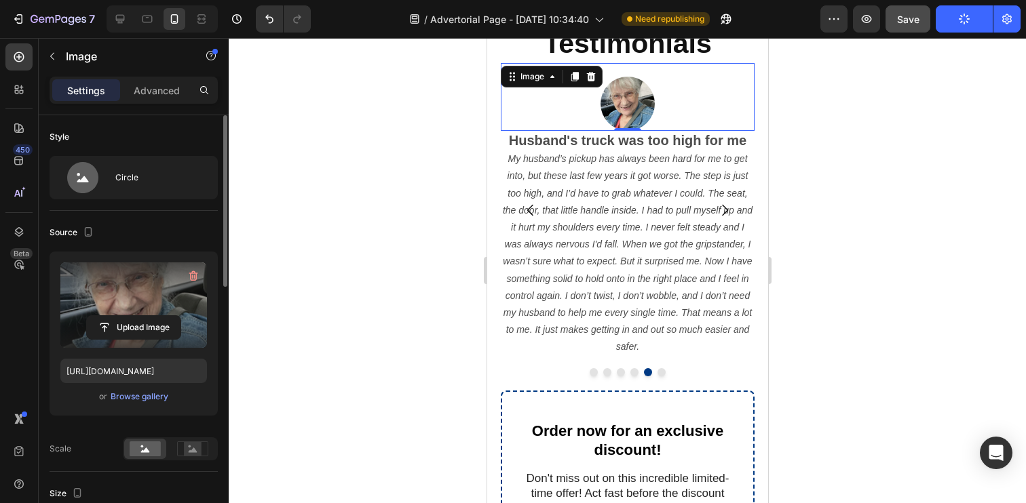
click at [262, 235] on div at bounding box center [627, 270] width 797 height 465
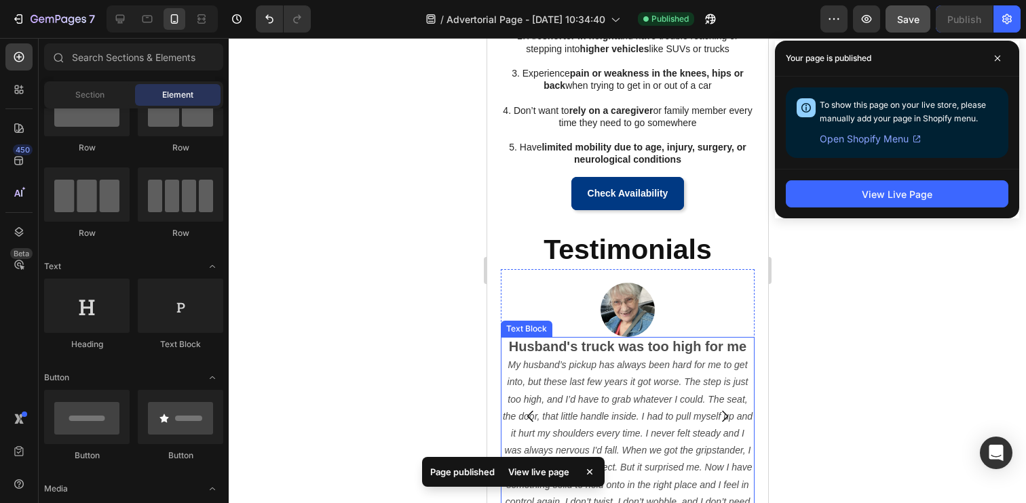
scroll to position [1058, 0]
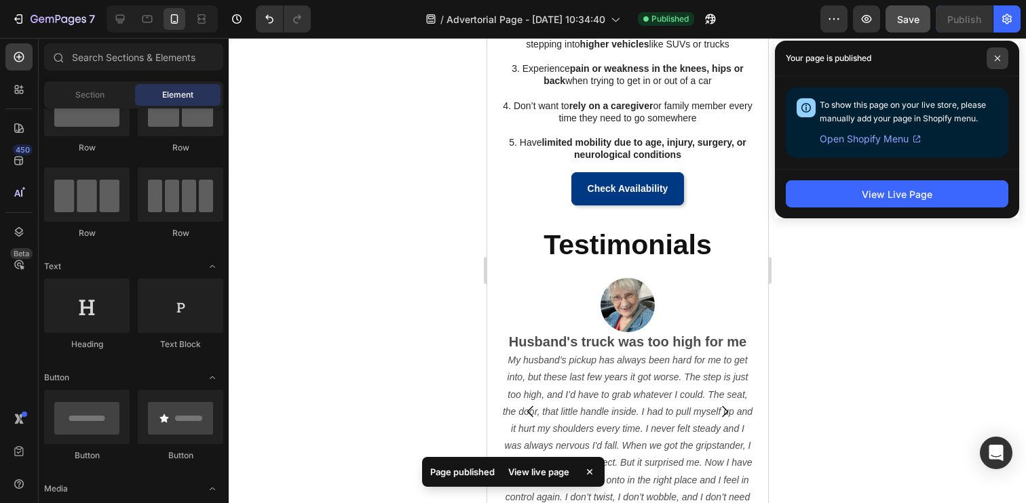
click at [1004, 58] on span at bounding box center [997, 58] width 22 height 22
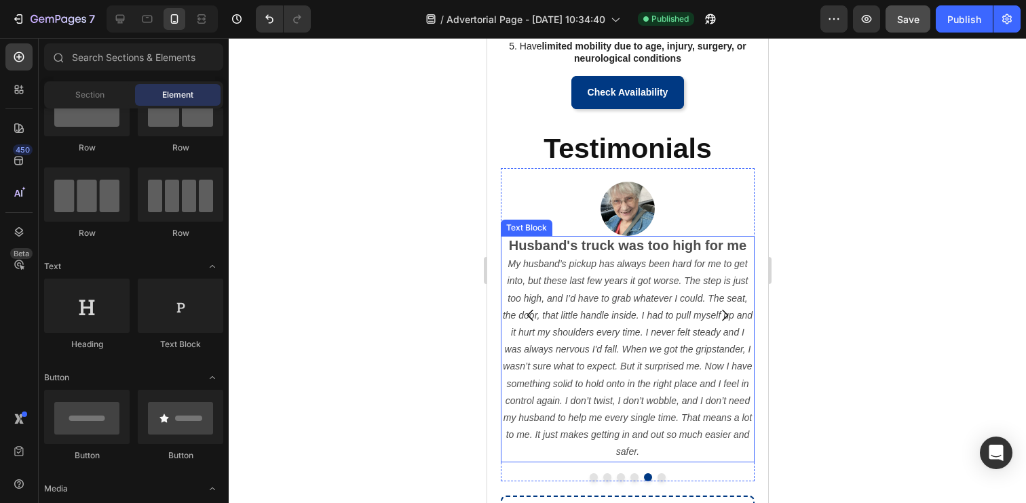
scroll to position [1230, 0]
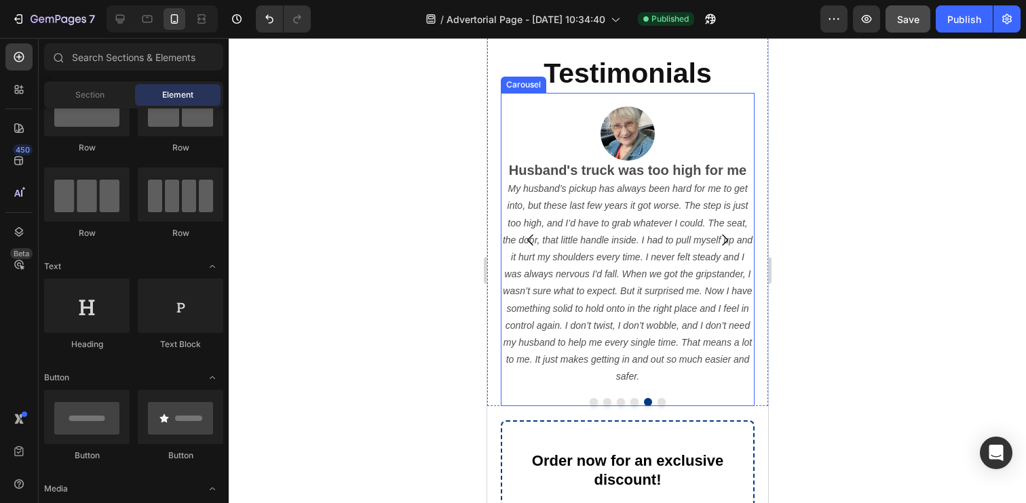
click at [519, 395] on div "Image Got my confidence back! I live by myself and my knees just aren’t what th…" at bounding box center [627, 249] width 254 height 313
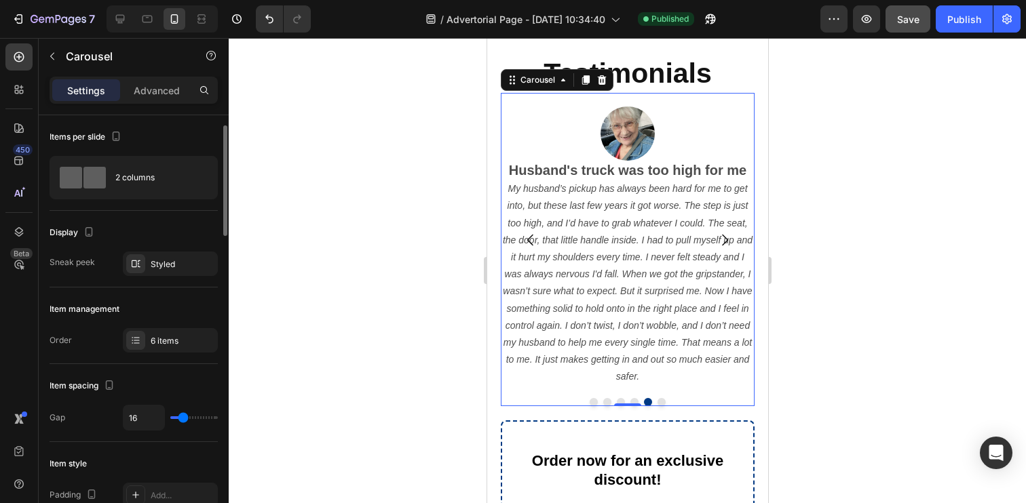
scroll to position [13, 0]
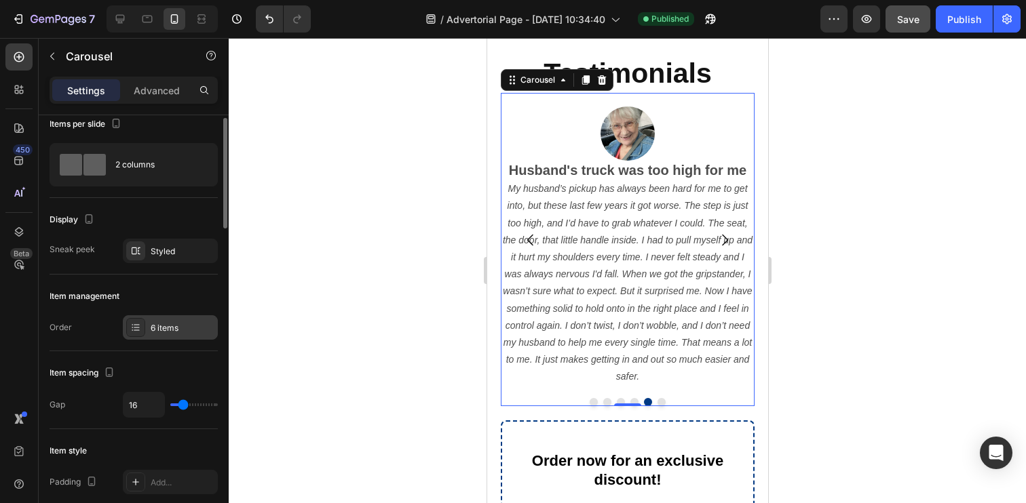
click at [170, 328] on div "6 items" at bounding box center [183, 328] width 64 height 12
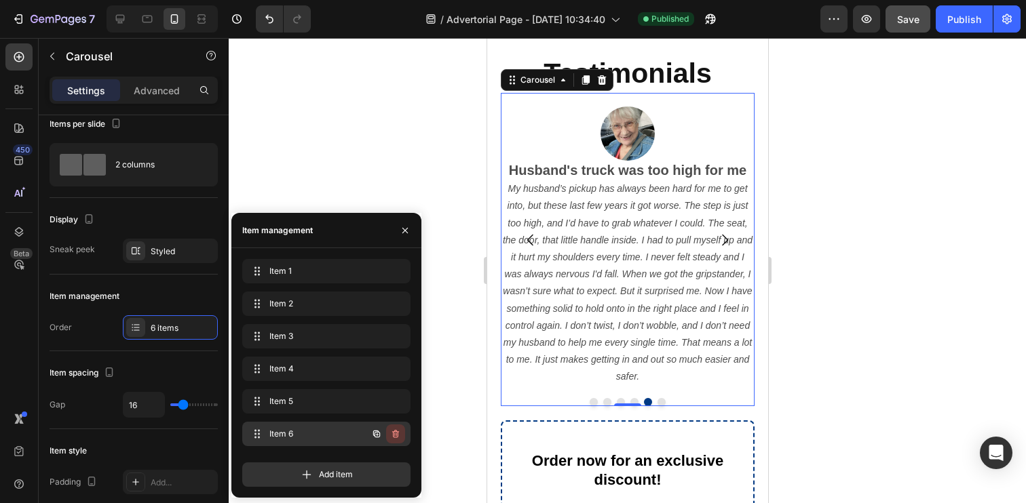
click at [394, 436] on icon "button" at bounding box center [395, 434] width 11 height 11
click at [394, 436] on div "Delete" at bounding box center [386, 434] width 25 height 12
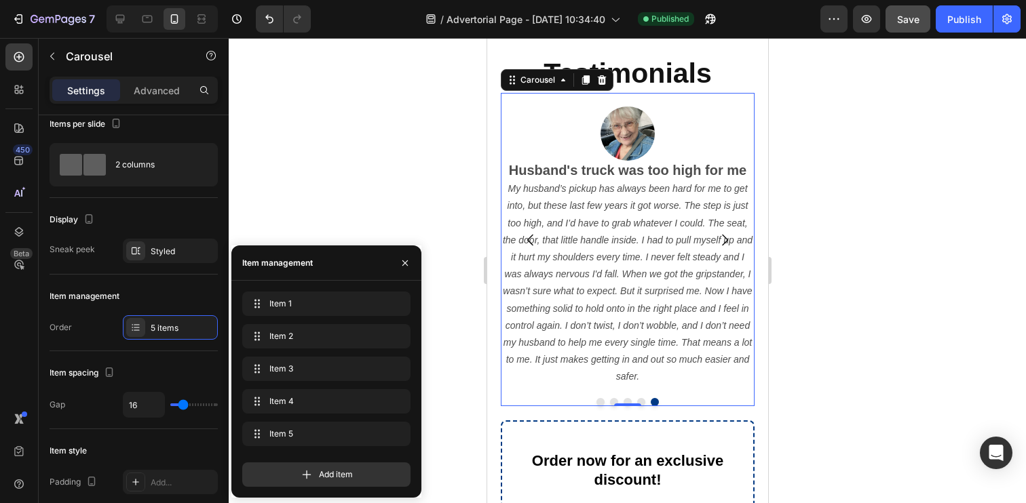
click at [849, 294] on div at bounding box center [627, 270] width 797 height 465
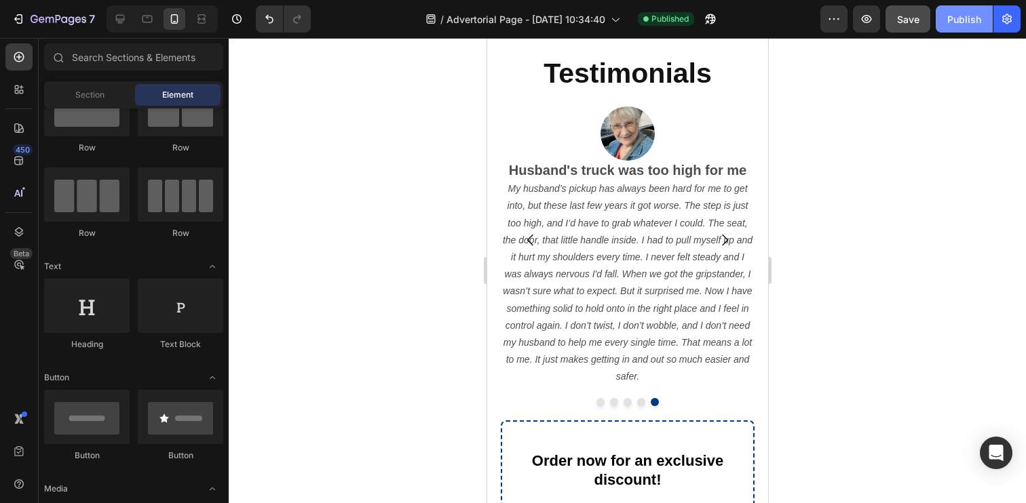
click at [953, 24] on div "Publish" at bounding box center [964, 19] width 34 height 14
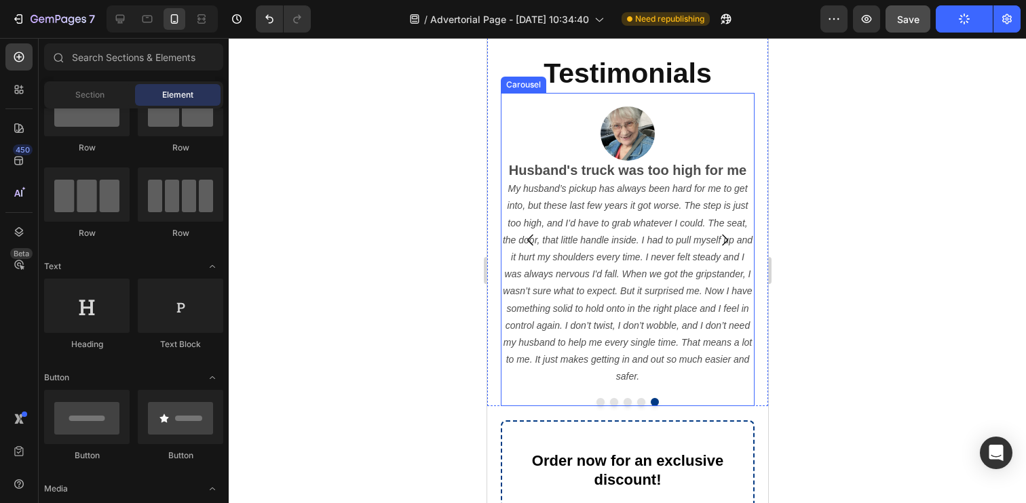
click at [527, 243] on icon "Carousel Back Arrow" at bounding box center [530, 240] width 16 height 16
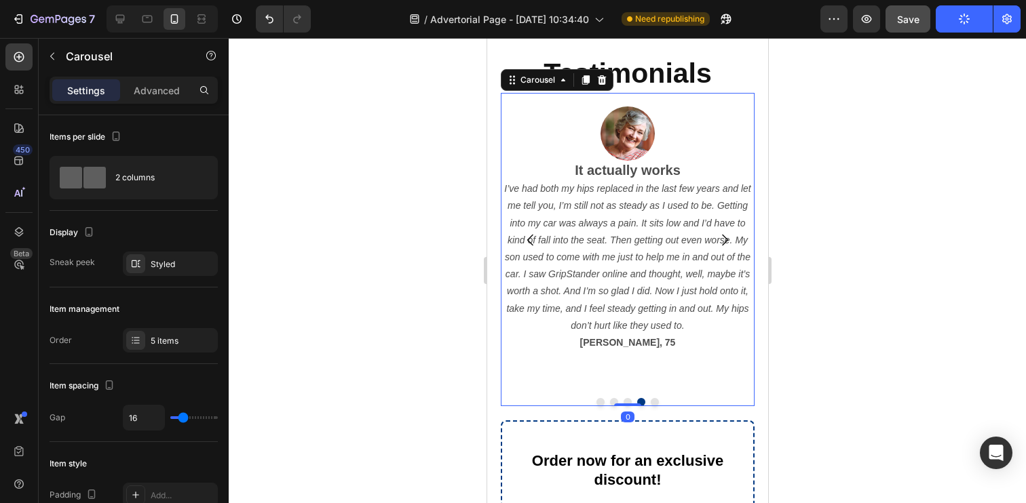
click at [527, 243] on icon "Carousel Back Arrow" at bounding box center [530, 240] width 16 height 16
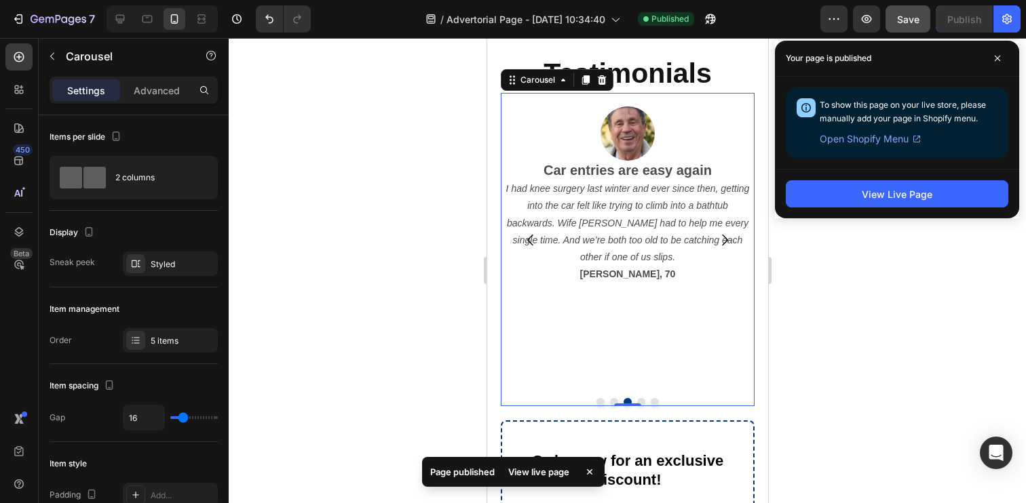
click at [527, 243] on icon "Carousel Back Arrow" at bounding box center [530, 240] width 16 height 16
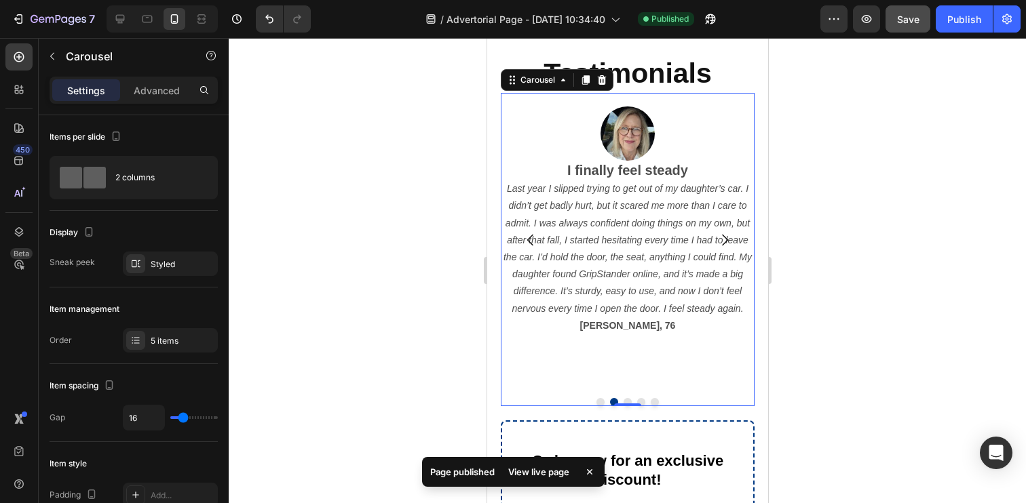
click at [527, 243] on icon "Carousel Back Arrow" at bounding box center [530, 240] width 16 height 16
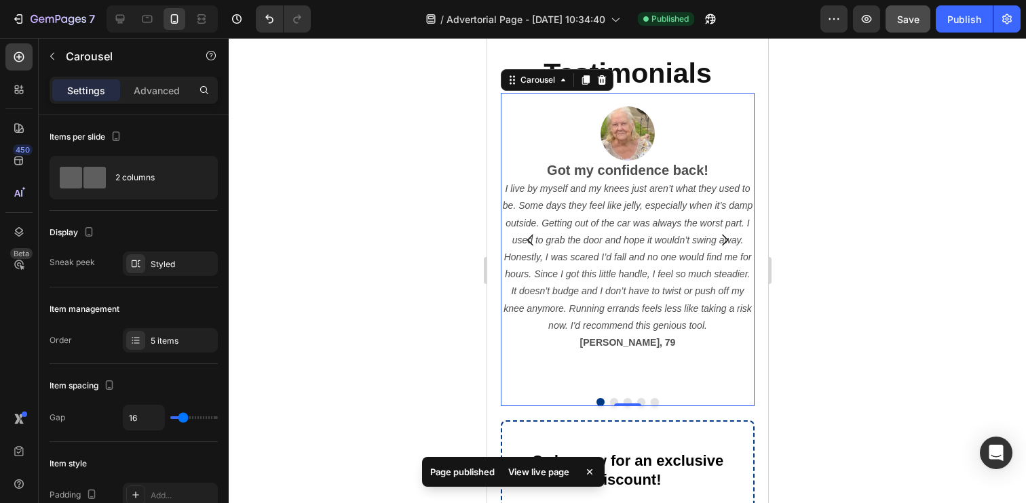
click at [724, 236] on icon "Carousel Next Arrow" at bounding box center [724, 241] width 6 height 12
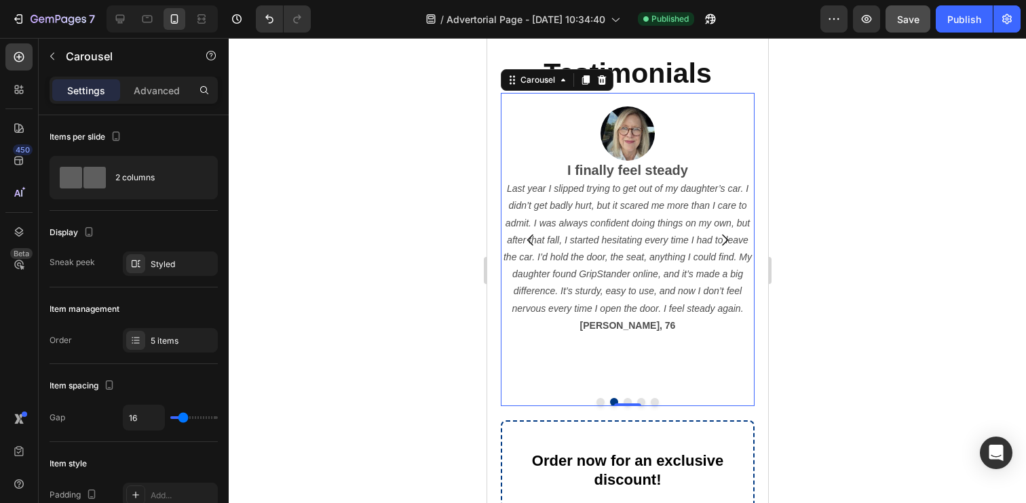
click at [724, 236] on icon "Carousel Next Arrow" at bounding box center [724, 241] width 6 height 12
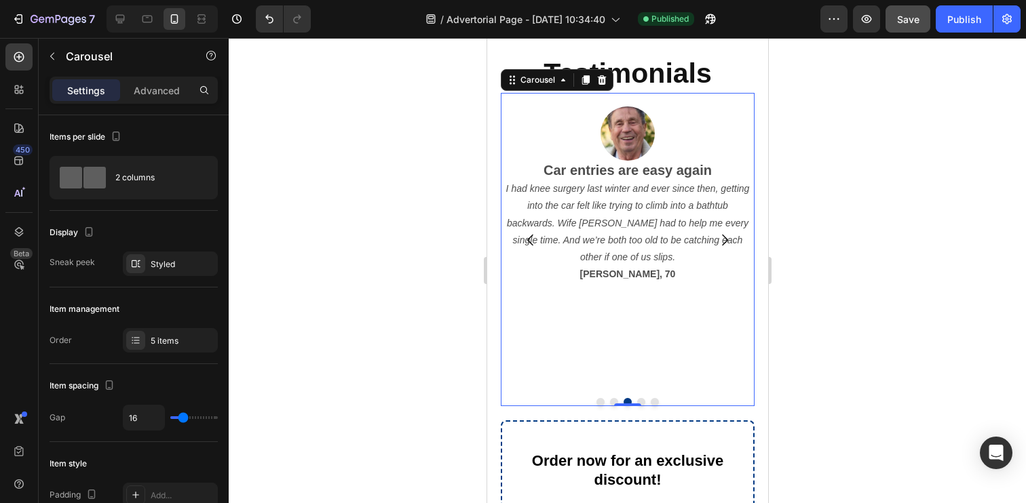
click at [724, 236] on icon "Carousel Next Arrow" at bounding box center [724, 241] width 6 height 12
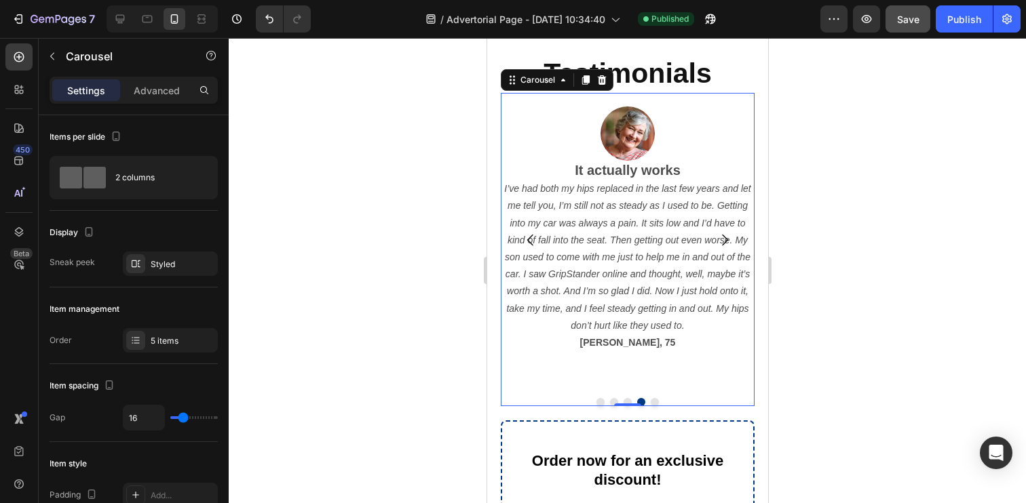
click at [724, 236] on icon "Carousel Next Arrow" at bounding box center [724, 241] width 6 height 12
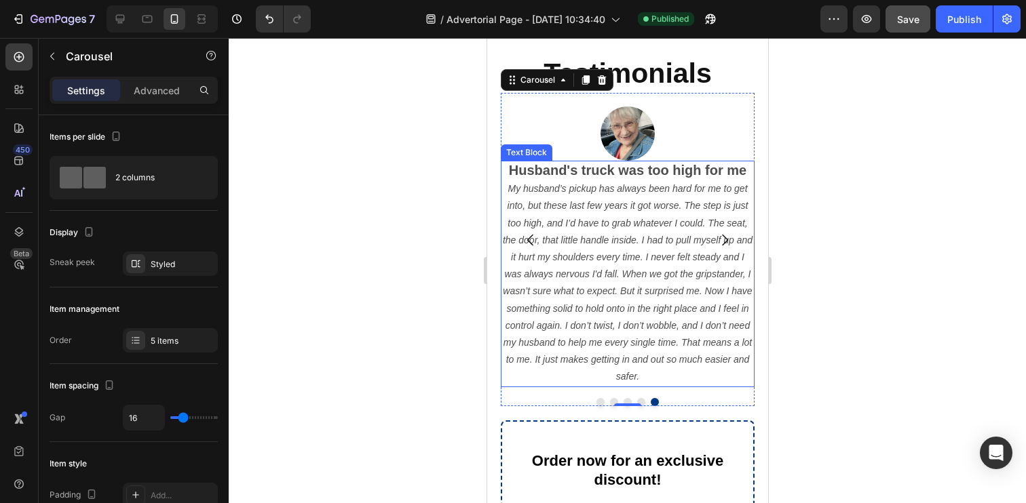
click at [674, 374] on p "My husband’s pickup has always been hard for me to get into, but these last few…" at bounding box center [626, 282] width 251 height 205
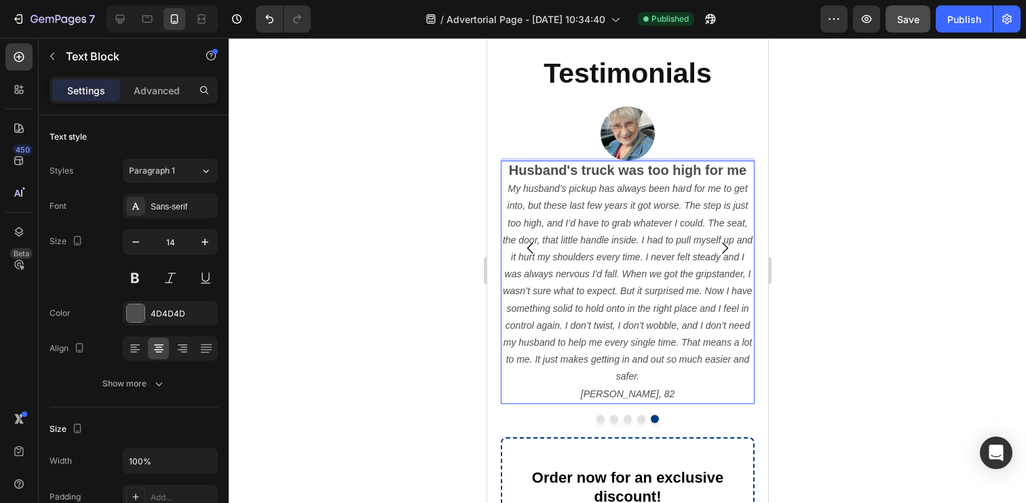
click at [627, 393] on icon "Martha, 82" at bounding box center [627, 394] width 94 height 11
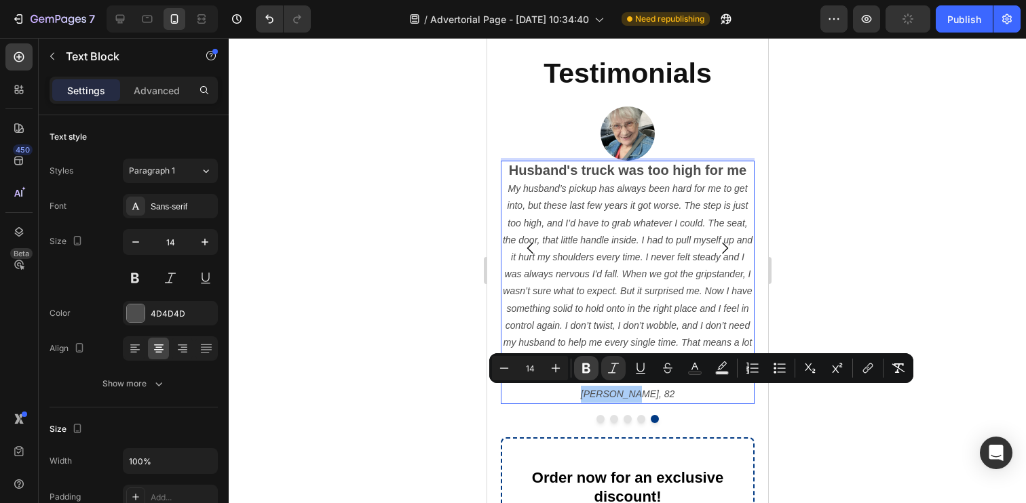
click at [581, 370] on icon "Editor contextual toolbar" at bounding box center [586, 369] width 14 height 14
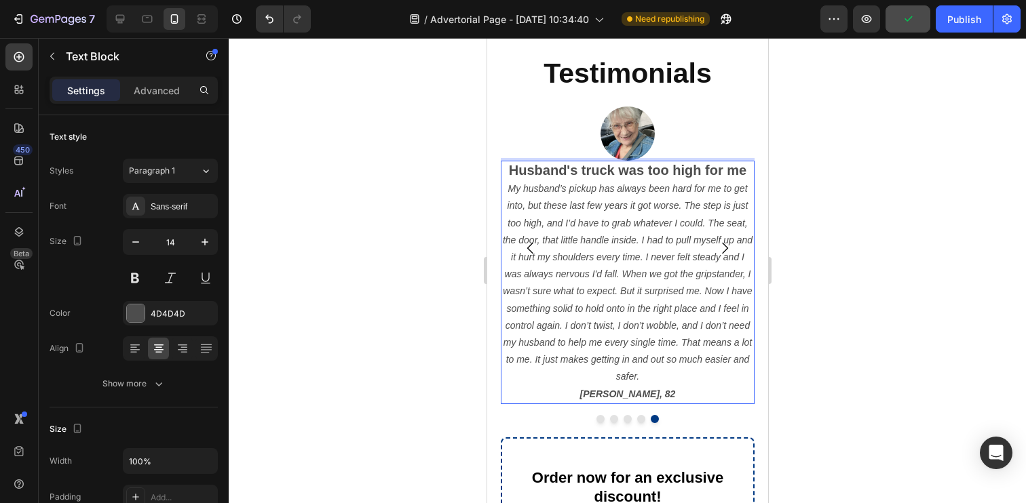
click at [623, 395] on strong "Martha, 82" at bounding box center [627, 394] width 96 height 11
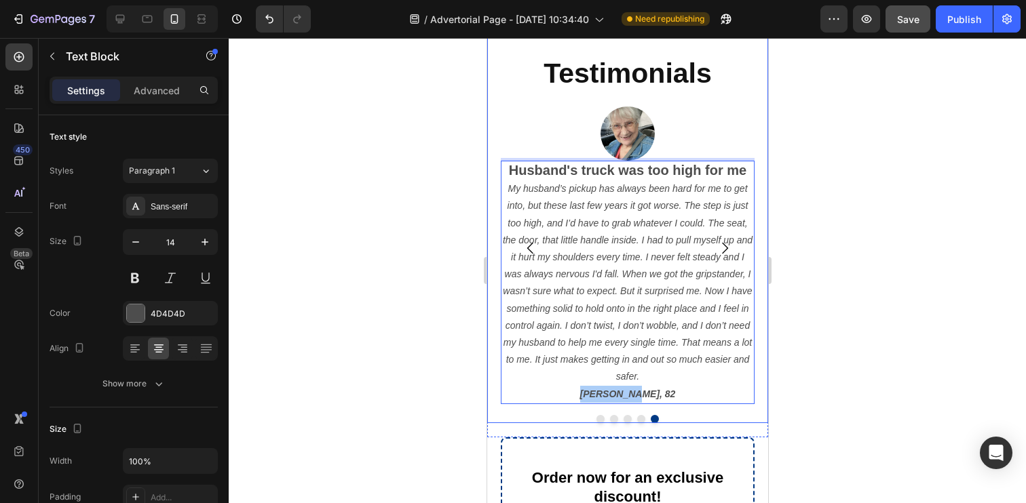
click at [444, 396] on div at bounding box center [627, 270] width 797 height 465
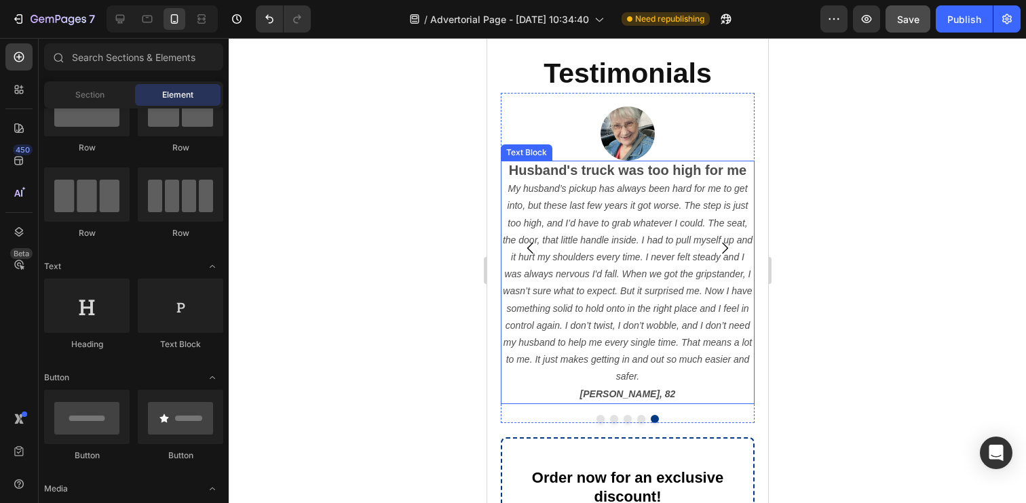
click at [626, 394] on strong "Martha, 82" at bounding box center [627, 394] width 96 height 11
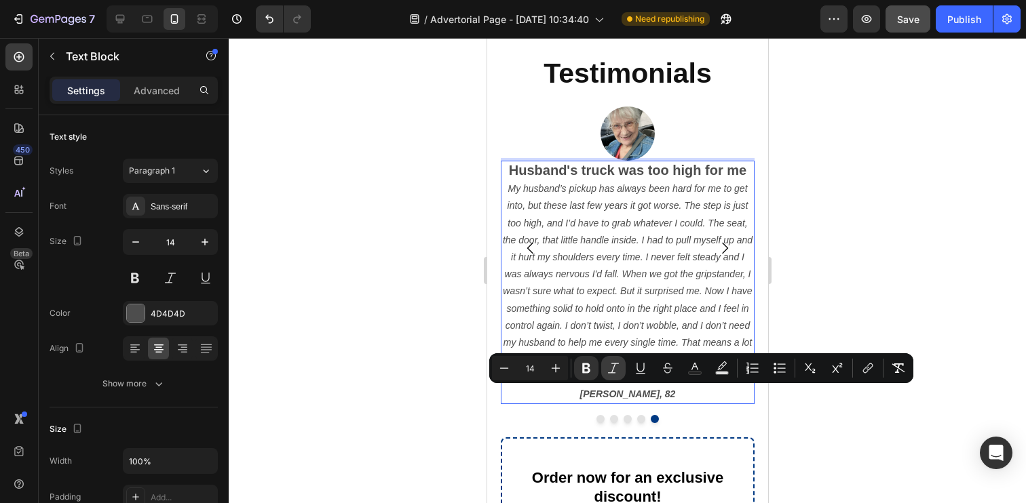
click at [619, 371] on icon "Editor contextual toolbar" at bounding box center [614, 369] width 14 height 14
click at [442, 363] on div at bounding box center [627, 270] width 797 height 465
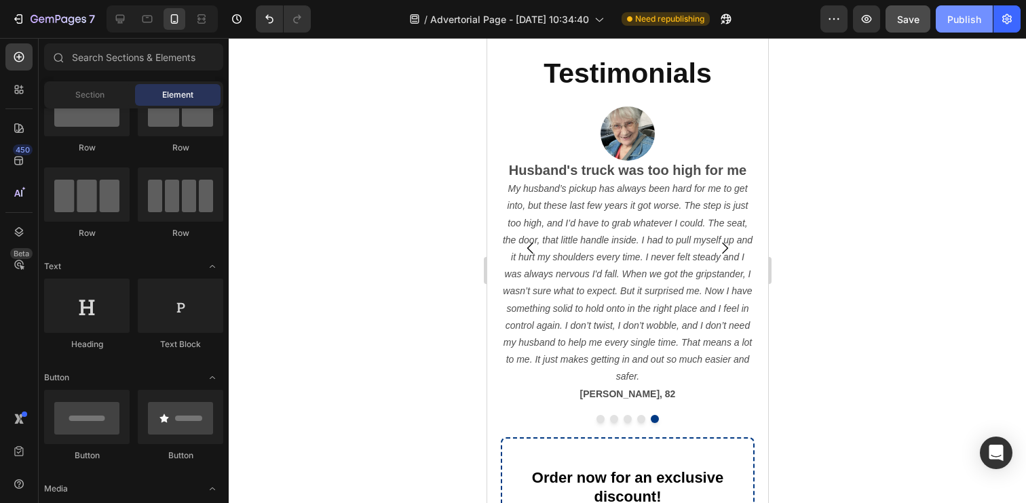
click at [954, 22] on div "Publish" at bounding box center [964, 19] width 34 height 14
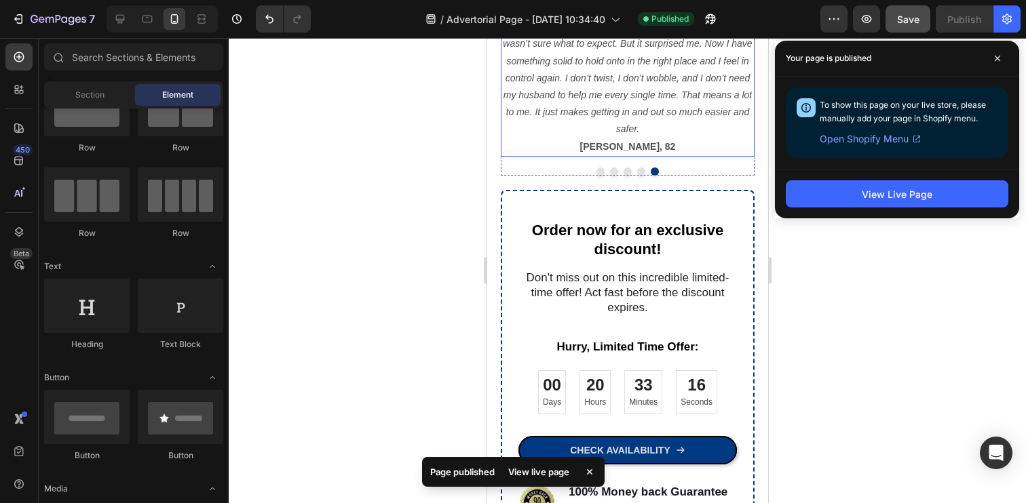
scroll to position [1490, 0]
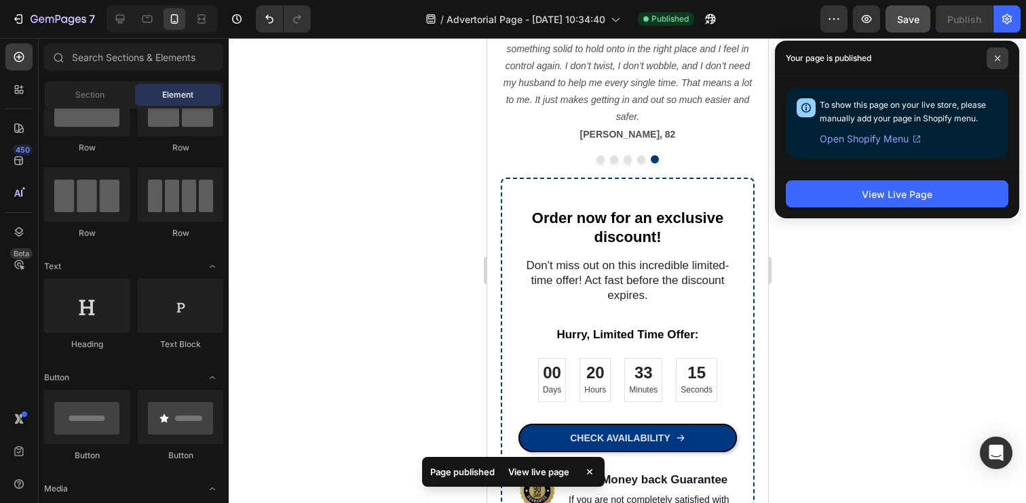
click at [1005, 58] on span at bounding box center [997, 58] width 22 height 22
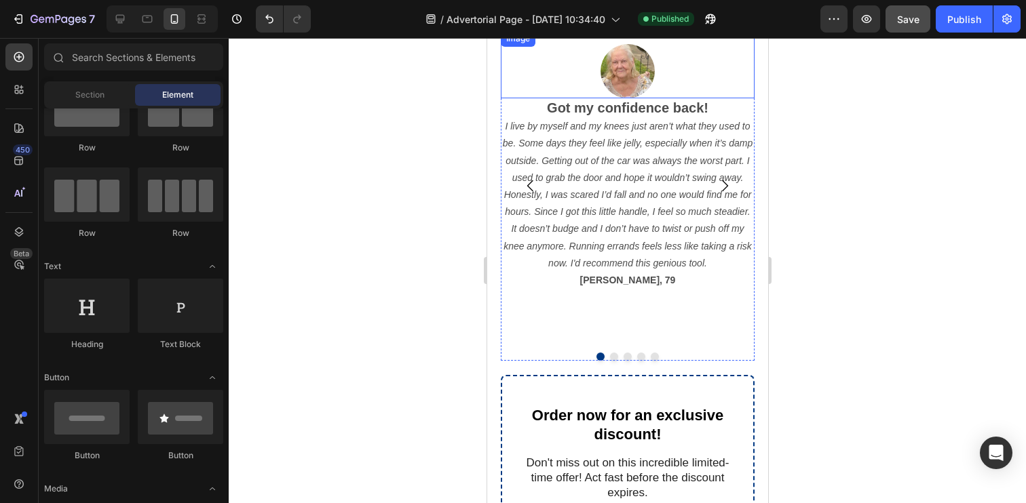
scroll to position [1294, 0]
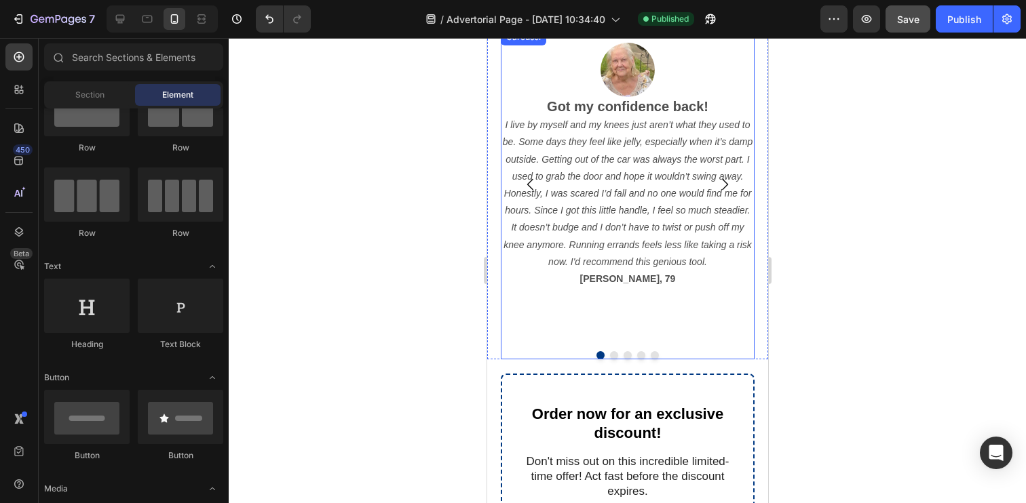
click at [561, 340] on div "Image Got my confidence back! I live by myself and my knees just aren’t what th…" at bounding box center [627, 184] width 254 height 311
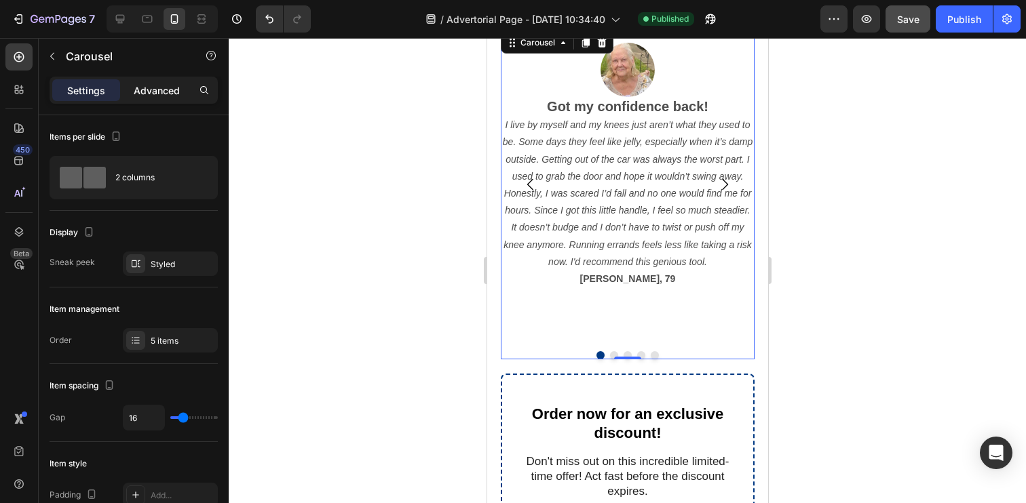
click at [158, 83] on p "Advanced" at bounding box center [157, 90] width 46 height 14
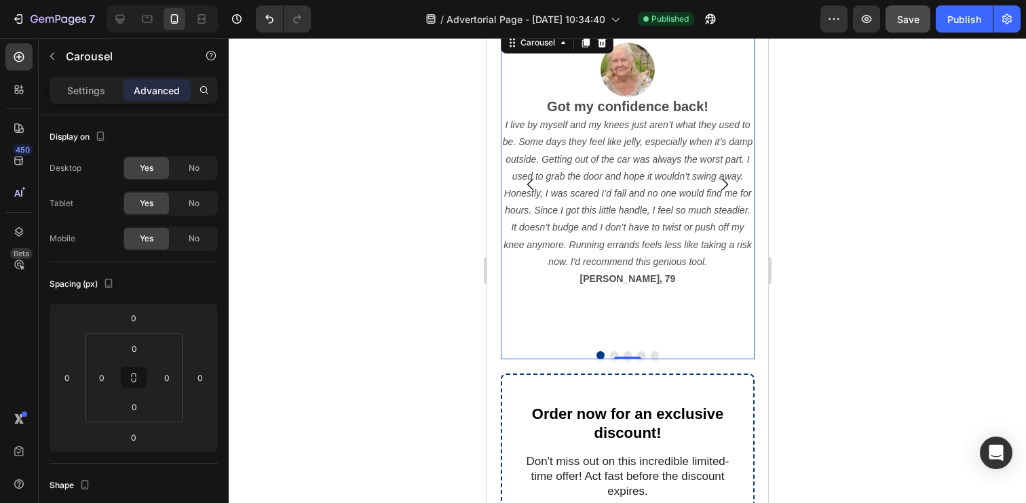
click at [362, 315] on div at bounding box center [627, 270] width 797 height 465
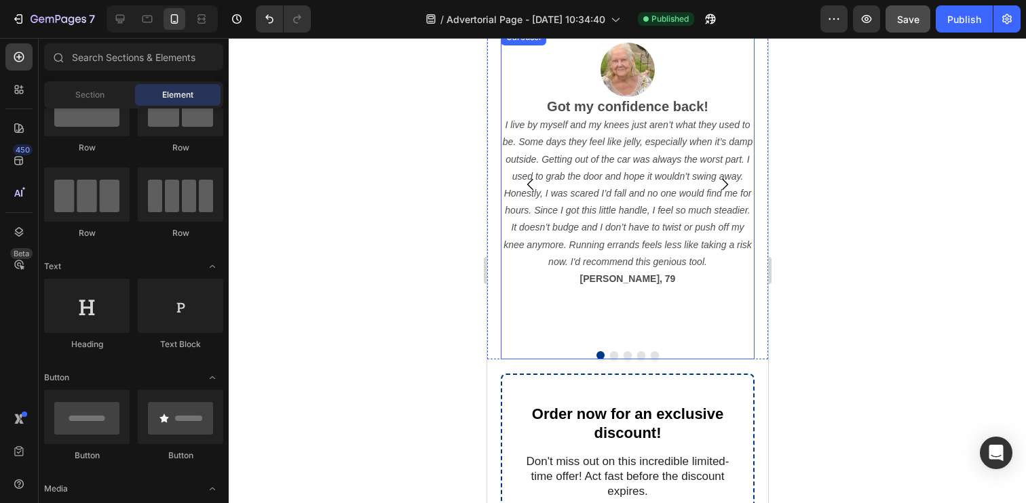
click at [559, 311] on div "Image Got my confidence back! I live by myself and my knees just aren’t what th…" at bounding box center [627, 184] width 254 height 311
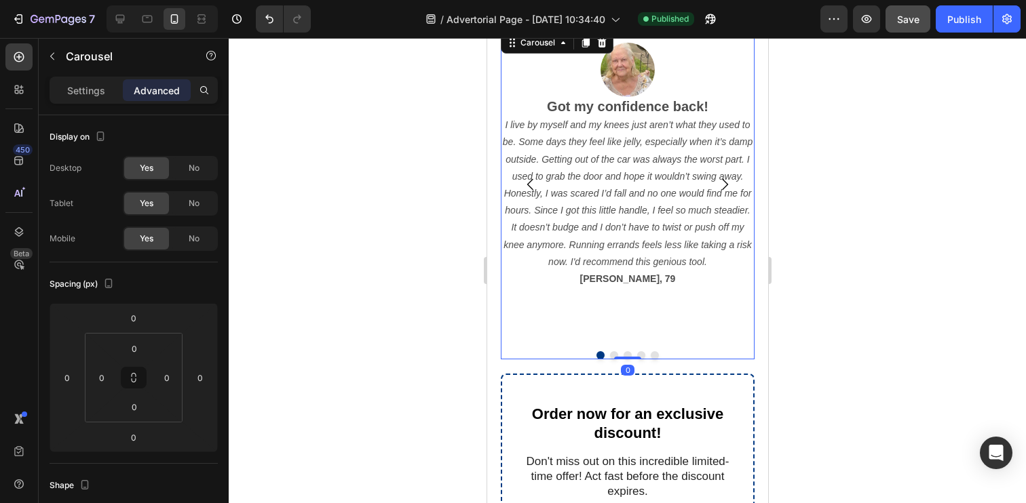
click at [586, 324] on div "Image Got my confidence back! I live by myself and my knees just aren’t what th…" at bounding box center [627, 184] width 254 height 311
click at [431, 291] on div at bounding box center [627, 270] width 797 height 465
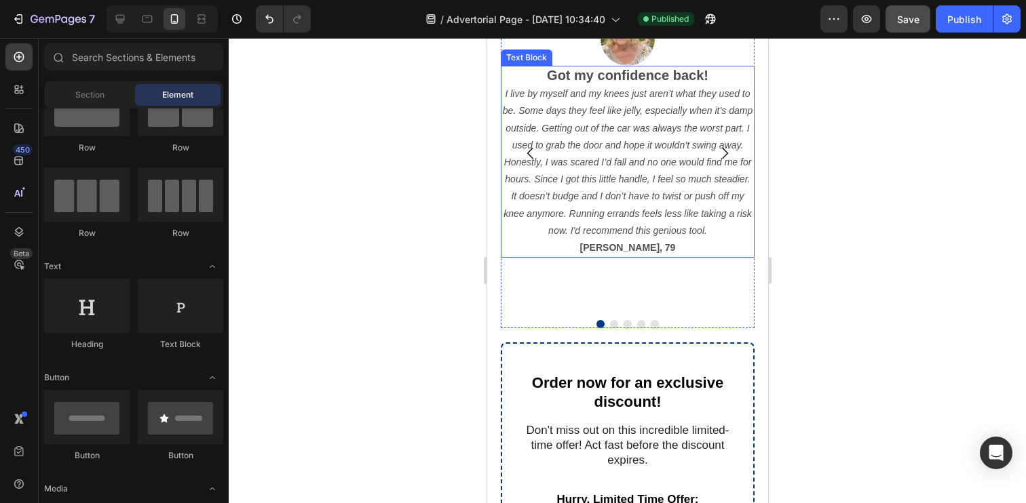
scroll to position [1341, 0]
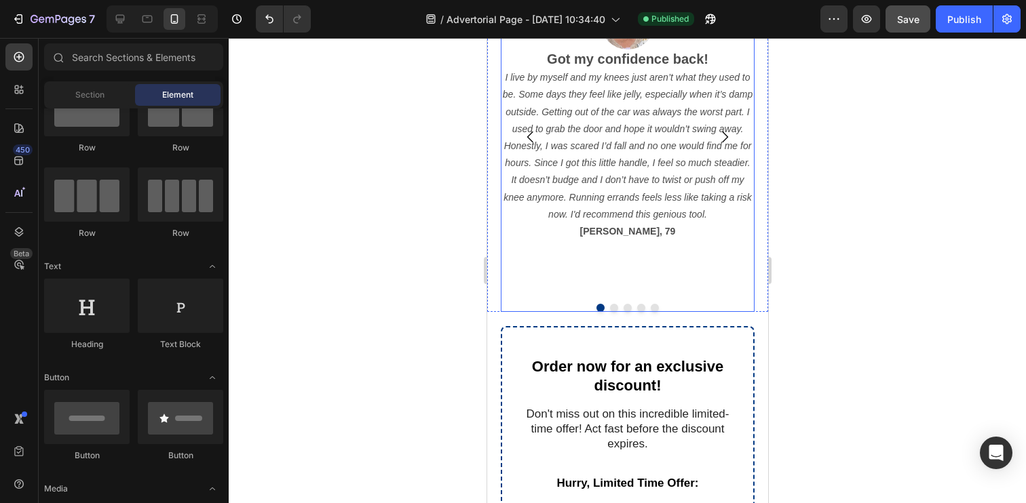
click at [564, 296] on div "Image Got my confidence back! I live by myself and my knees just aren’t what th…" at bounding box center [627, 147] width 254 height 330
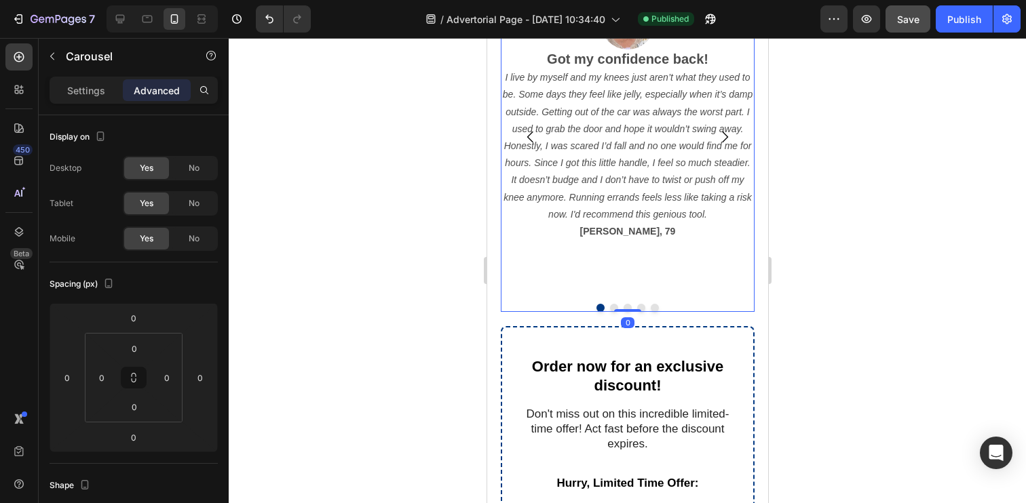
click at [564, 296] on div "Image Got my confidence back! I live by myself and my knees just aren’t what th…" at bounding box center [627, 147] width 254 height 330
click at [726, 136] on icon "Carousel Next Arrow" at bounding box center [724, 138] width 6 height 12
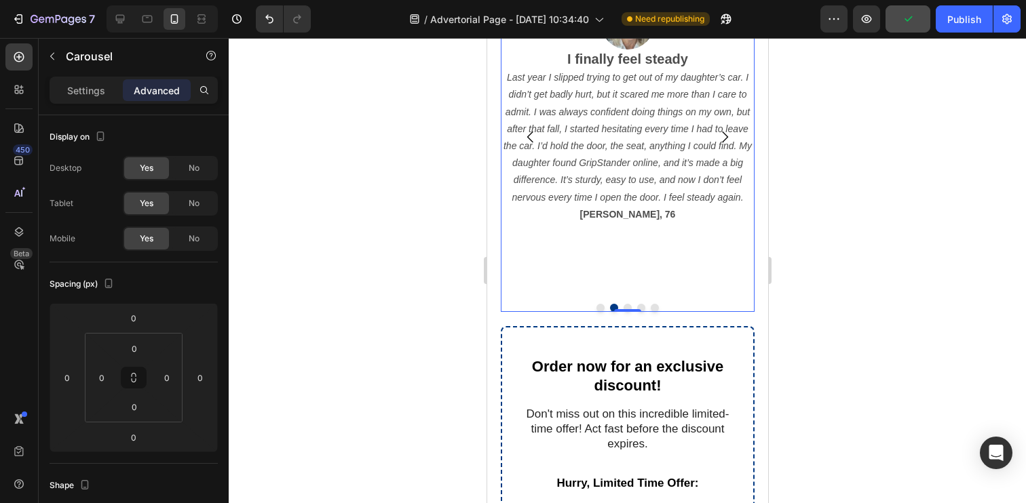
click at [726, 136] on icon "Carousel Next Arrow" at bounding box center [724, 138] width 6 height 12
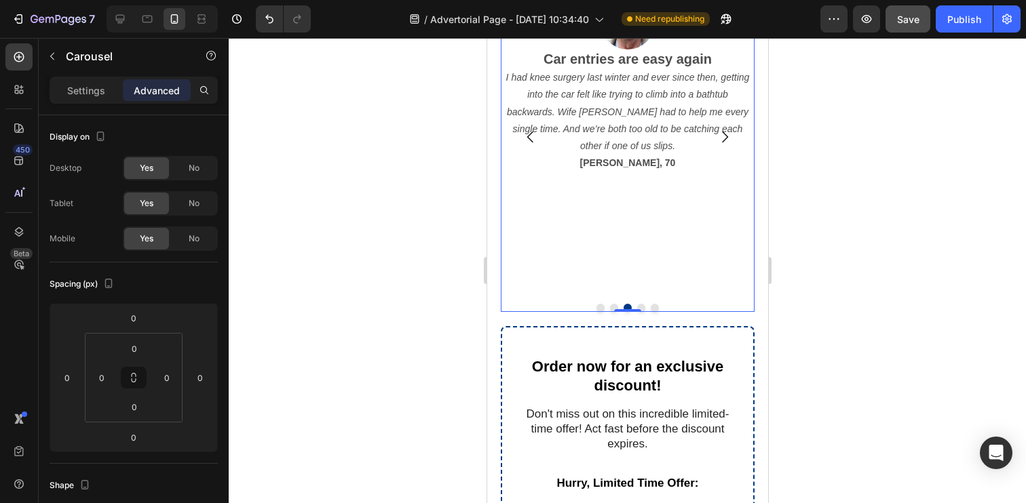
click at [726, 136] on icon "Carousel Next Arrow" at bounding box center [724, 138] width 6 height 12
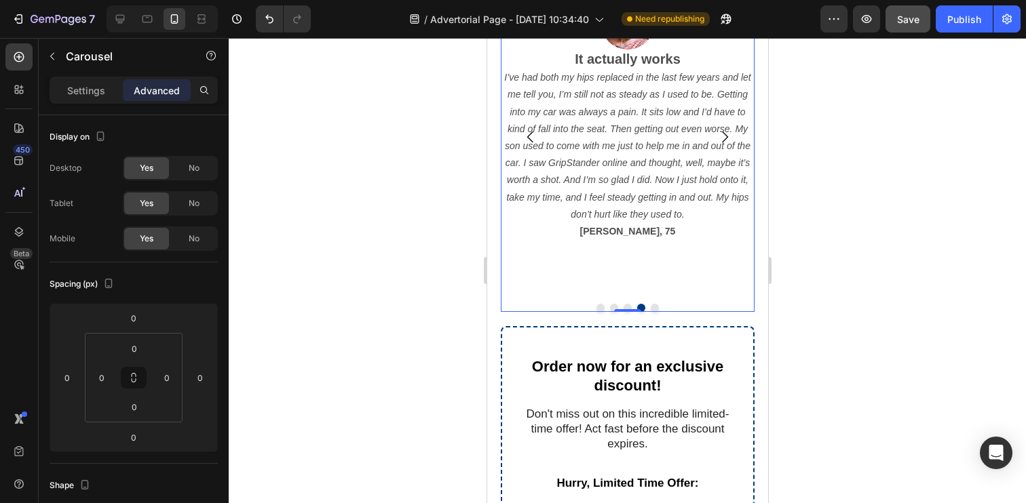
click at [723, 140] on icon "Carousel Next Arrow" at bounding box center [724, 137] width 16 height 16
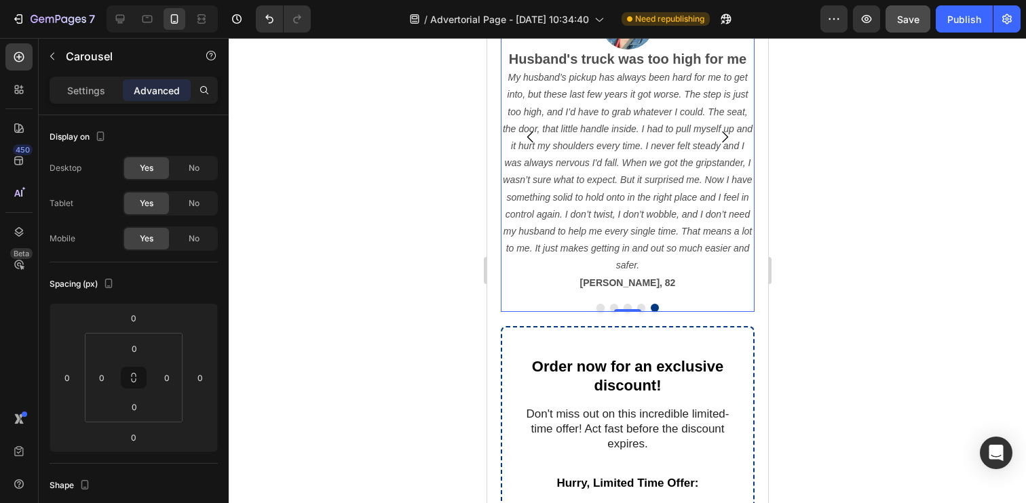
click at [727, 132] on icon "Carousel Next Arrow" at bounding box center [724, 137] width 16 height 16
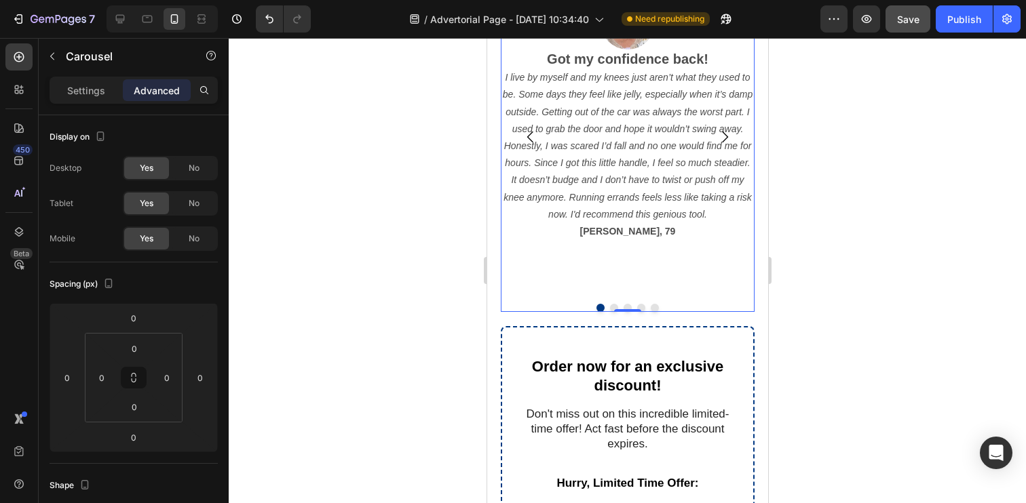
click at [394, 222] on div at bounding box center [627, 270] width 797 height 465
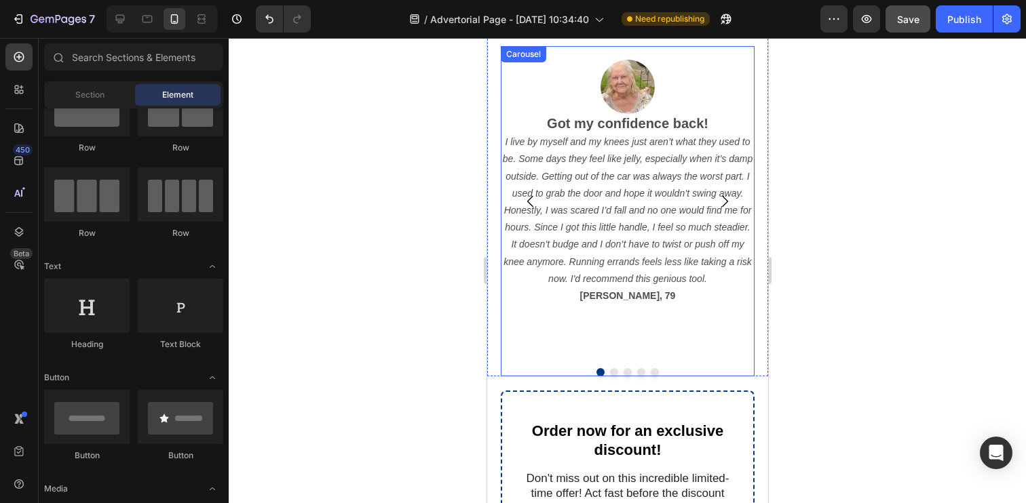
scroll to position [1256, 0]
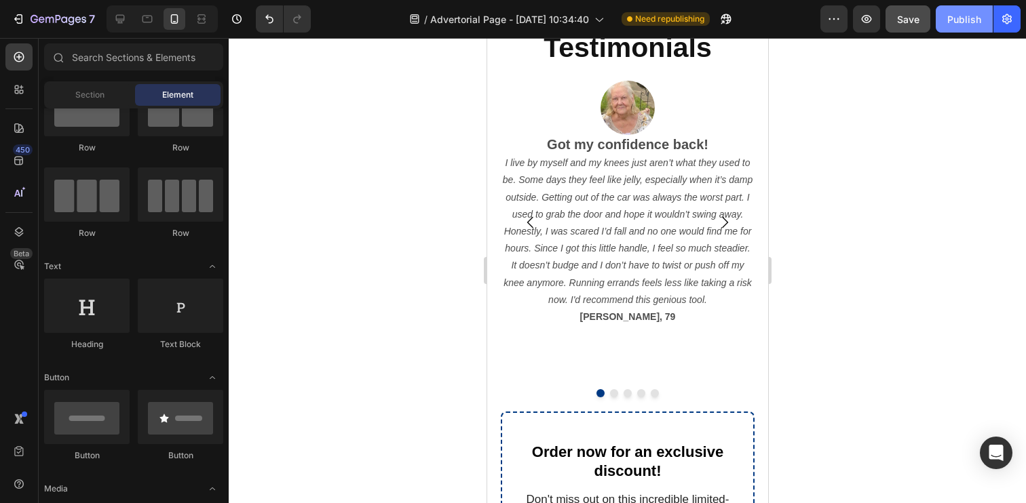
click at [951, 16] on div "Publish" at bounding box center [964, 19] width 34 height 14
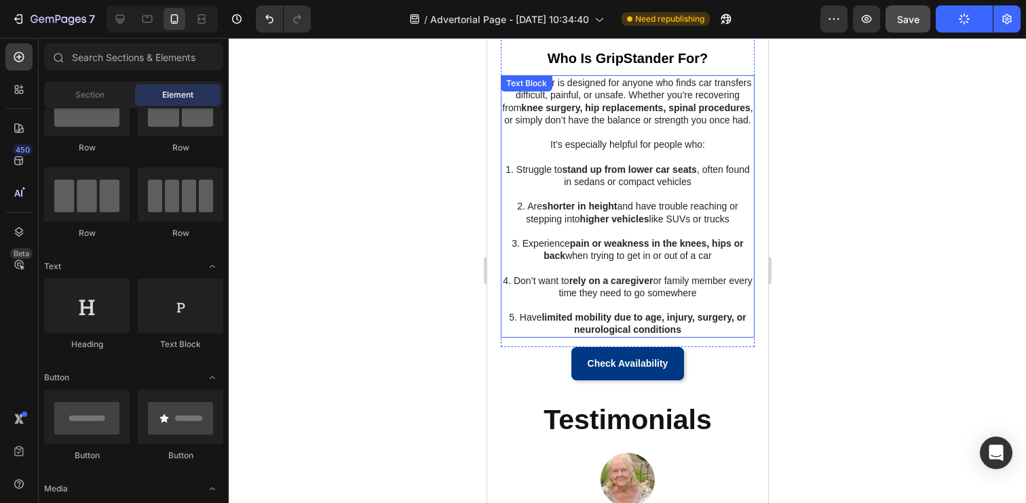
scroll to position [924, 0]
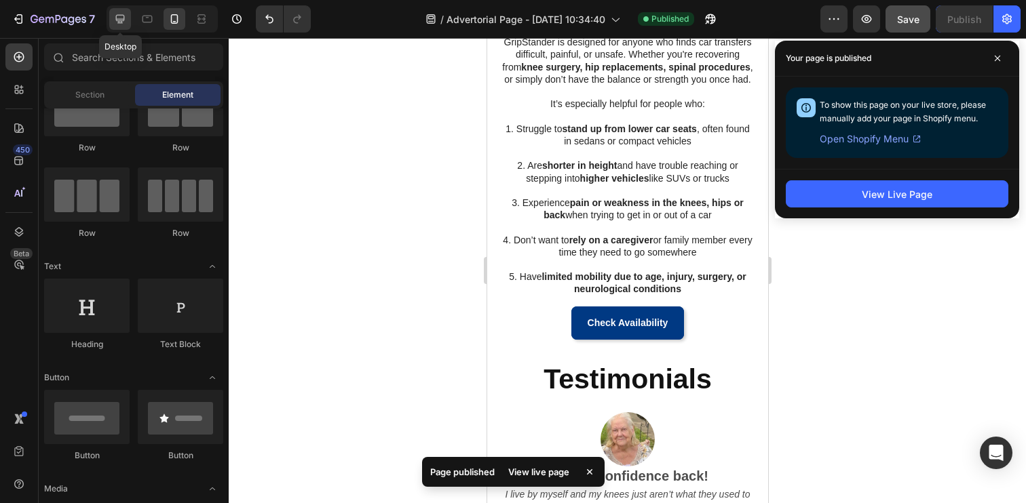
click at [126, 23] on icon at bounding box center [120, 19] width 14 height 14
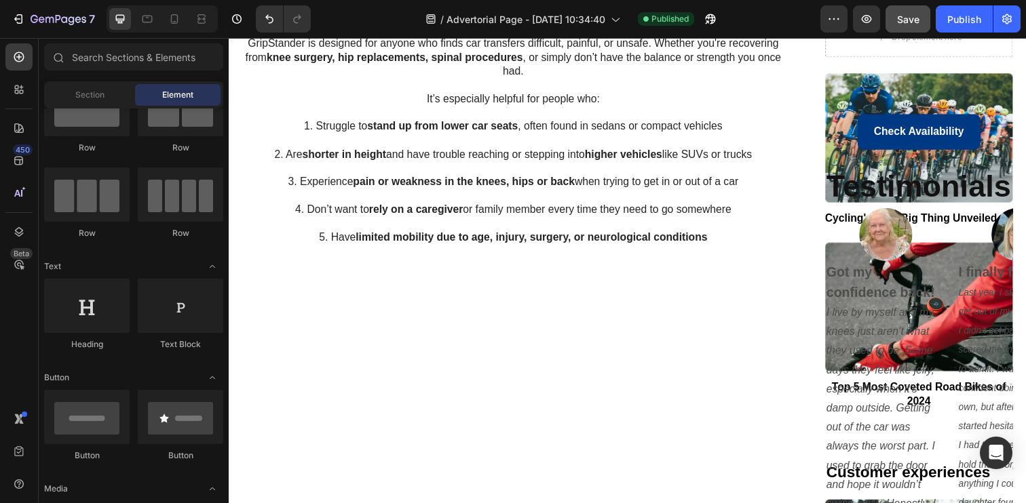
scroll to position [1217, 0]
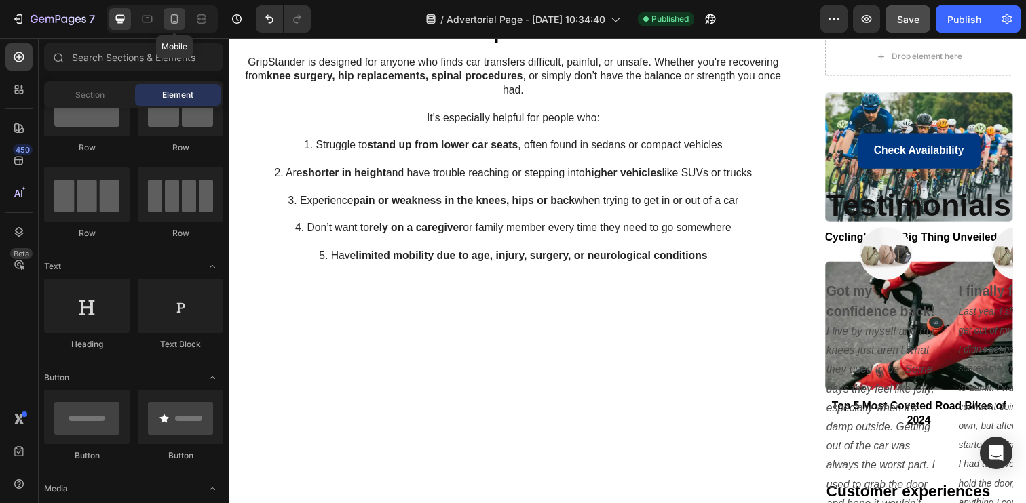
click at [179, 16] on icon at bounding box center [175, 19] width 14 height 14
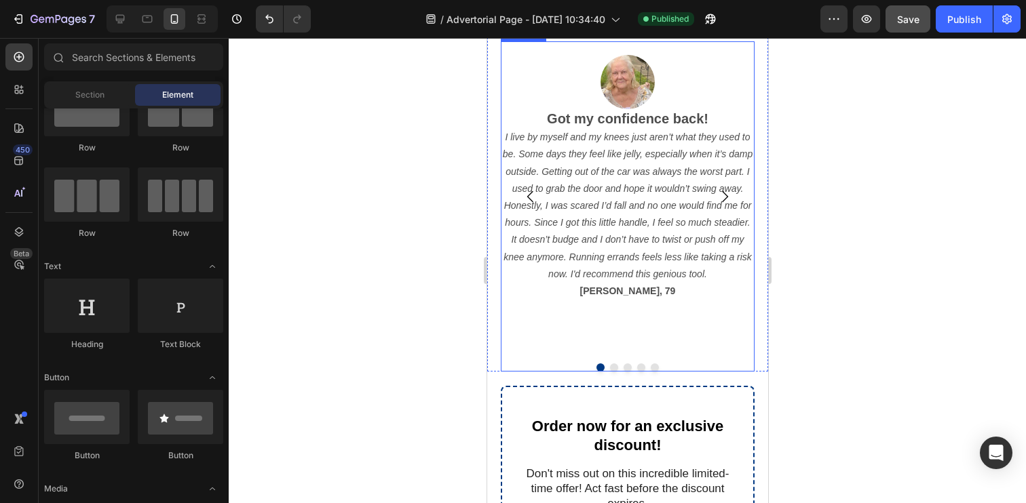
scroll to position [1282, 0]
click at [742, 360] on div "Image Got my confidence back! I live by myself and my knees just aren’t what th…" at bounding box center [627, 206] width 254 height 330
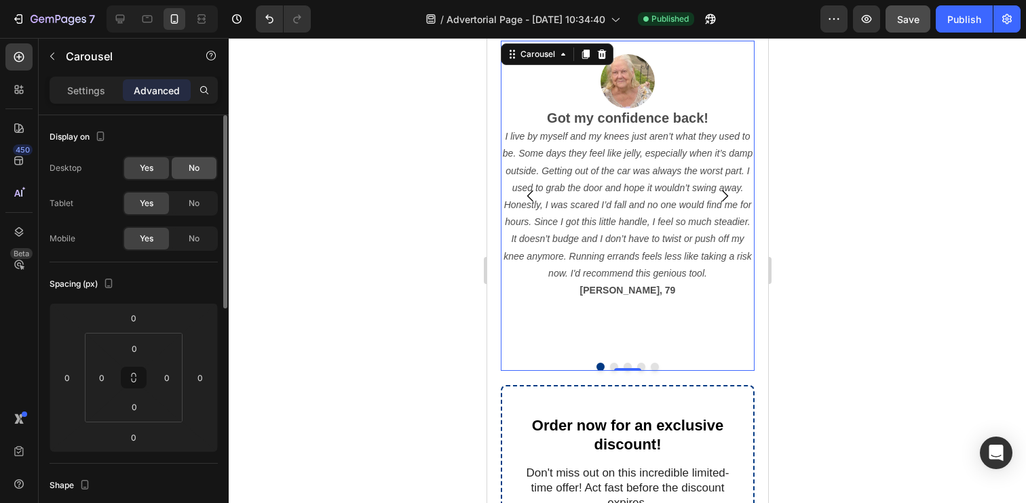
click at [187, 170] on div "No" at bounding box center [194, 168] width 45 height 22
click at [191, 204] on span "No" at bounding box center [194, 203] width 11 height 12
click at [389, 198] on div at bounding box center [627, 270] width 797 height 465
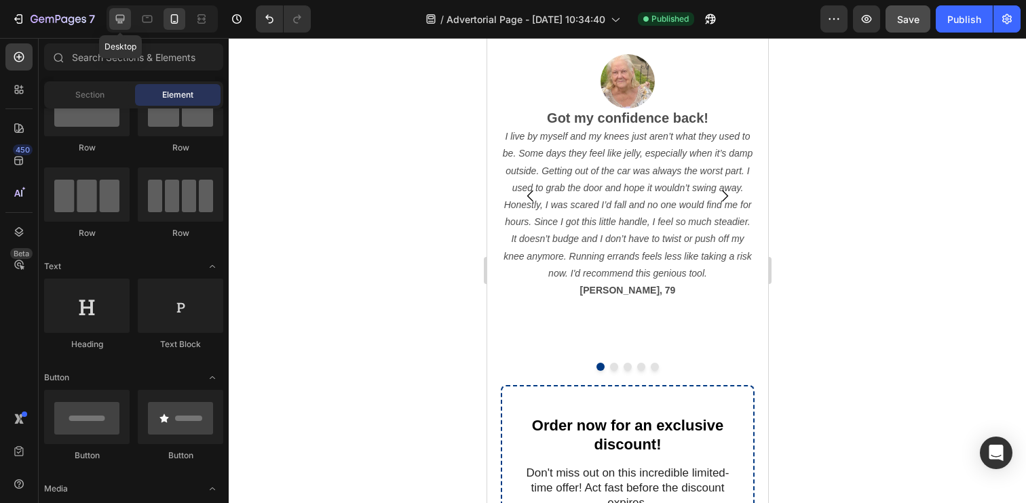
click at [122, 16] on icon at bounding box center [120, 19] width 14 height 14
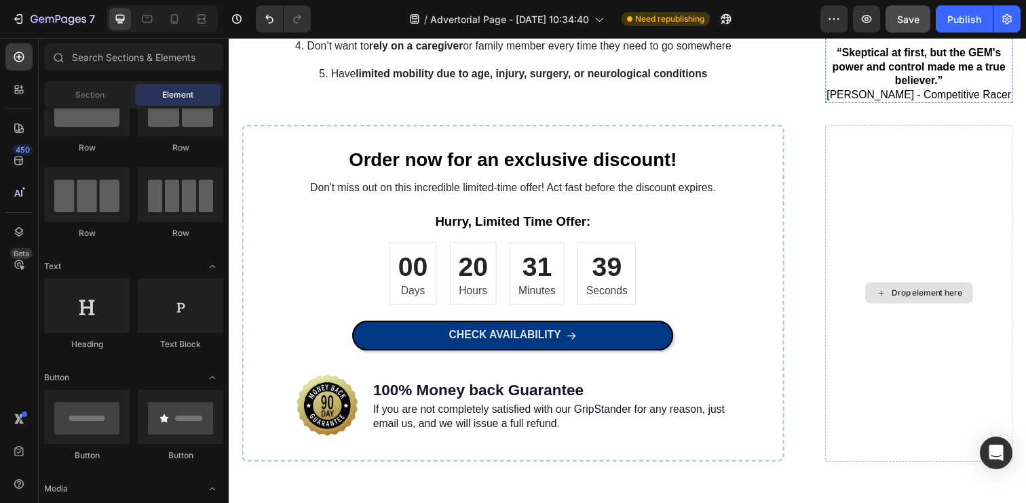
scroll to position [1404, 0]
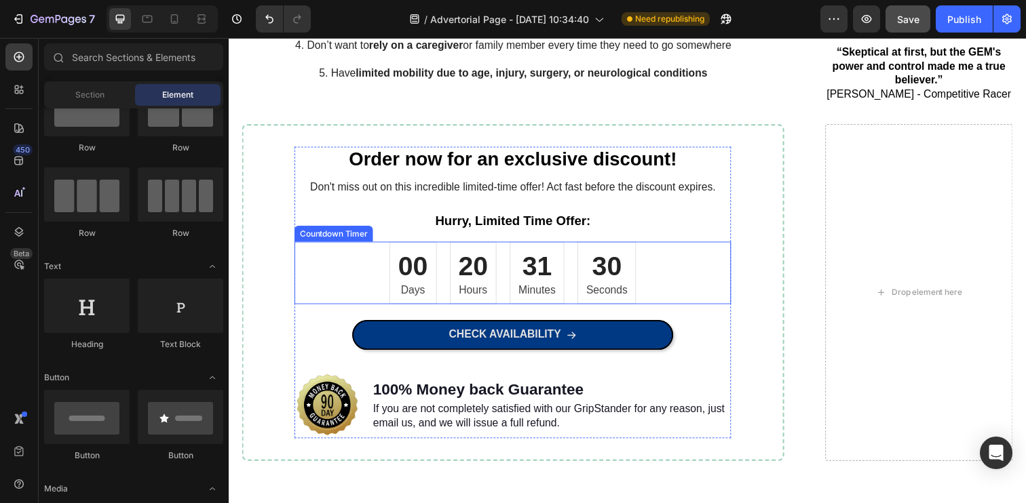
click at [477, 267] on div "20" at bounding box center [478, 271] width 31 height 35
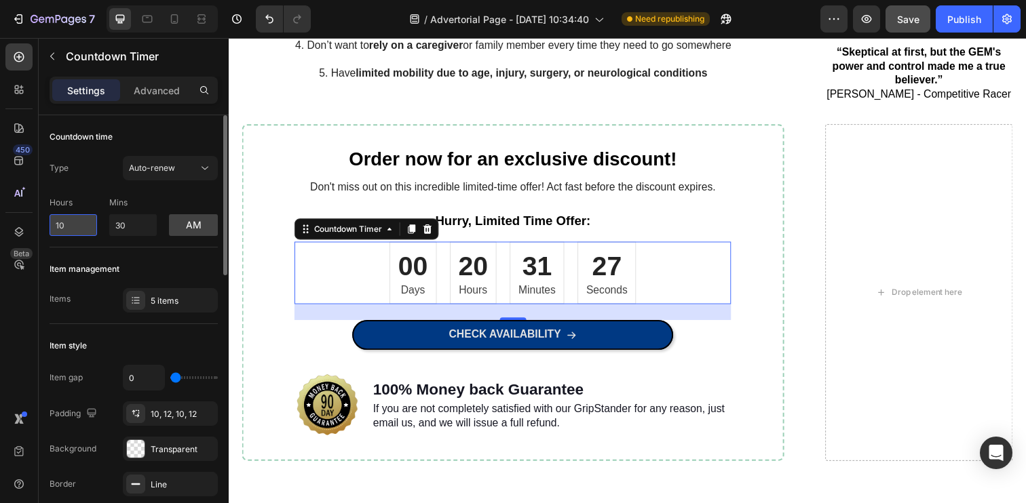
click at [84, 226] on input "10" at bounding box center [73, 225] width 47 height 22
type input "1"
type input "4"
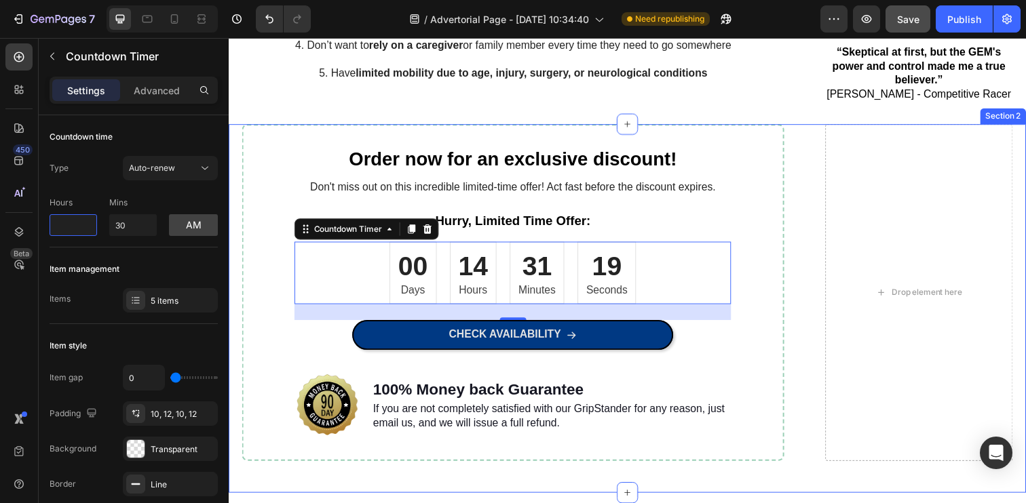
type input "1"
type input "2"
type input "3"
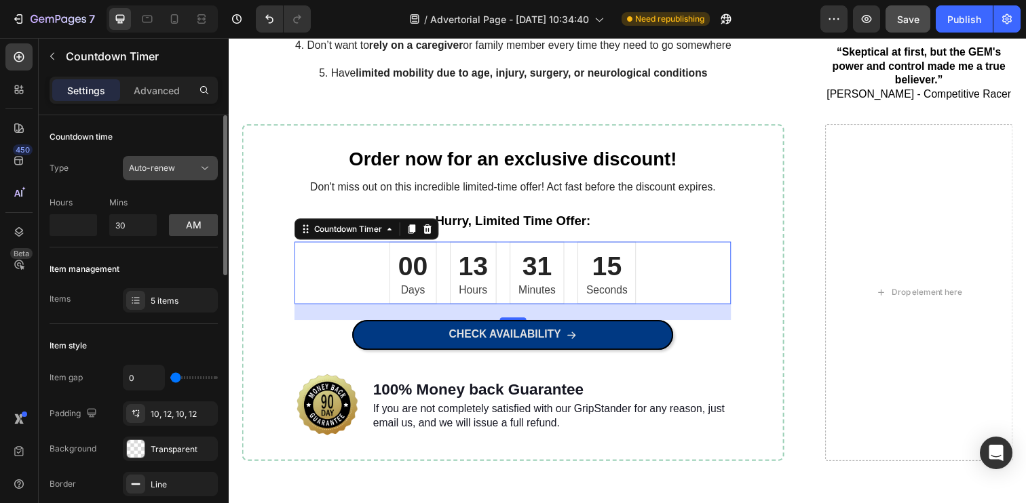
click at [198, 172] on icon at bounding box center [205, 168] width 14 height 14
type input "0"
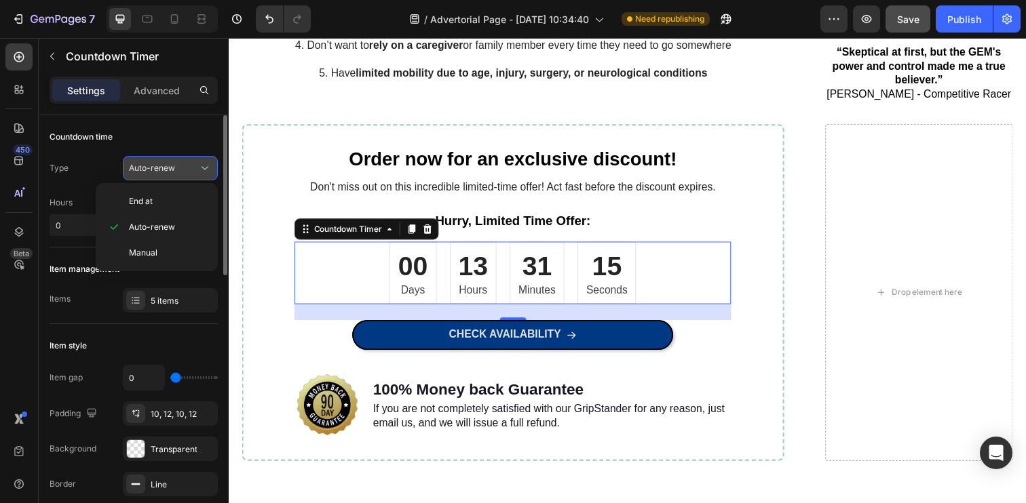
click at [198, 172] on icon at bounding box center [205, 168] width 14 height 14
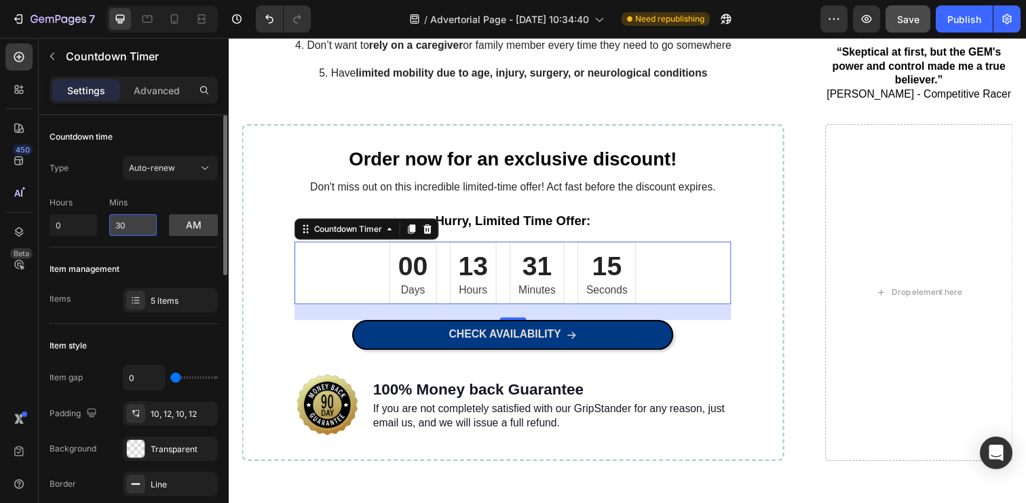
click at [133, 224] on input "30" at bounding box center [132, 225] width 47 height 22
type input "3"
click at [97, 324] on div "Countdown time Type Auto-renew Hours 0 Mins am" at bounding box center [134, 433] width 168 height 219
type input "0"
click at [81, 222] on input "0" at bounding box center [73, 225] width 47 height 22
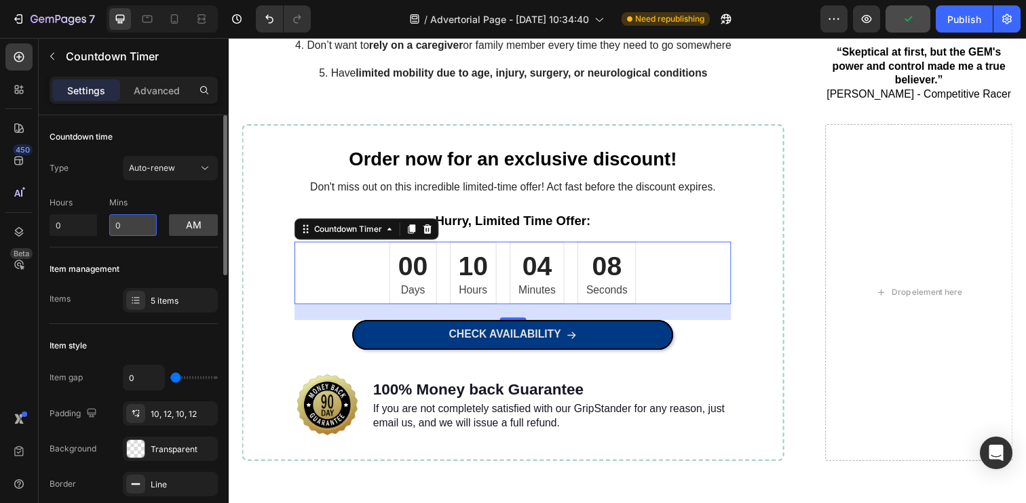
click at [128, 221] on input "0" at bounding box center [132, 225] width 47 height 22
type input "12"
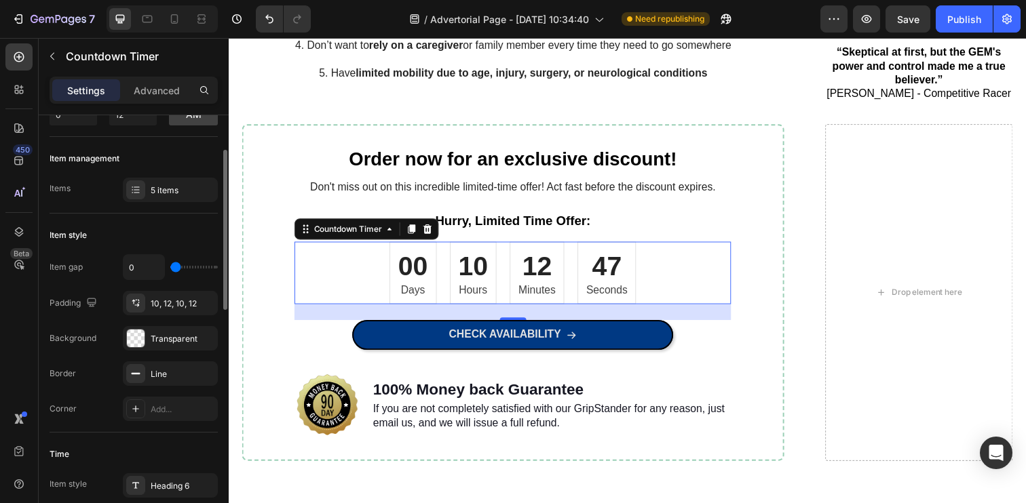
scroll to position [106, 0]
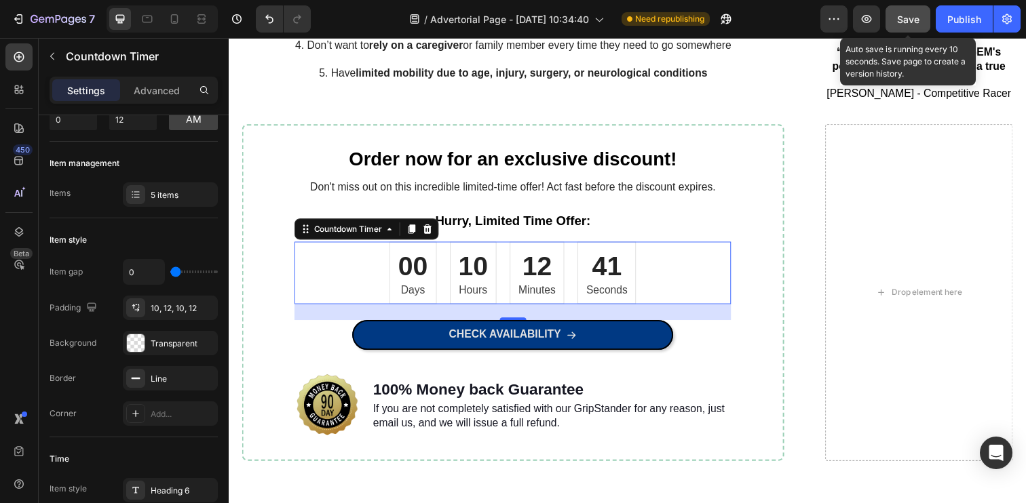
type input "12"
click at [921, 20] on button "Save" at bounding box center [907, 18] width 45 height 27
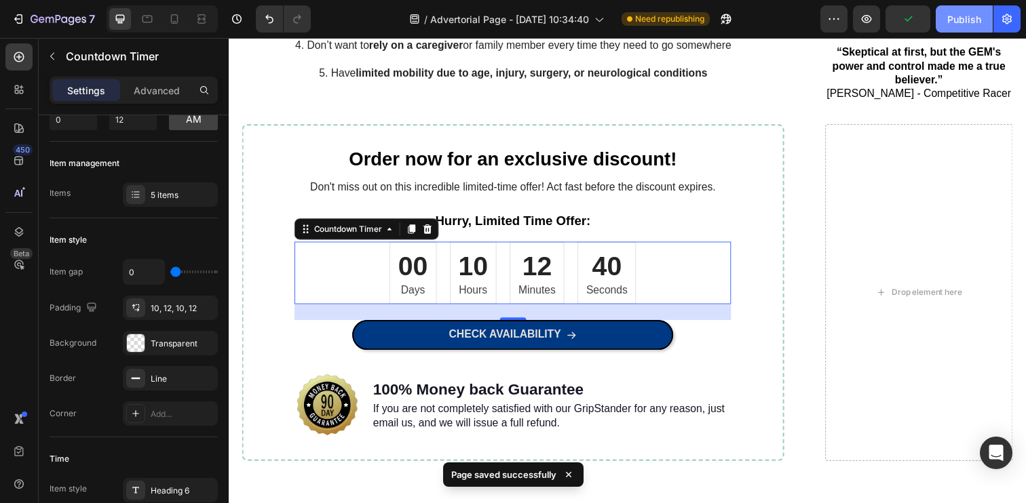
click at [948, 25] on div "Publish" at bounding box center [964, 19] width 34 height 14
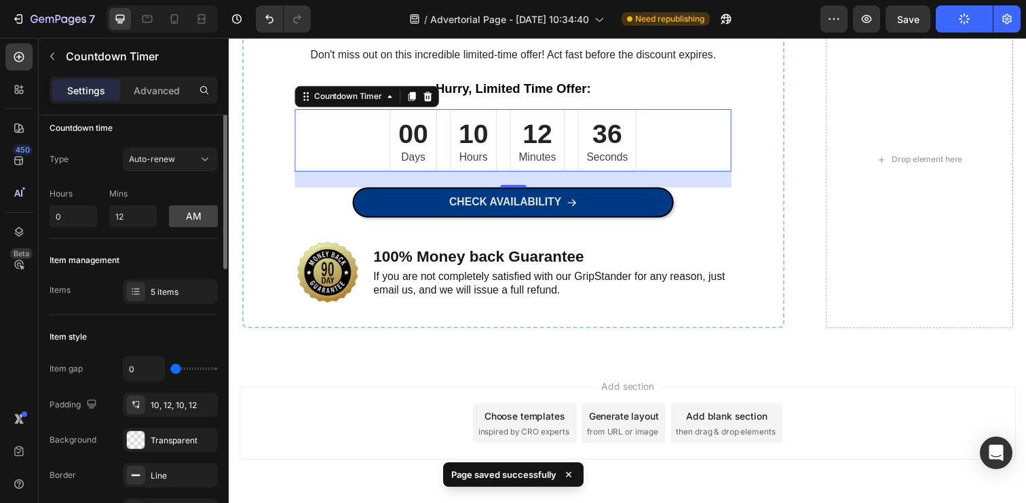
scroll to position [0, 0]
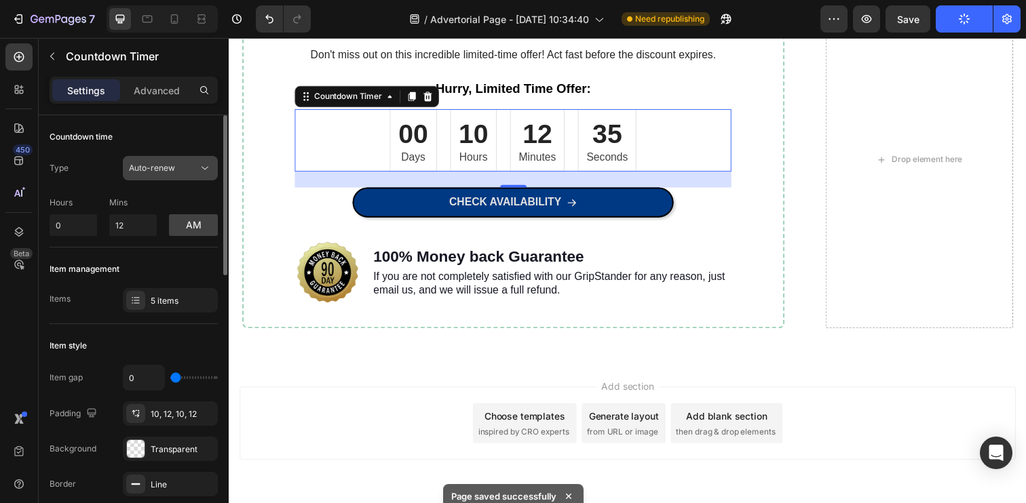
click at [175, 169] on div "Auto-renew" at bounding box center [163, 168] width 69 height 12
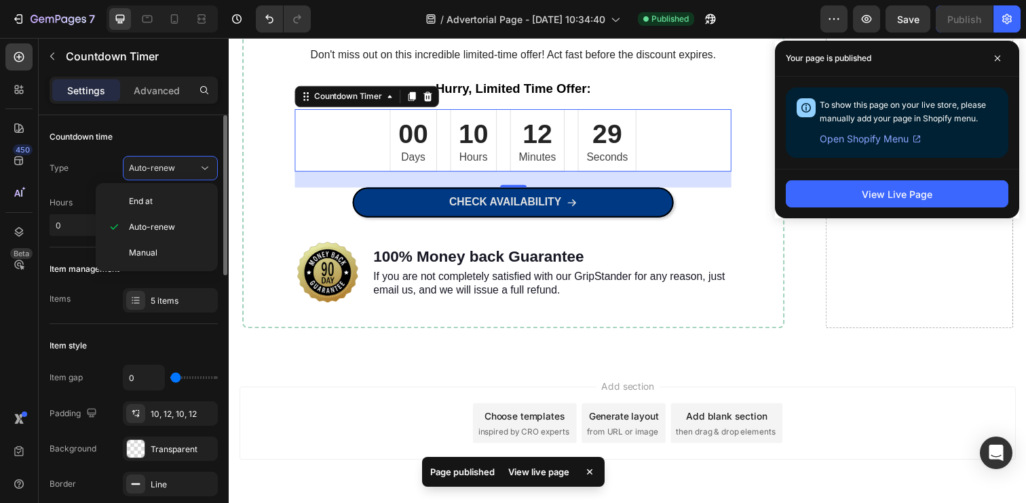
click at [183, 147] on div "Countdown time" at bounding box center [134, 137] width 168 height 22
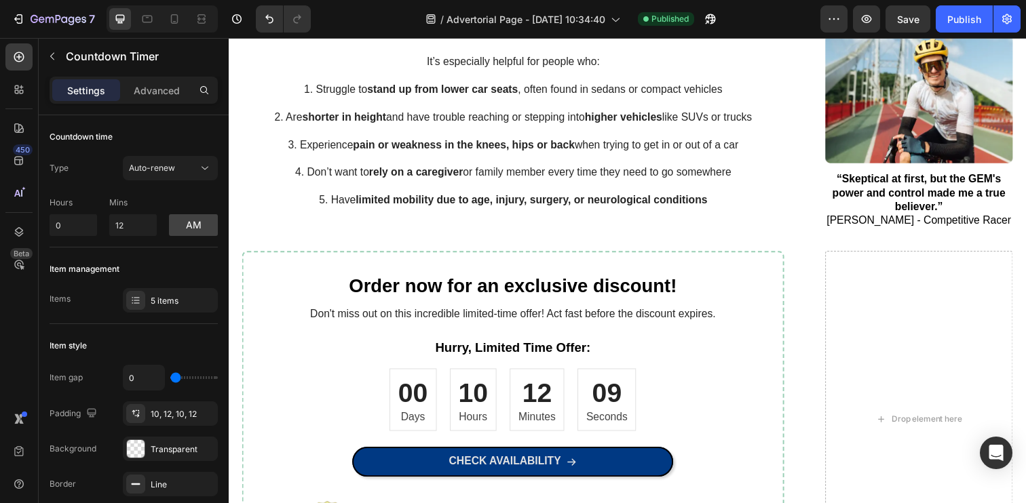
scroll to position [1279, 0]
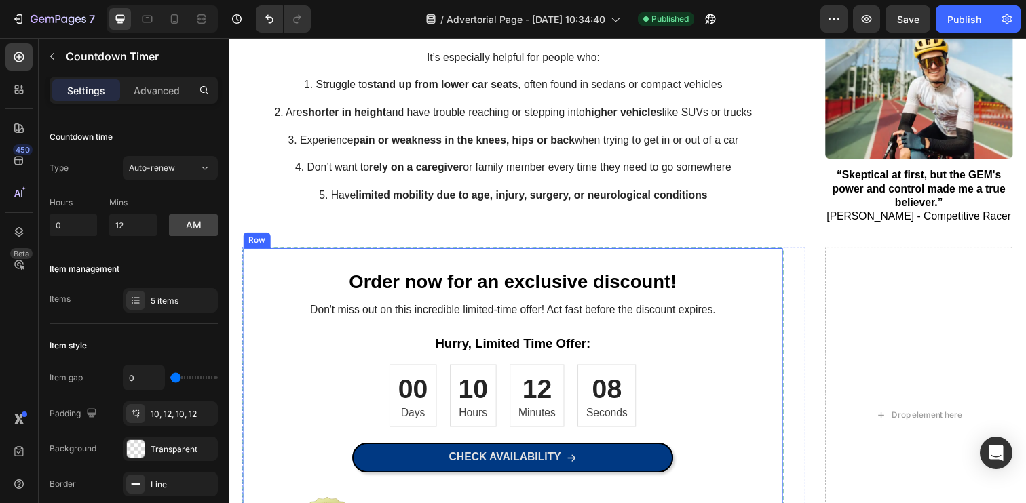
click at [496, 252] on div "Order now for an exclusive discount! Heading Don't miss out on this incredible …" at bounding box center [519, 423] width 554 height 345
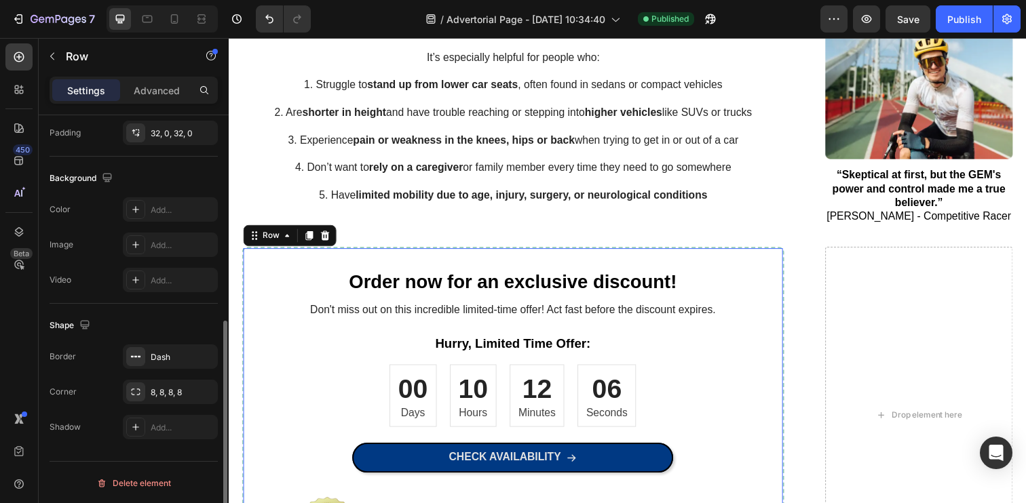
scroll to position [401, 0]
click at [153, 357] on div "Dash" at bounding box center [170, 356] width 39 height 12
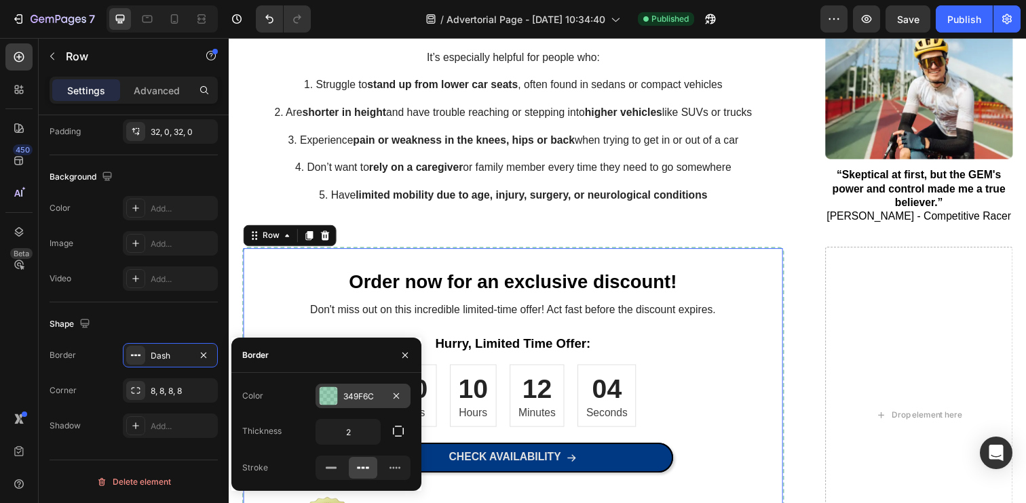
click at [324, 396] on div at bounding box center [329, 396] width 18 height 18
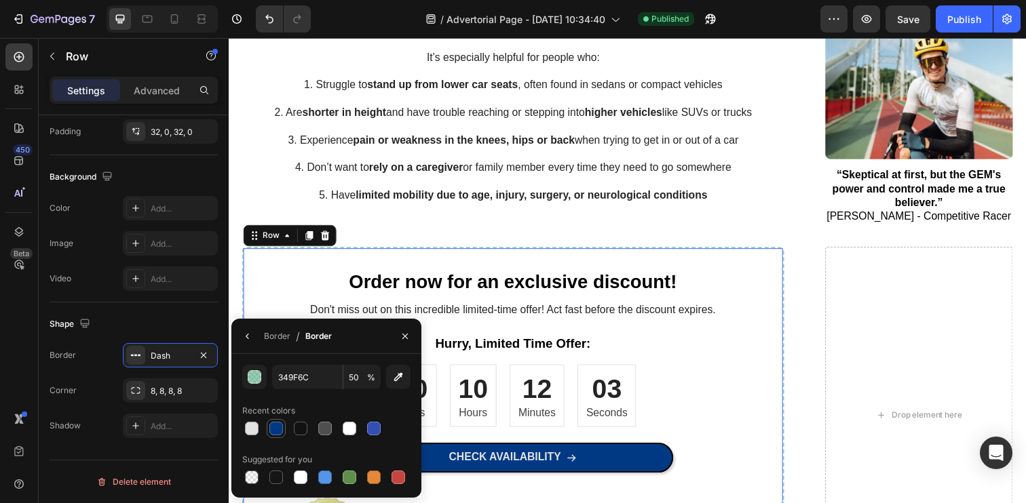
click at [272, 431] on div at bounding box center [276, 429] width 14 height 14
type input "003983"
type input "100"
click at [263, 201] on p "5. Have limited mobility due to age, injury, surgery, or neurological conditions" at bounding box center [519, 199] width 551 height 14
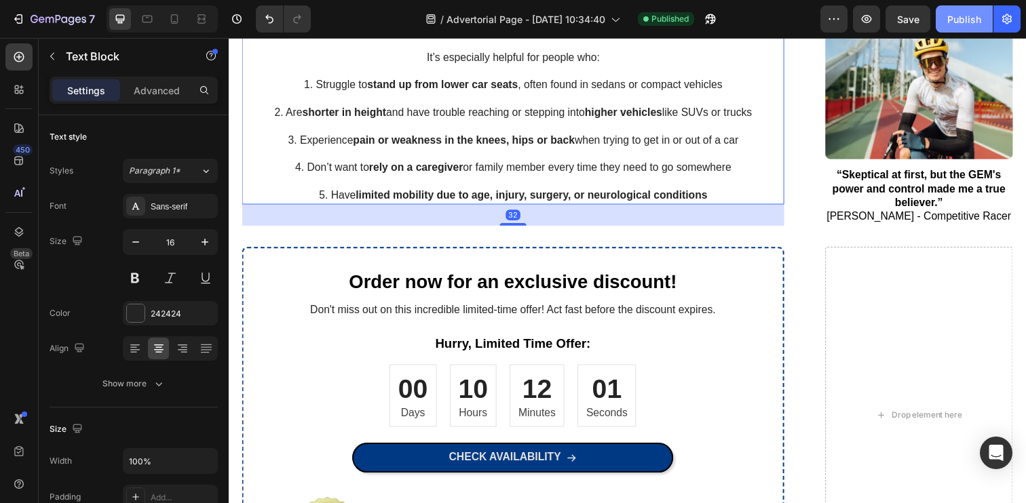
click at [941, 24] on button "Publish" at bounding box center [964, 18] width 57 height 27
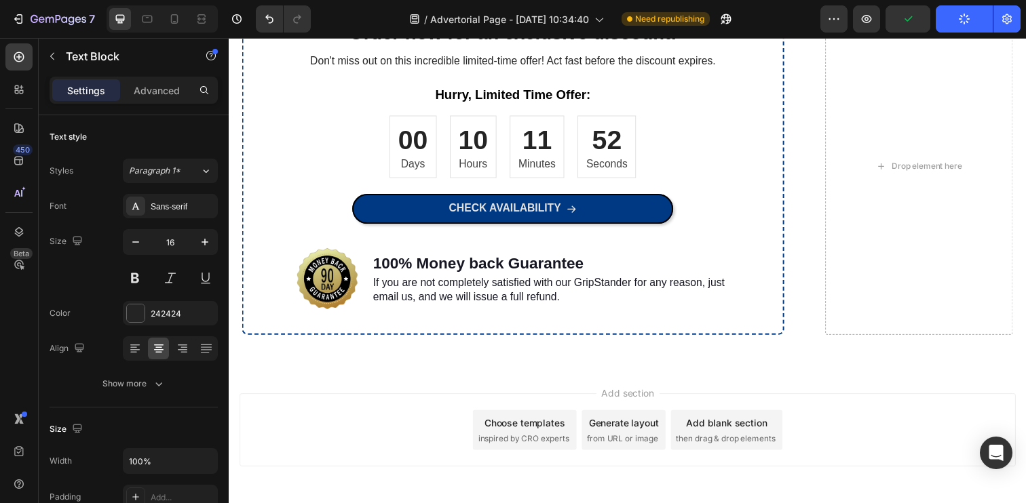
scroll to position [1063, 0]
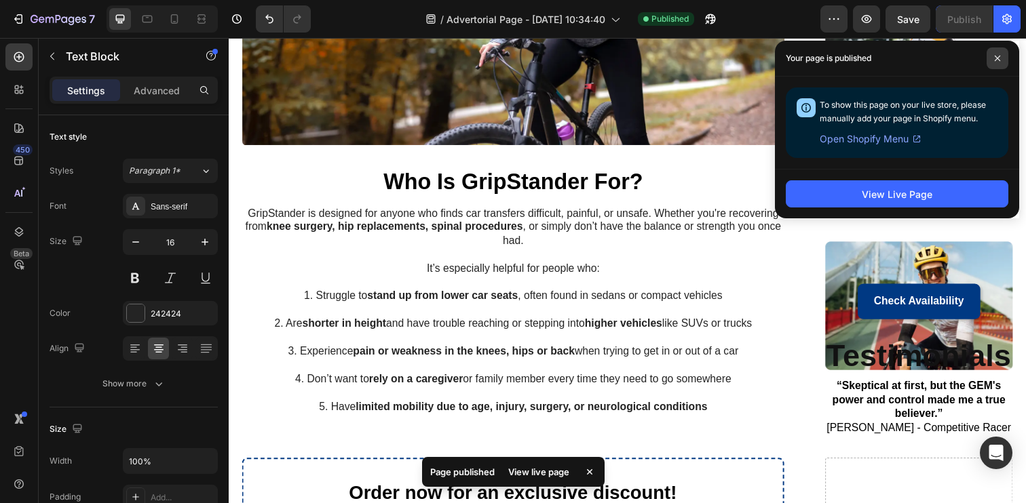
click at [999, 53] on span at bounding box center [997, 58] width 22 height 22
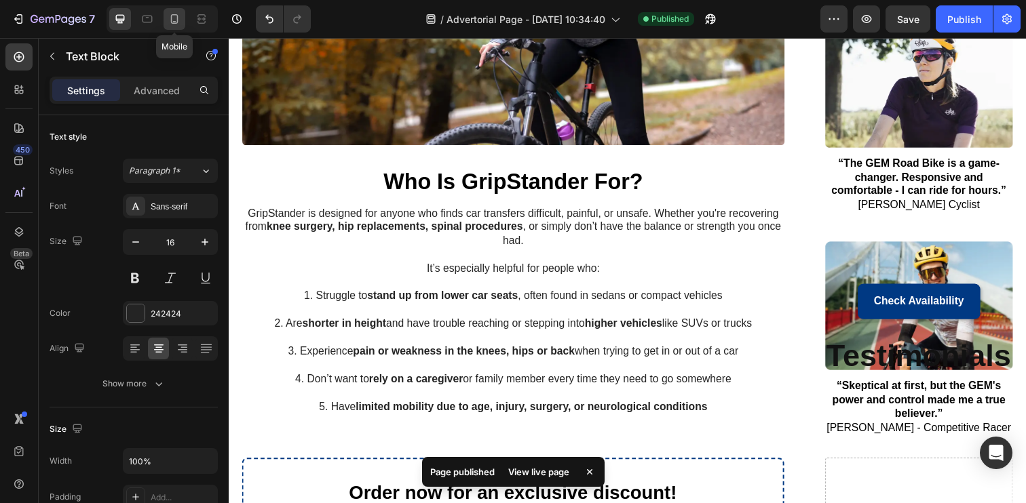
click at [169, 19] on icon at bounding box center [175, 19] width 14 height 14
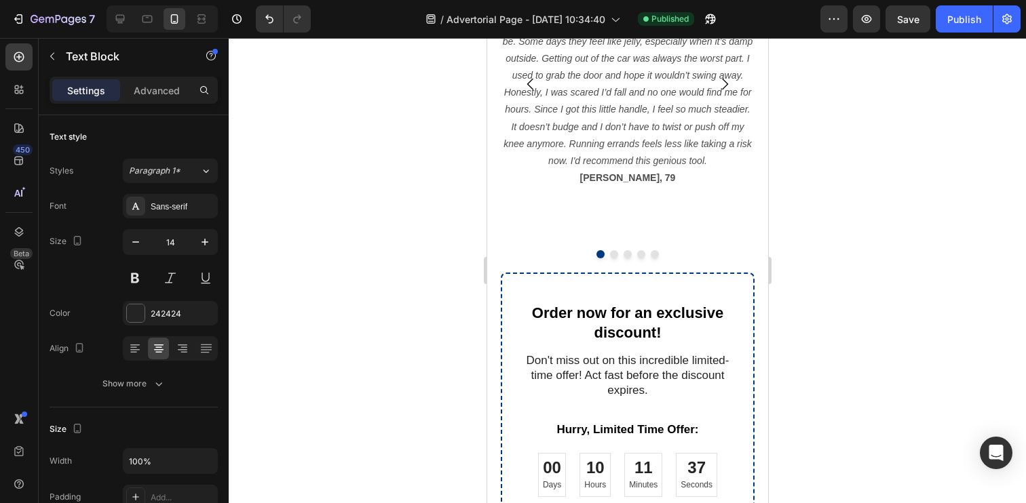
scroll to position [1381, 0]
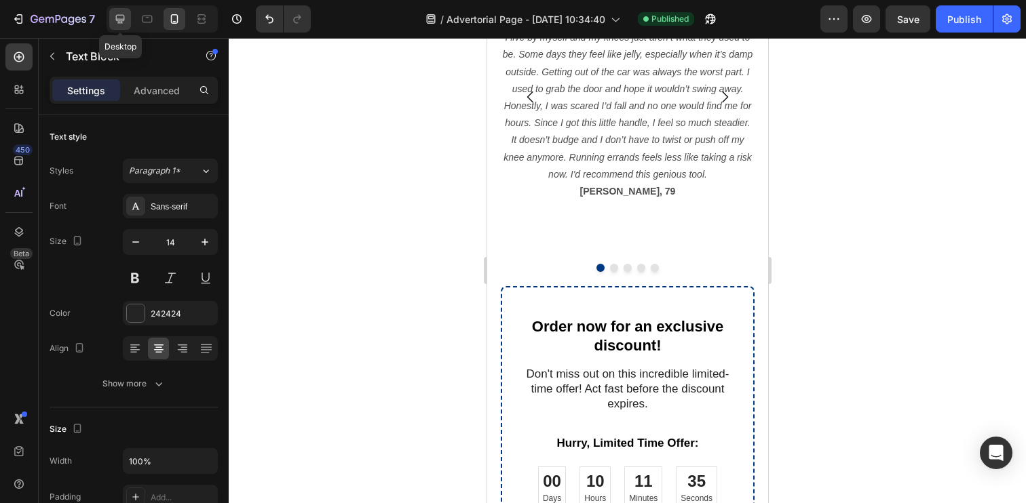
click at [123, 17] on icon at bounding box center [120, 19] width 9 height 9
type input "16"
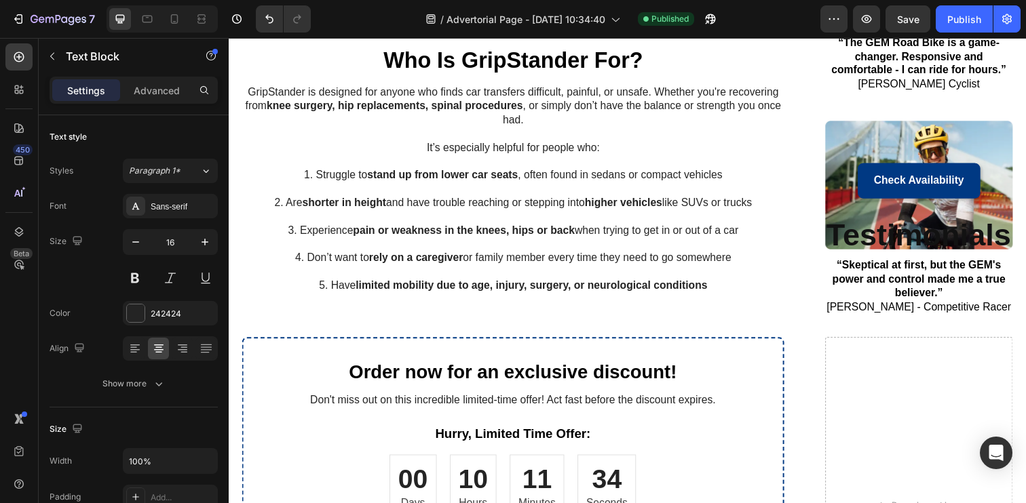
scroll to position [1185, 0]
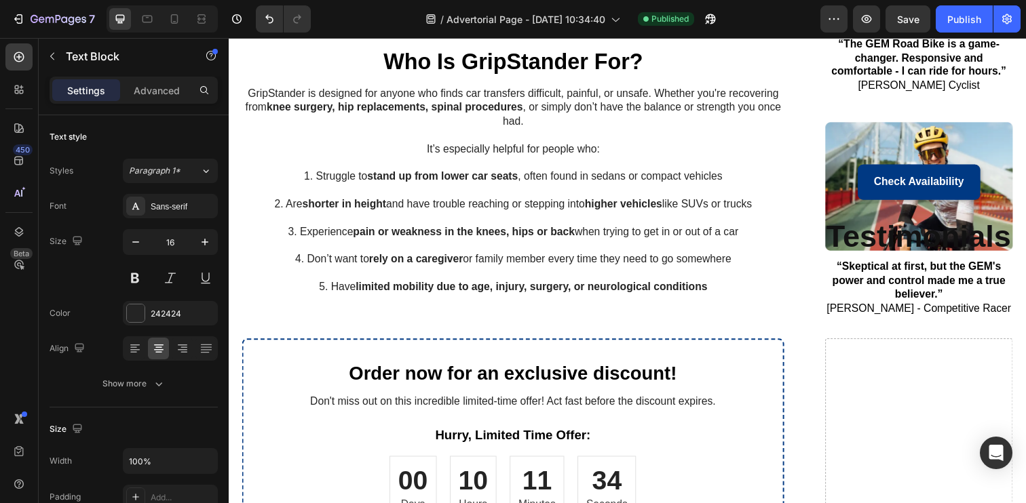
click at [721, 191] on p at bounding box center [519, 194] width 551 height 14
click at [879, 189] on link "Check Availability" at bounding box center [933, 185] width 125 height 36
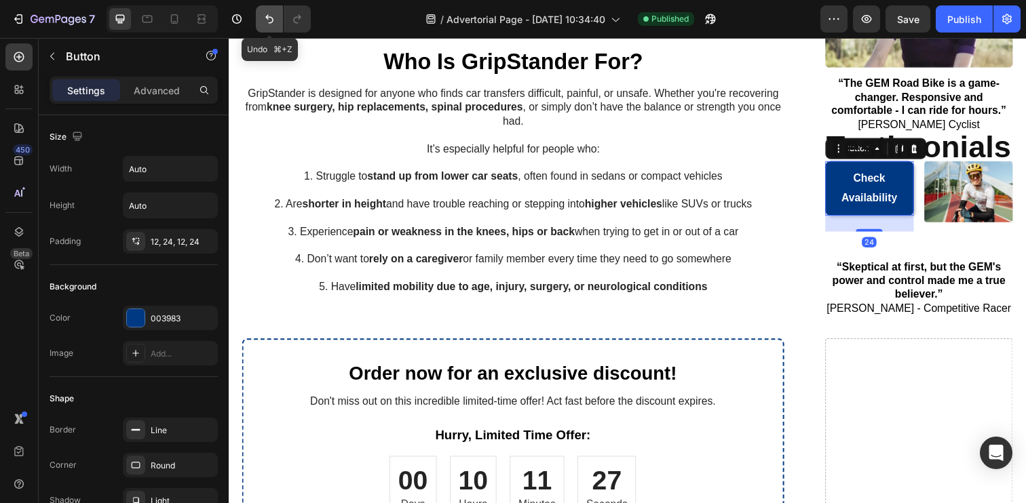
click at [263, 20] on icon "Undo/Redo" at bounding box center [270, 19] width 14 height 14
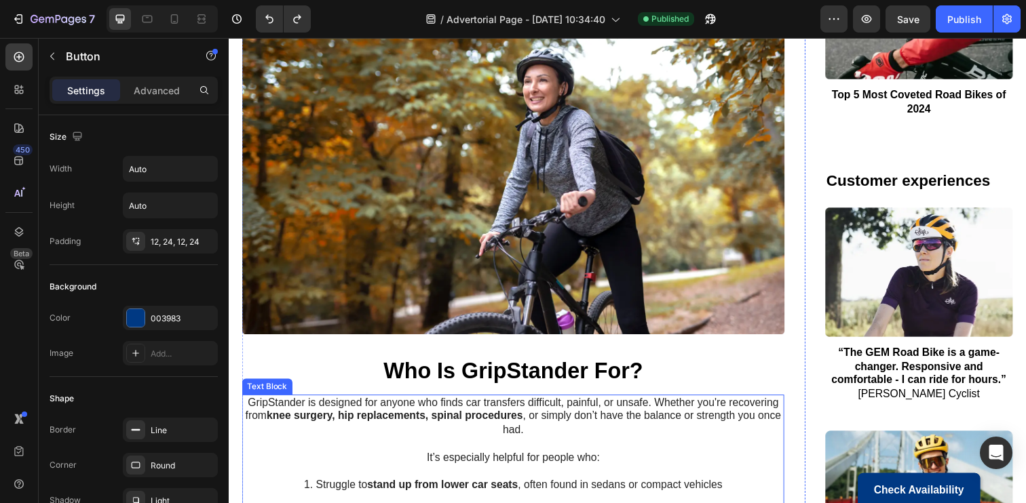
scroll to position [1045, 0]
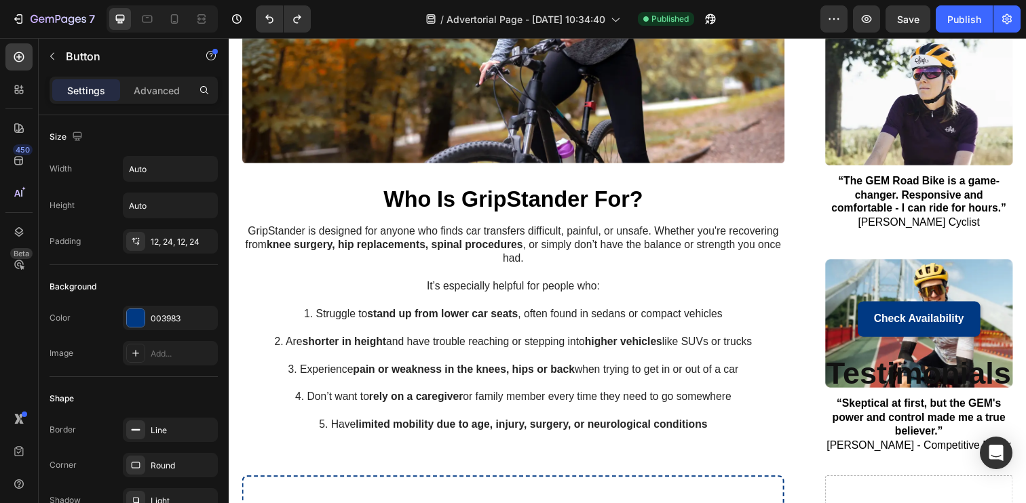
click at [872, 319] on link "Check Availability" at bounding box center [933, 325] width 125 height 36
click at [884, 317] on link "Check Availability" at bounding box center [933, 325] width 125 height 36
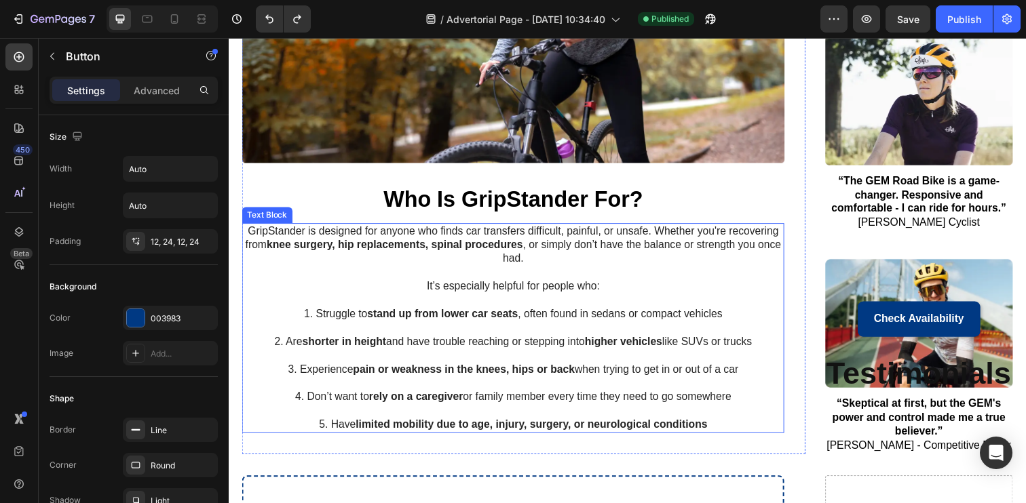
click at [765, 301] on p "Rich Text Editor. Editing area: main" at bounding box center [519, 306] width 551 height 14
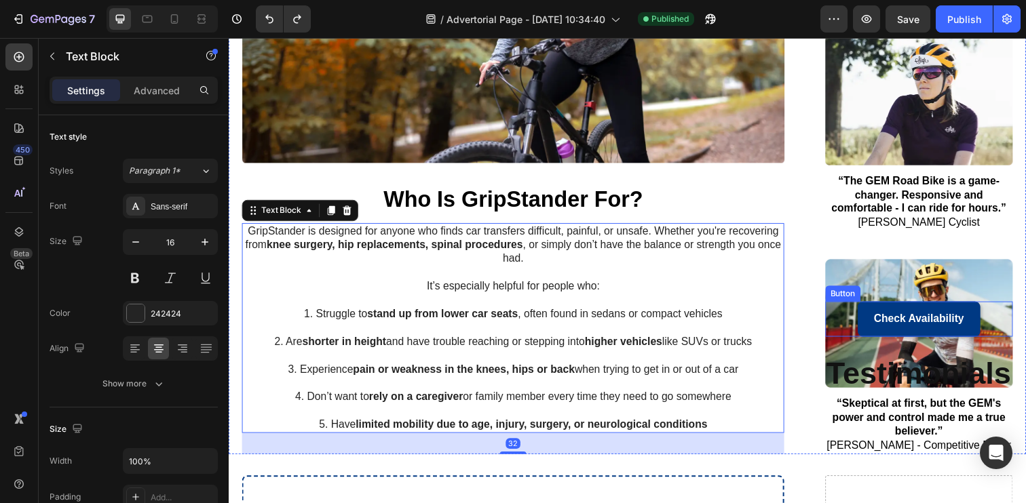
click at [885, 318] on link "Check Availability" at bounding box center [933, 325] width 125 height 36
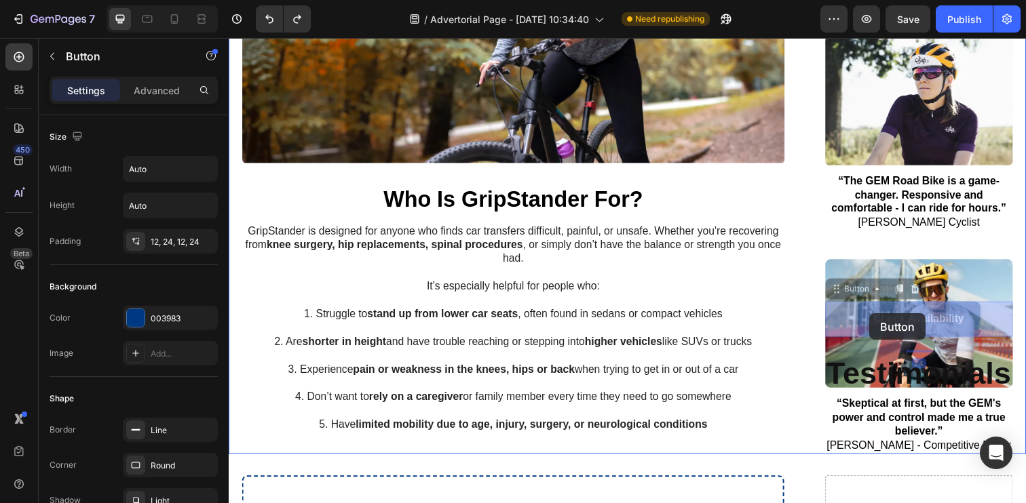
drag, startPoint x: 853, startPoint y: 296, endPoint x: 883, endPoint y: 320, distance: 38.1
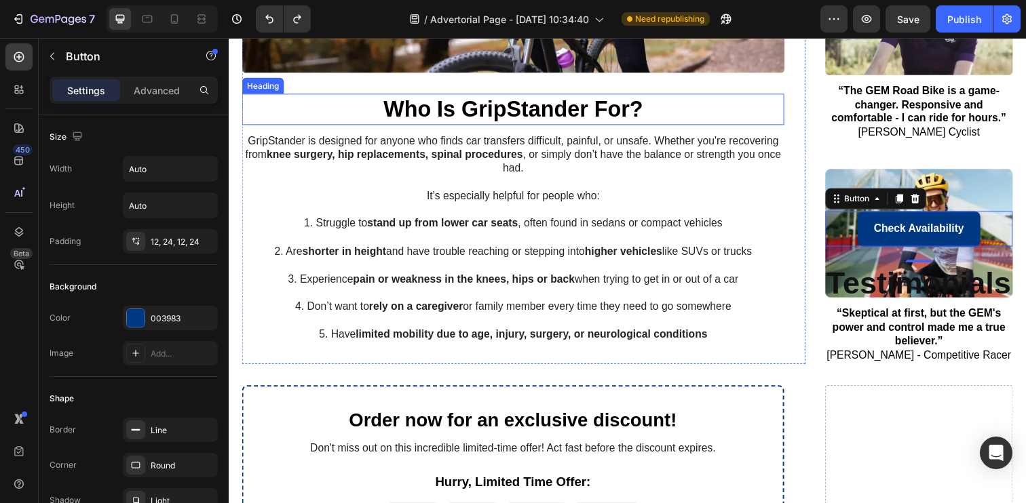
scroll to position [1139, 0]
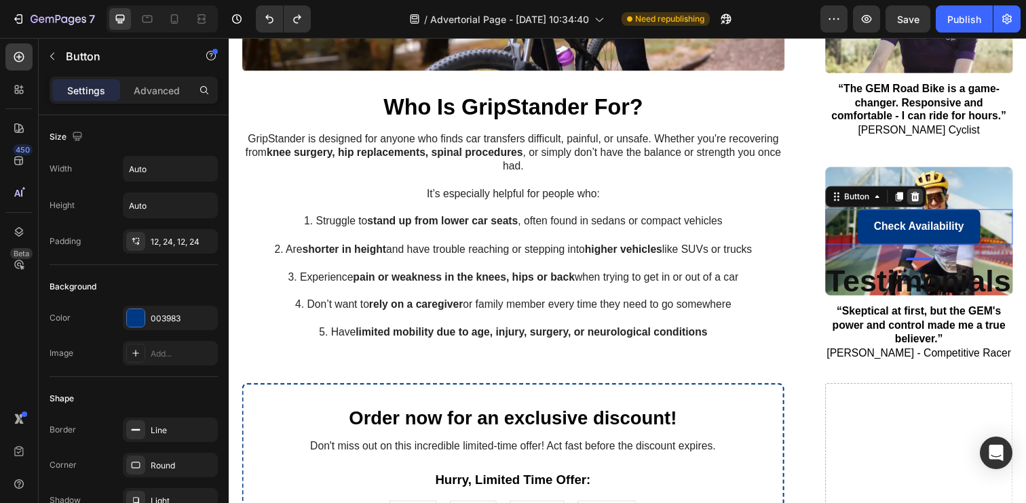
click at [925, 200] on icon at bounding box center [929, 200] width 11 height 11
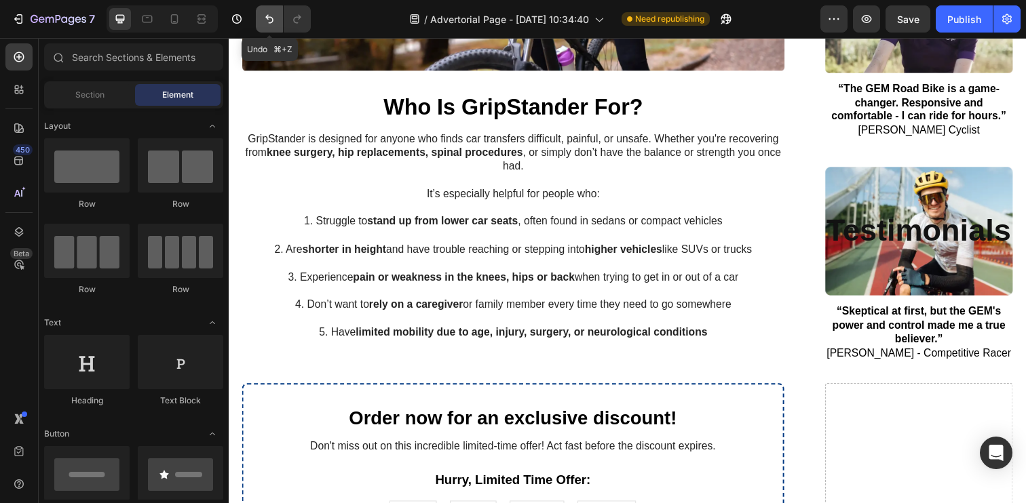
click at [271, 20] on icon "Undo/Redo" at bounding box center [270, 19] width 14 height 14
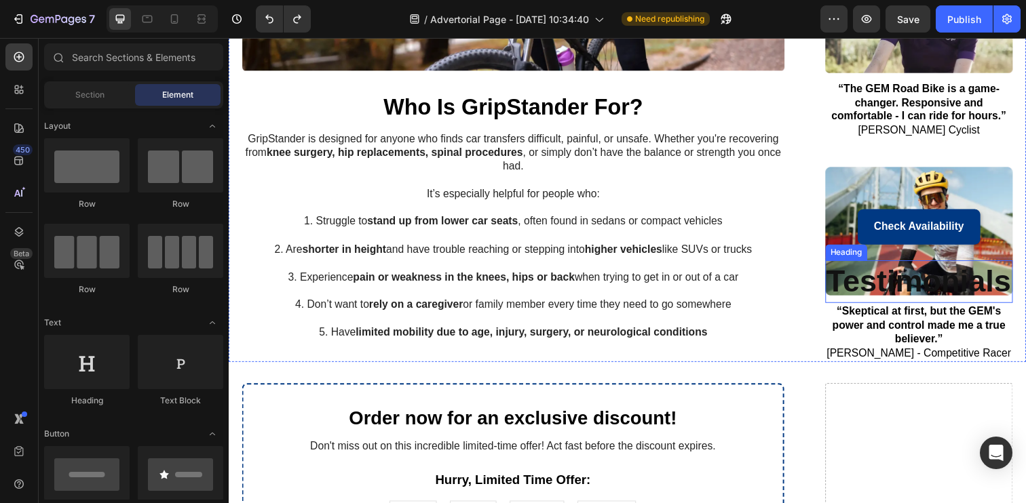
click at [874, 281] on strong "Testimonials" at bounding box center [933, 286] width 189 height 35
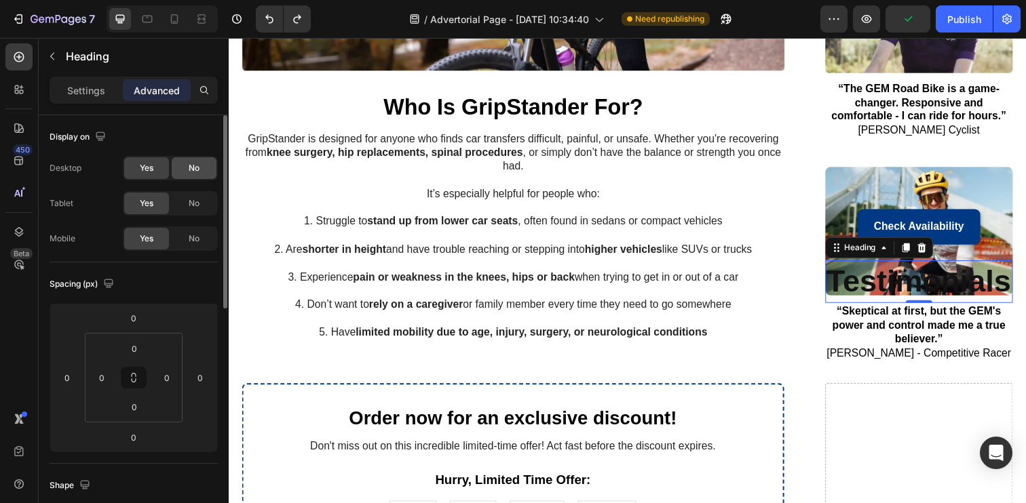
click at [192, 170] on span "No" at bounding box center [194, 168] width 11 height 12
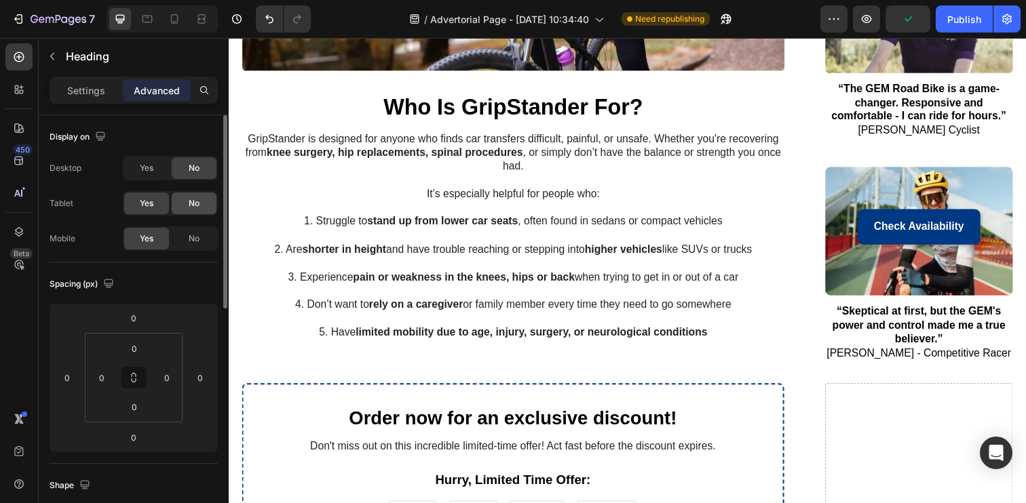
click at [202, 200] on div "No" at bounding box center [194, 204] width 45 height 22
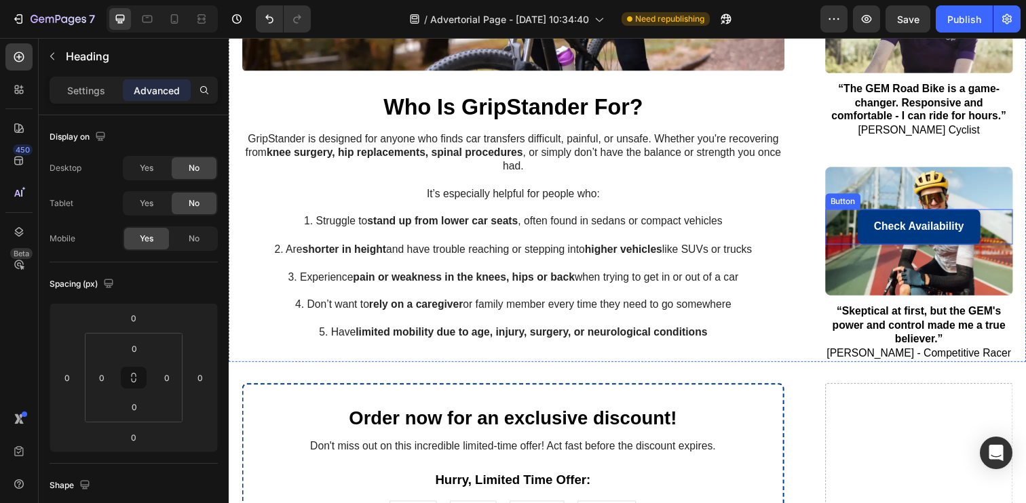
click at [885, 226] on link "Check Availability" at bounding box center [933, 231] width 125 height 36
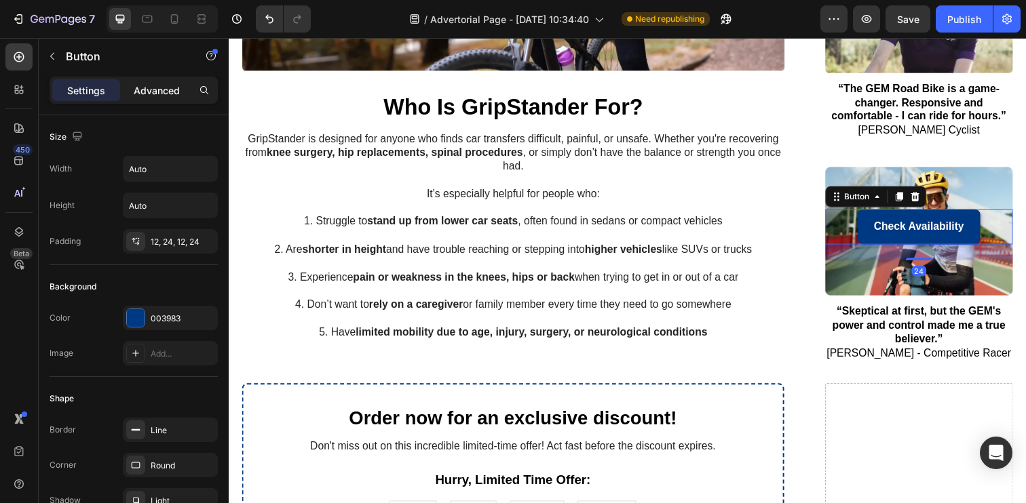
click at [159, 93] on p "Advanced" at bounding box center [157, 90] width 46 height 14
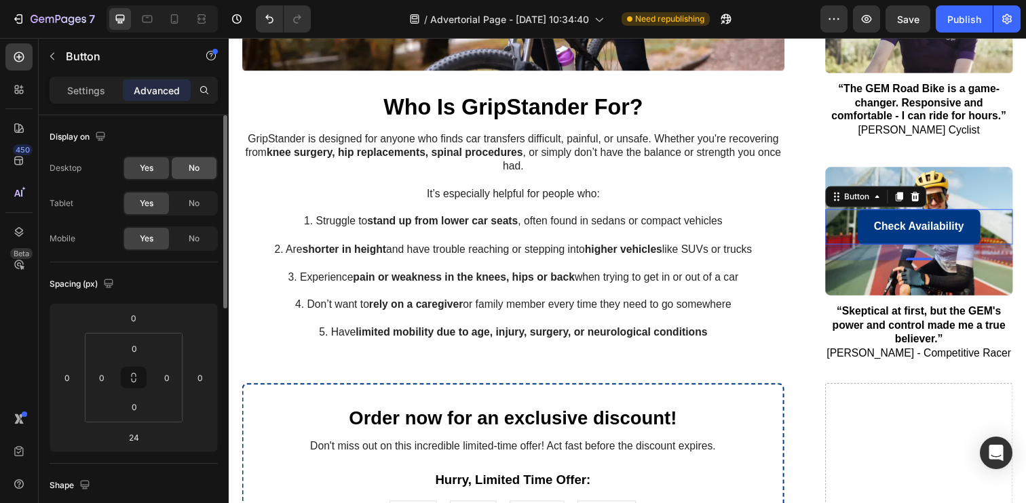
click at [189, 170] on span "No" at bounding box center [194, 168] width 11 height 12
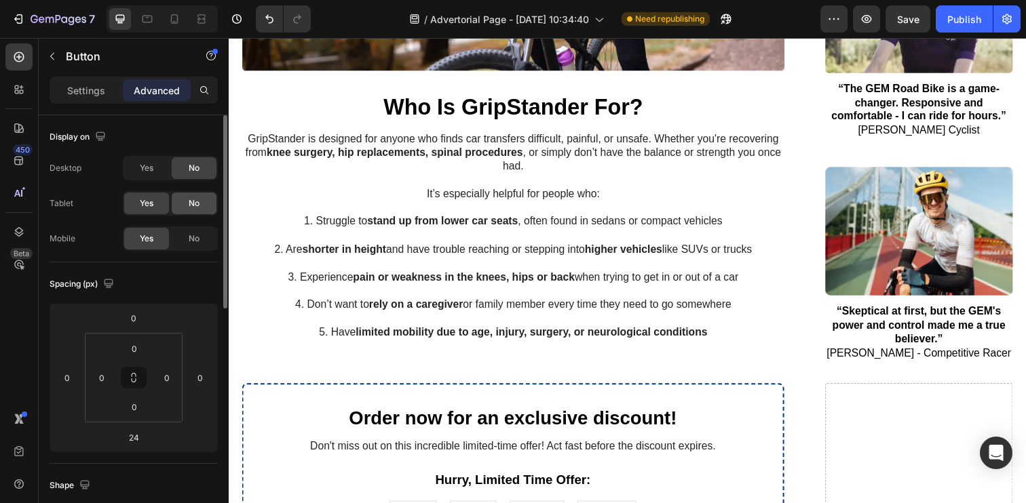
click at [197, 201] on span "No" at bounding box center [194, 203] width 11 height 12
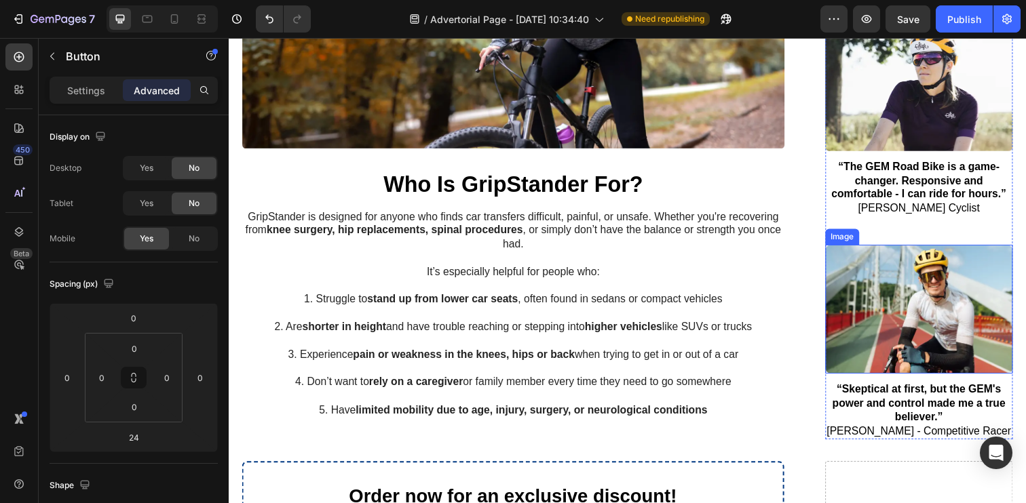
scroll to position [1053, 0]
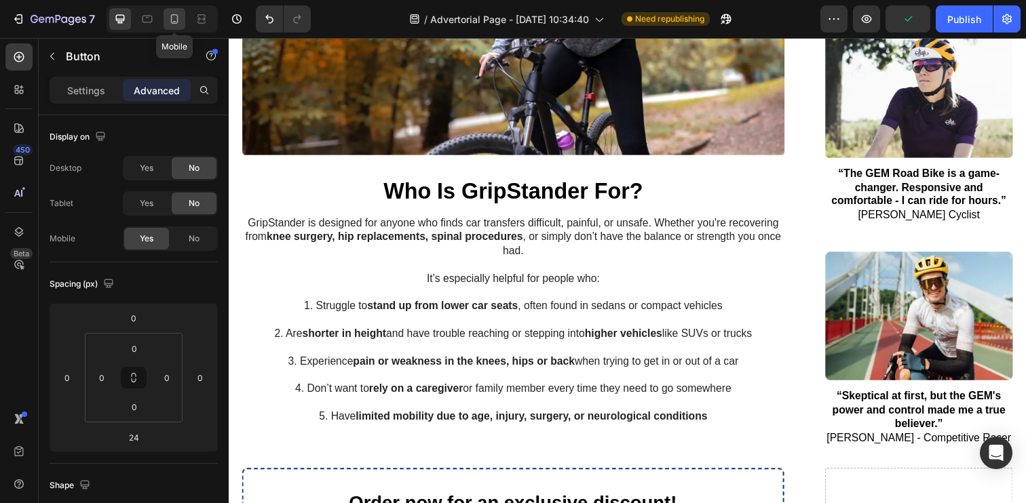
click at [178, 22] on icon at bounding box center [175, 19] width 14 height 14
type input "10"
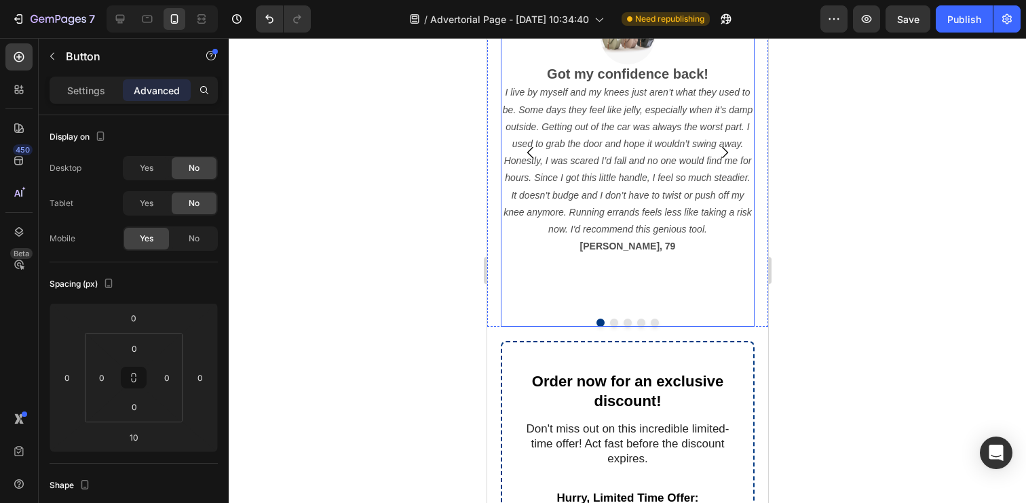
scroll to position [1335, 0]
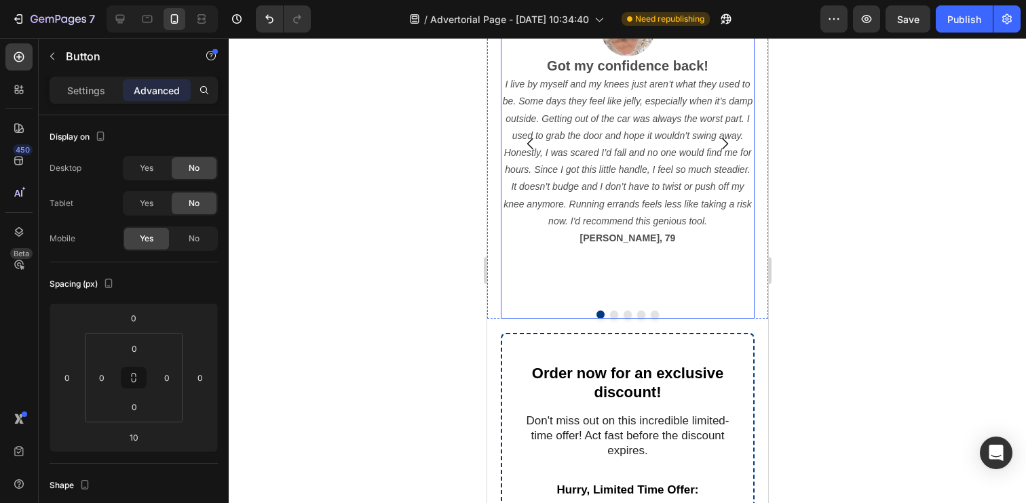
click at [721, 149] on icon "Carousel Next Arrow" at bounding box center [724, 144] width 16 height 16
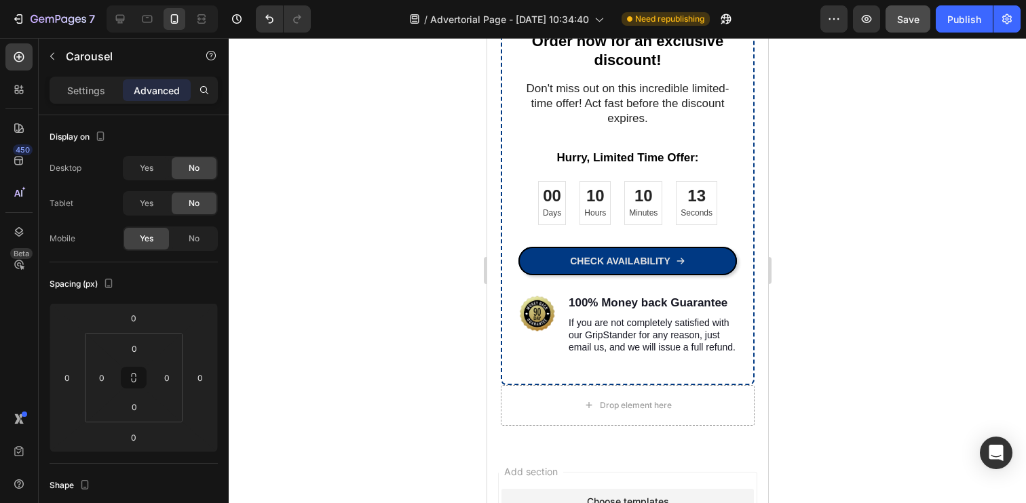
scroll to position [1375, 0]
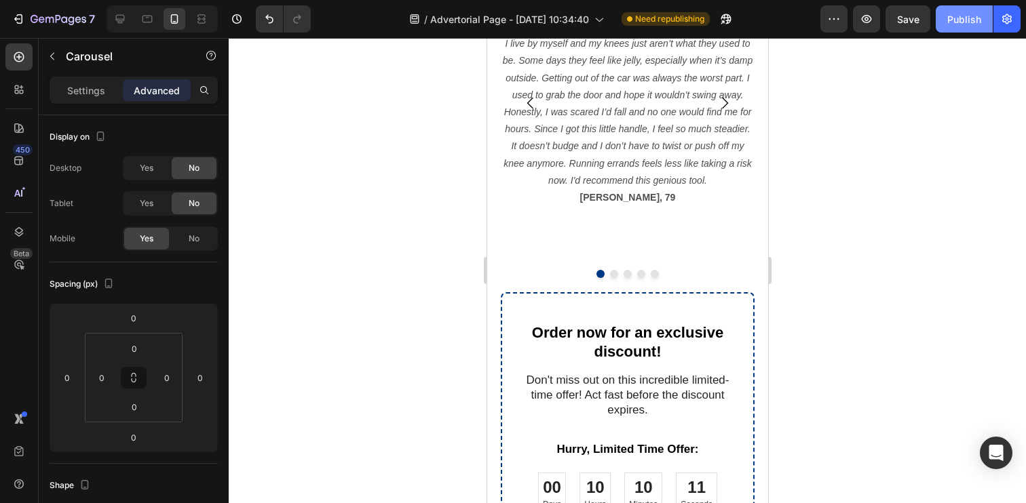
click at [944, 21] on button "Publish" at bounding box center [964, 18] width 57 height 27
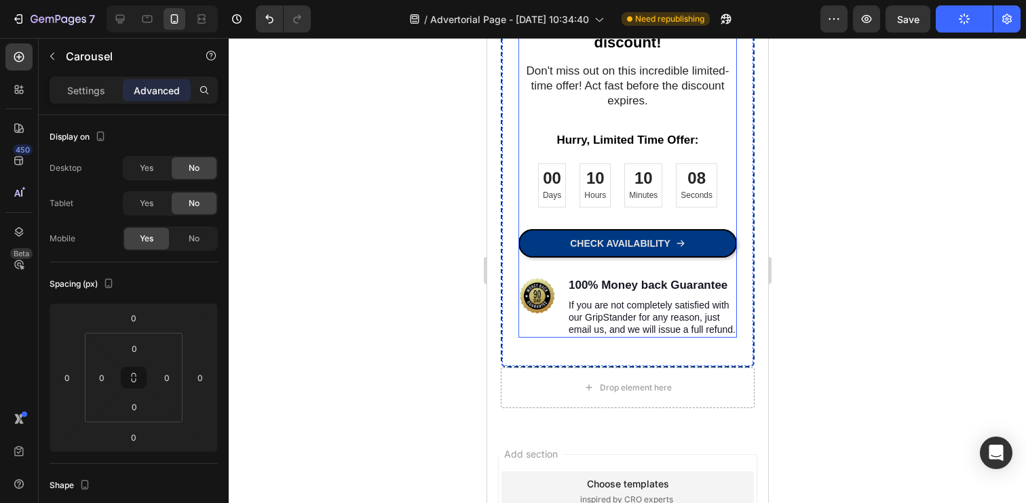
scroll to position [1689, 0]
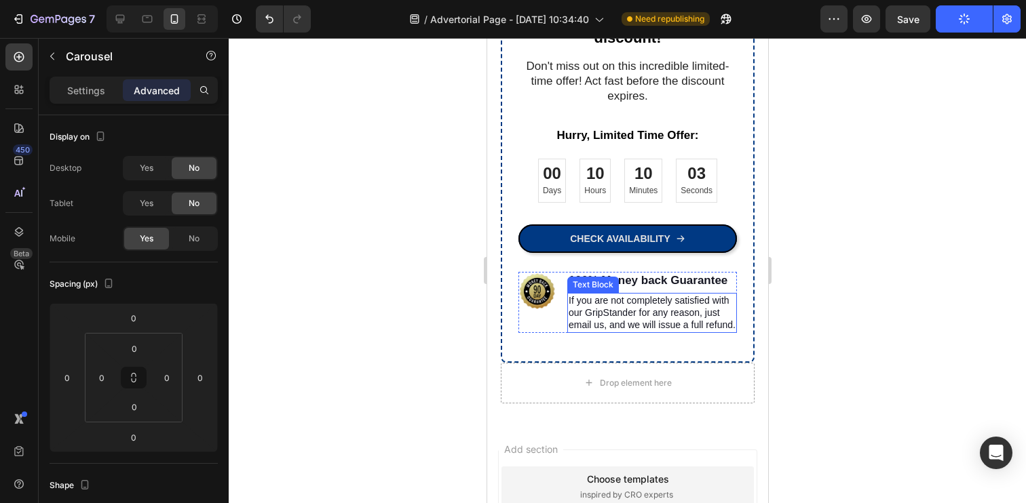
click at [588, 308] on p "If you are not completely satisfied with our GripStander for any reason, just e…" at bounding box center [651, 312] width 167 height 37
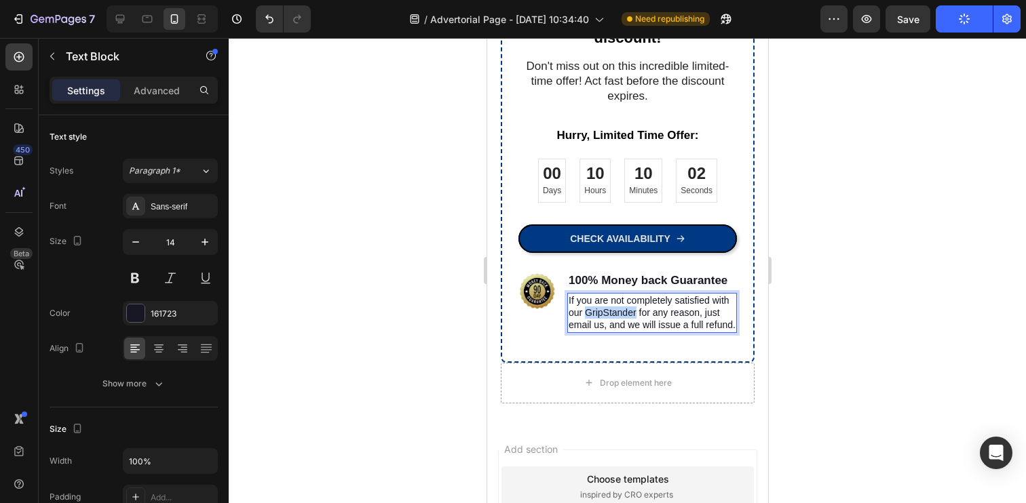
click at [588, 308] on p "If you are not completely satisfied with our GripStander for any reason, just e…" at bounding box center [651, 312] width 167 height 37
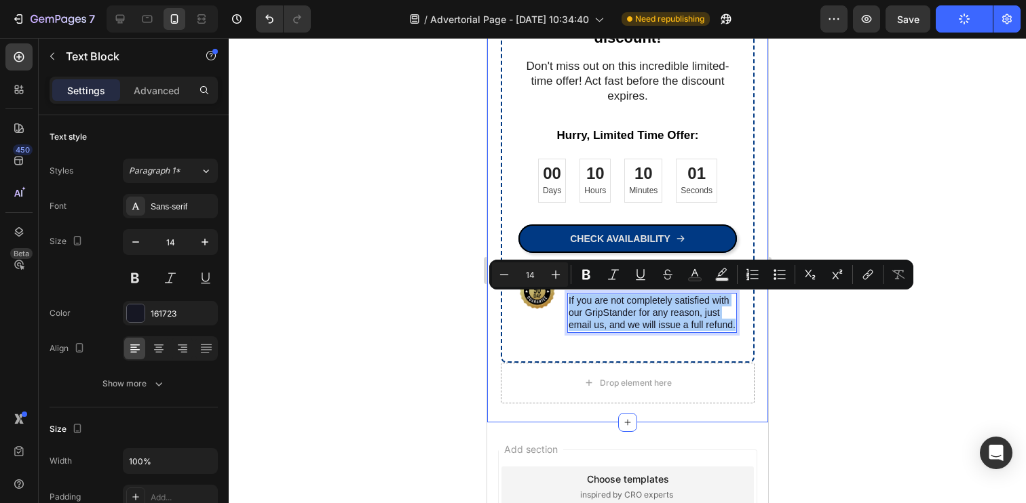
click at [452, 307] on div at bounding box center [627, 270] width 797 height 465
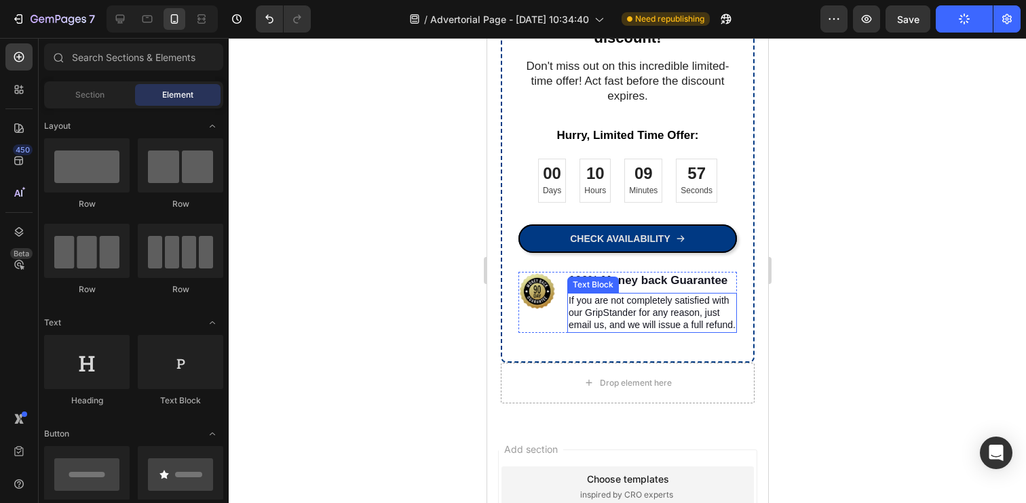
click at [583, 305] on p "If you are not completely satisfied with our GripStander for any reason, just e…" at bounding box center [651, 312] width 167 height 37
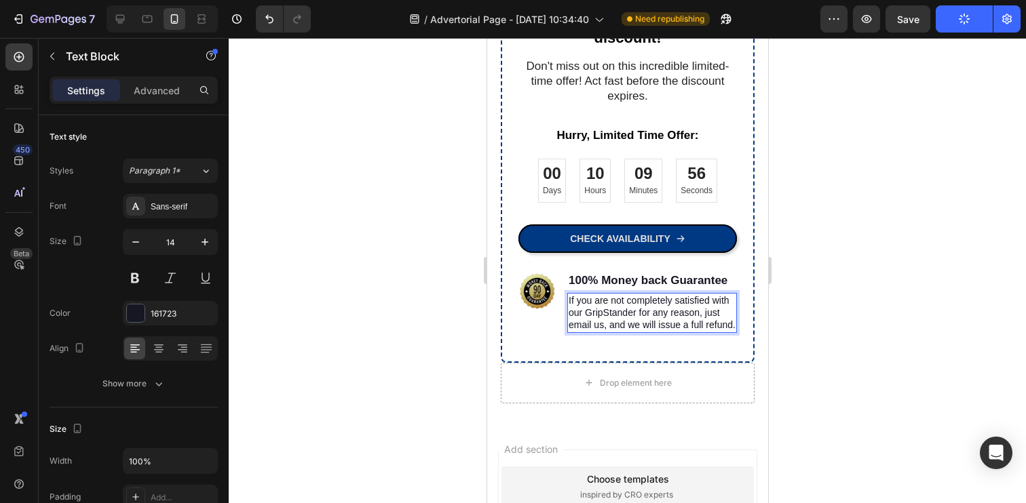
click at [583, 305] on p "If you are not completely satisfied with our GripStander for any reason, just e…" at bounding box center [651, 312] width 167 height 37
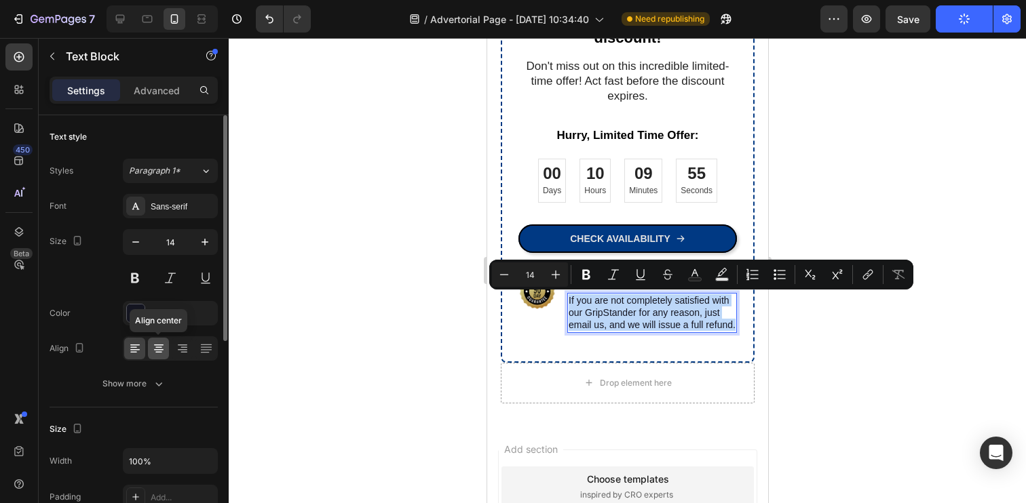
click at [158, 356] on div at bounding box center [158, 349] width 21 height 22
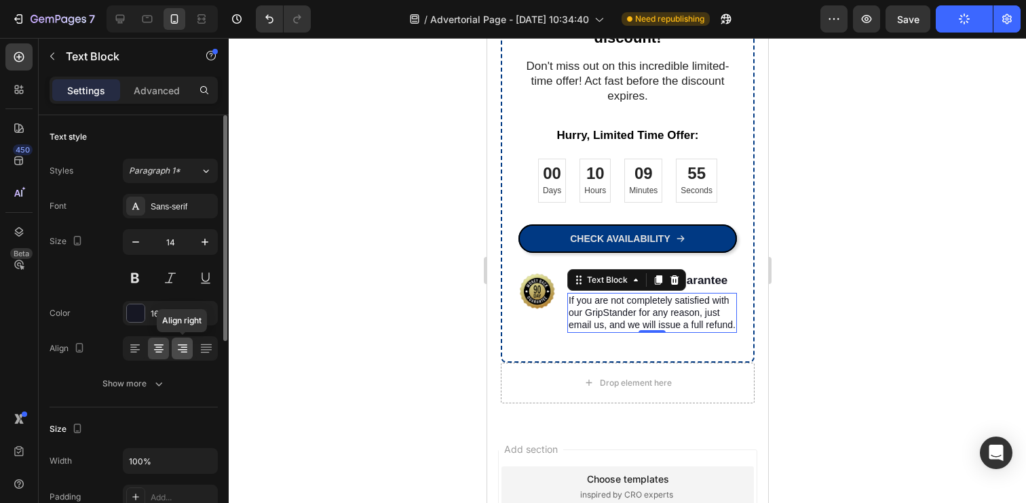
click at [177, 352] on icon at bounding box center [183, 349] width 14 height 14
click at [155, 349] on icon at bounding box center [158, 349] width 9 height 1
click at [367, 290] on div at bounding box center [627, 270] width 797 height 465
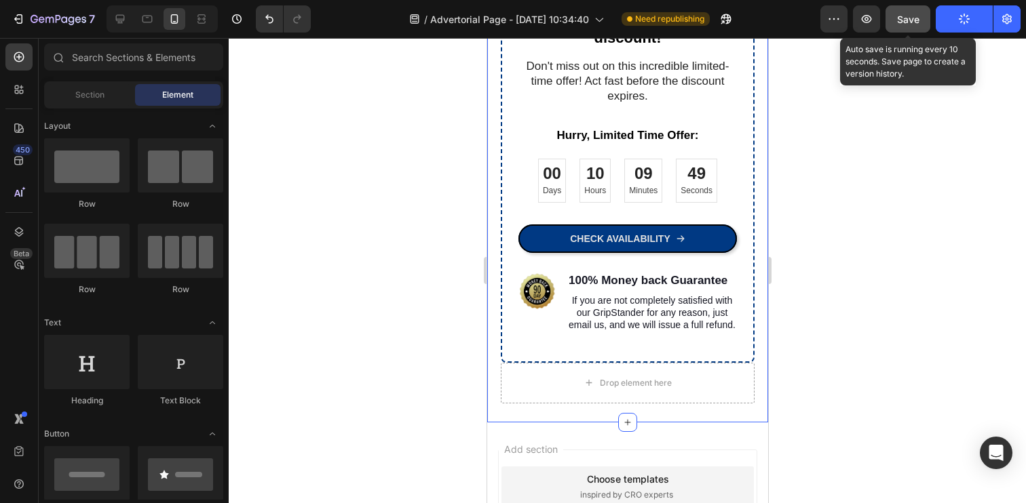
click at [913, 17] on span "Save" at bounding box center [908, 20] width 22 height 12
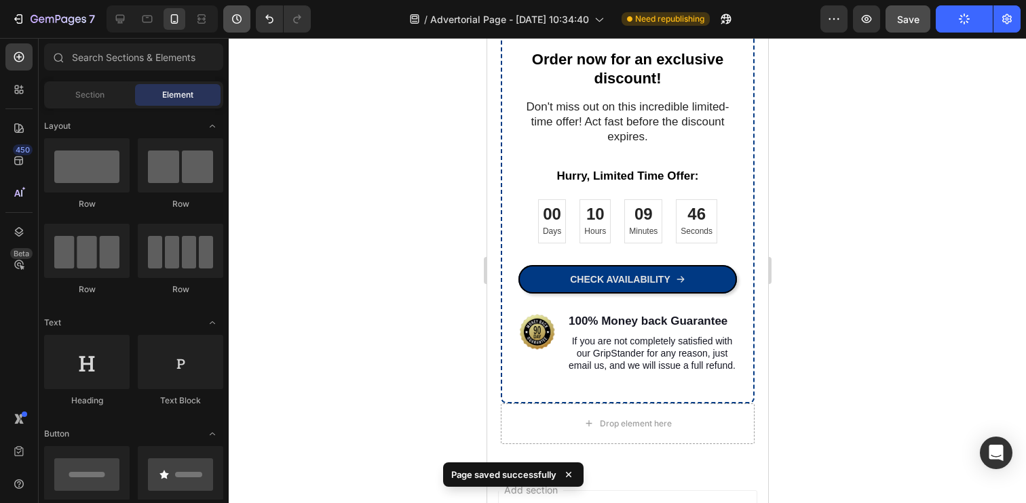
scroll to position [1623, 0]
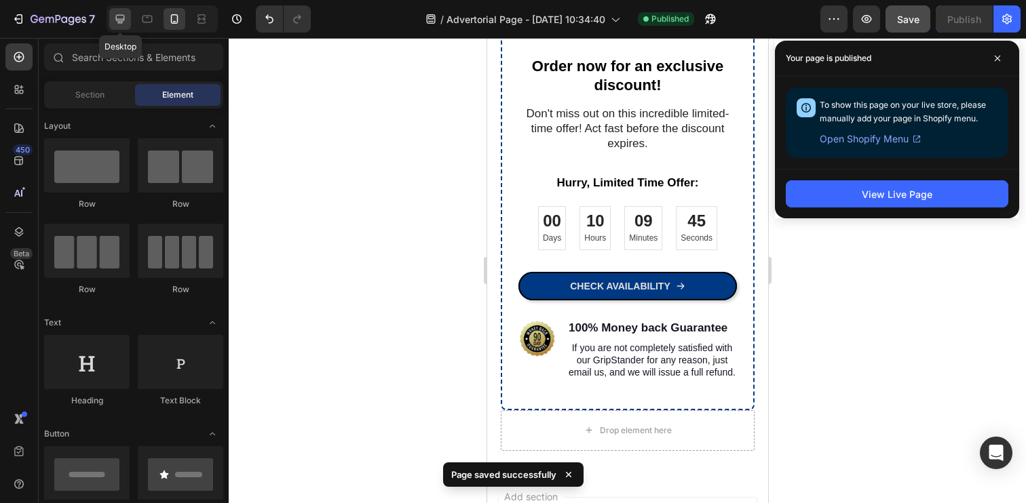
click at [118, 22] on icon at bounding box center [120, 19] width 9 height 9
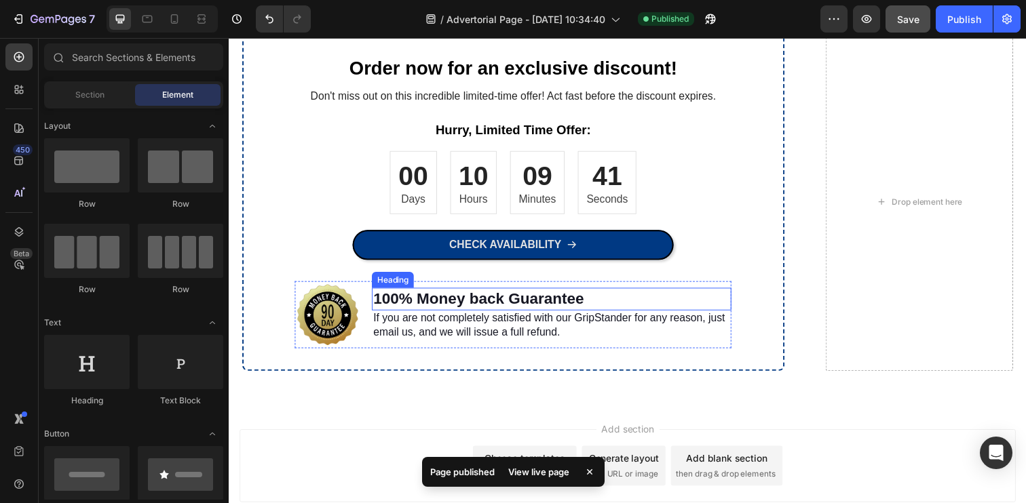
click at [533, 301] on h3 "100% Money back Guarantee" at bounding box center [558, 304] width 367 height 23
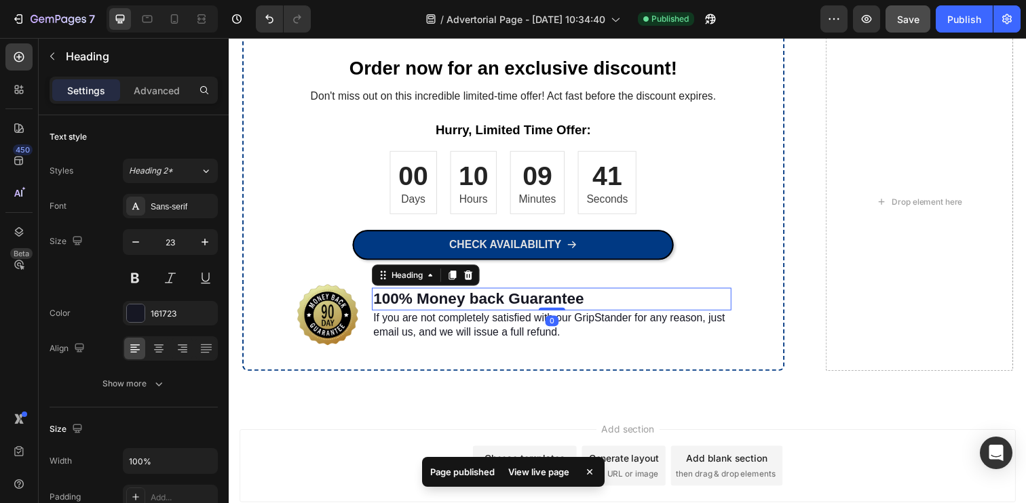
click at [533, 301] on h3 "100% Money back Guarantee" at bounding box center [558, 304] width 367 height 23
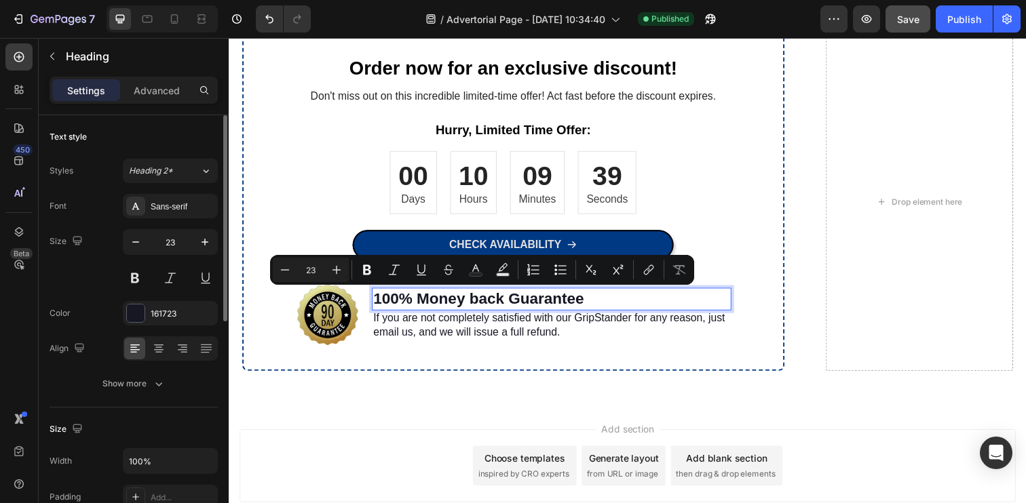
click at [170, 347] on div at bounding box center [170, 349] width 95 height 24
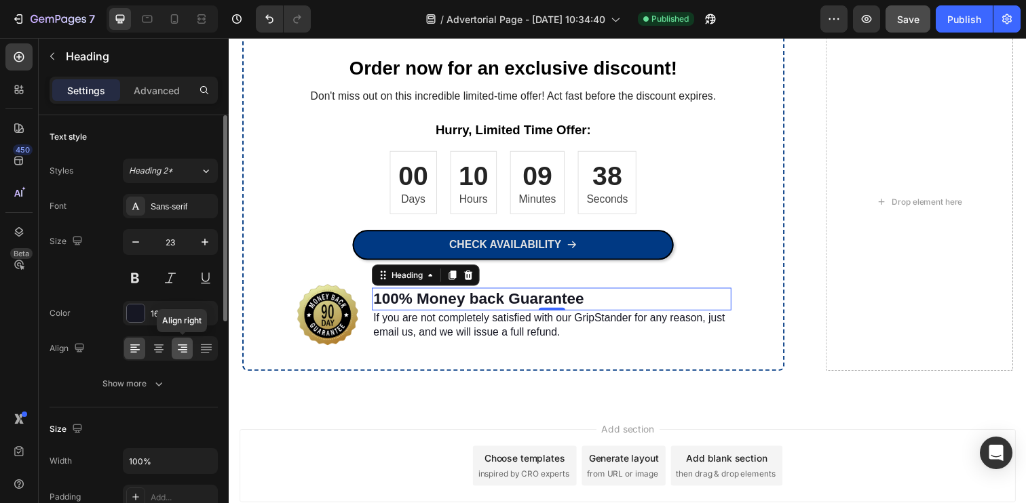
click at [178, 349] on icon at bounding box center [183, 349] width 14 height 14
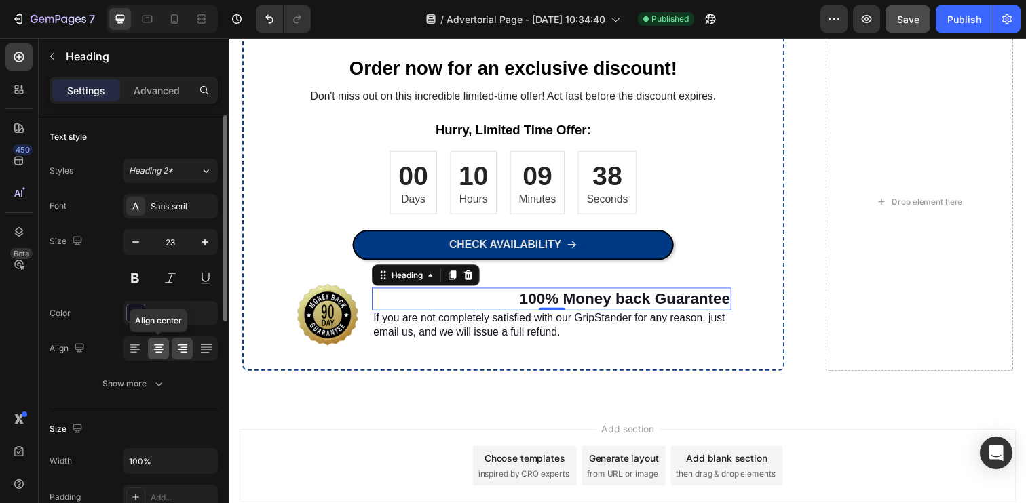
click at [155, 349] on icon at bounding box center [159, 349] width 14 height 14
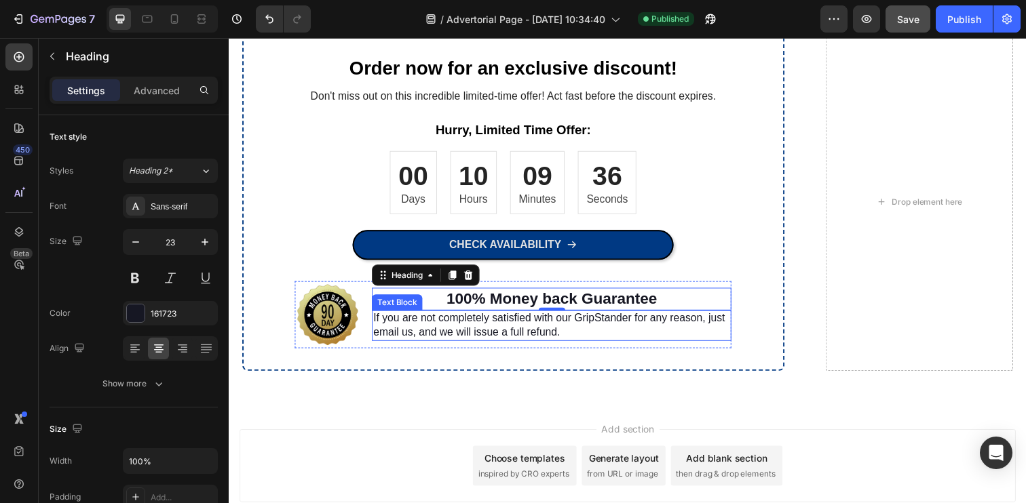
click at [427, 329] on p "If you are not completely satisfied with our GripStander for any reason, just e…" at bounding box center [558, 332] width 364 height 28
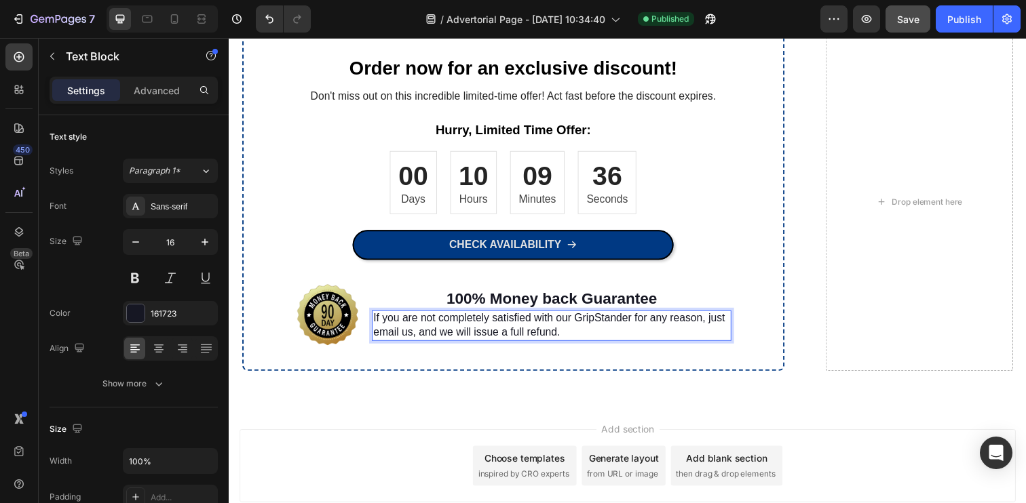
click at [427, 329] on p "If you are not completely satisfied with our GripStander for any reason, just e…" at bounding box center [558, 332] width 364 height 28
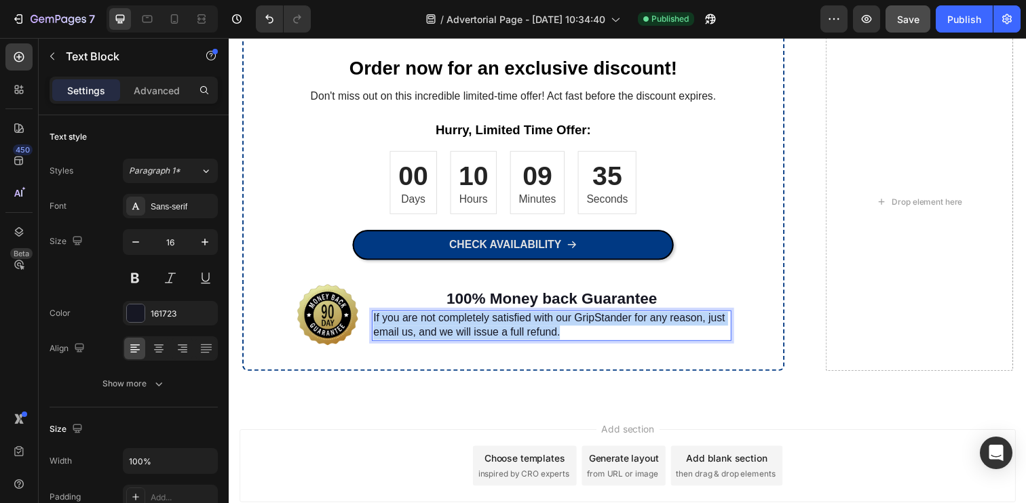
click at [427, 329] on p "If you are not completely satisfied with our GripStander for any reason, just e…" at bounding box center [558, 332] width 364 height 28
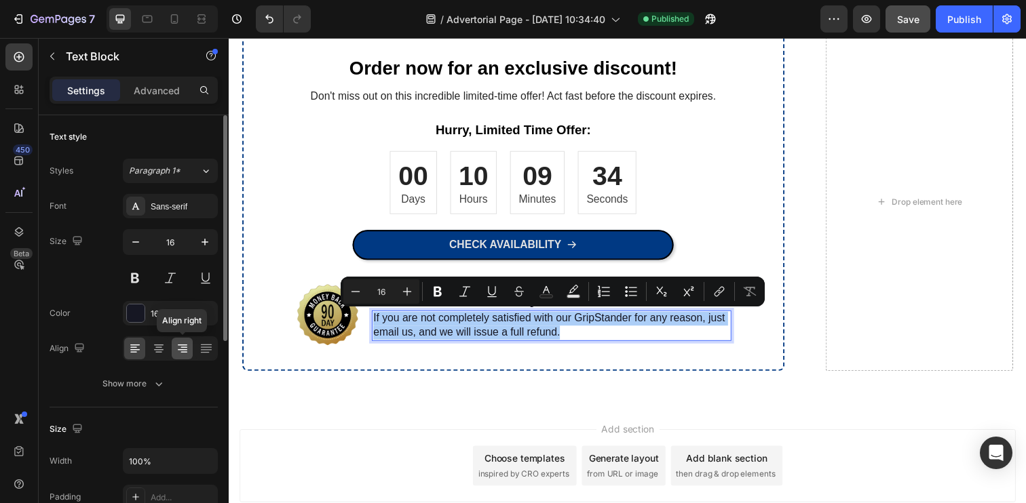
click at [186, 358] on div at bounding box center [182, 349] width 21 height 22
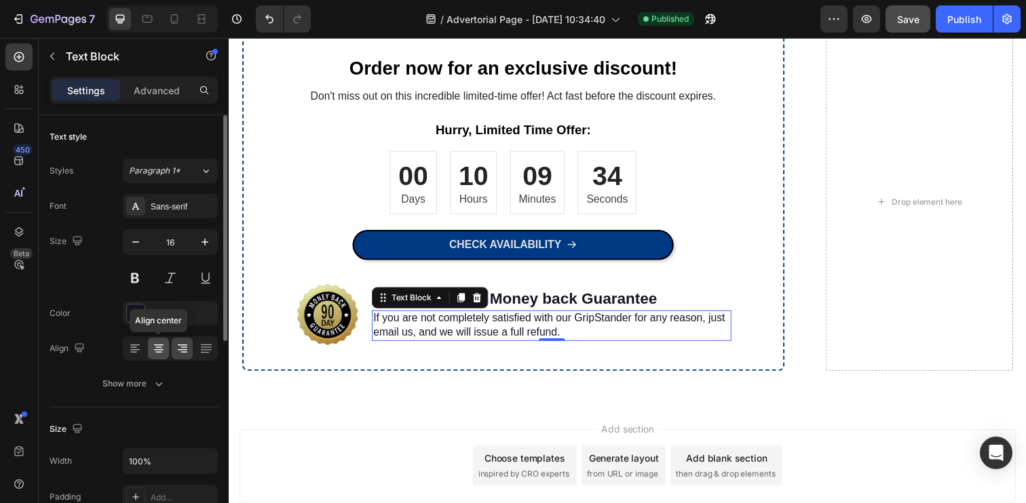
click at [159, 354] on icon at bounding box center [159, 349] width 14 height 14
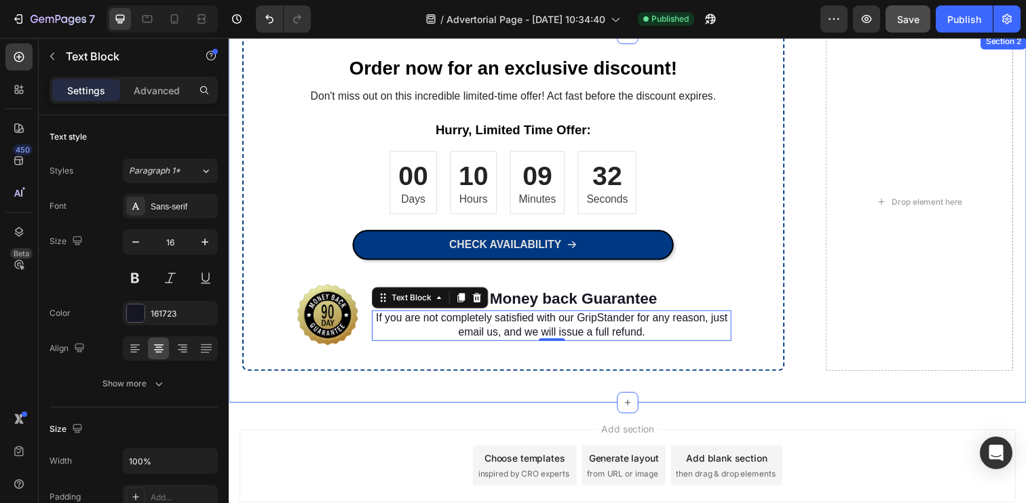
click at [238, 246] on div "Order now for an exclusive discount! Heading Don't miss out on this incredible …" at bounding box center [636, 221] width 814 height 377
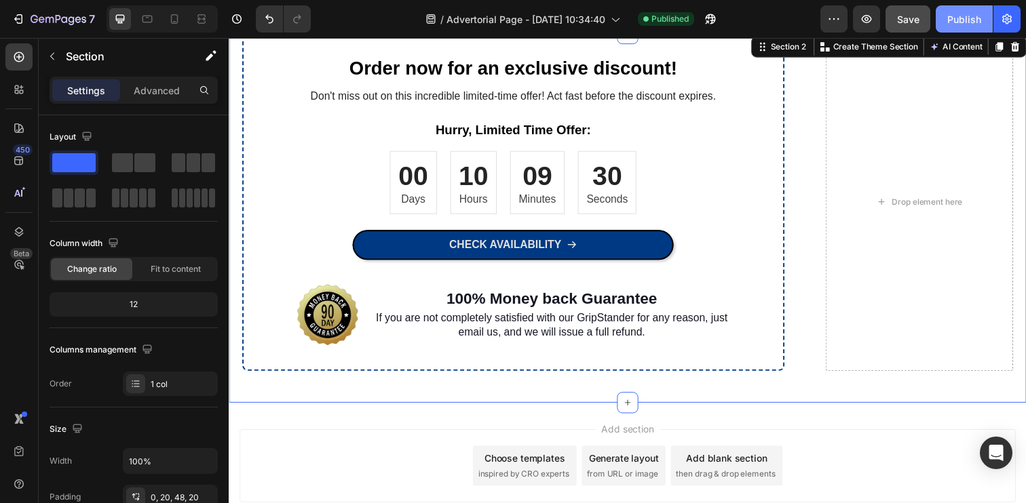
click at [952, 18] on div "Publish" at bounding box center [964, 19] width 34 height 14
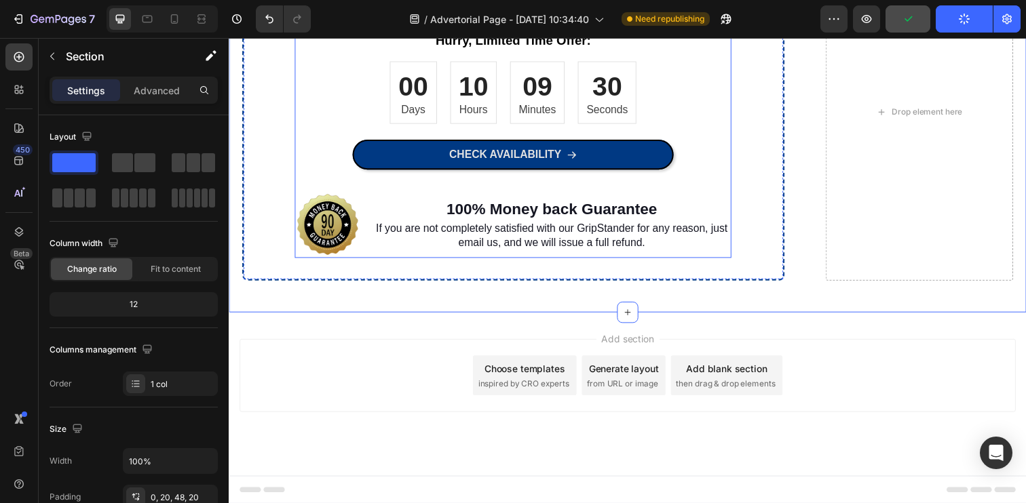
scroll to position [1193, 0]
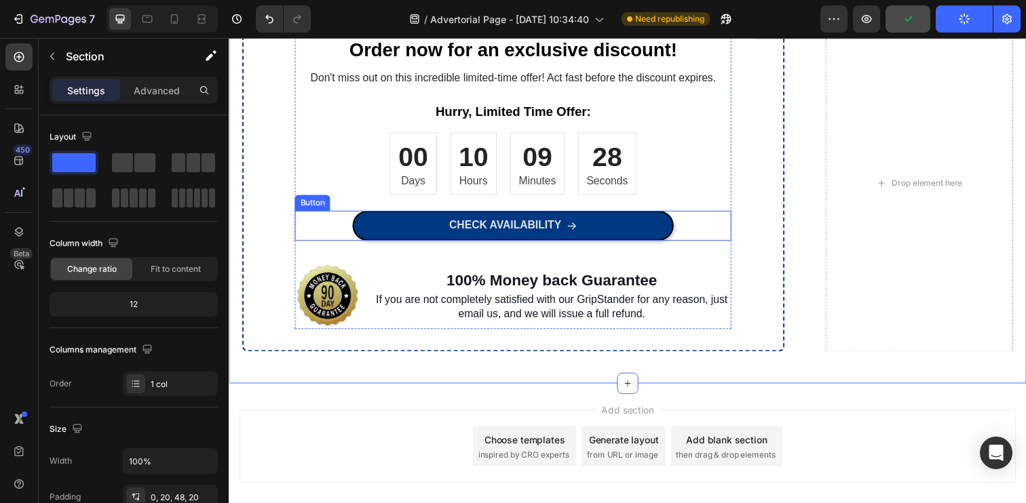
click at [576, 229] on icon at bounding box center [579, 230] width 9 height 7
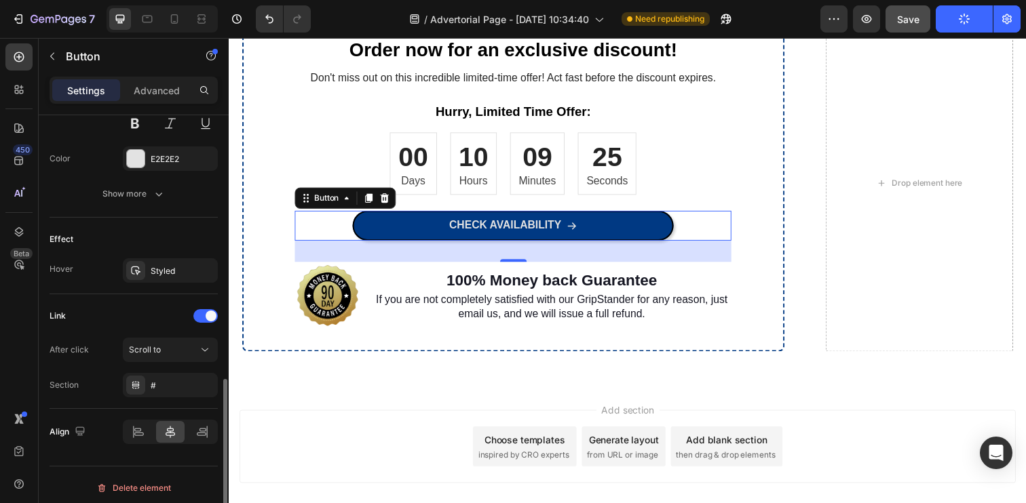
scroll to position [724, 0]
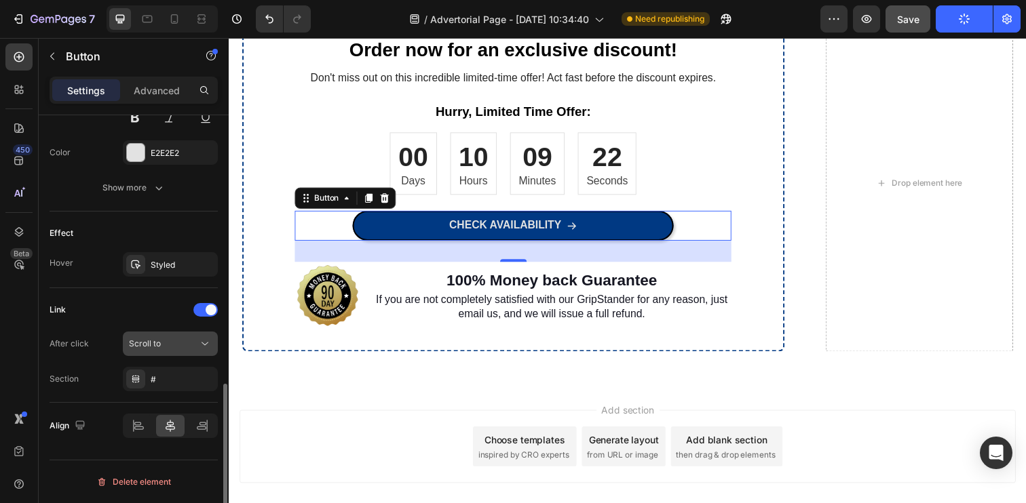
click at [188, 345] on div "Scroll to" at bounding box center [163, 344] width 69 height 12
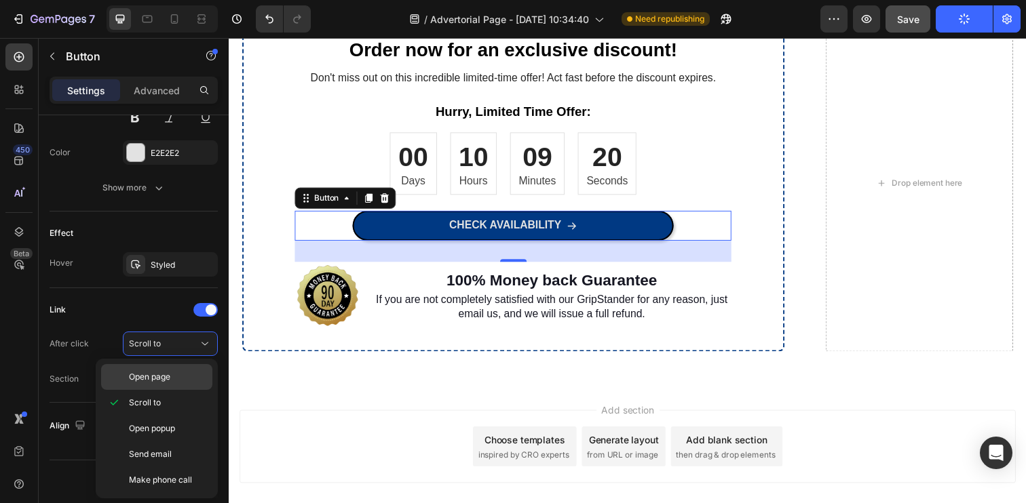
click at [172, 377] on p "Open page" at bounding box center [167, 377] width 77 height 12
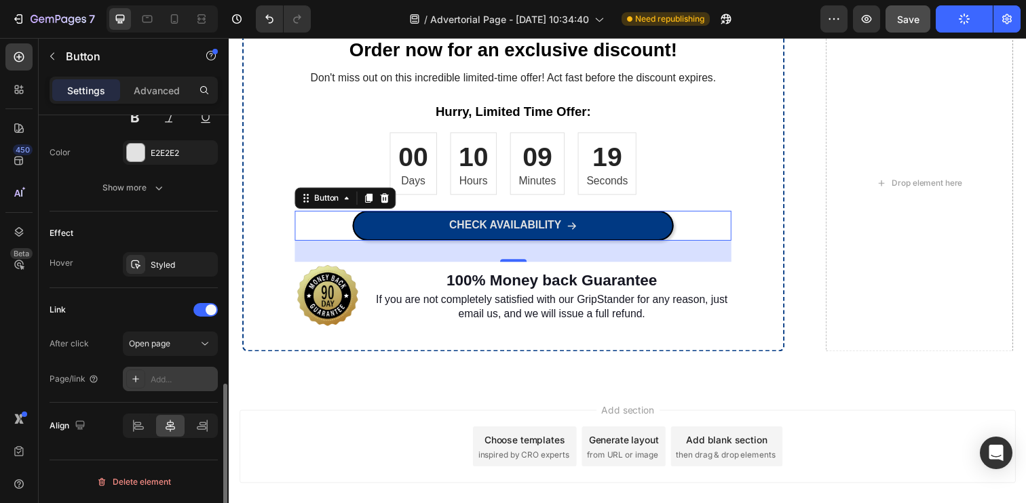
click at [170, 379] on div "Add..." at bounding box center [183, 380] width 64 height 12
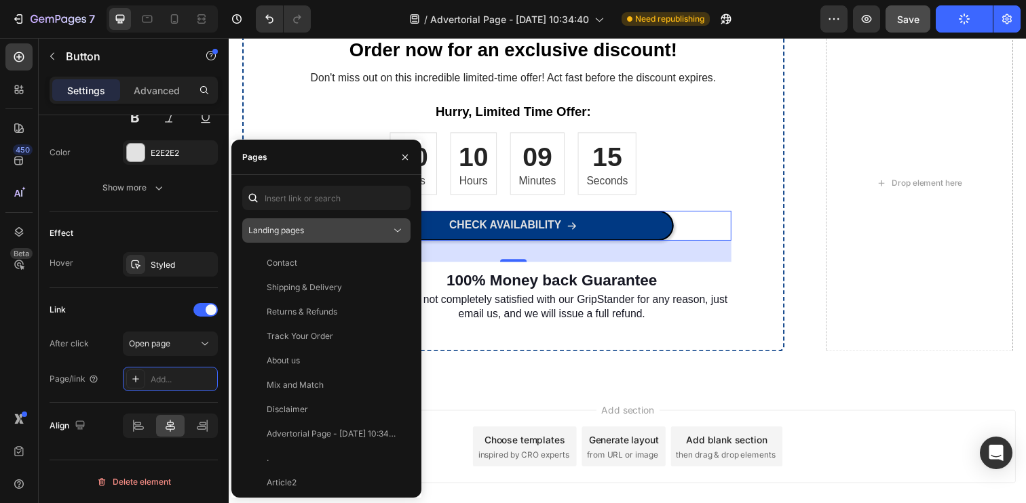
click at [336, 235] on div "Landing pages" at bounding box center [319, 231] width 142 height 12
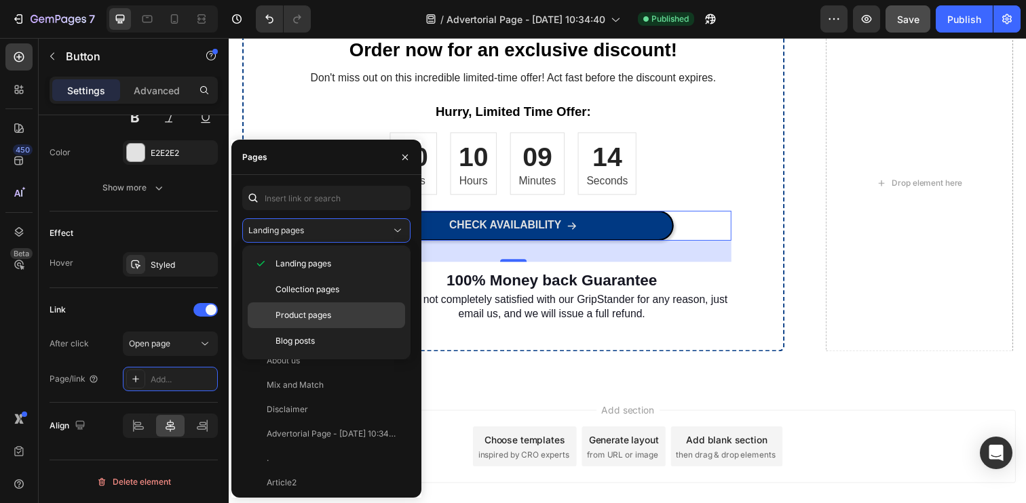
click at [320, 315] on span "Product pages" at bounding box center [303, 315] width 56 height 12
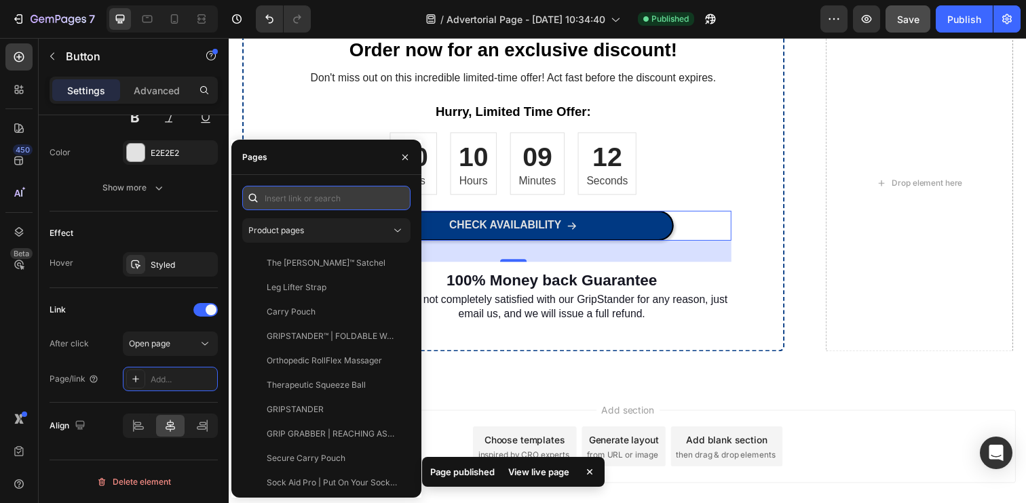
click at [322, 200] on input "text" at bounding box center [326, 198] width 168 height 24
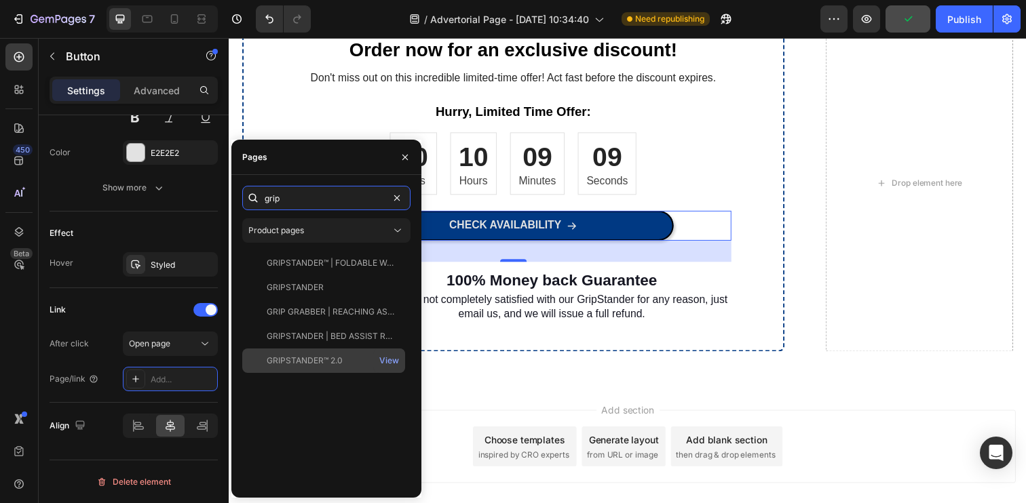
type input "grip"
click at [319, 360] on div "GRIPSTANDER™ 2.0" at bounding box center [305, 361] width 76 height 12
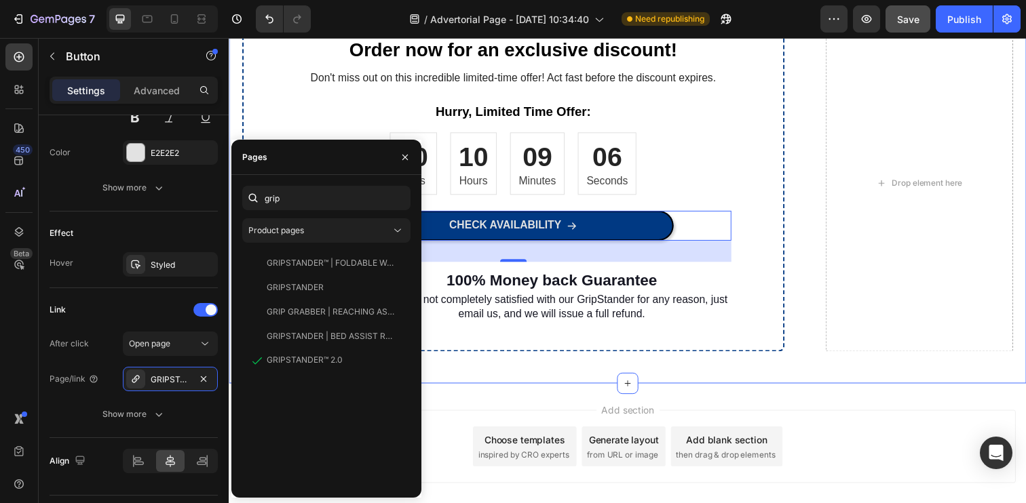
click at [744, 383] on div "Order now for an exclusive discount! Heading Don't miss out on this incredible …" at bounding box center [636, 202] width 814 height 377
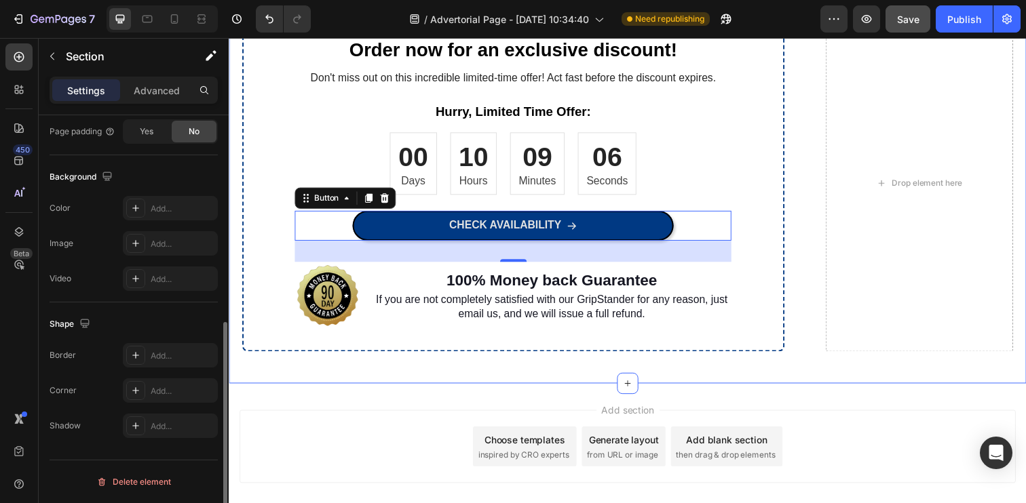
scroll to position [0, 0]
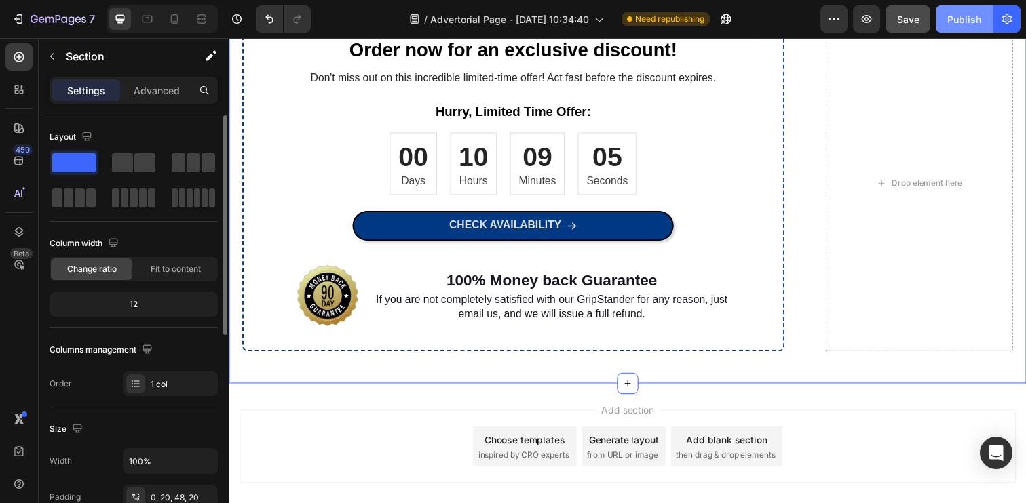
click at [965, 18] on div "Publish" at bounding box center [964, 19] width 34 height 14
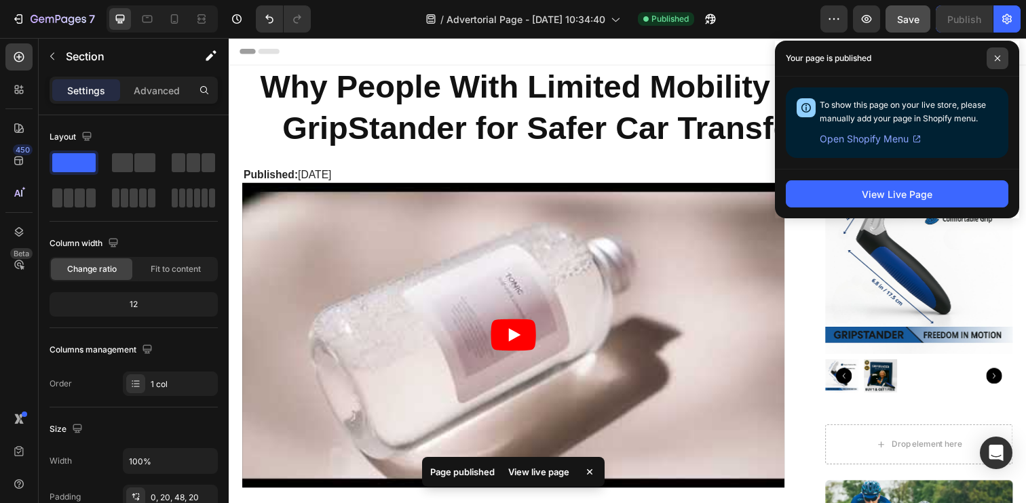
click at [999, 54] on span at bounding box center [997, 58] width 22 height 22
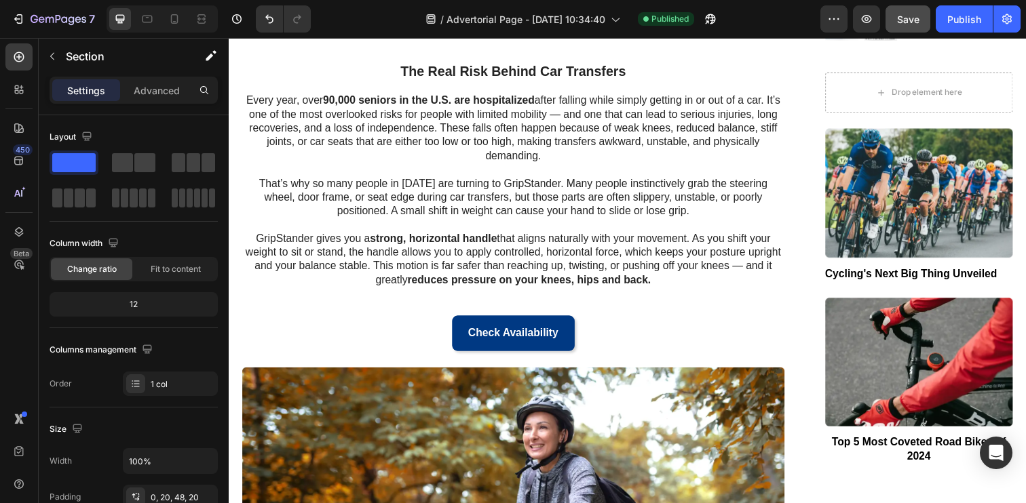
scroll to position [520, 0]
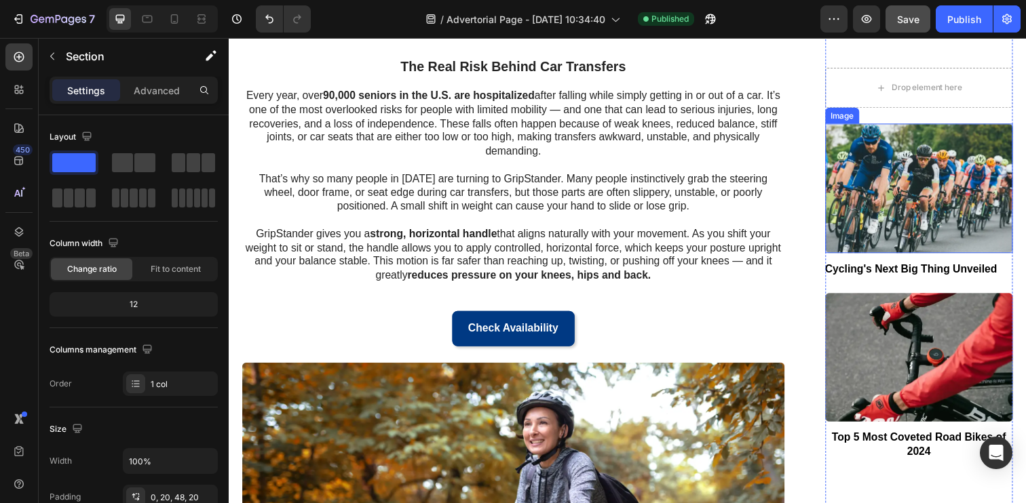
click at [892, 187] on img at bounding box center [934, 192] width 192 height 132
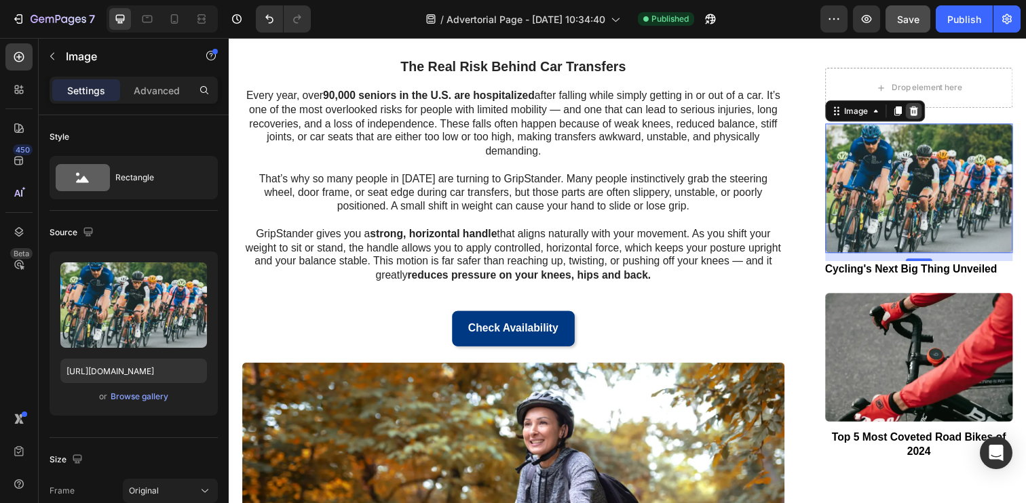
click at [929, 111] on icon at bounding box center [928, 113] width 11 height 11
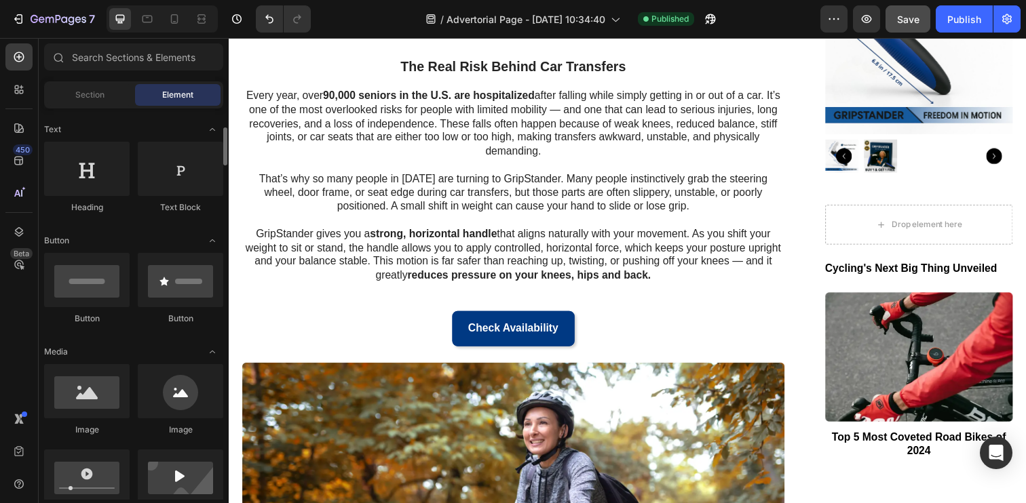
scroll to position [194, 0]
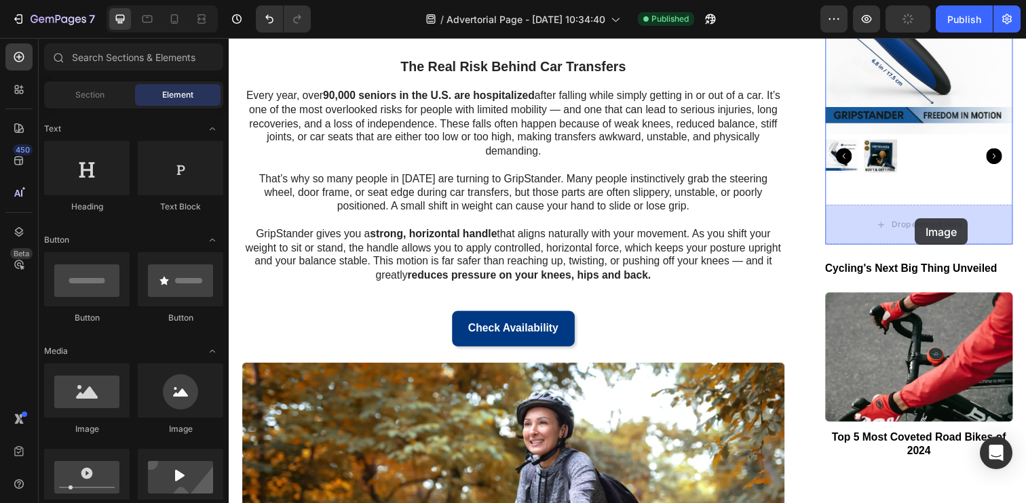
drag, startPoint x: 417, startPoint y: 448, endPoint x: 929, endPoint y: 223, distance: 560.5
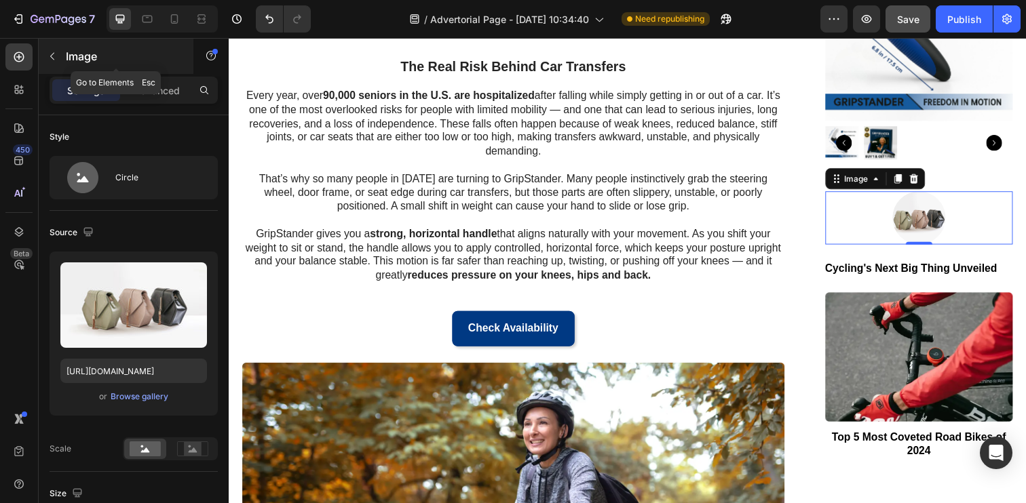
click at [57, 60] on icon "button" at bounding box center [52, 56] width 11 height 11
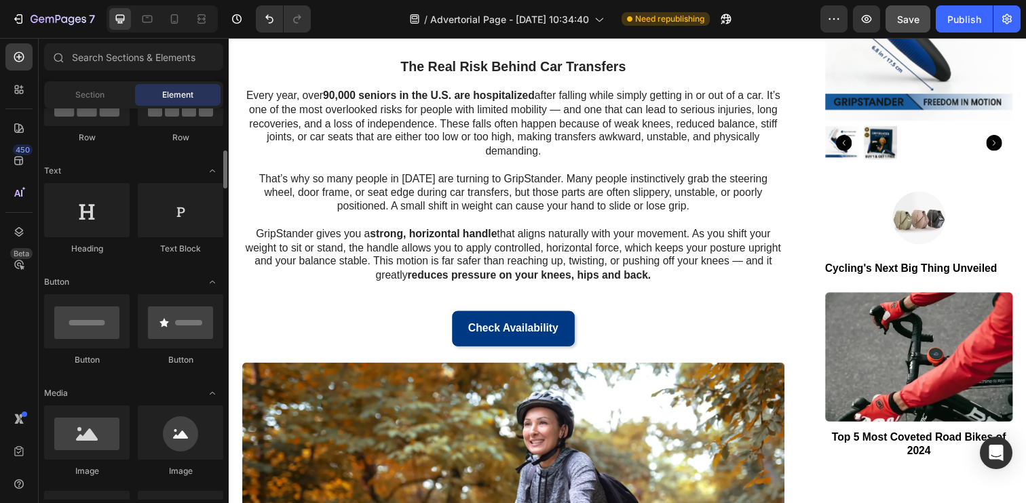
scroll to position [137, 0]
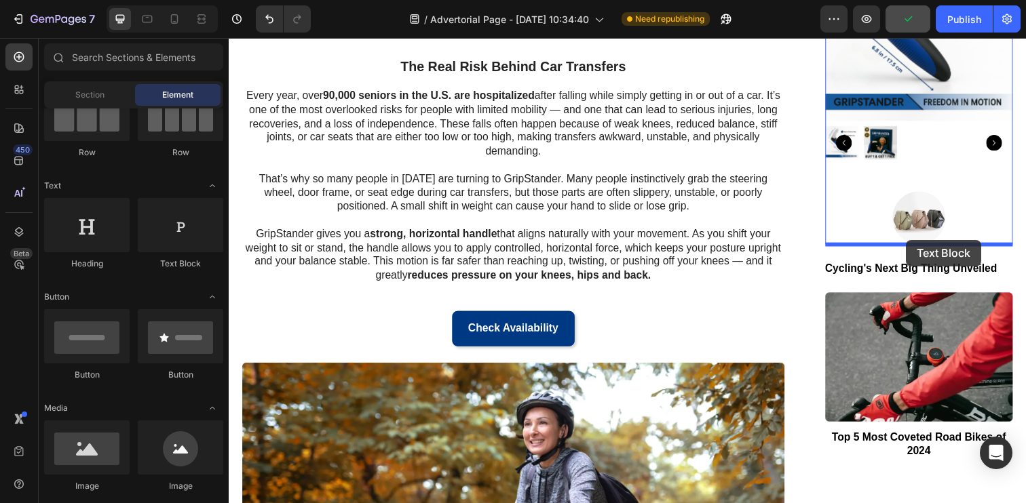
drag, startPoint x: 406, startPoint y: 270, endPoint x: 921, endPoint y: 244, distance: 515.6
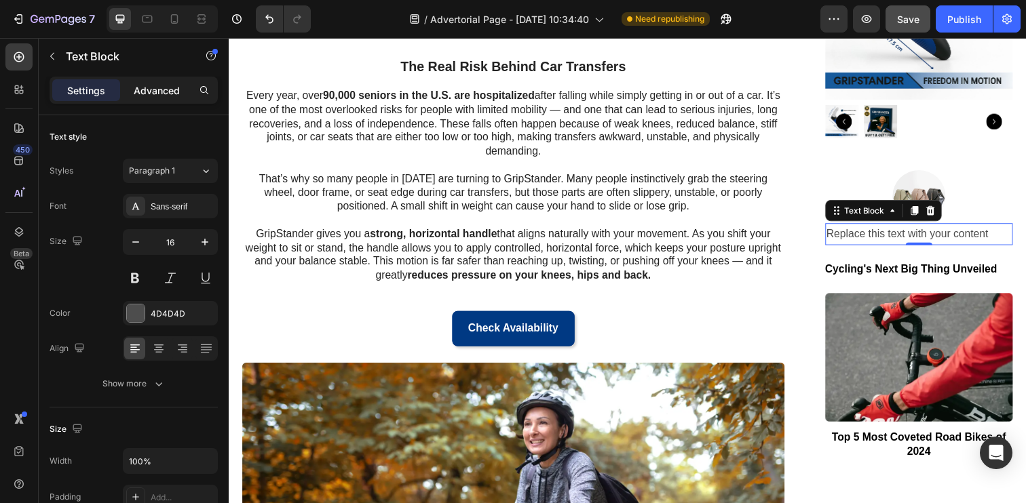
click at [160, 91] on p "Advanced" at bounding box center [157, 90] width 46 height 14
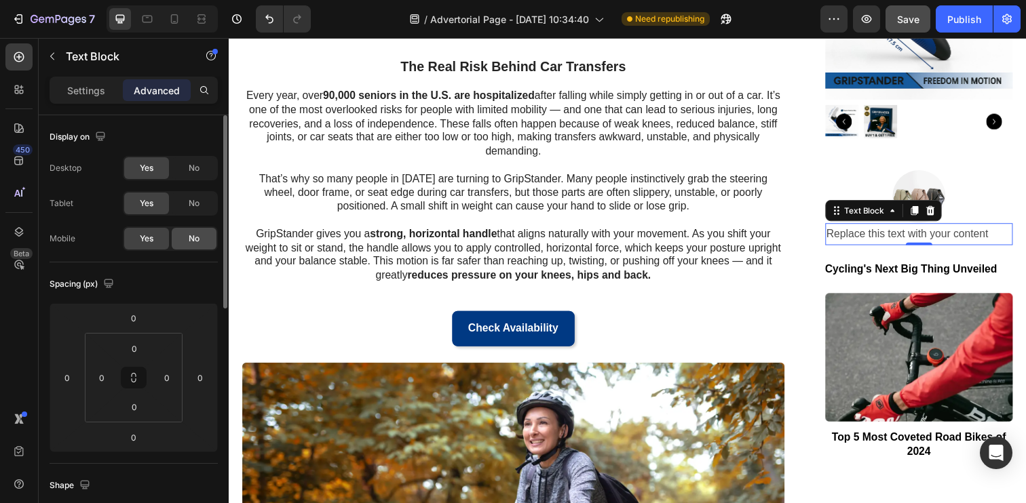
click at [190, 238] on span "No" at bounding box center [194, 239] width 11 height 12
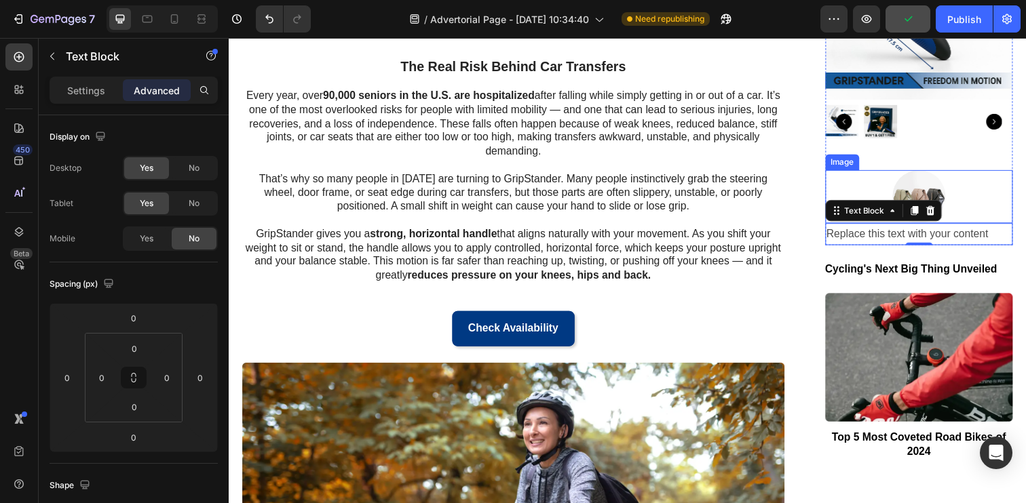
click at [910, 191] on img at bounding box center [933, 200] width 54 height 54
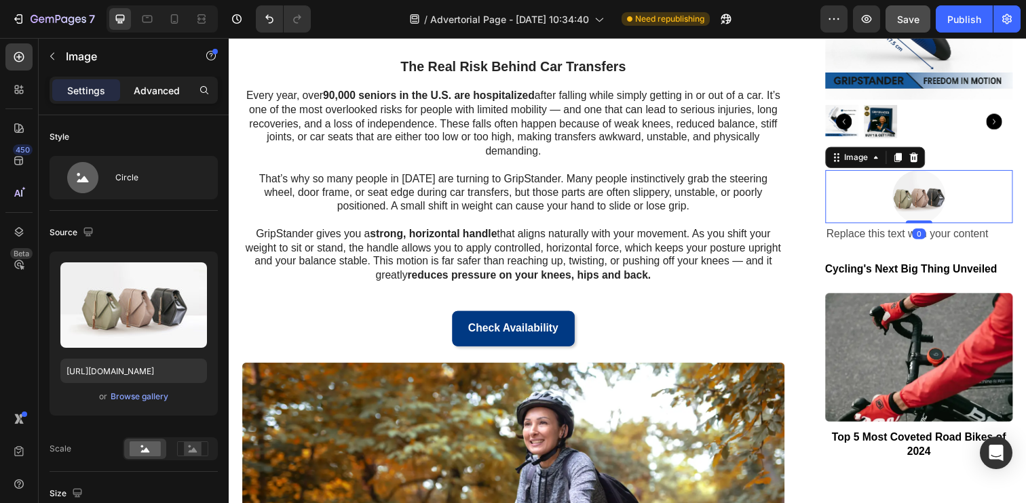
click at [147, 95] on p "Advanced" at bounding box center [157, 90] width 46 height 14
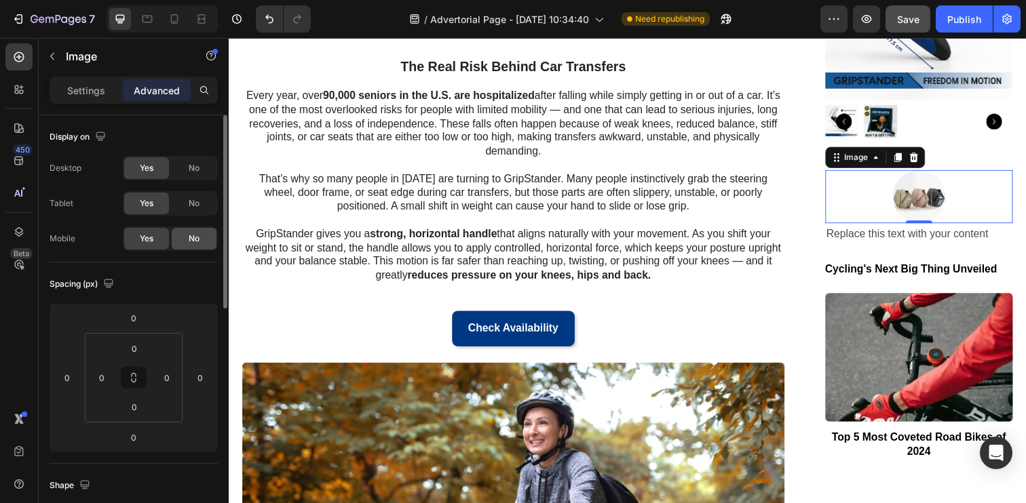
click at [199, 240] on span "No" at bounding box center [194, 239] width 11 height 12
click at [168, 18] on icon at bounding box center [175, 19] width 14 height 14
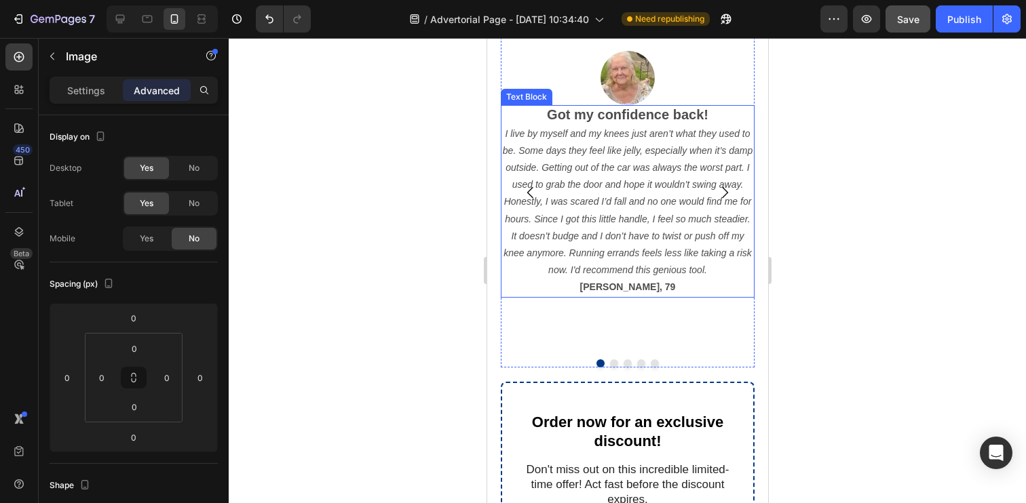
scroll to position [1244, 0]
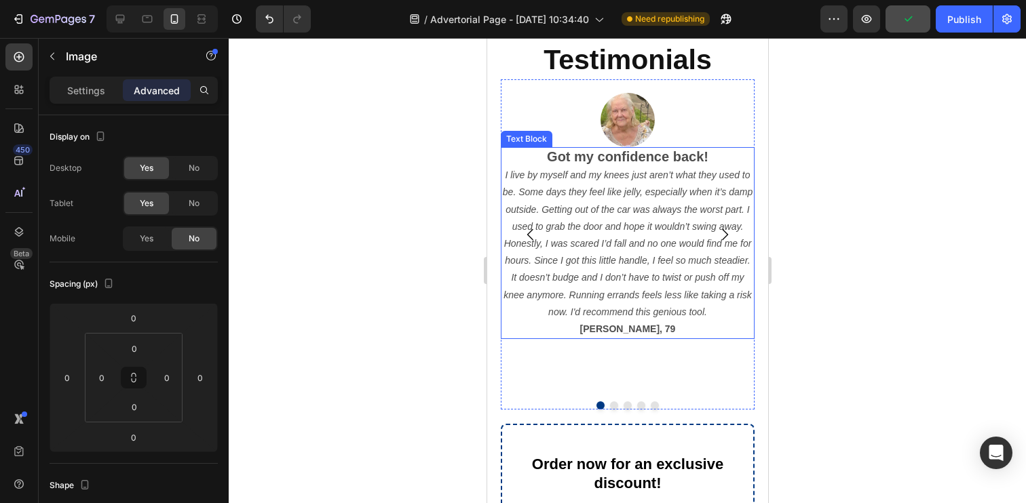
click at [613, 156] on strong "Got my confidence back!" at bounding box center [626, 156] width 161 height 15
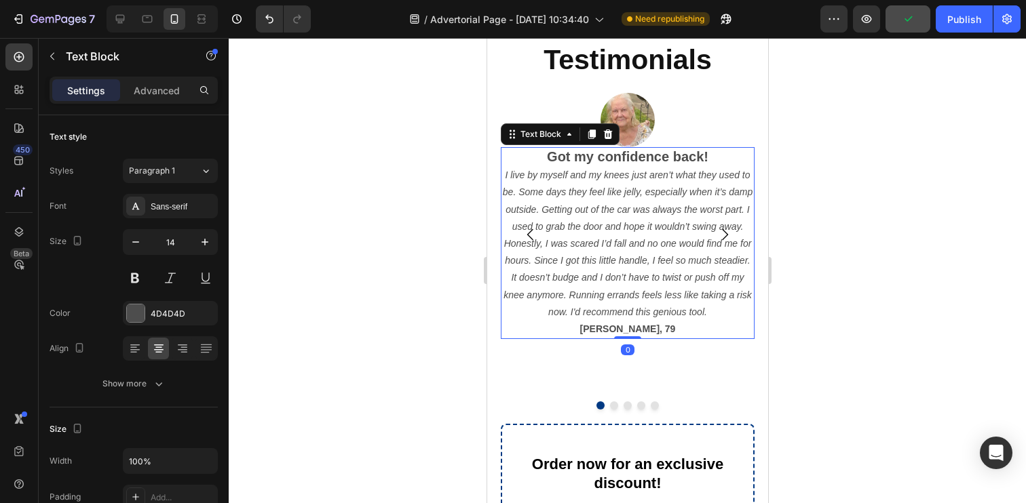
click at [613, 156] on strong "Got my confidence back!" at bounding box center [626, 156] width 161 height 15
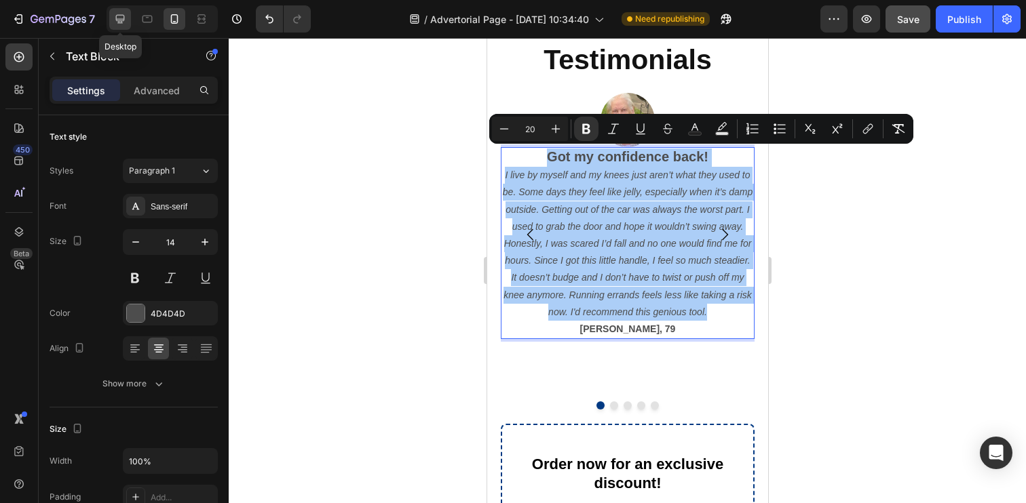
click at [120, 26] on div at bounding box center [120, 19] width 22 height 22
type input "16"
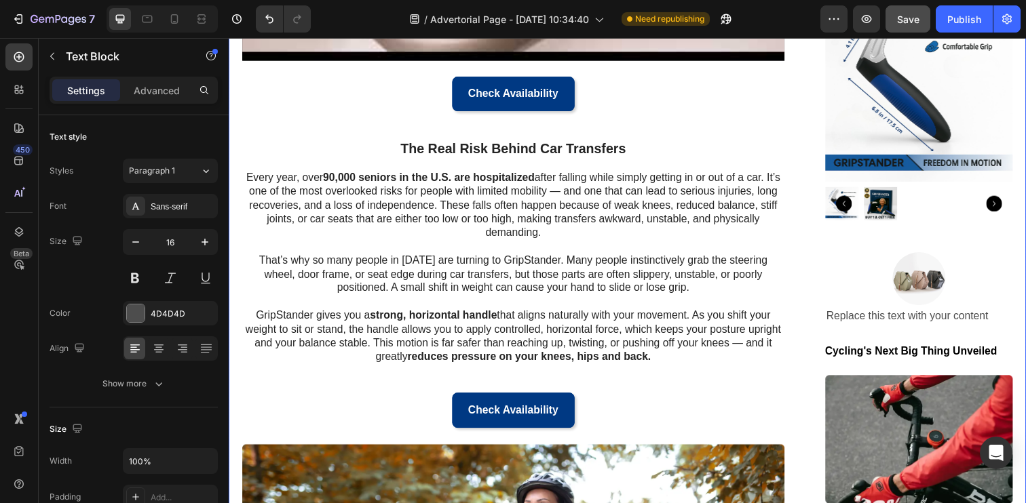
scroll to position [434, 0]
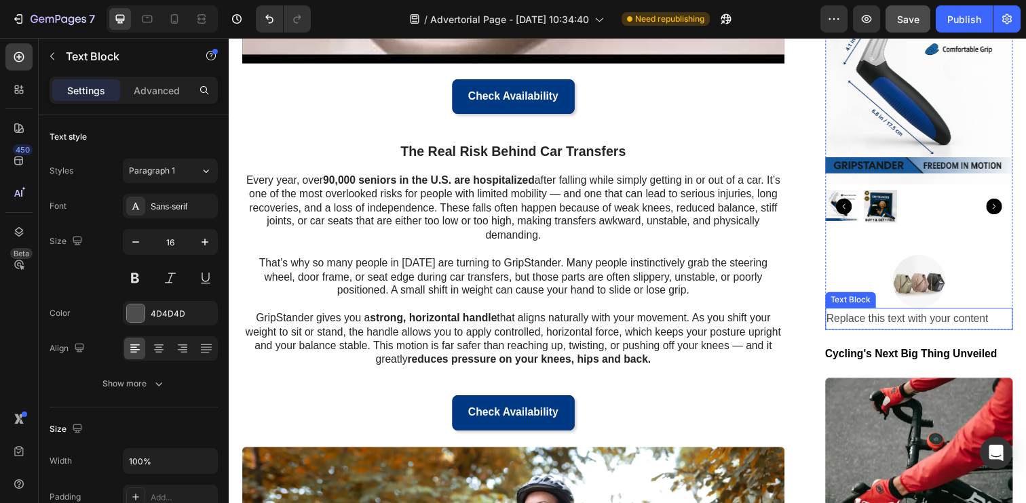
click at [929, 326] on div "Replace this text with your content" at bounding box center [934, 324] width 192 height 22
click at [929, 326] on p "Replace this text with your content" at bounding box center [933, 325] width 189 height 20
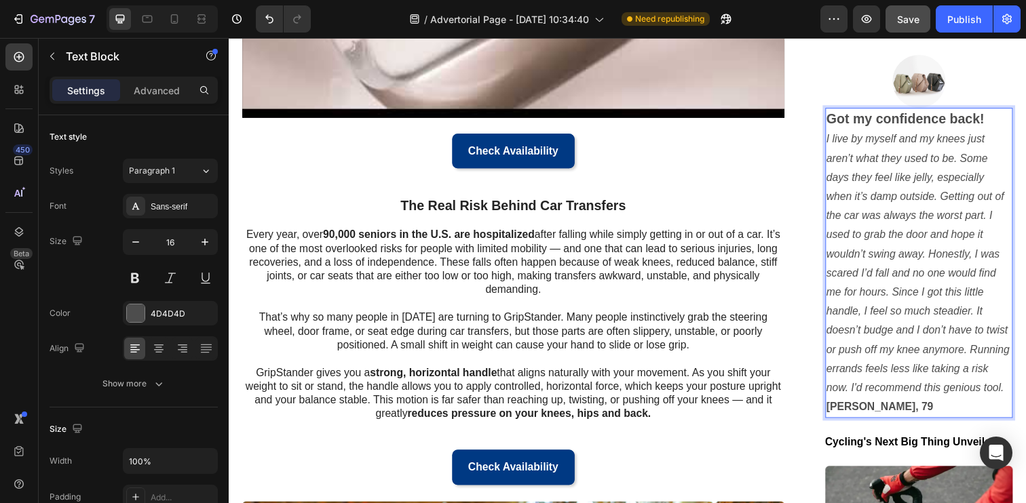
scroll to position [375, 0]
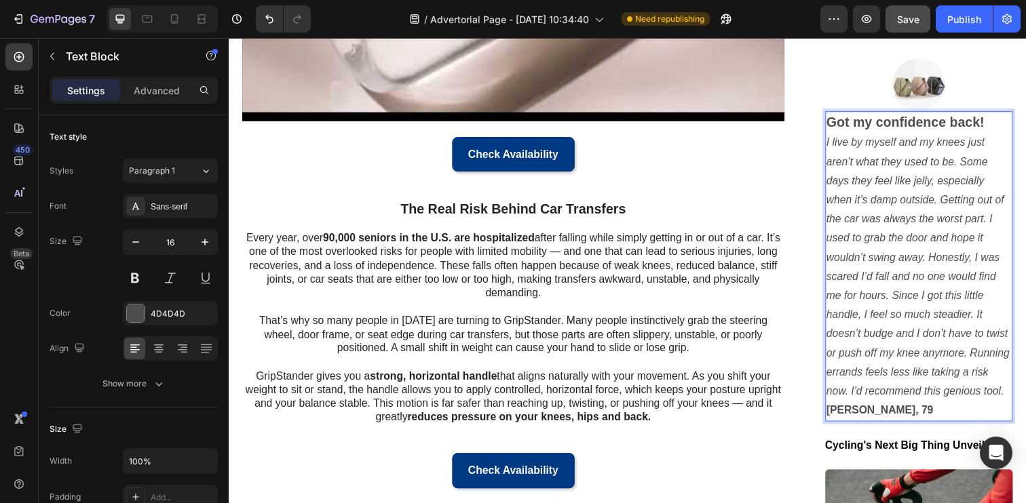
click at [929, 255] on icon "I live by myself and my knees just aren’t what they used to be. Some days they …" at bounding box center [932, 270] width 187 height 265
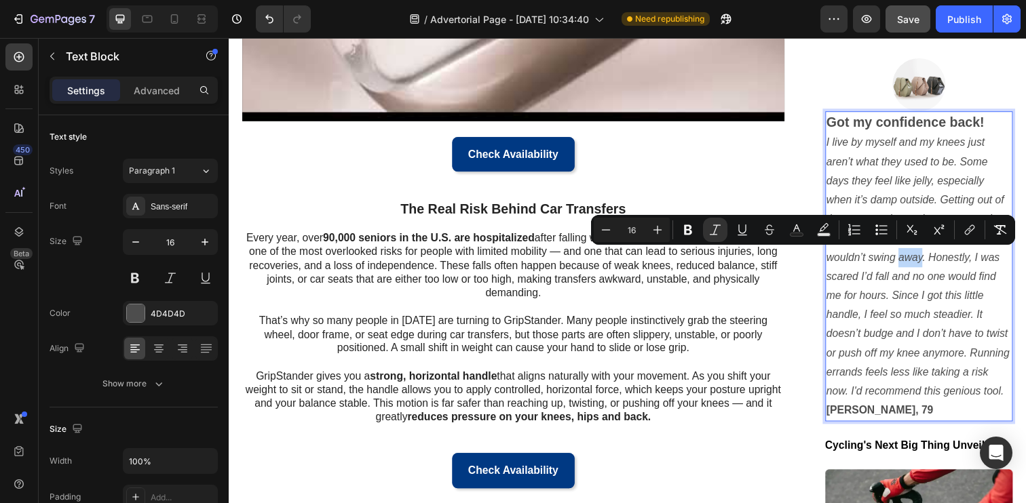
type input "20"
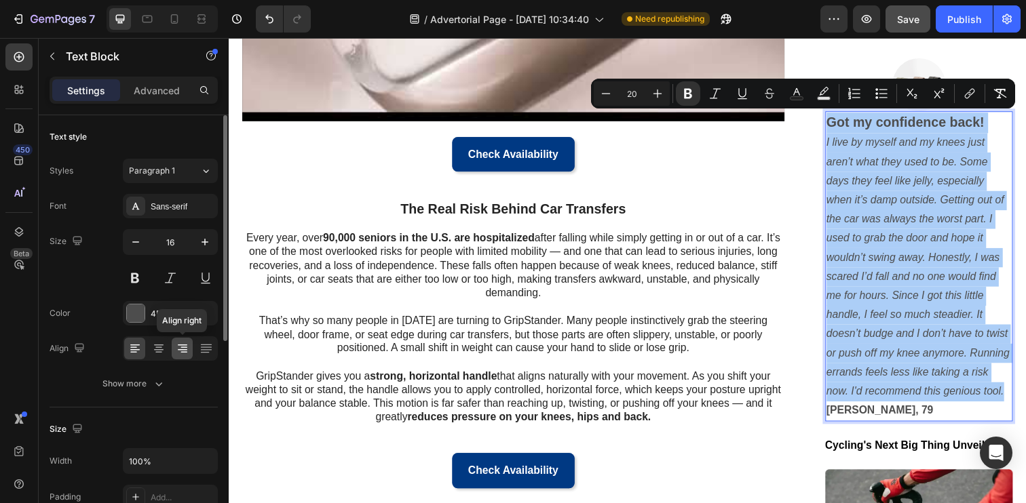
click at [176, 346] on icon at bounding box center [183, 349] width 14 height 14
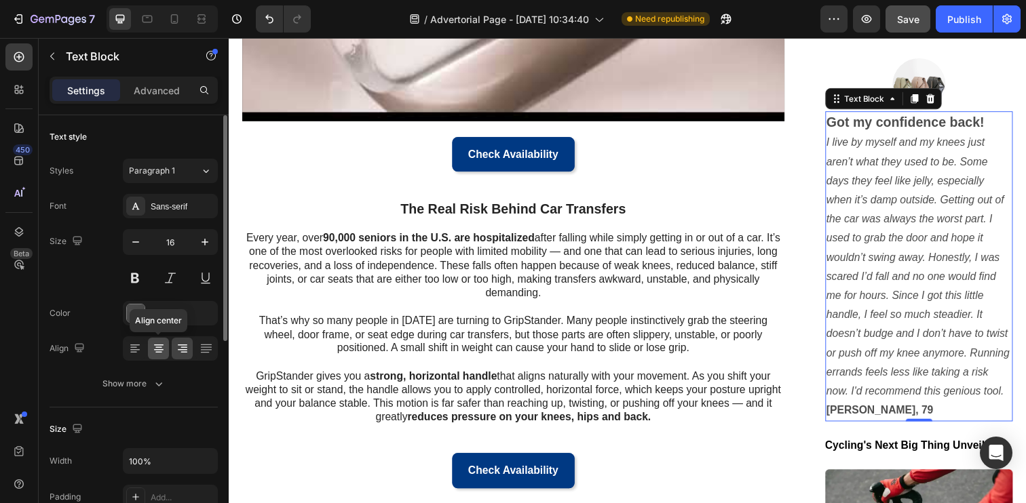
click at [160, 347] on icon at bounding box center [158, 347] width 7 height 1
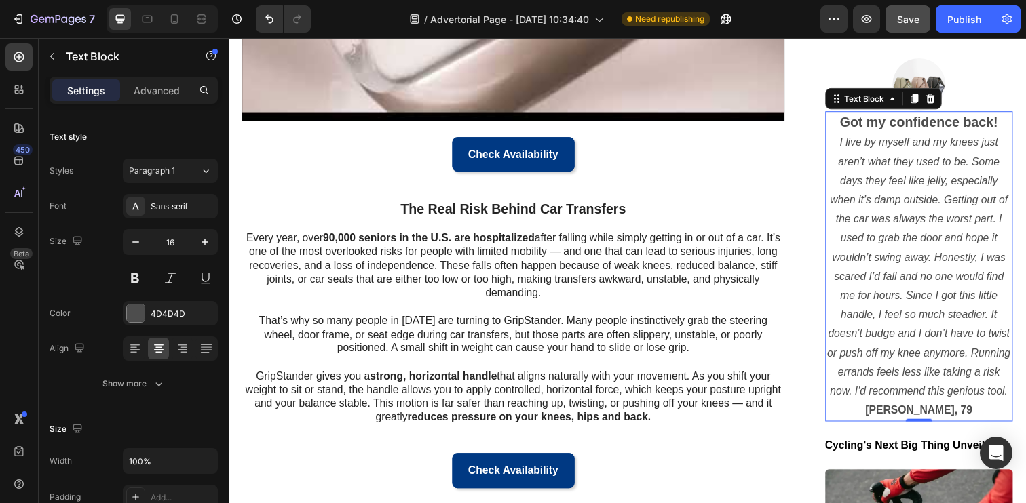
click at [917, 156] on p "I live by myself and my knees just aren’t what they used to be. Some days they …" at bounding box center [933, 271] width 189 height 273
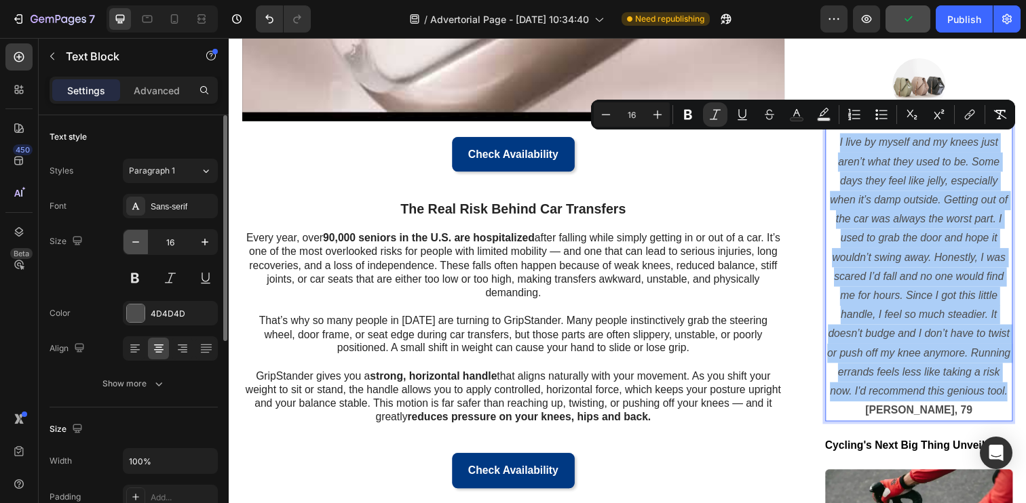
click at [138, 249] on button "button" at bounding box center [135, 242] width 24 height 24
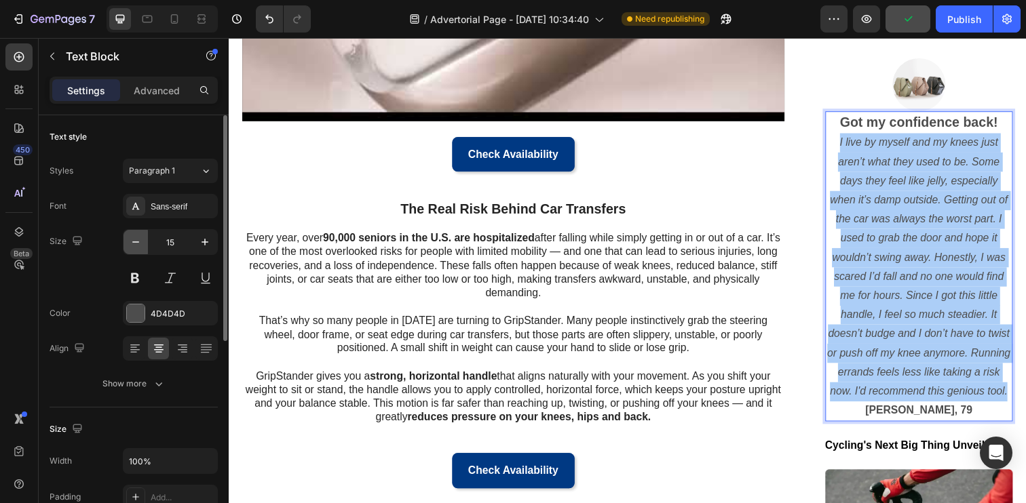
type input "14"
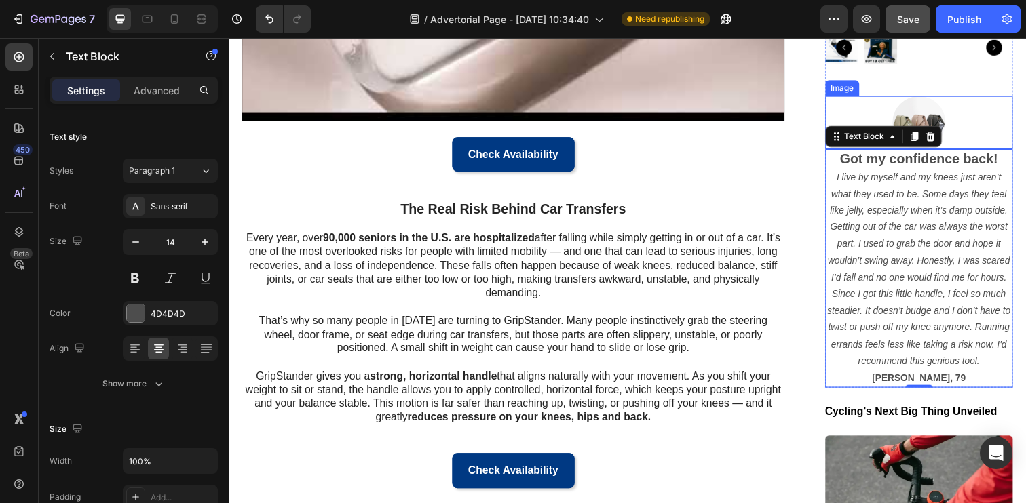
click at [936, 115] on img at bounding box center [933, 124] width 54 height 54
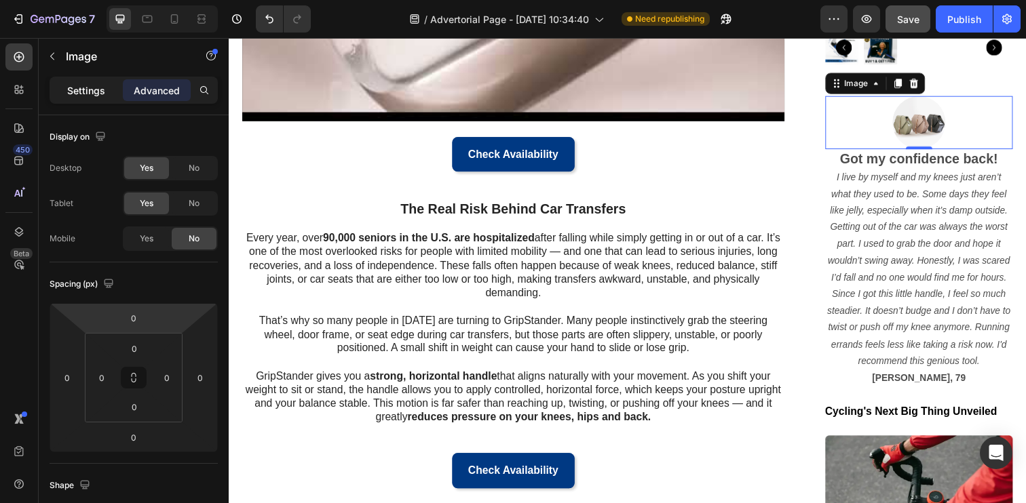
click at [89, 89] on p "Settings" at bounding box center [86, 90] width 38 height 14
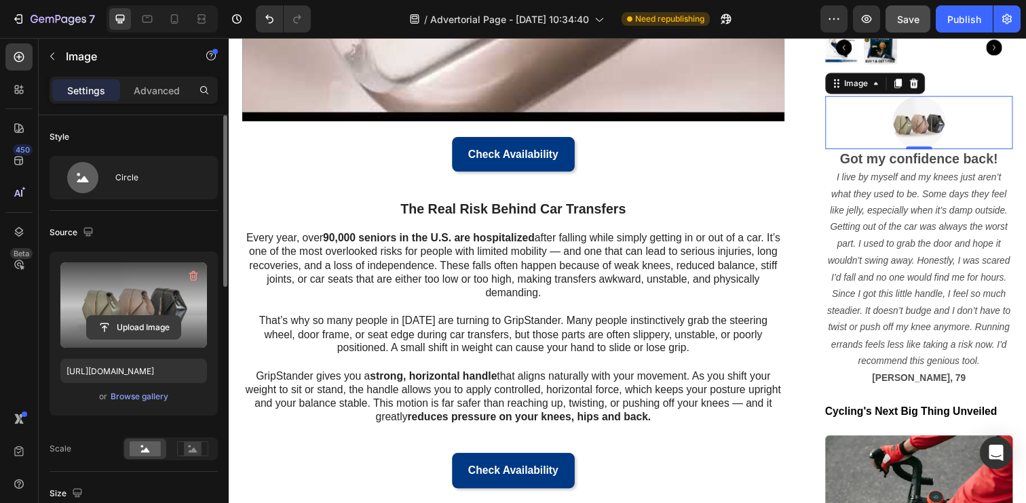
click at [127, 325] on input "file" at bounding box center [134, 327] width 94 height 23
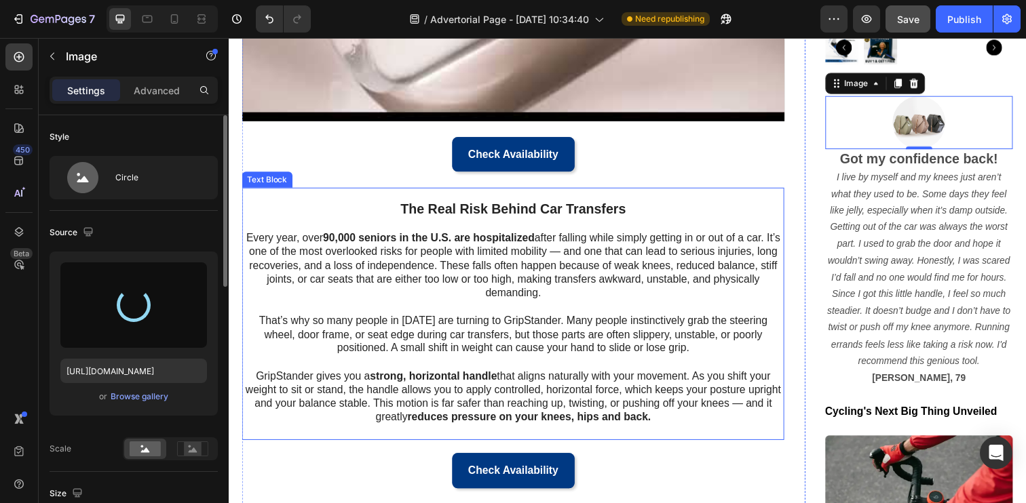
type input "https://cdn.shopify.com/s/files/1/0769/5191/2779/files/gempages_581611669520646…"
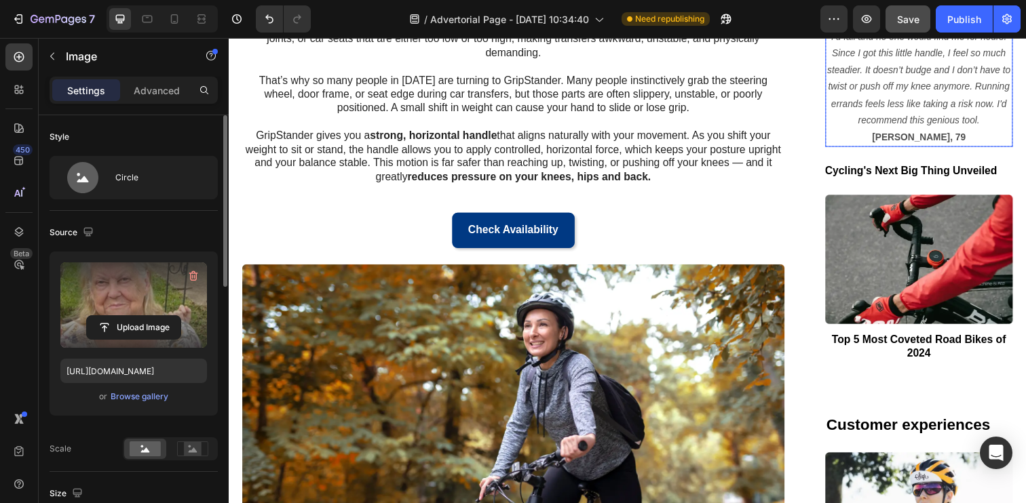
scroll to position [614, 0]
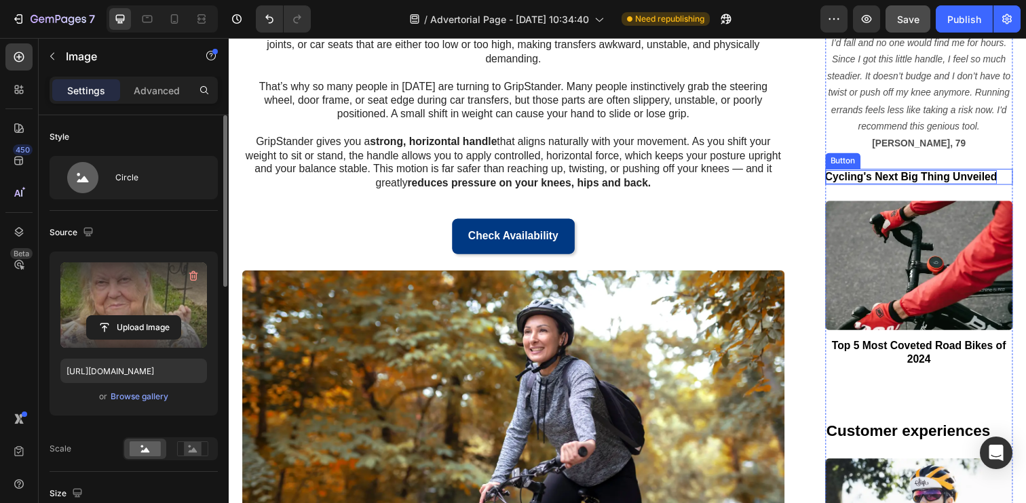
click at [908, 178] on p "Cycling's Next Big Thing Unveiled" at bounding box center [926, 180] width 176 height 14
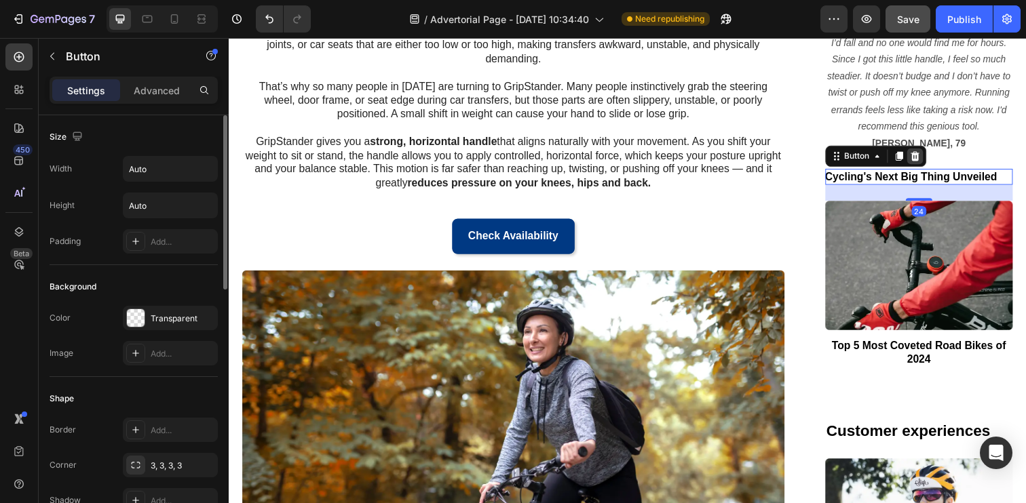
click at [928, 154] on icon at bounding box center [929, 158] width 9 height 9
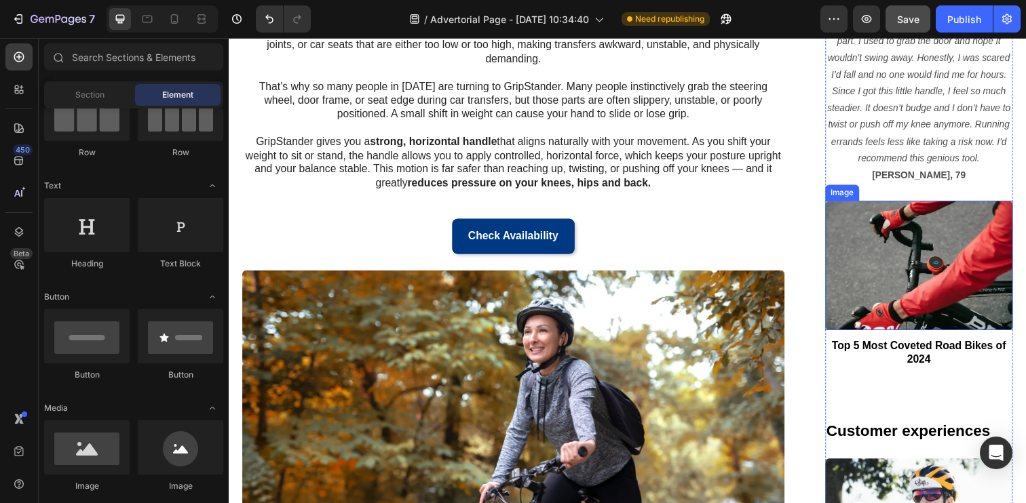
click at [937, 220] on img at bounding box center [934, 270] width 192 height 132
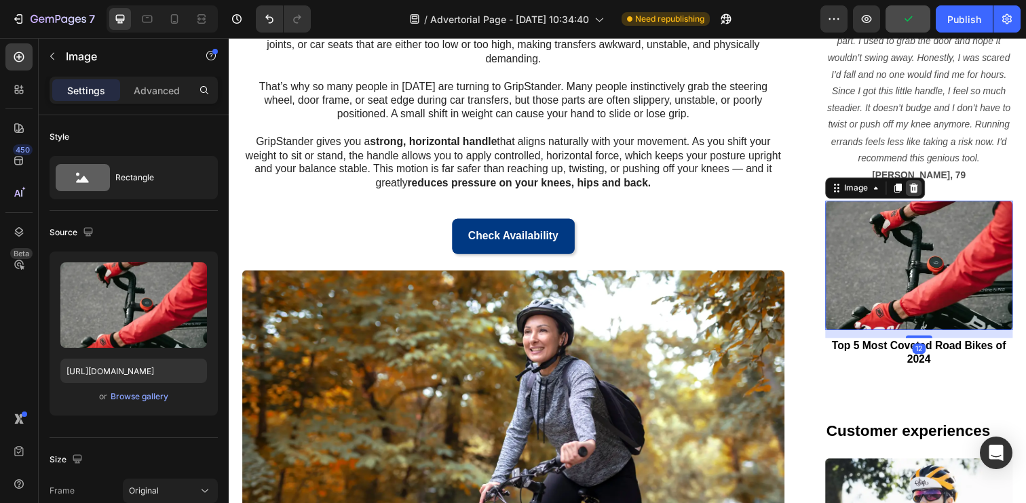
click at [929, 192] on icon at bounding box center [927, 191] width 9 height 9
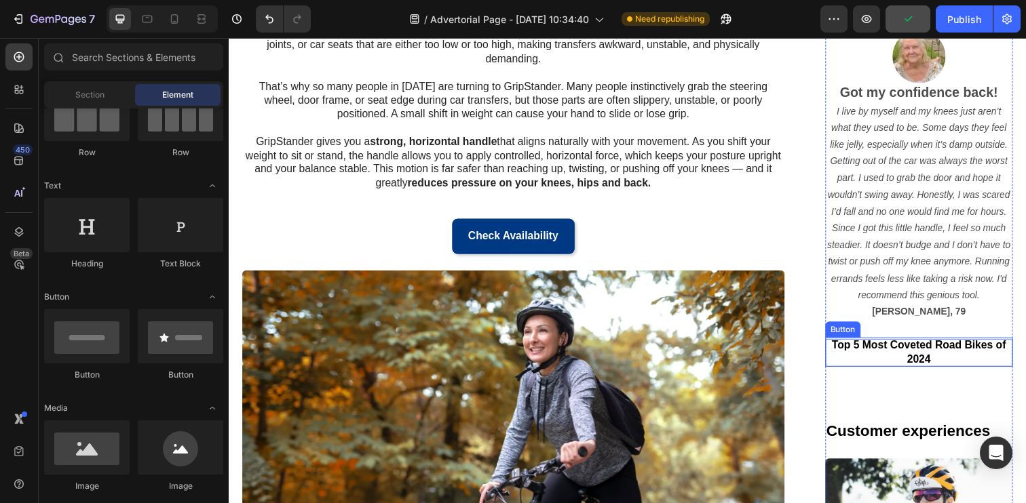
click at [935, 349] on p "Top 5 Most Coveted Road Bikes of 2024" at bounding box center [934, 359] width 192 height 28
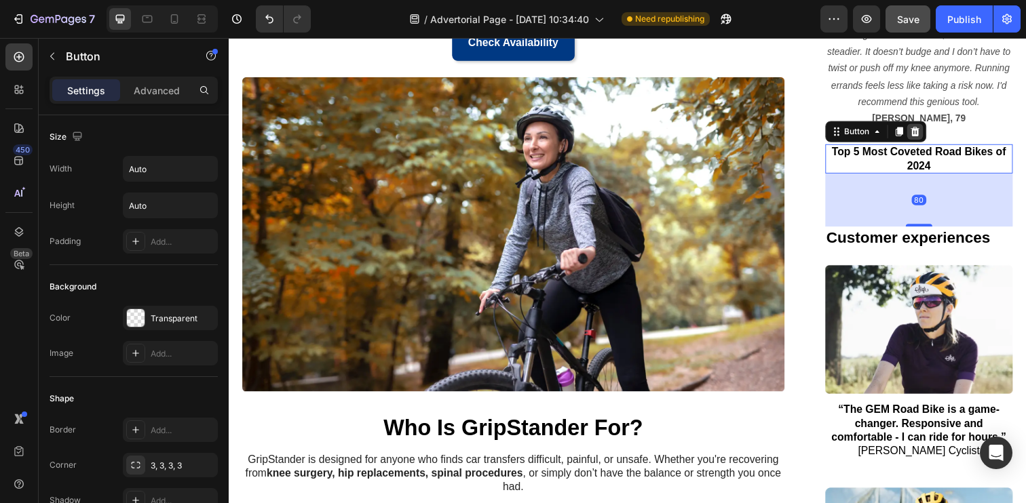
scroll to position [824, 0]
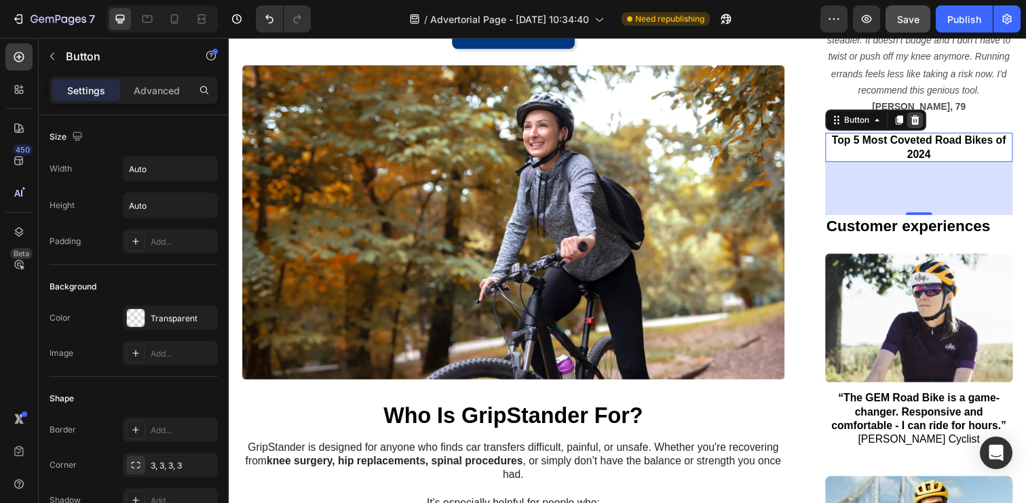
click at [930, 120] on icon at bounding box center [929, 121] width 9 height 9
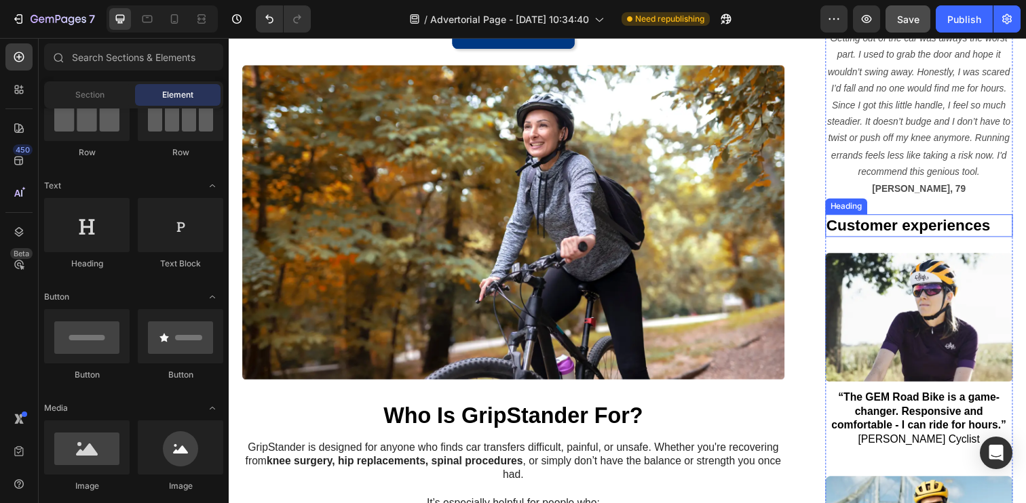
click at [936, 235] on h2 "Customer experiences" at bounding box center [934, 229] width 192 height 23
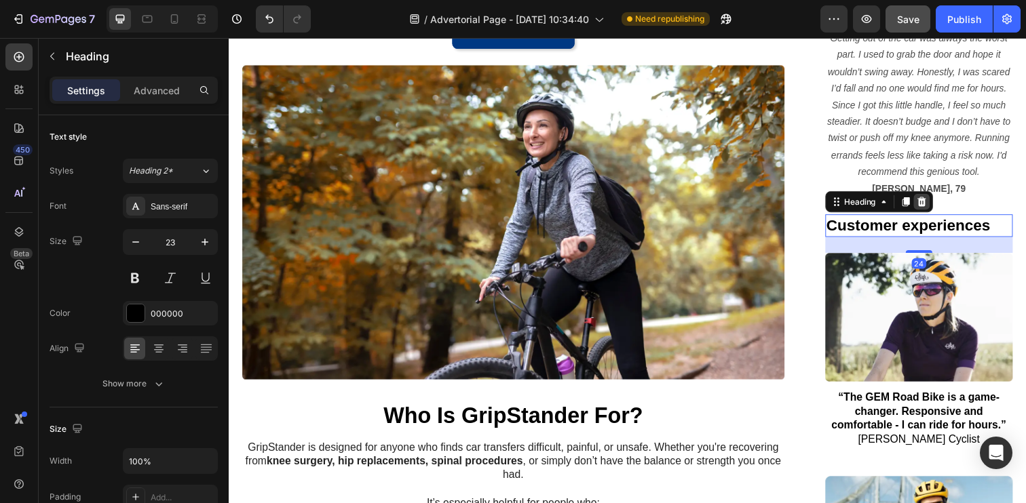
click at [938, 207] on icon at bounding box center [936, 205] width 9 height 9
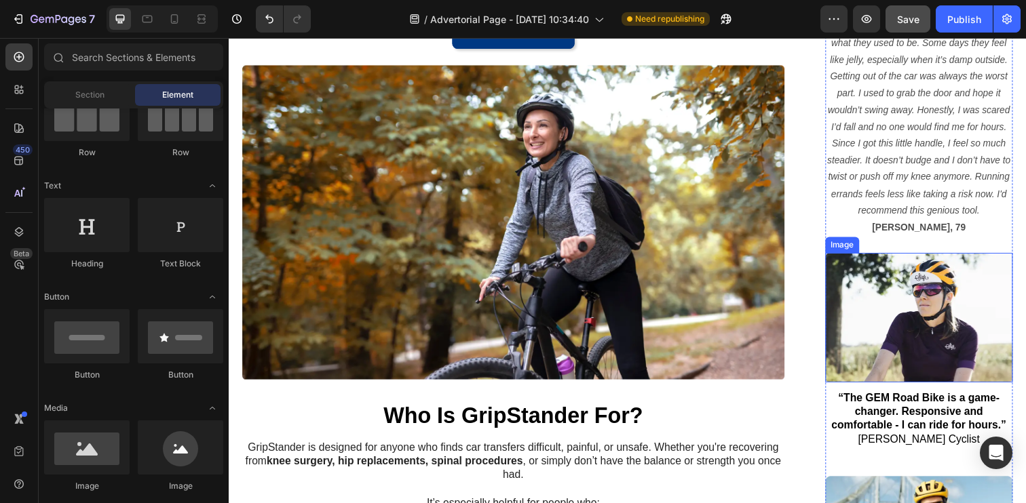
click at [939, 296] on img at bounding box center [934, 324] width 192 height 132
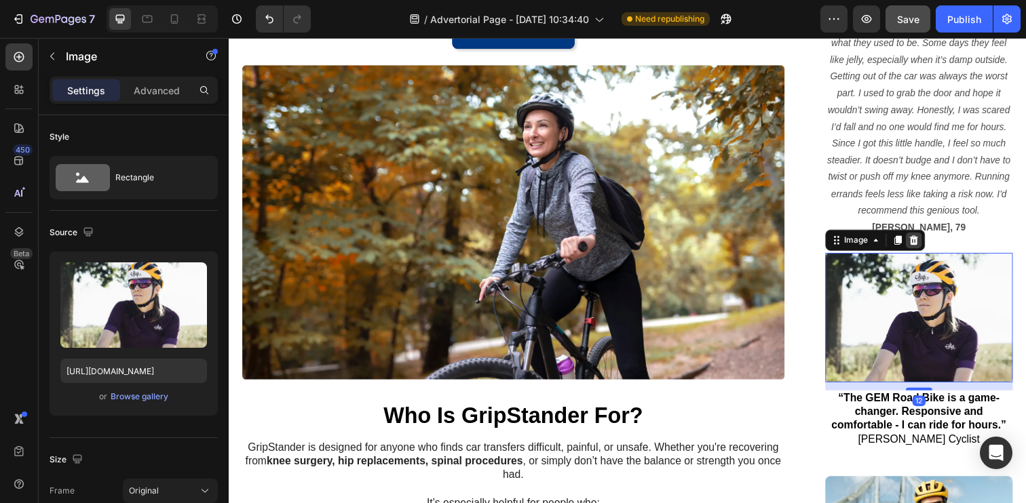
click at [929, 248] on icon at bounding box center [927, 244] width 9 height 9
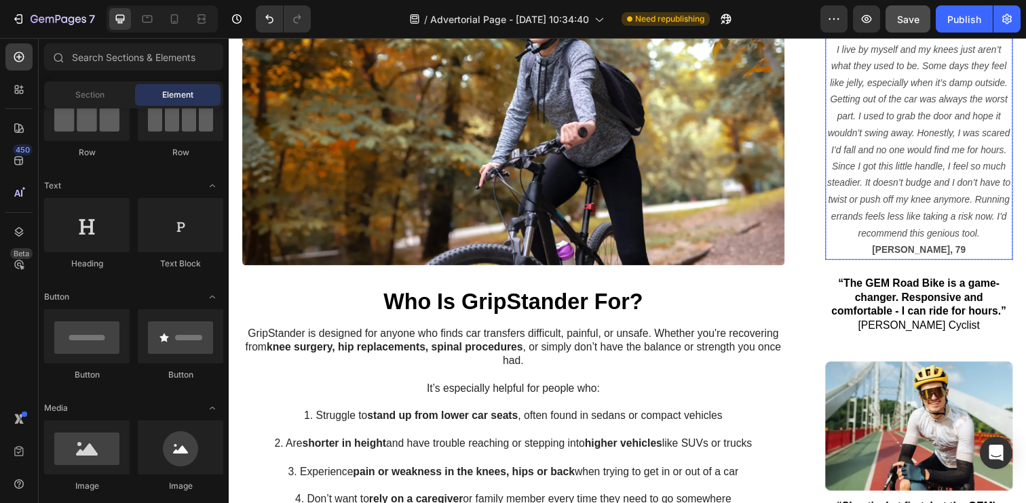
scroll to position [980, 0]
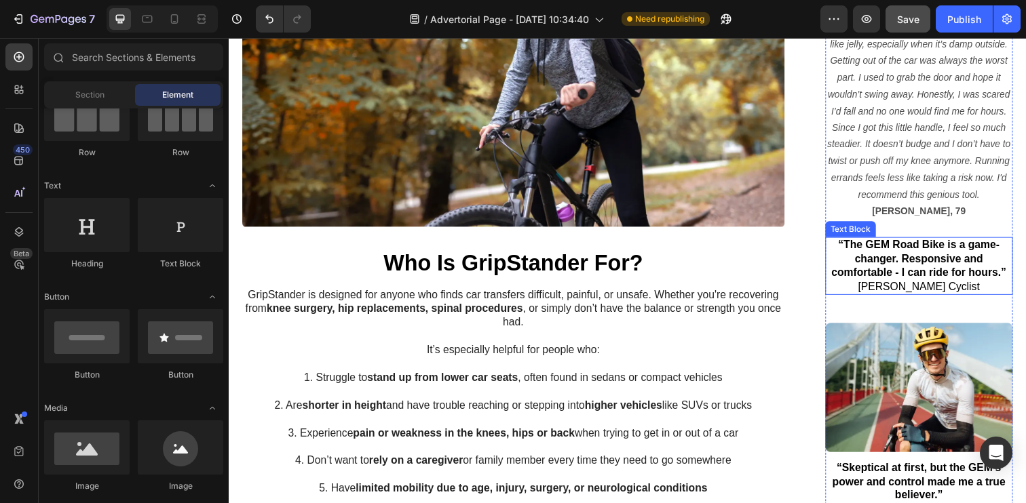
click at [924, 277] on strong "“The GEM Road Bike is a game-changer. Responsive and comfortable - I can ride f…" at bounding box center [933, 264] width 178 height 40
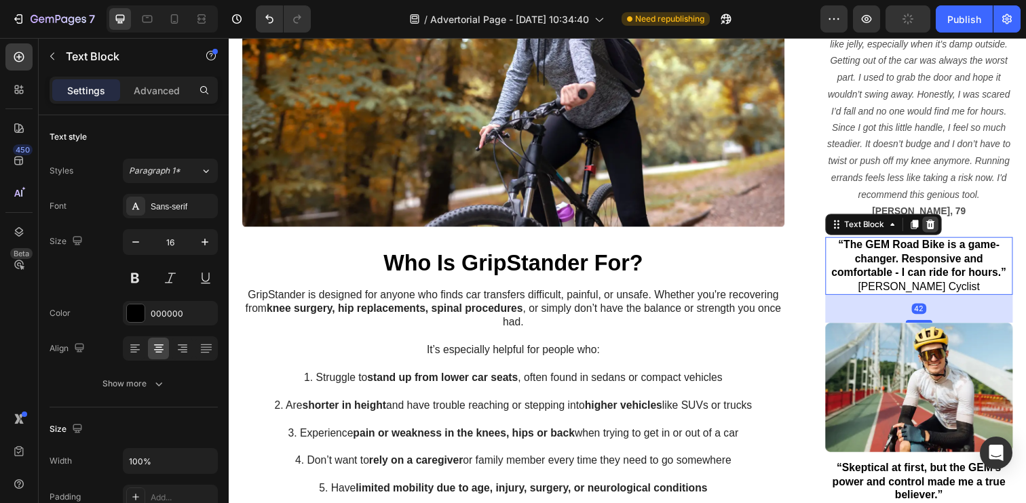
click at [941, 231] on icon at bounding box center [945, 228] width 11 height 11
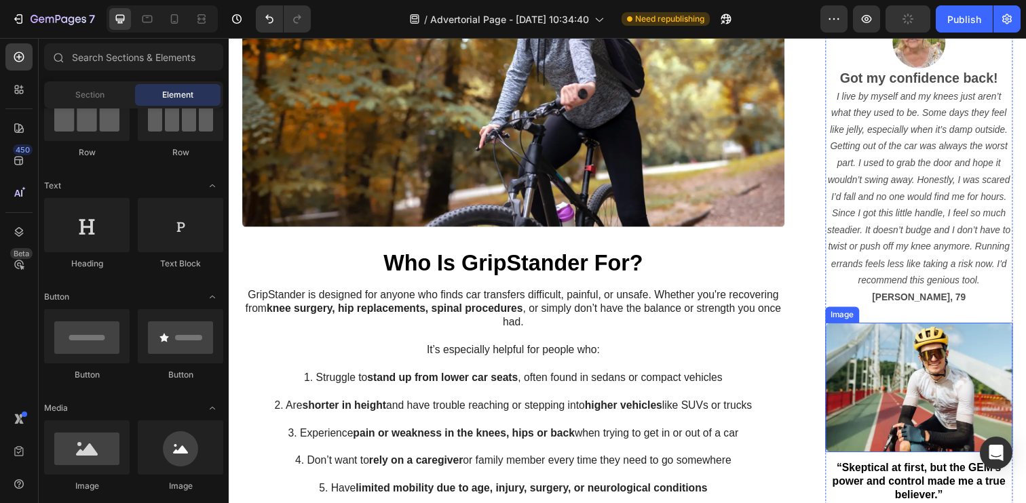
click at [941, 356] on img at bounding box center [934, 395] width 192 height 132
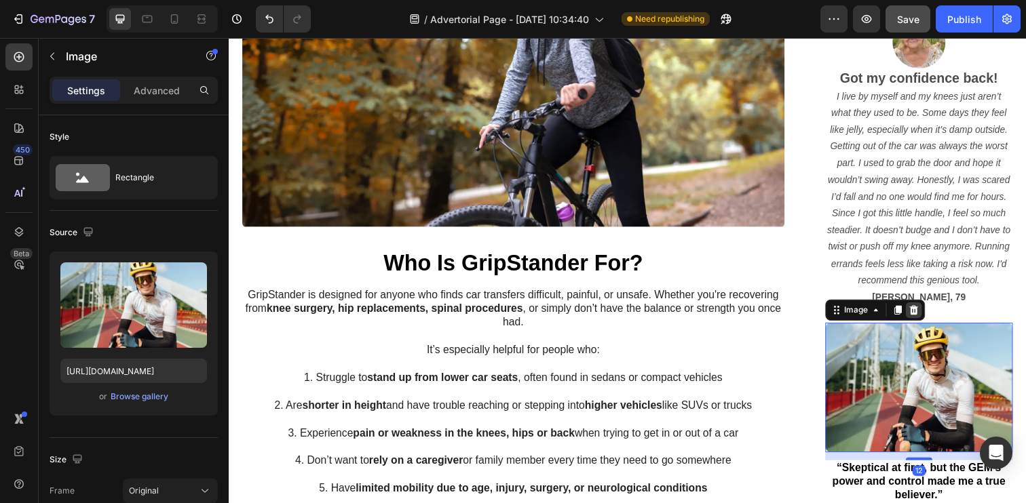
click at [931, 313] on icon at bounding box center [927, 315] width 9 height 9
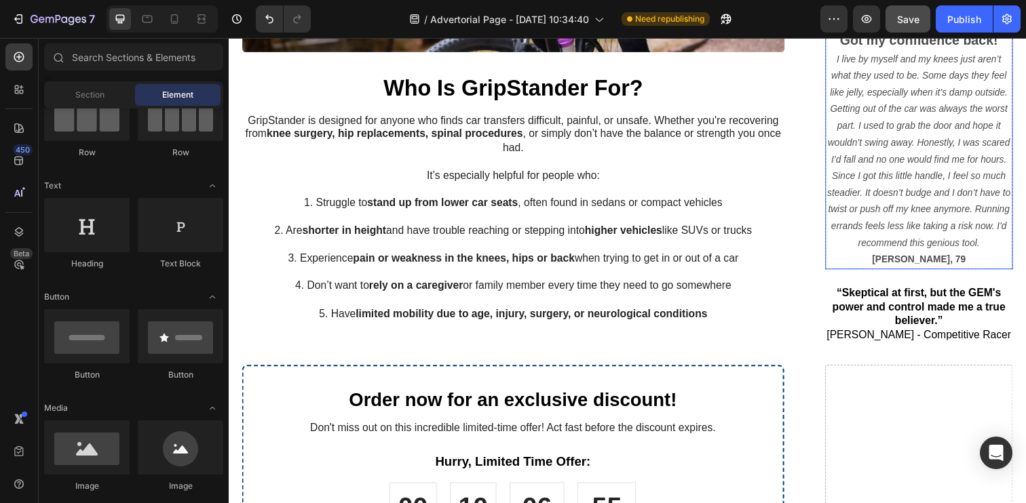
scroll to position [1182, 0]
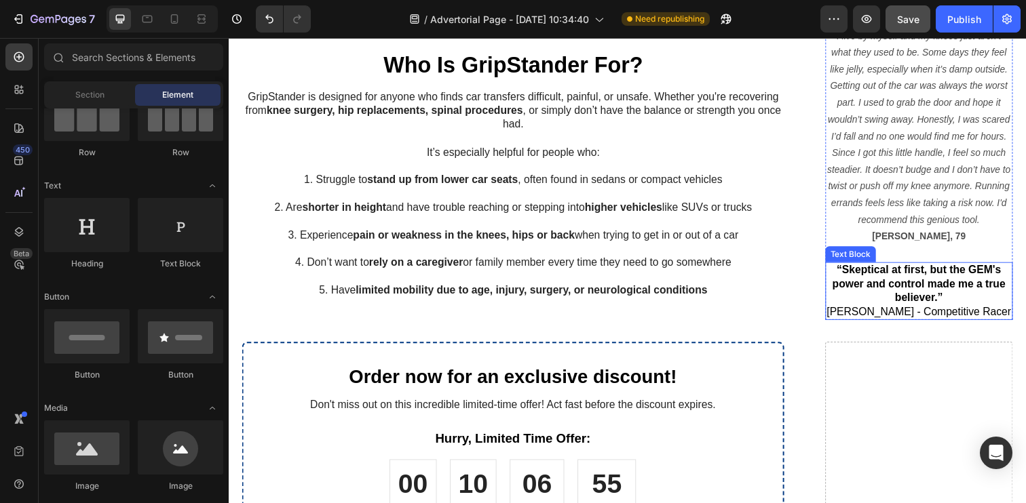
click at [929, 305] on strong "“Skeptical at first, but the GEM's power and control made me a true believer.”" at bounding box center [933, 289] width 177 height 40
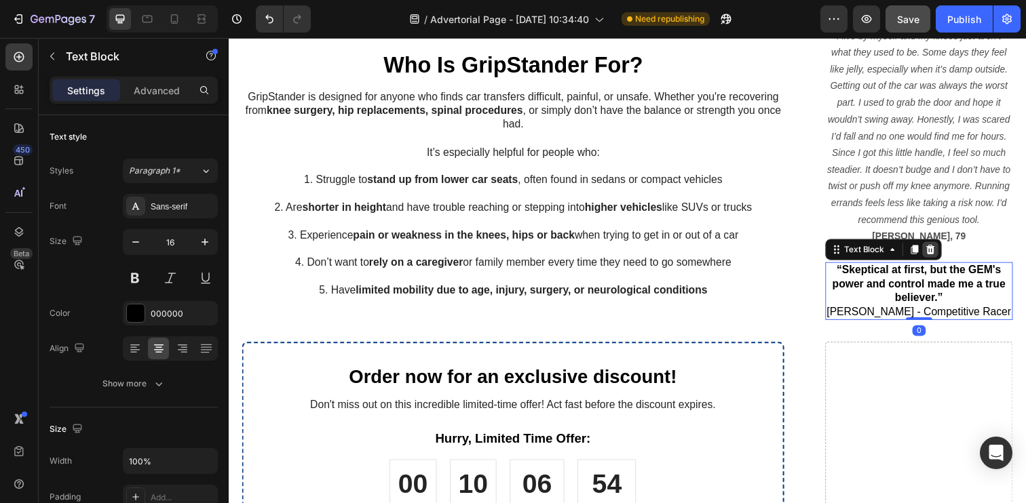
click at [942, 249] on icon at bounding box center [944, 253] width 9 height 9
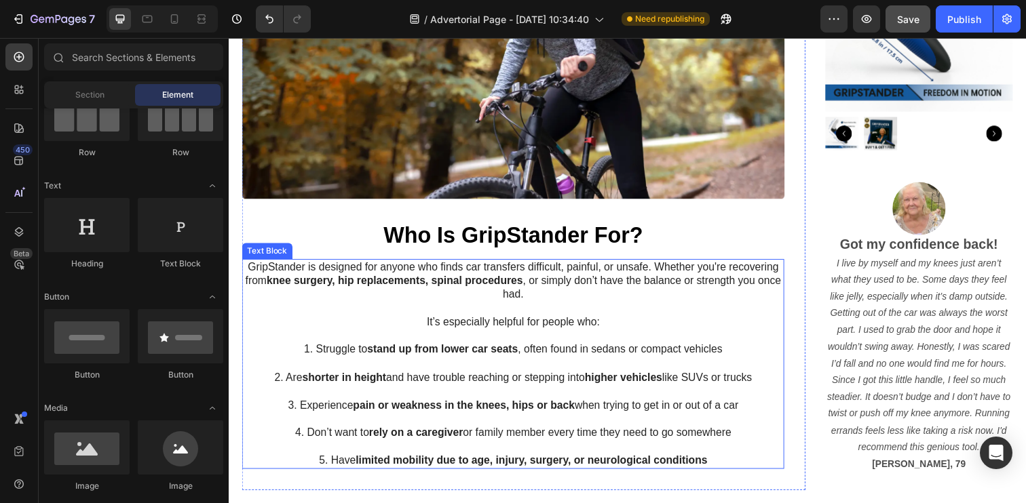
scroll to position [1050, 0]
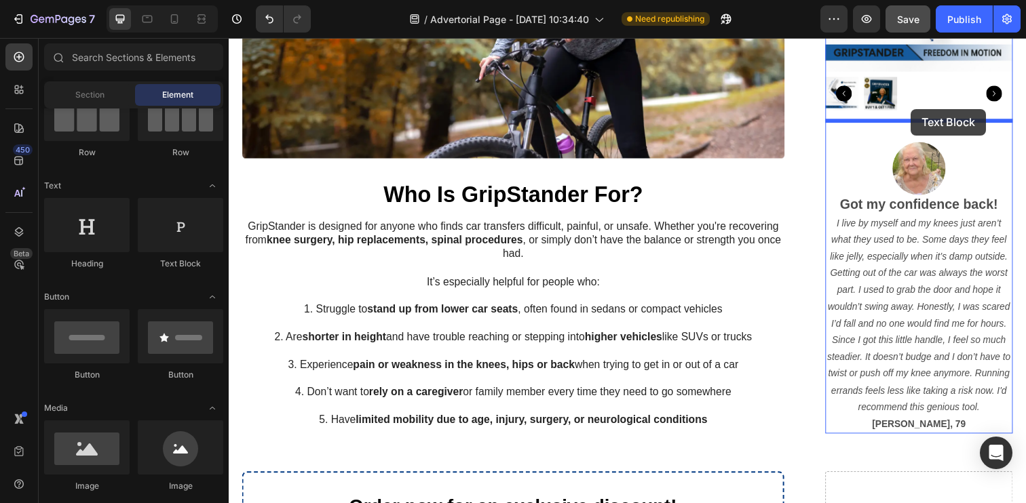
drag, startPoint x: 405, startPoint y: 263, endPoint x: 925, endPoint y: 111, distance: 541.7
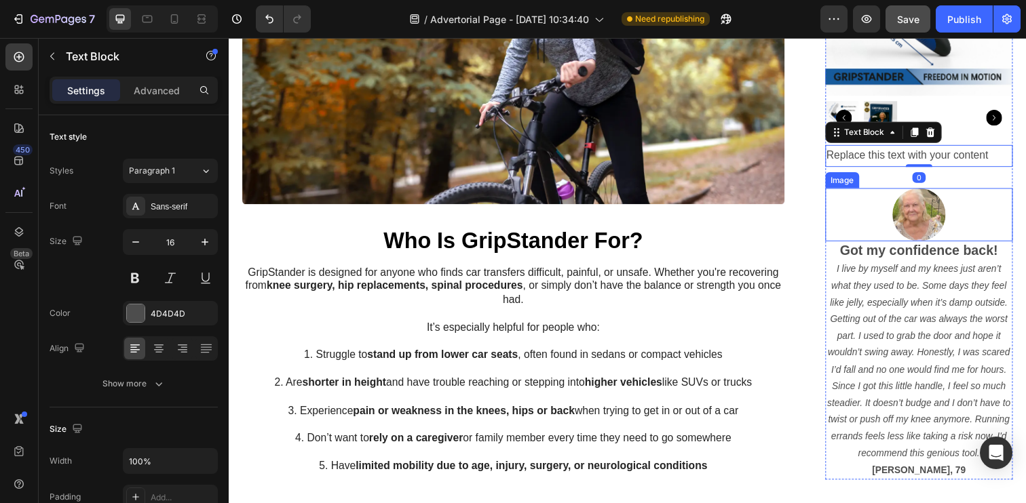
scroll to position [993, 0]
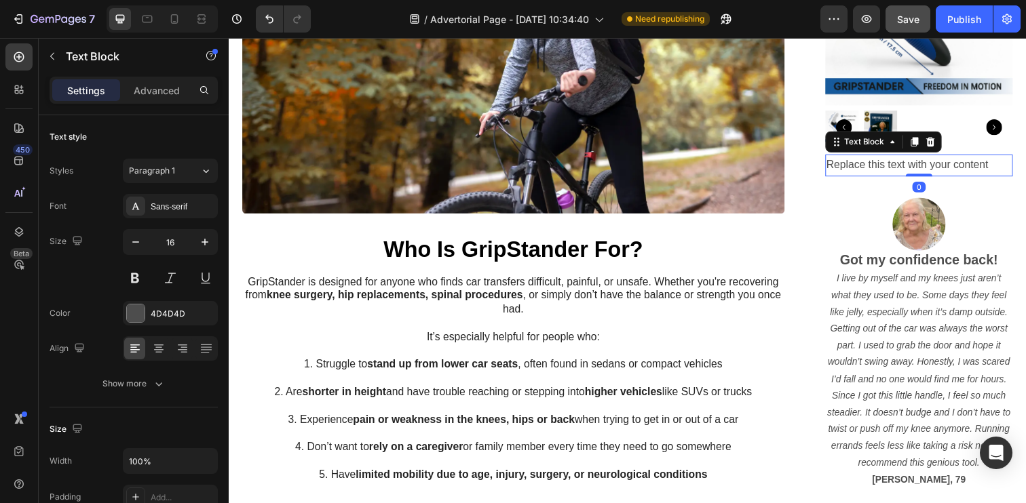
click at [896, 168] on div "Replace this text with your content" at bounding box center [934, 168] width 192 height 22
click at [896, 168] on p "Replace this text with your content" at bounding box center [933, 168] width 189 height 20
click at [869, 166] on p "Testimonials" at bounding box center [933, 168] width 189 height 20
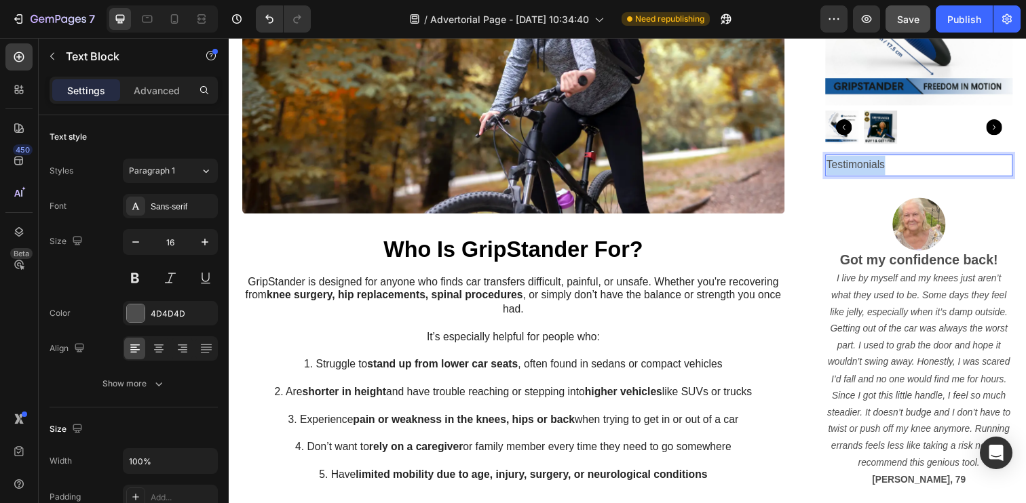
click at [869, 166] on p "Testimonials" at bounding box center [933, 168] width 189 height 20
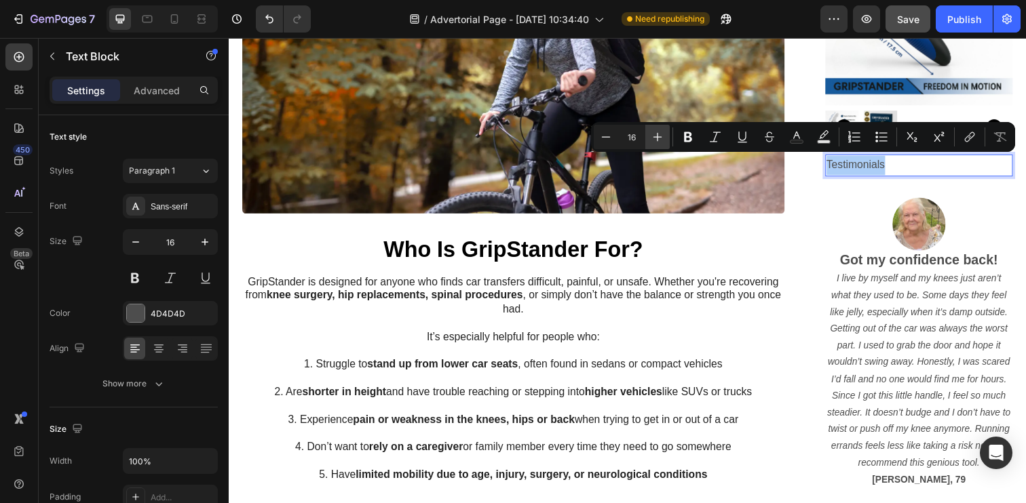
click at [655, 132] on icon "Editor contextual toolbar" at bounding box center [658, 137] width 14 height 14
type input "20"
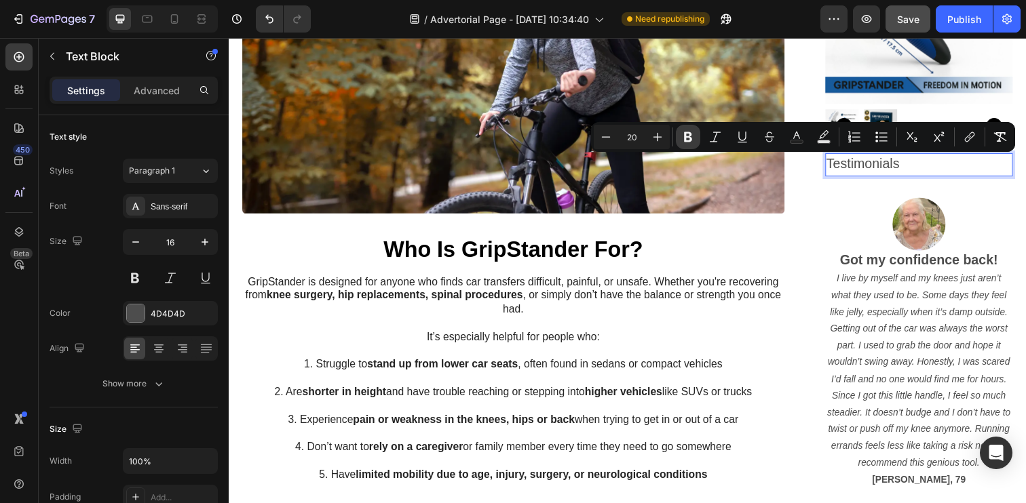
click at [682, 138] on icon "Editor contextual toolbar" at bounding box center [688, 137] width 14 height 14
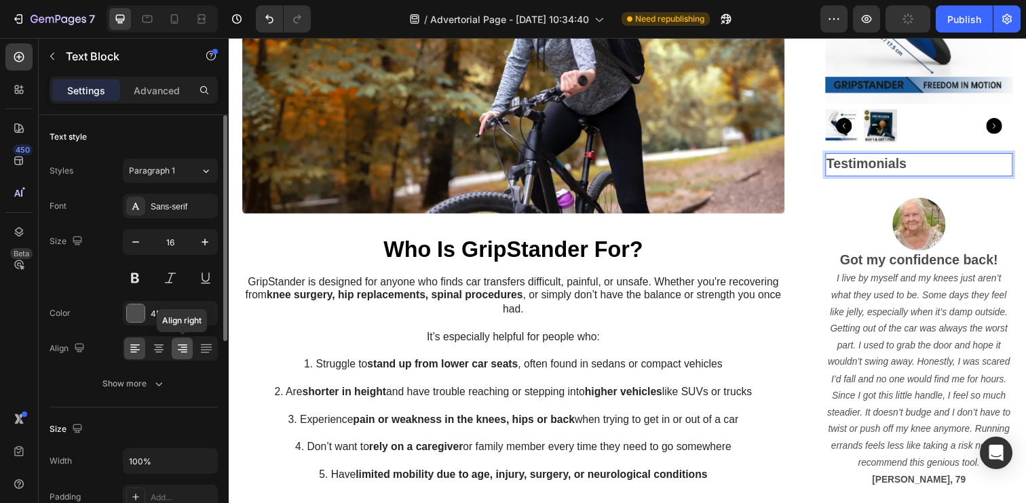
click at [185, 349] on icon at bounding box center [183, 349] width 14 height 14
click at [164, 349] on icon at bounding box center [159, 349] width 14 height 14
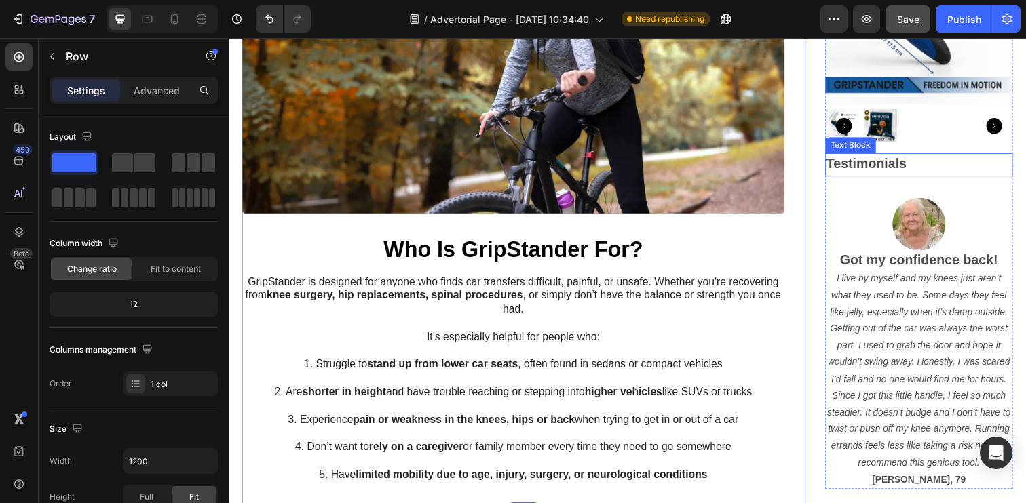
click at [872, 170] on strong "Testimonials" at bounding box center [880, 166] width 82 height 15
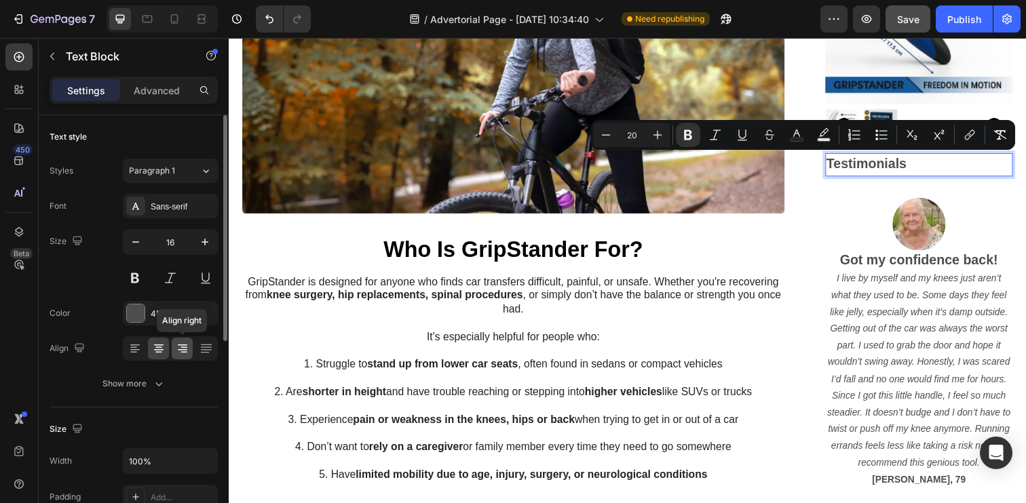
click at [181, 351] on icon at bounding box center [183, 349] width 14 height 14
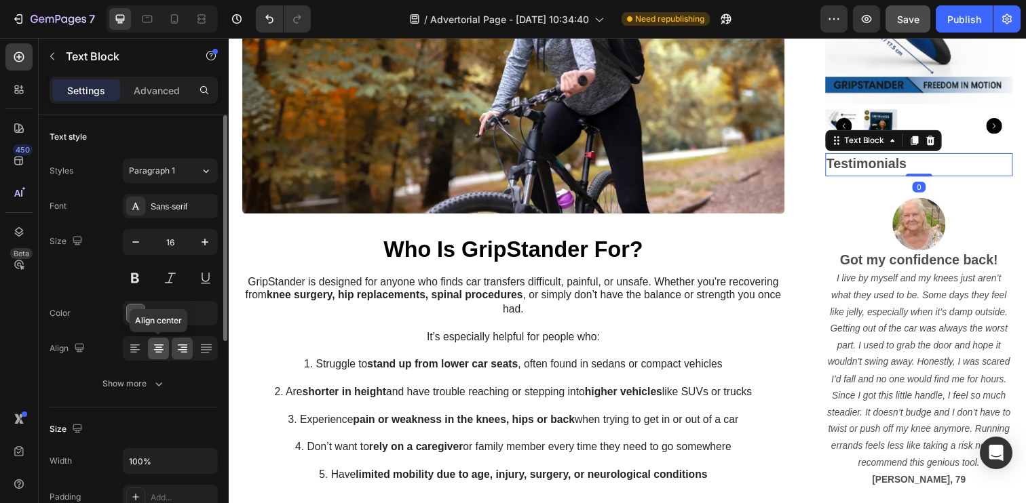
click at [159, 351] on icon at bounding box center [159, 349] width 14 height 14
click at [178, 351] on icon at bounding box center [183, 349] width 14 height 14
click at [164, 94] on p "Advanced" at bounding box center [157, 90] width 46 height 14
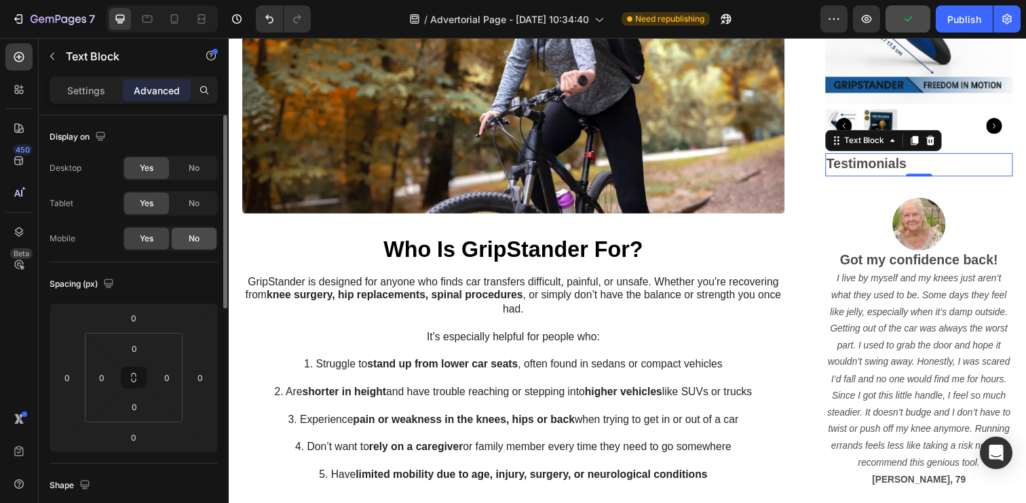
click at [183, 233] on div "No" at bounding box center [194, 239] width 45 height 22
click at [865, 170] on strong "Testimonials" at bounding box center [880, 166] width 82 height 15
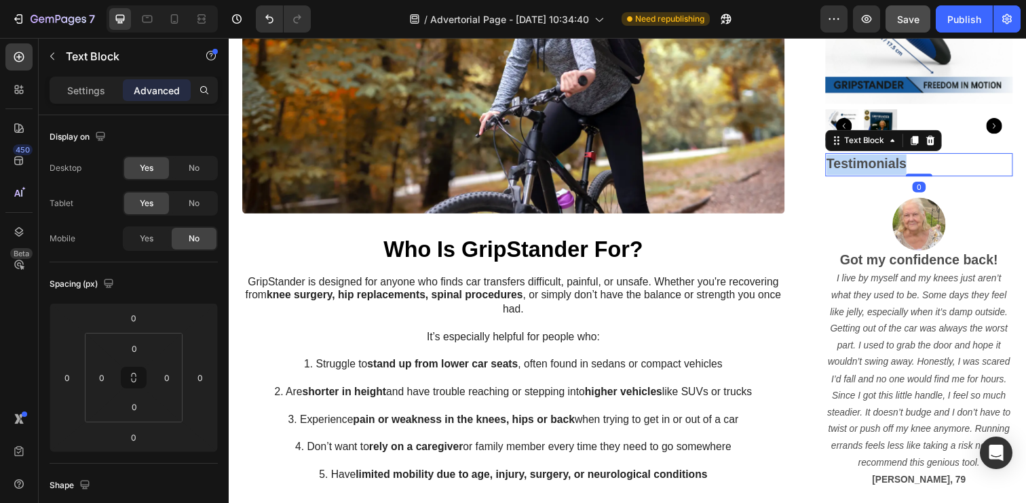
click at [865, 170] on strong "Testimonials" at bounding box center [880, 166] width 82 height 15
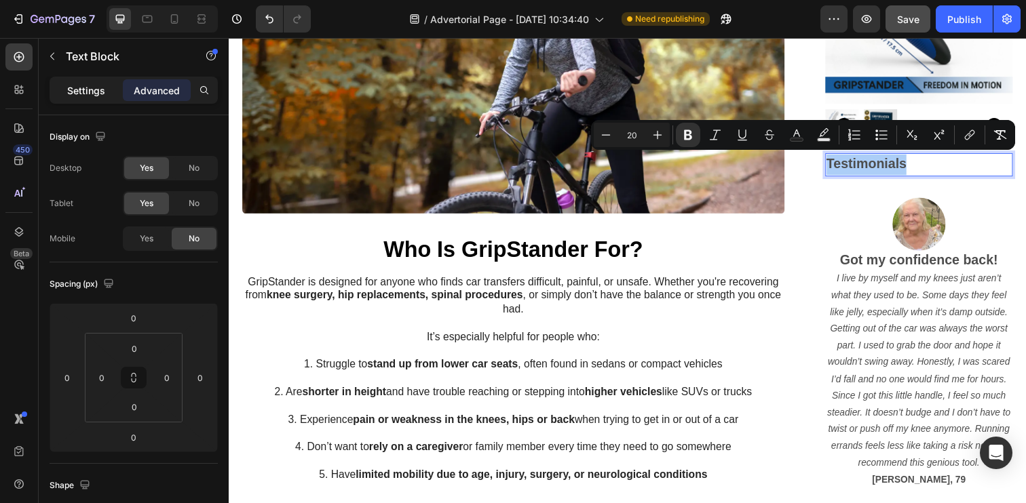
click at [80, 83] on p "Settings" at bounding box center [86, 90] width 38 height 14
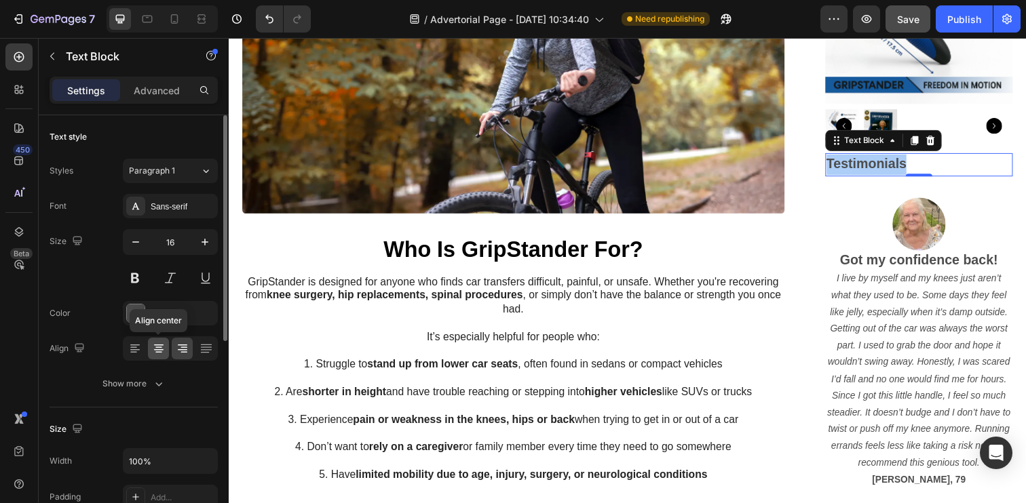
click at [153, 347] on icon at bounding box center [159, 349] width 14 height 14
click at [174, 347] on div at bounding box center [182, 349] width 21 height 22
click at [159, 347] on icon at bounding box center [159, 349] width 14 height 14
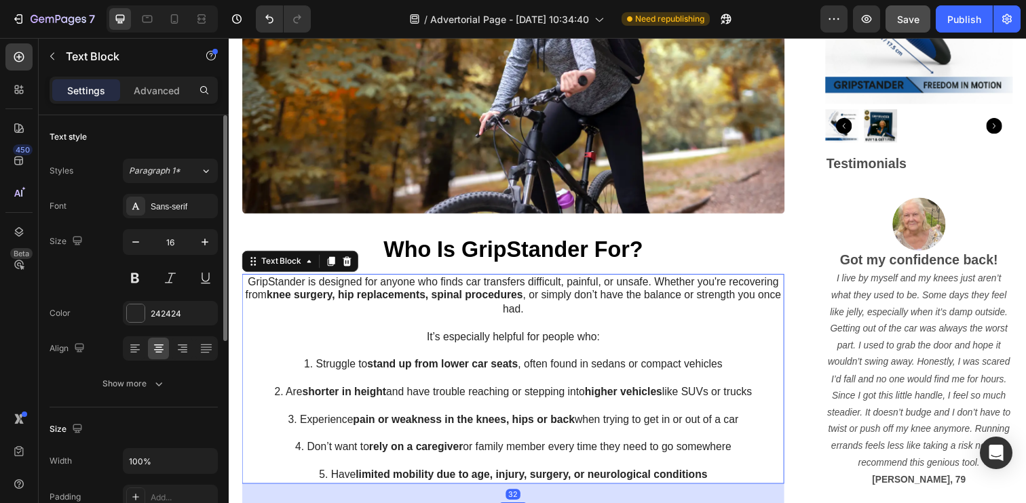
click at [293, 346] on p "It’s especially helpful for people who:" at bounding box center [519, 344] width 551 height 14
click at [942, 172] on div "Testimonials" at bounding box center [934, 167] width 192 height 24
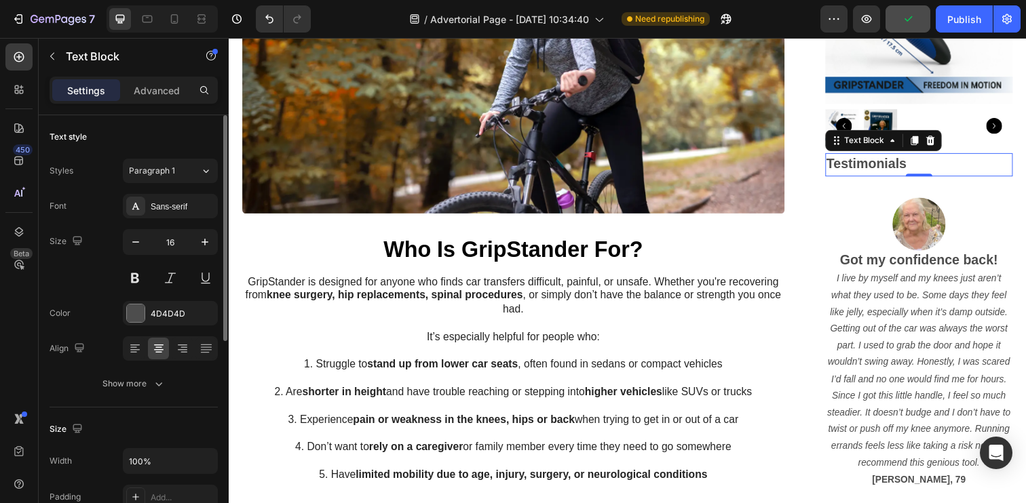
click at [942, 172] on div "Testimonials" at bounding box center [934, 167] width 192 height 24
click at [932, 168] on div "Testimonials" at bounding box center [934, 167] width 192 height 24
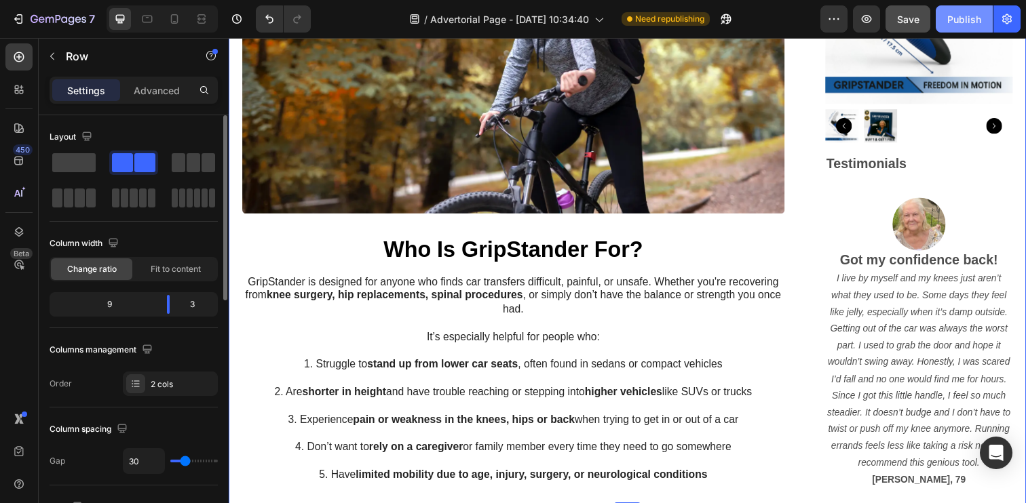
click at [957, 21] on div "Publish" at bounding box center [964, 19] width 34 height 14
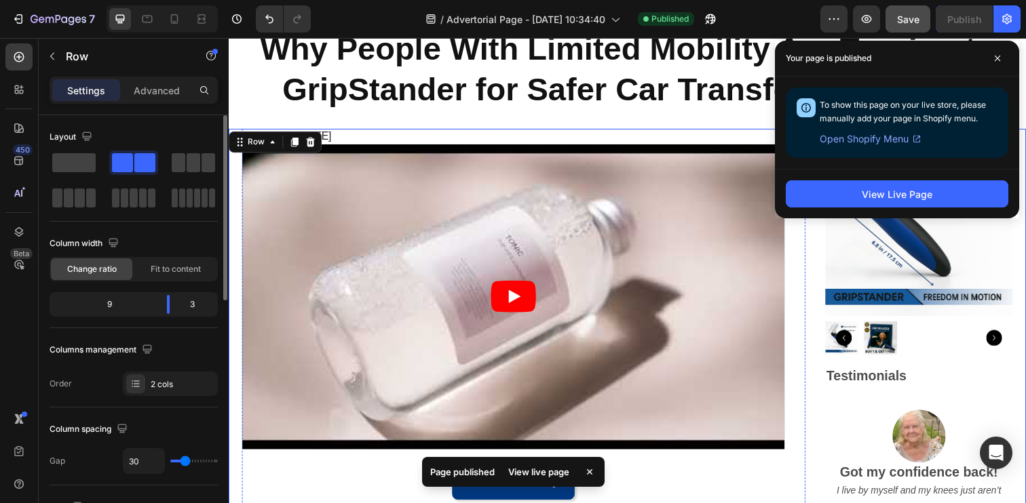
scroll to position [0, 0]
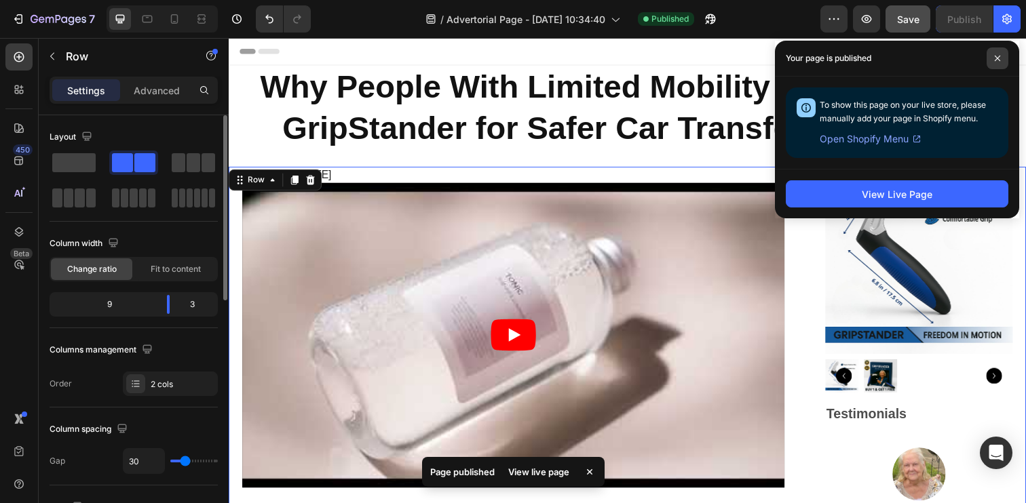
click at [991, 57] on span at bounding box center [997, 58] width 22 height 22
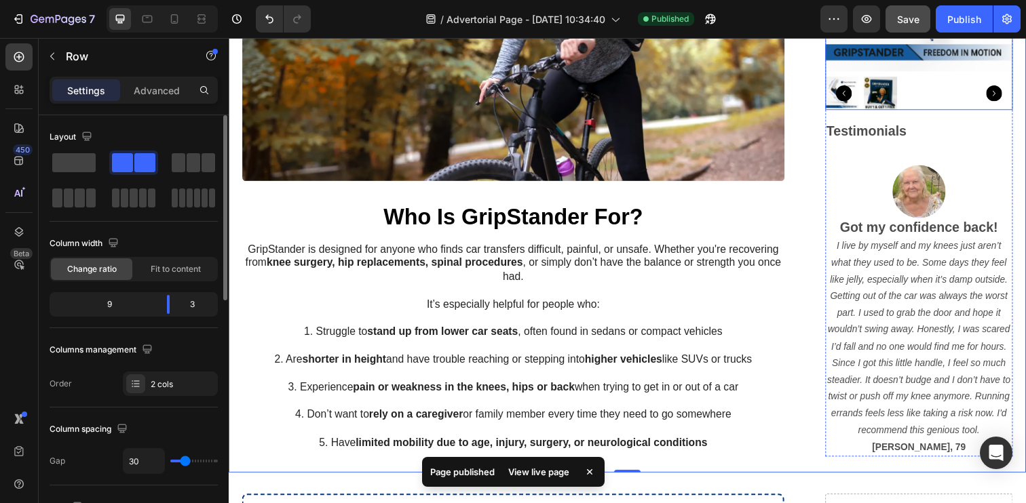
scroll to position [1023, 0]
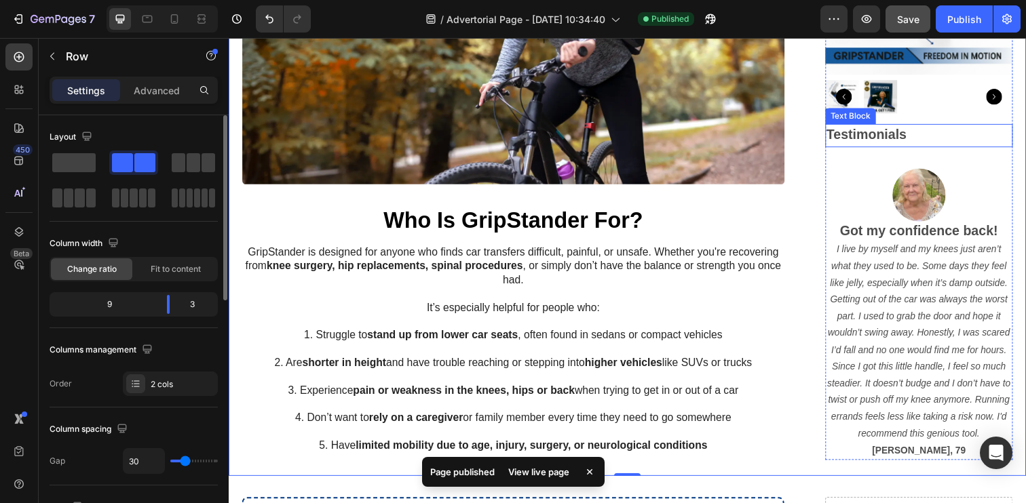
click at [880, 140] on strong "Testimonials" at bounding box center [880, 136] width 82 height 15
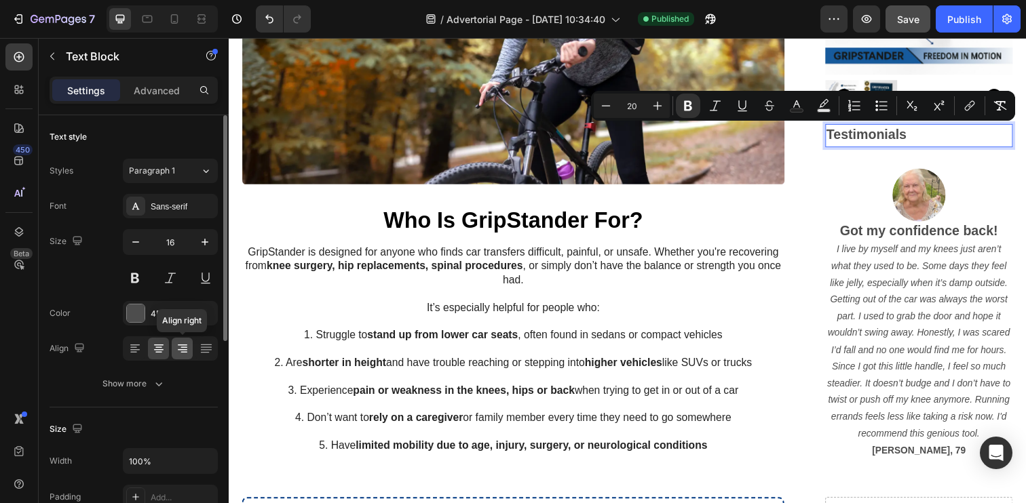
click at [183, 351] on icon at bounding box center [183, 349] width 14 height 14
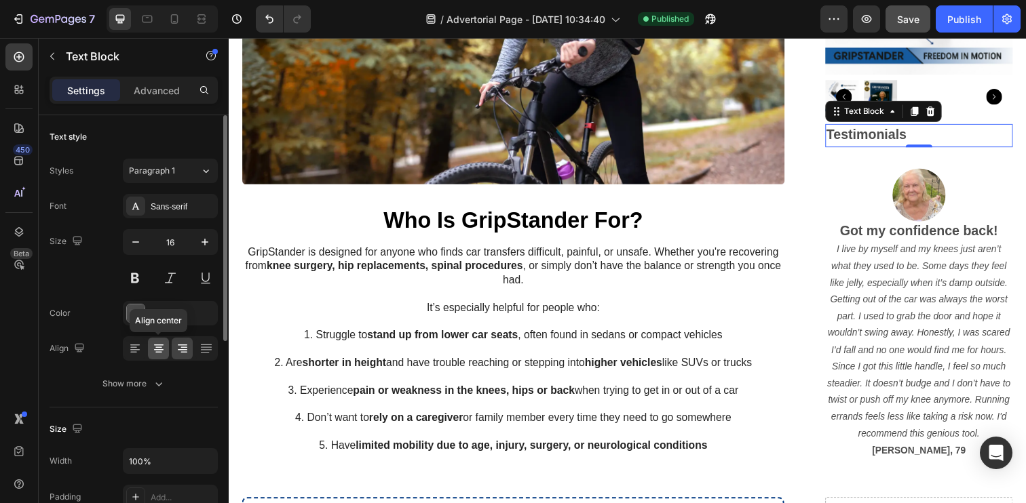
click at [156, 350] on icon at bounding box center [159, 349] width 14 height 14
click at [929, 136] on div "Testimonials" at bounding box center [934, 138] width 192 height 24
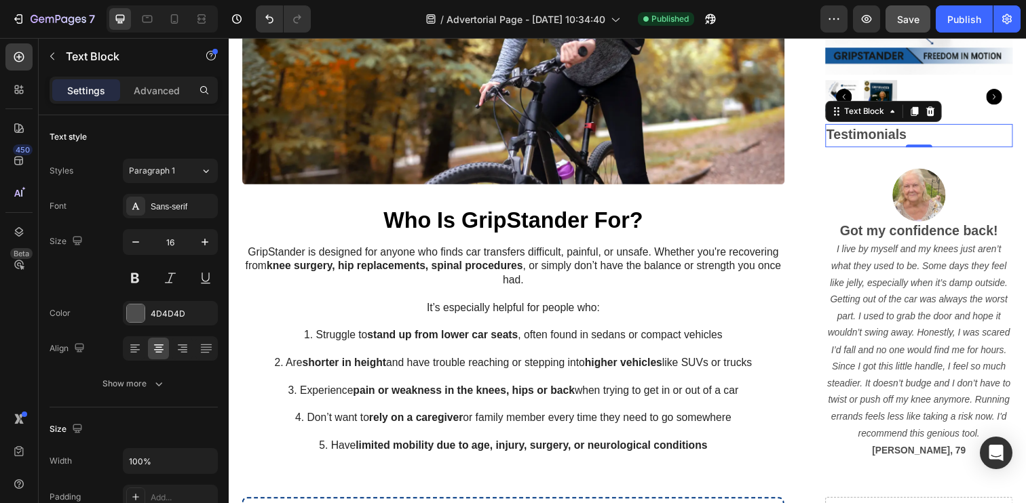
click at [929, 136] on div "Testimonials" at bounding box center [934, 138] width 192 height 24
click at [913, 136] on strong "Testimonials" at bounding box center [880, 136] width 82 height 15
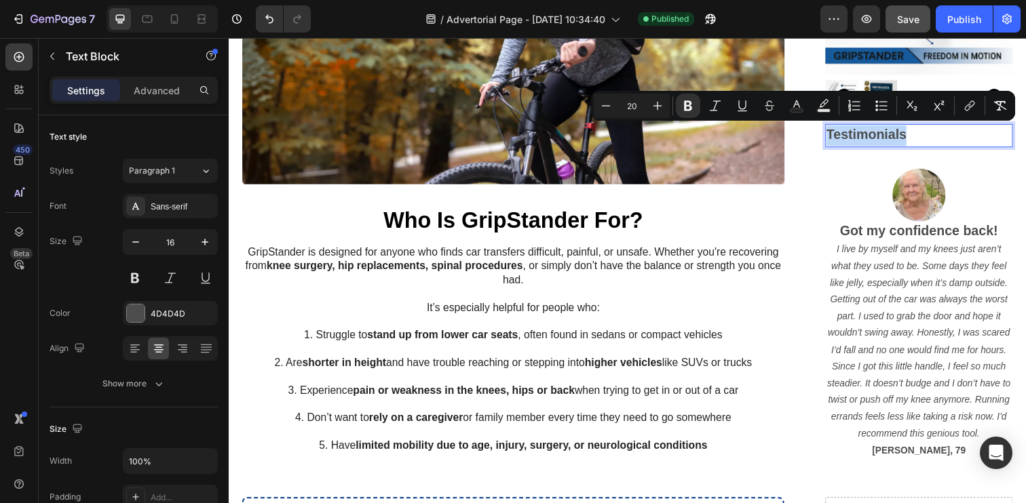
click at [922, 136] on div "Testimonials" at bounding box center [934, 138] width 192 height 24
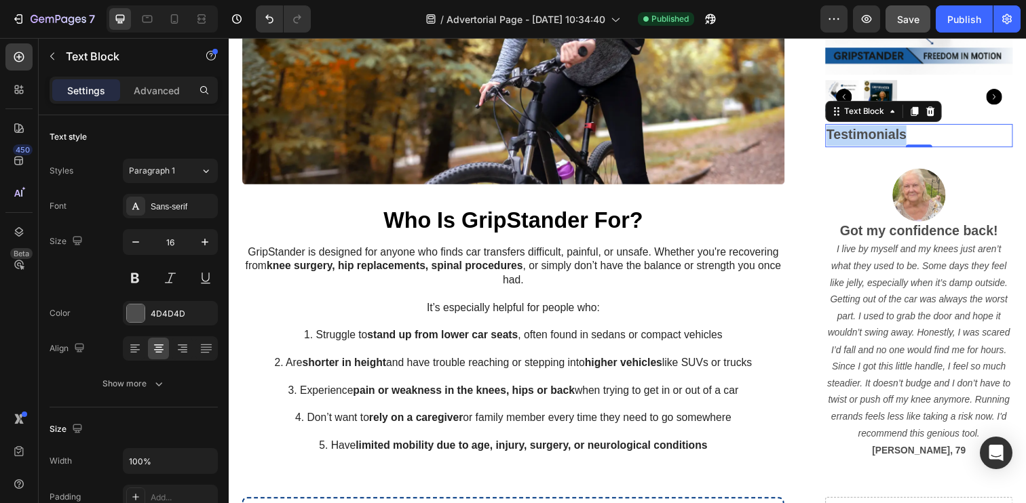
click at [922, 136] on div "Testimonials" at bounding box center [934, 138] width 192 height 24
click at [922, 138] on div "Testimonials" at bounding box center [934, 138] width 192 height 24
click at [925, 138] on div "Testimonials" at bounding box center [934, 138] width 192 height 24
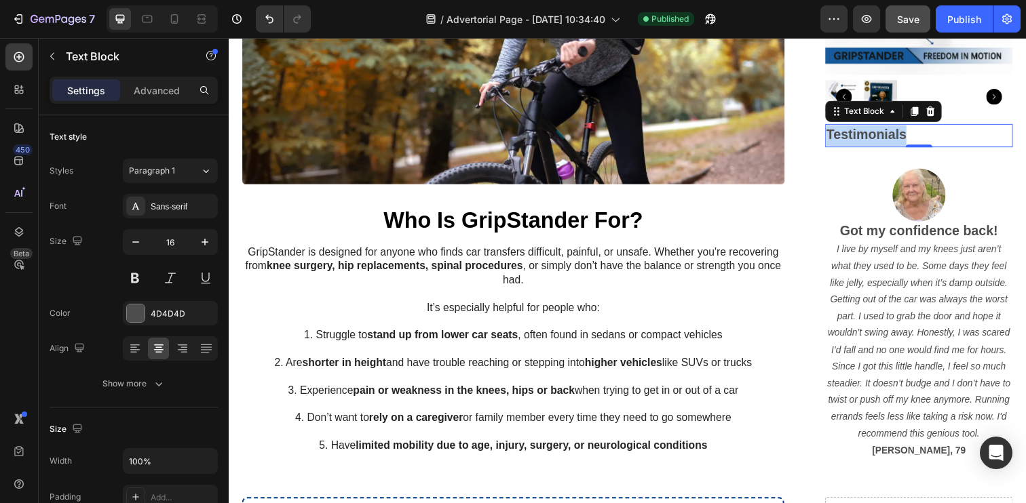
click at [925, 138] on div "Testimonials" at bounding box center [934, 138] width 192 height 24
click at [885, 172] on div at bounding box center [934, 198] width 192 height 54
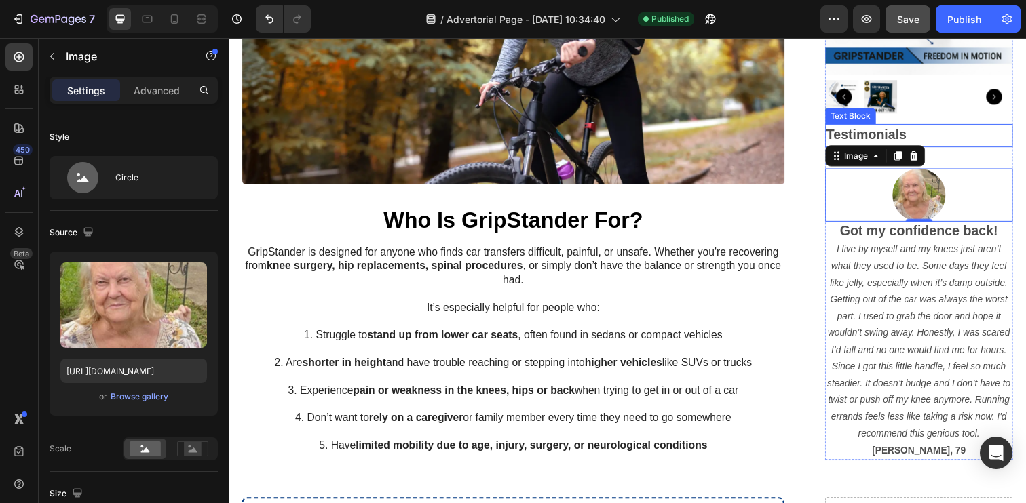
click at [927, 137] on div "Testimonials" at bounding box center [934, 138] width 192 height 24
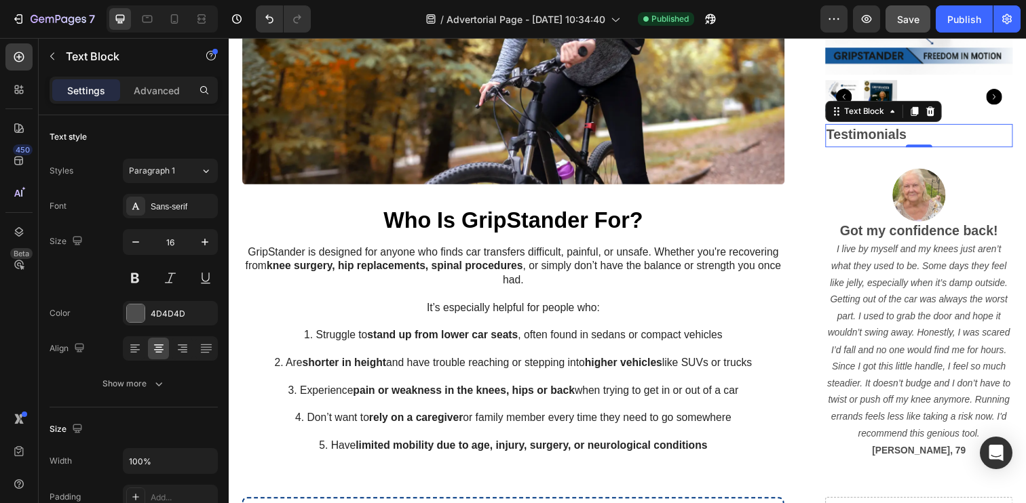
click at [927, 137] on div "Testimonials" at bounding box center [934, 138] width 192 height 24
click at [924, 137] on div "Testimonials" at bounding box center [934, 138] width 192 height 24
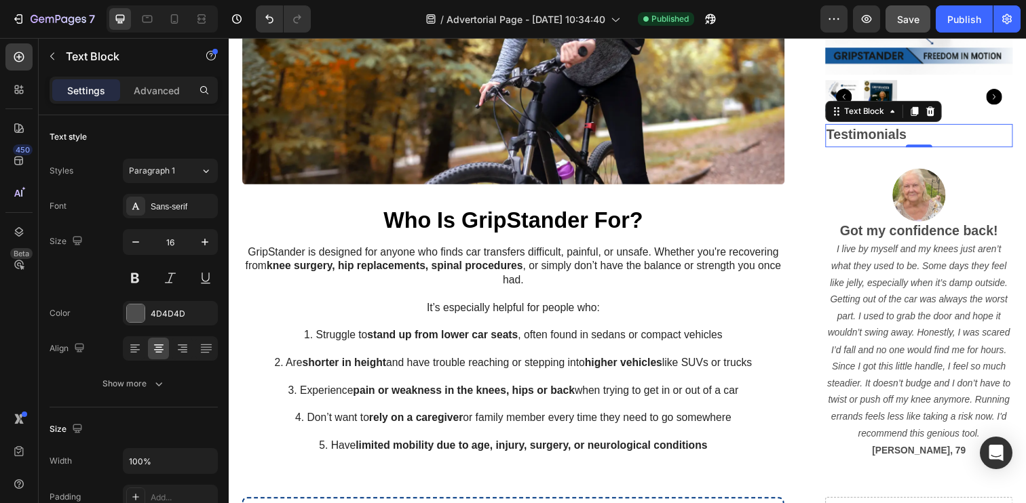
click at [918, 137] on strong "Testimonials" at bounding box center [880, 136] width 82 height 15
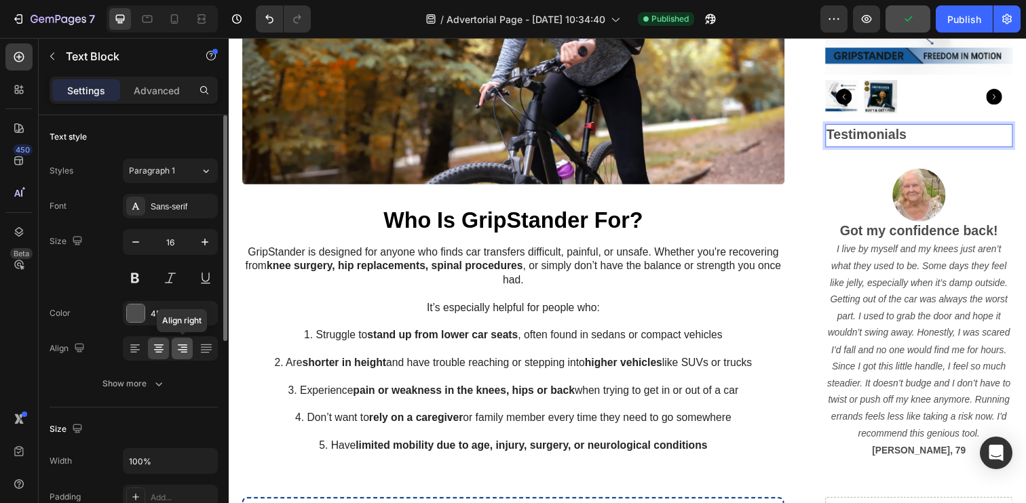
click at [176, 356] on div at bounding box center [182, 349] width 21 height 22
click at [155, 347] on icon at bounding box center [159, 349] width 14 height 14
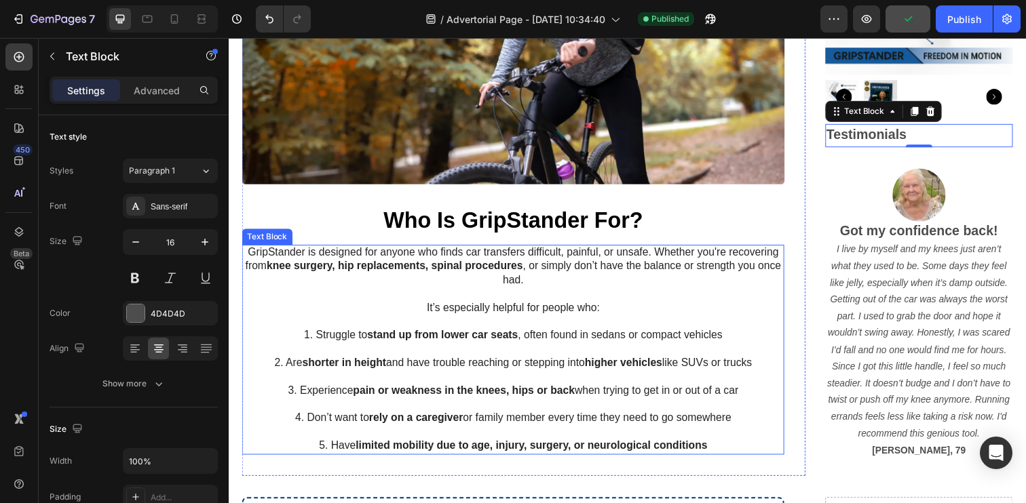
click at [704, 258] on p "GripStander is designed for anyone who finds car transfers difficult, painful, …" at bounding box center [519, 271] width 551 height 42
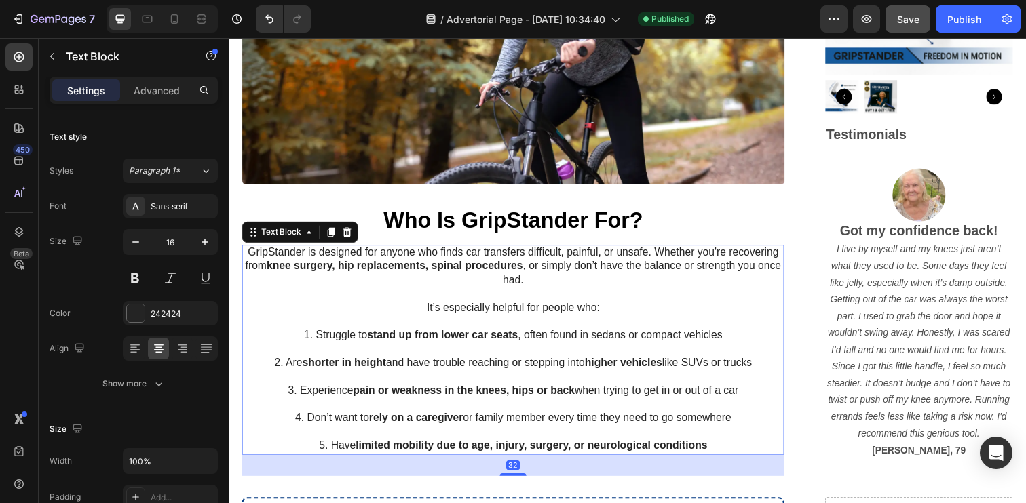
click at [704, 258] on p "GripStander is designed for anyone who finds car transfers difficult, painful, …" at bounding box center [519, 271] width 551 height 42
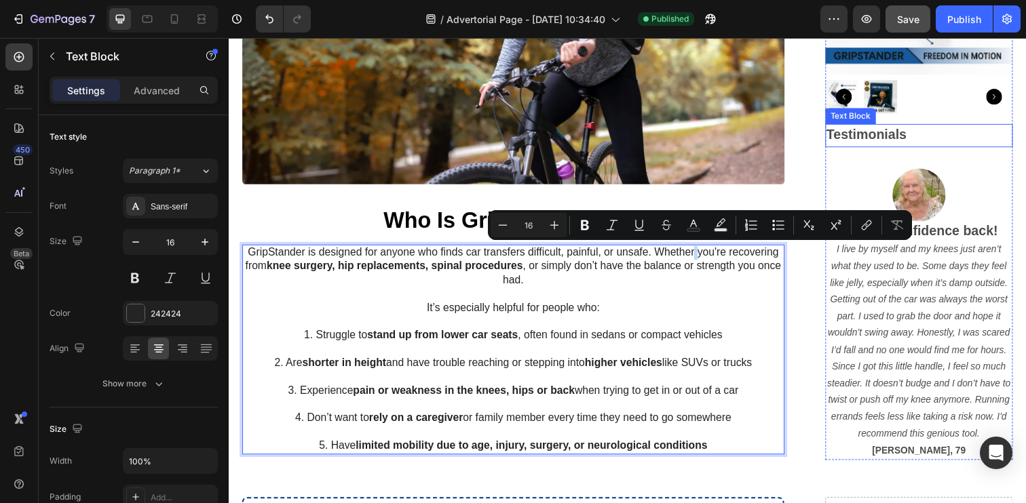
click at [859, 139] on strong "Testimonials" at bounding box center [880, 136] width 82 height 15
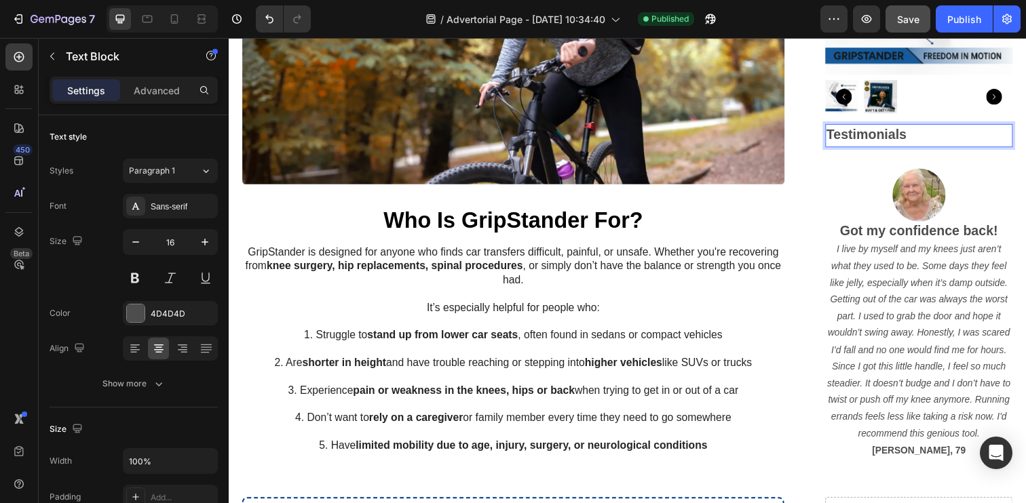
click at [859, 139] on strong "Testimonials" at bounding box center [880, 136] width 82 height 15
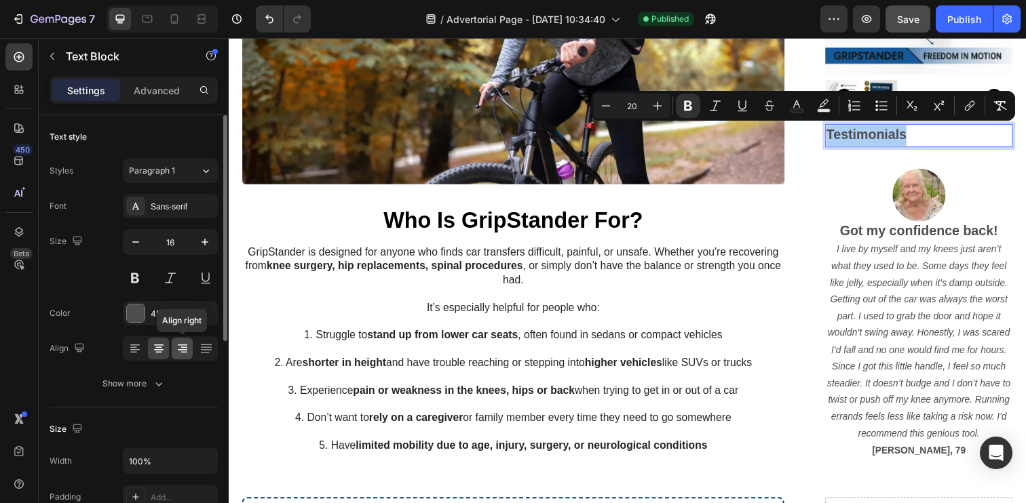
click at [183, 352] on icon at bounding box center [183, 352] width 7 height 1
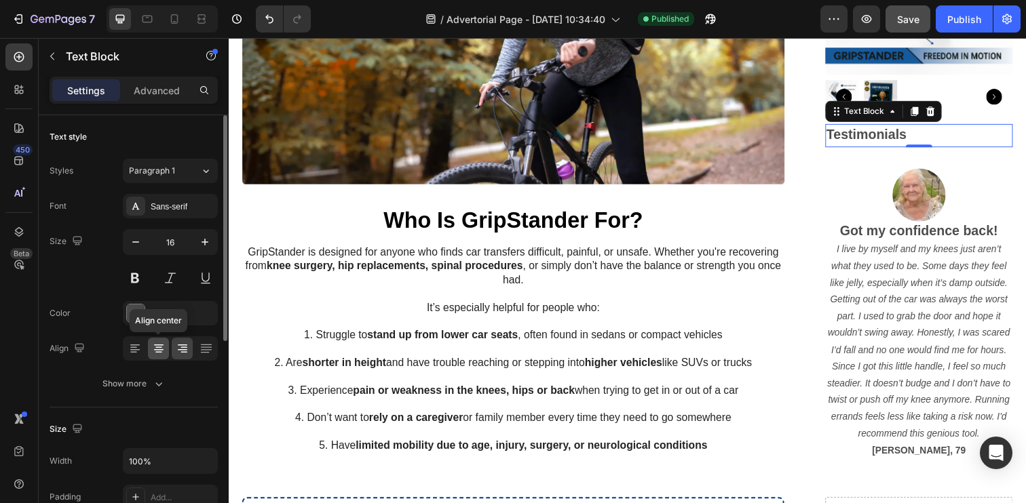
click at [165, 350] on div at bounding box center [158, 349] width 21 height 22
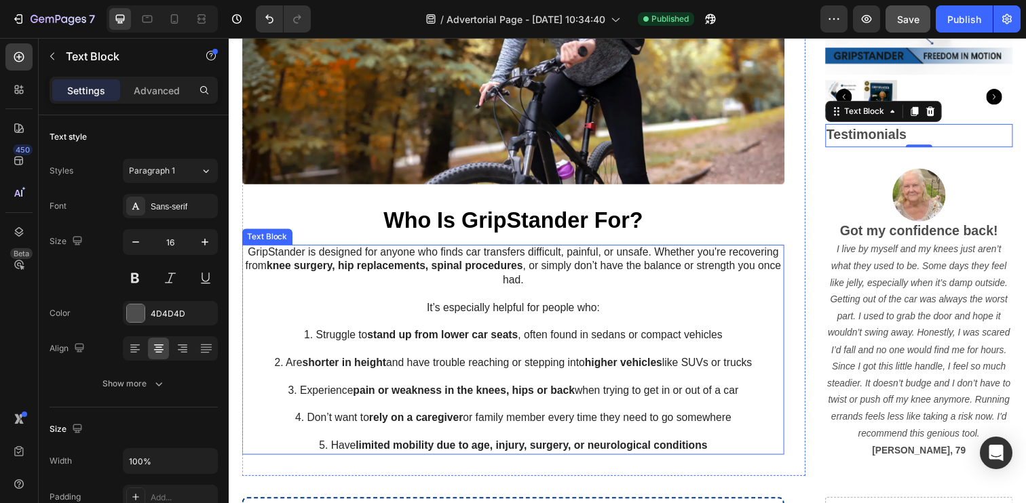
click at [721, 266] on p "GripStander is designed for anyone who finds car transfers difficult, painful, …" at bounding box center [519, 271] width 551 height 42
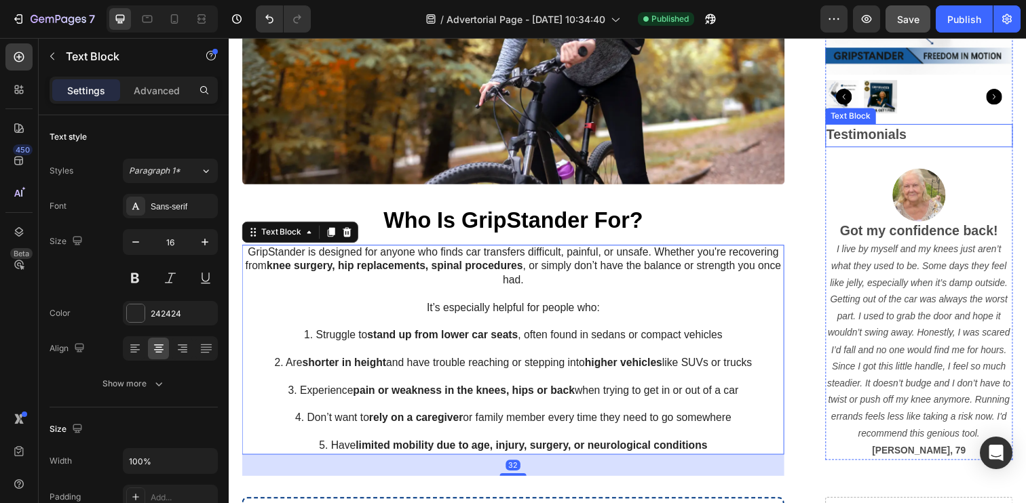
click at [934, 137] on div "Testimonials" at bounding box center [934, 138] width 192 height 24
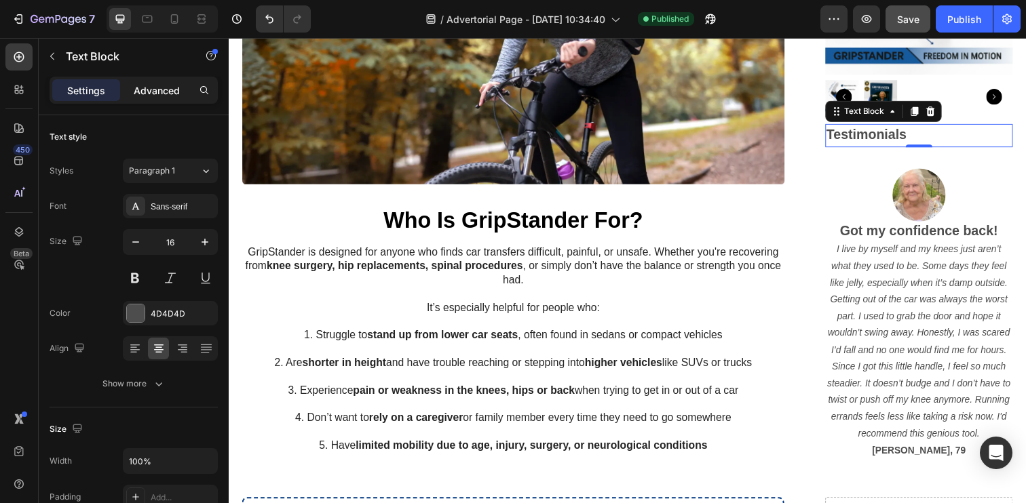
click at [160, 97] on p "Advanced" at bounding box center [157, 90] width 46 height 14
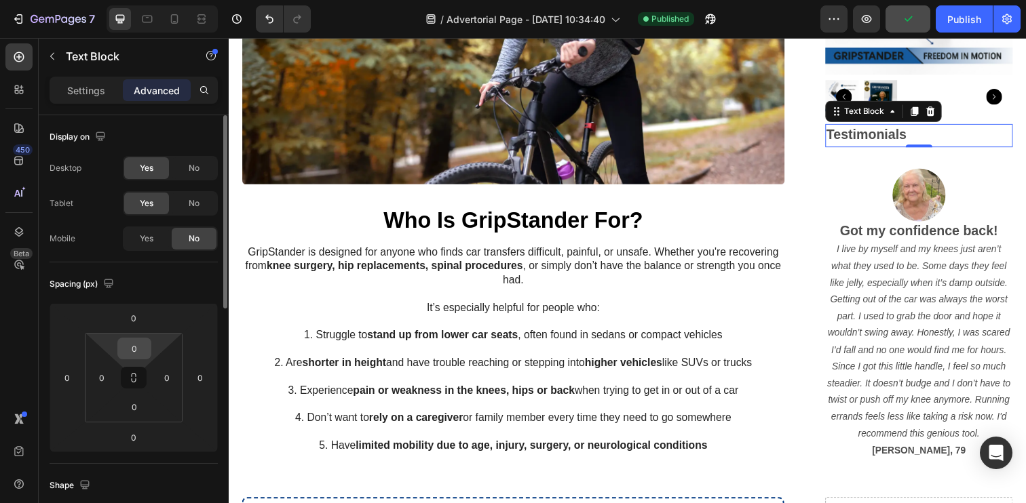
click at [135, 343] on input "0" at bounding box center [134, 349] width 27 height 20
type input "20"
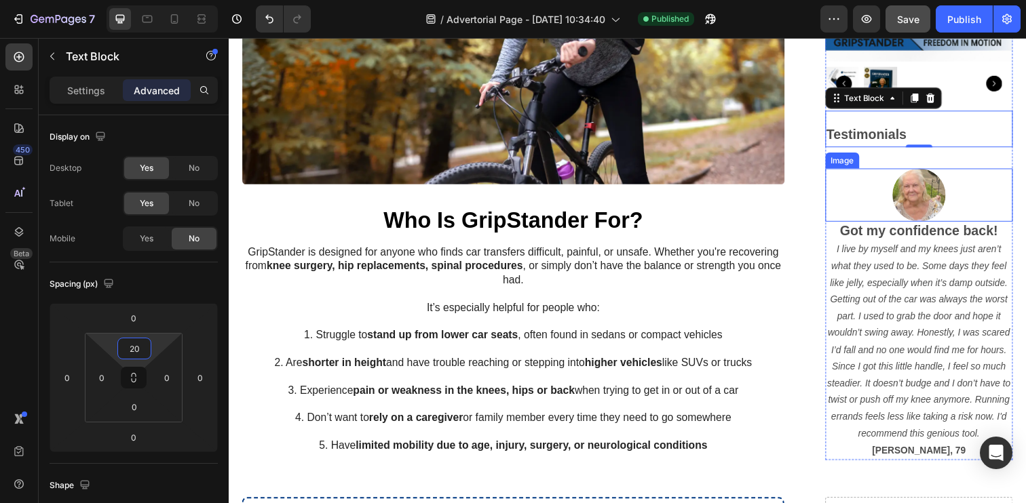
click at [899, 199] on div at bounding box center [934, 198] width 192 height 54
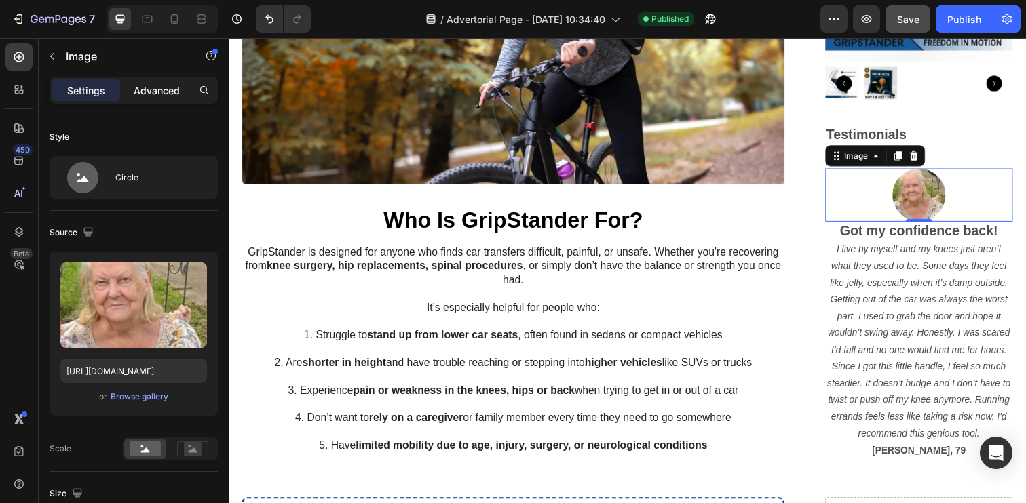
click at [155, 96] on p "Advanced" at bounding box center [157, 90] width 46 height 14
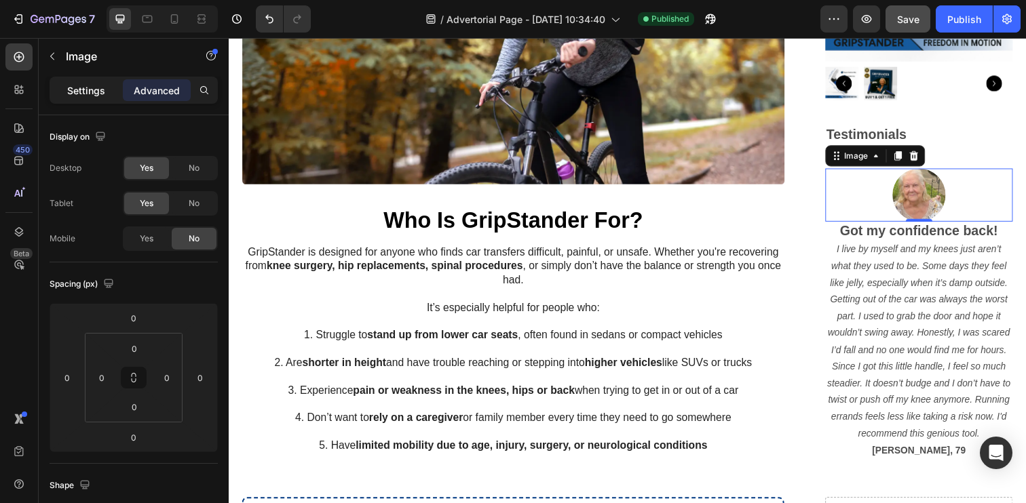
click at [102, 91] on p "Settings" at bounding box center [86, 90] width 38 height 14
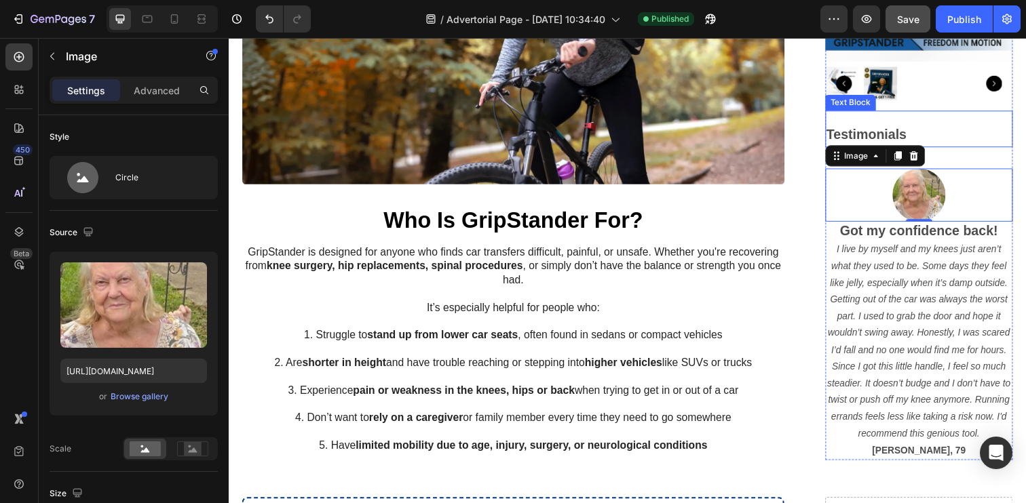
click at [884, 136] on strong "Testimonials" at bounding box center [880, 136] width 82 height 15
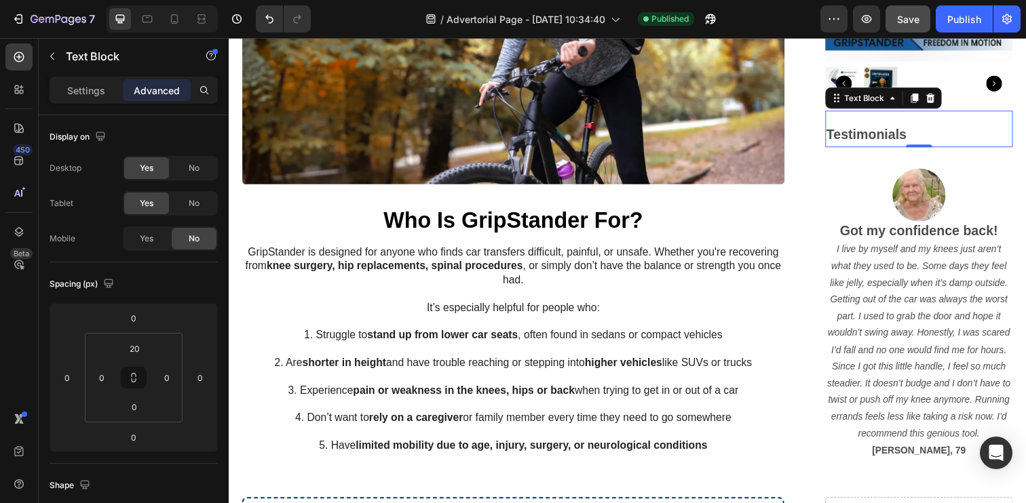
click at [884, 136] on strong "Testimonials" at bounding box center [880, 136] width 82 height 15
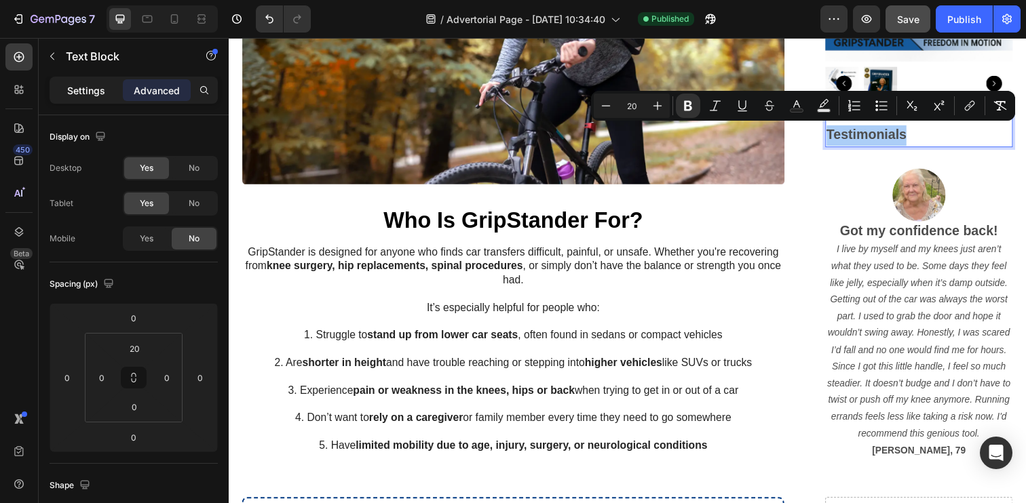
click at [92, 89] on p "Settings" at bounding box center [86, 90] width 38 height 14
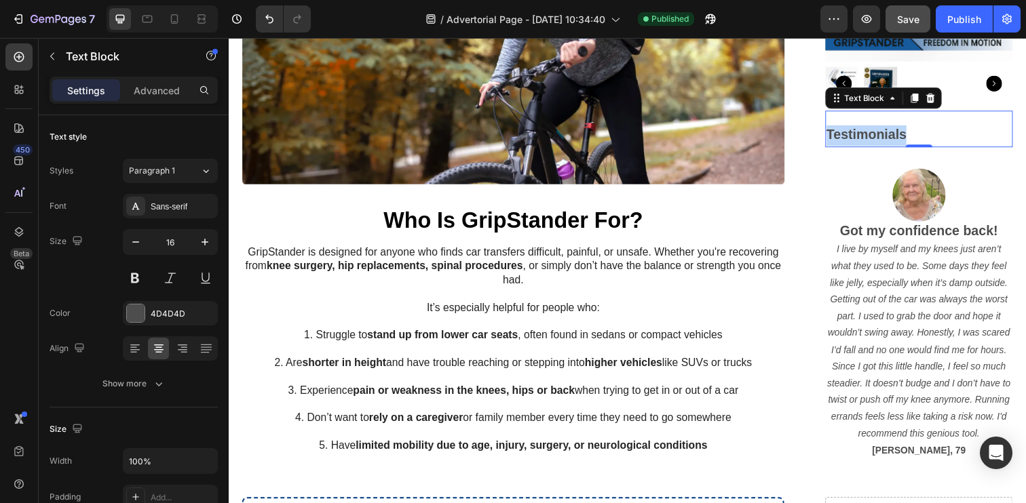
click at [882, 134] on strong "Testimonials" at bounding box center [880, 136] width 82 height 15
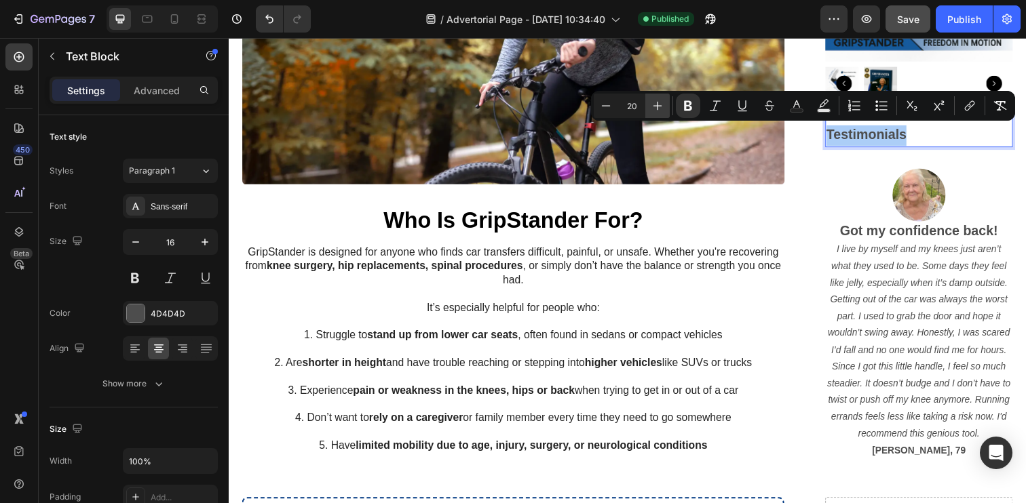
click at [657, 103] on icon "Editor contextual toolbar" at bounding box center [658, 106] width 14 height 14
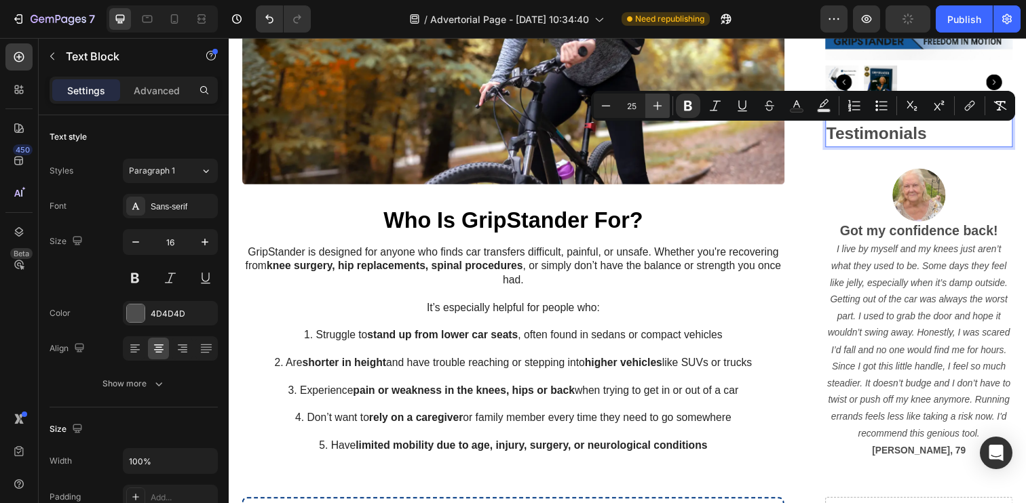
click at [657, 103] on icon "Editor contextual toolbar" at bounding box center [658, 106] width 14 height 14
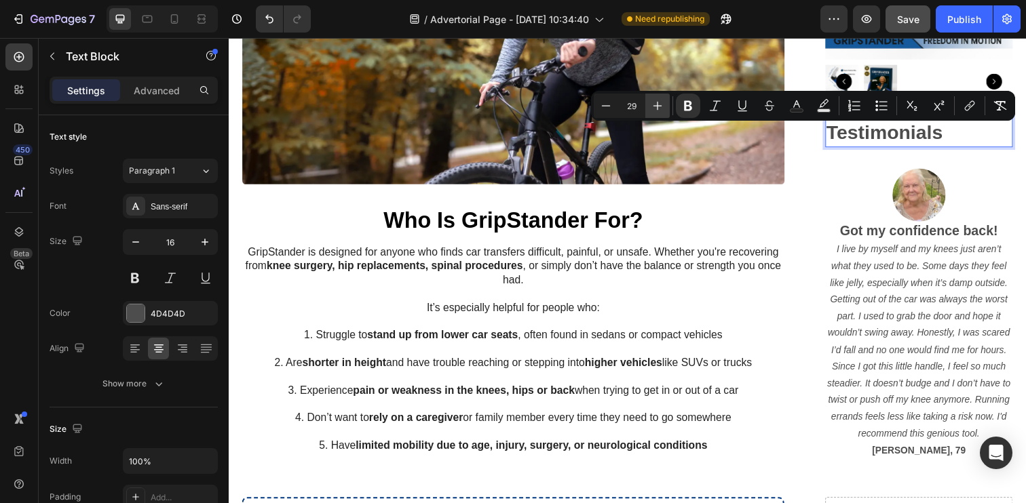
type input "30"
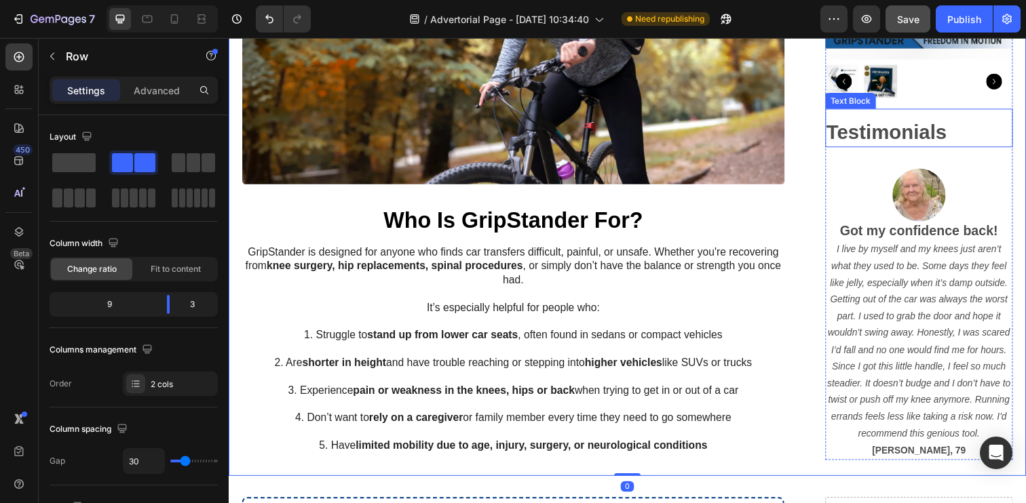
click at [905, 132] on strong "Testimonials" at bounding box center [900, 134] width 123 height 22
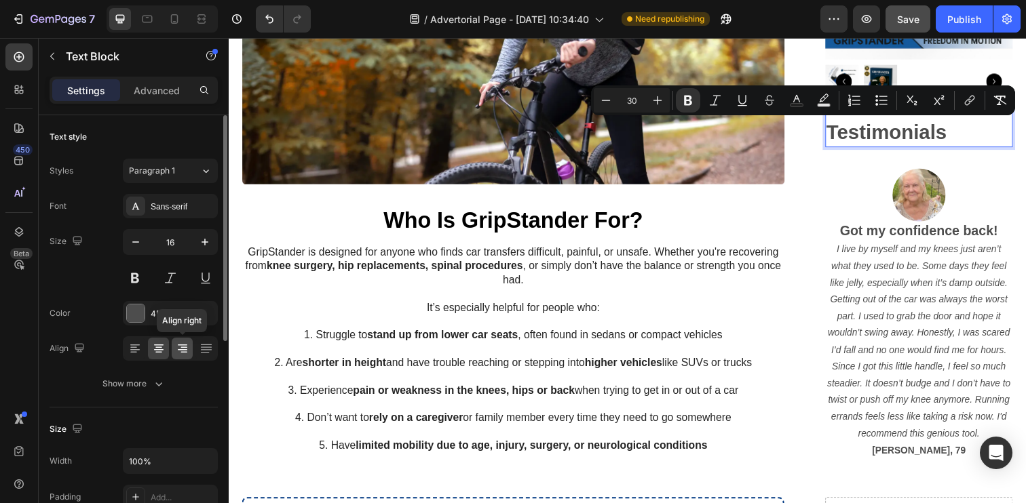
click at [183, 347] on icon at bounding box center [183, 347] width 7 height 1
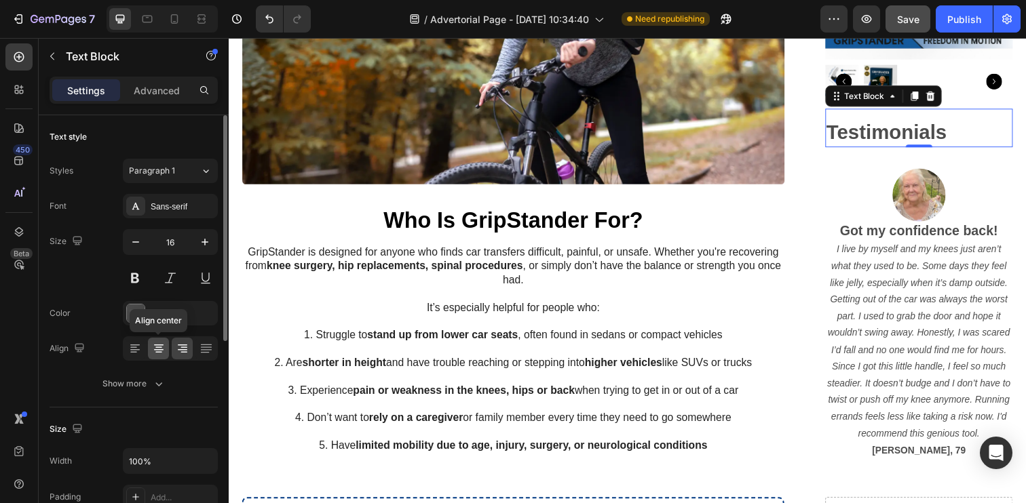
click at [167, 348] on div at bounding box center [158, 349] width 21 height 22
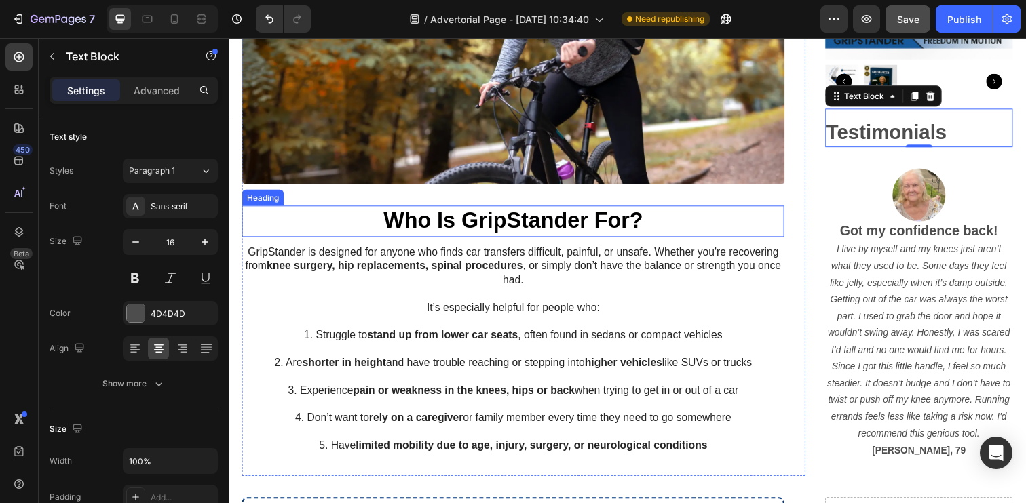
click at [756, 216] on h2 "Who Is GripStander For?" at bounding box center [519, 225] width 554 height 32
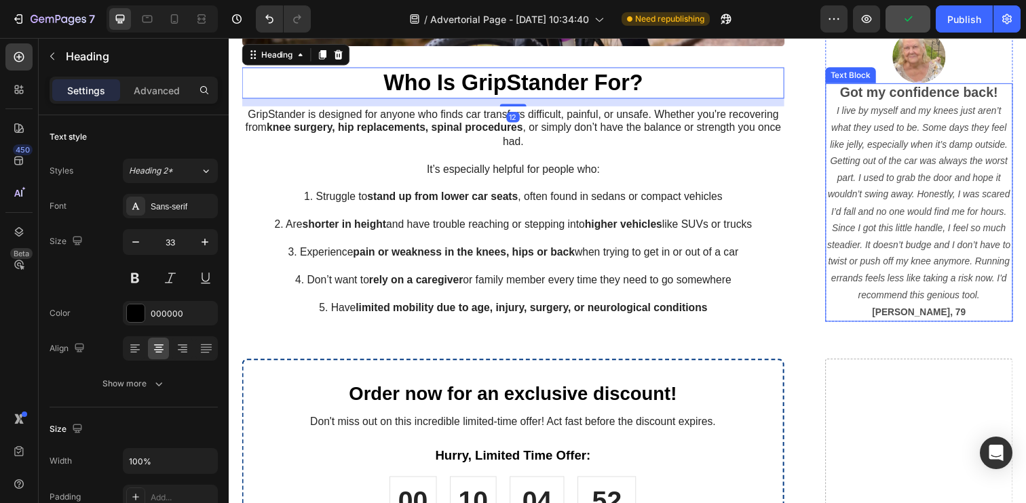
scroll to position [1183, 0]
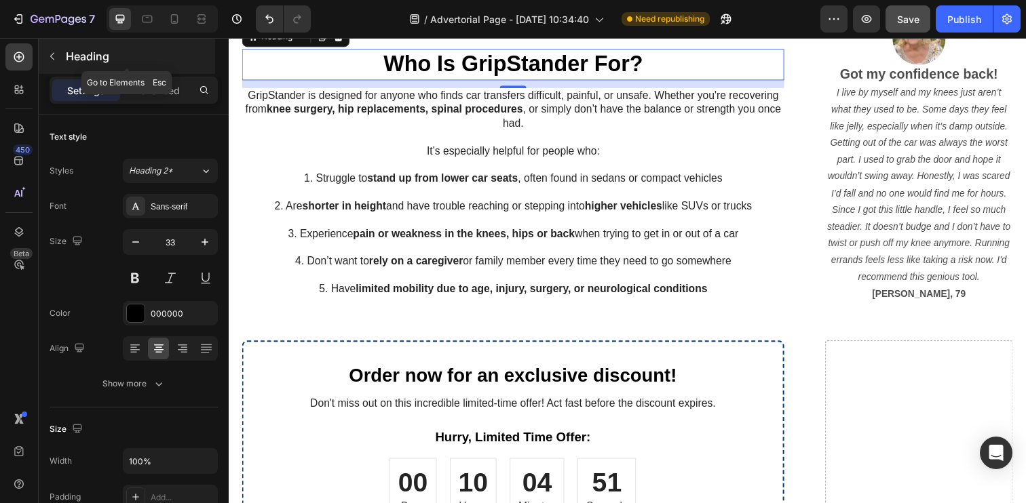
click at [56, 47] on button "button" at bounding box center [52, 56] width 22 height 22
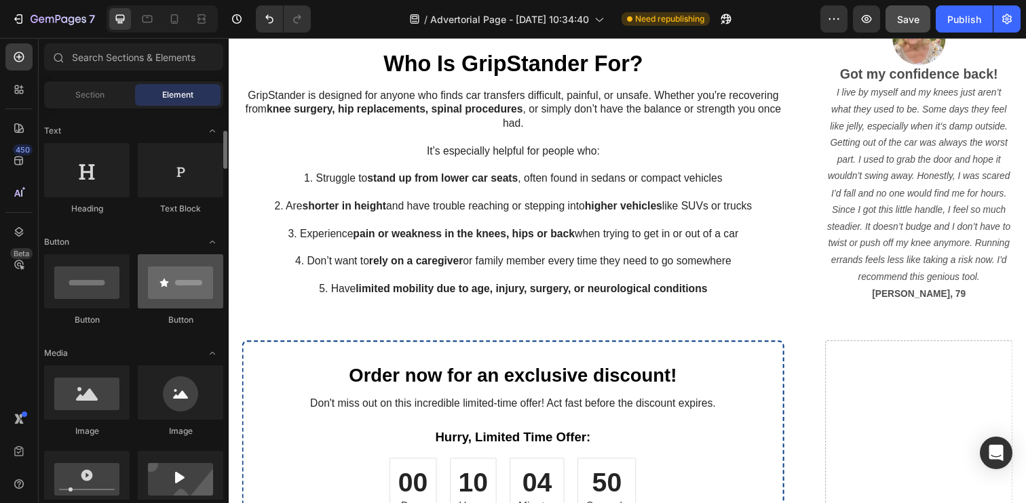
scroll to position [195, 0]
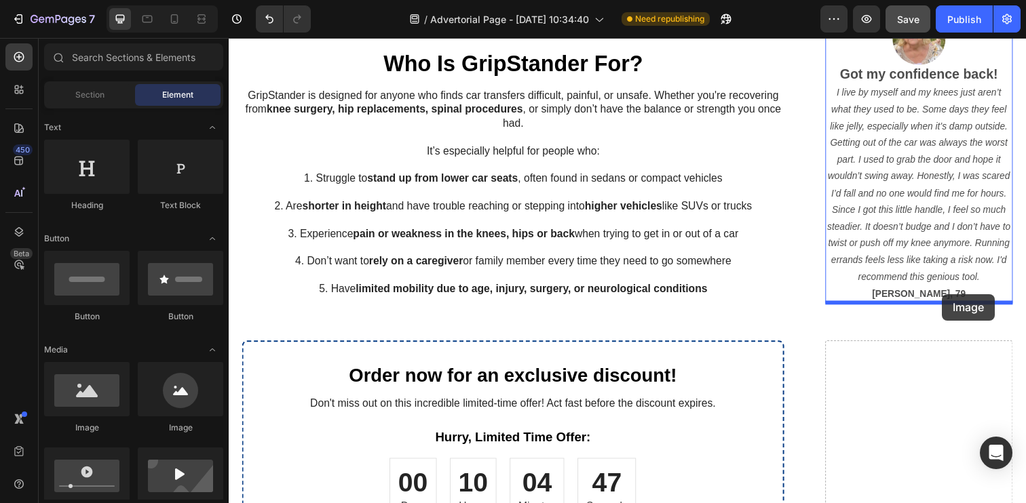
drag, startPoint x: 415, startPoint y: 429, endPoint x: 957, endPoint y: 300, distance: 556.5
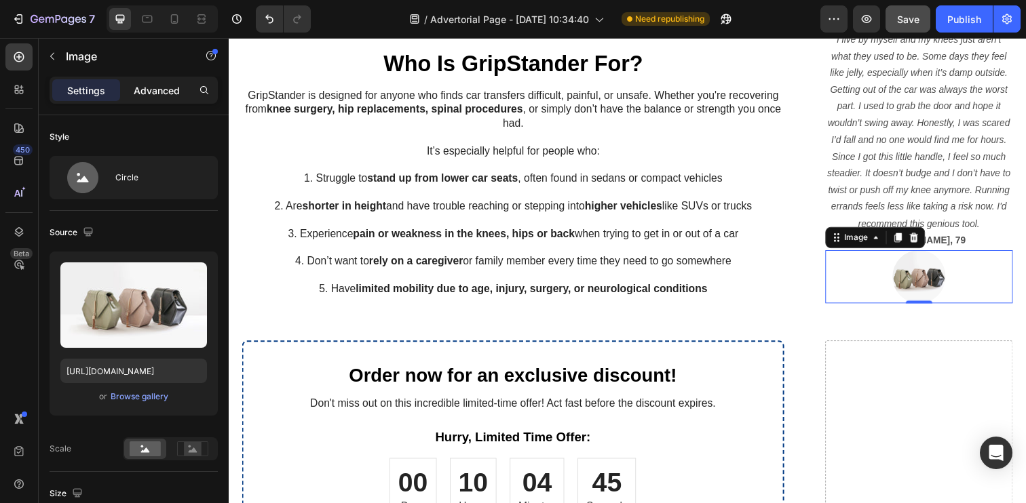
click at [167, 81] on div "Advanced" at bounding box center [157, 90] width 68 height 22
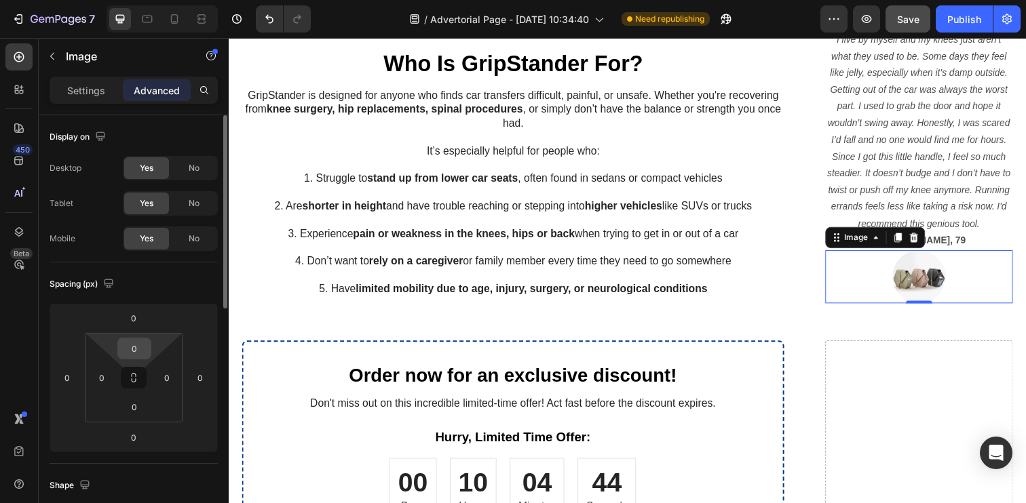
click at [132, 353] on input "0" at bounding box center [134, 349] width 27 height 20
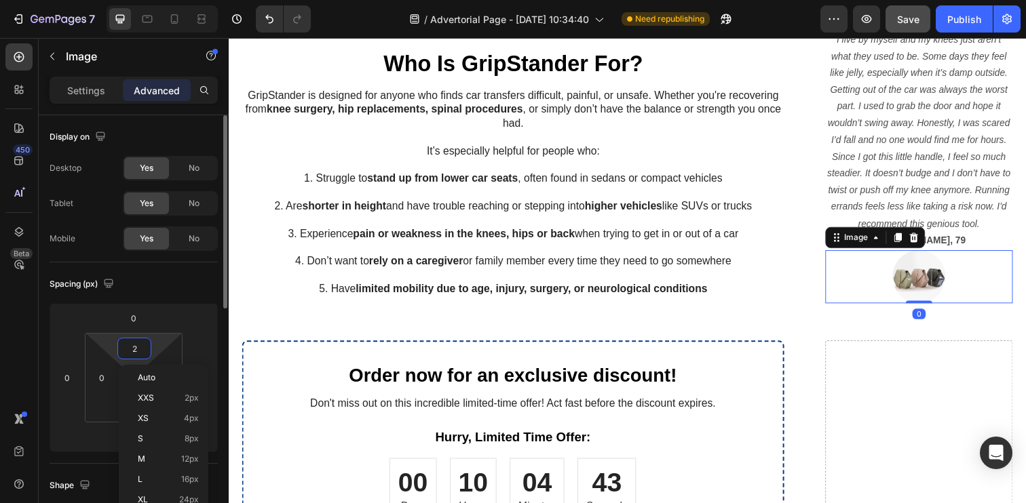
type input "20"
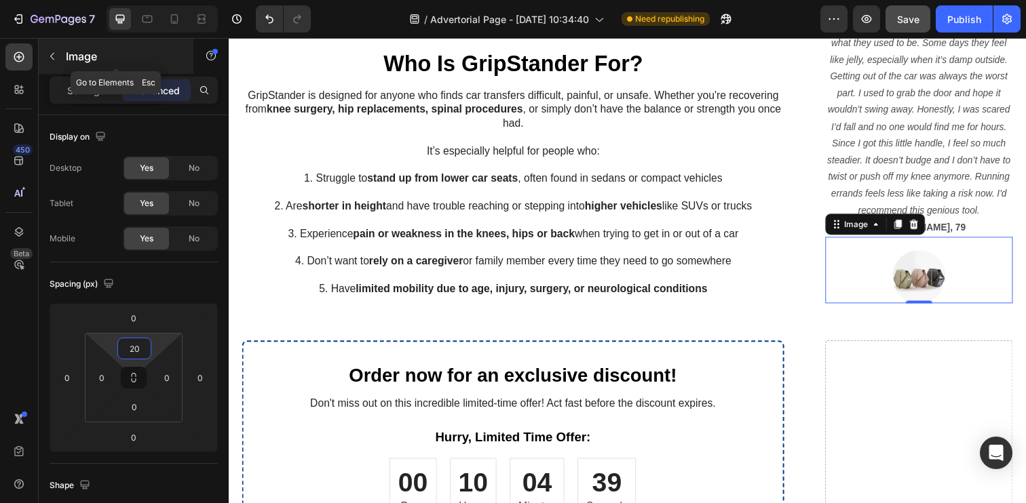
click at [54, 58] on icon "button" at bounding box center [52, 56] width 11 height 11
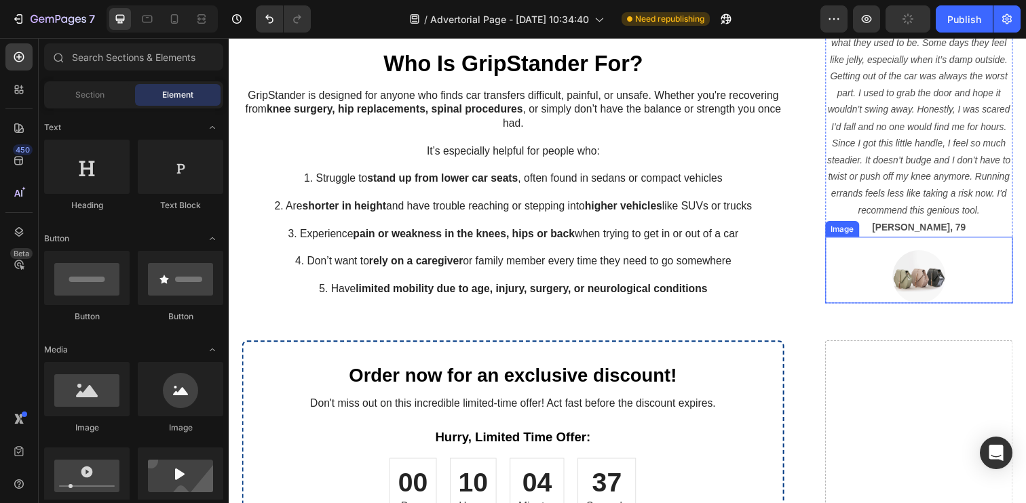
click at [910, 282] on img at bounding box center [933, 281] width 54 height 54
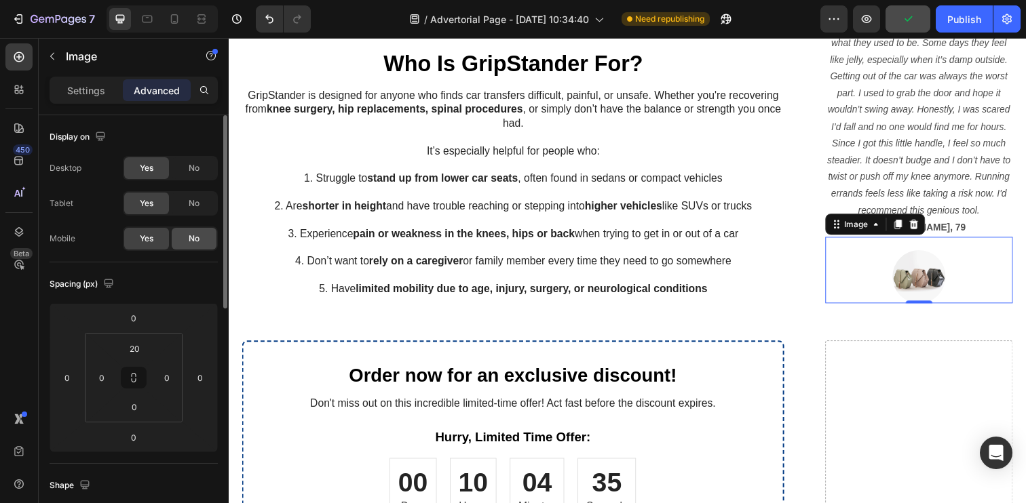
click at [191, 238] on span "No" at bounding box center [194, 239] width 11 height 12
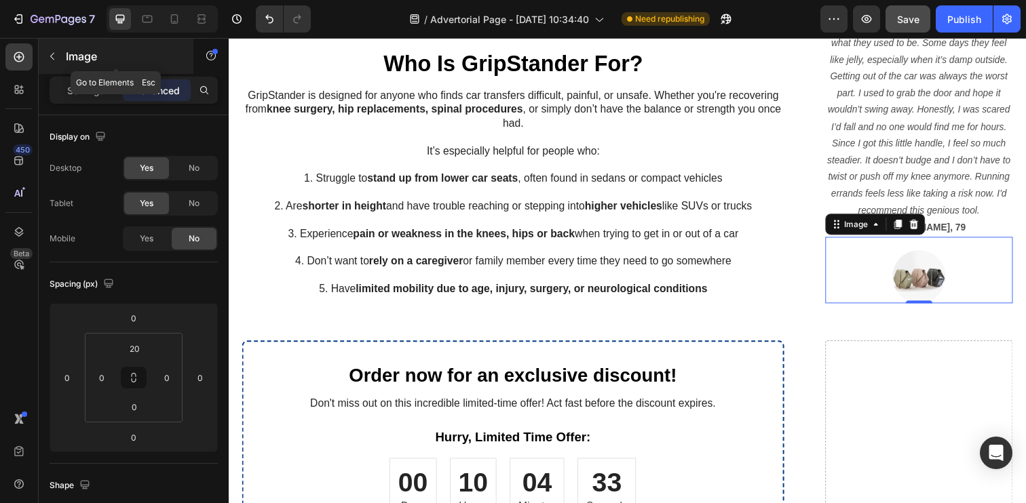
click at [56, 65] on button "button" at bounding box center [52, 56] width 22 height 22
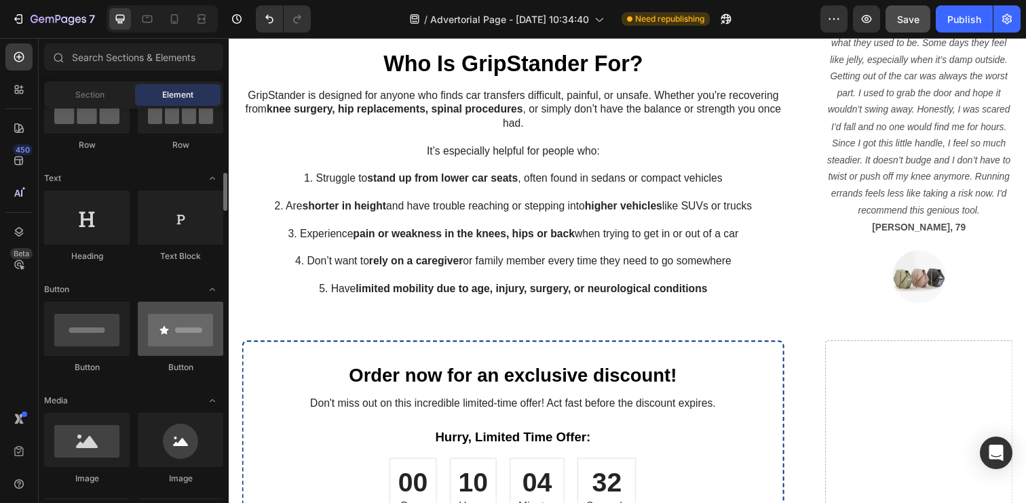
scroll to position [138, 0]
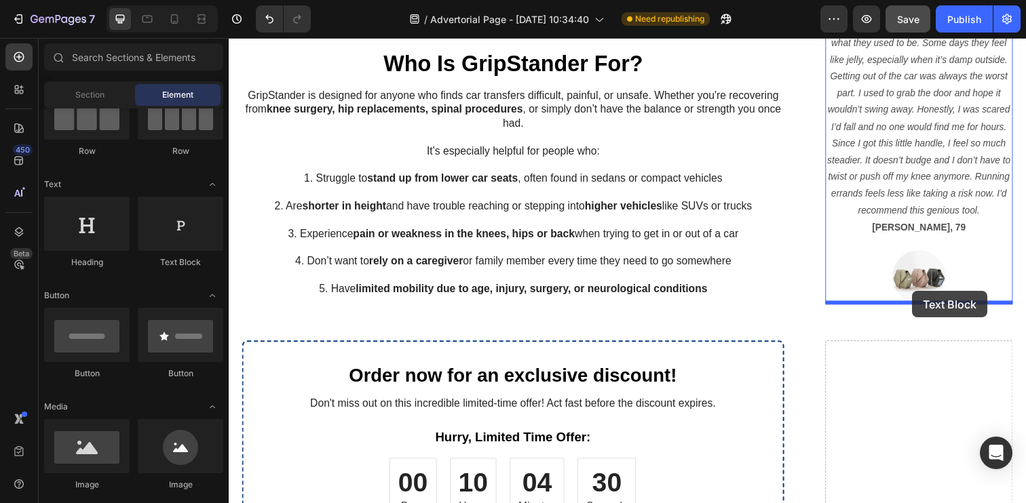
drag, startPoint x: 410, startPoint y: 282, endPoint x: 927, endPoint y: 296, distance: 517.2
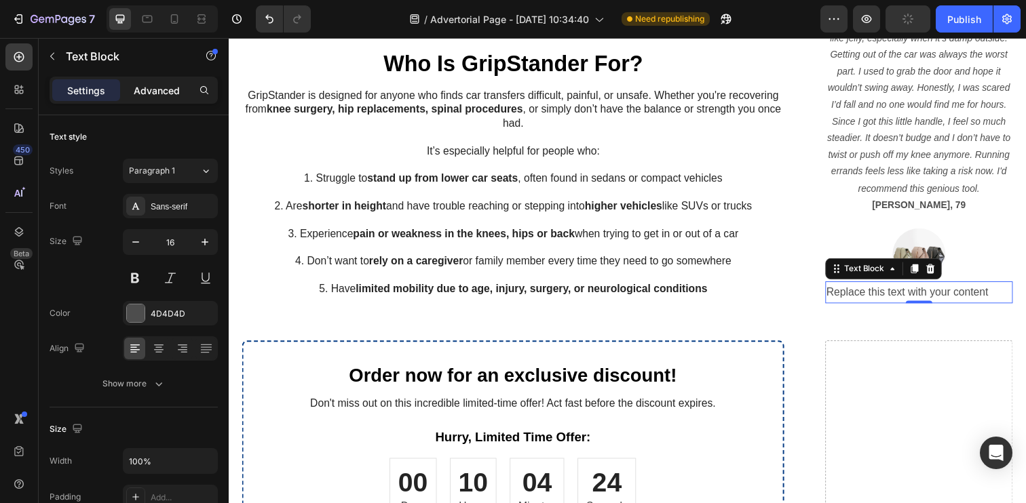
click at [158, 89] on p "Advanced" at bounding box center [157, 90] width 46 height 14
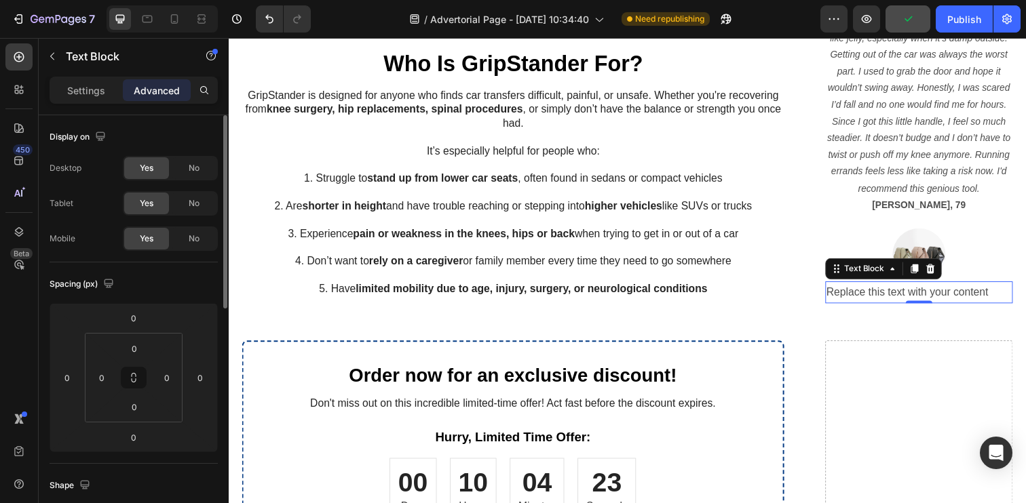
click at [185, 250] on div "Yes No" at bounding box center [170, 239] width 95 height 24
click at [191, 245] on div "No" at bounding box center [194, 239] width 45 height 22
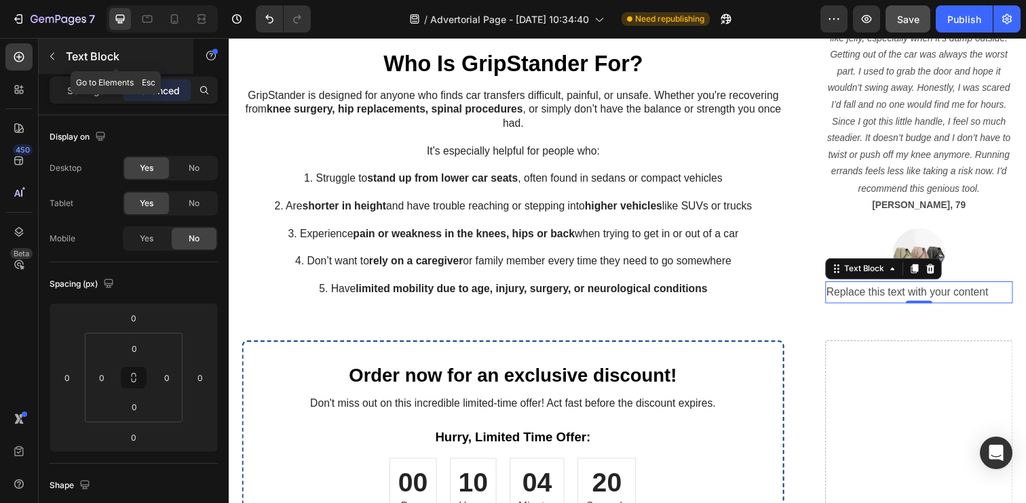
click at [67, 56] on p "Text Block" at bounding box center [123, 56] width 115 height 16
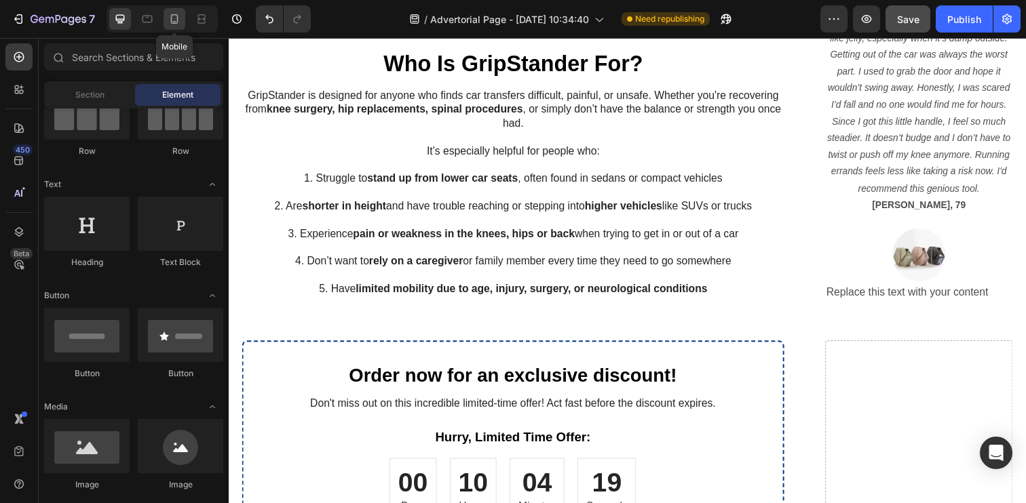
click at [172, 16] on icon at bounding box center [175, 19] width 14 height 14
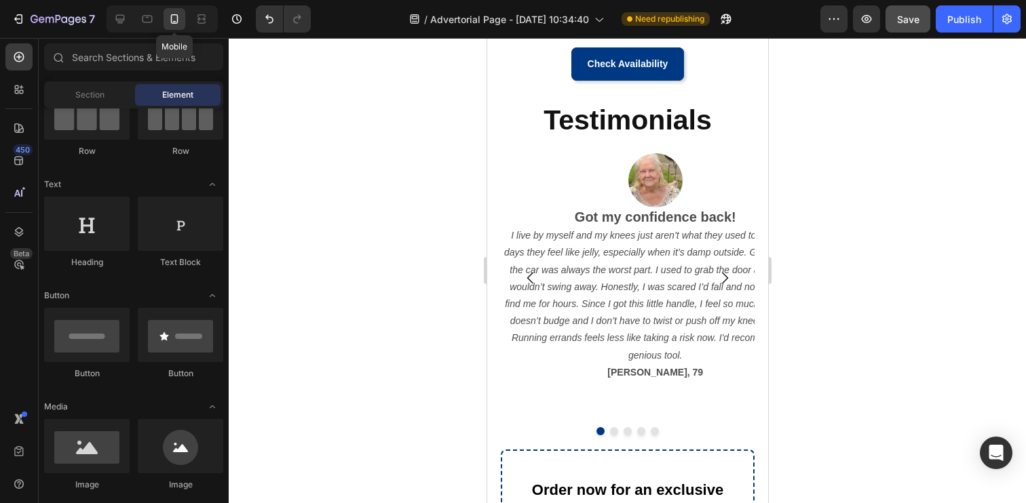
scroll to position [1166, 0]
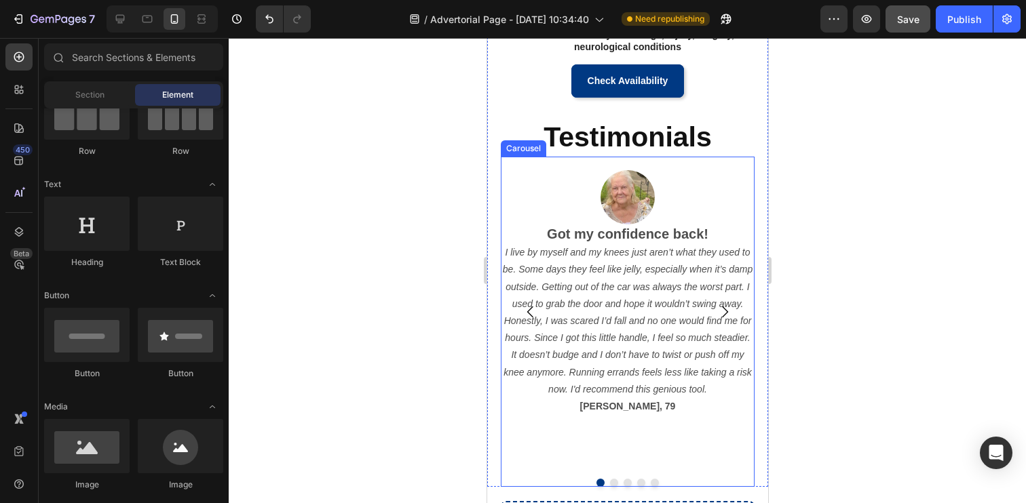
click at [723, 311] on icon "Carousel Next Arrow" at bounding box center [724, 312] width 16 height 16
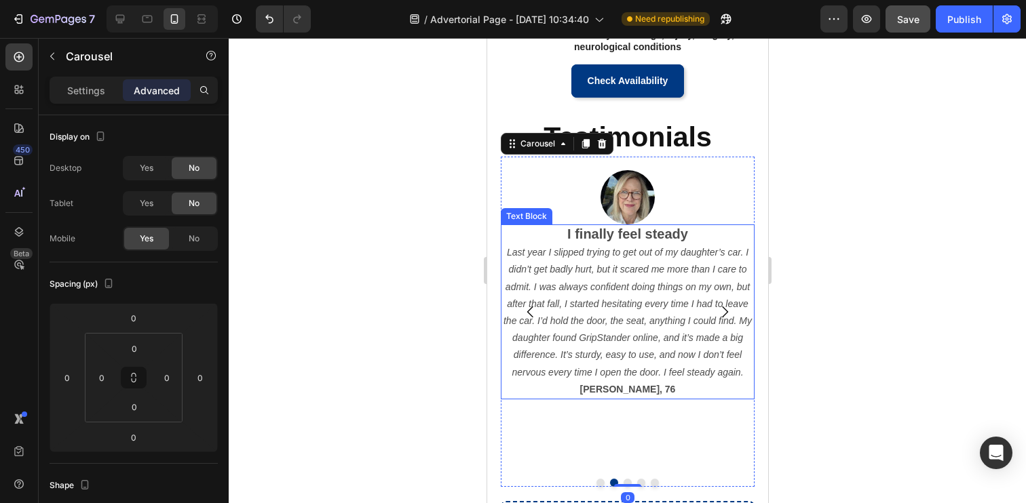
click at [630, 273] on icon "Last year I slipped trying to get out of my daughter’s car. I didn’t get badly …" at bounding box center [627, 312] width 248 height 130
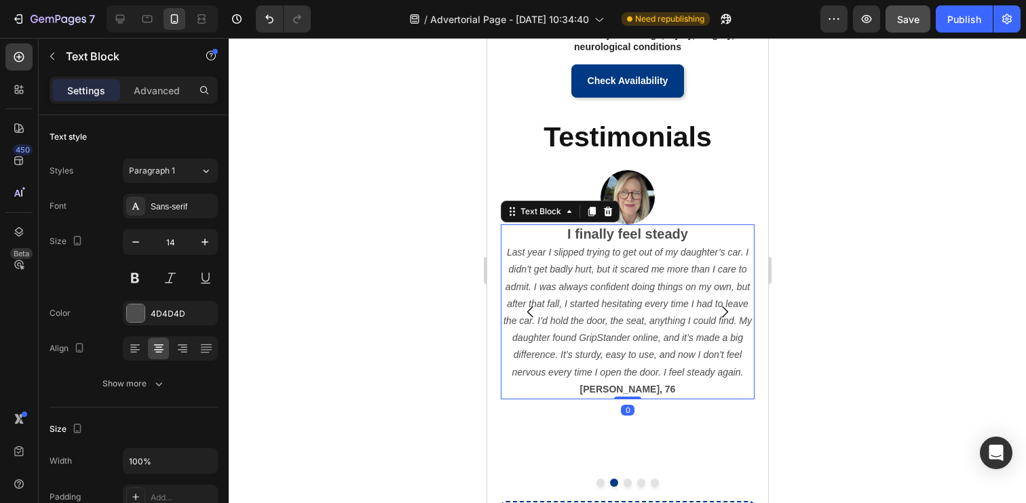
click at [630, 273] on icon "Last year I slipped trying to get out of my daughter’s car. I didn’t get badly …" at bounding box center [627, 312] width 248 height 130
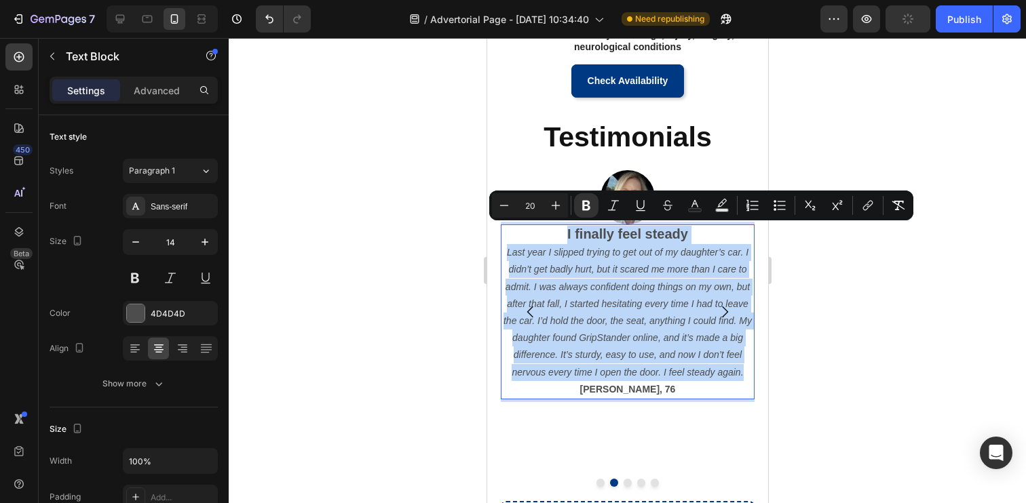
copy div "I finally feel steady Last year I slipped trying to get out of my daughter’s ca…"
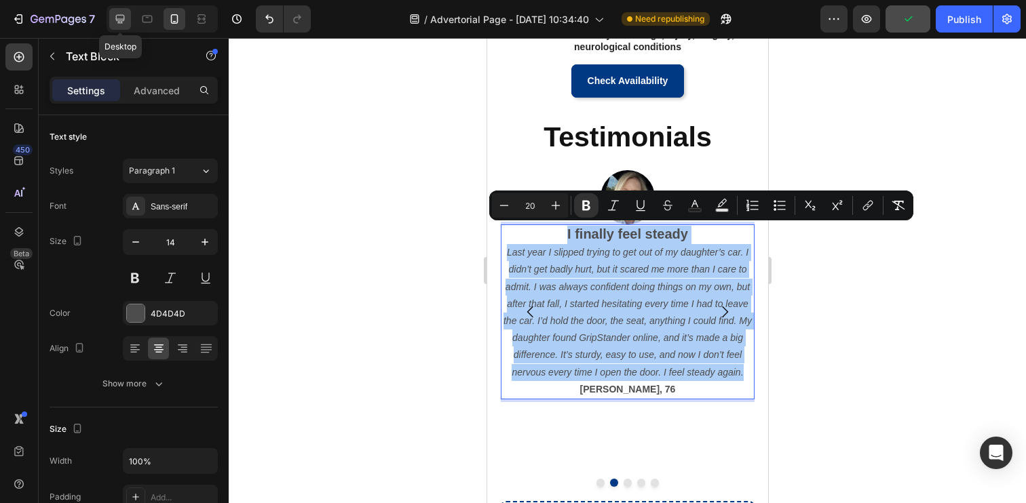
click at [127, 22] on div at bounding box center [120, 19] width 22 height 22
type input "16"
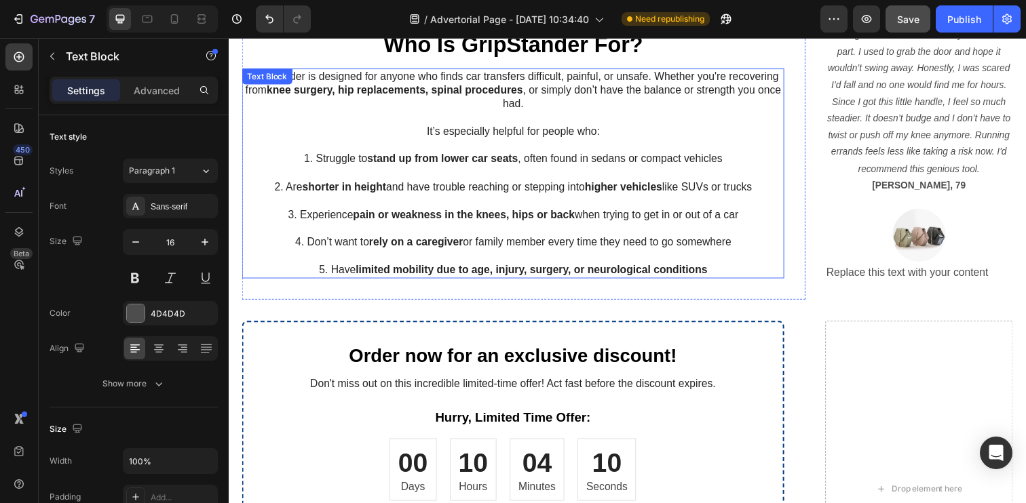
scroll to position [1155, 0]
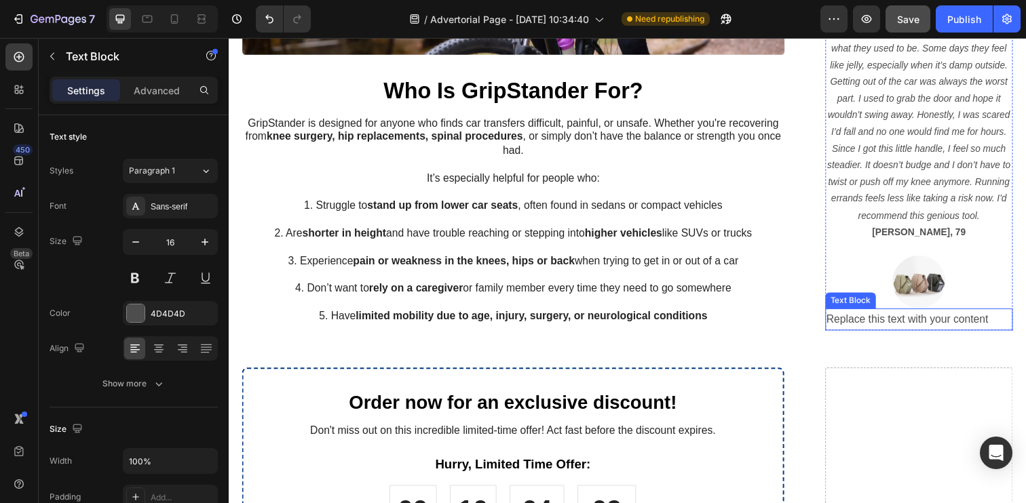
click at [922, 322] on div "Replace this text with your content" at bounding box center [934, 325] width 192 height 22
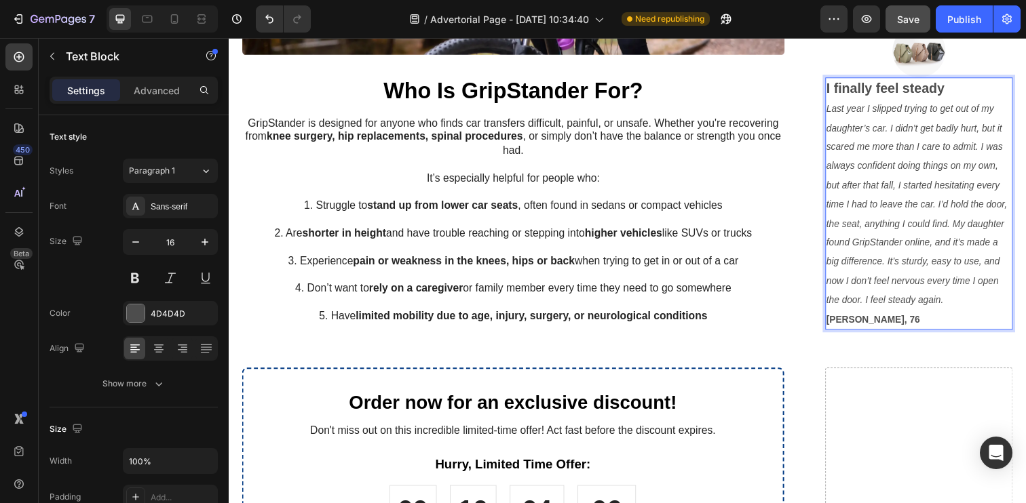
click at [906, 246] on icon "Last year I slipped trying to get out of my daughter’s car. I didn’t get badly …" at bounding box center [931, 207] width 185 height 206
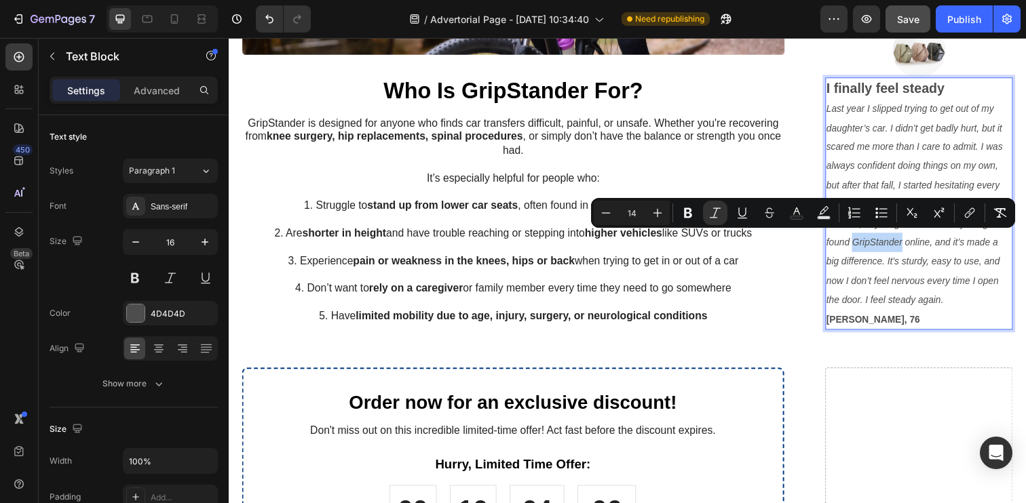
click at [787, 273] on p "Rich Text Editor. Editing area: main" at bounding box center [519, 280] width 551 height 14
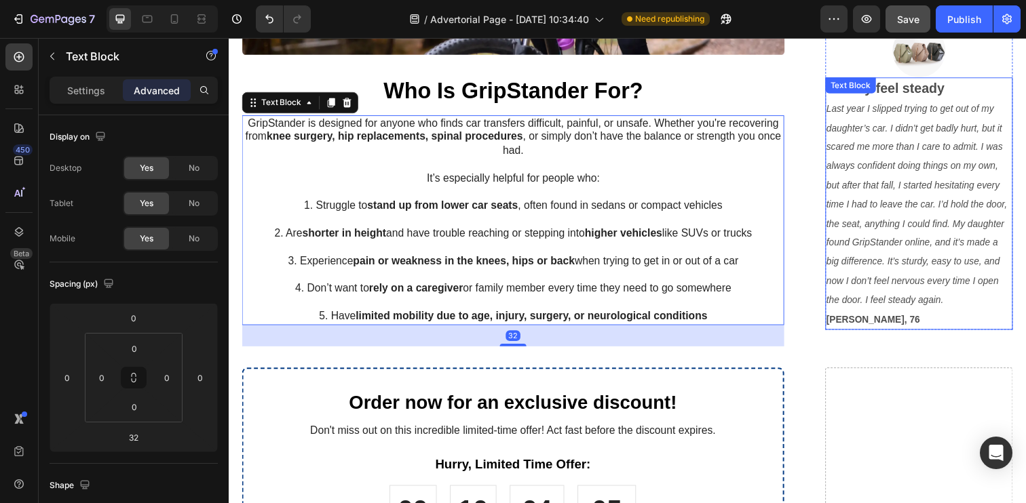
click at [892, 258] on icon "Last year I slipped trying to get out of my daughter’s car. I didn’t get badly …" at bounding box center [931, 207] width 185 height 206
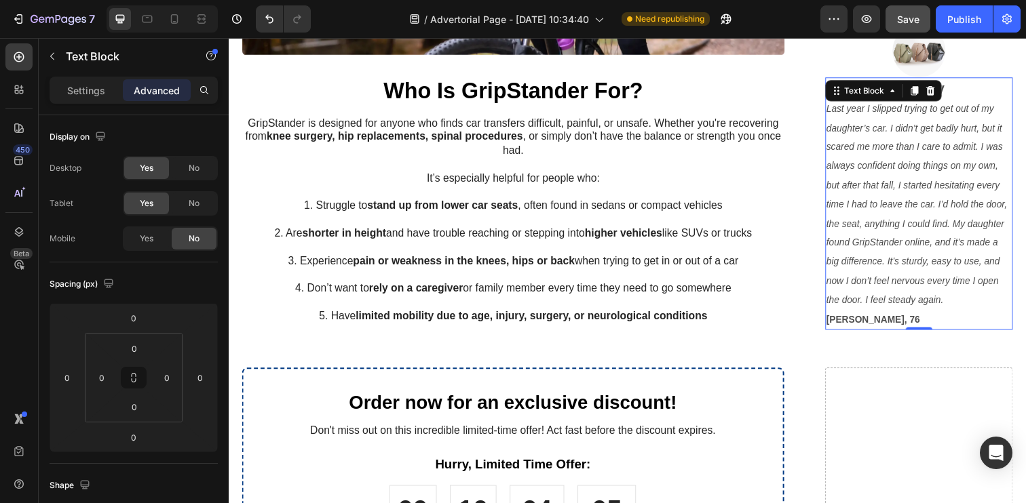
click at [892, 258] on icon "Last year I slipped trying to get out of my daughter’s car. I didn’t get badly …" at bounding box center [931, 207] width 185 height 206
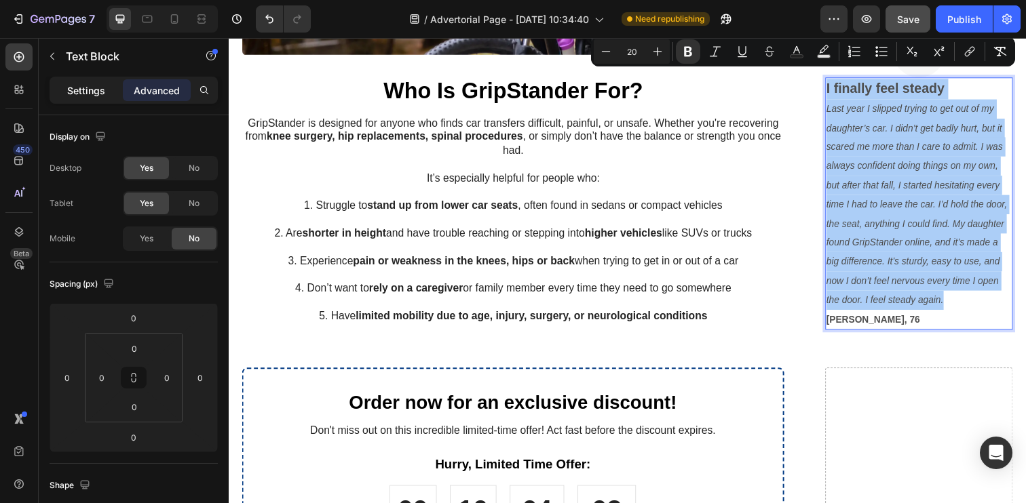
click at [95, 86] on p "Settings" at bounding box center [86, 90] width 38 height 14
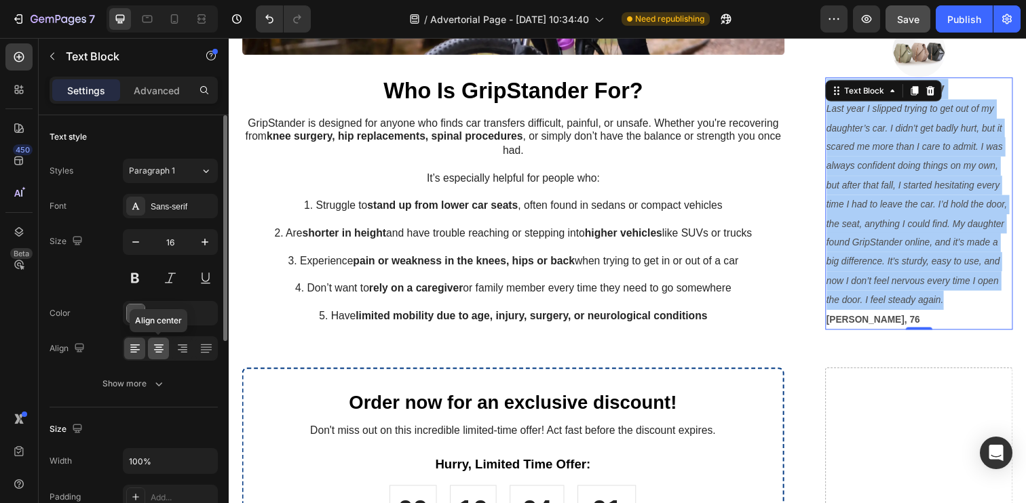
click at [168, 346] on div at bounding box center [158, 349] width 21 height 22
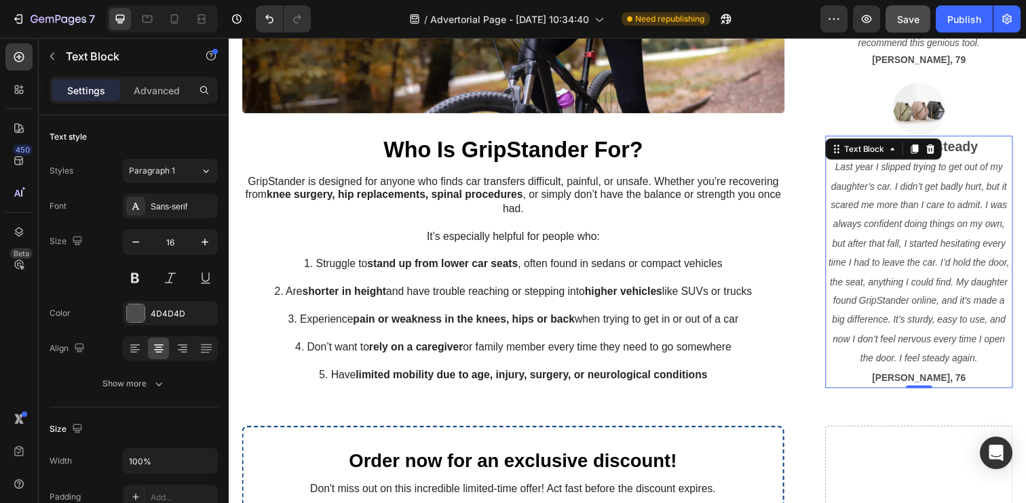
scroll to position [1093, 0]
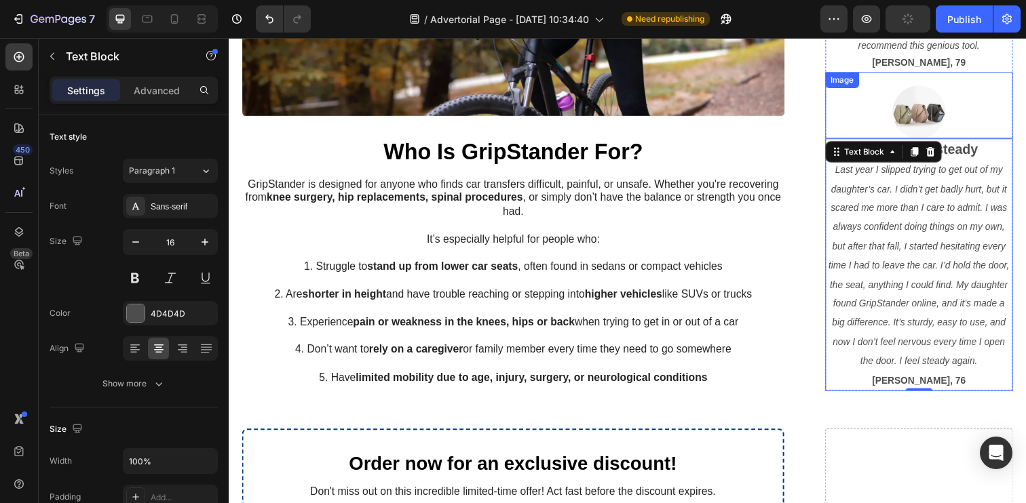
click at [927, 113] on img at bounding box center [933, 113] width 54 height 54
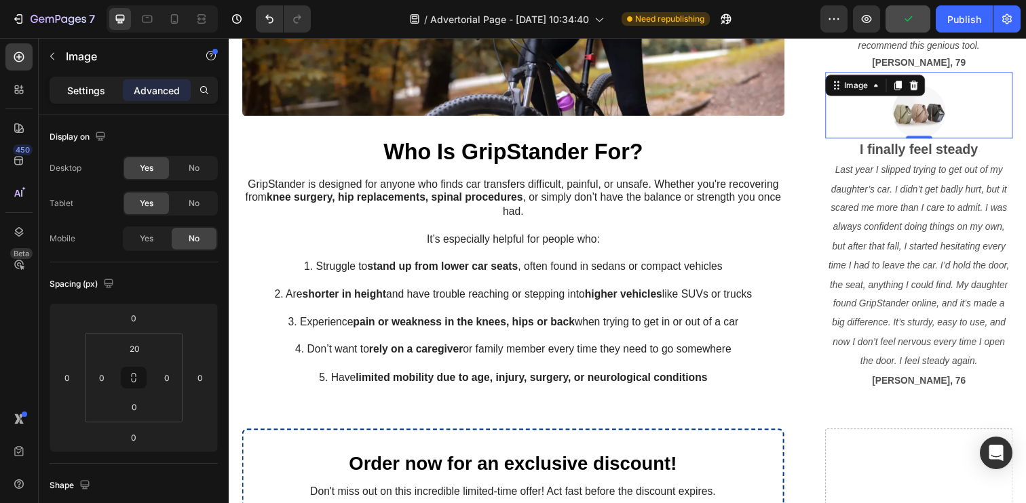
click at [99, 81] on div "Settings" at bounding box center [86, 90] width 68 height 22
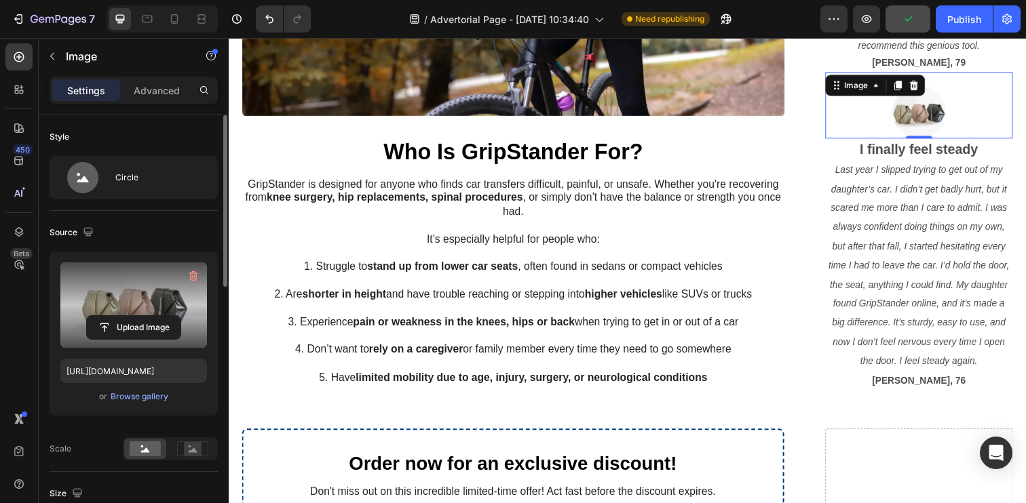
click at [126, 306] on label at bounding box center [133, 305] width 147 height 85
click at [126, 316] on input "file" at bounding box center [134, 327] width 94 height 23
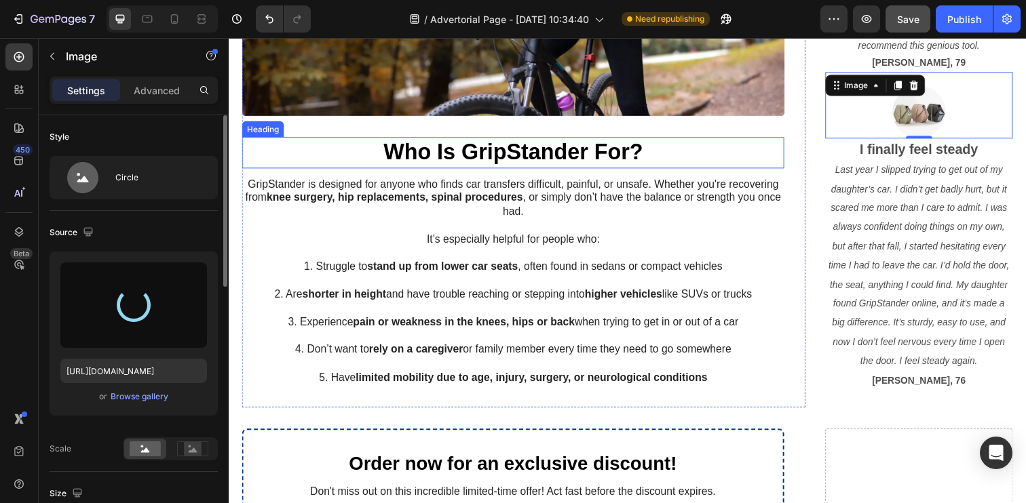
type input "https://cdn.shopify.com/s/files/1/0769/5191/2779/files/gempages_581611669520646…"
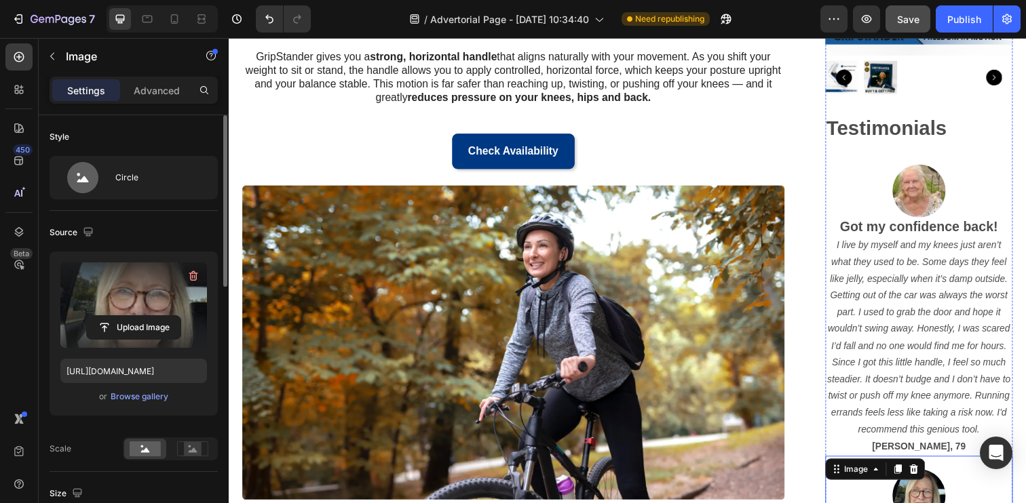
scroll to position [693, 0]
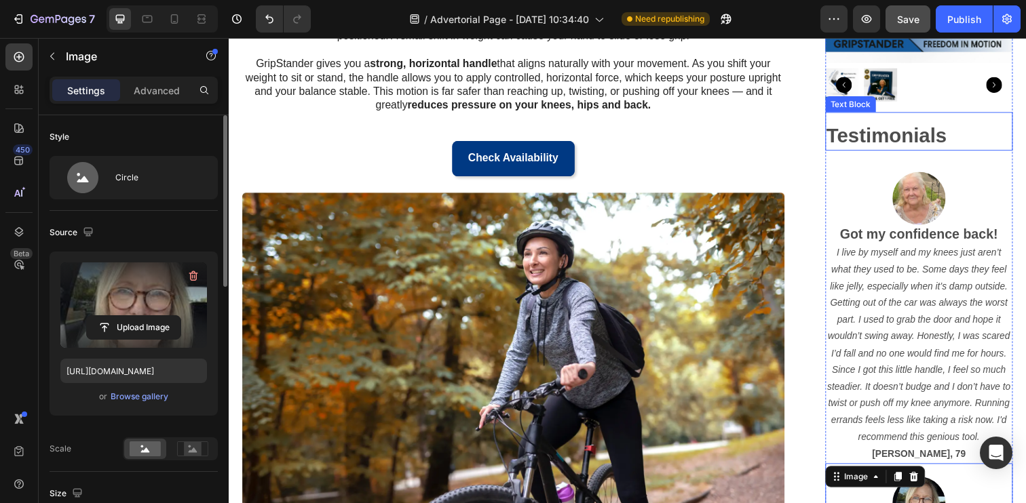
click at [948, 129] on strong "Testimonials" at bounding box center [900, 138] width 123 height 22
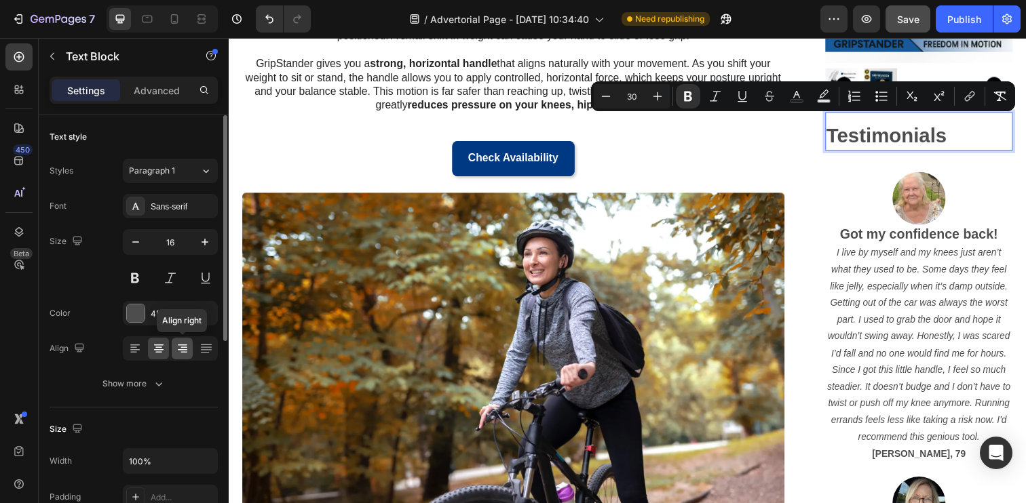
click at [185, 345] on icon at bounding box center [183, 349] width 14 height 14
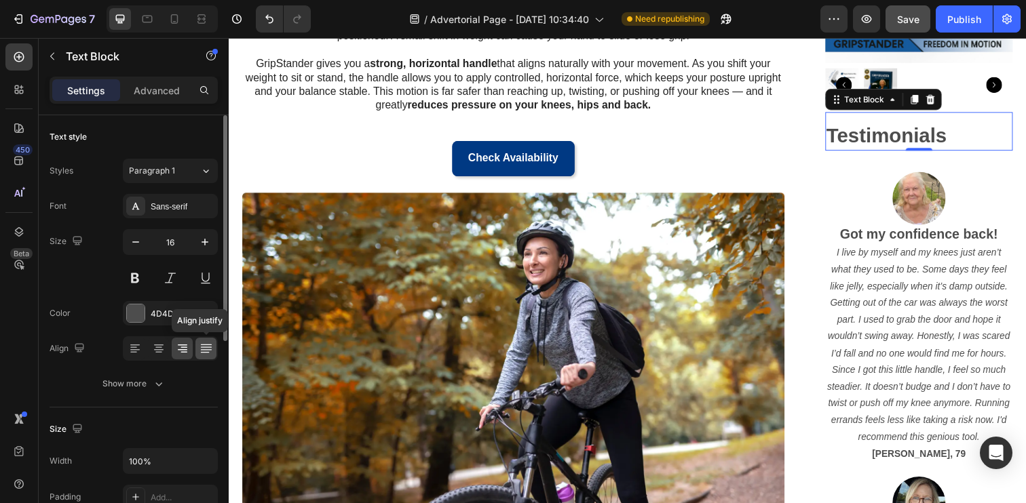
click at [205, 345] on icon at bounding box center [205, 345] width 11 height 1
click at [166, 350] on div at bounding box center [158, 349] width 21 height 22
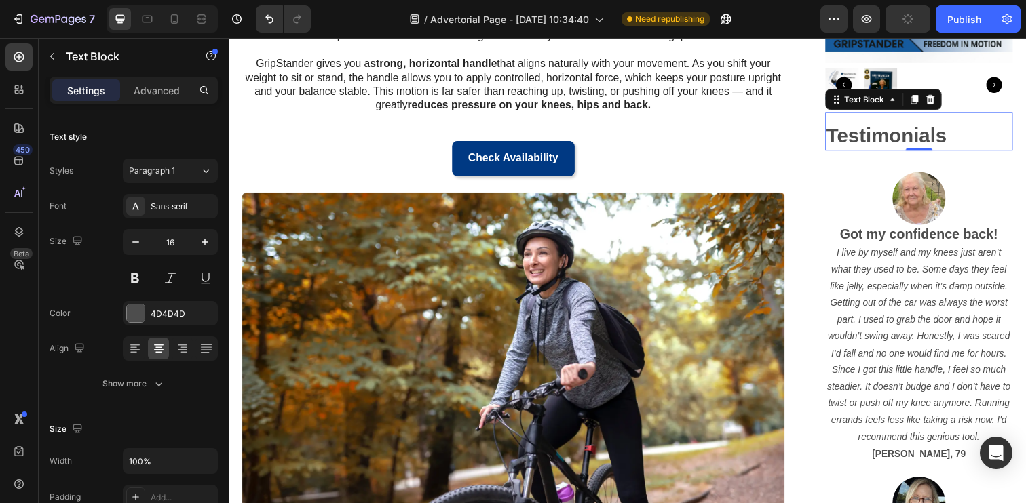
click at [885, 131] on strong "Testimonials" at bounding box center [900, 138] width 123 height 22
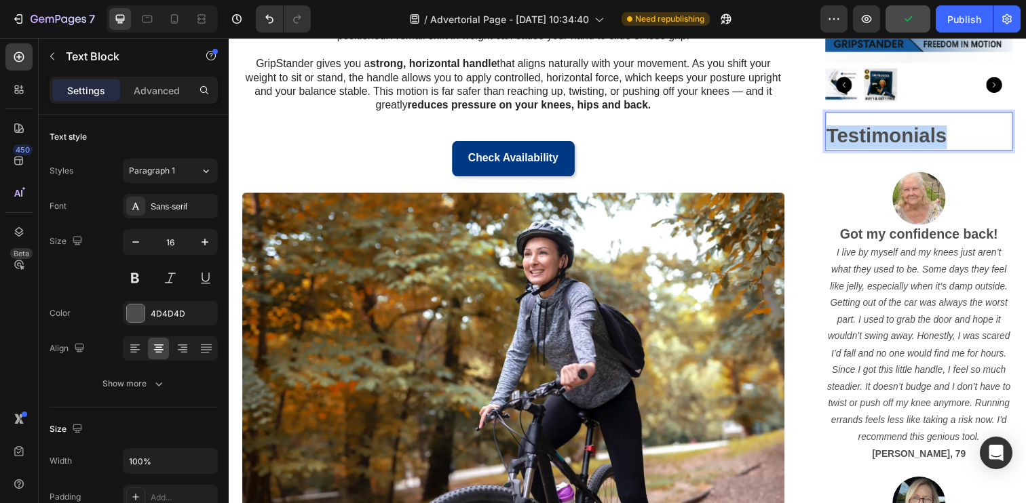
click at [885, 132] on strong "Testimonials" at bounding box center [900, 138] width 123 height 22
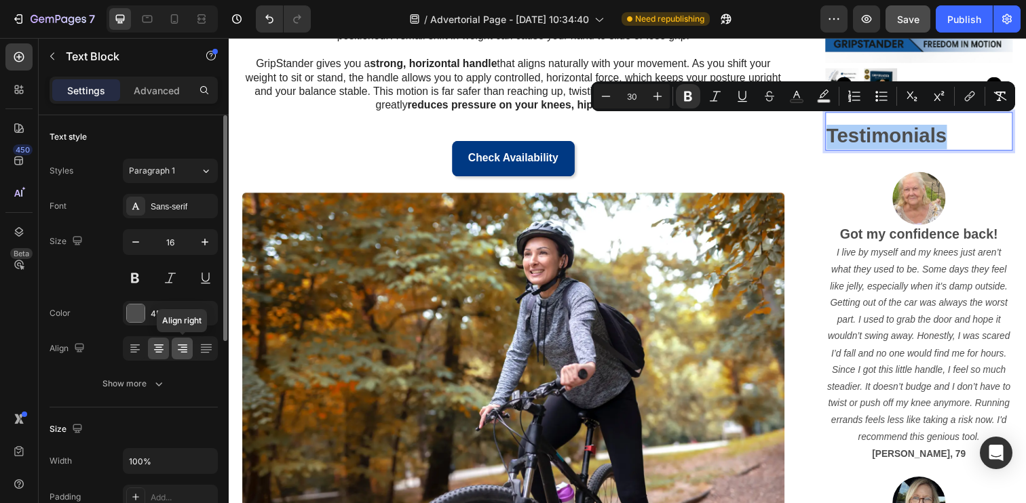
click at [182, 345] on icon at bounding box center [182, 345] width 9 height 1
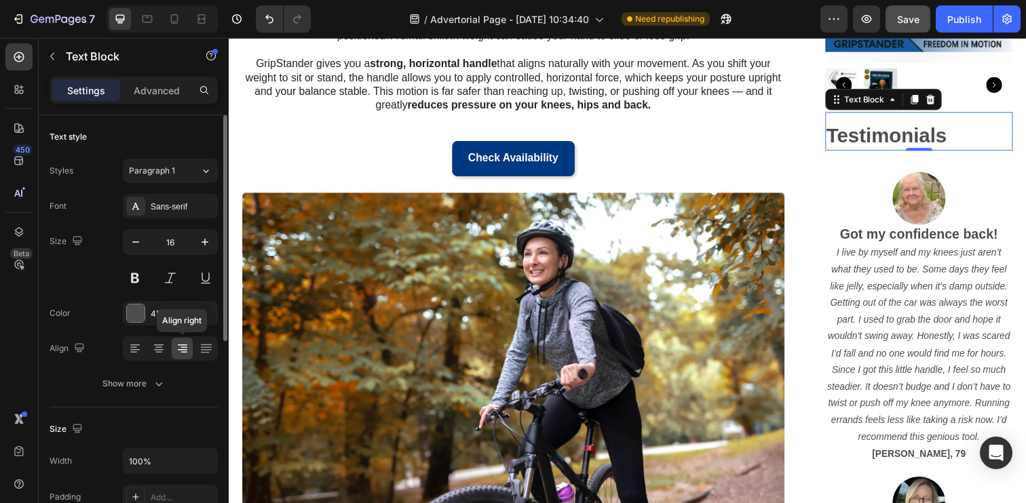
click at [182, 345] on icon at bounding box center [182, 345] width 9 height 1
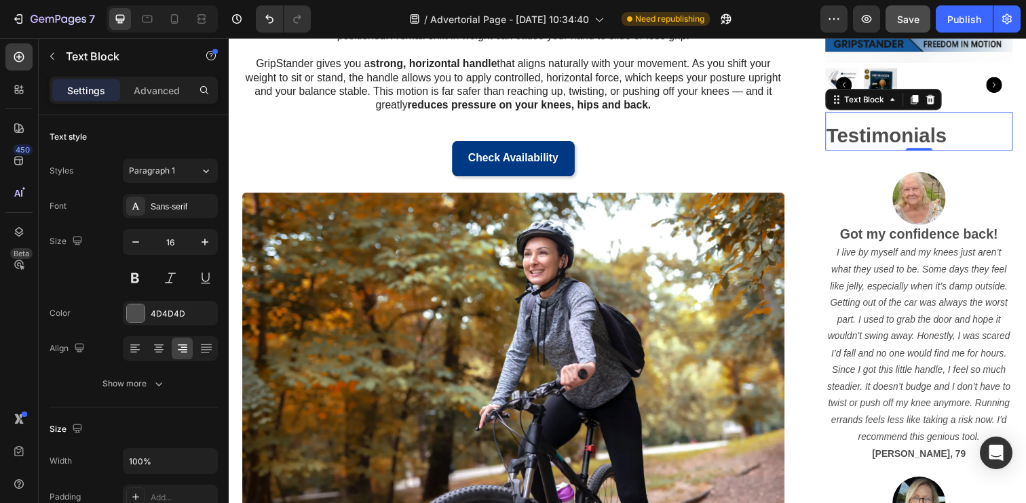
click at [959, 140] on strong "Testimonials" at bounding box center [900, 138] width 123 height 22
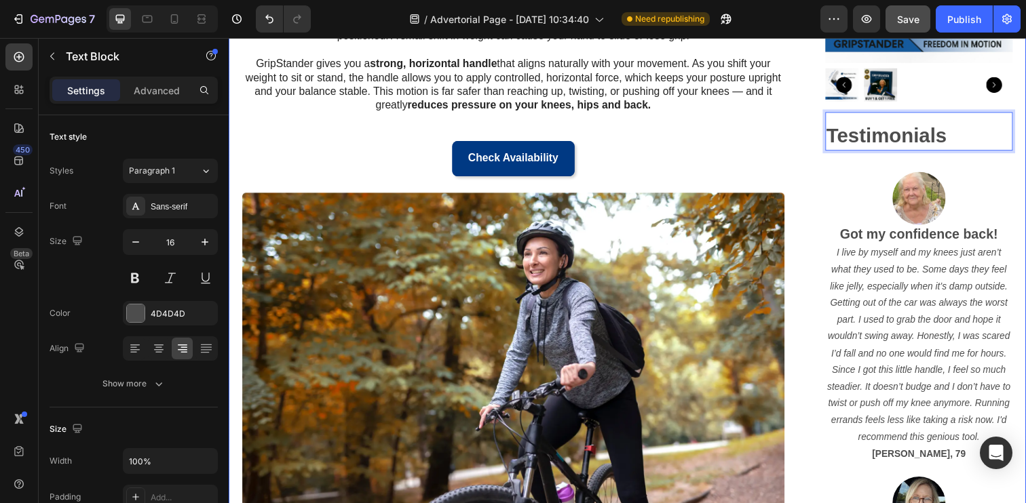
click at [809, 194] on div "Published: Monday, March 24, 2025 Text Block Video Row Check Availability Butto…" at bounding box center [529, 145] width 575 height 1339
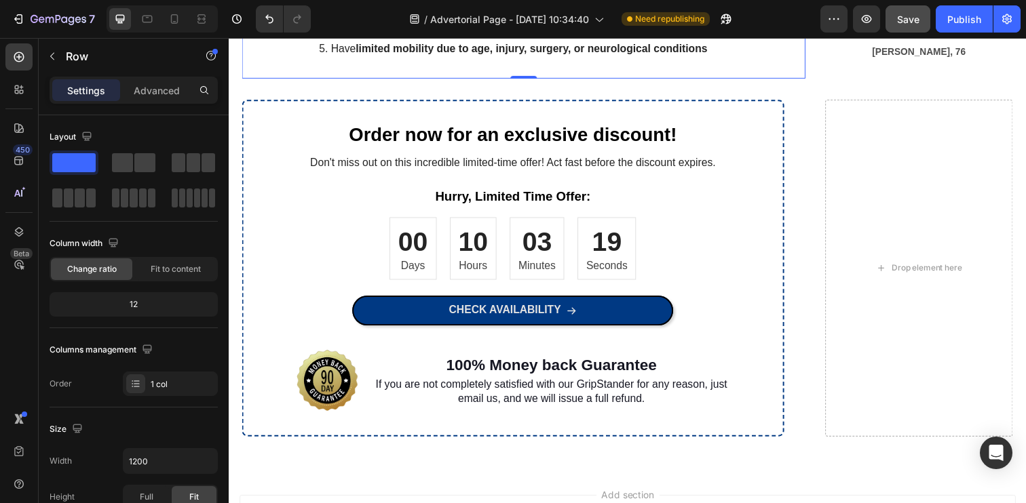
scroll to position [1411, 0]
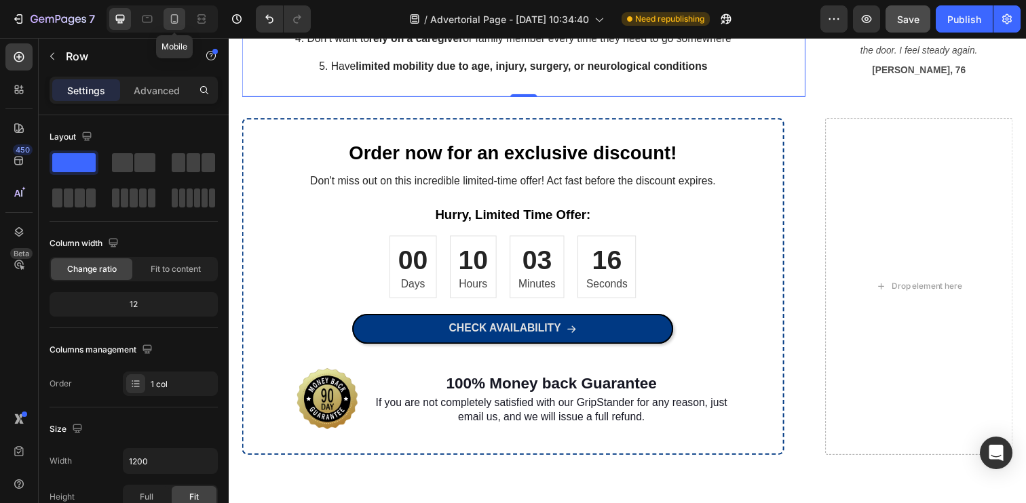
click at [178, 24] on icon at bounding box center [175, 19] width 14 height 14
type input "100%"
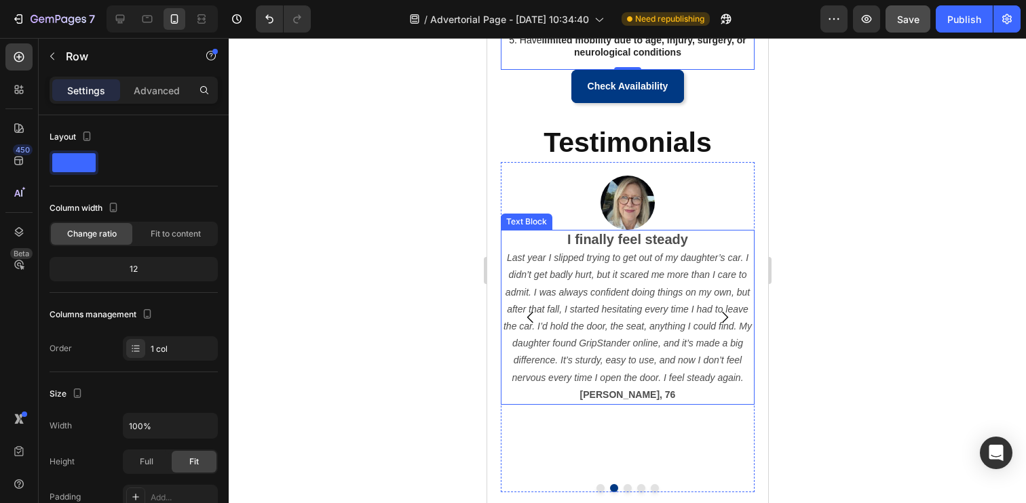
scroll to position [1172, 0]
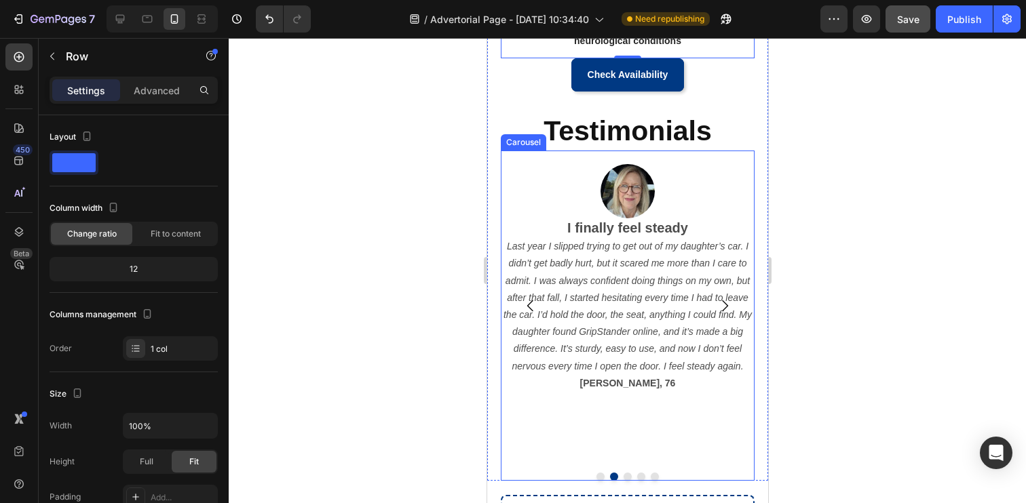
click at [718, 304] on icon "Carousel Next Arrow" at bounding box center [724, 306] width 16 height 16
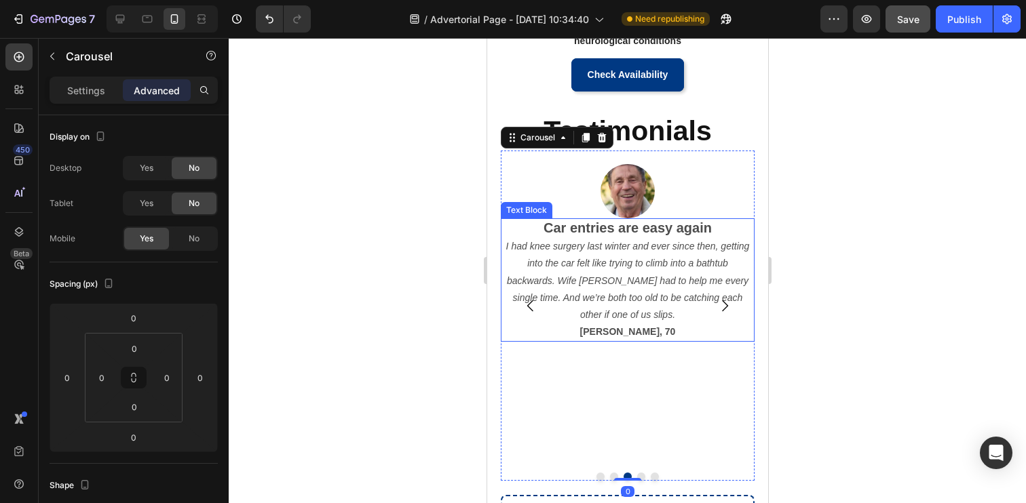
click at [642, 265] on icon "I had knee surgery last winter and ever since then, getting into the car felt l…" at bounding box center [627, 280] width 244 height 79
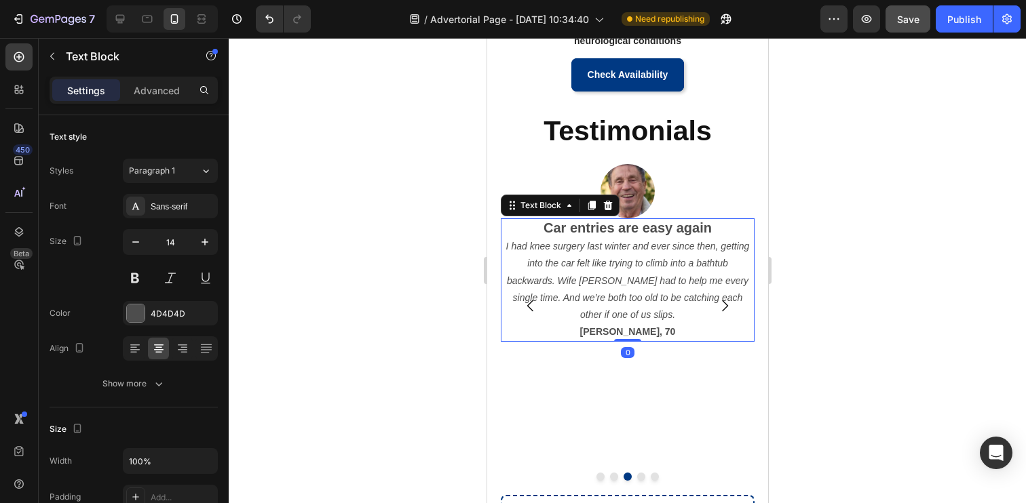
click at [642, 265] on icon "I had knee surgery last winter and ever since then, getting into the car felt l…" at bounding box center [627, 280] width 244 height 79
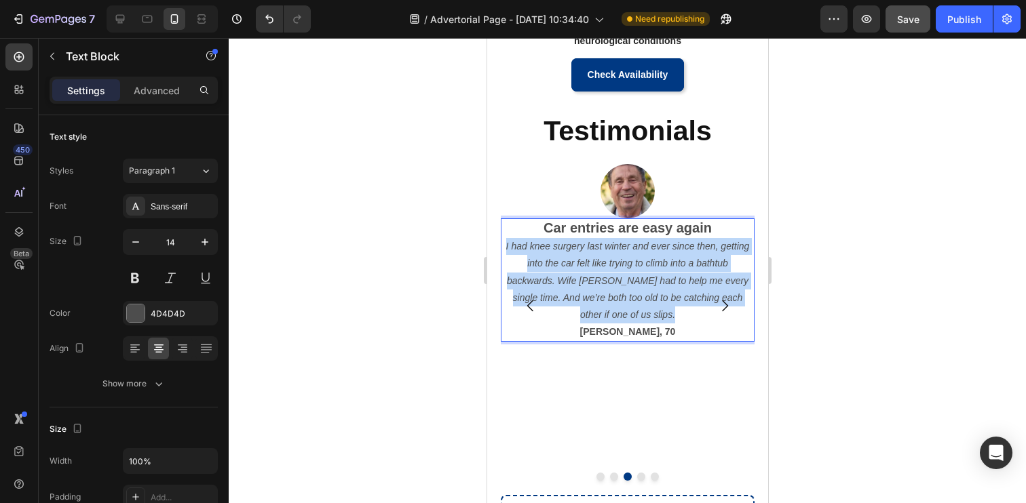
click at [642, 265] on icon "I had knee surgery last winter and ever since then, getting into the car felt l…" at bounding box center [627, 280] width 244 height 79
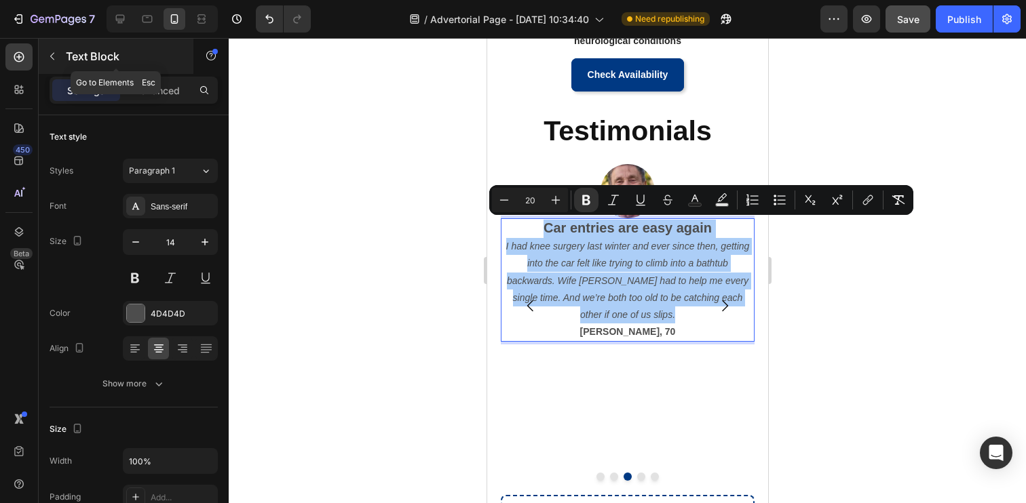
click at [57, 52] on icon "button" at bounding box center [52, 56] width 11 height 11
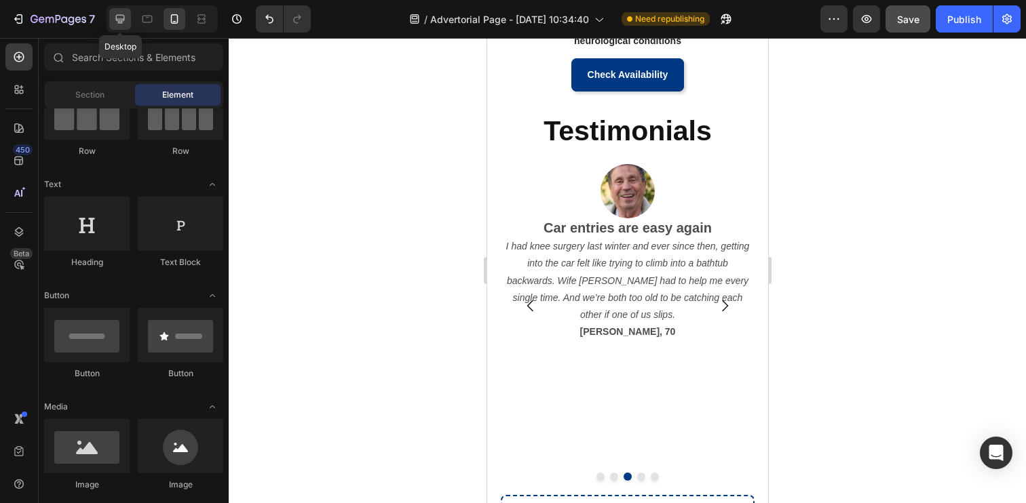
click at [113, 20] on icon at bounding box center [120, 19] width 14 height 14
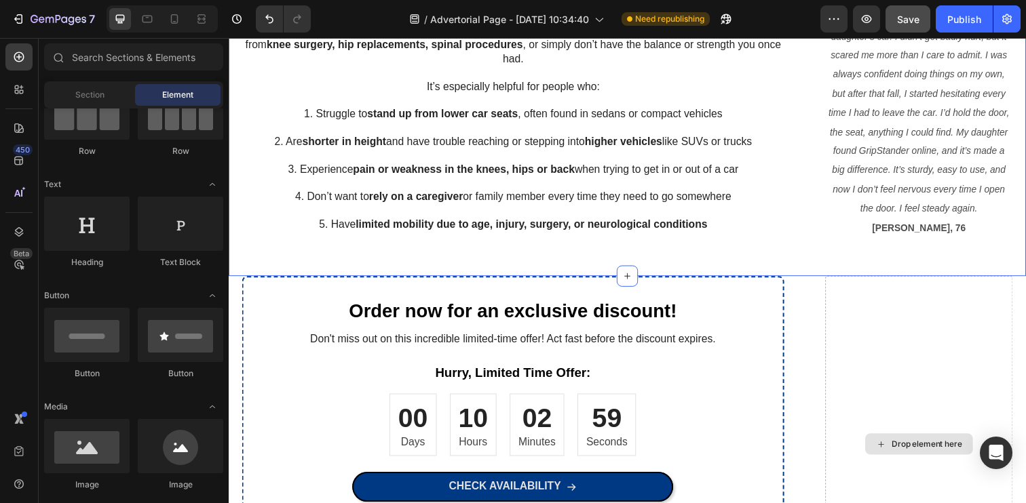
scroll to position [1252, 0]
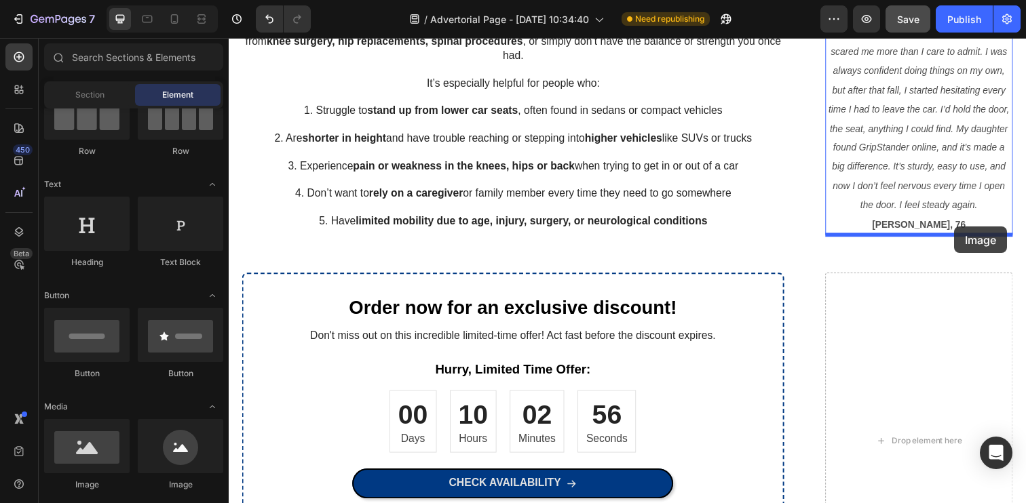
drag, startPoint x: 416, startPoint y: 464, endPoint x: 970, endPoint y: 231, distance: 600.8
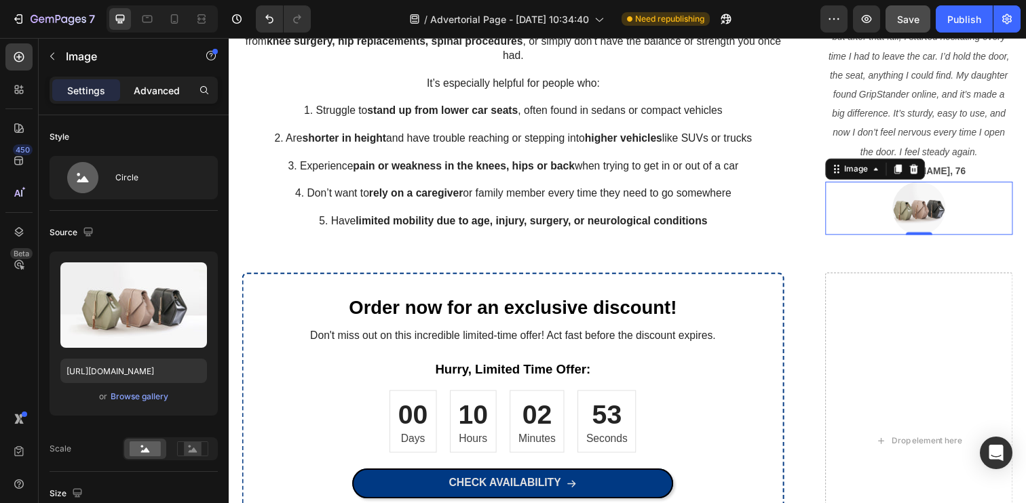
click at [142, 96] on p "Advanced" at bounding box center [157, 90] width 46 height 14
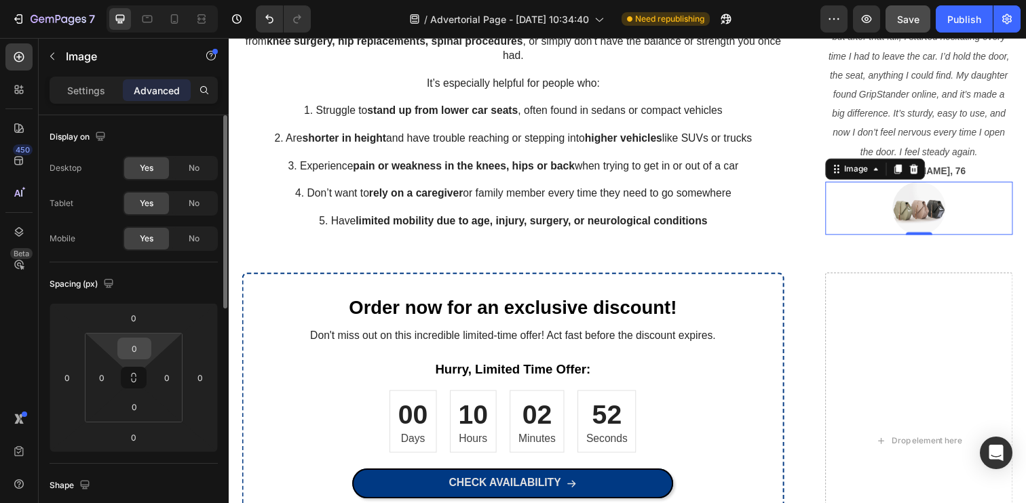
click at [132, 355] on input "0" at bounding box center [134, 349] width 27 height 20
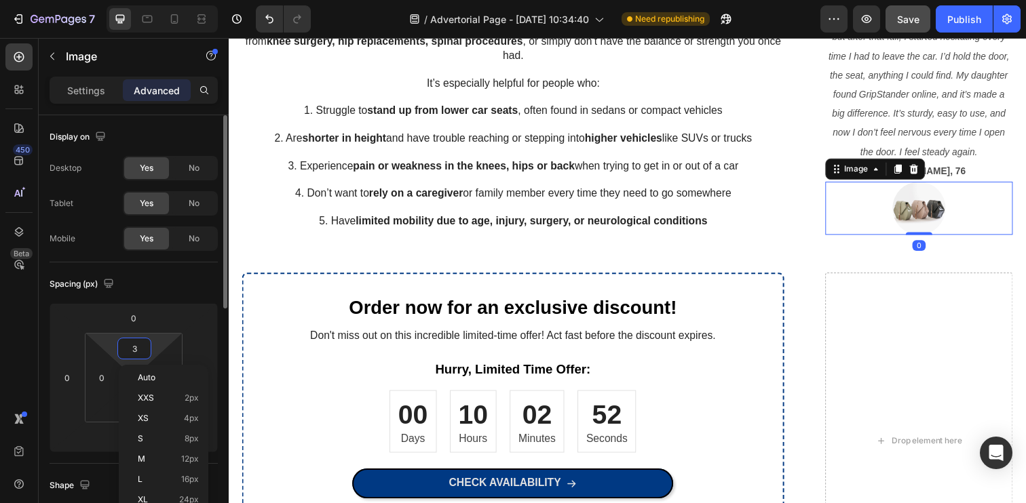
type input "30"
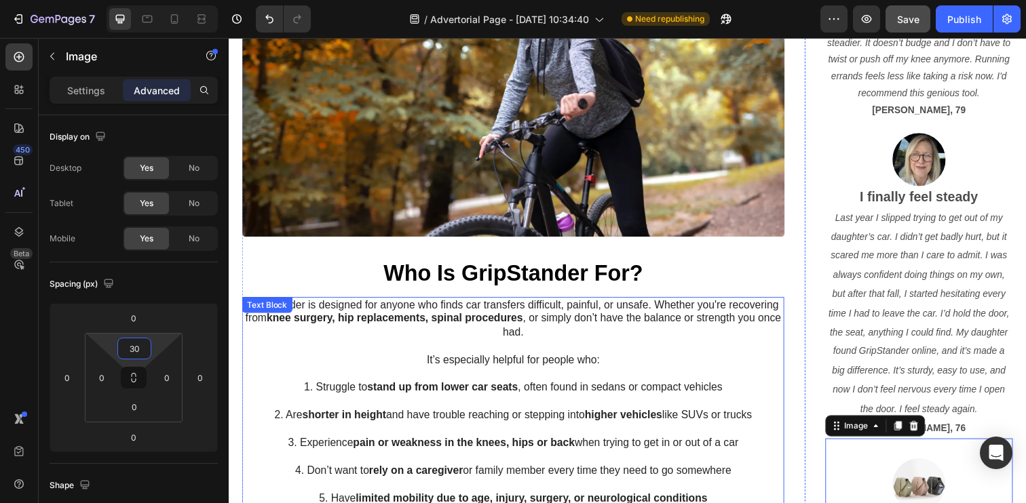
scroll to position [959, 0]
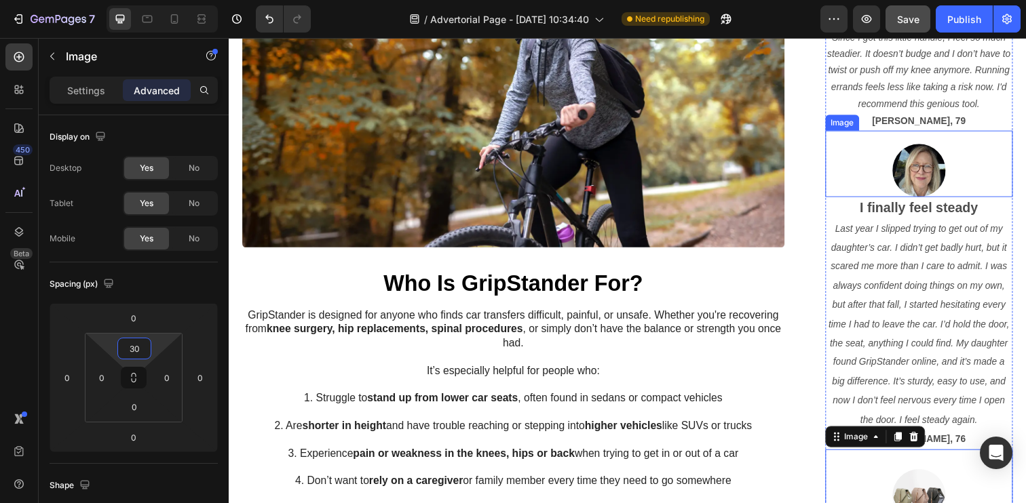
click at [913, 156] on img at bounding box center [933, 173] width 54 height 54
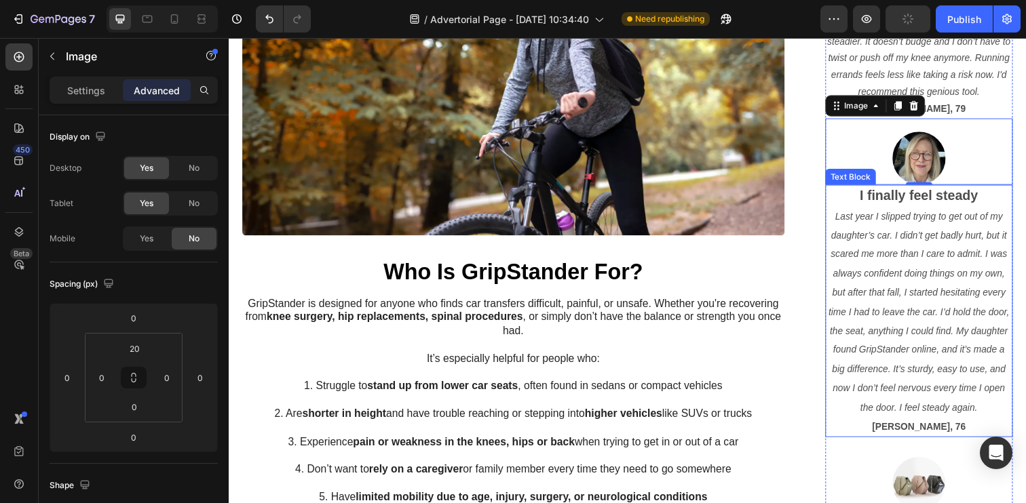
scroll to position [965, 0]
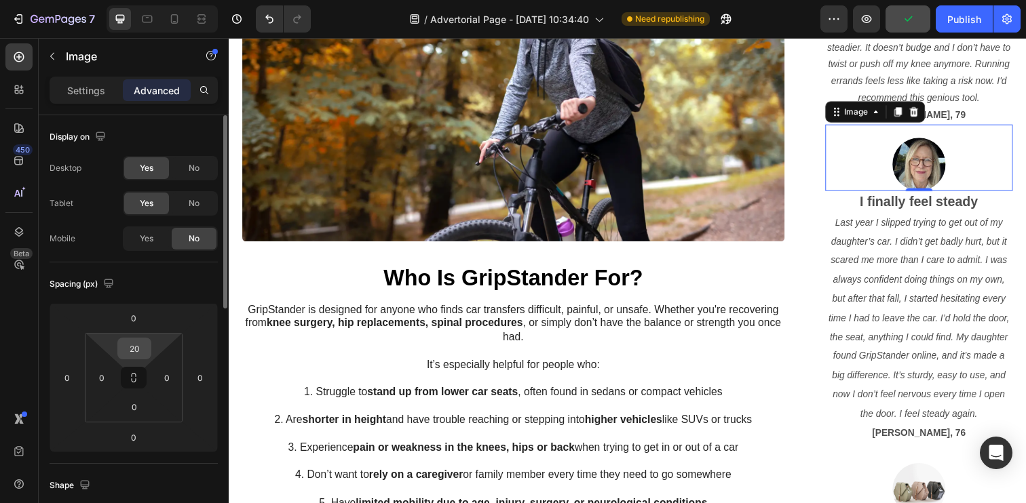
click at [124, 354] on input "20" at bounding box center [134, 349] width 27 height 20
type input "30"
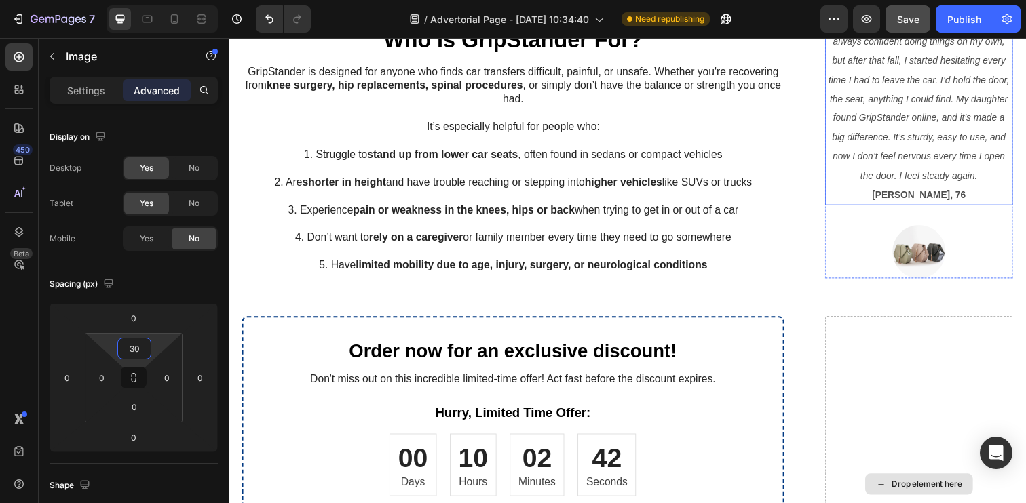
scroll to position [1225, 0]
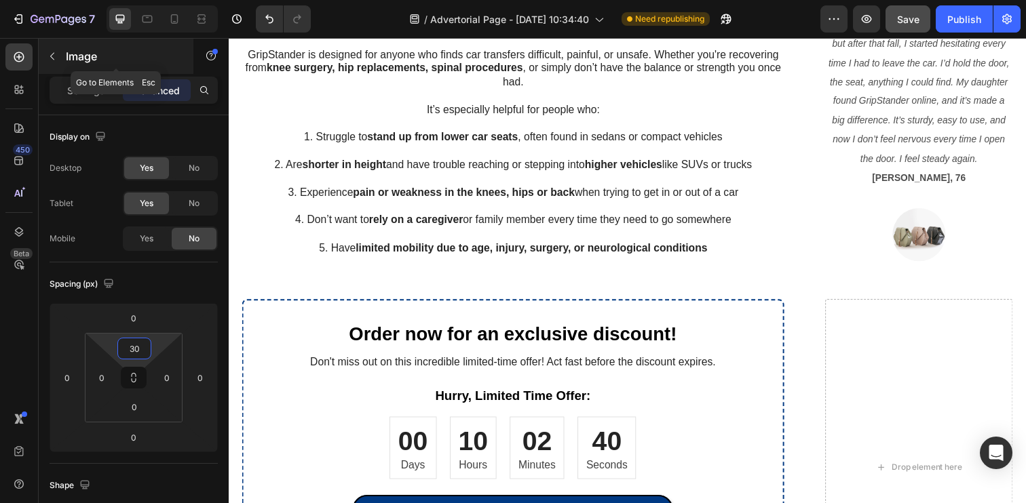
click at [53, 52] on icon "button" at bounding box center [52, 56] width 11 height 11
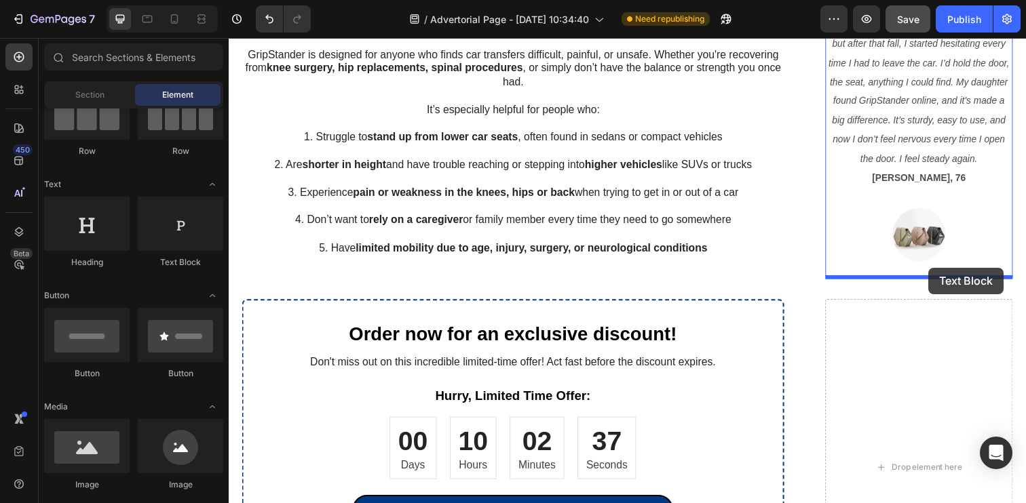
drag, startPoint x: 431, startPoint y: 268, endPoint x: 943, endPoint y: 273, distance: 512.3
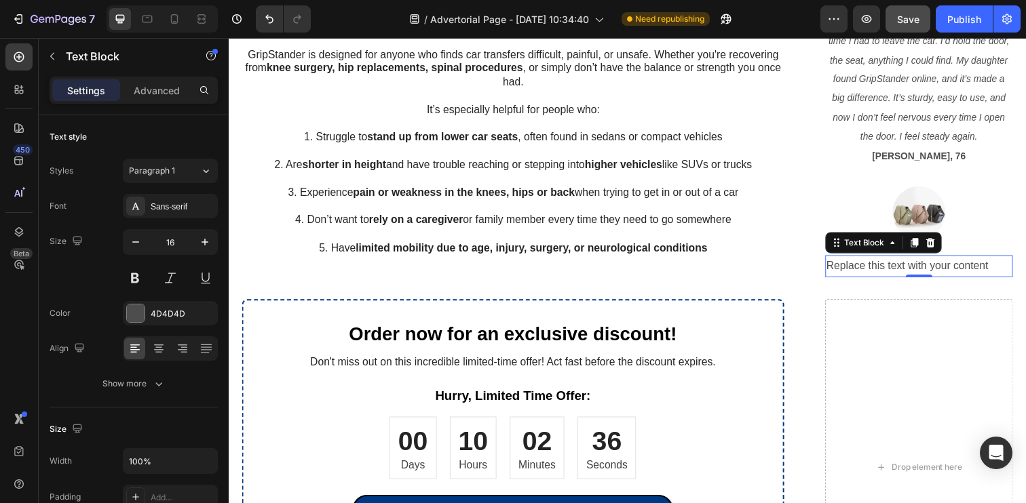
click at [923, 265] on div "Replace this text with your content" at bounding box center [934, 272] width 192 height 22
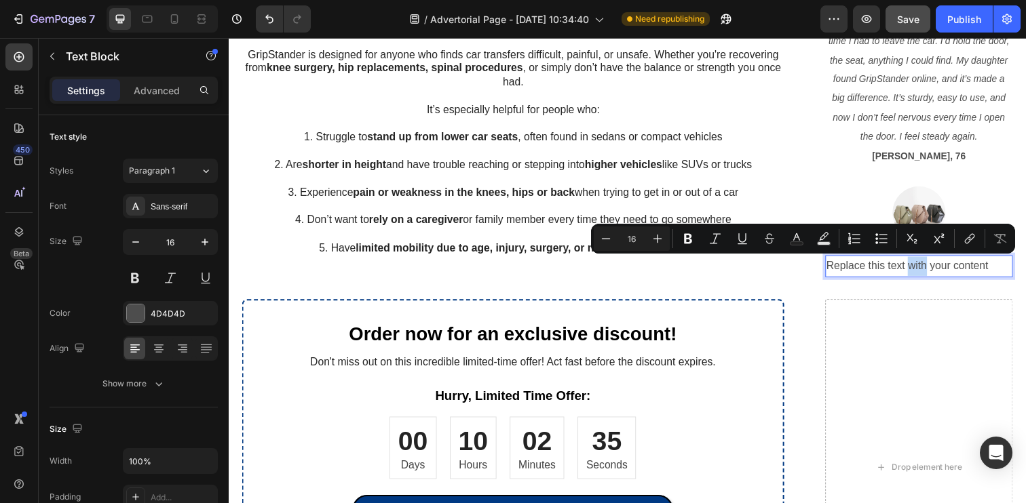
click at [923, 265] on p "Replace this text with your content" at bounding box center [933, 272] width 189 height 20
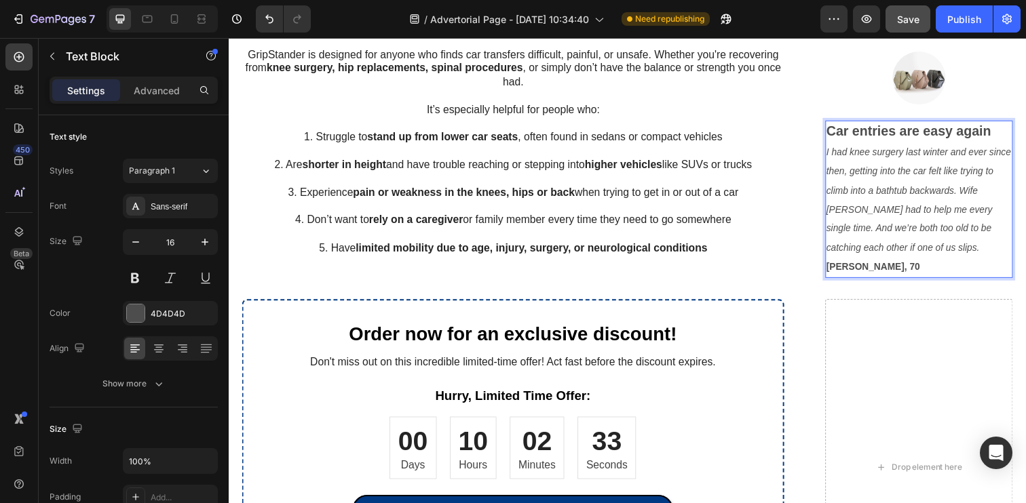
click at [879, 266] on strong "Gerald, 70" at bounding box center [887, 271] width 96 height 11
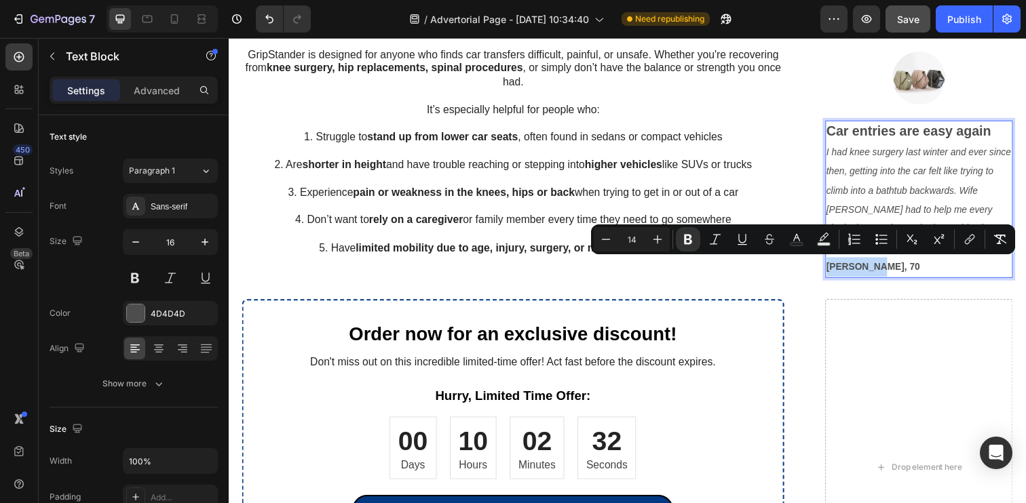
click at [904, 266] on p "Gerald, 70" at bounding box center [933, 272] width 189 height 20
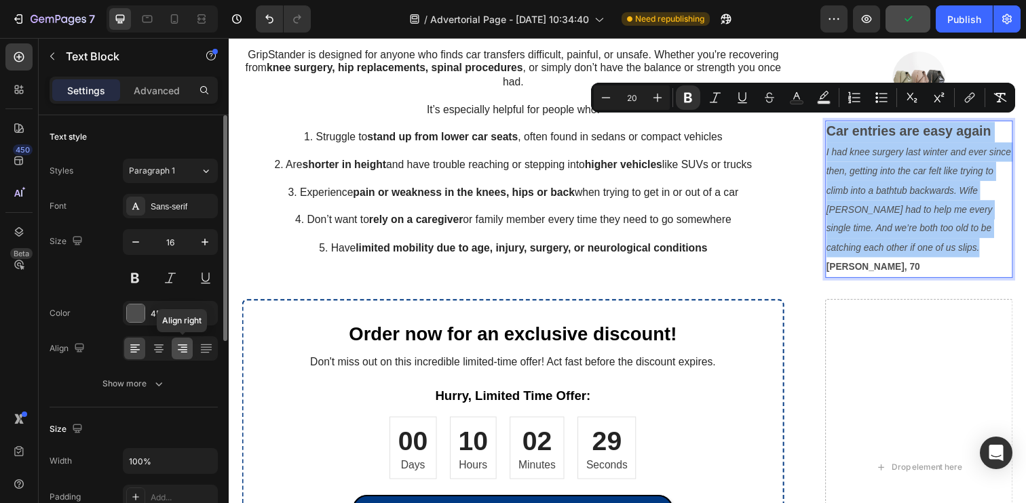
click at [187, 349] on icon at bounding box center [183, 349] width 14 height 14
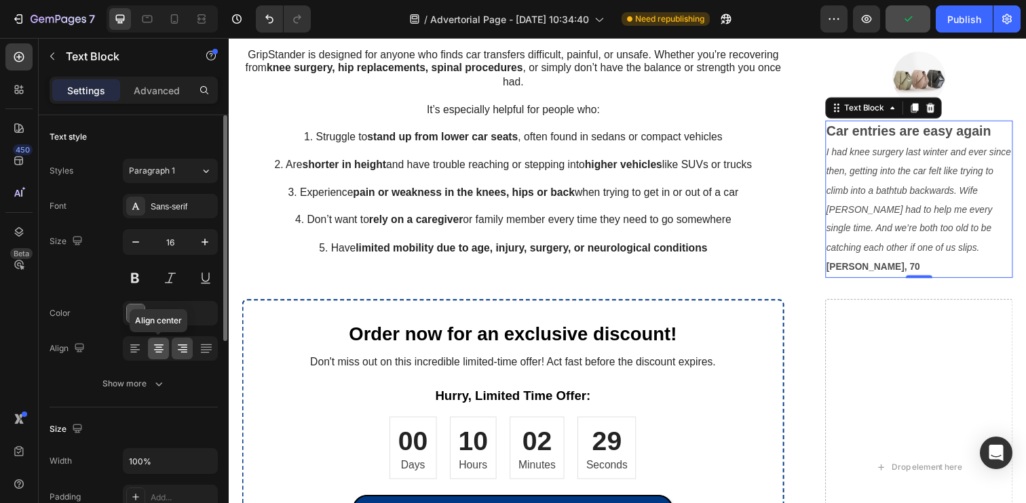
click at [162, 347] on icon at bounding box center [159, 349] width 14 height 14
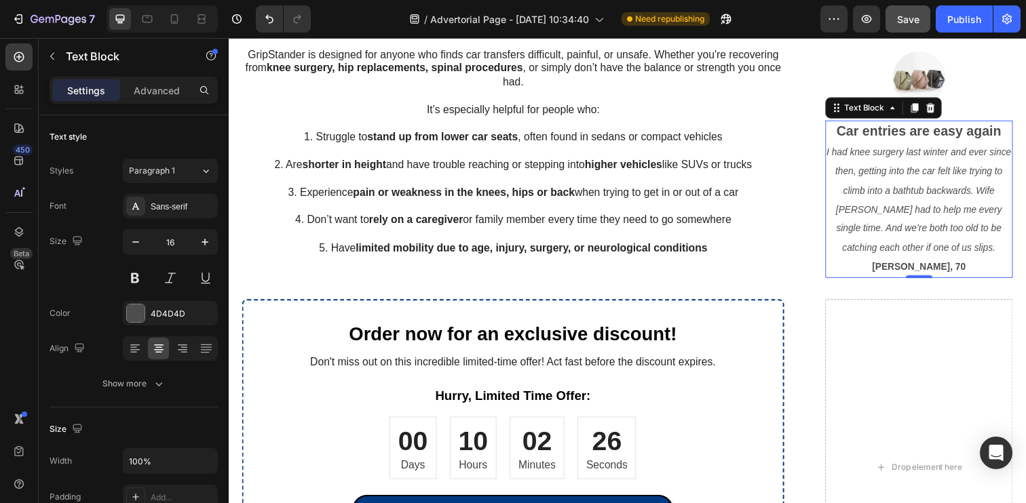
click at [947, 200] on p "I had knee surgery last winter and ever since then, getting into the car felt l…" at bounding box center [933, 203] width 189 height 117
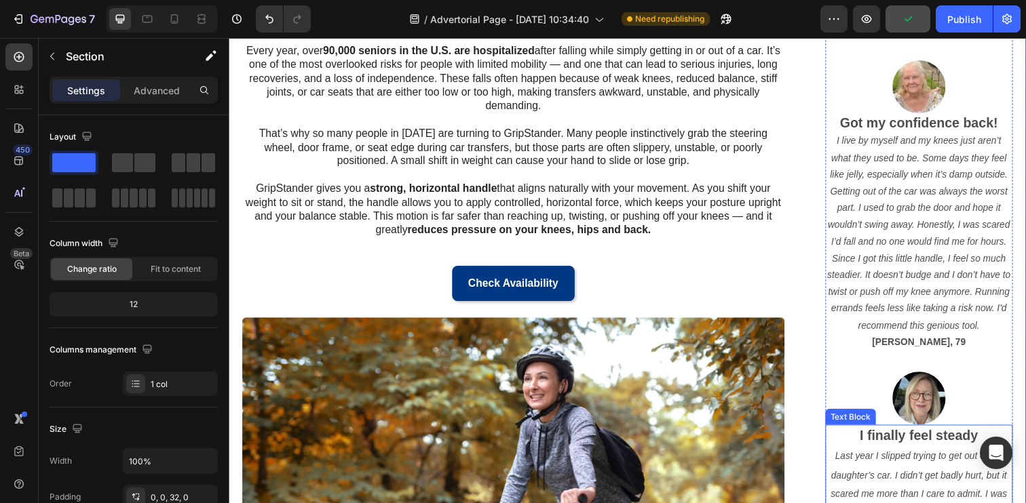
scroll to position [569, 0]
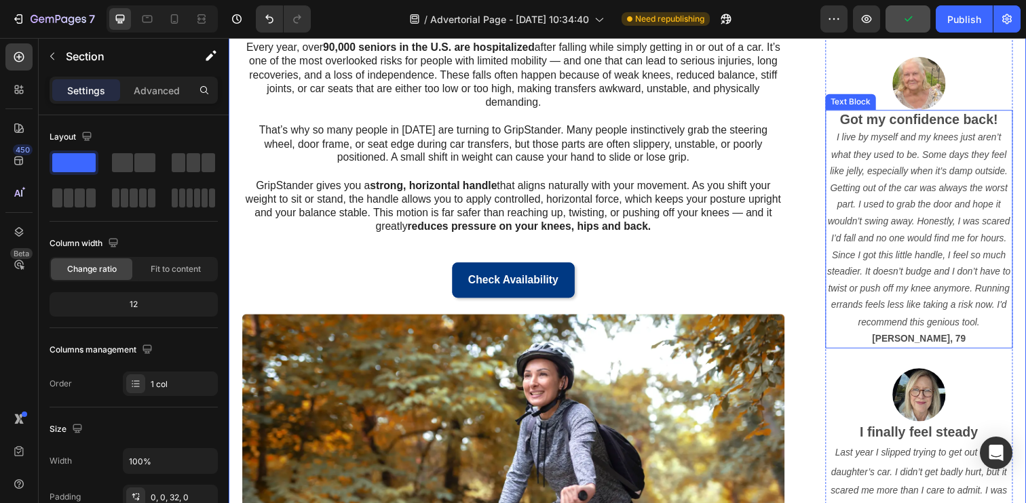
click at [883, 252] on icon "I live by myself and my knees just aren’t what they used to be. Some days they …" at bounding box center [933, 233] width 187 height 199
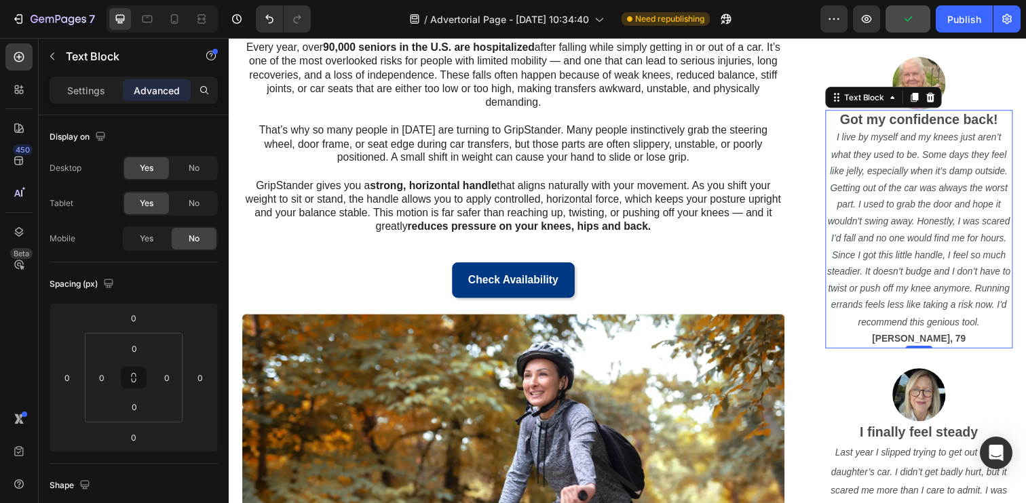
click at [883, 252] on icon "I live by myself and my knees just aren’t what they used to be. Some days they …" at bounding box center [933, 233] width 187 height 199
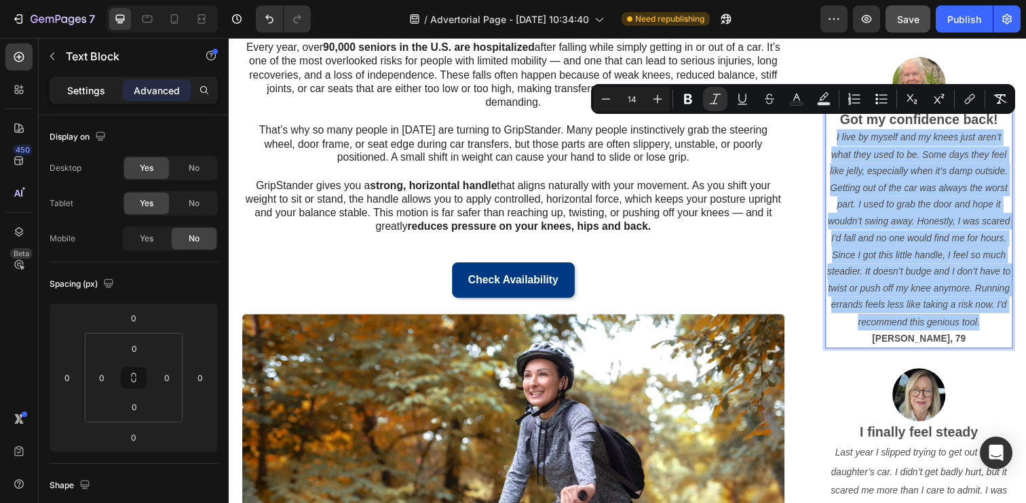
click at [98, 94] on p "Settings" at bounding box center [86, 90] width 38 height 14
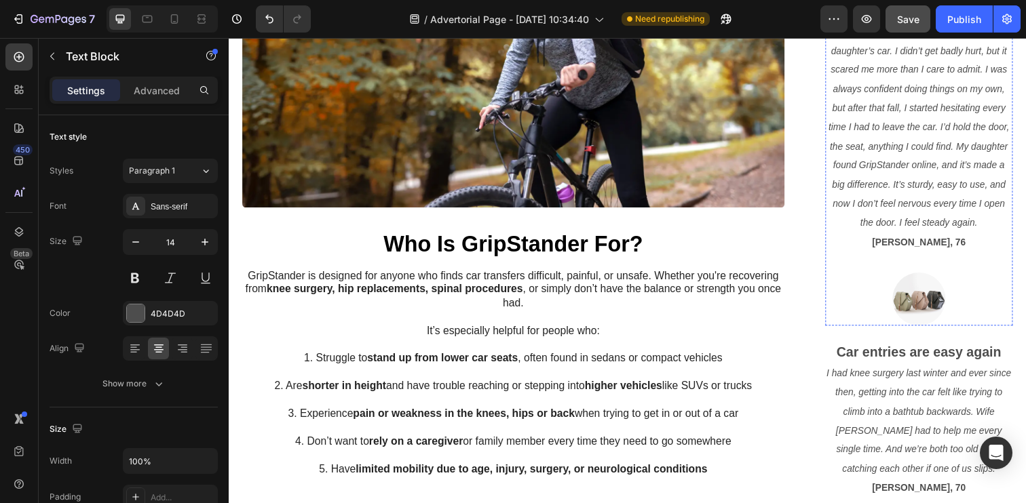
scroll to position [1011, 0]
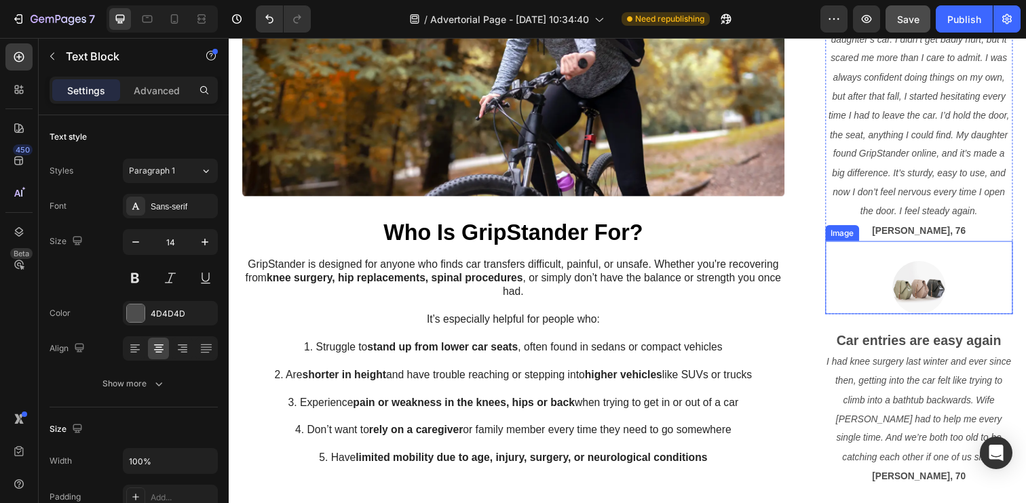
click at [925, 291] on img at bounding box center [933, 293] width 54 height 54
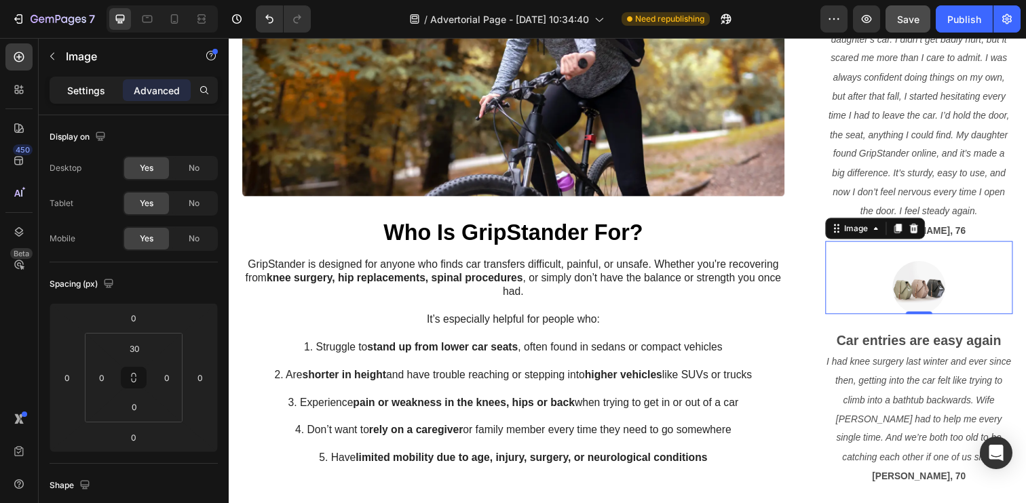
click at [79, 96] on p "Settings" at bounding box center [86, 90] width 38 height 14
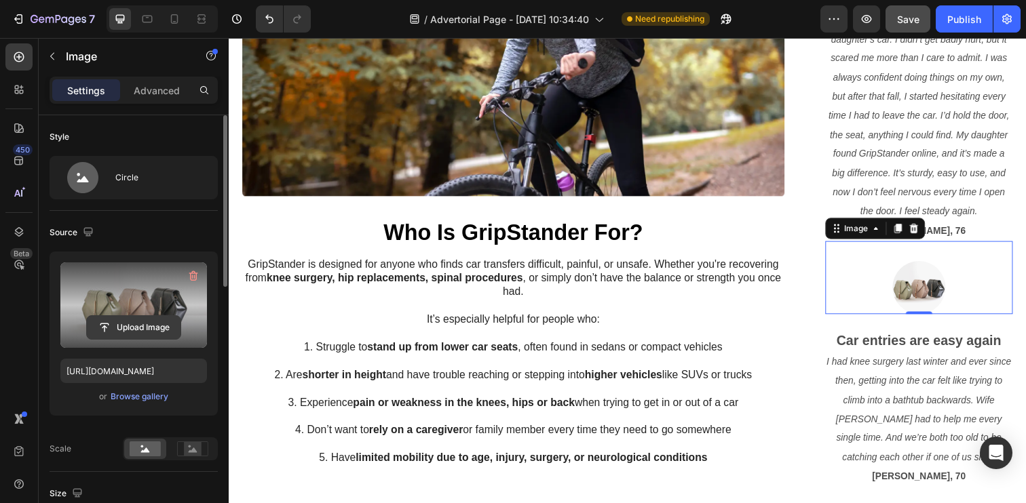
click at [109, 327] on input "file" at bounding box center [134, 327] width 94 height 23
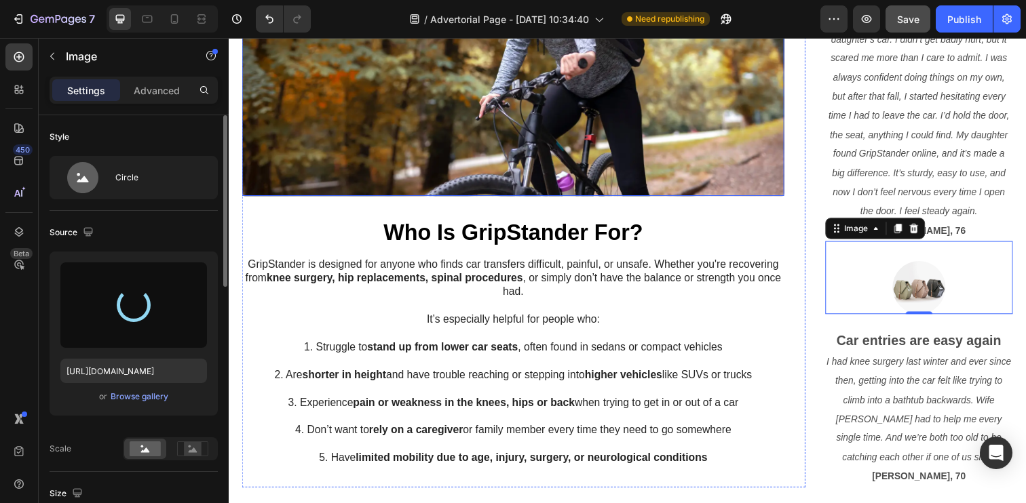
type input "https://cdn.shopify.com/s/files/1/0769/5191/2779/files/gempages_581611669520646…"
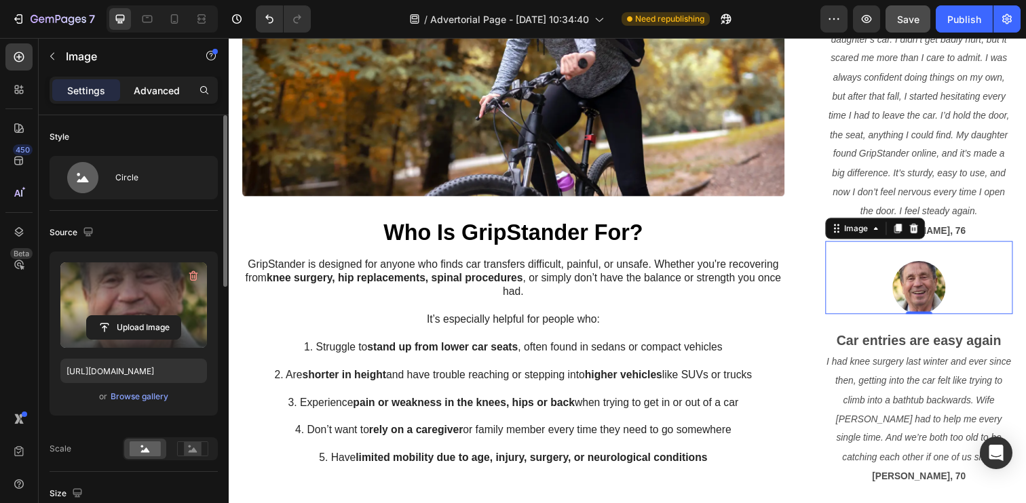
click at [157, 84] on p "Advanced" at bounding box center [157, 90] width 46 height 14
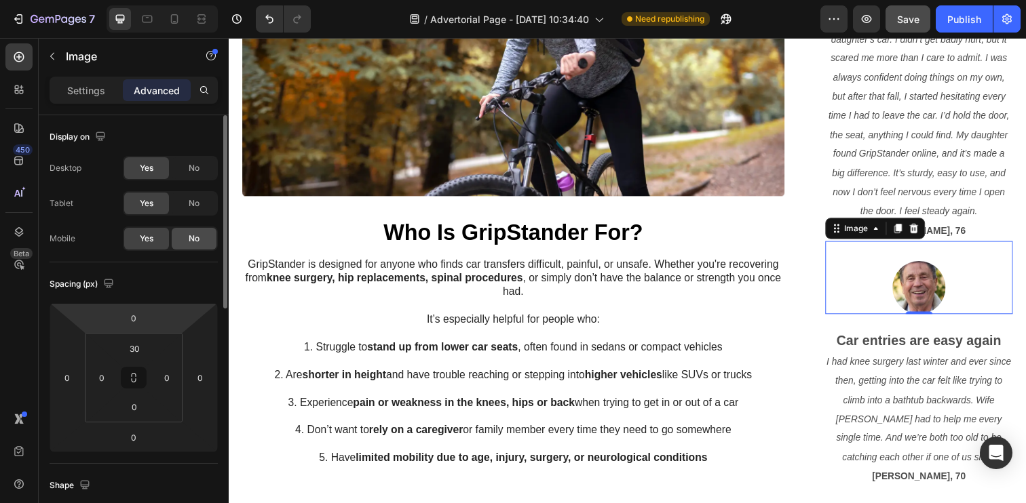
click at [180, 235] on div "No" at bounding box center [194, 239] width 45 height 22
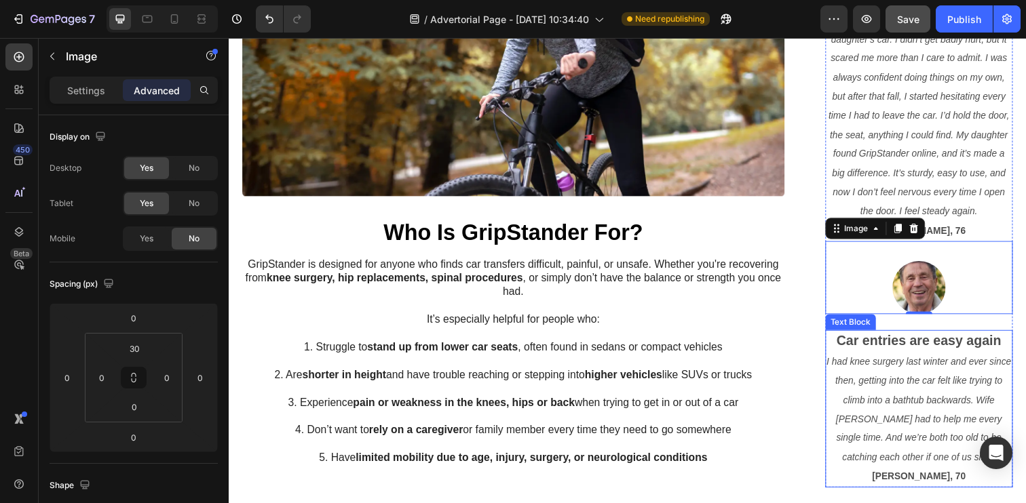
scroll to position [1039, 0]
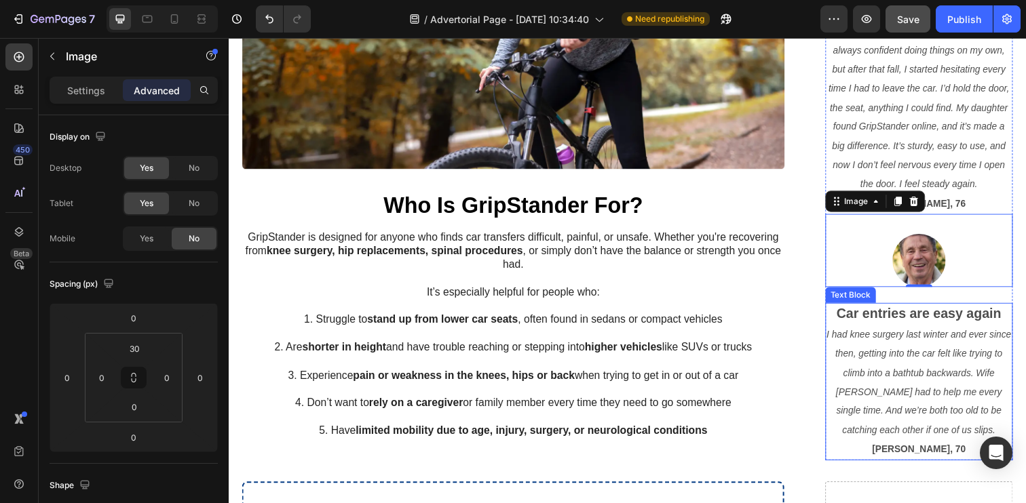
click at [916, 363] on p "I had knee surgery last winter and ever since then, getting into the car felt l…" at bounding box center [933, 389] width 189 height 117
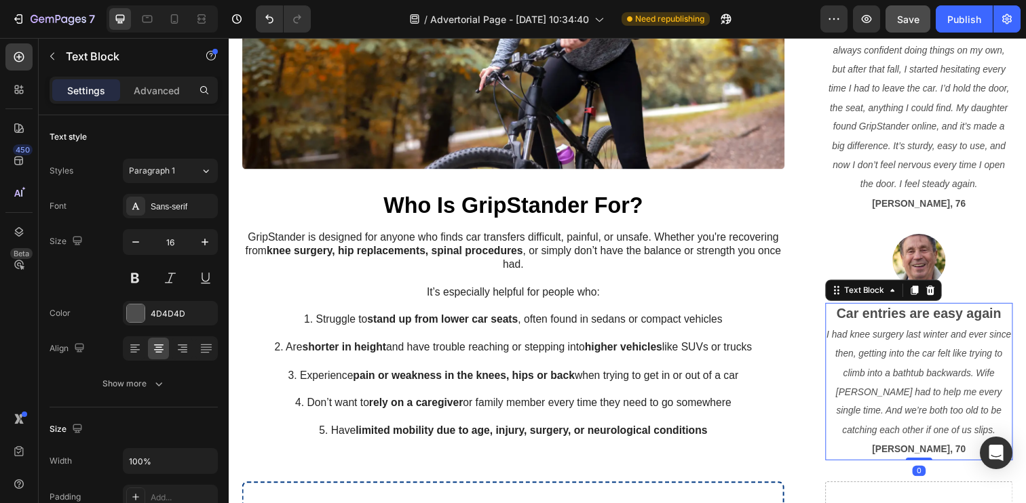
click at [155, 102] on div "Settings Advanced" at bounding box center [134, 90] width 168 height 27
click at [153, 88] on p "Advanced" at bounding box center [157, 90] width 46 height 14
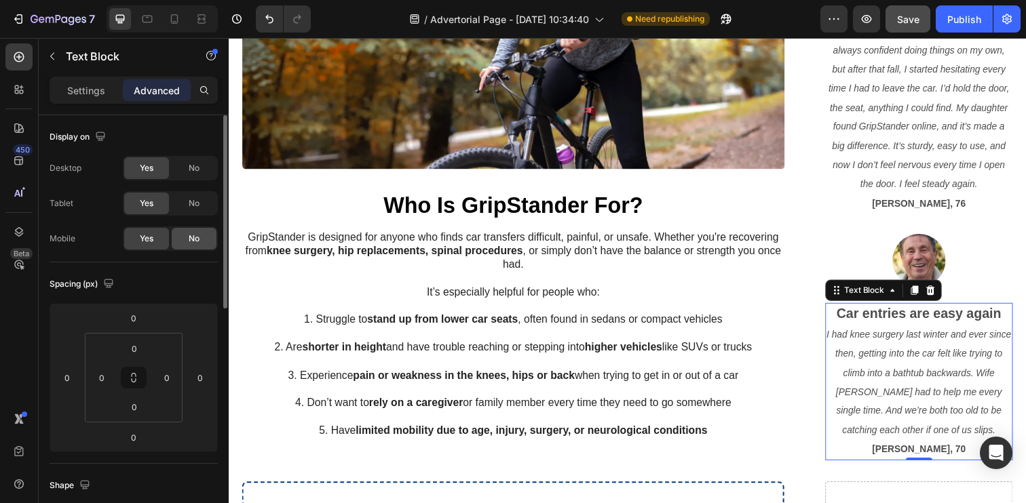
click at [197, 247] on div "No" at bounding box center [194, 239] width 45 height 22
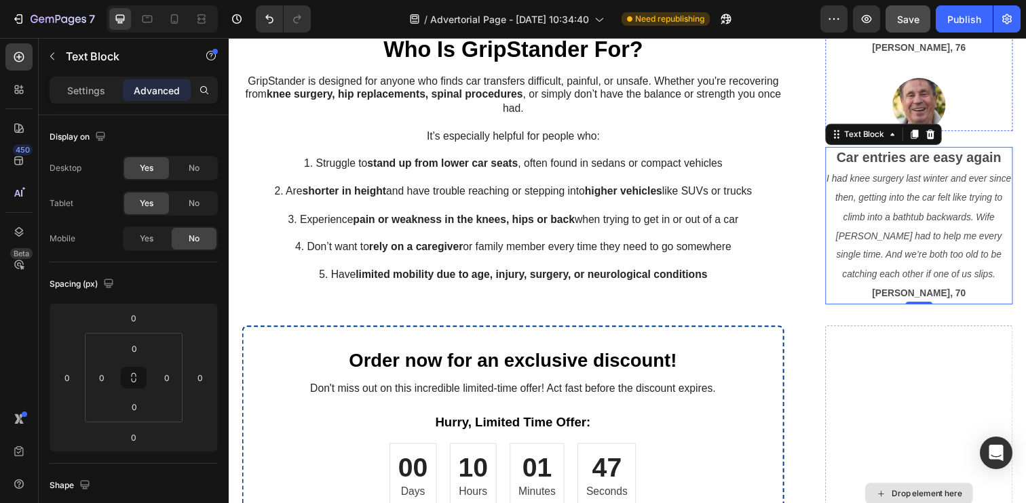
scroll to position [1178, 0]
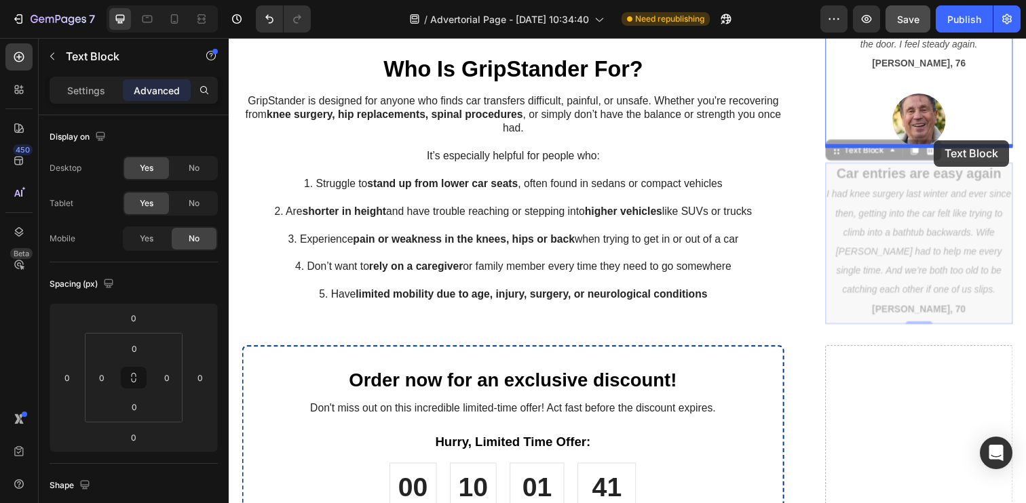
drag, startPoint x: 853, startPoint y: 153, endPoint x: 948, endPoint y: 142, distance: 95.6
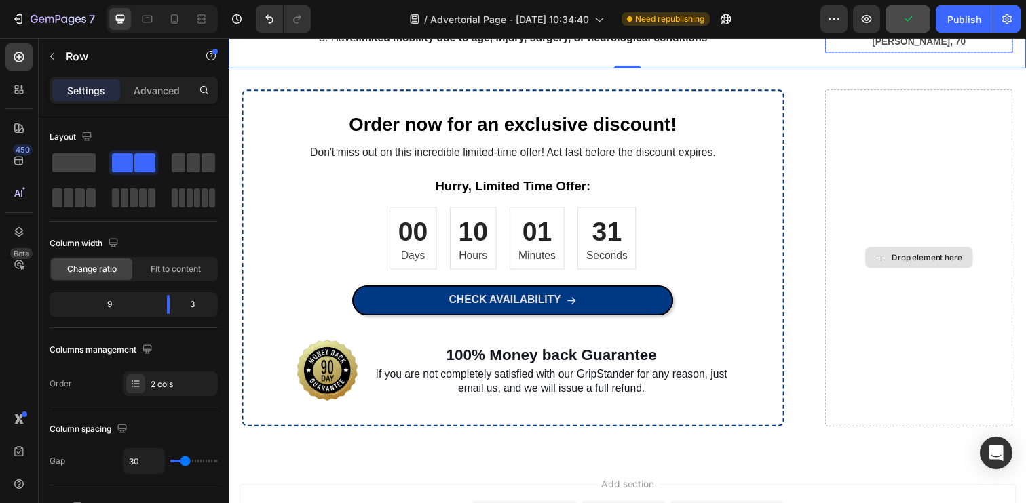
scroll to position [1437, 0]
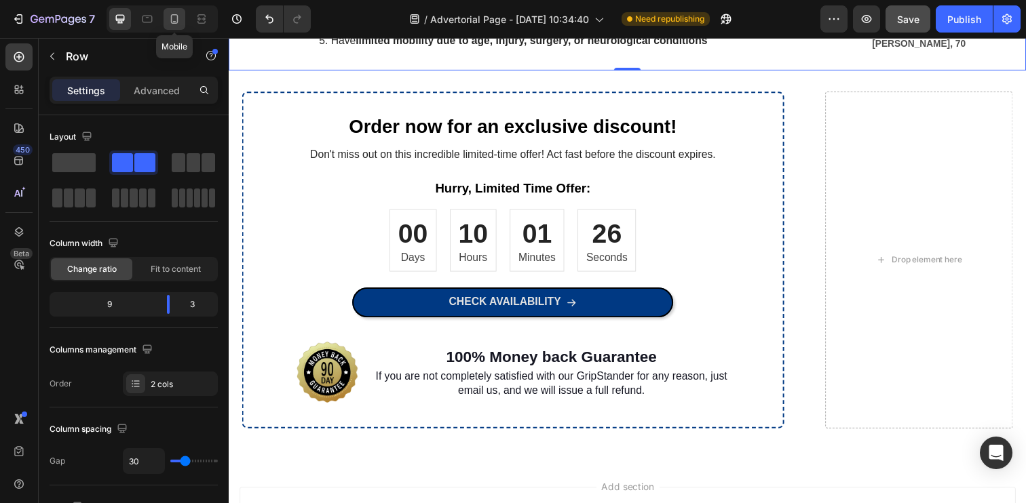
click at [183, 17] on div at bounding box center [175, 19] width 22 height 22
type input "0"
type input "100%"
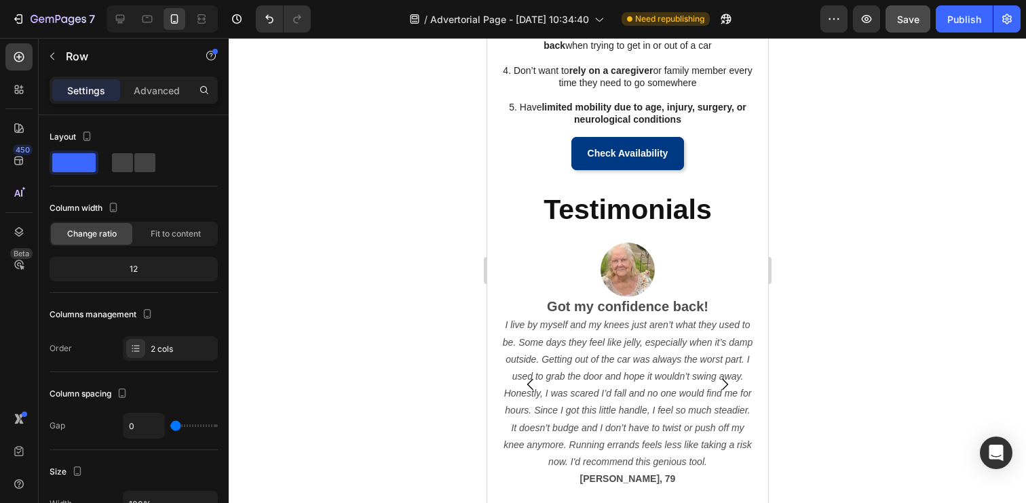
scroll to position [1267, 0]
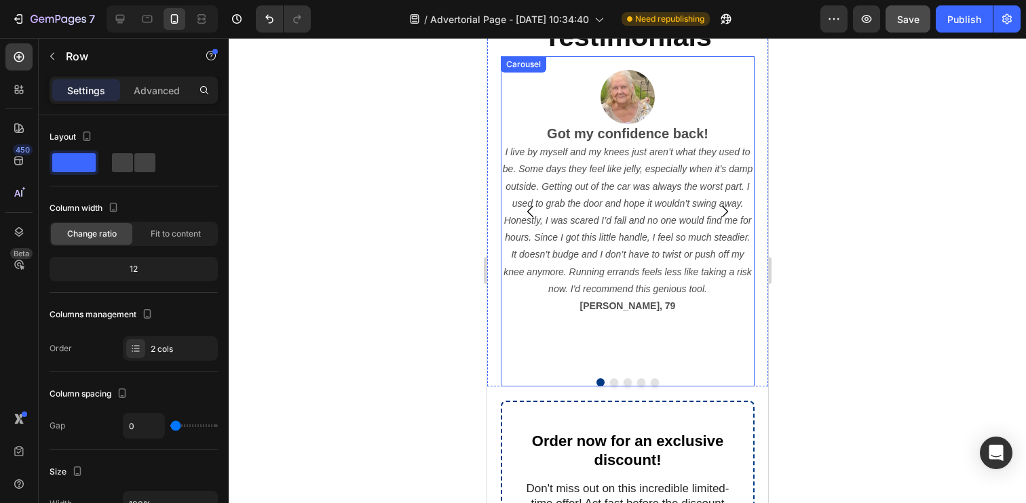
click at [723, 209] on icon "Carousel Next Arrow" at bounding box center [724, 212] width 16 height 16
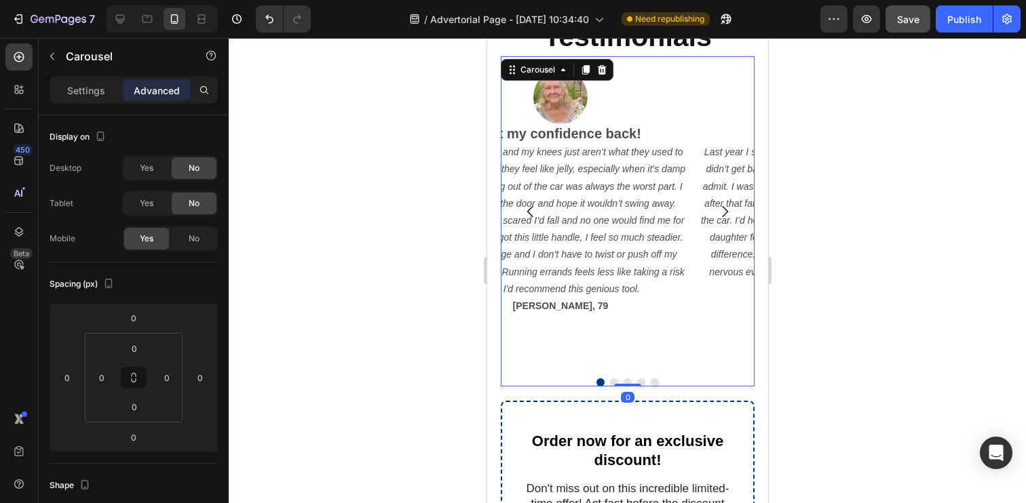
click at [723, 209] on icon "Carousel Next Arrow" at bounding box center [724, 212] width 16 height 16
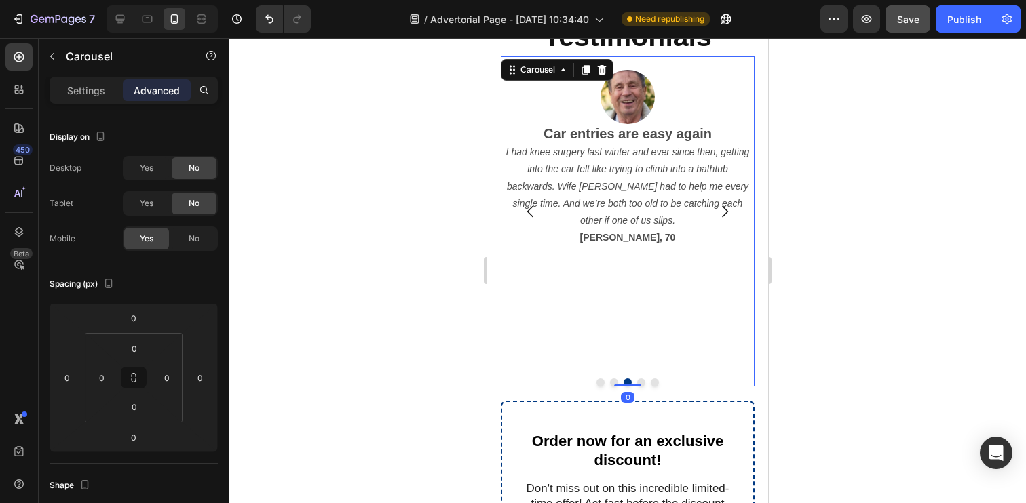
click at [723, 209] on icon "Carousel Next Arrow" at bounding box center [724, 212] width 16 height 16
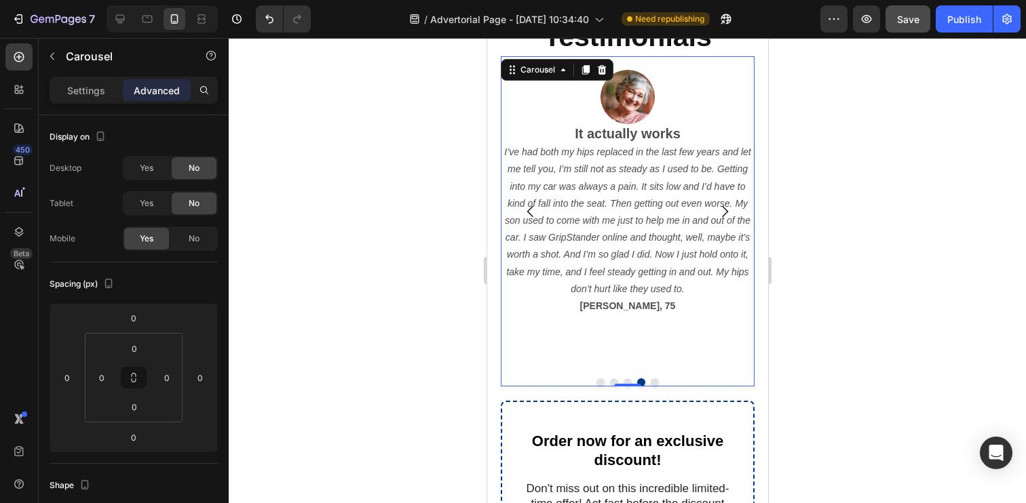
click at [723, 209] on icon "Carousel Next Arrow" at bounding box center [724, 212] width 16 height 16
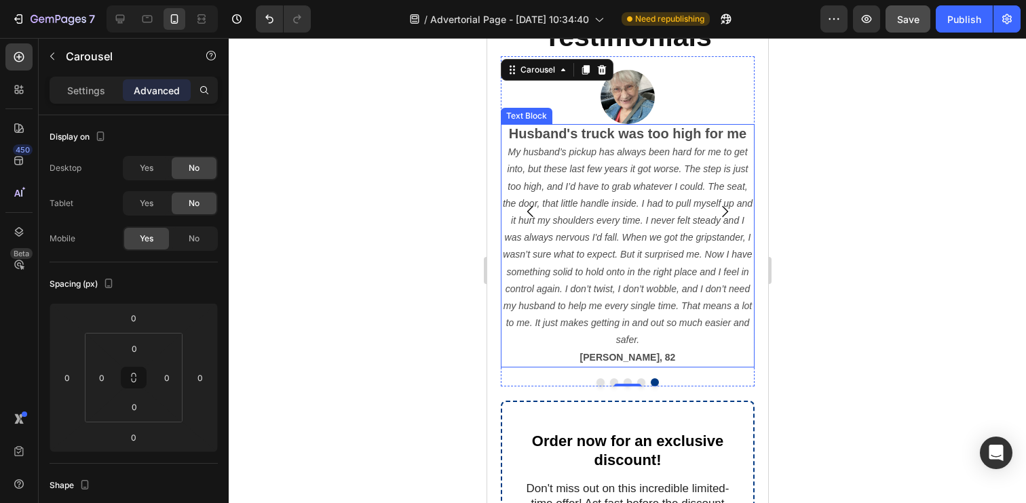
click at [641, 204] on icon "My husband’s pickup has always been hard for me to get into, but these last few…" at bounding box center [627, 246] width 250 height 199
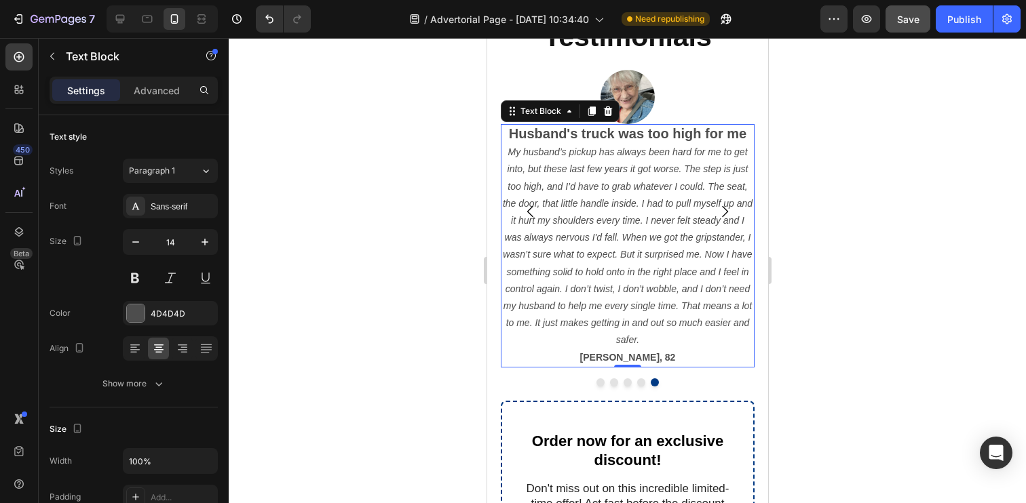
click at [641, 204] on icon "My husband’s pickup has always been hard for me to get into, but these last few…" at bounding box center [627, 246] width 250 height 199
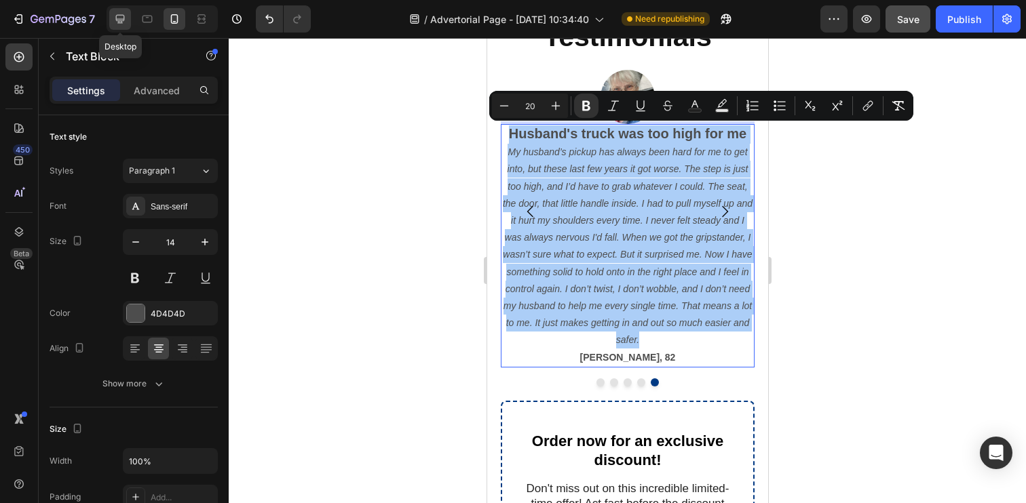
click at [123, 26] on div at bounding box center [120, 19] width 22 height 22
type input "16"
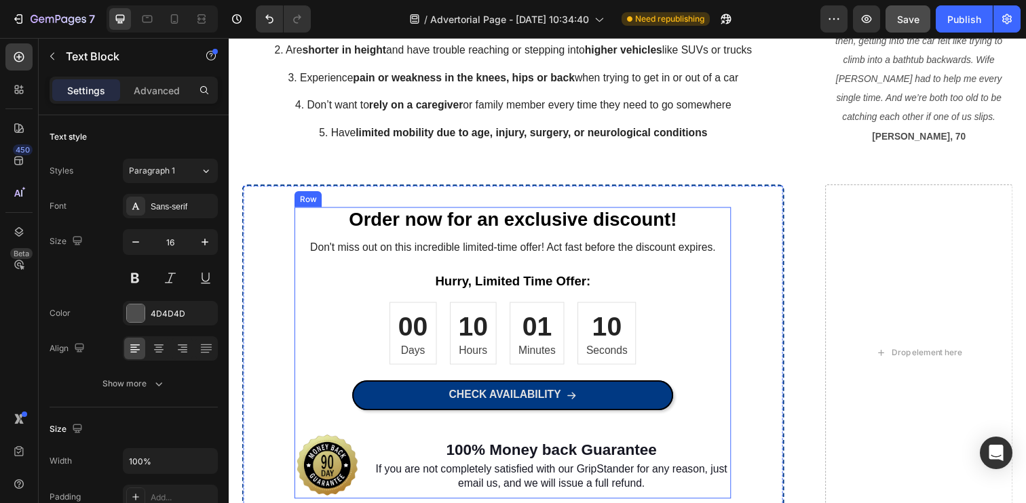
scroll to position [1343, 0]
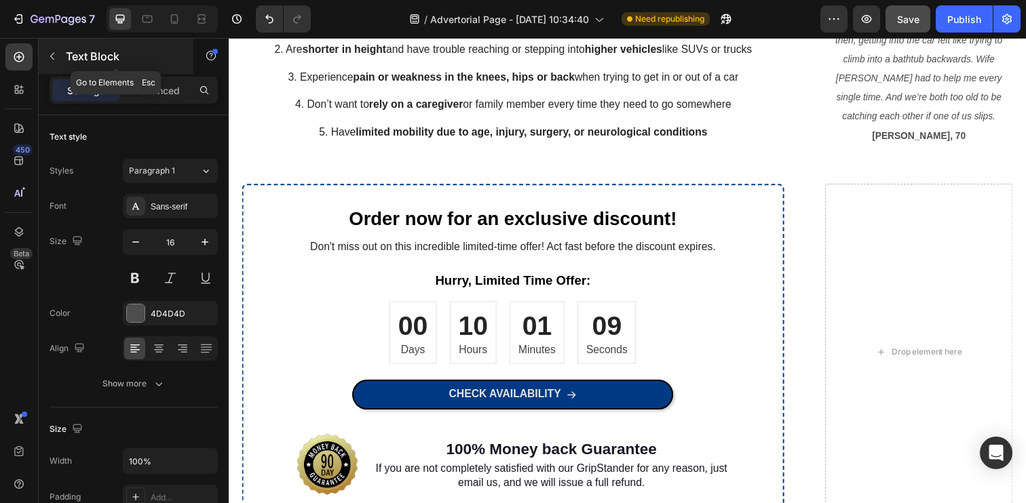
click at [67, 50] on p "Text Block" at bounding box center [123, 56] width 115 height 16
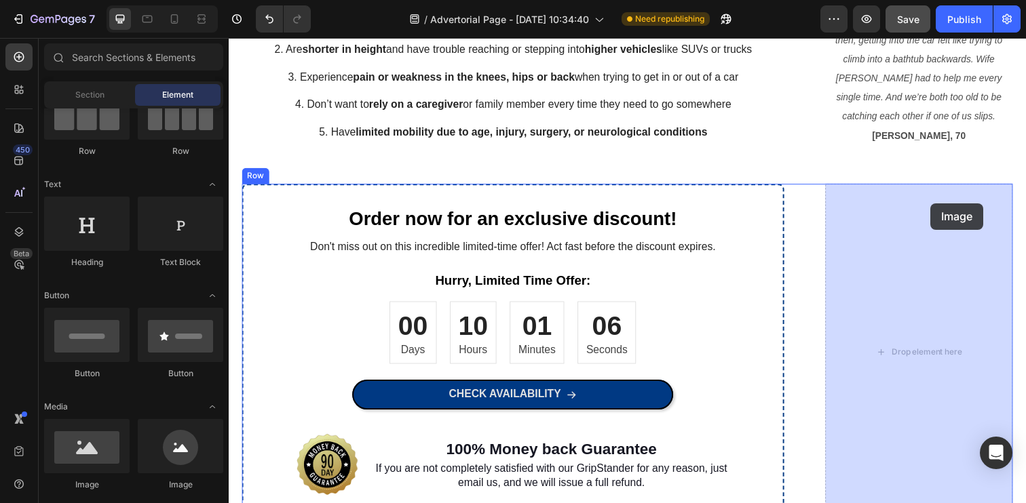
drag, startPoint x: 413, startPoint y: 484, endPoint x: 945, endPoint y: 207, distance: 599.9
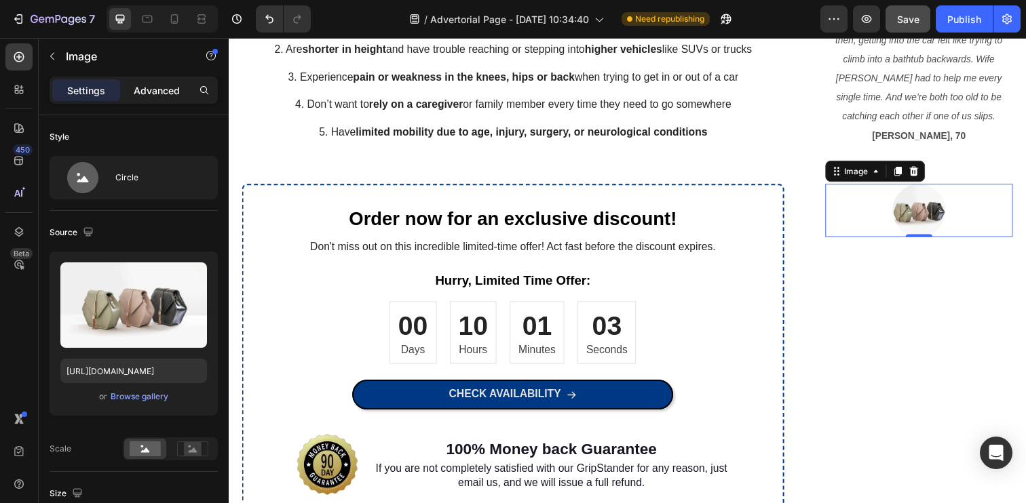
click at [161, 92] on p "Advanced" at bounding box center [157, 90] width 46 height 14
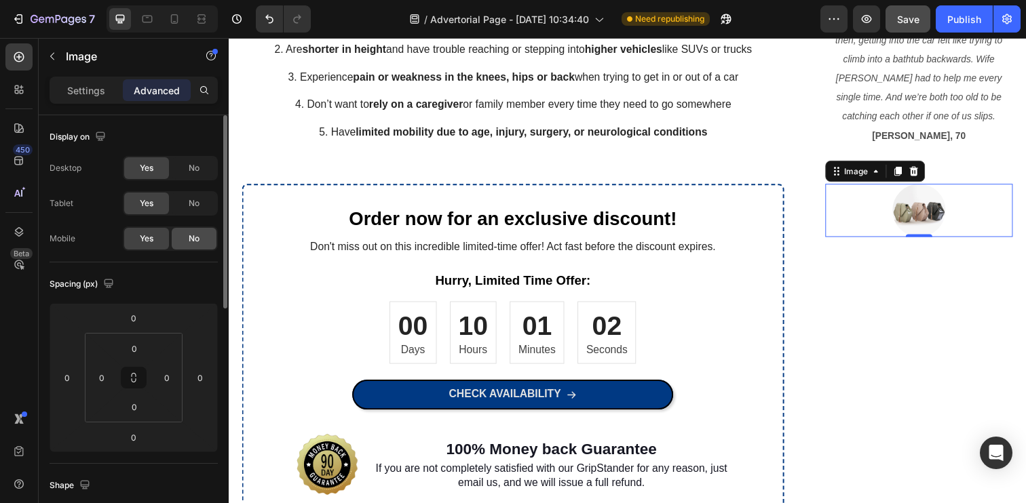
click at [188, 248] on div "No" at bounding box center [194, 239] width 45 height 22
click at [112, 94] on div "Settings" at bounding box center [86, 90] width 68 height 22
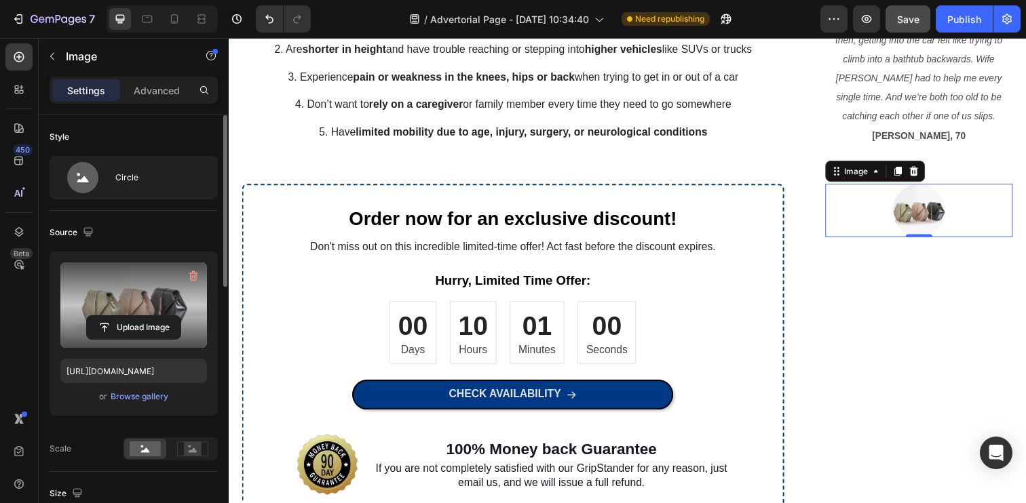
click at [136, 344] on label at bounding box center [133, 305] width 147 height 85
click at [136, 339] on input "file" at bounding box center [134, 327] width 94 height 23
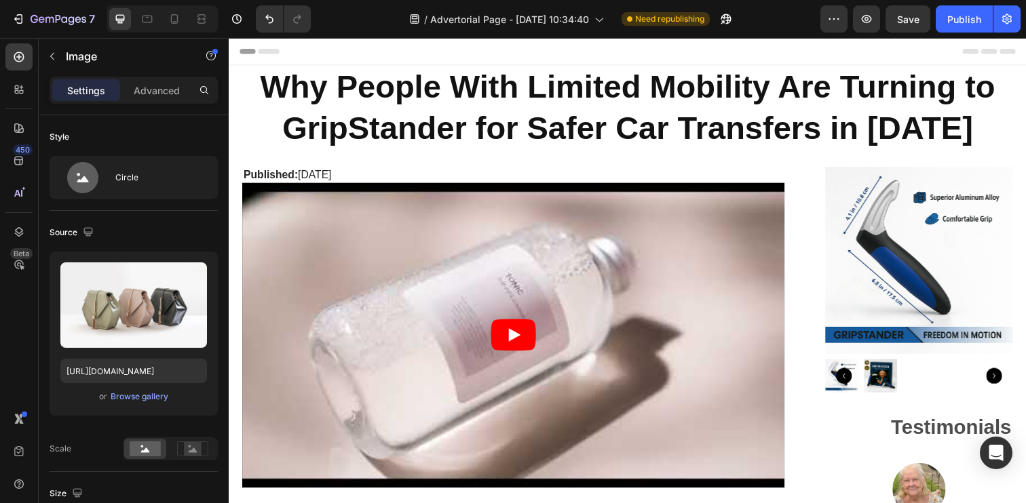
scroll to position [1343, 0]
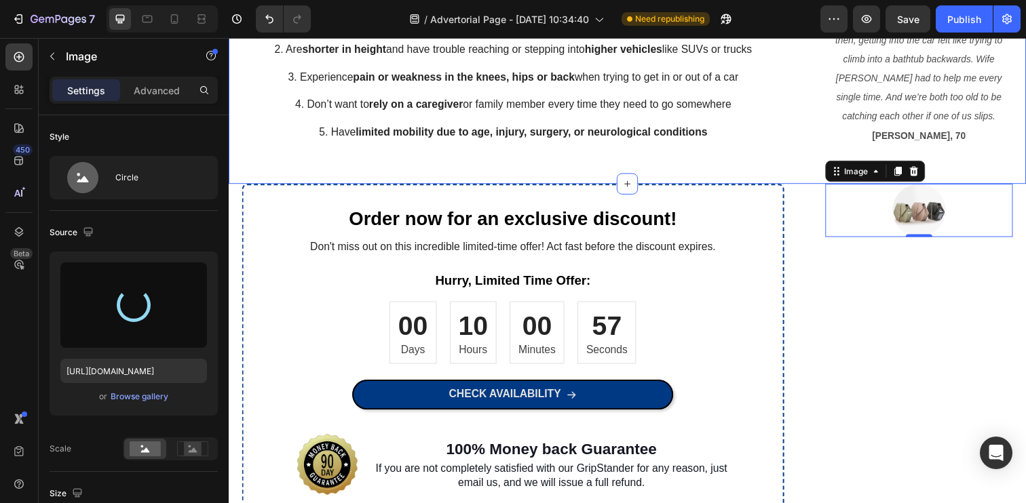
type input "[URL][DOMAIN_NAME]"
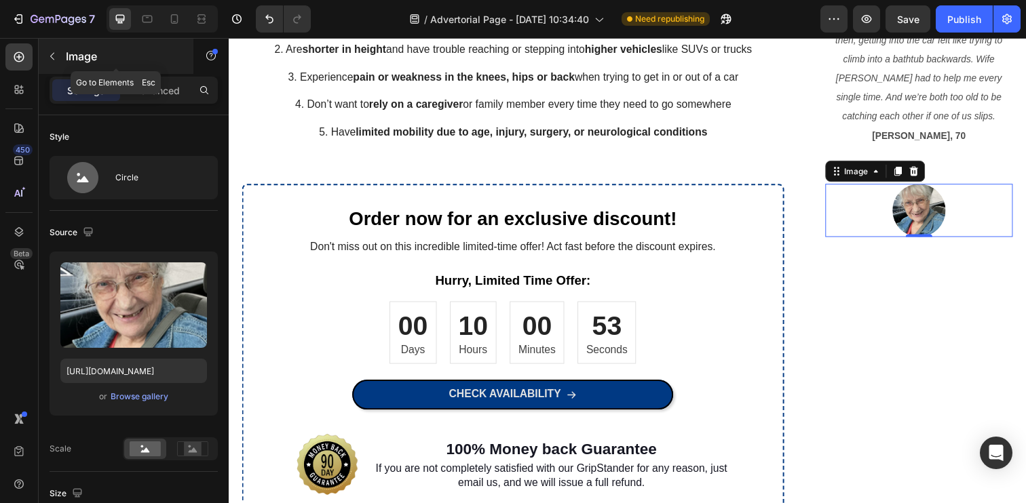
click at [52, 51] on icon "button" at bounding box center [52, 56] width 11 height 11
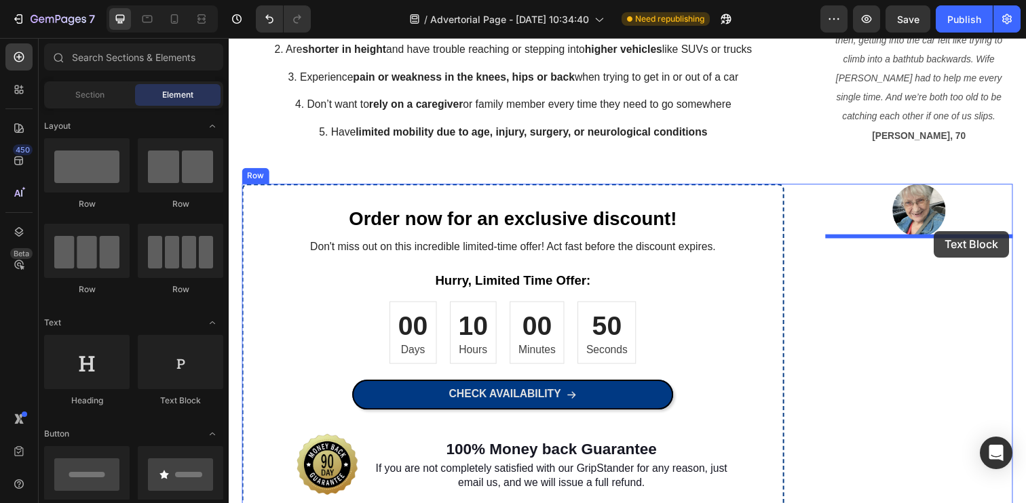
drag, startPoint x: 400, startPoint y: 269, endPoint x: 948, endPoint y: 235, distance: 549.9
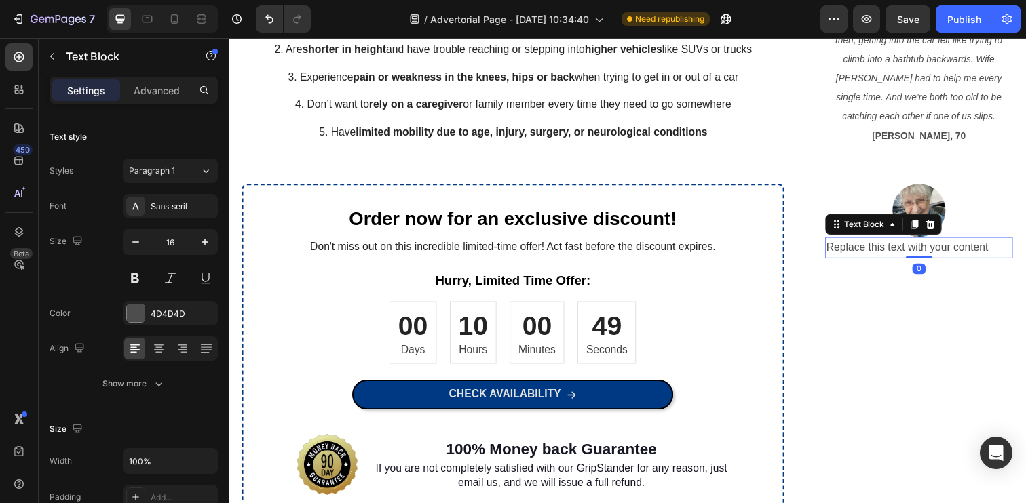
click at [934, 249] on div "Replace this text with your content" at bounding box center [934, 252] width 192 height 22
click at [934, 249] on p "Replace this text with your content" at bounding box center [933, 252] width 189 height 20
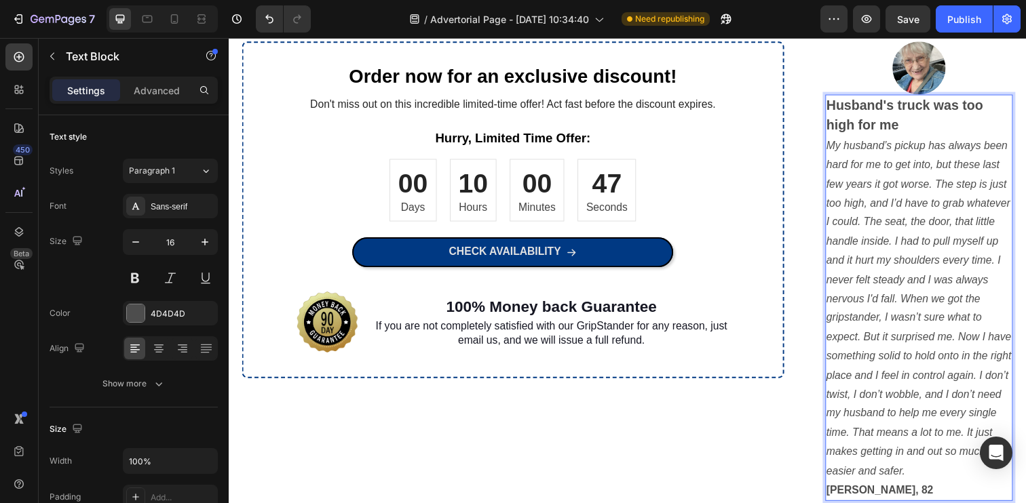
scroll to position [1493, 0]
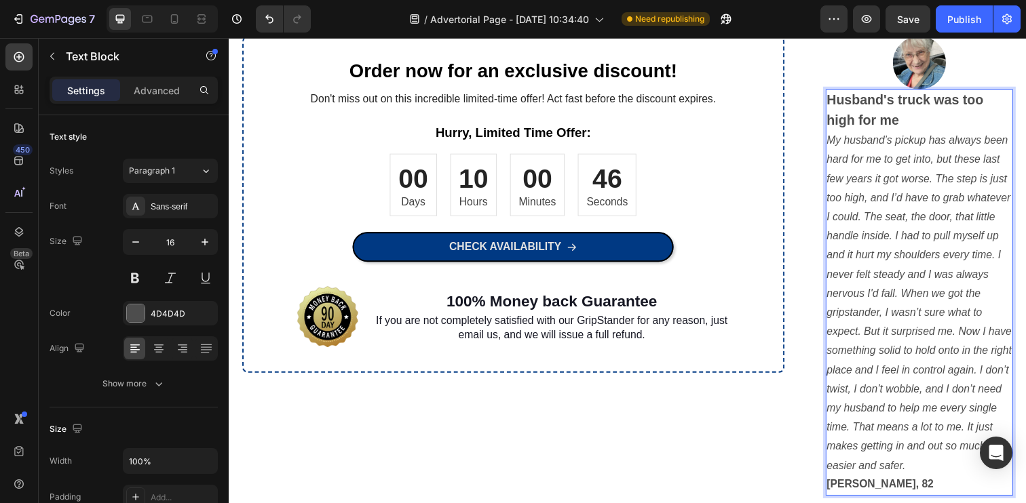
click at [925, 249] on p "My husband’s pickup has always been hard for me to get into, but these last few…" at bounding box center [933, 308] width 189 height 351
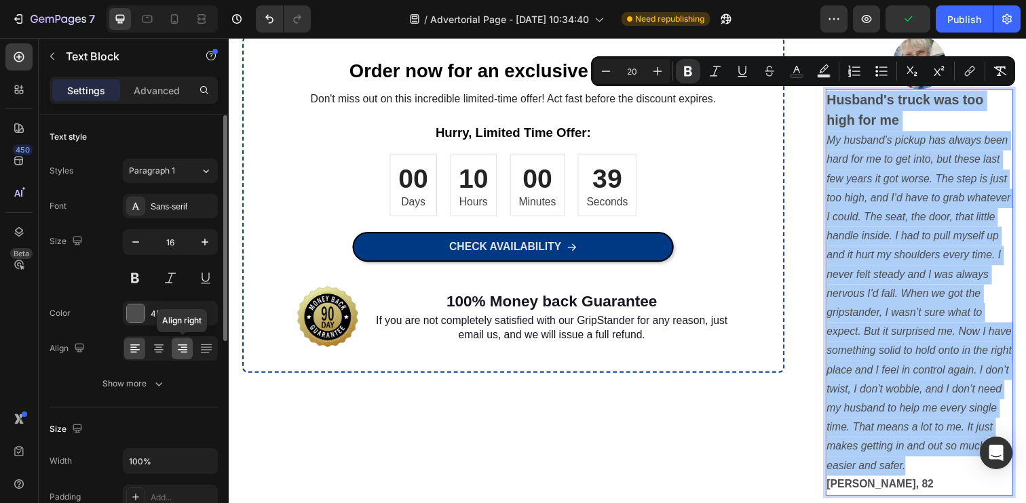
click at [189, 347] on div at bounding box center [182, 349] width 21 height 22
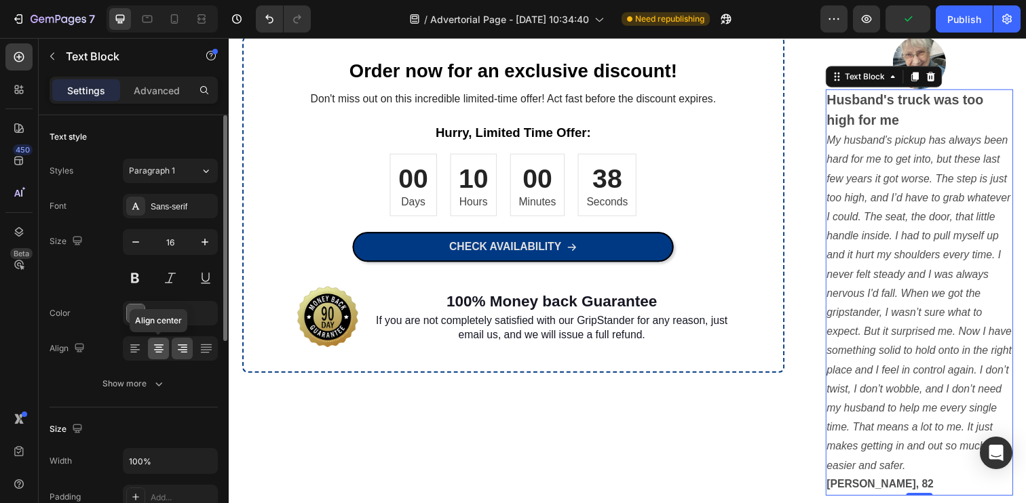
click at [165, 347] on div at bounding box center [158, 349] width 21 height 22
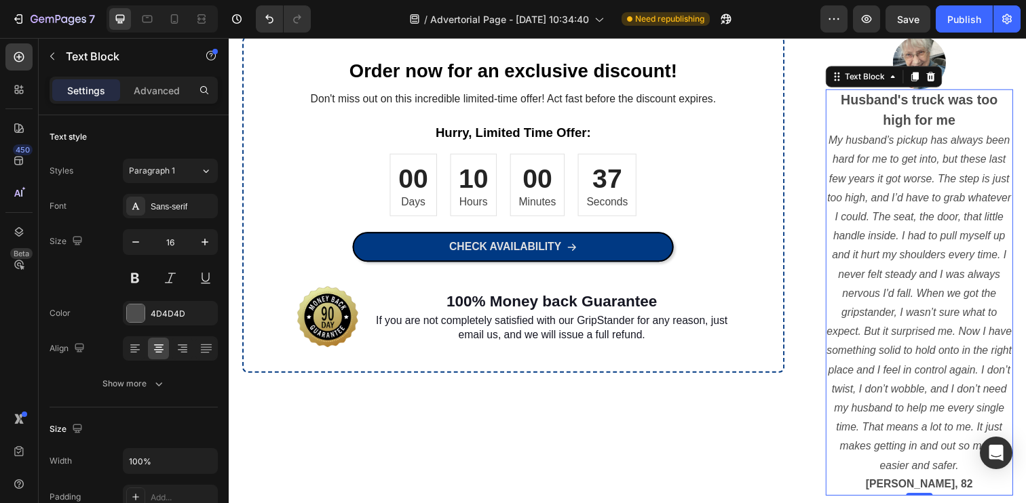
click at [955, 244] on icon "My husband’s pickup has always been hard for me to get into, but these last few…" at bounding box center [933, 308] width 189 height 344
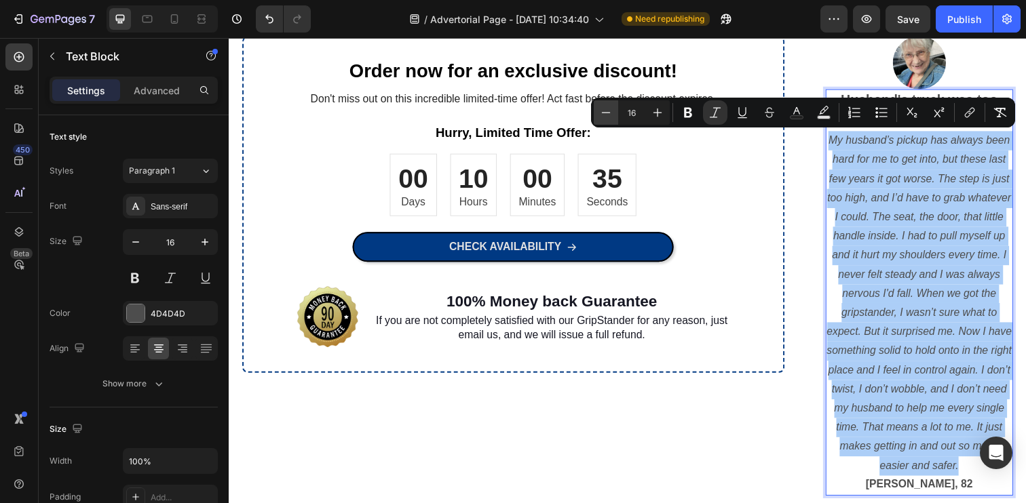
click at [606, 119] on button "Minus" at bounding box center [606, 112] width 24 height 24
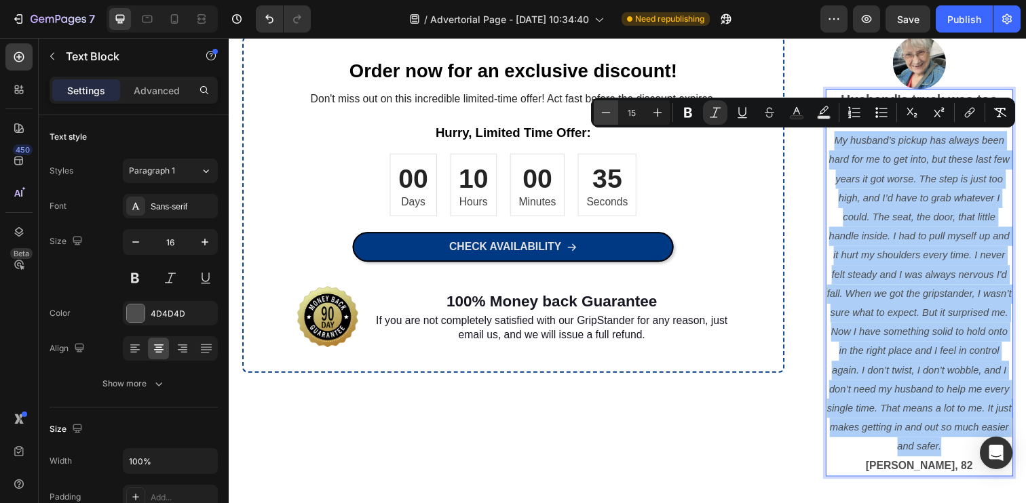
click at [606, 119] on button "Minus" at bounding box center [606, 112] width 24 height 24
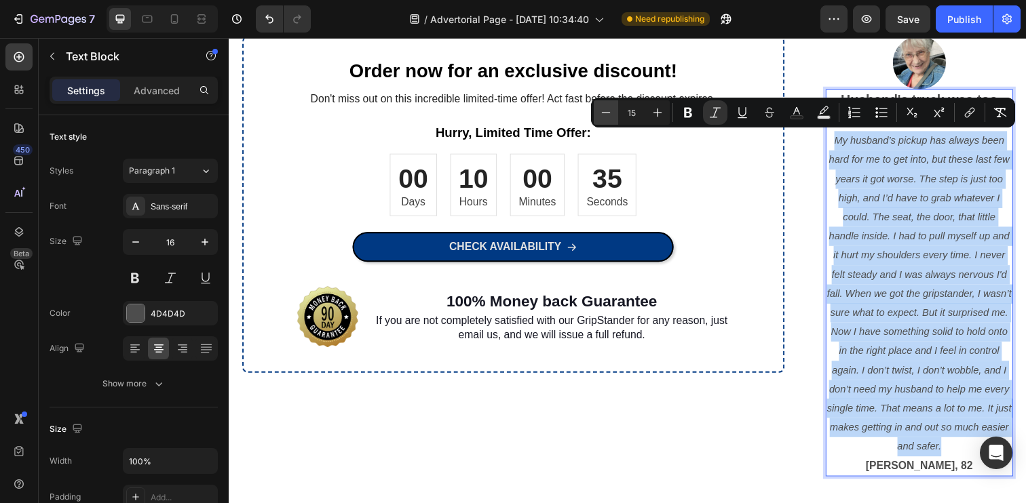
type input "14"
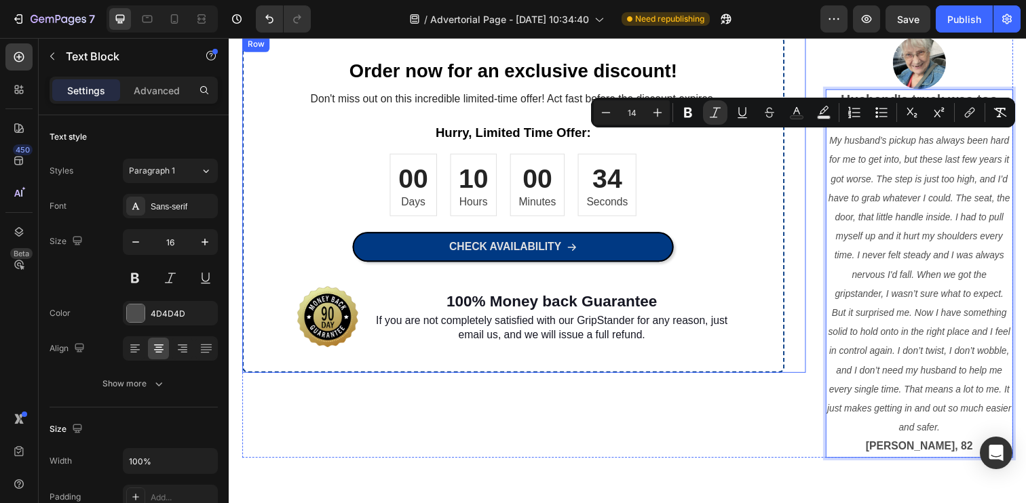
click at [810, 235] on div "Order now for an exclusive discount! Heading Don't miss out on this incredible …" at bounding box center [529, 208] width 575 height 345
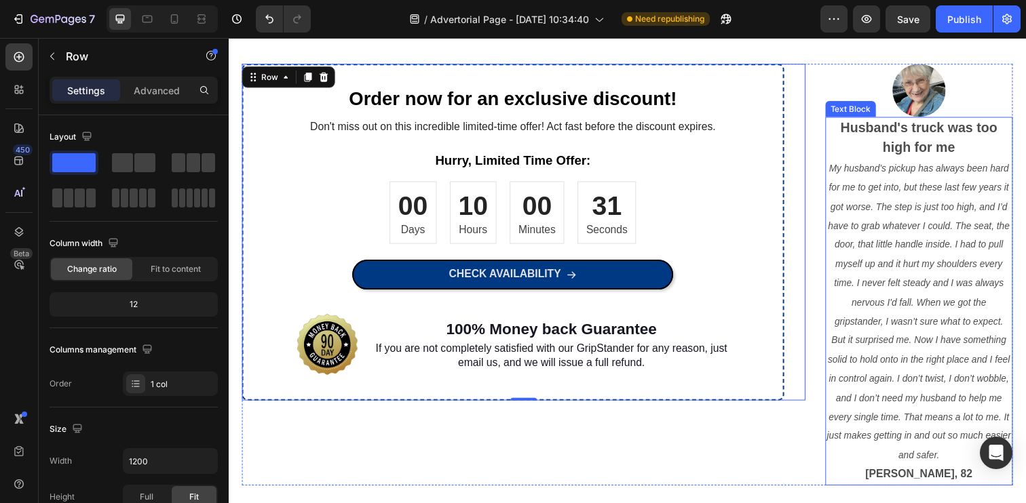
scroll to position [1484, 0]
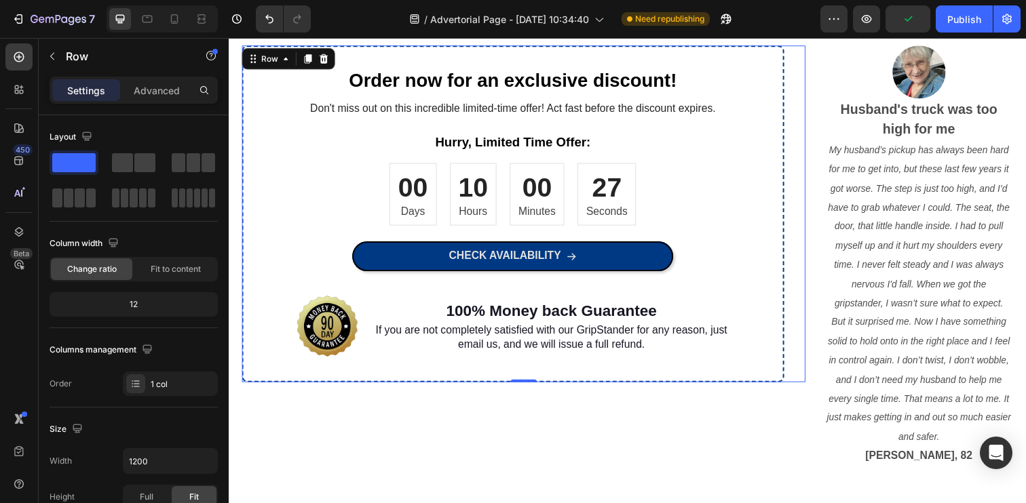
click at [159, 103] on div "Settings Advanced" at bounding box center [134, 90] width 168 height 27
click at [159, 92] on p "Advanced" at bounding box center [157, 90] width 46 height 14
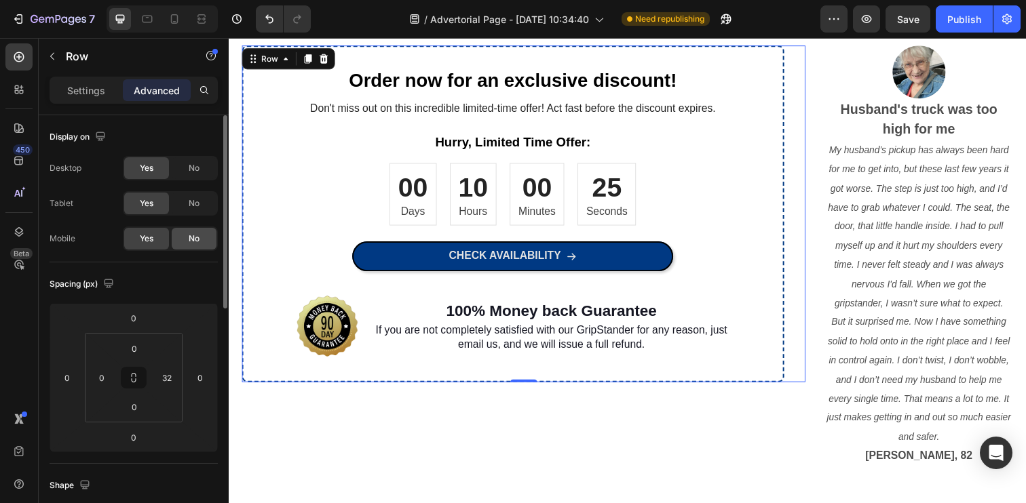
click at [191, 238] on span "No" at bounding box center [194, 239] width 11 height 12
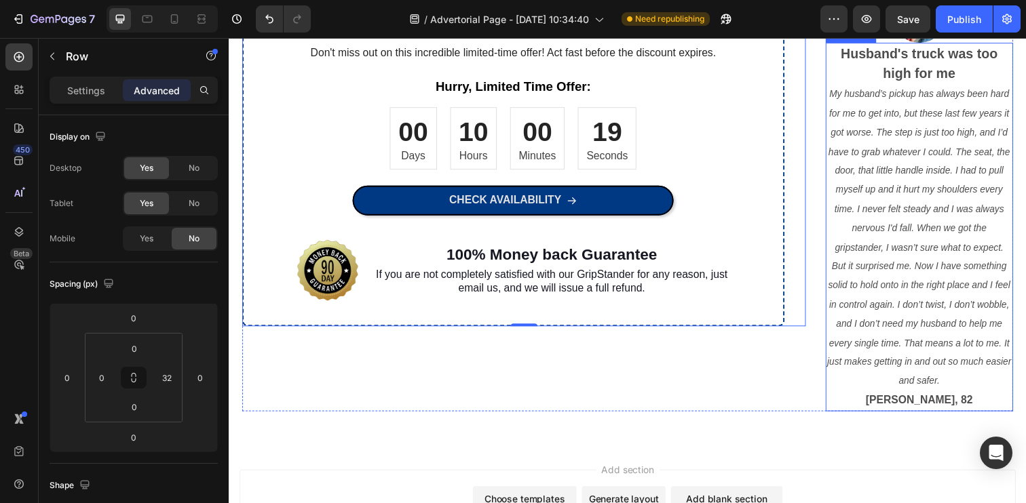
scroll to position [1536, 0]
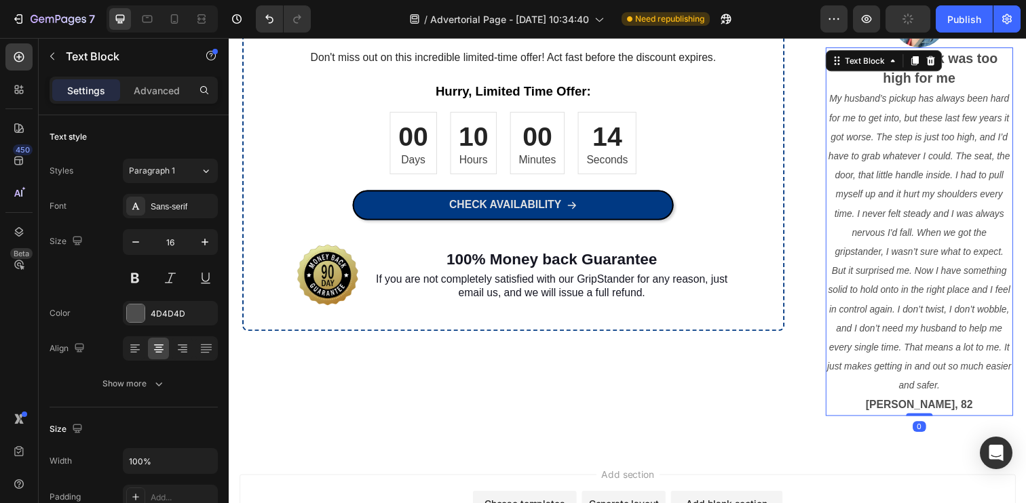
click at [913, 318] on icon "My husband’s pickup has always been hard for me to get into, but these last few…" at bounding box center [933, 246] width 188 height 304
click at [915, 320] on icon "My husband’s pickup has always been hard for me to get into, but these last few…" at bounding box center [933, 246] width 188 height 304
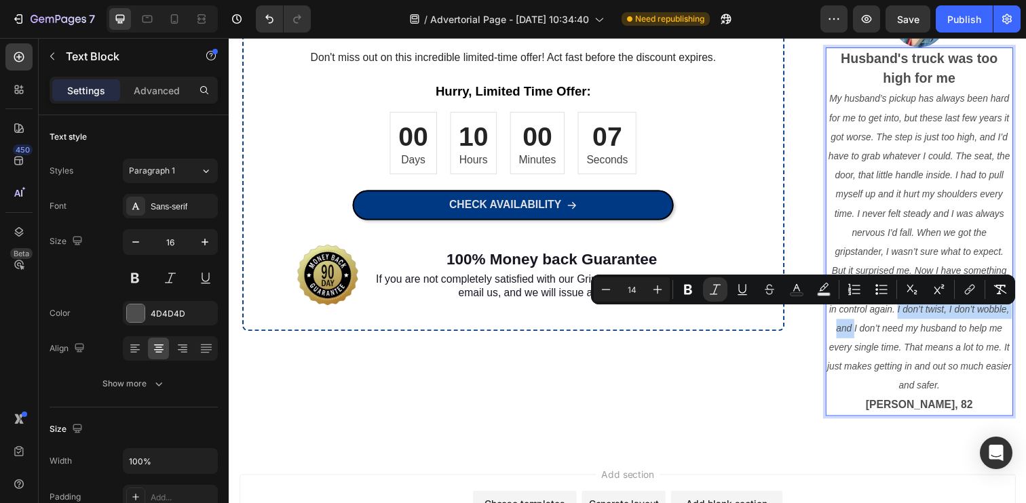
drag, startPoint x: 910, startPoint y: 320, endPoint x: 868, endPoint y: 345, distance: 49.6
click at [868, 345] on icon "My husband’s pickup has always been hard for me to get into, but these last few…" at bounding box center [933, 246] width 188 height 304
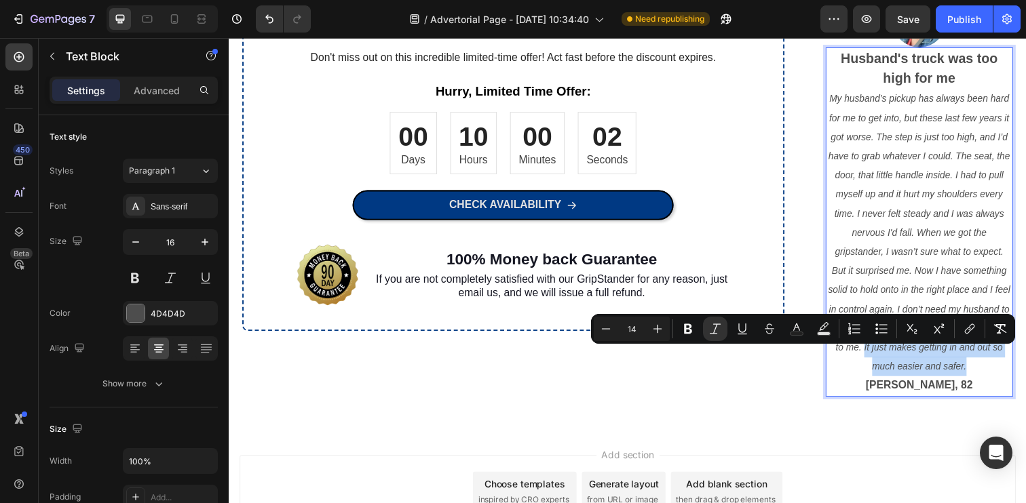
drag, startPoint x: 983, startPoint y: 381, endPoint x: 877, endPoint y: 364, distance: 108.0
click at [877, 364] on p "My husband’s pickup has always been hard for me to get into, but these last few…" at bounding box center [933, 236] width 189 height 293
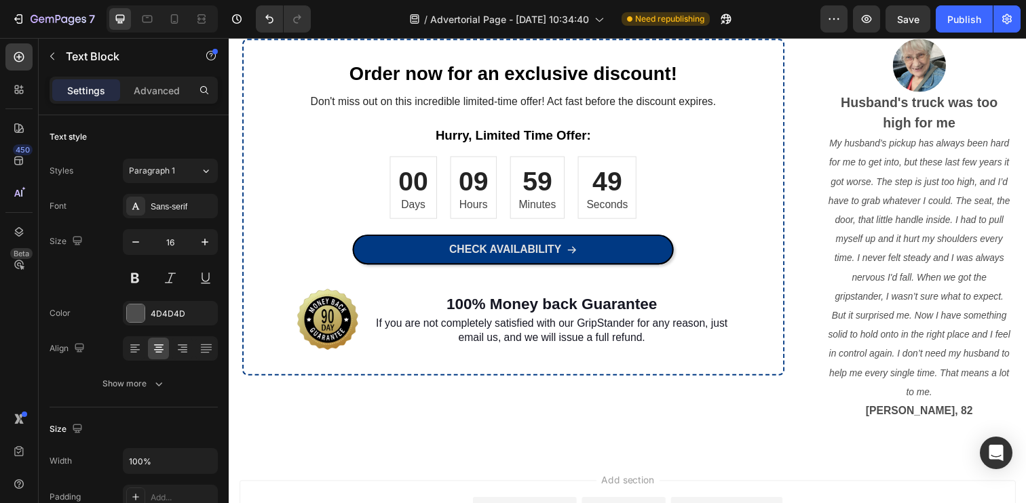
scroll to position [1577, 0]
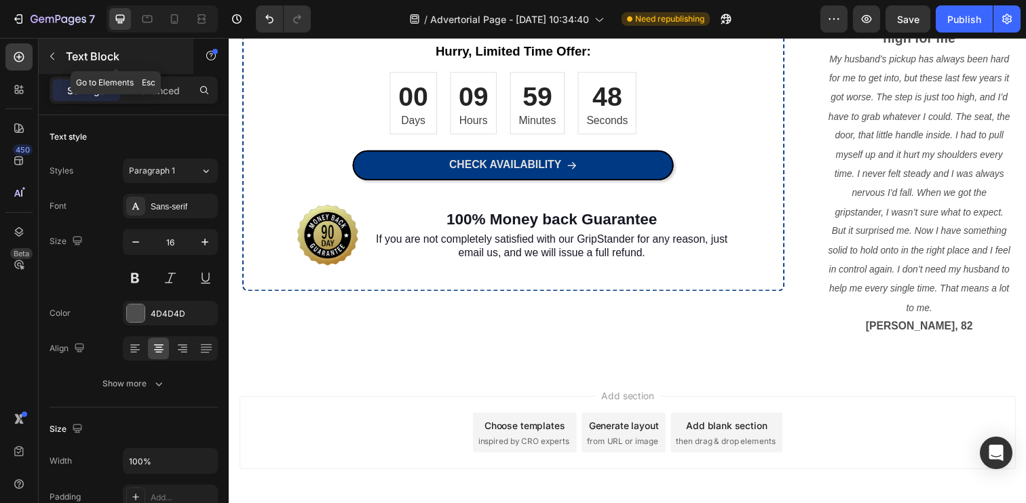
click at [64, 50] on div "Text Block" at bounding box center [116, 56] width 155 height 35
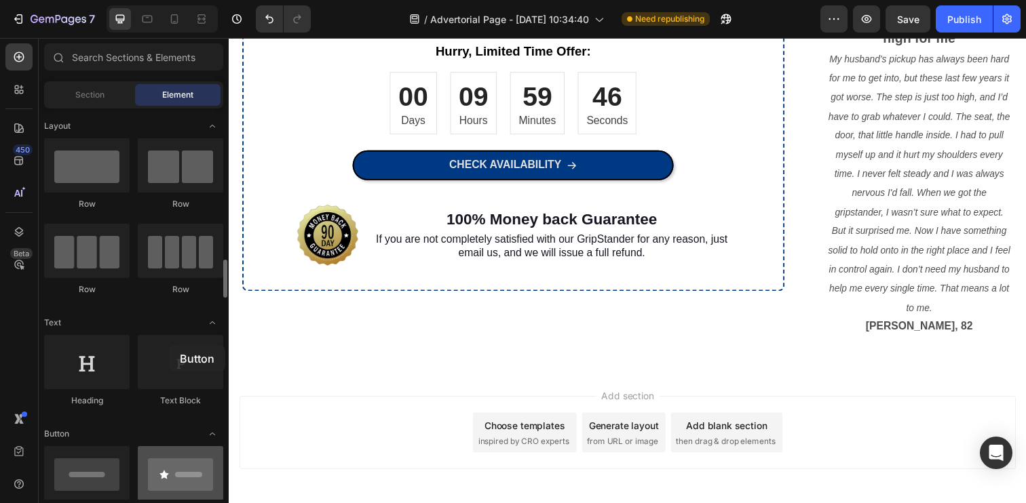
click at [169, 446] on div at bounding box center [180, 473] width 85 height 54
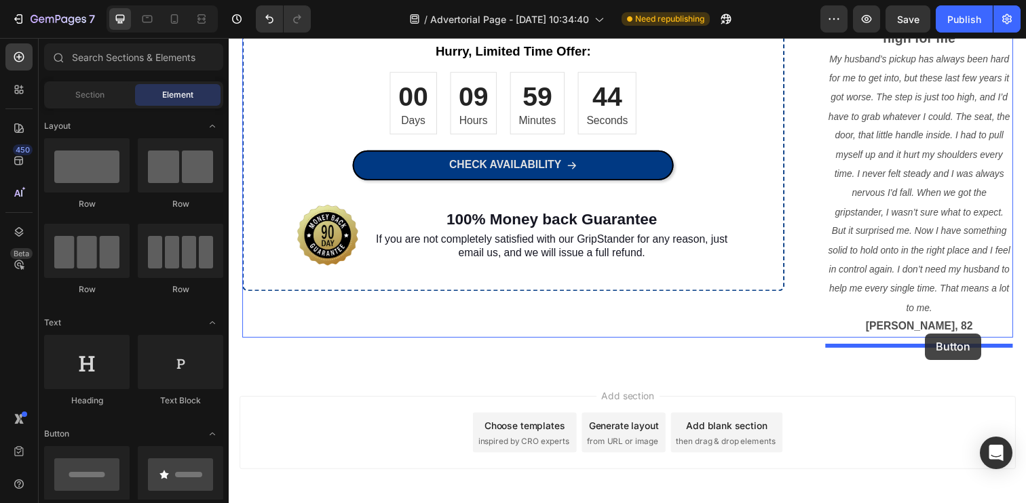
drag, startPoint x: 337, startPoint y: 391, endPoint x: 940, endPoint y: 340, distance: 604.6
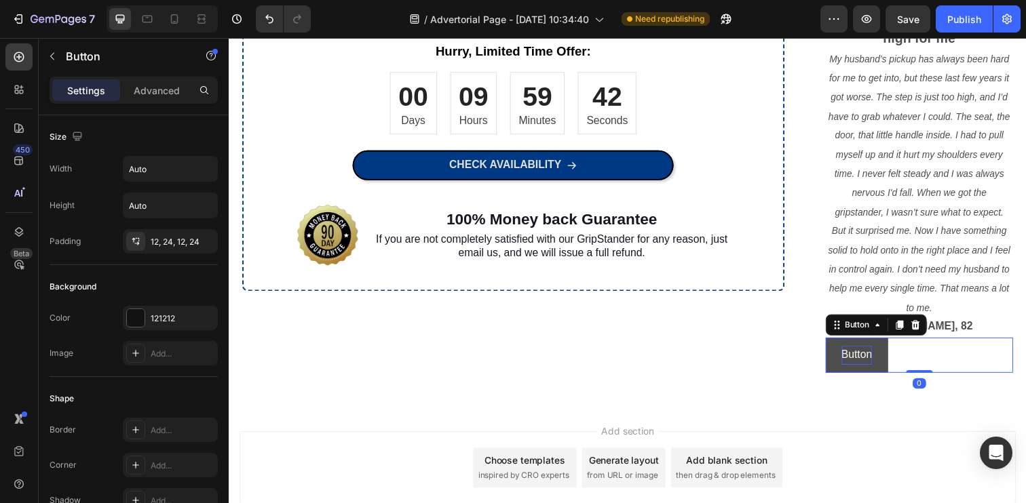
click at [869, 369] on p "Button" at bounding box center [869, 362] width 31 height 20
click at [838, 344] on button "Check" at bounding box center [869, 362] width 63 height 36
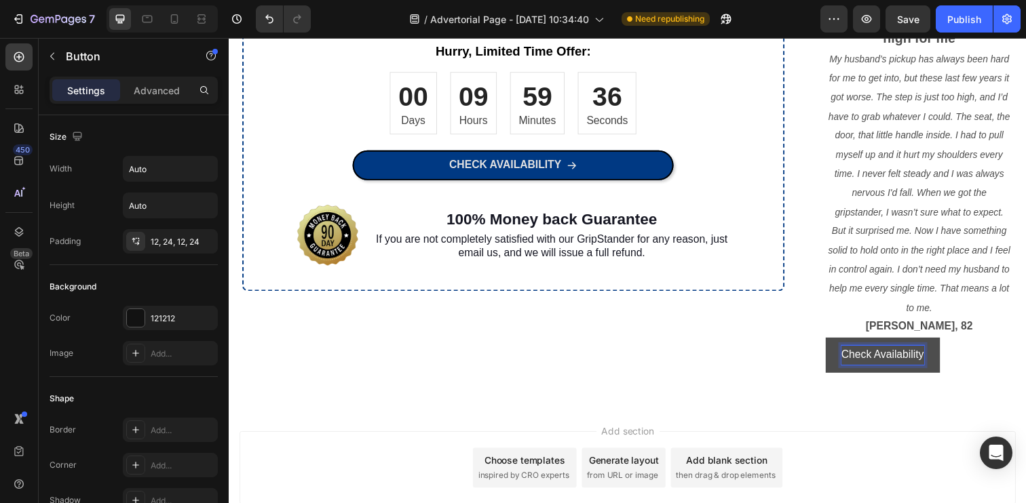
click at [843, 364] on button "Check Availability" at bounding box center [896, 362] width 117 height 36
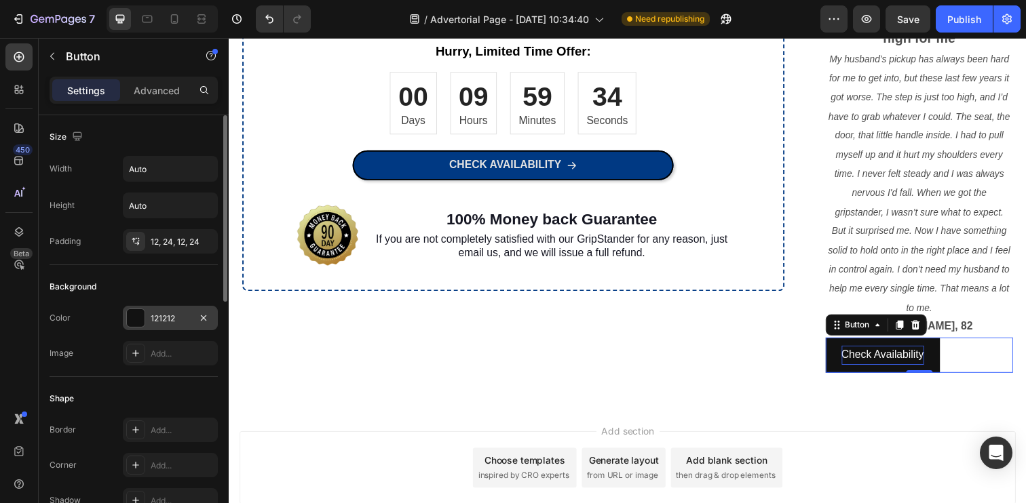
click at [138, 321] on div at bounding box center [136, 318] width 18 height 18
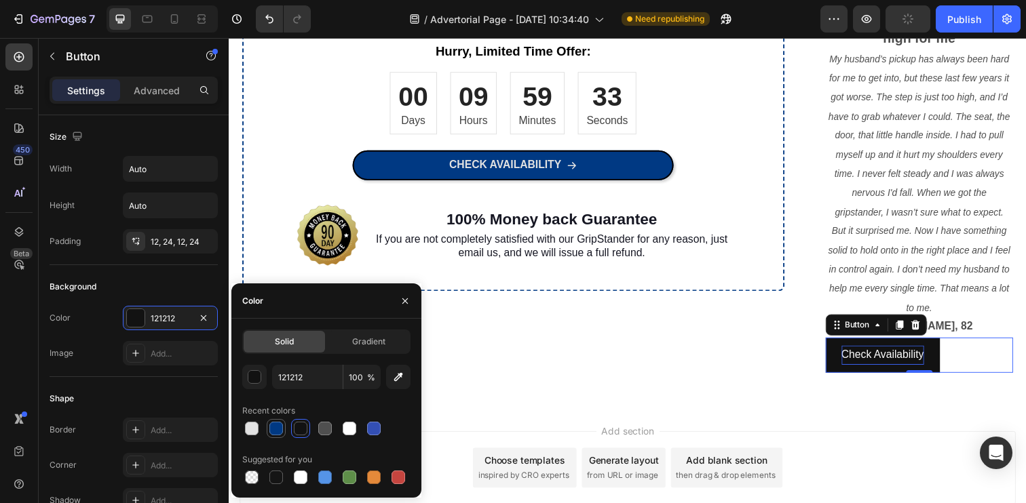
click at [275, 427] on div at bounding box center [276, 429] width 14 height 14
type input "003983"
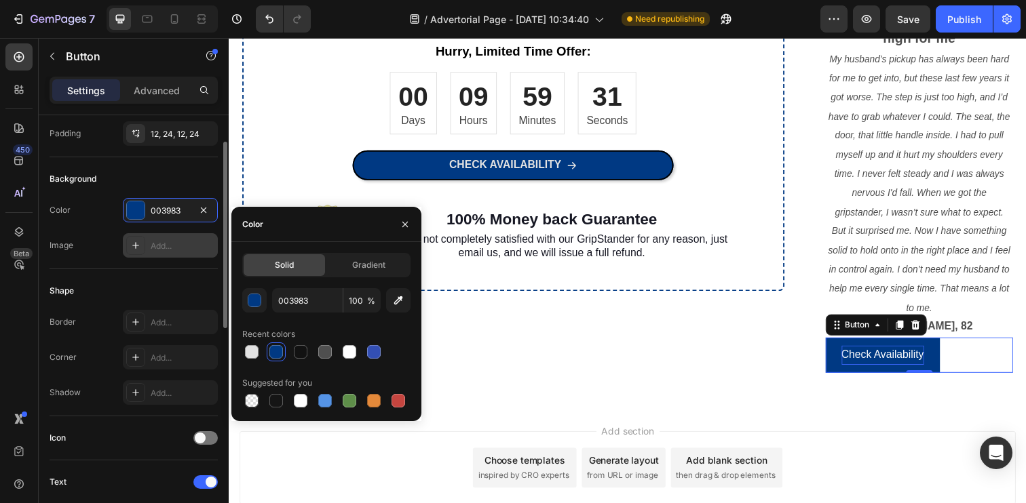
scroll to position [123, 0]
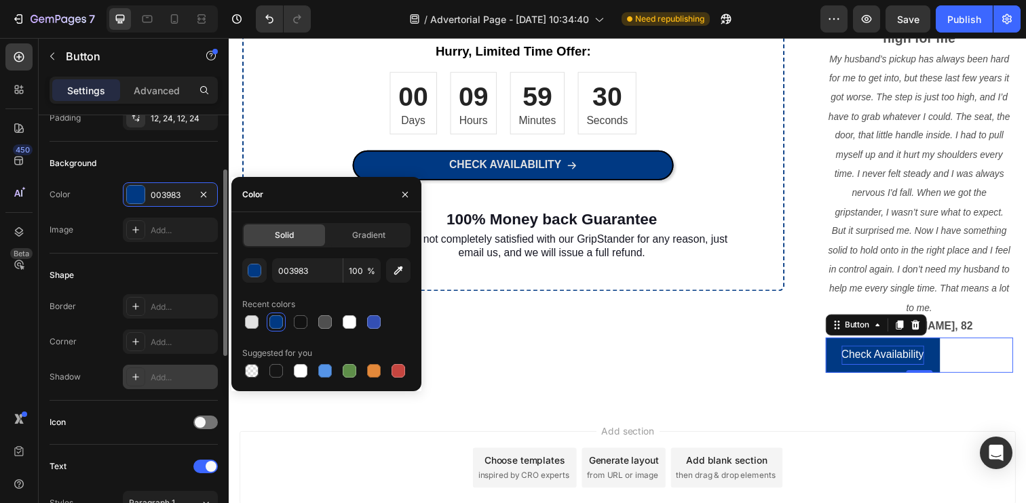
click at [159, 369] on div "Add..." at bounding box center [170, 377] width 95 height 24
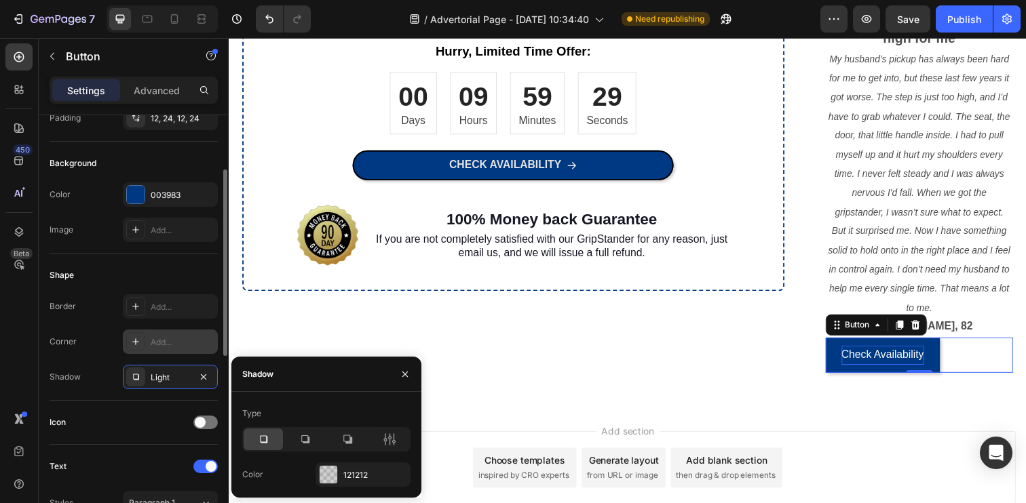
click at [168, 337] on div "Add..." at bounding box center [183, 343] width 64 height 12
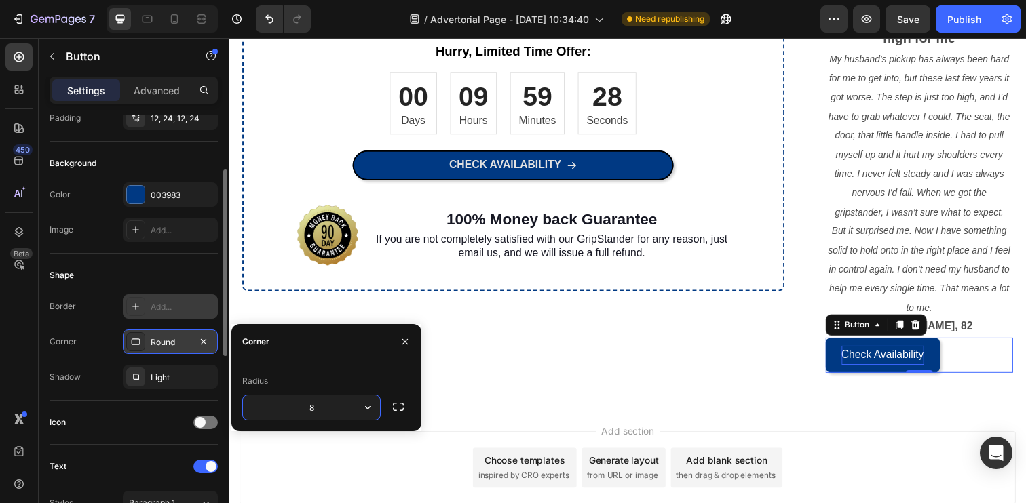
click at [167, 312] on div "Add..." at bounding box center [183, 307] width 64 height 12
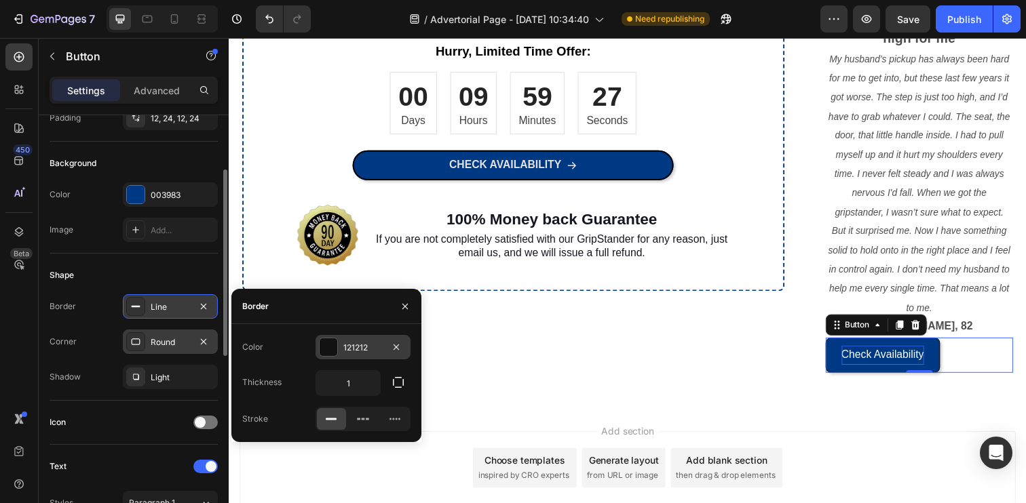
click at [321, 348] on div at bounding box center [329, 348] width 18 height 18
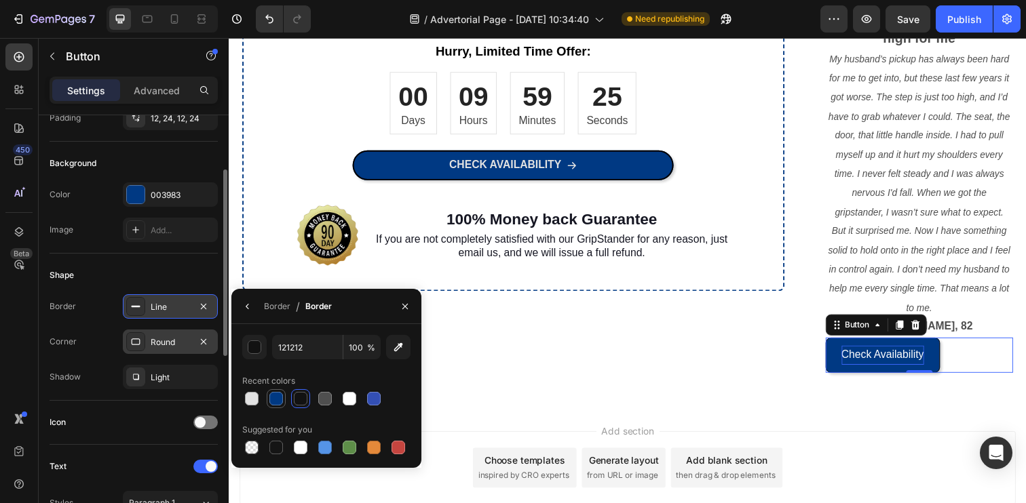
click at [284, 397] on div at bounding box center [276, 398] width 19 height 19
type input "003983"
click at [184, 278] on div "Shape" at bounding box center [134, 276] width 168 height 22
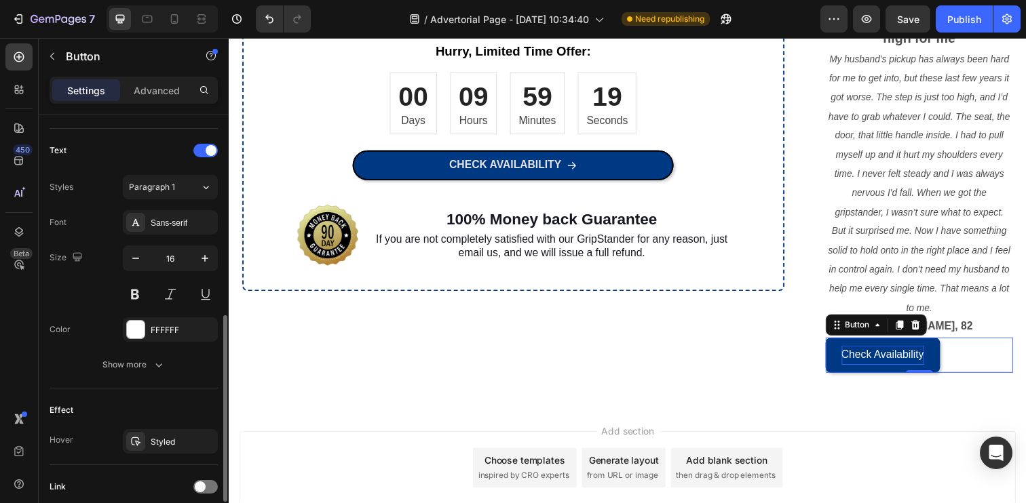
scroll to position [444, 0]
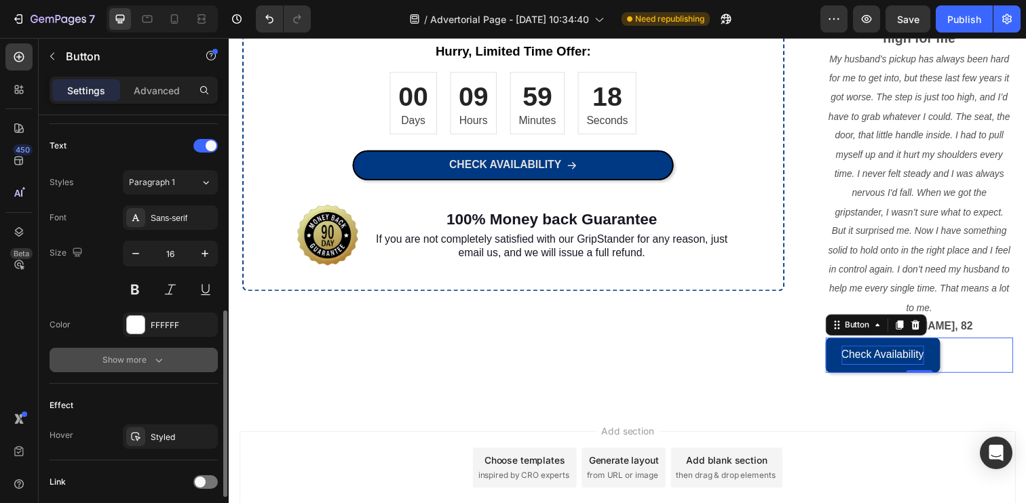
click at [152, 353] on icon "button" at bounding box center [159, 360] width 14 height 14
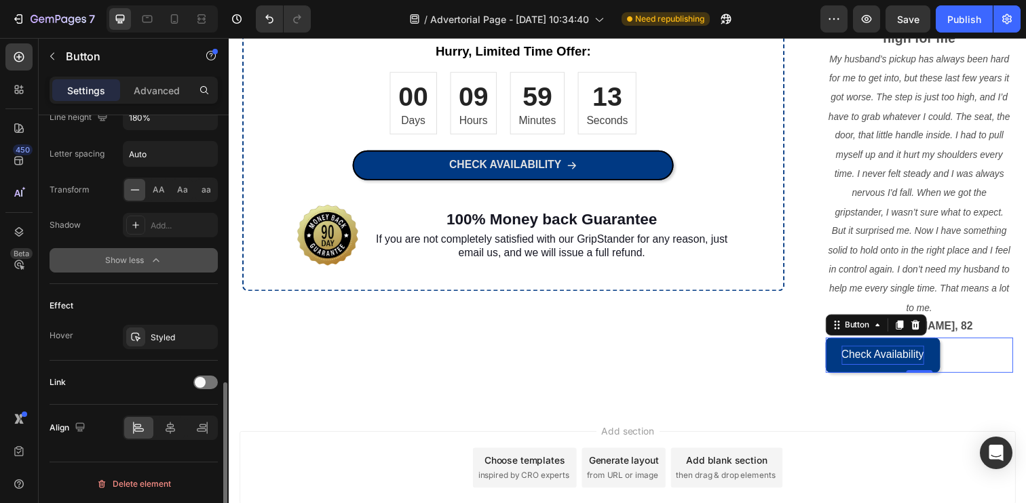
scroll to position [725, 0]
click at [200, 378] on span at bounding box center [200, 380] width 11 height 11
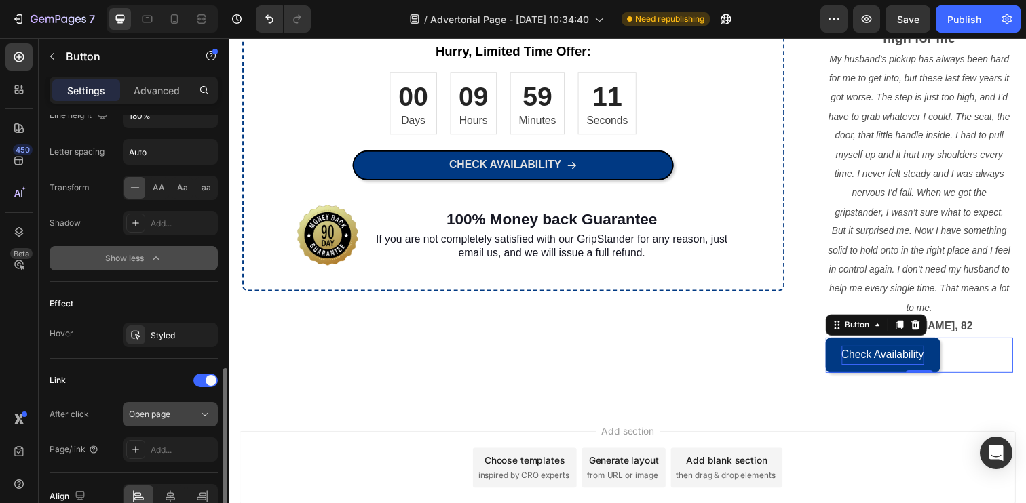
click at [151, 412] on span "Open page" at bounding box center [149, 414] width 41 height 10
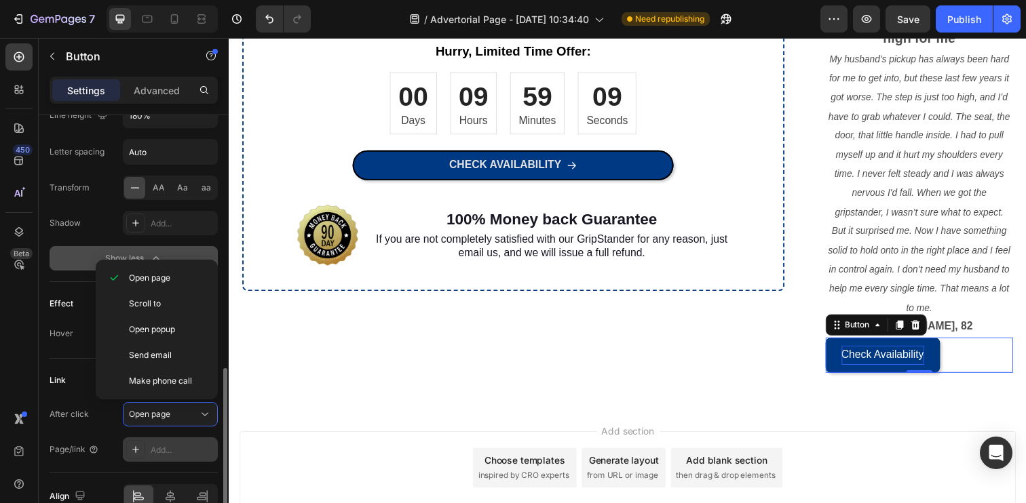
click at [159, 442] on div "Add..." at bounding box center [170, 450] width 95 height 24
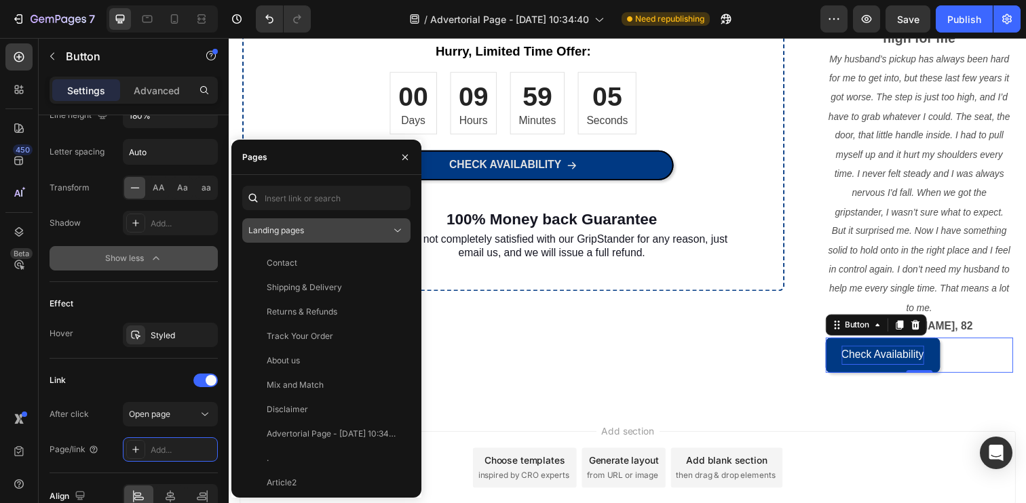
click at [315, 236] on div "Landing pages" at bounding box center [319, 231] width 142 height 12
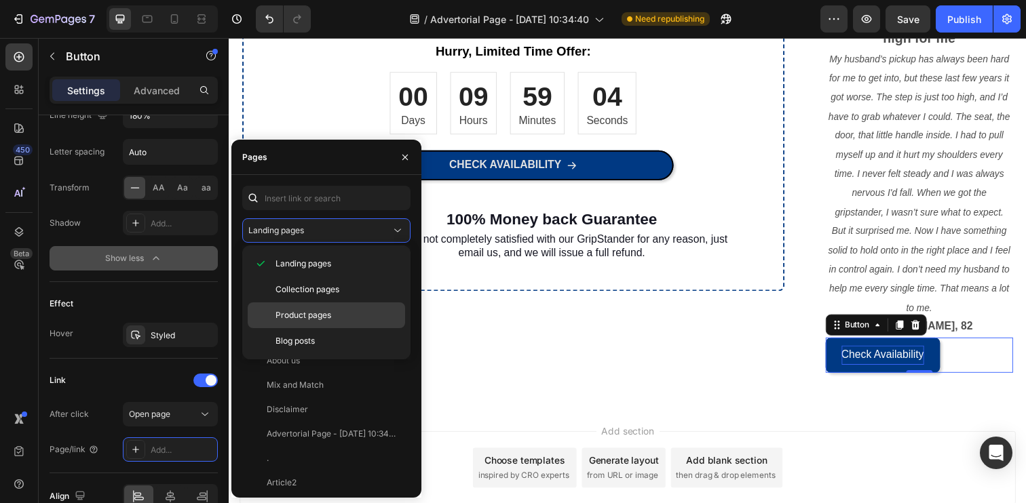
click at [318, 313] on span "Product pages" at bounding box center [303, 315] width 56 height 12
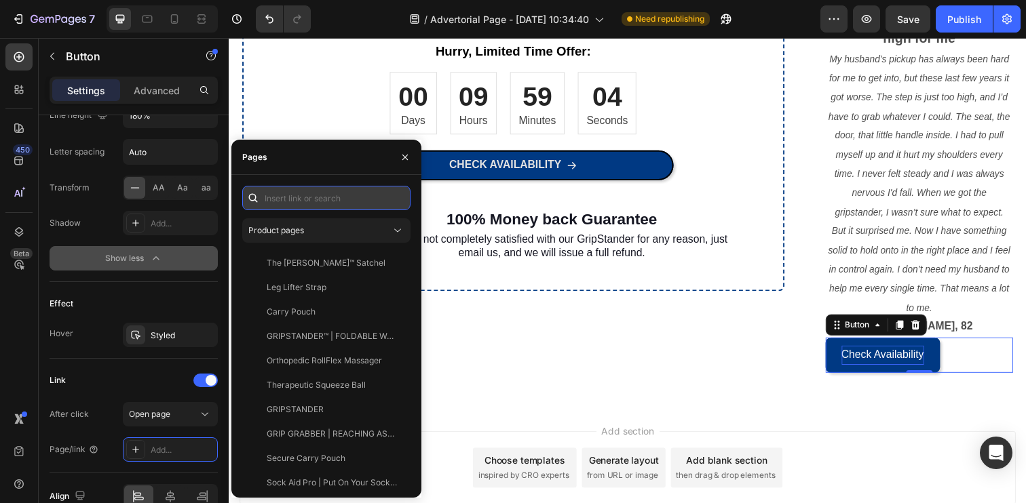
click at [315, 202] on input "text" at bounding box center [326, 198] width 168 height 24
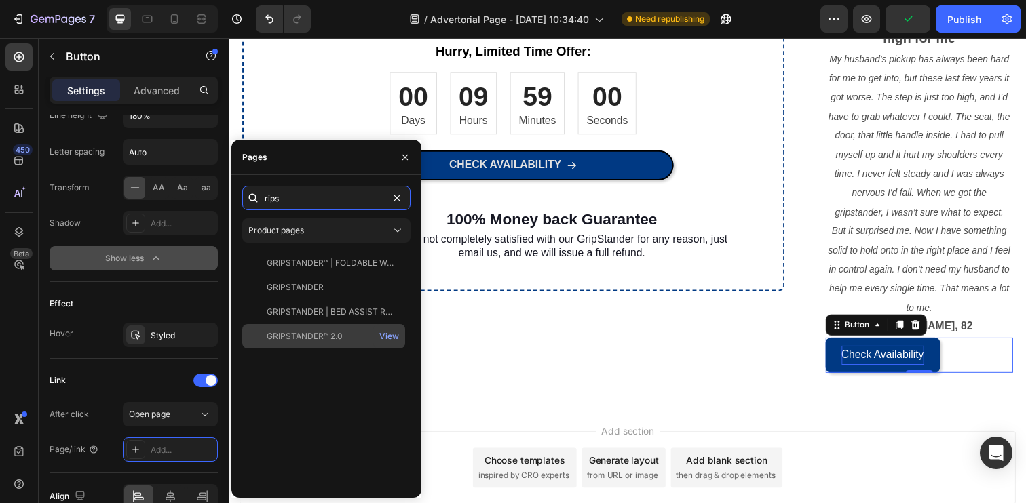
type input "rips"
click at [304, 329] on div "GRIPSTANDER™ 2.0 View" at bounding box center [323, 336] width 163 height 24
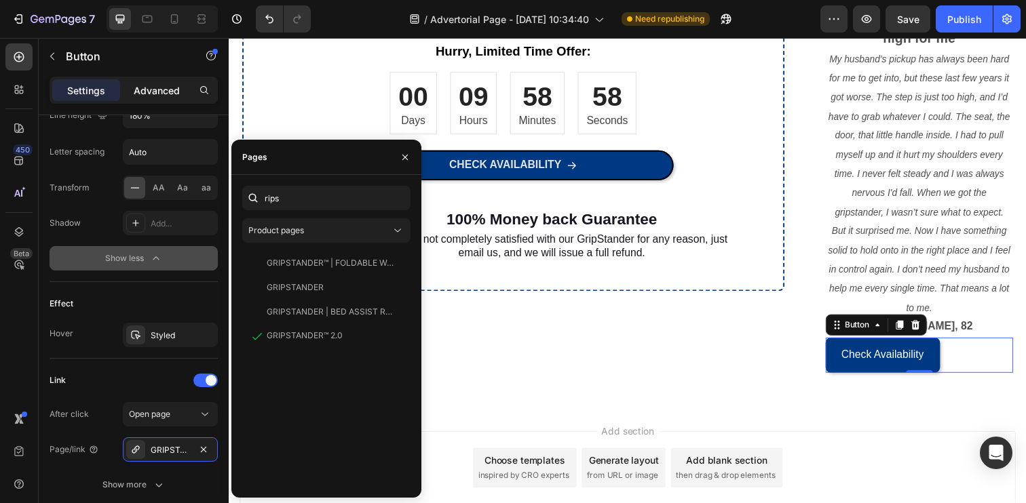
click at [151, 83] on p "Advanced" at bounding box center [157, 90] width 46 height 14
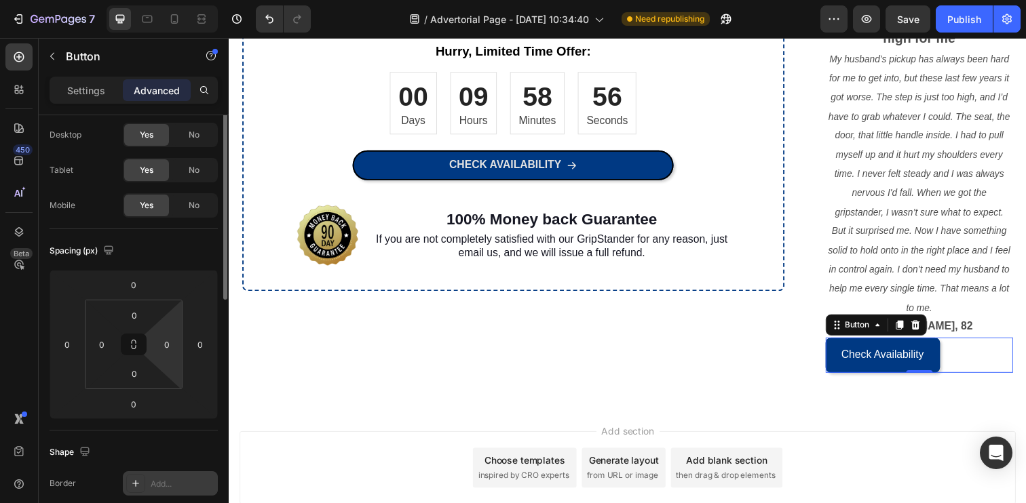
scroll to position [0, 0]
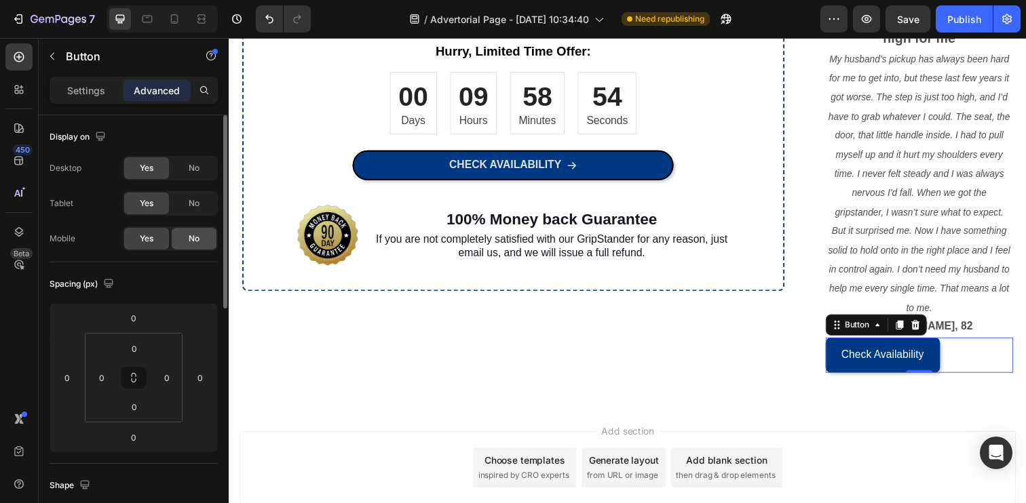
click at [195, 237] on span "No" at bounding box center [194, 239] width 11 height 12
click at [90, 97] on p "Settings" at bounding box center [86, 90] width 38 height 14
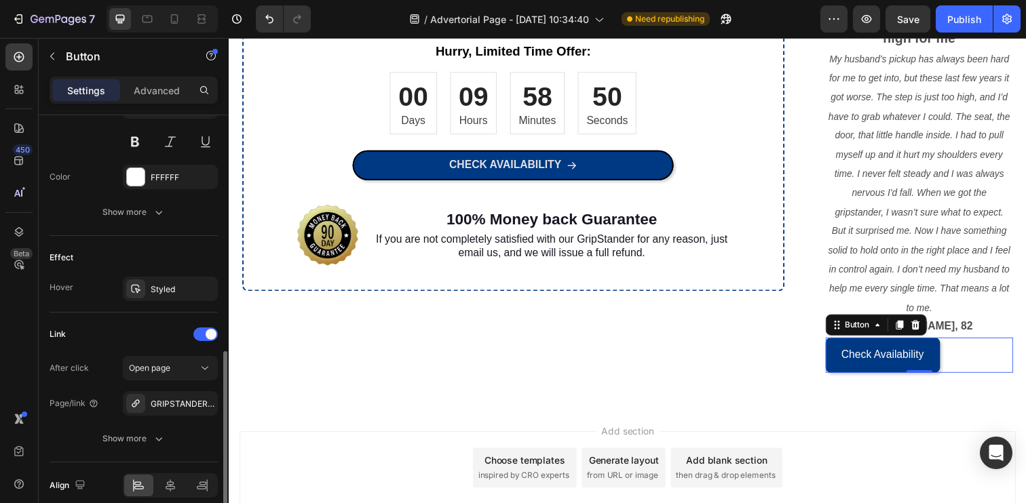
scroll to position [652, 0]
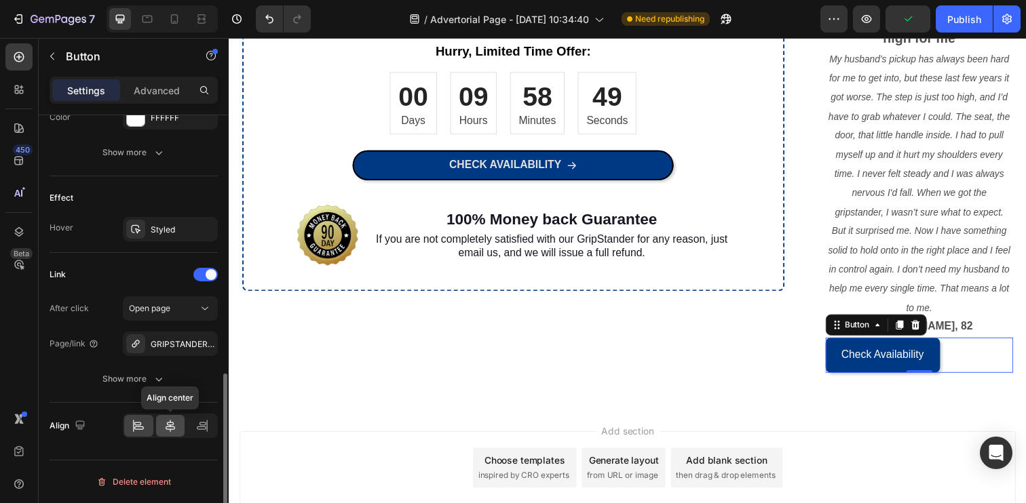
click at [170, 419] on div at bounding box center [170, 426] width 29 height 22
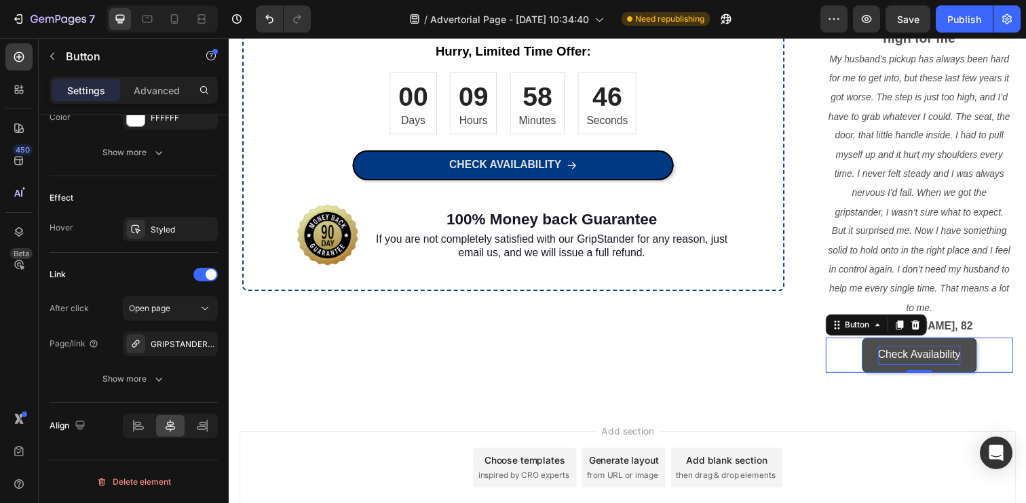
click at [929, 368] on p "Check Availability" at bounding box center [933, 362] width 84 height 20
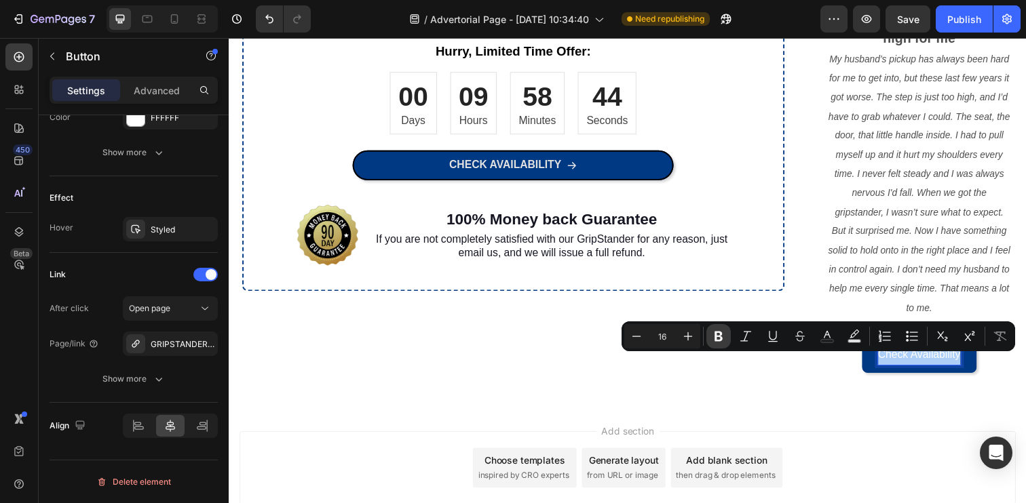
click at [725, 331] on button "Bold" at bounding box center [718, 336] width 24 height 24
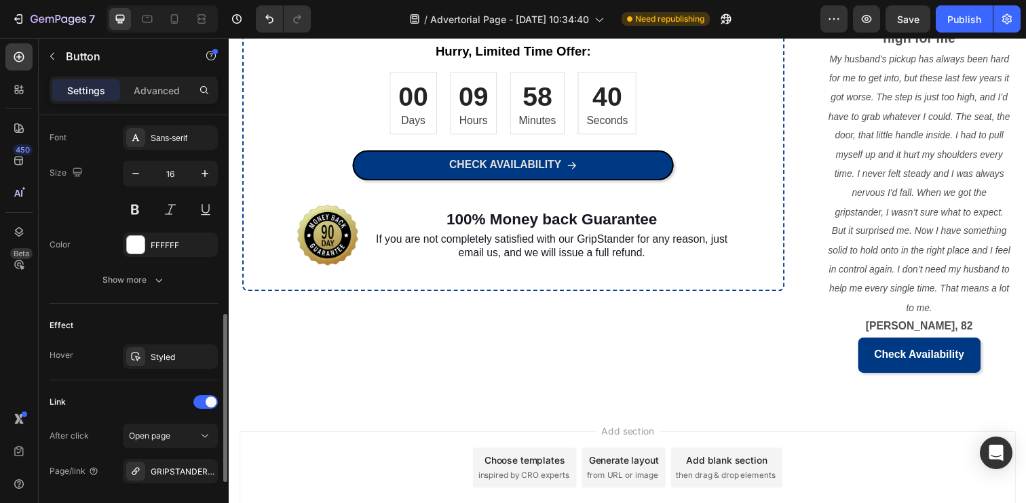
scroll to position [501, 0]
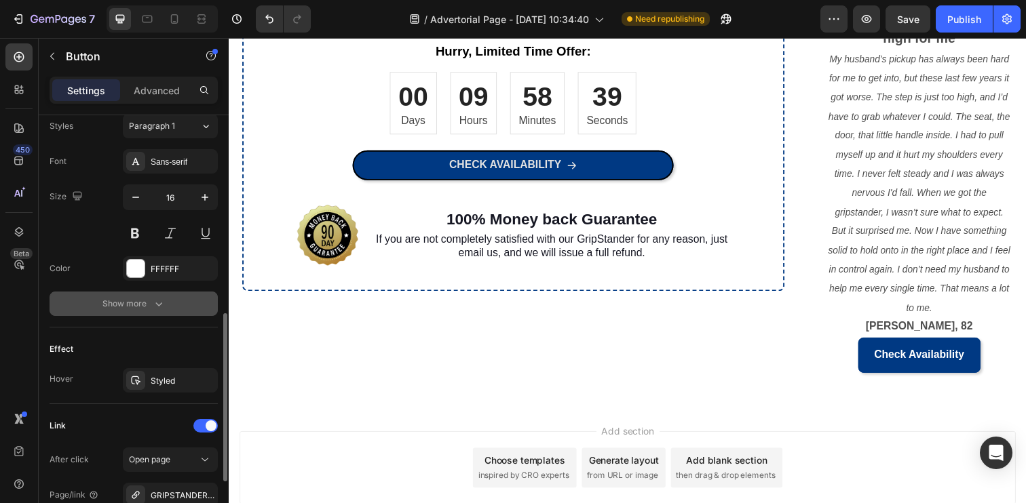
click at [149, 308] on div "Show more" at bounding box center [133, 304] width 63 height 14
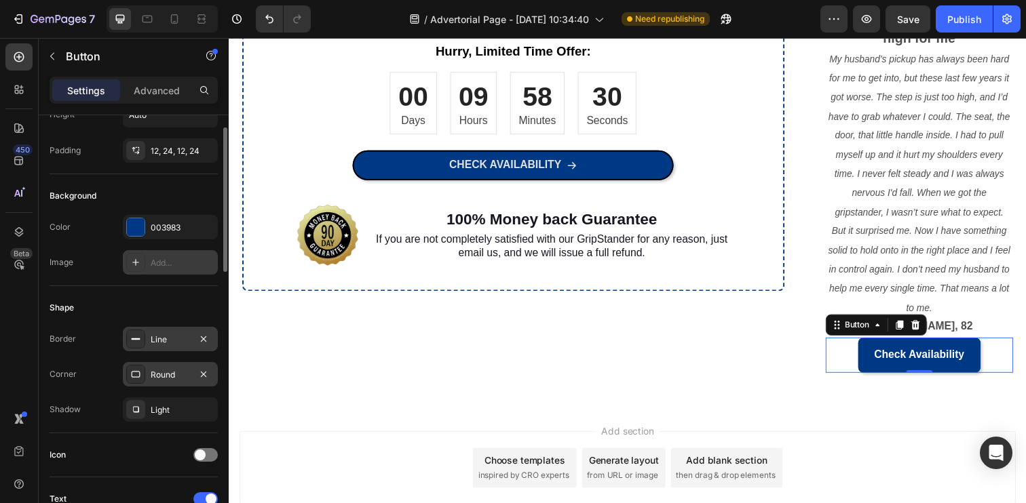
scroll to position [92, 0]
click at [167, 330] on div "Line" at bounding box center [170, 338] width 95 height 24
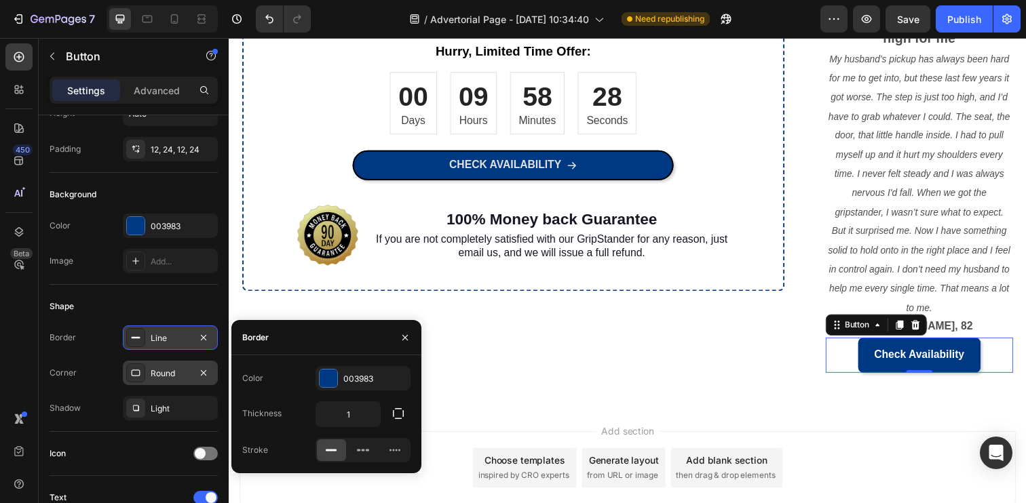
click at [167, 330] on div "Line" at bounding box center [170, 338] width 95 height 24
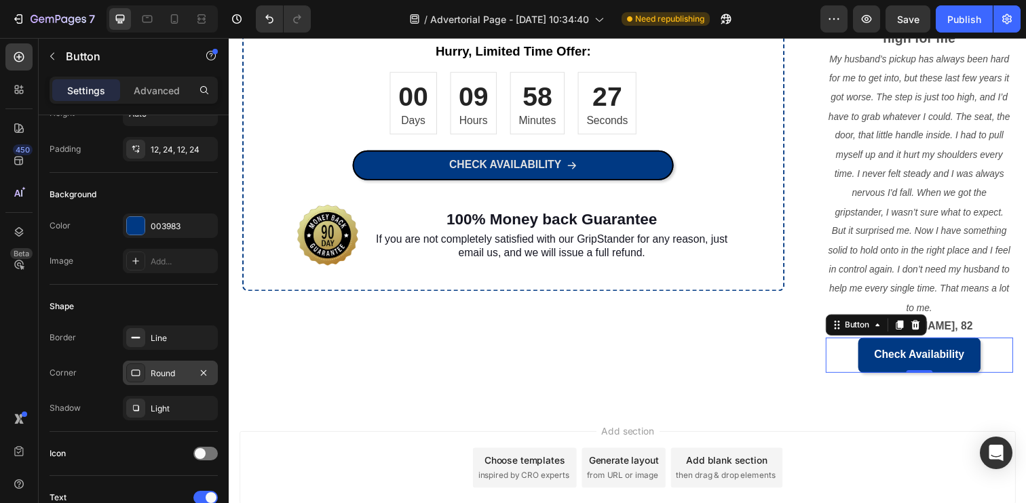
click at [167, 366] on div "Round" at bounding box center [170, 373] width 95 height 24
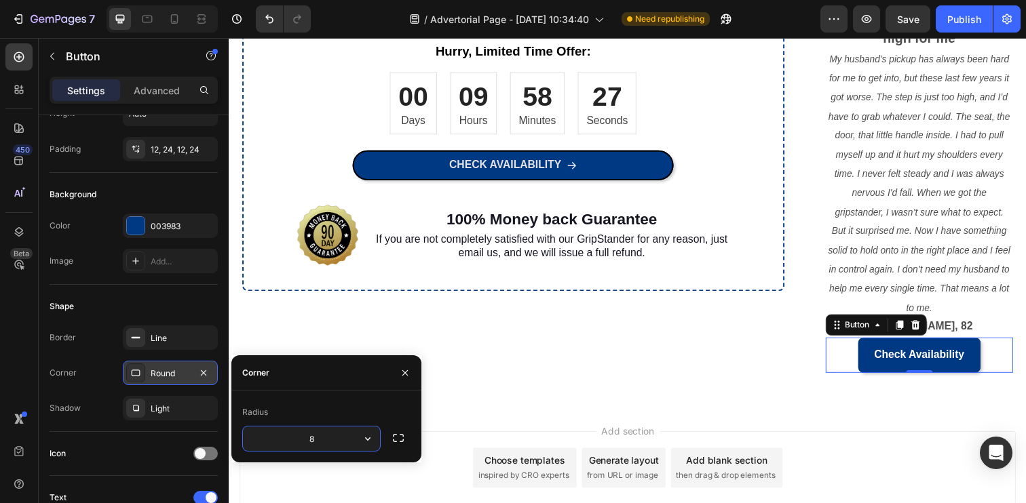
click at [167, 366] on div "Round" at bounding box center [170, 373] width 95 height 24
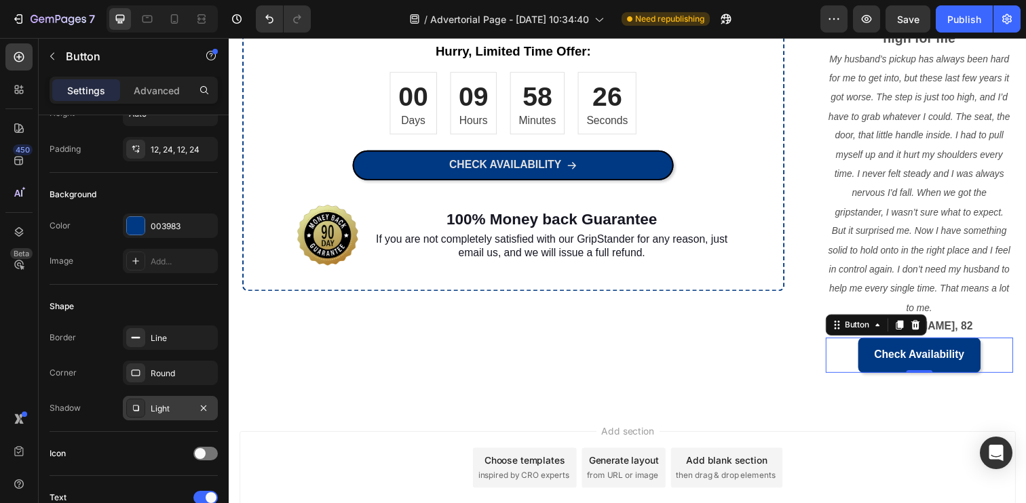
click at [166, 403] on div "Light" at bounding box center [170, 409] width 39 height 12
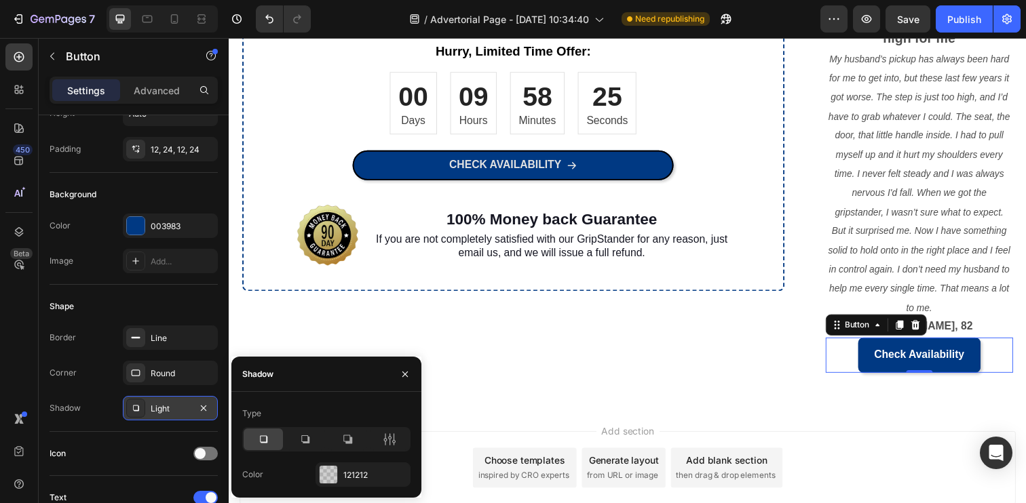
click at [166, 403] on div "Light" at bounding box center [170, 409] width 39 height 12
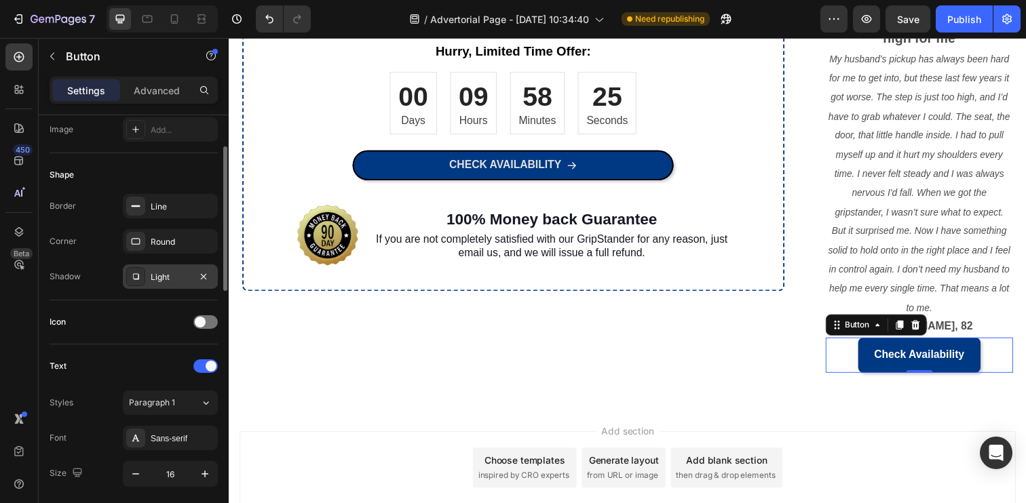
scroll to position [236, 0]
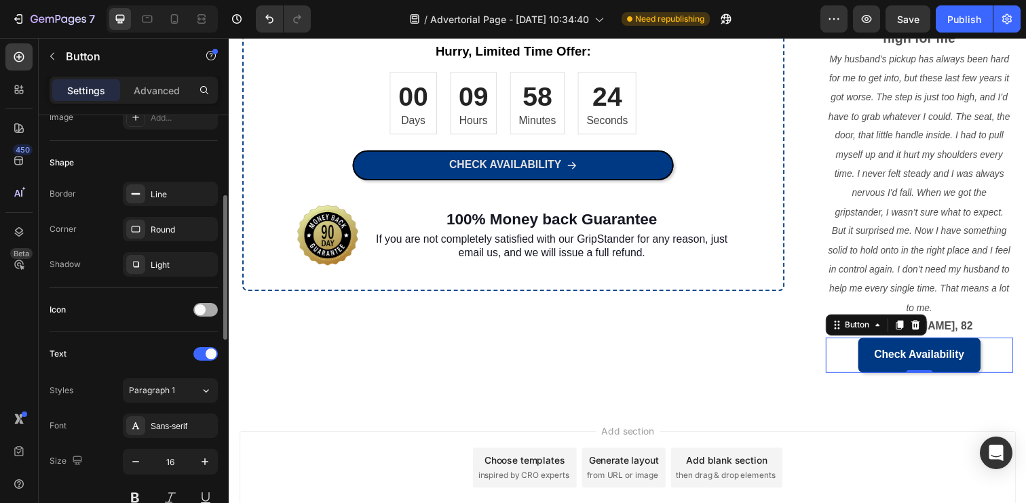
click at [203, 310] on span at bounding box center [200, 310] width 11 height 11
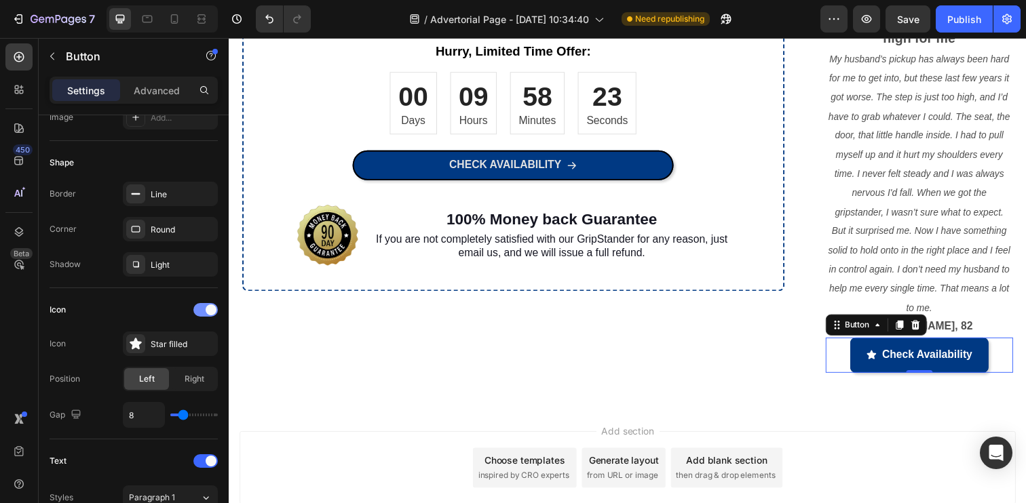
click at [203, 310] on div at bounding box center [205, 310] width 24 height 14
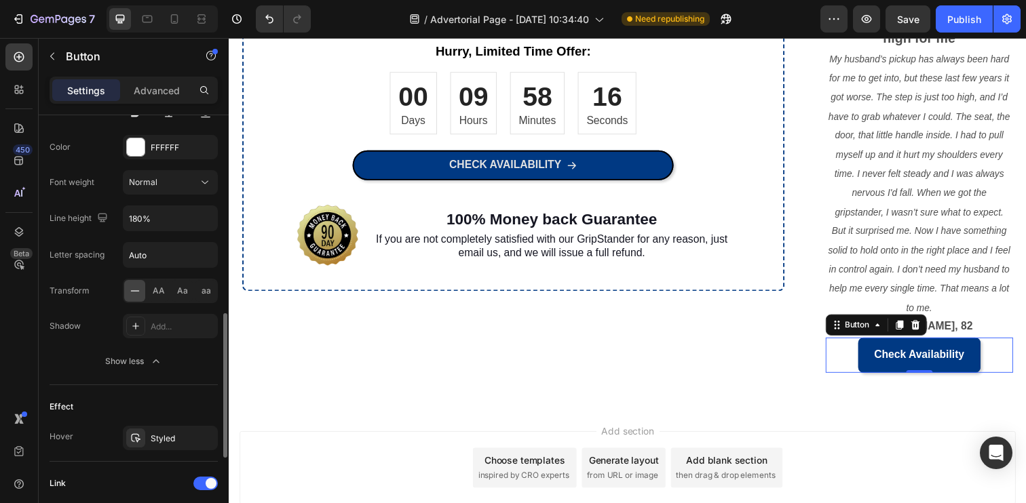
scroll to position [626, 0]
click at [166, 366] on button "Show less" at bounding box center [134, 357] width 168 height 24
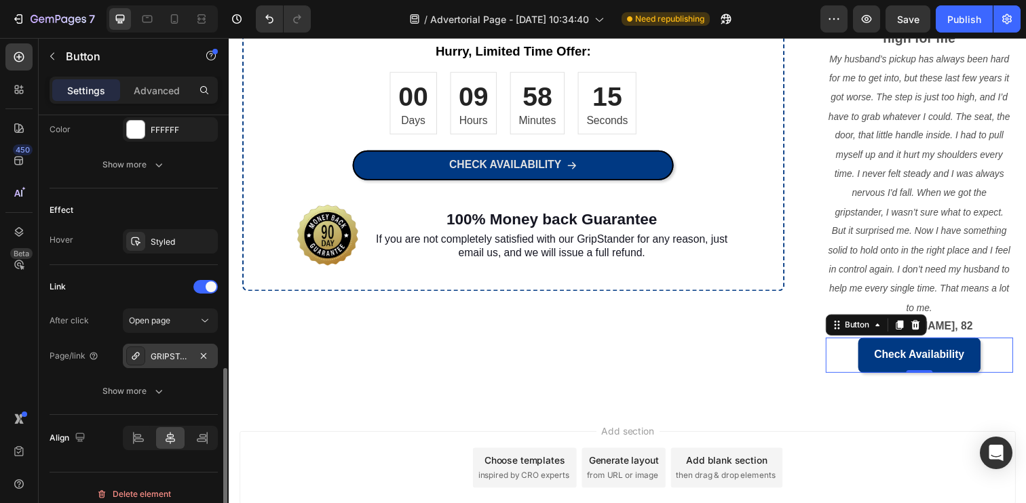
scroll to position [652, 0]
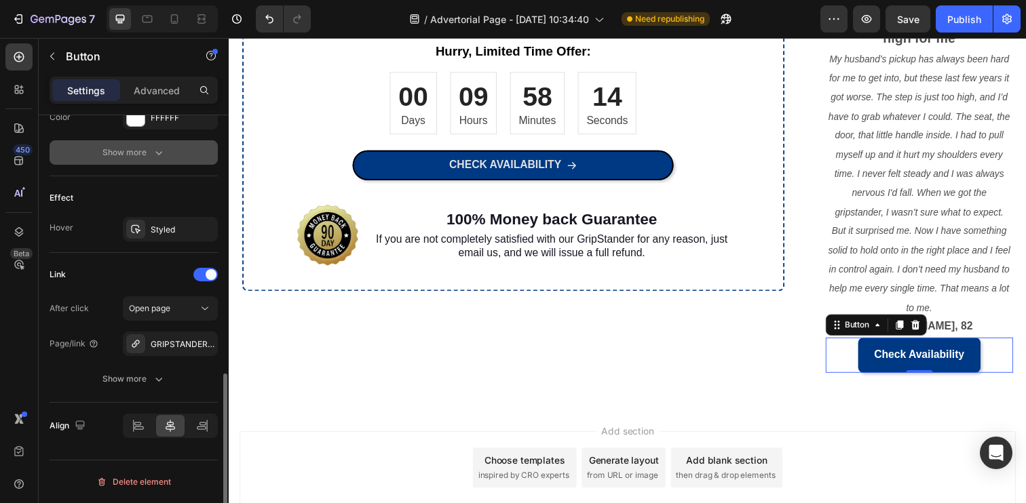
click at [149, 154] on div "Show more" at bounding box center [133, 153] width 63 height 14
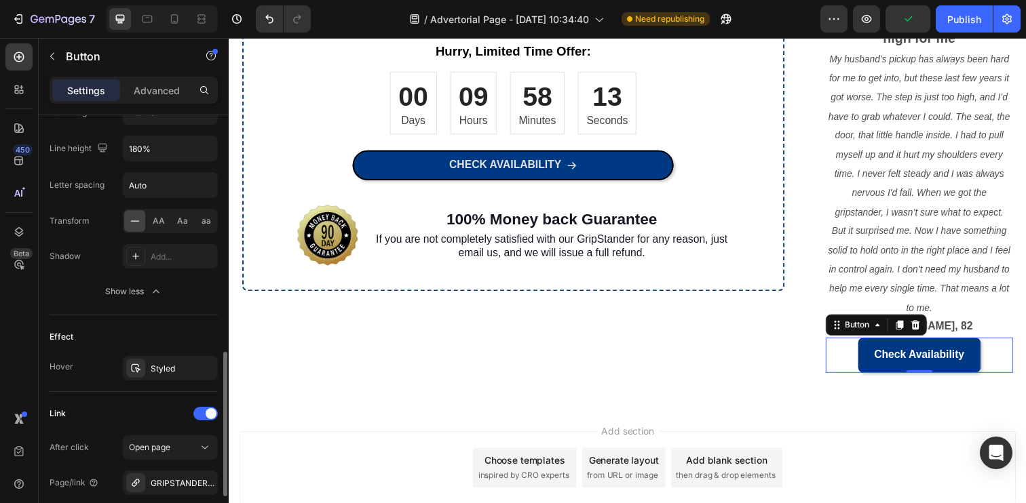
scroll to position [693, 0]
click at [168, 263] on div "Add..." at bounding box center [170, 255] width 95 height 24
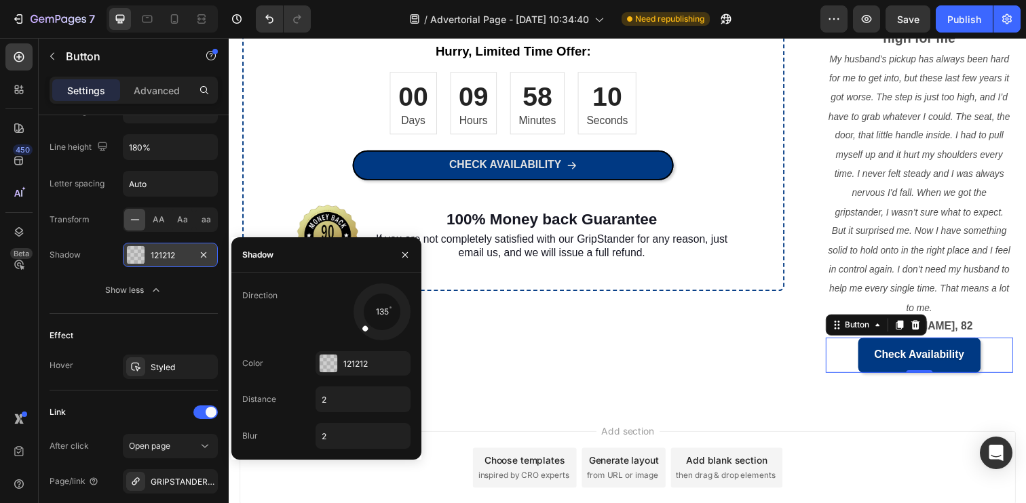
click at [168, 263] on div "121212" at bounding box center [170, 255] width 95 height 24
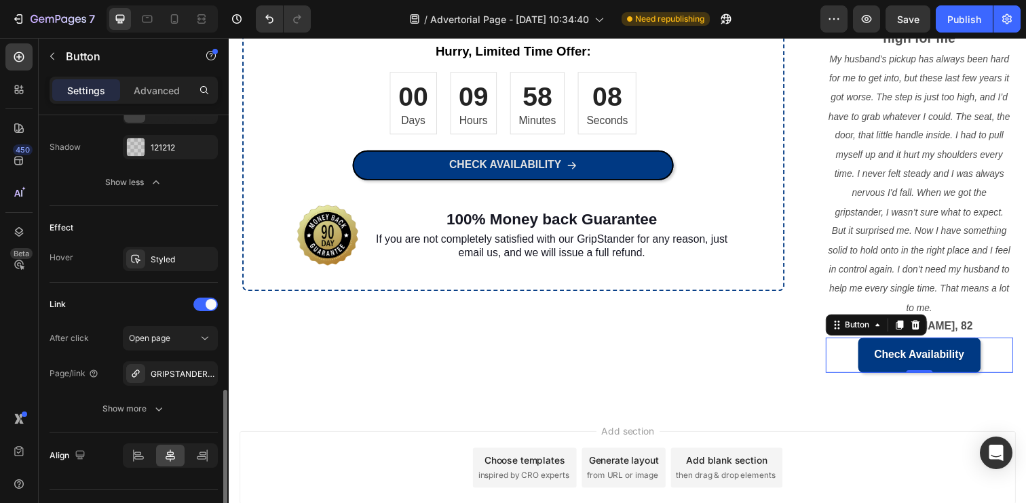
scroll to position [803, 0]
click at [174, 264] on div "Styled" at bounding box center [170, 257] width 95 height 24
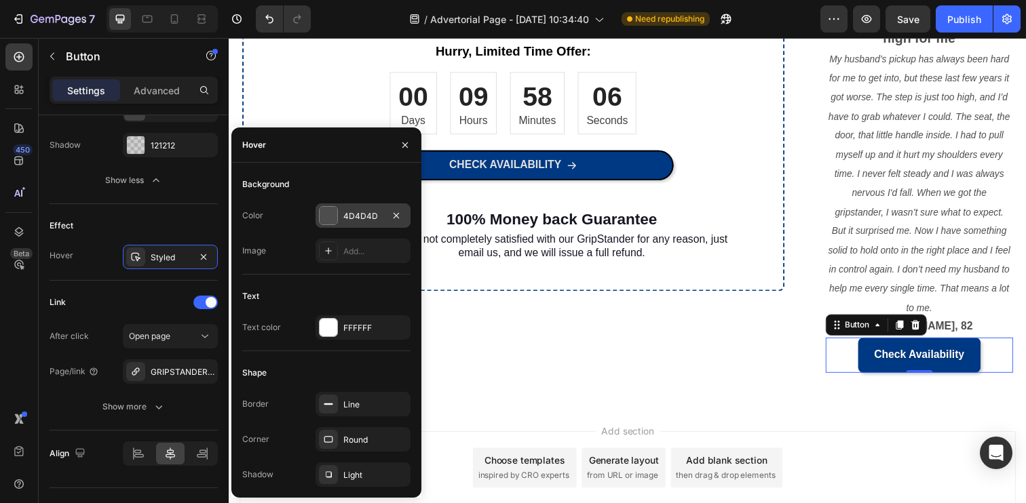
click at [328, 213] on div at bounding box center [329, 216] width 18 height 18
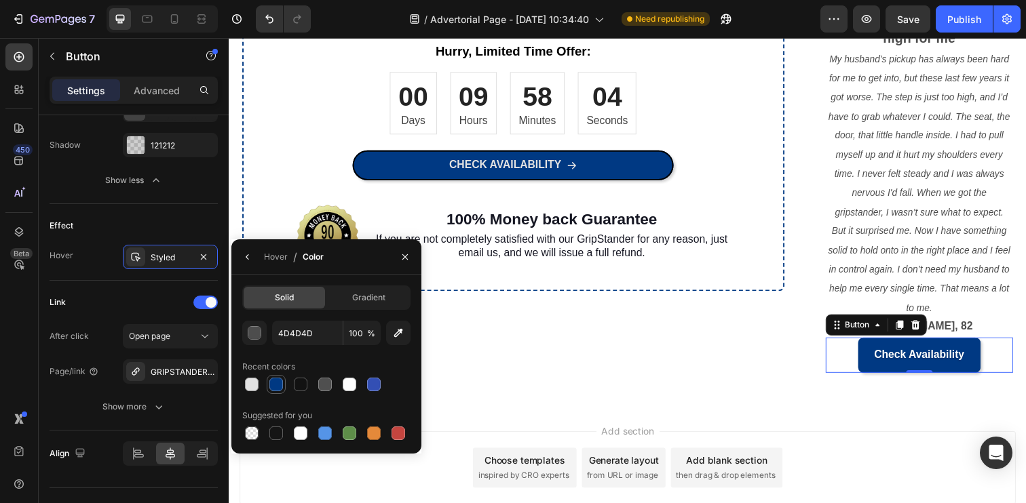
click at [277, 386] on div at bounding box center [276, 385] width 14 height 14
type input "003983"
click at [724, 372] on div "Order now for an exclusive discount! Heading Don't miss out on this incredible …" at bounding box center [529, 166] width 575 height 427
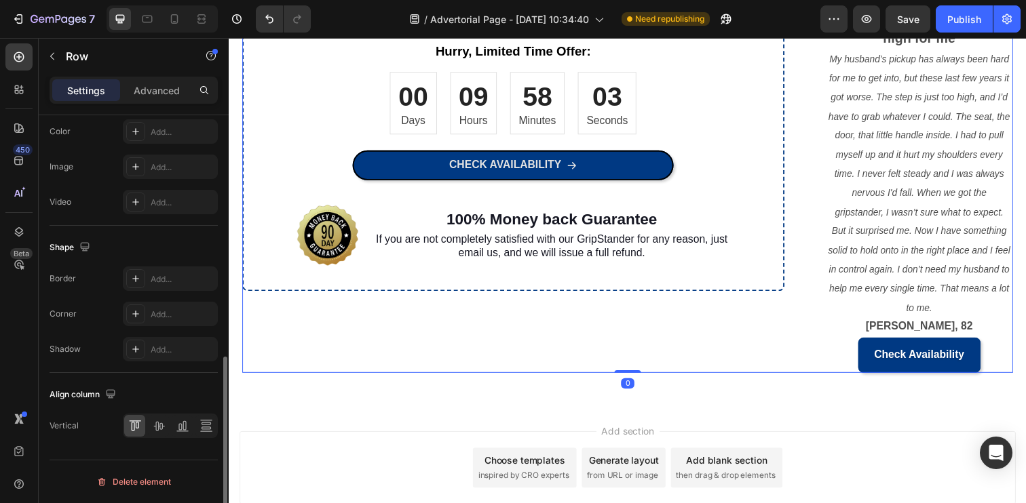
scroll to position [0, 0]
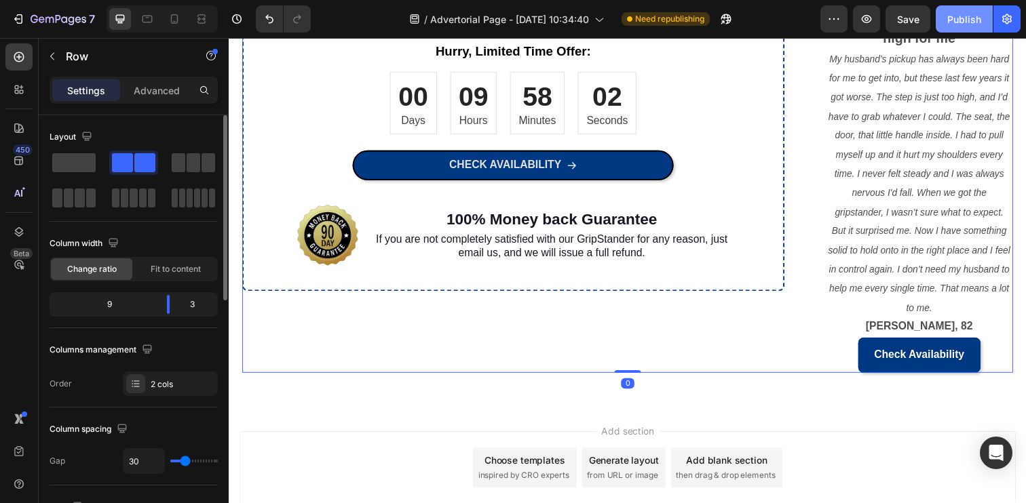
click at [970, 11] on button "Publish" at bounding box center [964, 18] width 57 height 27
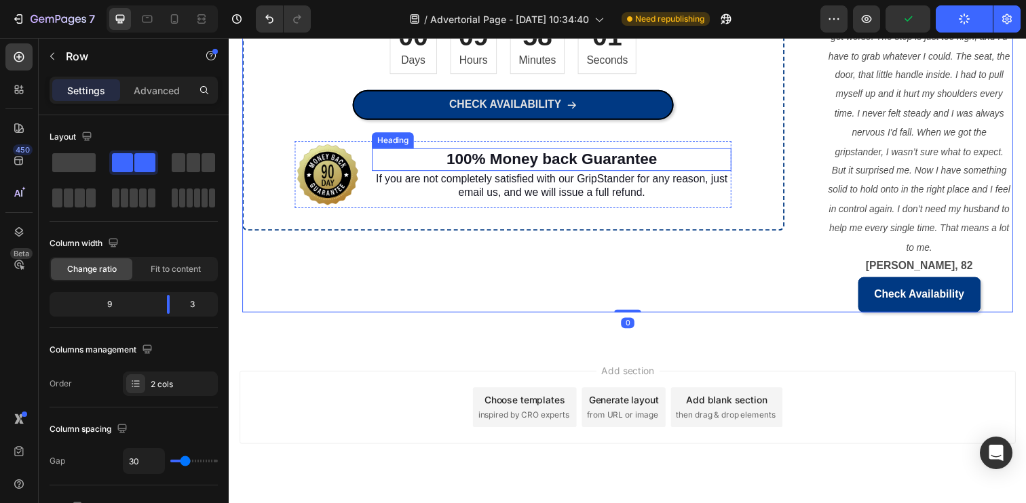
scroll to position [1639, 0]
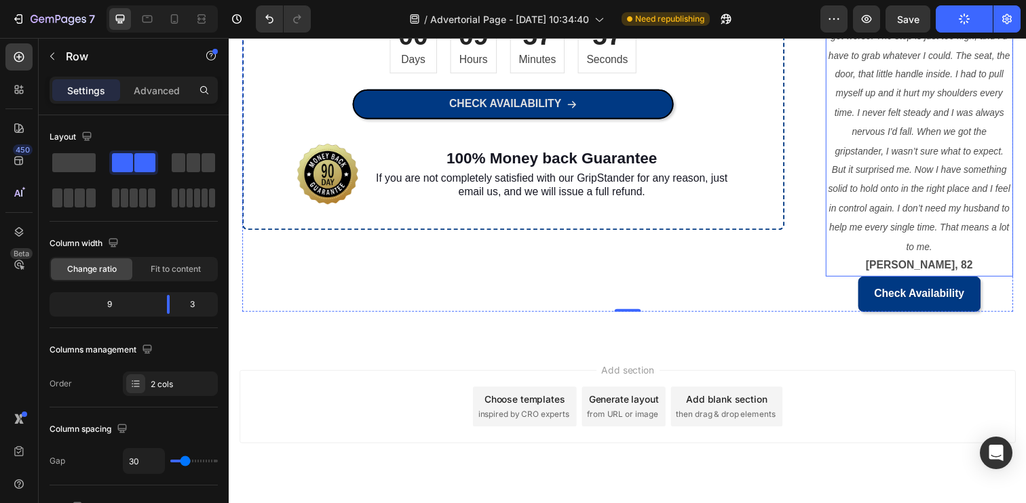
click at [976, 274] on p "[PERSON_NAME], 82" at bounding box center [933, 271] width 189 height 20
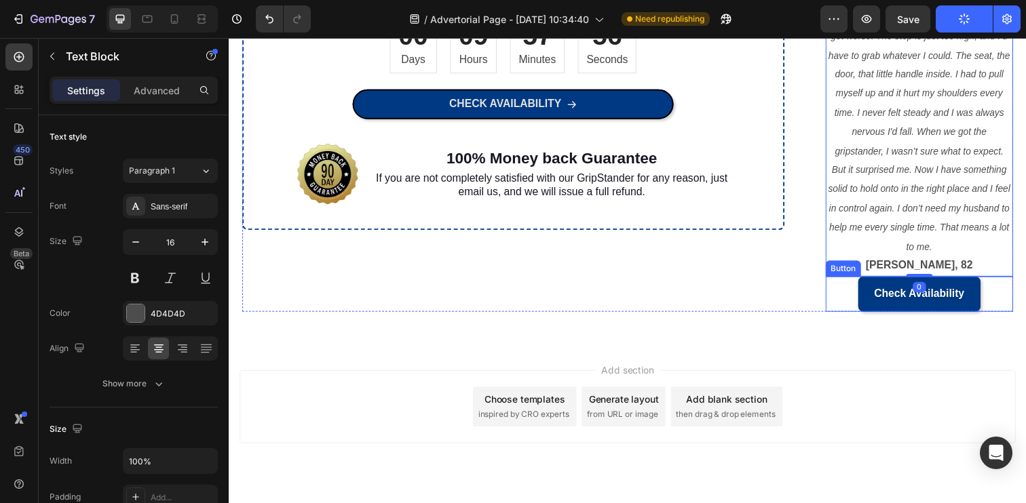
click at [980, 299] on link "Check Availability" at bounding box center [933, 300] width 125 height 36
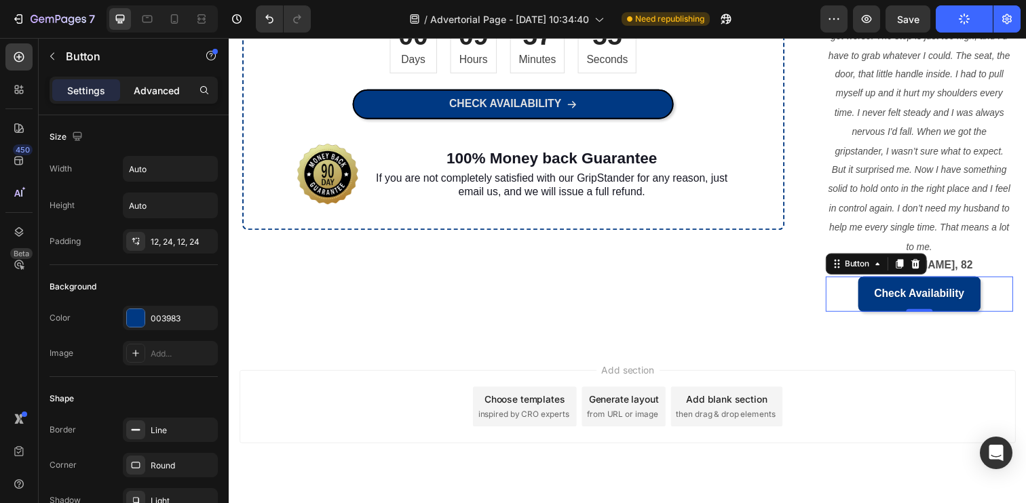
click at [160, 92] on p "Advanced" at bounding box center [157, 90] width 46 height 14
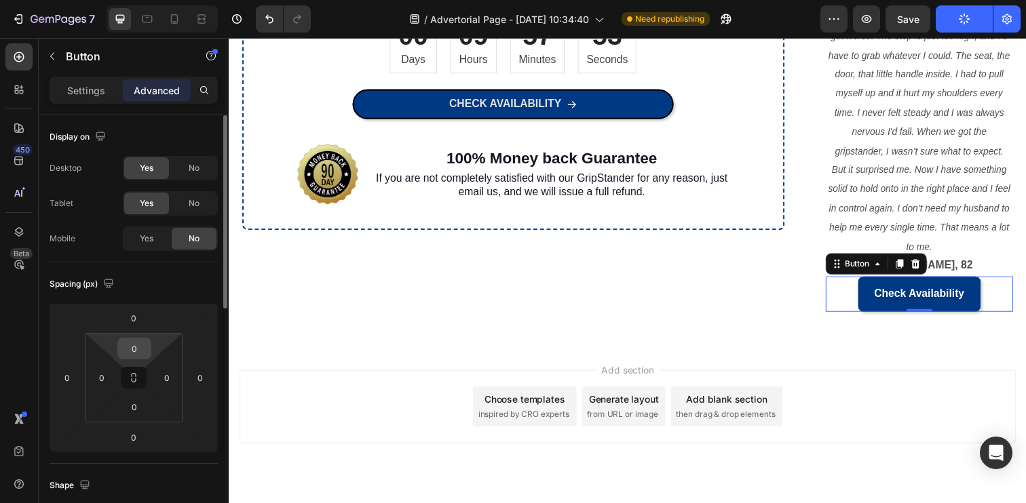
click at [137, 347] on input "0" at bounding box center [134, 349] width 27 height 20
type input "20"
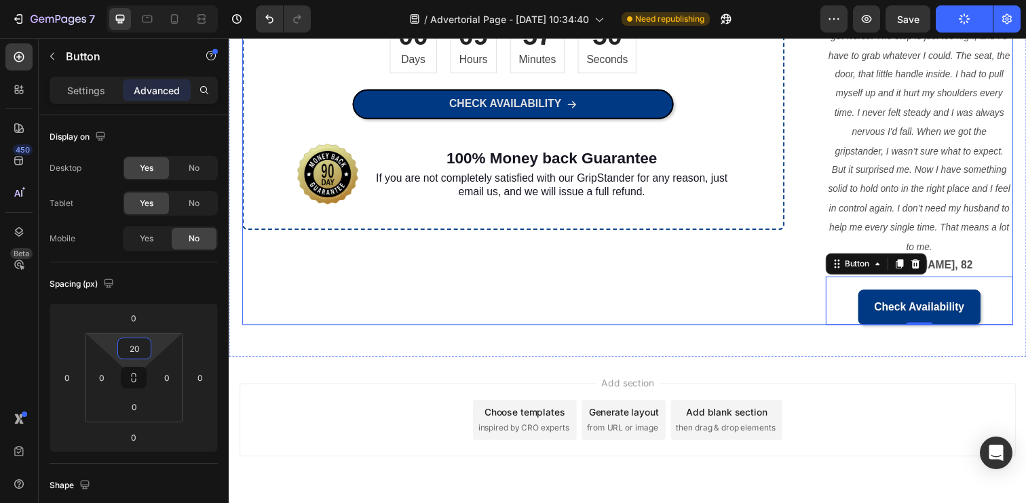
click at [758, 284] on div "Order now for an exclusive discount! Heading Don't miss out on this incredible …" at bounding box center [529, 110] width 575 height 441
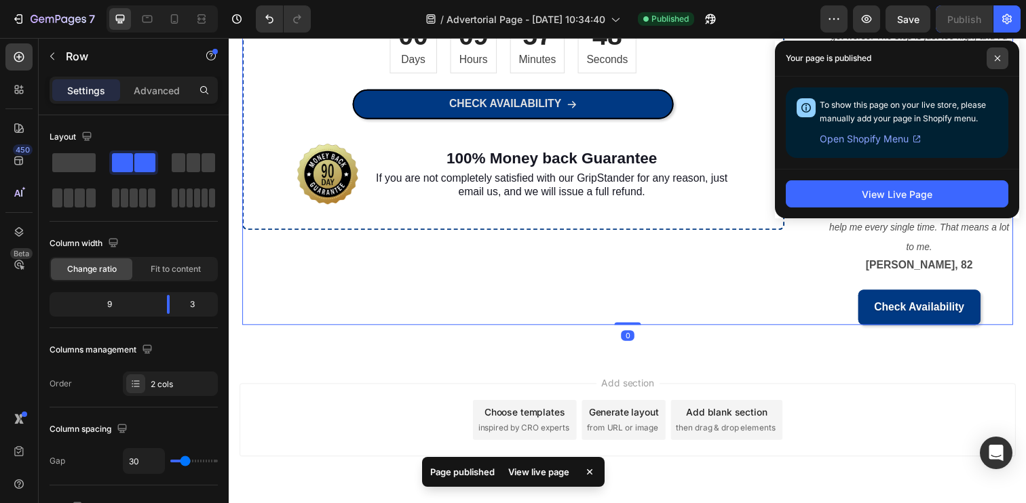
click at [1000, 60] on icon at bounding box center [997, 58] width 7 height 7
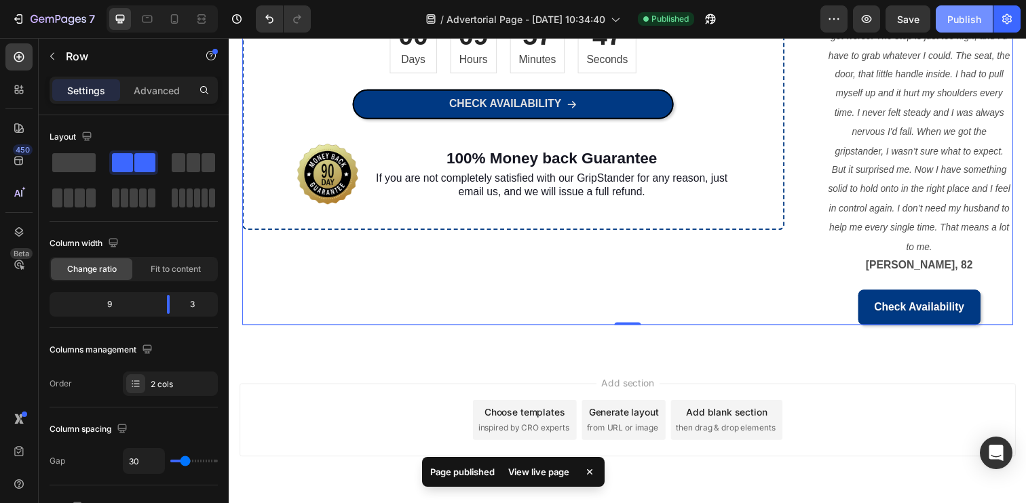
click at [967, 17] on div "Publish" at bounding box center [964, 19] width 34 height 14
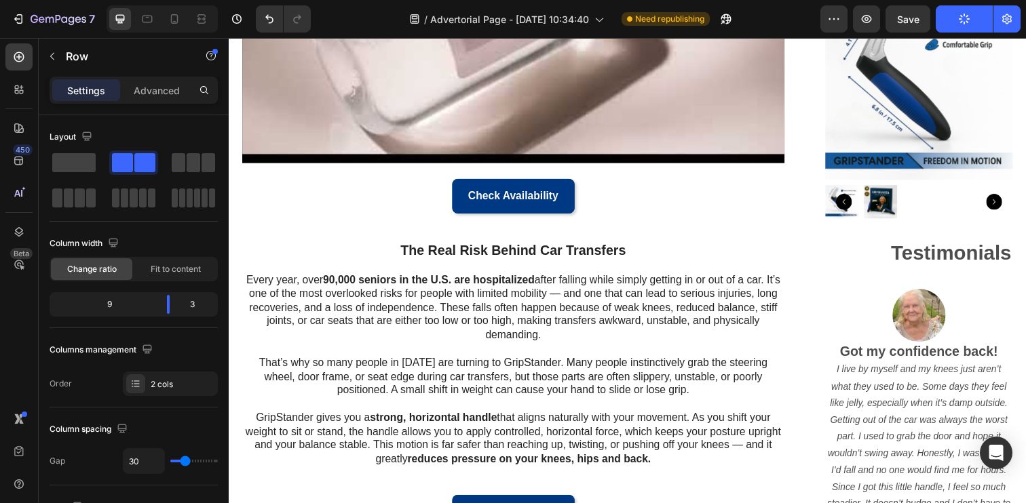
scroll to position [344, 0]
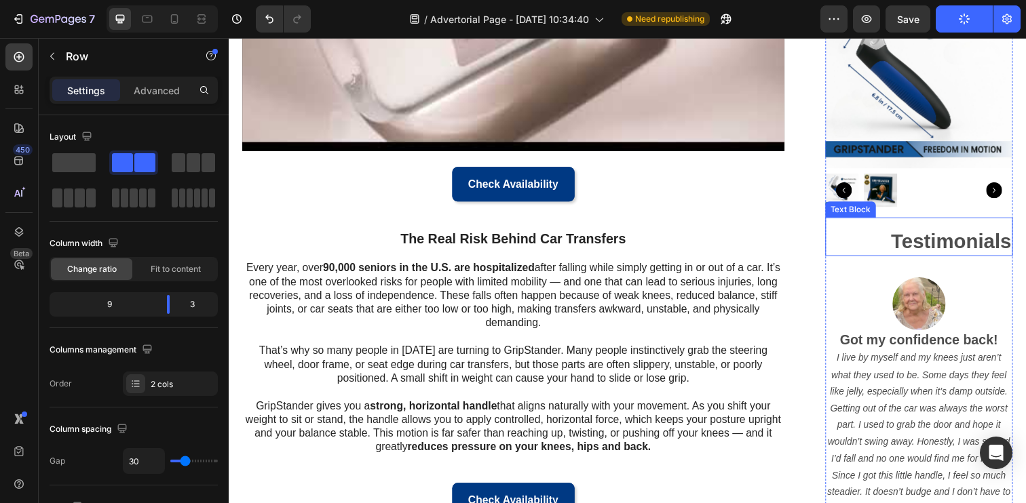
click at [919, 234] on strong "Testimonials" at bounding box center [966, 245] width 123 height 22
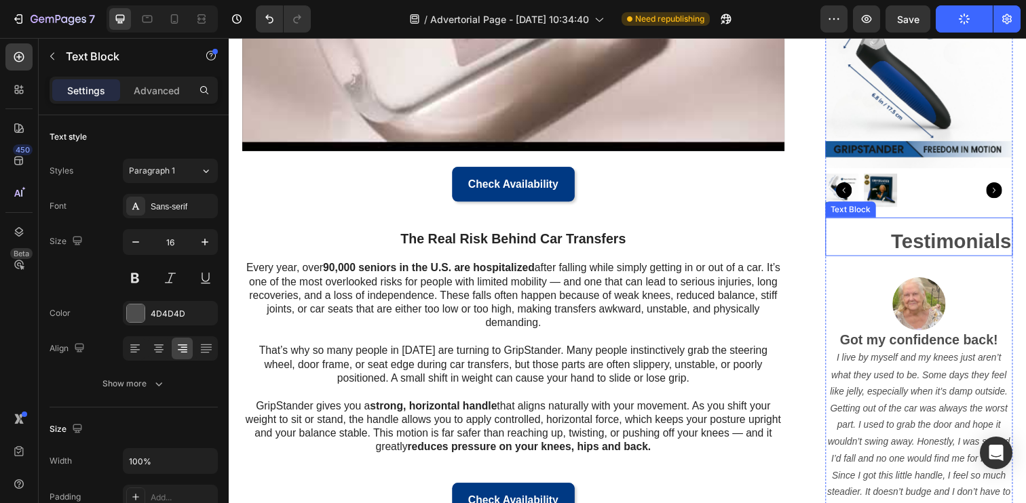
click at [919, 234] on strong "Testimonials" at bounding box center [966, 245] width 123 height 22
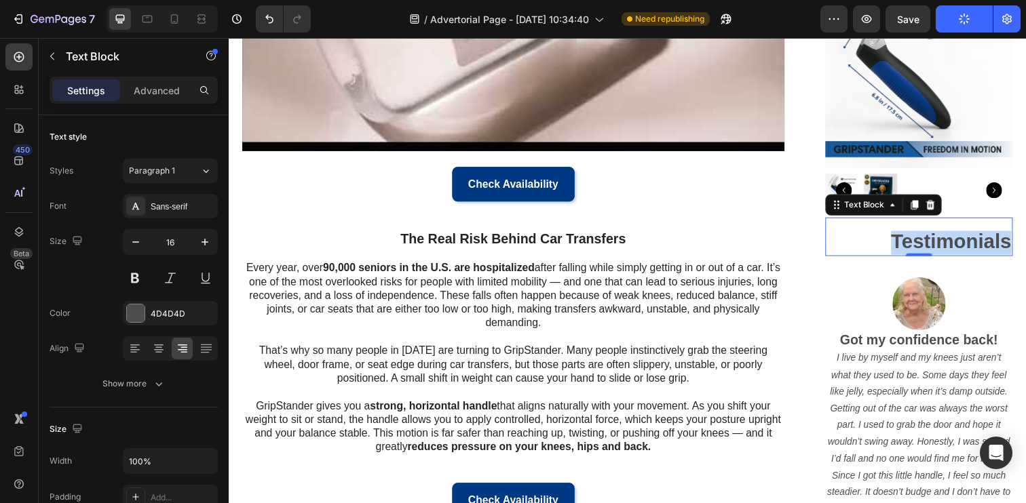
click at [919, 234] on strong "Testimonials" at bounding box center [966, 245] width 123 height 22
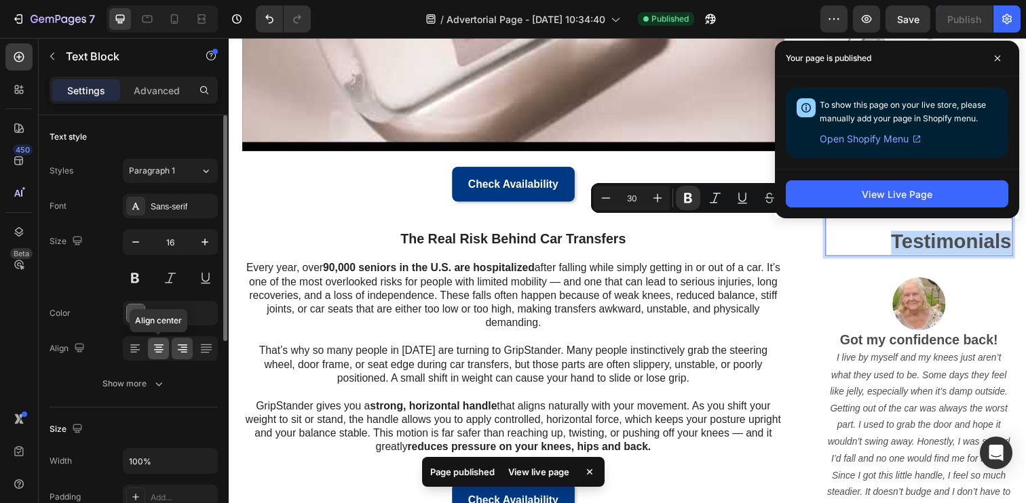
click at [163, 346] on icon at bounding box center [159, 349] width 14 height 14
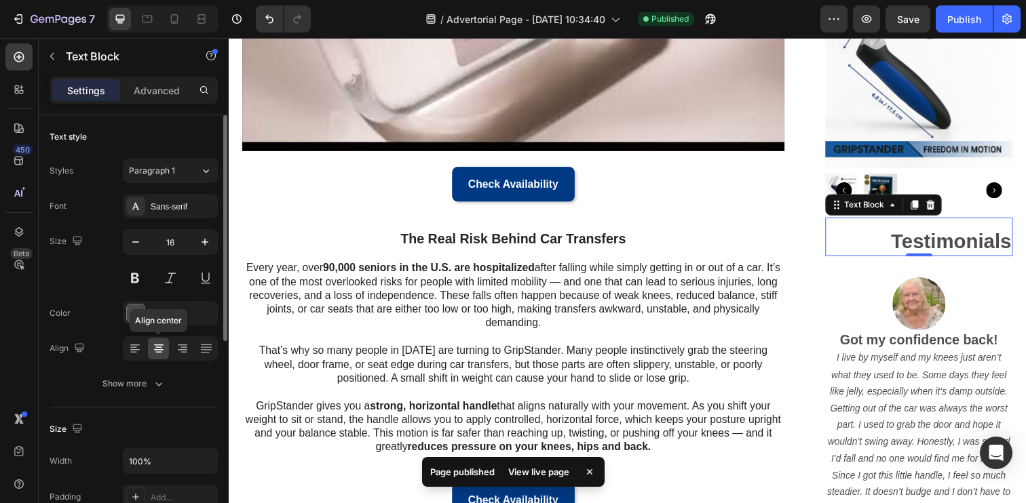
click at [163, 346] on icon at bounding box center [159, 349] width 14 height 14
click at [191, 347] on div at bounding box center [182, 349] width 21 height 22
click at [163, 347] on icon at bounding box center [159, 349] width 14 height 14
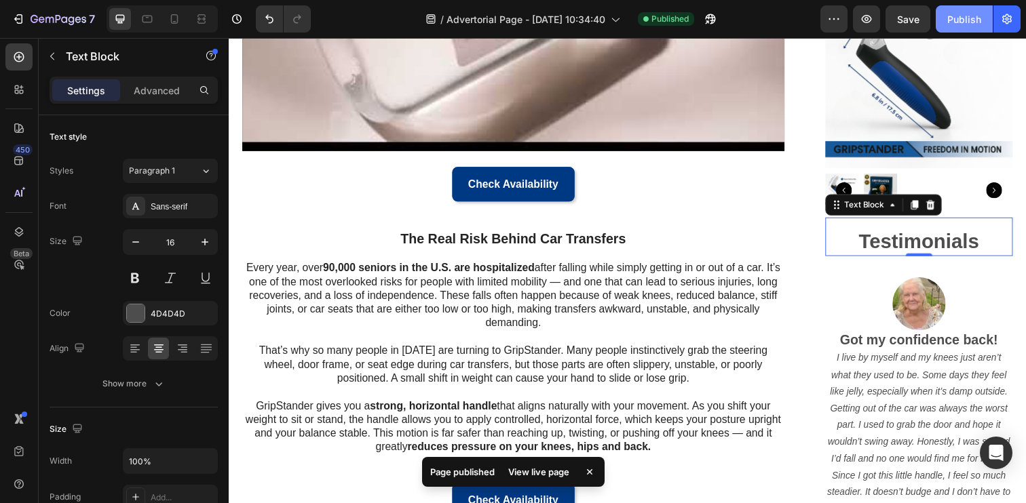
click at [951, 25] on div "Publish" at bounding box center [964, 19] width 34 height 14
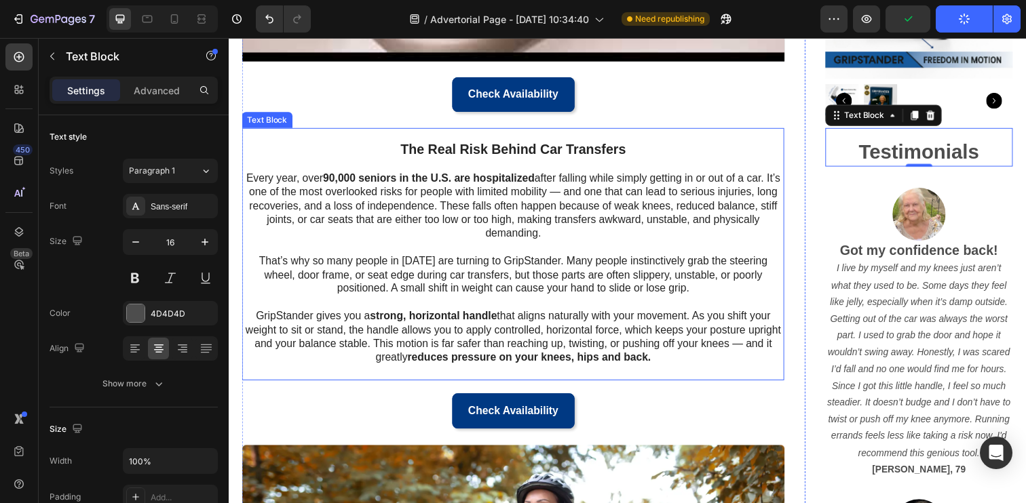
scroll to position [440, 0]
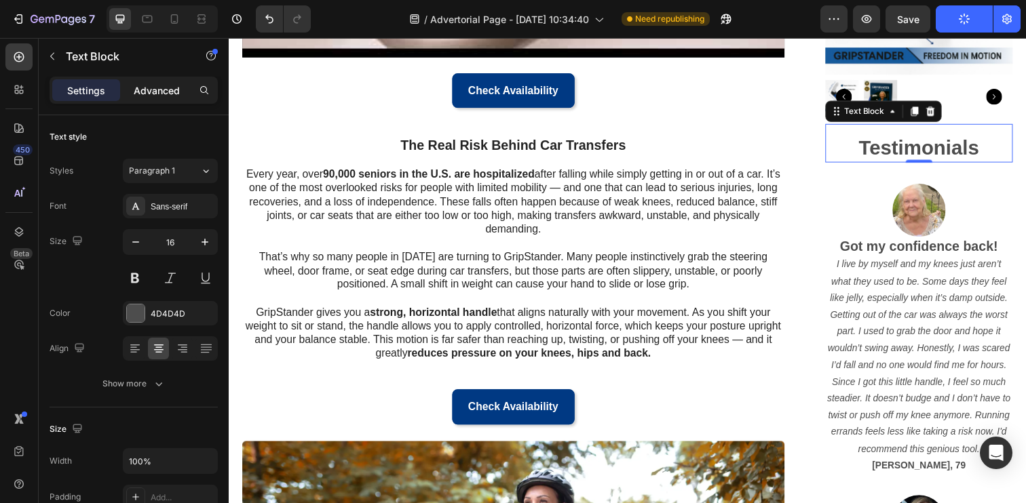
click at [165, 94] on p "Advanced" at bounding box center [157, 90] width 46 height 14
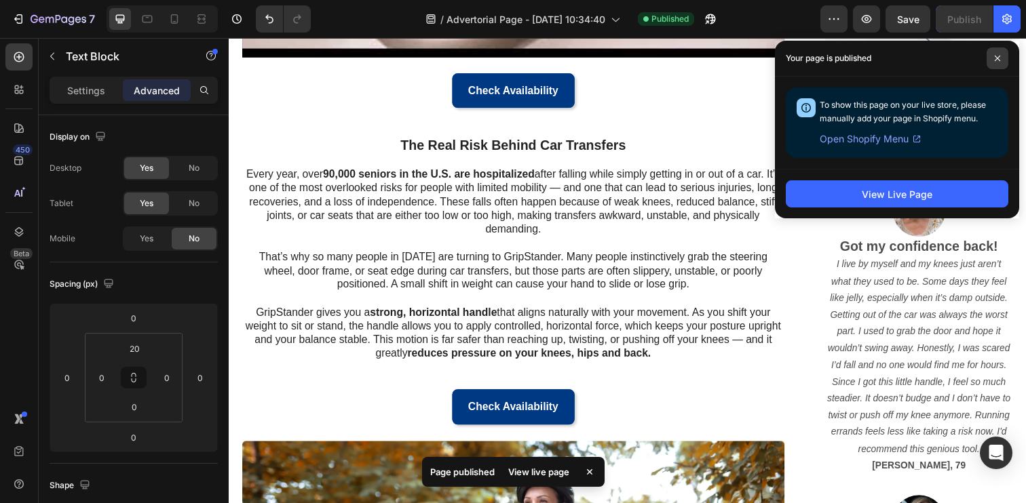
click at [1001, 60] on span at bounding box center [997, 58] width 22 height 22
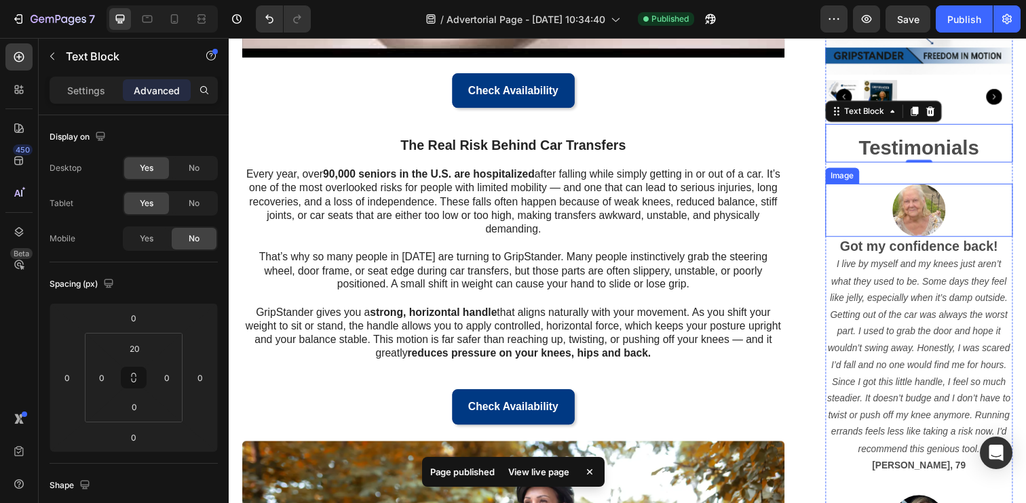
click at [880, 188] on div at bounding box center [934, 214] width 192 height 54
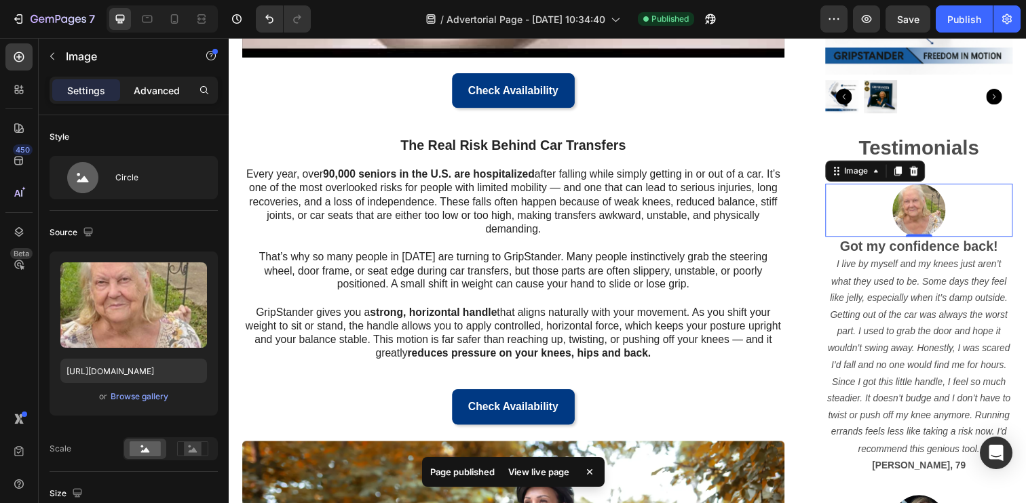
click at [159, 94] on p "Advanced" at bounding box center [157, 90] width 46 height 14
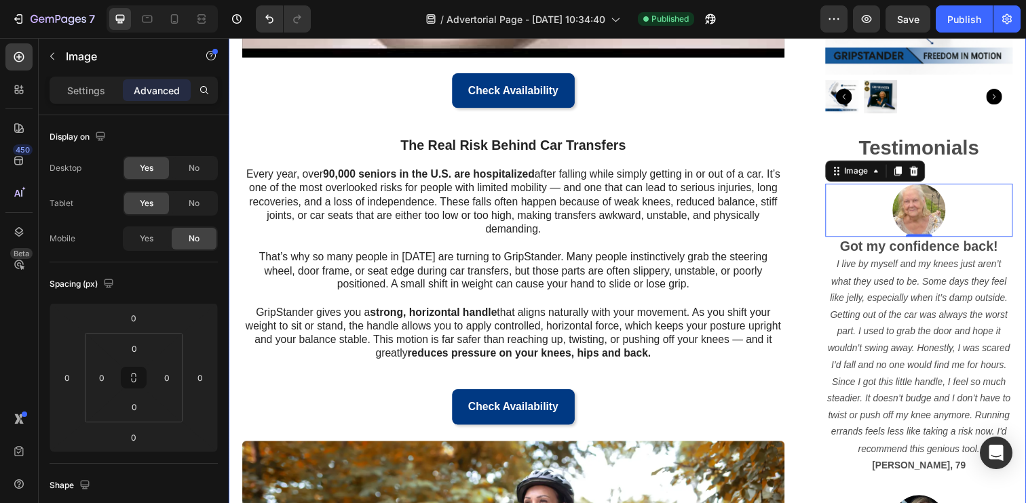
click at [822, 148] on div "Published: Monday, March 24, 2025 Text Block Video Row Check Availability Butto…" at bounding box center [636, 399] width 814 height 1339
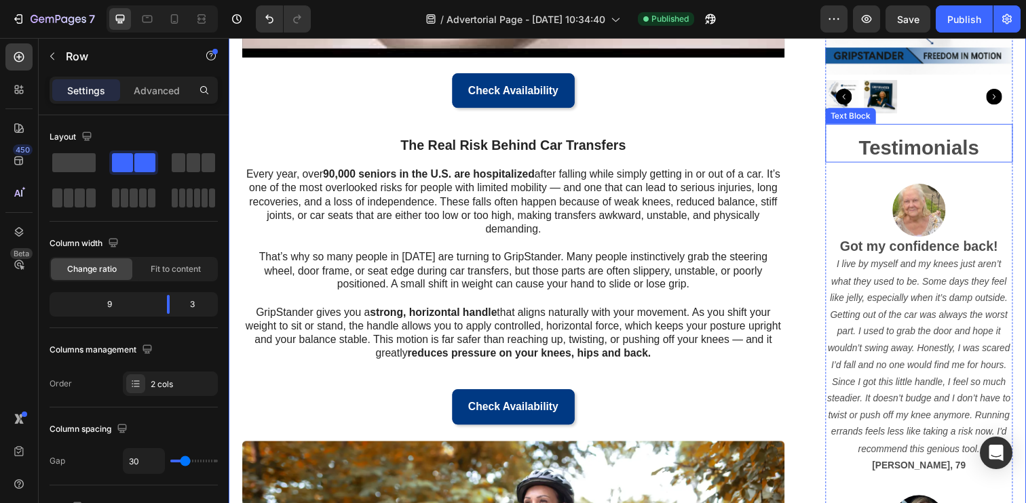
click at [889, 147] on strong "Testimonials" at bounding box center [933, 149] width 123 height 22
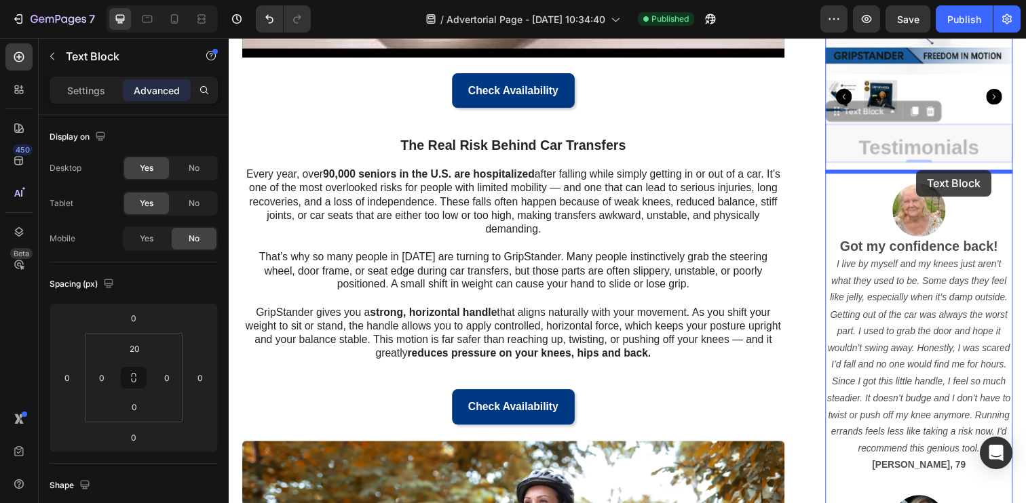
drag, startPoint x: 849, startPoint y: 104, endPoint x: 931, endPoint y: 173, distance: 106.9
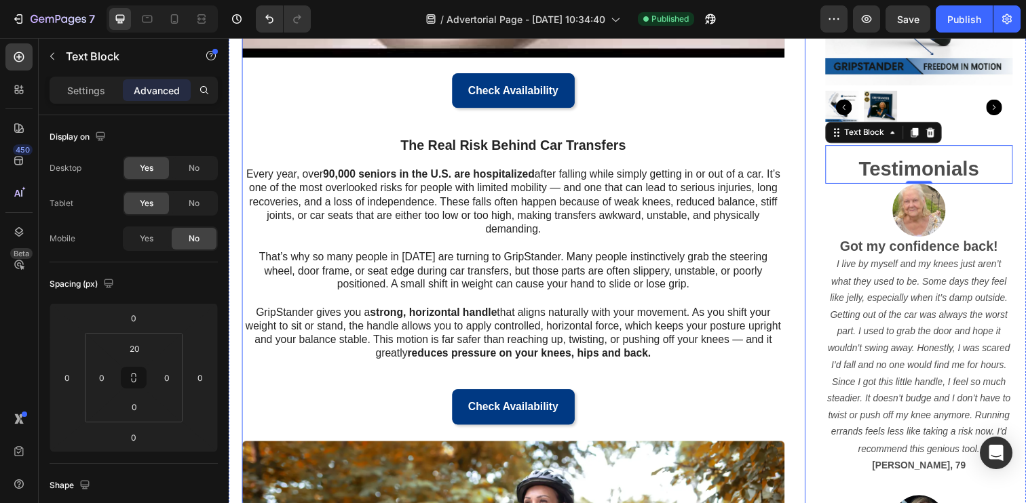
click at [803, 132] on div "Published: Monday, March 24, 2025 Text Block Video Row Check Availability Butto…" at bounding box center [529, 399] width 575 height 1339
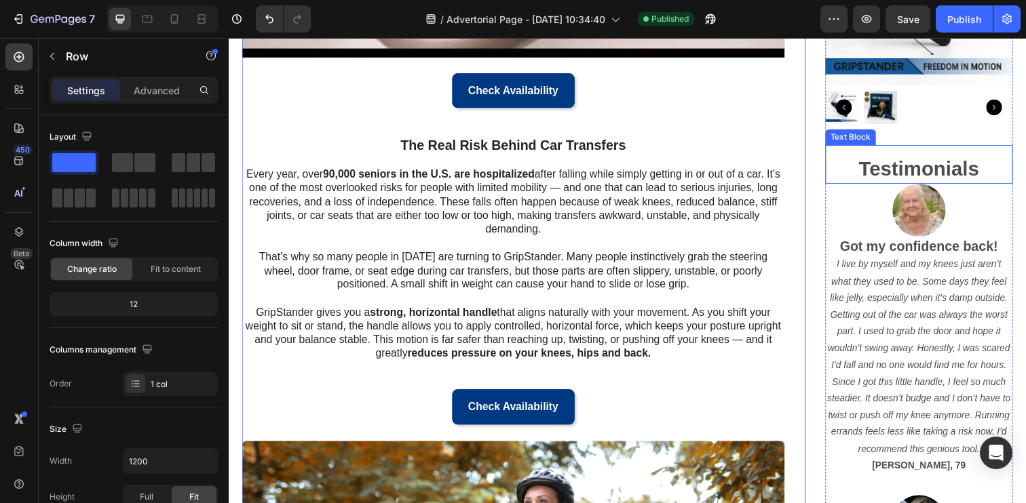
click at [896, 160] on strong "Testimonials" at bounding box center [933, 171] width 123 height 22
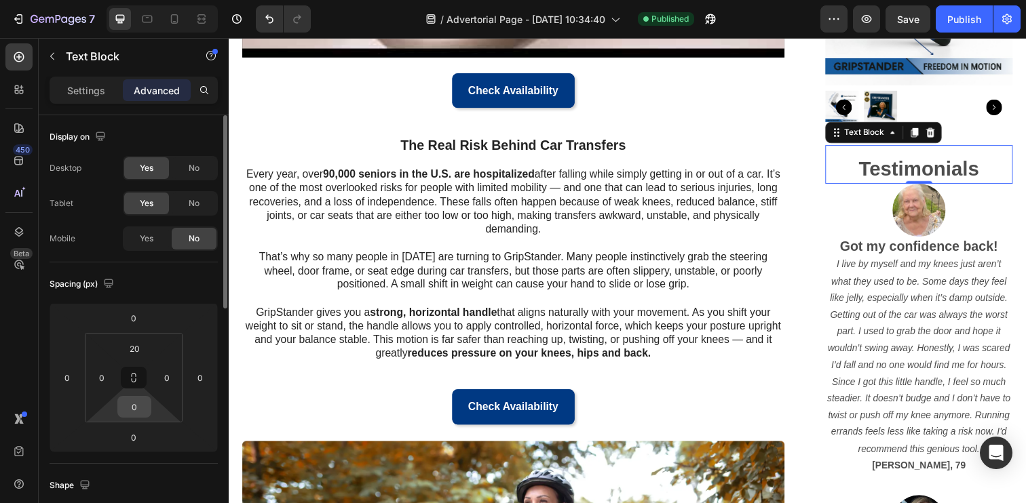
click at [134, 408] on input "0" at bounding box center [134, 407] width 27 height 20
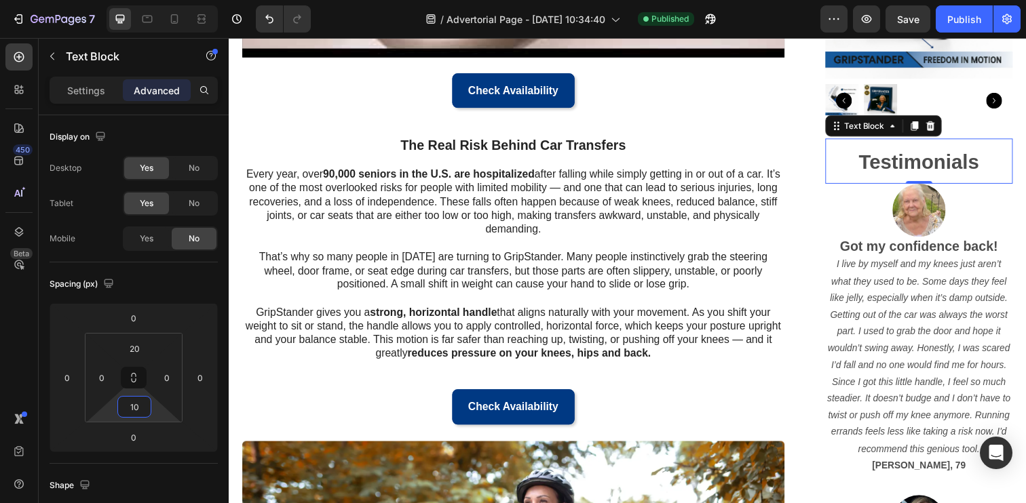
type input "10"
click at [904, 155] on strong "Testimonials" at bounding box center [933, 164] width 123 height 22
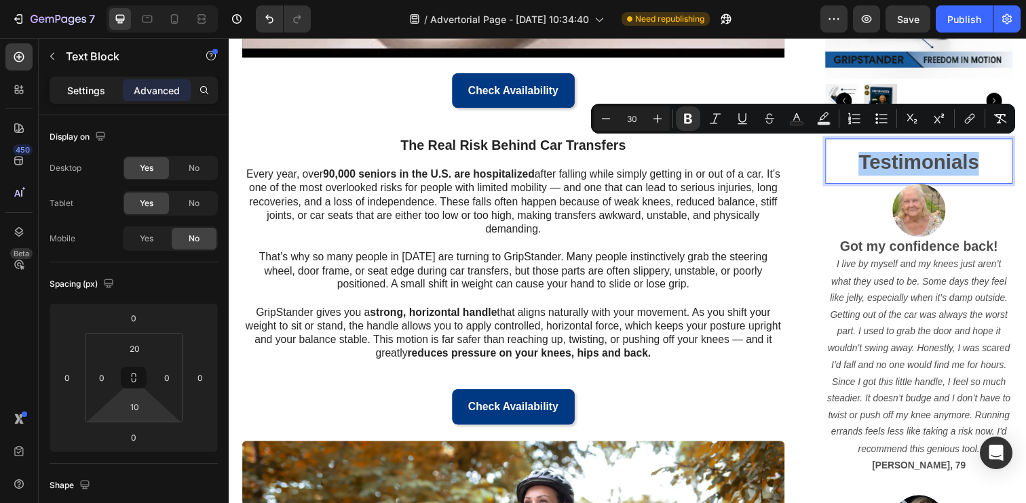
click at [84, 89] on p "Settings" at bounding box center [86, 90] width 38 height 14
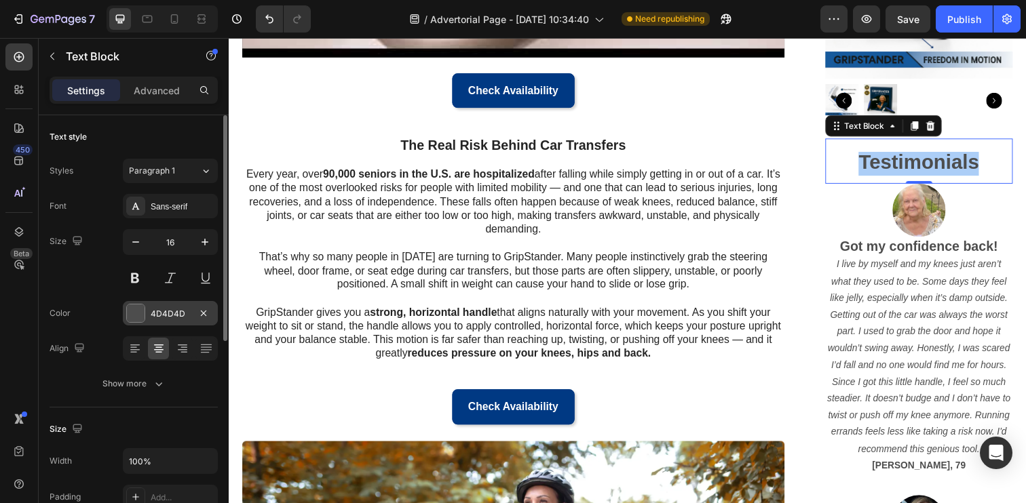
scroll to position [22, 0]
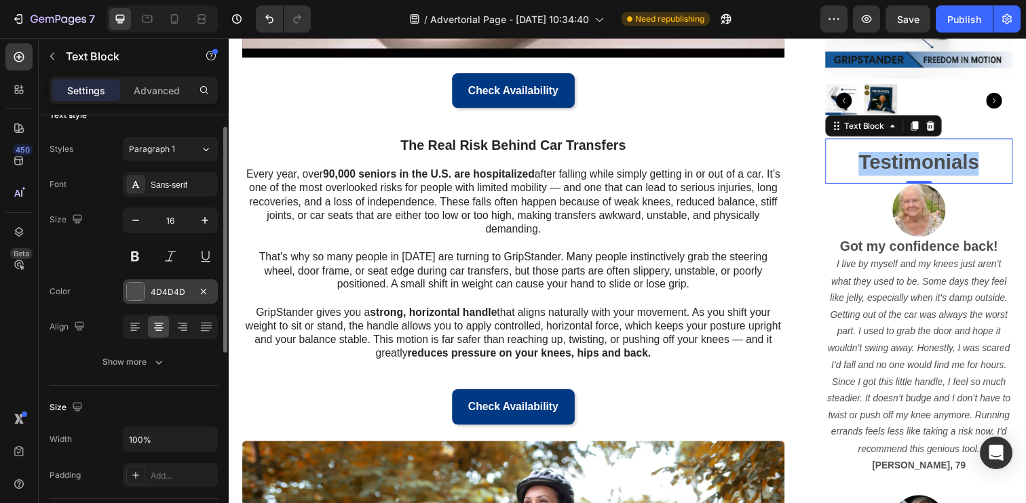
click at [138, 296] on div at bounding box center [136, 292] width 18 height 18
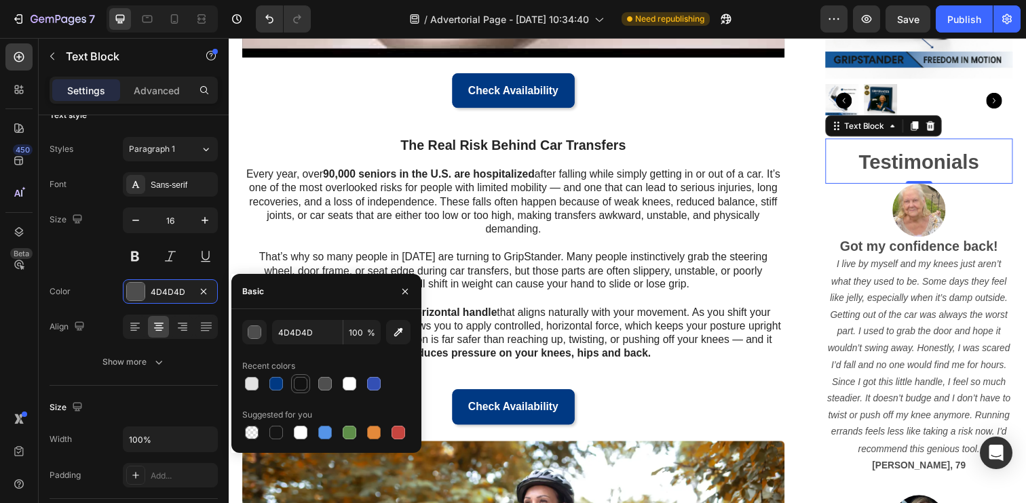
click at [295, 383] on div at bounding box center [301, 384] width 14 height 14
type input "121212"
click at [966, 23] on div "Publish" at bounding box center [964, 19] width 34 height 14
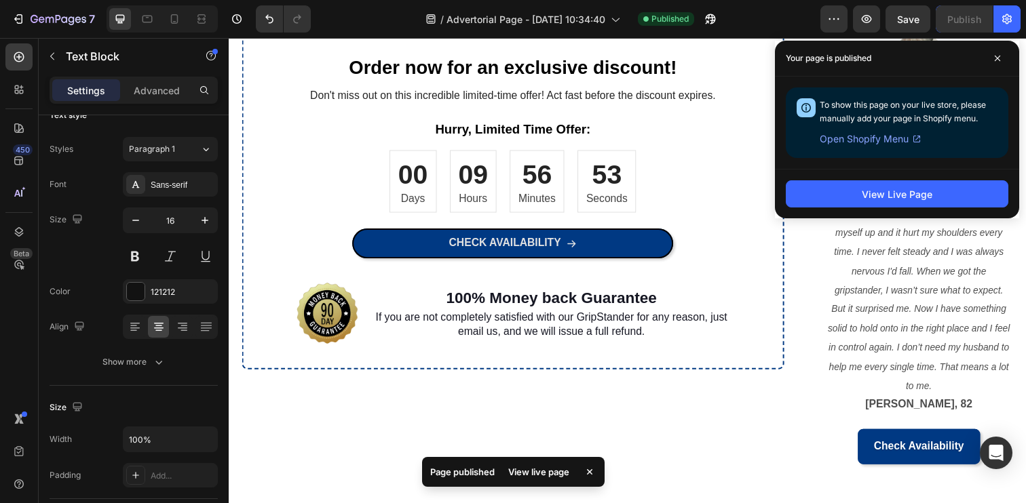
scroll to position [1360, 0]
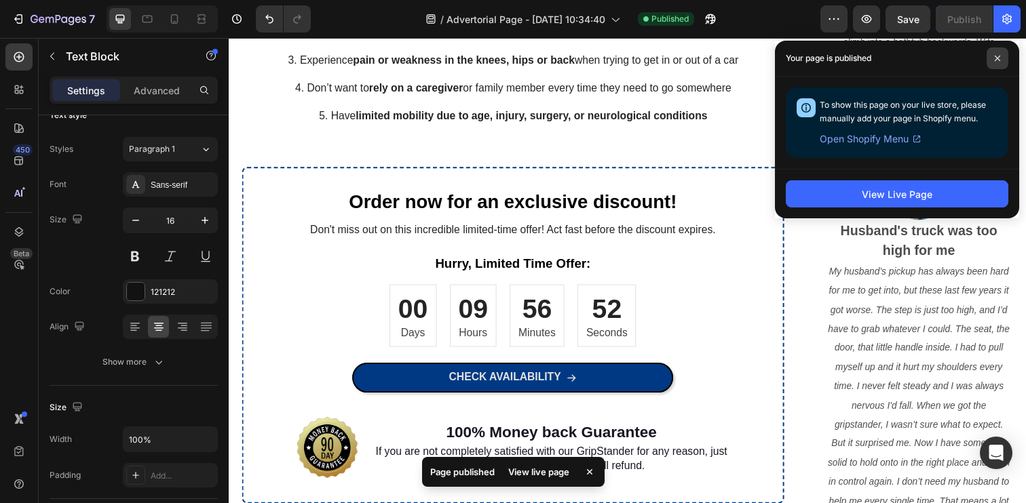
click at [995, 63] on span at bounding box center [997, 58] width 22 height 22
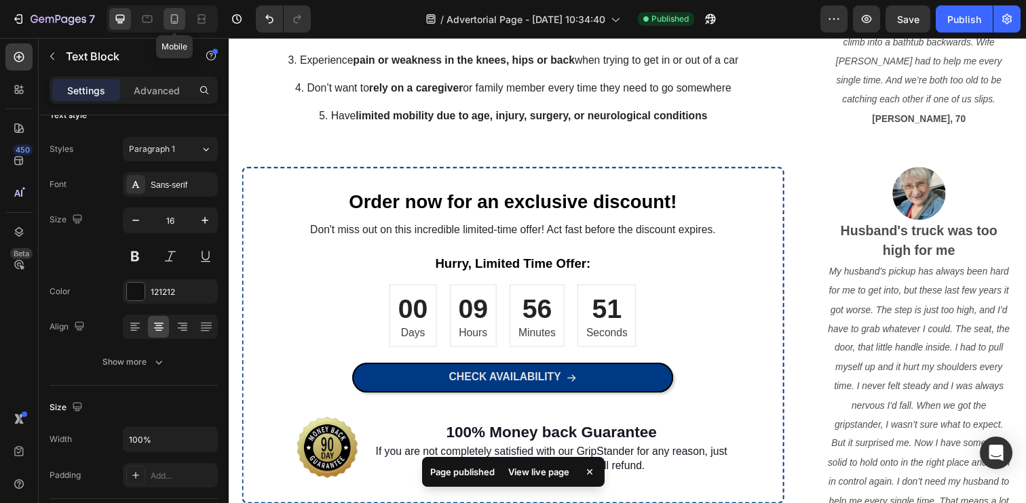
click at [172, 18] on icon at bounding box center [175, 19] width 14 height 14
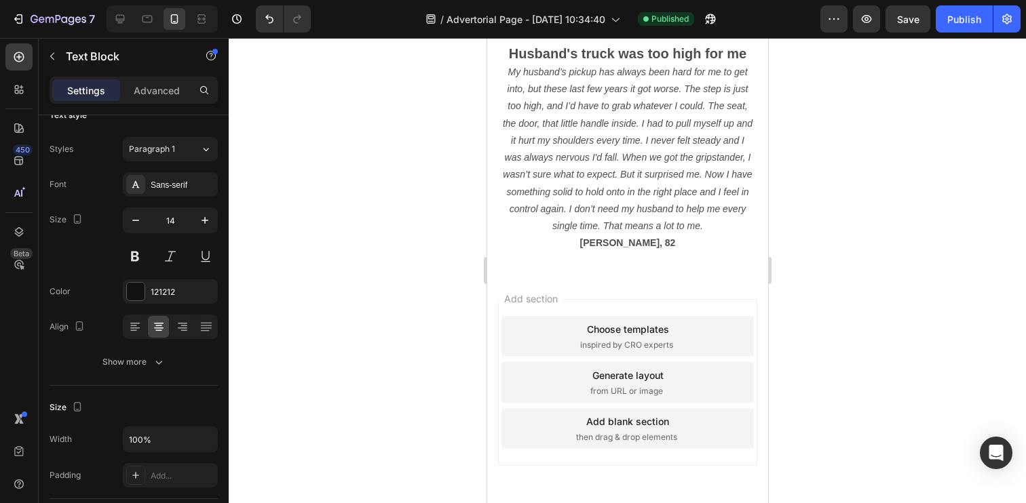
scroll to position [1474, 0]
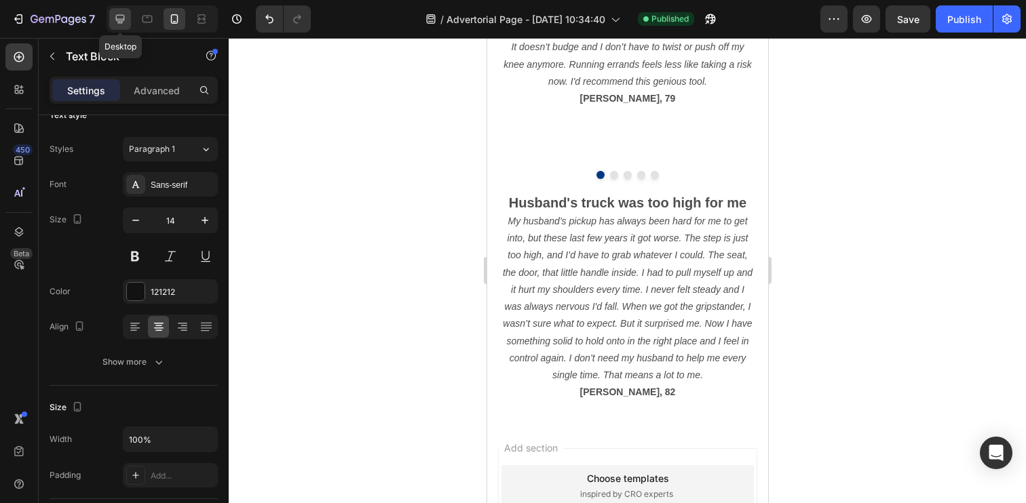
click at [130, 16] on div at bounding box center [120, 19] width 22 height 22
type input "16"
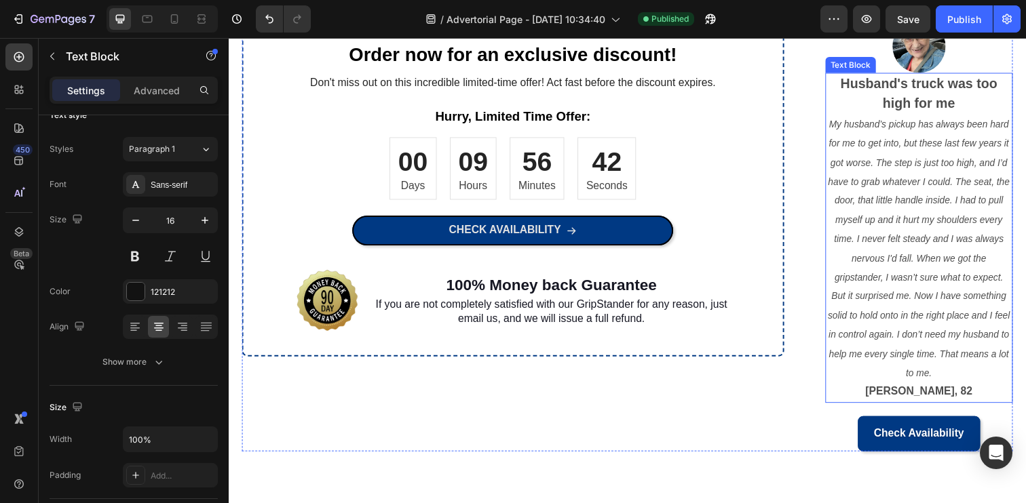
scroll to position [1392, 0]
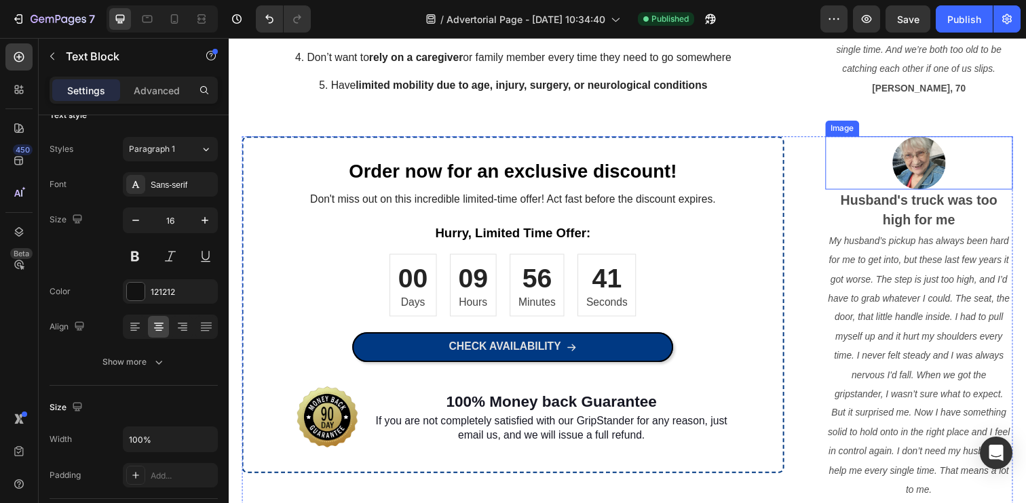
click at [931, 176] on img at bounding box center [933, 165] width 54 height 54
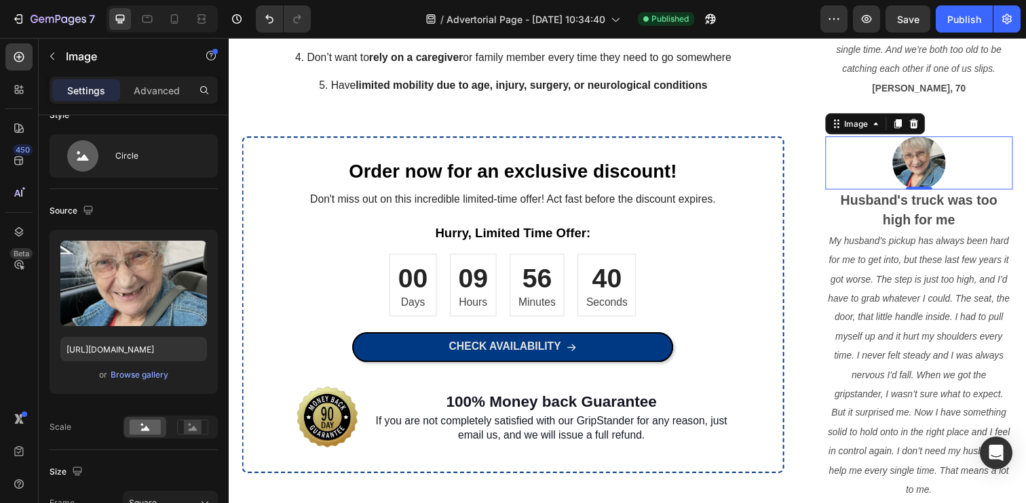
scroll to position [0, 0]
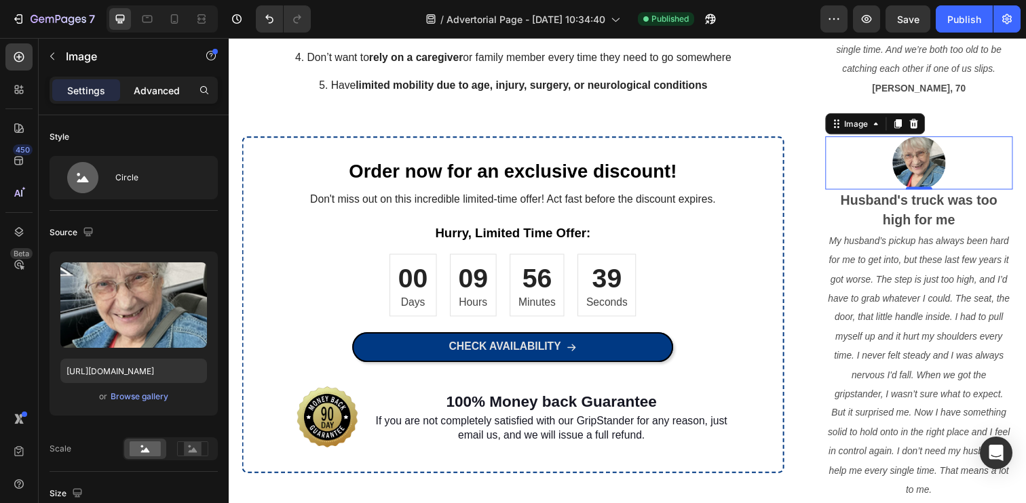
click at [172, 81] on div "Advanced" at bounding box center [157, 90] width 68 height 22
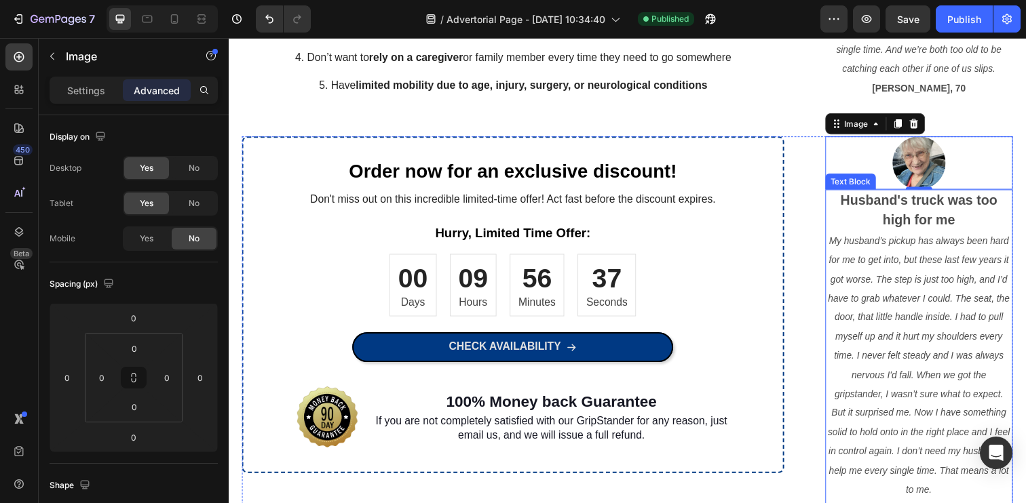
click at [879, 302] on icon "My husband’s pickup has always been hard for me to get into, but these last few…" at bounding box center [934, 371] width 186 height 265
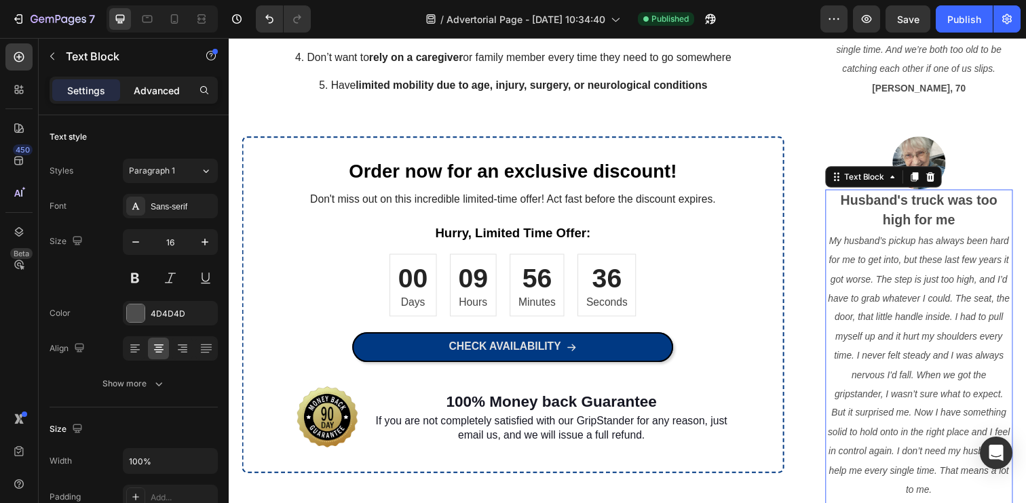
click at [155, 92] on p "Advanced" at bounding box center [157, 90] width 46 height 14
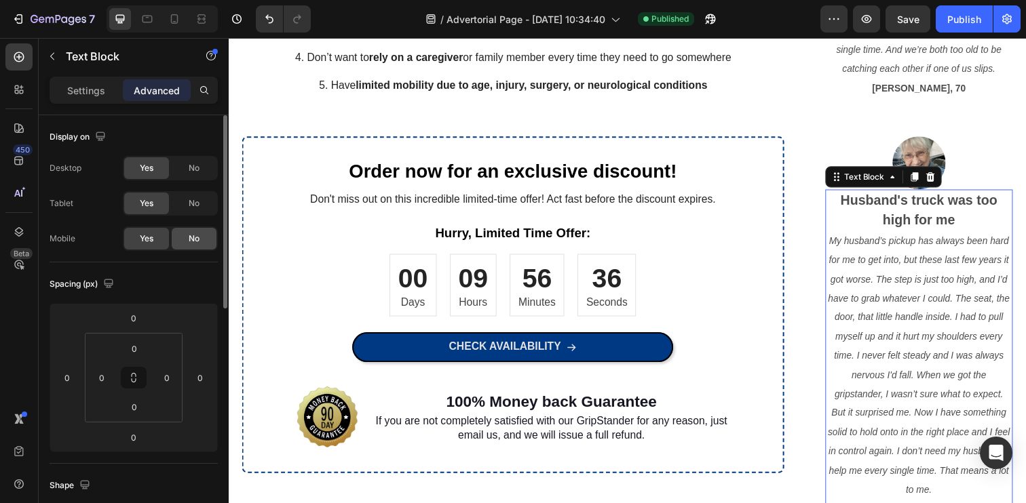
click at [189, 240] on span "No" at bounding box center [194, 239] width 11 height 12
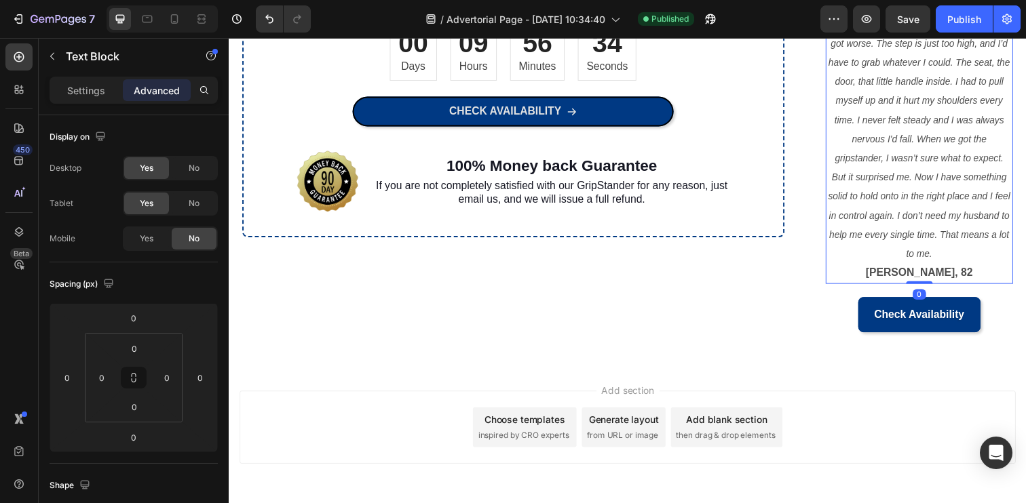
scroll to position [1645, 0]
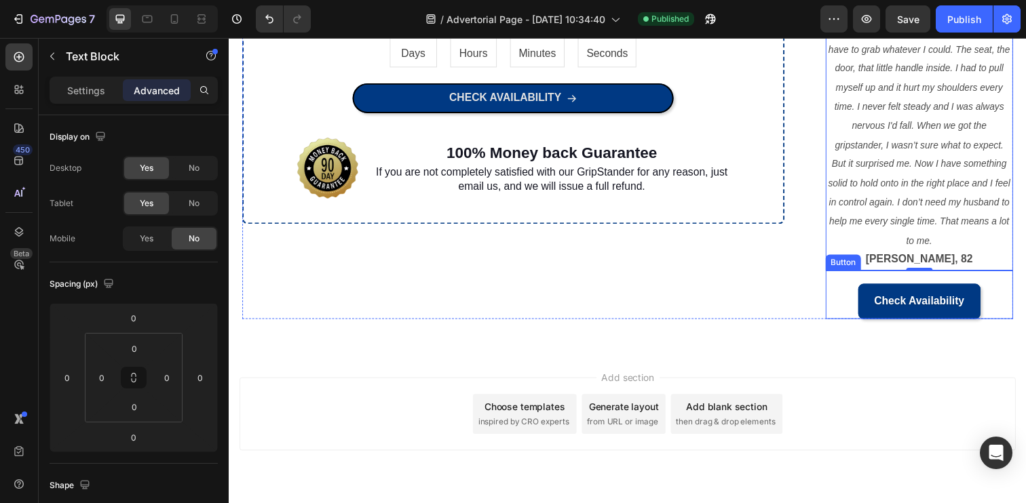
click at [992, 301] on link "Check Availability" at bounding box center [933, 307] width 125 height 36
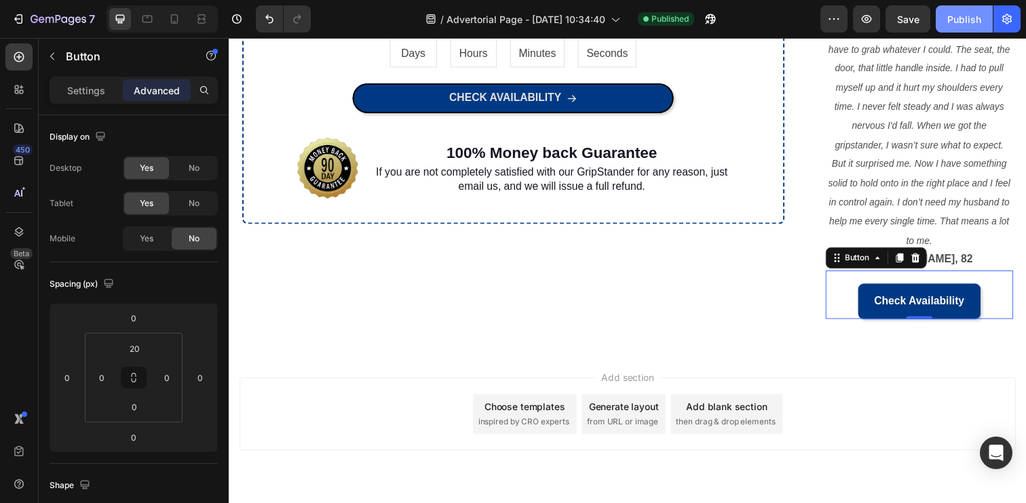
click at [961, 22] on div "Publish" at bounding box center [964, 19] width 34 height 14
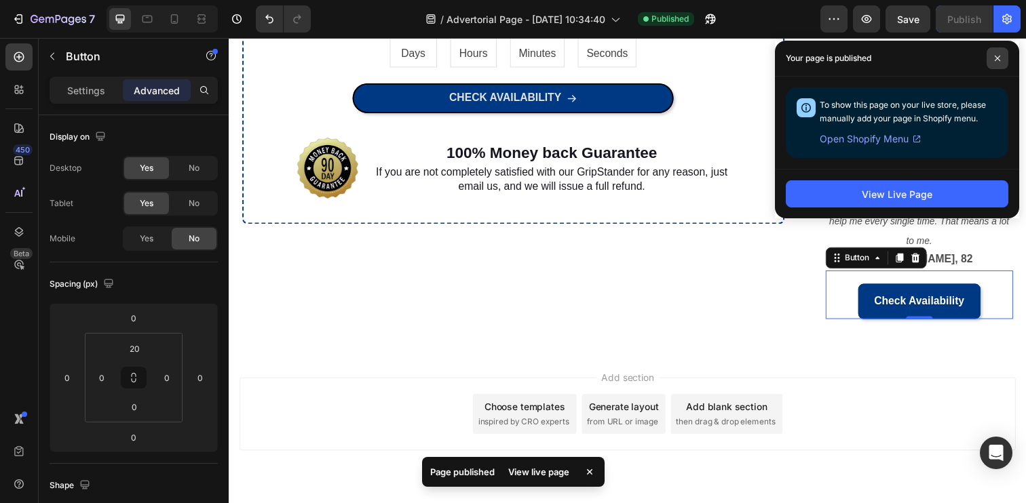
click at [1000, 60] on icon at bounding box center [997, 58] width 7 height 7
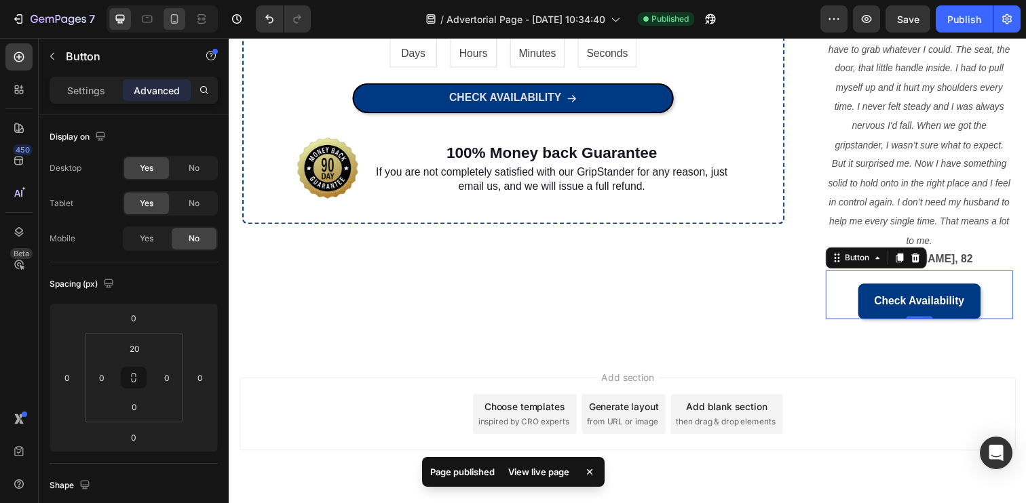
click at [175, 24] on icon at bounding box center [175, 19] width 14 height 14
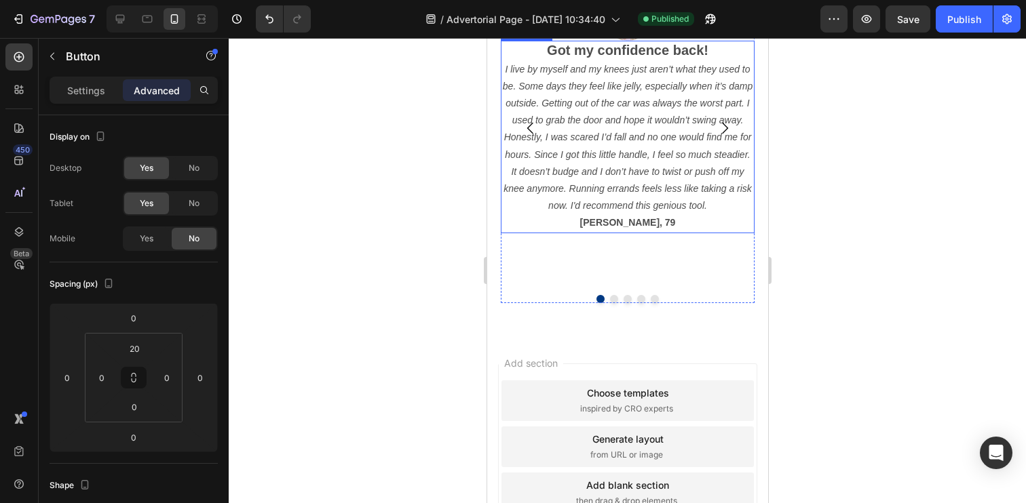
scroll to position [1347, 0]
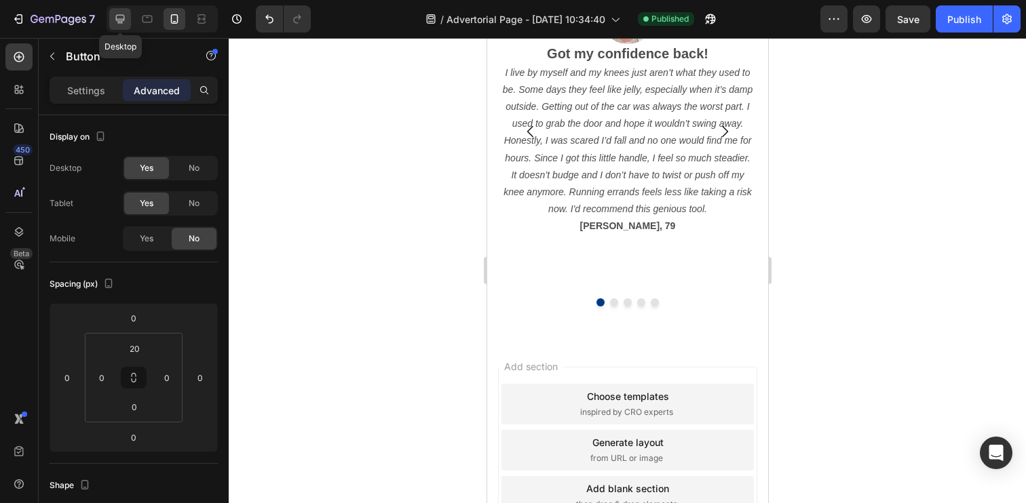
click at [127, 12] on div at bounding box center [120, 19] width 22 height 22
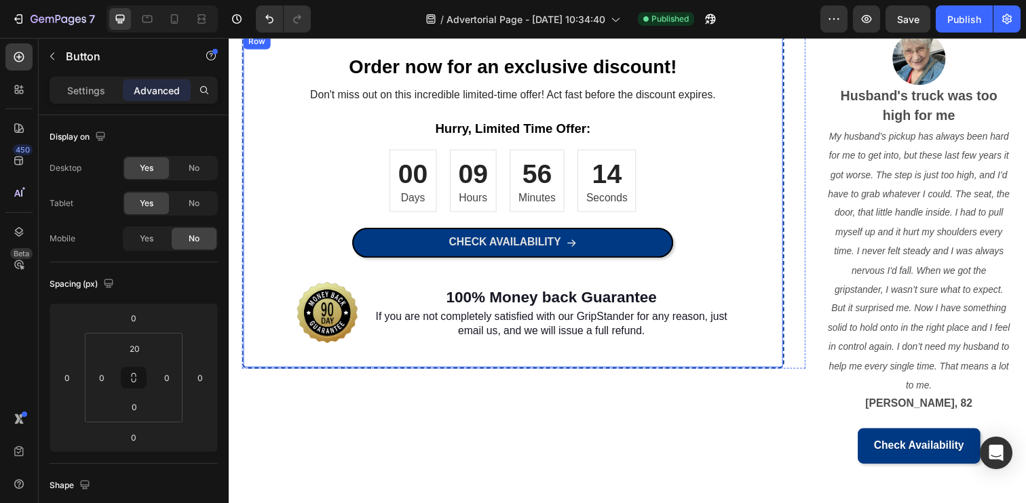
scroll to position [1434, 0]
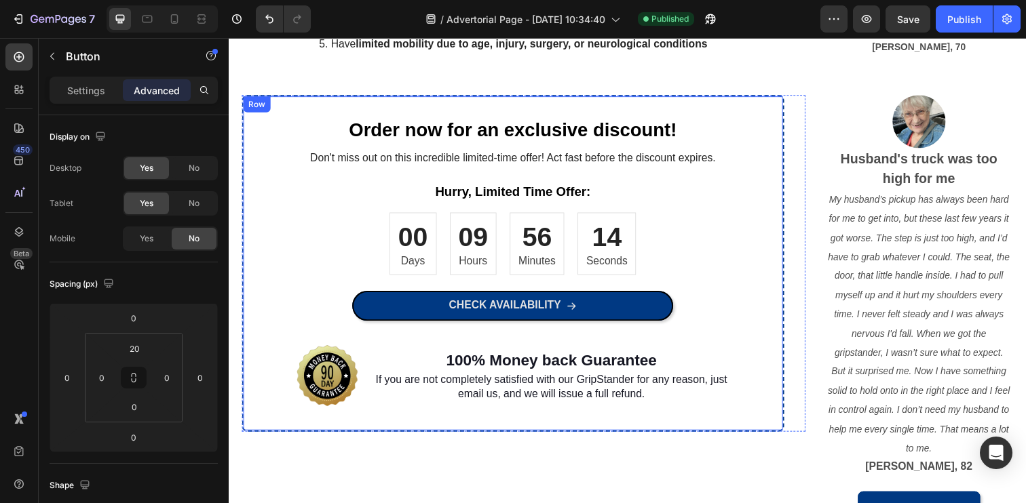
click at [767, 121] on div "Order now for an exclusive discount! Heading Don't miss out on this incredible …" at bounding box center [519, 268] width 551 height 299
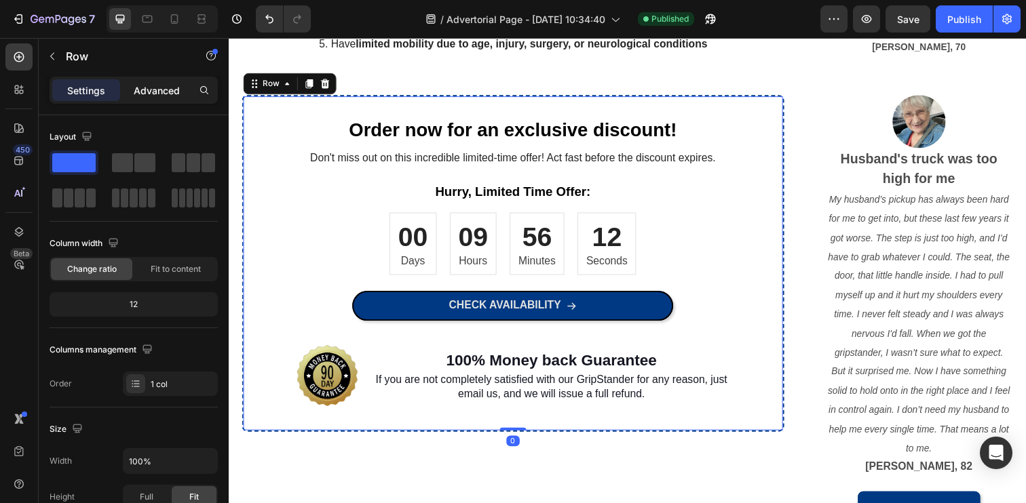
click at [150, 89] on p "Advanced" at bounding box center [157, 90] width 46 height 14
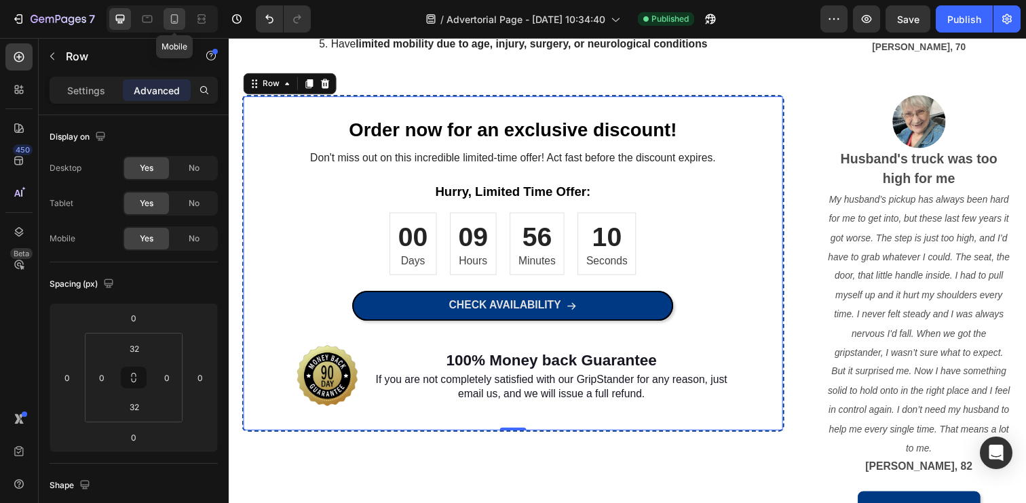
click at [178, 20] on icon at bounding box center [175, 19] width 14 height 14
type input "42"
type input "24"
type input "42"
type input "24"
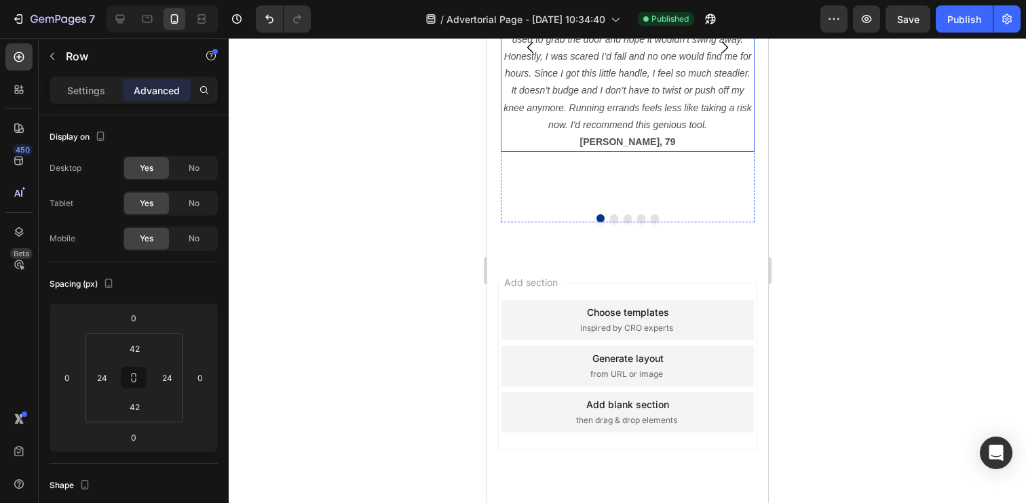
scroll to position [1471, 0]
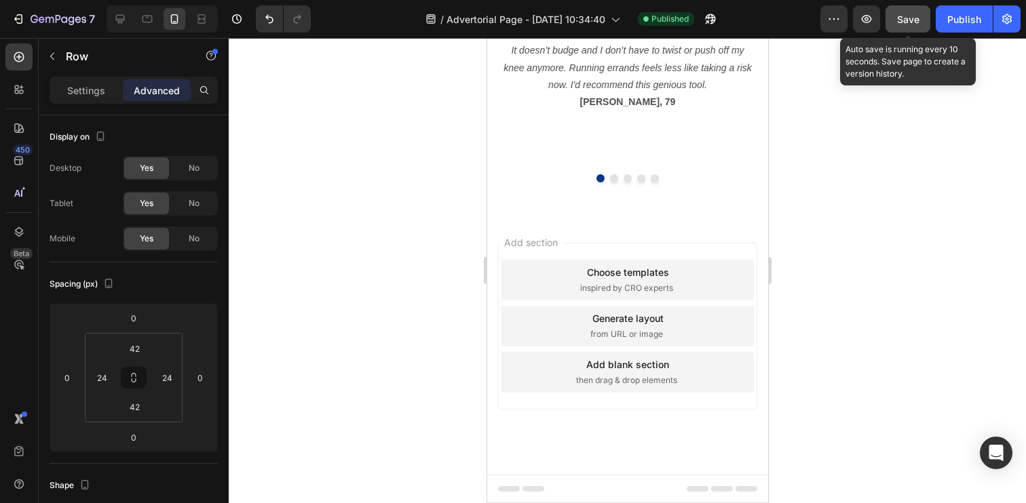
click at [906, 21] on span "Save" at bounding box center [908, 20] width 22 height 12
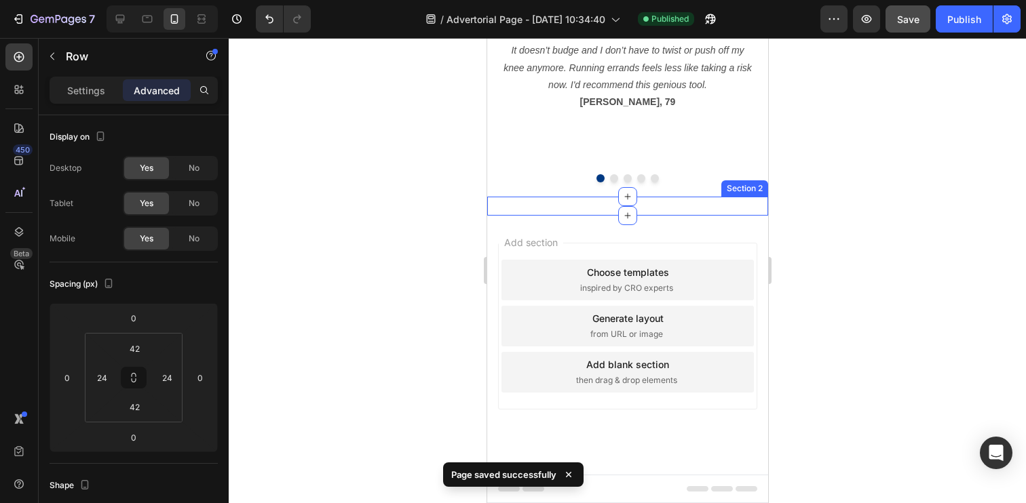
click at [686, 204] on div "Order now for an exclusive discount! Heading Don't miss out on this incredible …" at bounding box center [626, 206] width 281 height 19
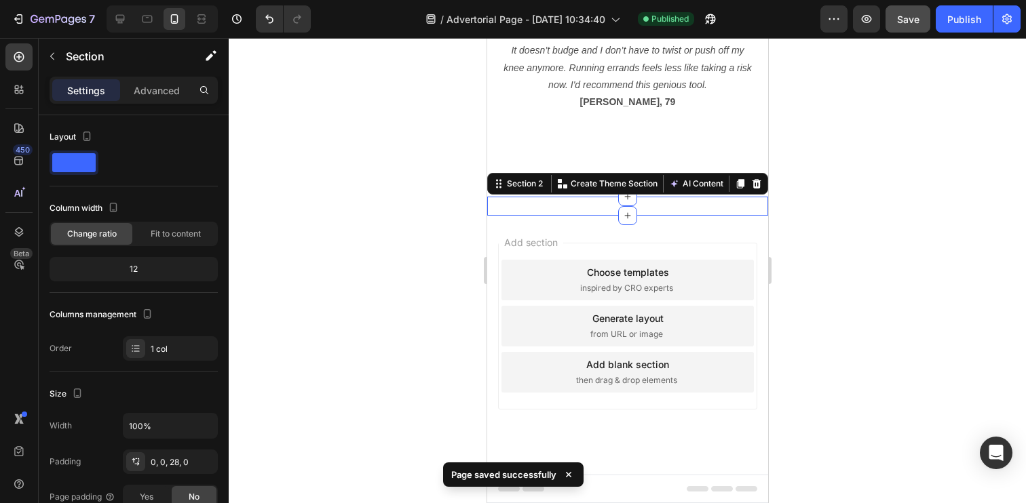
click at [409, 209] on div at bounding box center [627, 270] width 797 height 465
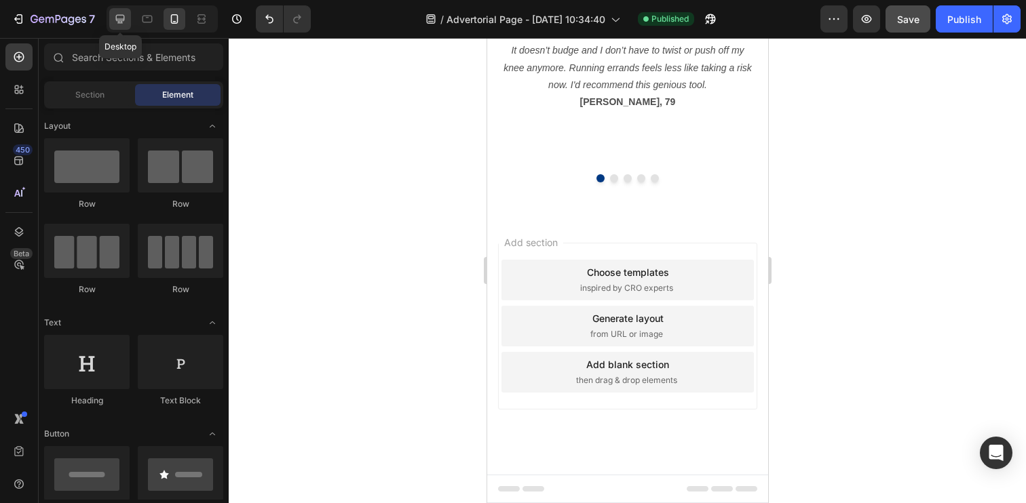
click at [129, 18] on div at bounding box center [120, 19] width 22 height 22
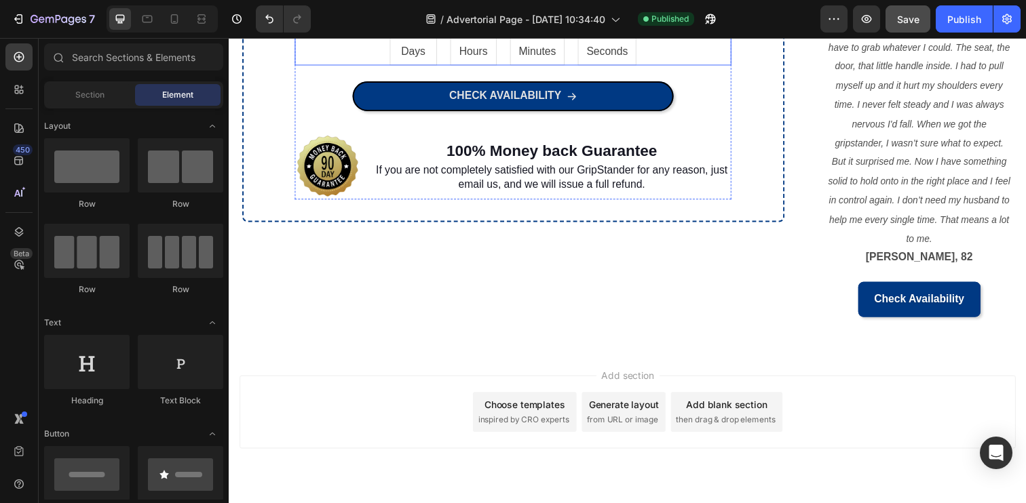
scroll to position [1635, 0]
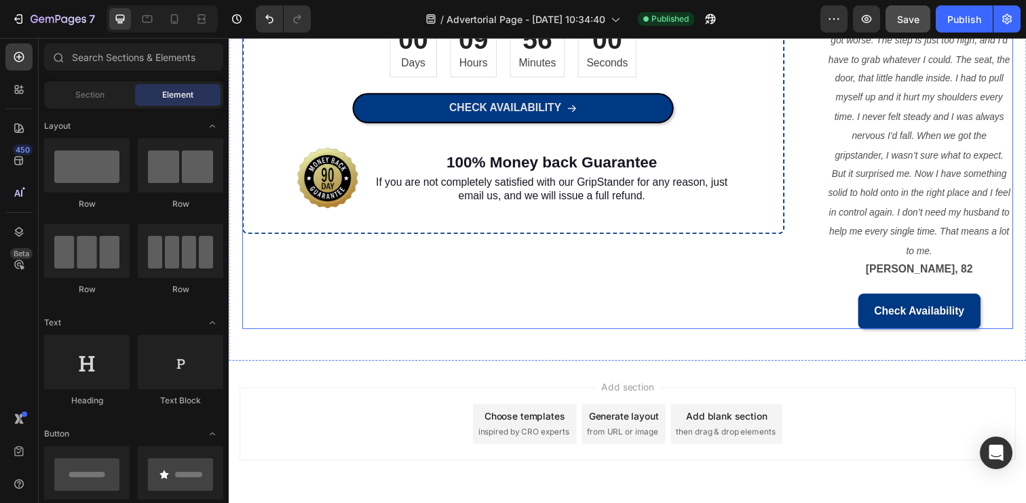
click at [594, 293] on div "Order now for an exclusive discount! Heading Don't miss out on this incredible …" at bounding box center [529, 114] width 575 height 441
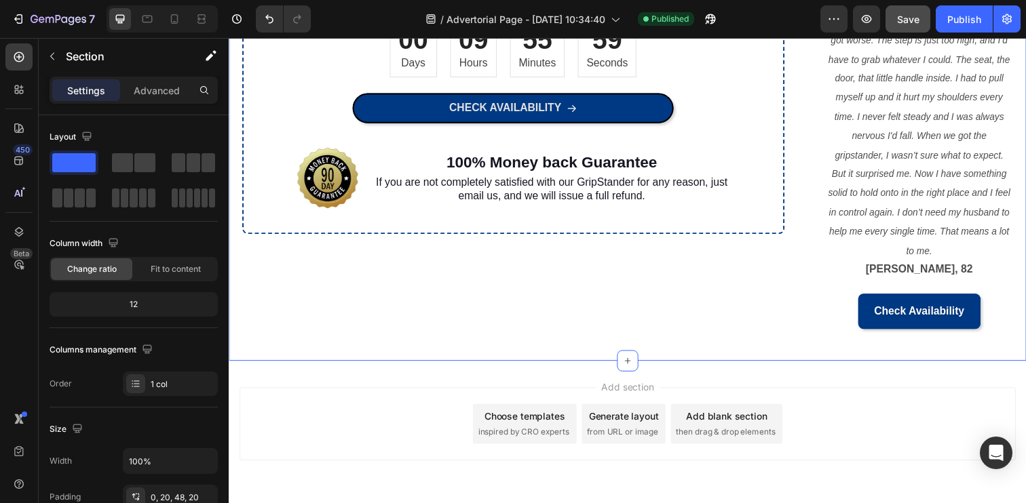
click at [619, 363] on div "Order now for an exclusive discount! Heading Don't miss out on this incredible …" at bounding box center [636, 131] width 814 height 474
click at [175, 15] on icon at bounding box center [175, 19] width 14 height 14
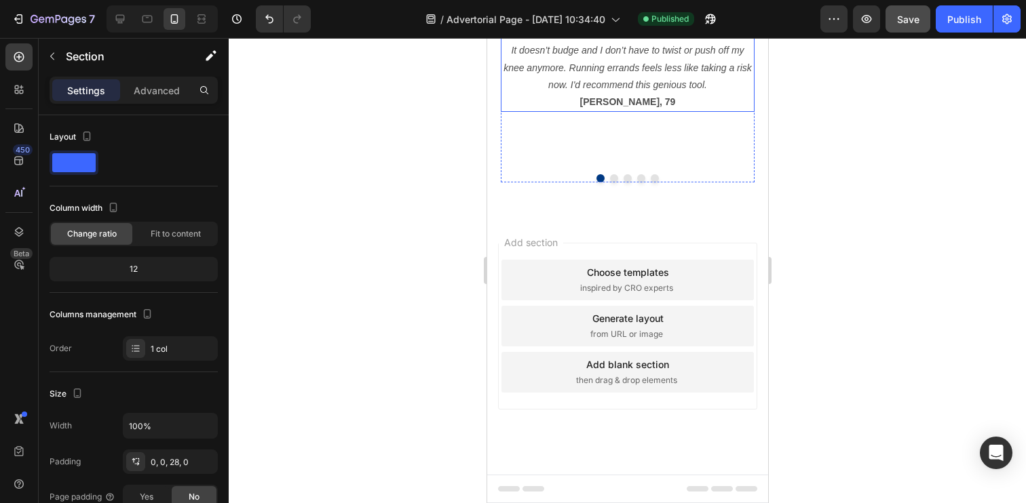
scroll to position [1447, 0]
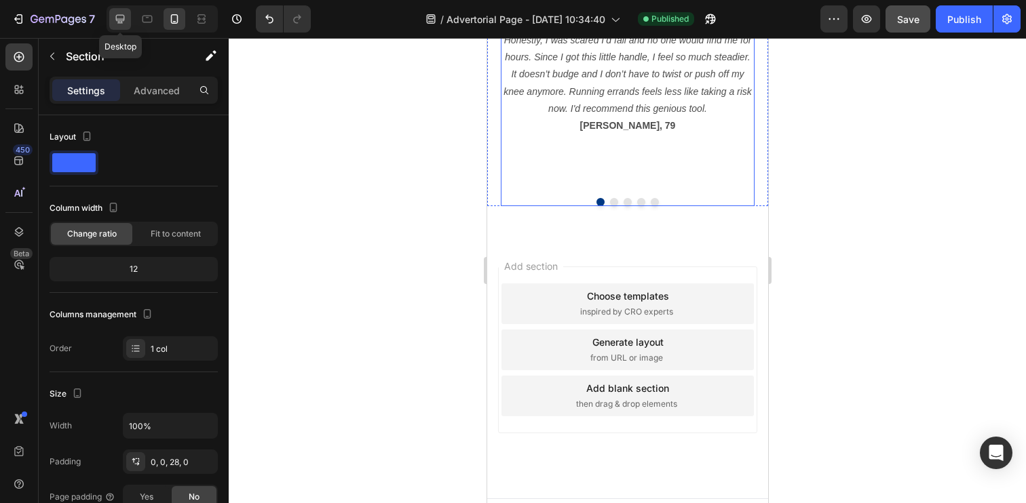
click at [121, 16] on icon at bounding box center [120, 19] width 14 height 14
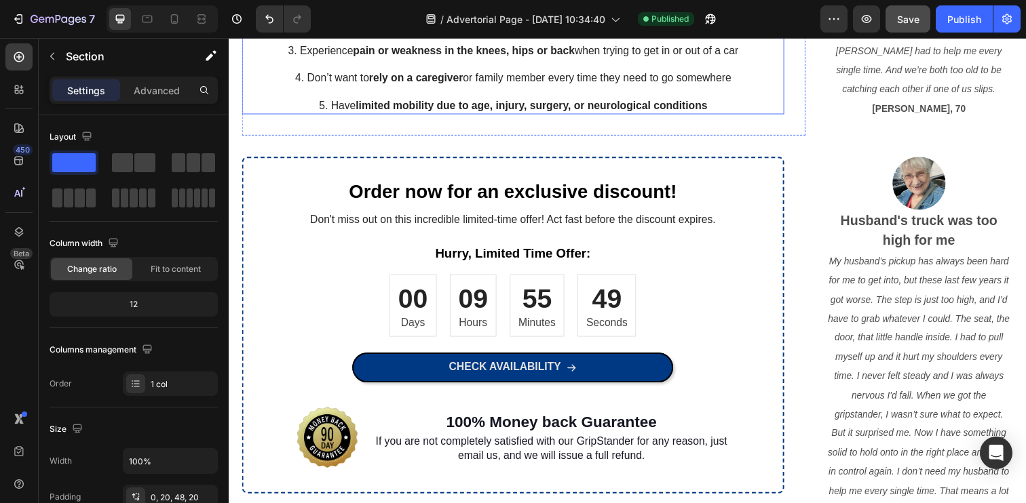
scroll to position [1443, 0]
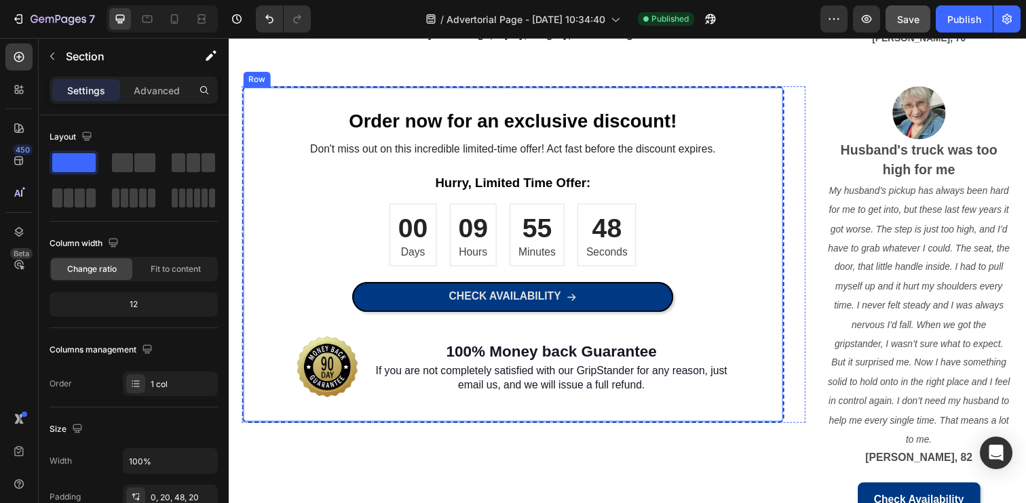
click at [765, 114] on div "Order now for an exclusive discount! Heading Don't miss out on this incredible …" at bounding box center [519, 259] width 551 height 299
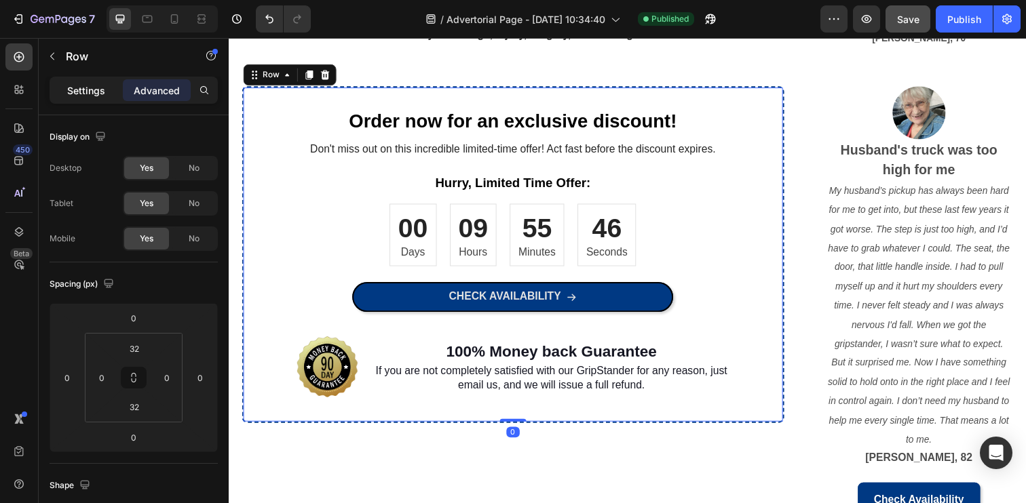
click at [95, 94] on p "Settings" at bounding box center [86, 90] width 38 height 14
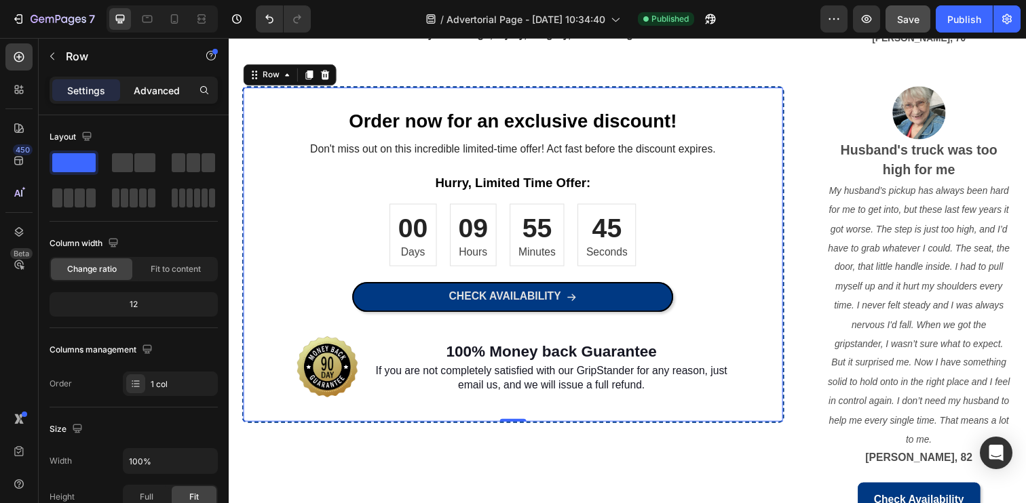
click at [157, 90] on p "Advanced" at bounding box center [157, 90] width 46 height 14
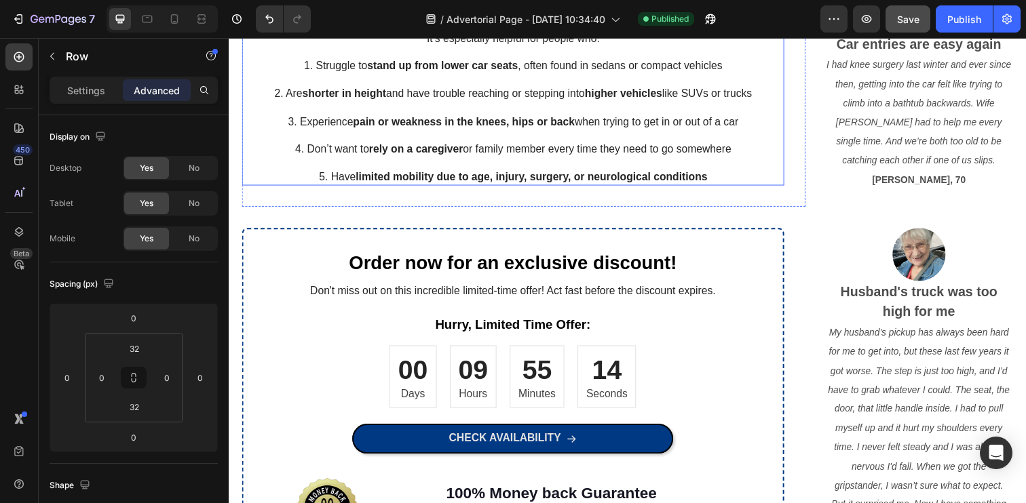
scroll to position [1303, 0]
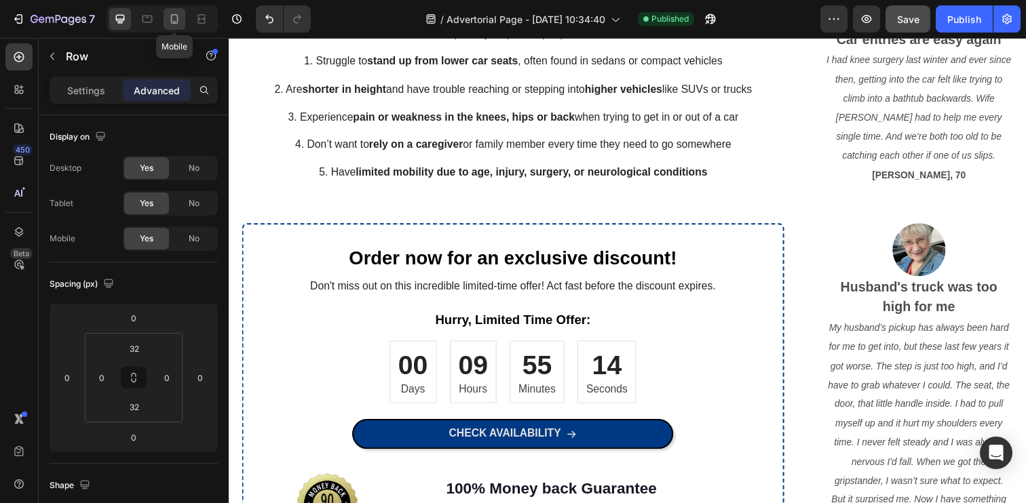
click at [172, 24] on icon at bounding box center [175, 19] width 14 height 14
type input "42"
type input "24"
type input "42"
type input "24"
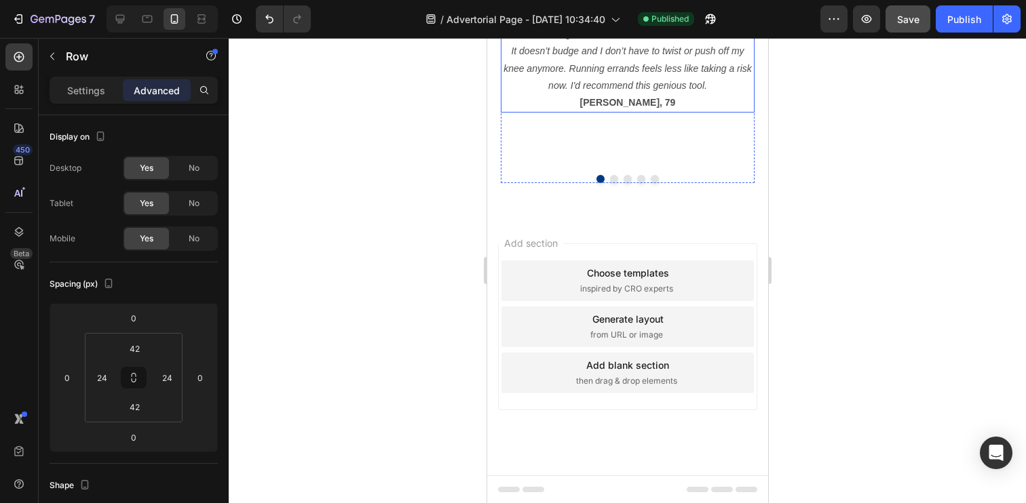
scroll to position [1471, 0]
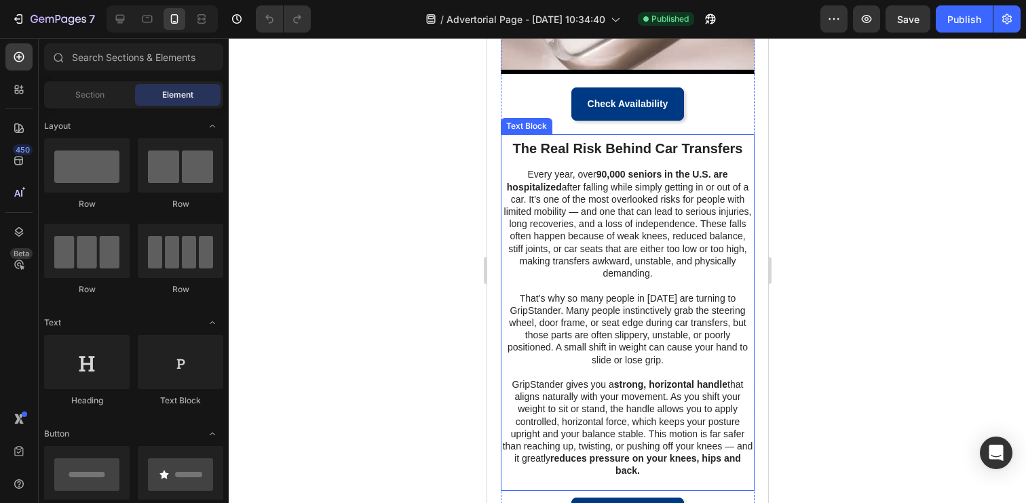
scroll to position [178, 0]
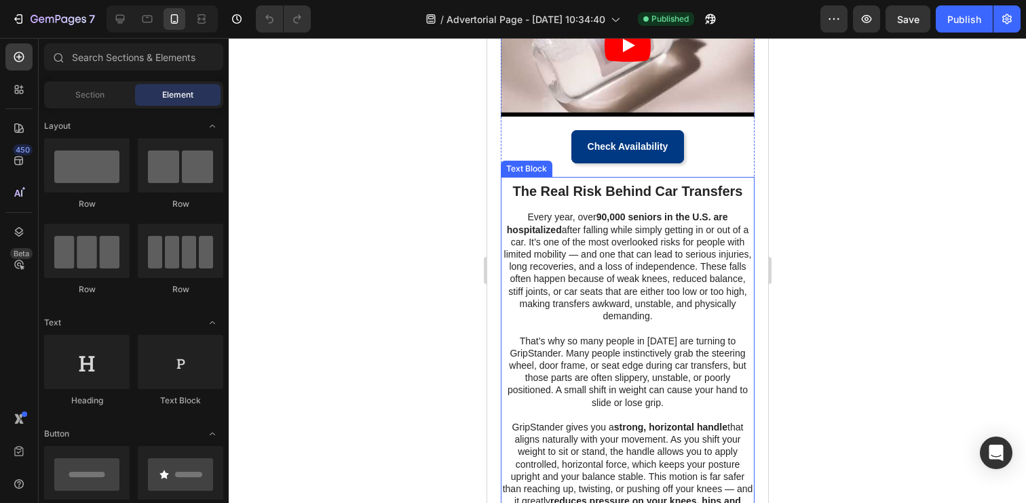
click at [645, 218] on strong "90,000 seniors in the U.S. are hospitalized" at bounding box center [616, 223] width 221 height 23
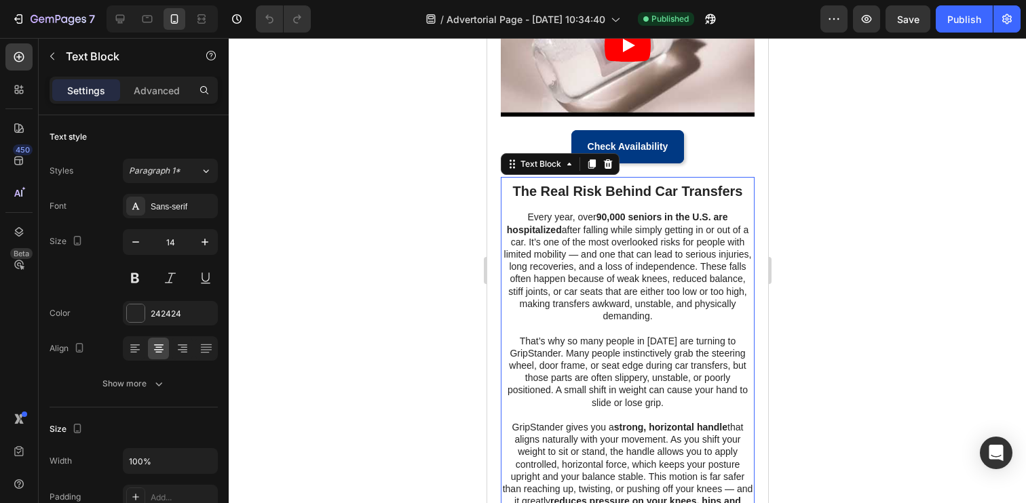
click at [645, 218] on strong "90,000 seniors in the U.S. are hospitalized" at bounding box center [616, 223] width 221 height 23
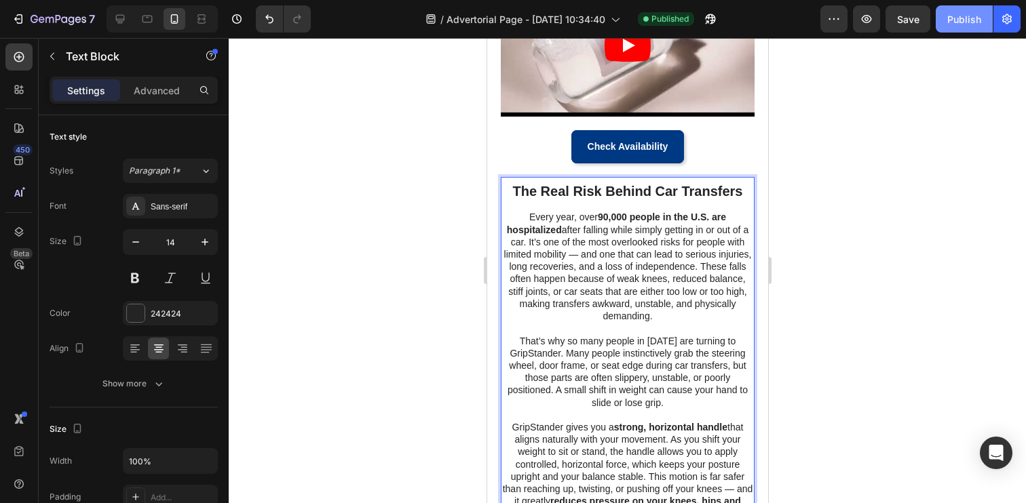
click at [946, 22] on button "Publish" at bounding box center [964, 18] width 57 height 27
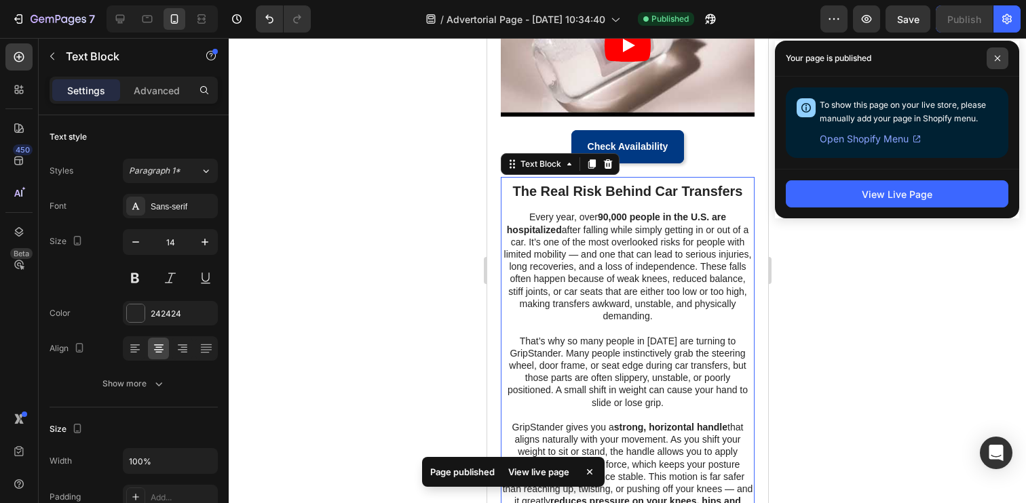
click at [995, 64] on span at bounding box center [997, 58] width 22 height 22
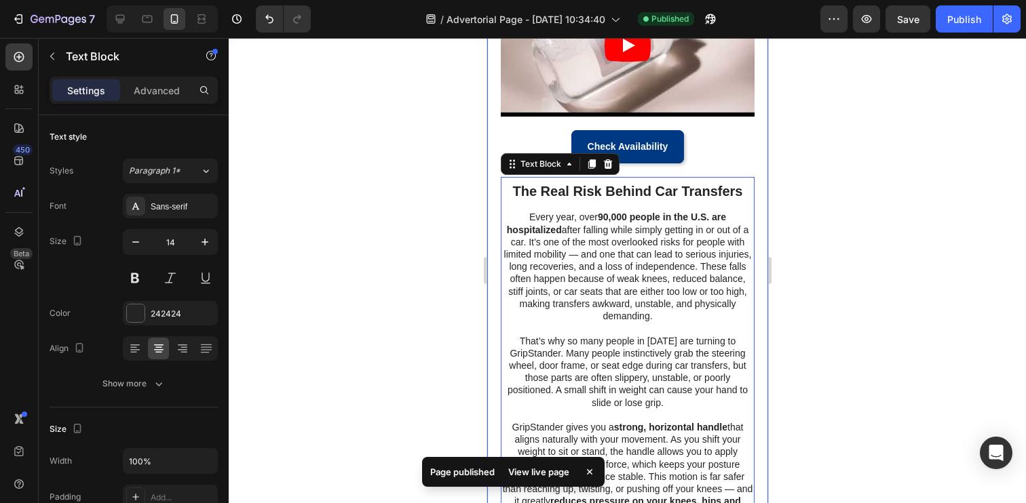
click at [839, 287] on div at bounding box center [627, 270] width 797 height 465
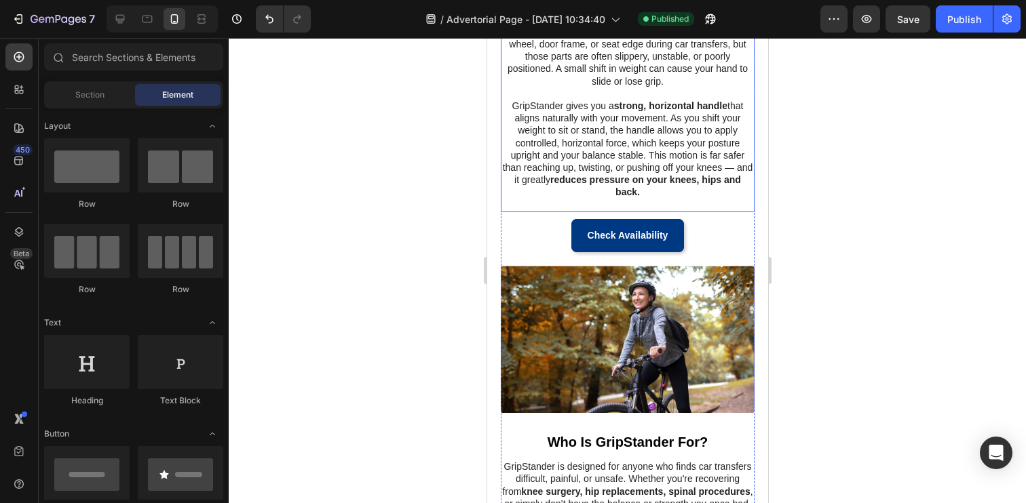
scroll to position [512, 0]
